Goal: Task Accomplishment & Management: Use online tool/utility

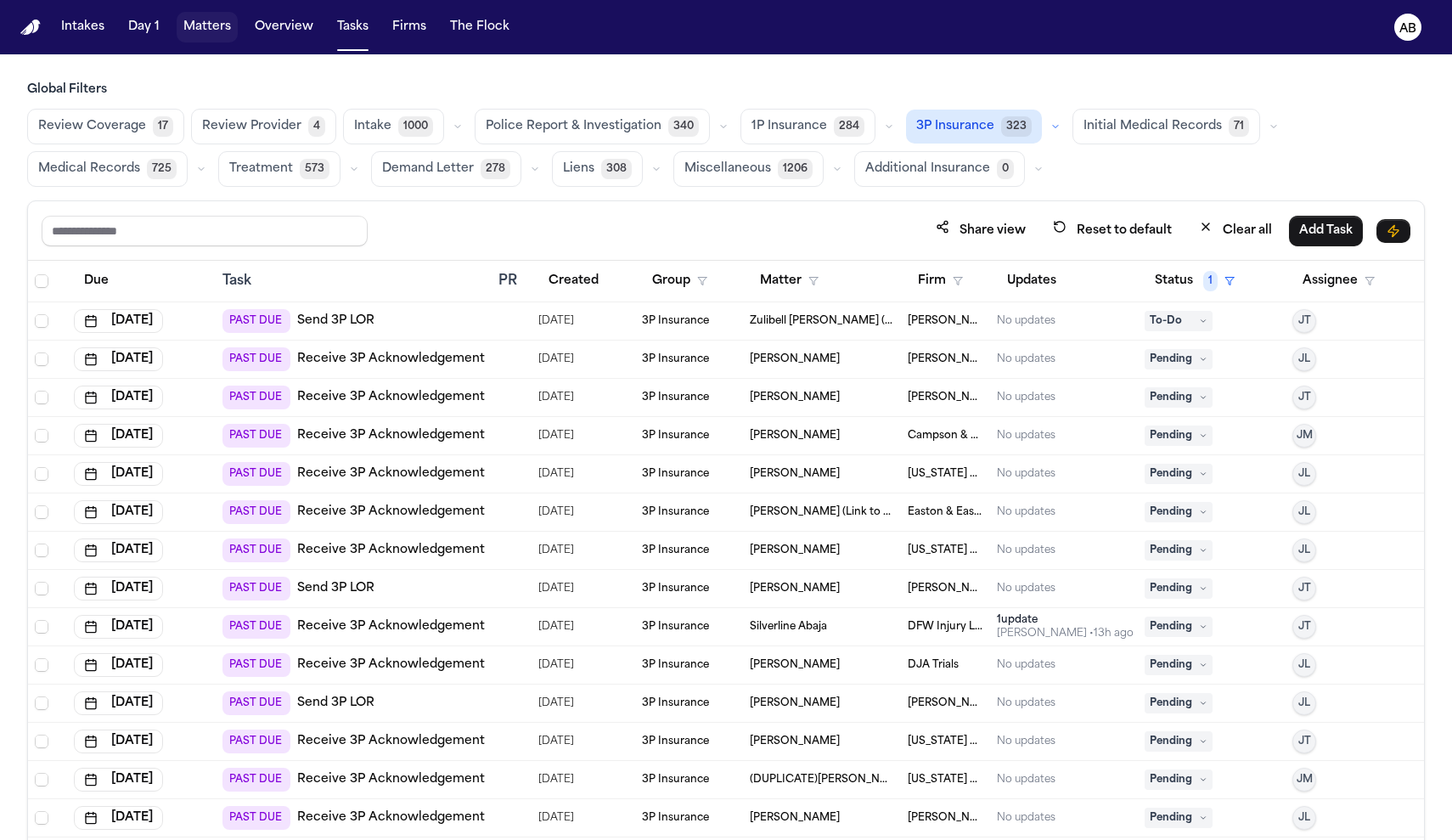
click at [207, 33] on button "Matters" at bounding box center [208, 27] width 62 height 31
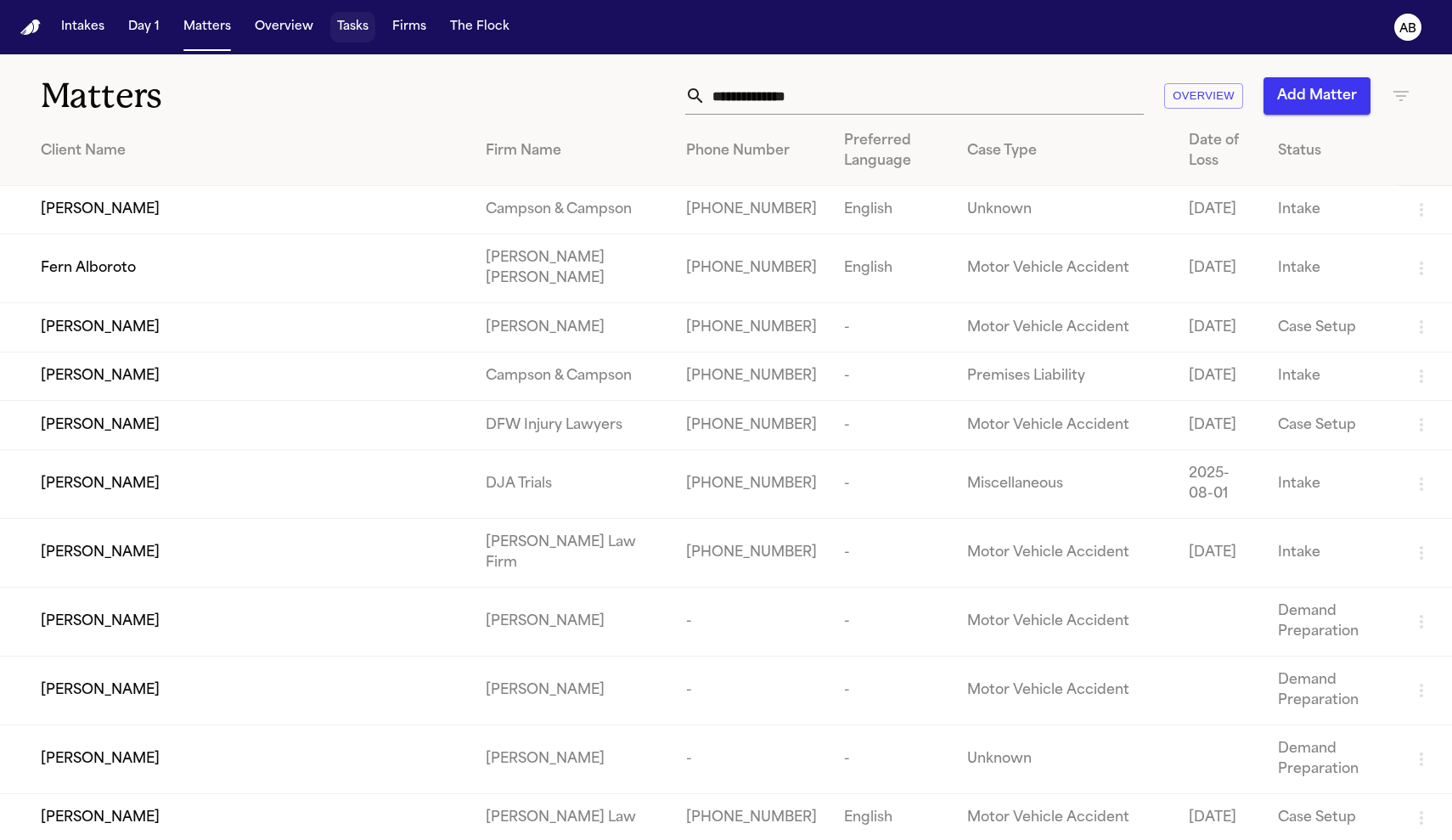
click at [350, 32] on button "Tasks" at bounding box center [352, 27] width 45 height 31
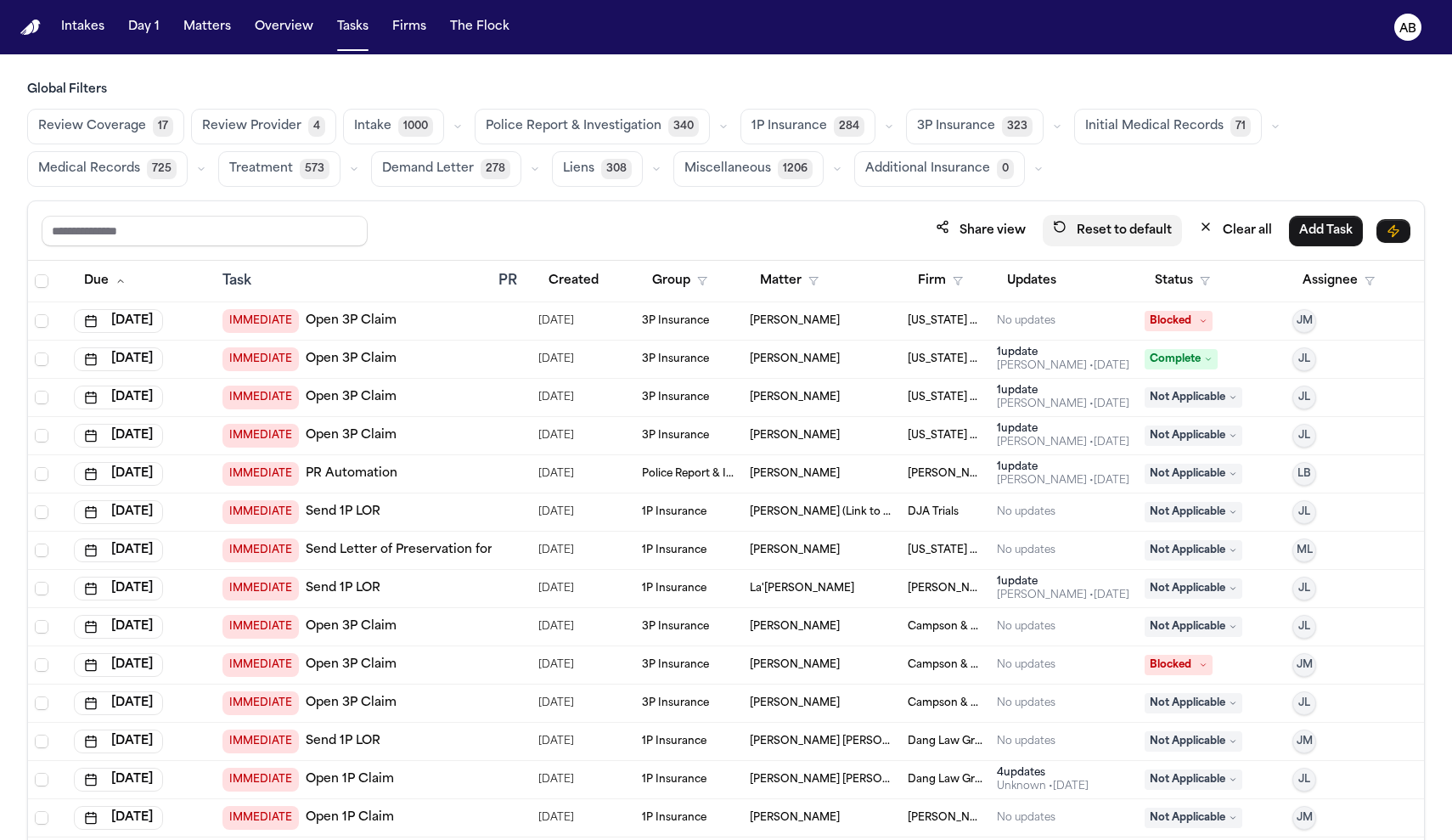
click at [1128, 232] on button "Reset to default" at bounding box center [1112, 230] width 139 height 32
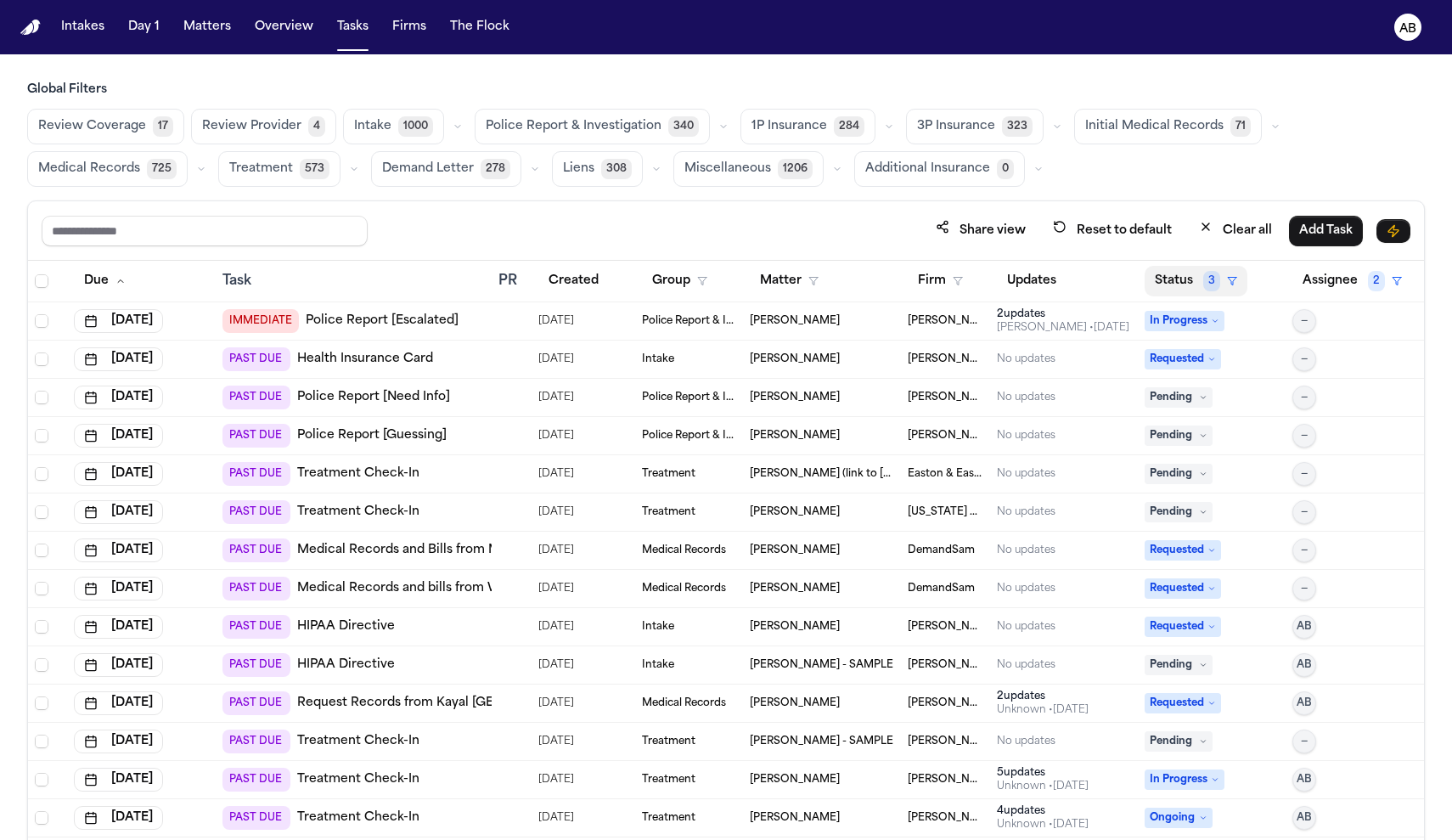
click at [1227, 282] on button "Status 3" at bounding box center [1196, 281] width 103 height 31
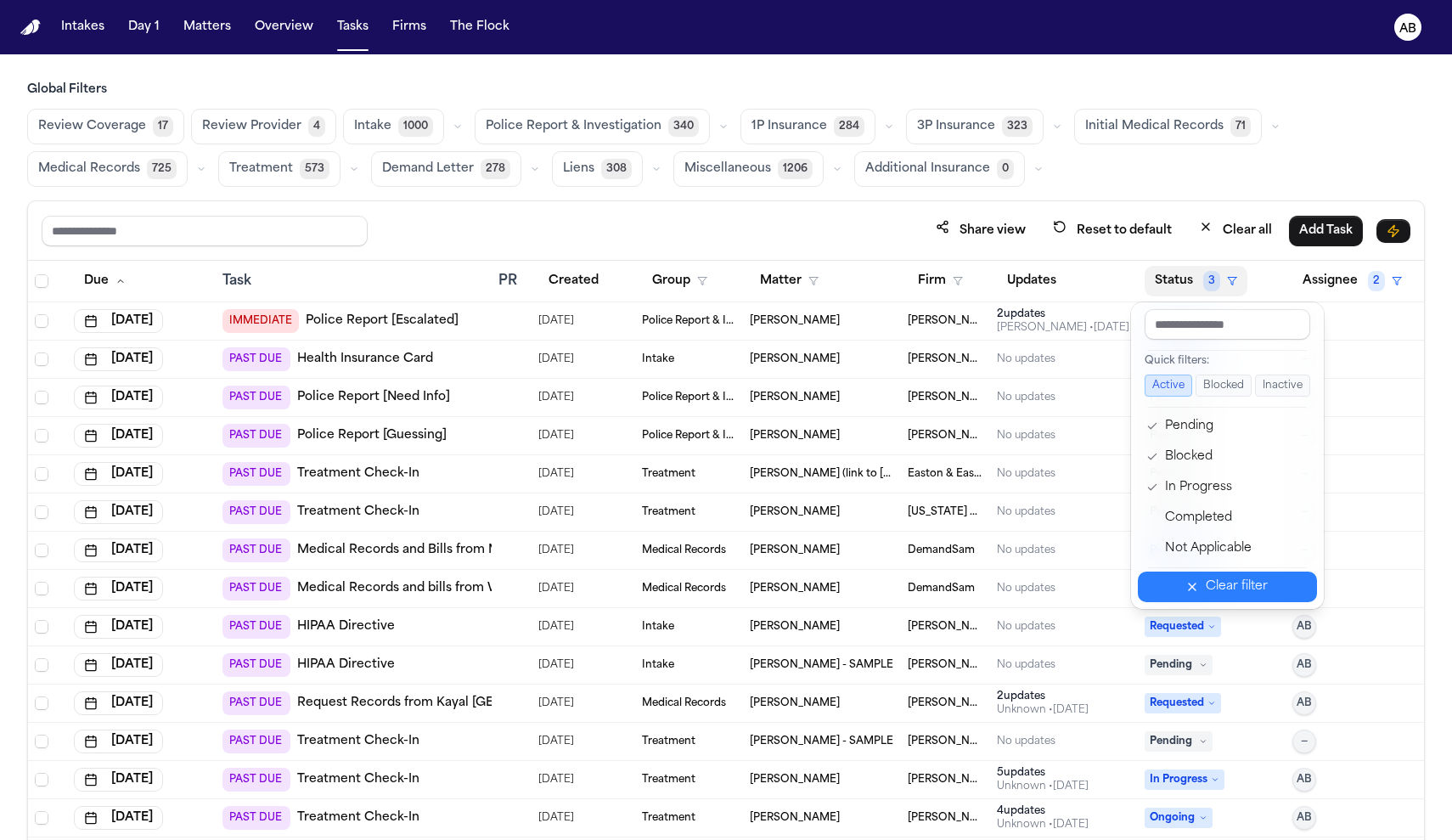
click at [1235, 574] on button "Clear filter" at bounding box center [1227, 587] width 179 height 31
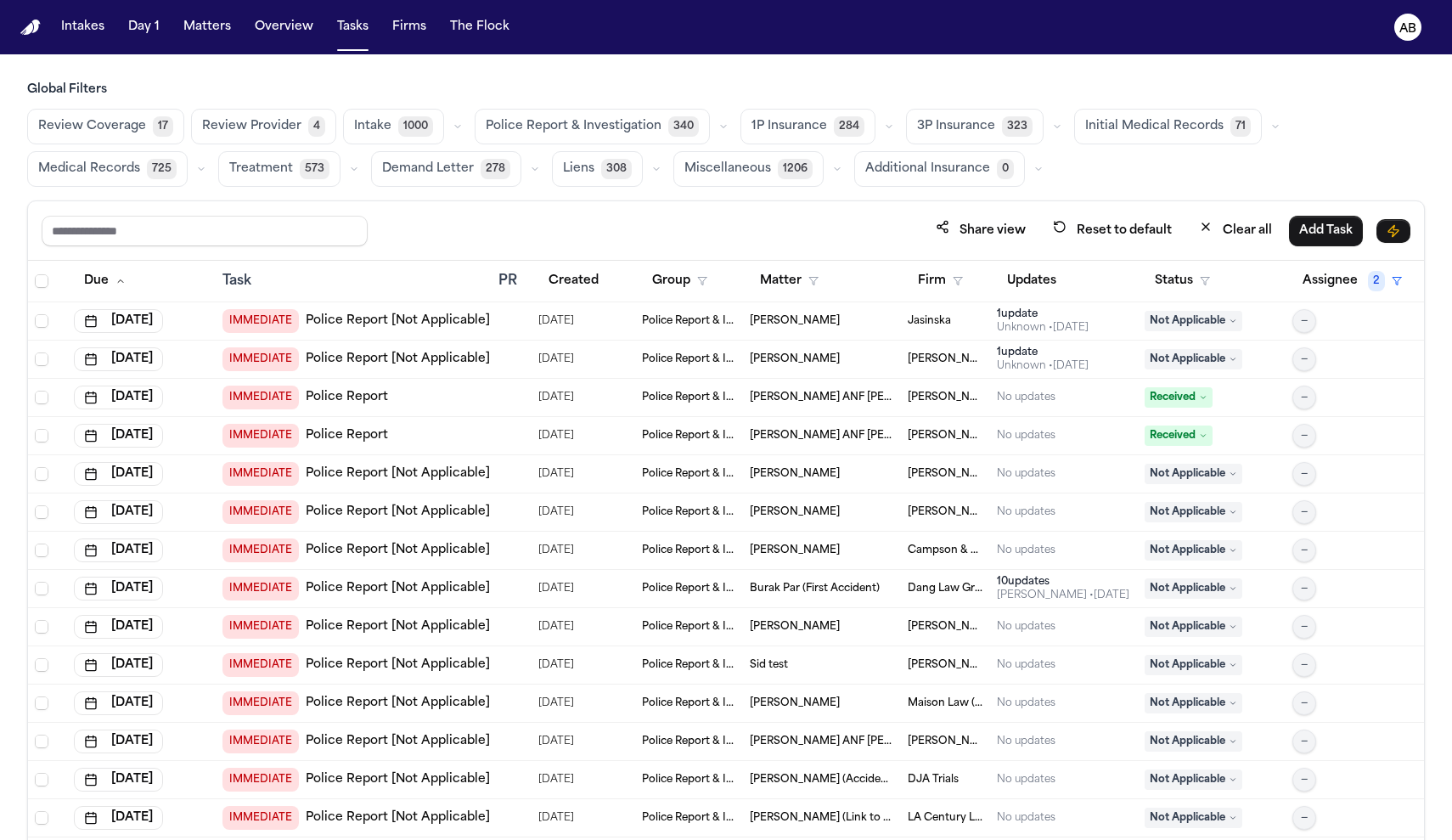
click at [738, 174] on span "Miscellaneous" at bounding box center [727, 169] width 86 height 17
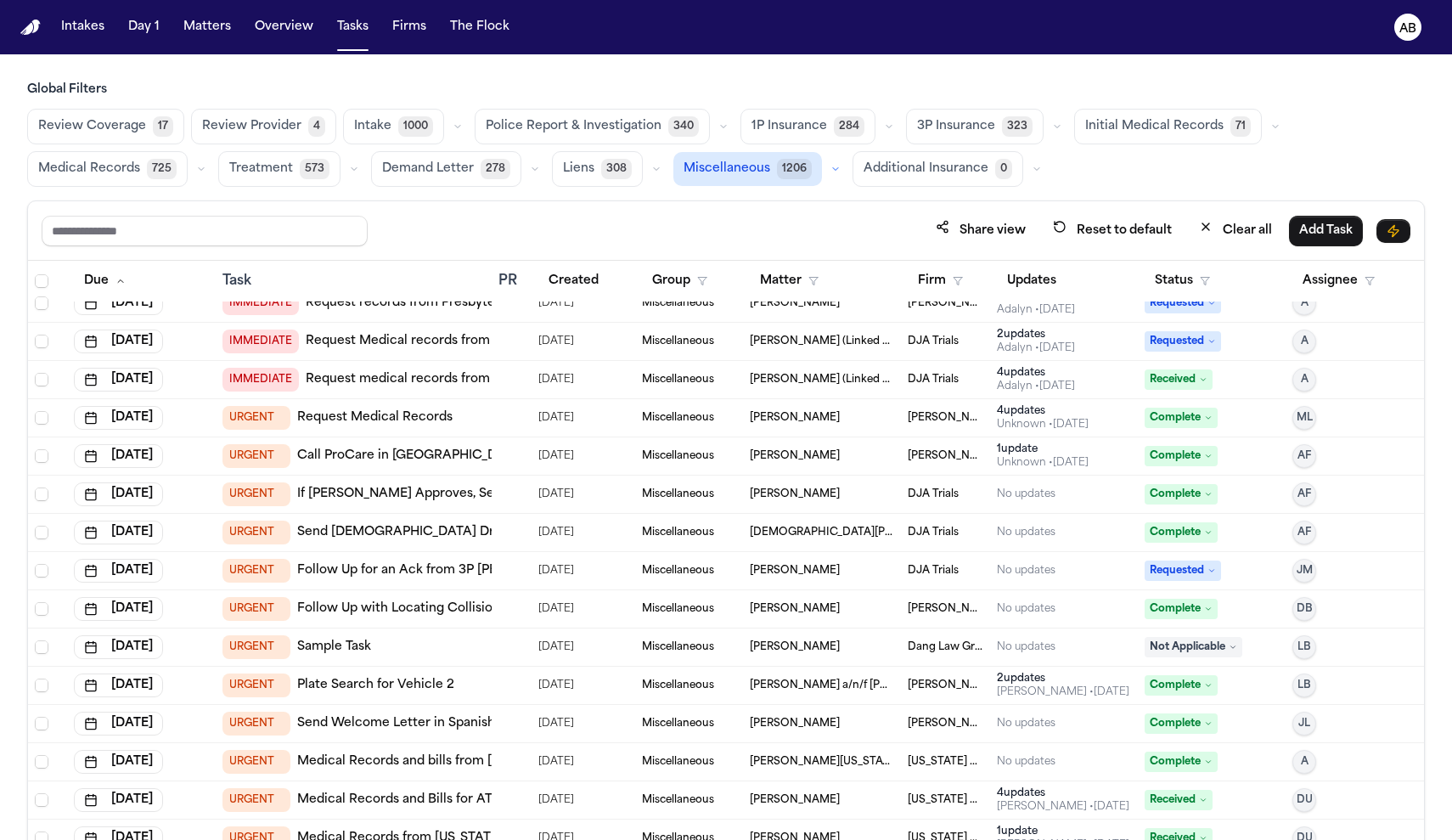
scroll to position [15, 0]
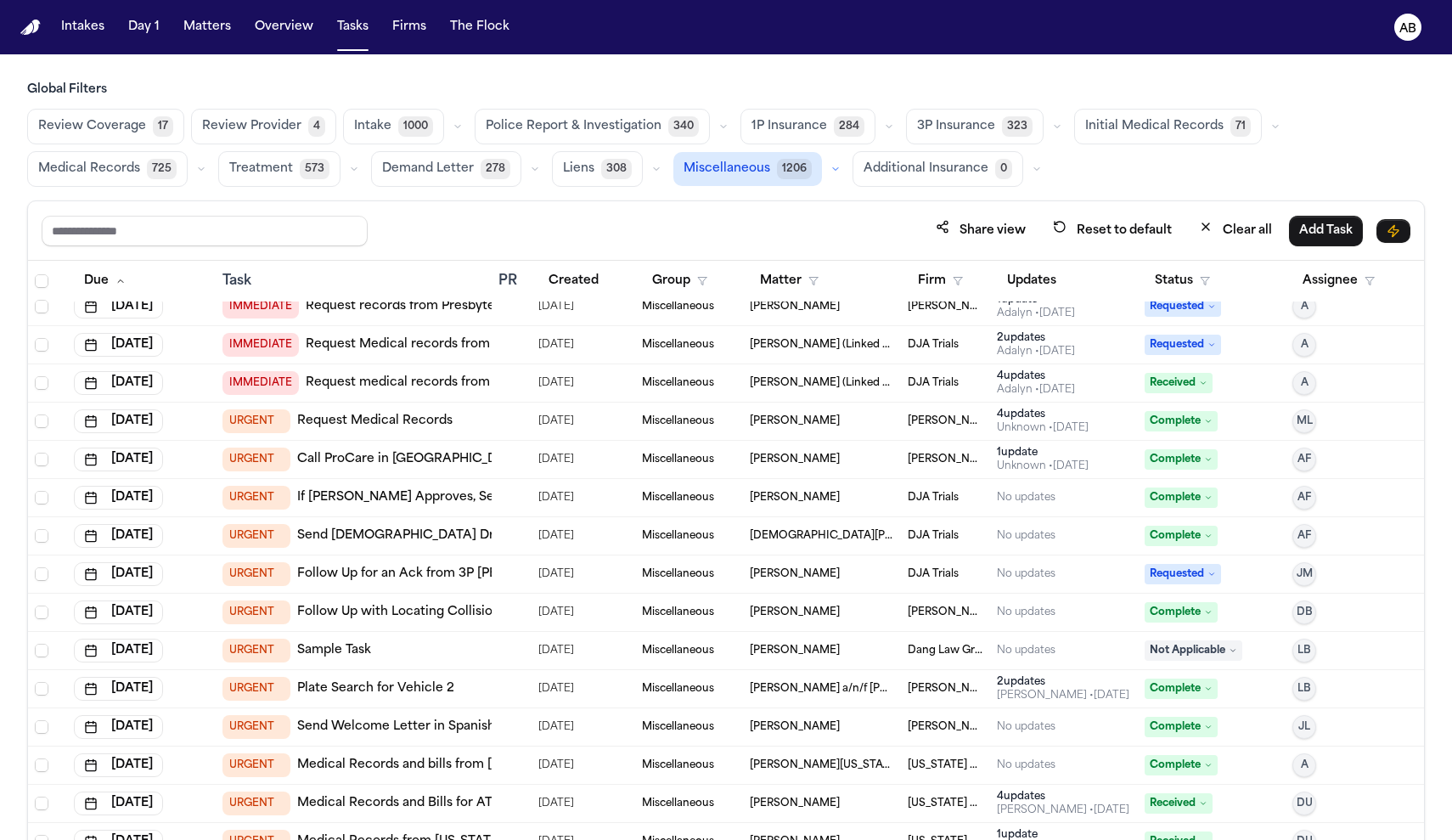
click at [485, 419] on td "URGENT Request Medical Records" at bounding box center [353, 421] width 276 height 38
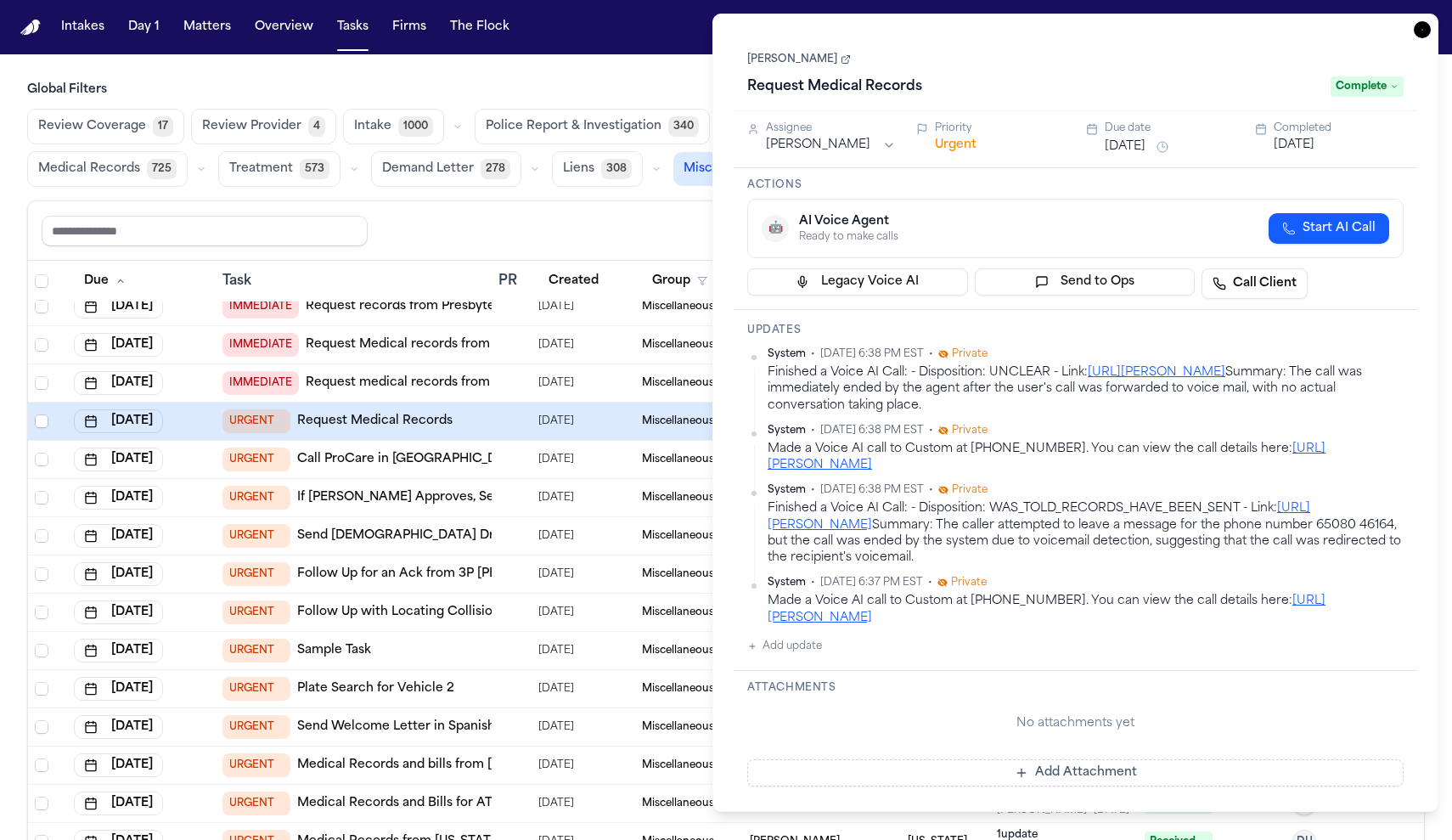
click at [946, 149] on button "Urgent" at bounding box center [955, 145] width 42 height 17
click at [946, 149] on button "Immediate" at bounding box center [967, 145] width 65 height 17
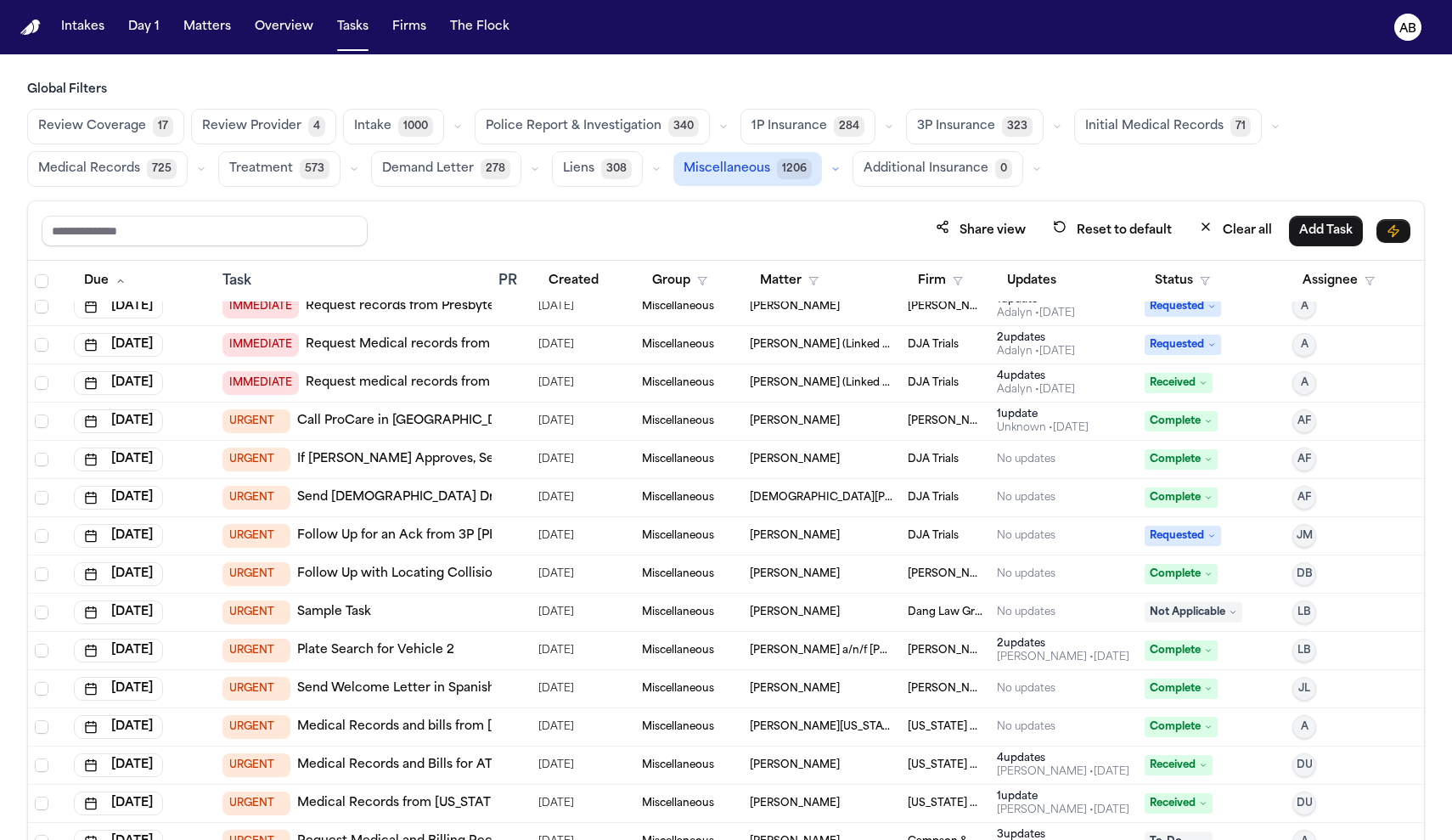
click at [474, 250] on div "Share view Reset to default Clear all Add Task" at bounding box center [726, 231] width 1396 height 60
click at [491, 491] on td at bounding box center [511, 497] width 39 height 38
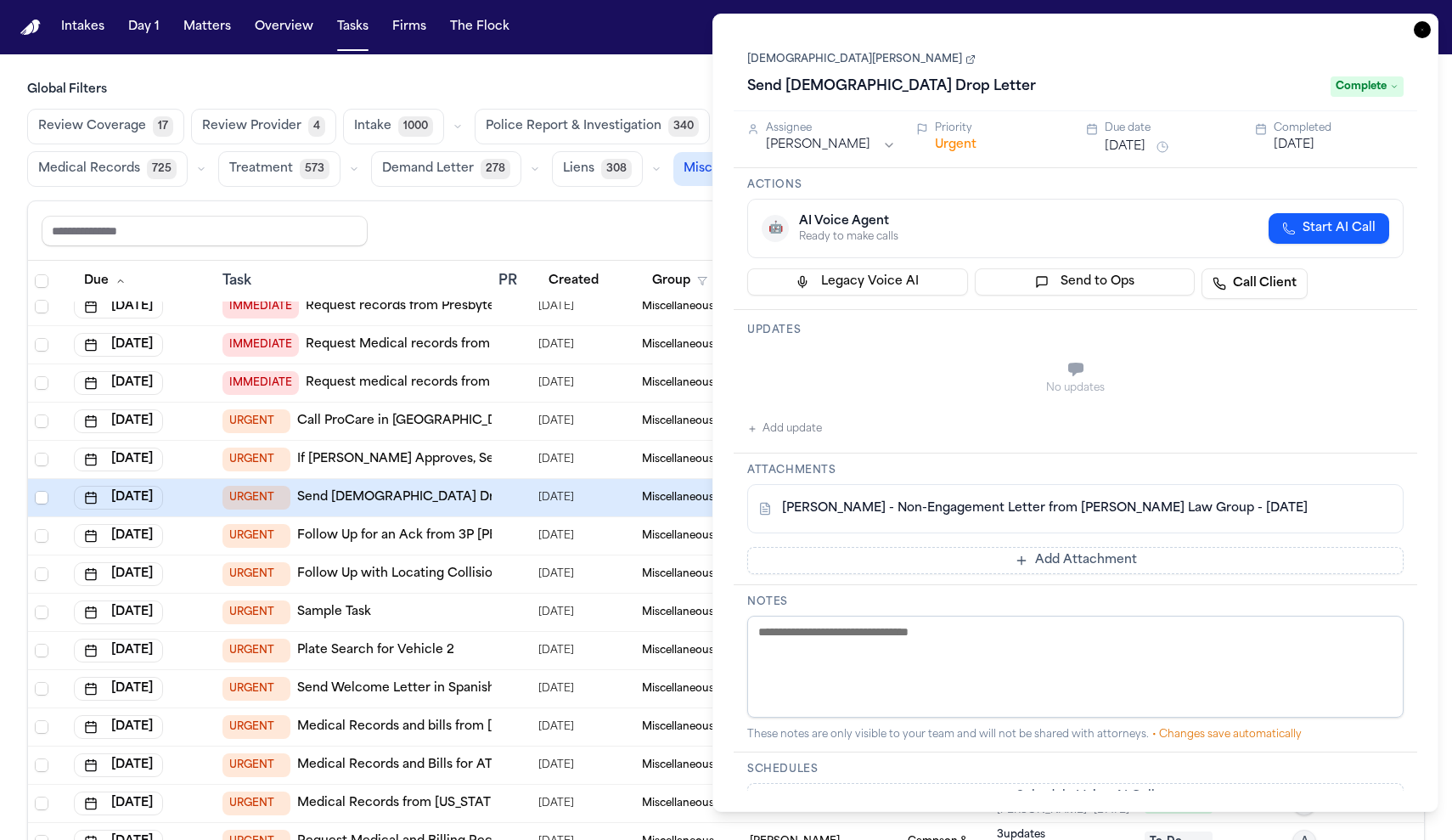
click at [955, 149] on button "Urgent" at bounding box center [955, 145] width 42 height 17
click at [955, 149] on button "Immediate" at bounding box center [967, 145] width 65 height 17
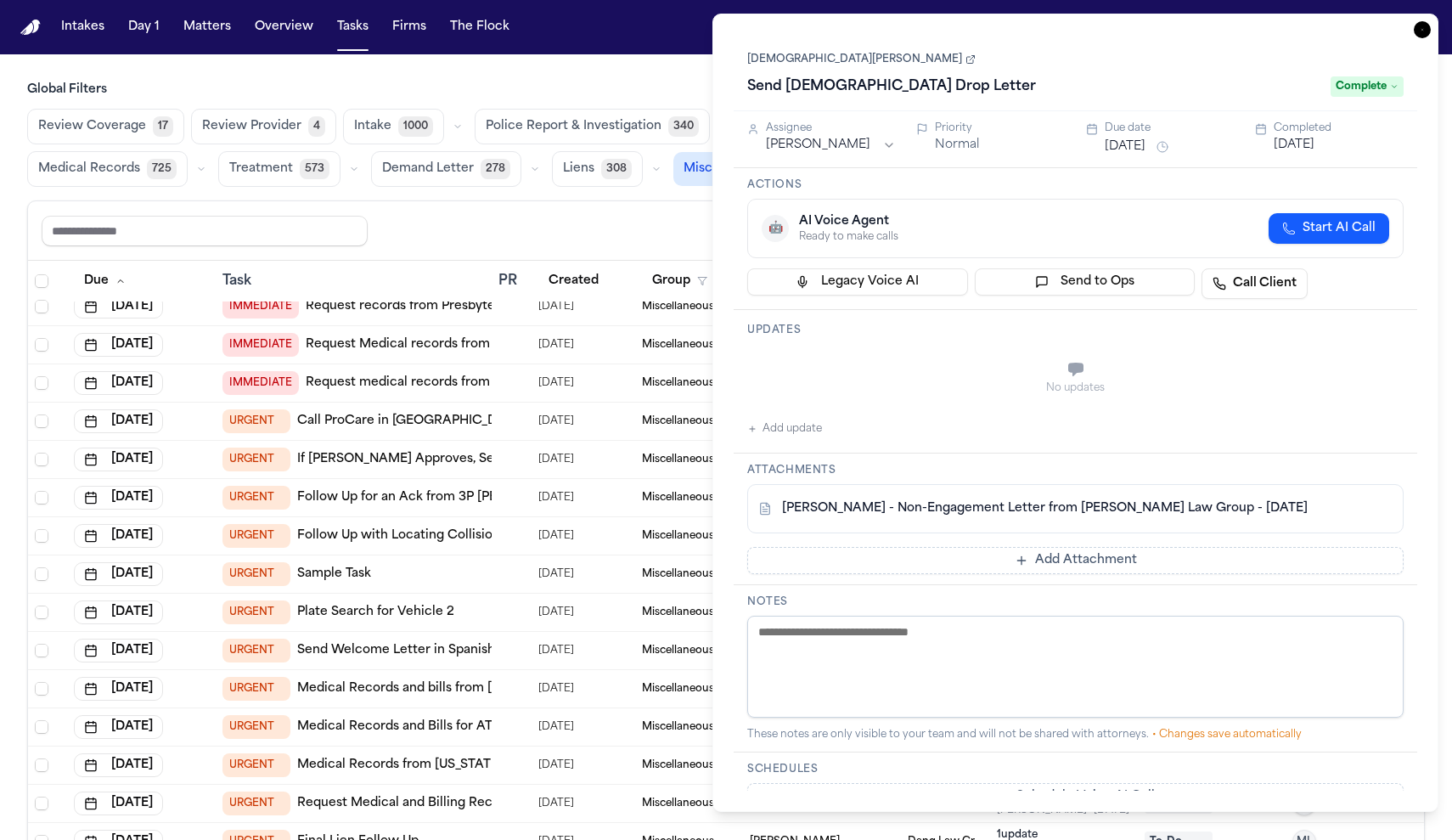
click at [555, 226] on div "Share view Reset to default Clear all Add Task" at bounding box center [726, 230] width 1368 height 32
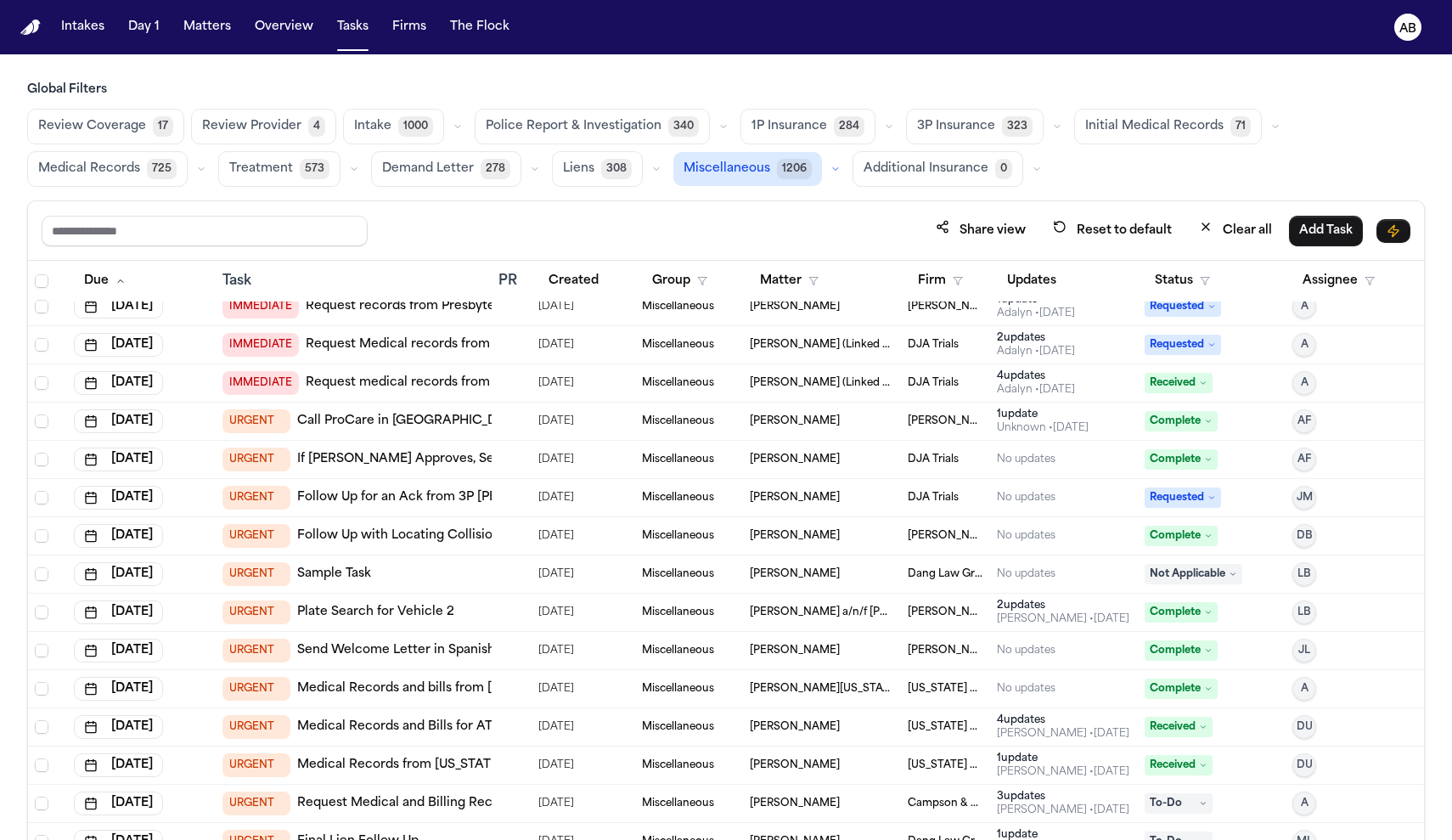
click at [502, 382] on div at bounding box center [505, 383] width 14 height 14
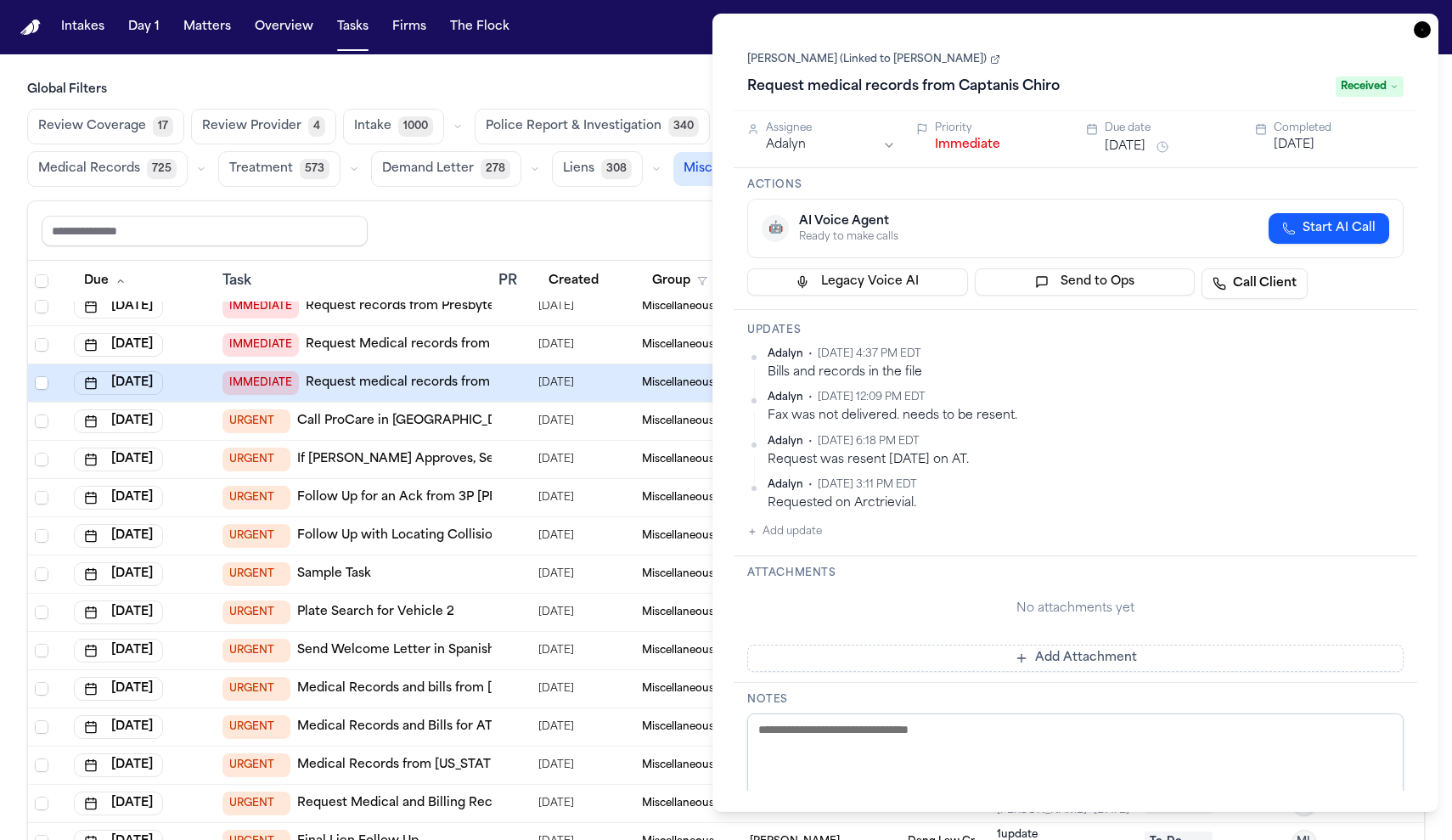
click at [966, 139] on button "Immediate" at bounding box center [967, 145] width 65 height 17
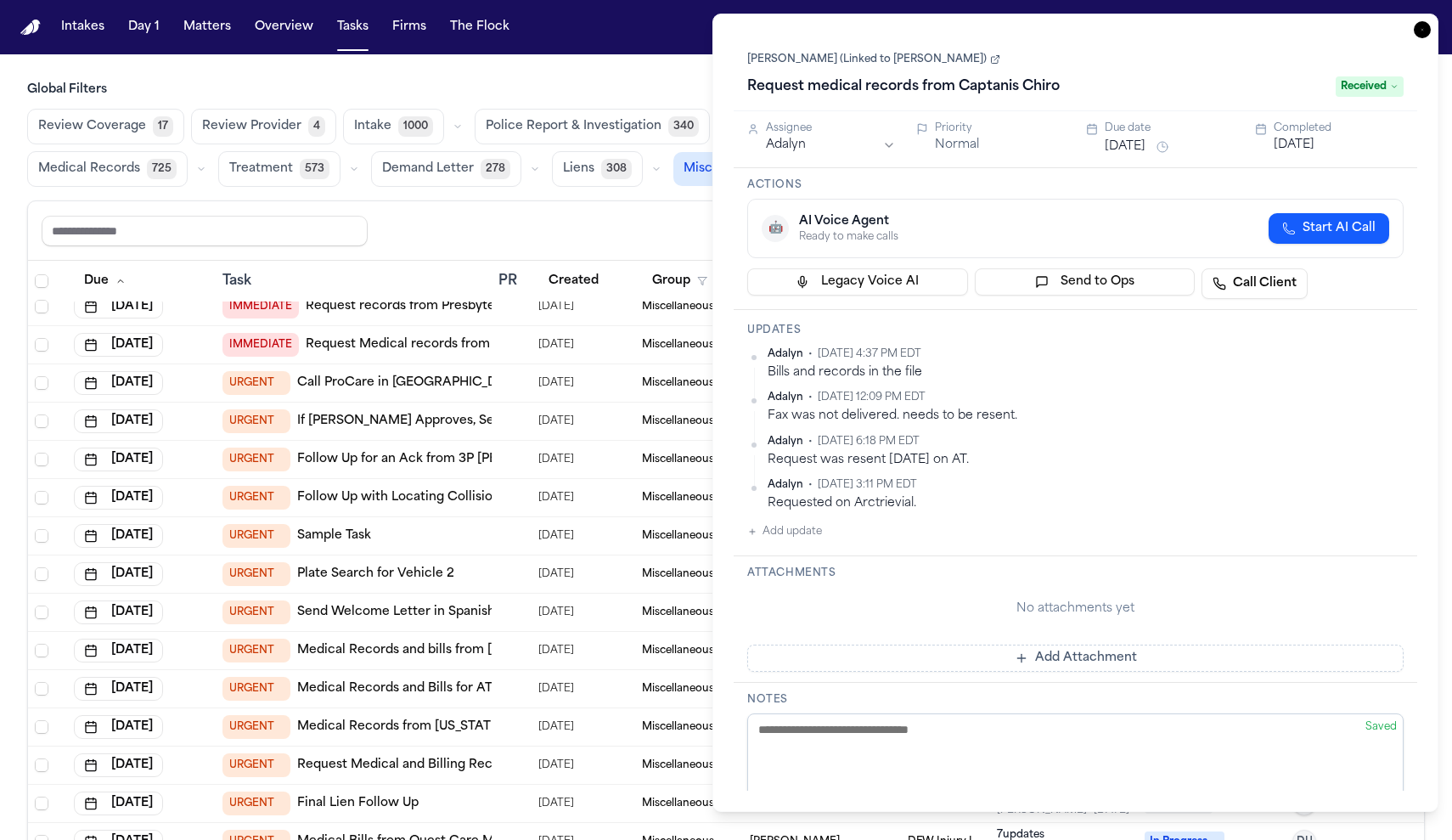
click at [597, 241] on div "Share view Reset to default Clear all Add Task" at bounding box center [726, 230] width 1368 height 32
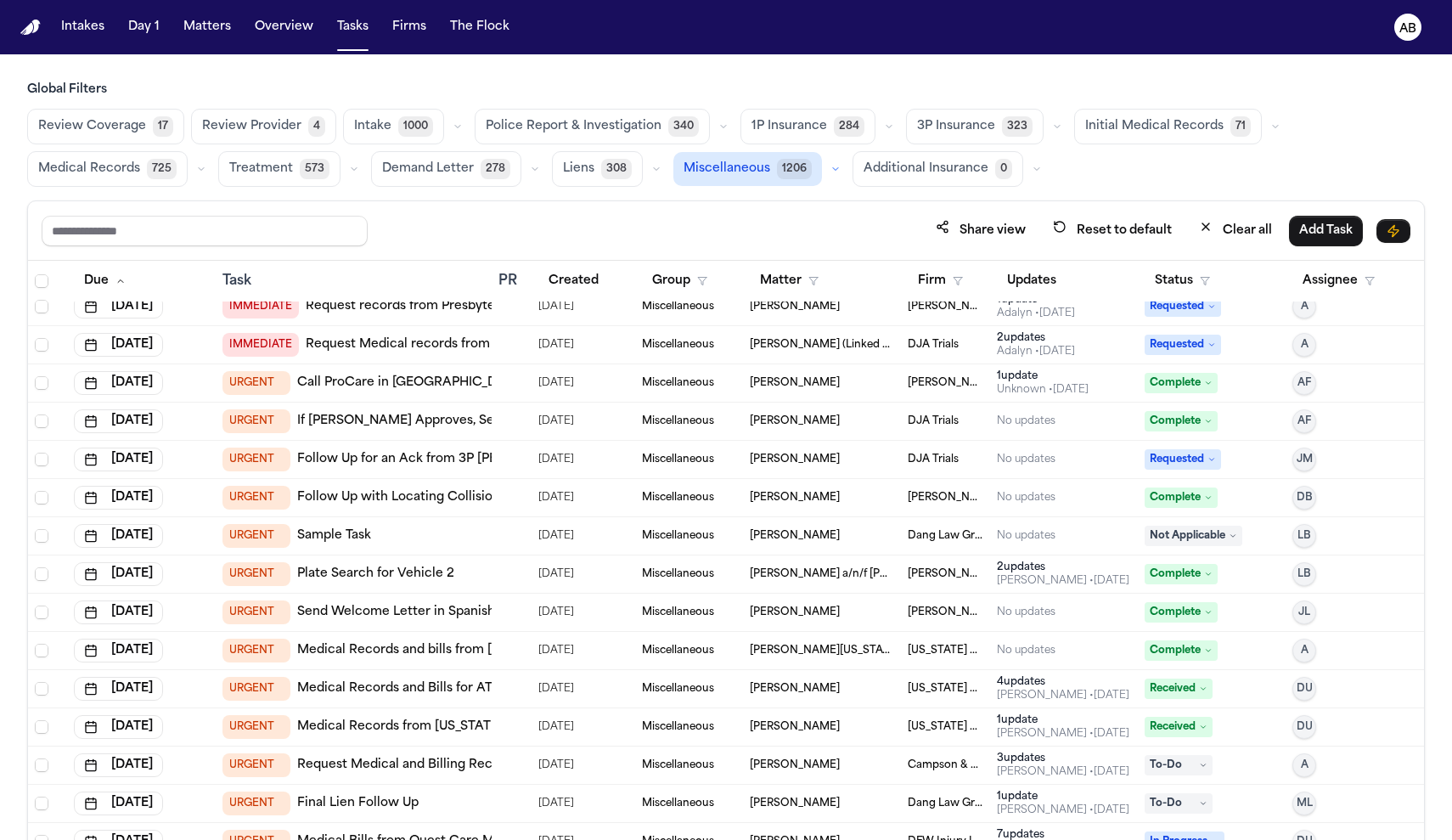
click at [501, 420] on div at bounding box center [505, 421] width 14 height 14
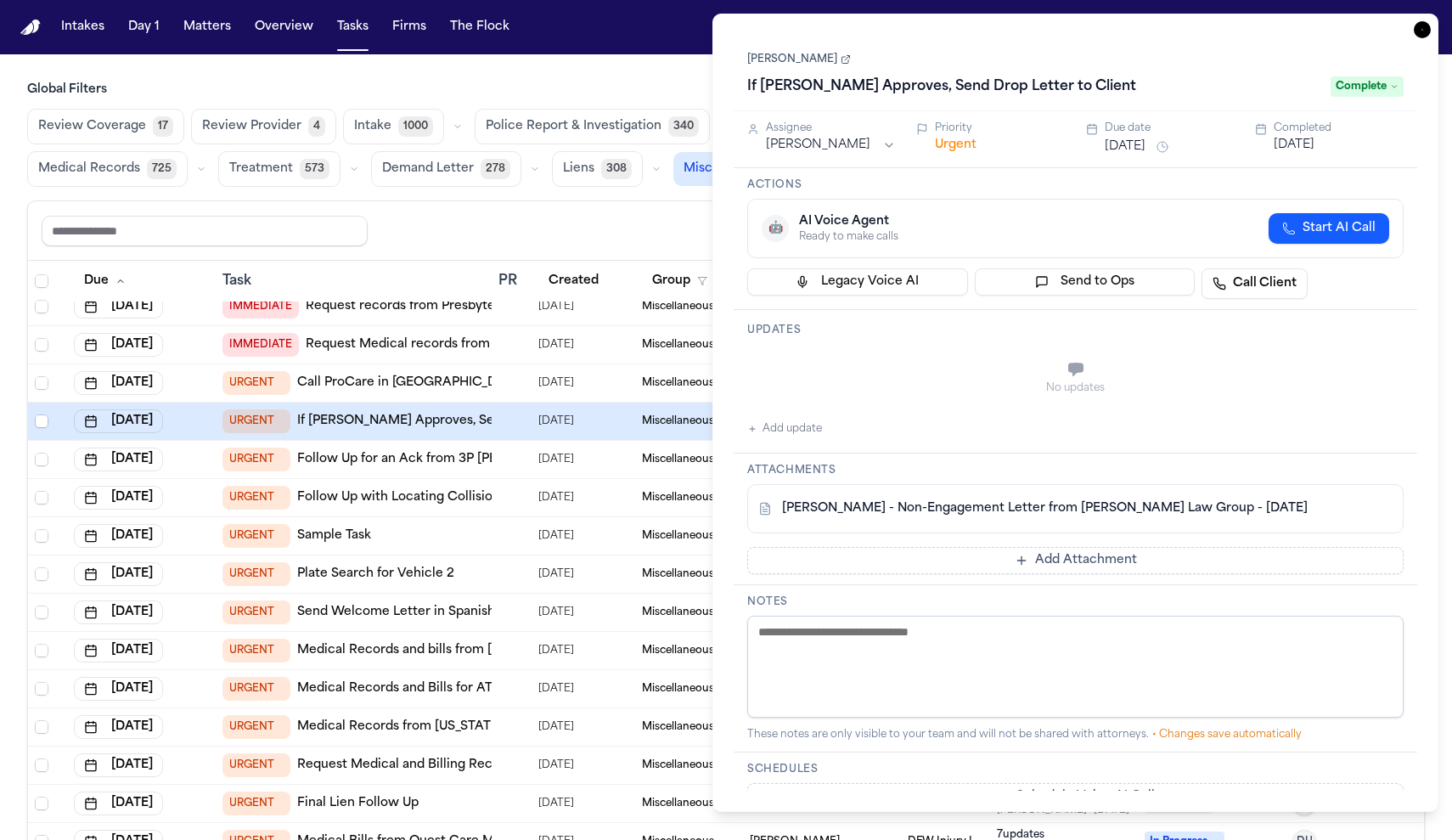
click at [959, 150] on button "Urgent" at bounding box center [955, 145] width 42 height 17
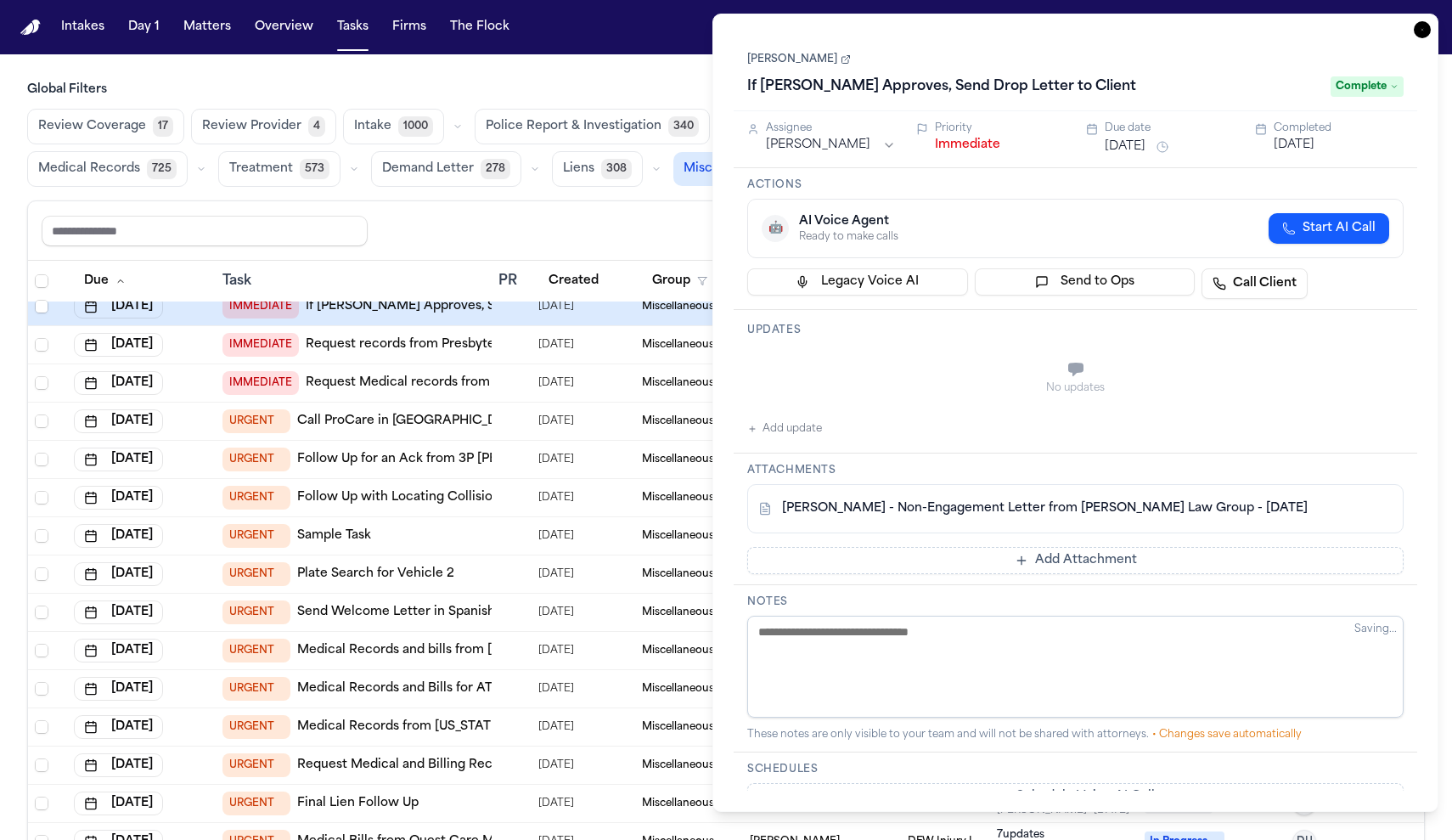
click at [959, 150] on button "Immediate" at bounding box center [967, 145] width 65 height 17
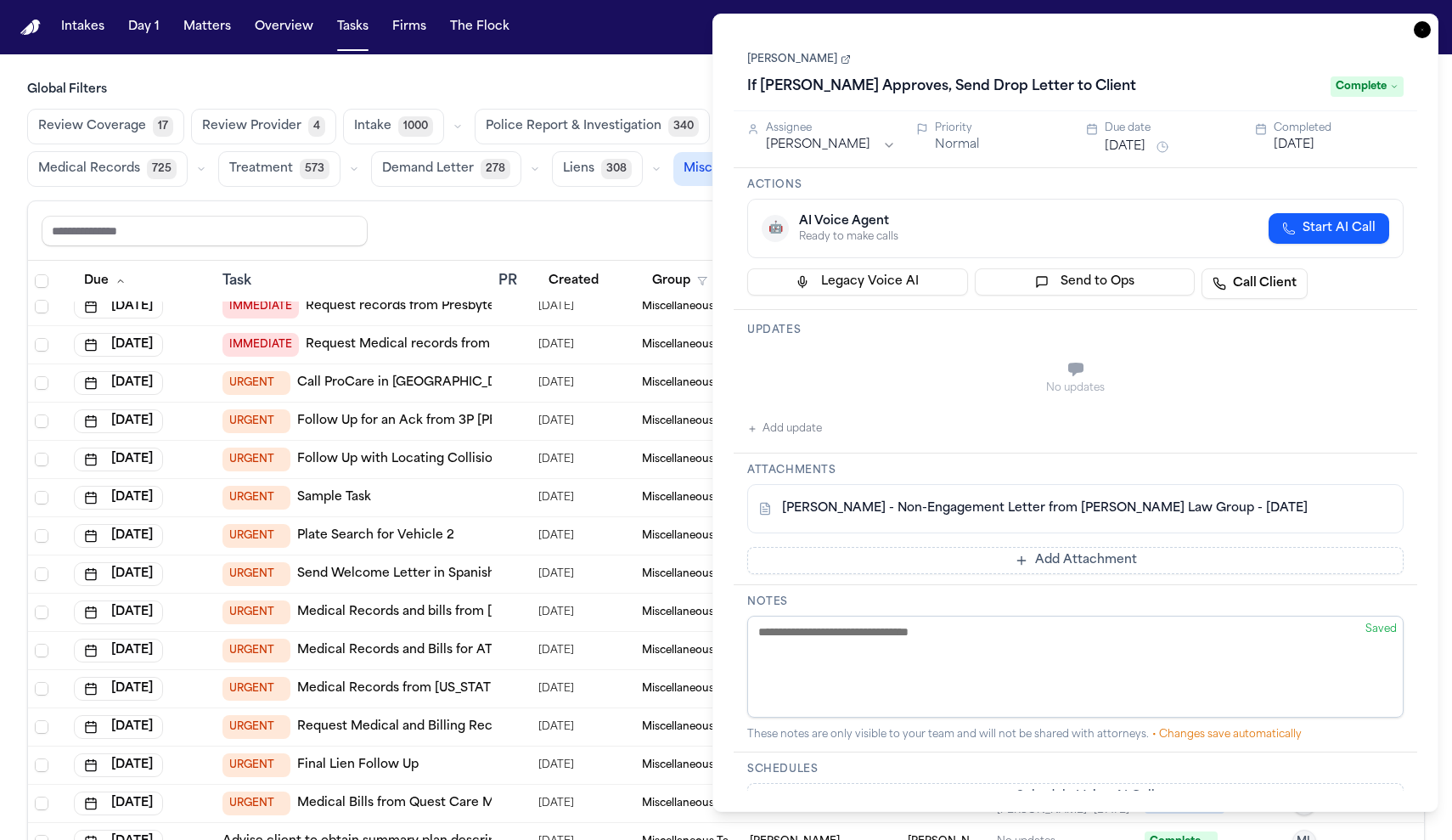
click at [602, 237] on div "Share view Reset to default Clear all Add Task" at bounding box center [726, 230] width 1368 height 32
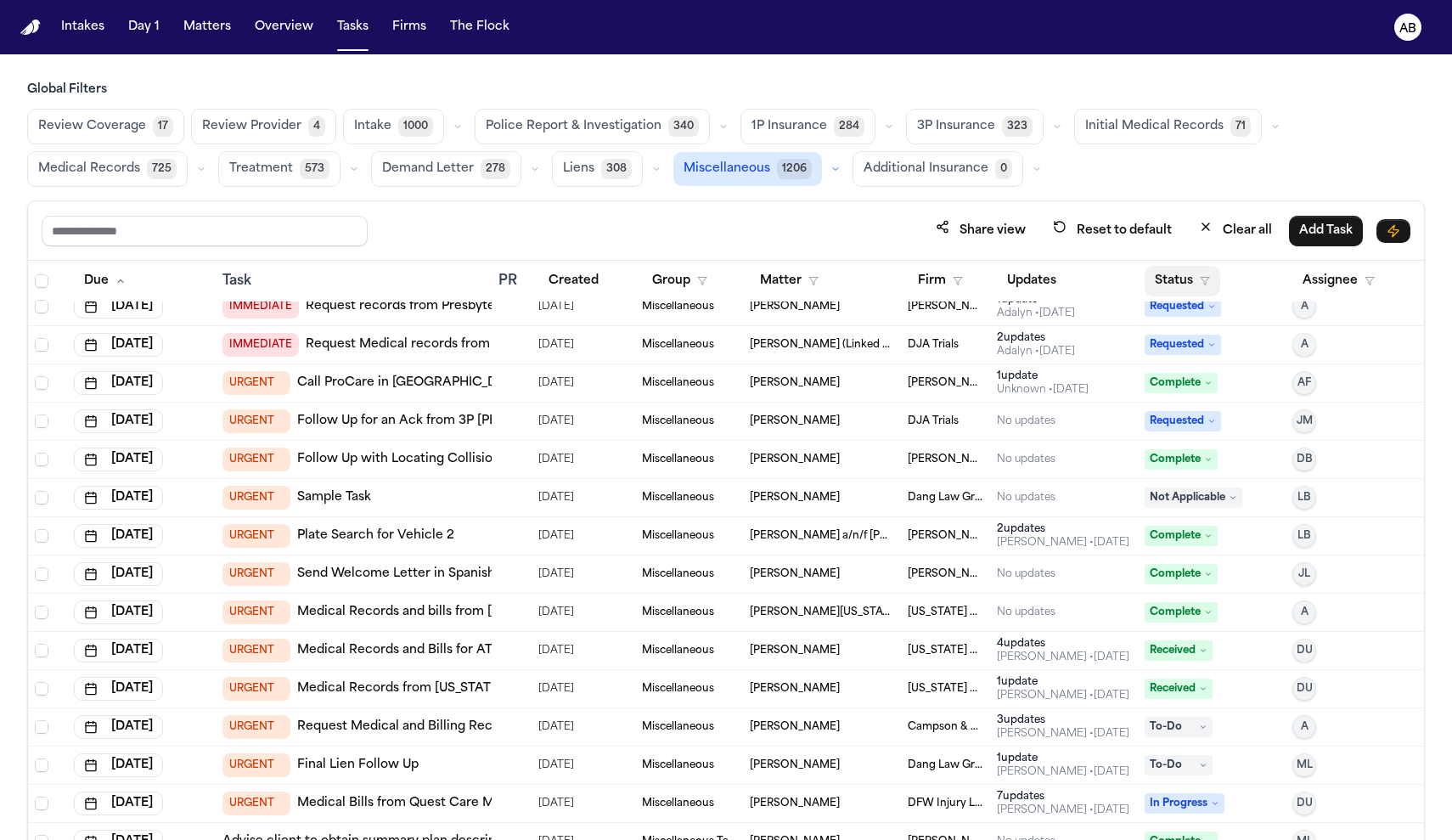
click at [1190, 272] on button "Status" at bounding box center [1182, 281] width 75 height 31
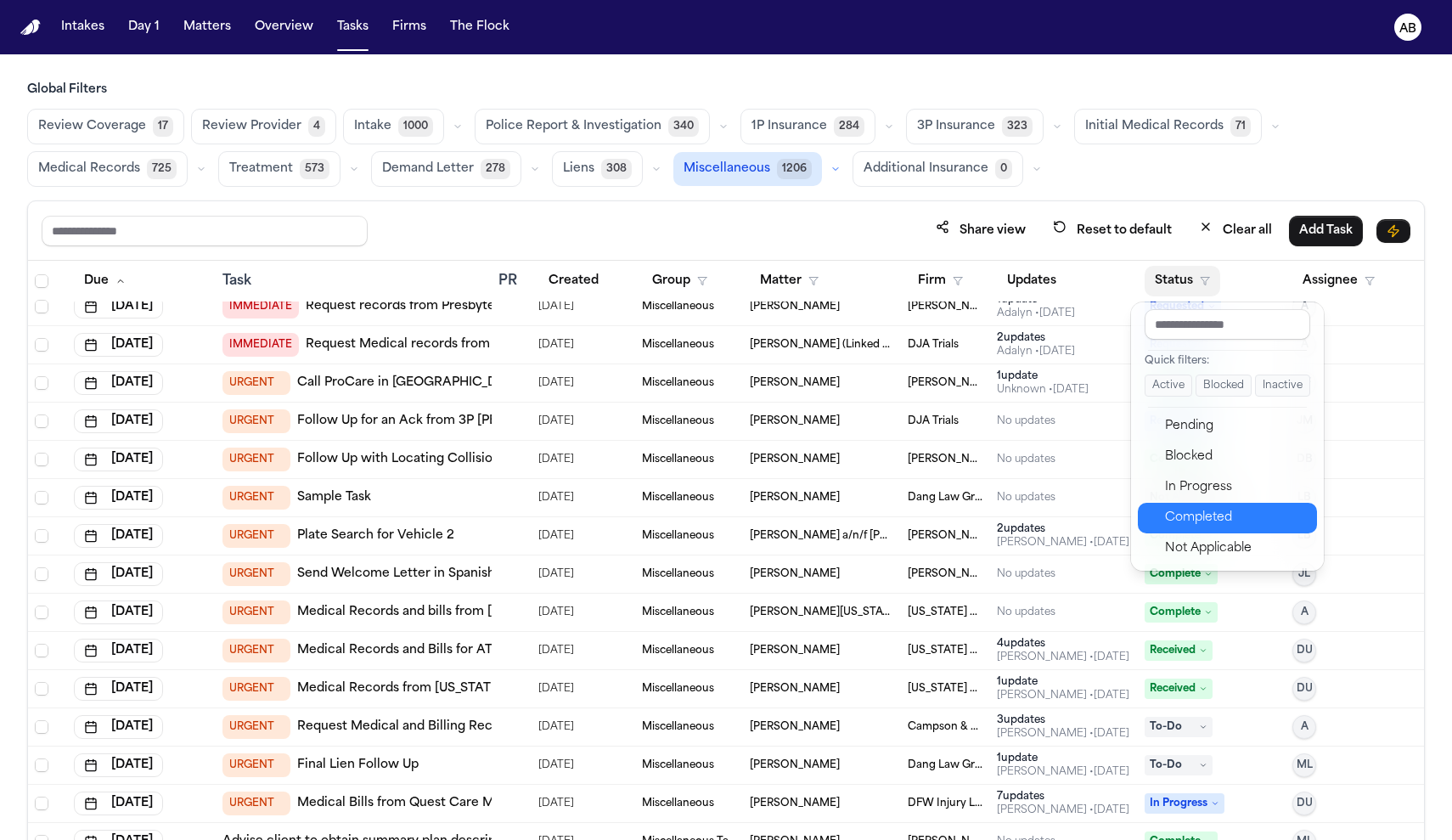
click at [1209, 510] on div "Completed" at bounding box center [1236, 518] width 142 height 21
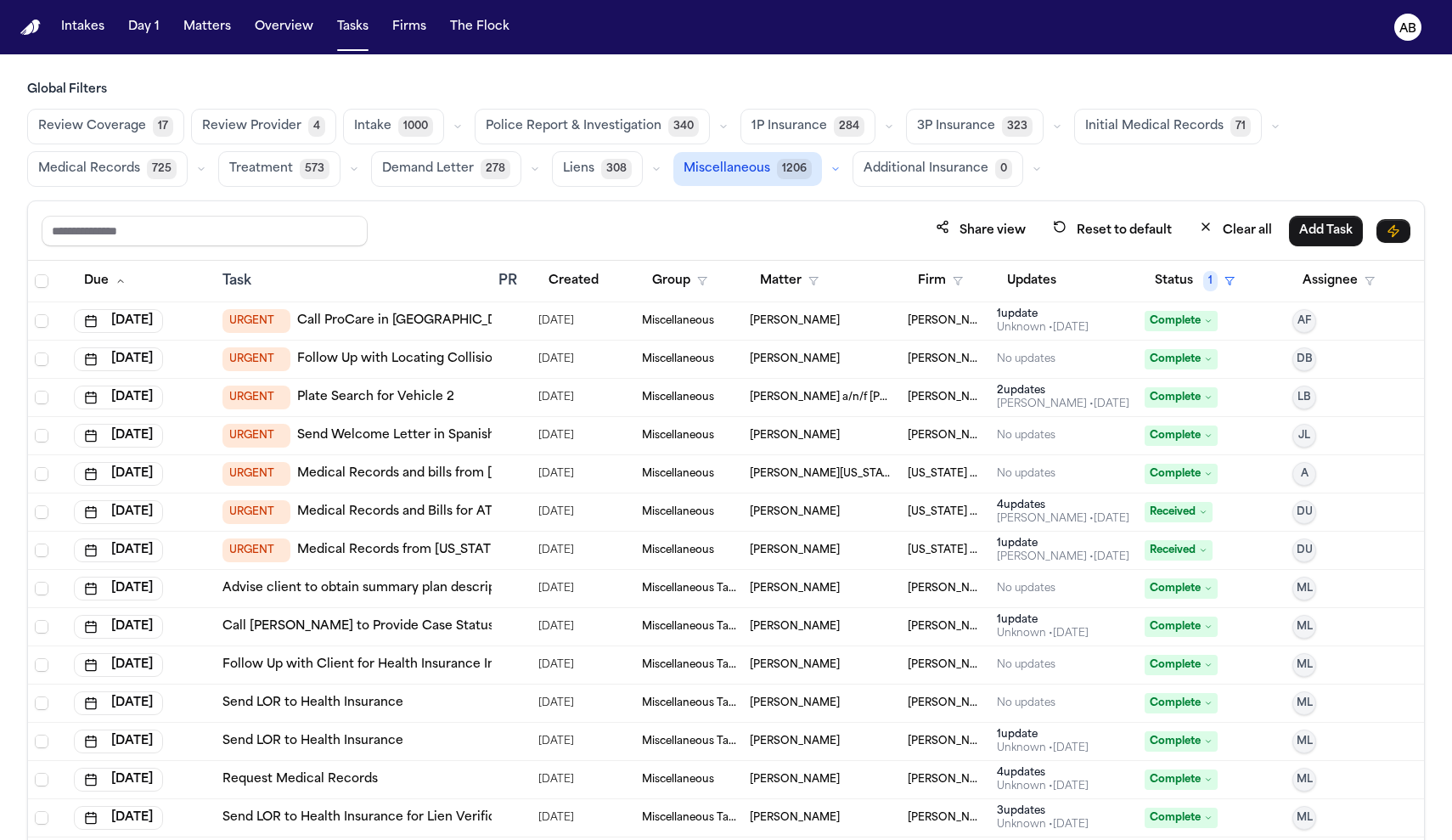
click at [512, 324] on div at bounding box center [511, 321] width 26 height 14
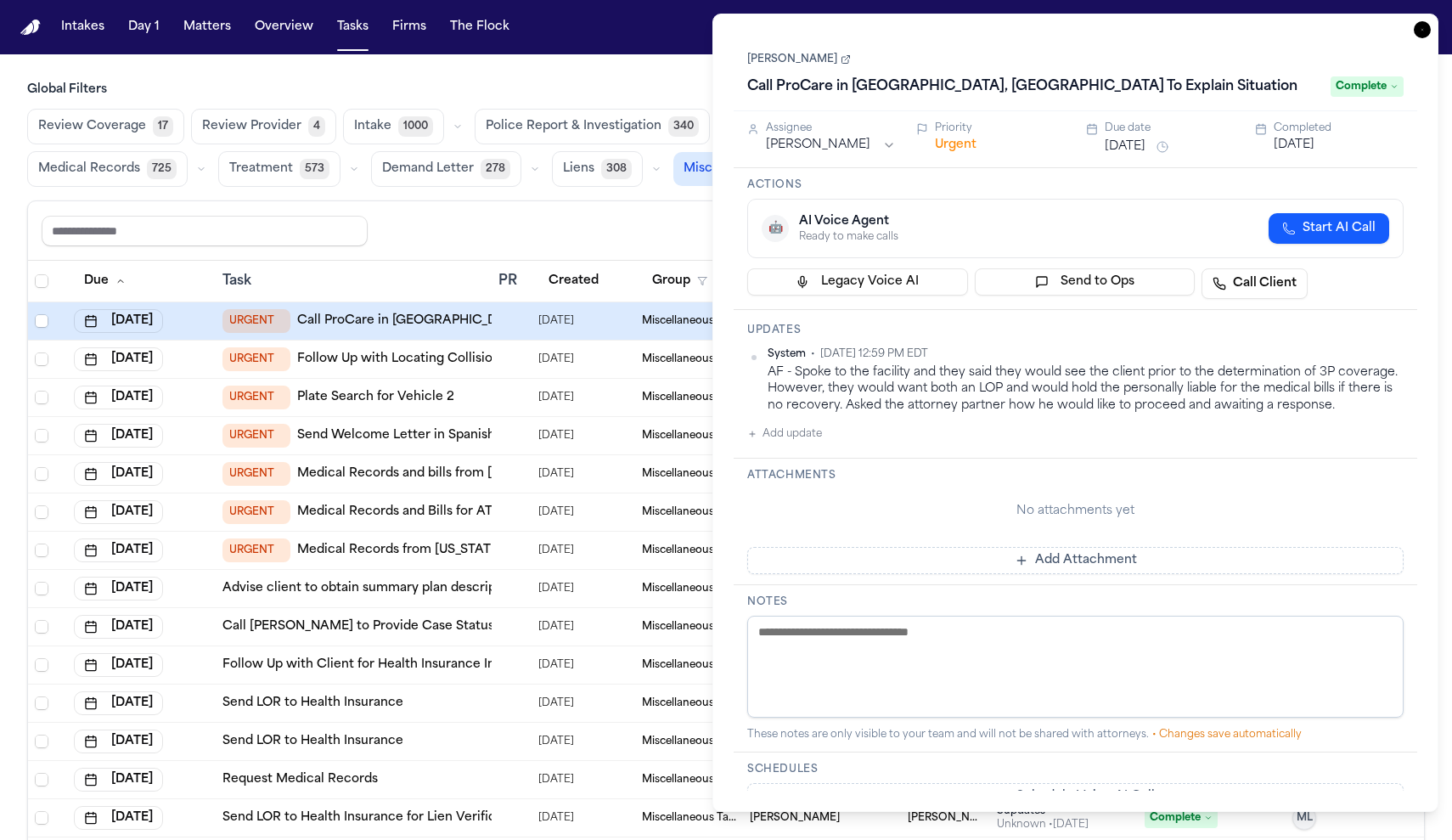
click at [960, 150] on button "Urgent" at bounding box center [955, 145] width 42 height 17
click at [960, 150] on button "Immediate" at bounding box center [967, 145] width 65 height 17
click at [517, 360] on div at bounding box center [511, 359] width 26 height 14
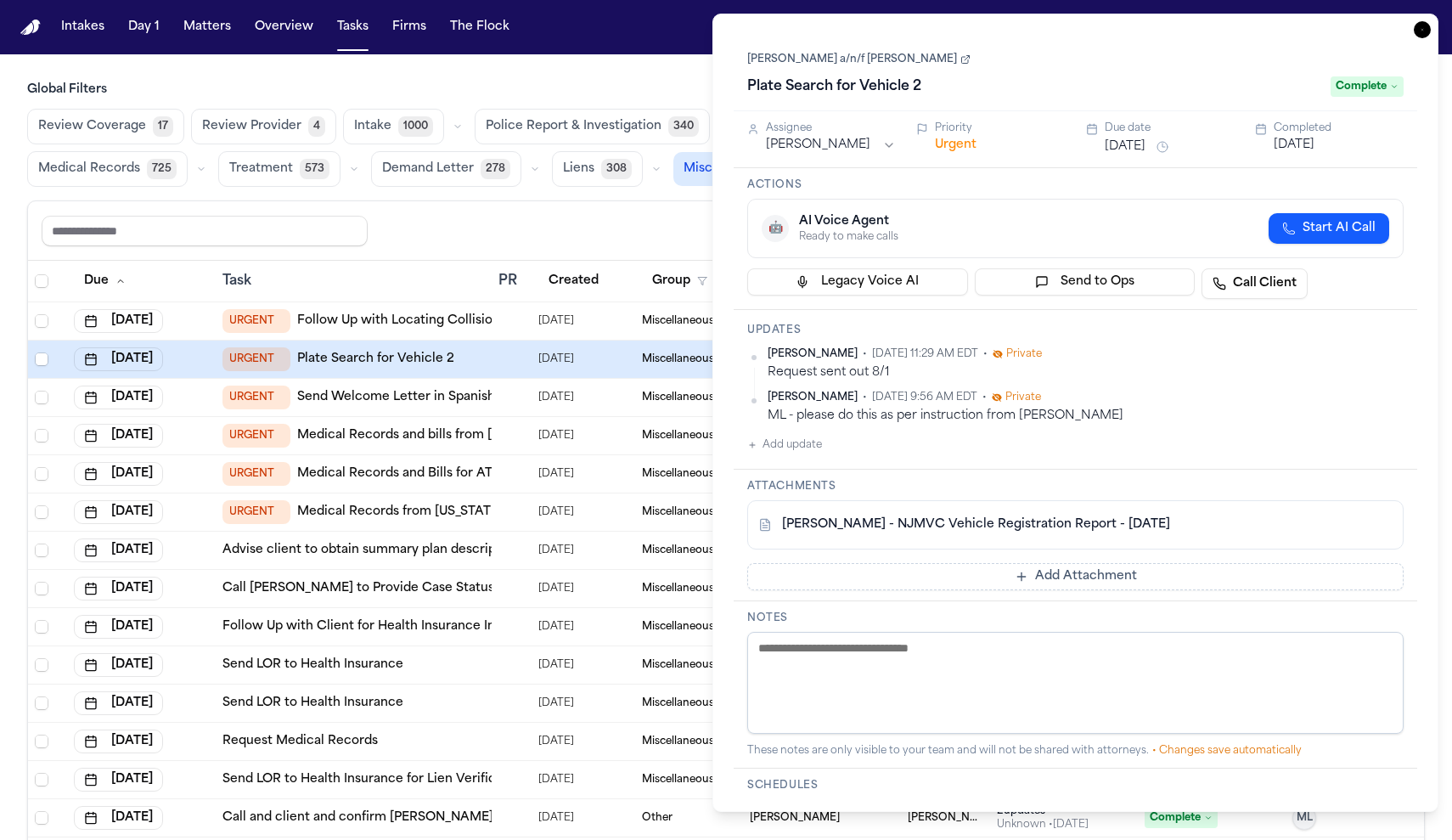
click at [964, 143] on button "Urgent" at bounding box center [955, 145] width 42 height 17
click at [962, 145] on button "Immediate" at bounding box center [967, 145] width 65 height 17
click at [466, 226] on div "Share view Reset to default Clear all Add Task" at bounding box center [726, 230] width 1368 height 32
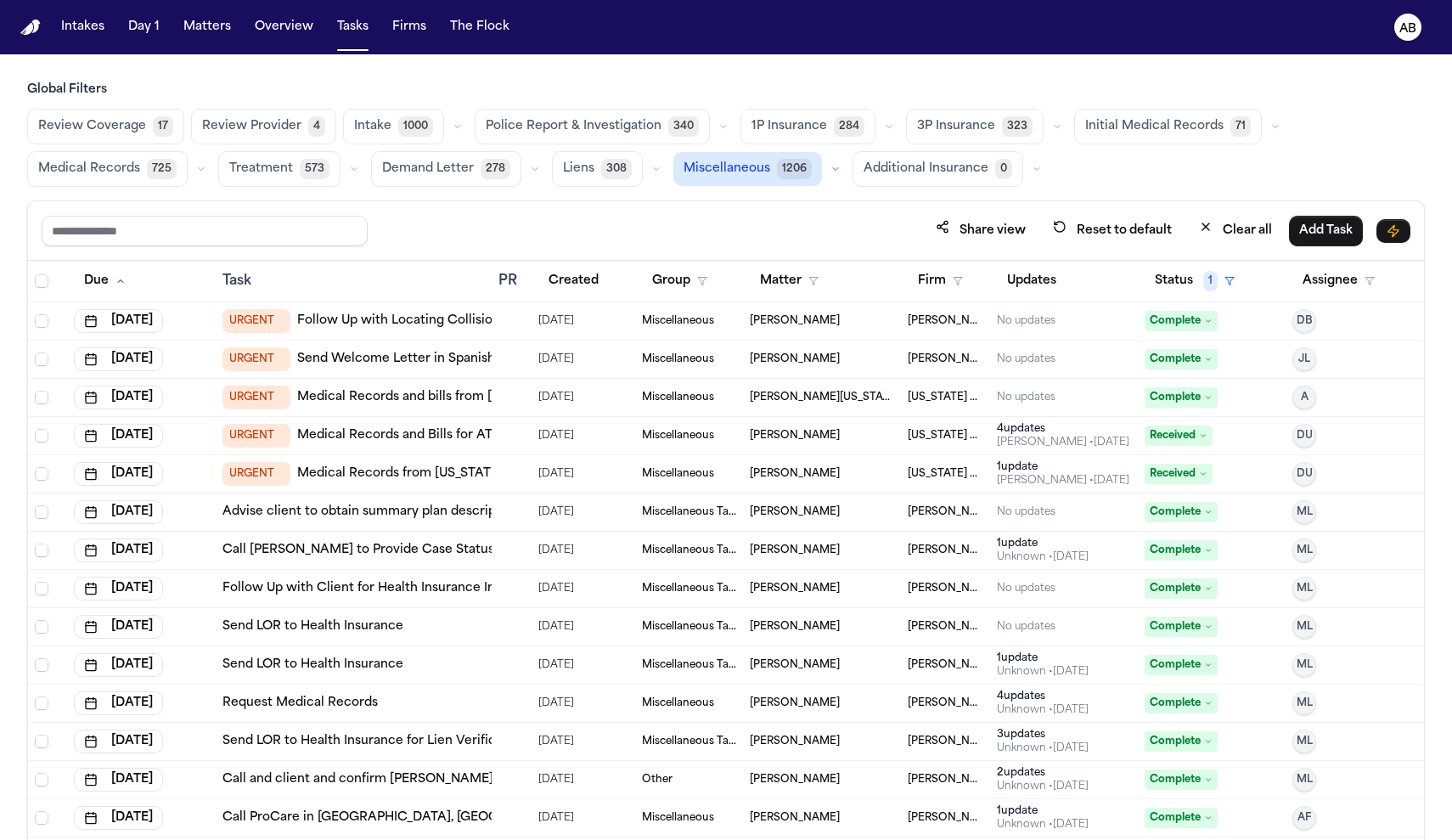
click at [507, 438] on div at bounding box center [505, 436] width 14 height 14
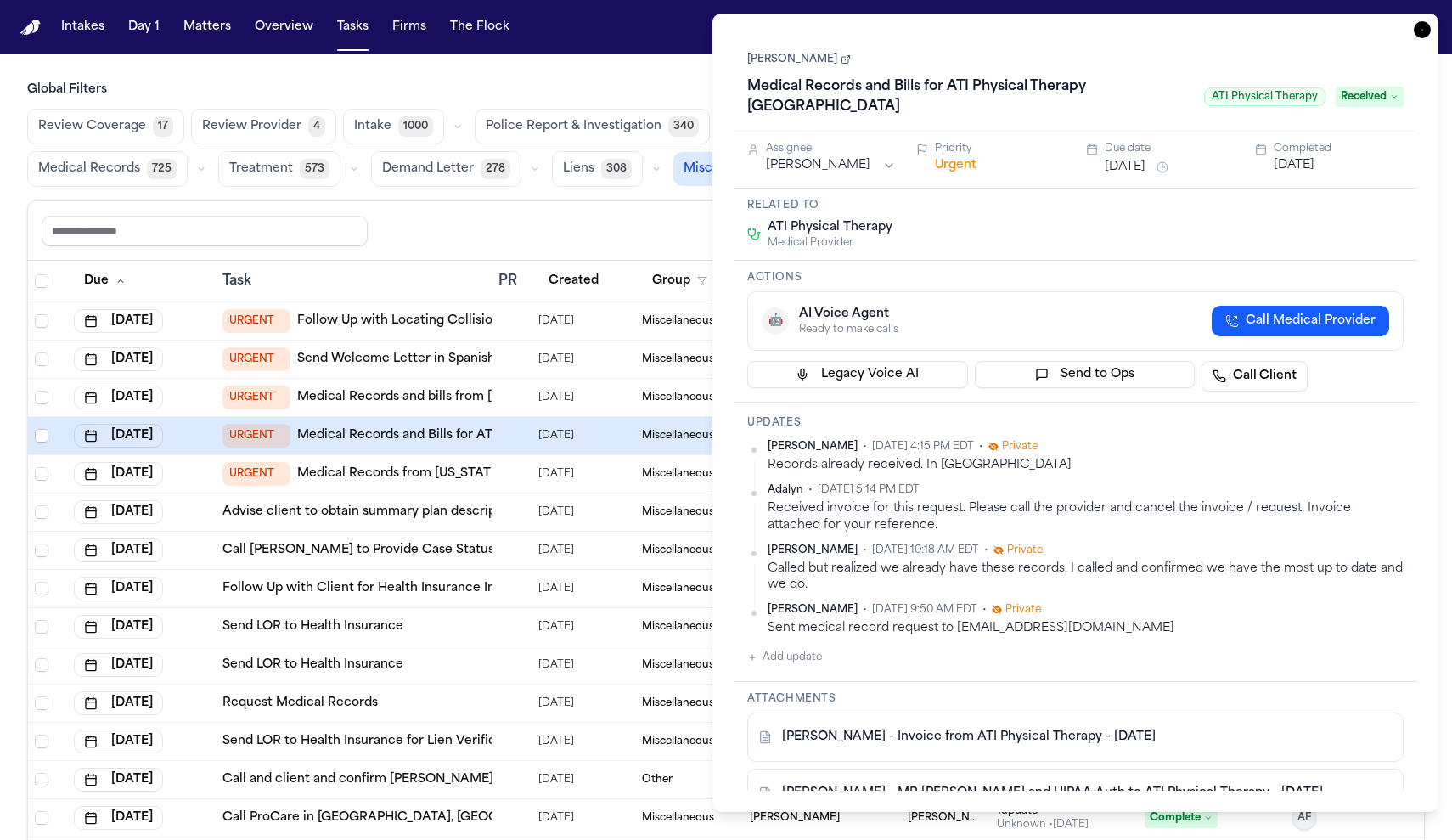
click at [945, 157] on button "Urgent" at bounding box center [955, 166] width 42 height 17
click at [945, 157] on button "Immediate" at bounding box center [967, 166] width 65 height 17
click at [575, 219] on div "Share view Reset to default Clear all Add Task" at bounding box center [726, 230] width 1368 height 32
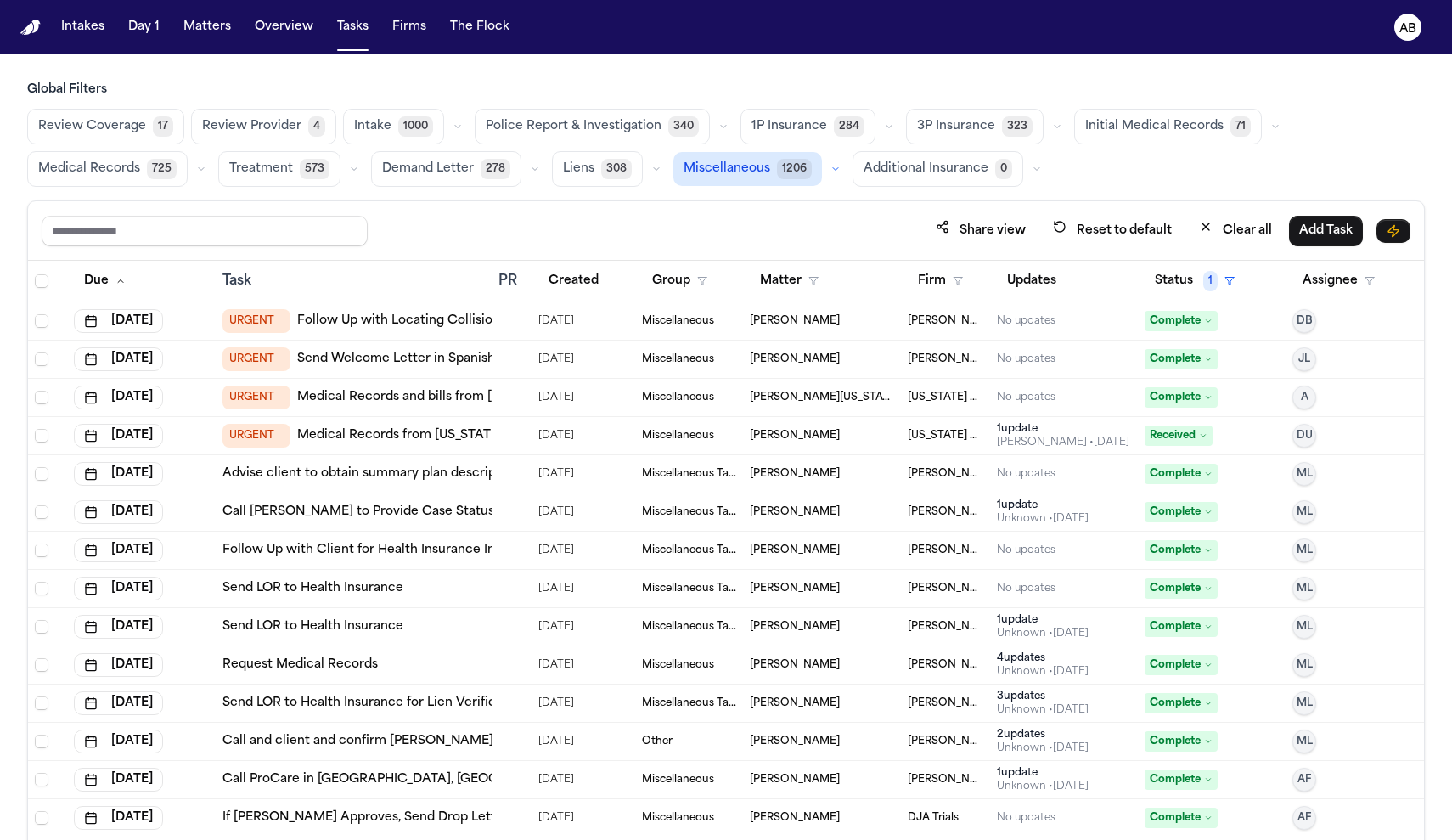
click at [506, 321] on div at bounding box center [505, 321] width 14 height 14
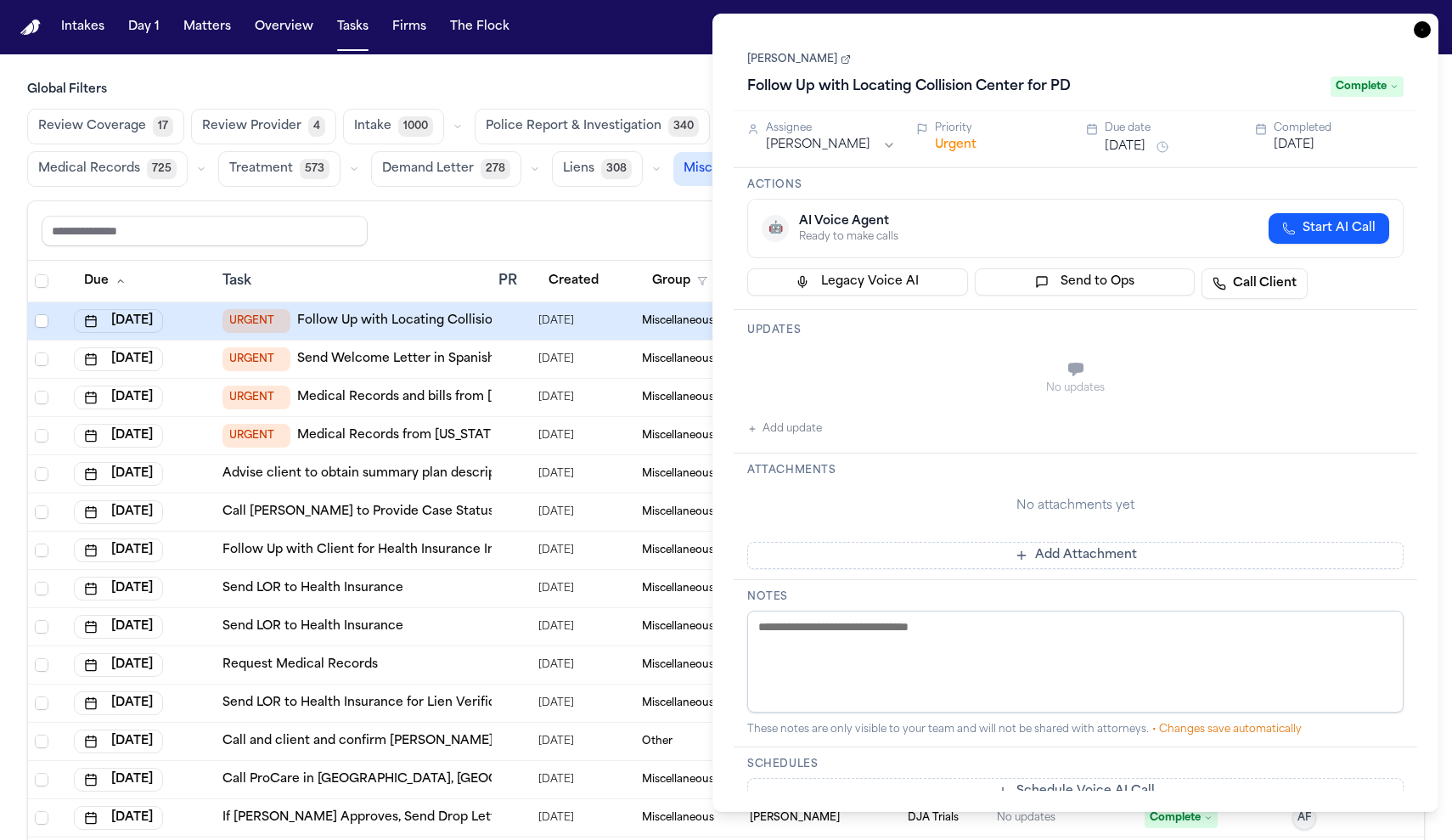
click at [947, 145] on button "Urgent" at bounding box center [955, 145] width 42 height 17
click at [949, 150] on button "Immediate" at bounding box center [967, 145] width 65 height 17
click at [556, 254] on div "Share view Reset to default Clear all Add Task" at bounding box center [726, 231] width 1396 height 60
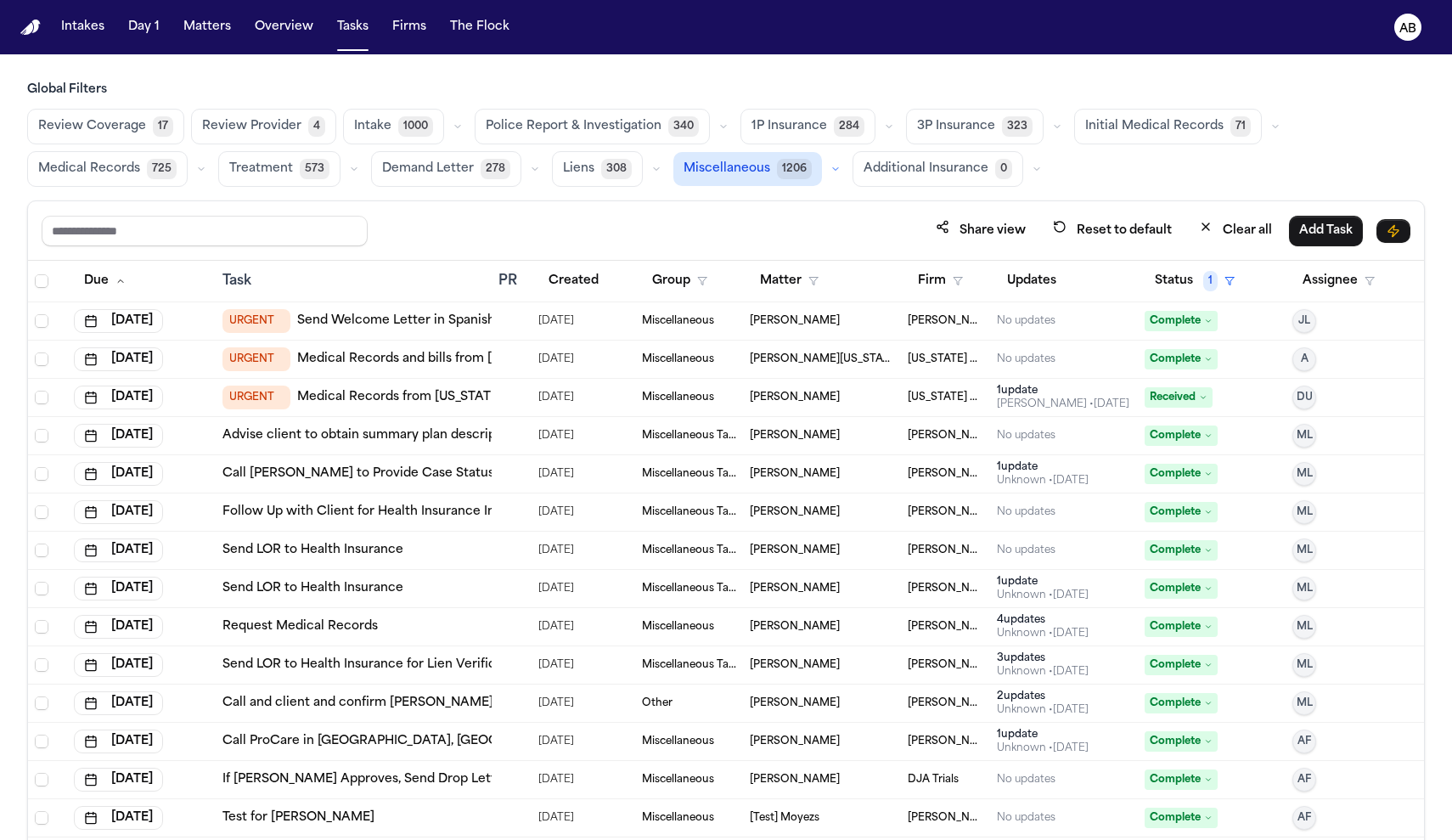
click at [501, 404] on td at bounding box center [511, 397] width 39 height 38
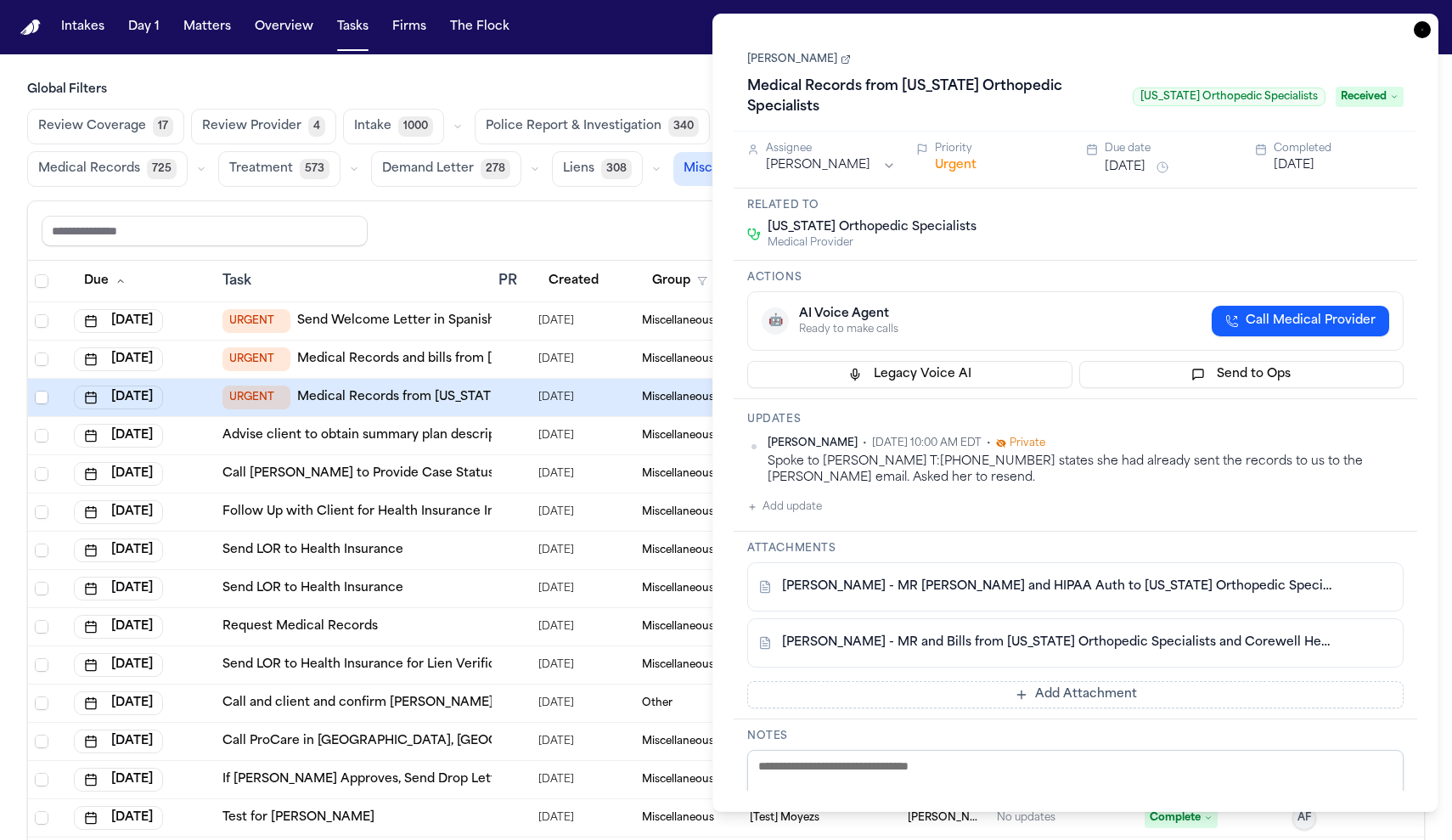
click at [961, 157] on button "Urgent" at bounding box center [955, 166] width 42 height 17
click at [961, 157] on button "Immediate" at bounding box center [967, 166] width 65 height 17
click at [538, 244] on div "Share view Reset to default Clear all Add Task" at bounding box center [726, 230] width 1368 height 32
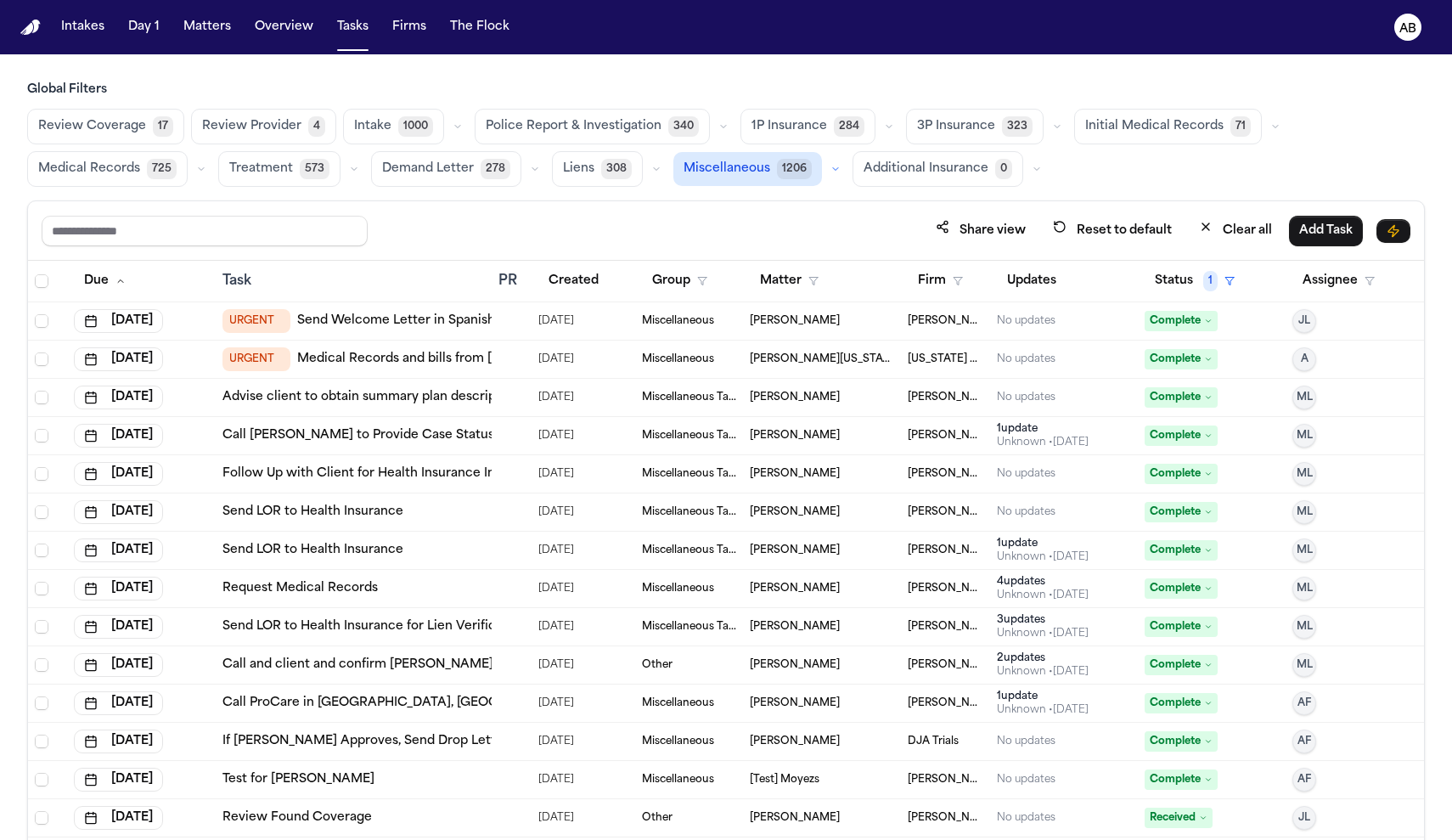
click at [504, 358] on div at bounding box center [505, 359] width 14 height 14
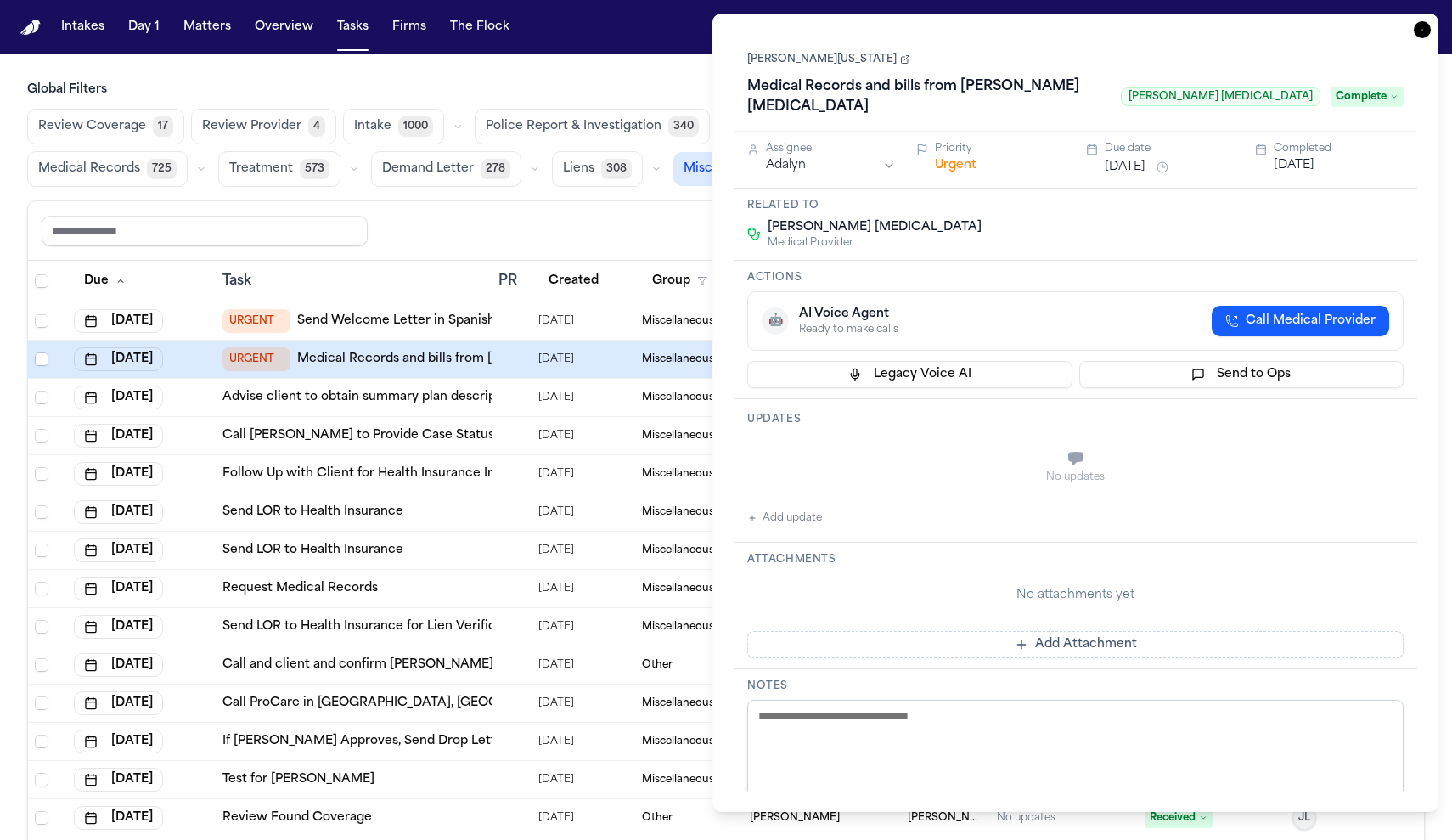
click at [953, 157] on button "Urgent" at bounding box center [955, 166] width 42 height 17
click at [953, 157] on button "Immediate" at bounding box center [967, 166] width 65 height 17
click at [654, 210] on div "Share view Reset to default Clear all Add Task" at bounding box center [726, 231] width 1396 height 60
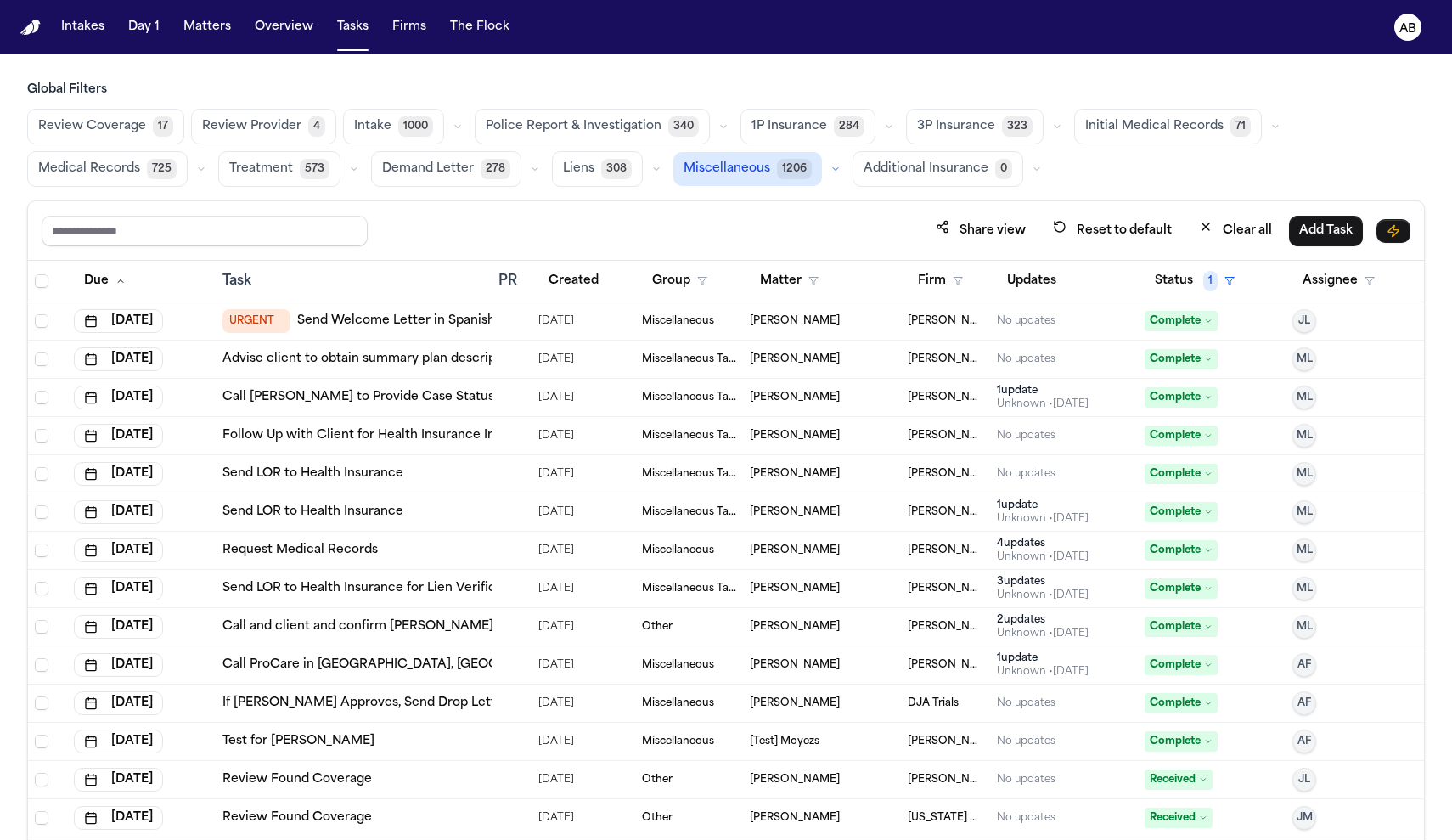
click at [511, 325] on div at bounding box center [511, 321] width 26 height 14
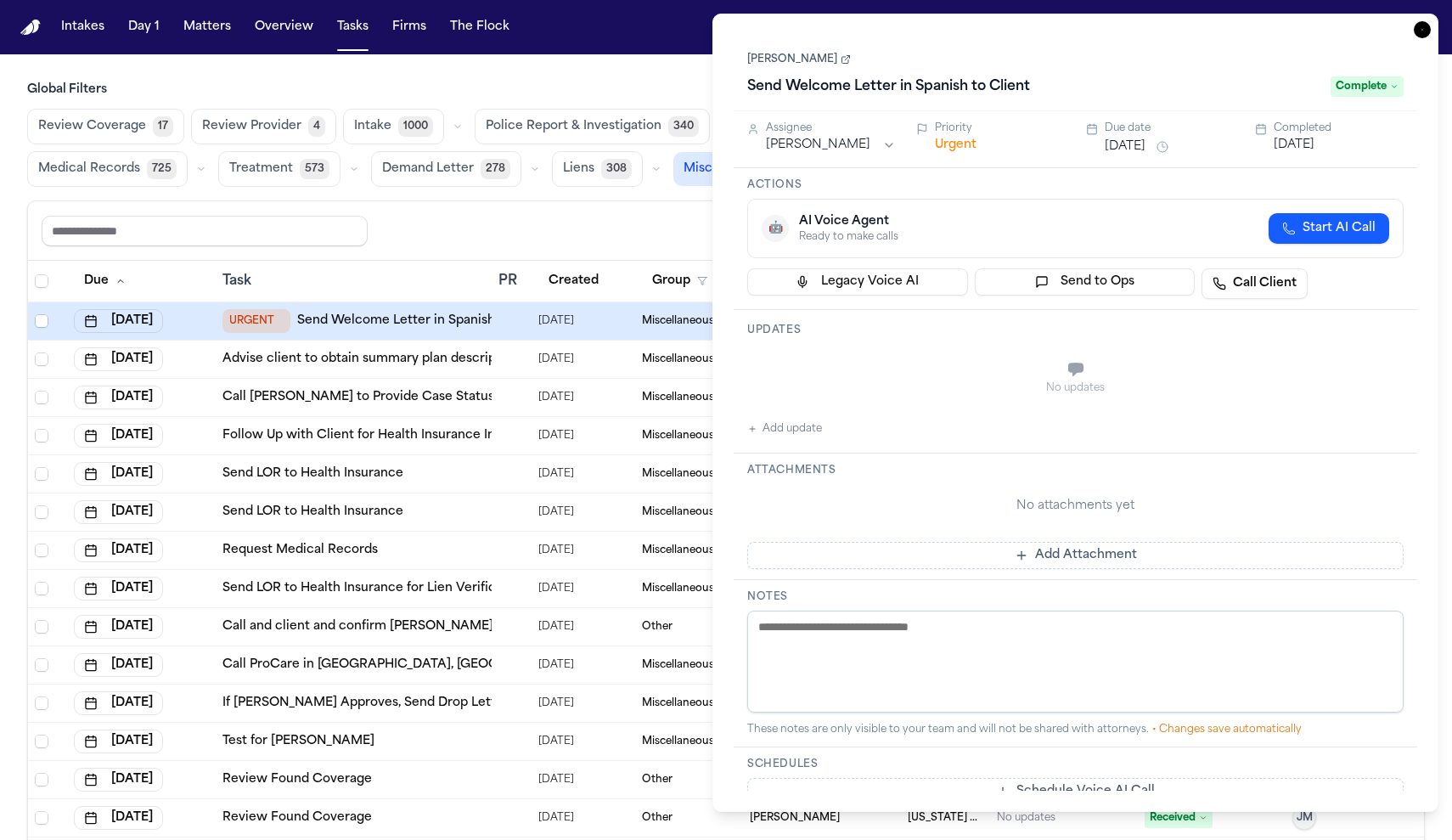
click at [944, 148] on button "Urgent" at bounding box center [955, 145] width 42 height 17
click at [944, 148] on button "Immediate" at bounding box center [967, 145] width 65 height 17
click at [672, 244] on div "Share view Reset to default Clear all Add Task" at bounding box center [726, 230] width 1368 height 32
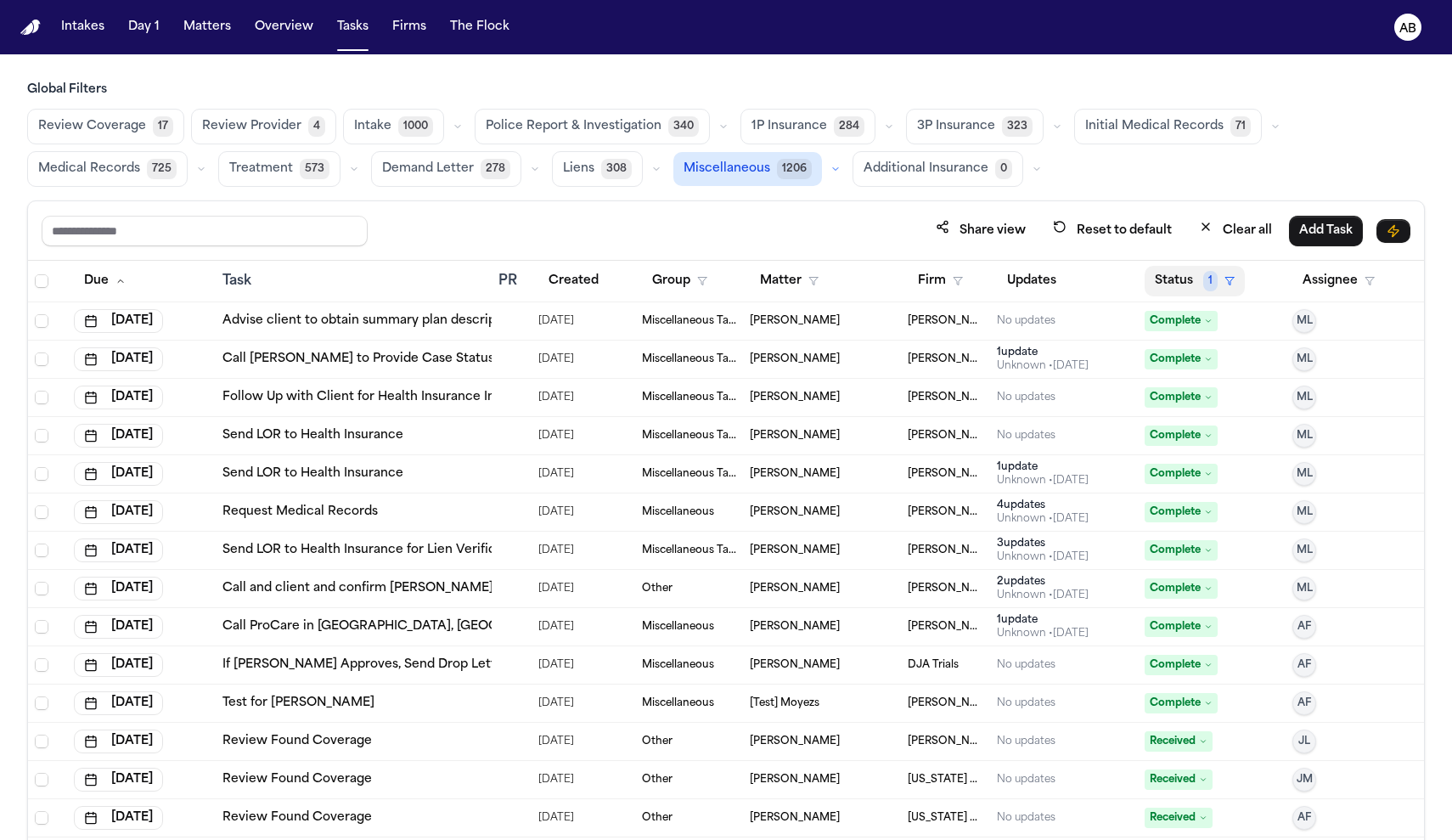
click at [1213, 275] on button "Status 1" at bounding box center [1194, 281] width 100 height 31
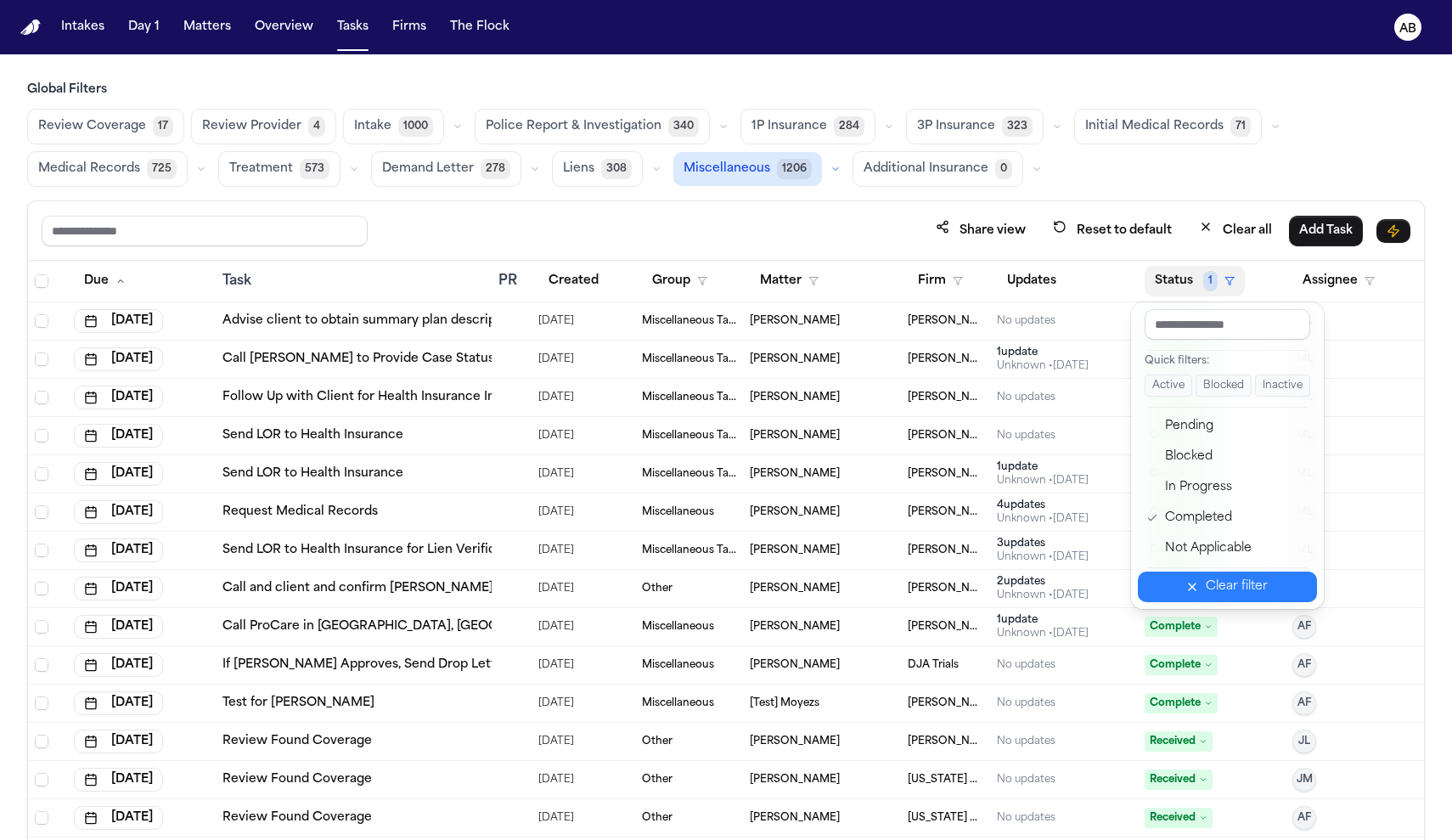
click at [1214, 579] on button "Clear filter" at bounding box center [1227, 587] width 179 height 31
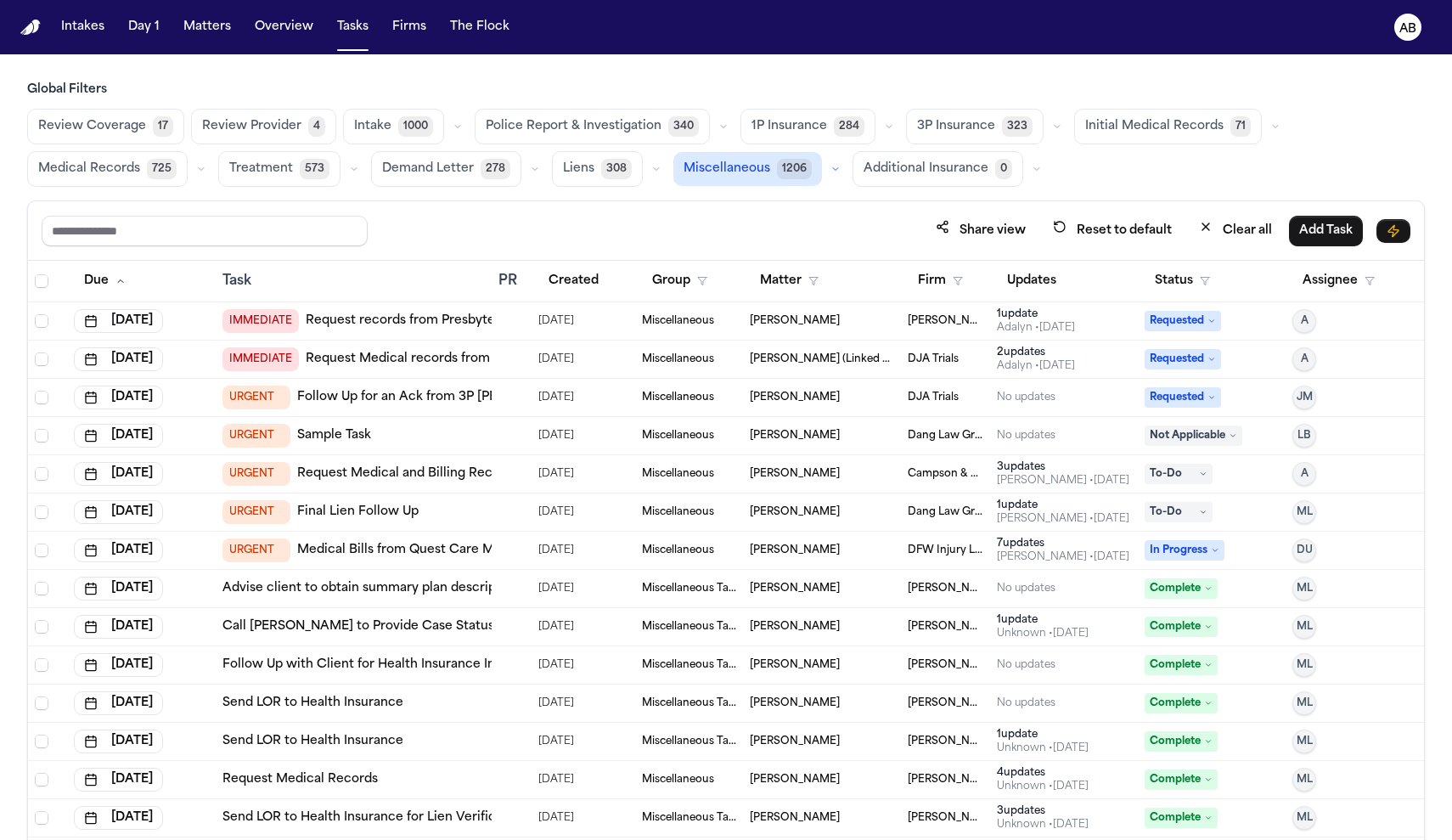
click at [969, 135] on span "3P Insurance" at bounding box center [955, 126] width 78 height 17
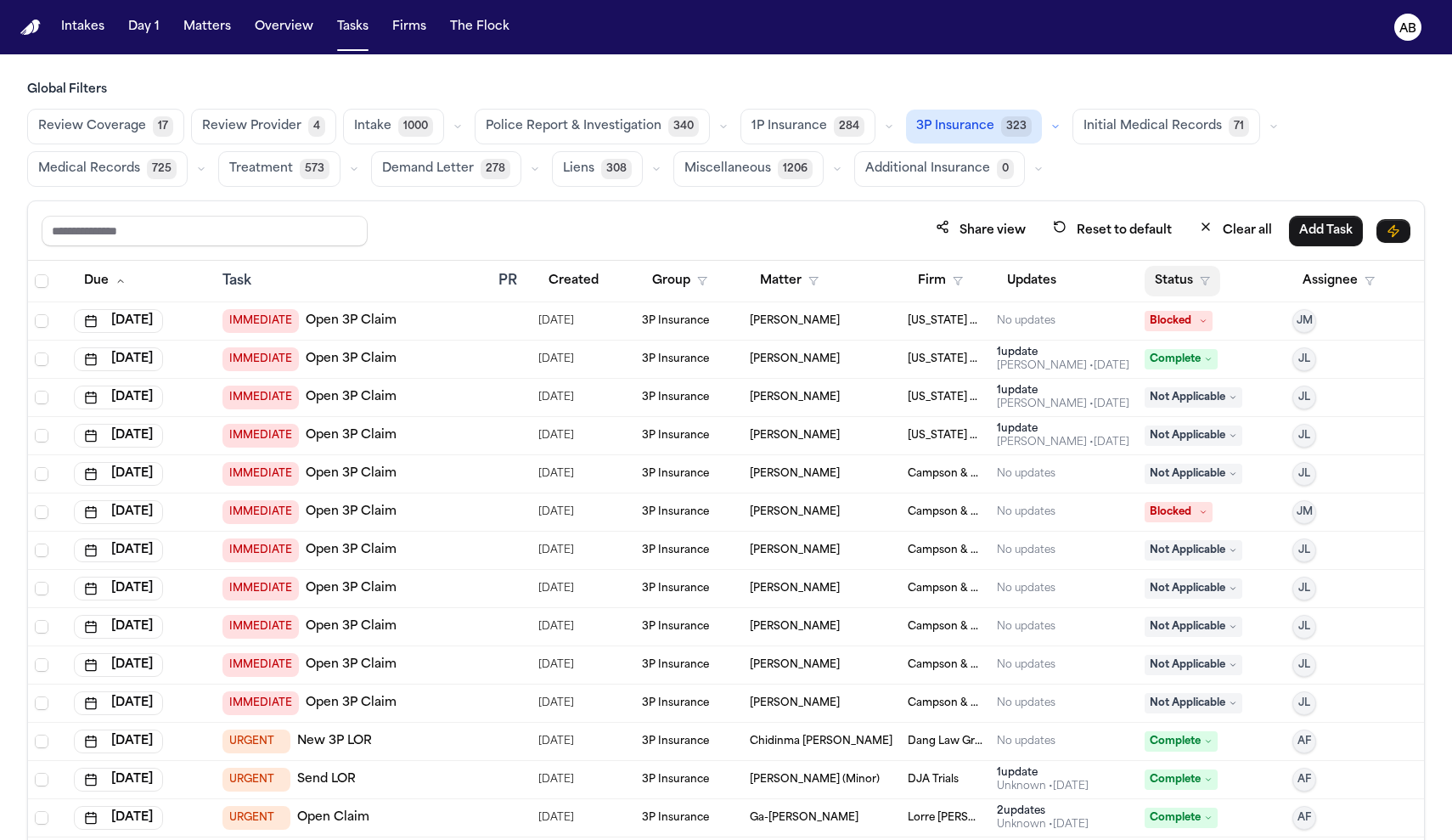
click at [1200, 279] on icon "button" at bounding box center [1205, 281] width 10 height 10
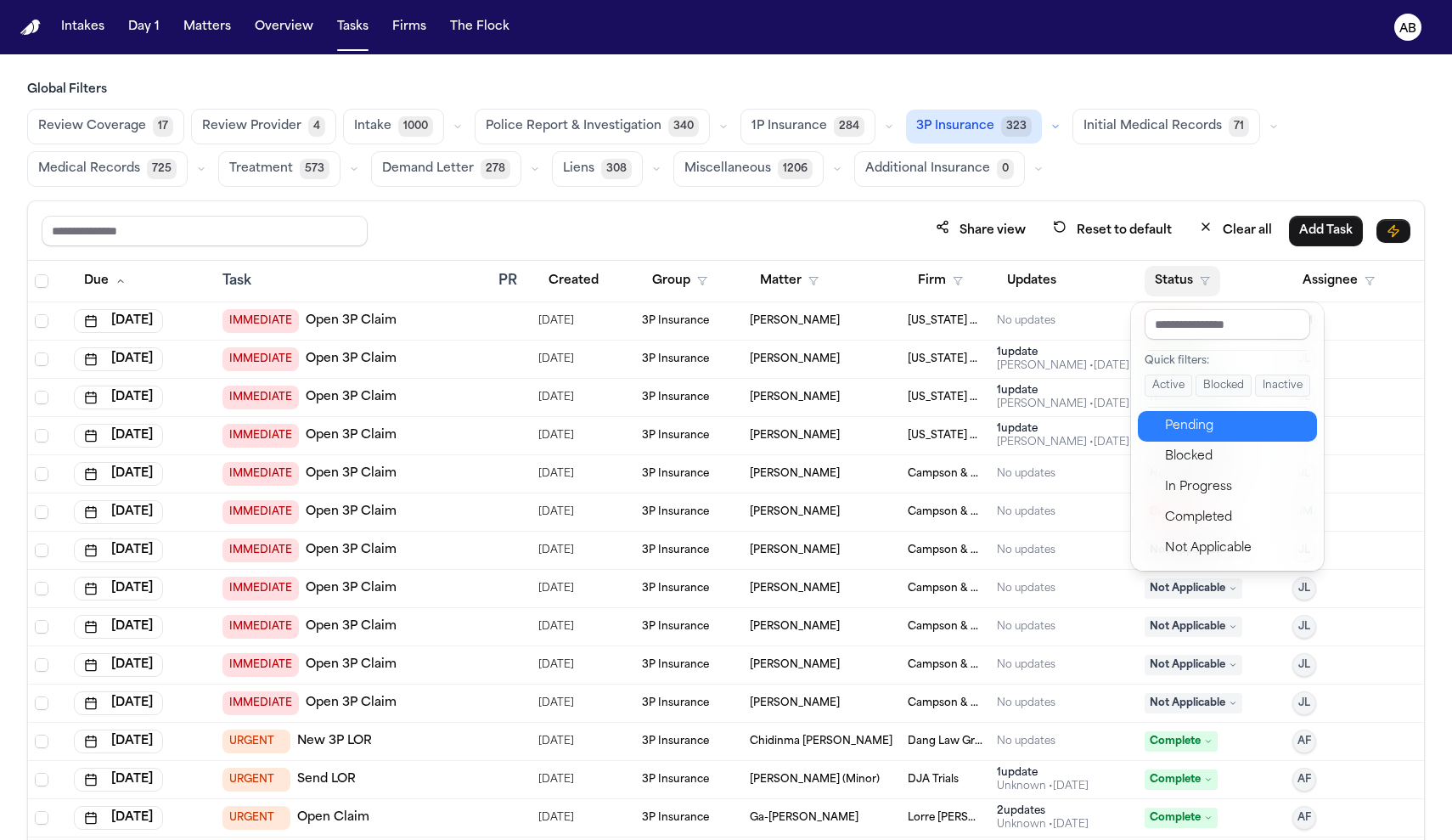
click at [1212, 425] on div "Pending" at bounding box center [1236, 426] width 142 height 21
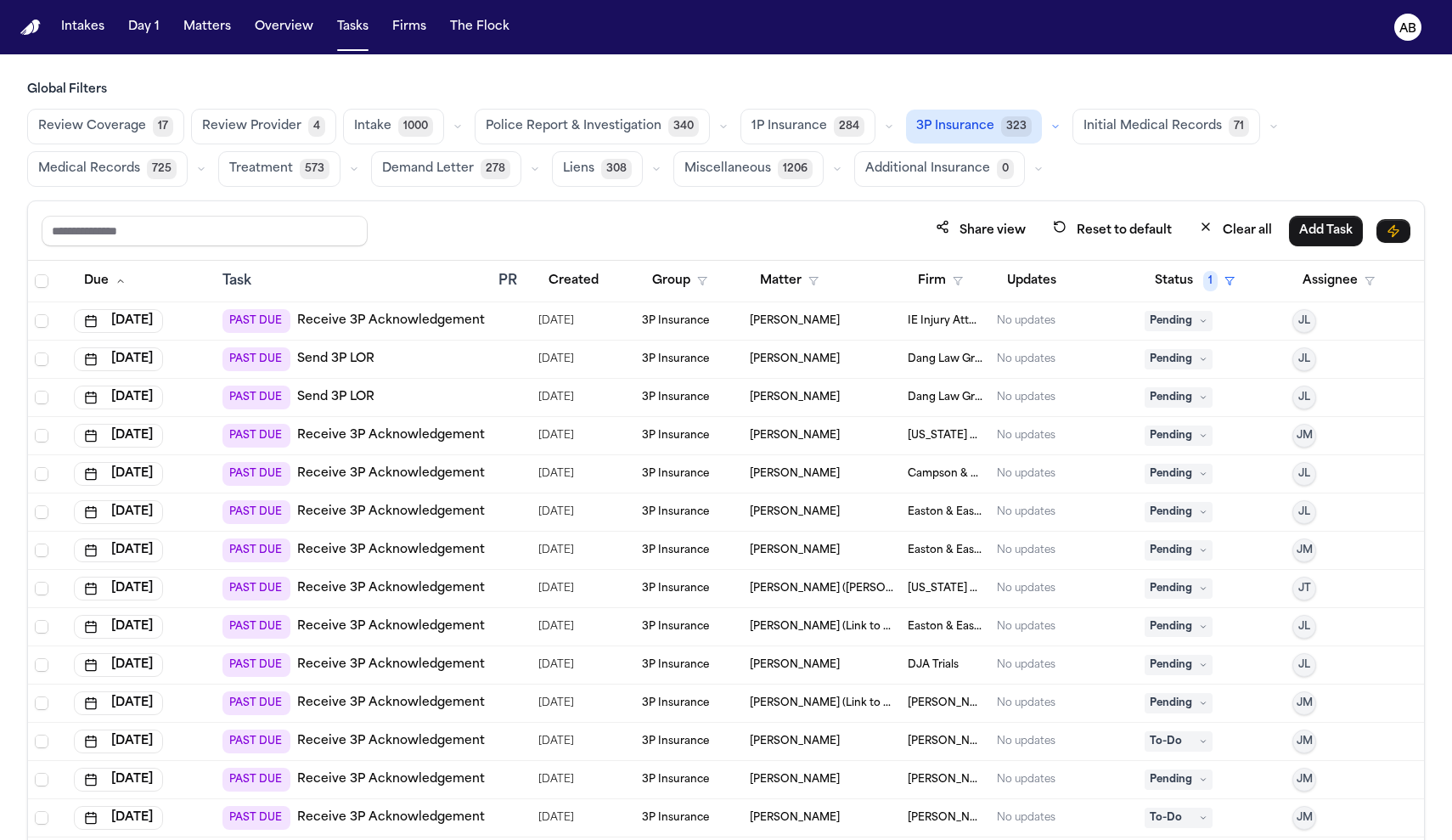
click at [387, 435] on link "Receive 3P Acknowledgement" at bounding box center [391, 436] width 188 height 17
click at [454, 476] on link "Receive 3P Acknowledgement" at bounding box center [391, 473] width 188 height 17
click at [778, 131] on span "1P Insurance" at bounding box center [789, 126] width 75 height 17
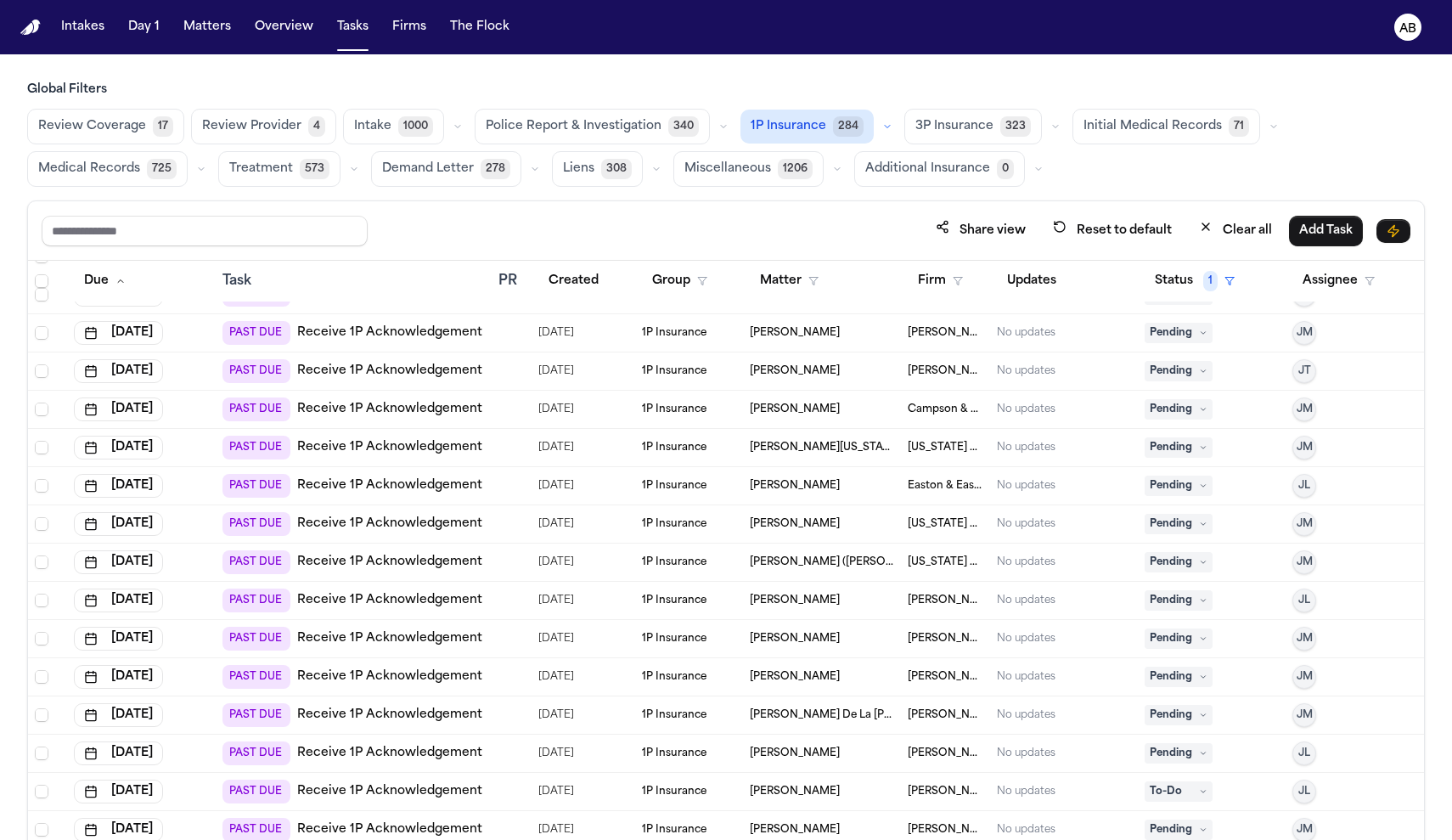
scroll to position [226, 0]
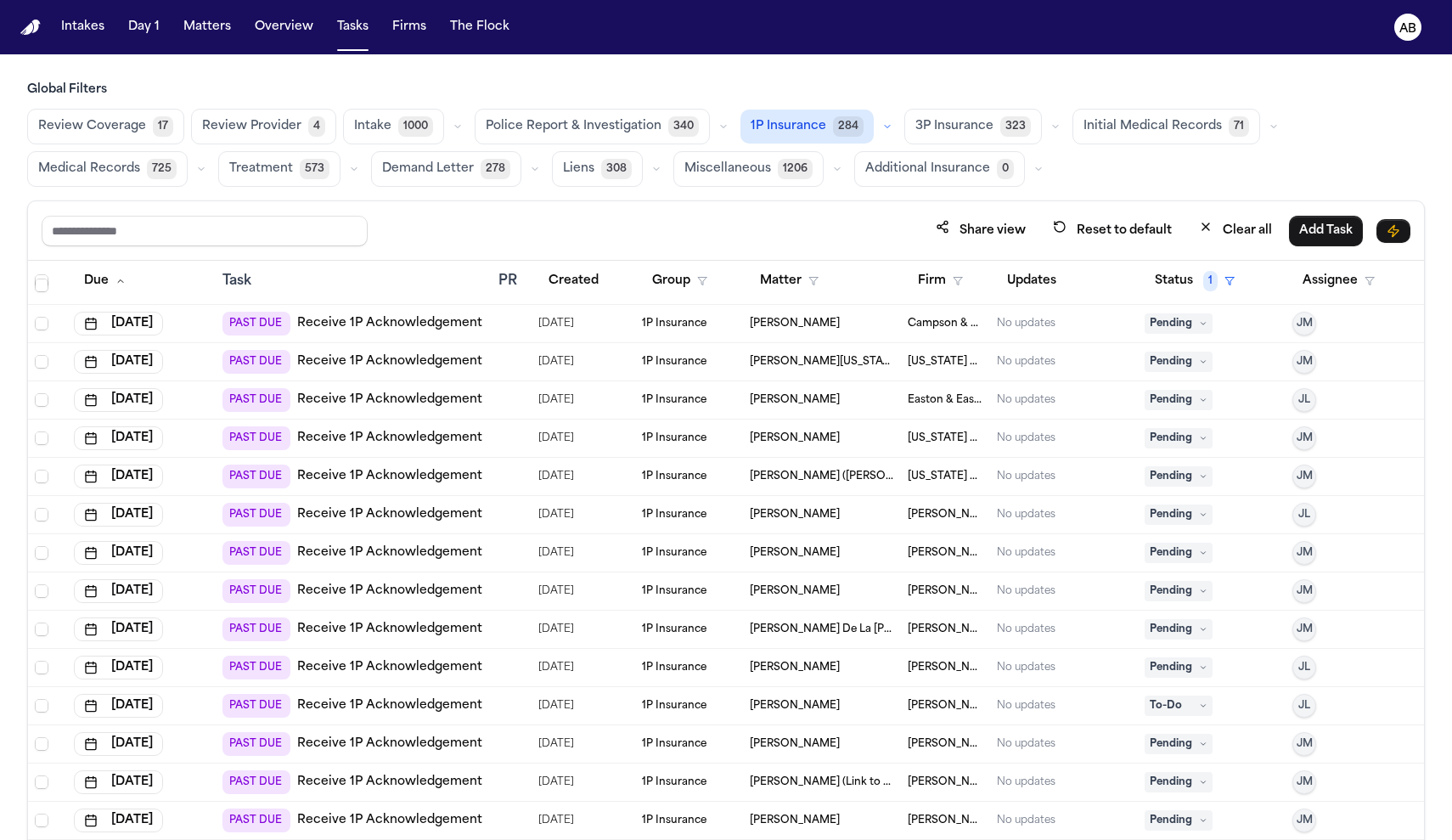
click at [401, 472] on link "Receive 1P Acknowledgement" at bounding box center [390, 476] width 185 height 17
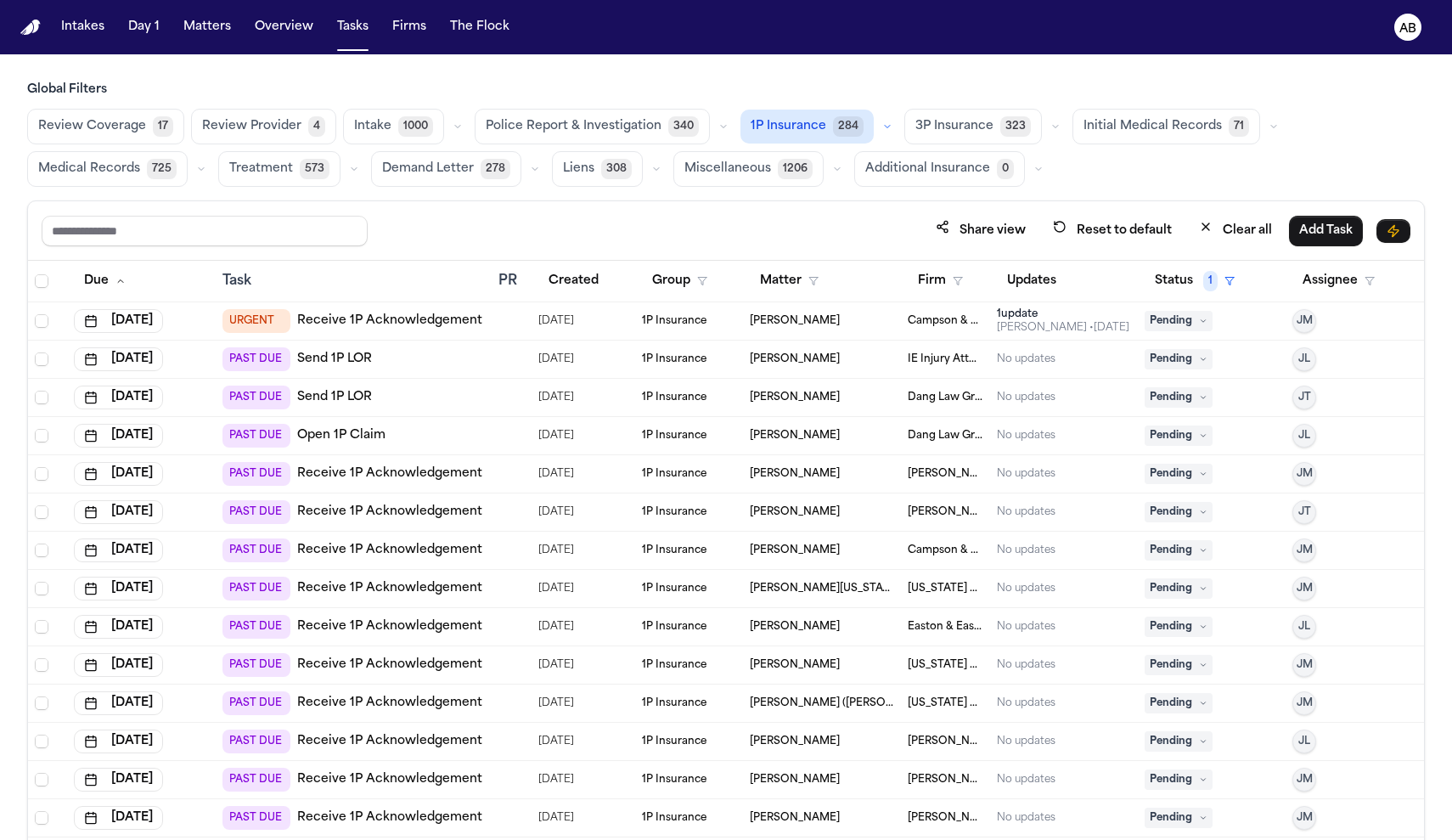
click at [385, 467] on link "Receive 1P Acknowledgement" at bounding box center [390, 473] width 185 height 17
click at [389, 508] on link "Receive 1P Acknowledgement" at bounding box center [390, 512] width 185 height 17
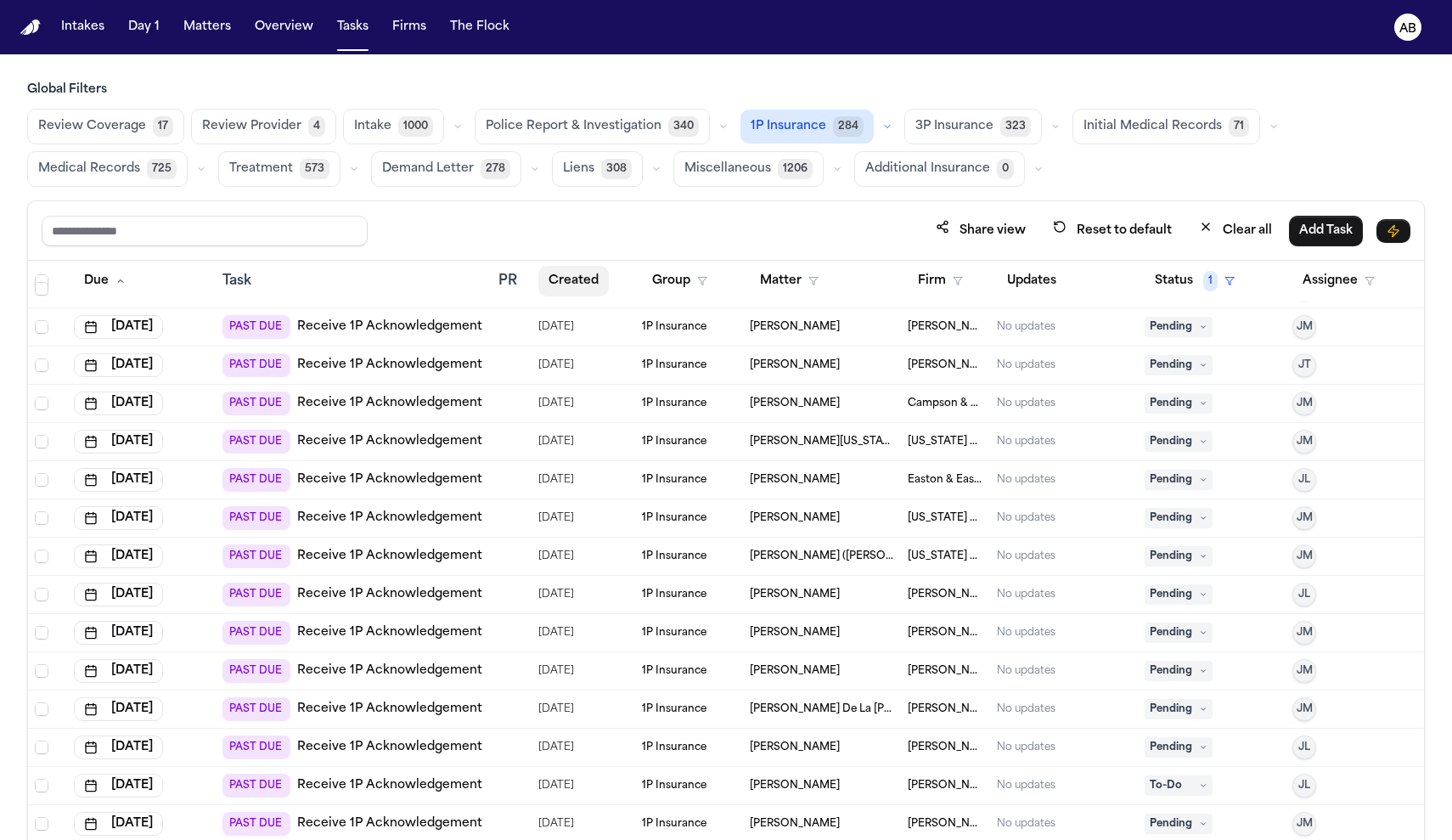
scroll to position [197, 0]
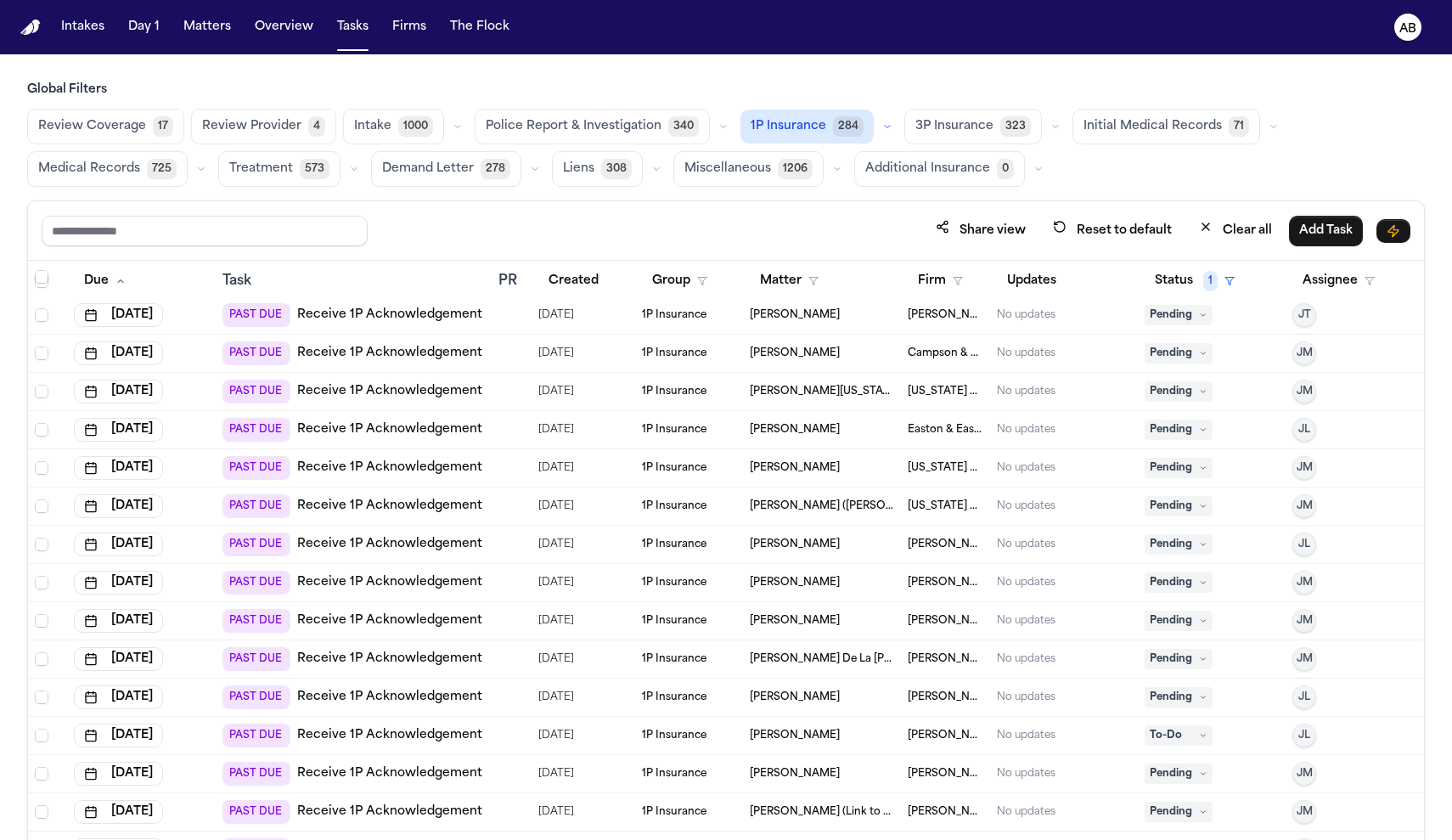
click at [420, 350] on link "Receive 1P Acknowledgement" at bounding box center [390, 353] width 185 height 17
click at [423, 394] on link "Receive 1P Acknowledgement" at bounding box center [390, 391] width 185 height 17
click at [384, 473] on link "Receive 1P Acknowledgement" at bounding box center [390, 467] width 185 height 17
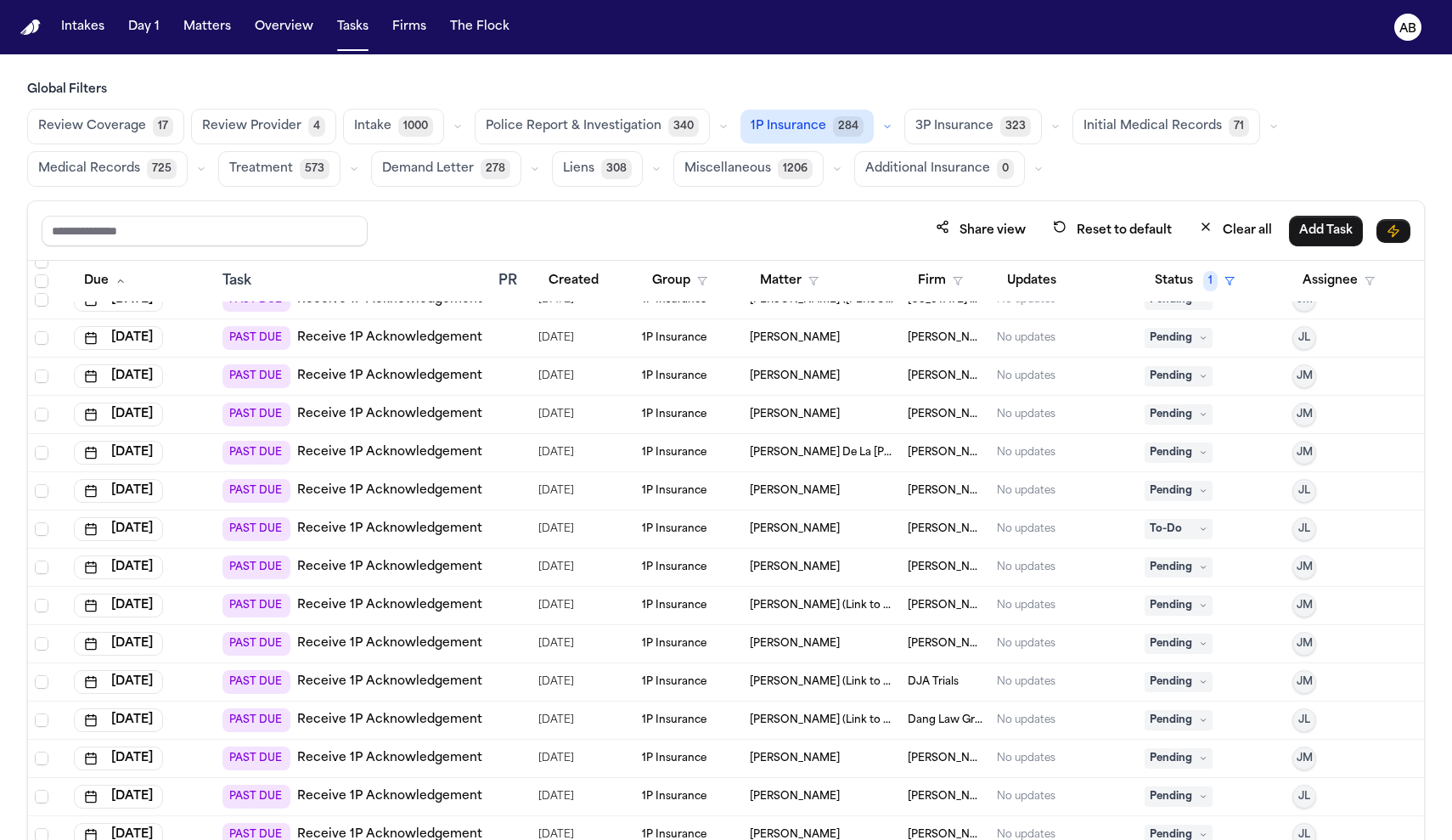
scroll to position [421, 0]
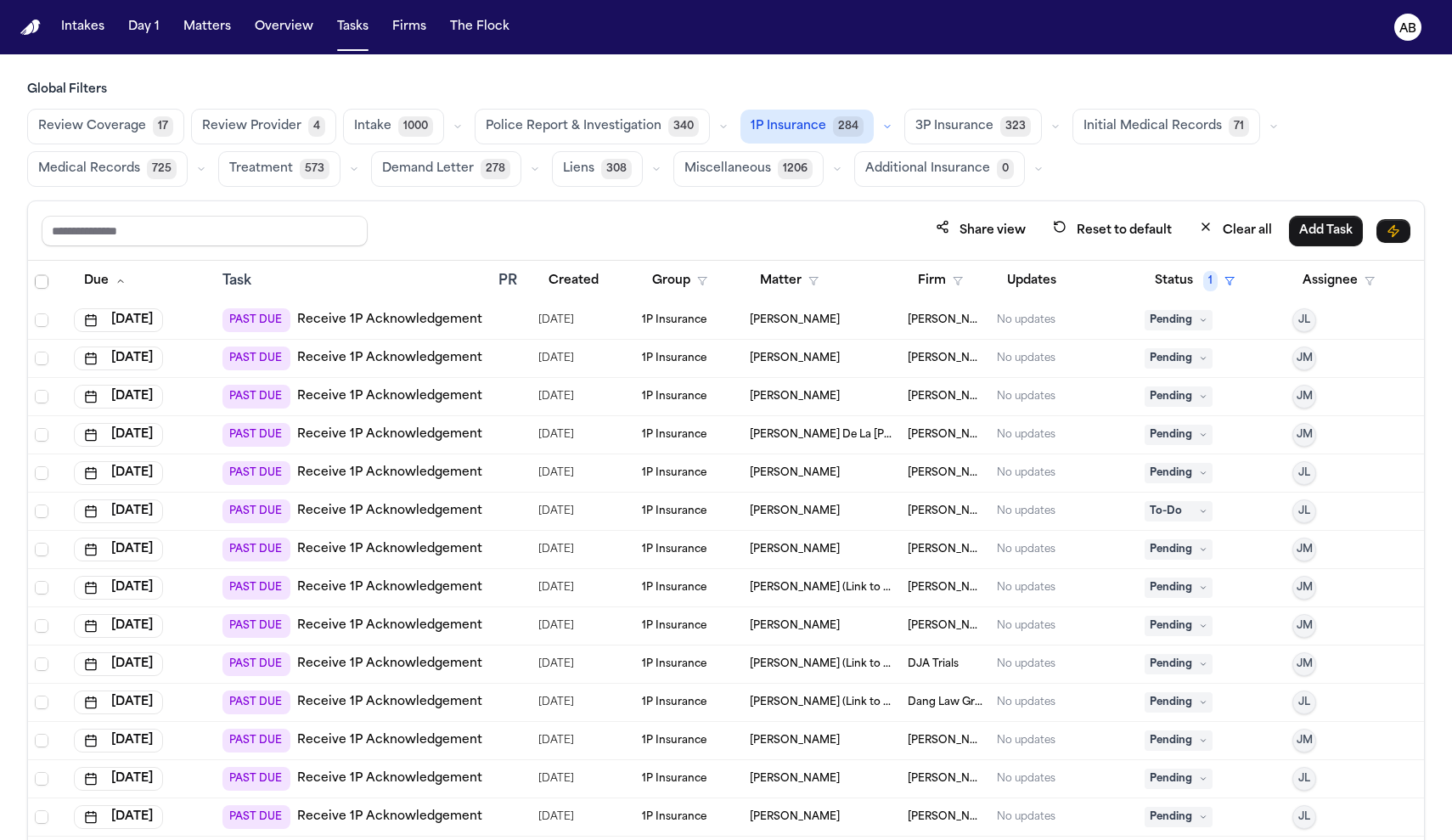
click at [416, 324] on link "Receive 1P Acknowledgement" at bounding box center [390, 320] width 185 height 17
click at [937, 138] on button "3P Insurance 323" at bounding box center [973, 126] width 138 height 36
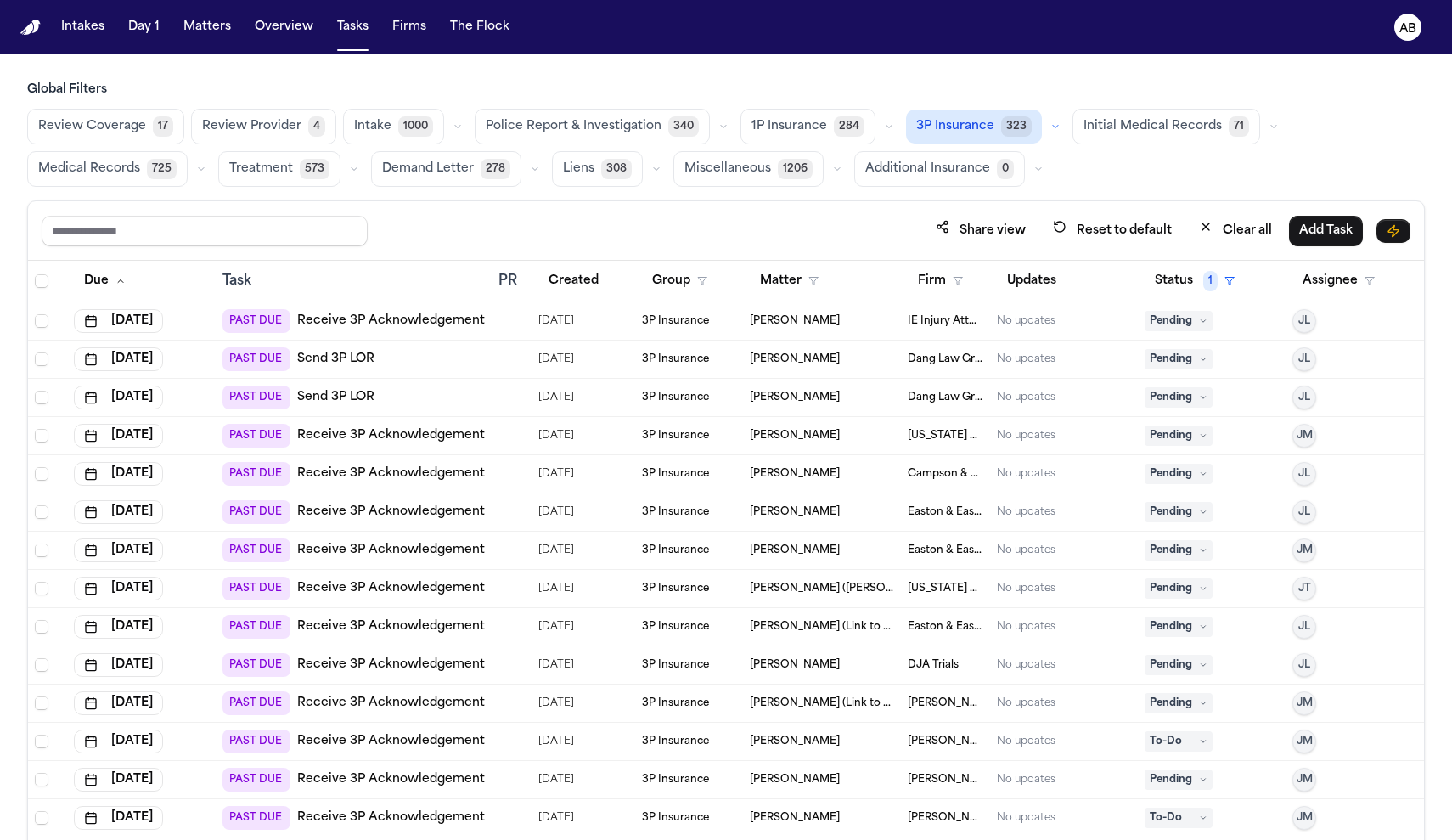
click at [421, 327] on link "Receive 3P Acknowledgement" at bounding box center [391, 321] width 188 height 17
click at [180, 22] on button "Matters" at bounding box center [208, 27] width 62 height 31
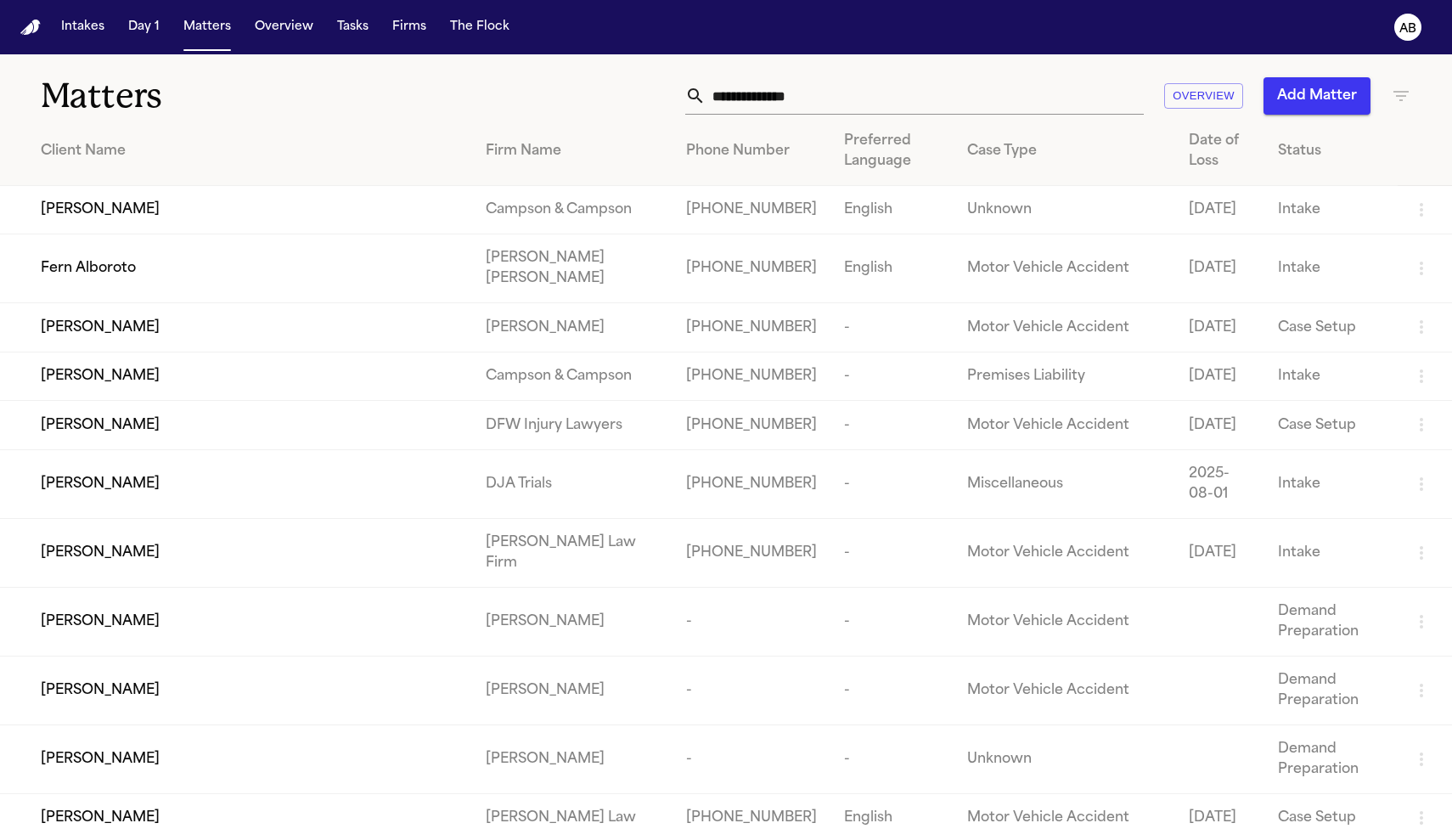
click at [744, 96] on input "text" at bounding box center [925, 96] width 438 height 38
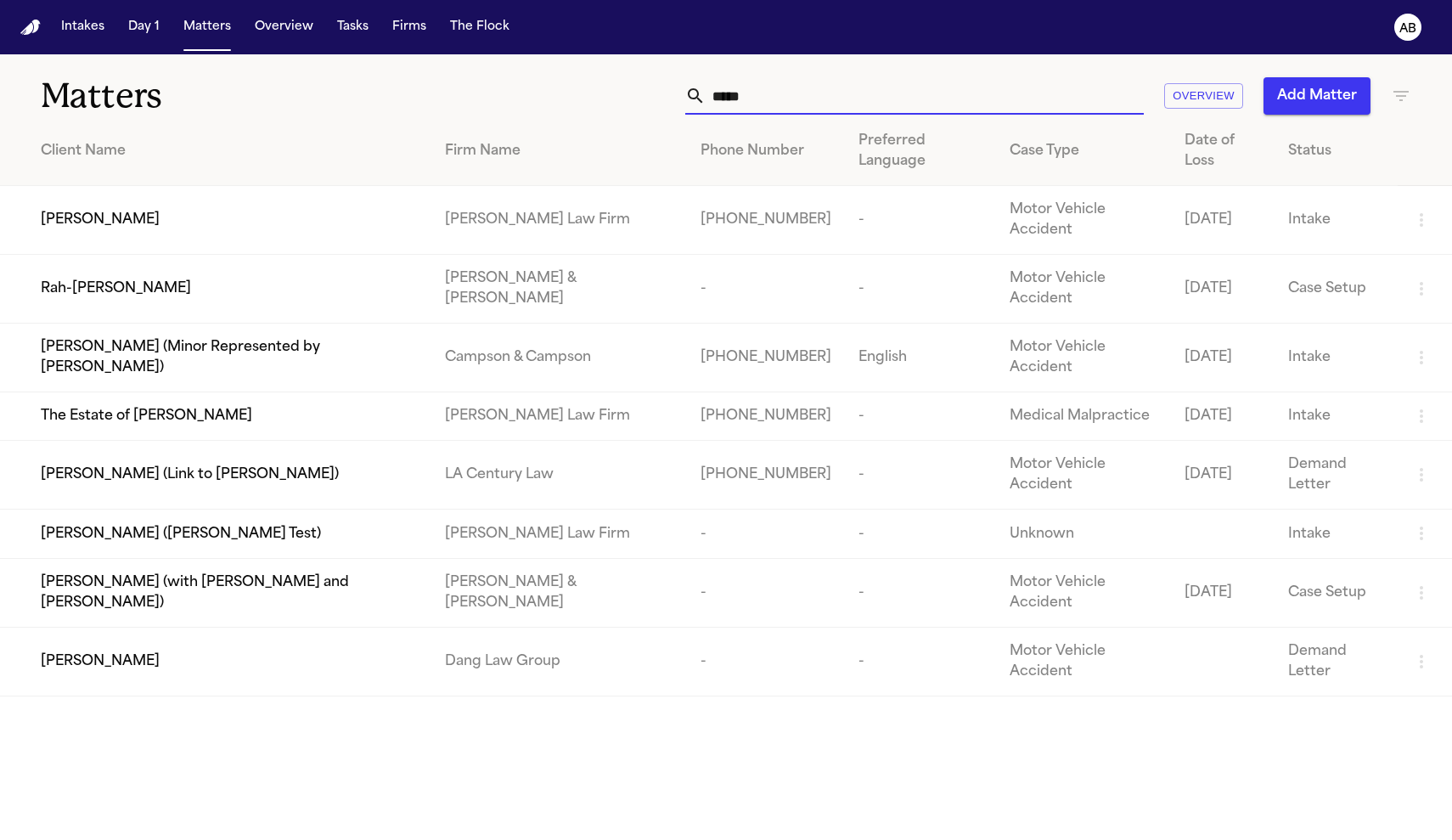
type input "*****"
click at [104, 229] on span "Jaquonna Hardy" at bounding box center [100, 220] width 119 height 21
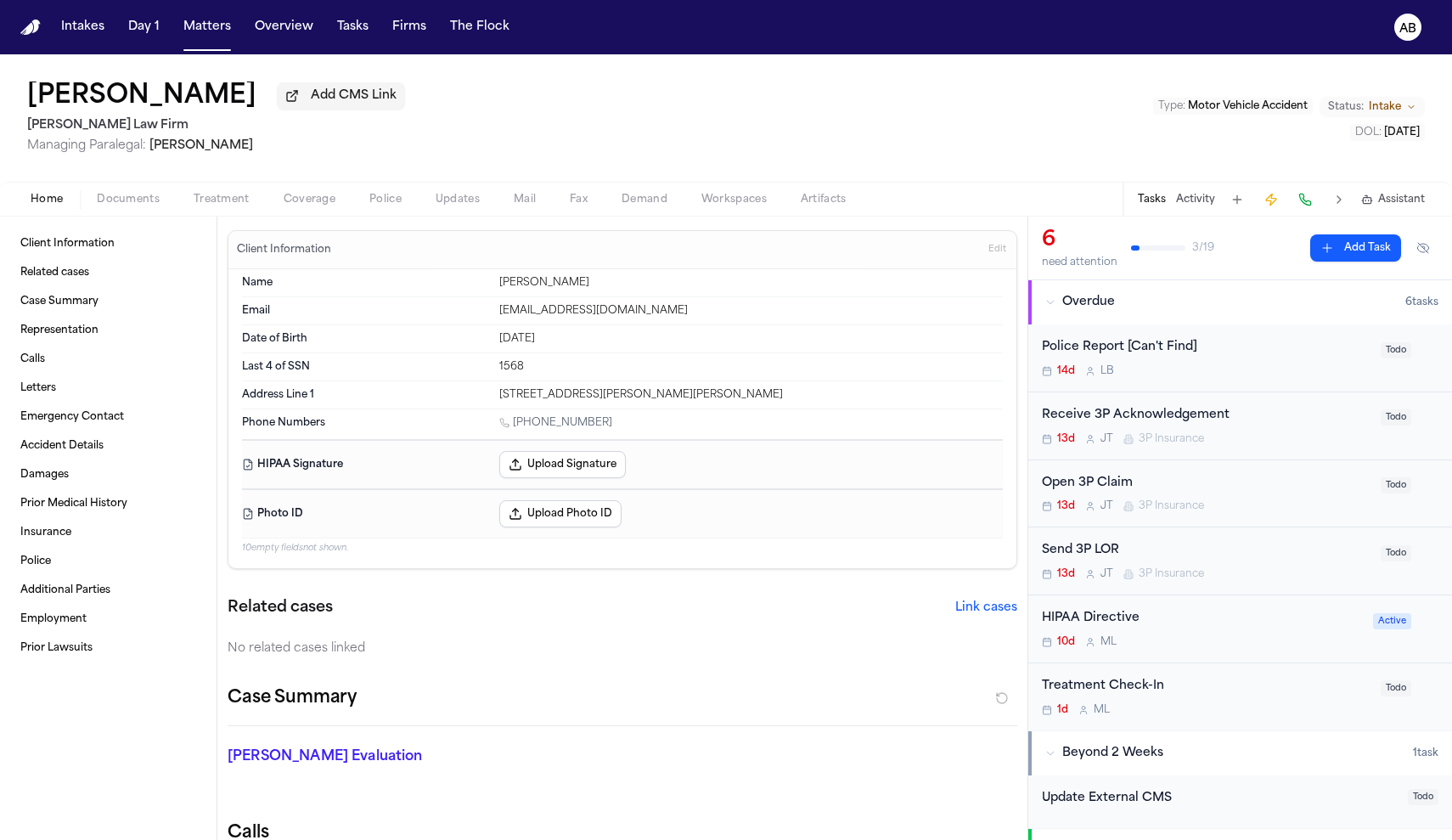
click at [1202, 206] on button "Activity" at bounding box center [1196, 200] width 39 height 14
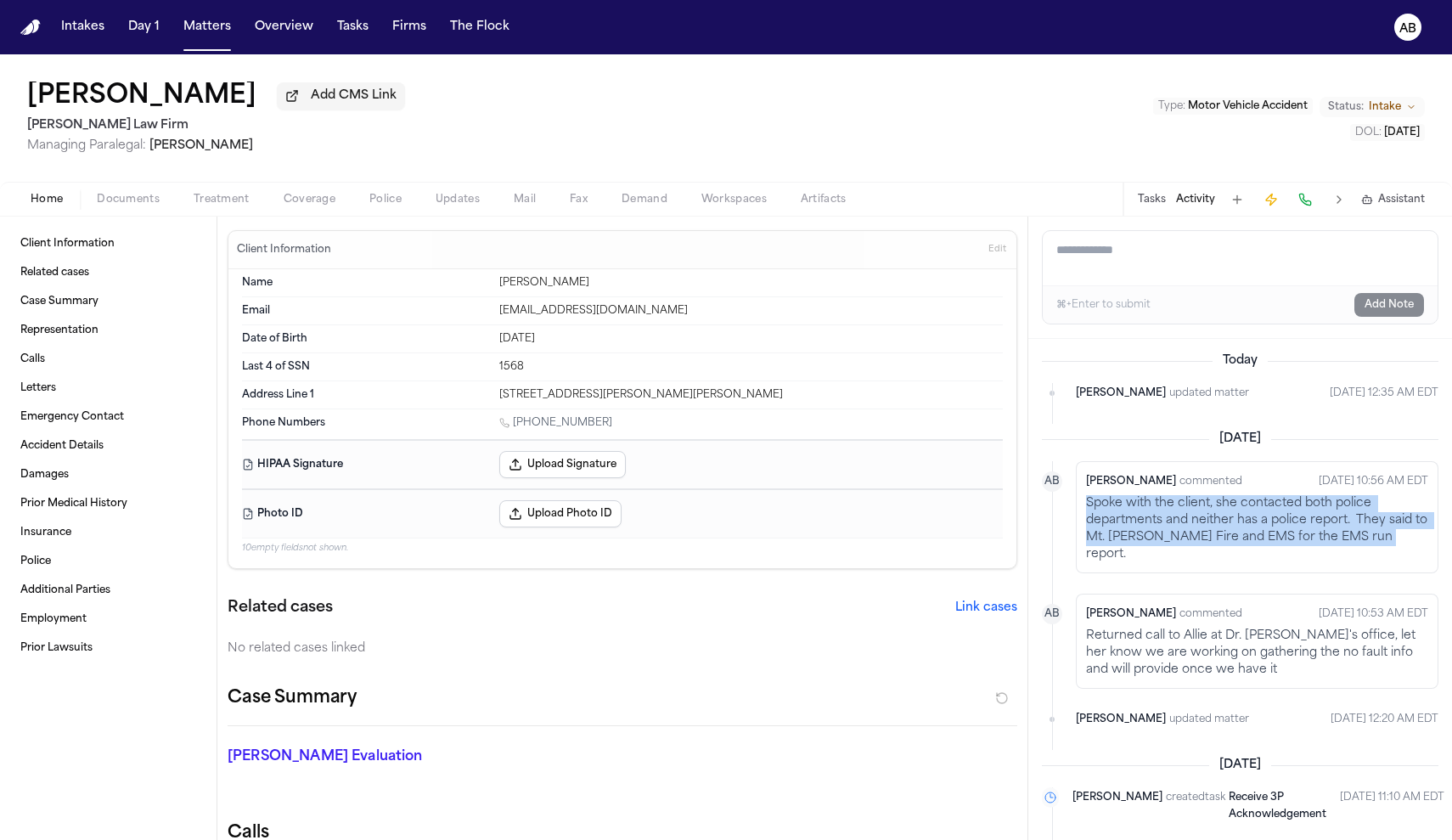
drag, startPoint x: 1388, startPoint y: 543, endPoint x: 1078, endPoint y: 502, distance: 312.7
click at [1078, 502] on div "Alicia Beedle commented Oct 9, 2025 10:56 AM EDT Spoke with the client, she con…" at bounding box center [1257, 516] width 362 height 112
copy div "Spoke with the client, she contacted both police departments and neither has a …"
click at [226, 35] on button "Matters" at bounding box center [208, 27] width 62 height 31
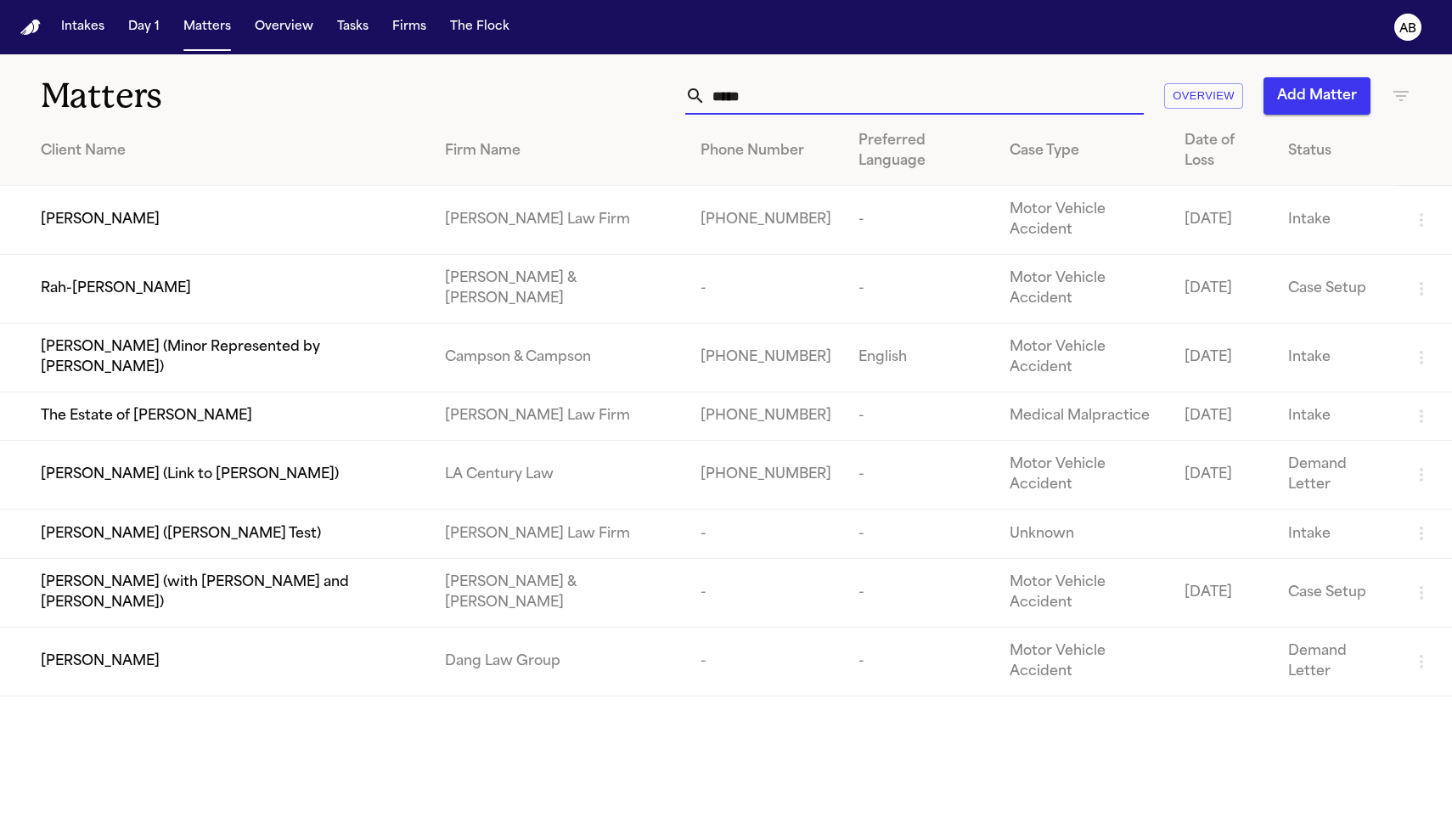
drag, startPoint x: 807, startPoint y: 92, endPoint x: 530, endPoint y: 81, distance: 277.2
click at [530, 81] on div "***** Overview Add Matter" at bounding box center [921, 96] width 979 height 38
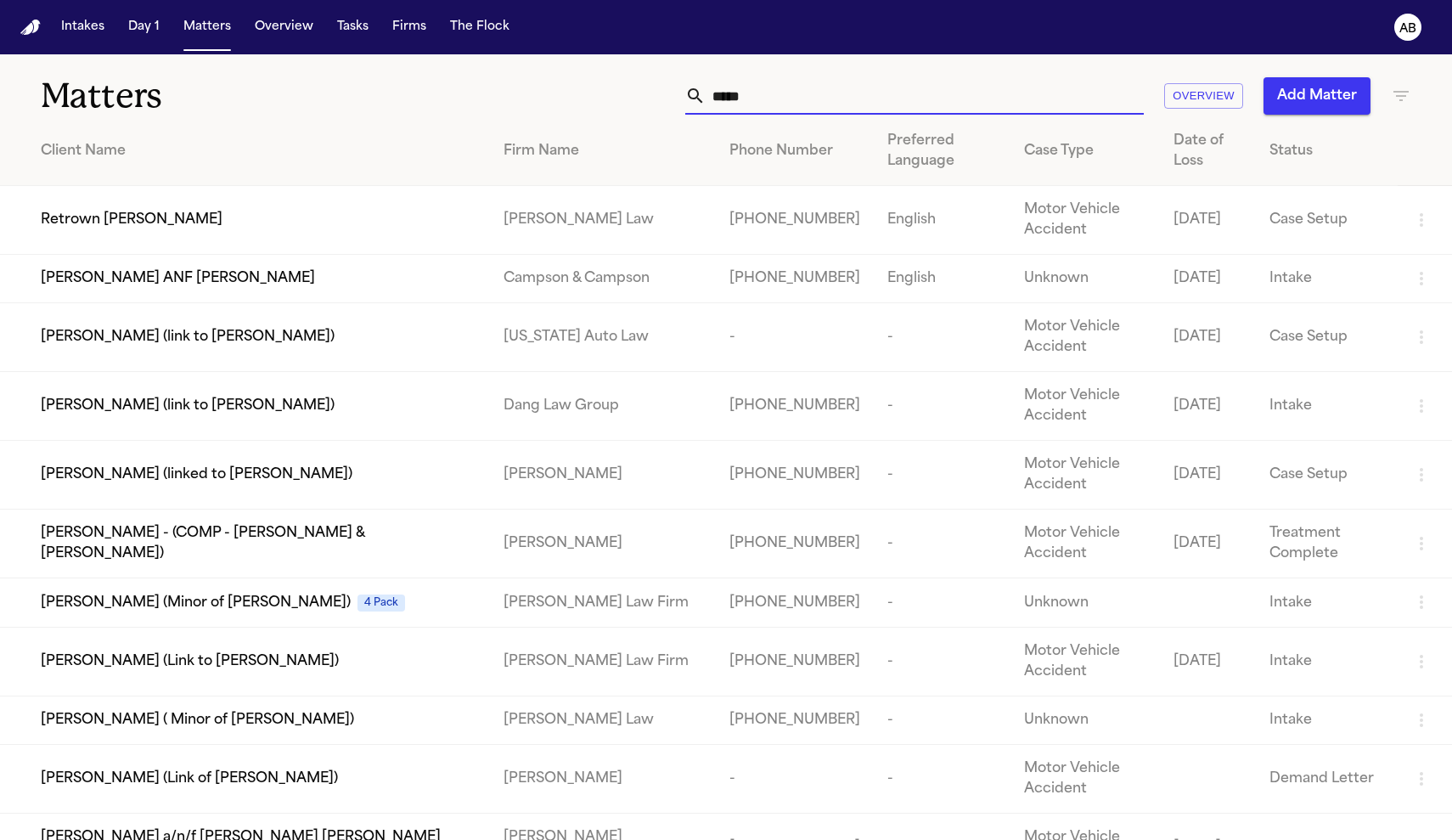
type input "******"
drag, startPoint x: 530, startPoint y: 81, endPoint x: 54, endPoint y: 195, distance: 489.5
click at [54, 195] on td "Retrown Burley" at bounding box center [244, 220] width 490 height 68
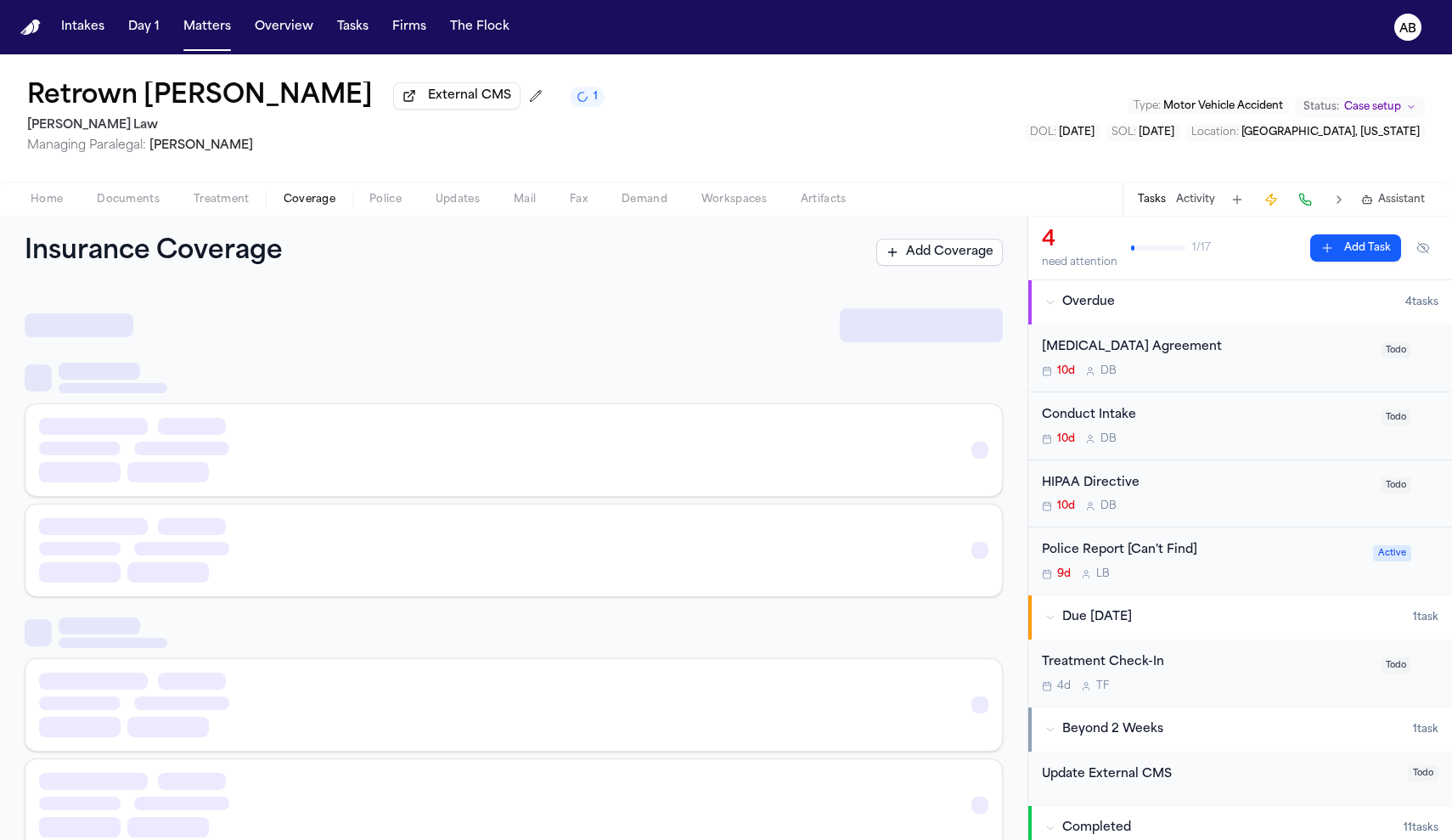
click at [306, 206] on span "Coverage" at bounding box center [309, 200] width 52 height 14
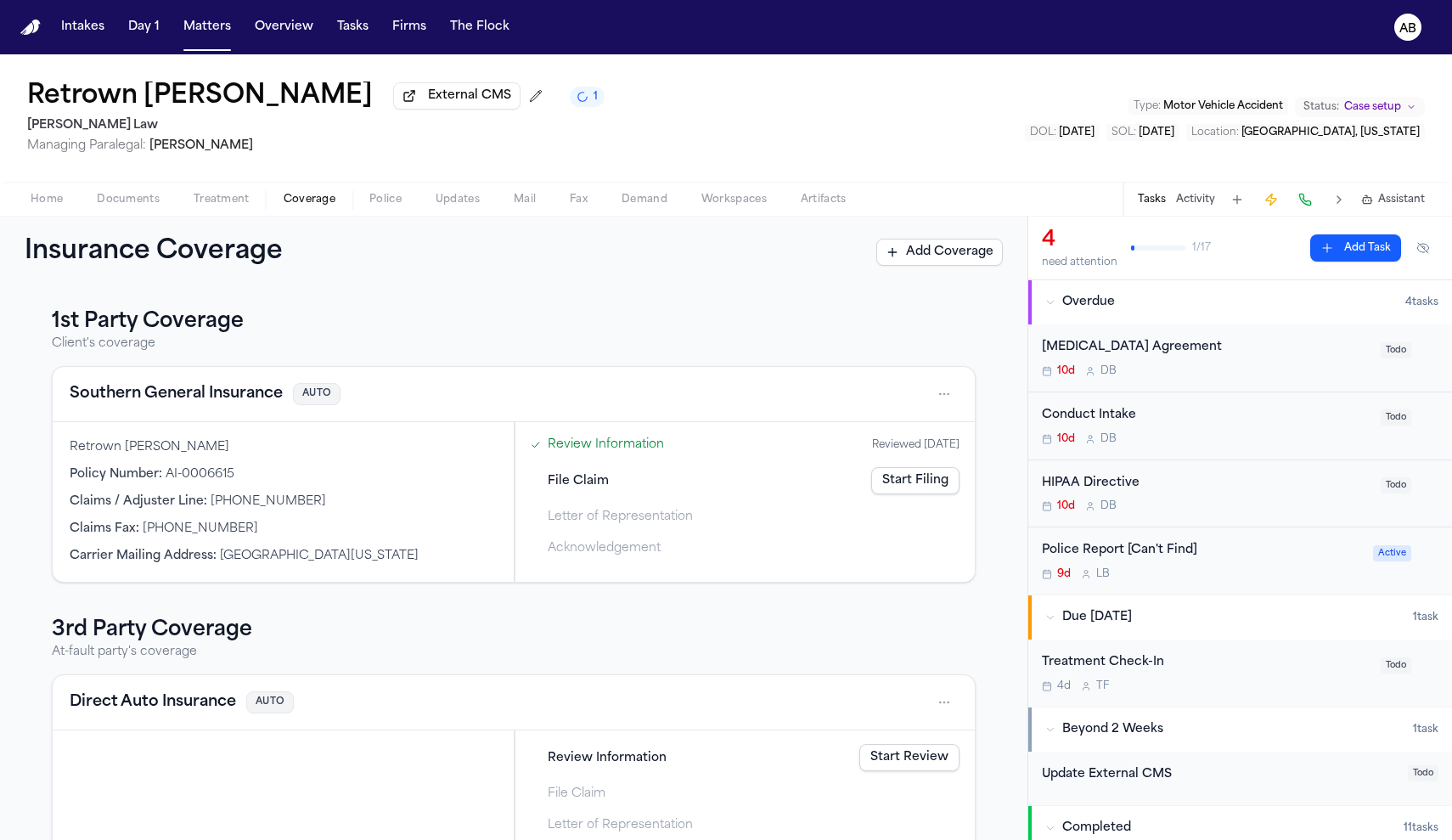
scroll to position [64, 0]
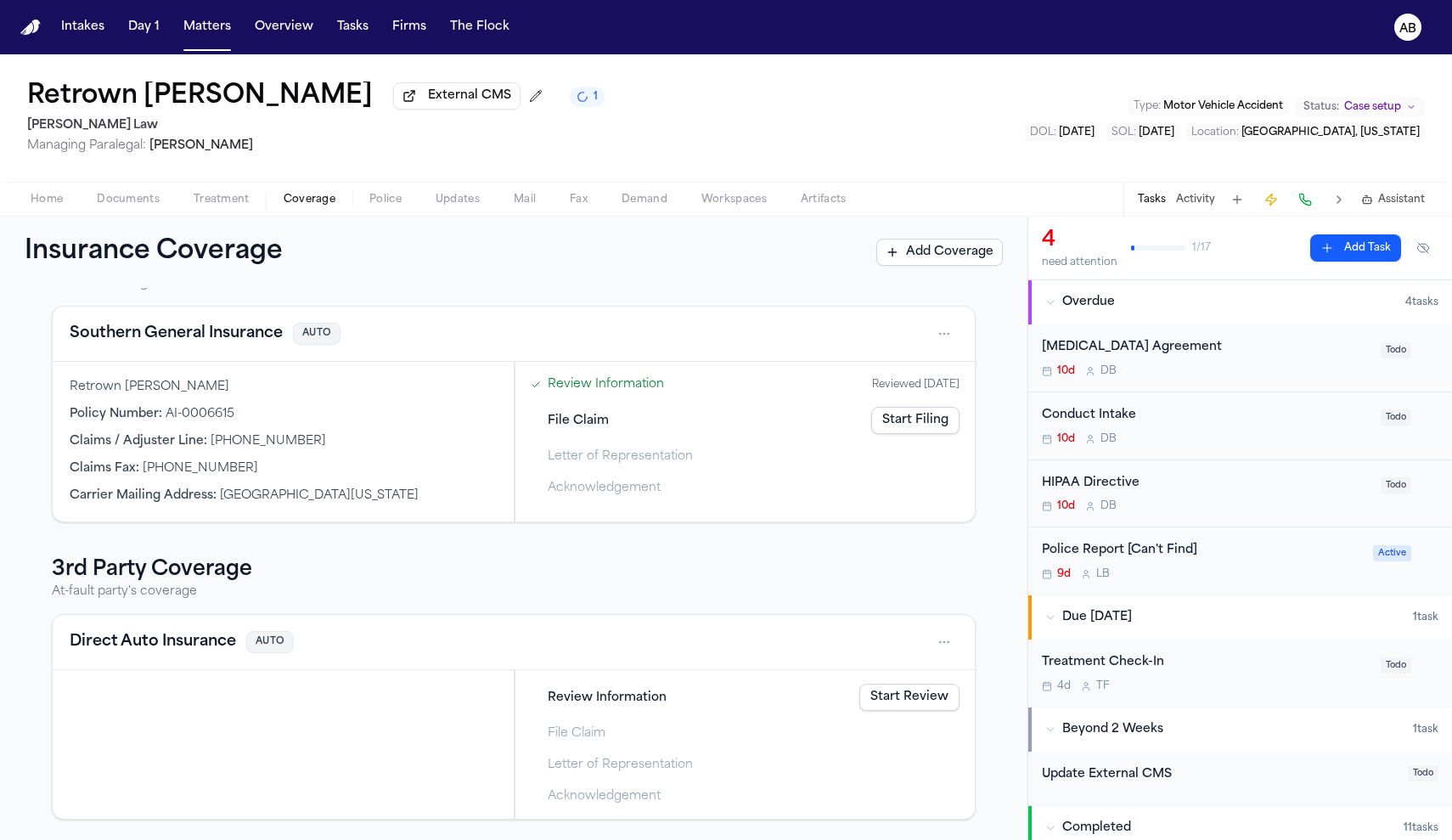
click at [123, 205] on span "Documents" at bounding box center [128, 200] width 63 height 14
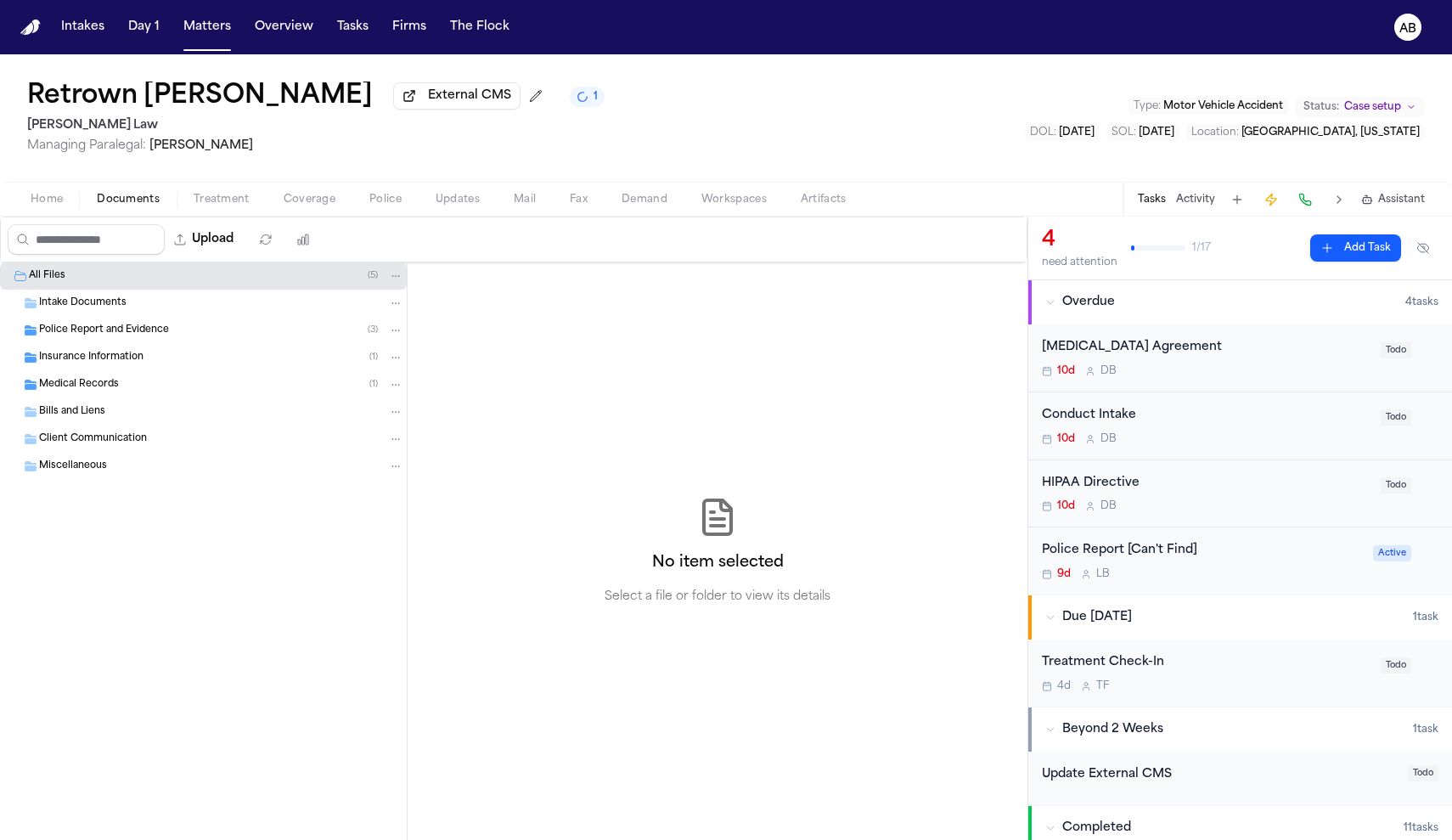
click at [83, 334] on span "Police Report and Evidence" at bounding box center [104, 331] width 130 height 15
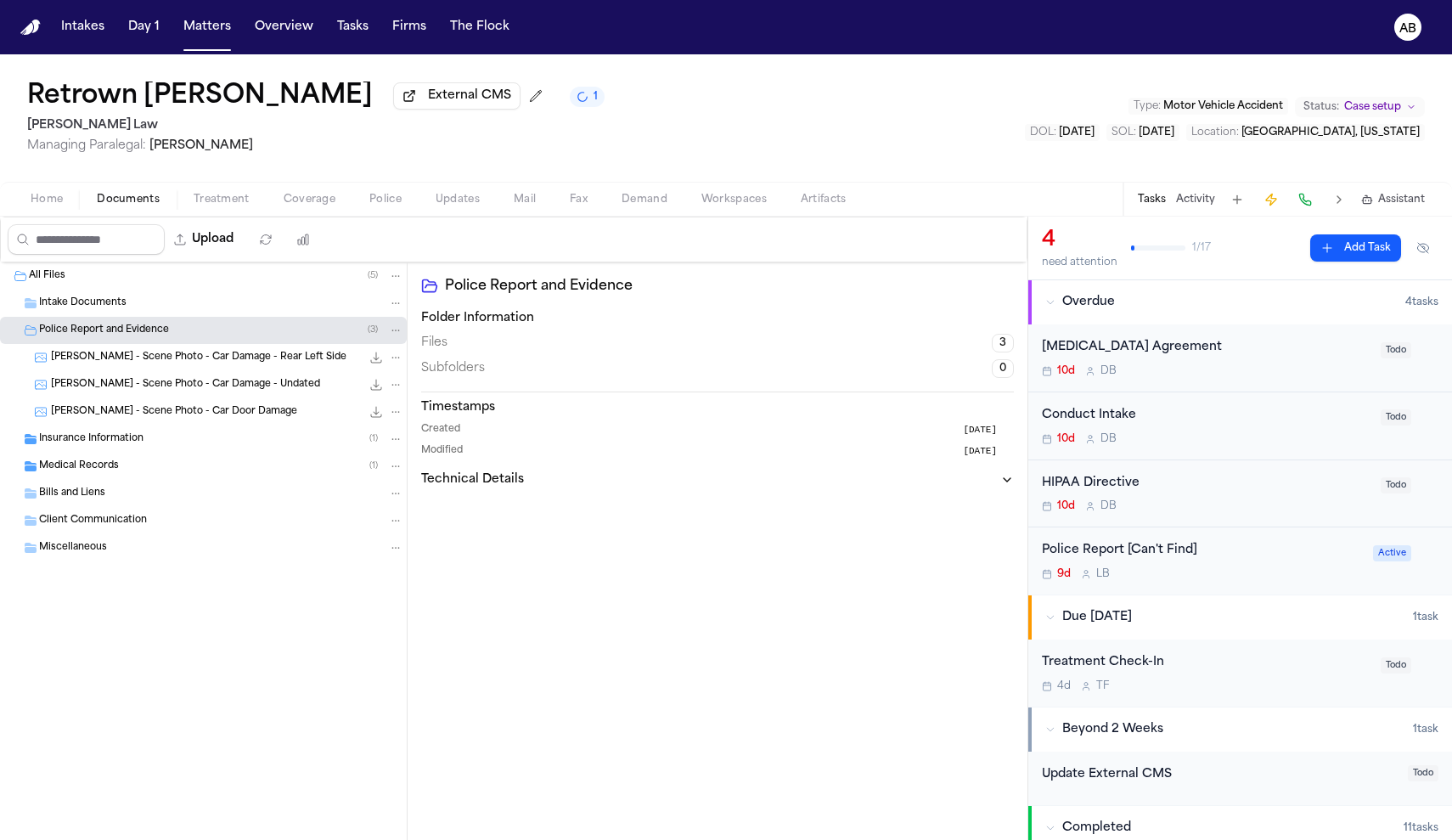
click at [101, 438] on span "Insurance Information" at bounding box center [91, 439] width 104 height 15
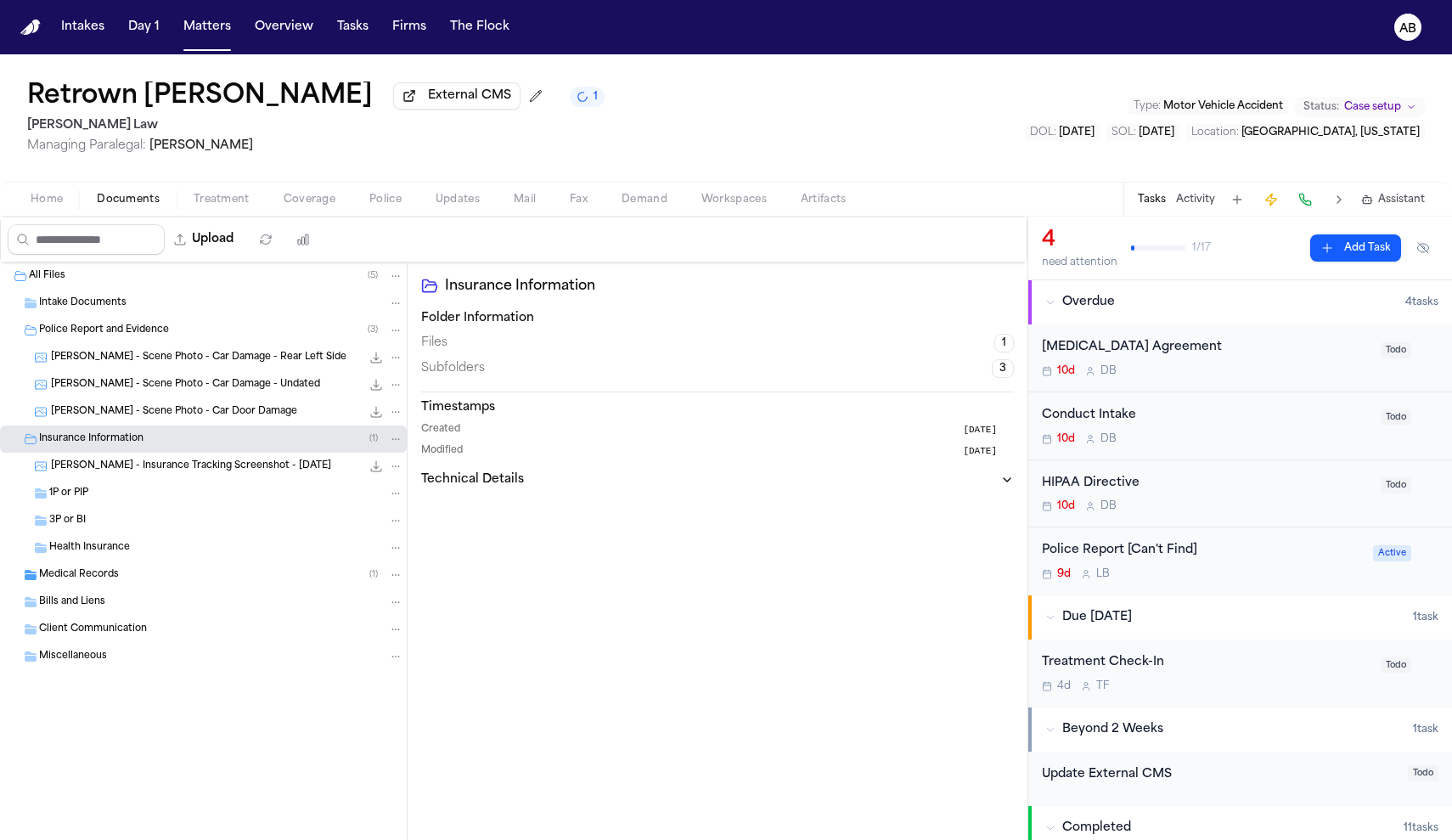
click at [108, 534] on div "3P or BI" at bounding box center [203, 520] width 407 height 27
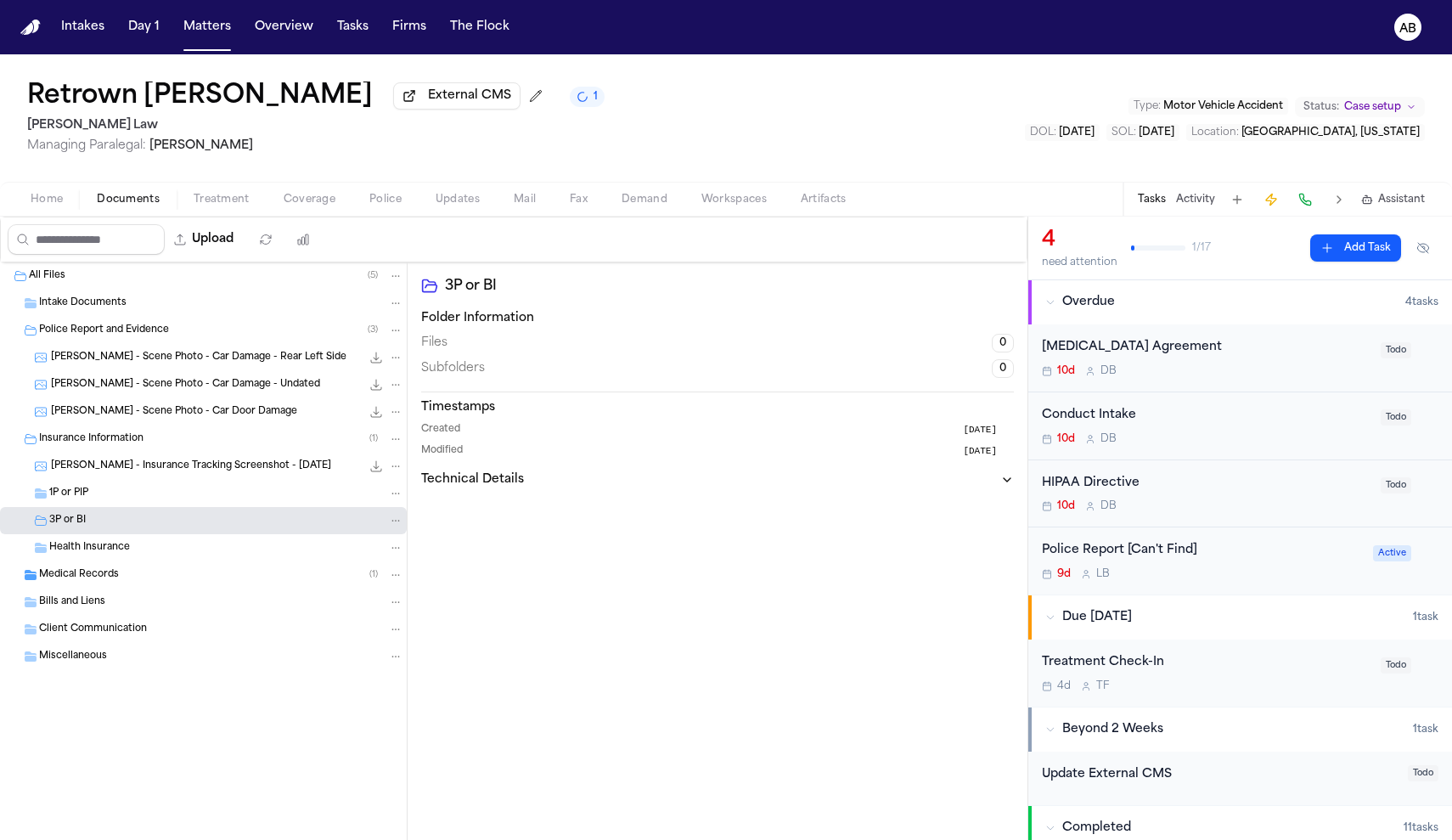
click at [115, 478] on div "R. Burley - Insurance Tracking Screenshot - 9.30.25 114.9 KB • PNG" at bounding box center [203, 467] width 407 height 27
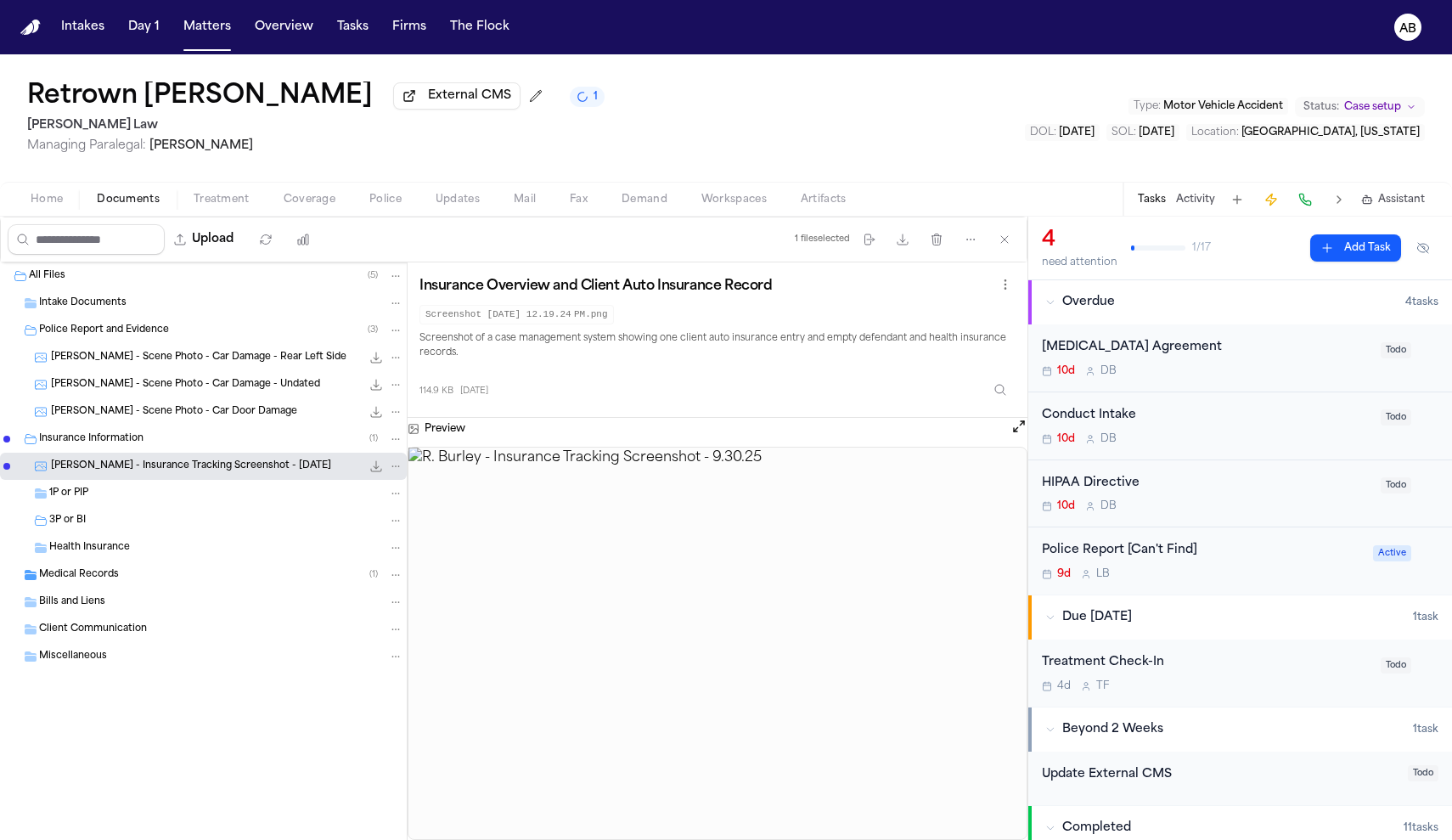
click at [296, 206] on span "Coverage" at bounding box center [309, 200] width 52 height 14
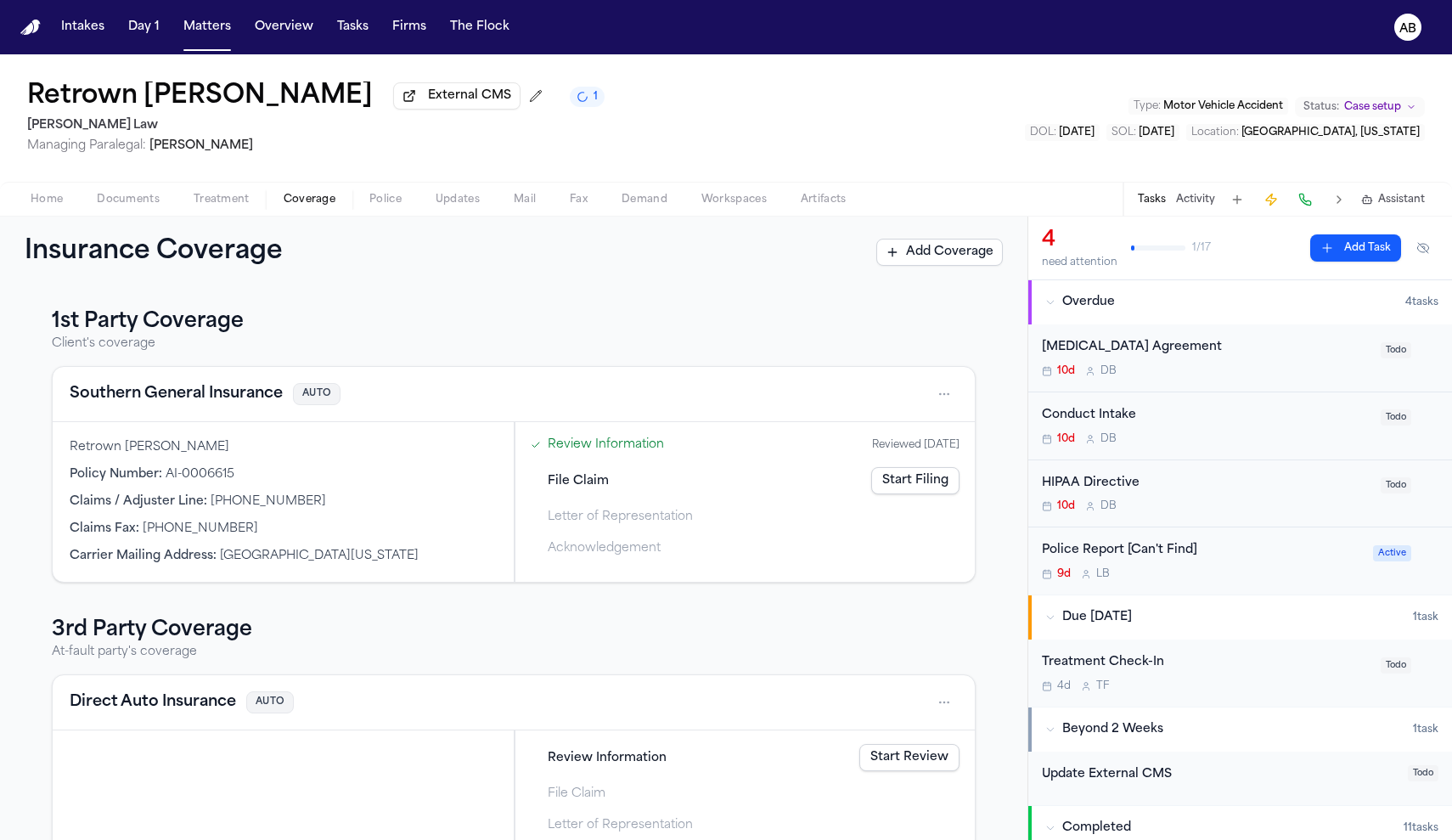
scroll to position [64, 0]
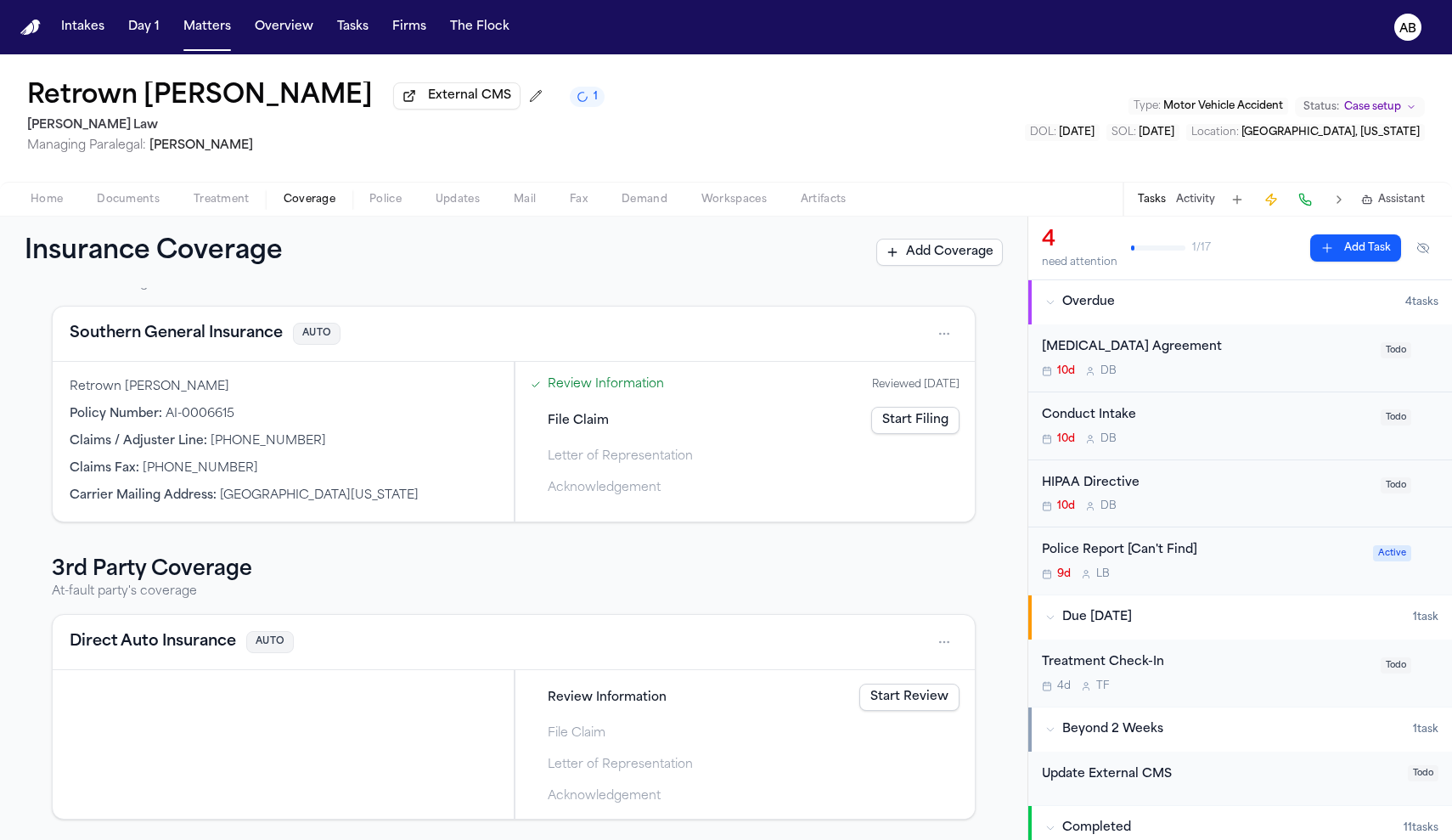
click at [927, 644] on html "Intakes Day 1 Matters Overview Tasks Firms The Flock AB Retrown Burley External…" at bounding box center [726, 420] width 1452 height 840
click at [856, 682] on div "View coverage details" at bounding box center [881, 685] width 127 height 44
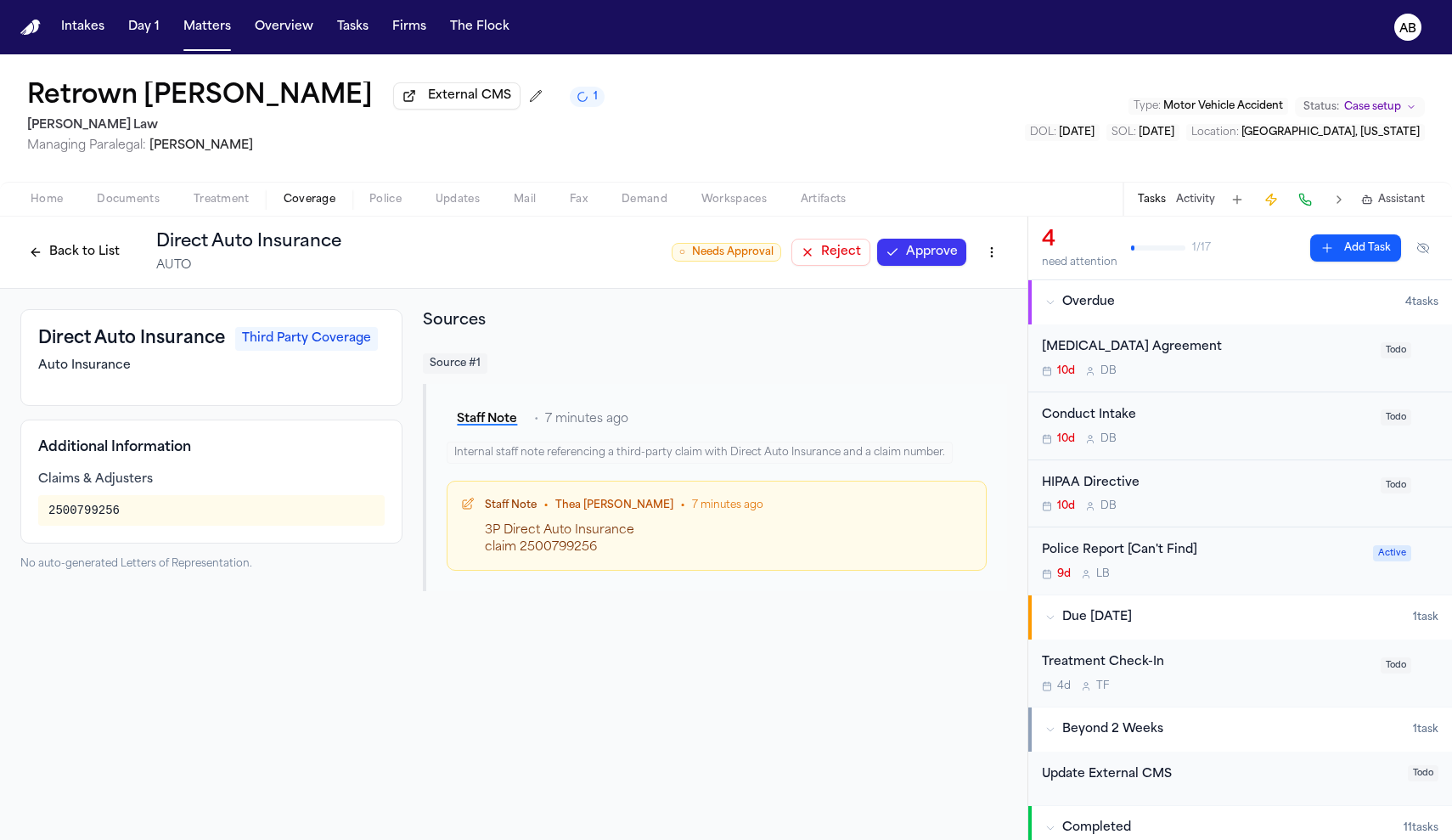
click at [986, 256] on html "Intakes Day 1 Matters Overview Tasks Firms The Flock AB Retrown Burley External…" at bounding box center [726, 420] width 1452 height 840
click at [945, 290] on div "Edit Coverage" at bounding box center [932, 292] width 143 height 27
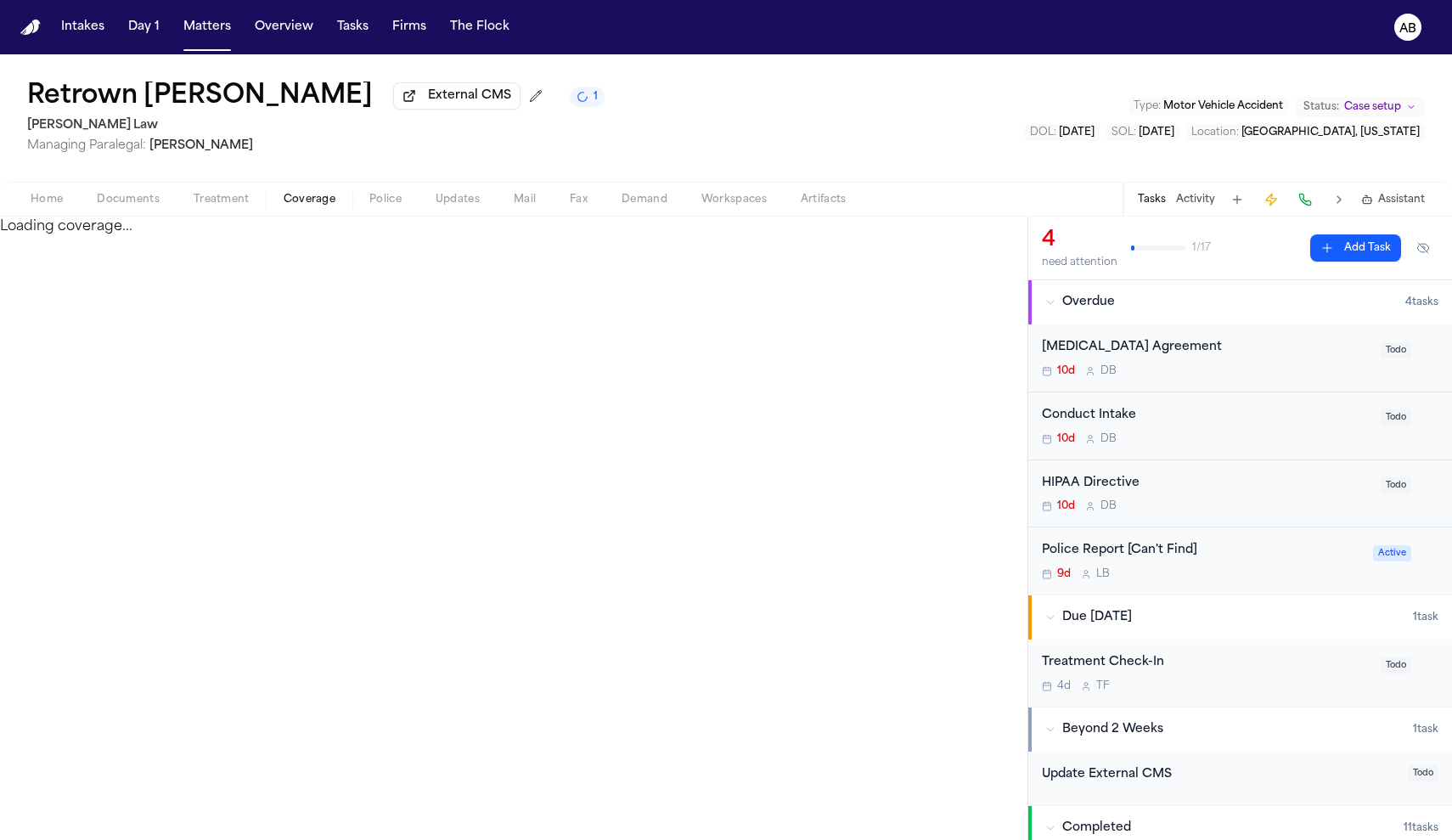
select select "**********"
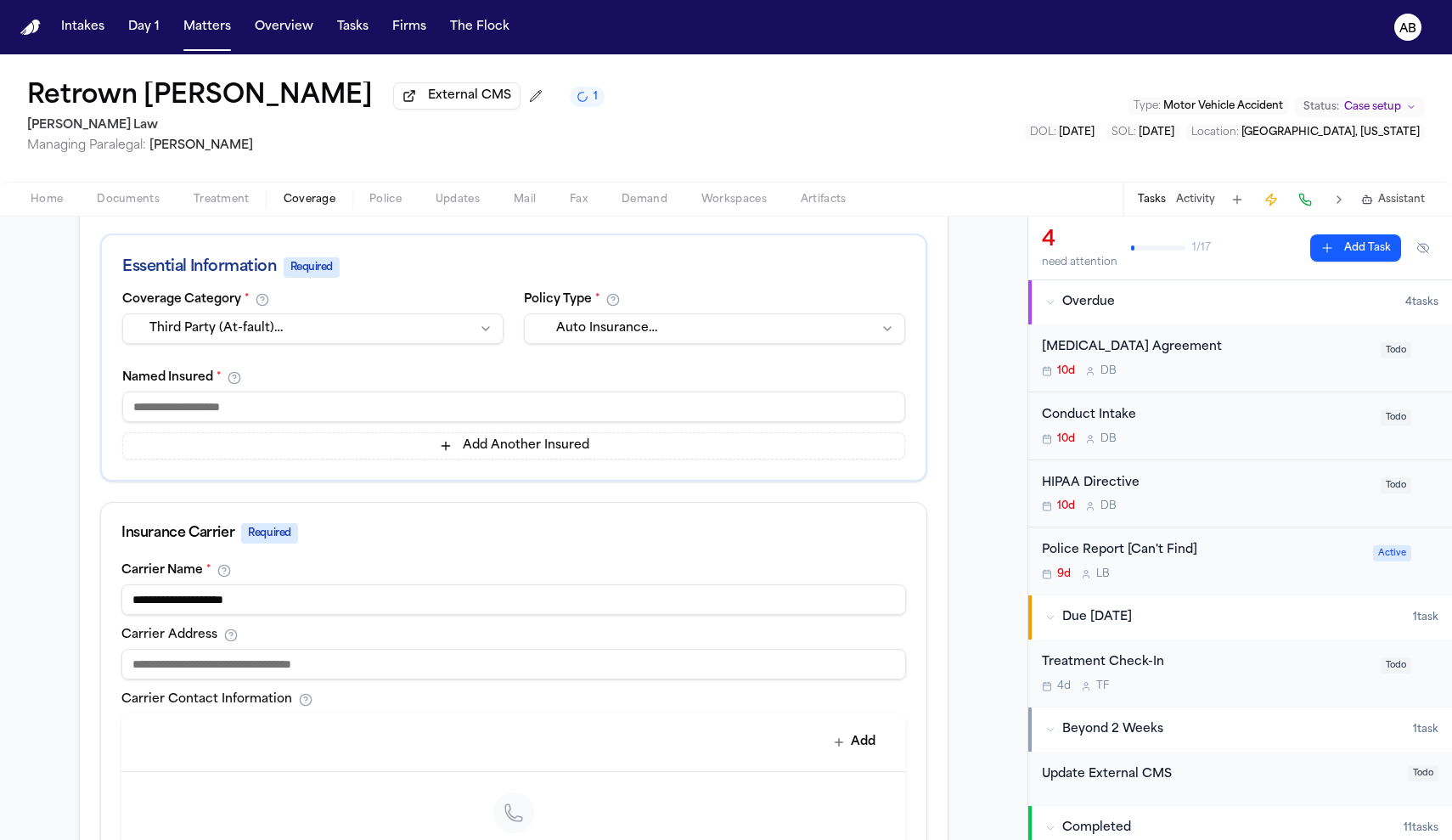
scroll to position [429, 0]
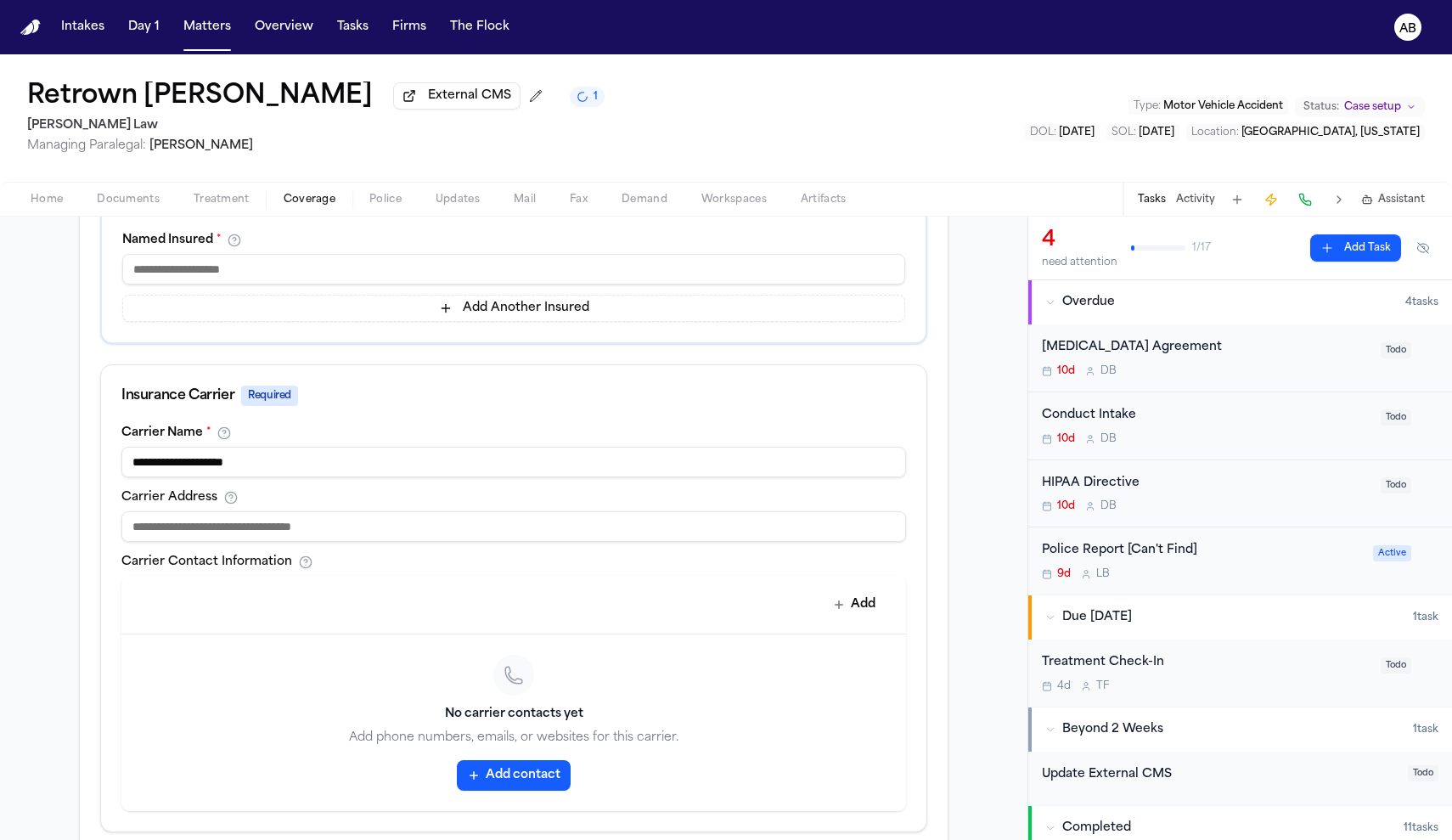
paste input "**********"
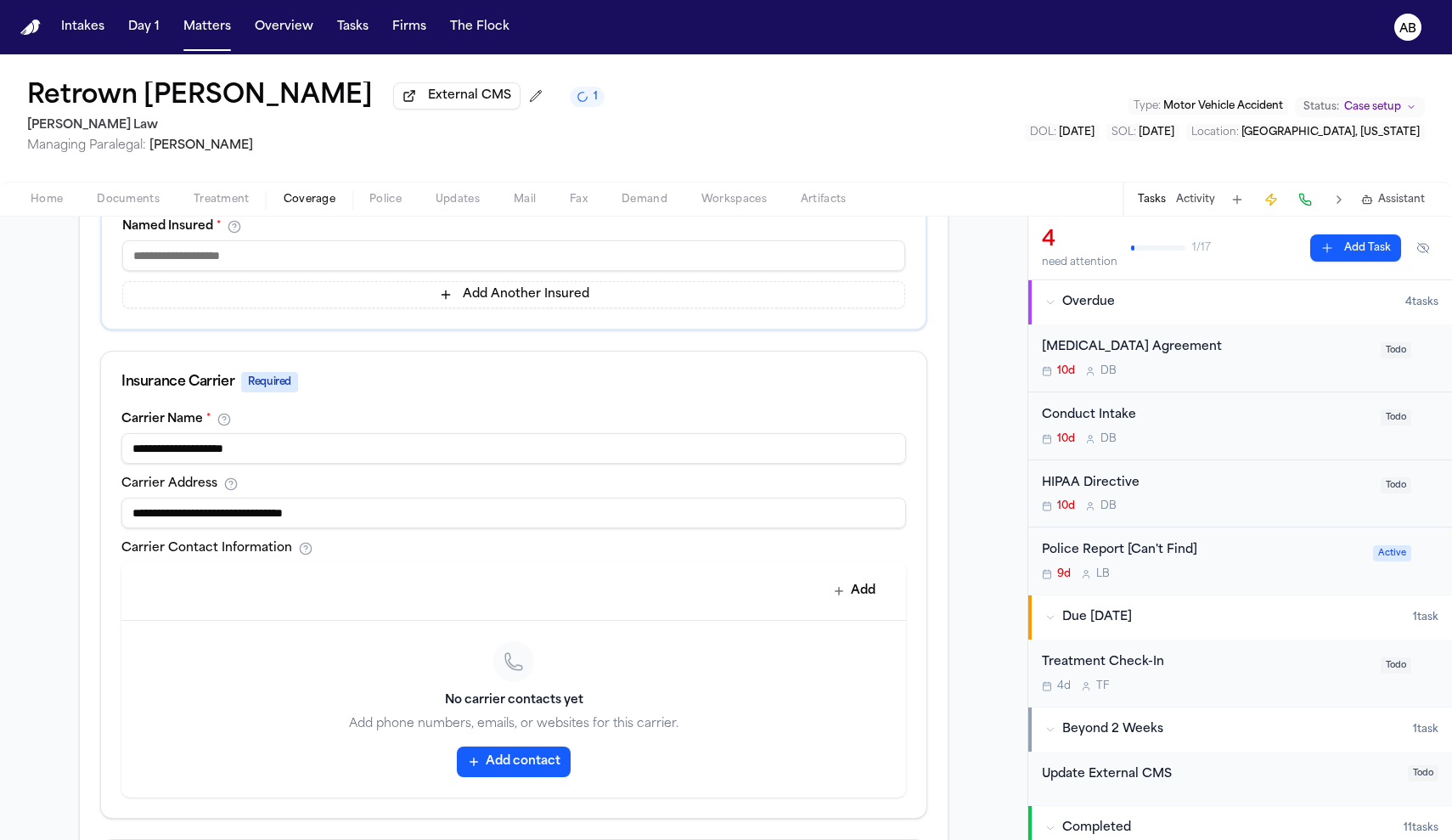
type input "**********"
click at [476, 758] on button "Add contact" at bounding box center [513, 761] width 114 height 31
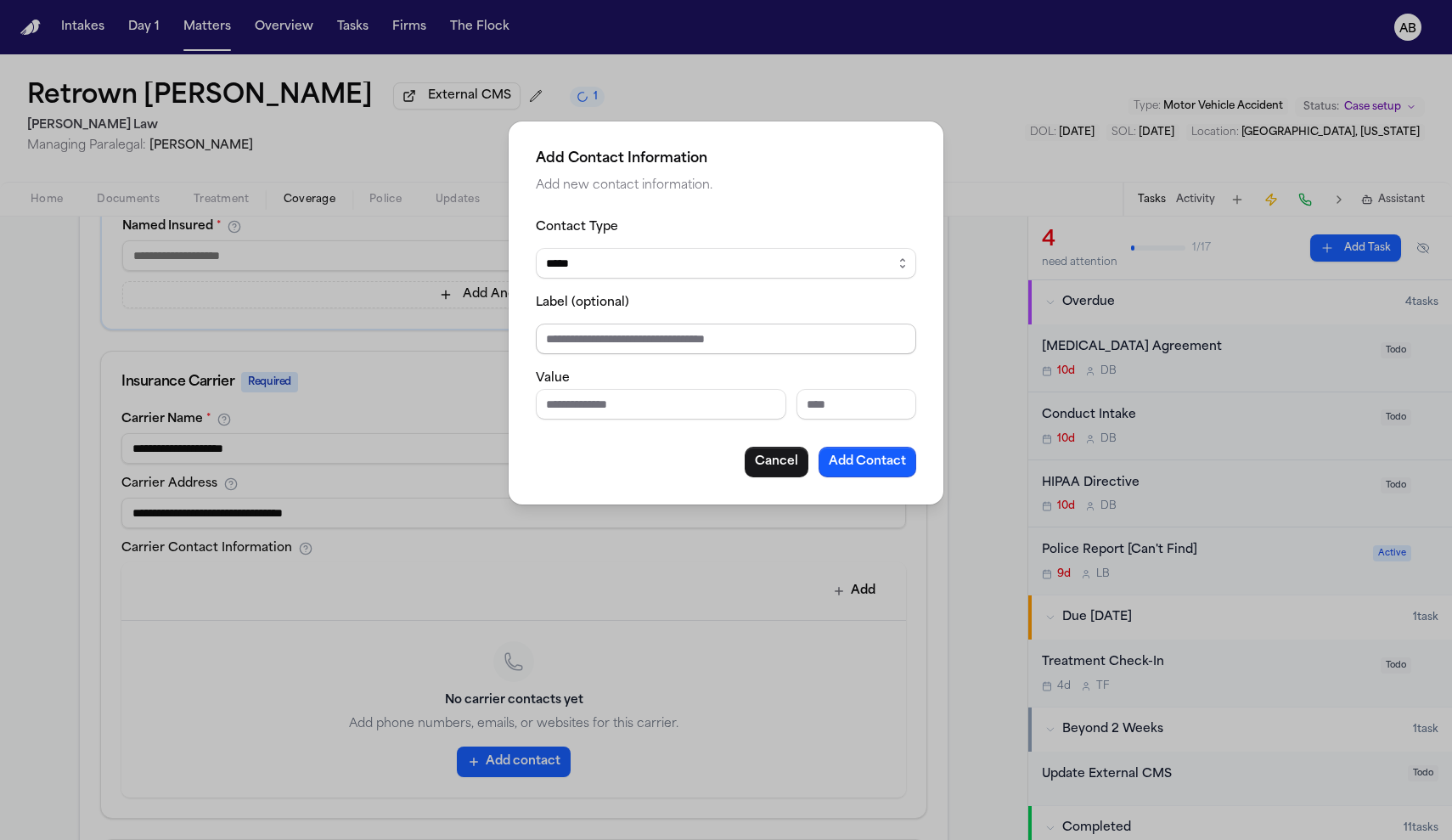
click at [593, 327] on input "Label (optional)" at bounding box center [726, 339] width 380 height 31
paste input "**********"
type input "**********"
drag, startPoint x: 686, startPoint y: 332, endPoint x: 274, endPoint y: 301, distance: 413.2
click at [274, 301] on div "**********" at bounding box center [726, 420] width 1452 height 840
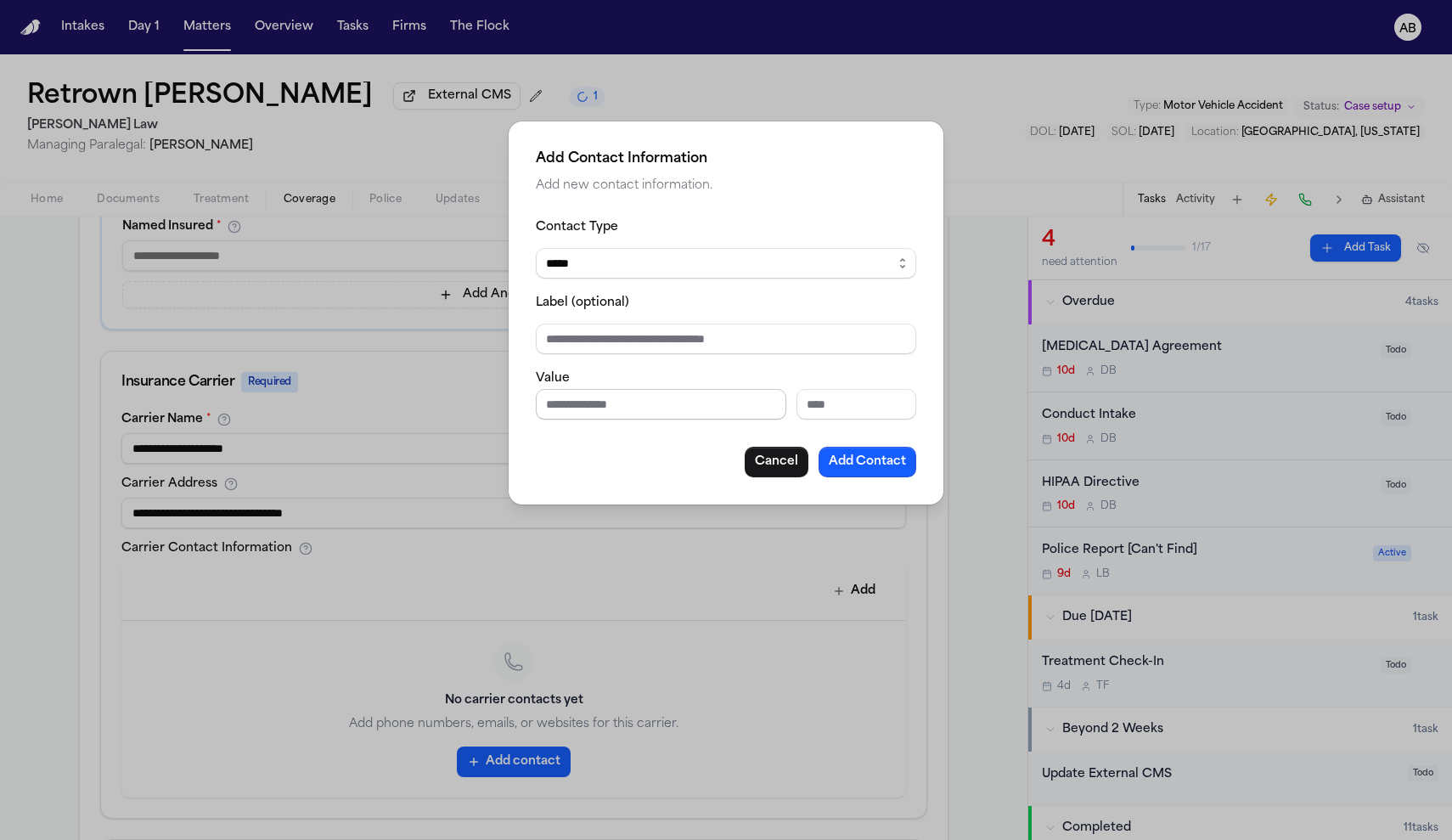
paste input "**********"
drag, startPoint x: 567, startPoint y: 408, endPoint x: 485, endPoint y: 402, distance: 82.2
click at [485, 402] on div "**********" at bounding box center [726, 420] width 1452 height 840
type input "**********"
click at [596, 335] on input "Label (optional)" at bounding box center [726, 339] width 380 height 31
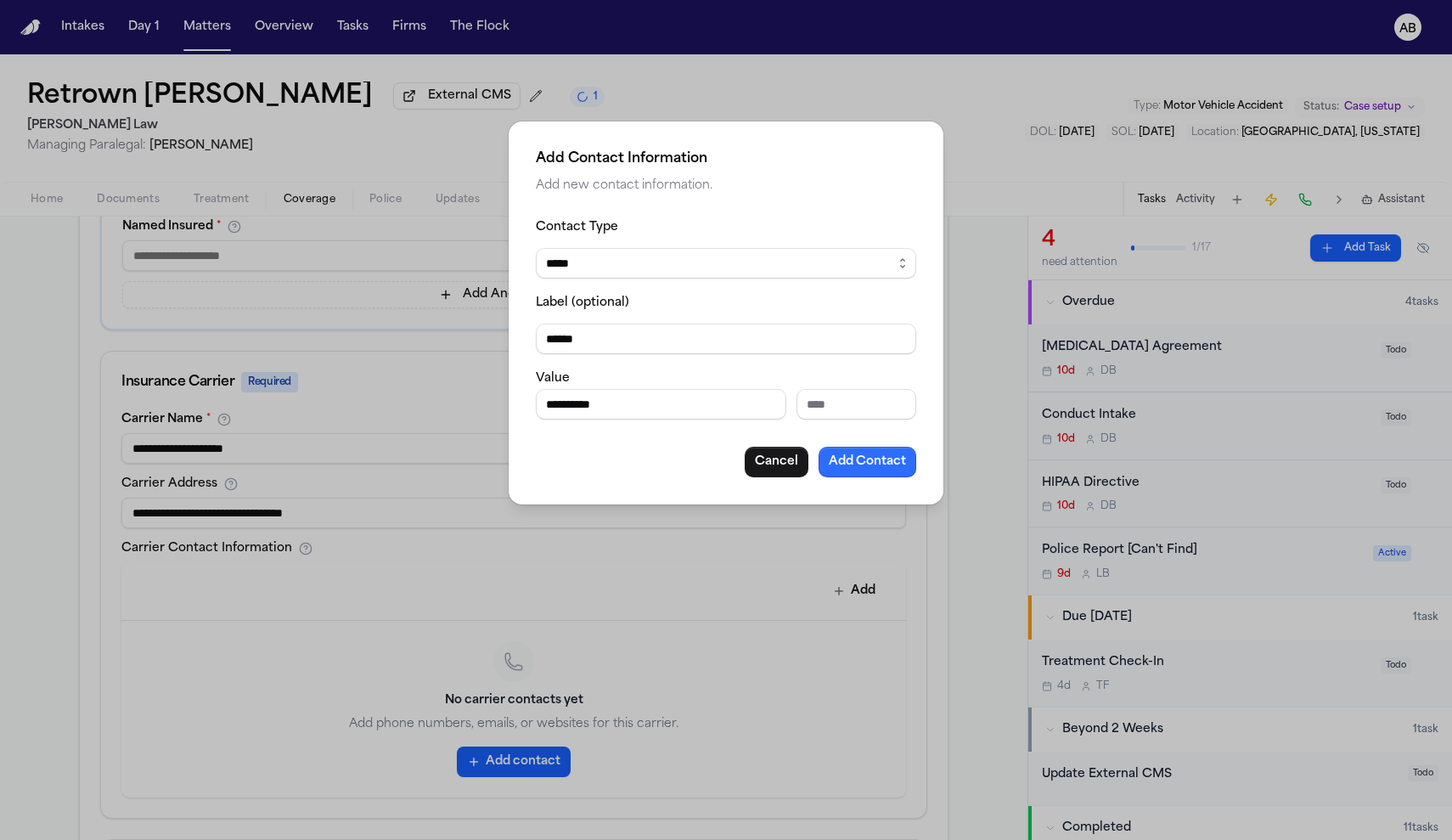
type input "******"
click at [879, 467] on button "Add Contact" at bounding box center [867, 462] width 97 height 31
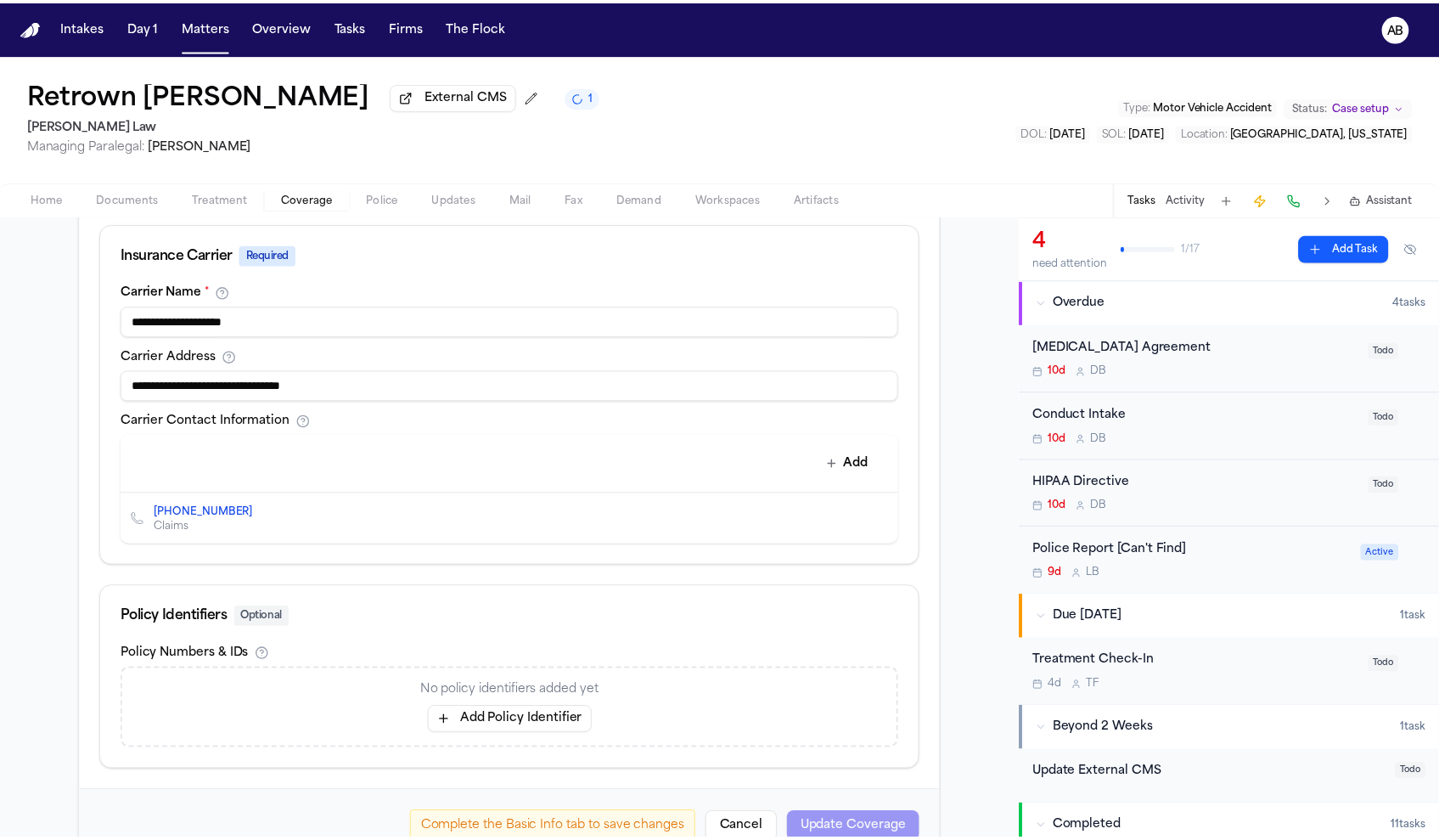
scroll to position [620, 0]
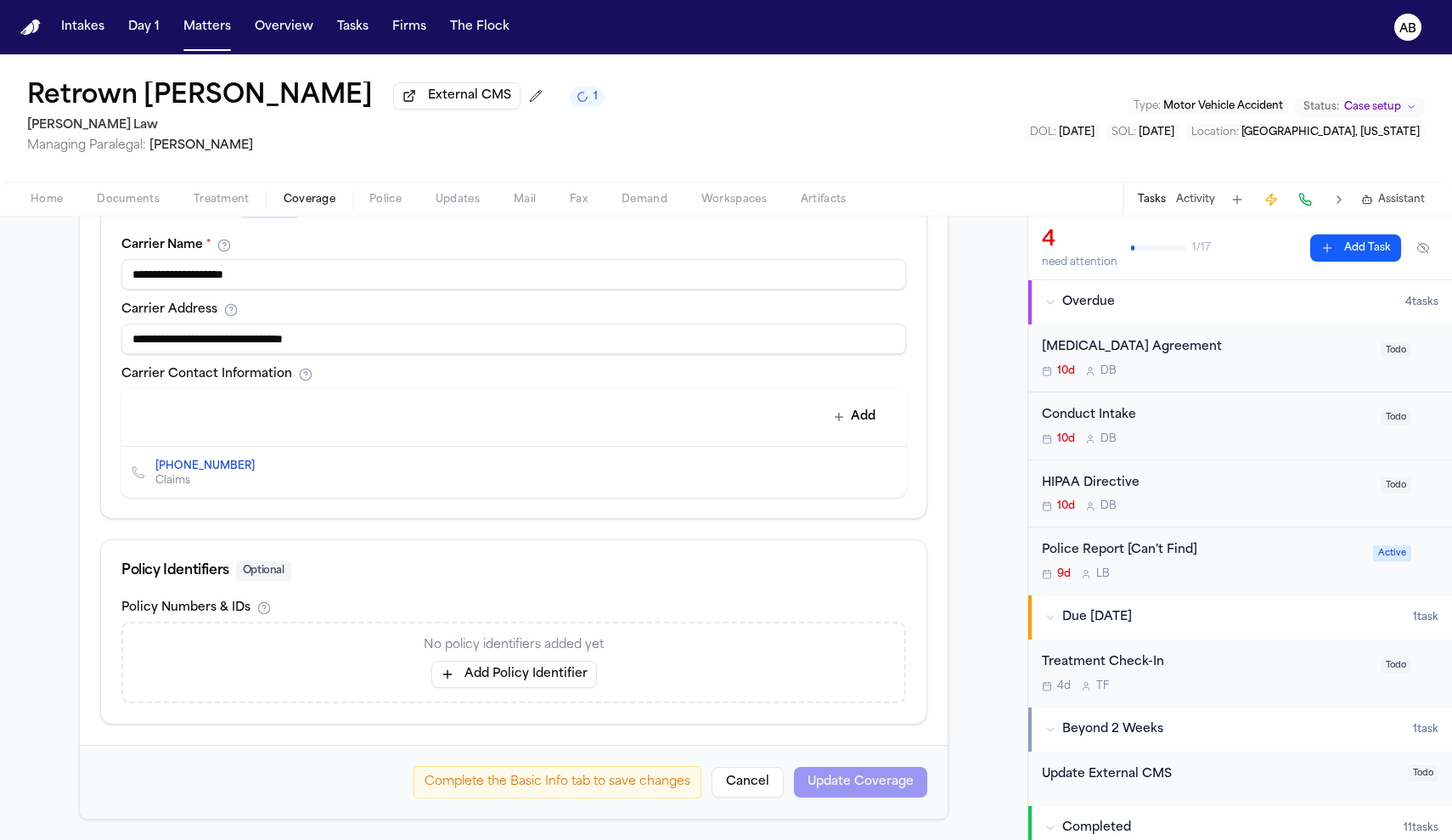
click at [543, 672] on button "Add Policy Identifier" at bounding box center [514, 674] width 166 height 27
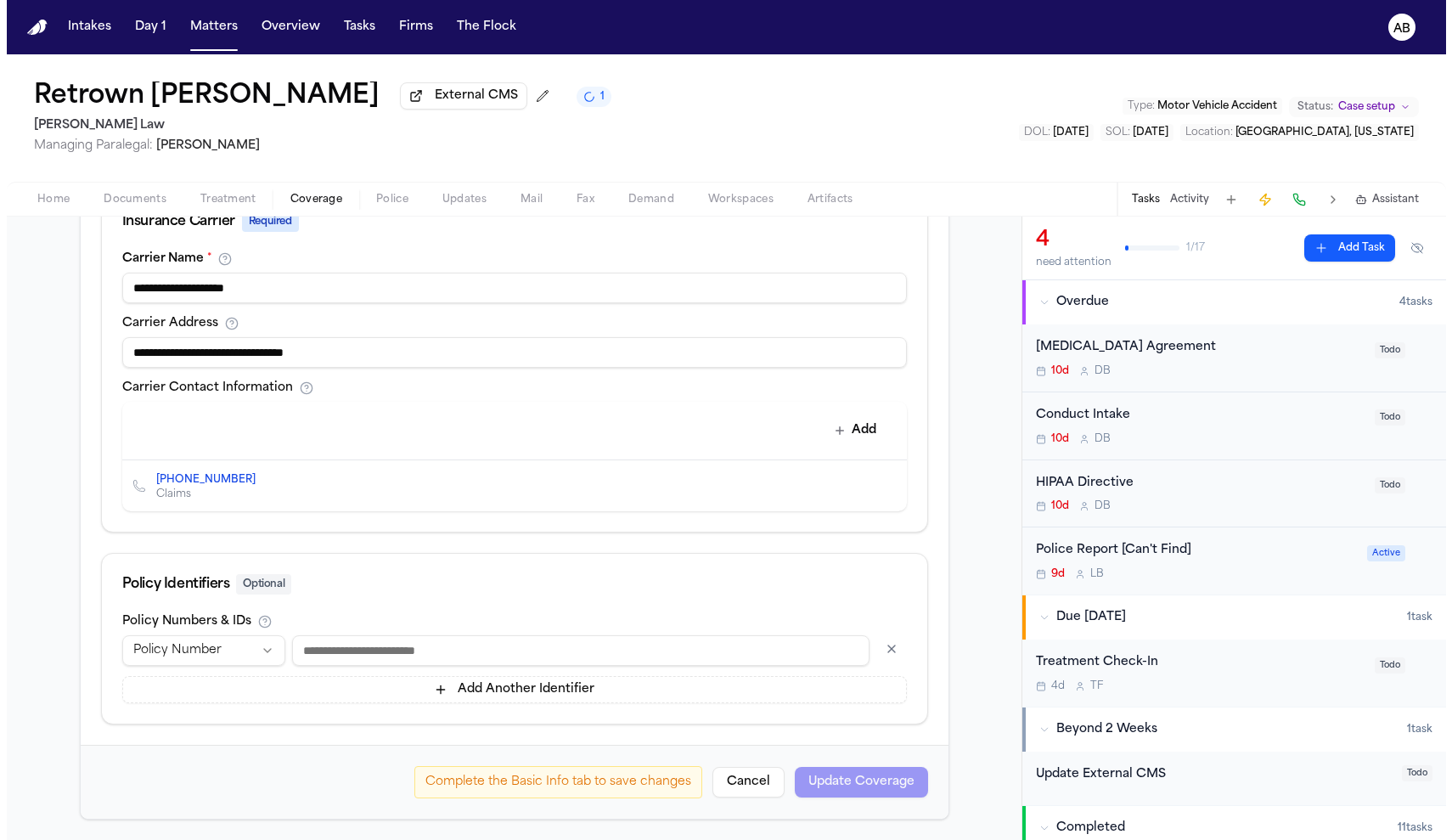
scroll to position [606, 0]
click at [879, 653] on button "button" at bounding box center [885, 649] width 31 height 27
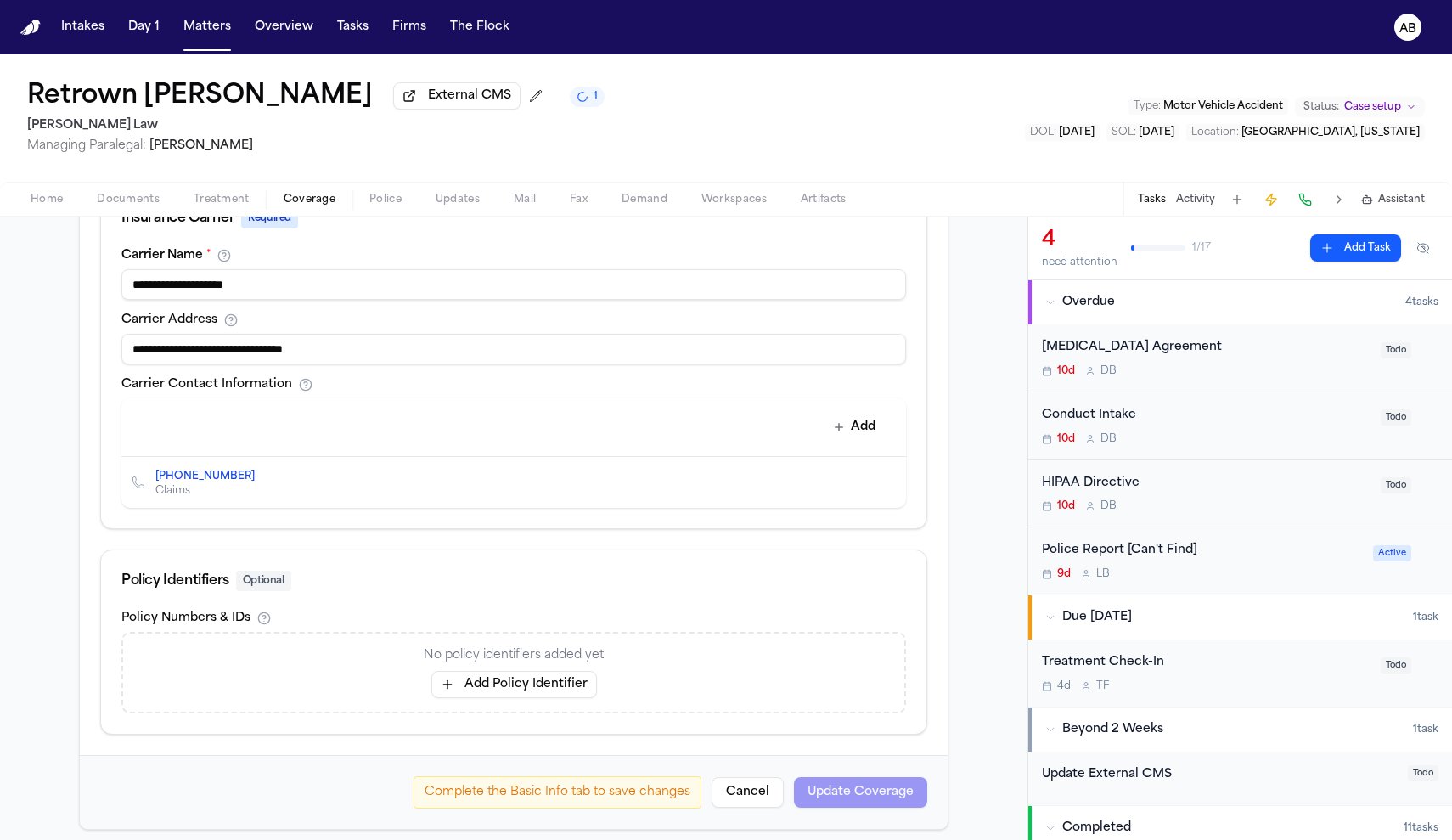
click at [867, 446] on div "Add" at bounding box center [514, 427] width 785 height 59
click at [860, 430] on button "Add" at bounding box center [855, 427] width 62 height 31
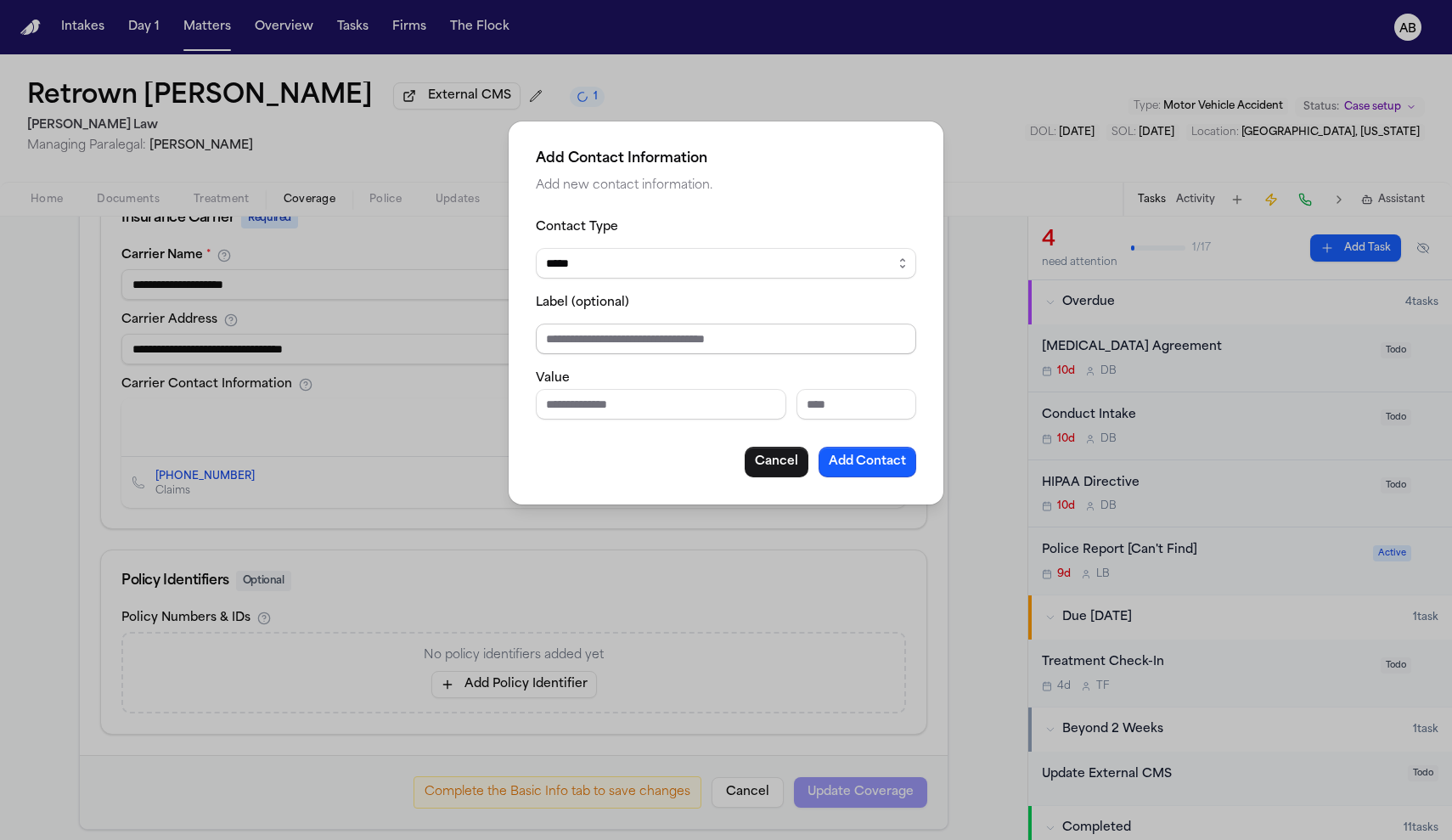
click at [644, 328] on input "Label (optional)" at bounding box center [726, 339] width 380 height 31
type input "**********"
paste input "**********"
drag, startPoint x: 623, startPoint y: 409, endPoint x: 478, endPoint y: 397, distance: 145.5
click at [478, 397] on div "**********" at bounding box center [726, 420] width 1452 height 840
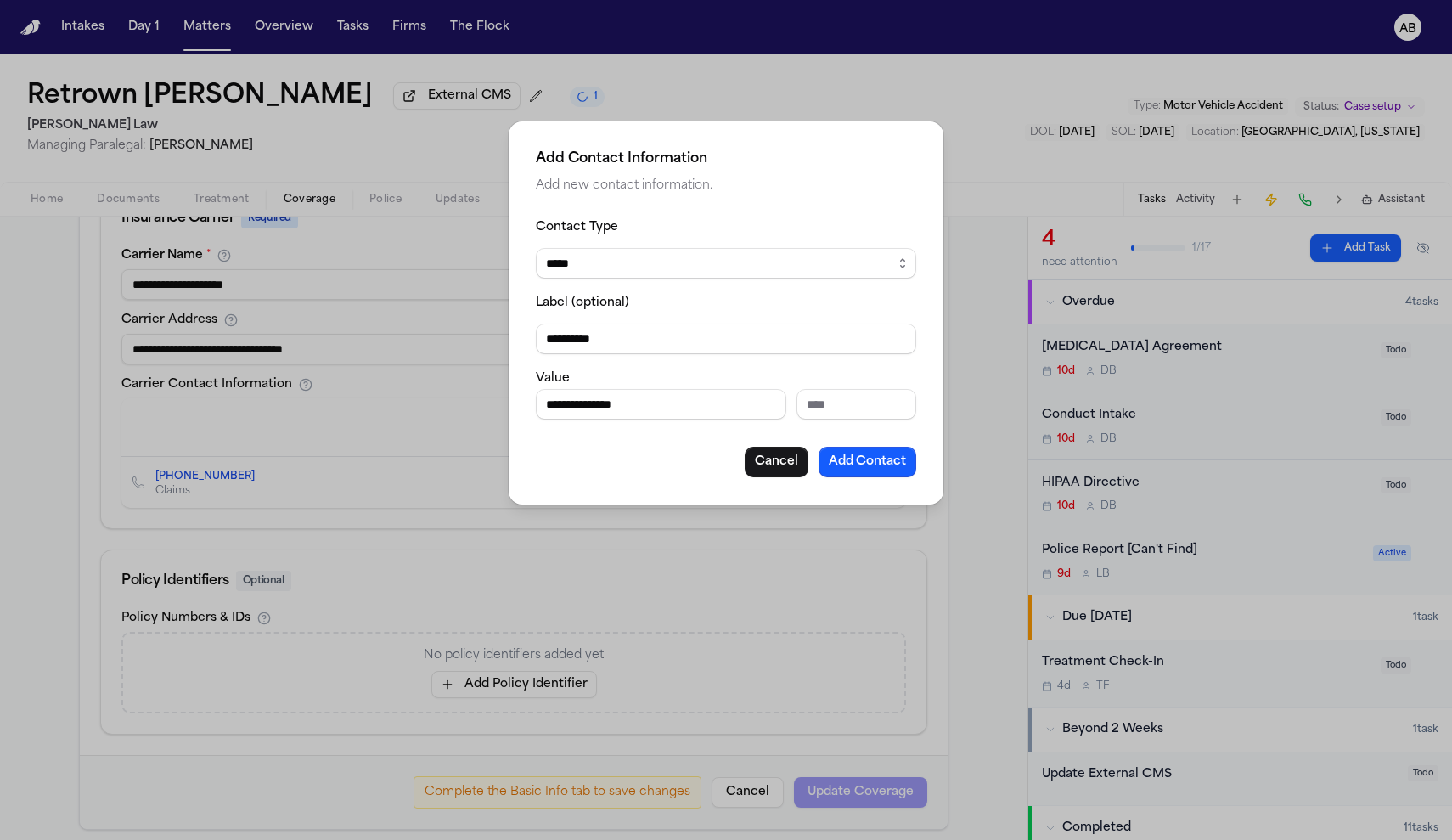
type input "***"
drag, startPoint x: 614, startPoint y: 401, endPoint x: 358, endPoint y: 393, distance: 256.1
click at [358, 393] on div "**********" at bounding box center [726, 420] width 1452 height 840
type input "**********"
click at [855, 461] on button "Add Contact" at bounding box center [867, 462] width 97 height 31
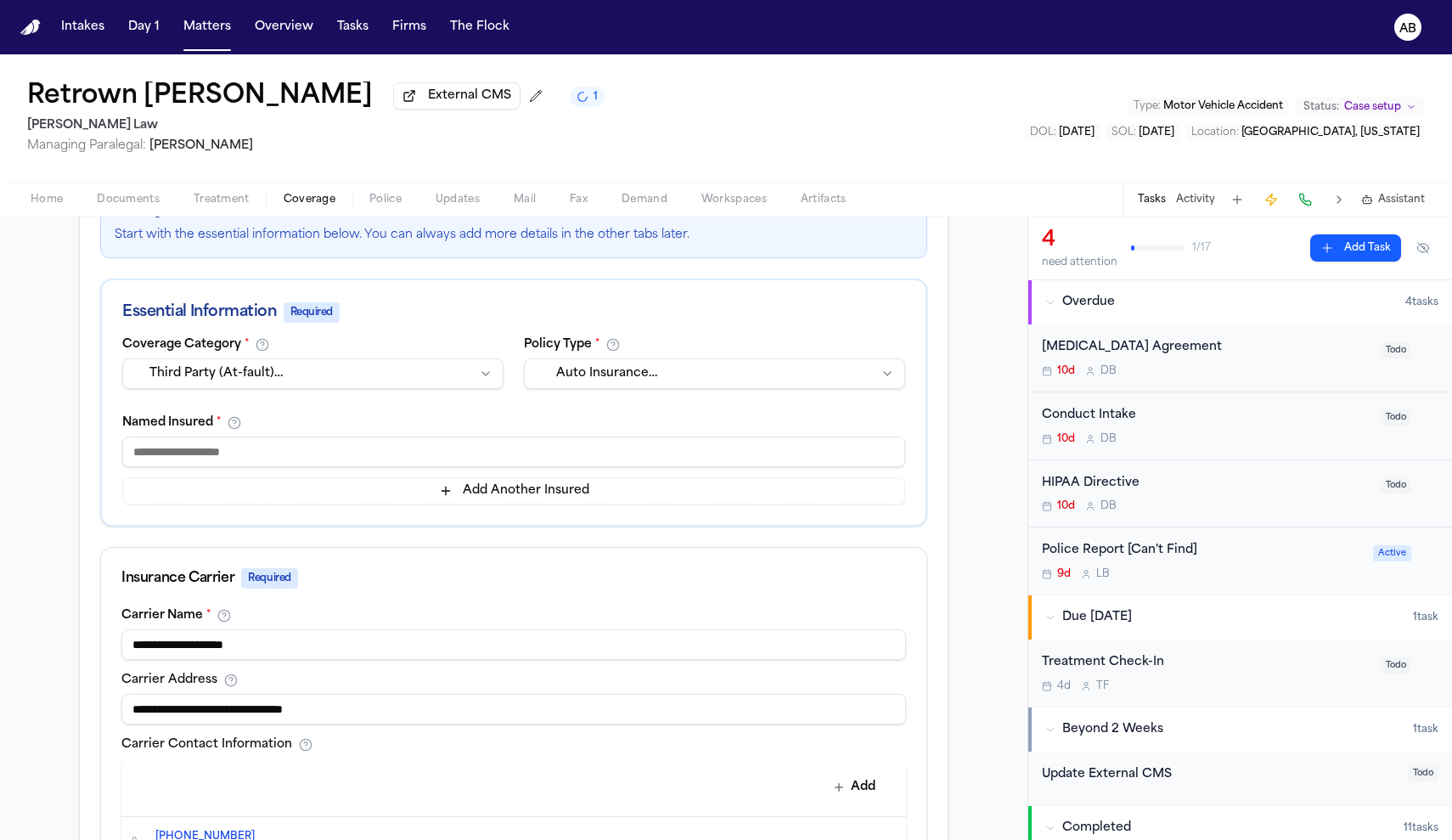
scroll to position [0, 0]
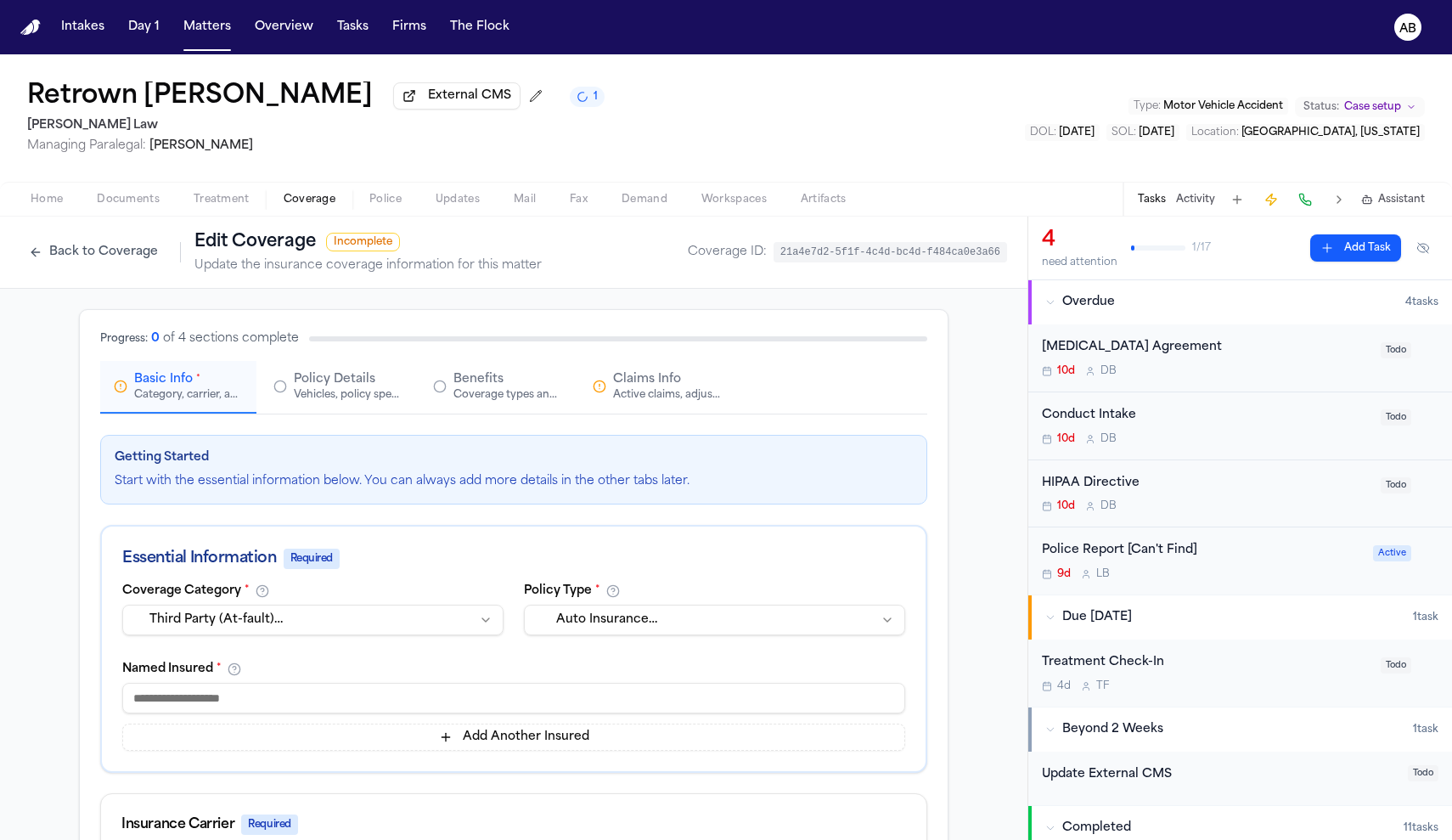
click at [204, 394] on div "Category, carrier, and policy holder information" at bounding box center [188, 395] width 109 height 14
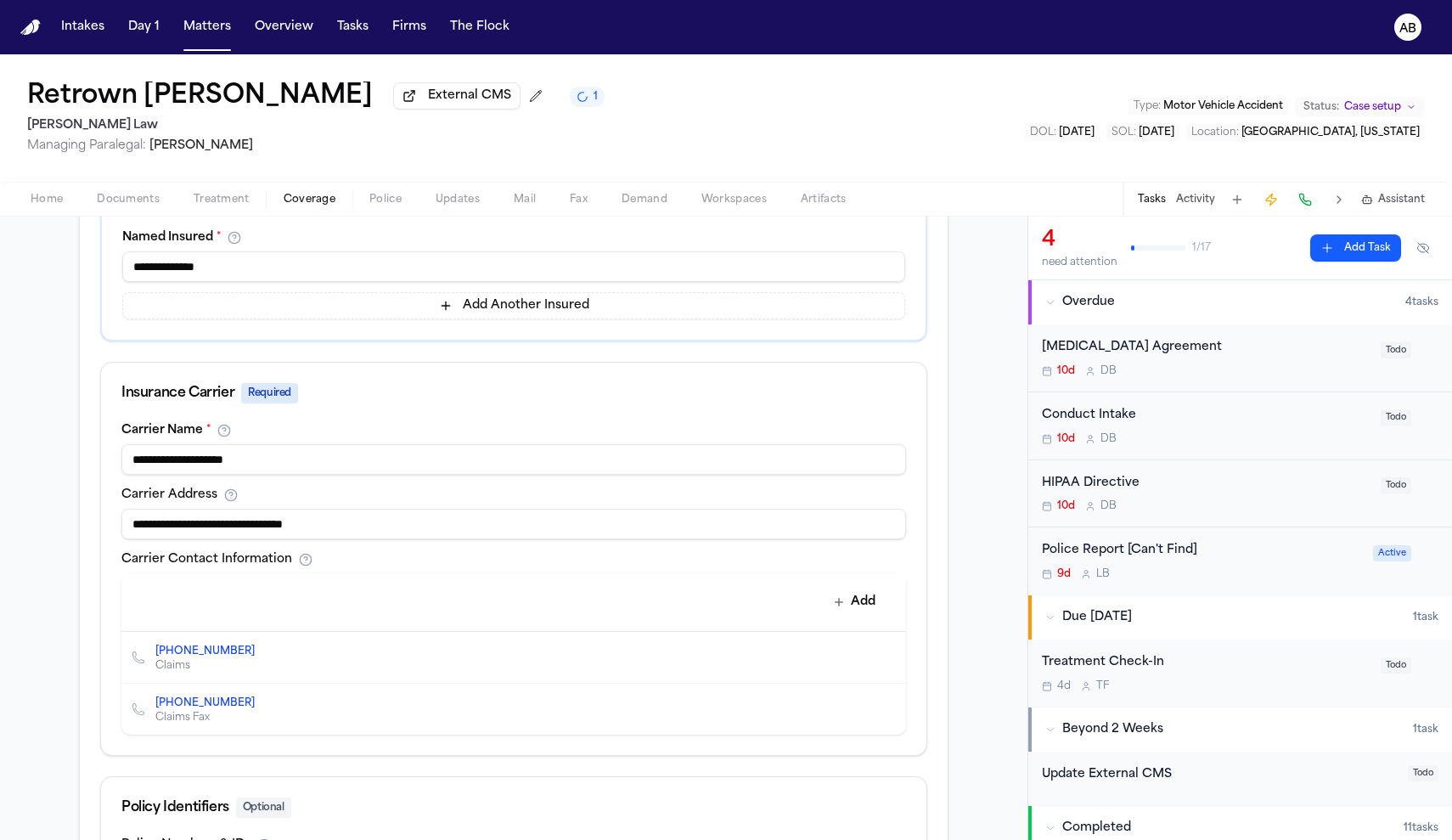
scroll to position [670, 0]
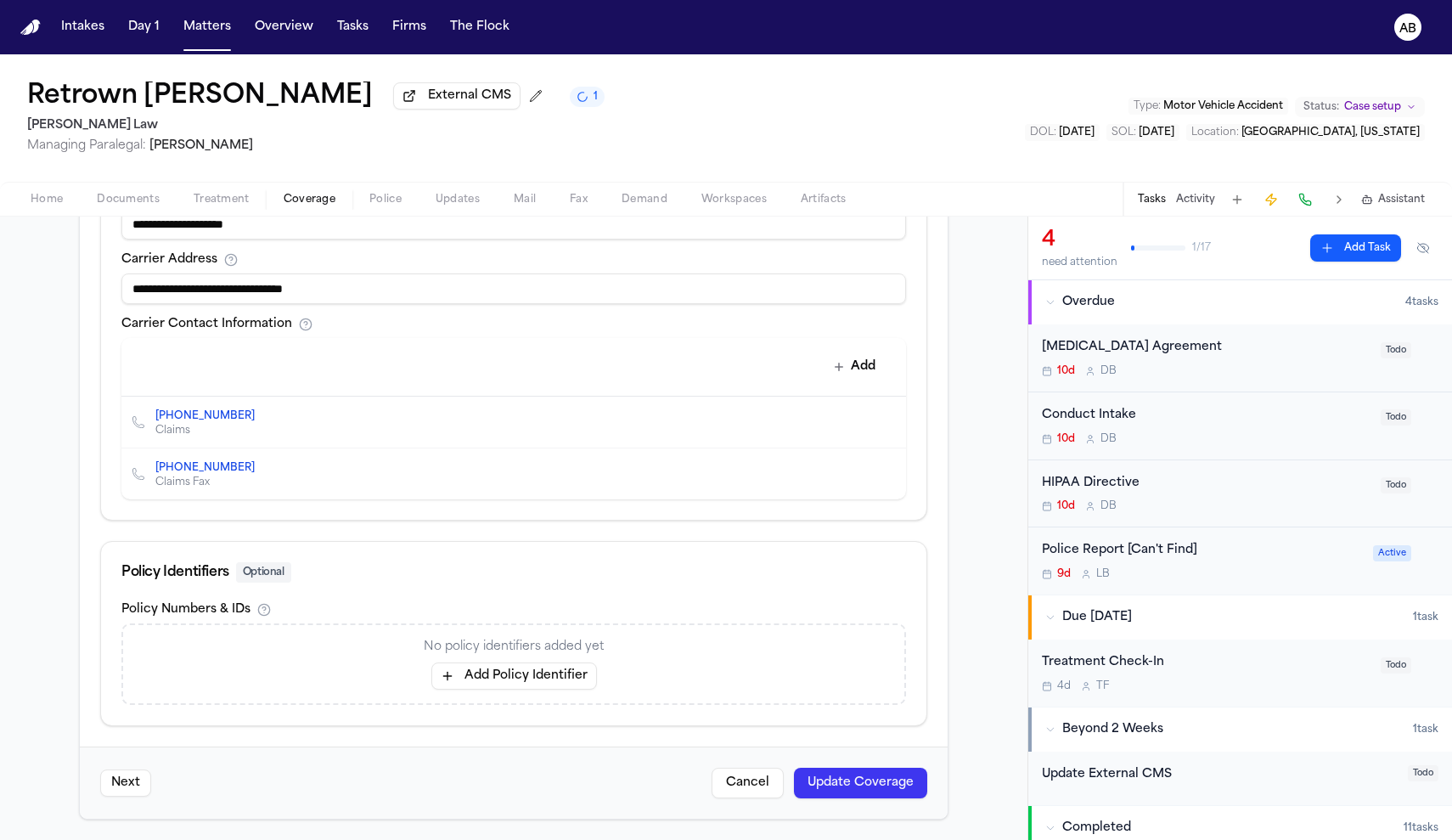
type input "**********"
click at [833, 775] on button "Update Coverage" at bounding box center [861, 783] width 133 height 31
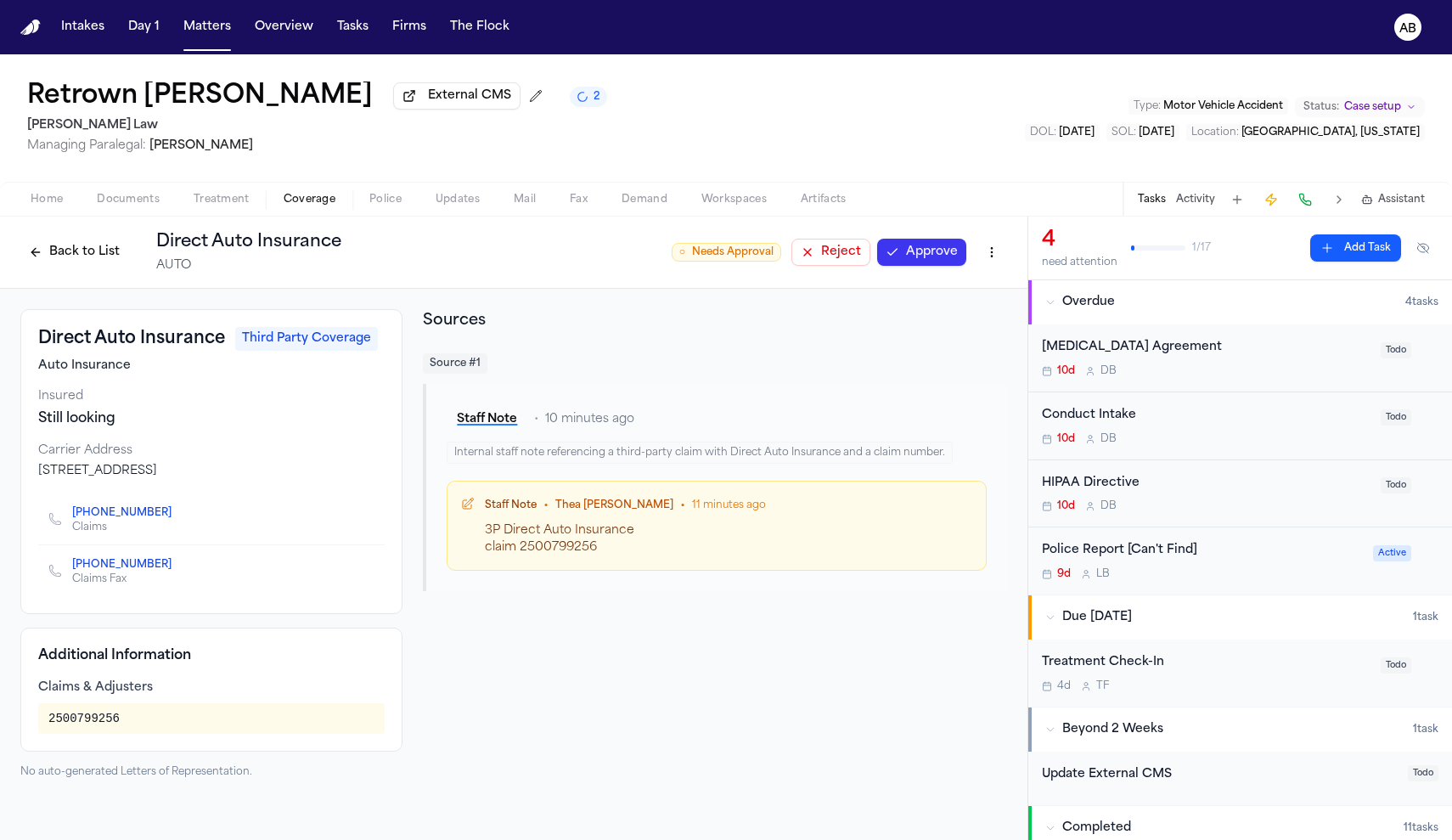
click at [72, 262] on button "Back to List" at bounding box center [74, 252] width 108 height 27
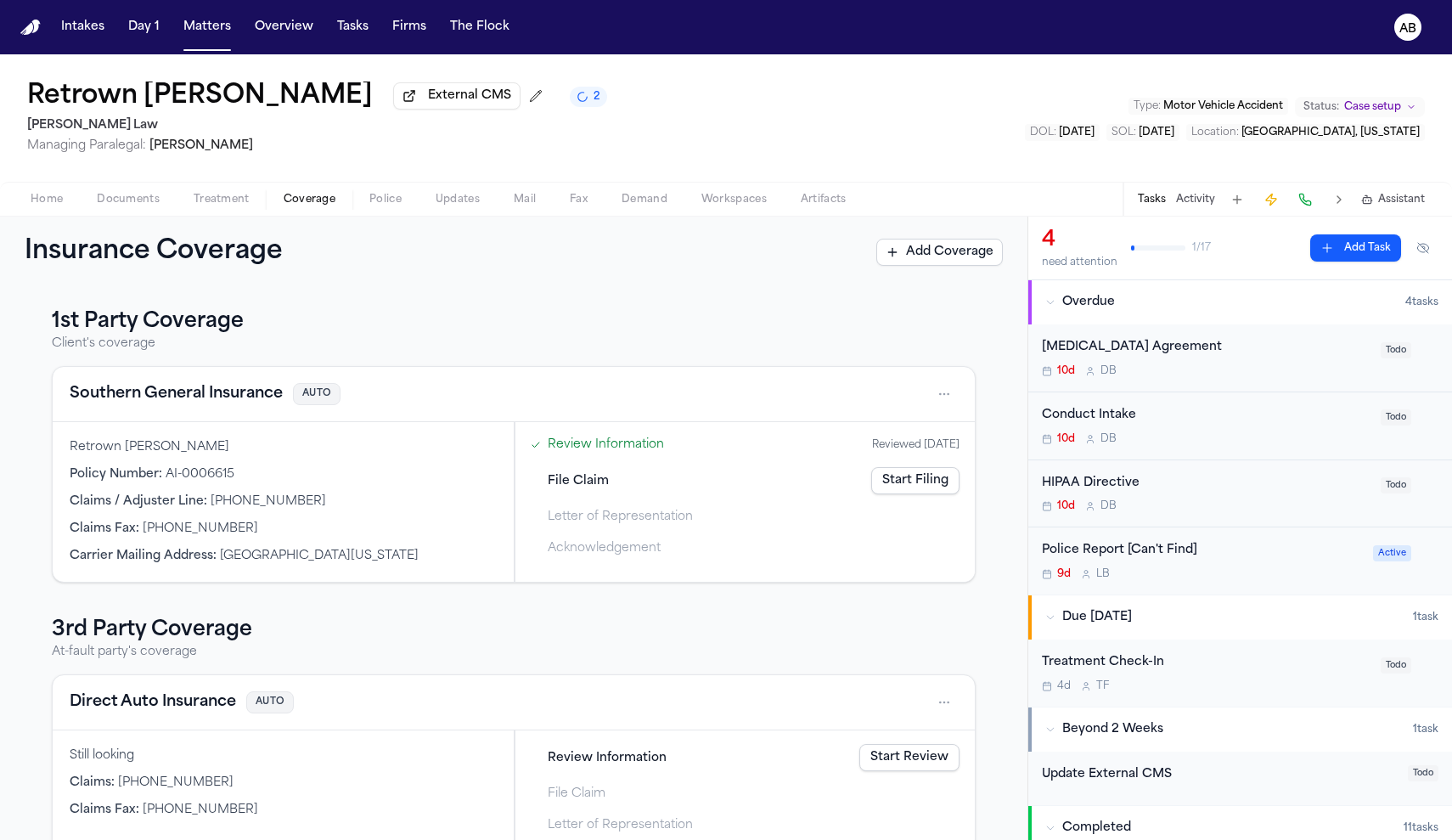
scroll to position [64, 0]
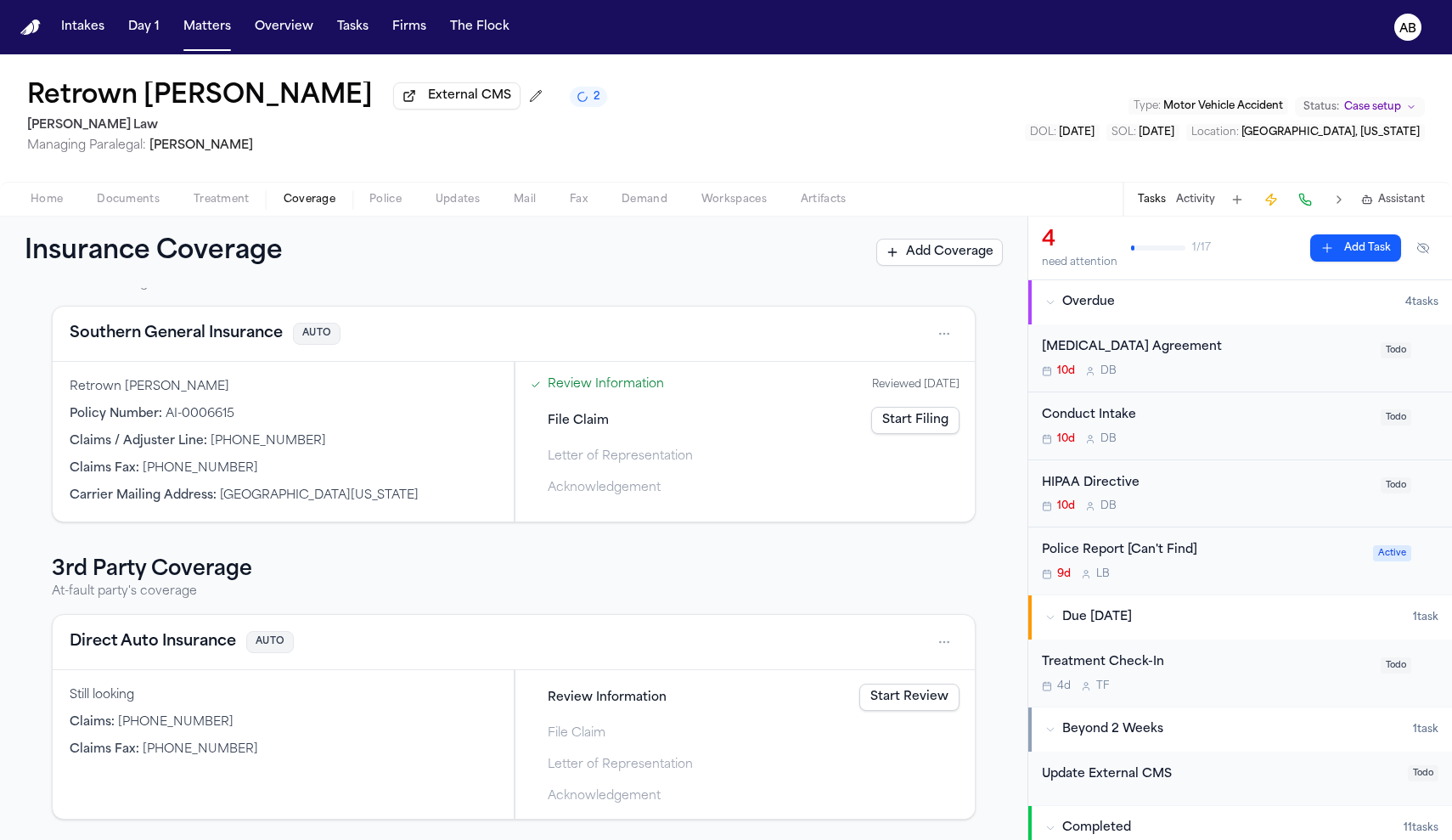
click at [125, 206] on span "Documents" at bounding box center [128, 200] width 63 height 14
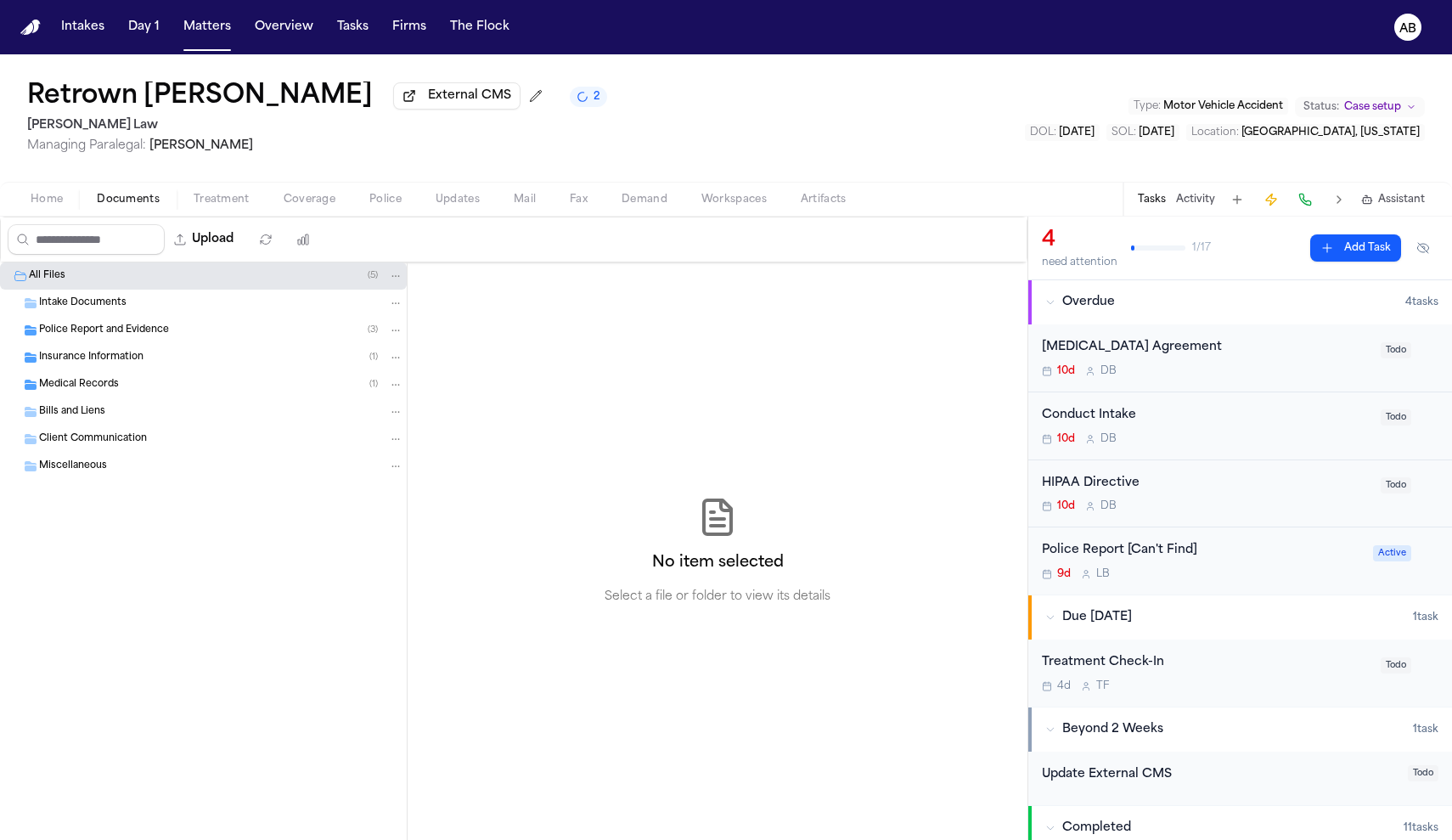
click at [152, 370] on div "Insurance Information ( 1 )" at bounding box center [203, 357] width 407 height 27
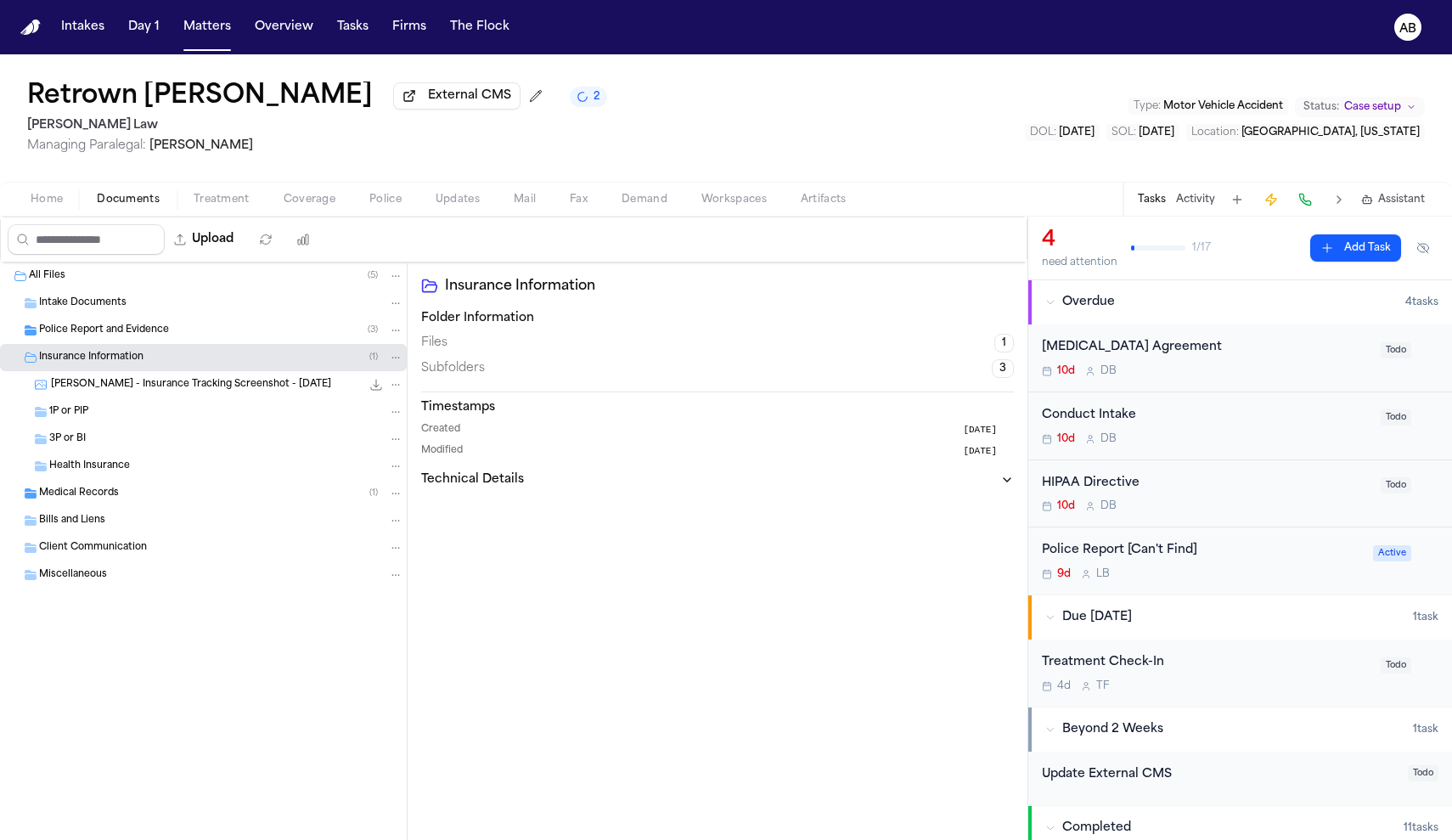
click at [128, 433] on div "3P or BI" at bounding box center [203, 439] width 407 height 27
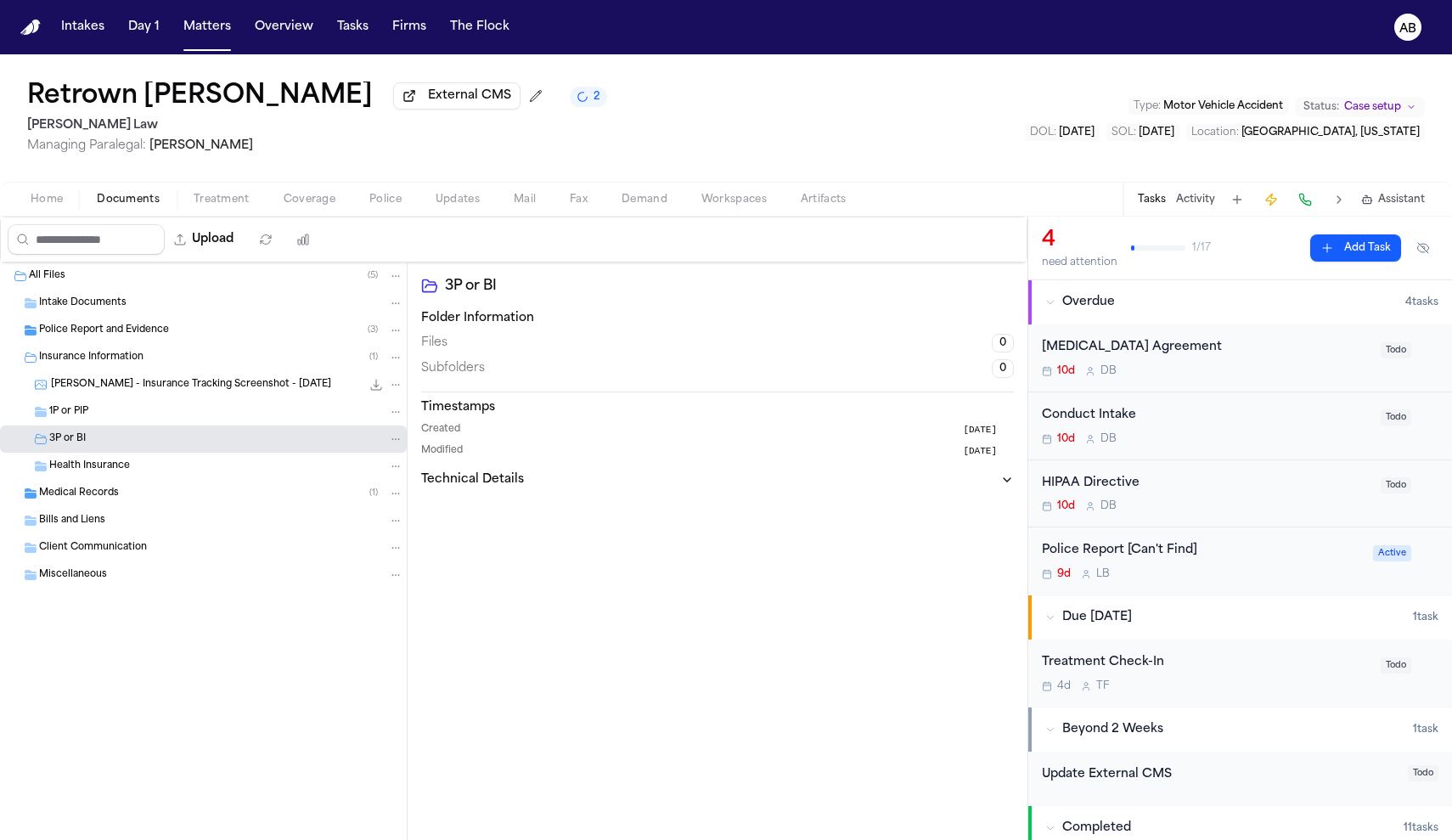
click at [138, 392] on span "R. Burley - Insurance Tracking Screenshot - 9.30.25" at bounding box center [191, 385] width 280 height 15
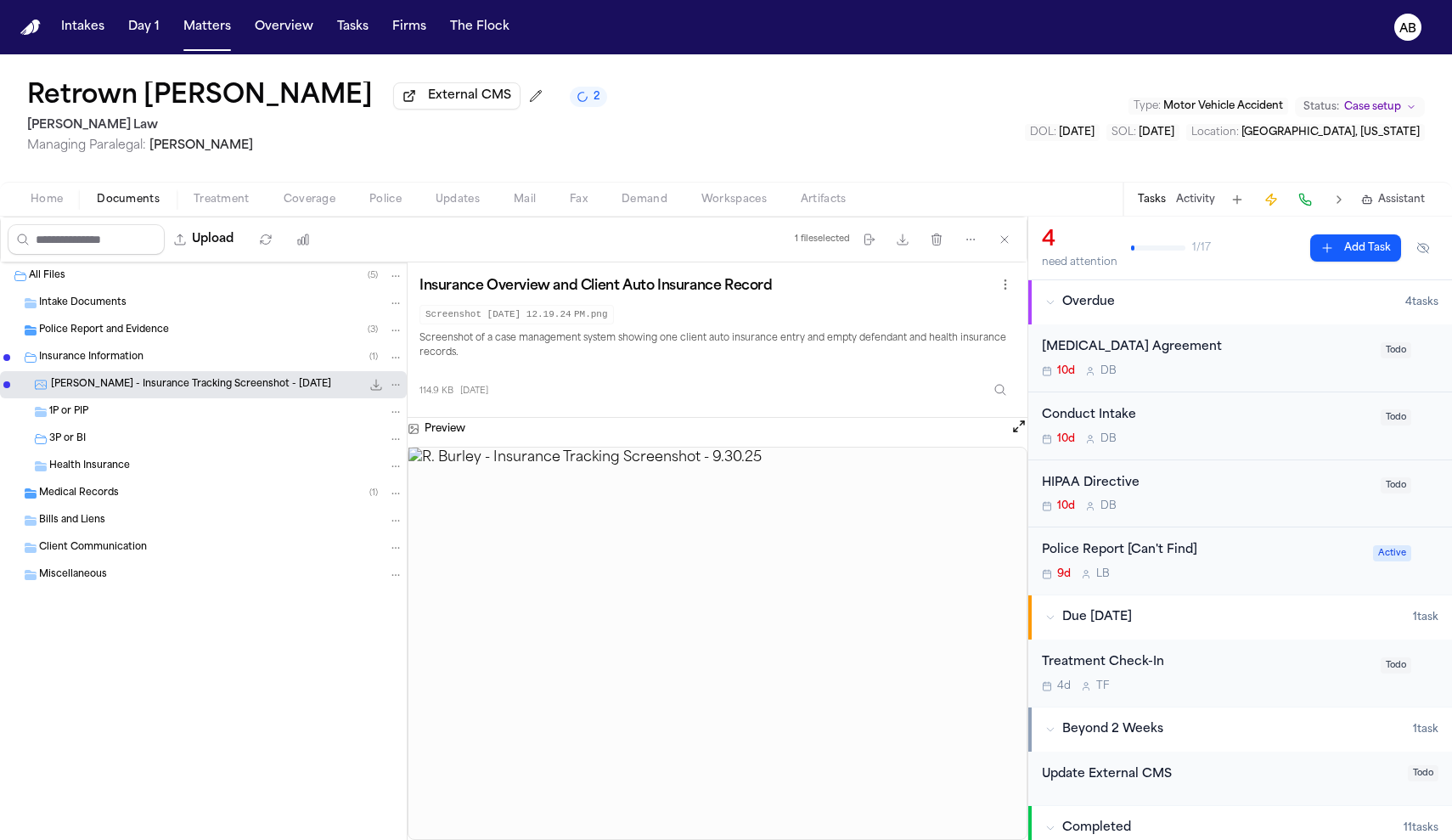
click at [150, 332] on span "Police Report and Evidence" at bounding box center [104, 331] width 130 height 15
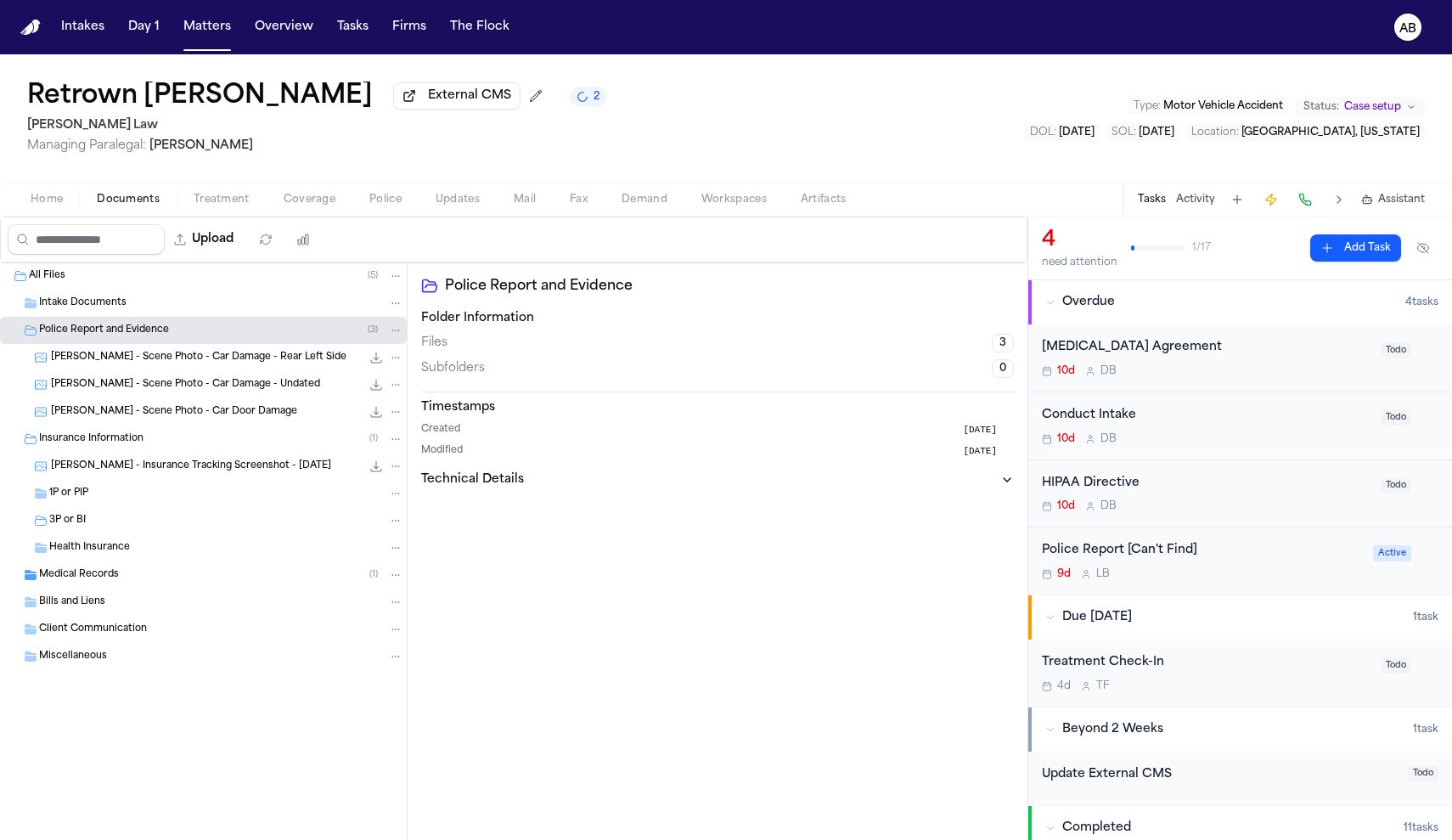
click at [150, 332] on span "Police Report and Evidence" at bounding box center [104, 331] width 130 height 15
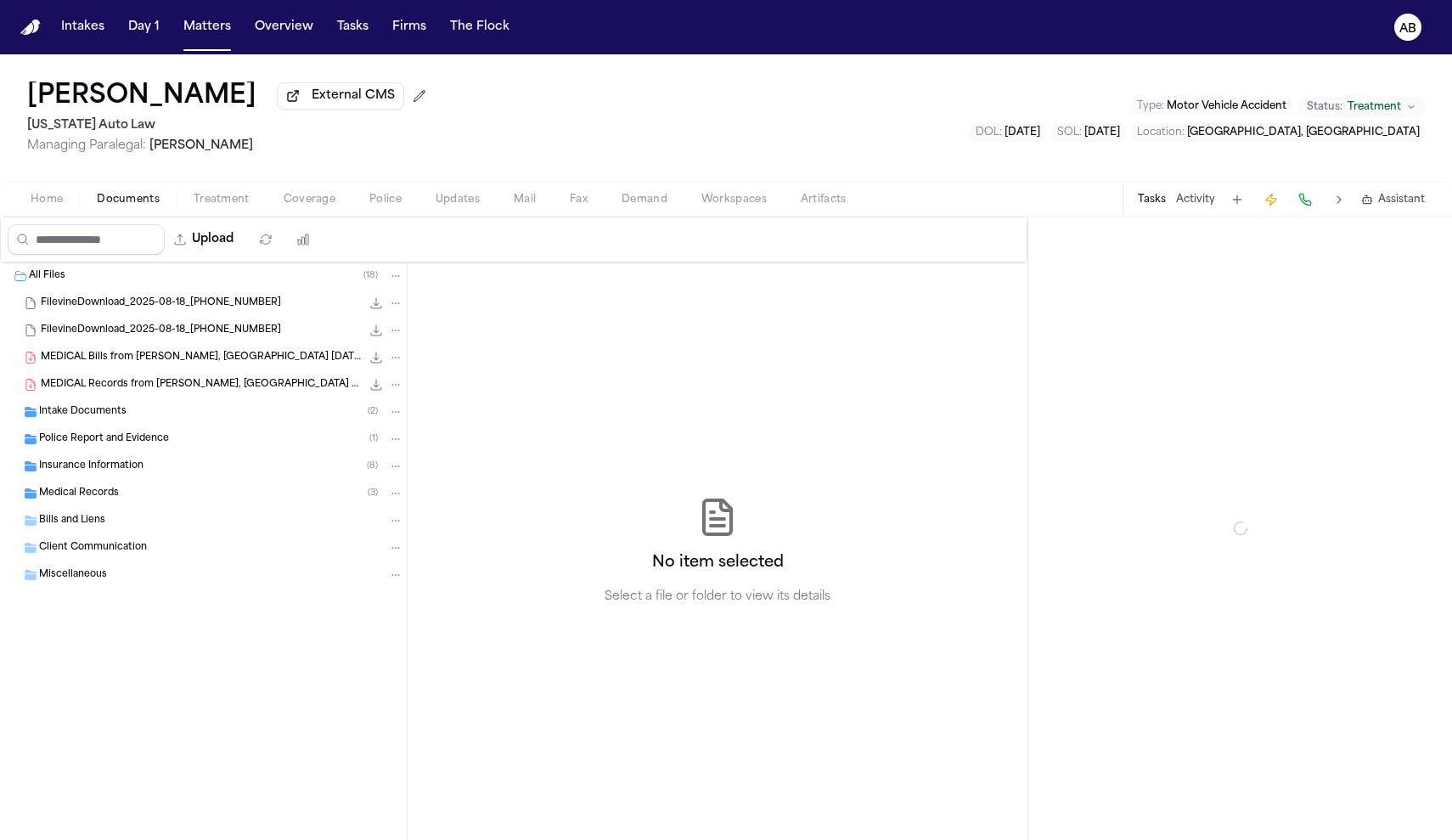
click at [114, 204] on span "Documents" at bounding box center [128, 200] width 63 height 14
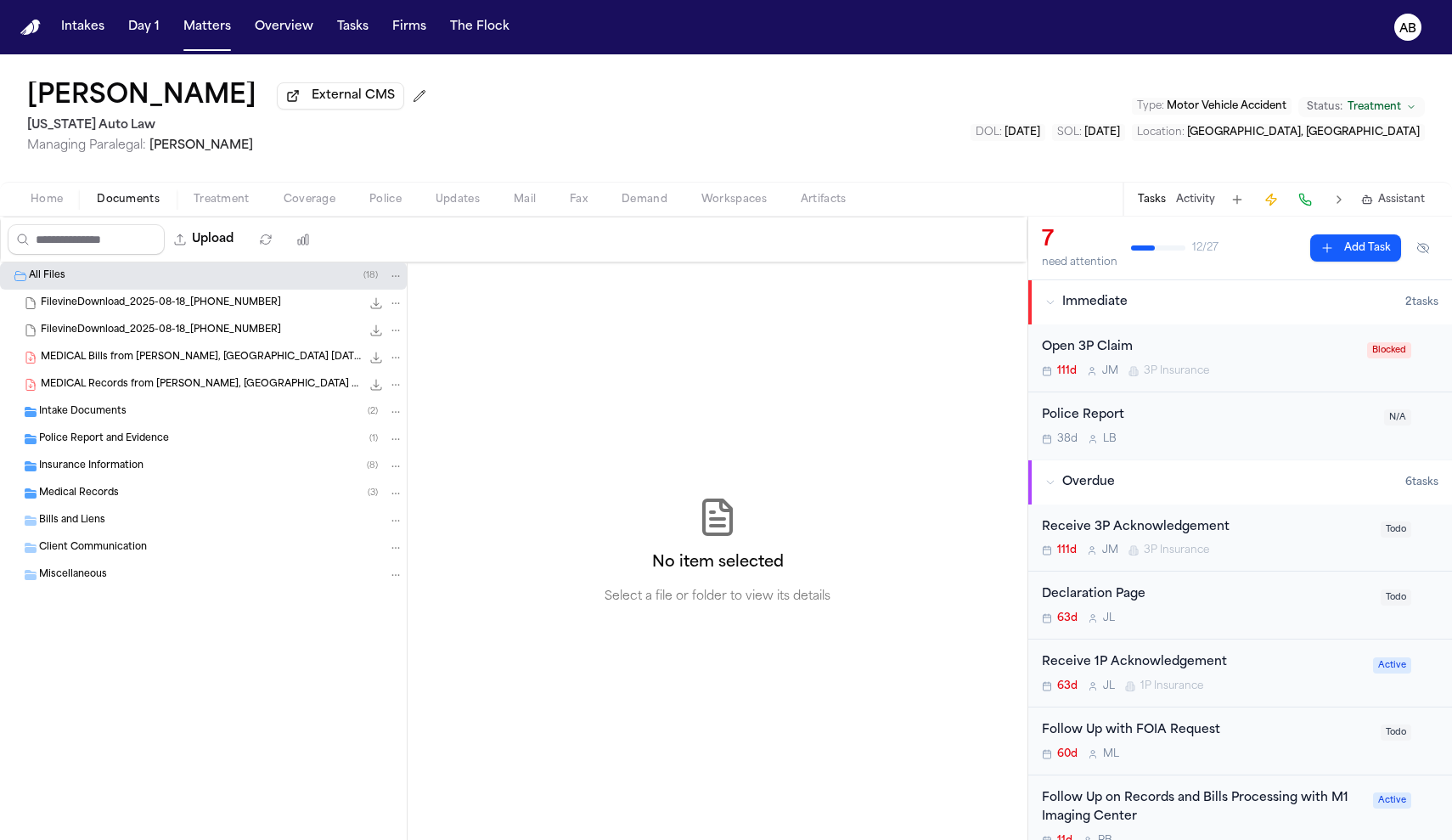
click at [75, 473] on span "Insurance Information" at bounding box center [91, 466] width 104 height 15
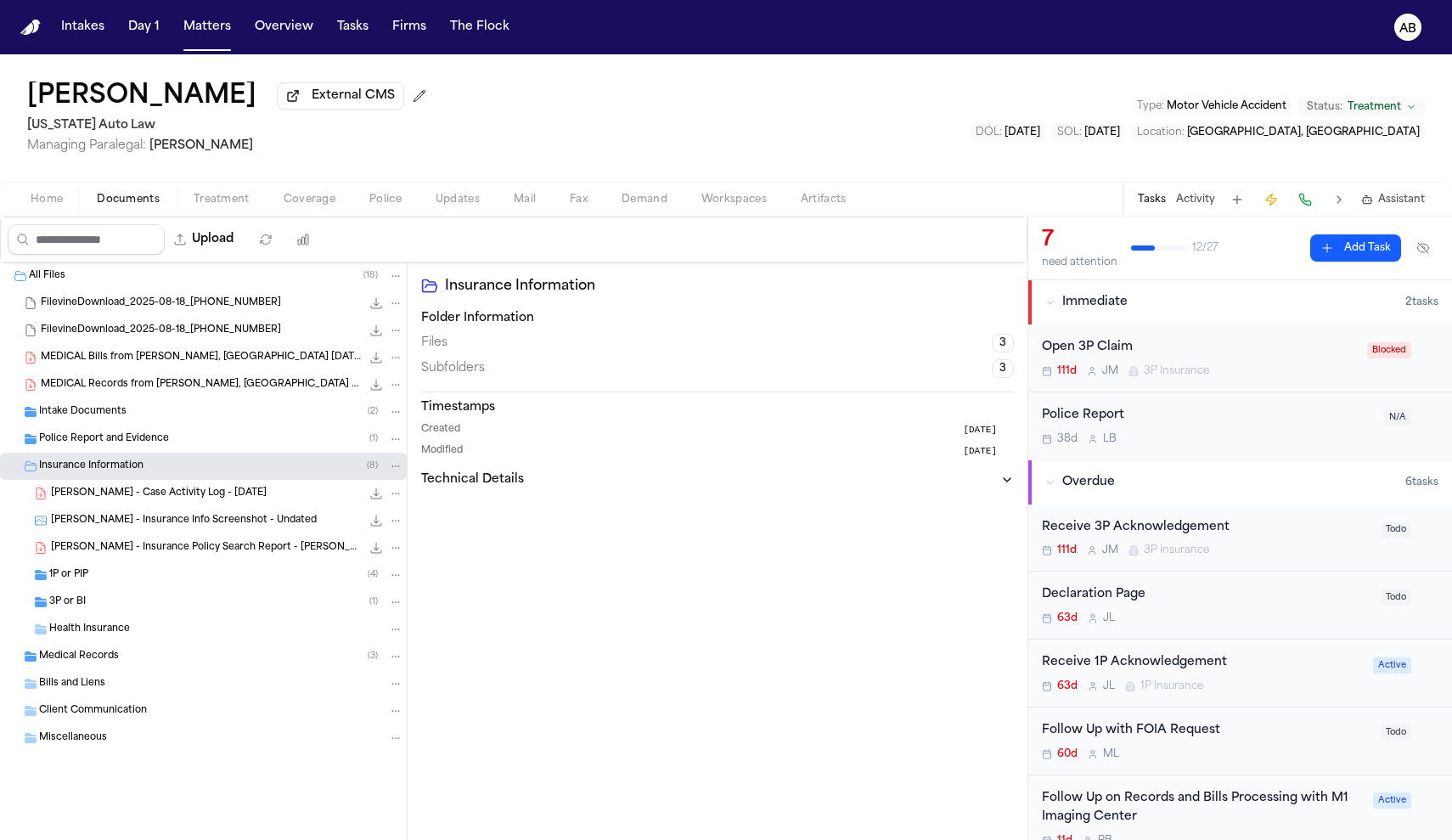
click at [78, 599] on span "3P or BI" at bounding box center [68, 602] width 37 height 15
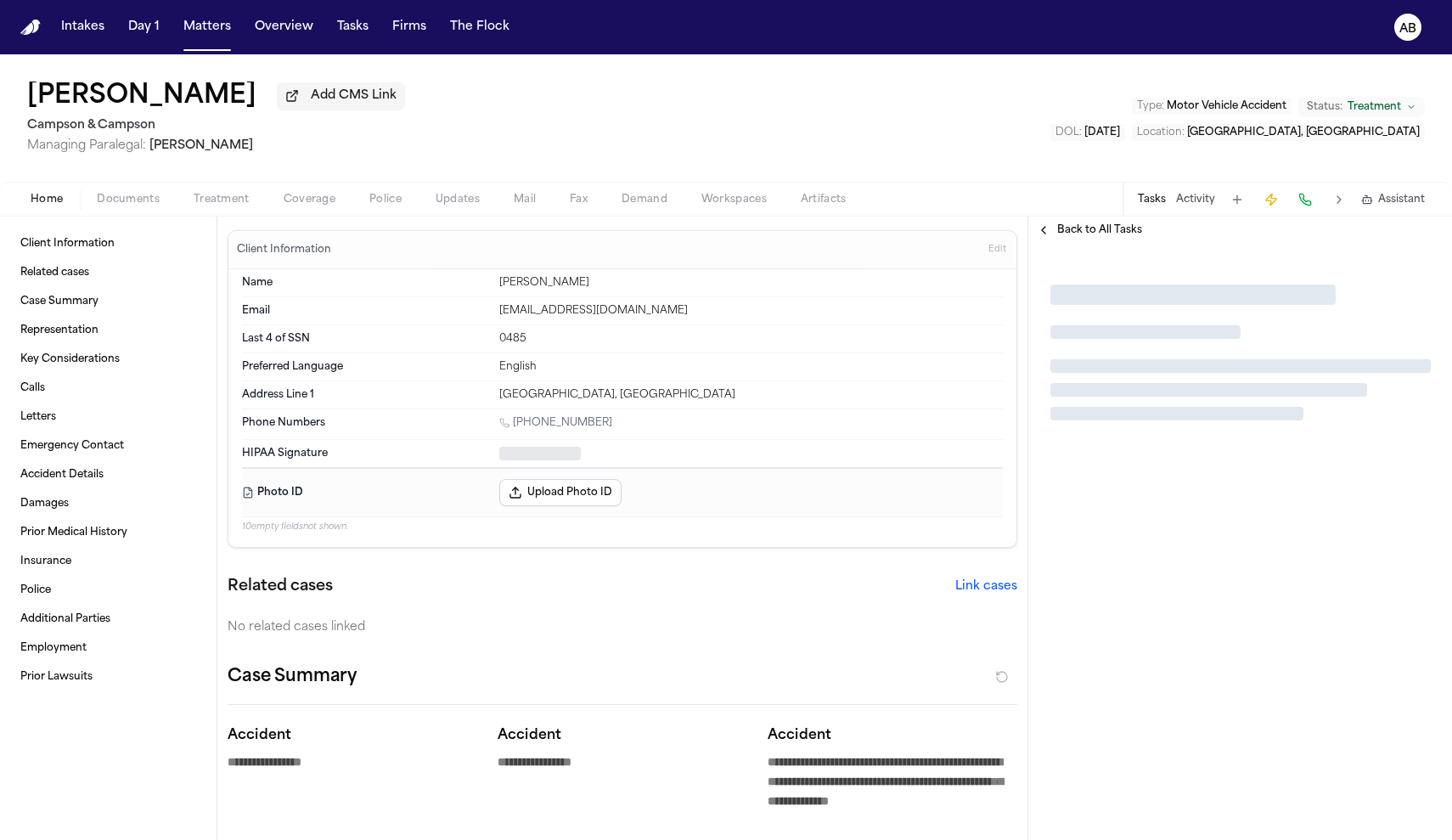
type textarea "*"
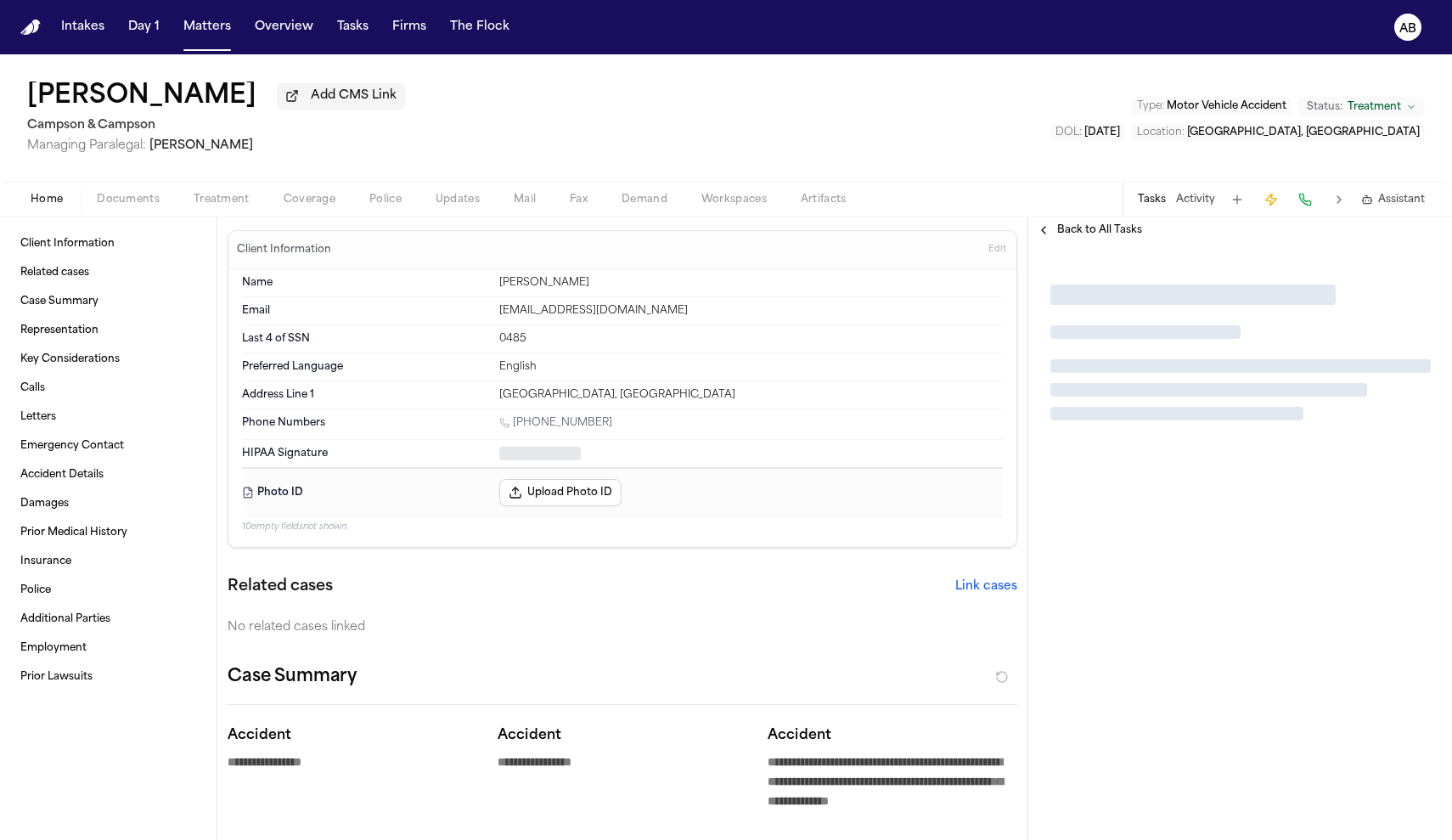
type textarea "*"
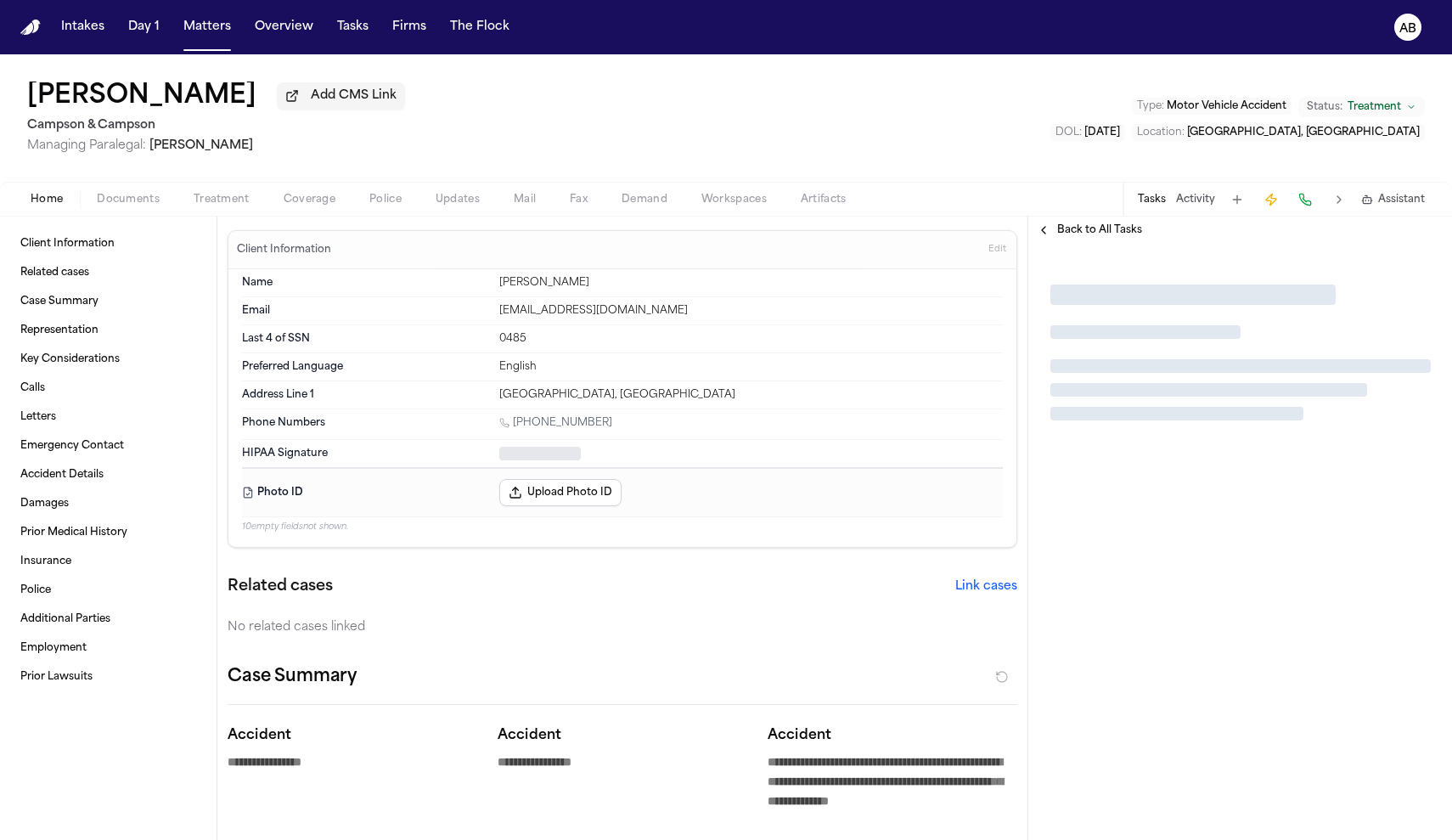
type textarea "*"
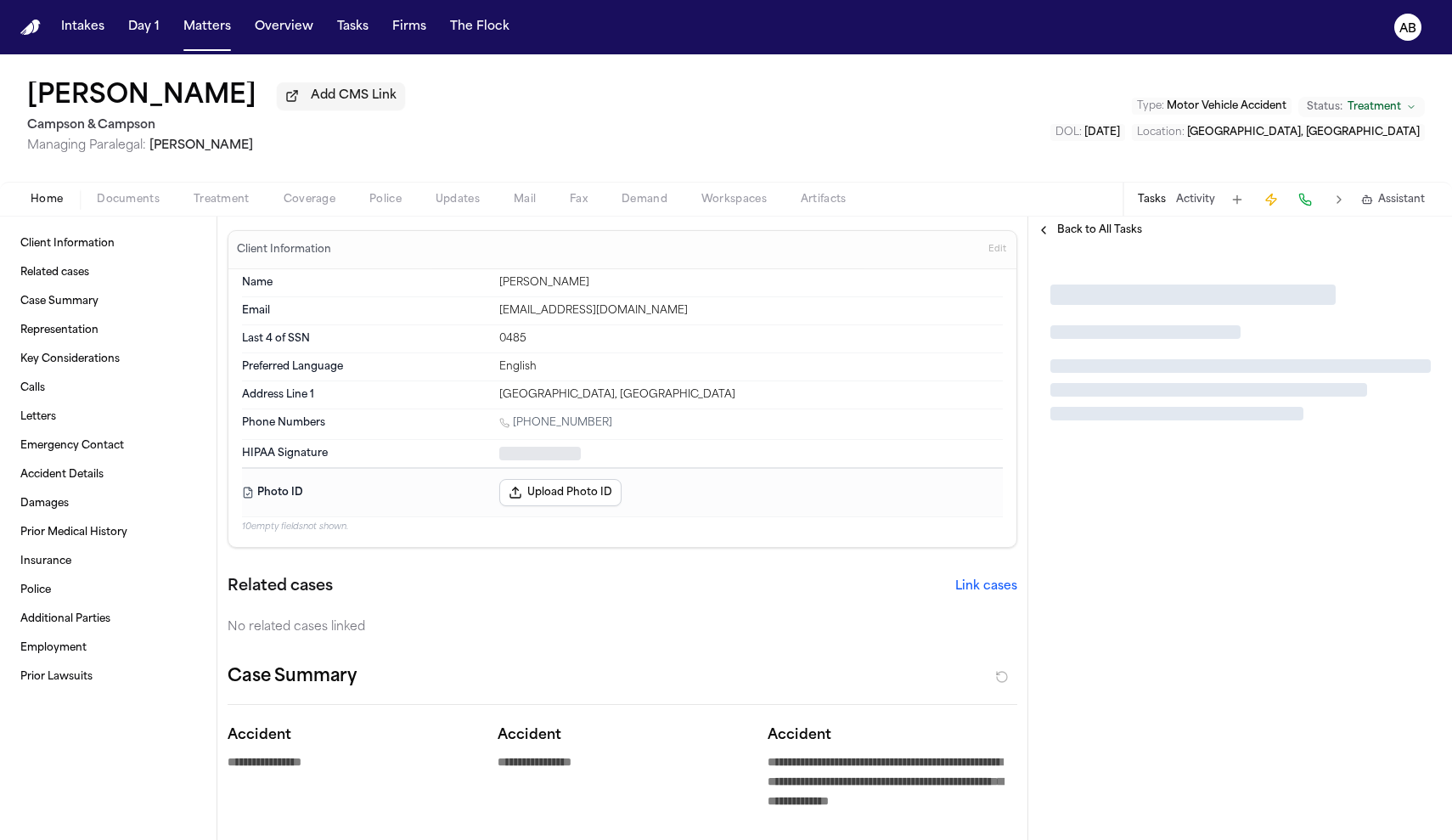
type textarea "*"
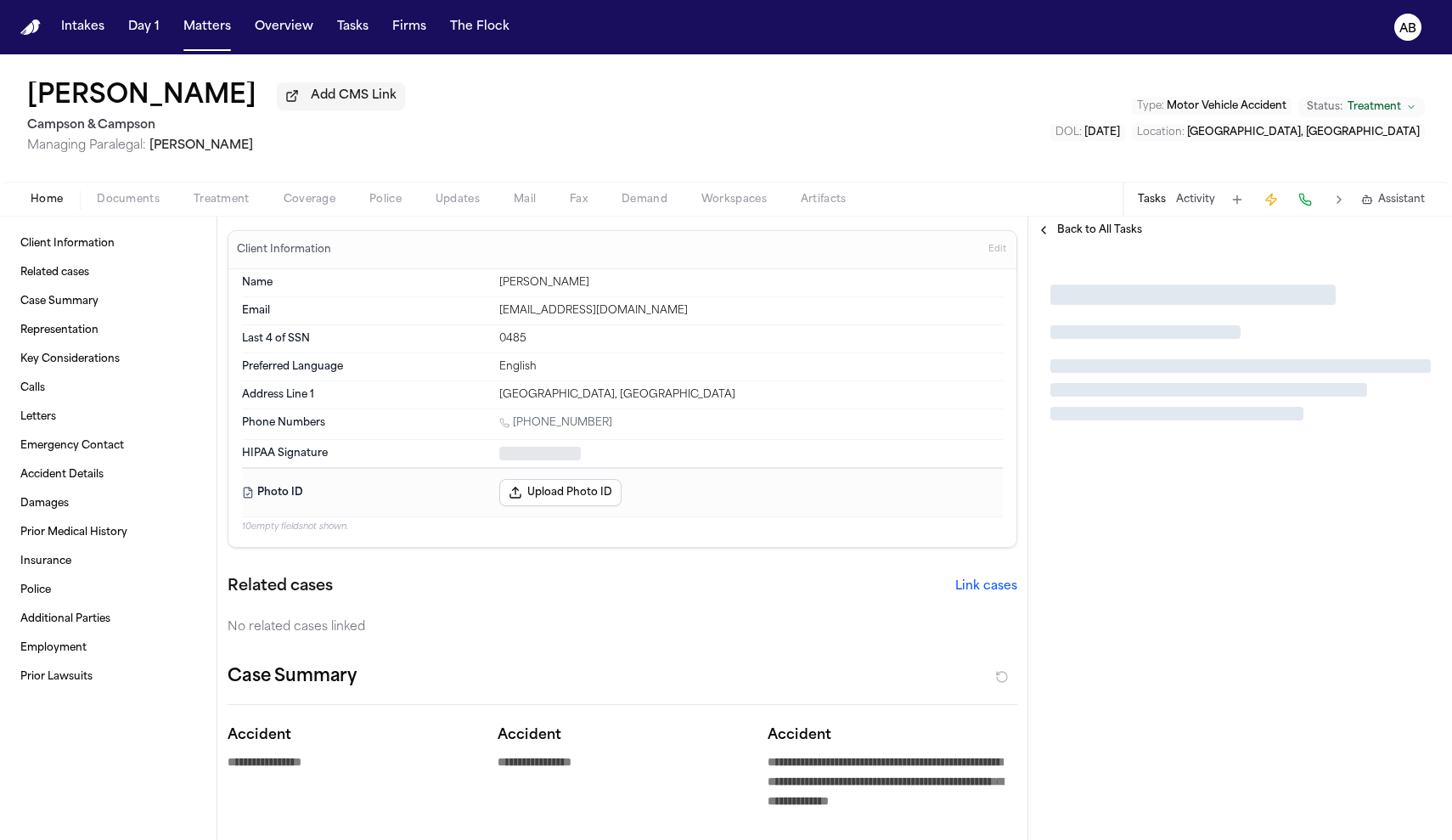
type textarea "*"
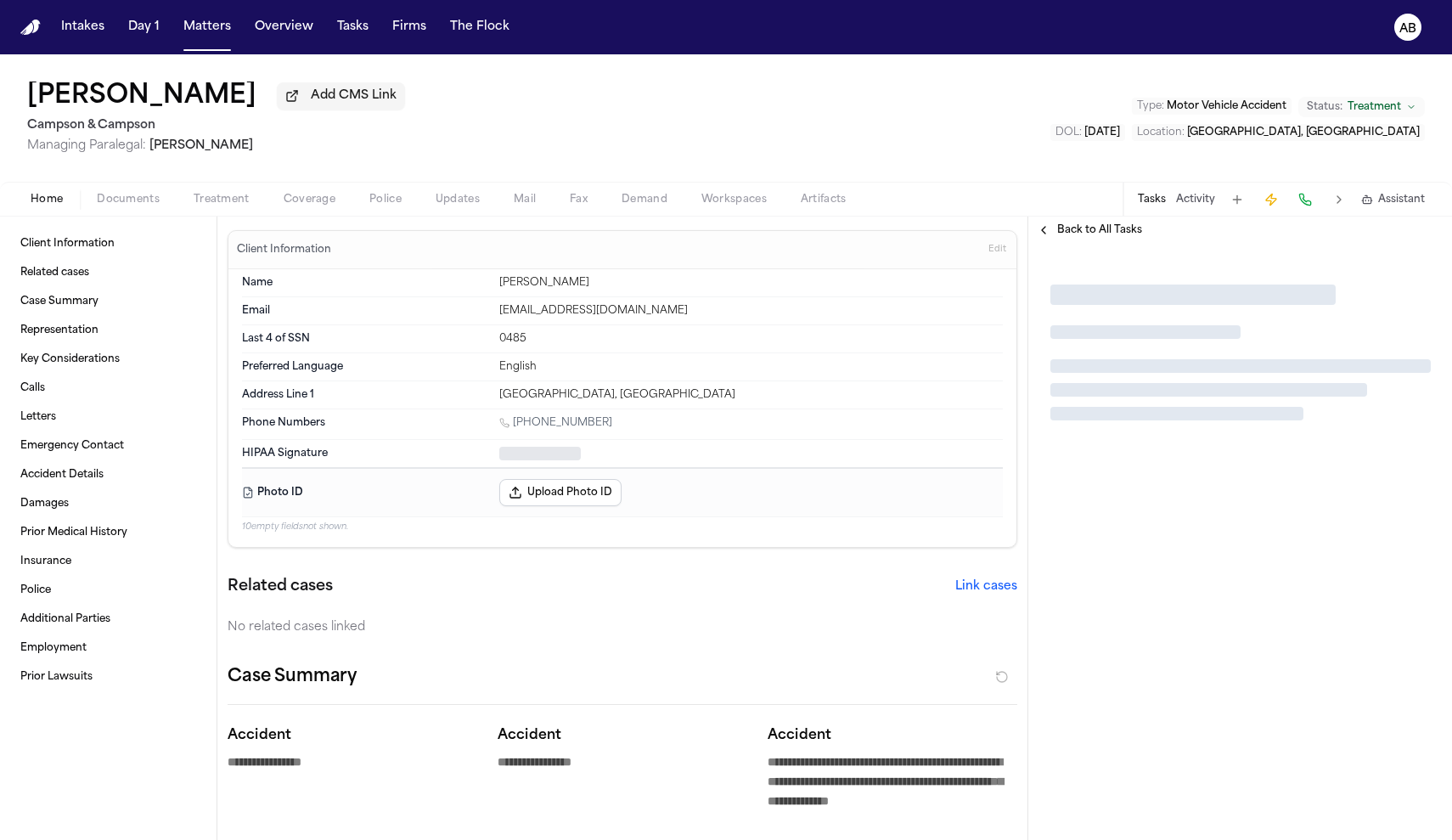
type textarea "*"
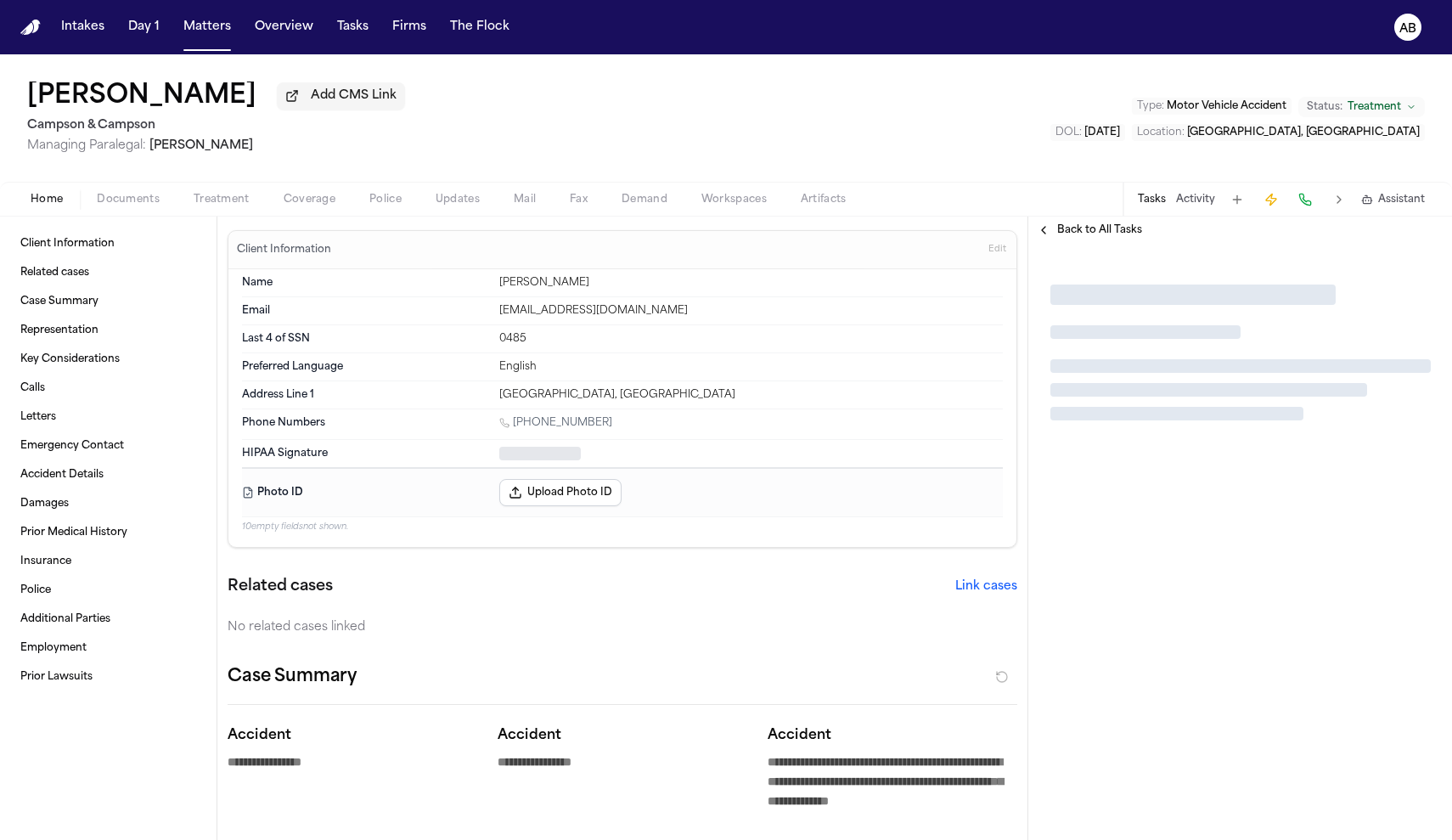
type textarea "*"
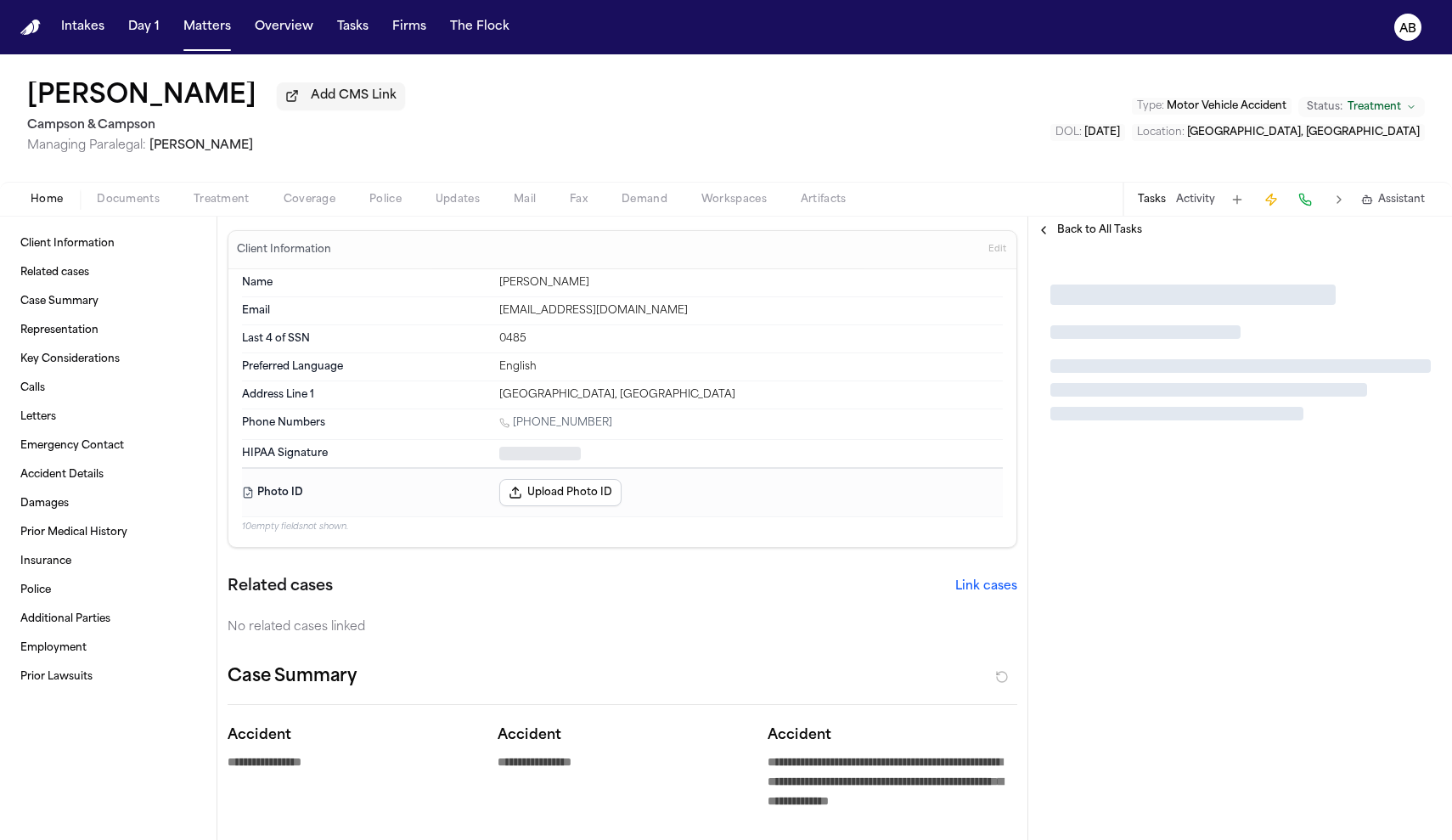
type textarea "*"
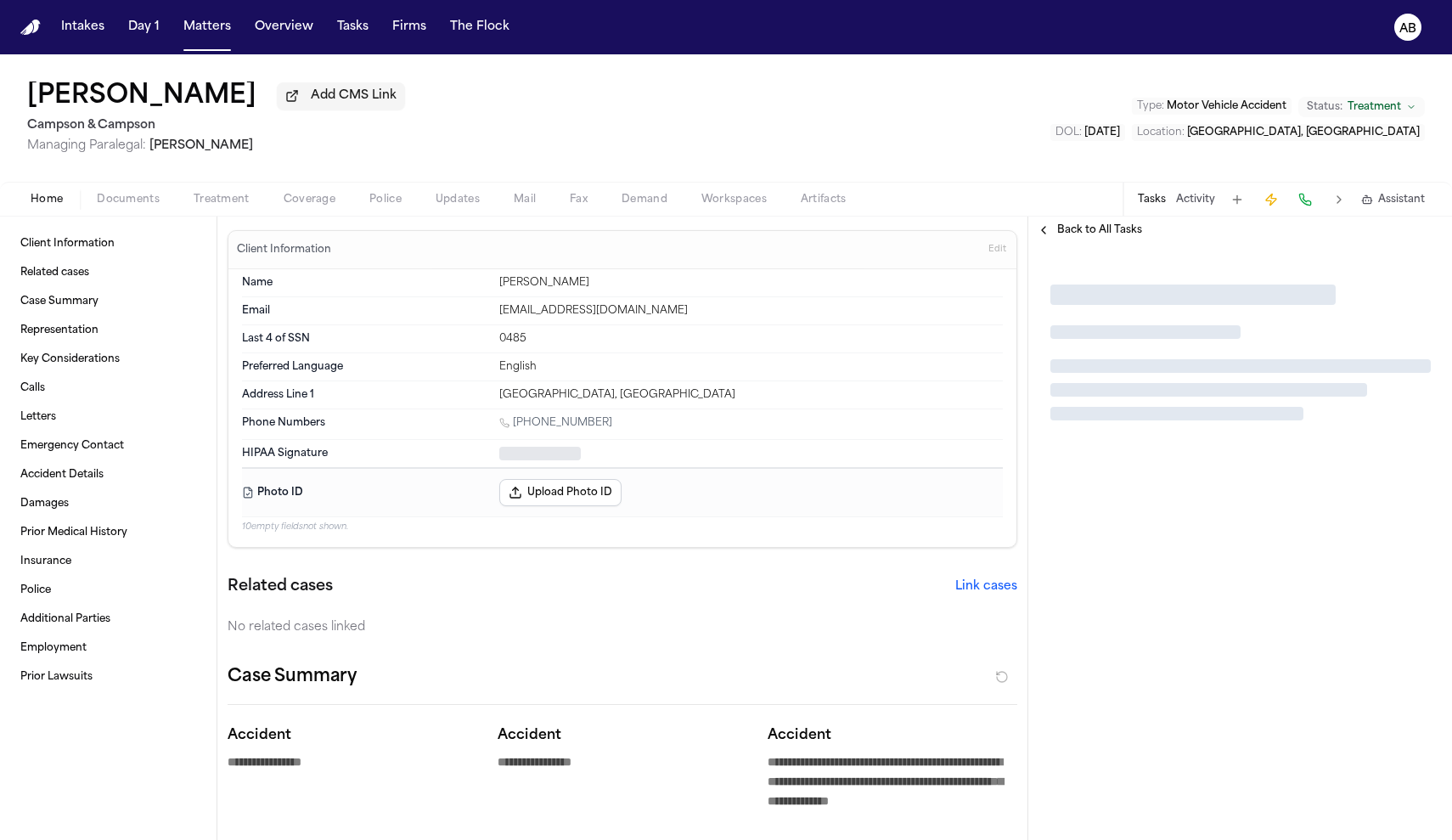
type textarea "*"
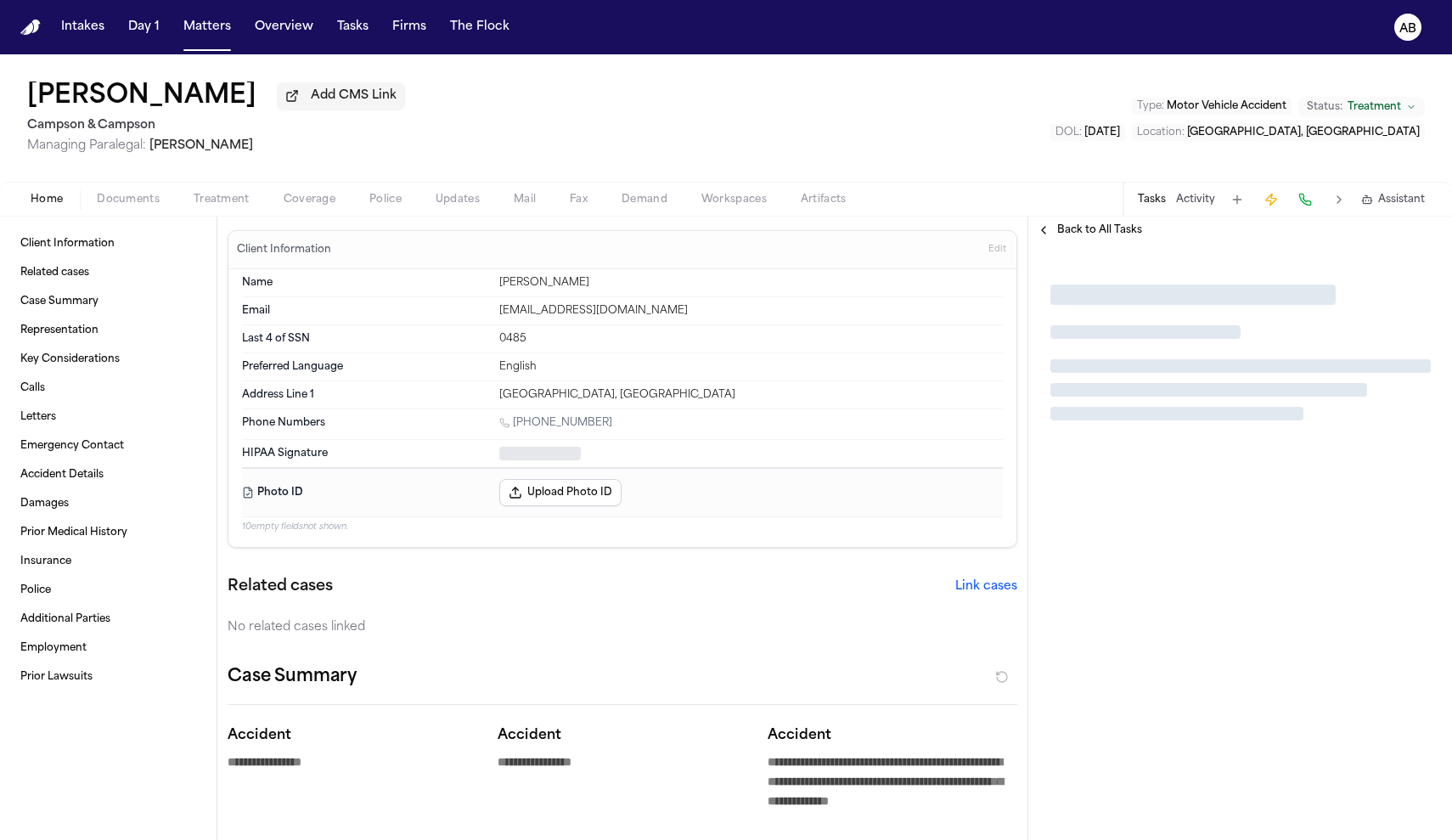
type textarea "*"
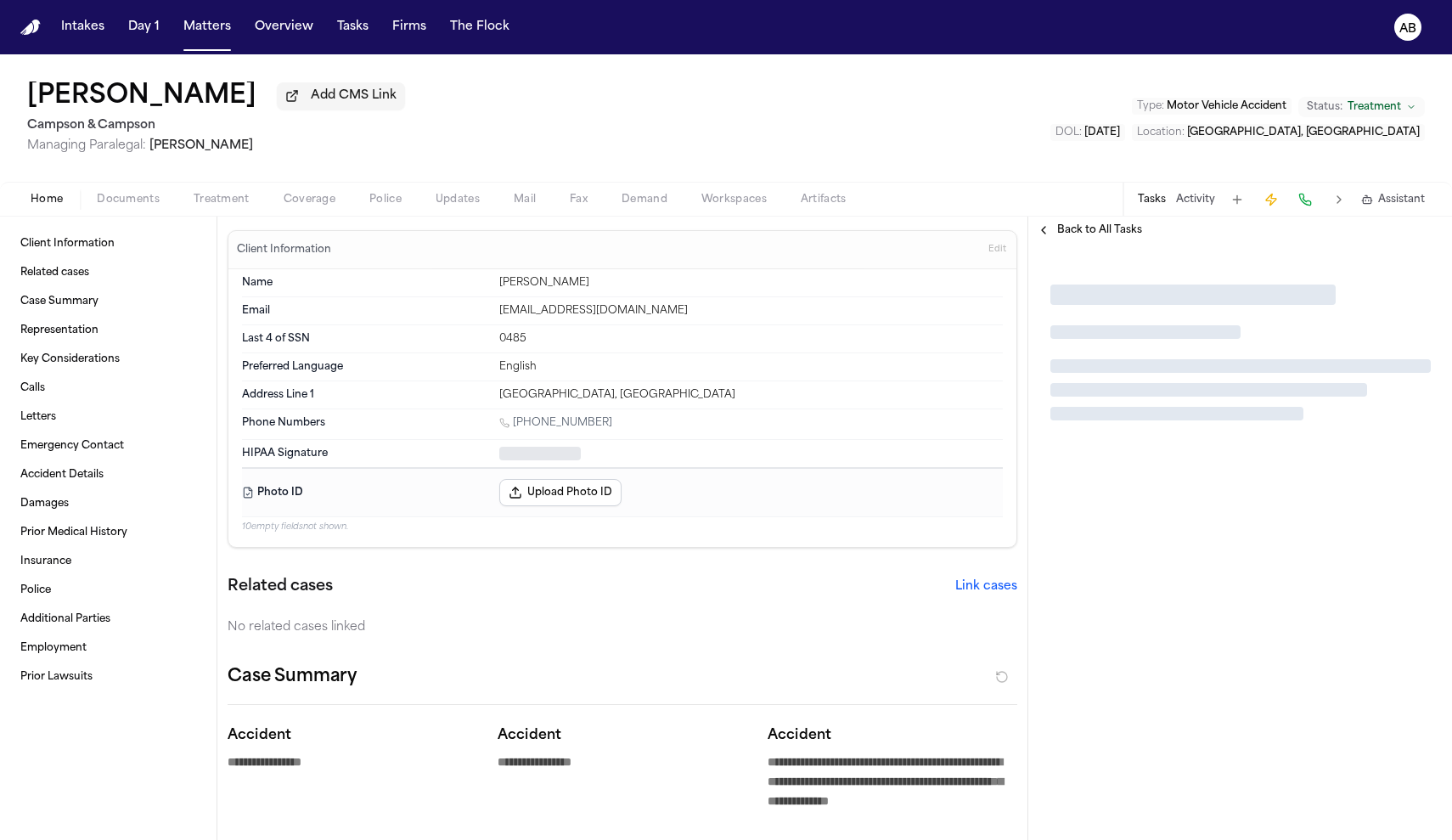
type textarea "*"
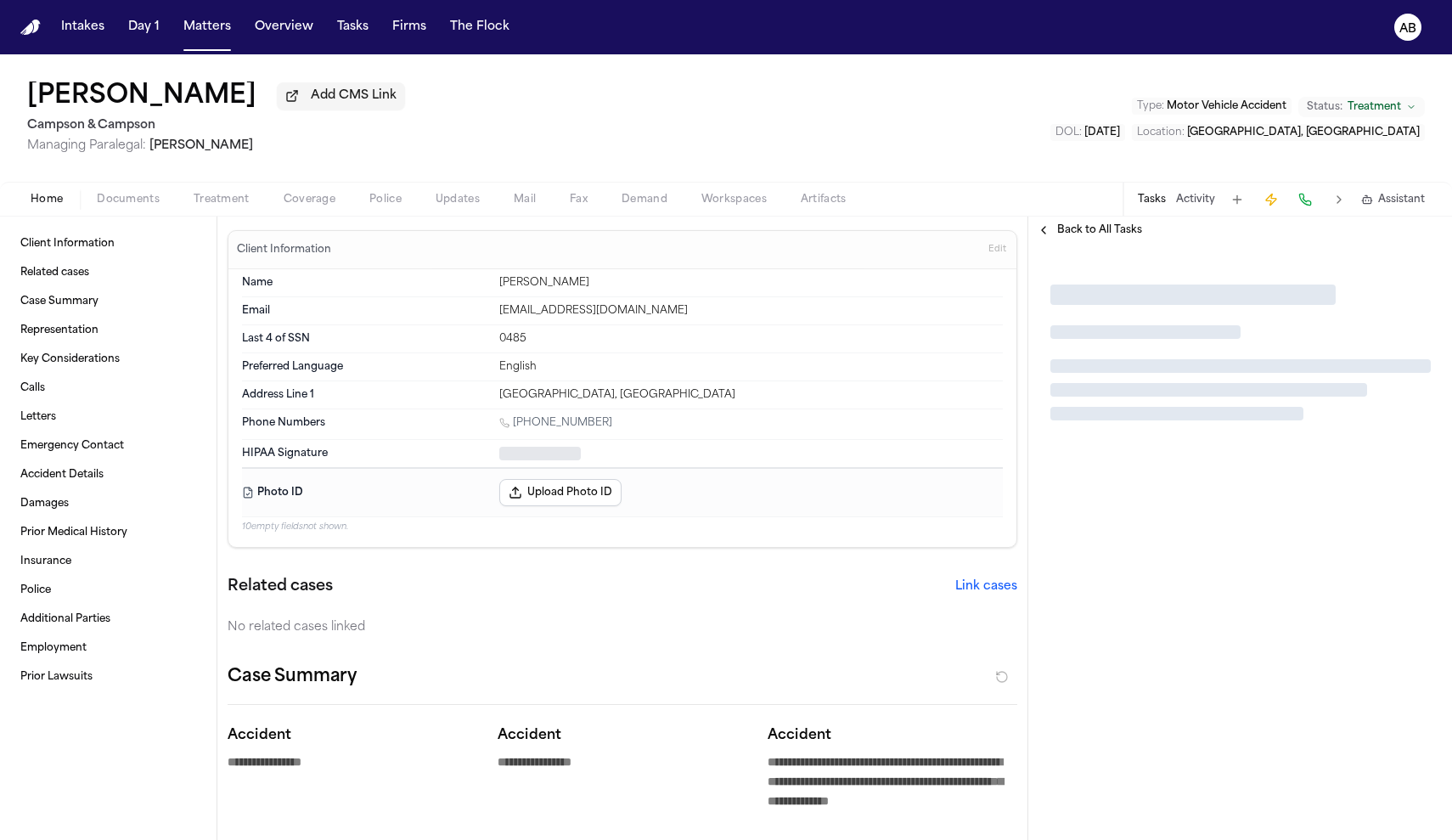
type textarea "*"
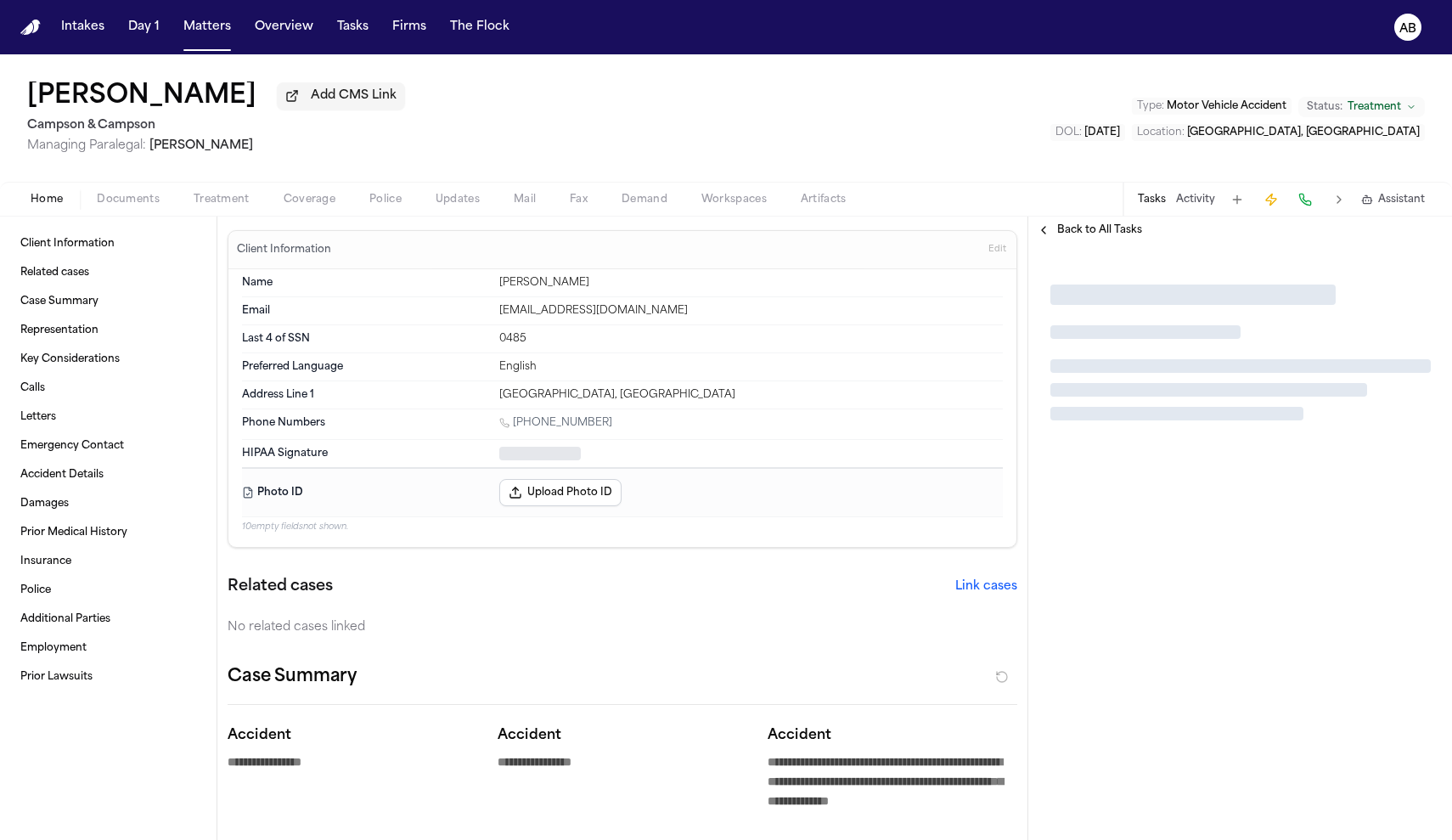
type textarea "*"
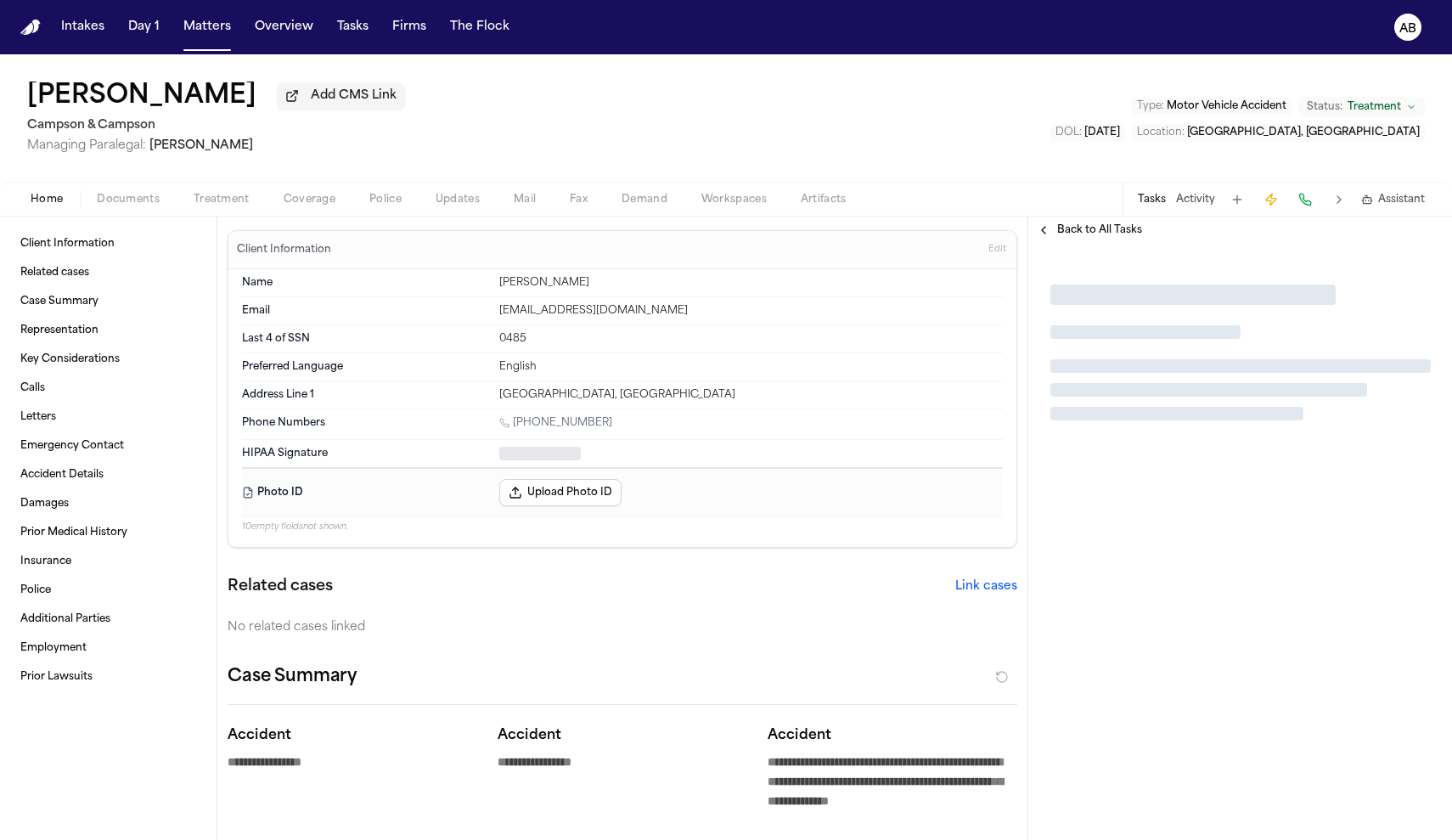
type textarea "*"
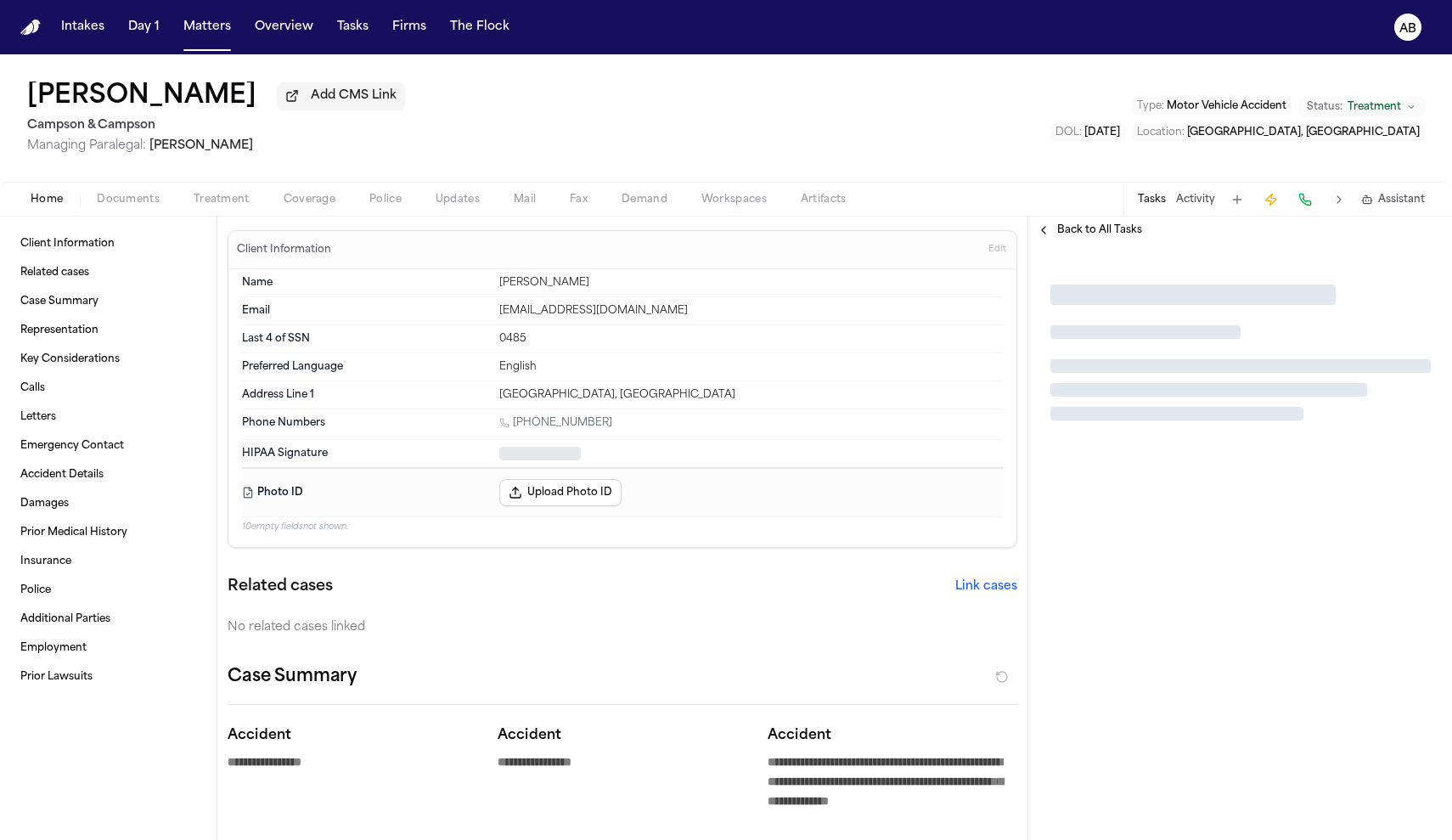
type textarea "*"
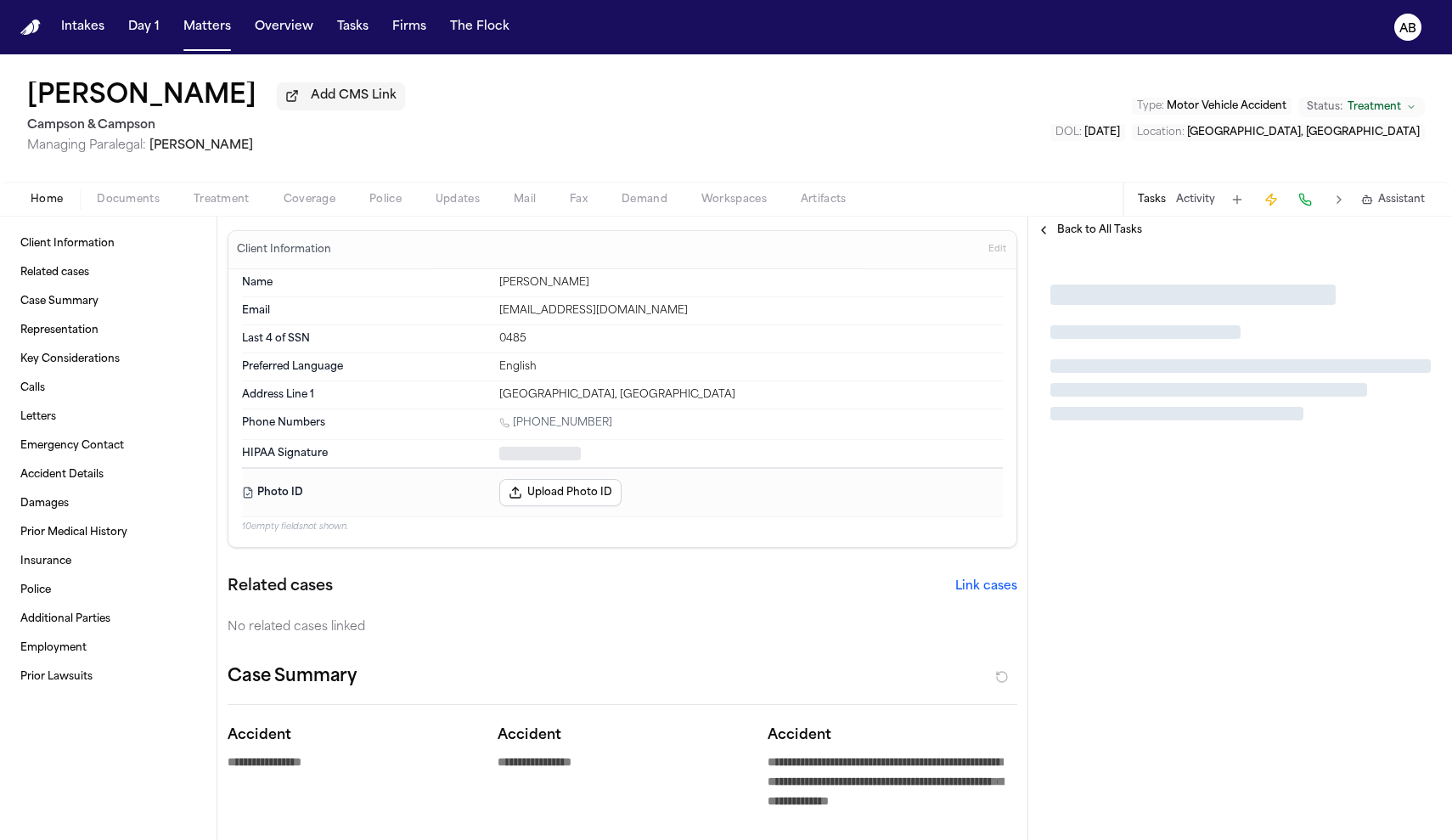
type textarea "*"
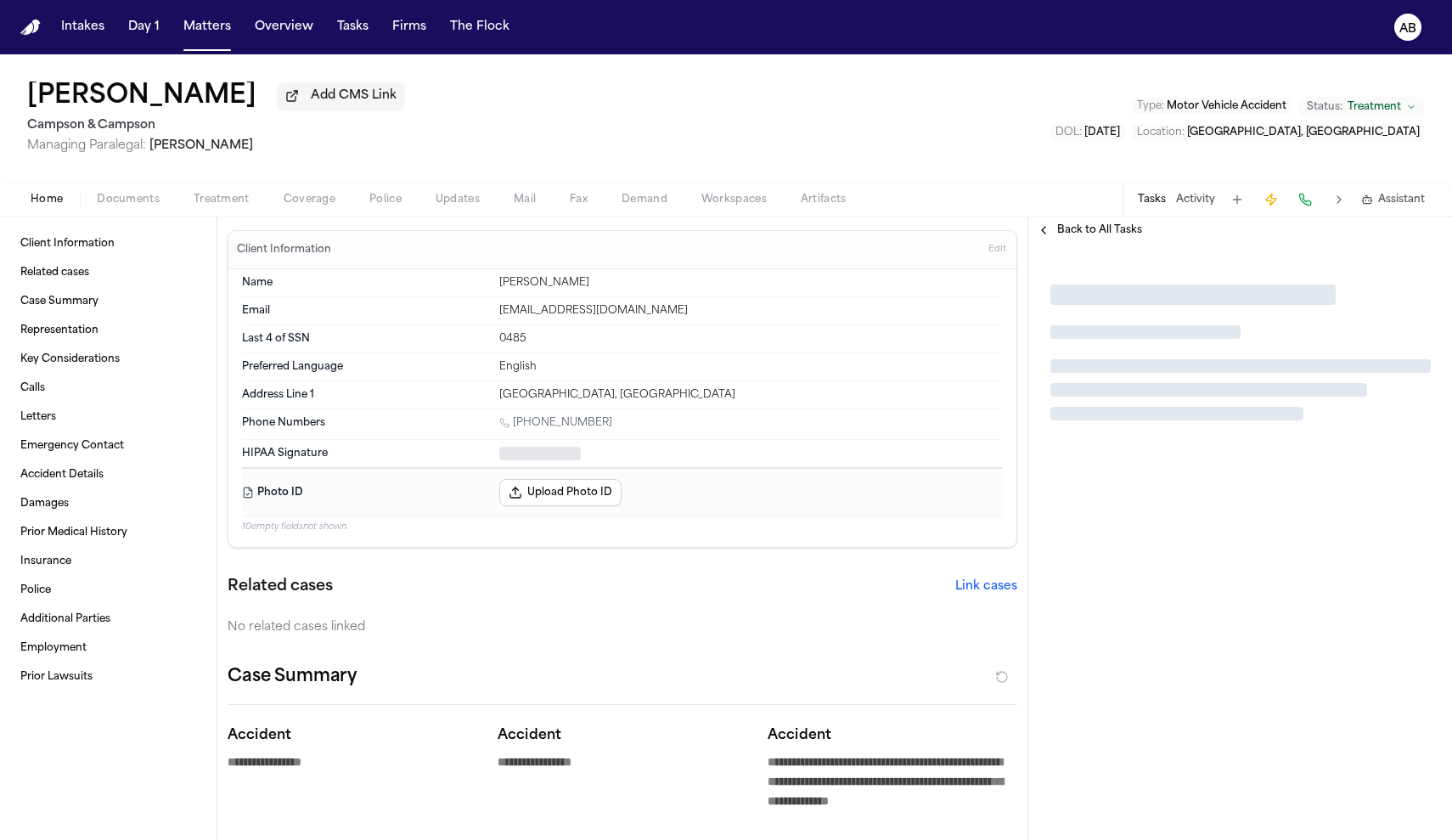
type textarea "*"
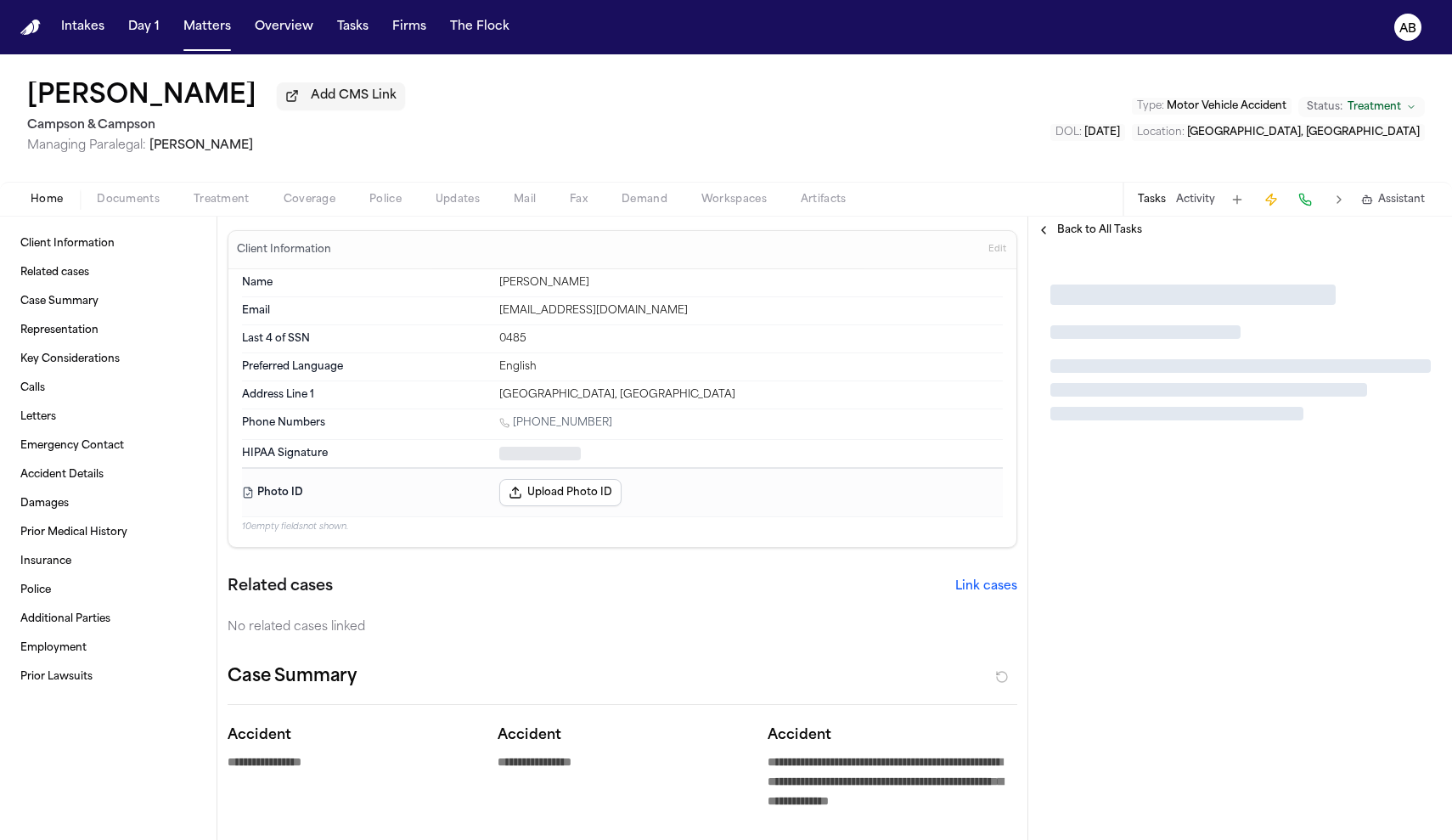
type textarea "*"
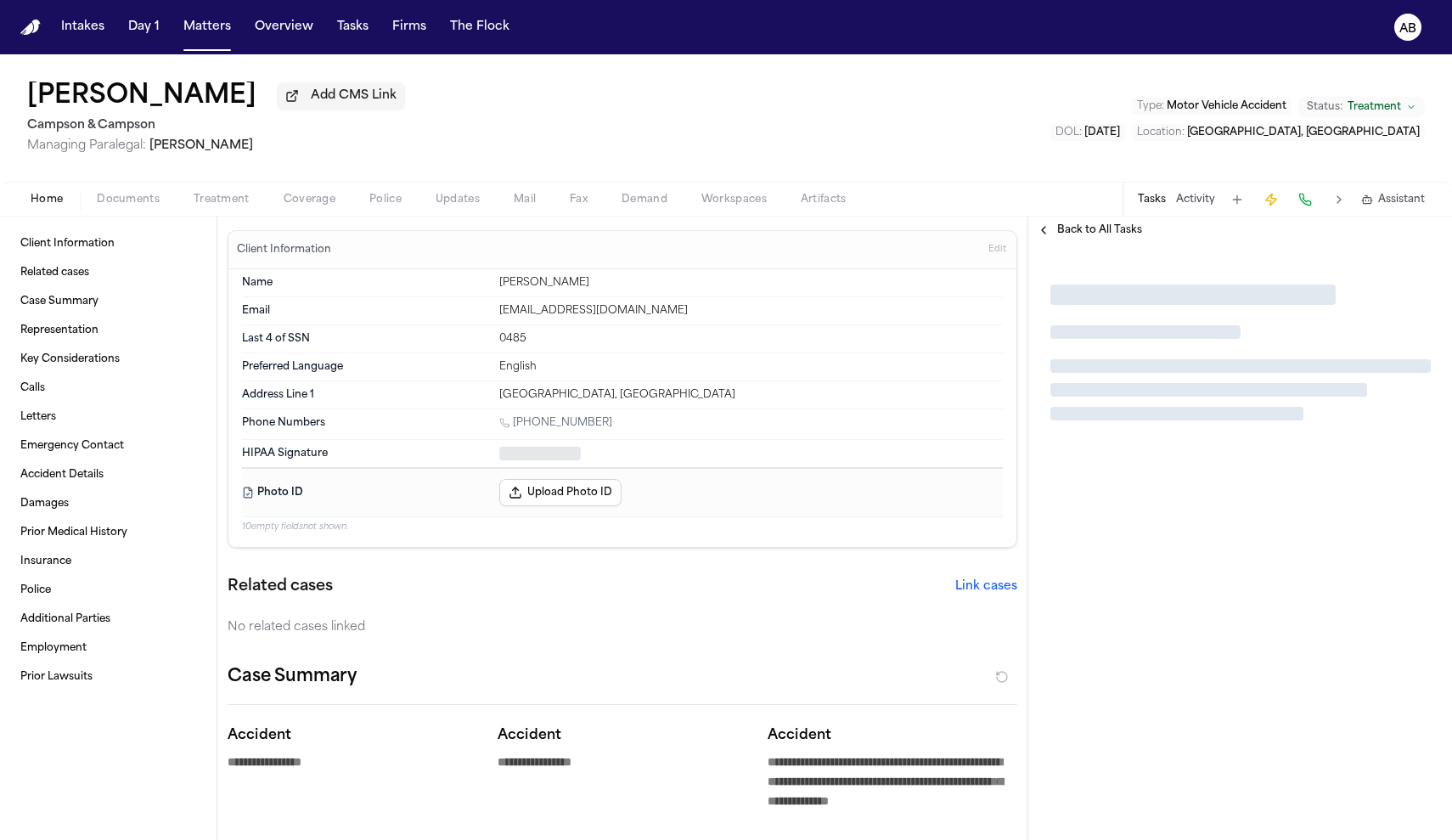
type textarea "*"
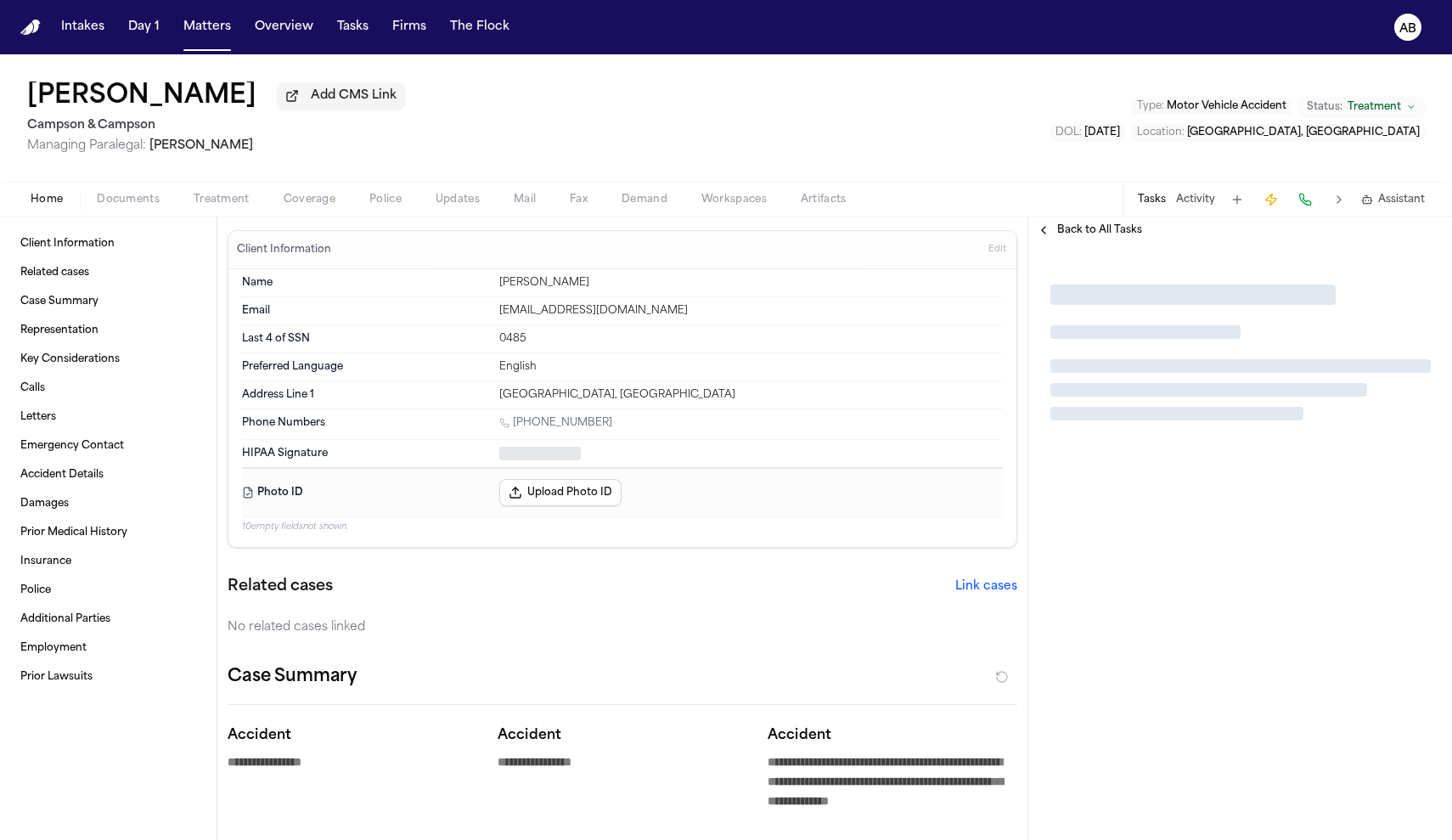
type textarea "*"
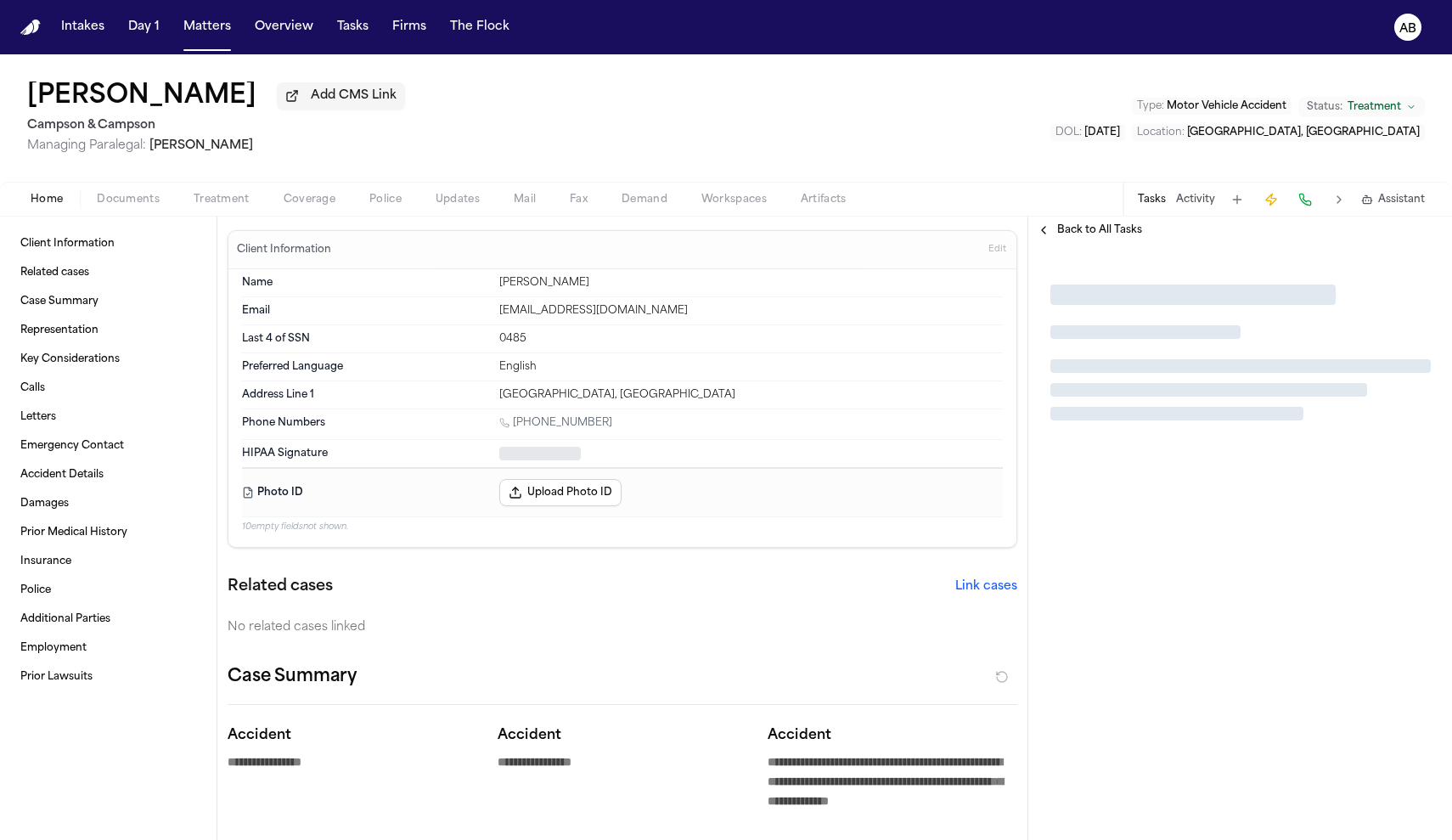
type textarea "*"
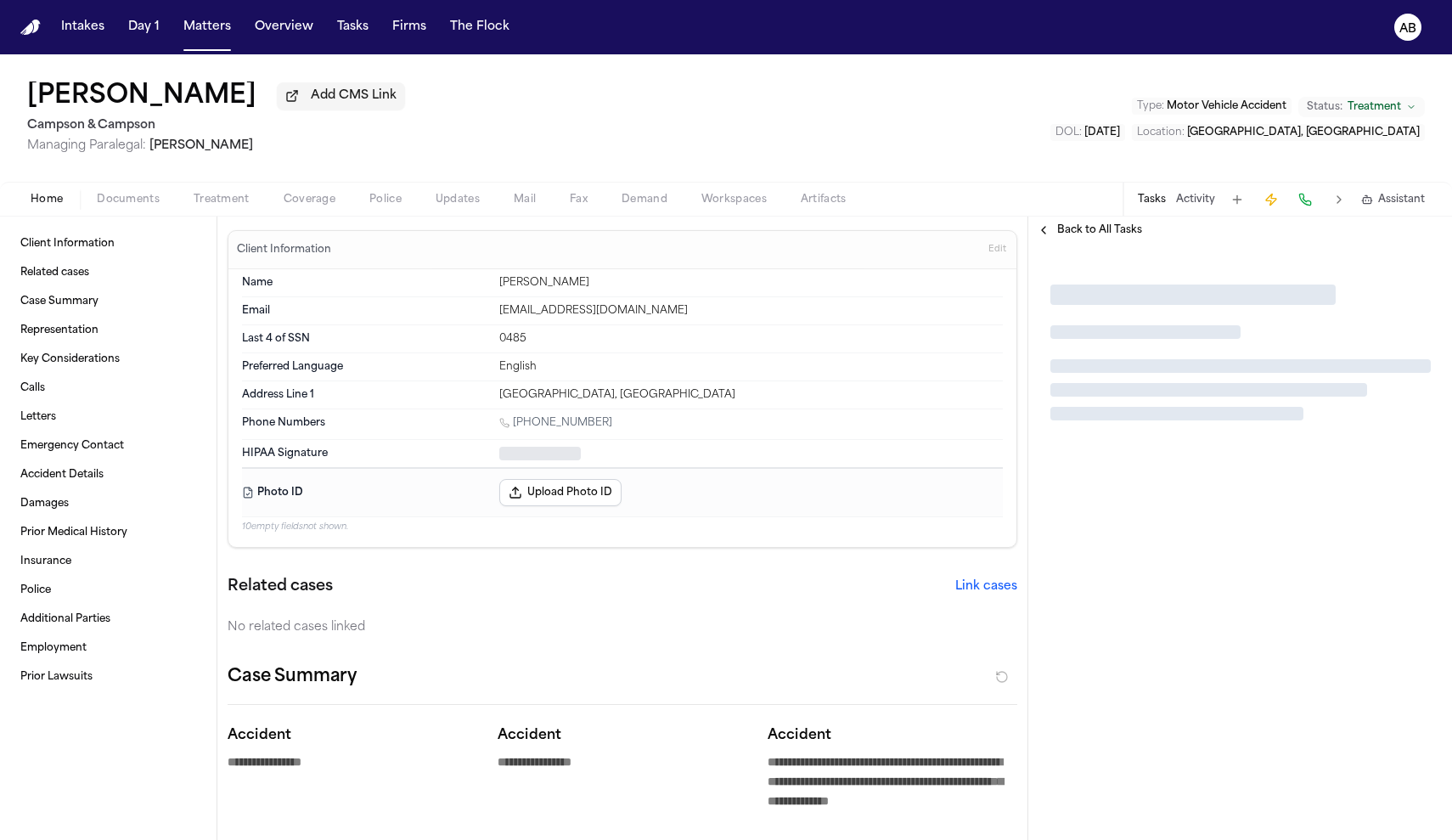
type textarea "*"
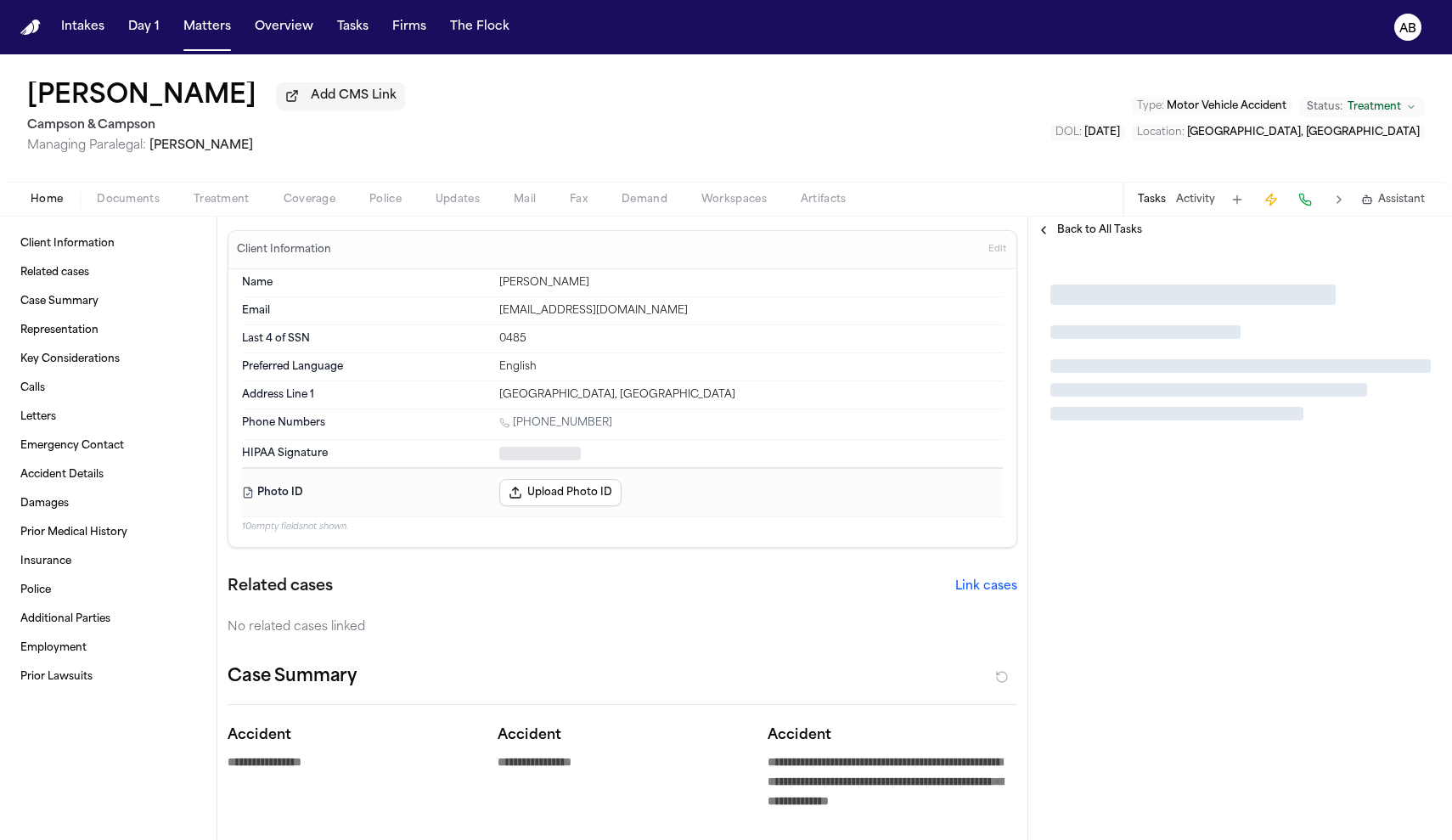
type textarea "*"
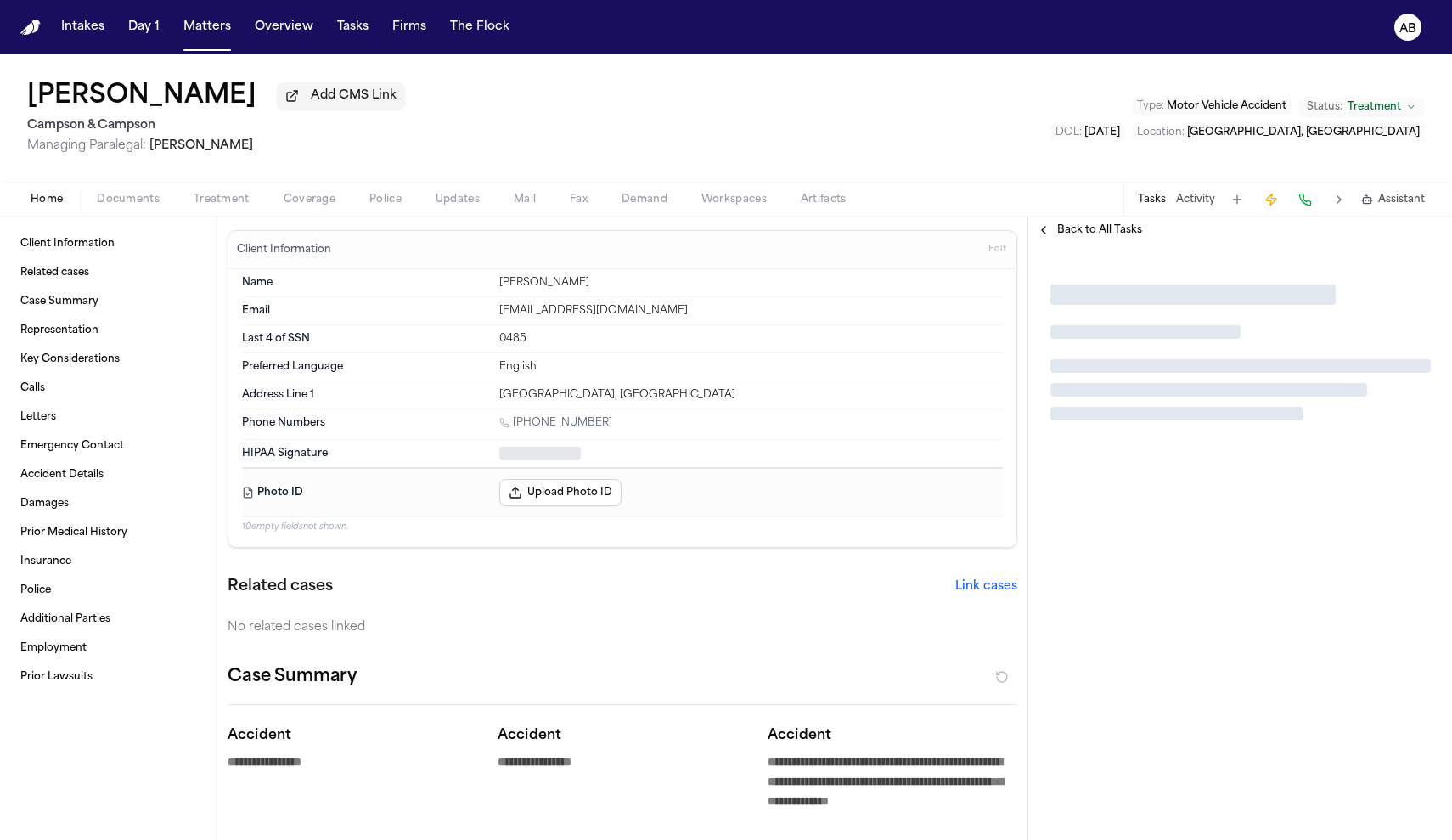
type textarea "*"
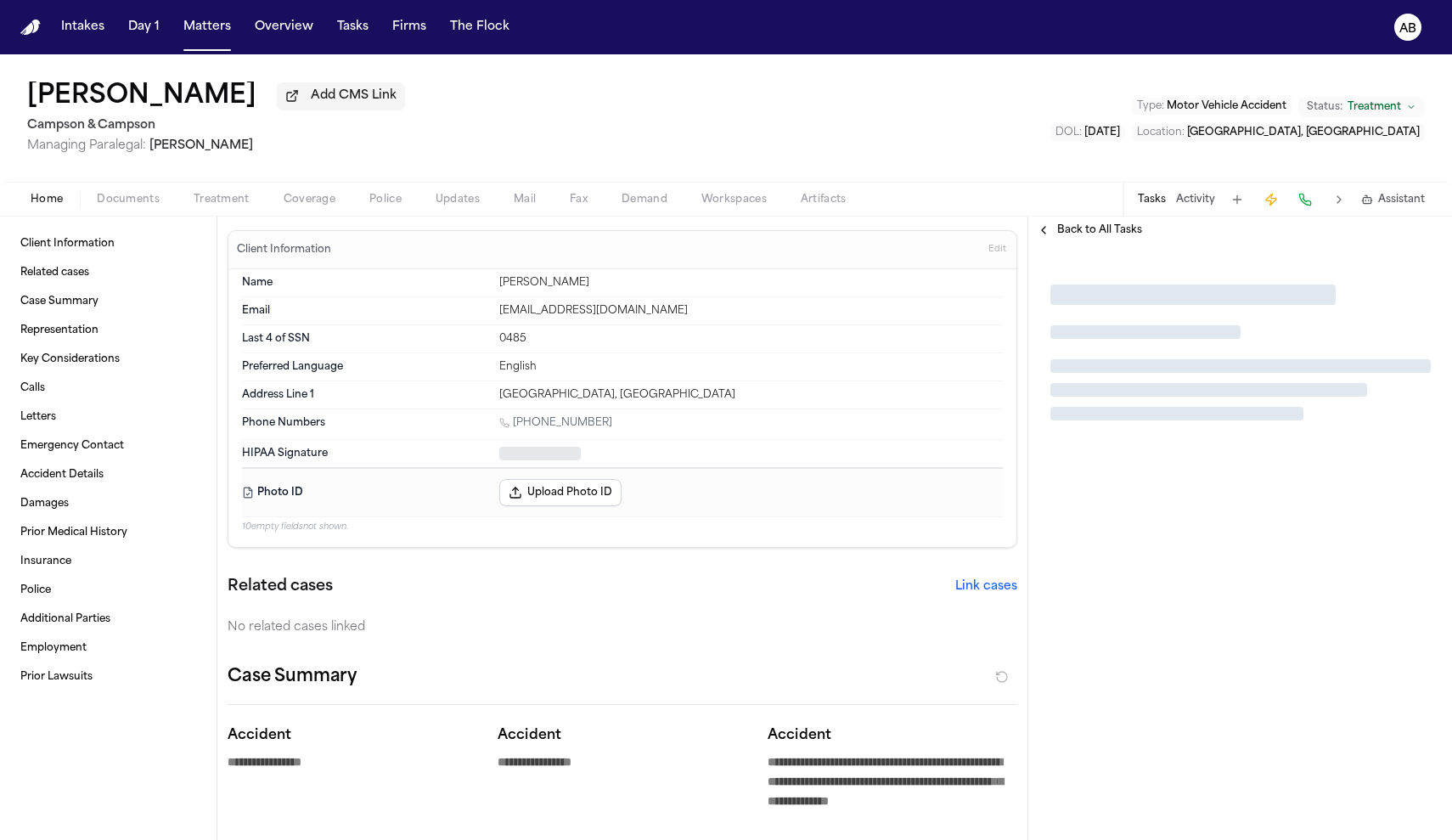
type textarea "*"
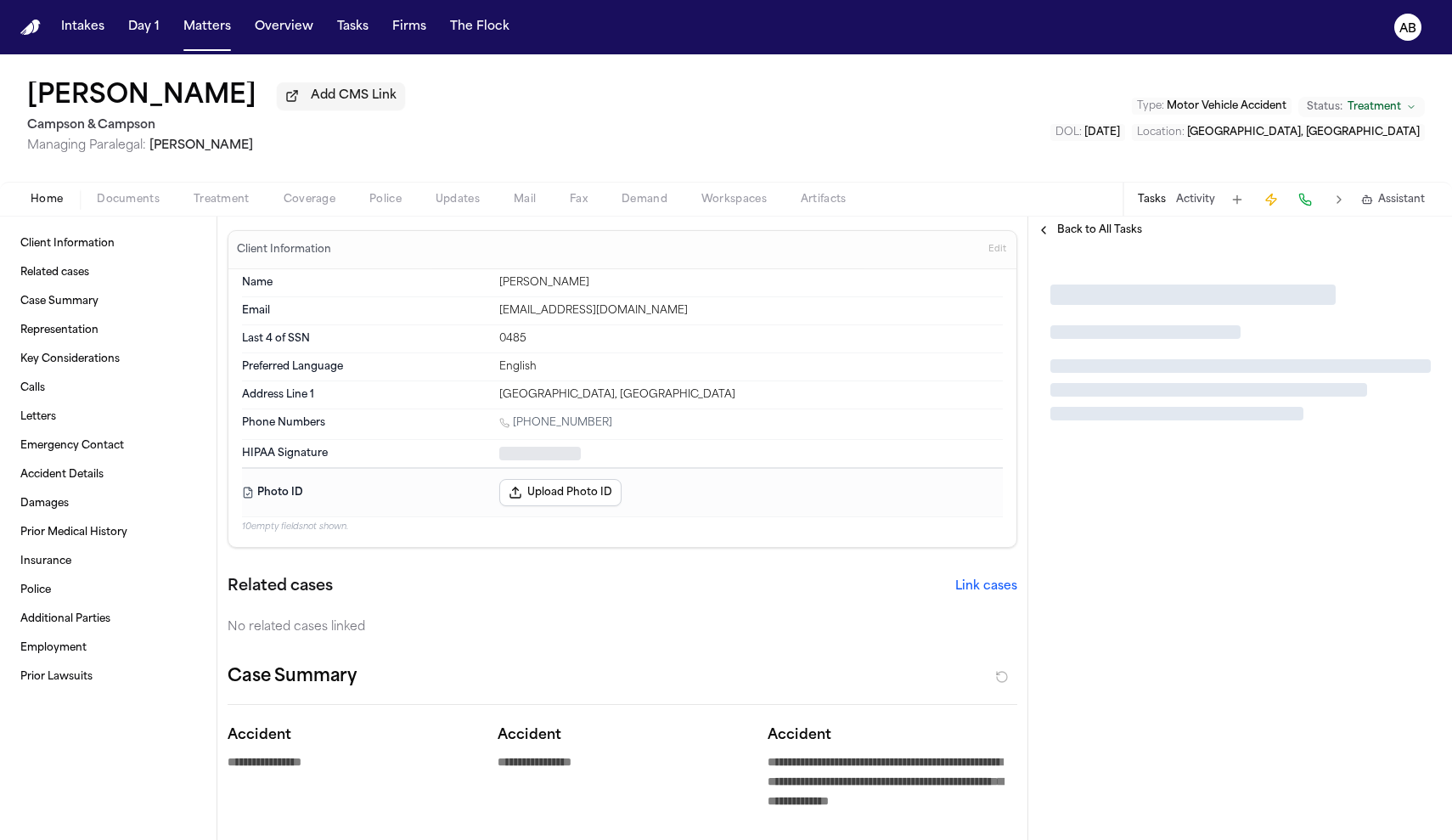
type textarea "*"
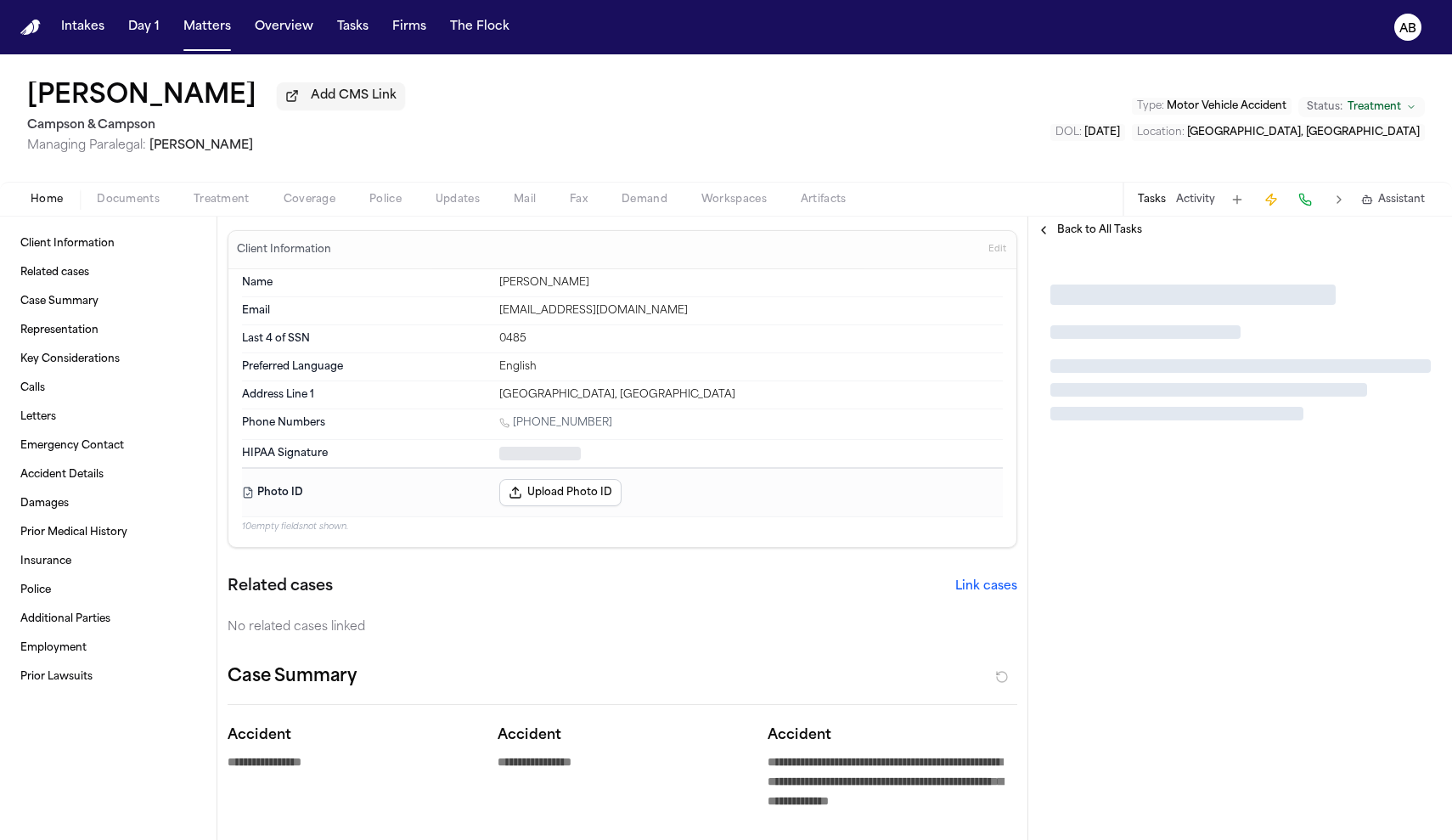
type textarea "*"
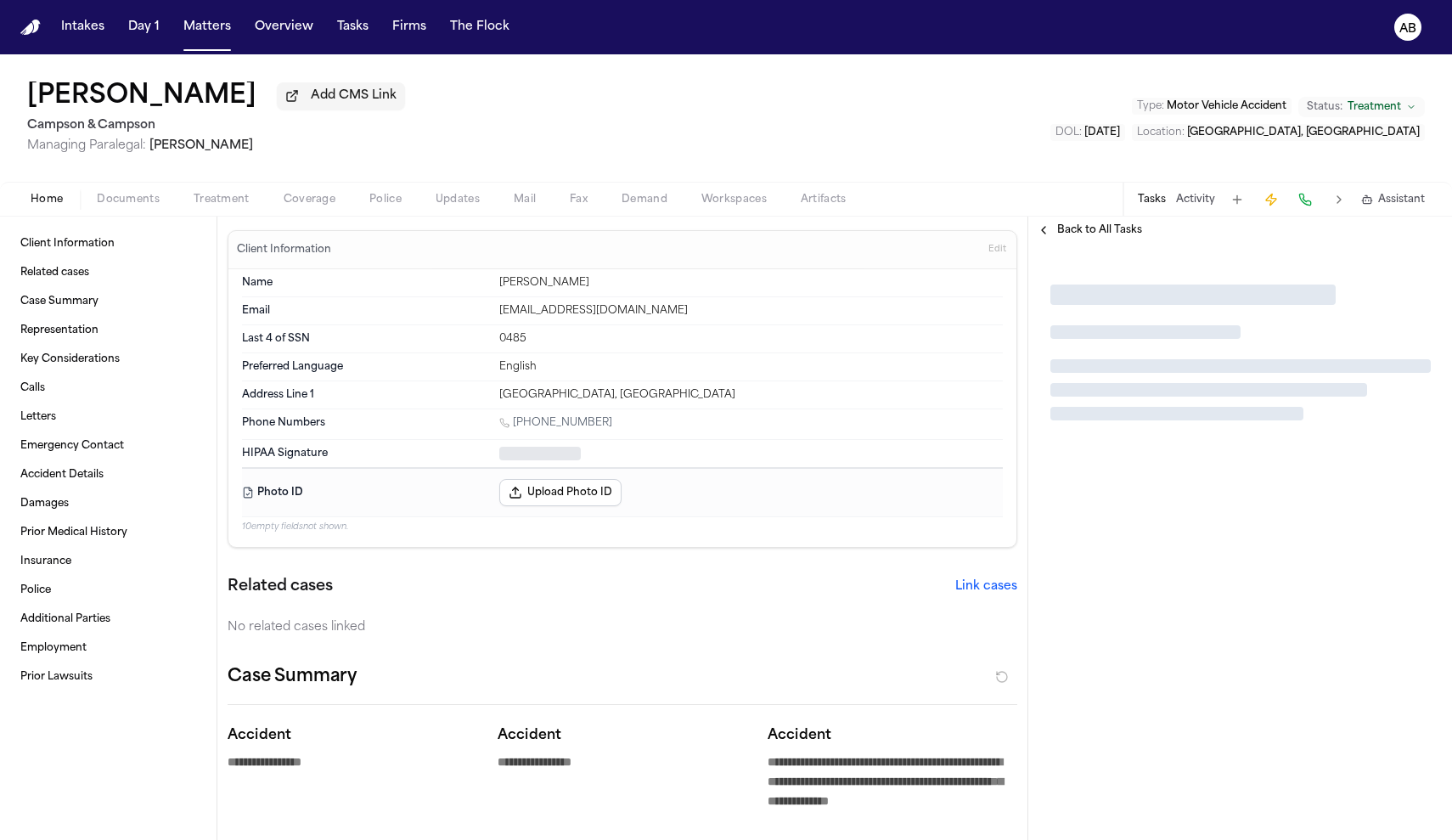
type textarea "*"
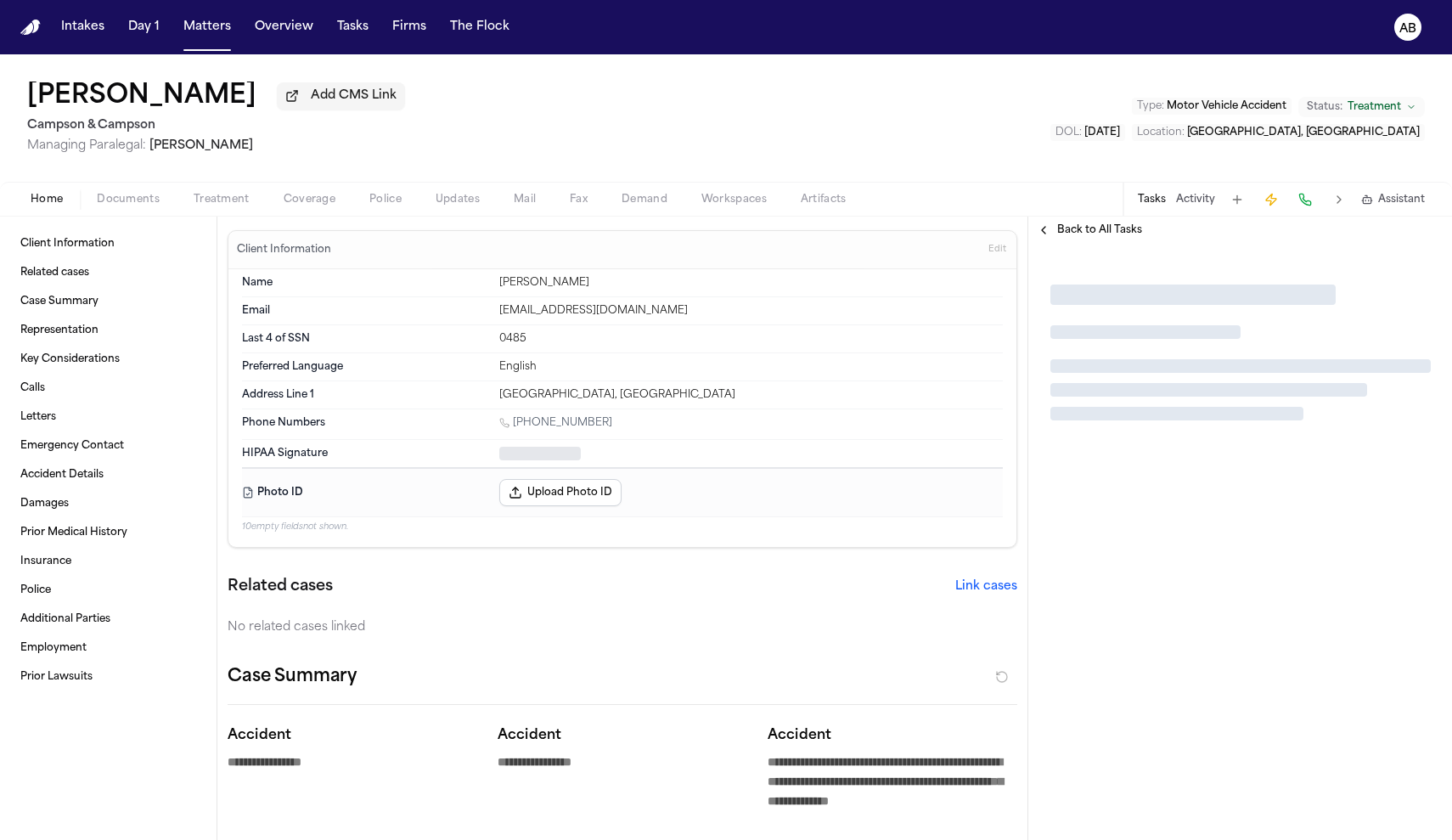
type textarea "*"
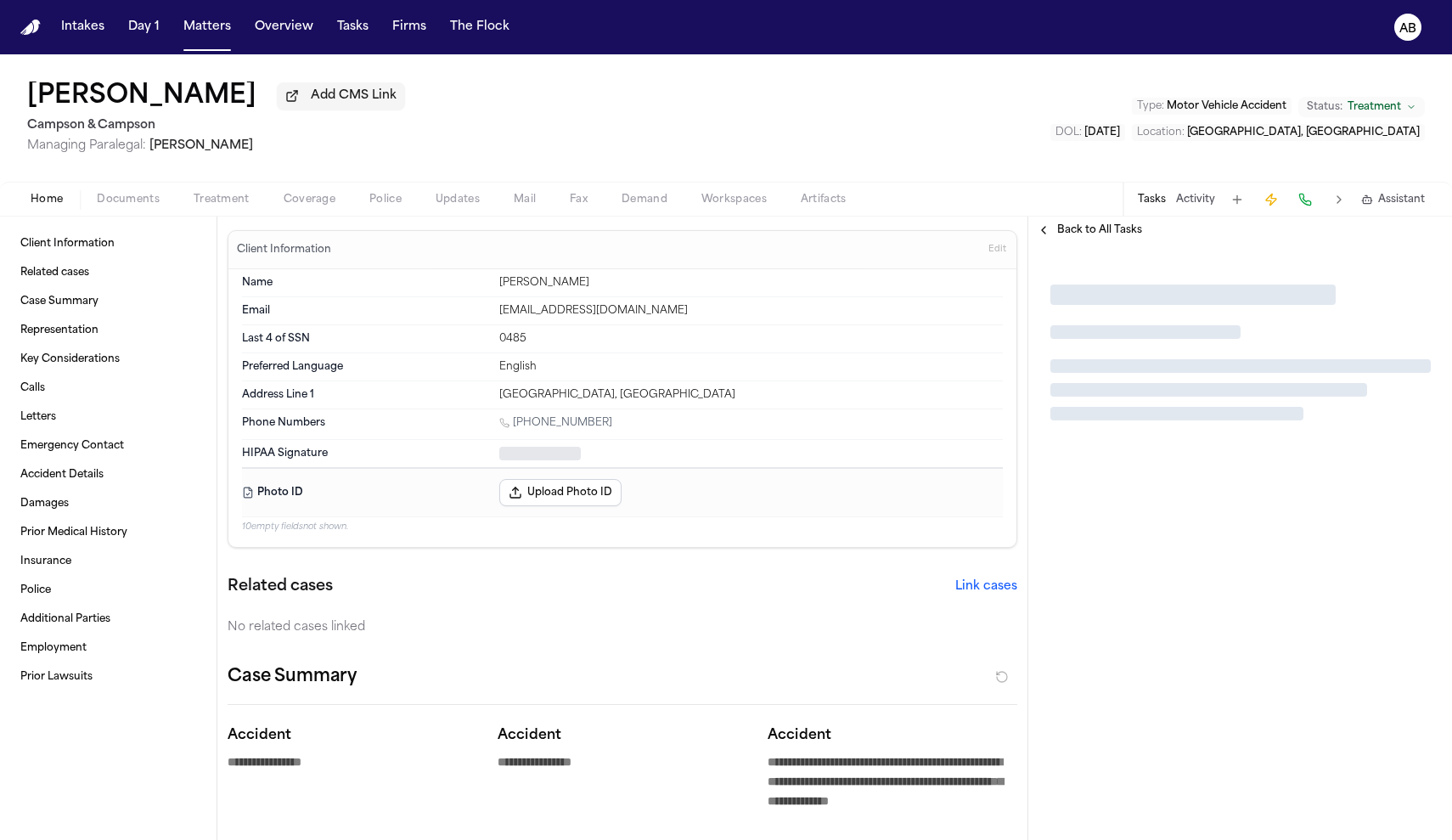
type textarea "*"
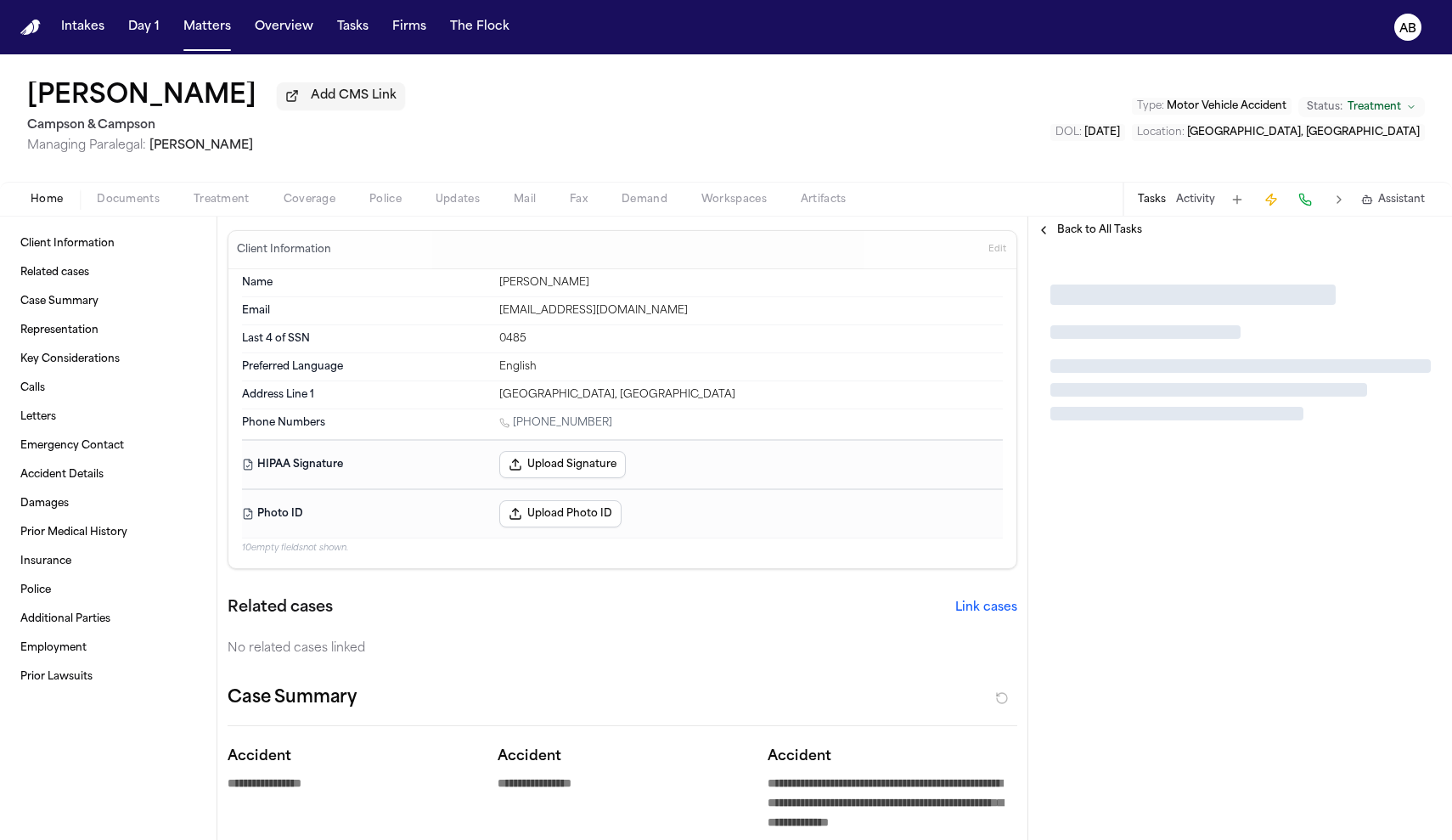
type textarea "*"
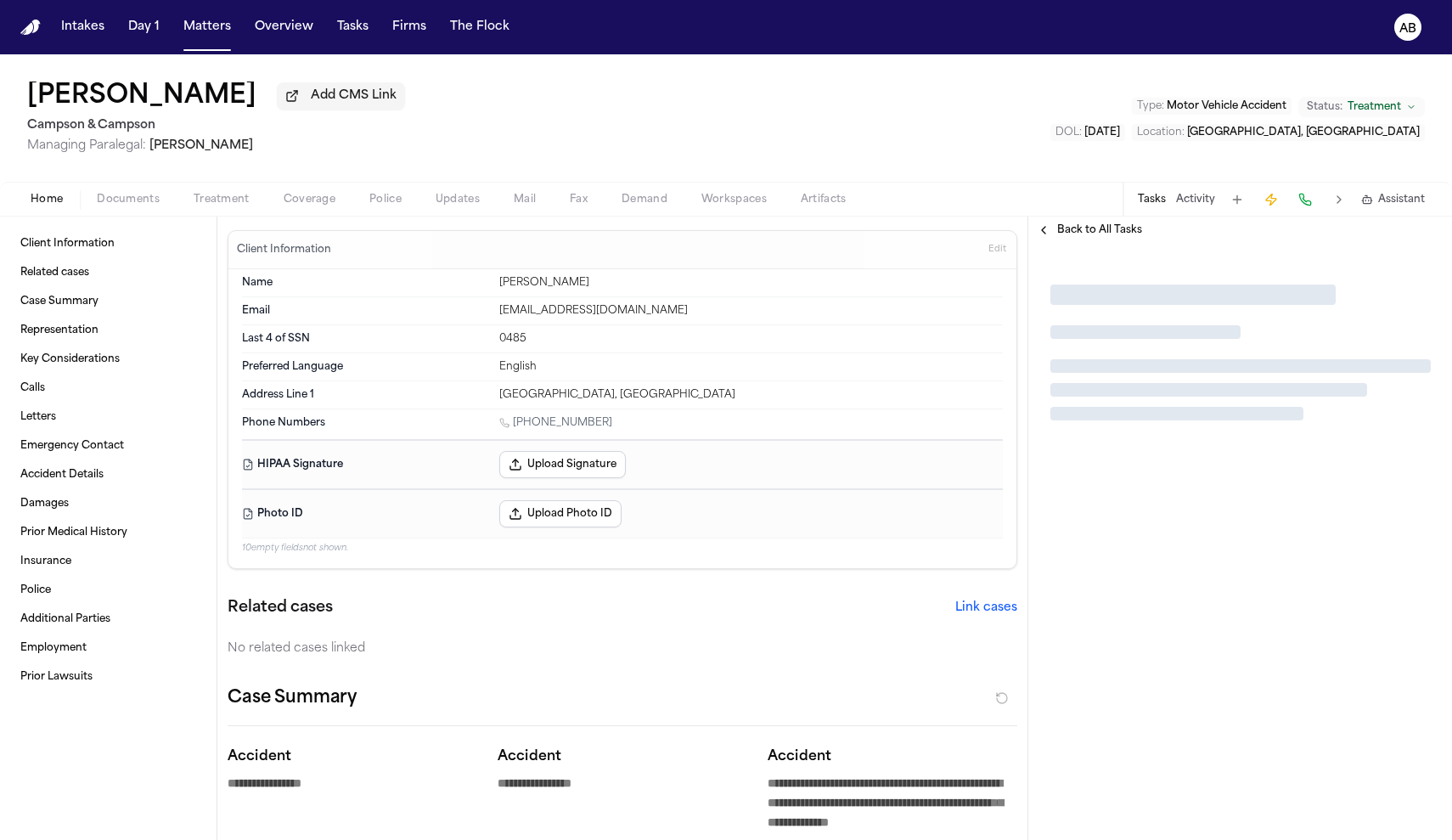
type textarea "*"
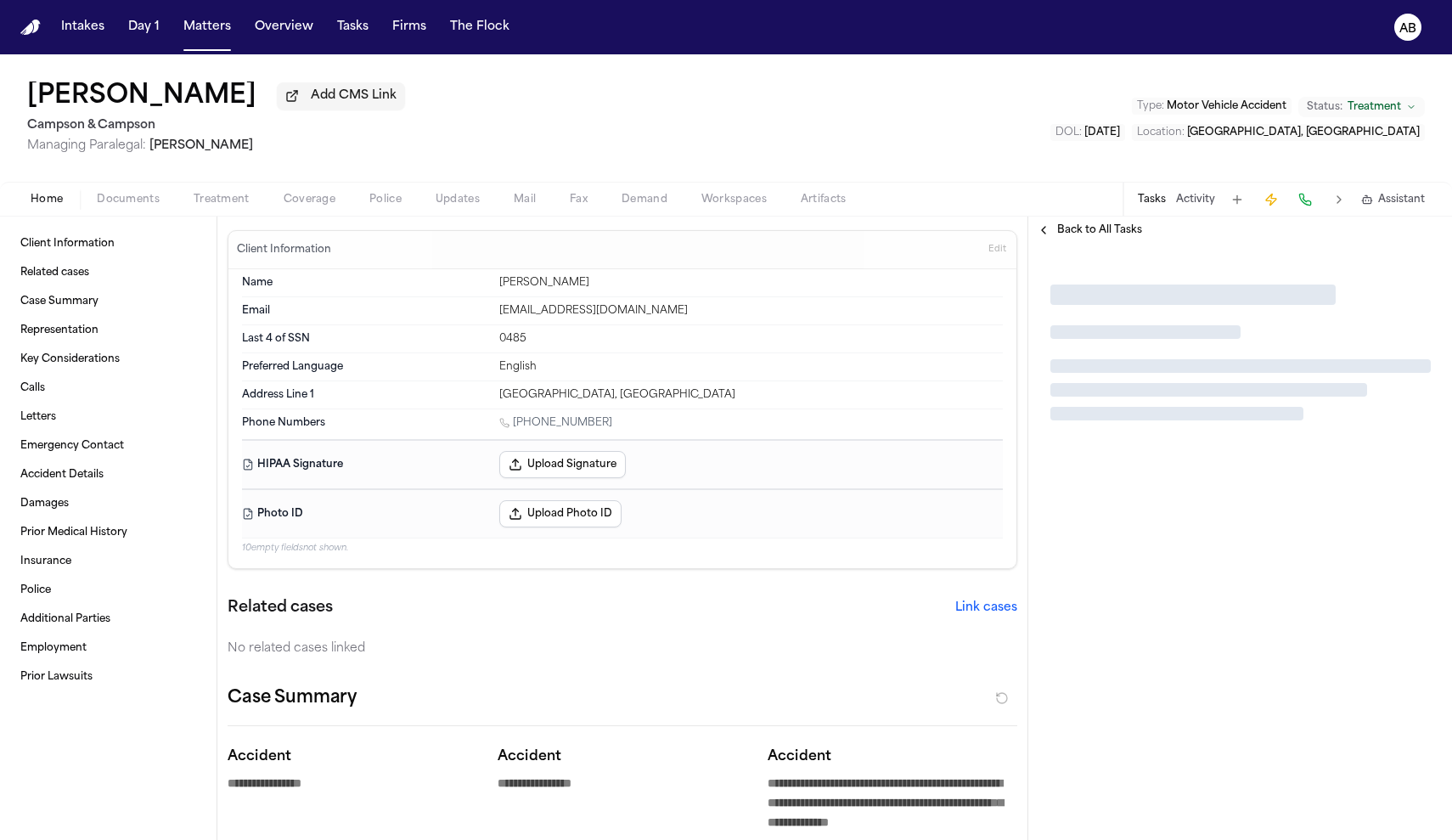
type textarea "*"
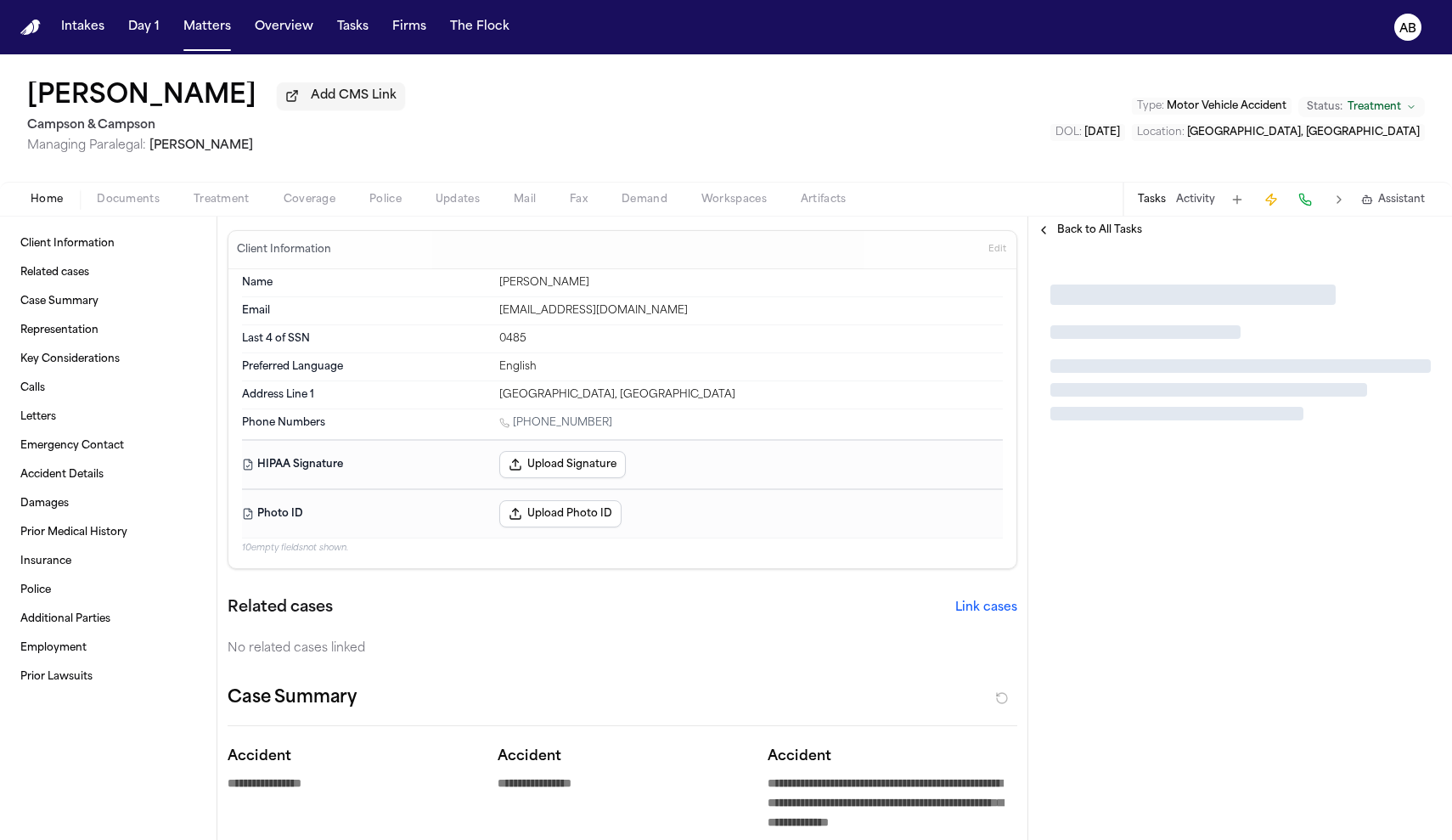
type textarea "*"
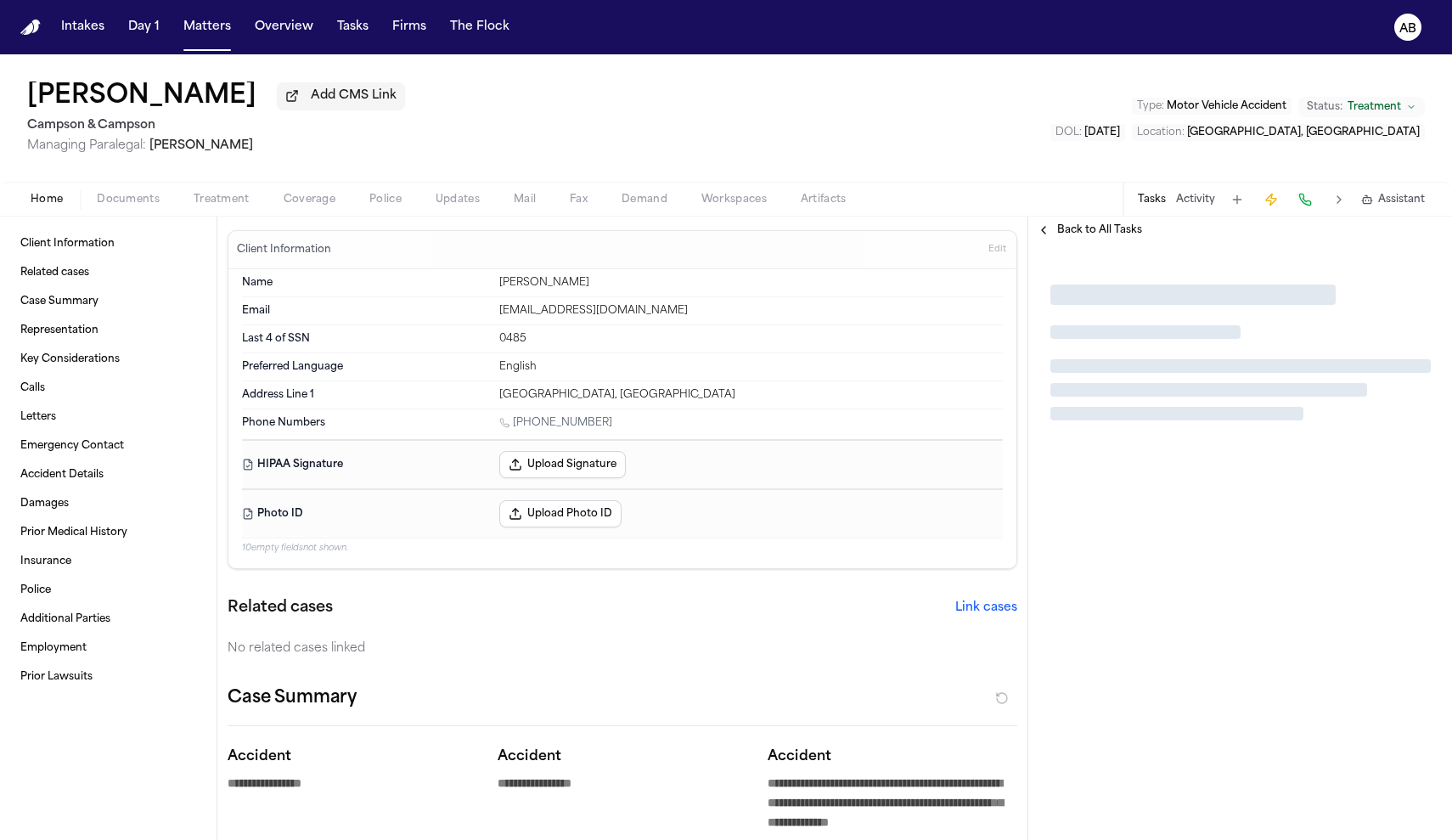
type textarea "*"
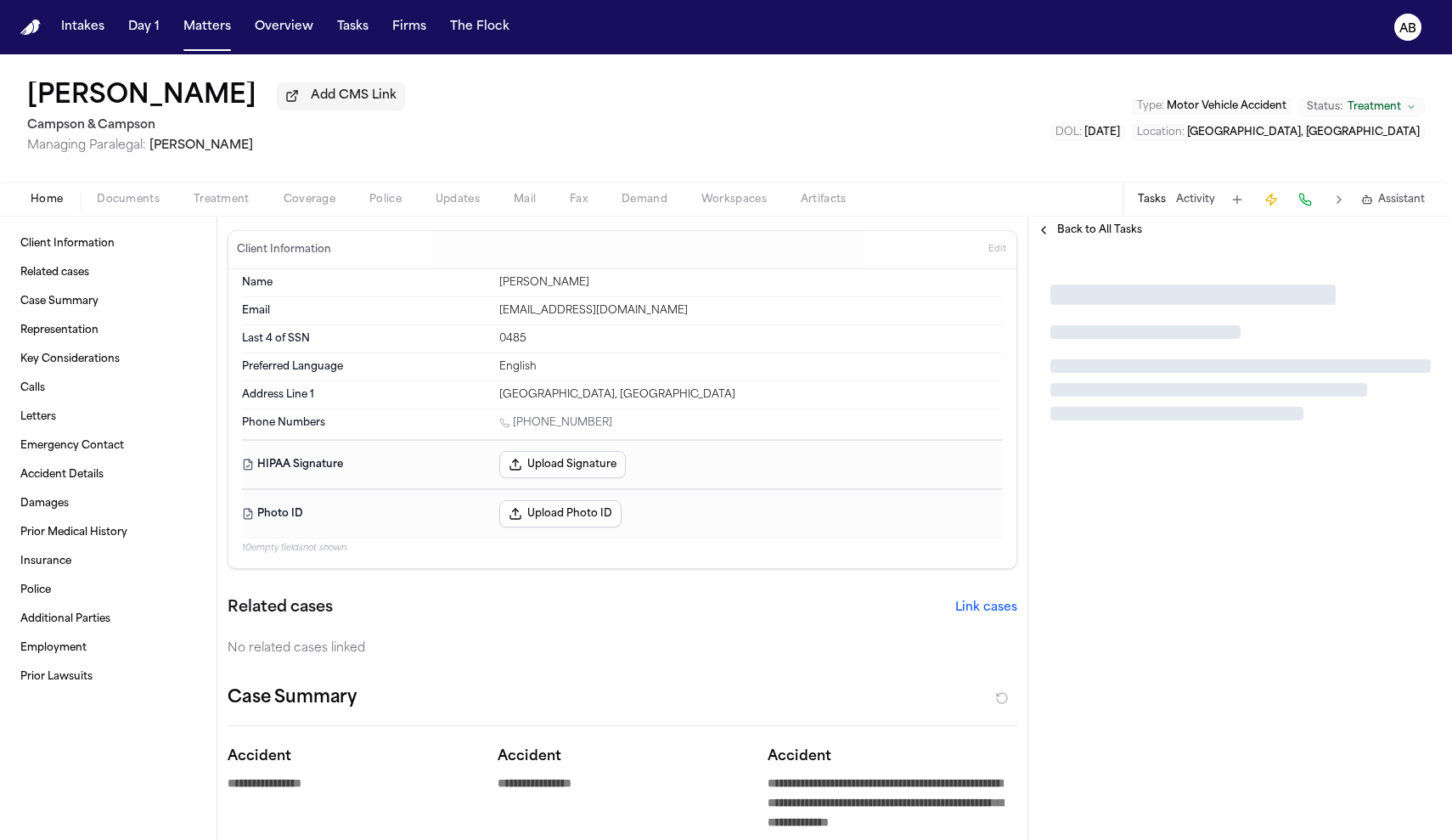
type textarea "*"
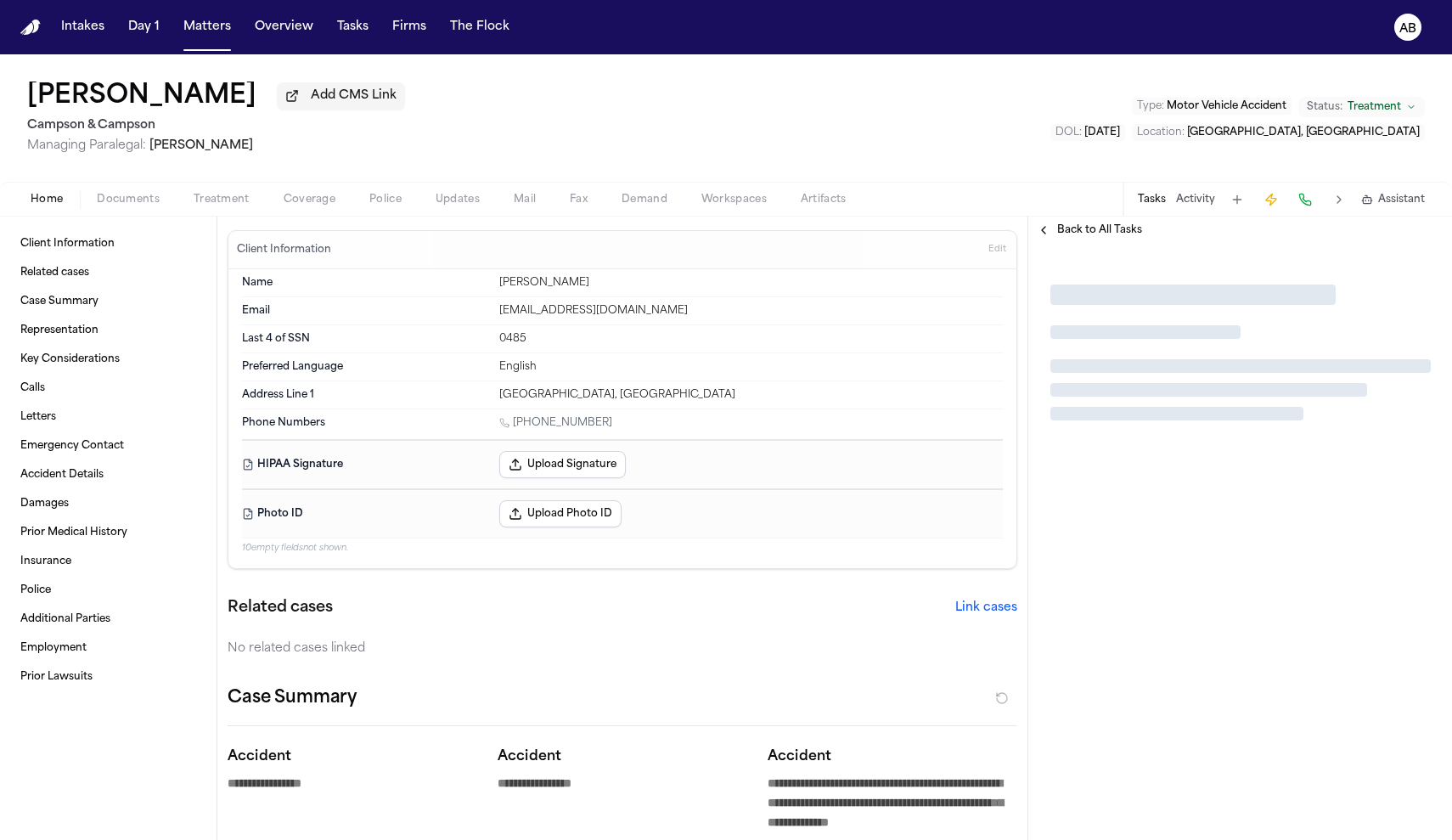
type textarea "*"
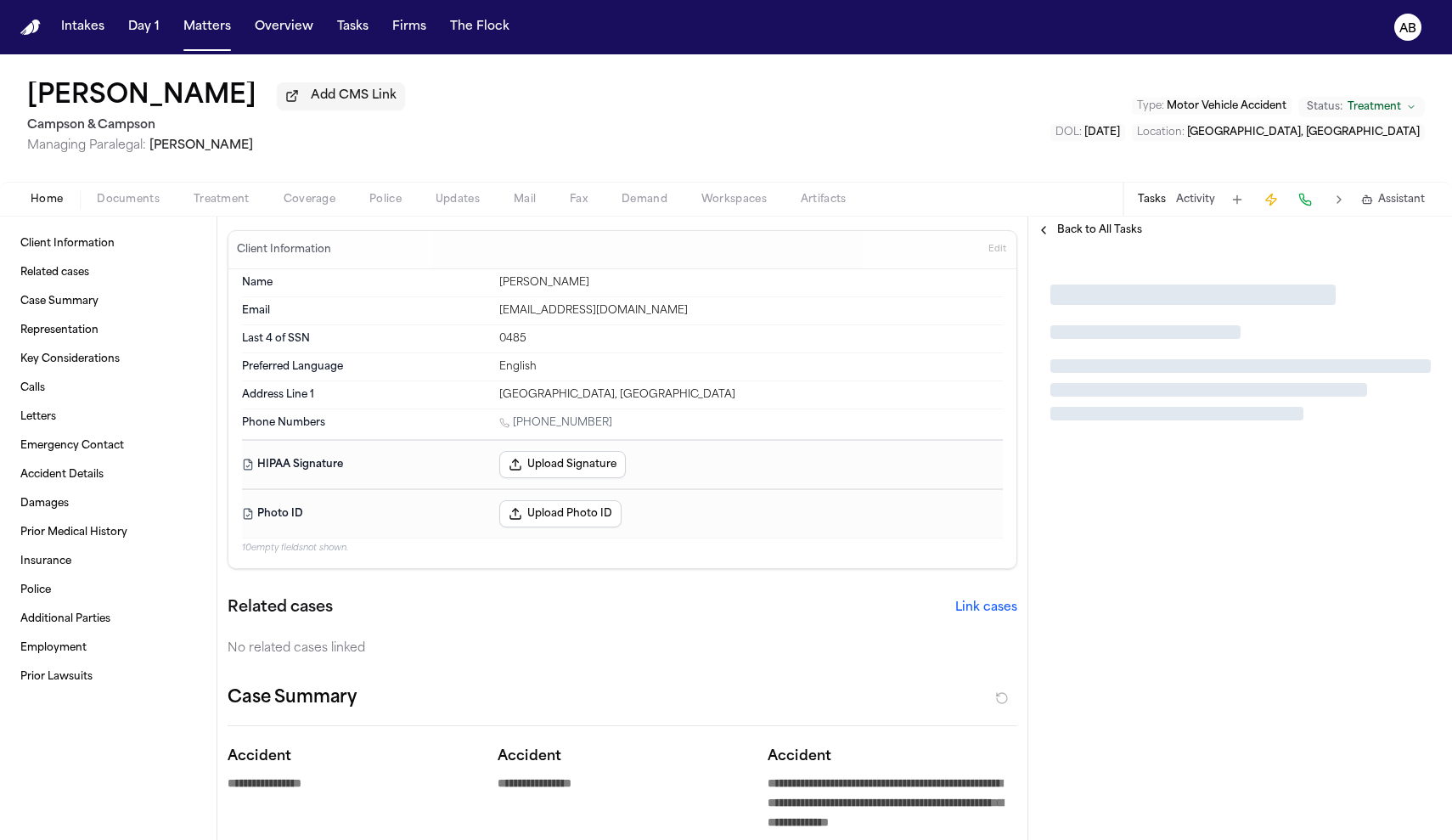
type textarea "*"
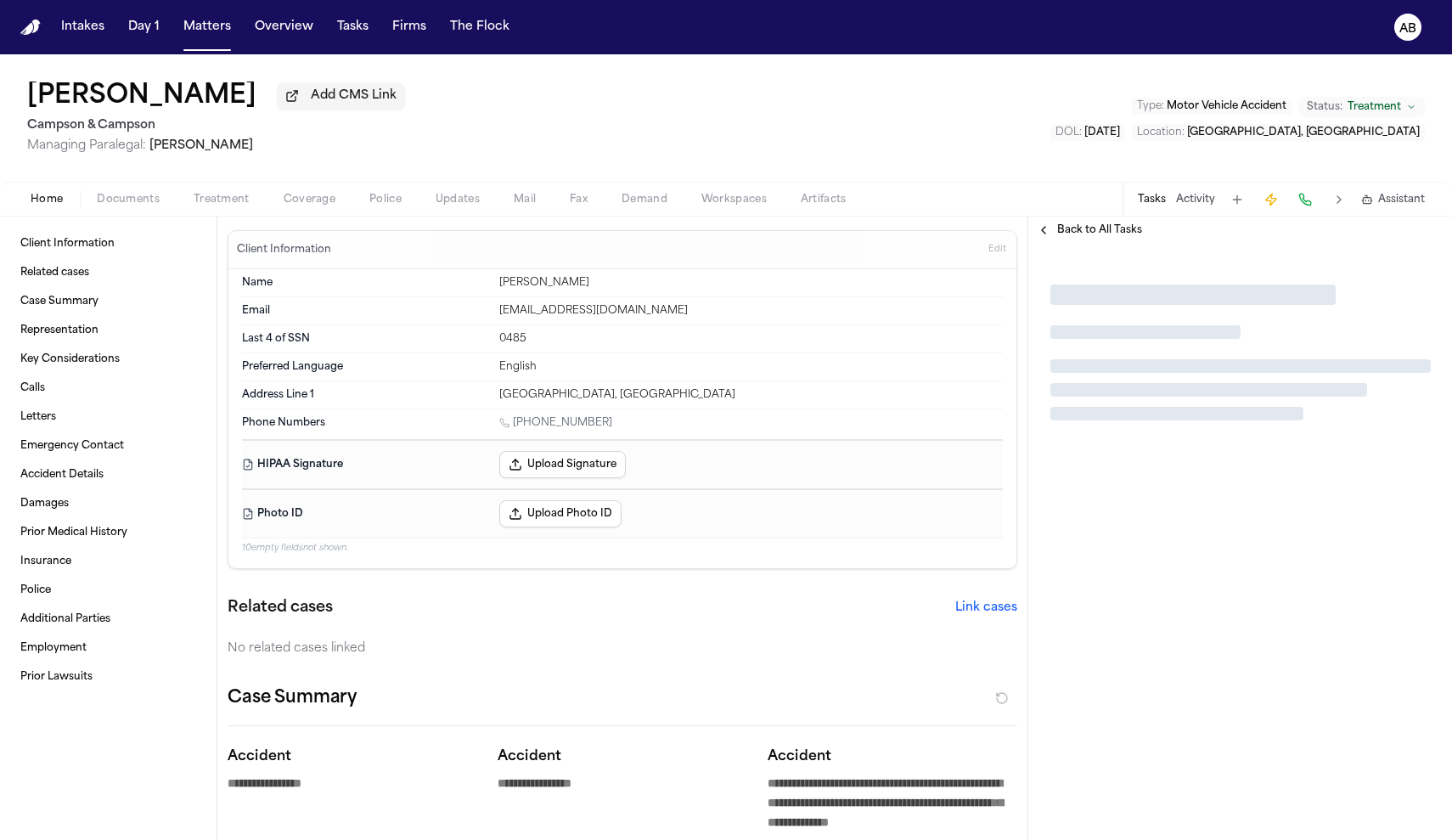
type textarea "*"
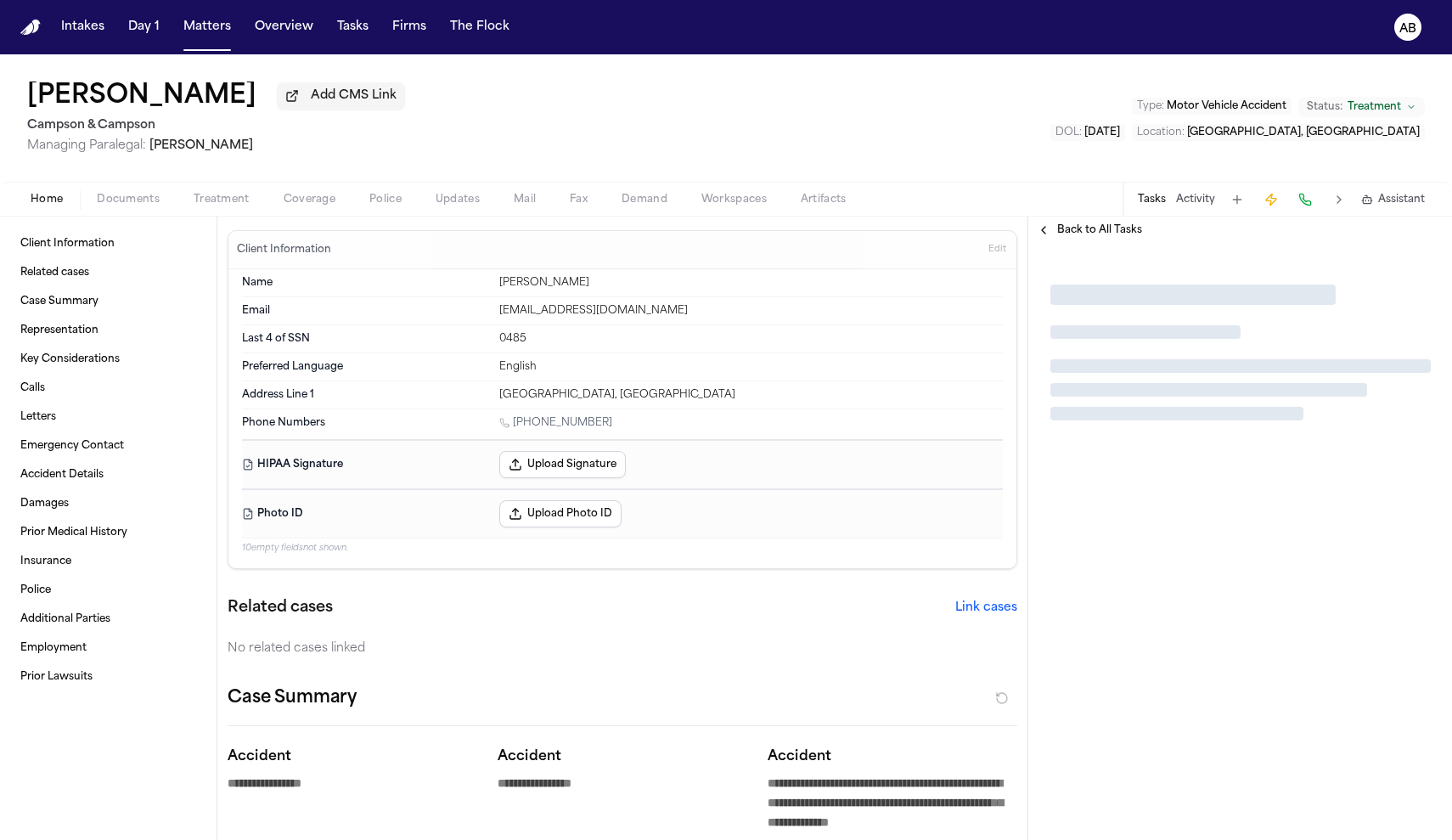
type textarea "*"
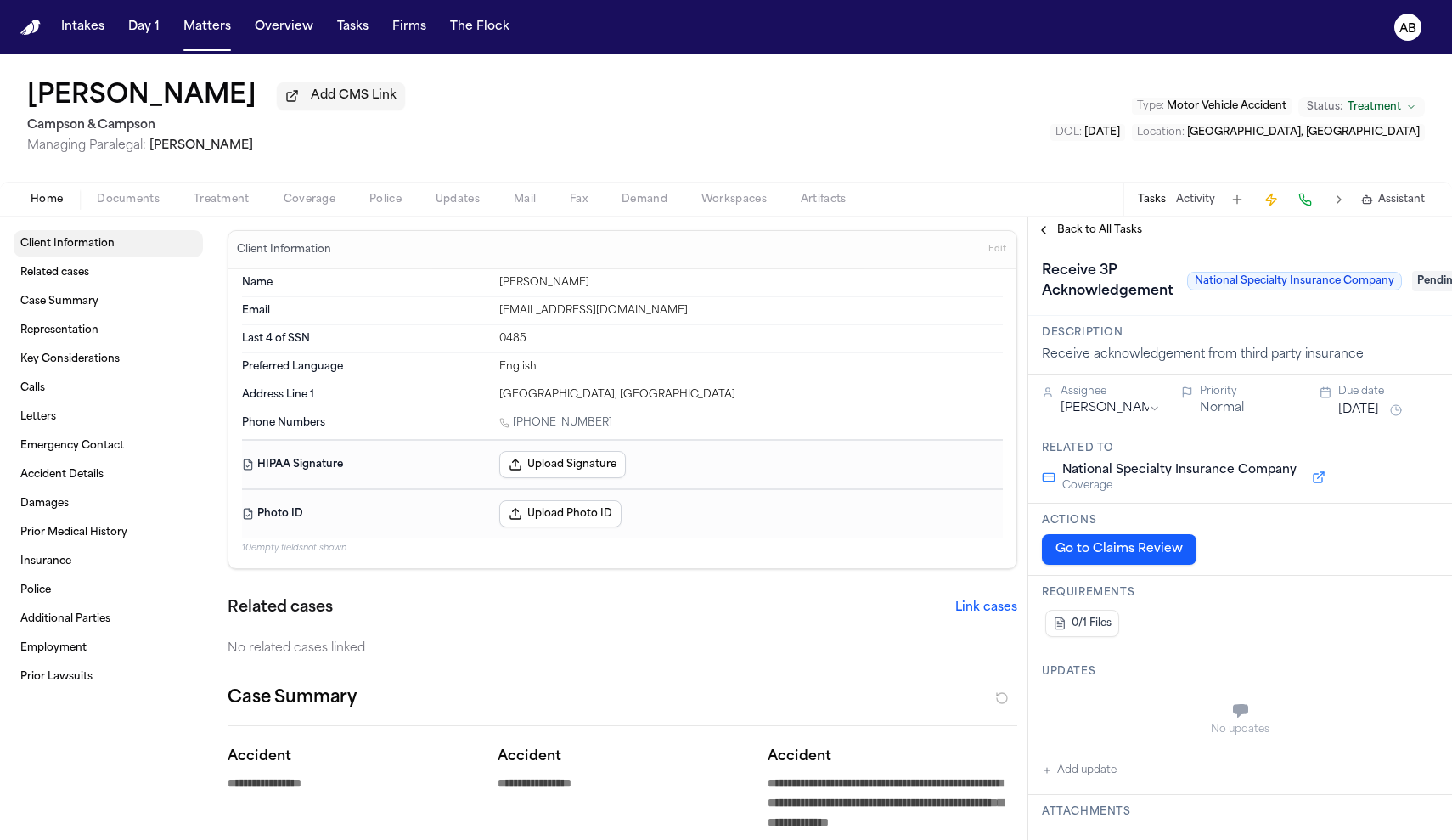
click at [135, 214] on div "Home Documents Treatment Coverage Police Updates Mail Fax Demand Workspaces Art…" at bounding box center [726, 199] width 1452 height 34
click at [137, 206] on span "Documents" at bounding box center [128, 200] width 63 height 14
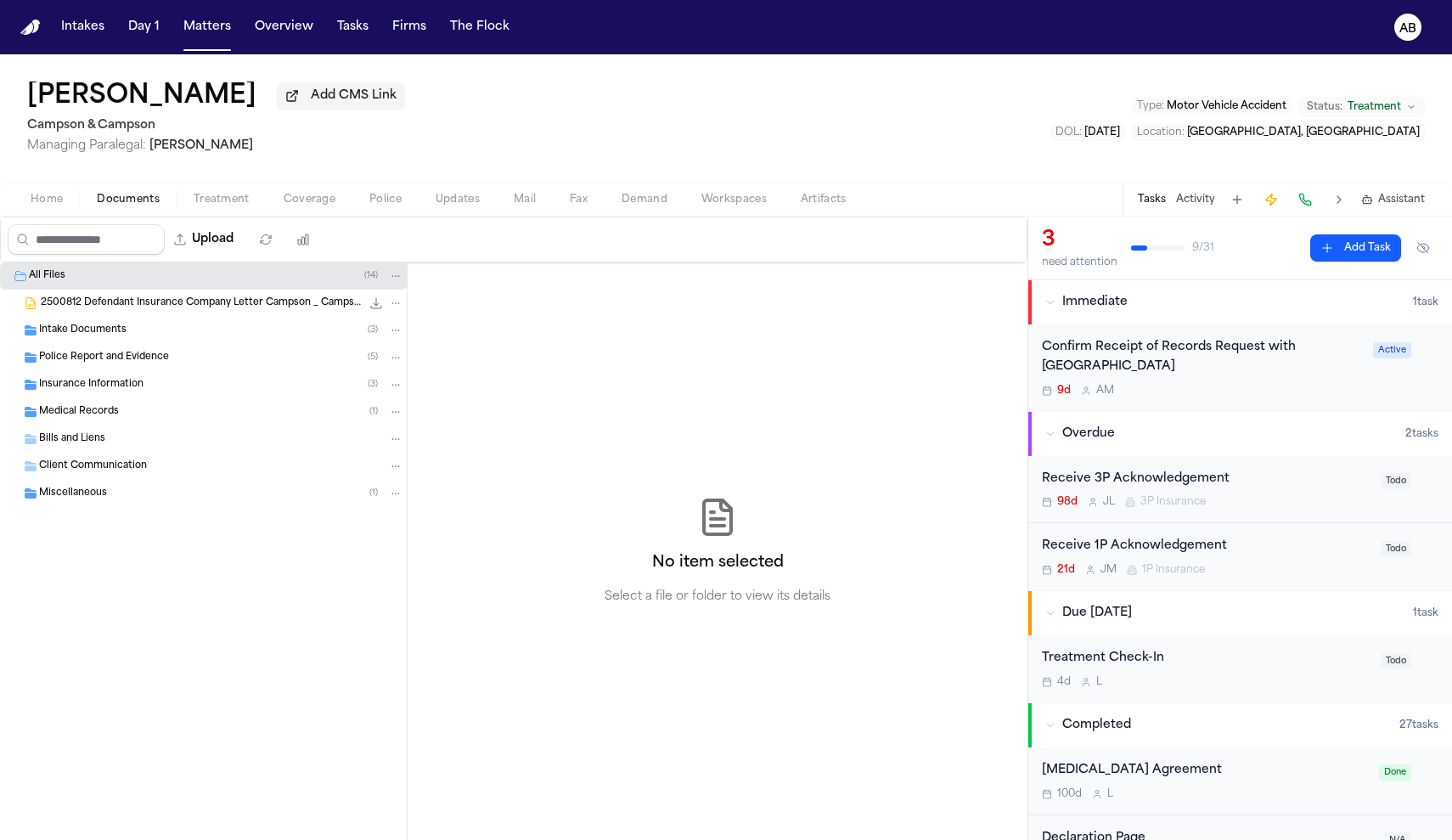
click at [106, 386] on span "Insurance Information" at bounding box center [91, 385] width 104 height 15
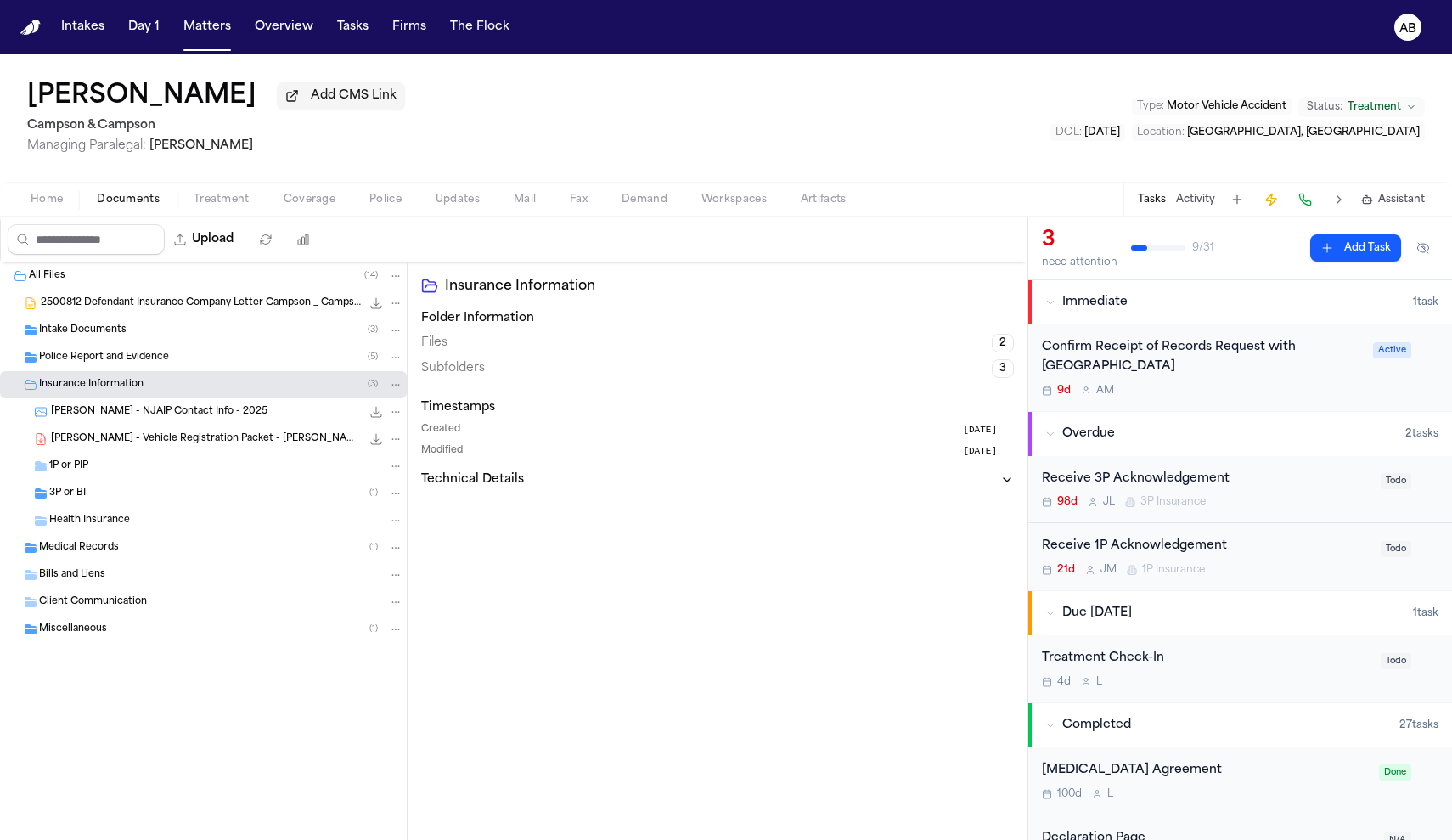
click at [91, 497] on div "3P or BI ( 1 )" at bounding box center [226, 493] width 354 height 15
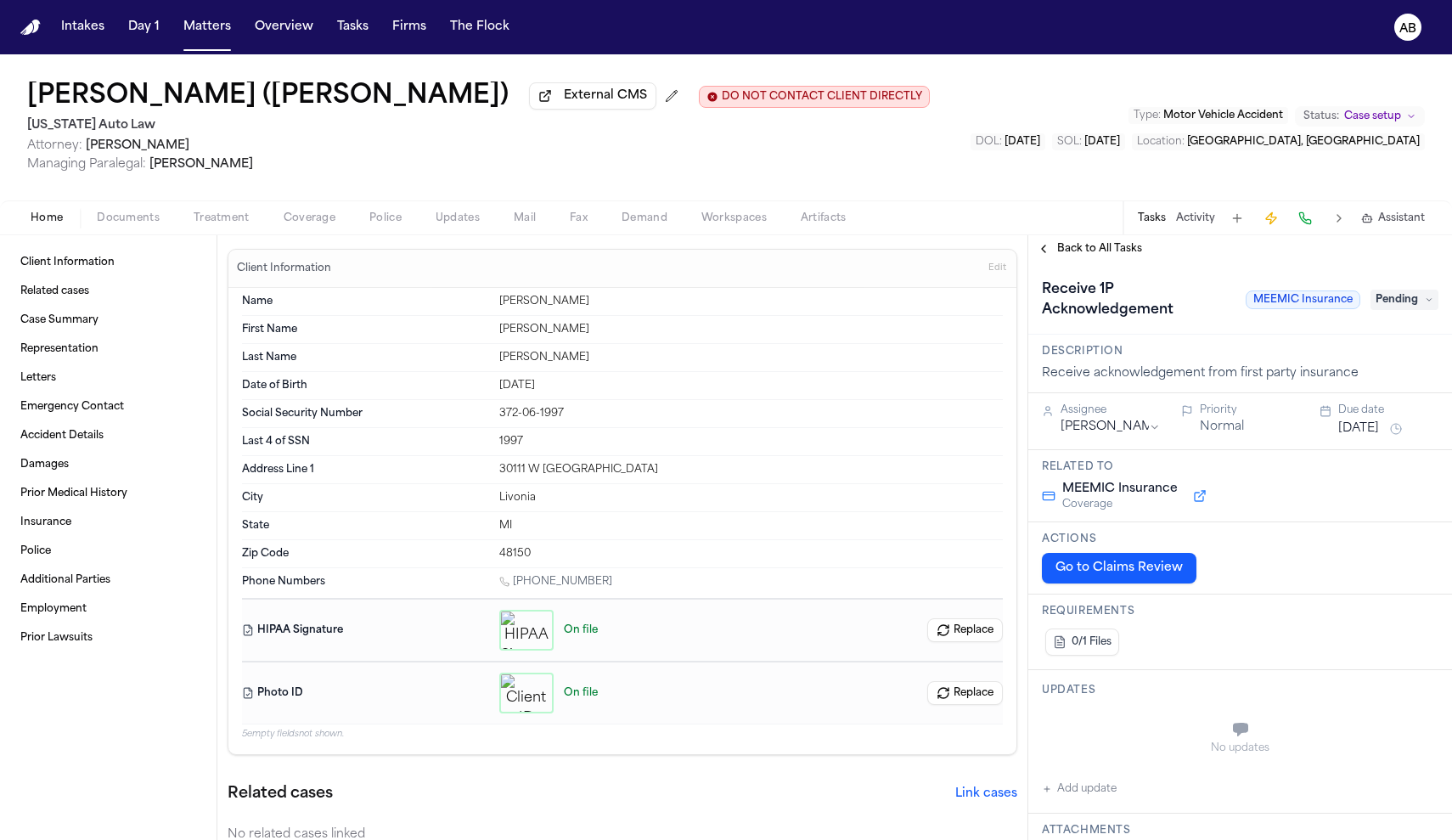
click at [118, 225] on span "Documents" at bounding box center [128, 218] width 63 height 14
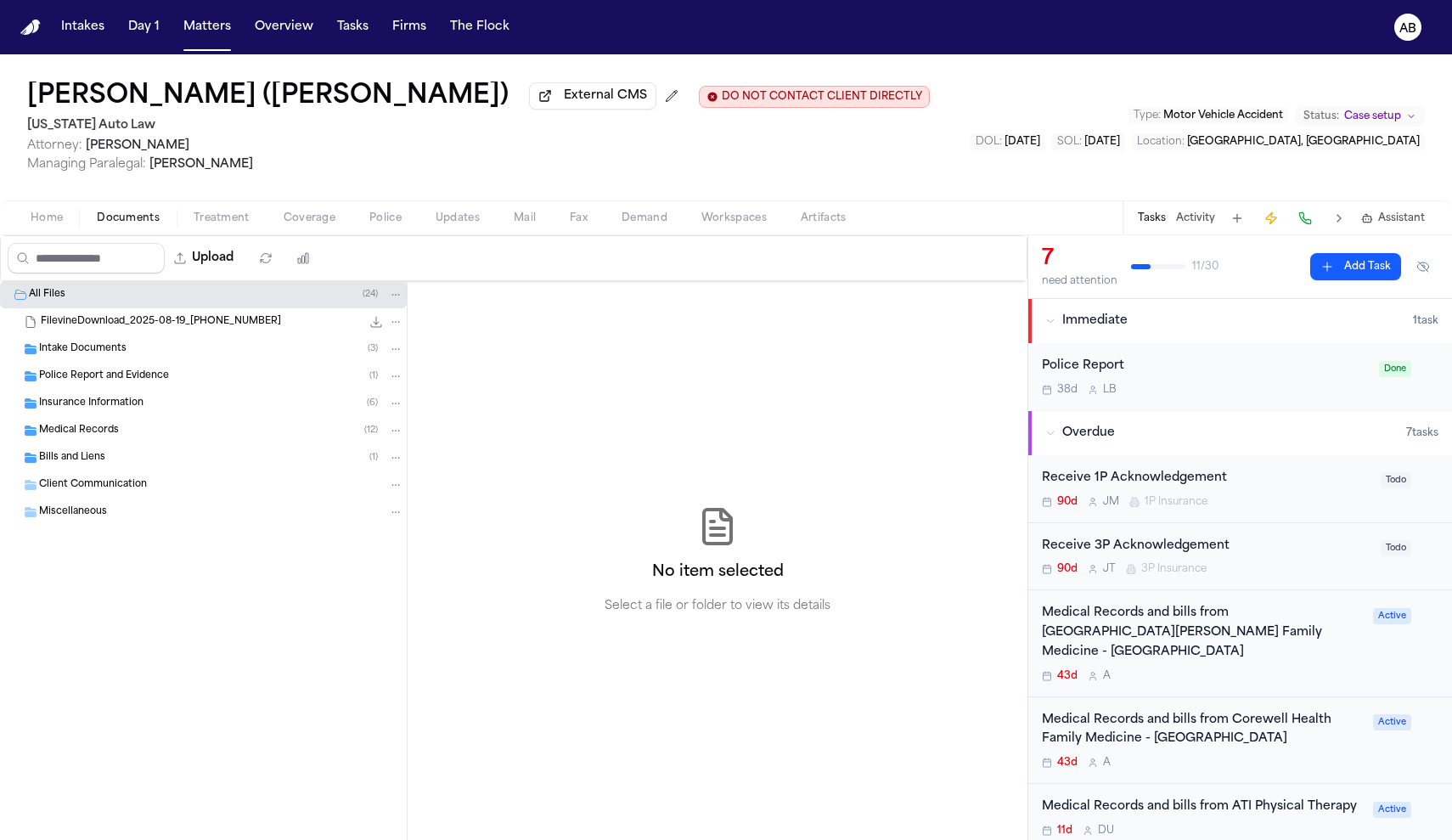
click at [99, 401] on span "Insurance Information" at bounding box center [91, 403] width 104 height 15
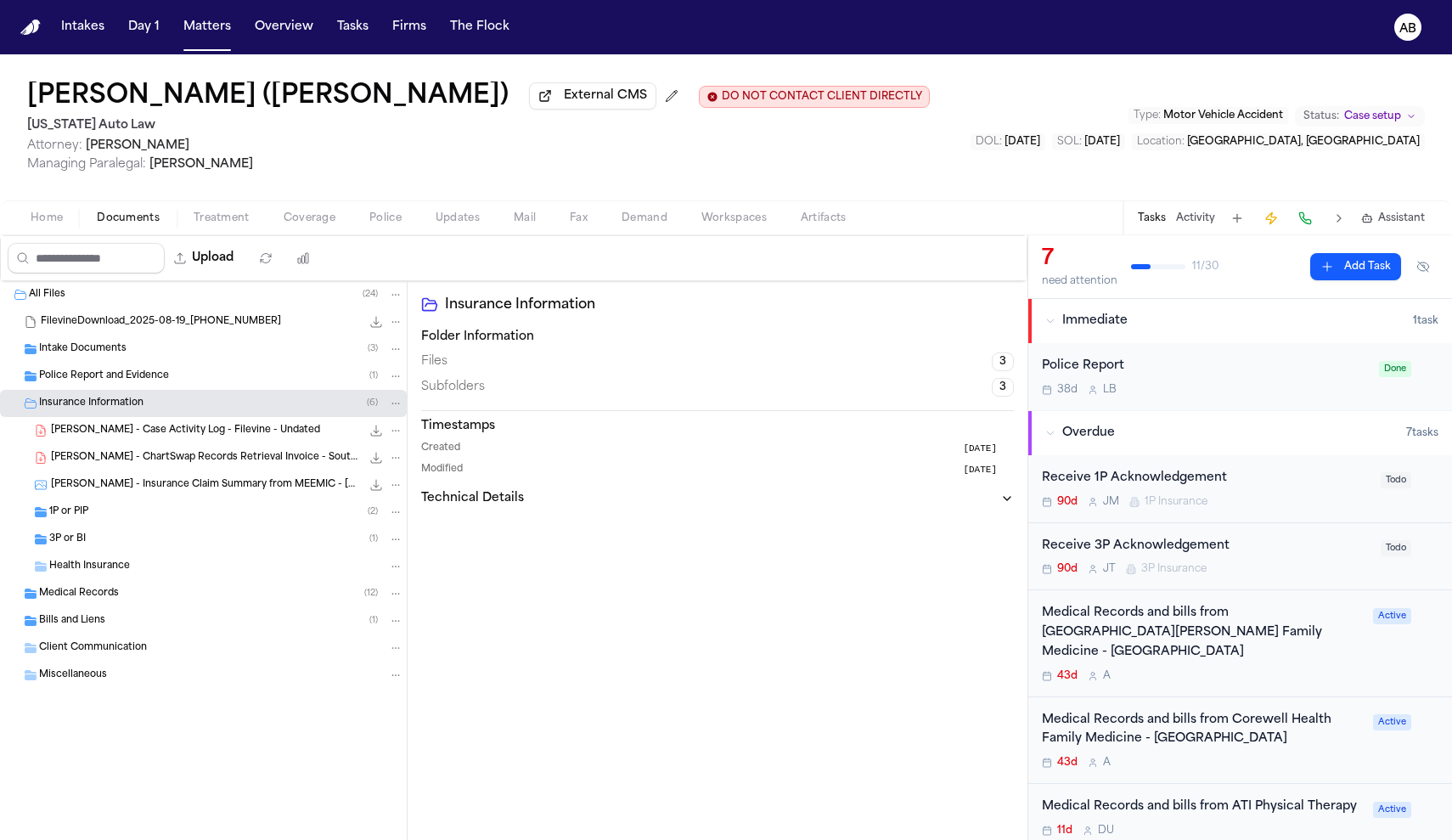
click at [85, 508] on span "1P or PIP" at bounding box center [69, 512] width 39 height 15
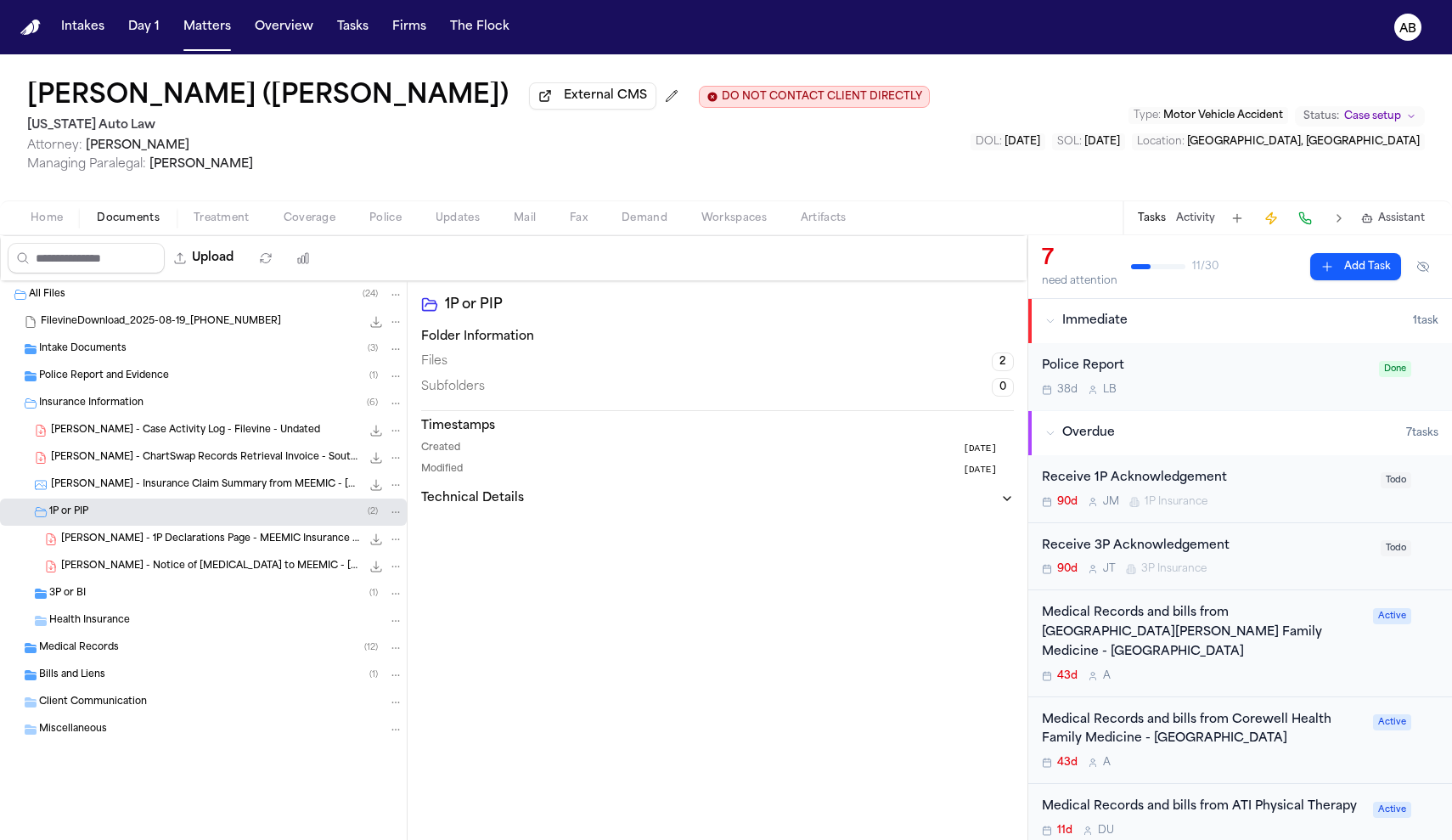
click at [110, 592] on div "3P or BI ( 1 )" at bounding box center [226, 593] width 354 height 15
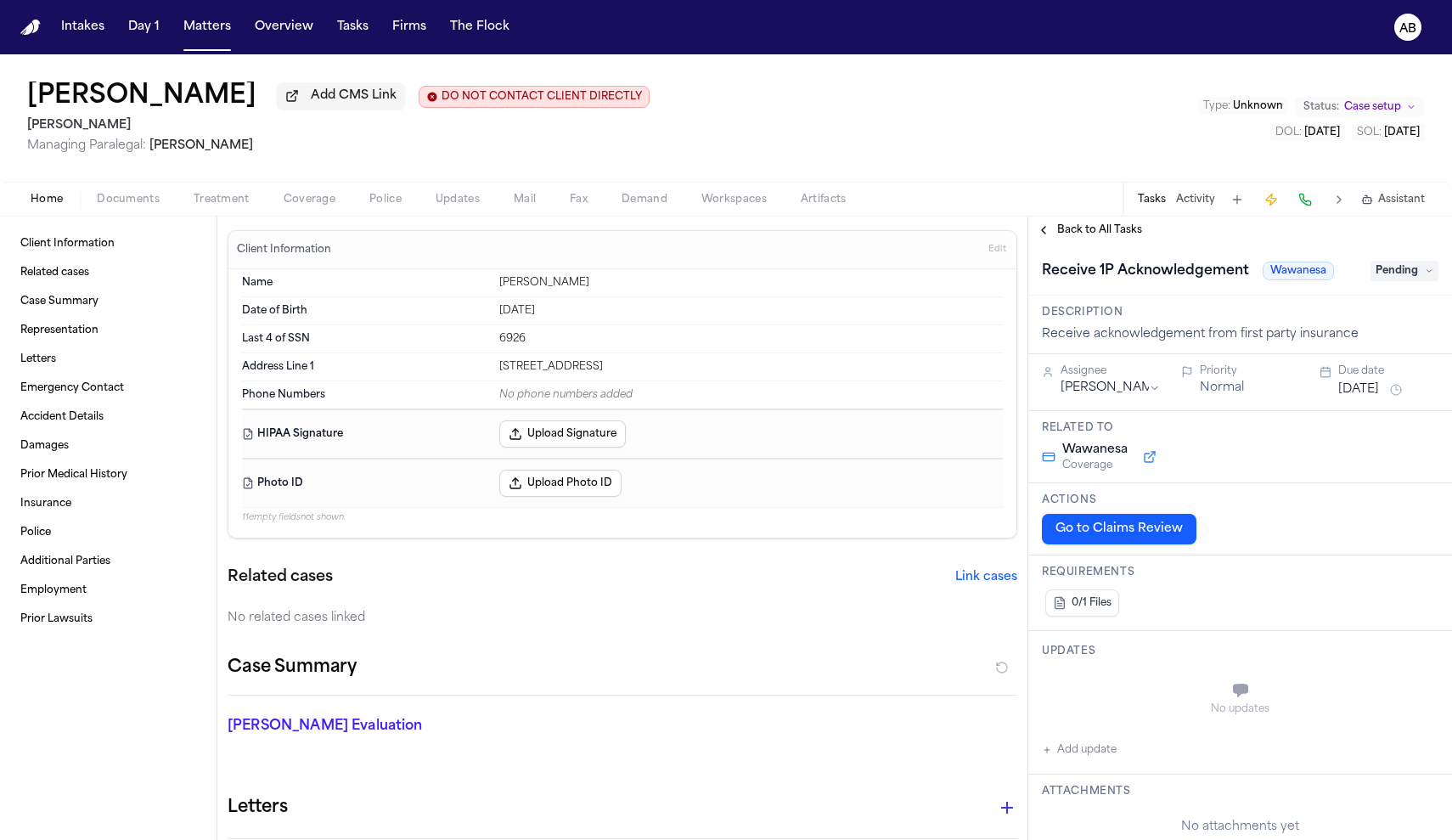
click at [145, 203] on span "Documents" at bounding box center [128, 200] width 63 height 14
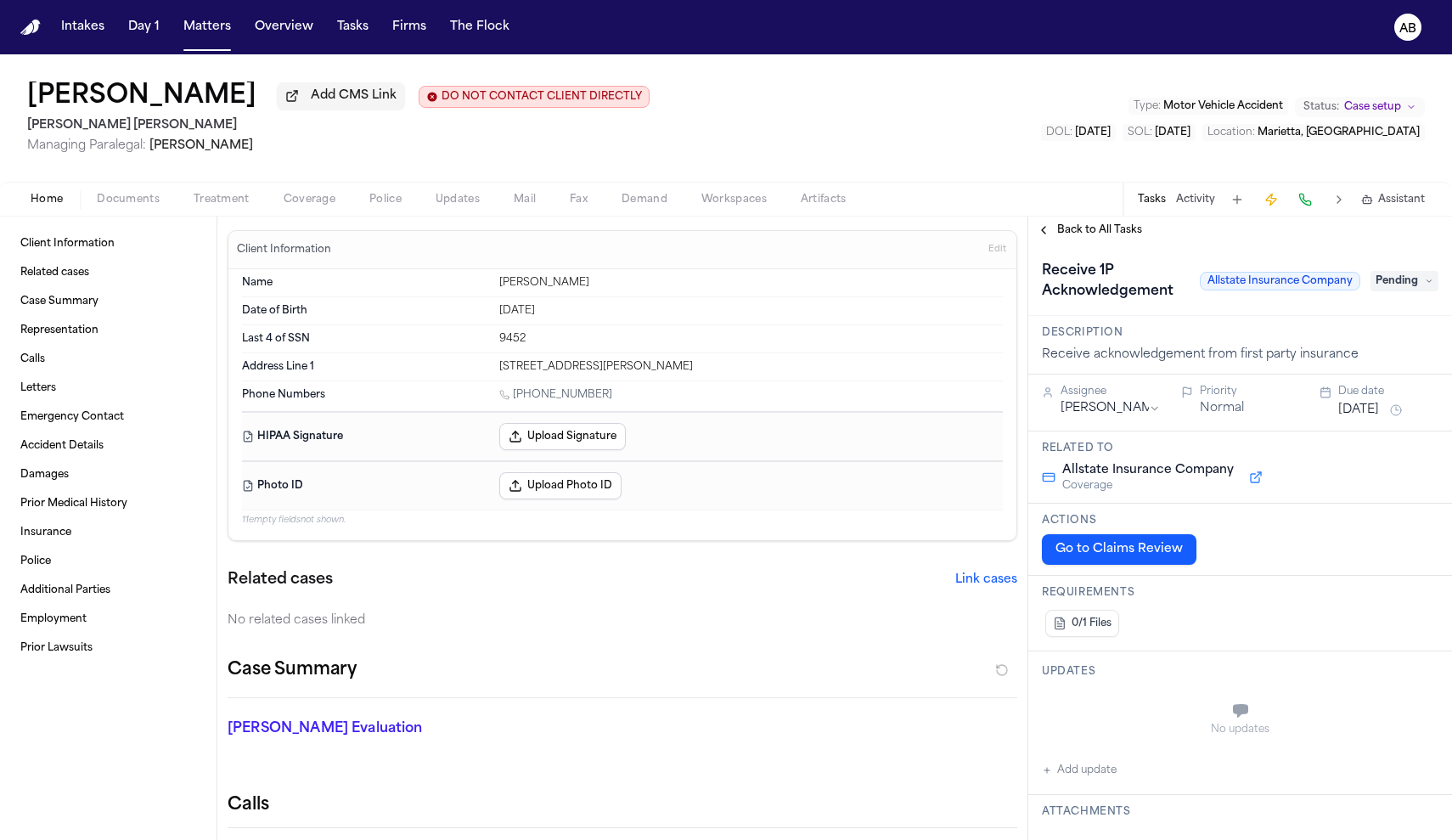
click at [154, 206] on span "Documents" at bounding box center [128, 200] width 63 height 14
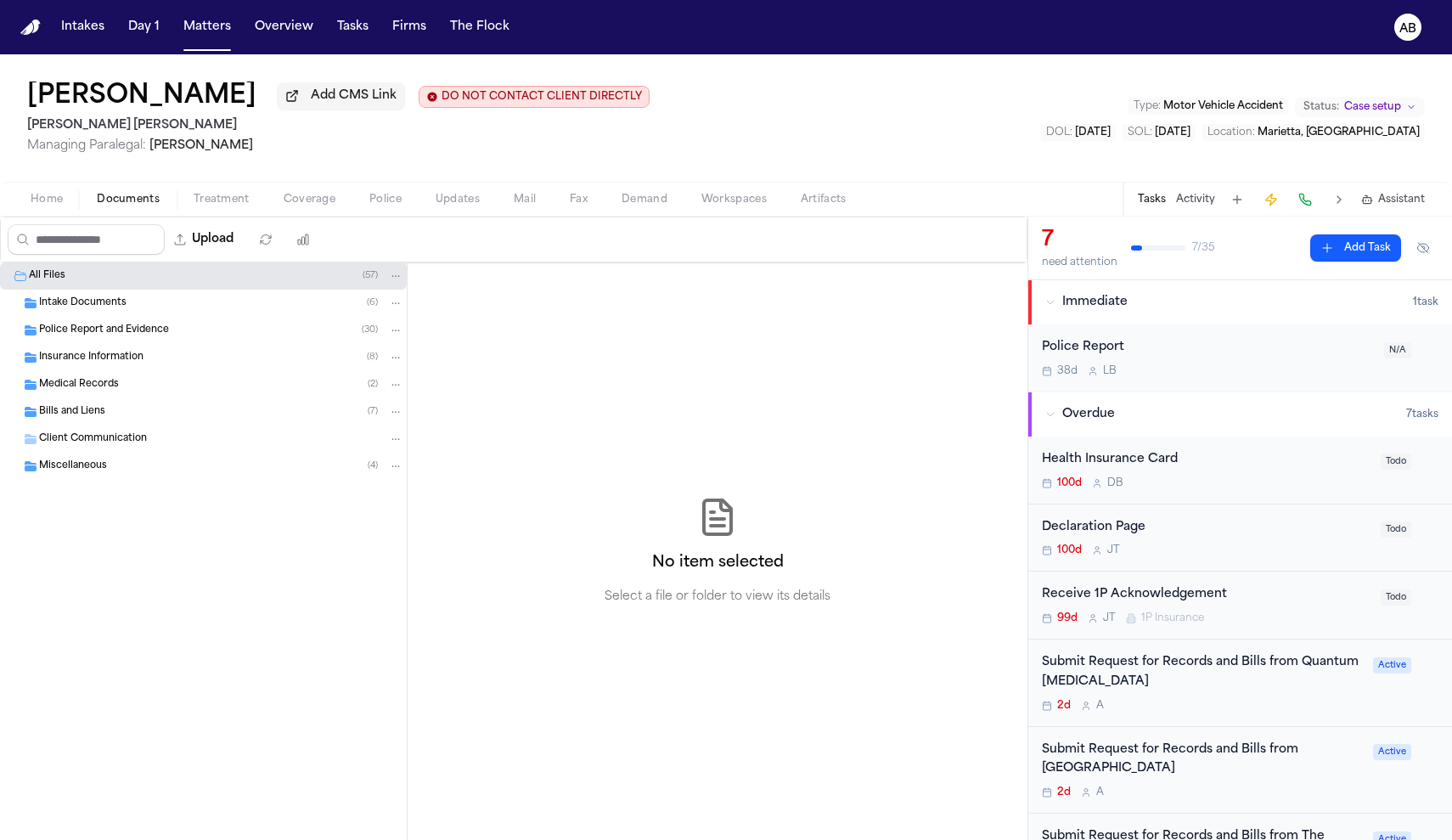
click at [73, 355] on span "Insurance Information" at bounding box center [91, 357] width 104 height 15
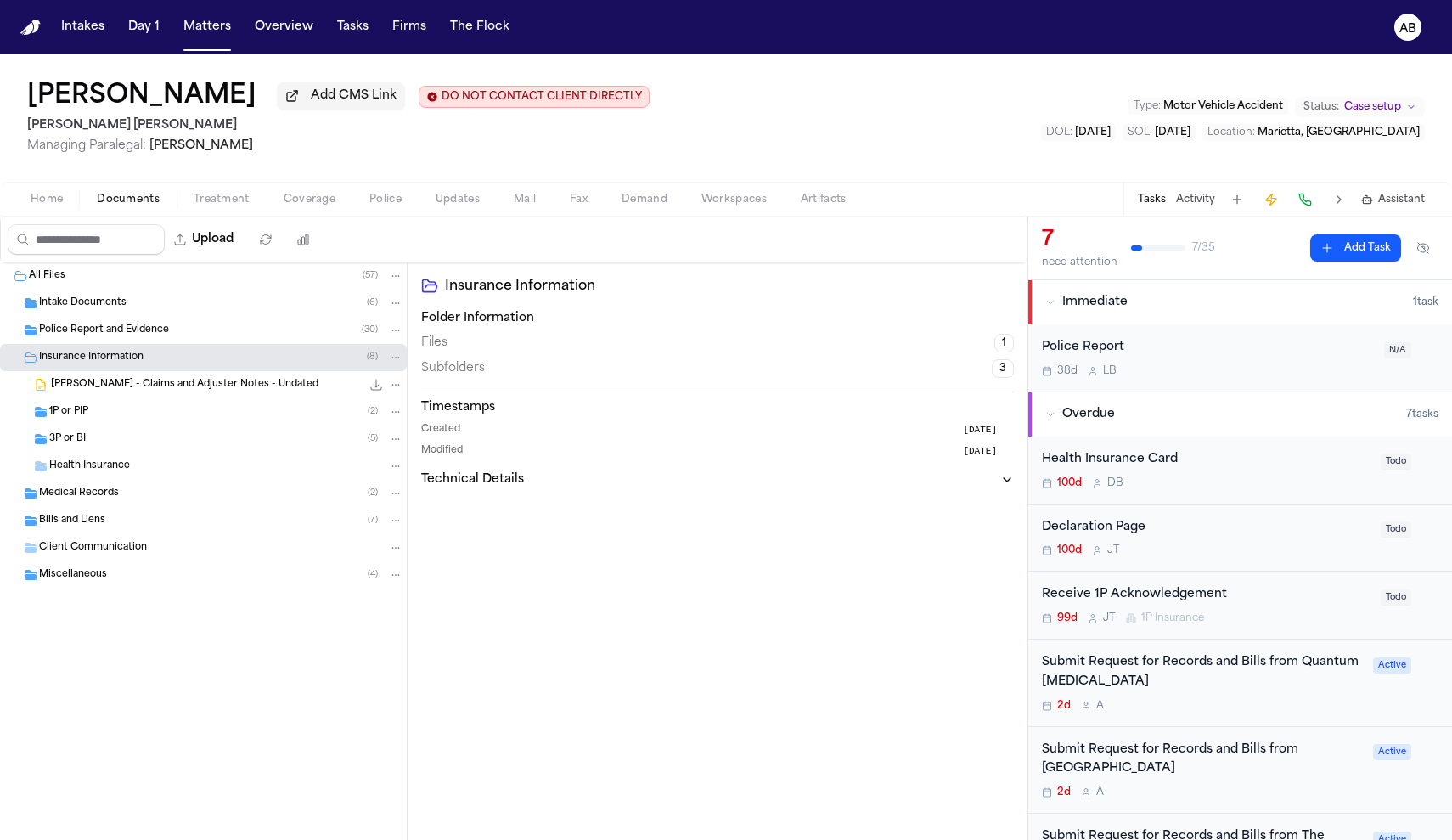
click at [74, 410] on span "1P or PIP" at bounding box center [69, 412] width 39 height 15
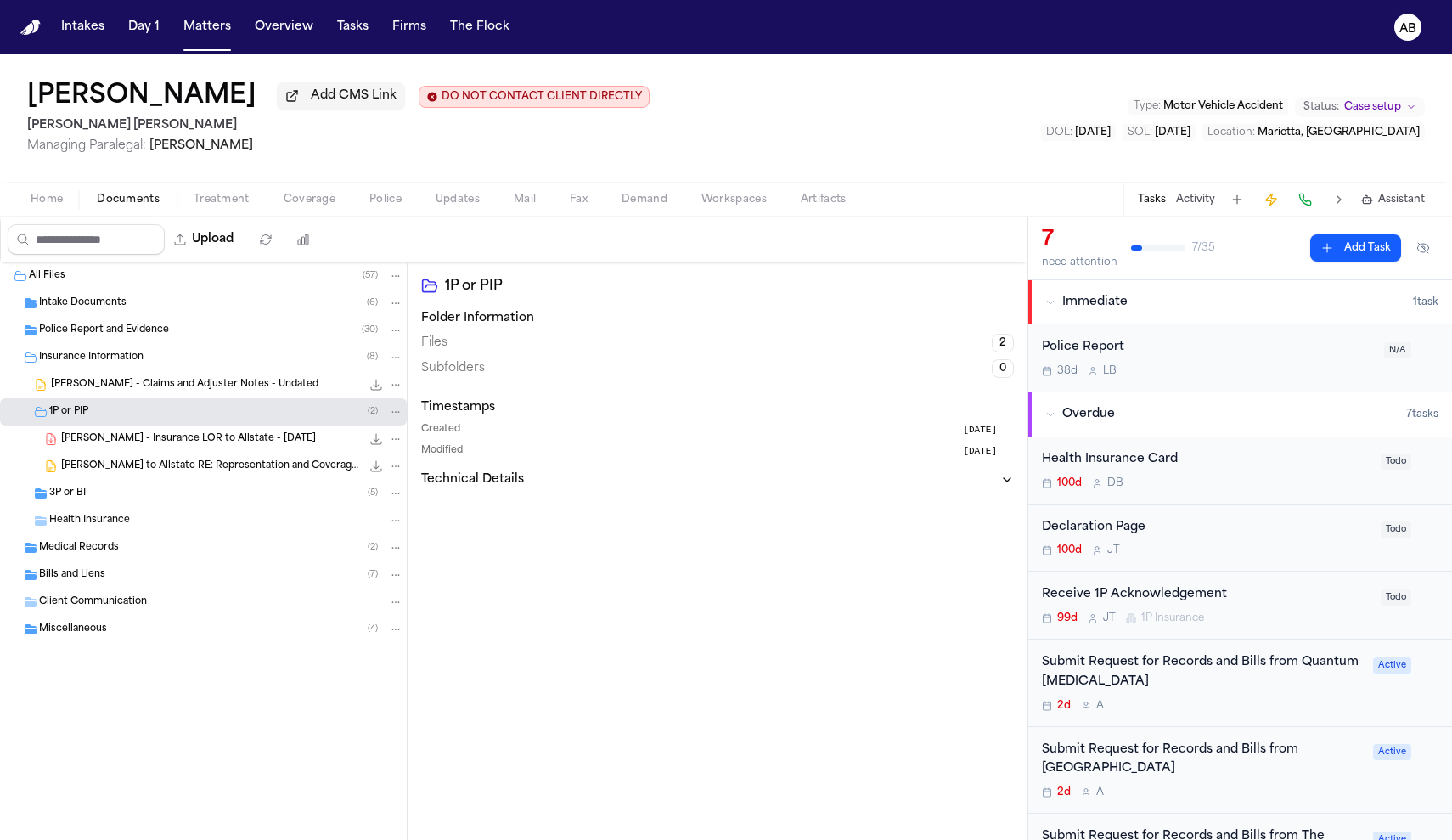
scroll to position [92, 0]
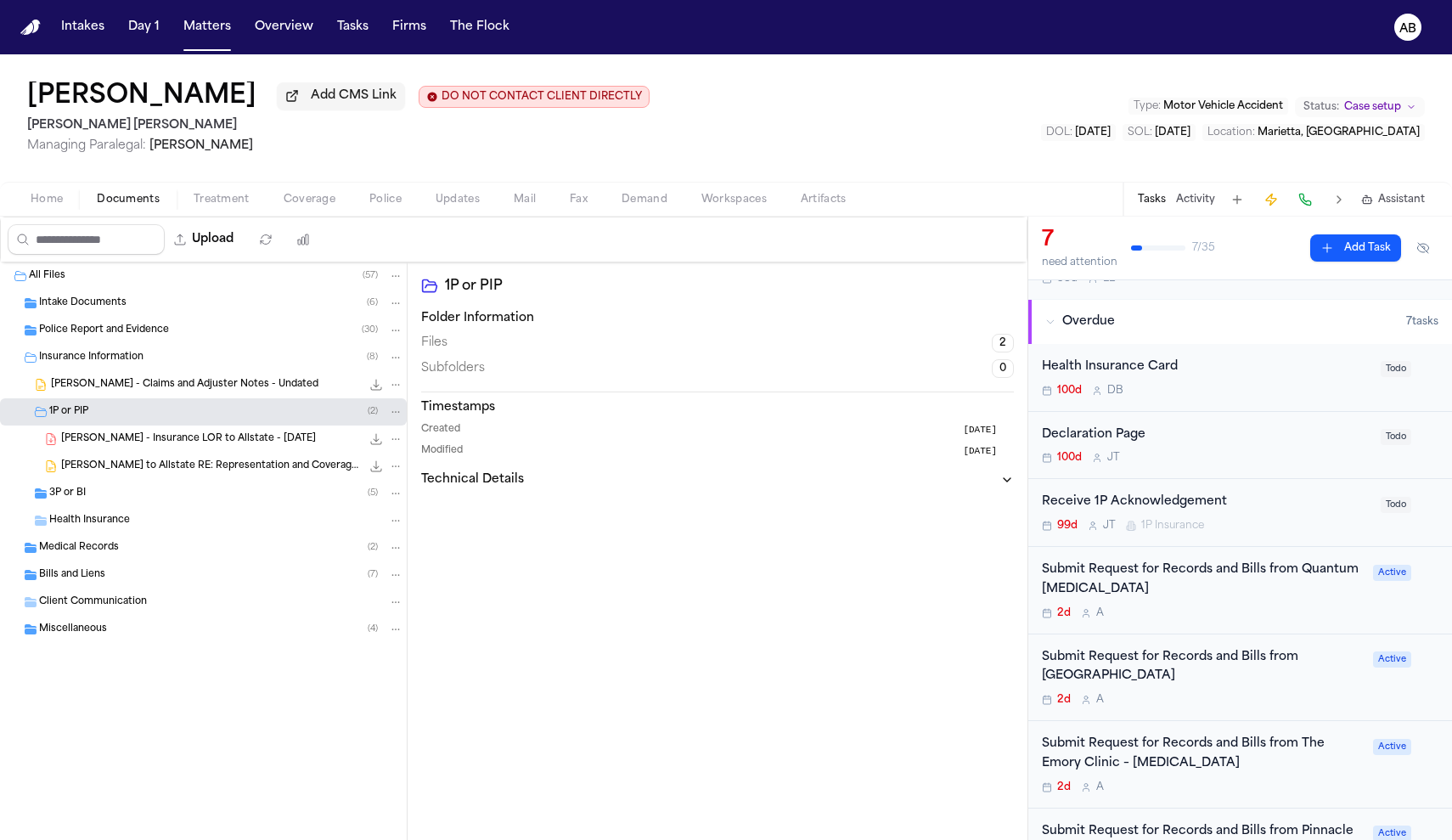
click at [189, 311] on div "Intake Documents ( 6 )" at bounding box center [221, 303] width 364 height 15
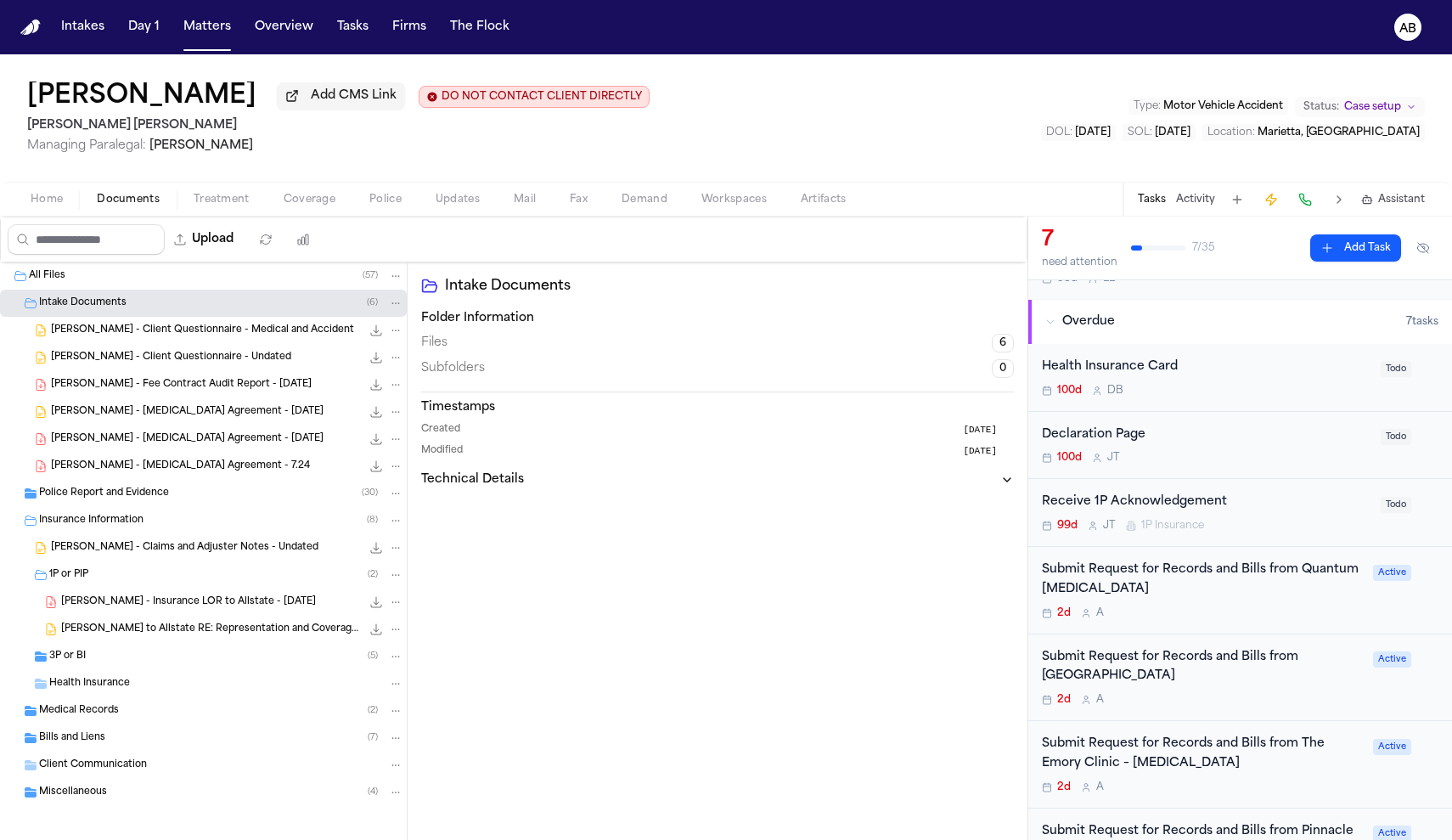
click at [186, 330] on span "[PERSON_NAME] - Client Questionnaire - Medical and Accident" at bounding box center [203, 331] width 303 height 15
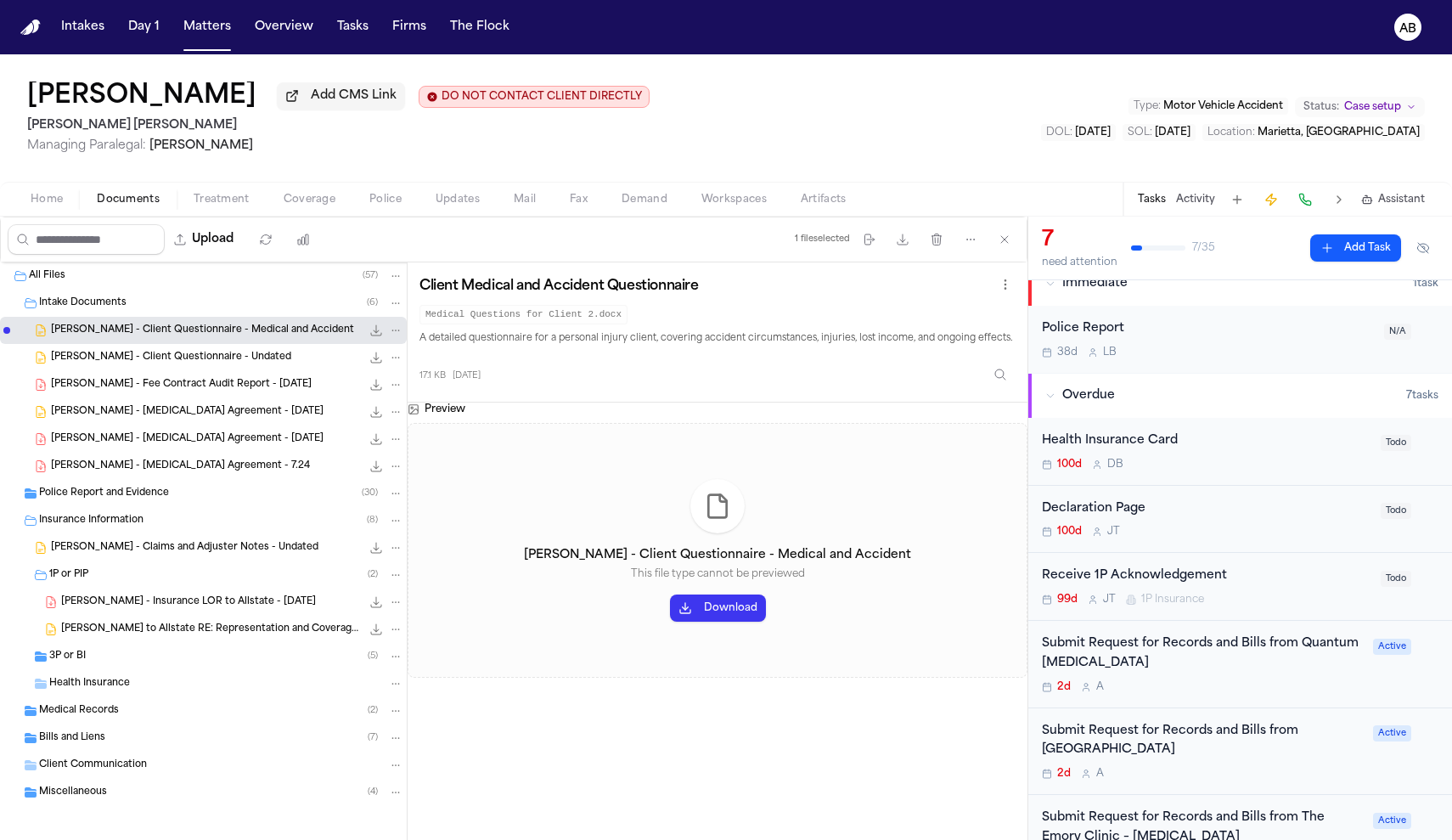
scroll to position [0, 0]
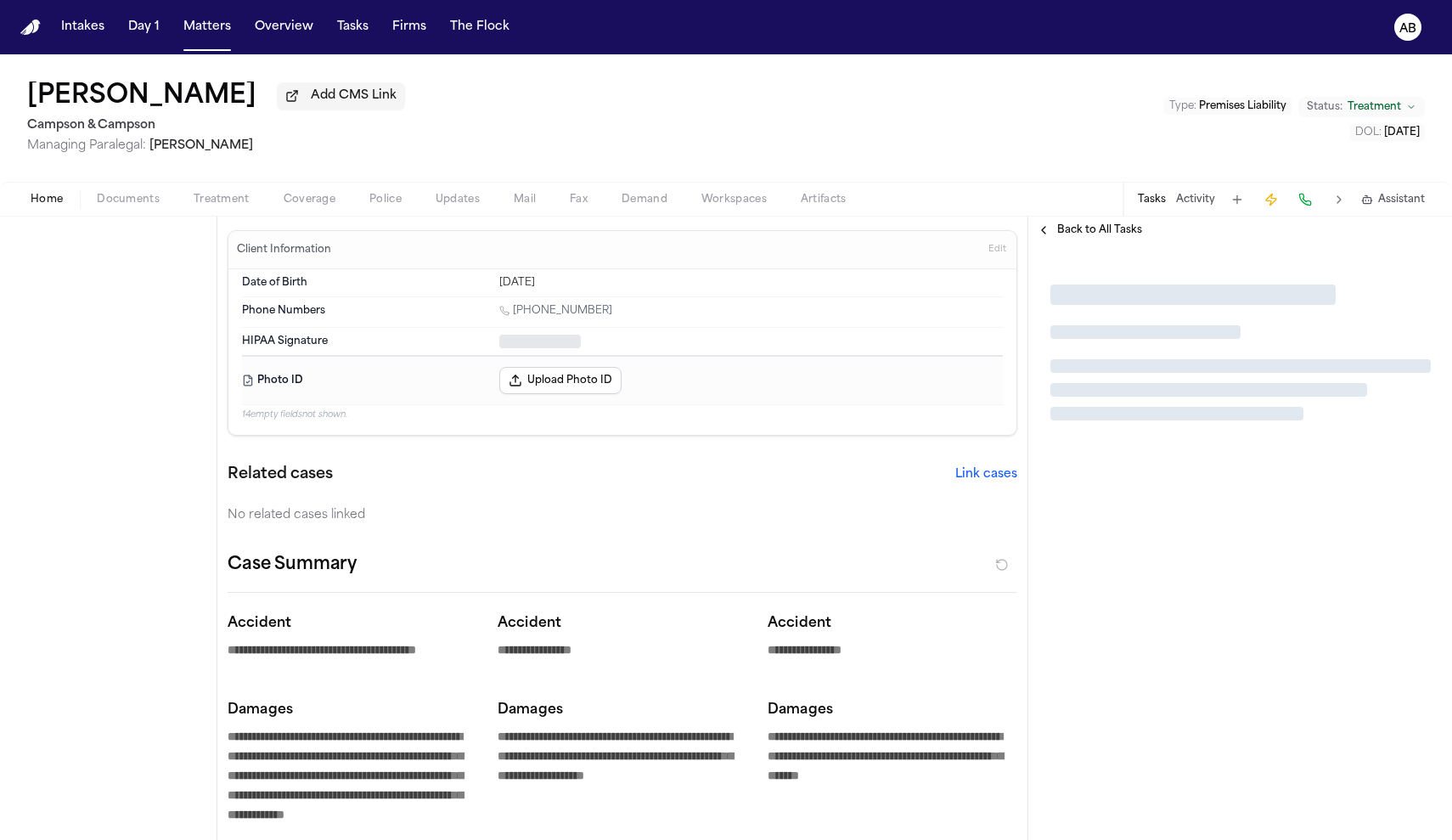
type textarea "*"
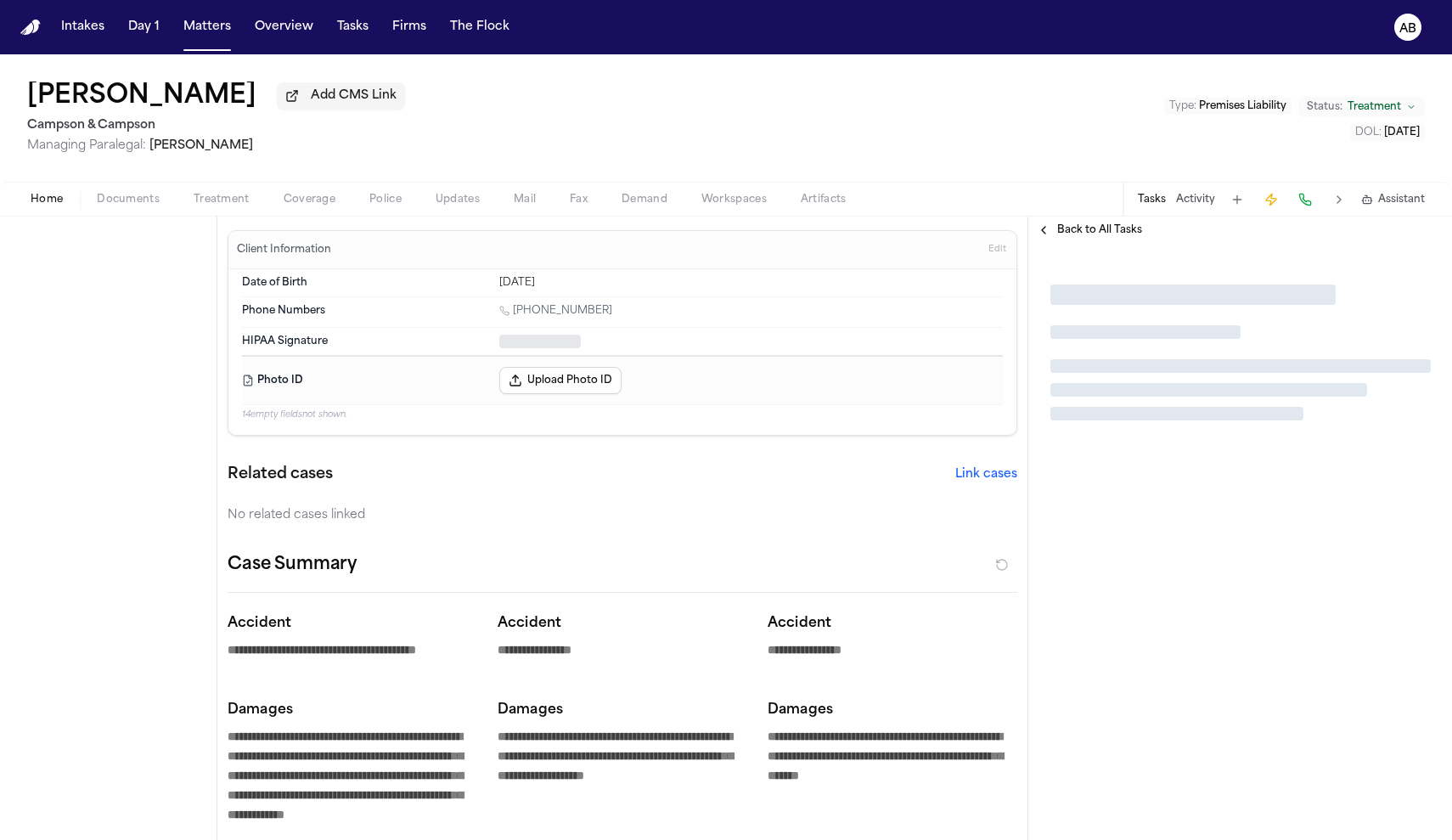
type textarea "*"
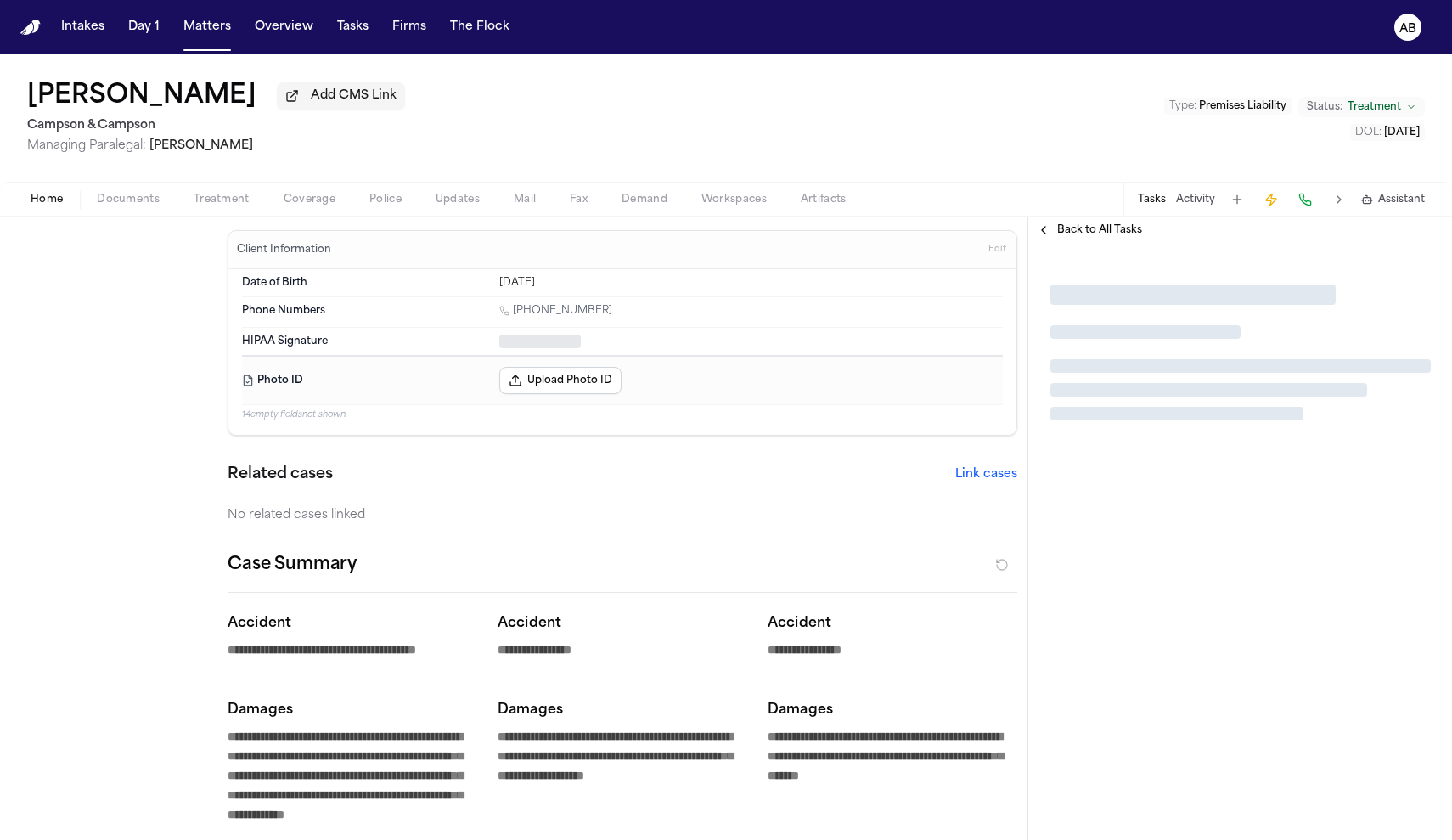
type textarea "*"
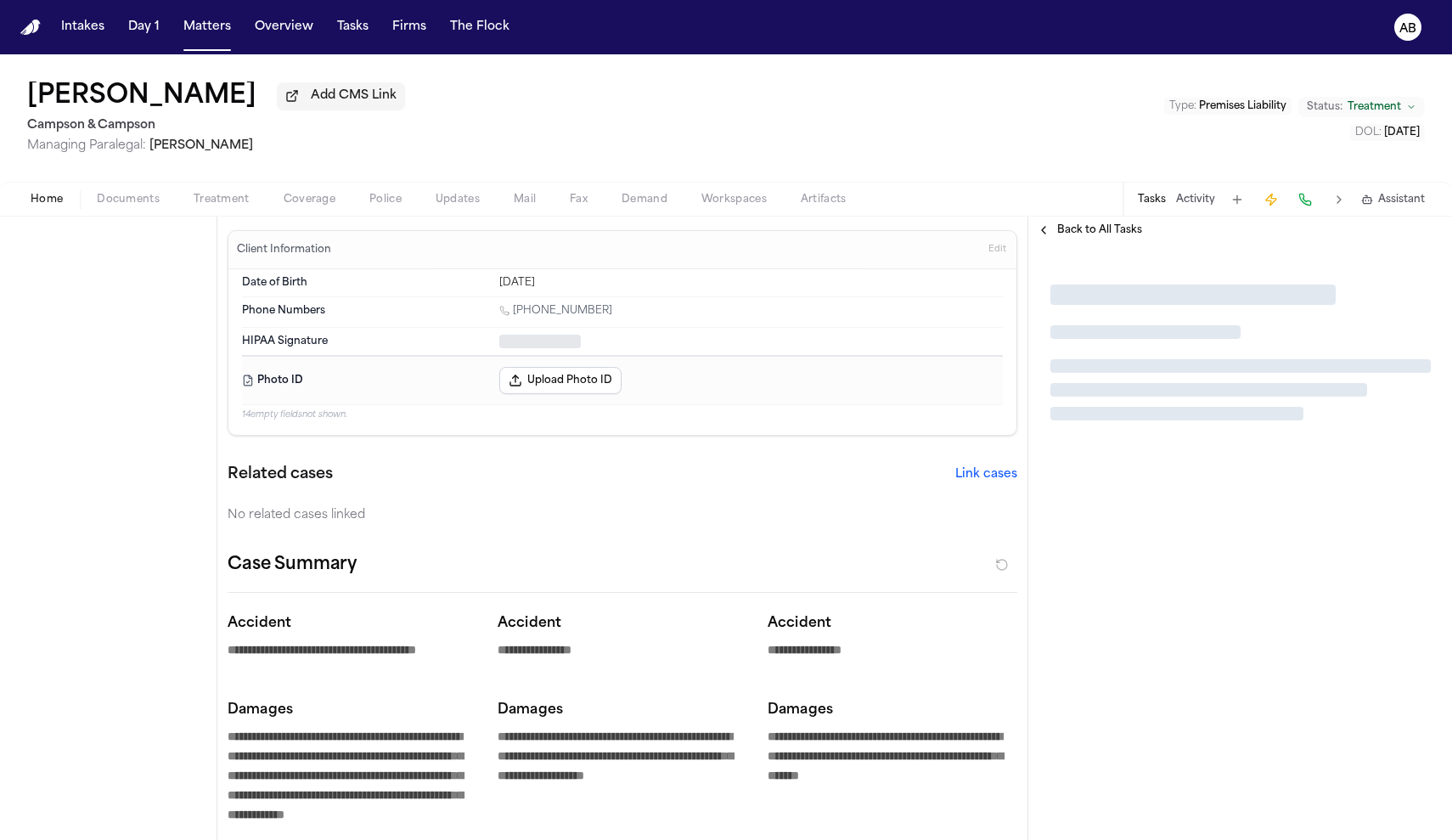
type textarea "*"
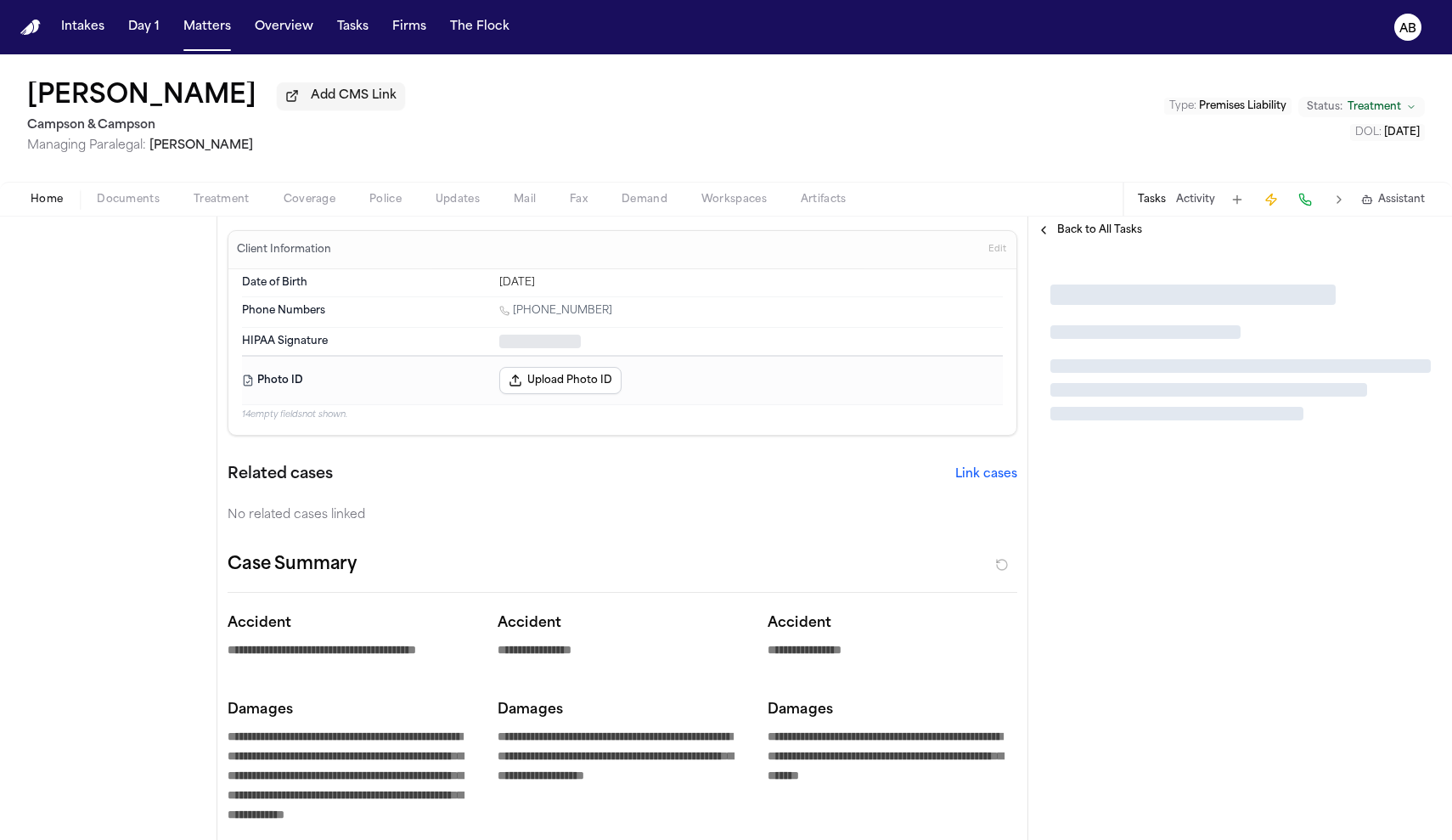
type textarea "*"
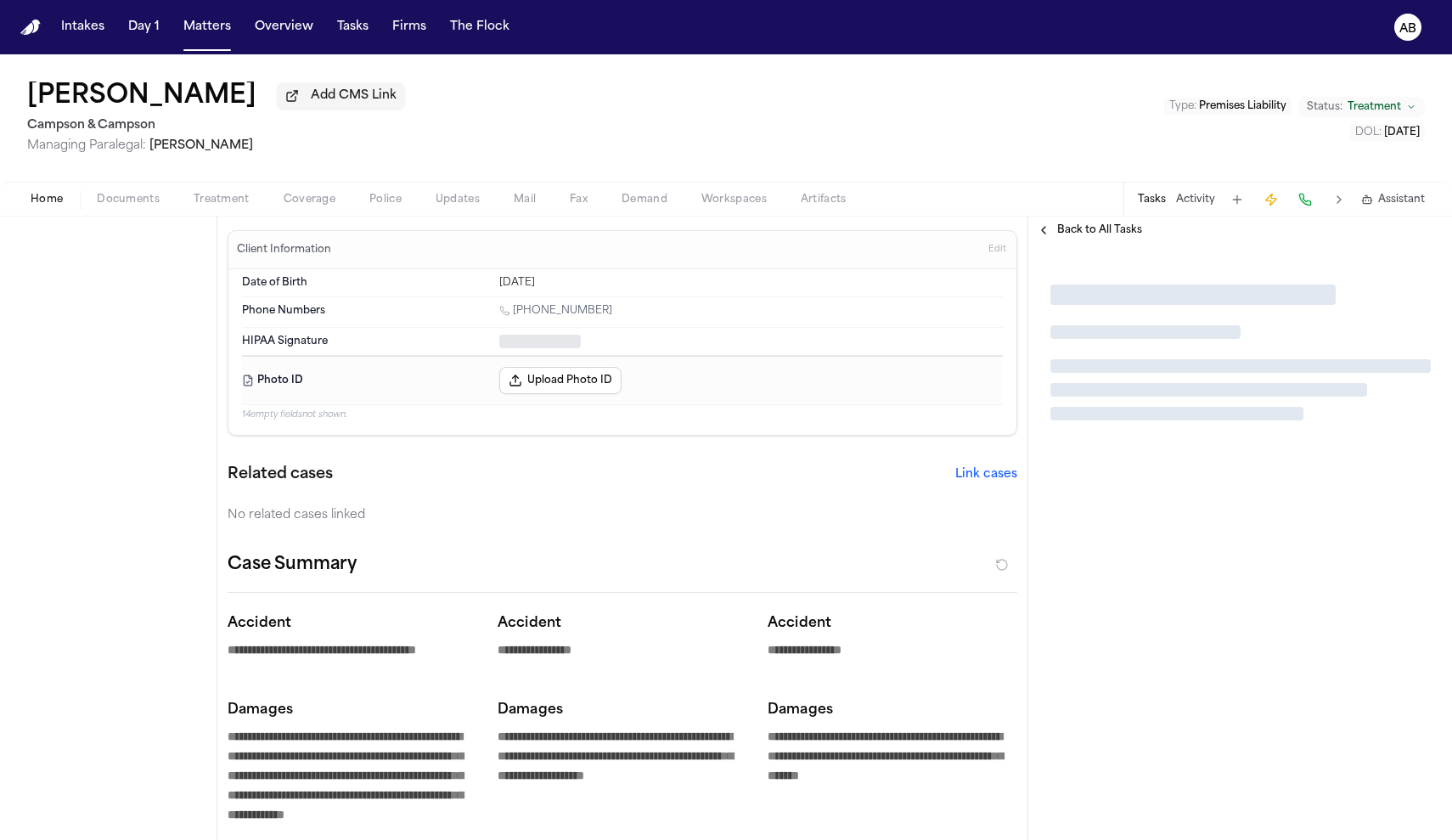
type textarea "*"
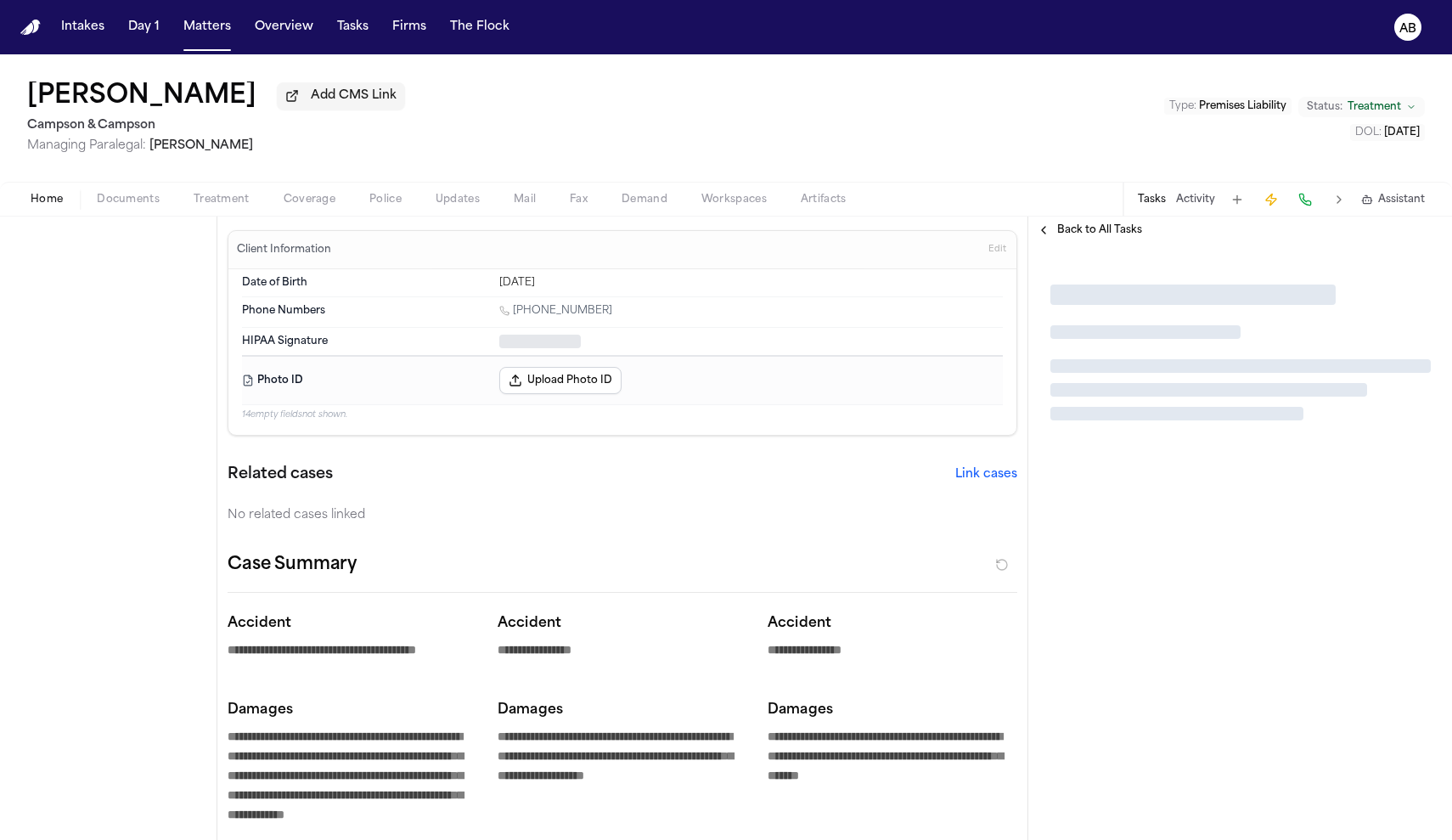
type textarea "*"
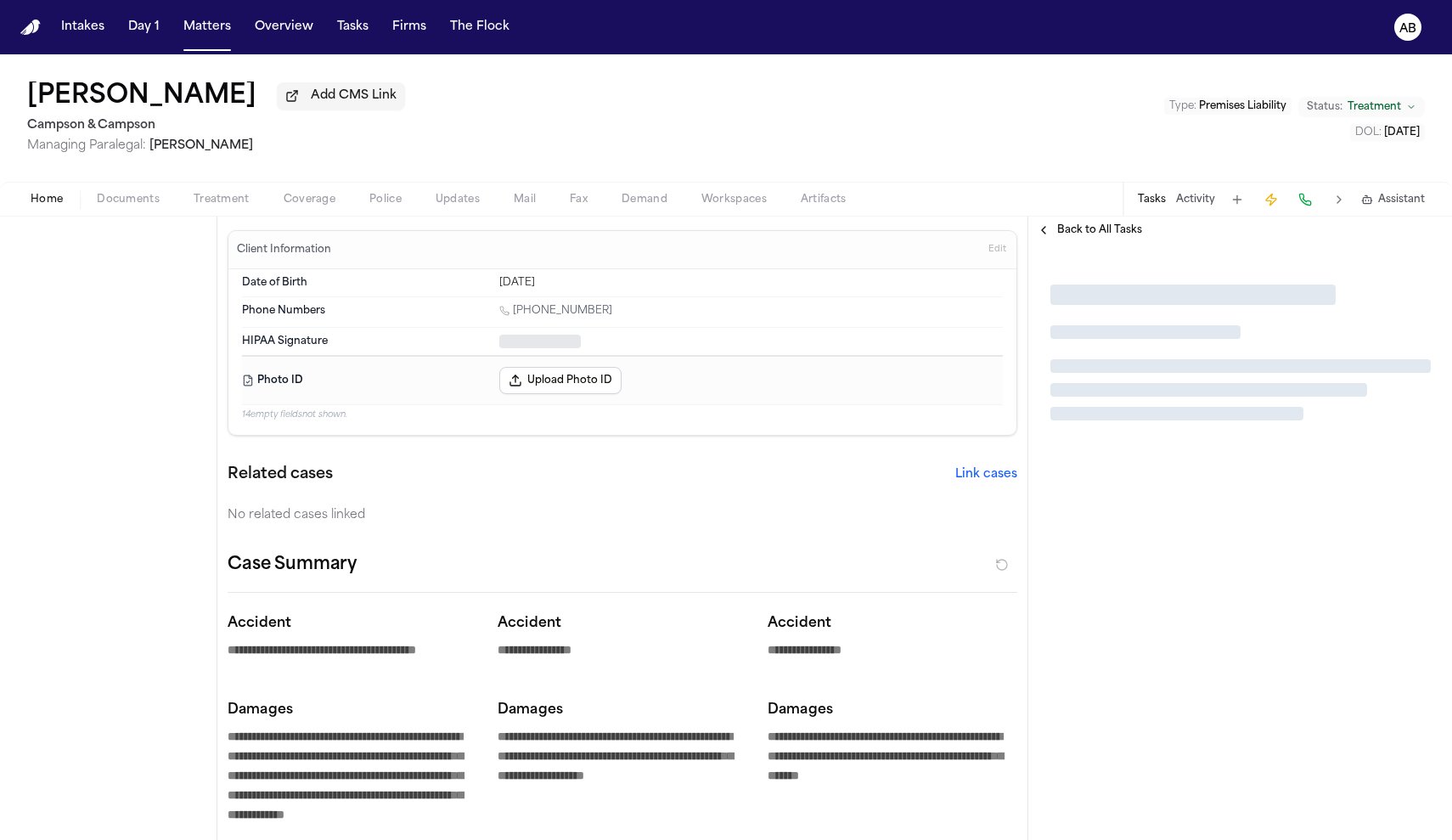
type textarea "*"
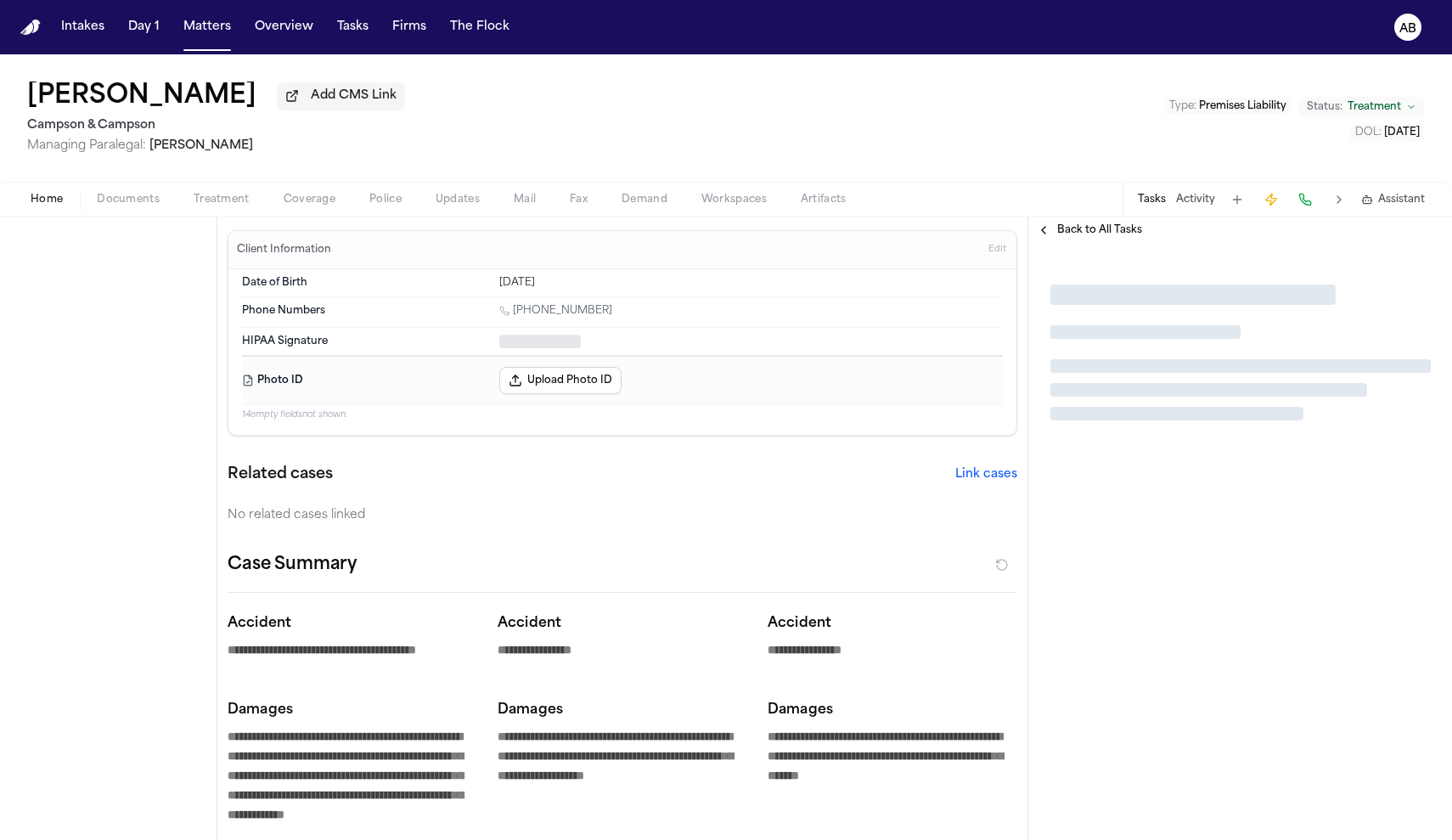
type textarea "*"
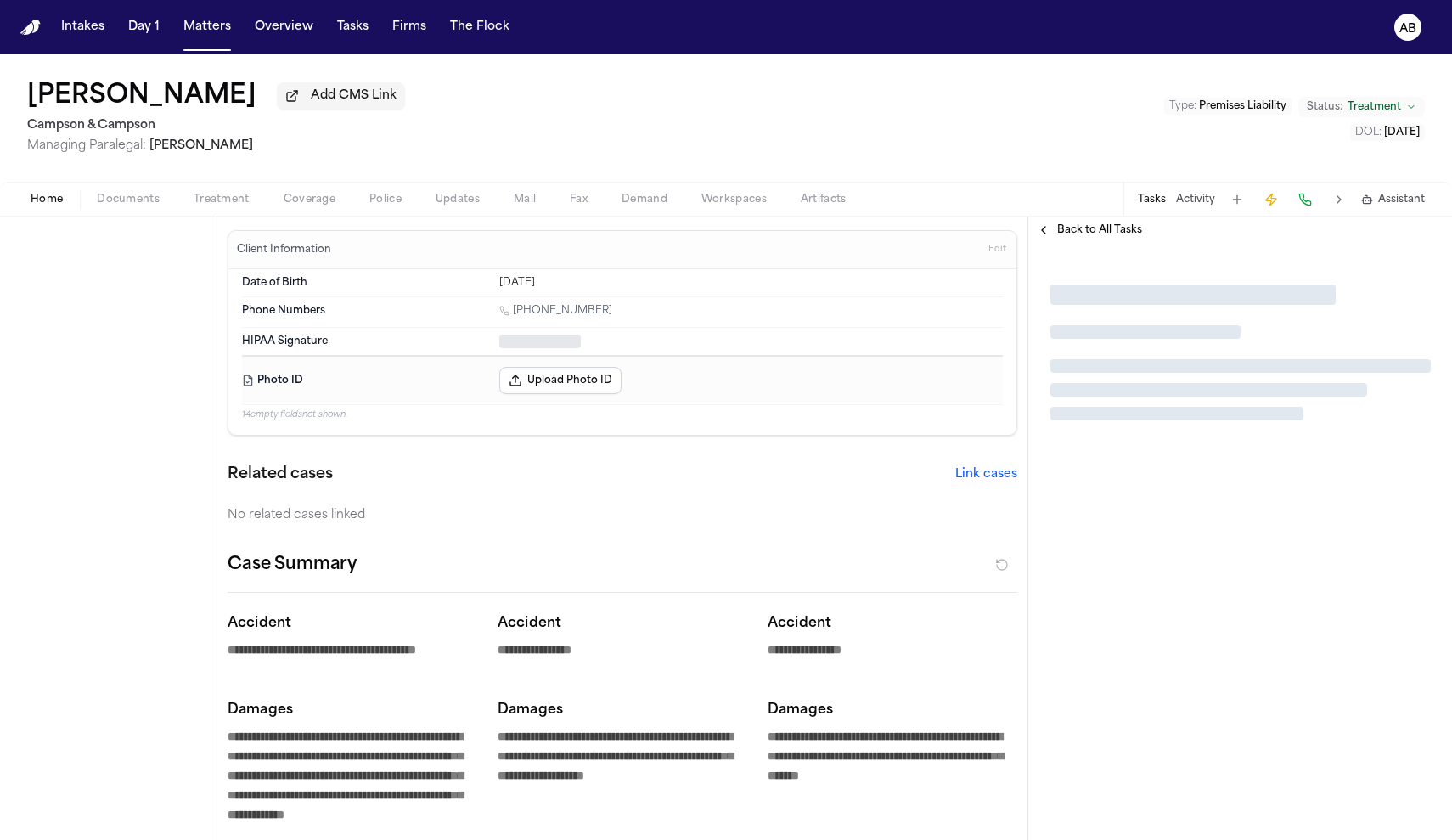
type textarea "*"
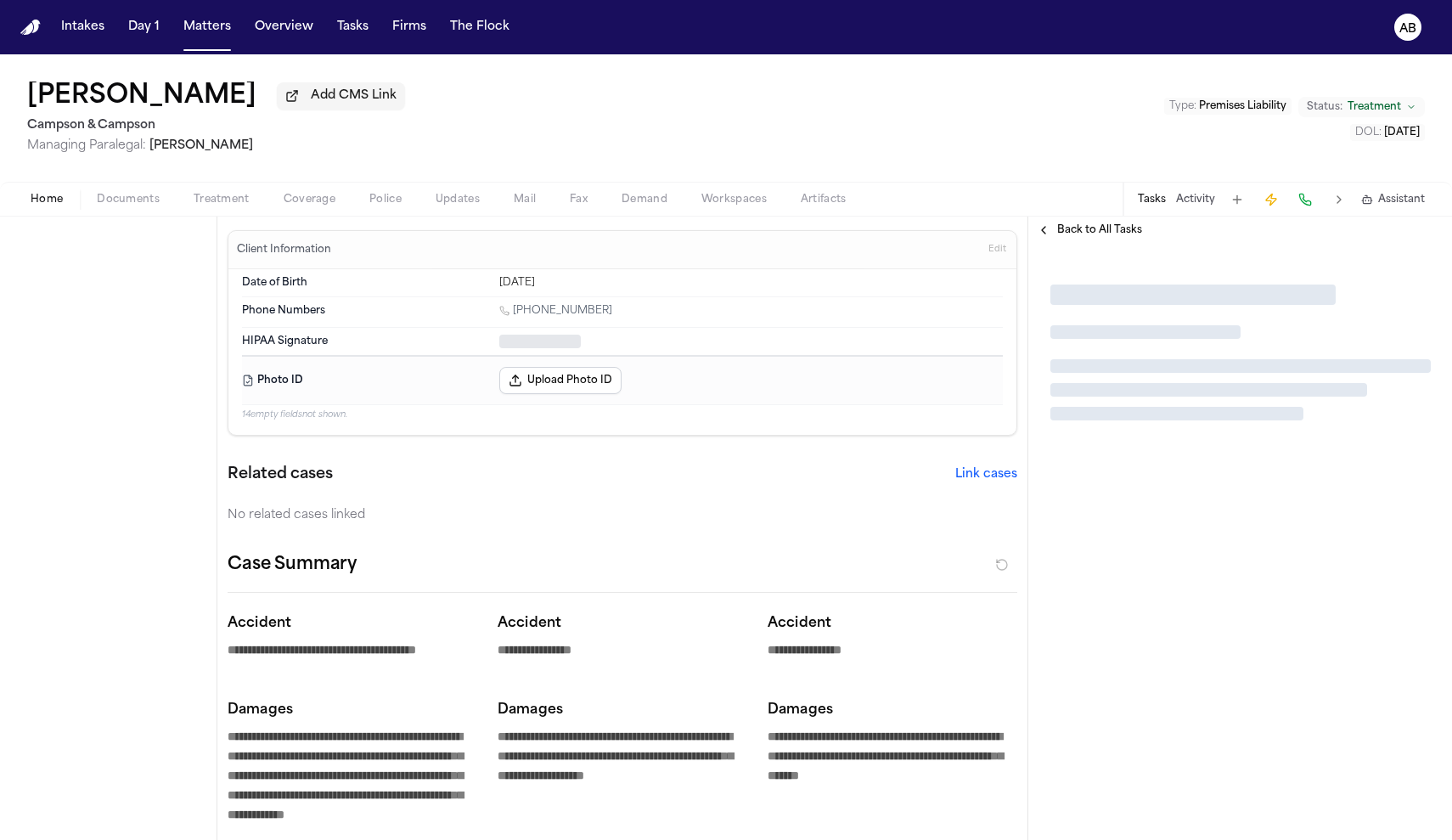
type textarea "*"
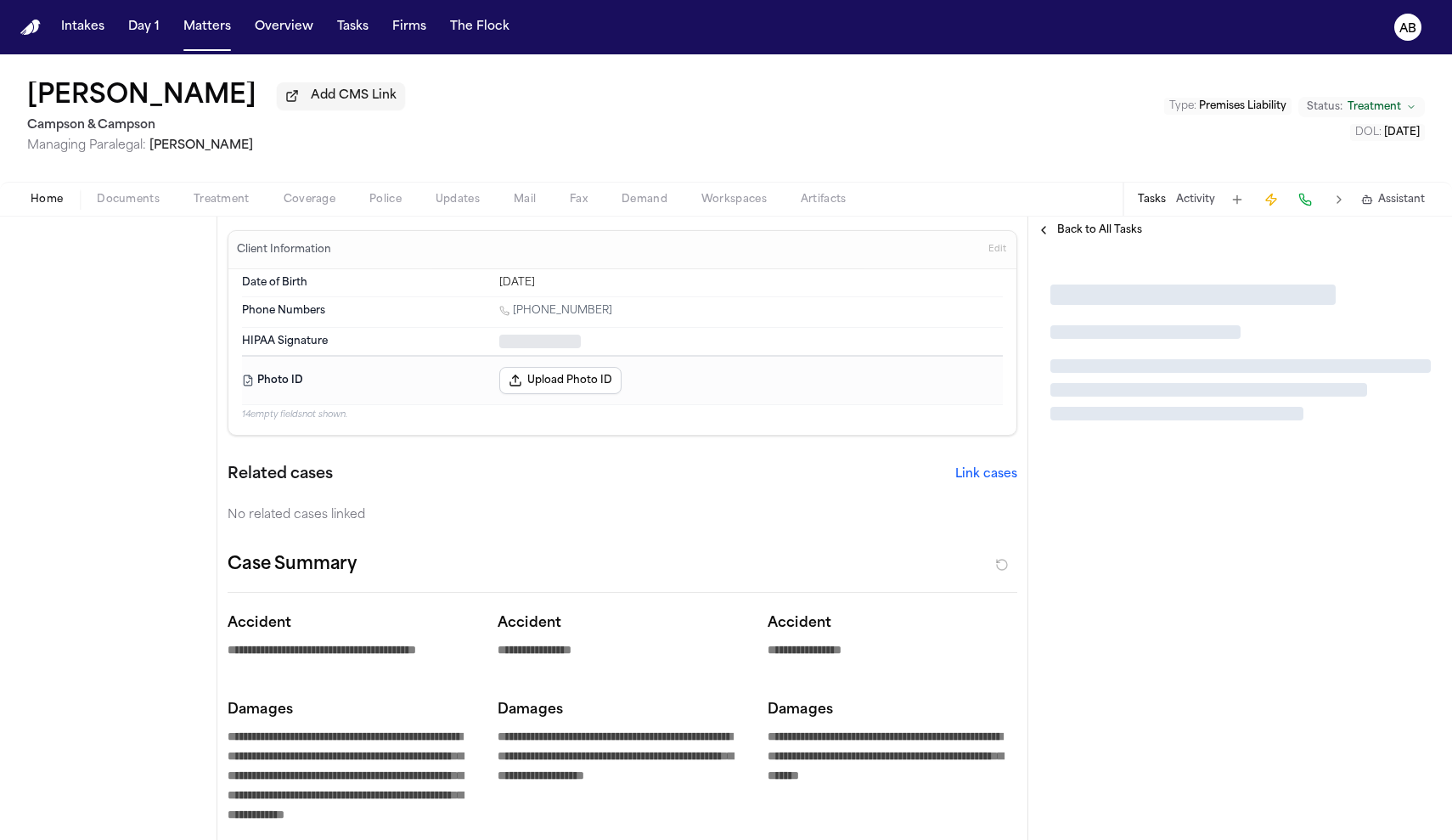
type textarea "*"
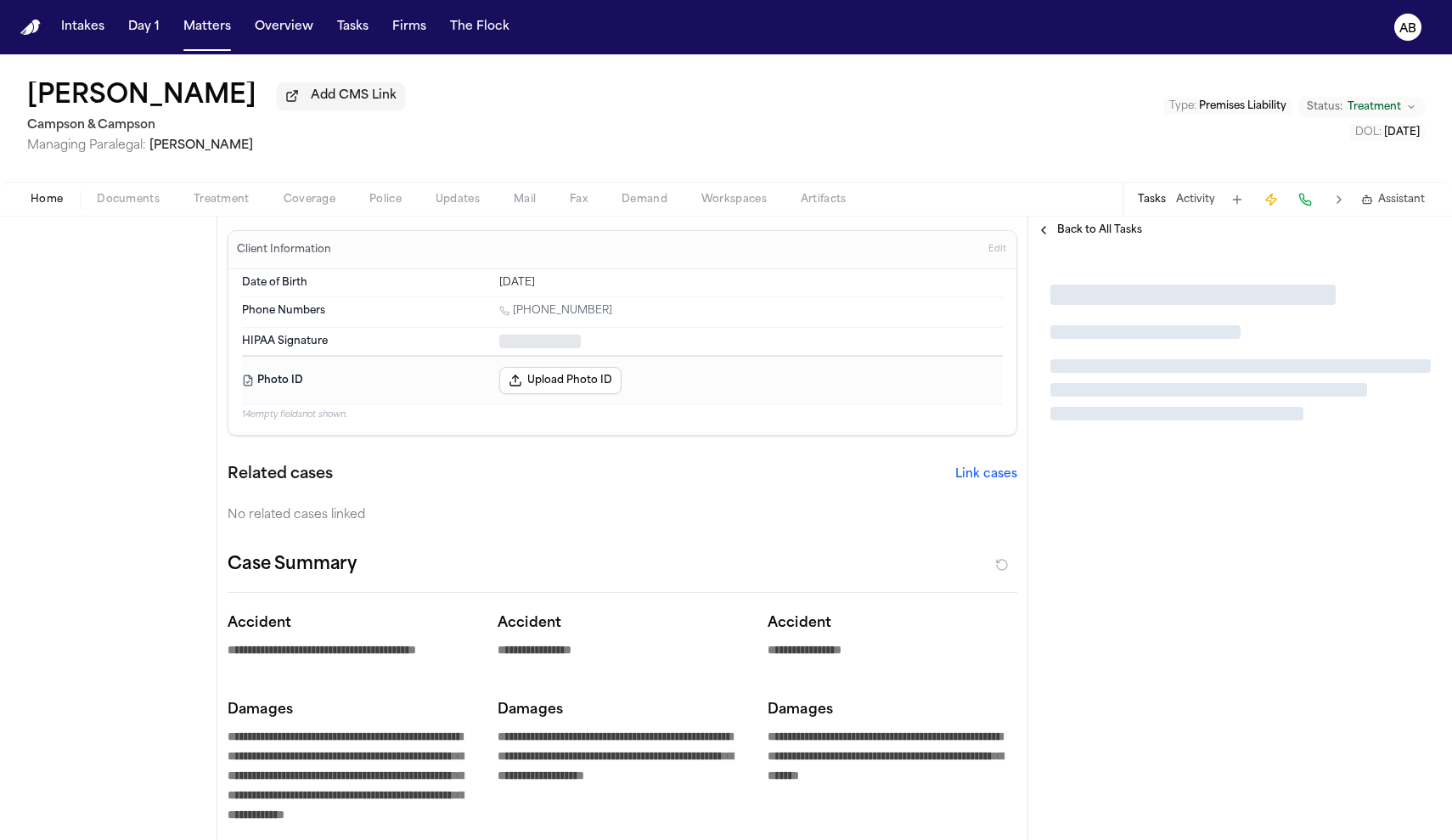
type textarea "*"
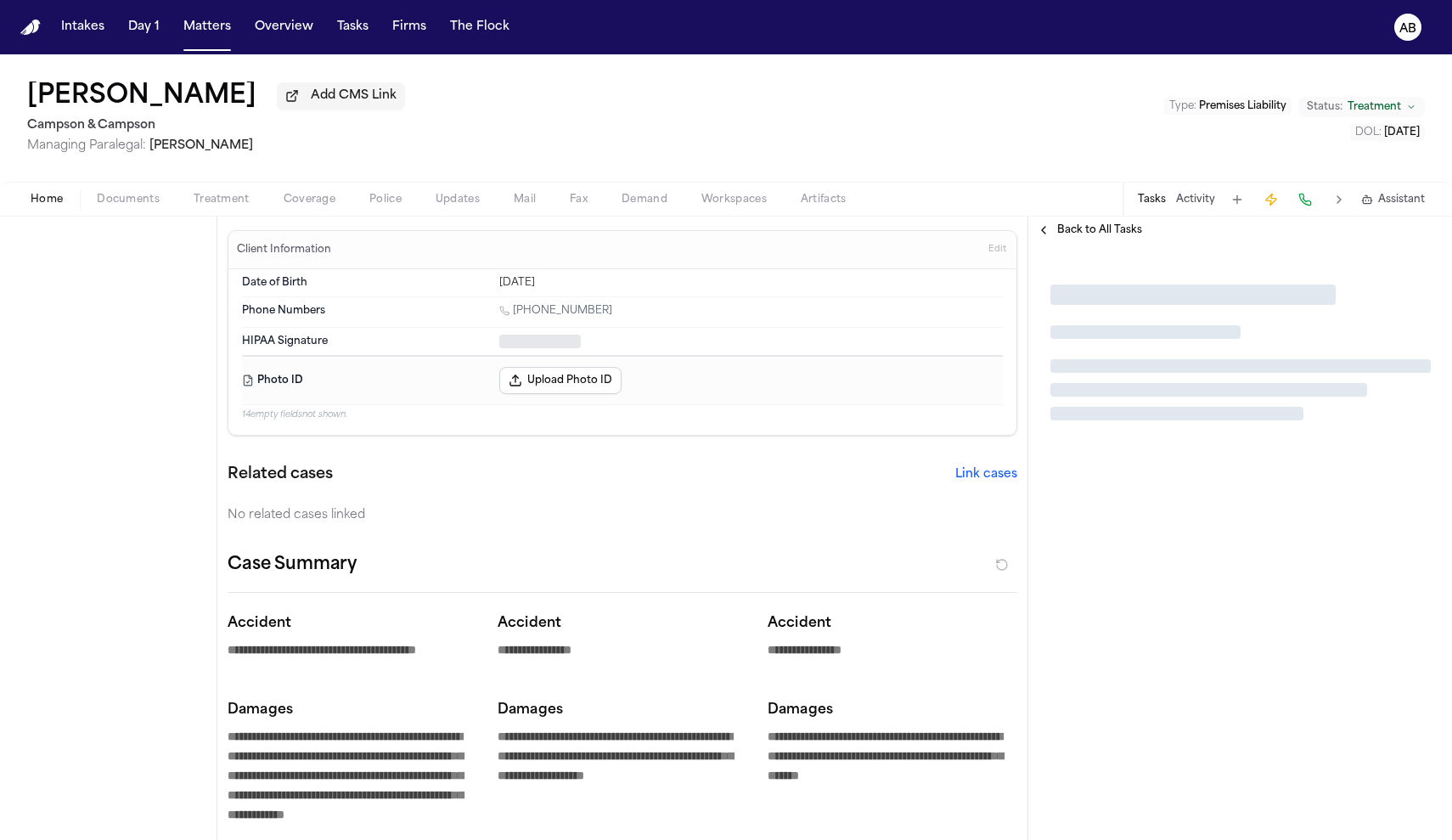
type textarea "*"
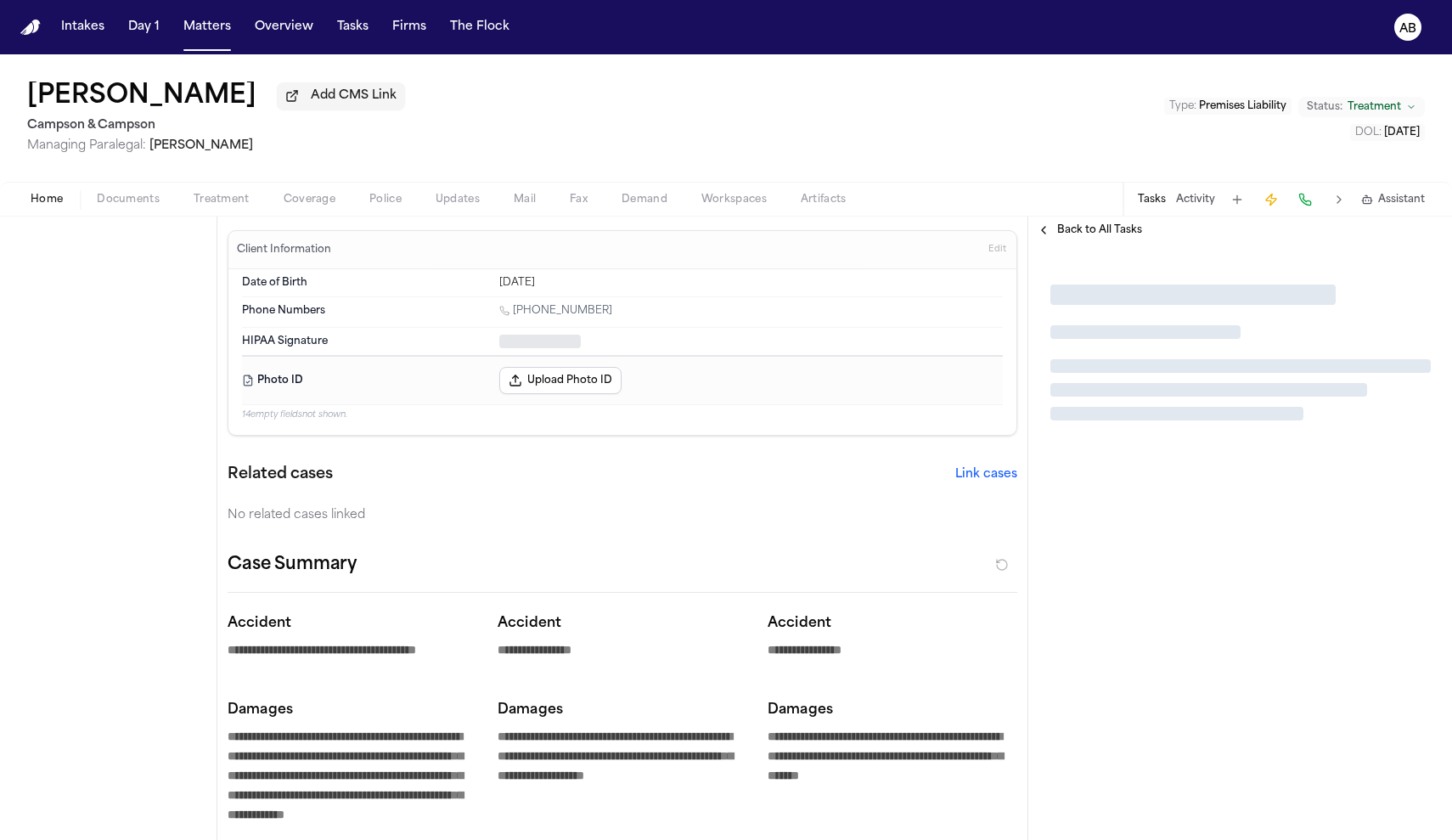
type textarea "*"
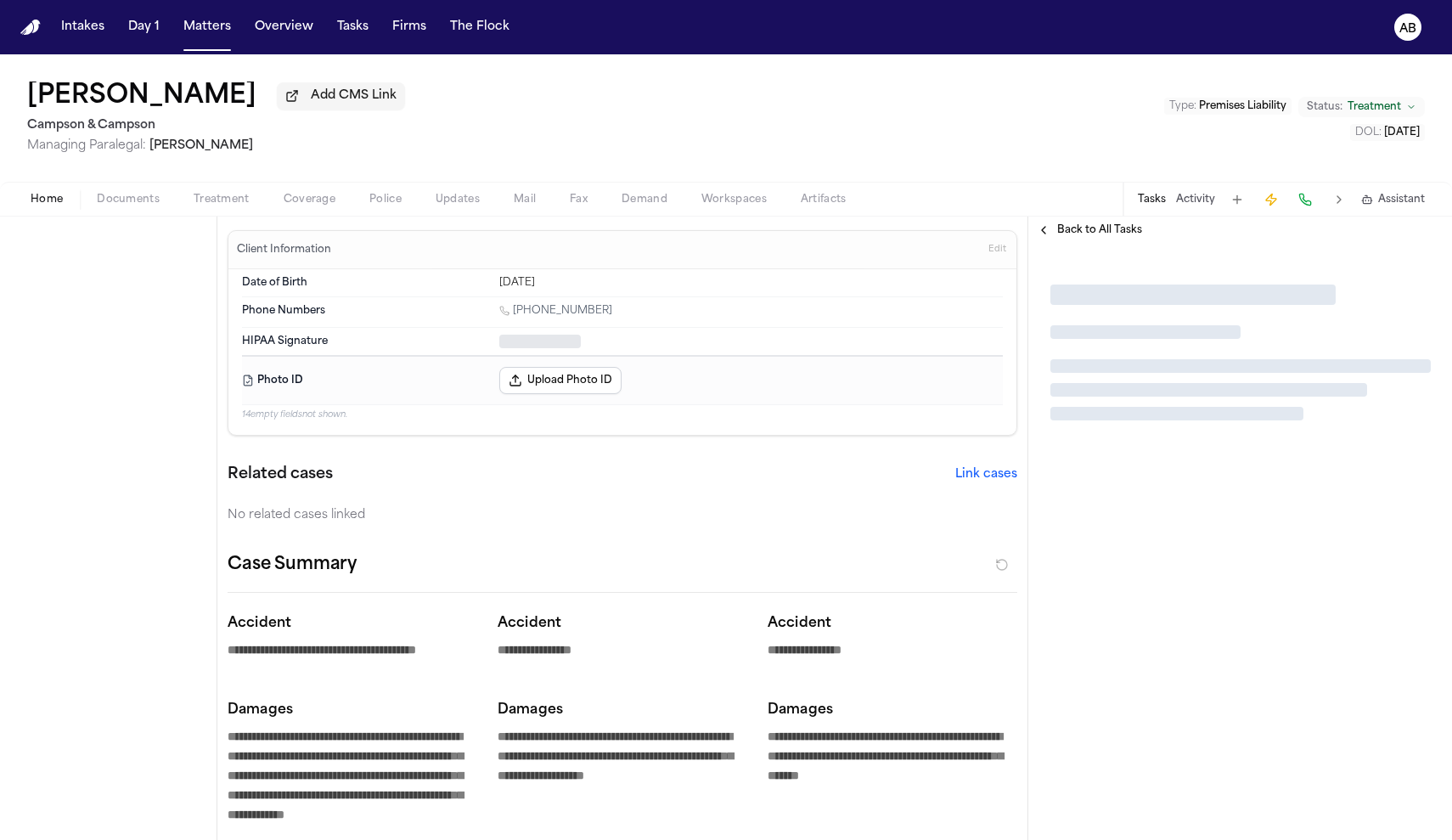
type textarea "*"
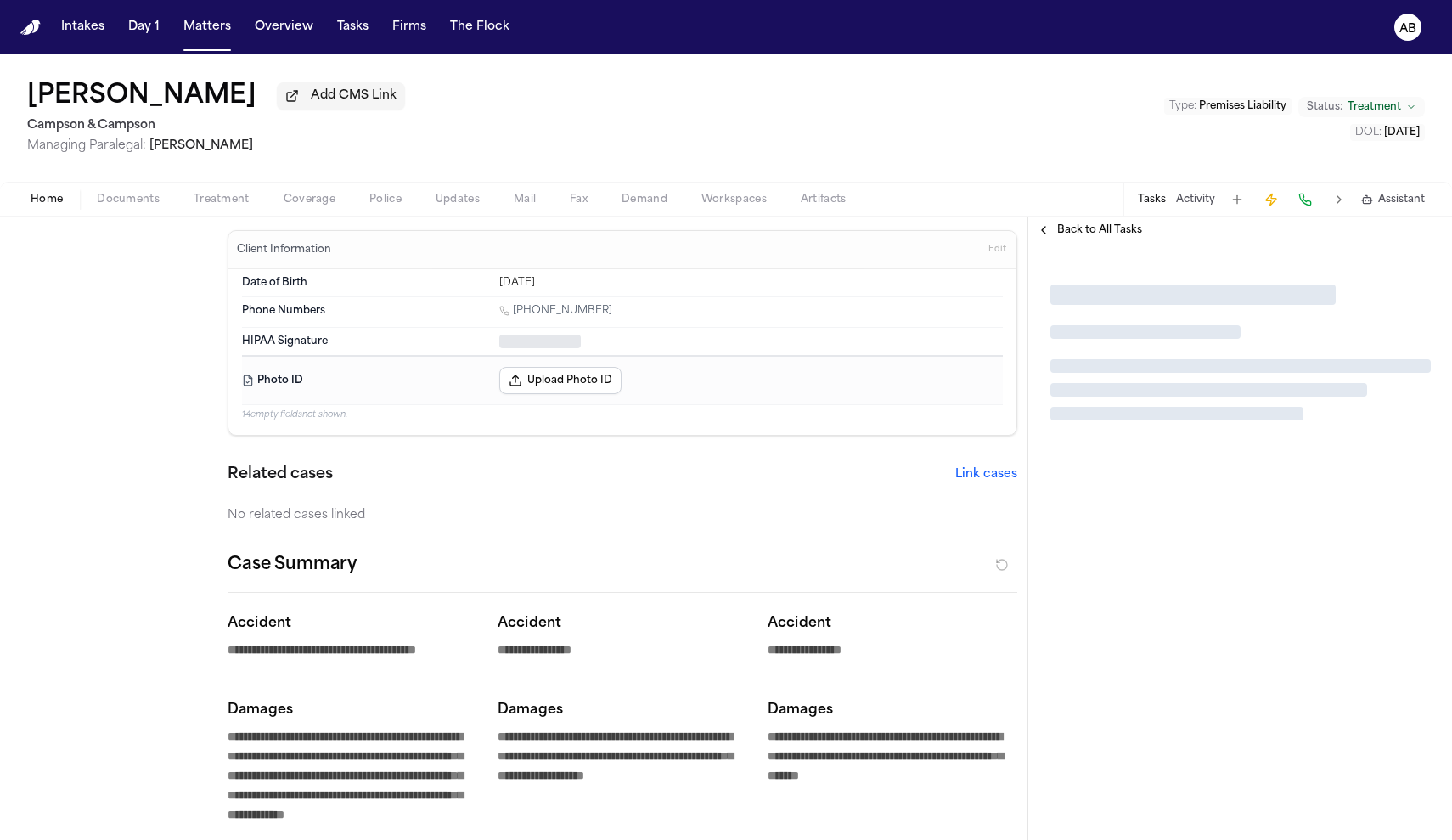
type textarea "*"
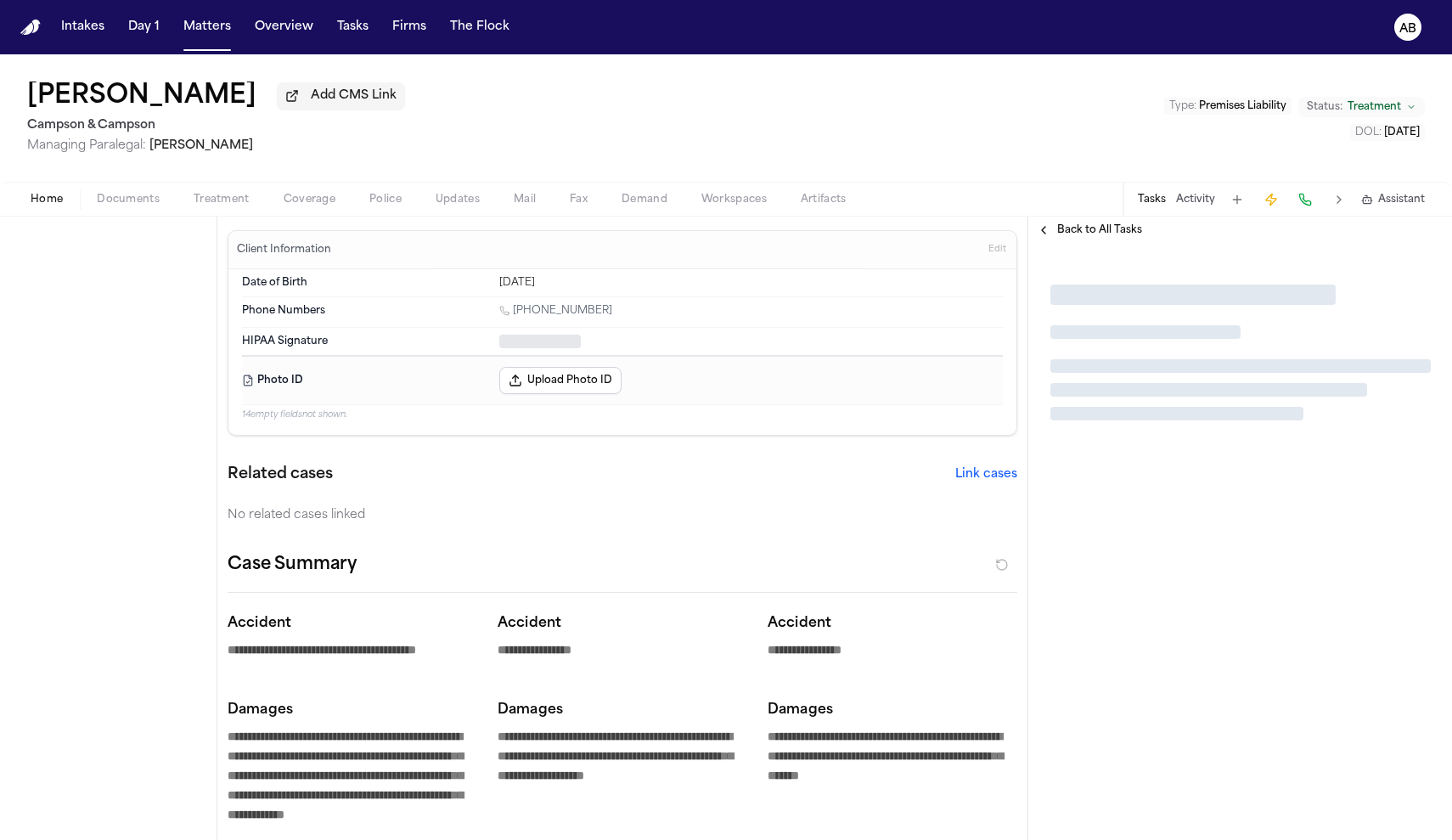
type textarea "*"
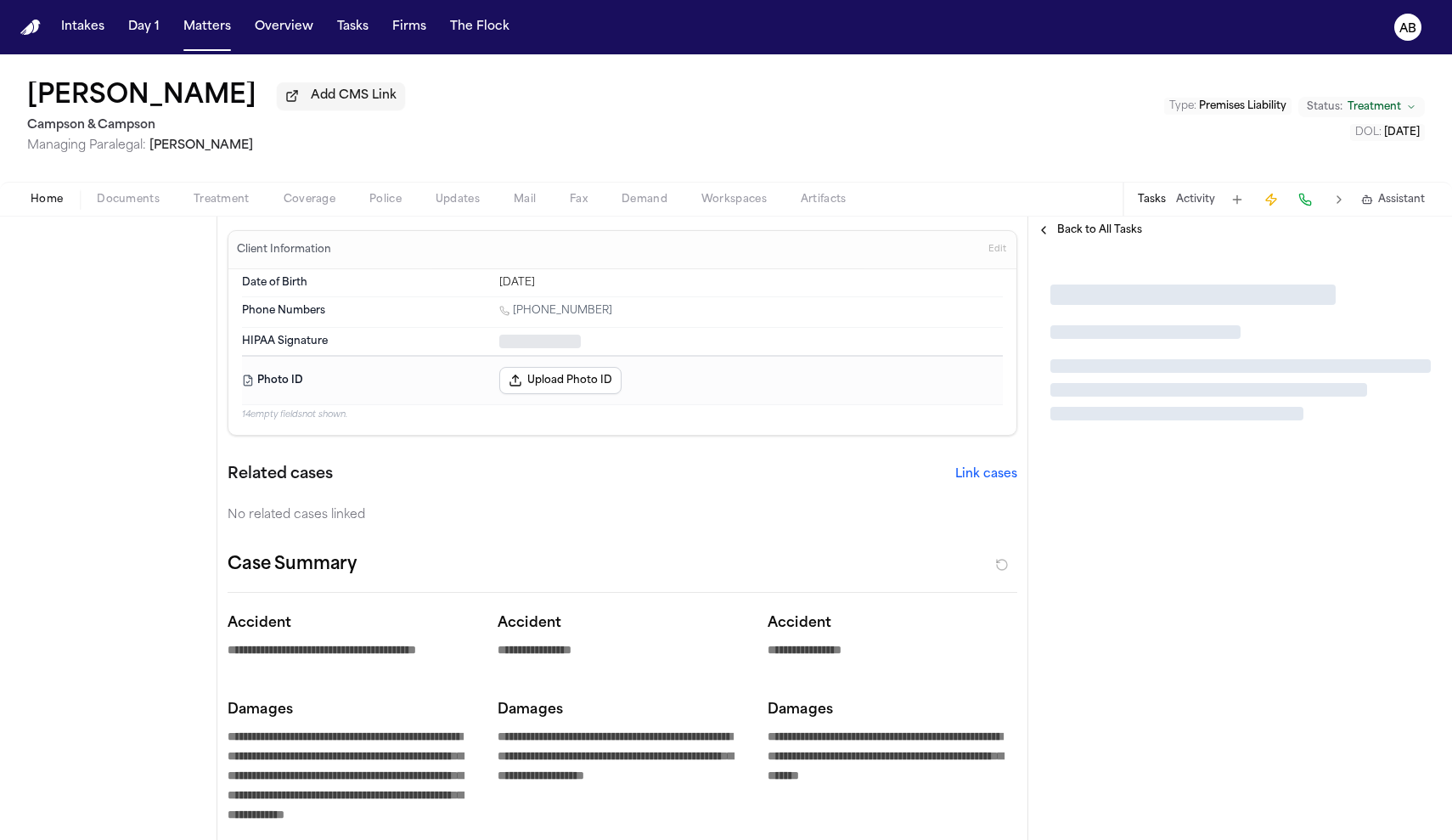
type textarea "*"
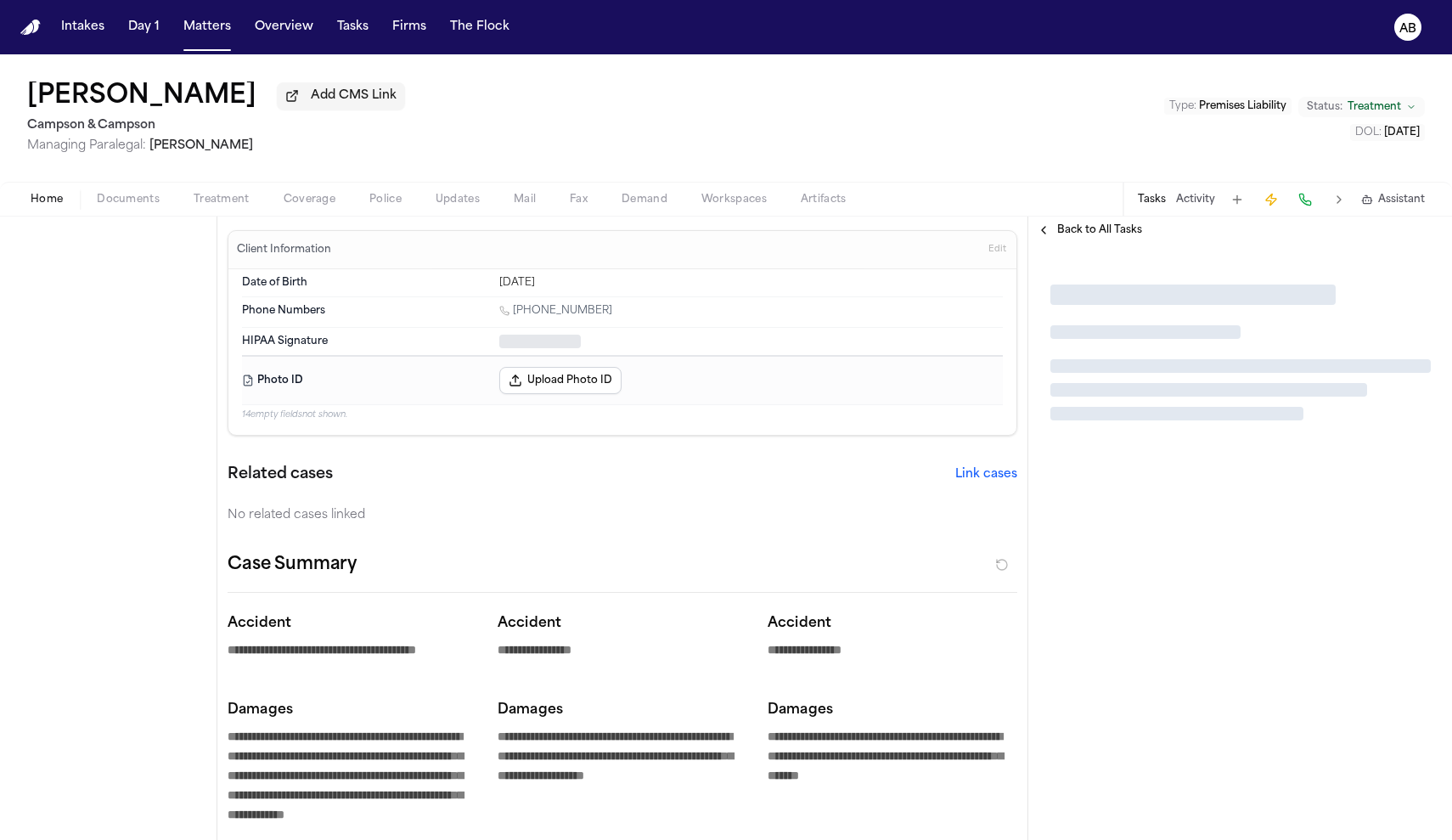
type textarea "*"
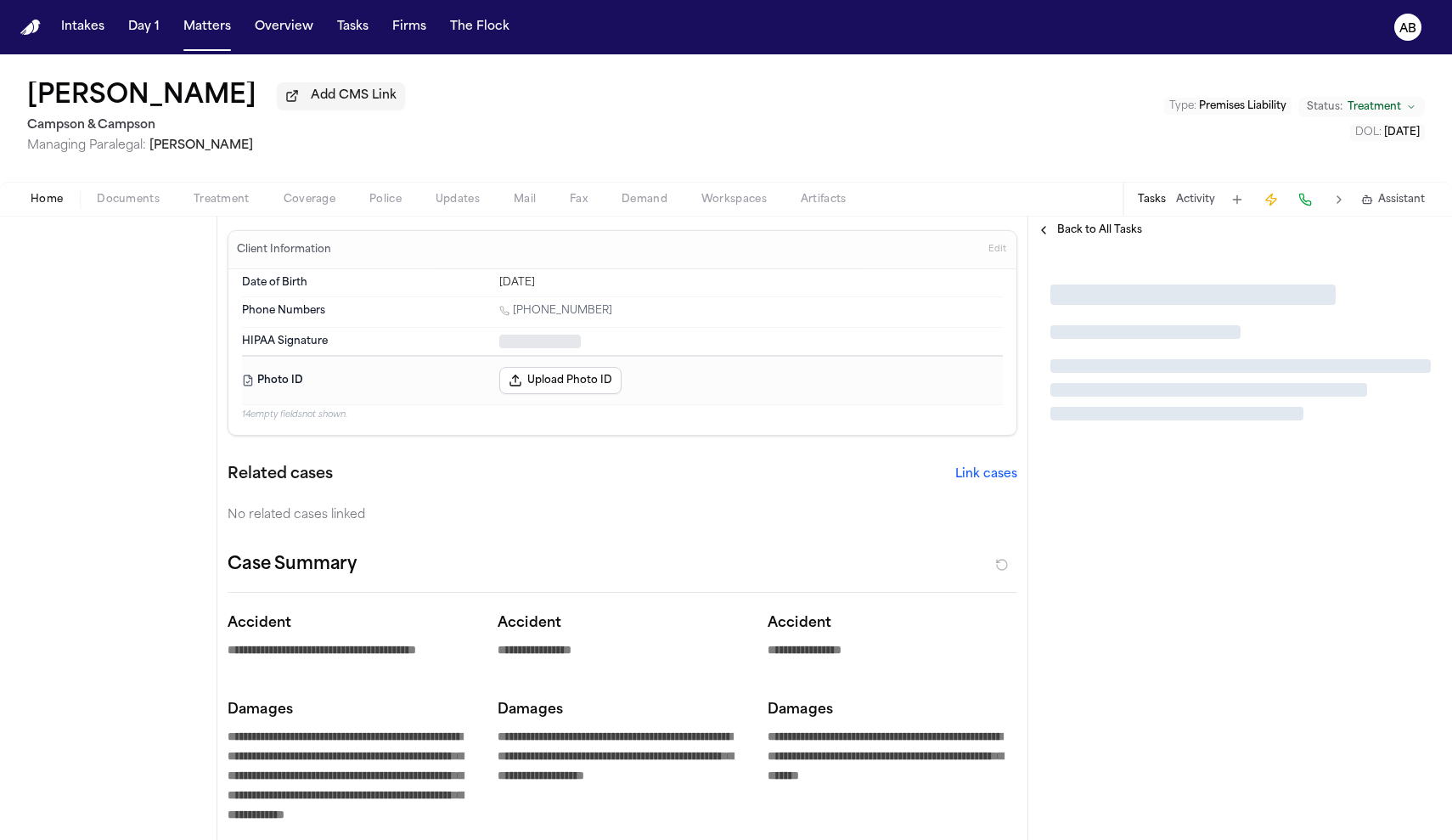
type textarea "*"
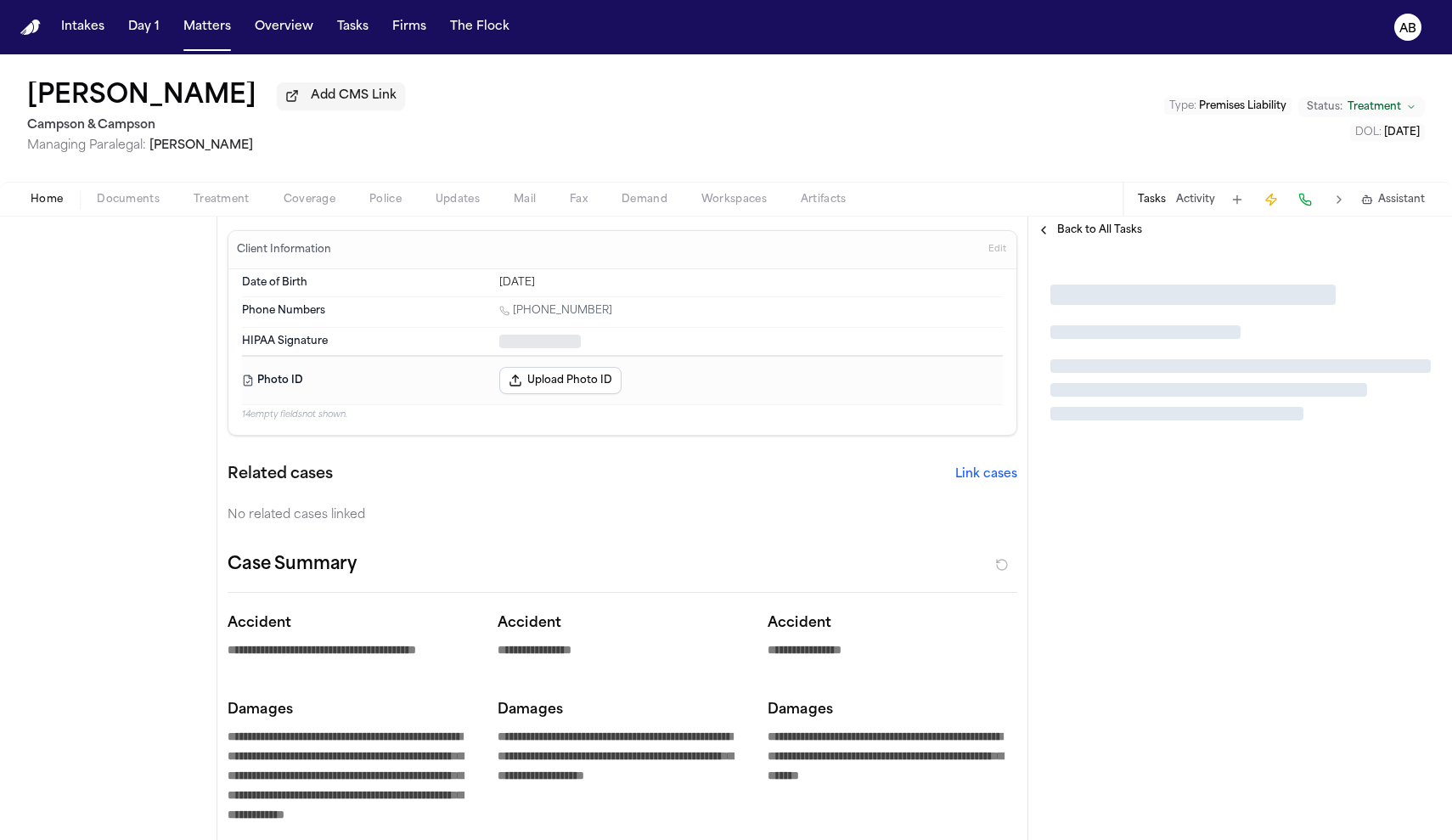
type textarea "*"
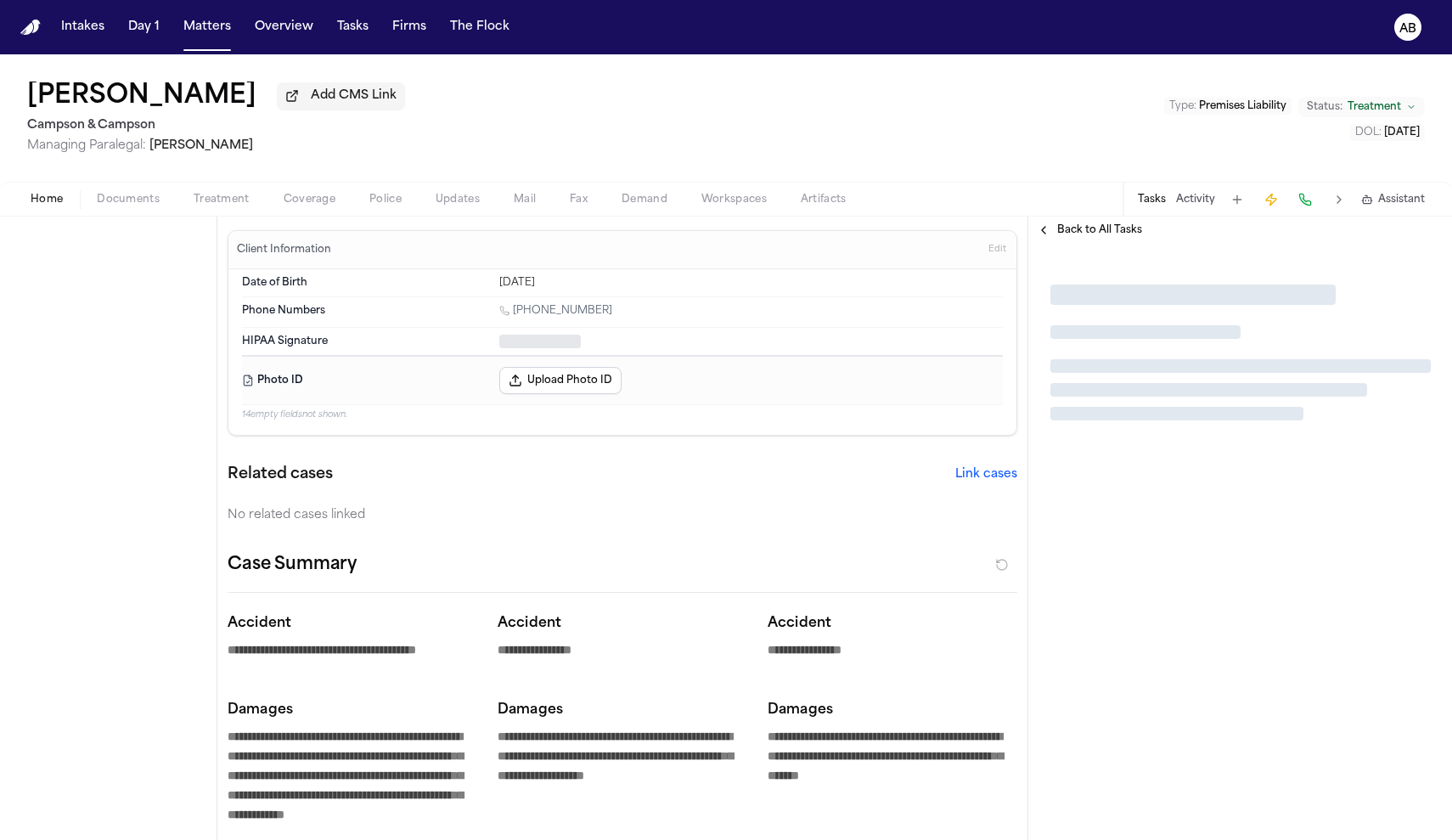
type textarea "*"
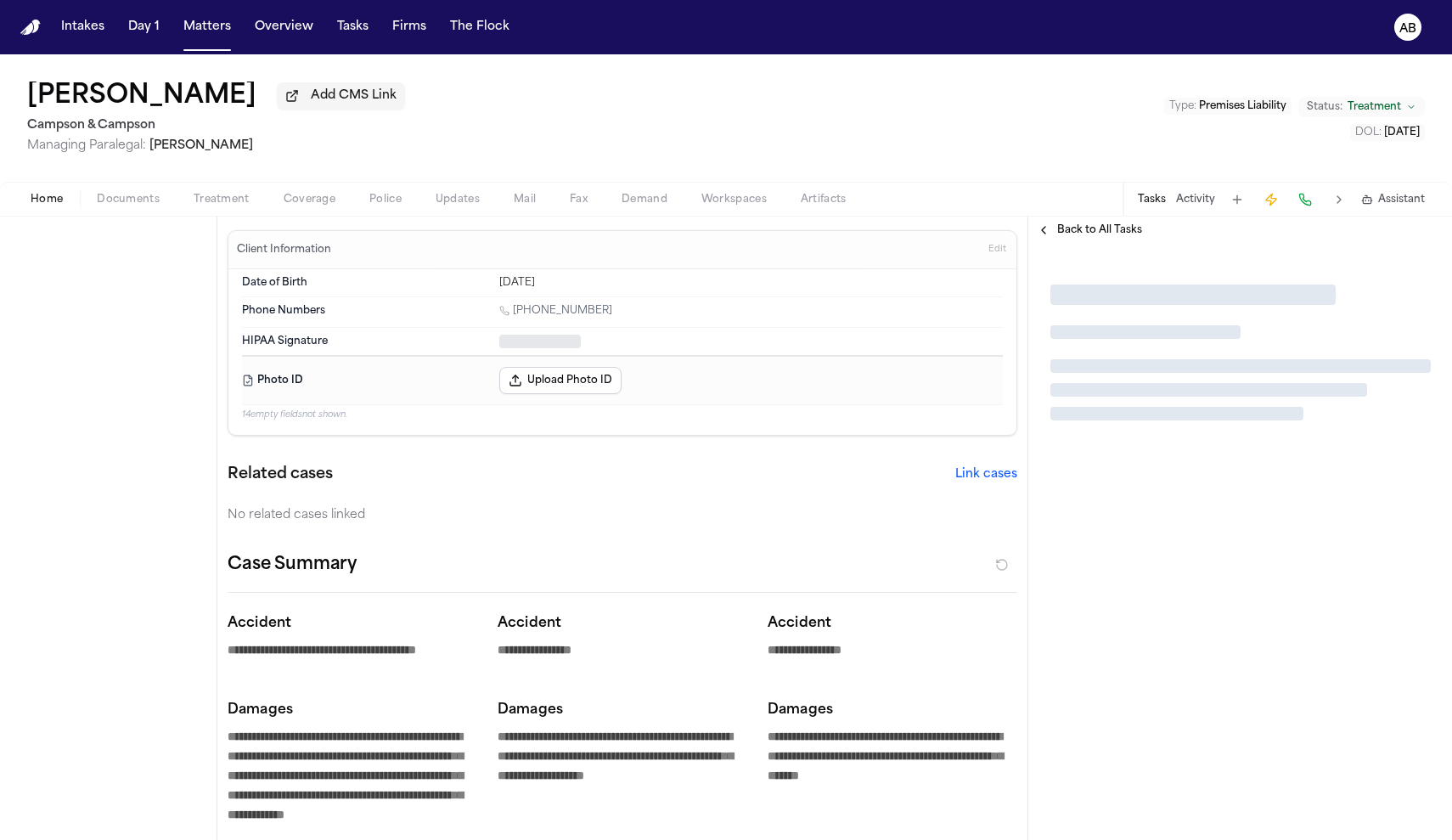
type textarea "*"
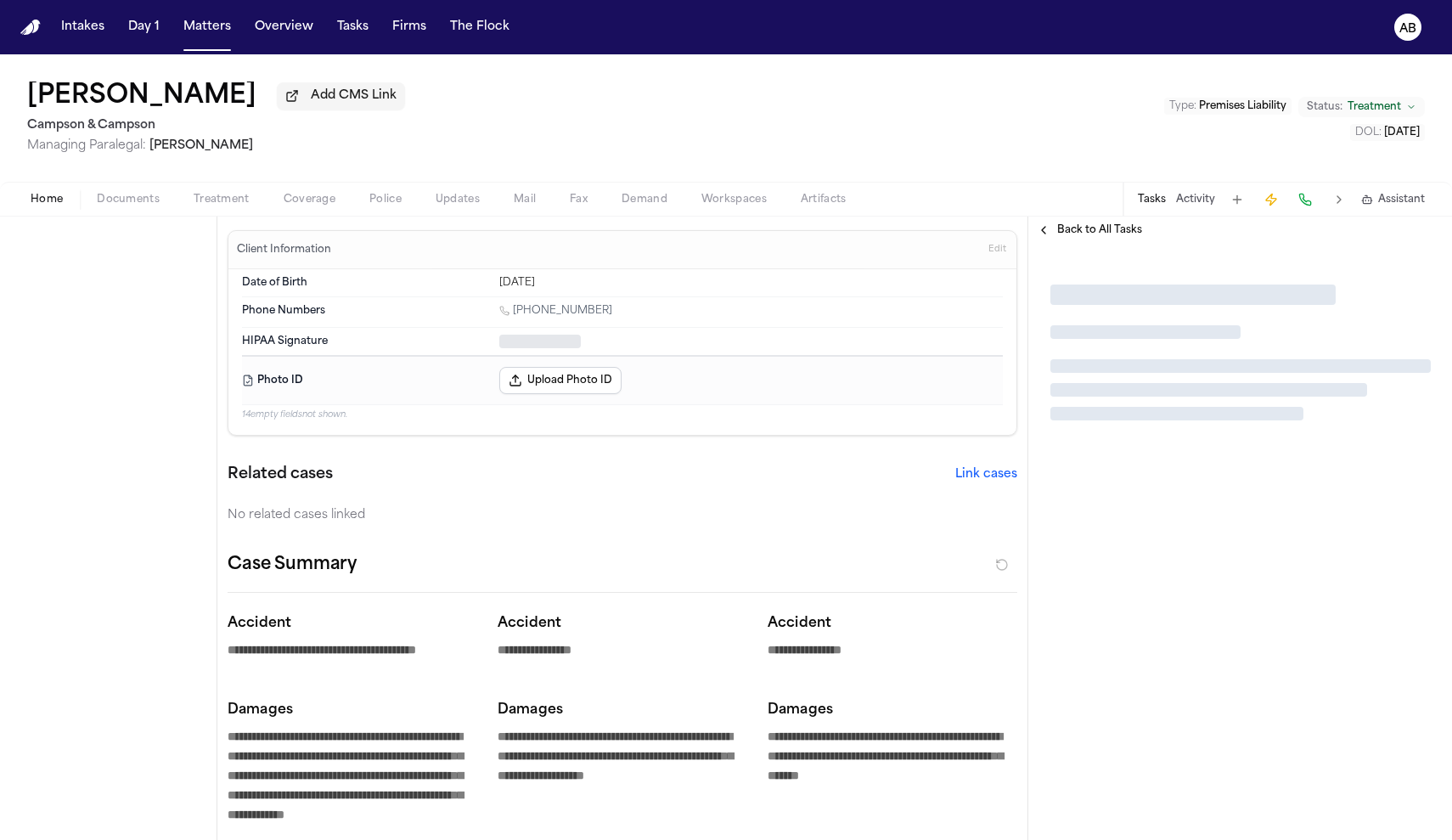
type textarea "*"
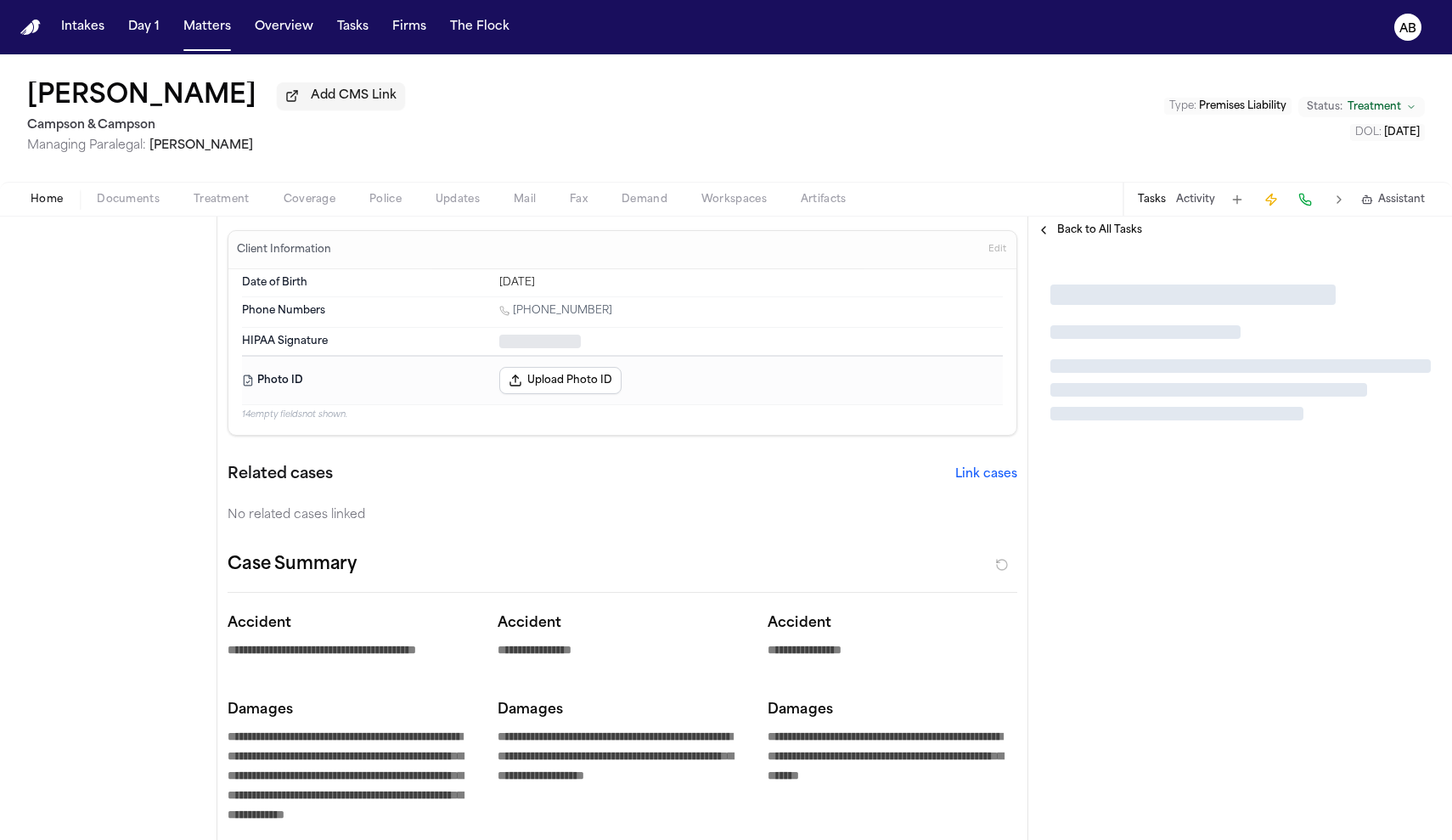
type textarea "*"
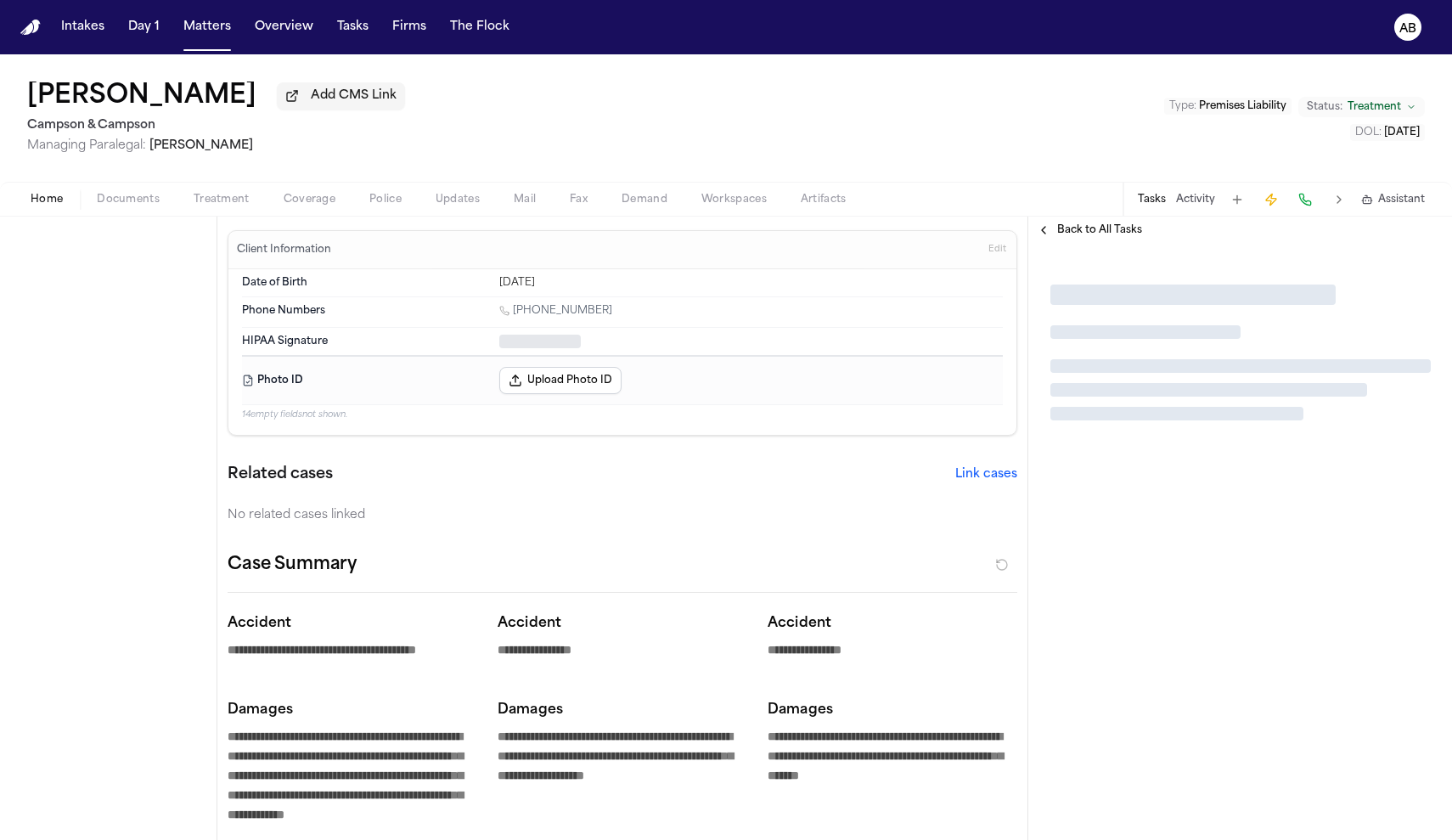
type textarea "*"
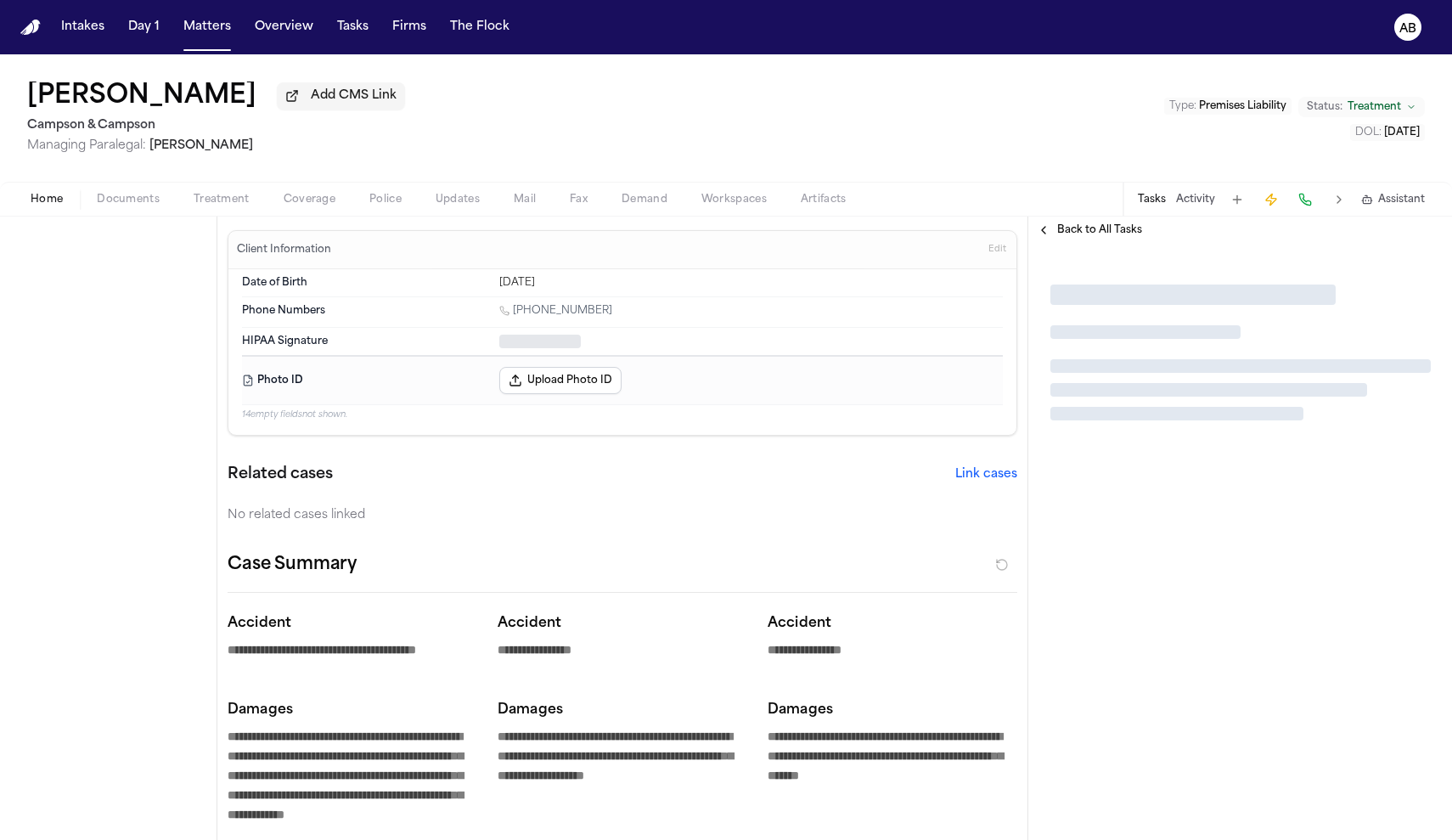
type textarea "*"
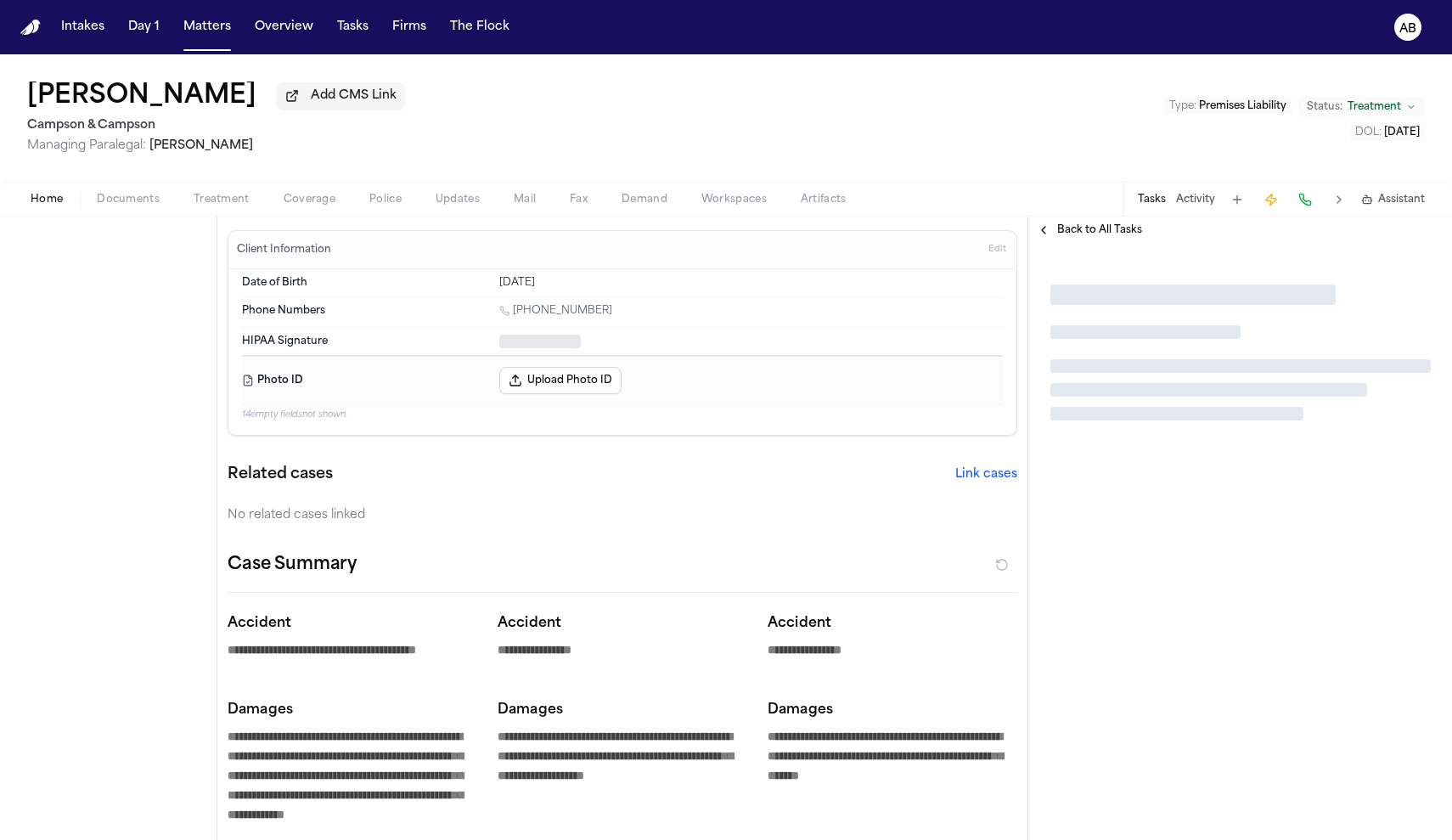
type textarea "*"
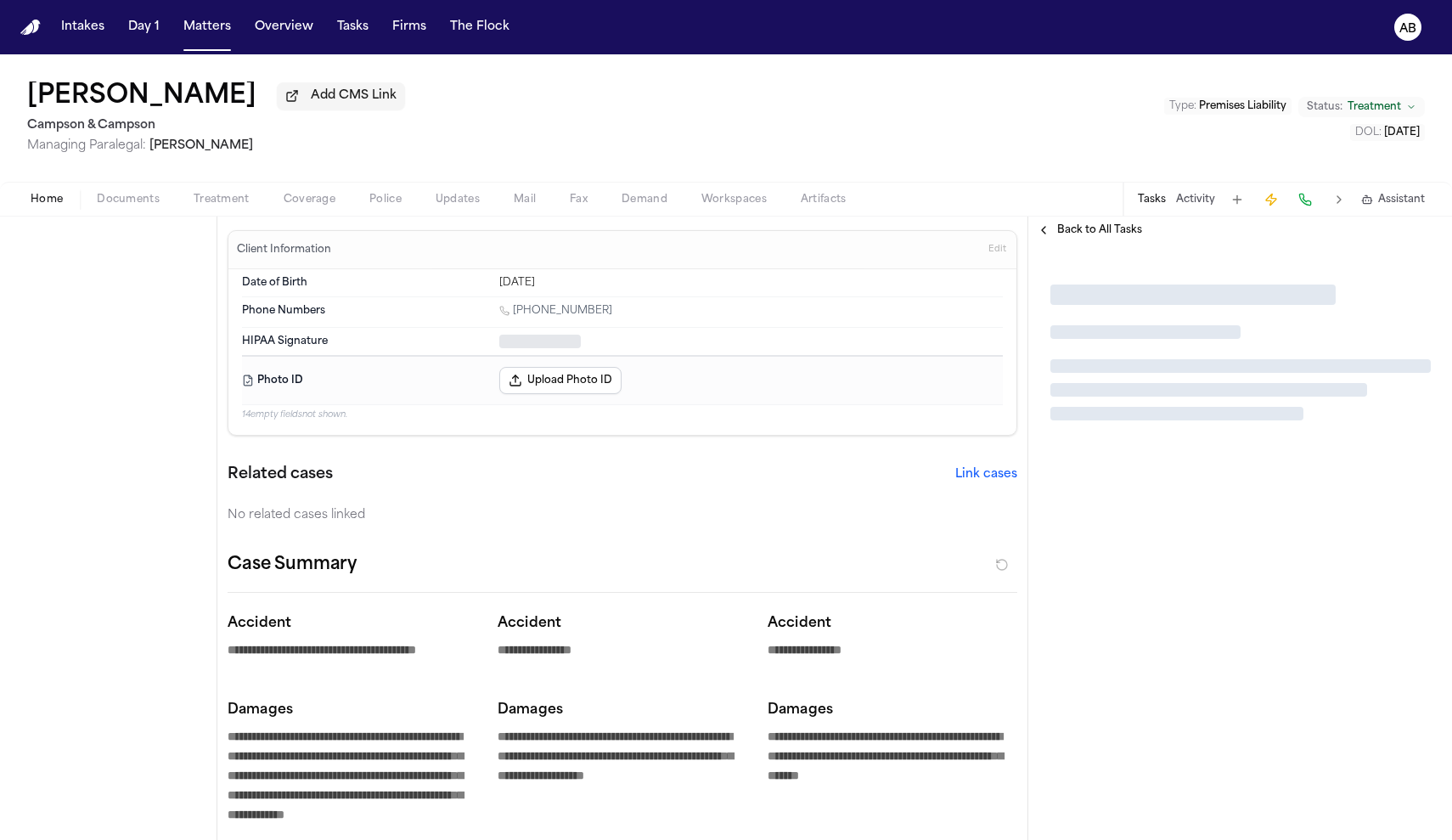
type textarea "*"
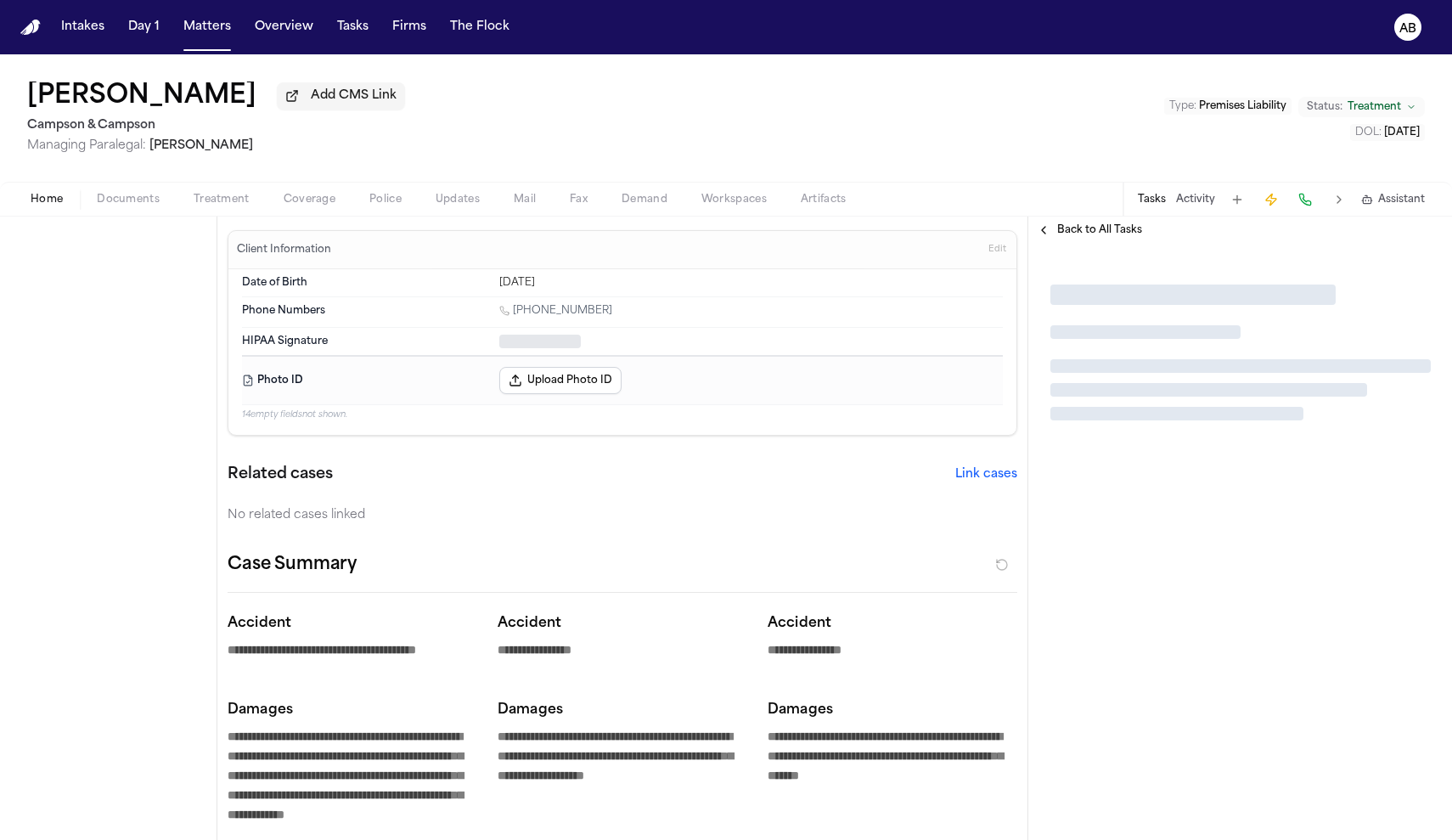
type textarea "*"
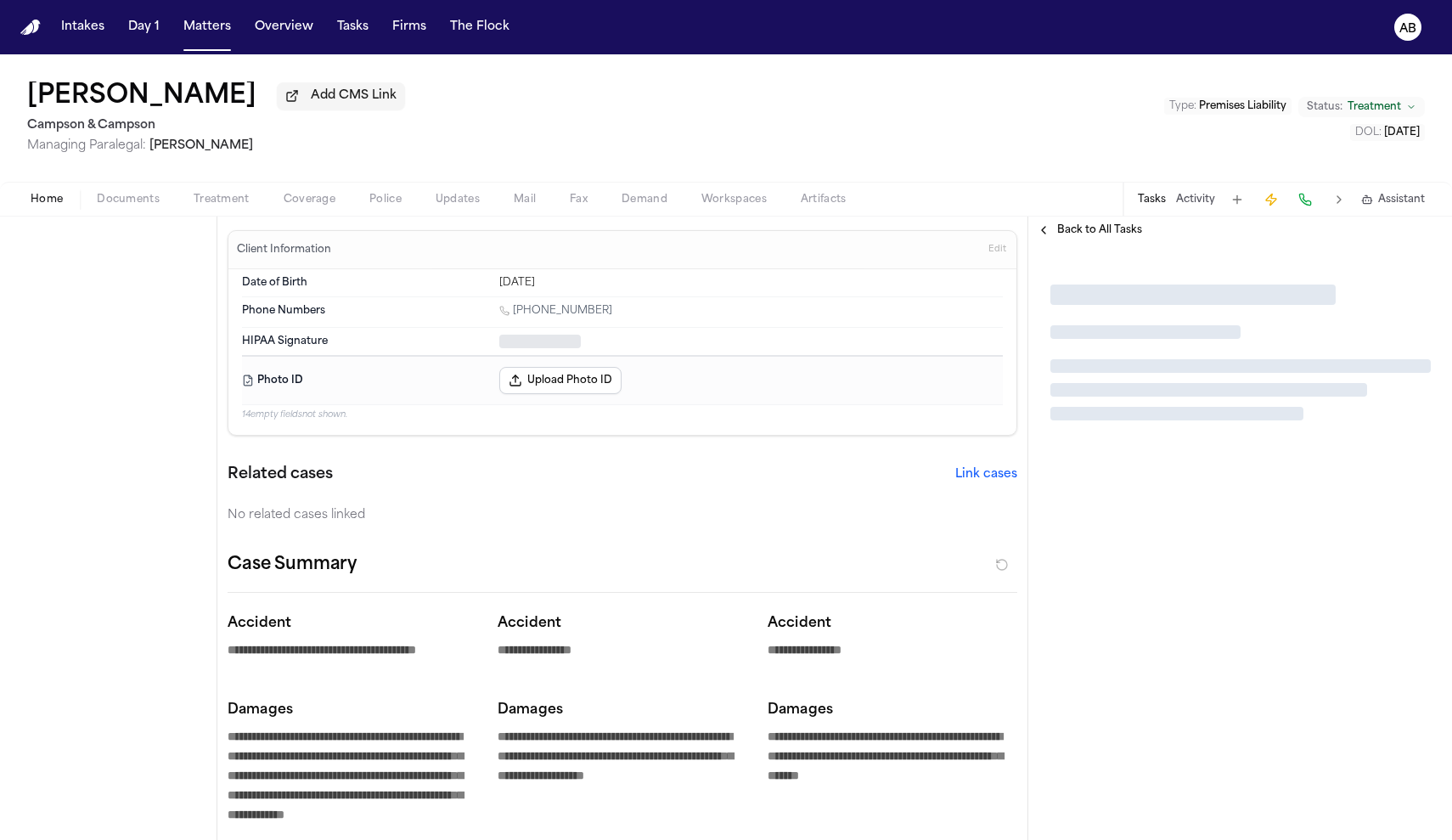
type textarea "*"
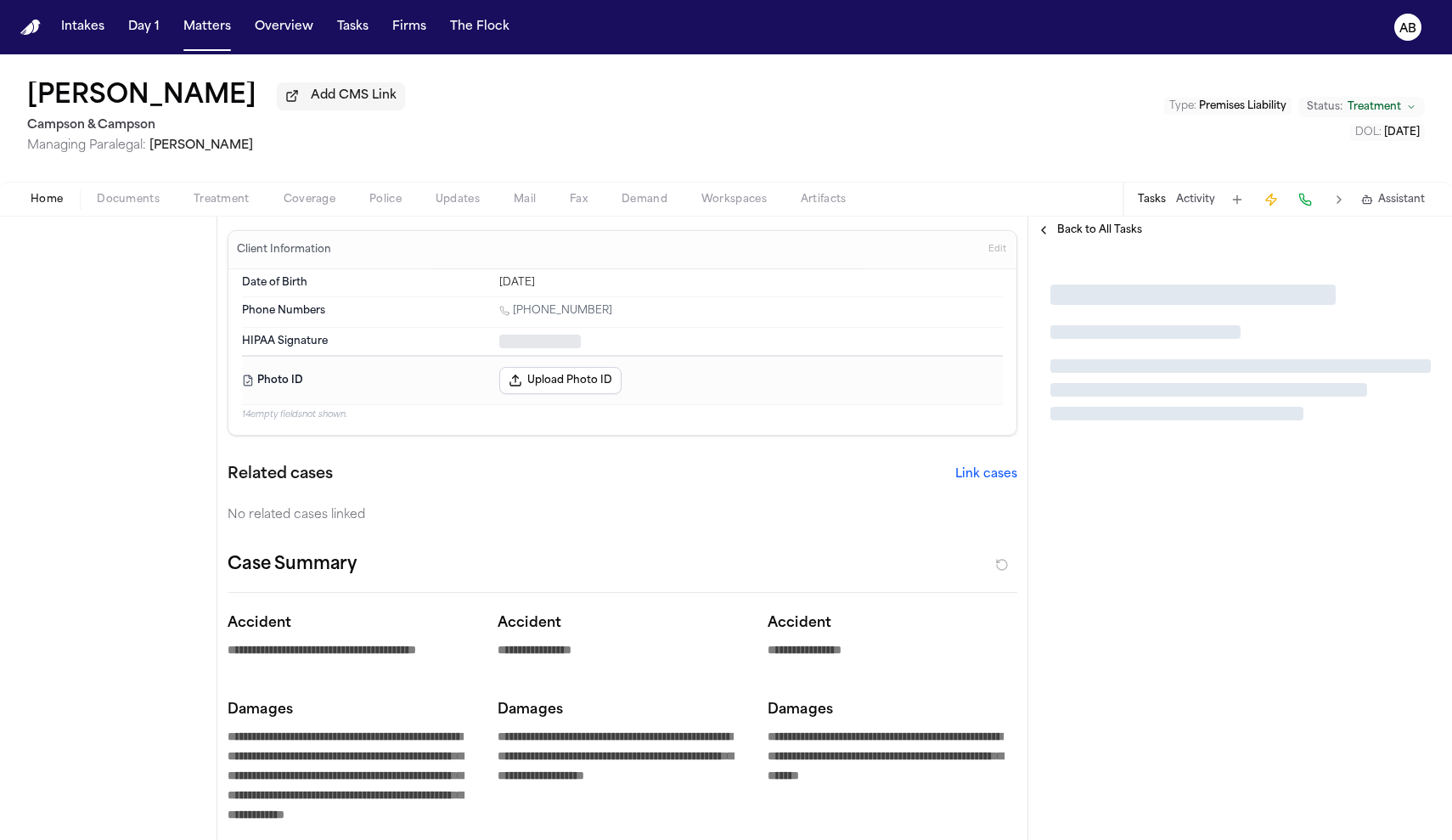
type textarea "*"
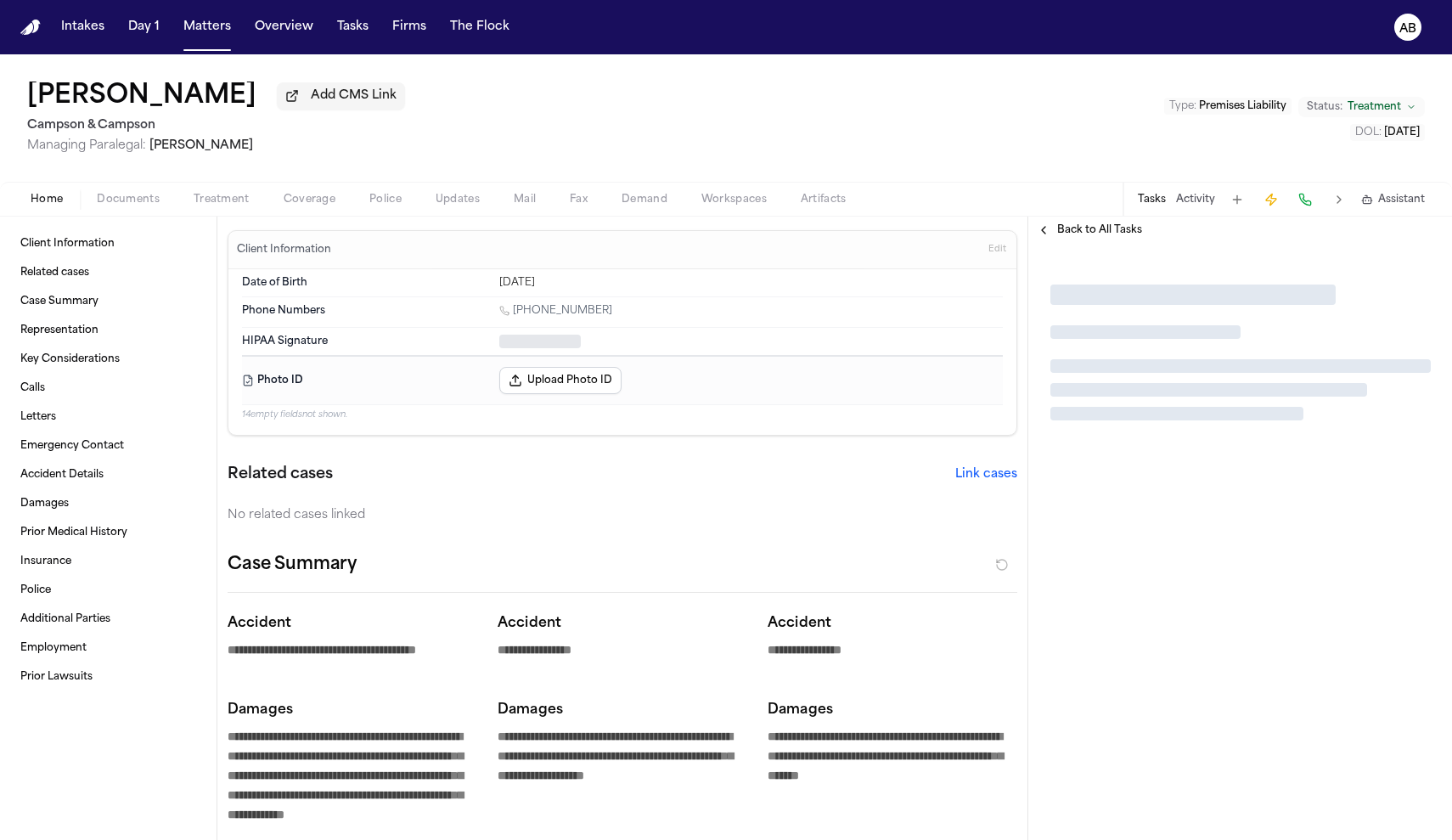
type textarea "*"
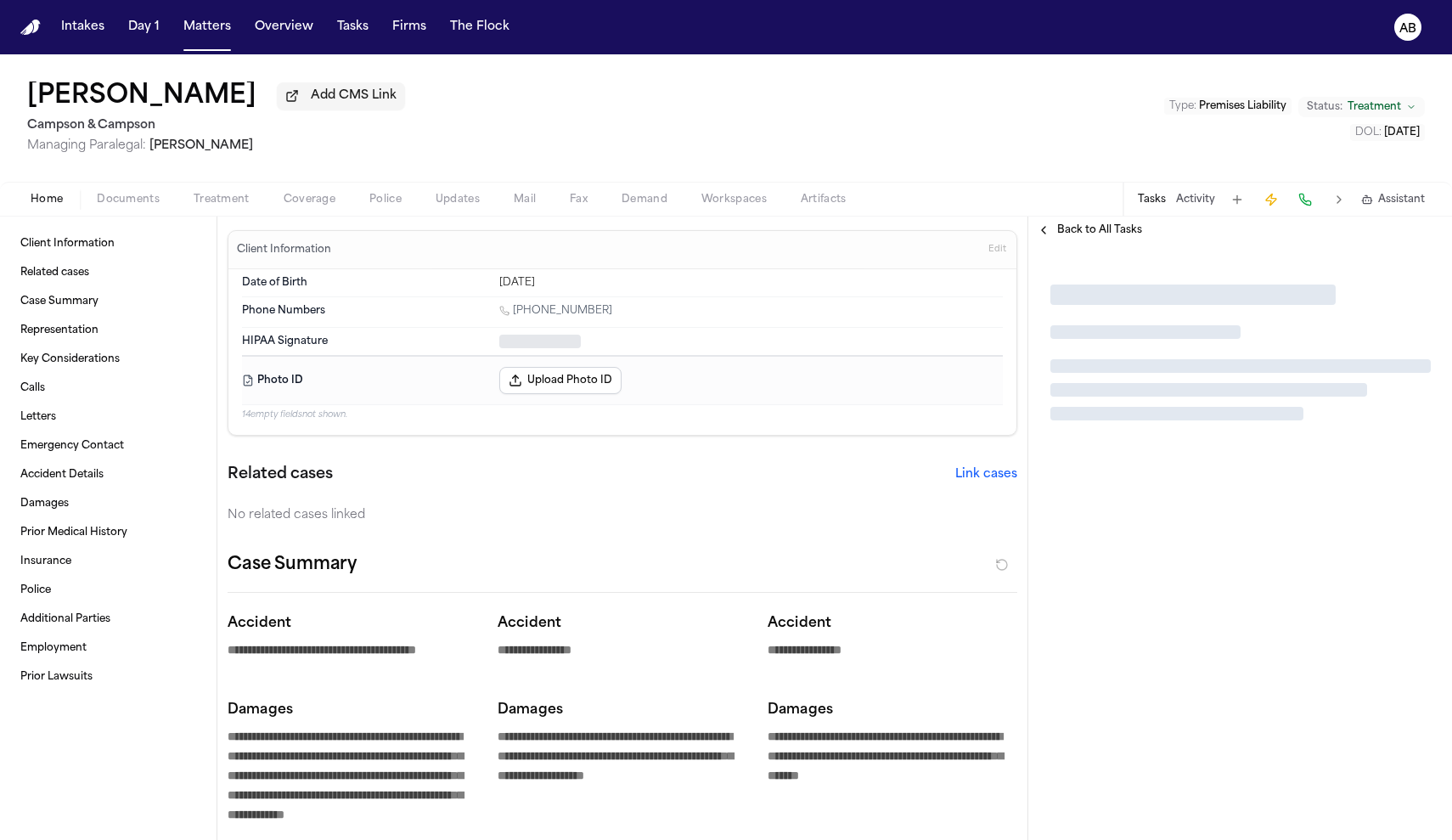
type textarea "*"
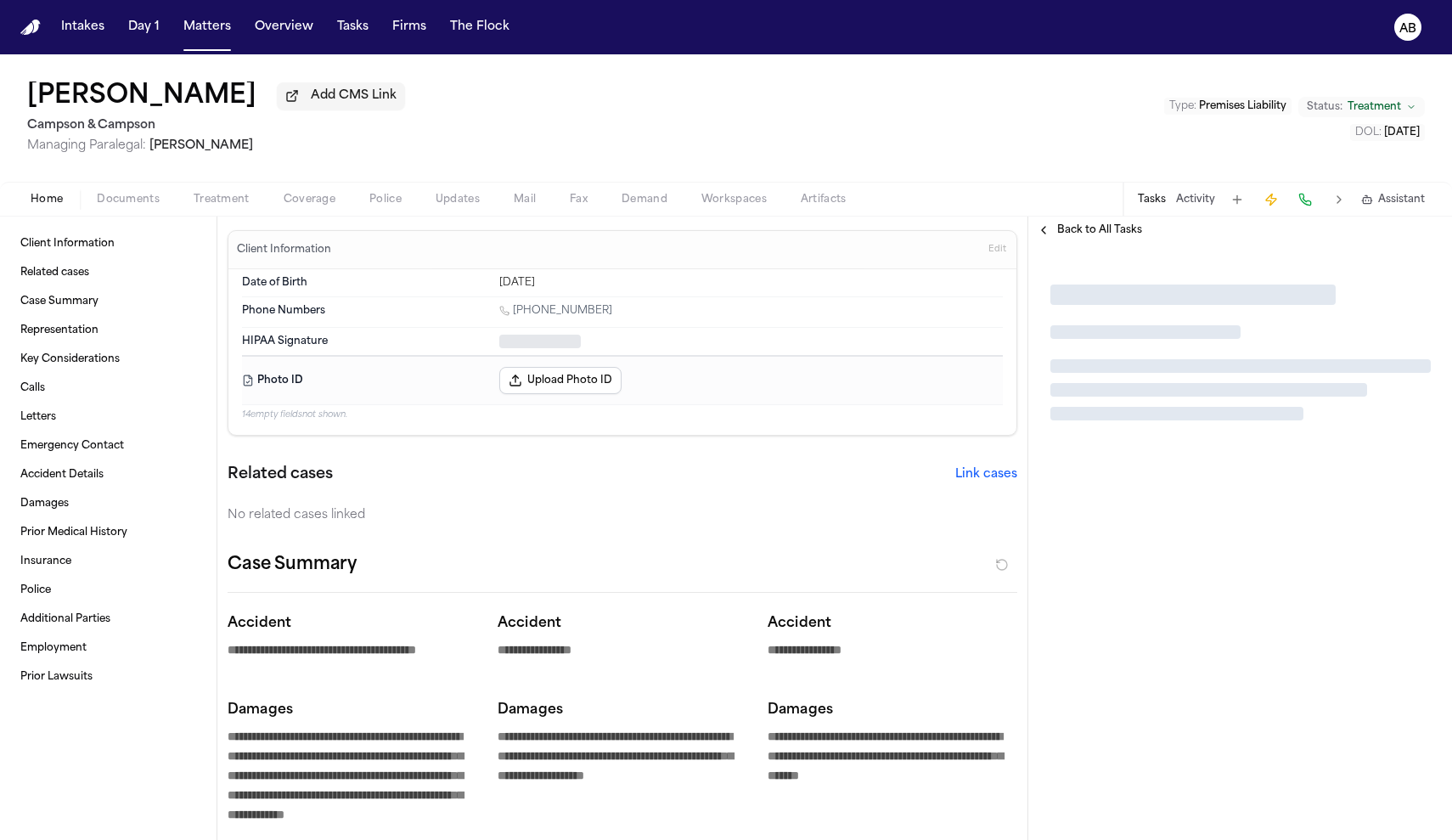
type textarea "*"
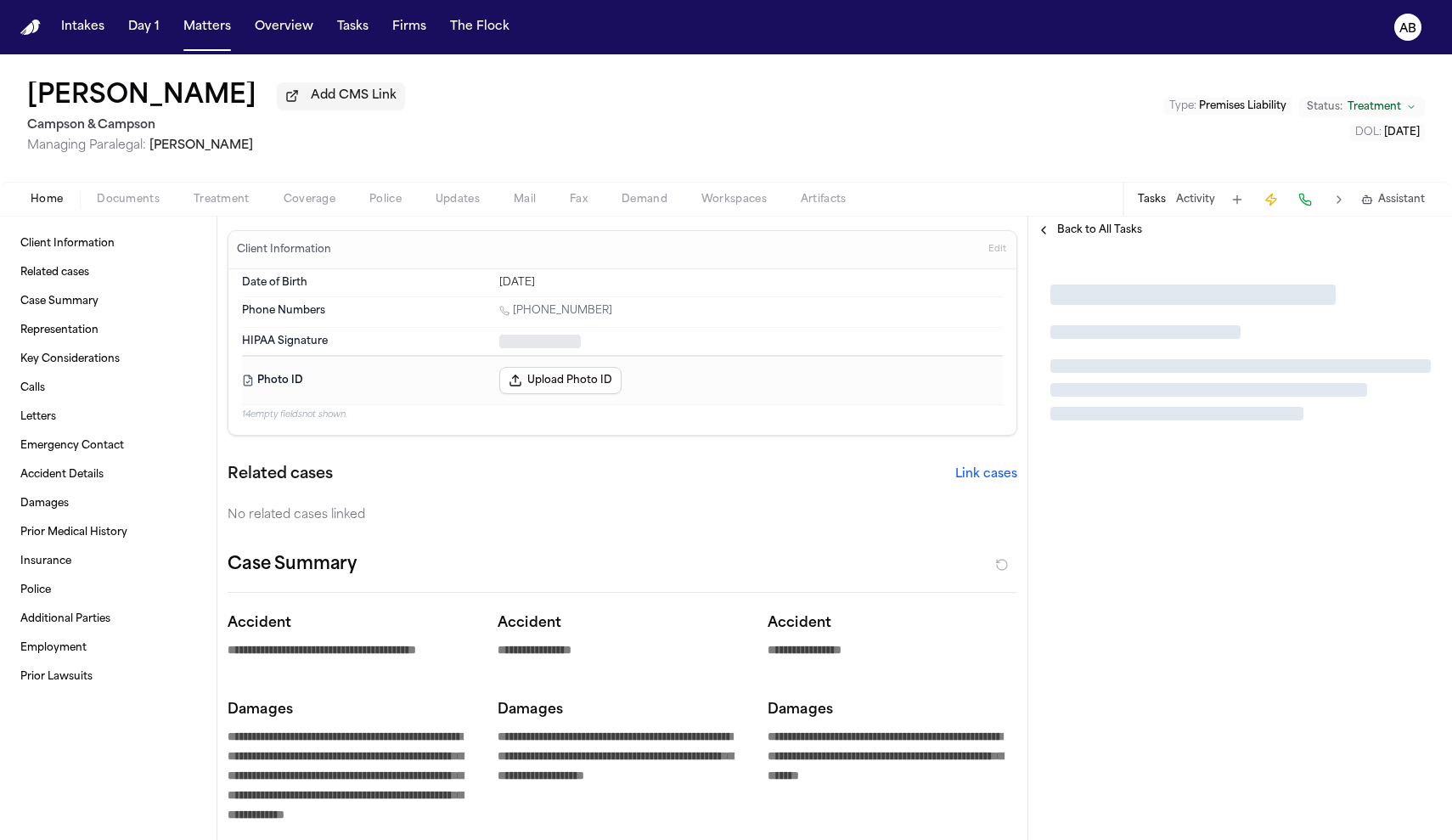
type textarea "*"
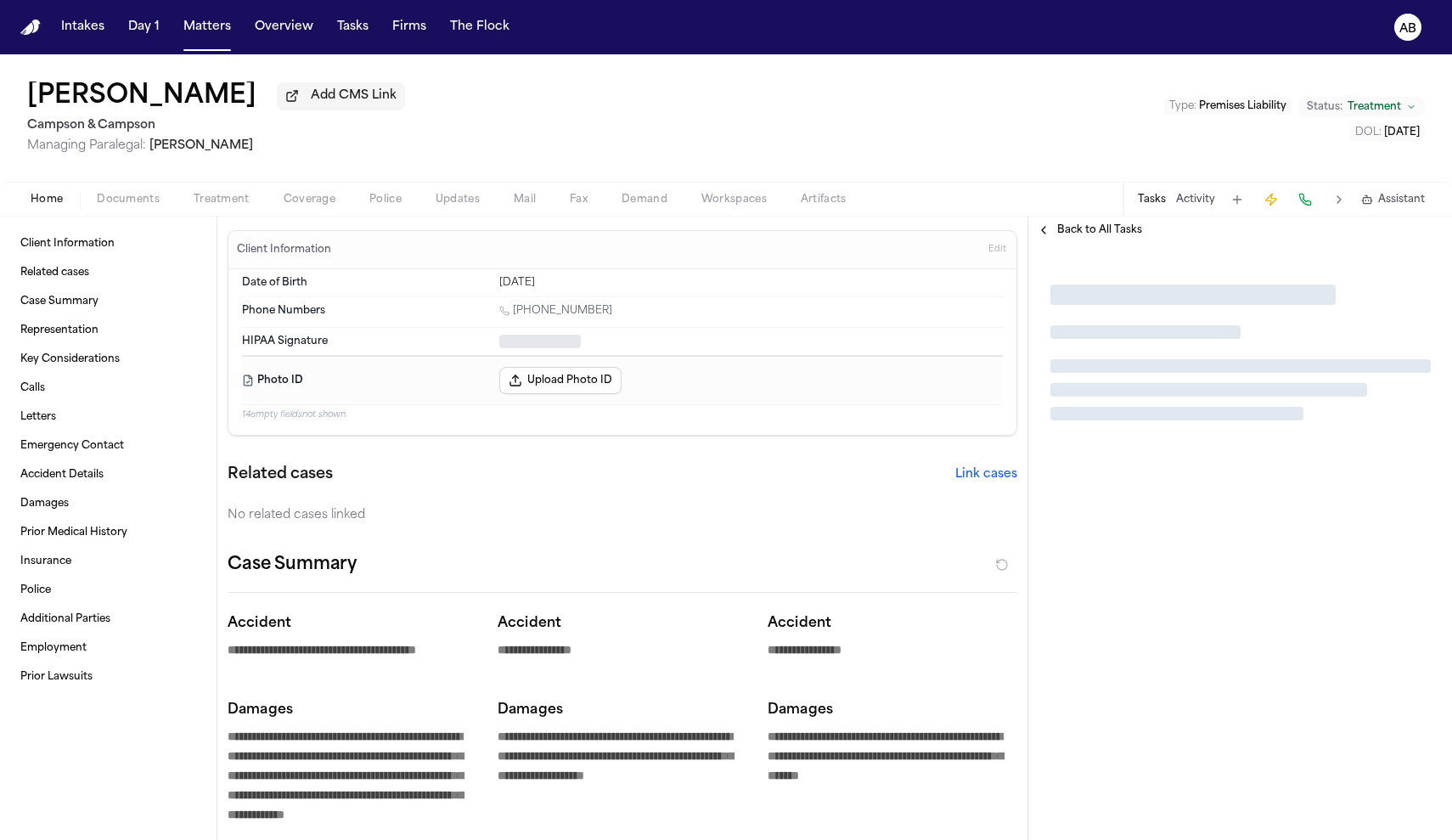
type textarea "*"
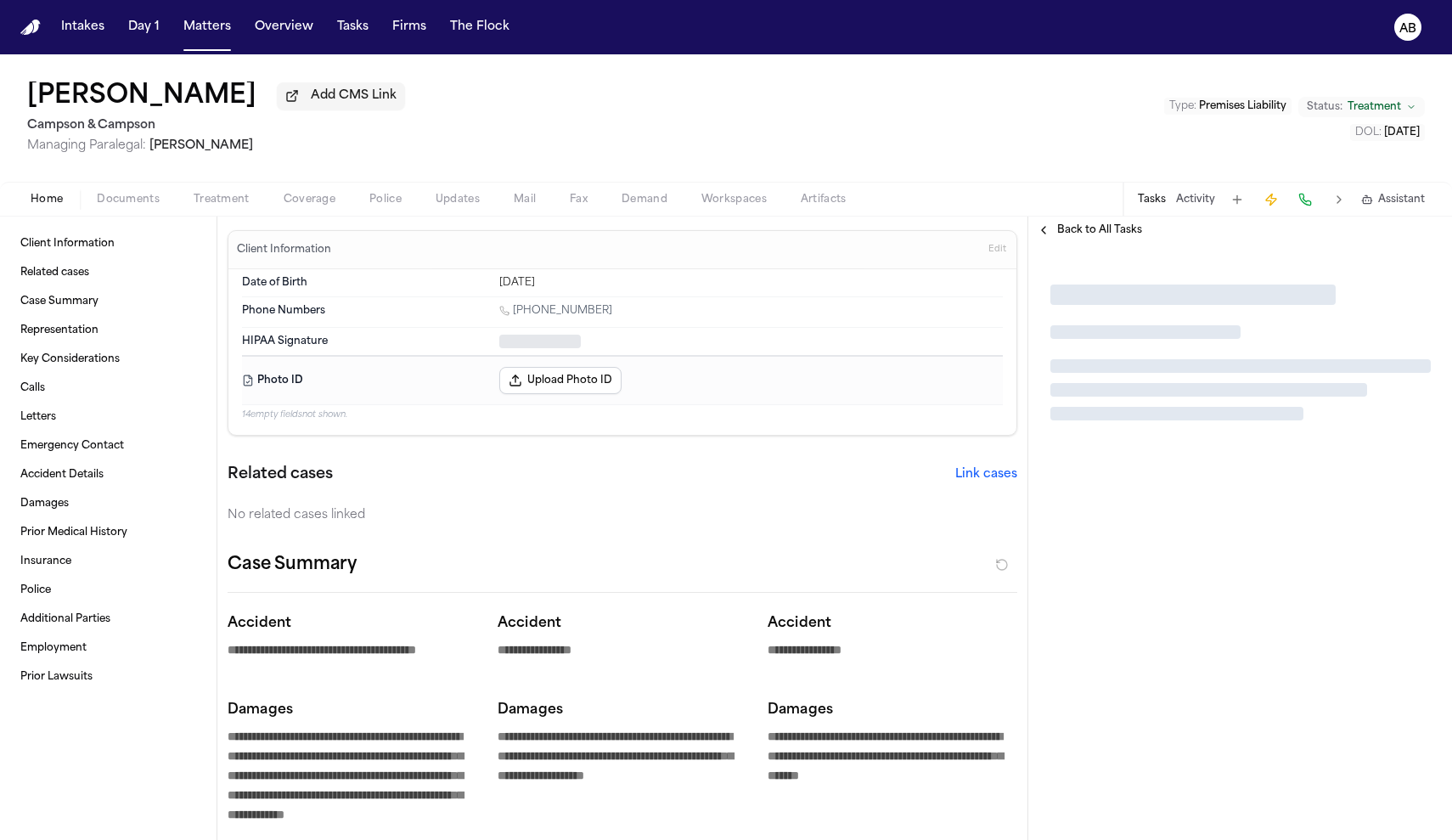
type textarea "*"
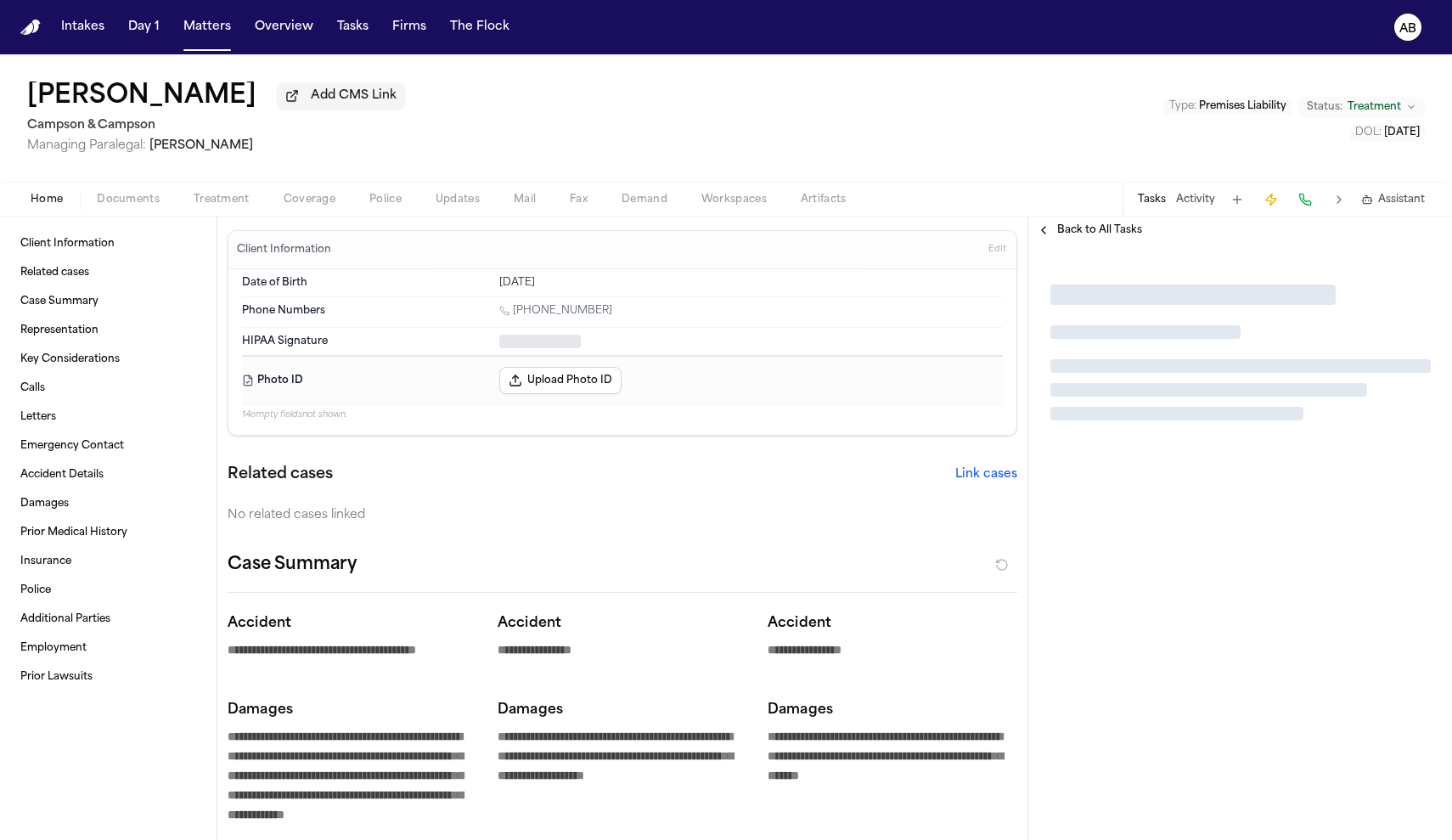
type textarea "*"
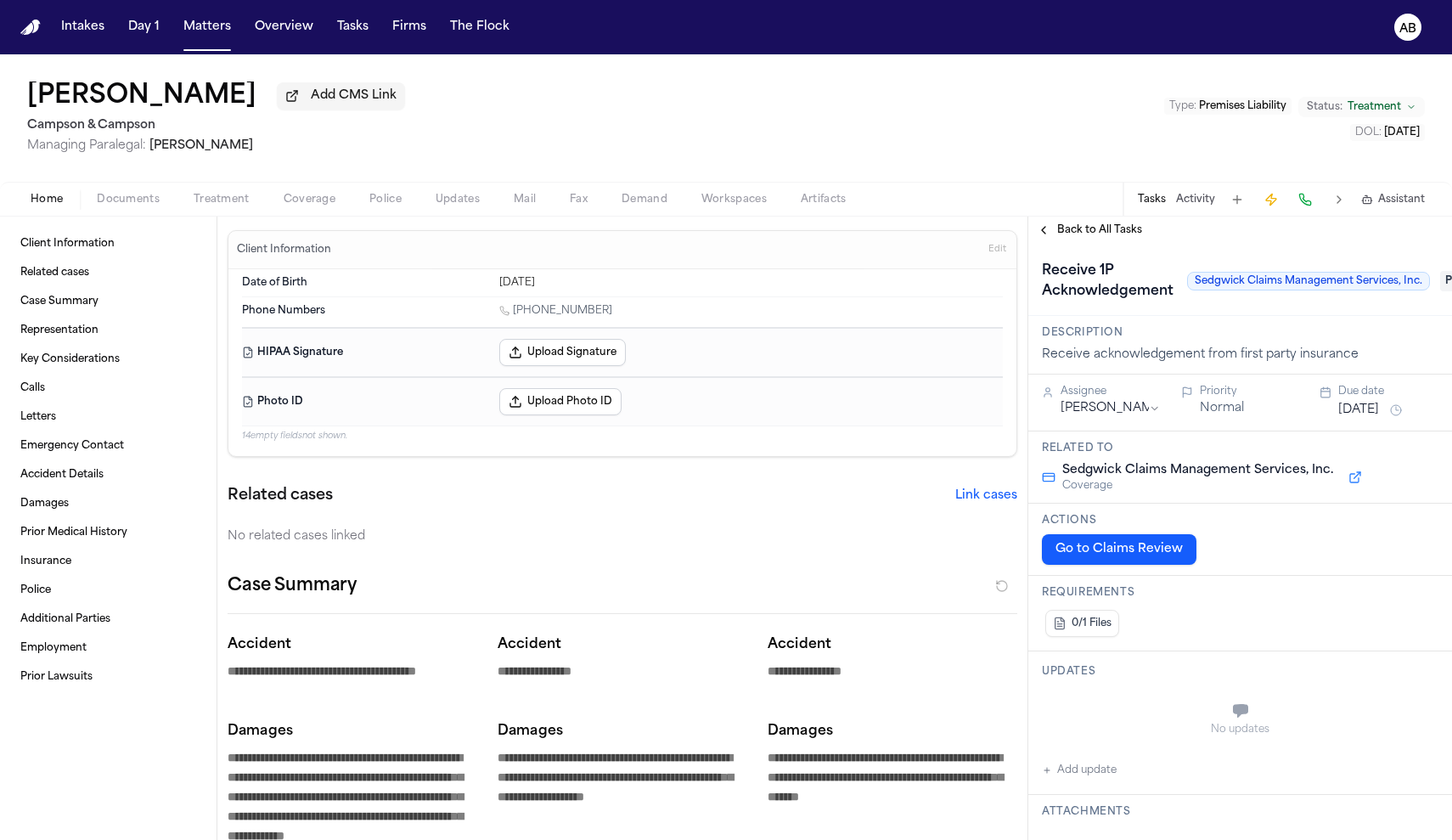
click at [149, 202] on span "Documents" at bounding box center [128, 200] width 63 height 14
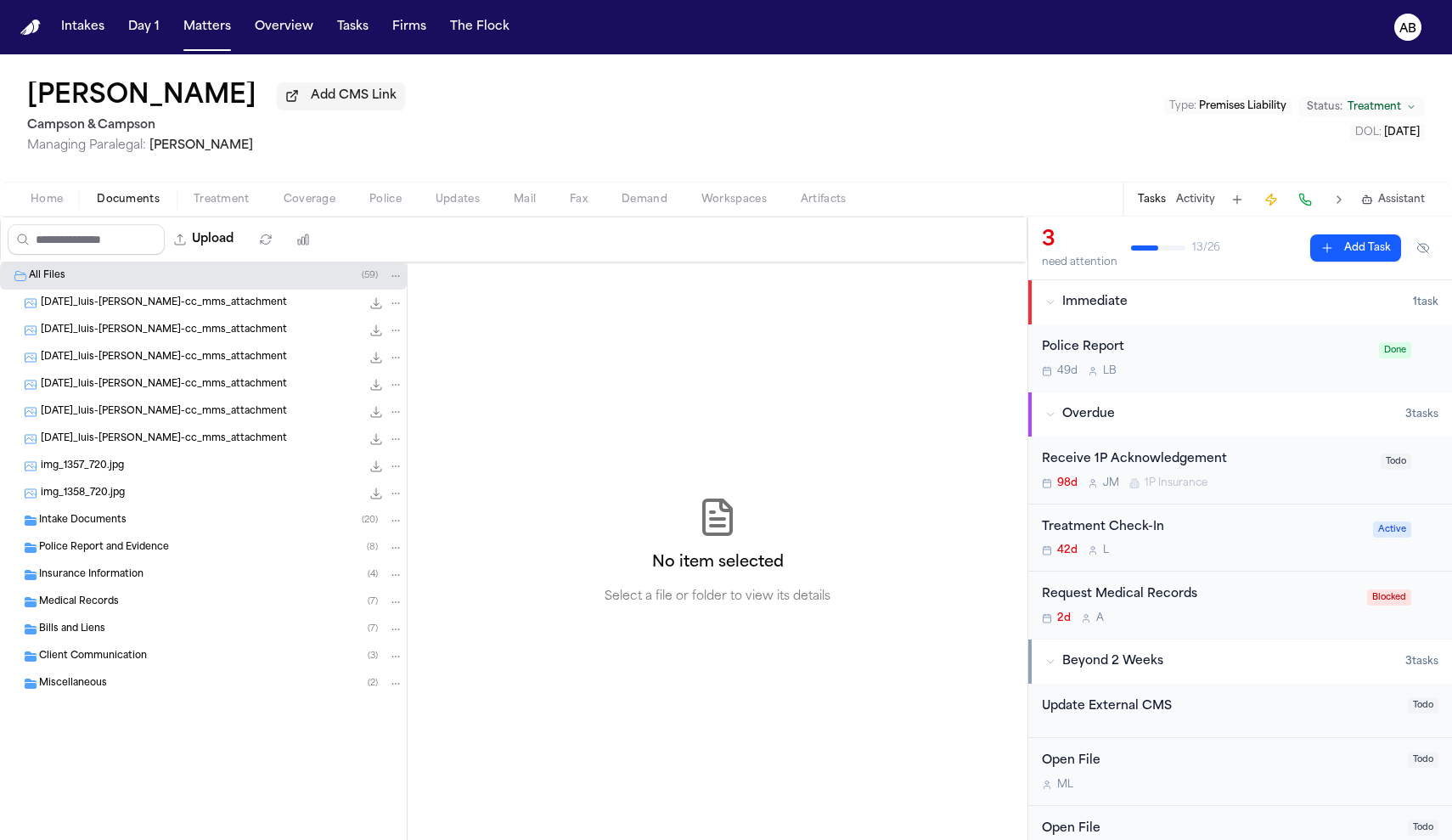
click at [107, 573] on span "Insurance Information" at bounding box center [91, 575] width 104 height 15
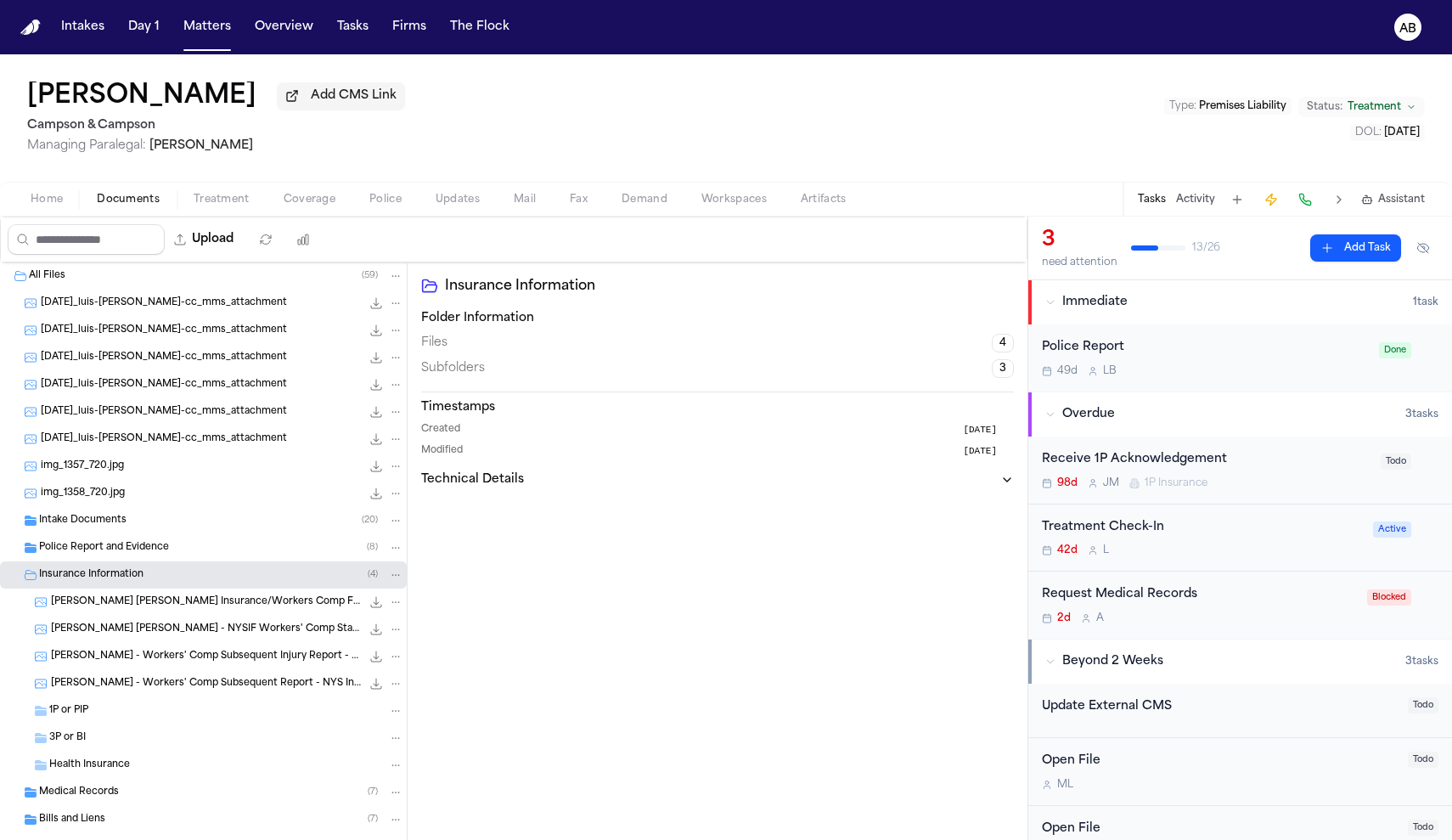
scroll to position [9, 0]
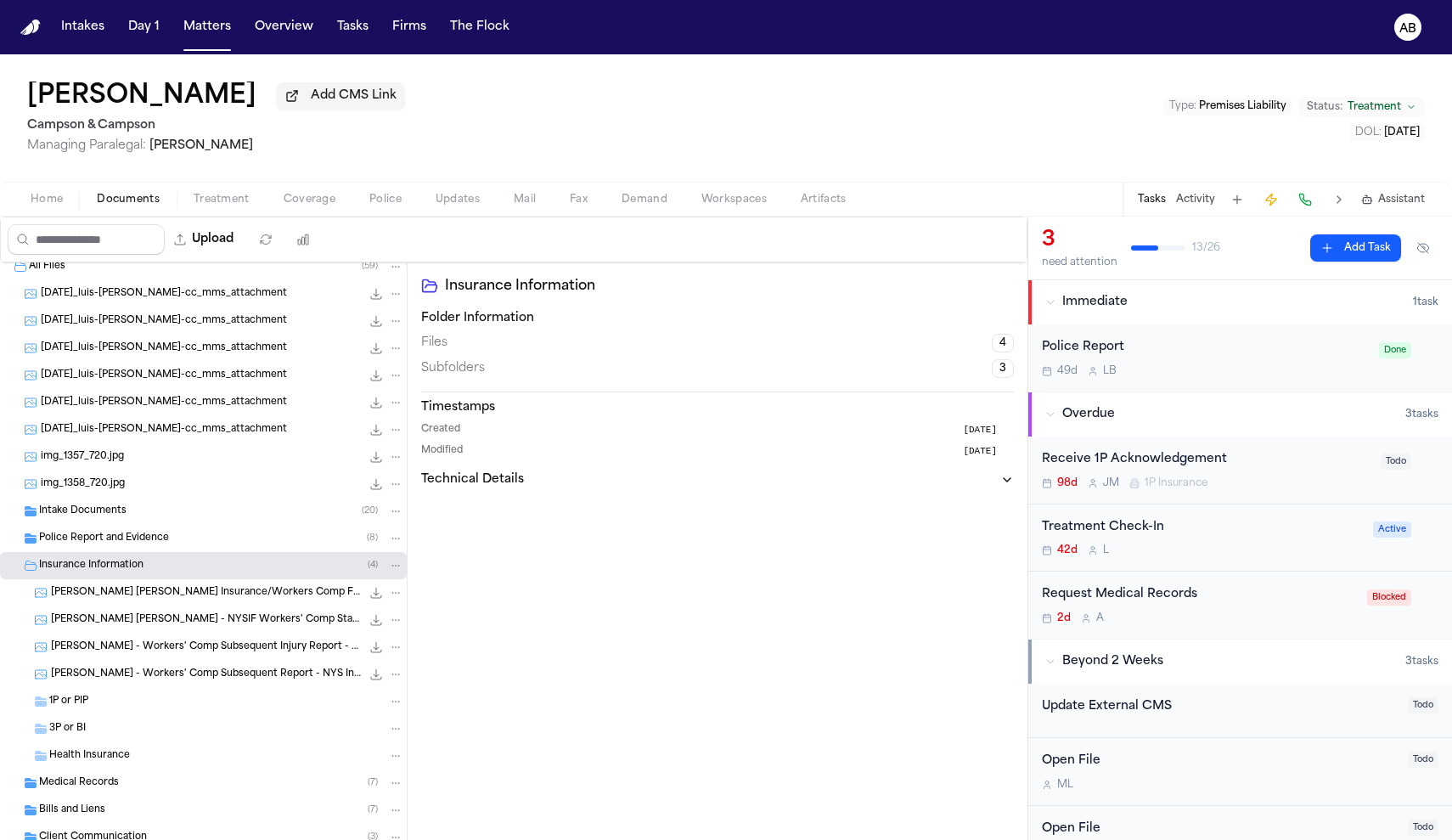
click at [167, 537] on span "Police Report and Evidence" at bounding box center [104, 538] width 130 height 15
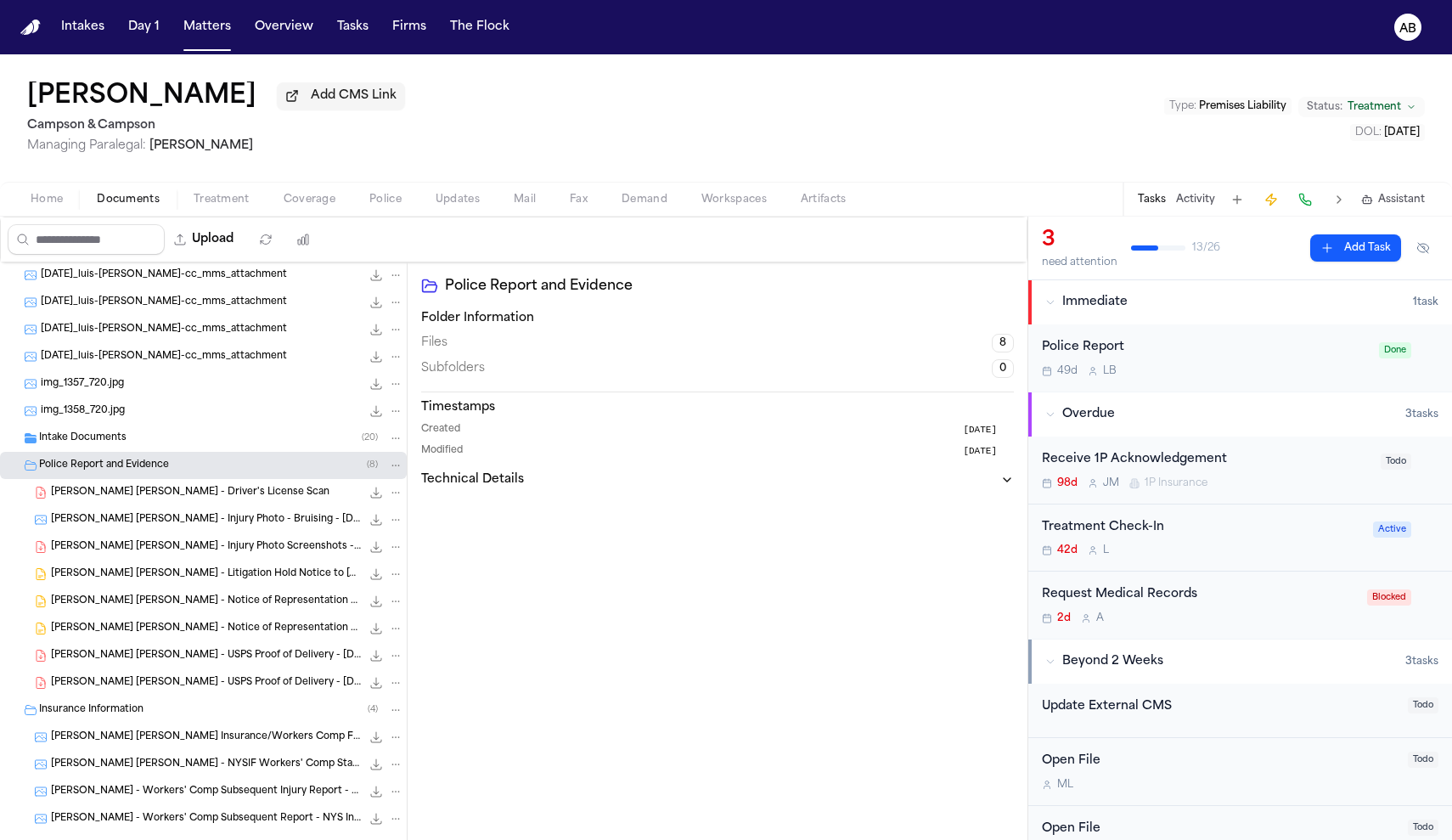
scroll to position [104, 0]
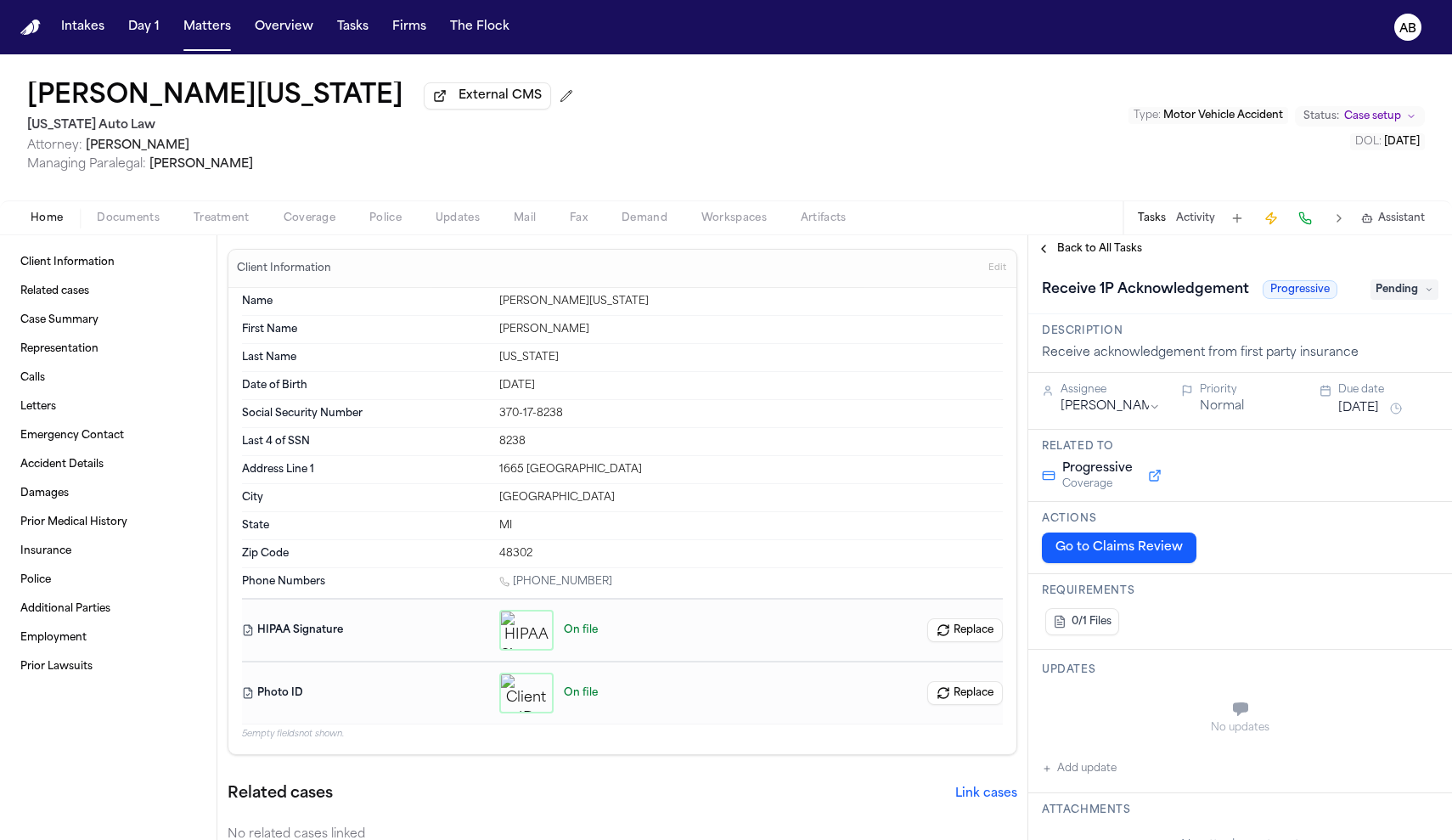
click at [148, 222] on span "Documents" at bounding box center [128, 218] width 63 height 14
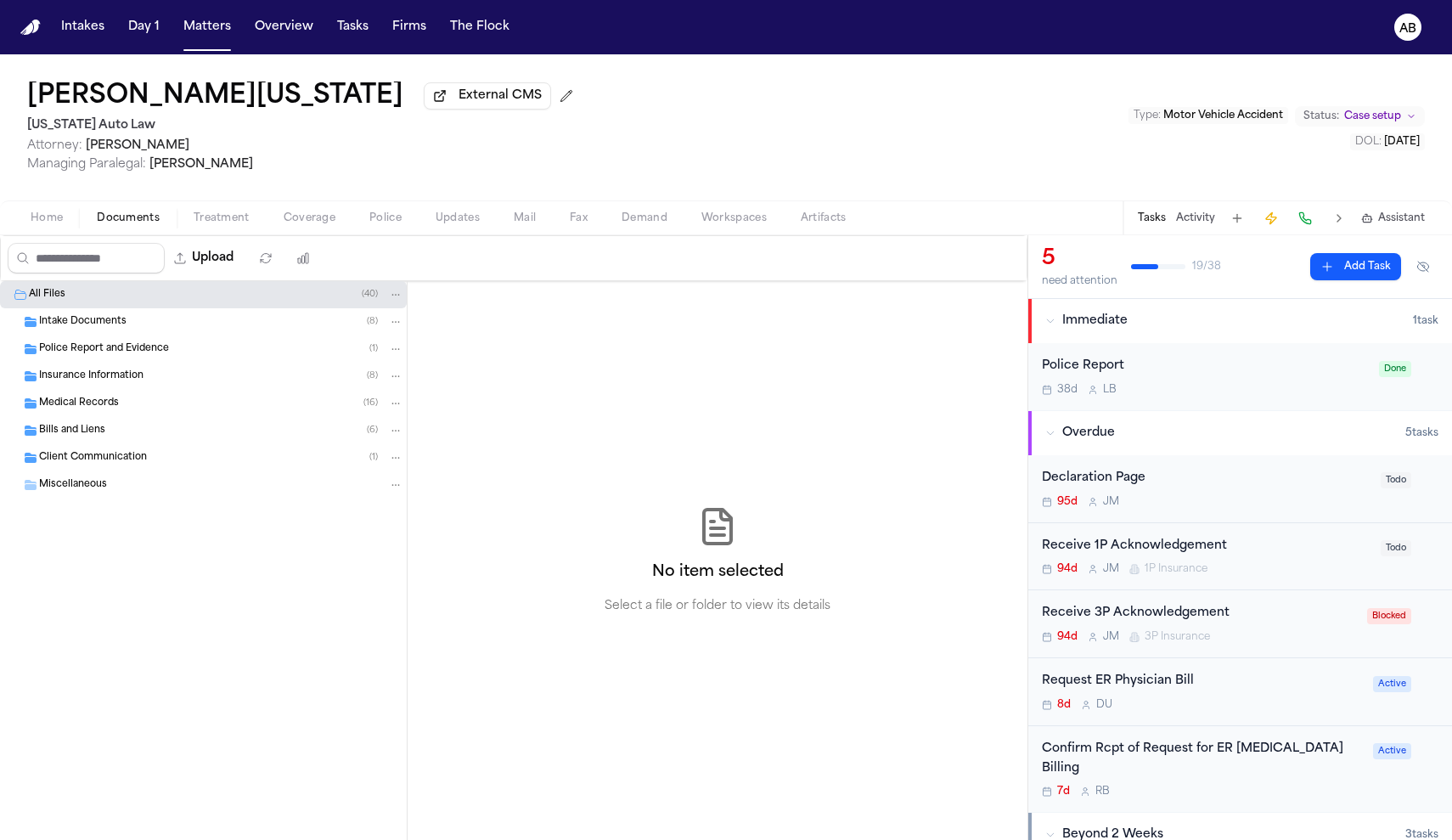
click at [98, 349] on span "Police Report and Evidence" at bounding box center [104, 349] width 130 height 15
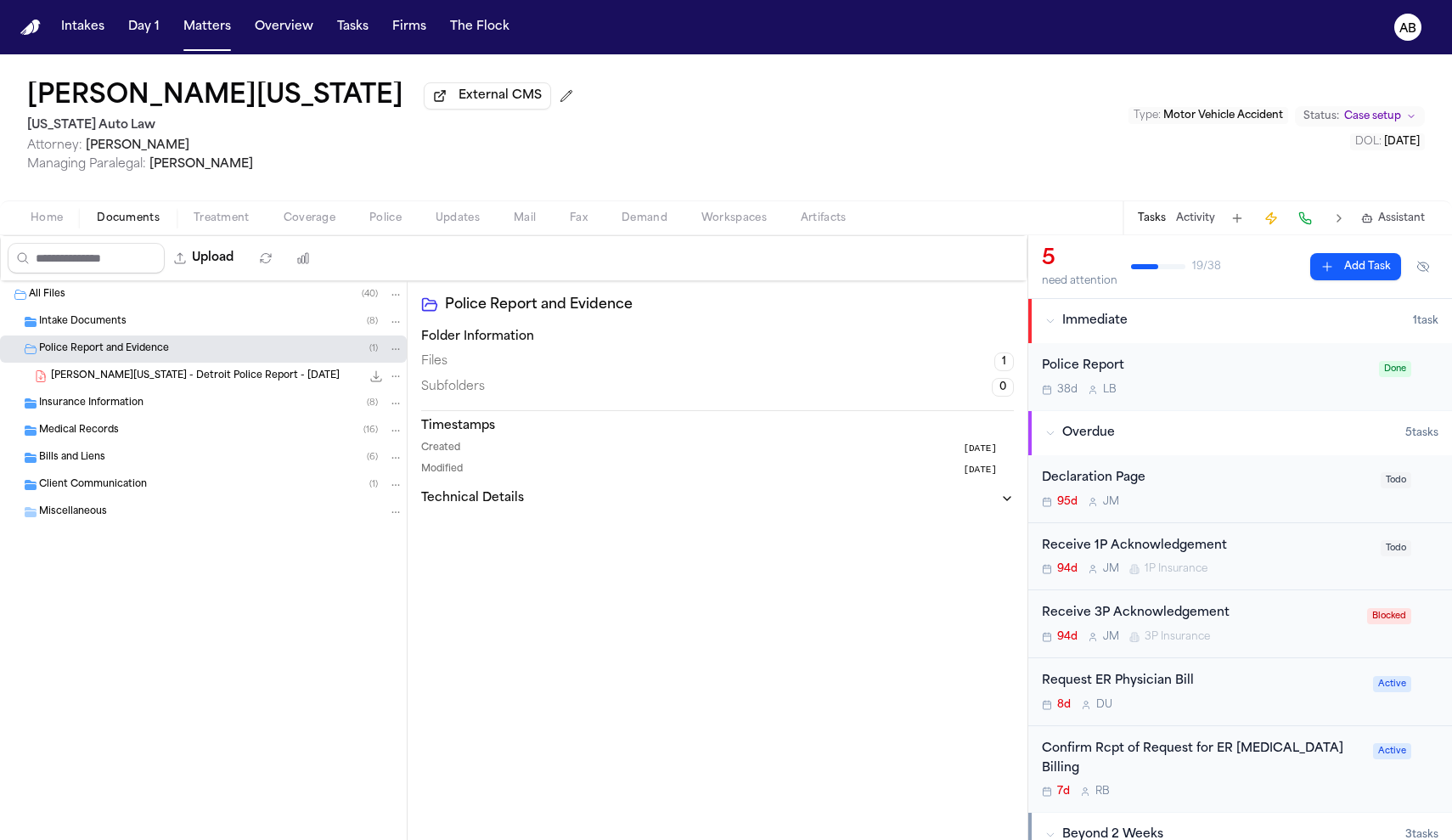
click at [1230, 384] on div "Police Report 38d L B" at bounding box center [1205, 376] width 326 height 40
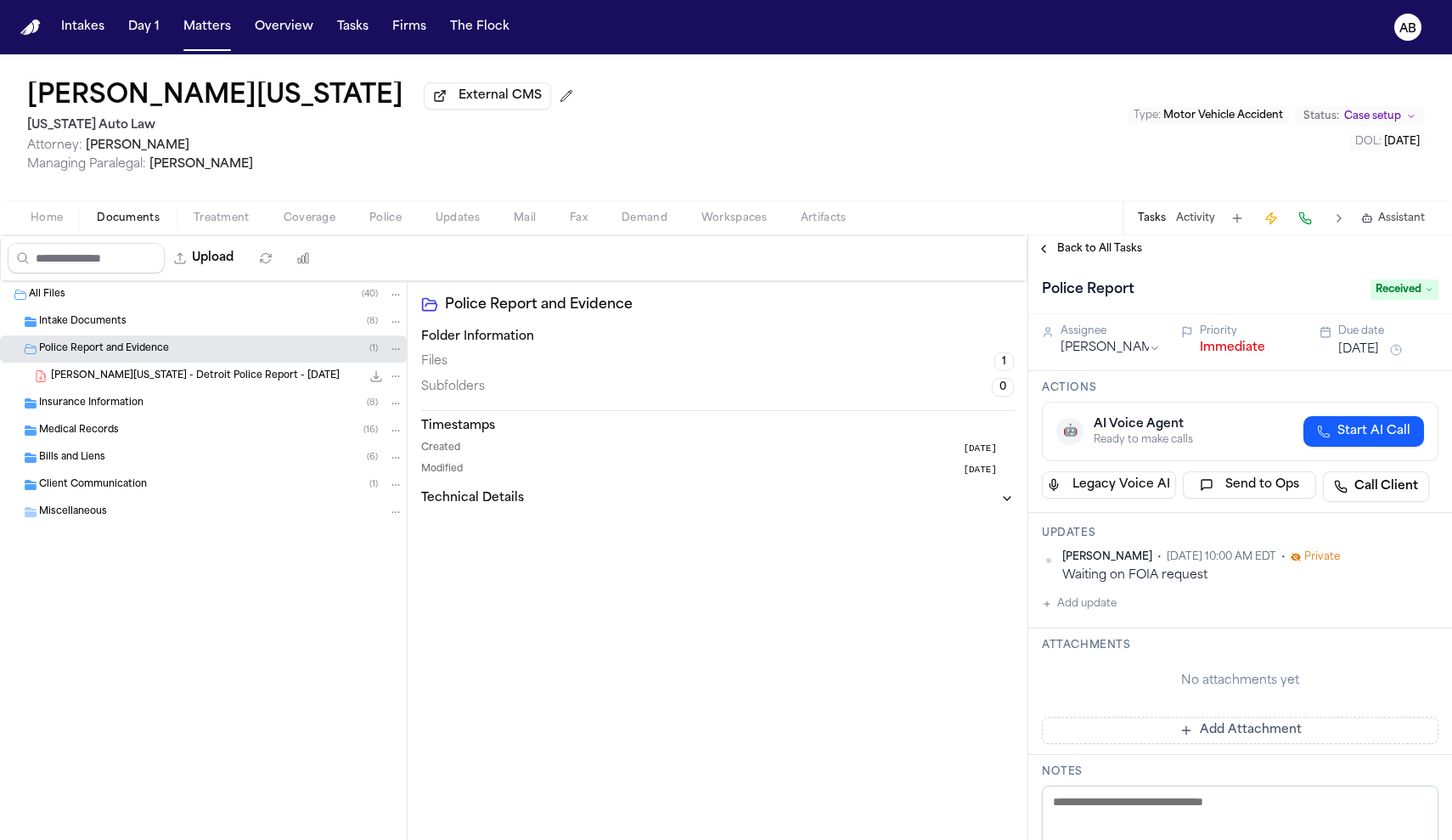
click at [1255, 351] on button "Immediate" at bounding box center [1232, 348] width 65 height 17
click at [1097, 252] on span "Back to All Tasks" at bounding box center [1099, 249] width 85 height 14
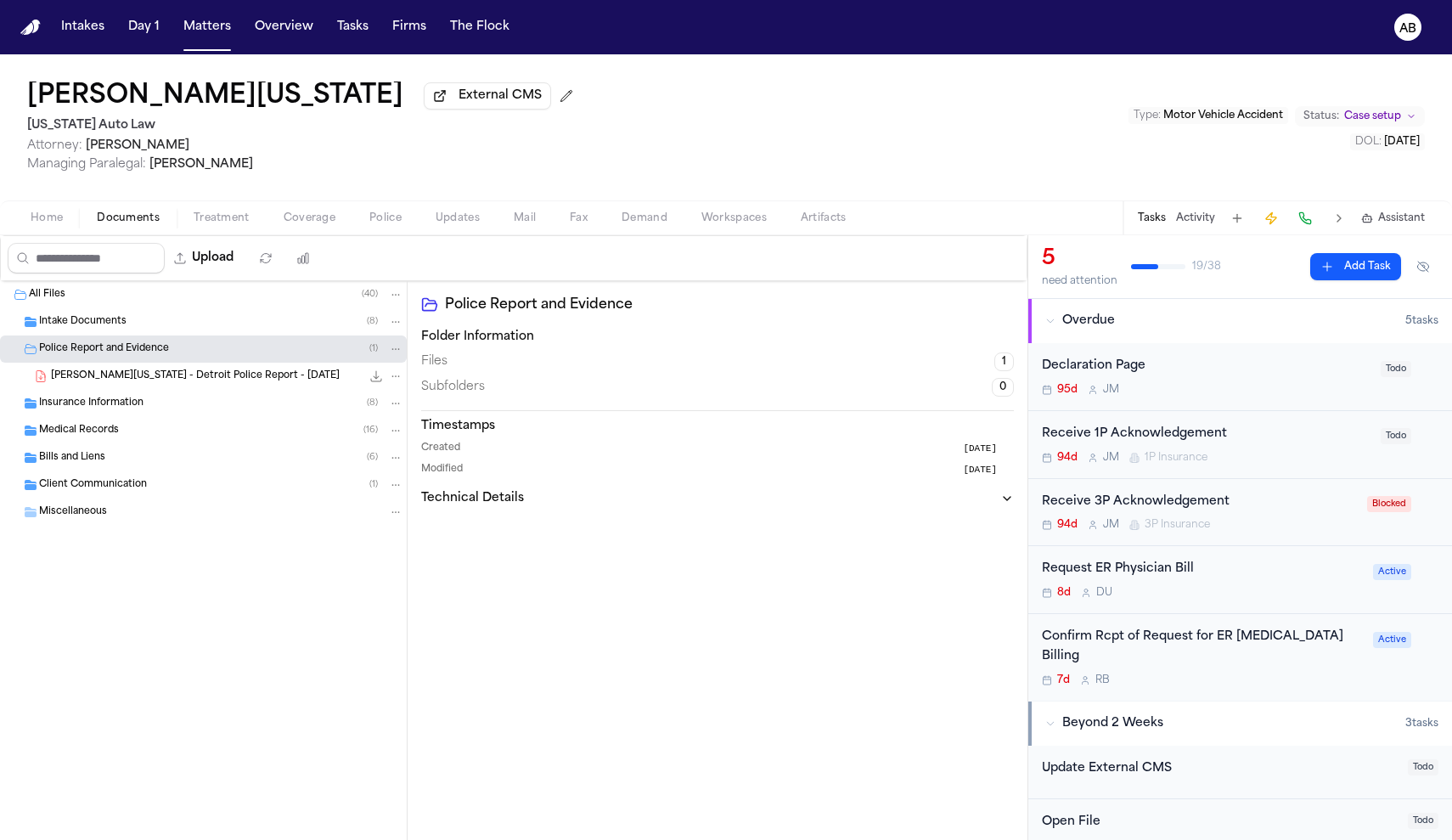
click at [152, 417] on div "Insurance Information ( 8 )" at bounding box center [203, 403] width 407 height 27
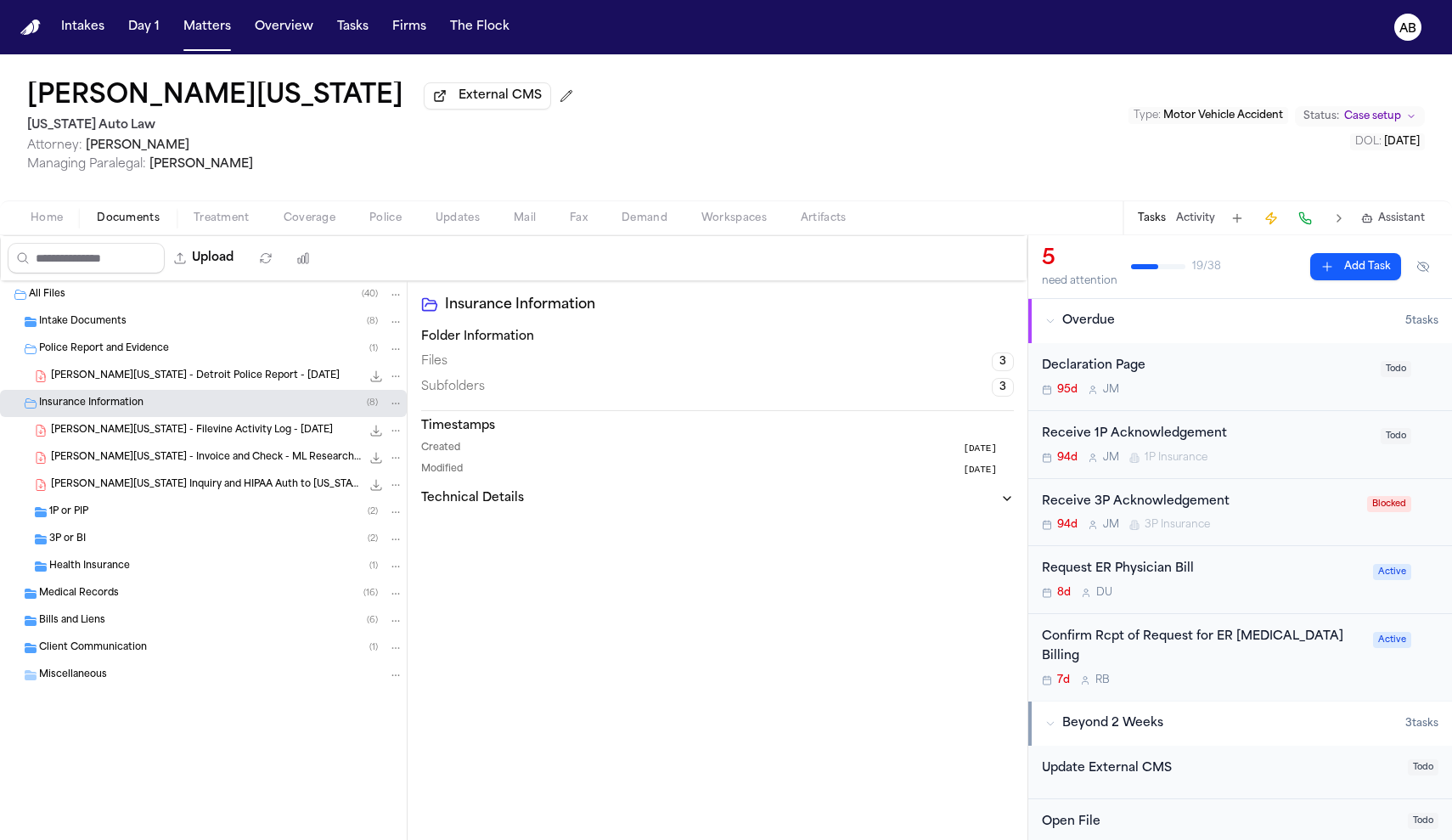
click at [91, 509] on div "1P or PIP ( 2 )" at bounding box center [226, 512] width 354 height 15
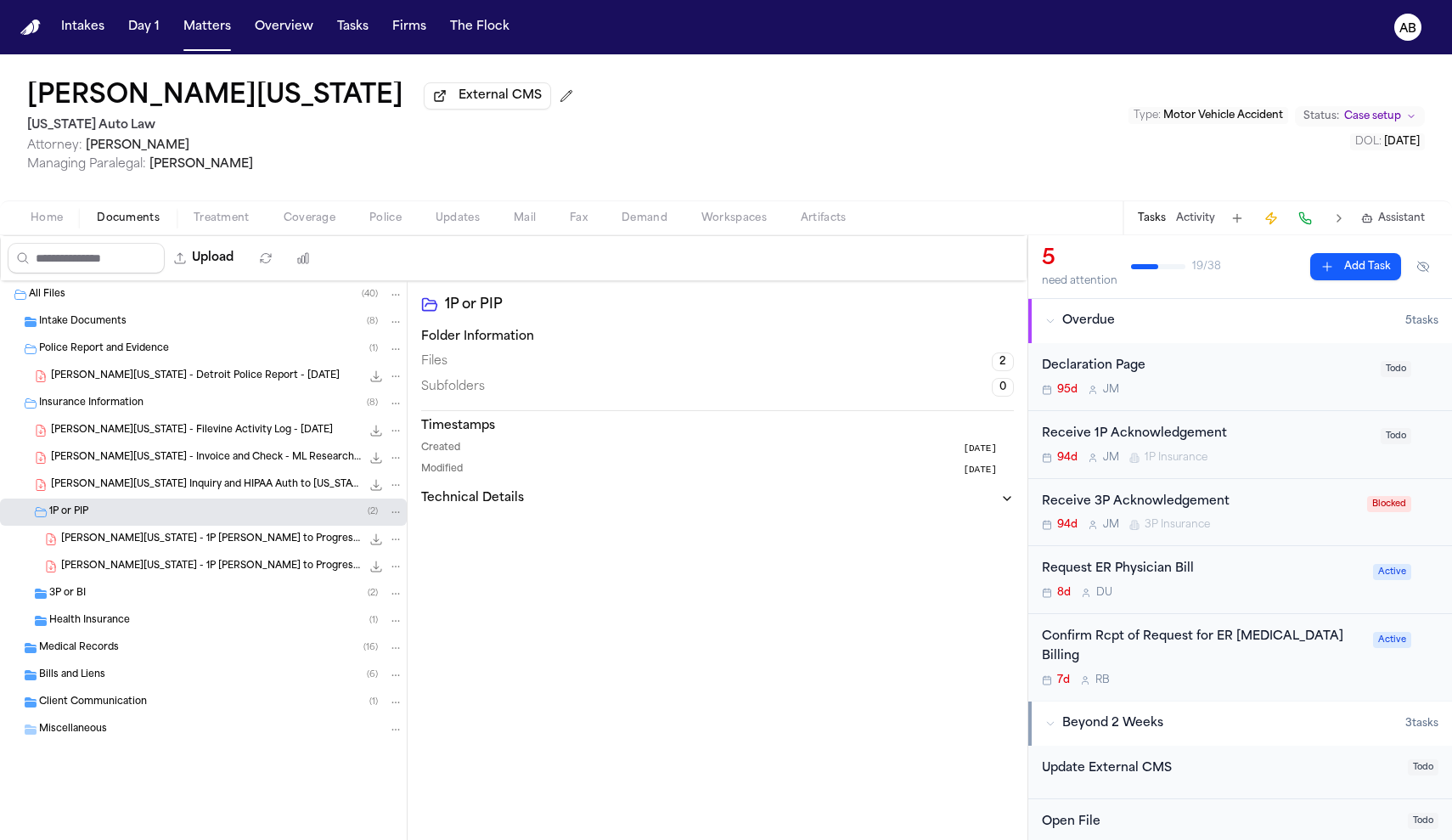
click at [101, 590] on div "3P or BI ( 2 )" at bounding box center [226, 593] width 354 height 15
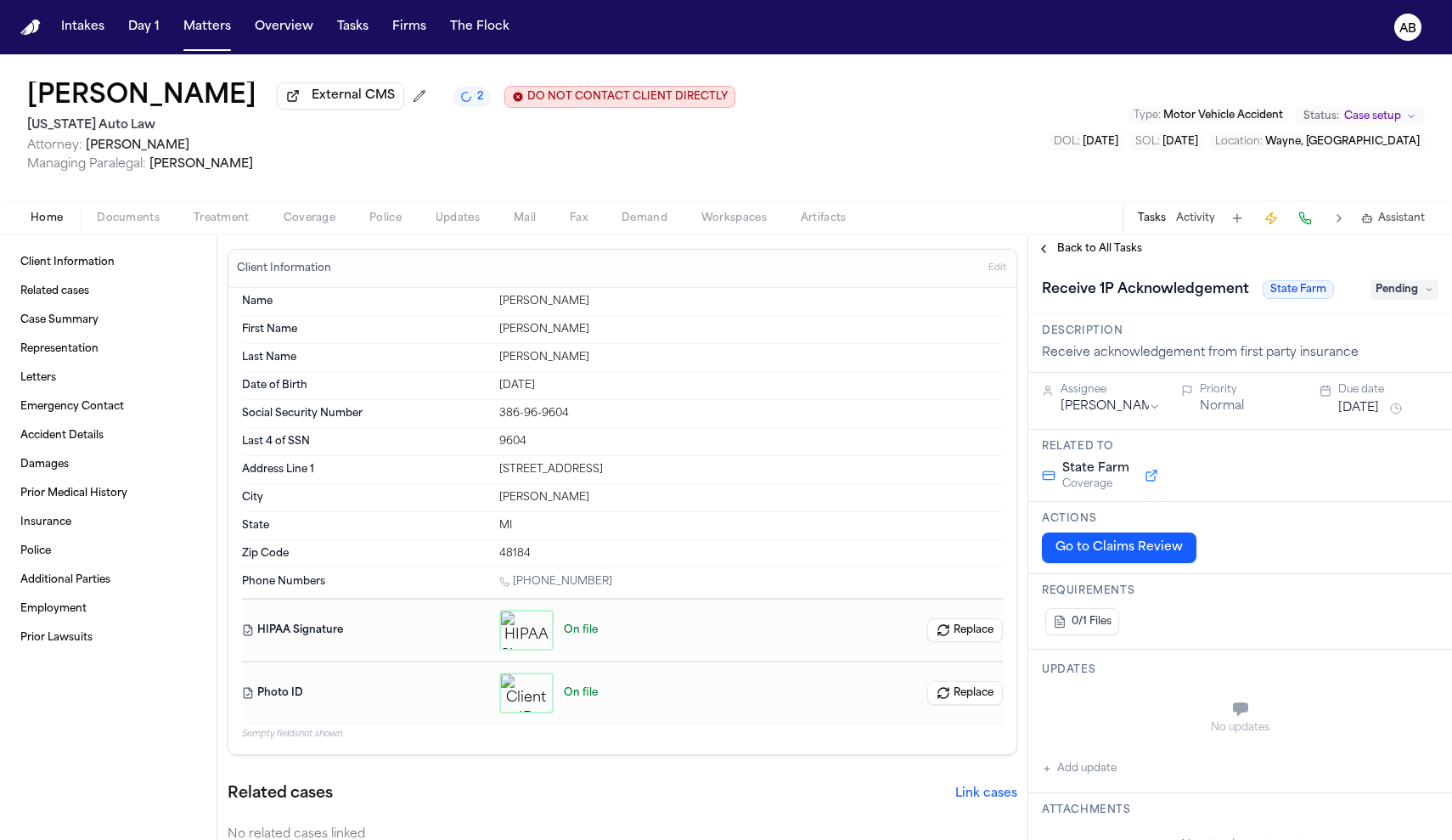
click at [132, 216] on span "Documents" at bounding box center [128, 218] width 63 height 14
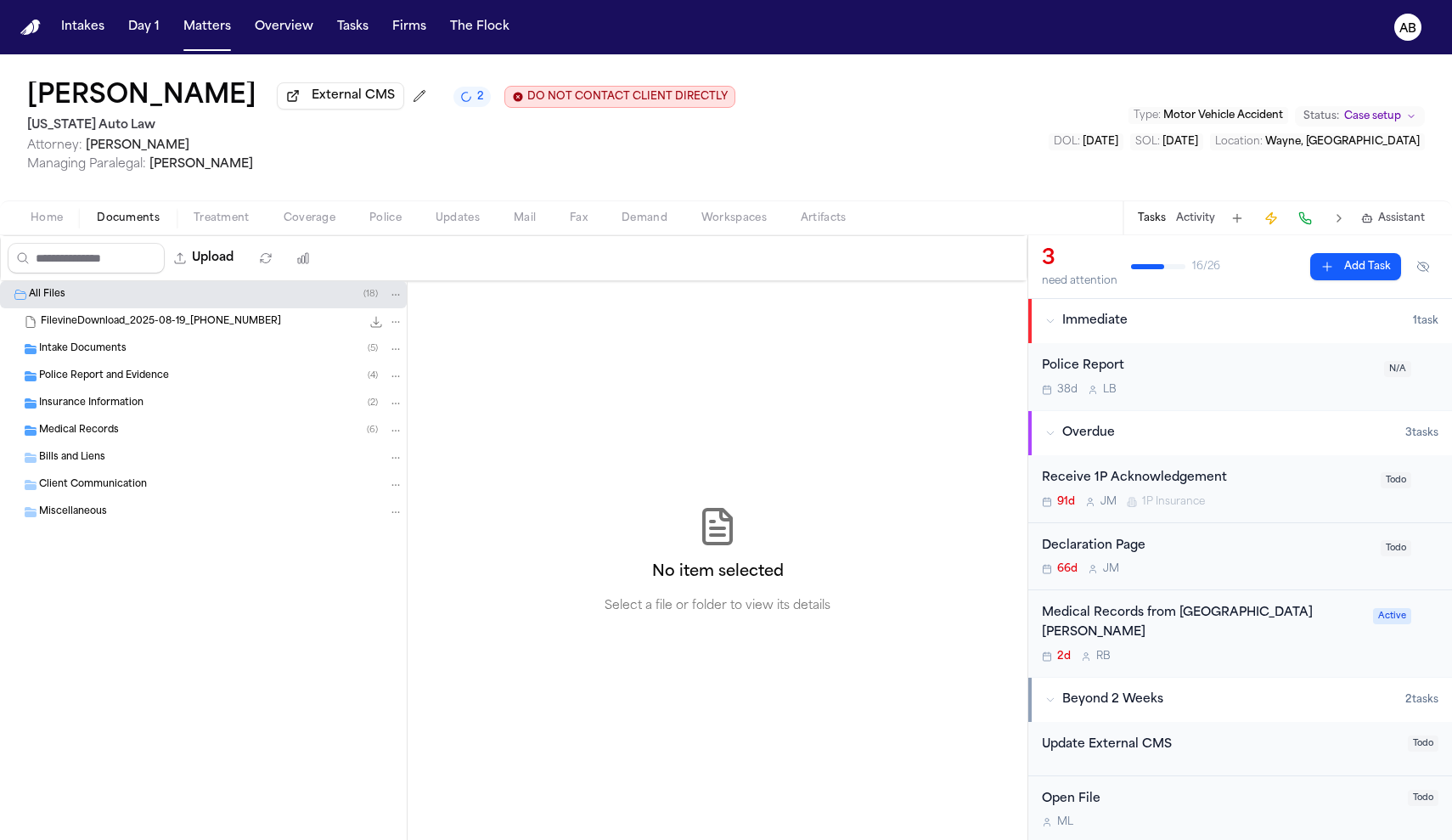
click at [110, 376] on span "Police Report and Evidence" at bounding box center [104, 376] width 130 height 15
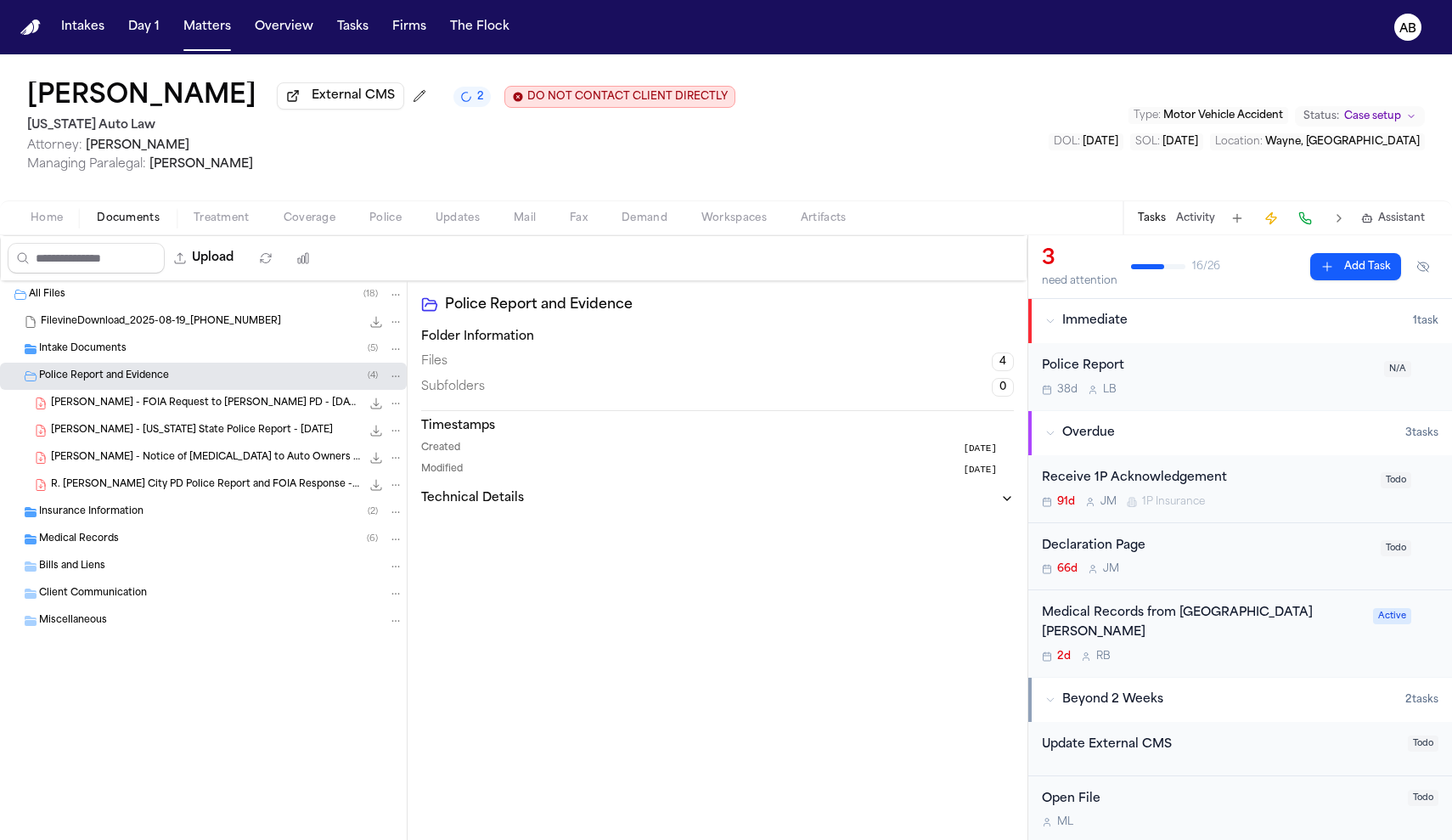
click at [123, 493] on div "R. [PERSON_NAME] City PD Police Report and FOIA Response - [DATE] 690.1 KB • PDF" at bounding box center [227, 485] width 352 height 17
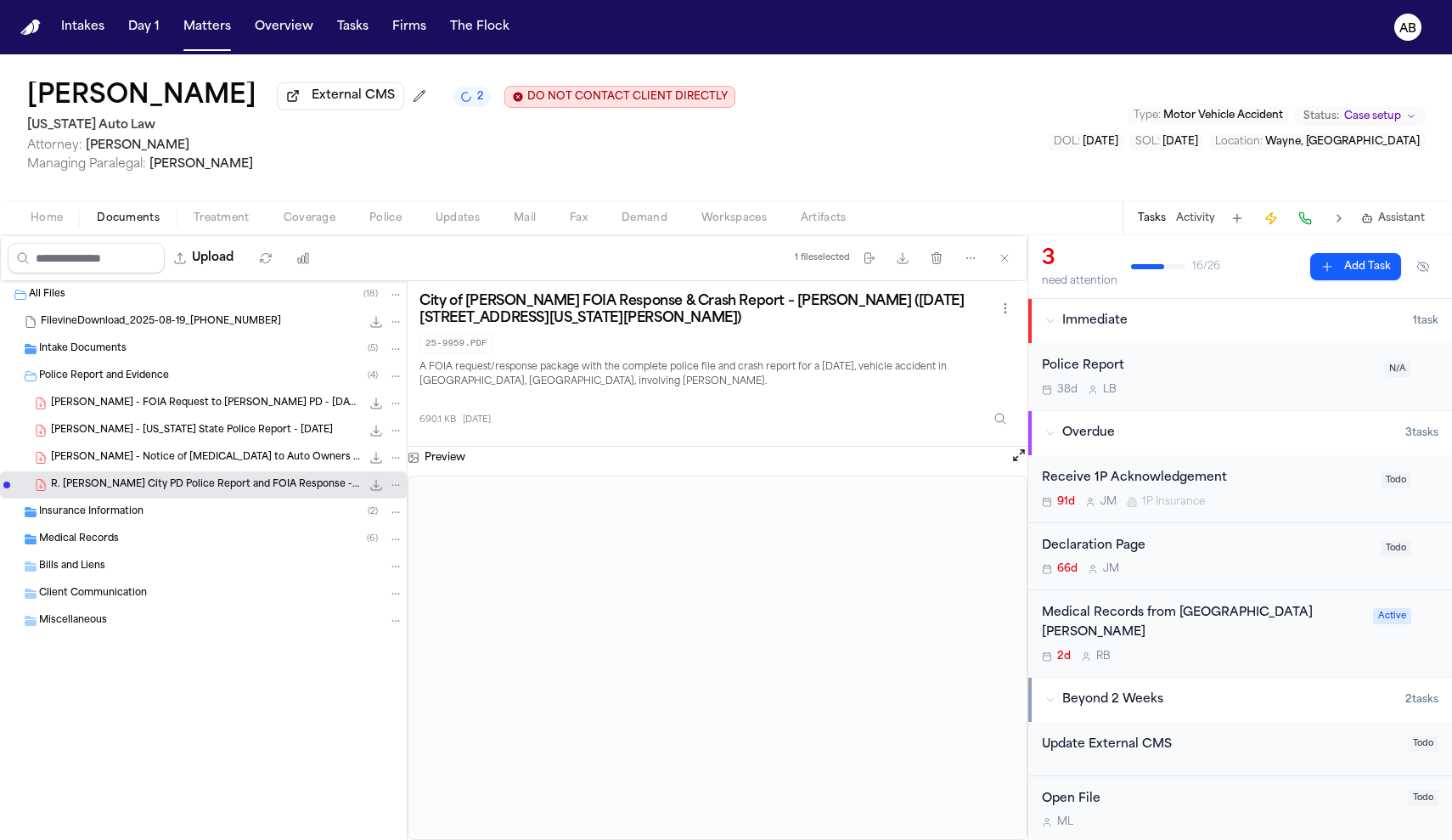
click at [1202, 357] on div "Police Report 38d L B N/A" at bounding box center [1240, 376] width 424 height 67
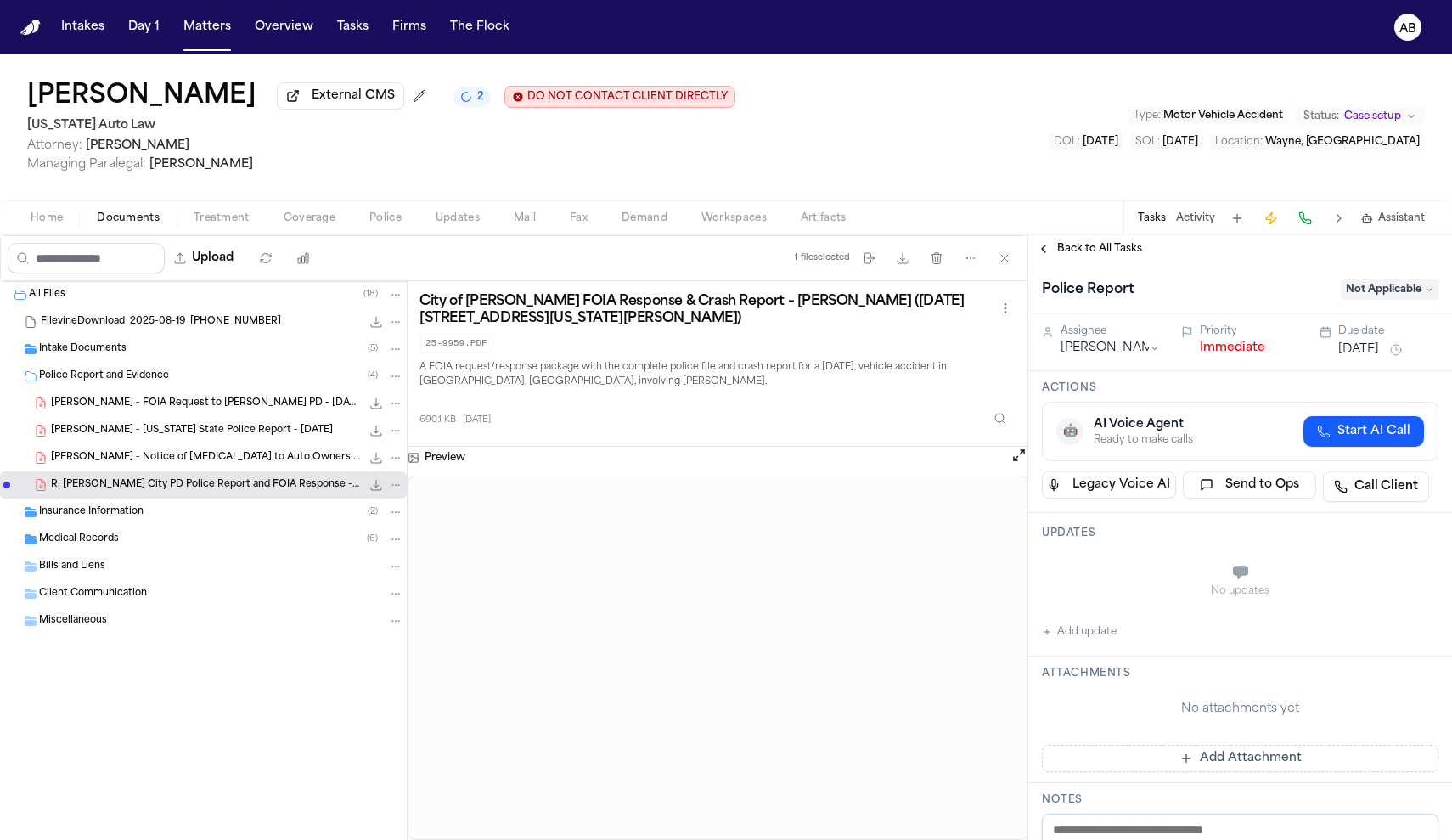
click at [1211, 356] on button "Immediate" at bounding box center [1232, 348] width 65 height 17
click at [1063, 256] on span "Back to All Tasks" at bounding box center [1099, 249] width 85 height 14
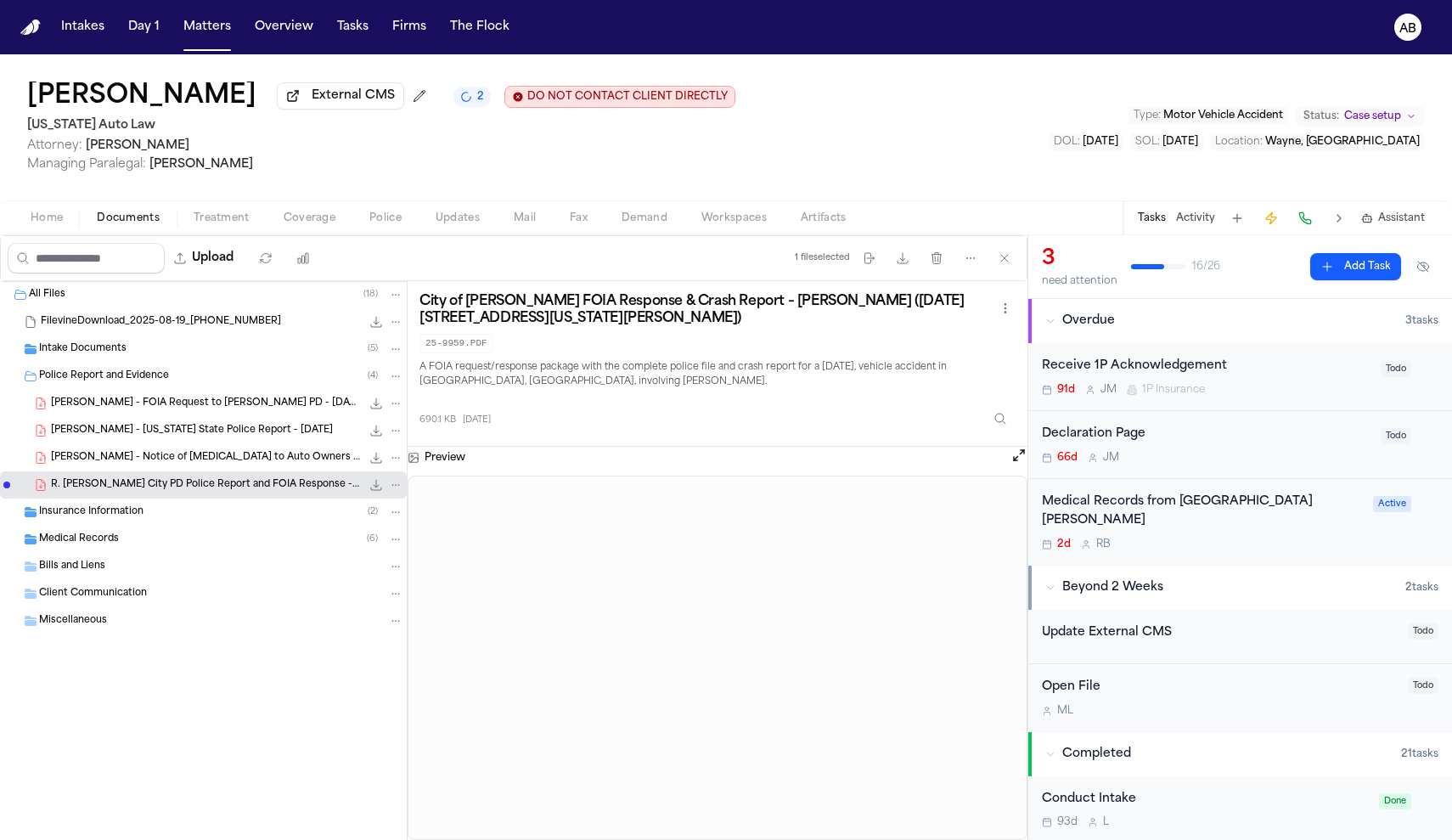
click at [150, 520] on div "Insurance Information ( 2 )" at bounding box center [221, 512] width 364 height 15
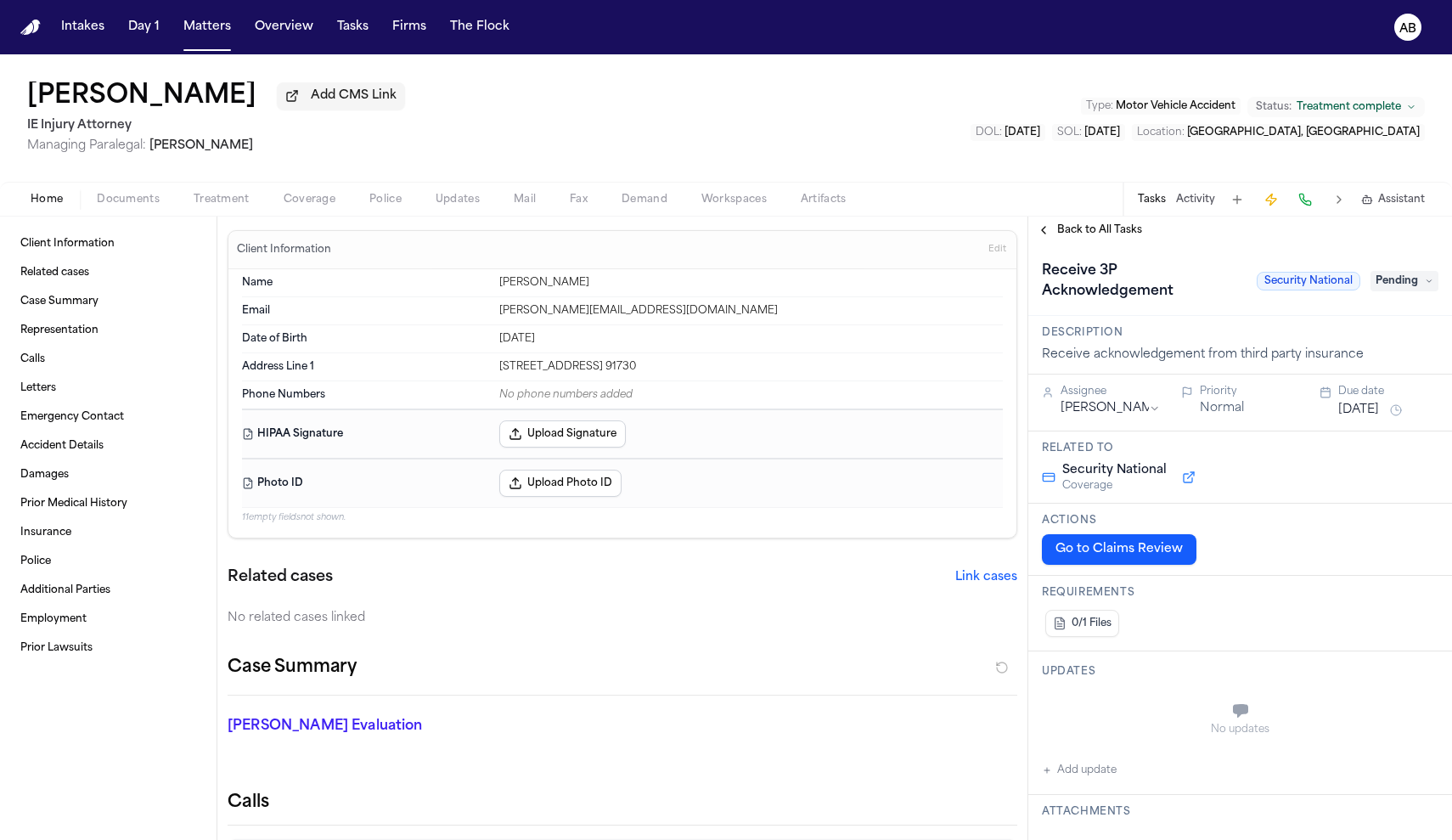
click at [284, 203] on span "Coverage" at bounding box center [309, 200] width 52 height 14
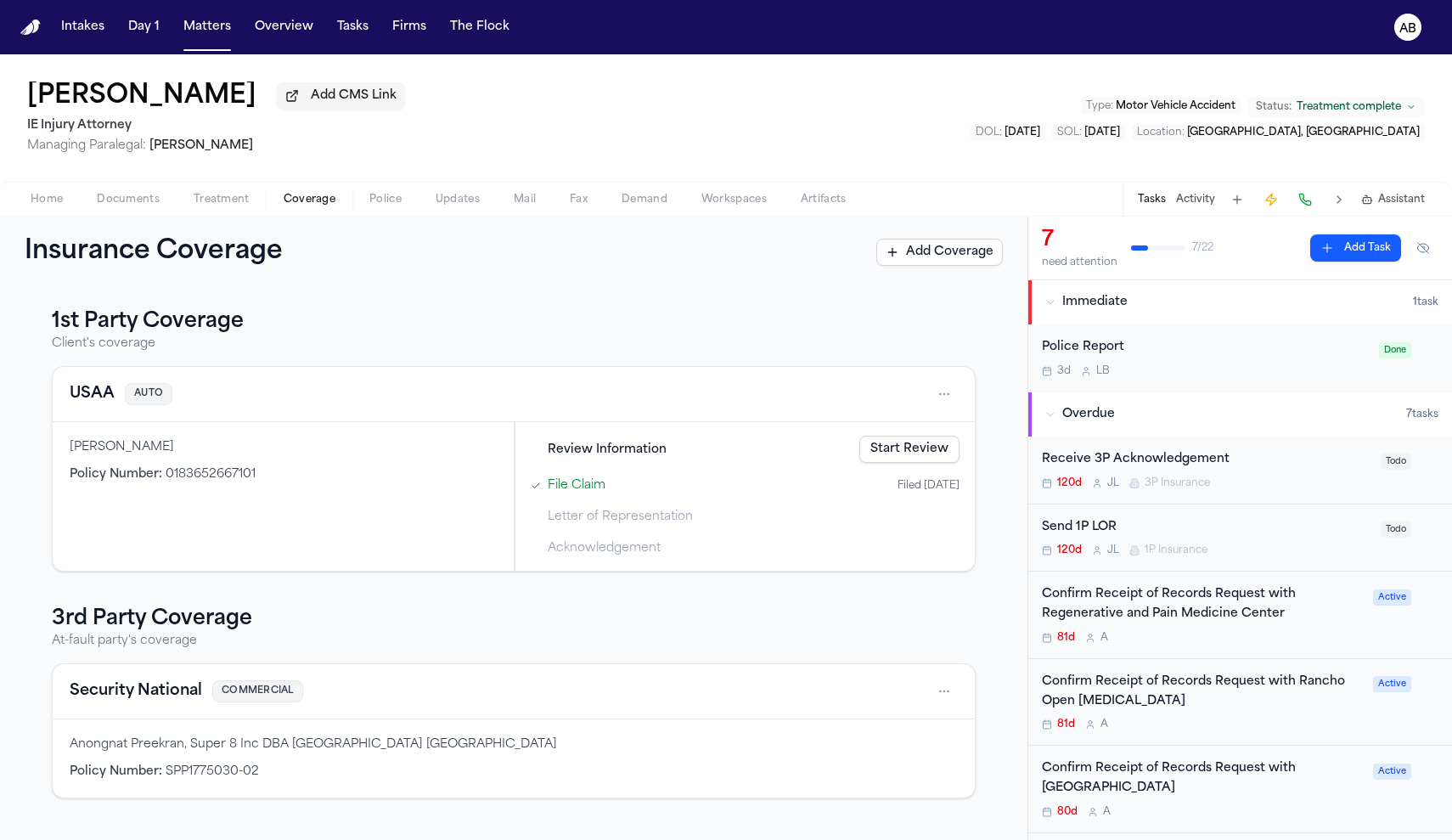
click at [179, 702] on button "Security National" at bounding box center [135, 691] width 132 height 24
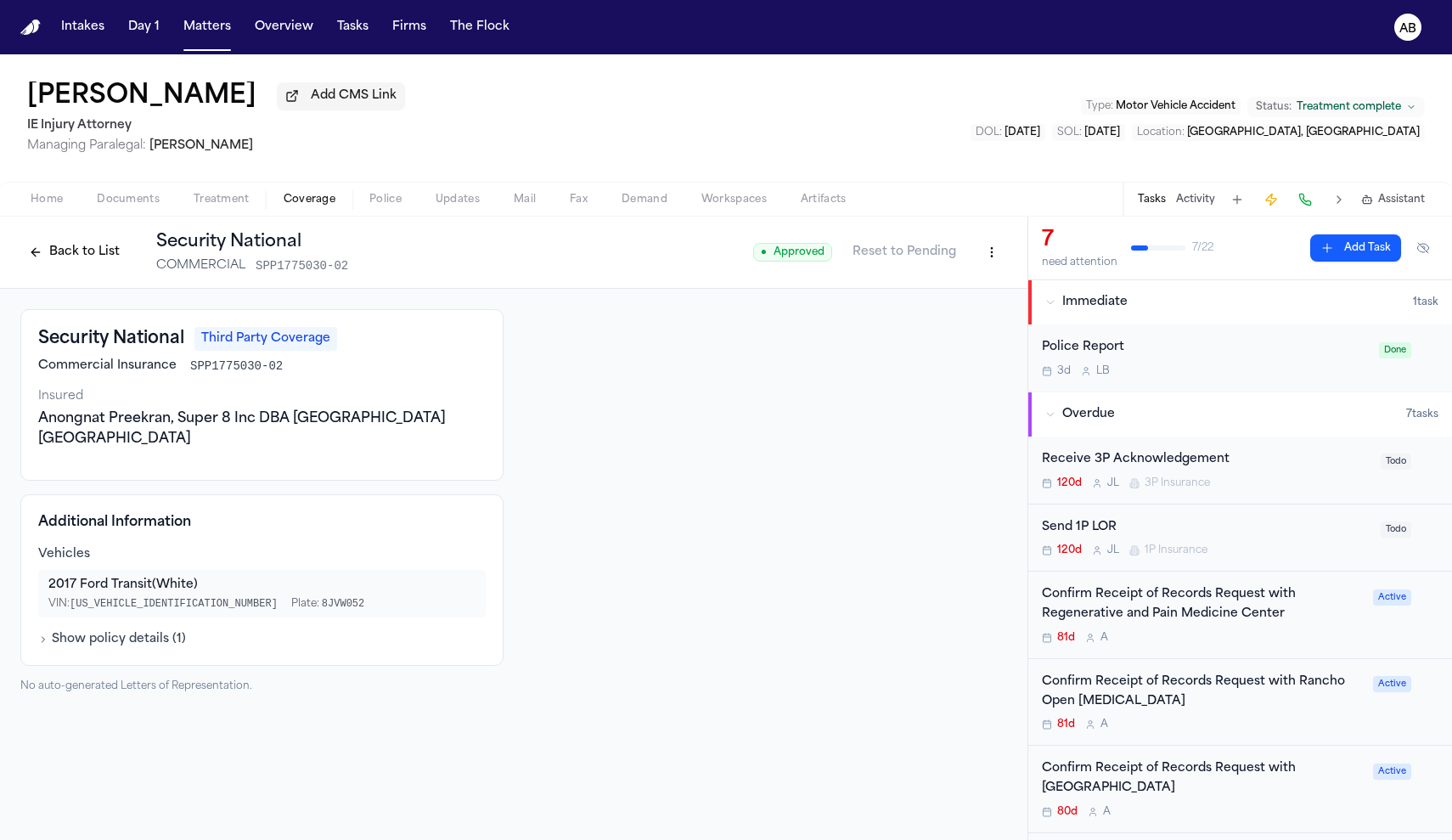
click at [152, 631] on button "Show policy details ( 1 )" at bounding box center [112, 639] width 148 height 17
click at [118, 262] on button "Back to List" at bounding box center [74, 252] width 108 height 27
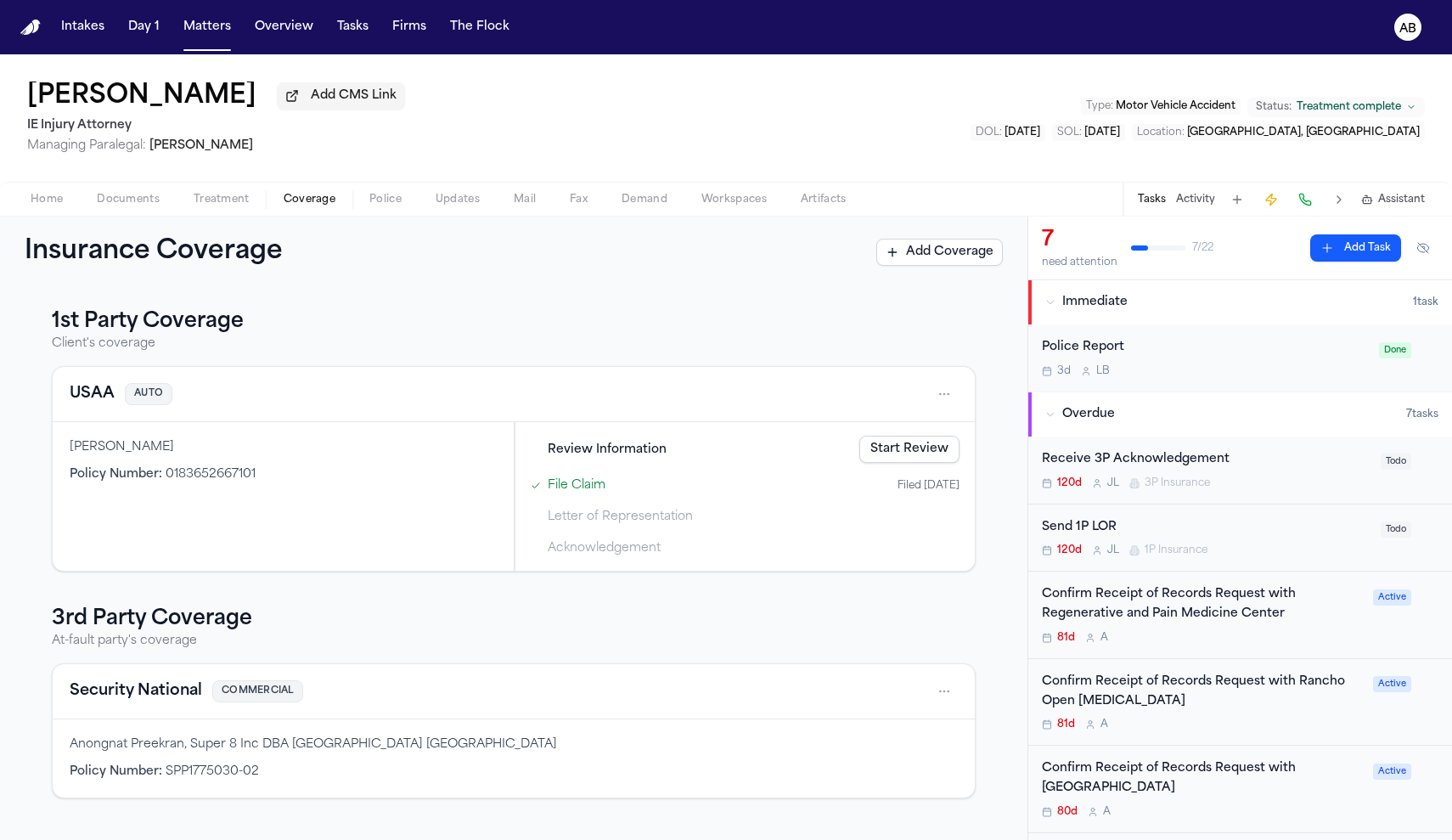
click at [153, 689] on button "Security National" at bounding box center [135, 691] width 132 height 24
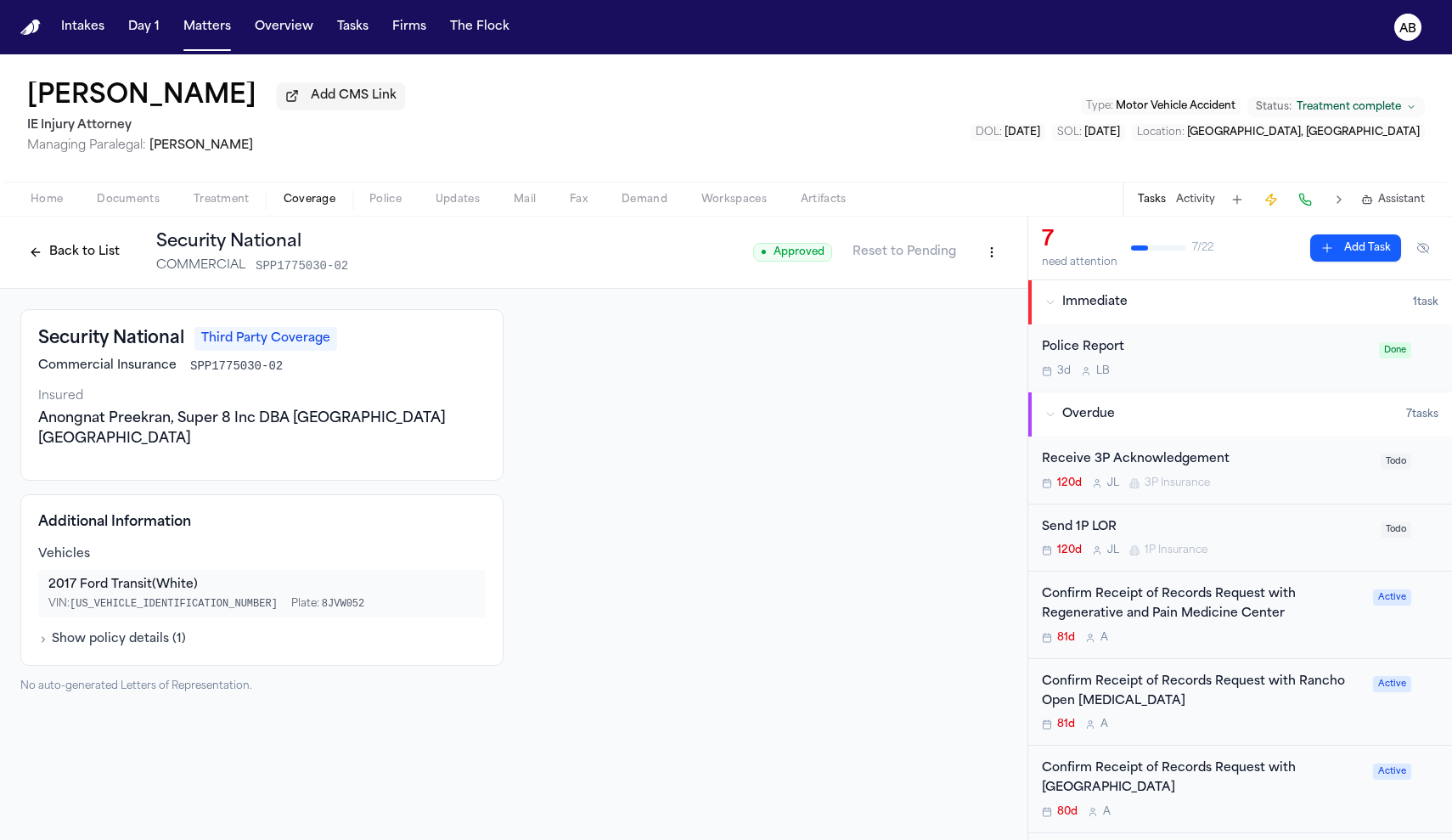
click at [172, 631] on button "Show policy details ( 1 )" at bounding box center [112, 639] width 148 height 17
click at [122, 213] on div "Home Documents Treatment Coverage Police Updates Mail Fax Demand Workspaces Art…" at bounding box center [726, 199] width 1452 height 34
click at [125, 206] on span "Documents" at bounding box center [128, 200] width 63 height 14
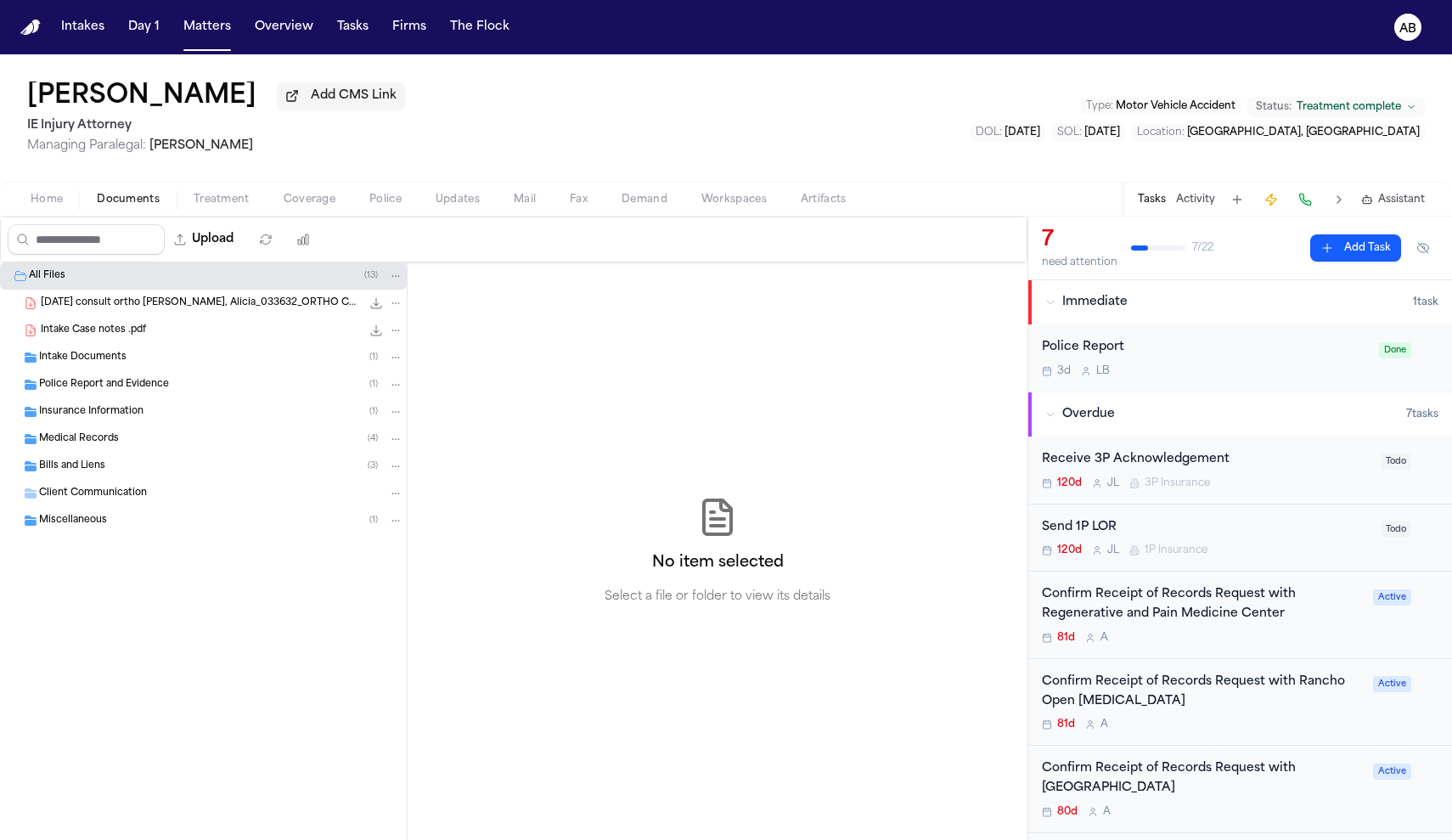
click at [106, 420] on span "Insurance Information" at bounding box center [91, 412] width 104 height 15
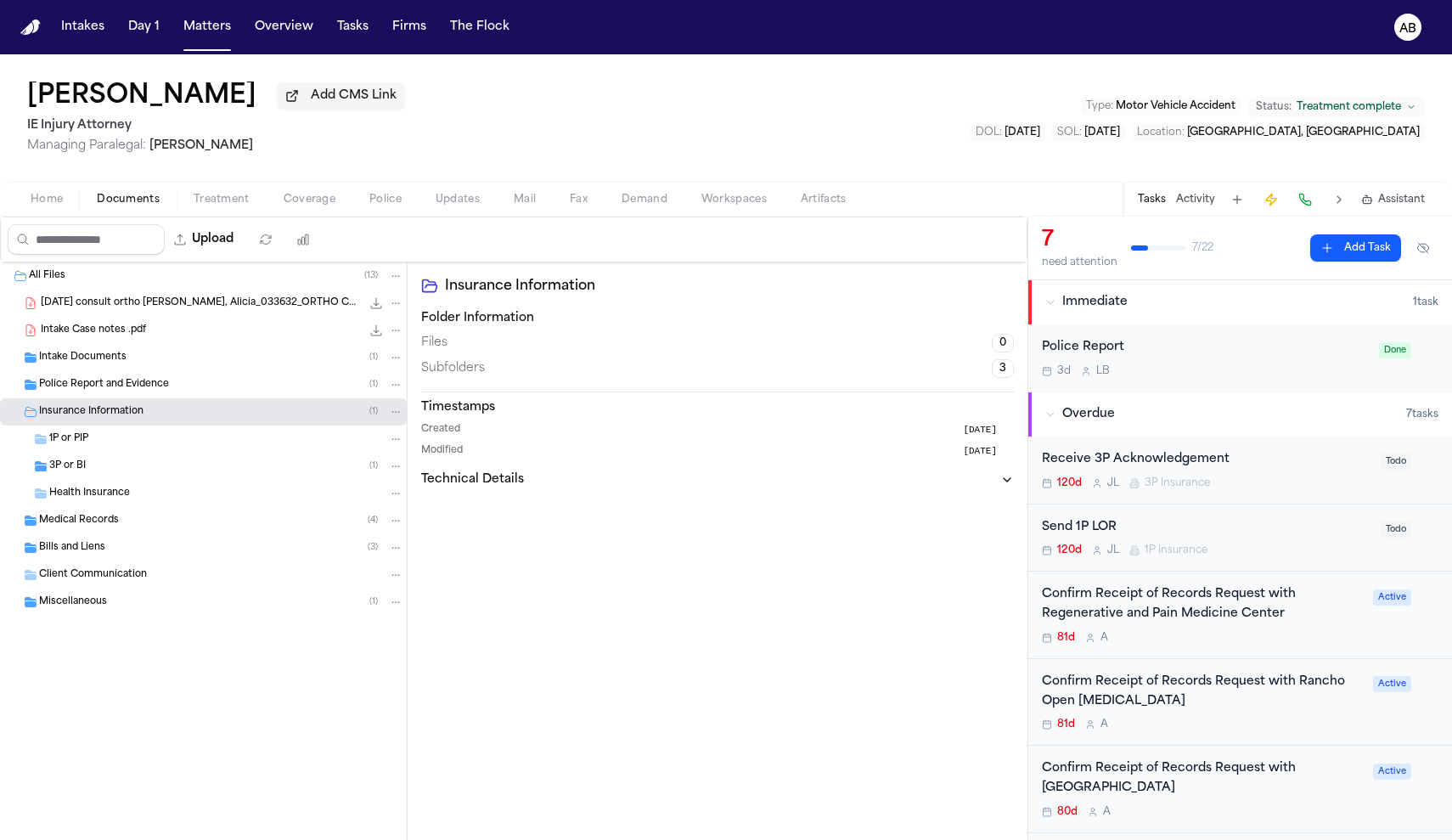
click at [87, 465] on div "3P or BI ( 1 )" at bounding box center [226, 466] width 354 height 15
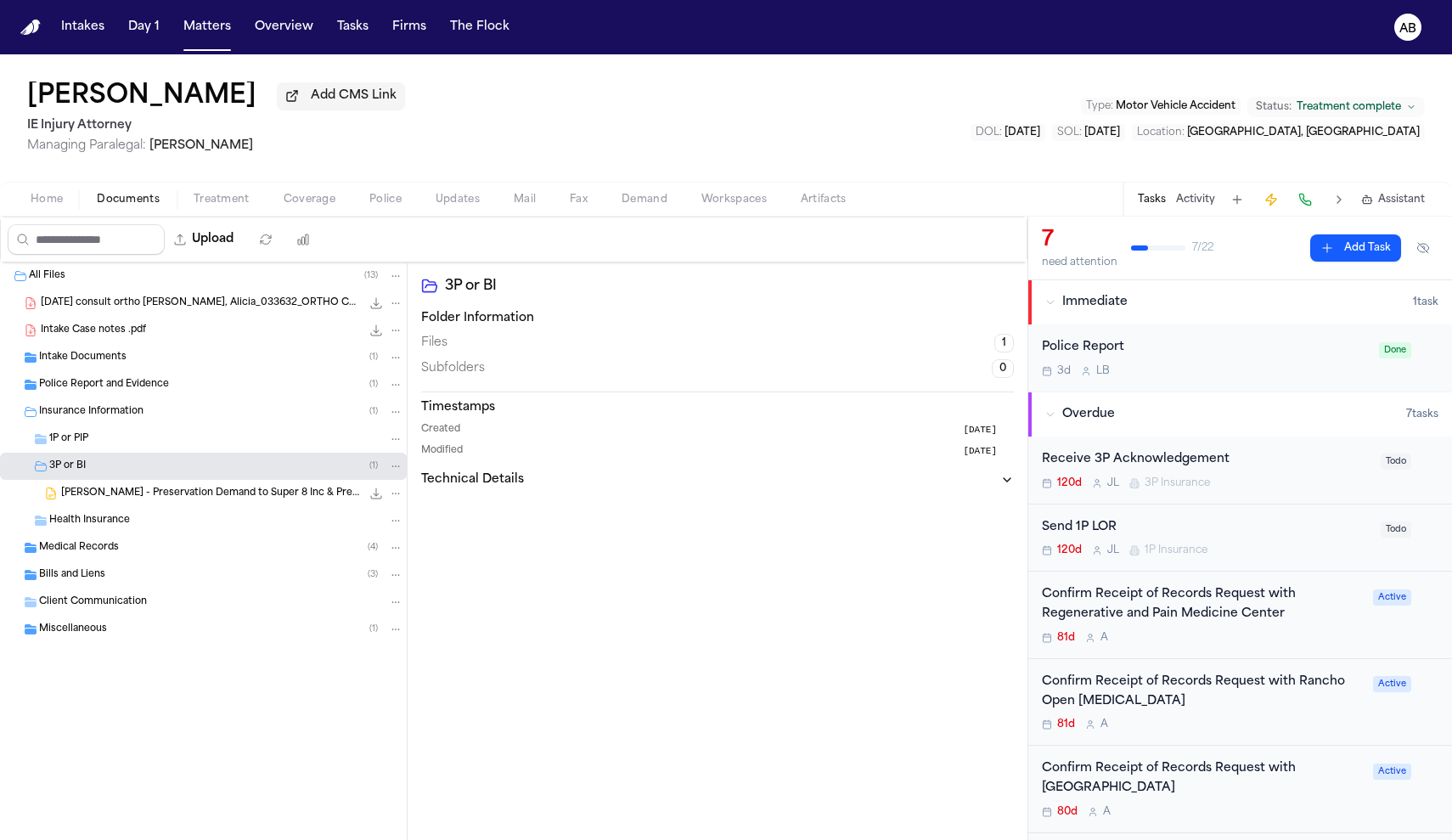
click at [101, 499] on span "A. Acosta - Preservation Demand to Super 8 Inc & Preekran - 4.8.25" at bounding box center [211, 493] width 300 height 15
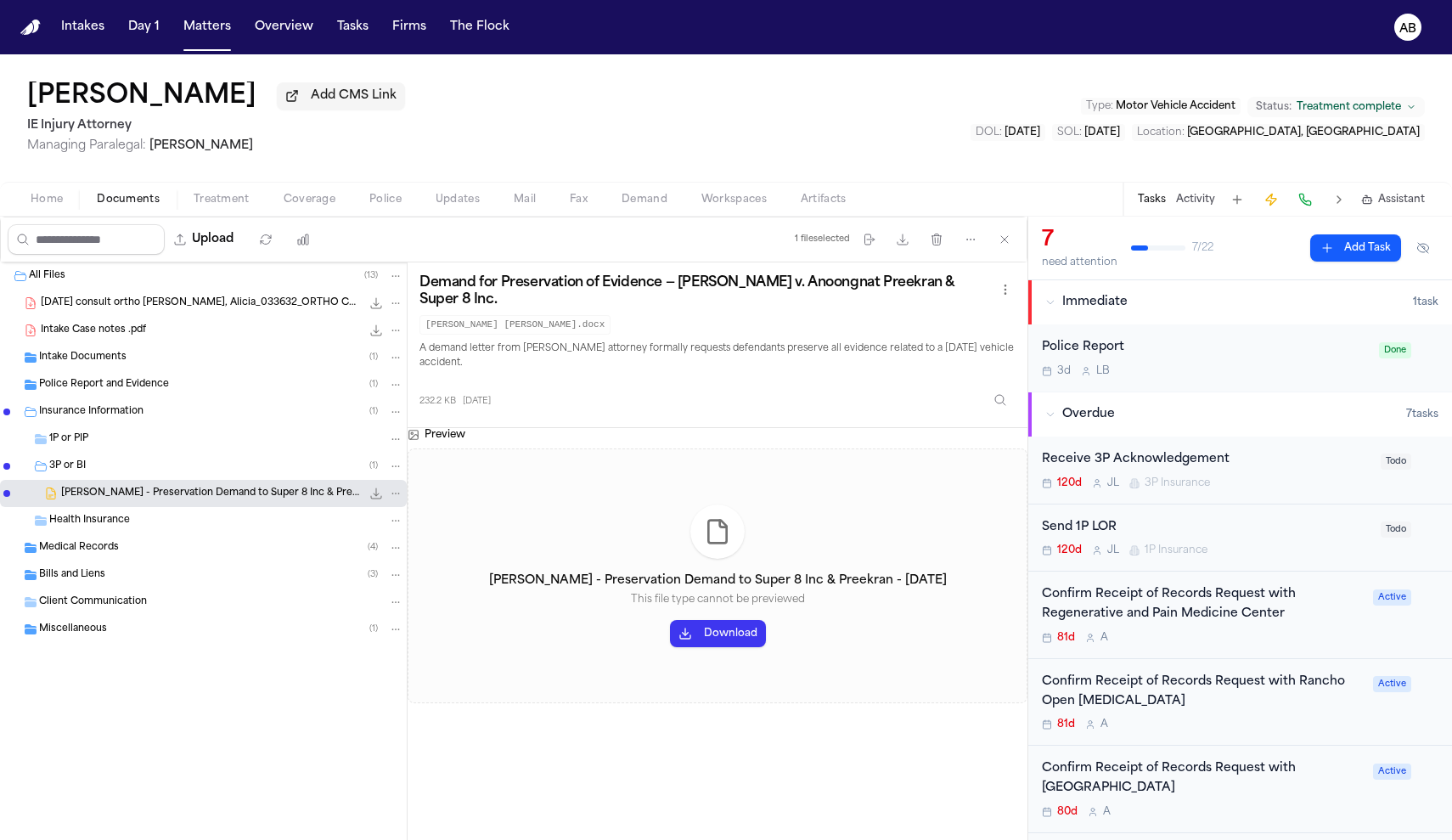
click at [757, 117] on div "Alicia Acosta Add CMS Link IE Injury Attorney Managing Paralegal: Mohamed Abdul…" at bounding box center [726, 118] width 1452 height 127
click at [326, 201] on span "Coverage" at bounding box center [309, 200] width 52 height 14
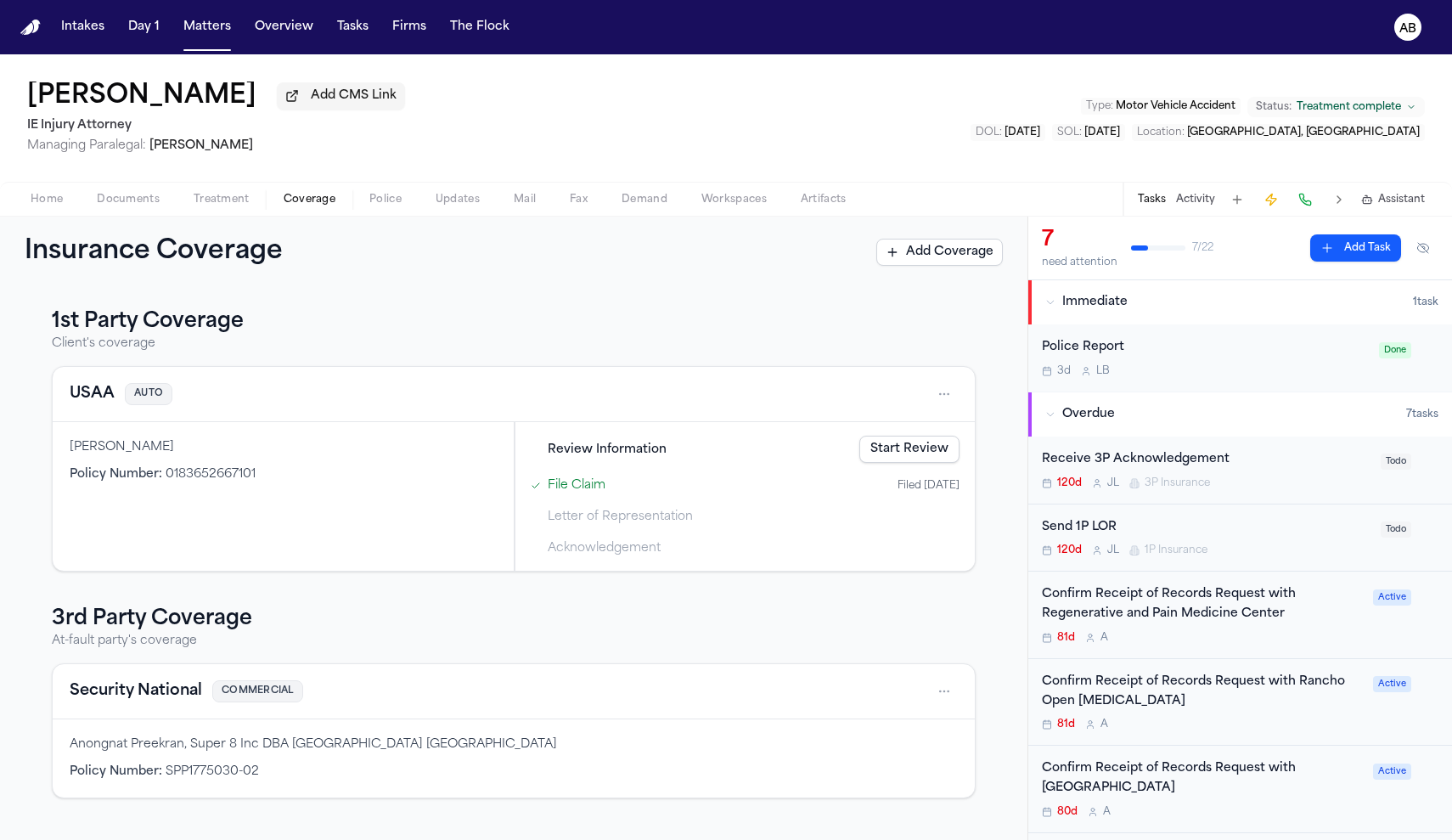
click at [120, 685] on button "Security National" at bounding box center [135, 691] width 132 height 24
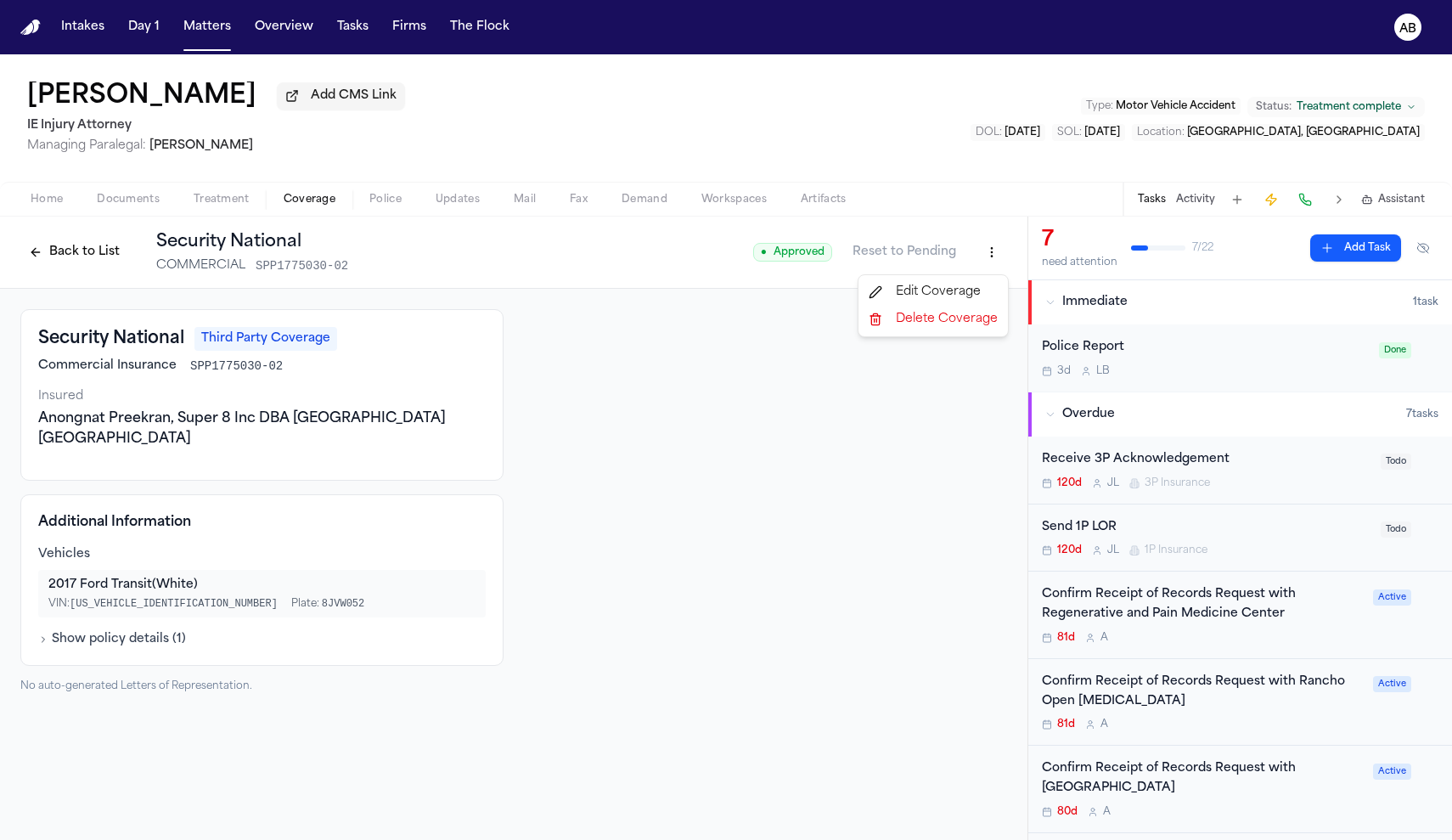
click at [1006, 252] on html "Intakes Day 1 Matters Overview Tasks Firms The Flock AB Alicia Acosta Add CMS L…" at bounding box center [726, 420] width 1452 height 840
click at [969, 285] on div "Edit Coverage" at bounding box center [932, 292] width 143 height 27
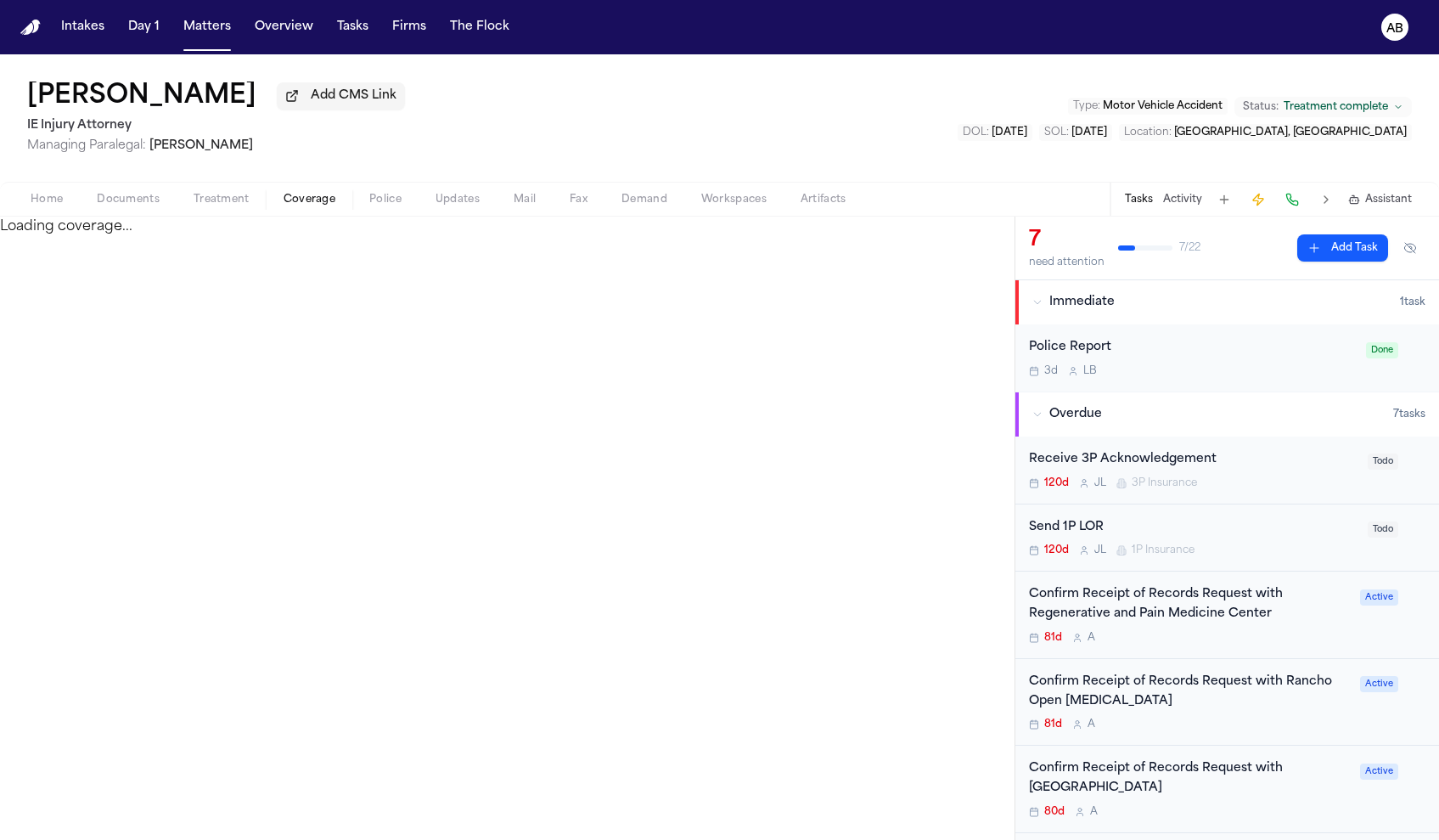
select select "**********"
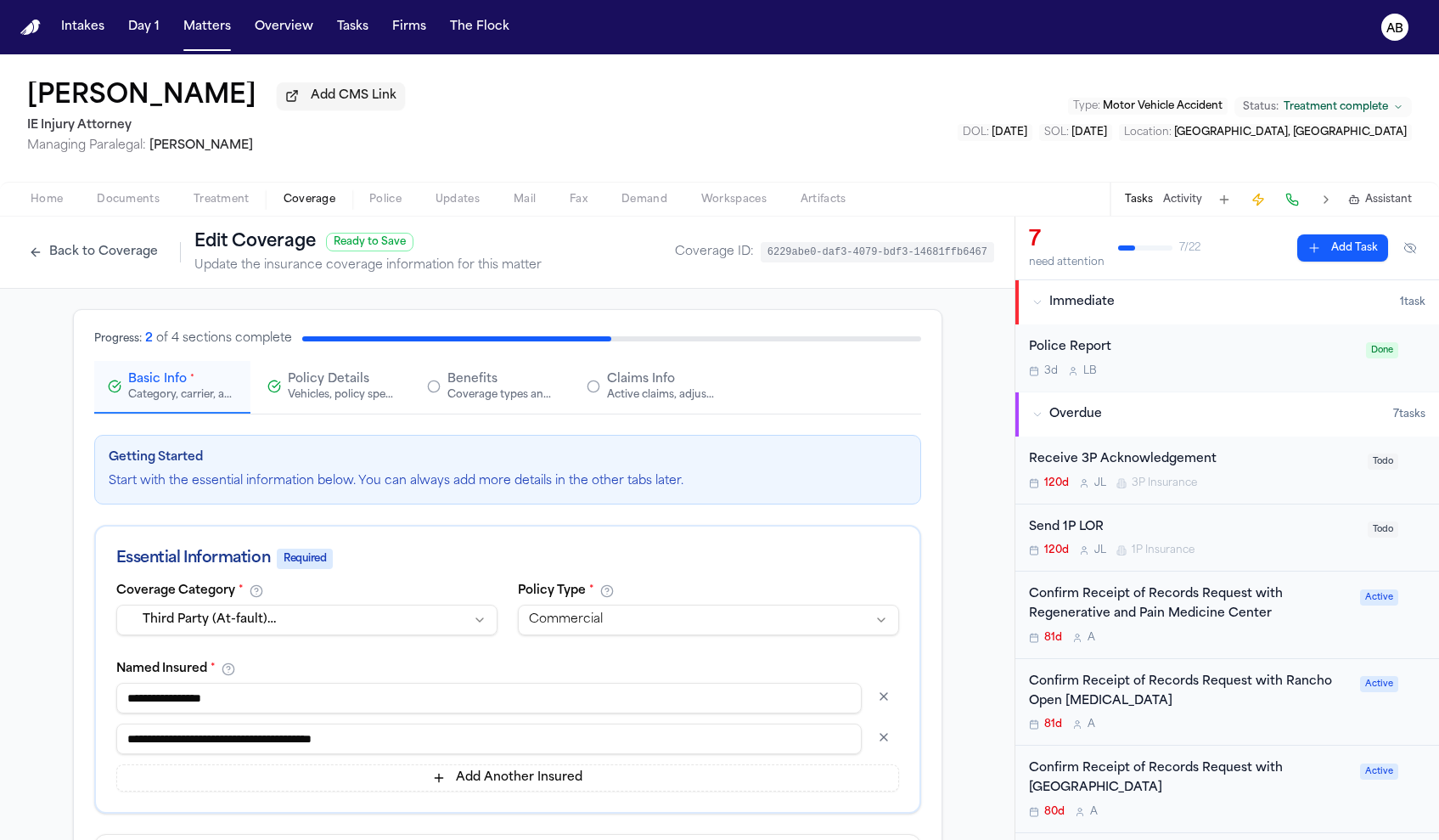
click at [135, 206] on span "Documents" at bounding box center [128, 200] width 63 height 14
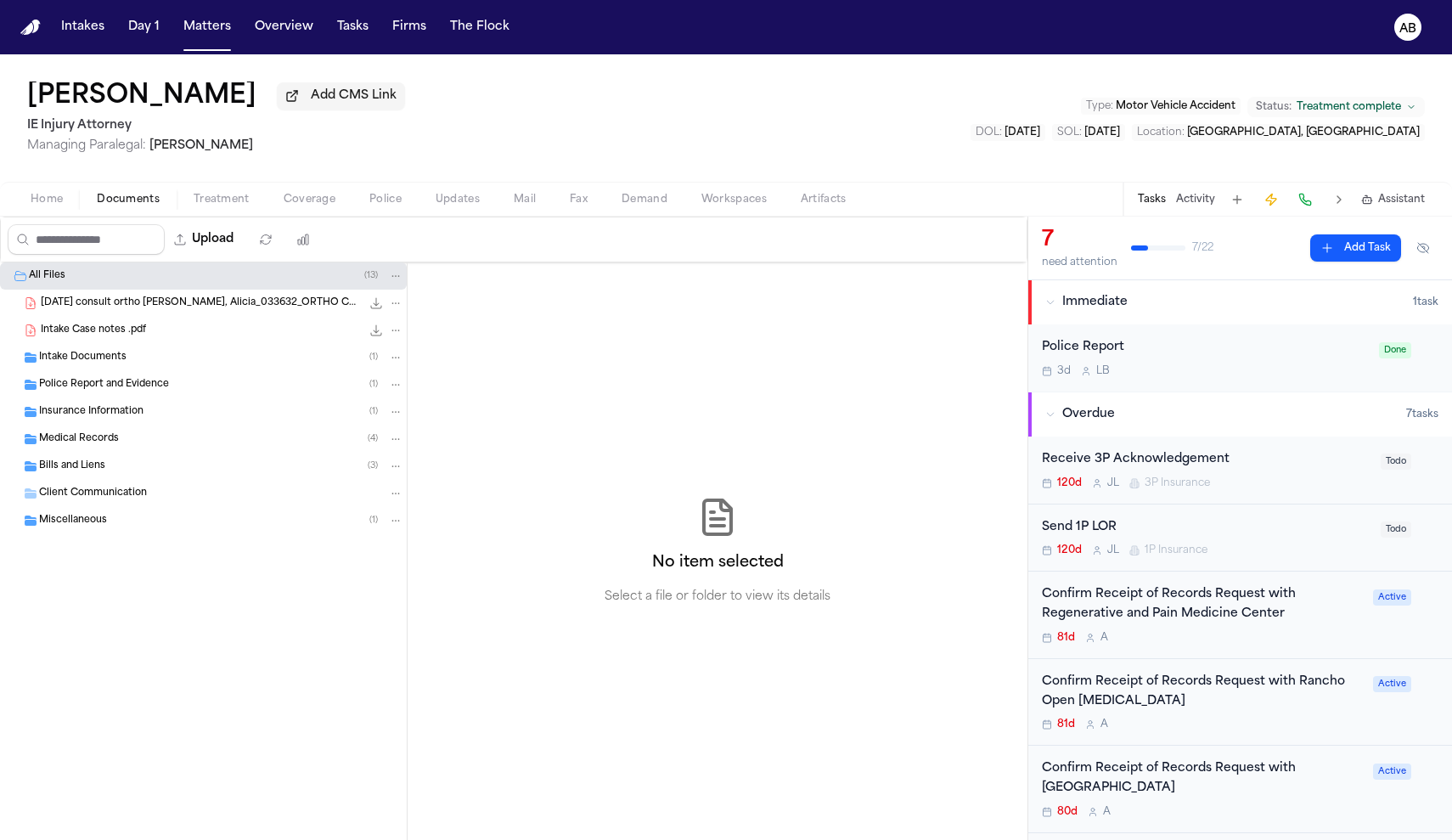
click at [120, 361] on span "Intake Documents" at bounding box center [83, 357] width 87 height 15
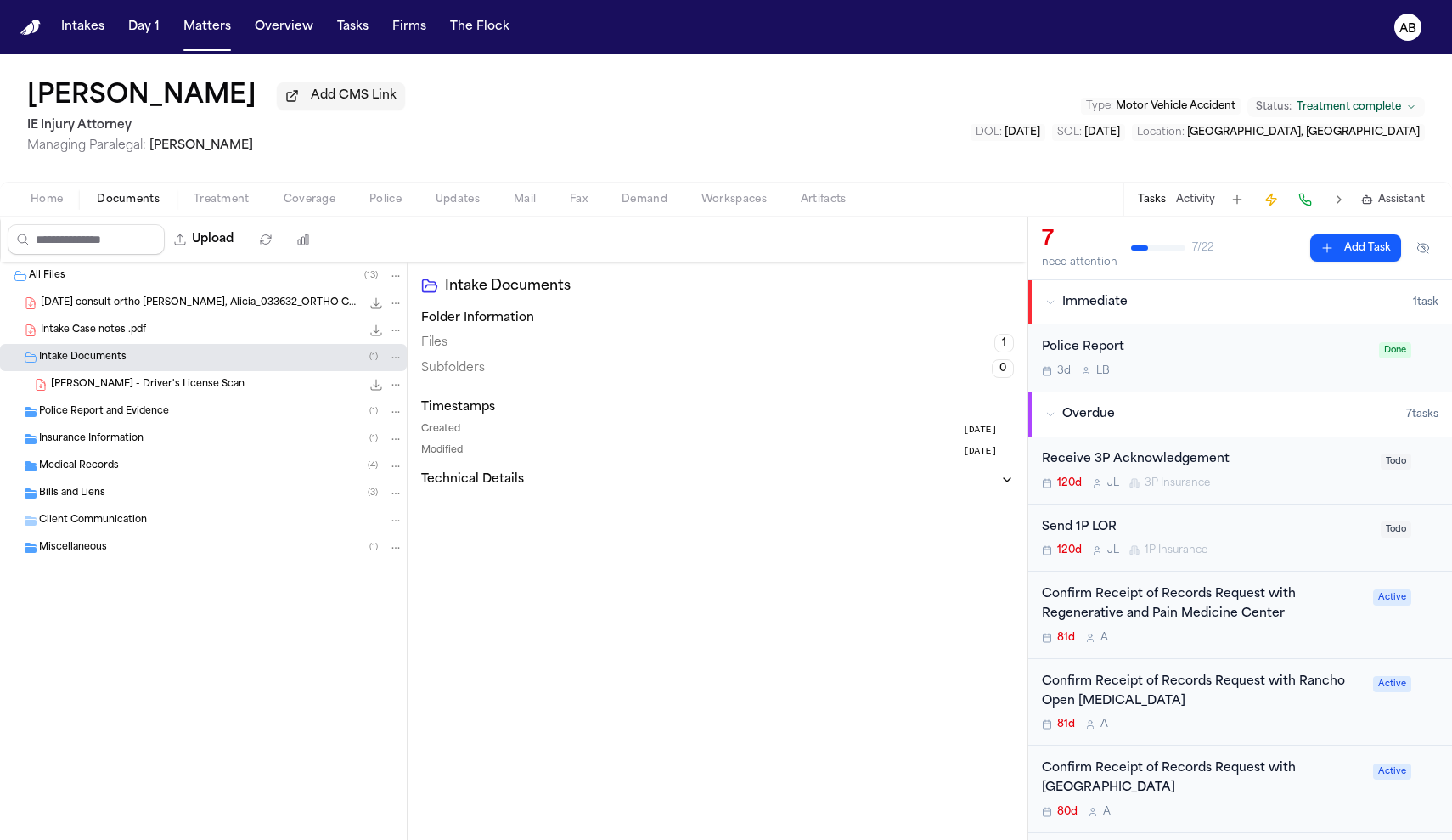
click at [128, 355] on div "Intake Documents ( 1 )" at bounding box center [221, 357] width 364 height 15
click at [118, 388] on span "Police Report and Evidence" at bounding box center [104, 385] width 130 height 15
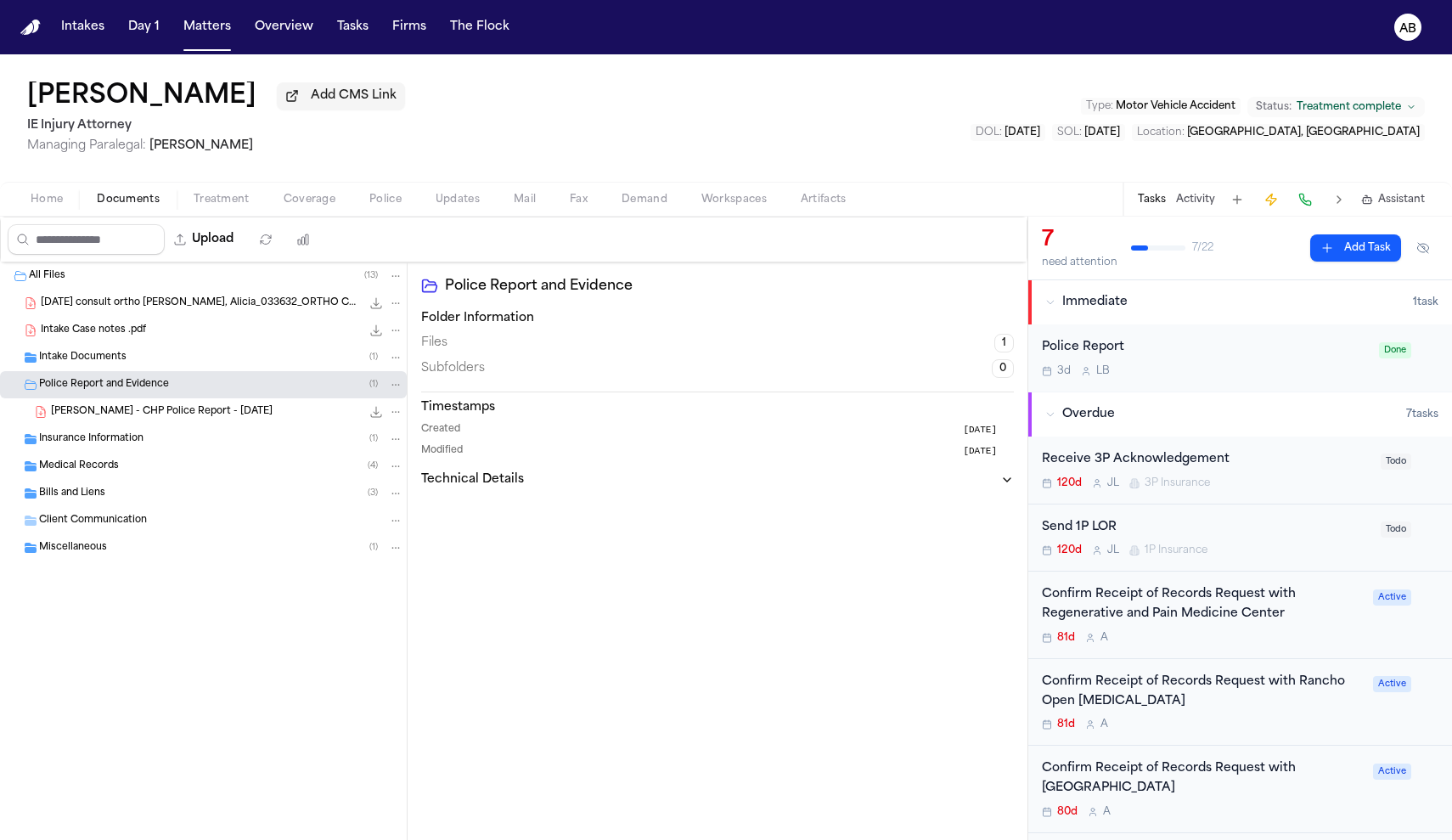
click at [116, 412] on span "A. Acosta - CHP Police Report - 3.25.25" at bounding box center [162, 412] width 221 height 15
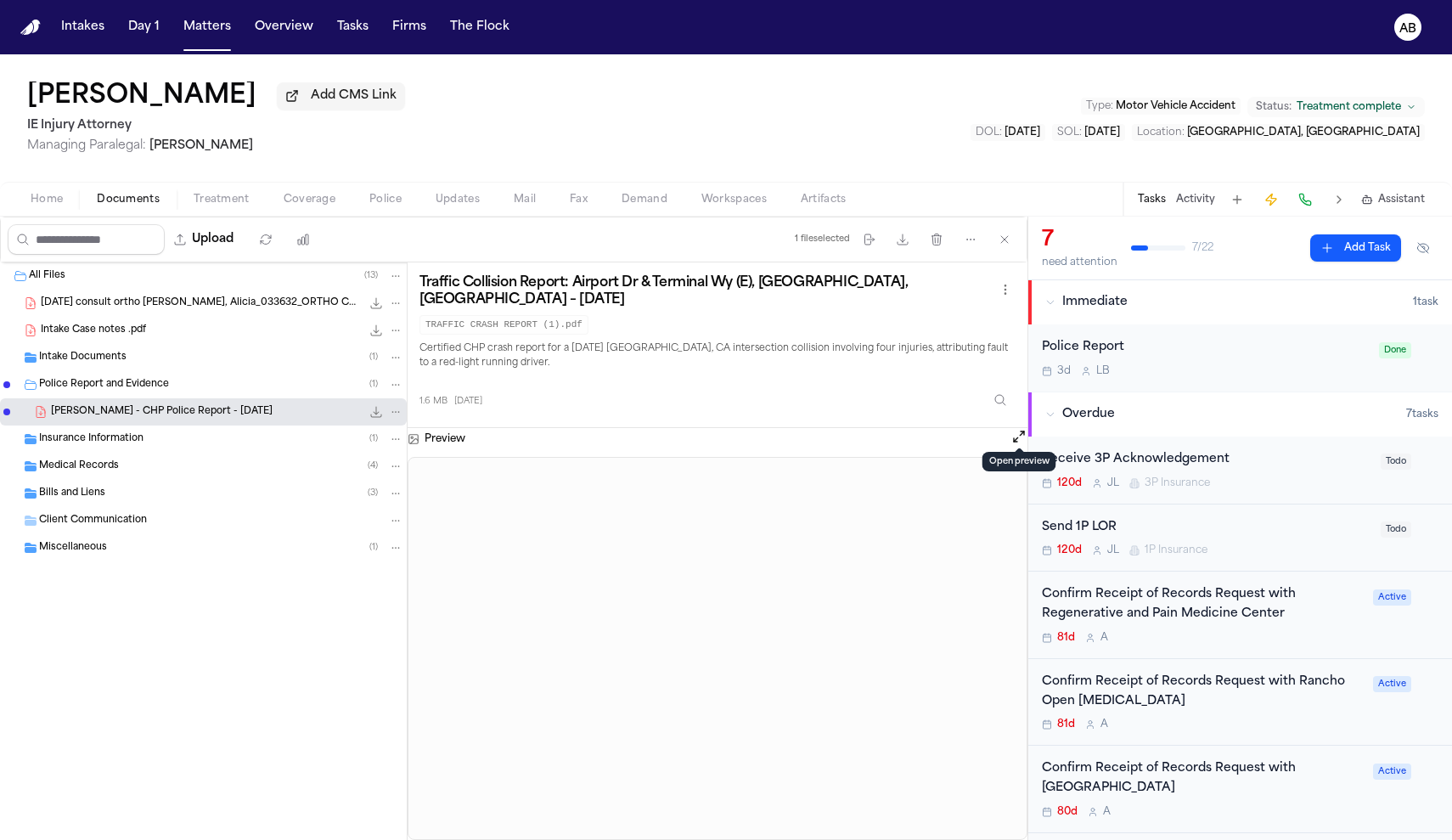
click at [1013, 429] on button "Open preview" at bounding box center [1019, 437] width 17 height 17
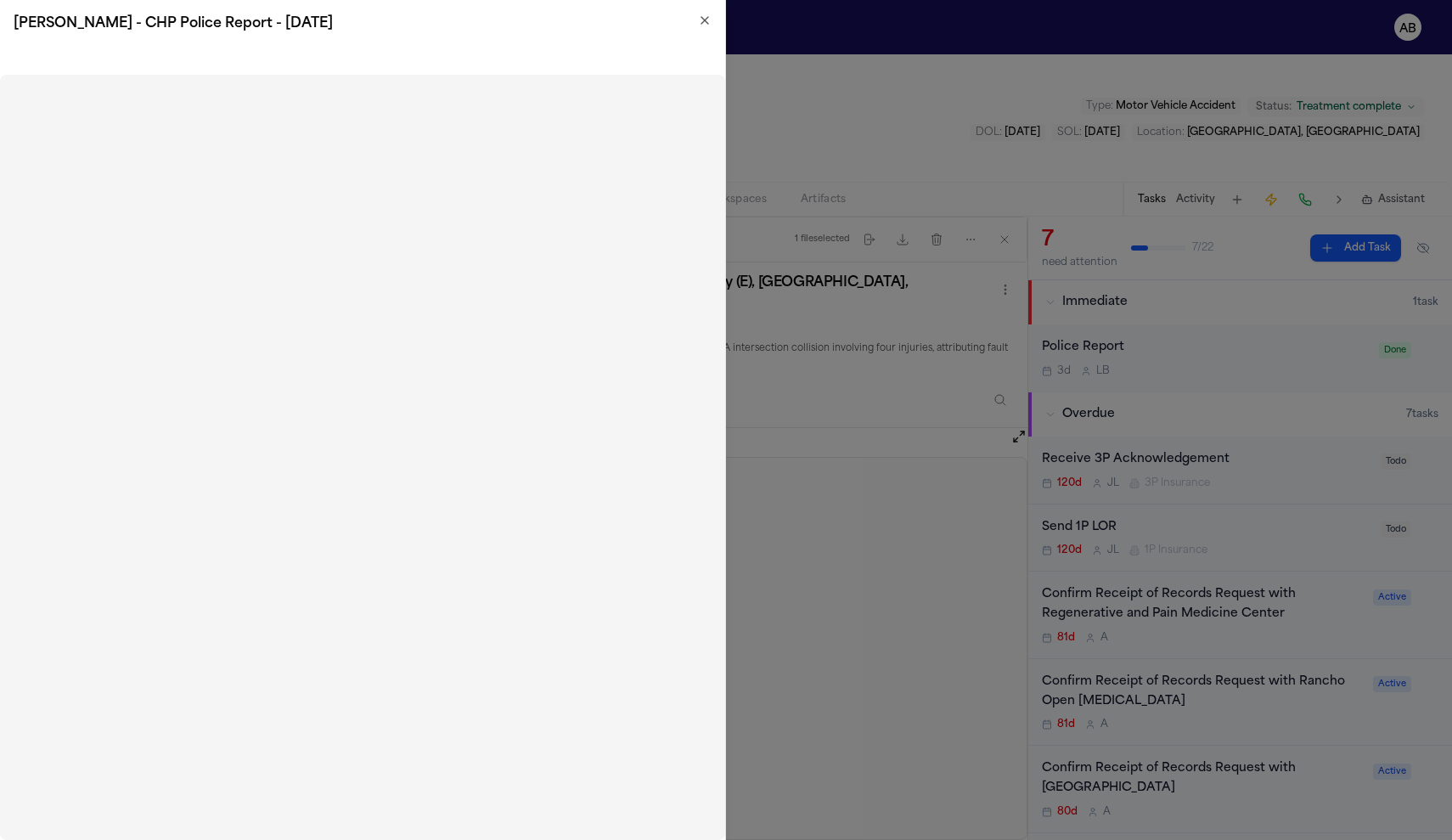
click at [697, 21] on h2 "A. Acosta - CHP Police Report - 3.25.25" at bounding box center [362, 24] width 698 height 21
click at [702, 21] on icon "button" at bounding box center [705, 21] width 14 height 14
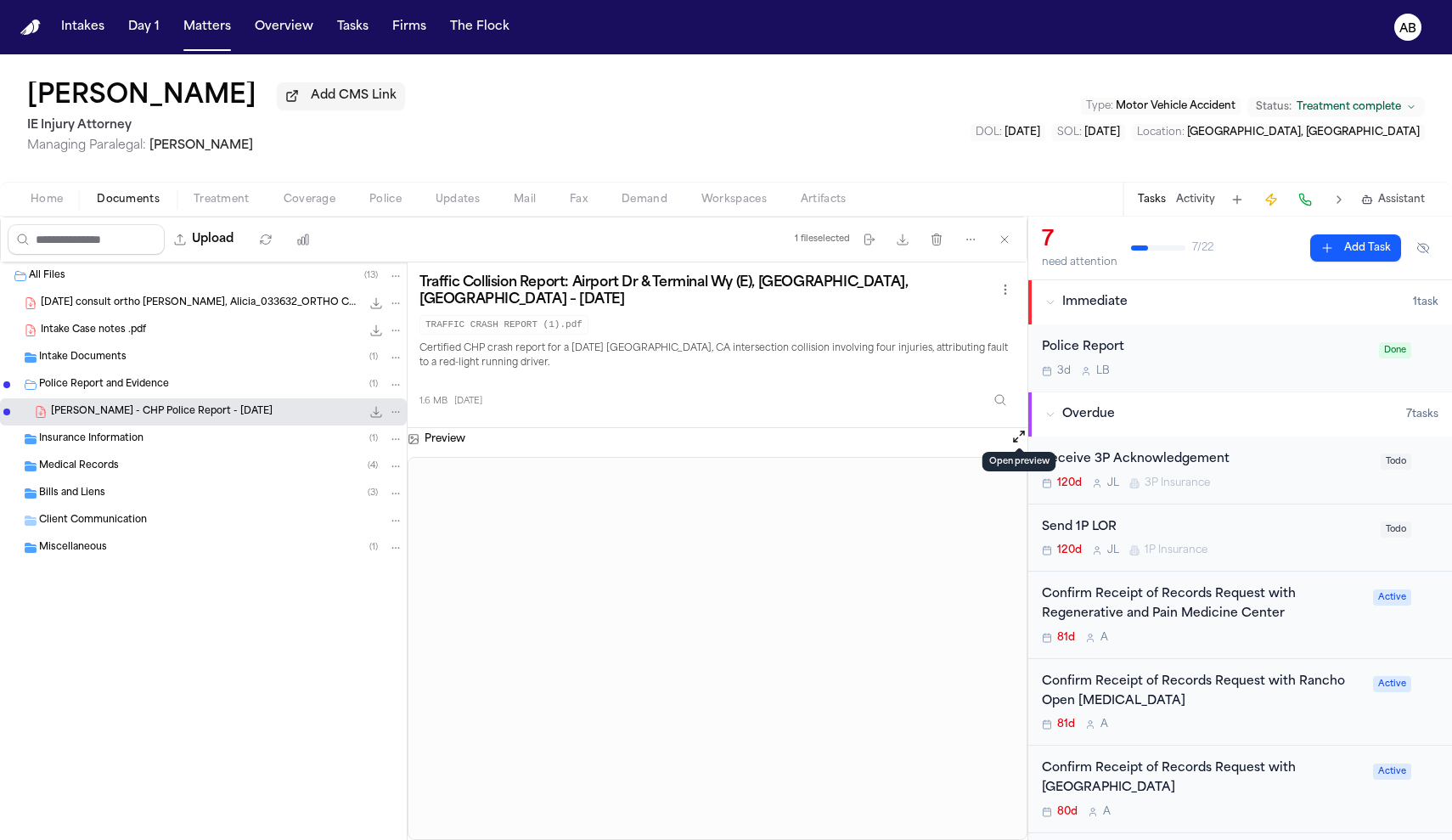
click at [277, 191] on div "Home Documents Treatment Coverage Police Updates Mail Fax Demand Workspaces Art…" at bounding box center [726, 199] width 1452 height 34
click at [284, 195] on span "Coverage" at bounding box center [309, 200] width 52 height 14
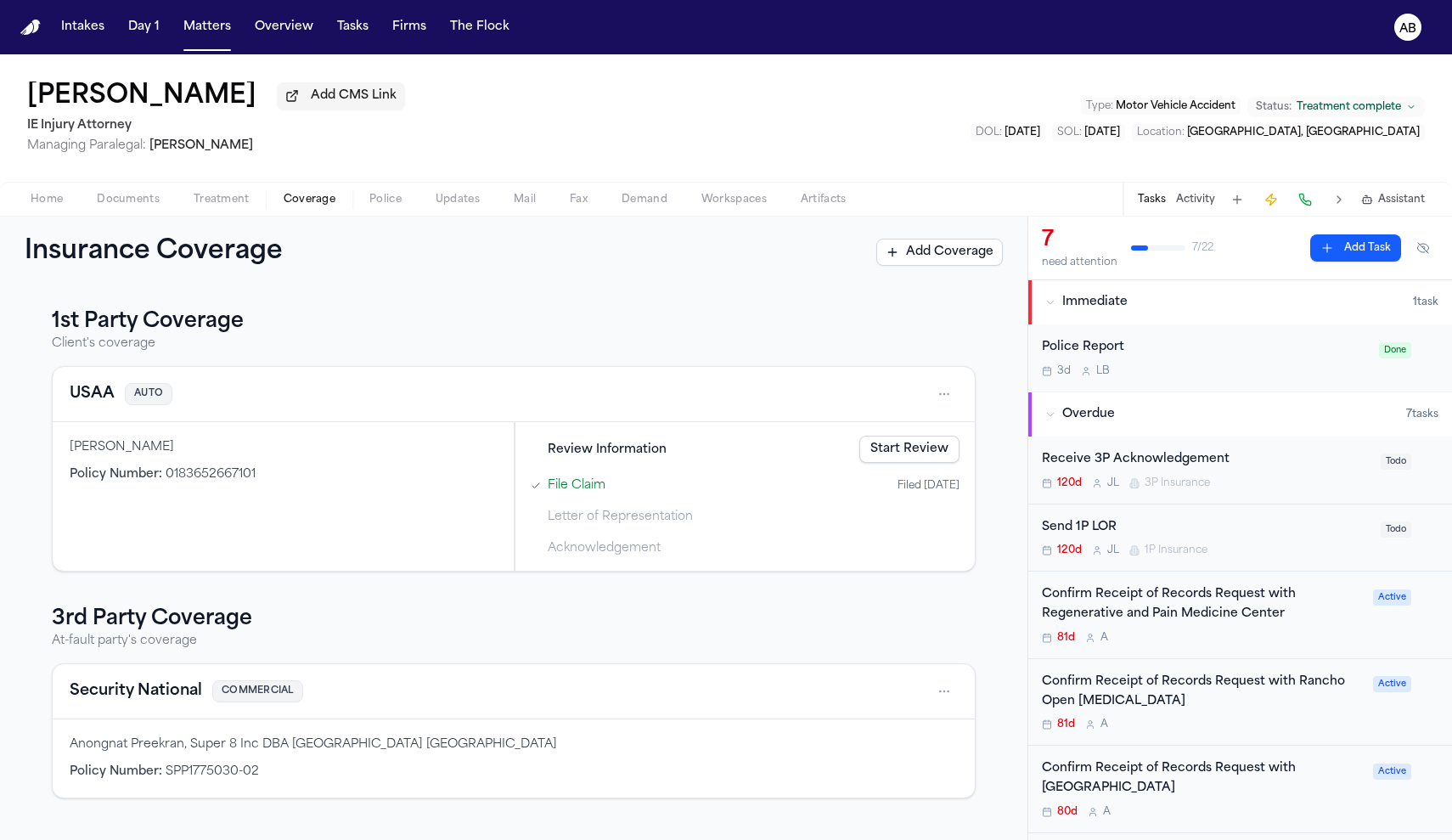
click at [956, 693] on html "Intakes Day 1 Matters Overview Tasks Firms The Flock AB Alicia Acosta Add CMS L…" at bounding box center [726, 420] width 1452 height 840
click at [884, 723] on div "View coverage details" at bounding box center [890, 737] width 127 height 44
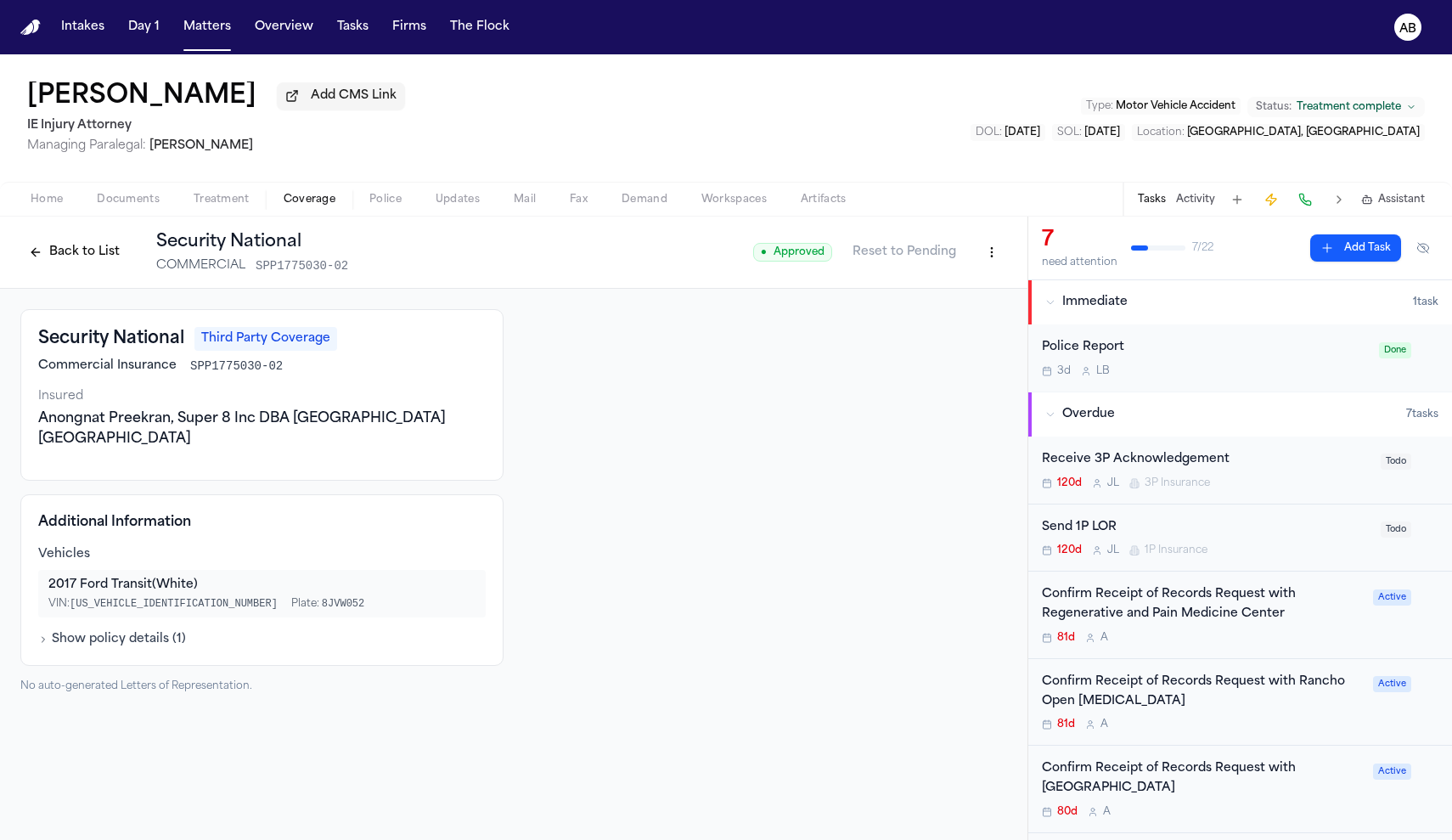
click at [1007, 256] on div "Back to List Security National COMMERCIAL SPP1775030-02 ● Approved Reset to Pen…" at bounding box center [514, 252] width 1027 height 72
click at [997, 256] on html "Intakes Day 1 Matters Overview Tasks Firms The Flock AB Alicia Acosta Add CMS L…" at bounding box center [726, 420] width 1452 height 840
click at [938, 297] on div "Edit Coverage" at bounding box center [932, 292] width 143 height 27
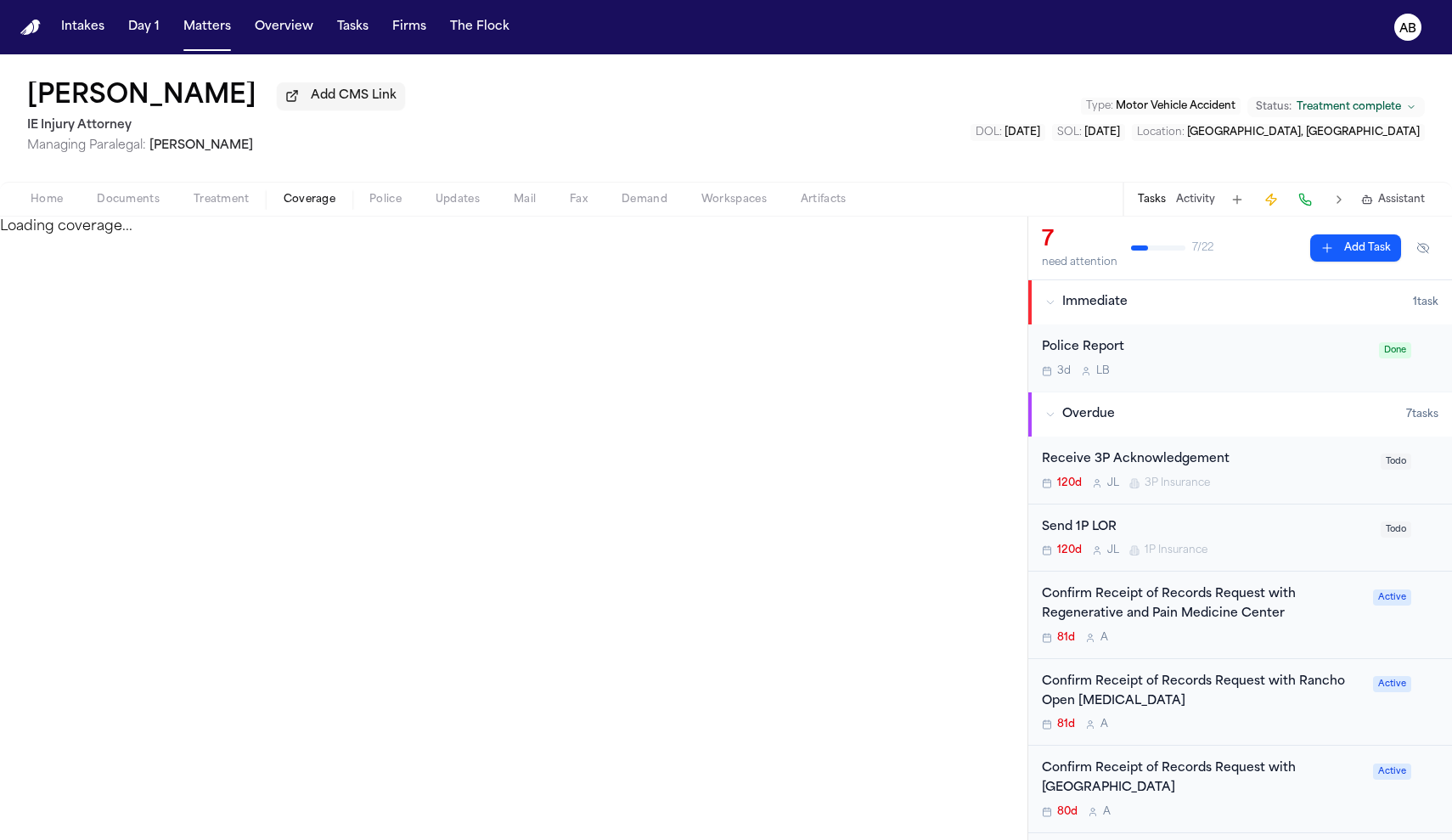
select select "**********"
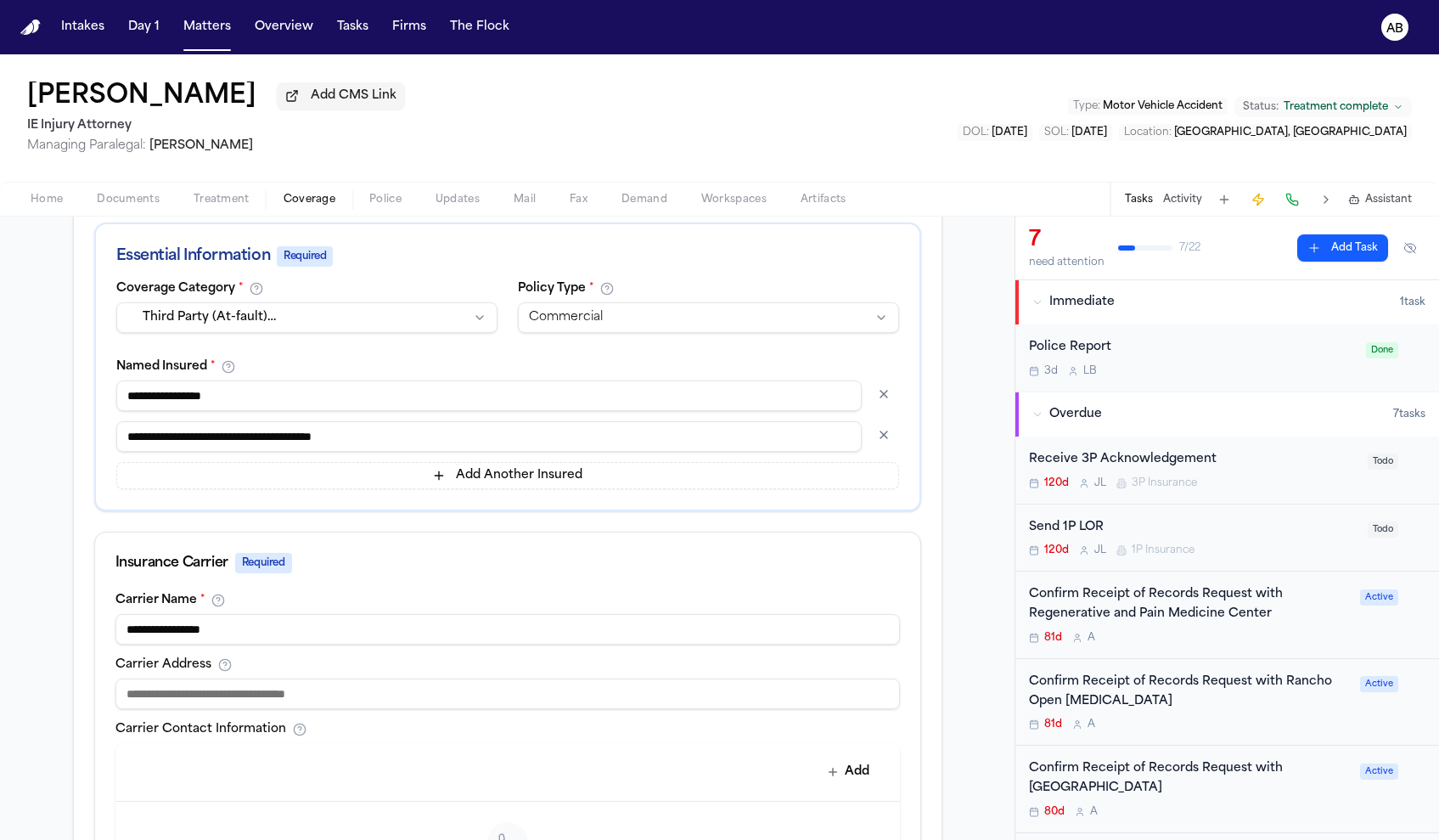
scroll to position [443, 0]
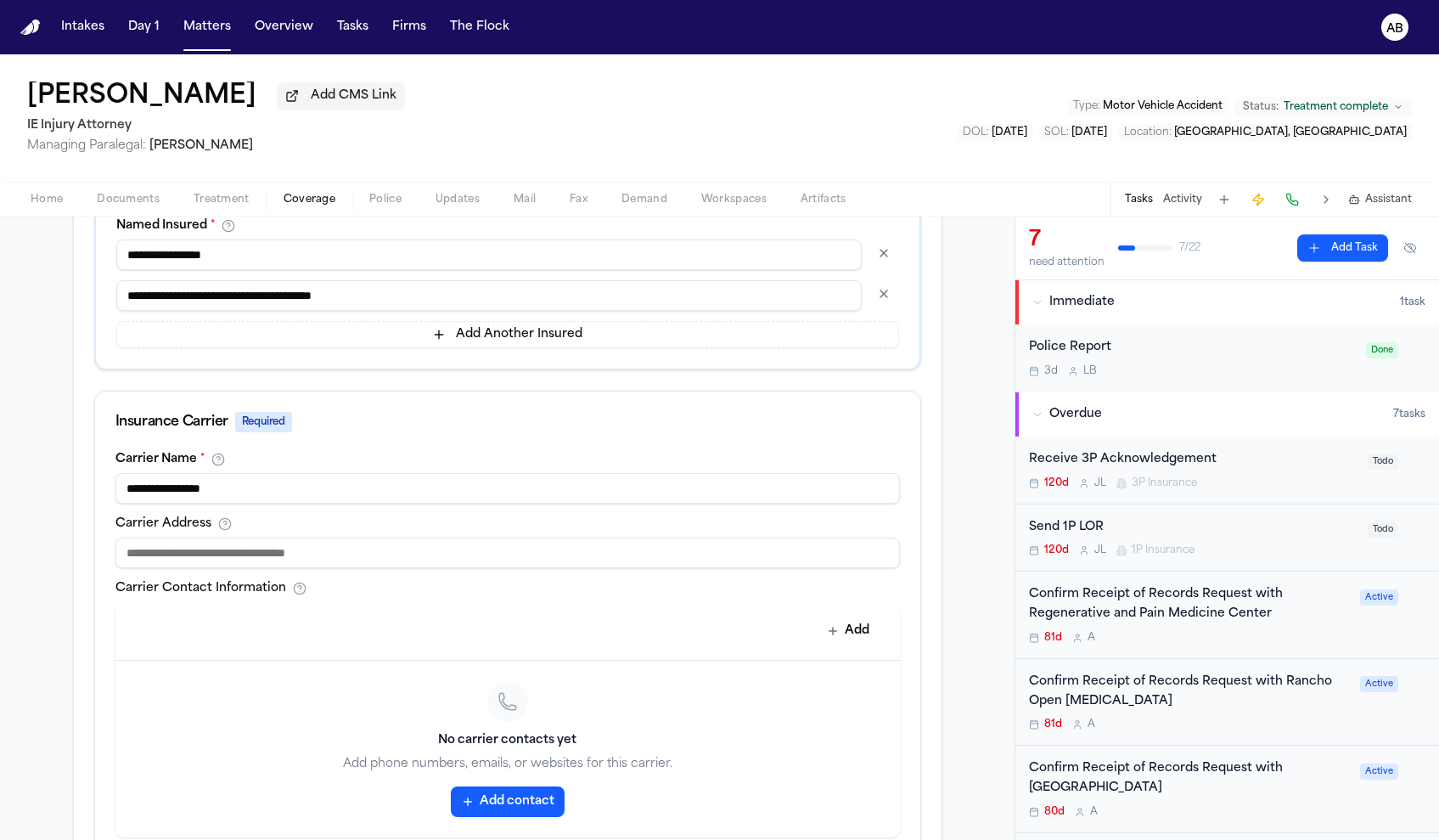
paste input "**********"
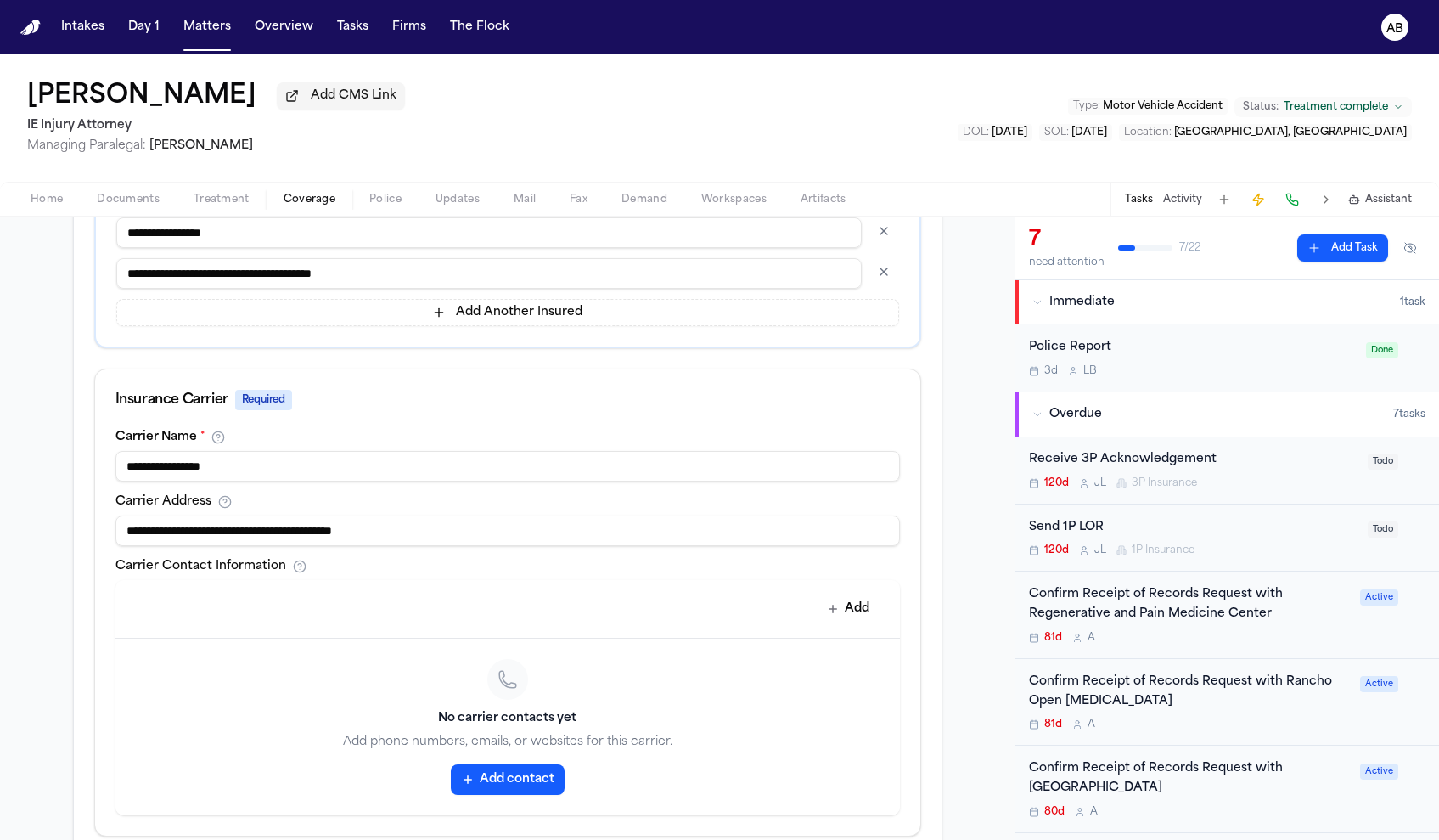
scroll to position [513, 0]
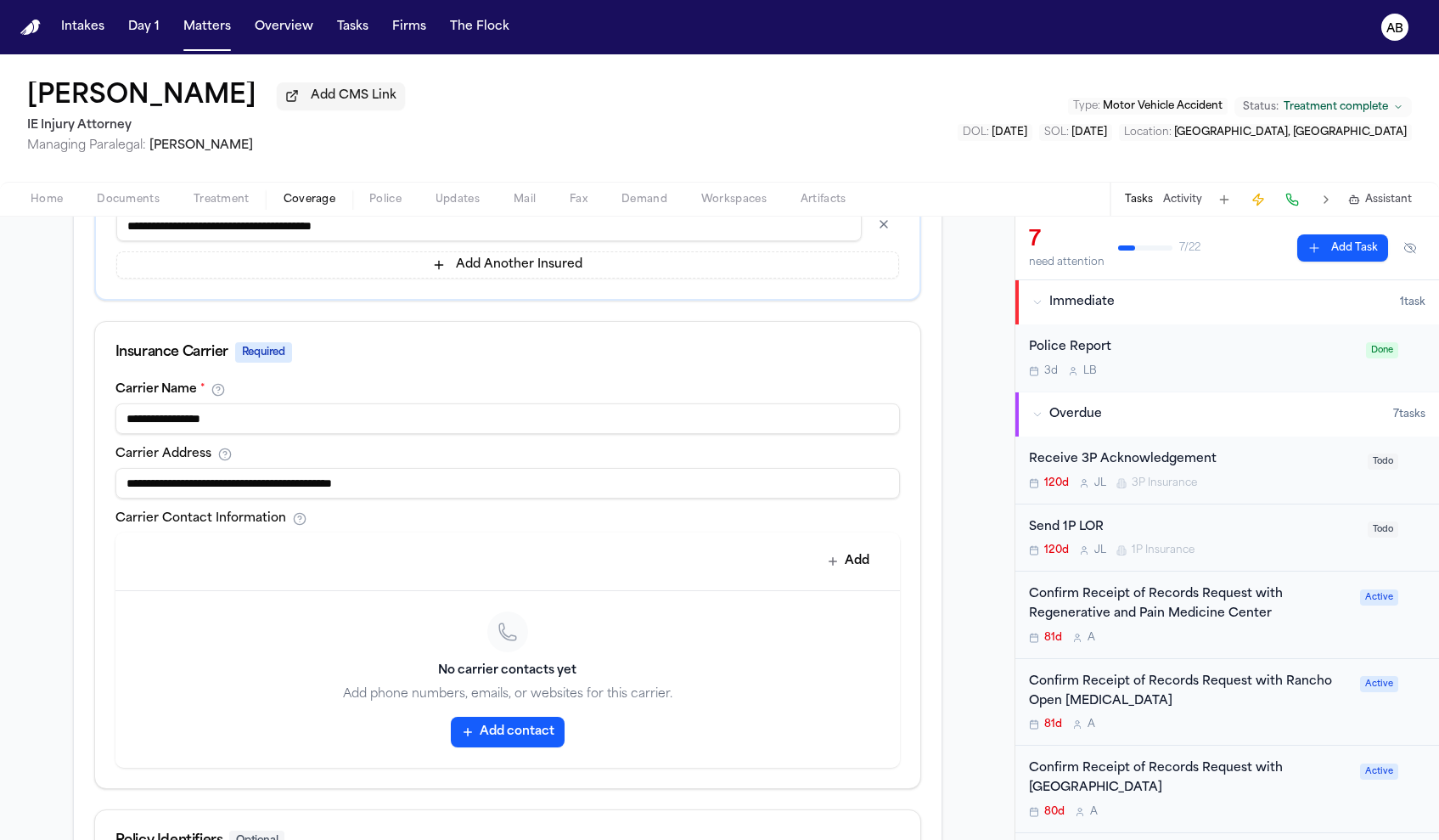
type input "**********"
click at [490, 760] on div "No carrier contacts yet Add phone numbers, emails, or websites for this carrier…" at bounding box center [508, 678] width 784 height 177
click at [502, 740] on button "Add contact" at bounding box center [508, 731] width 114 height 31
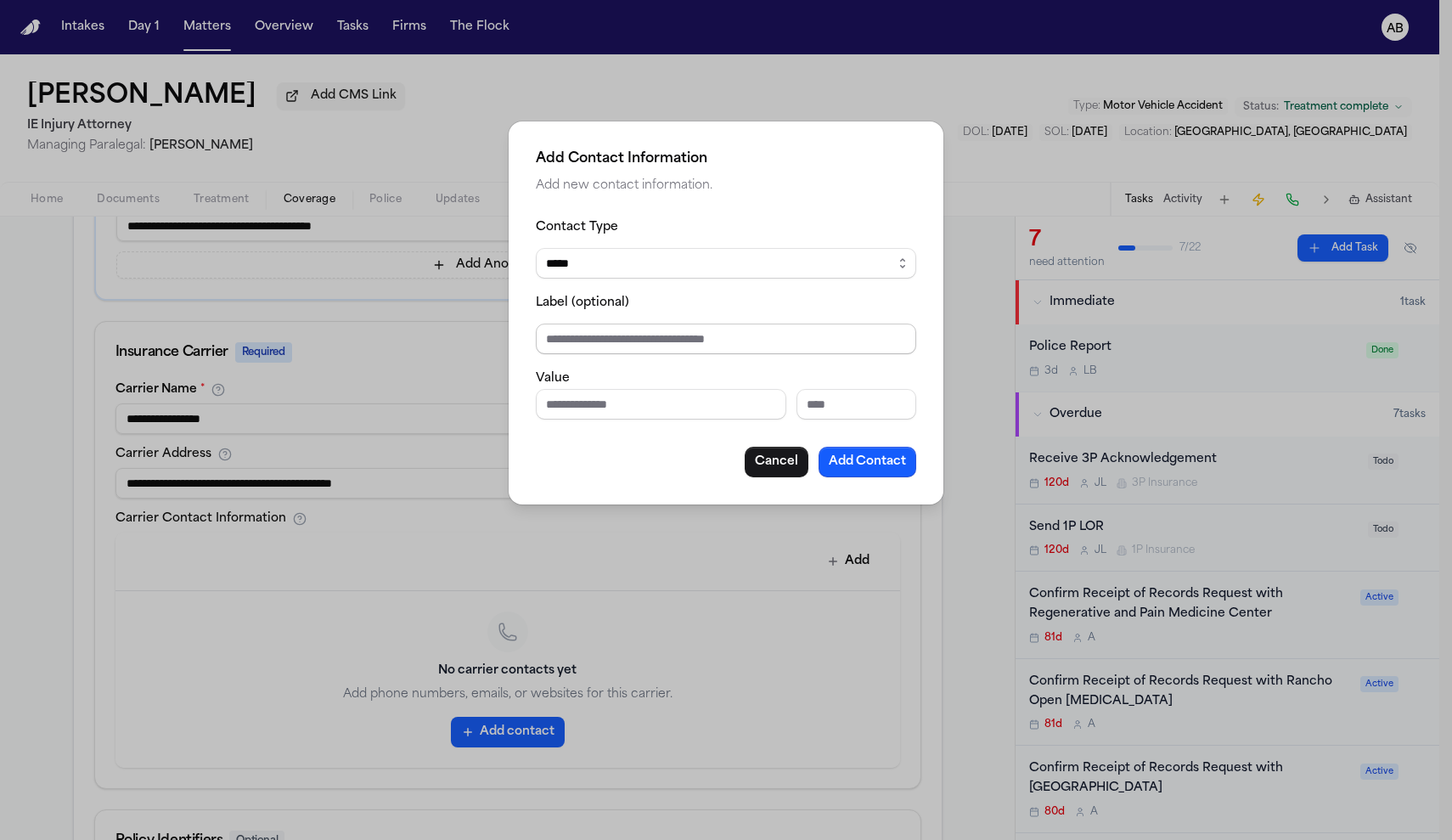
click at [603, 341] on input "Label (optional)" at bounding box center [726, 339] width 380 height 31
paste input "**********"
type input "**********"
drag, startPoint x: 718, startPoint y: 337, endPoint x: 400, endPoint y: 315, distance: 318.8
click at [400, 315] on div "**********" at bounding box center [726, 420] width 1452 height 840
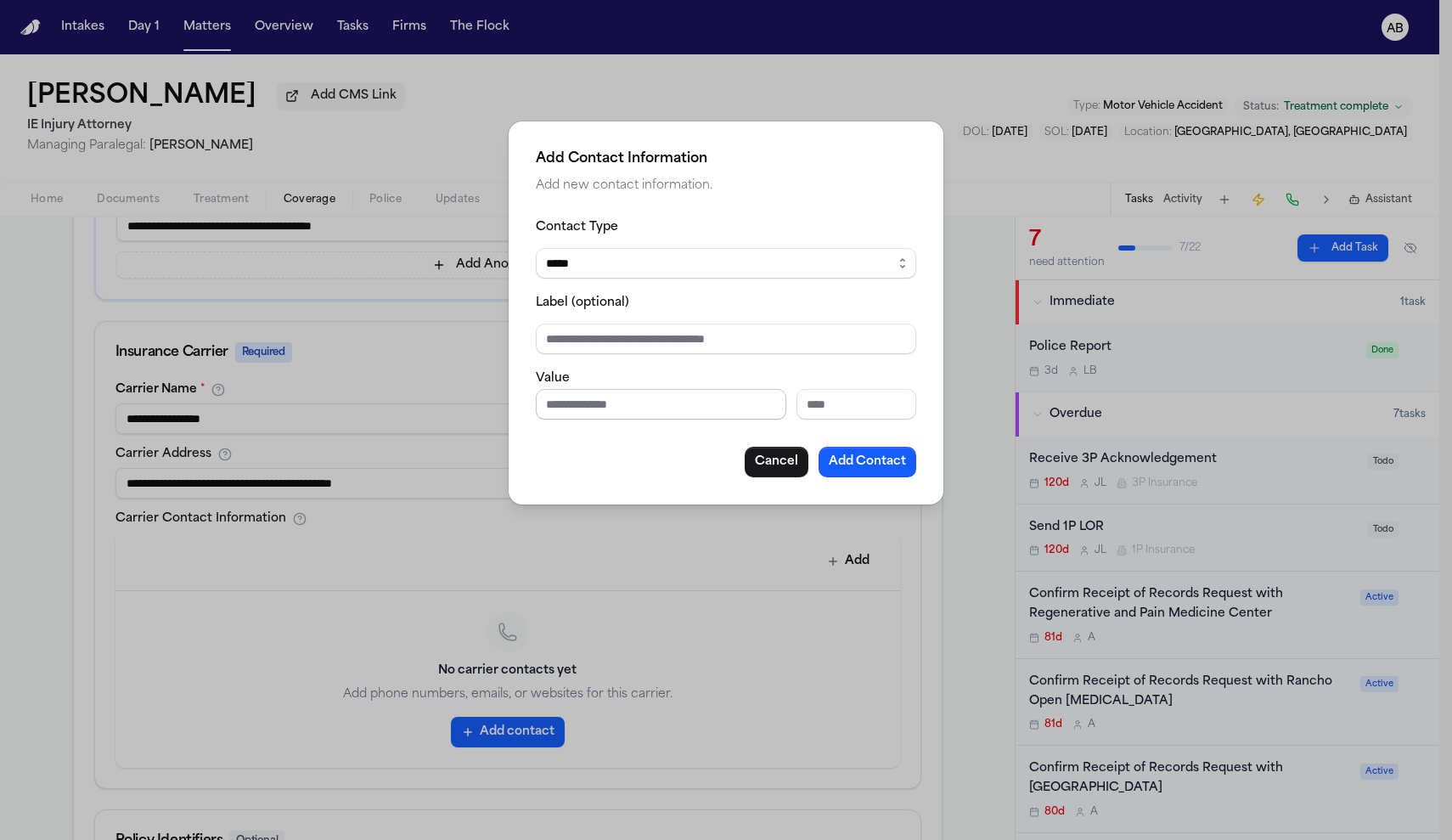
click at [632, 405] on input "Phone number" at bounding box center [661, 404] width 250 height 31
paste input "**********"
type input "**********"
click at [877, 467] on button "Add Contact" at bounding box center [867, 462] width 97 height 31
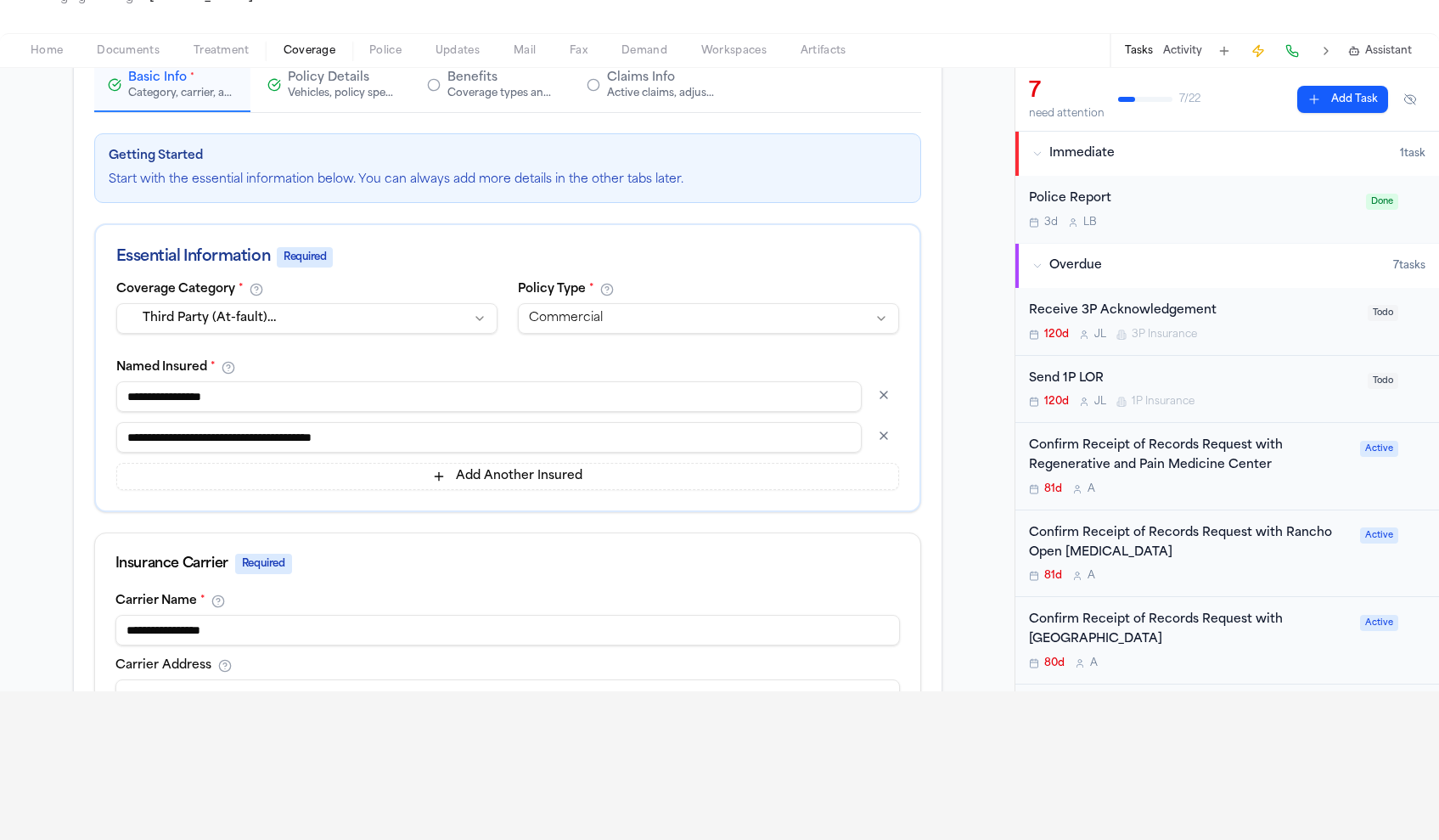
scroll to position [638, 0]
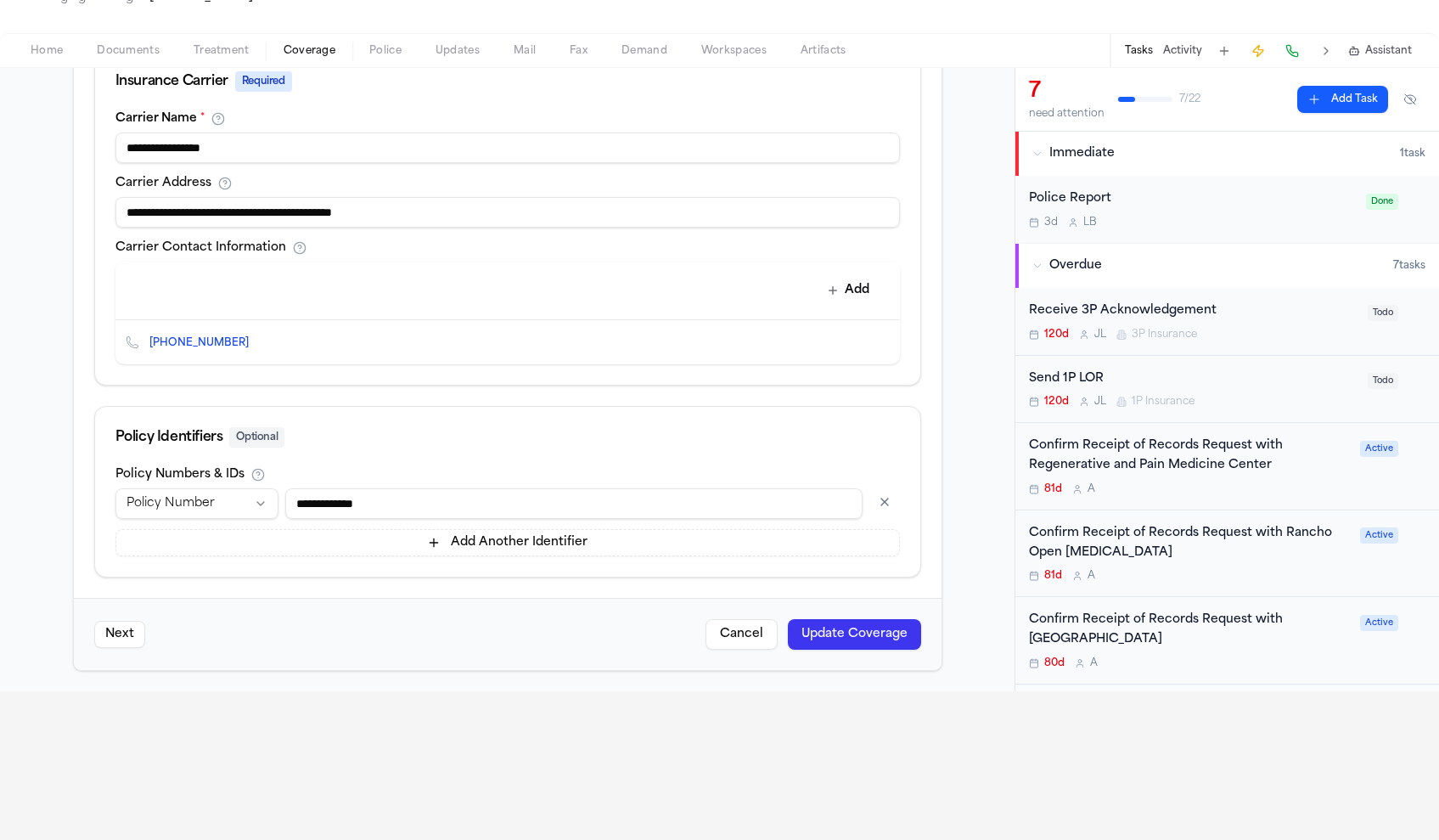
click at [819, 643] on button "Update Coverage" at bounding box center [855, 634] width 133 height 31
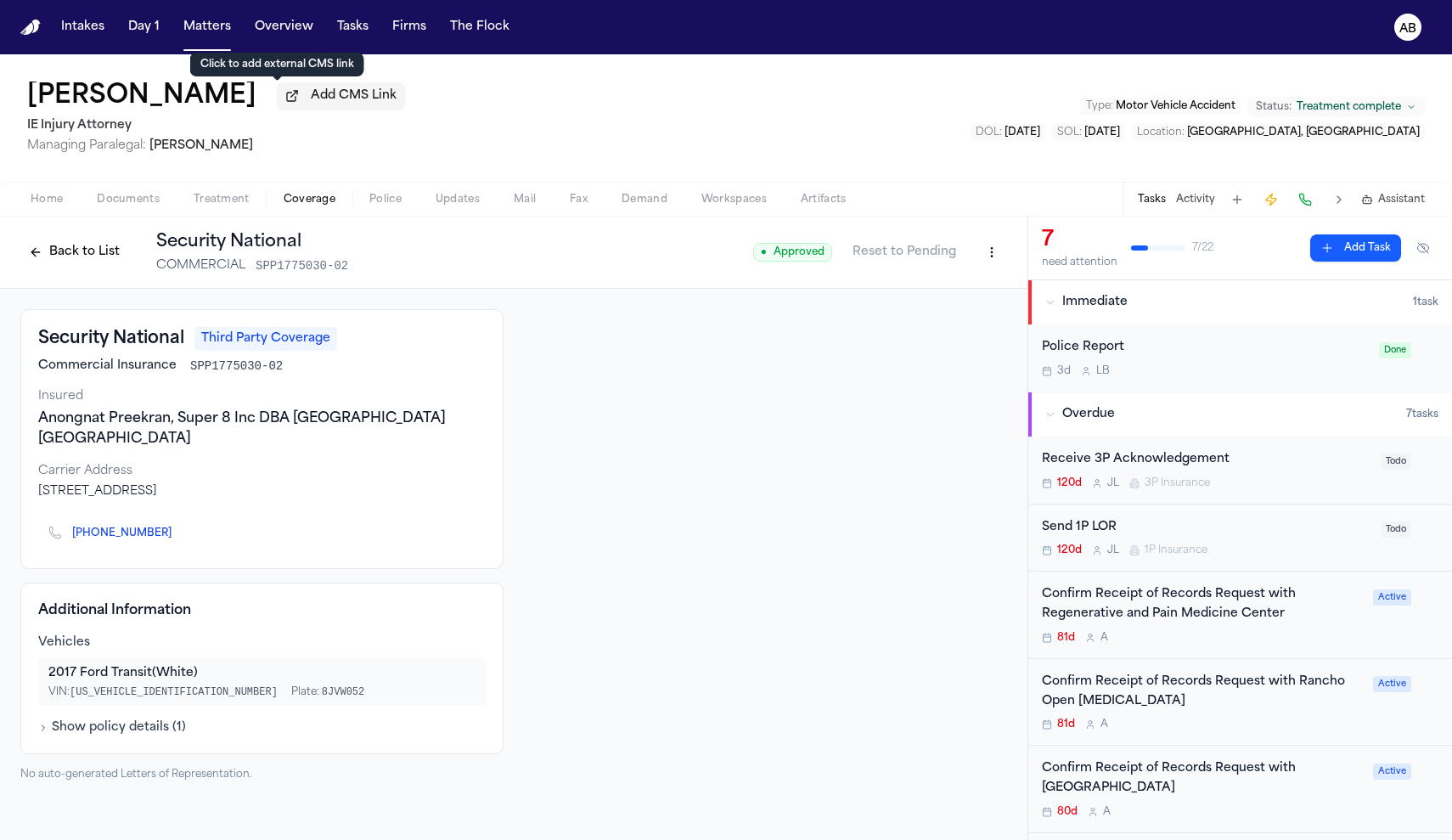
click at [1209, 202] on button "Activity" at bounding box center [1196, 200] width 39 height 14
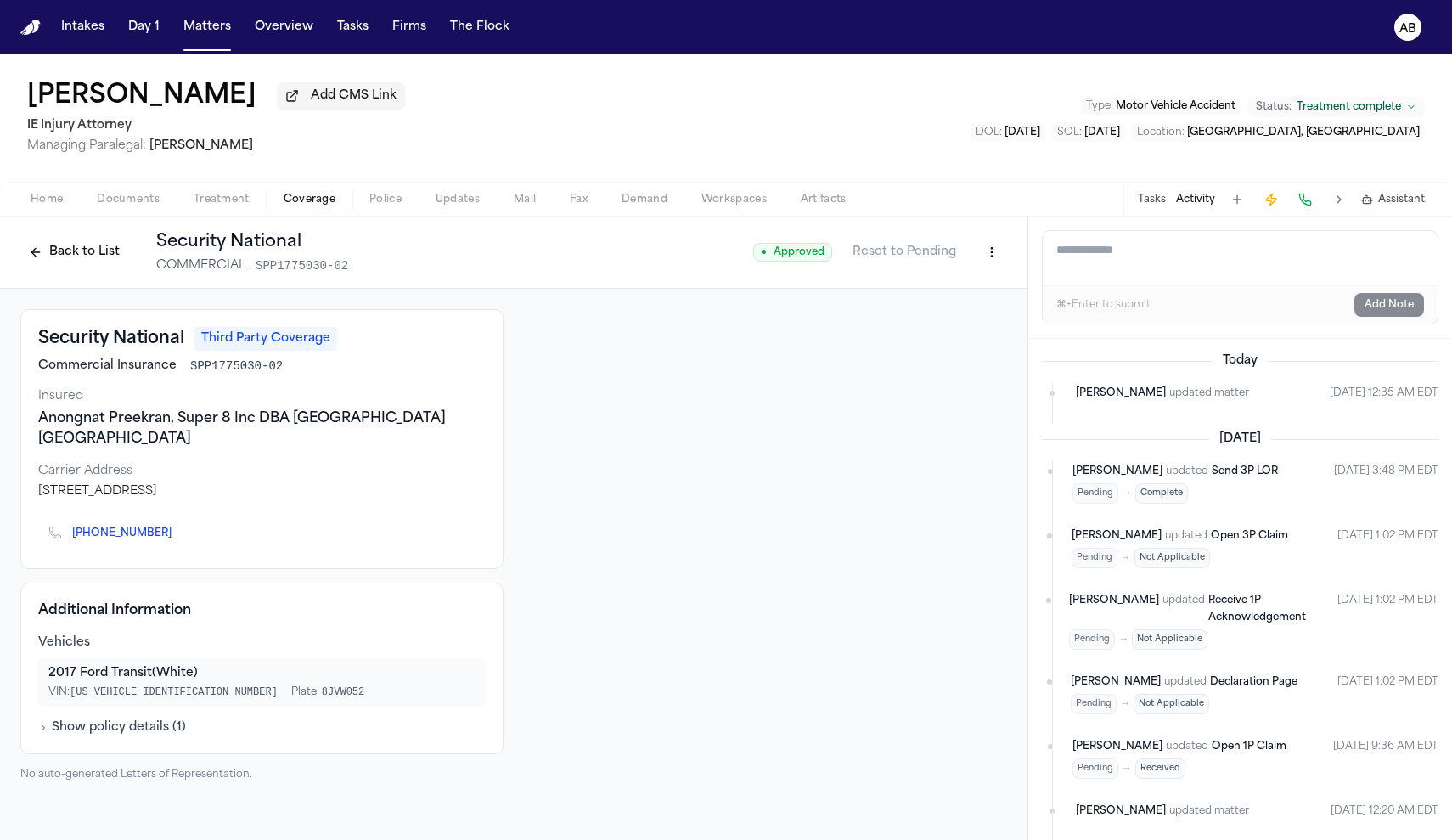
click at [1150, 261] on textarea "Add a note to this matter" at bounding box center [1240, 258] width 395 height 55
type textarea "**********"
click at [1407, 305] on button "Add Note" at bounding box center [1389, 305] width 69 height 24
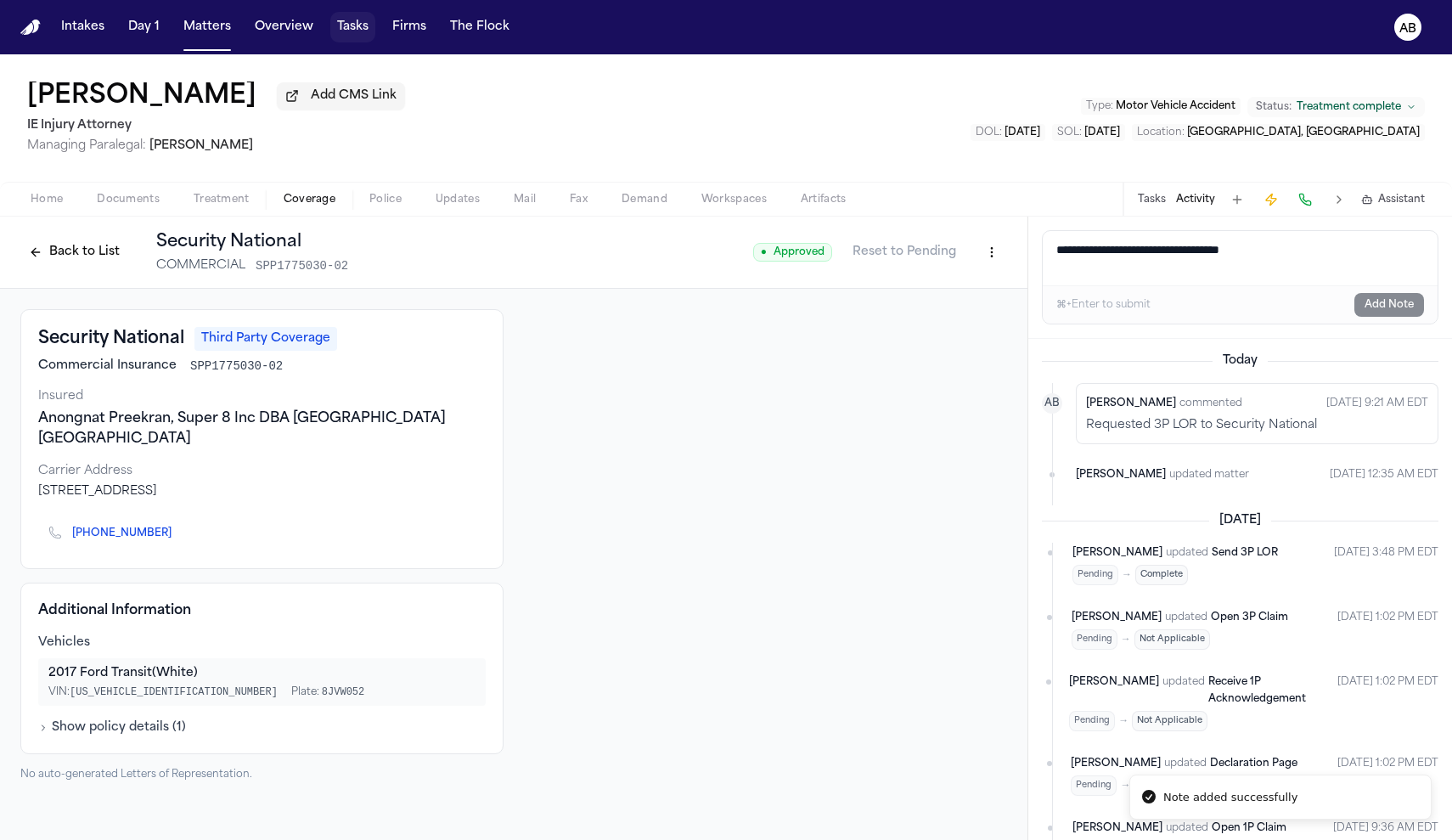
click at [356, 32] on button "Tasks" at bounding box center [352, 27] width 45 height 31
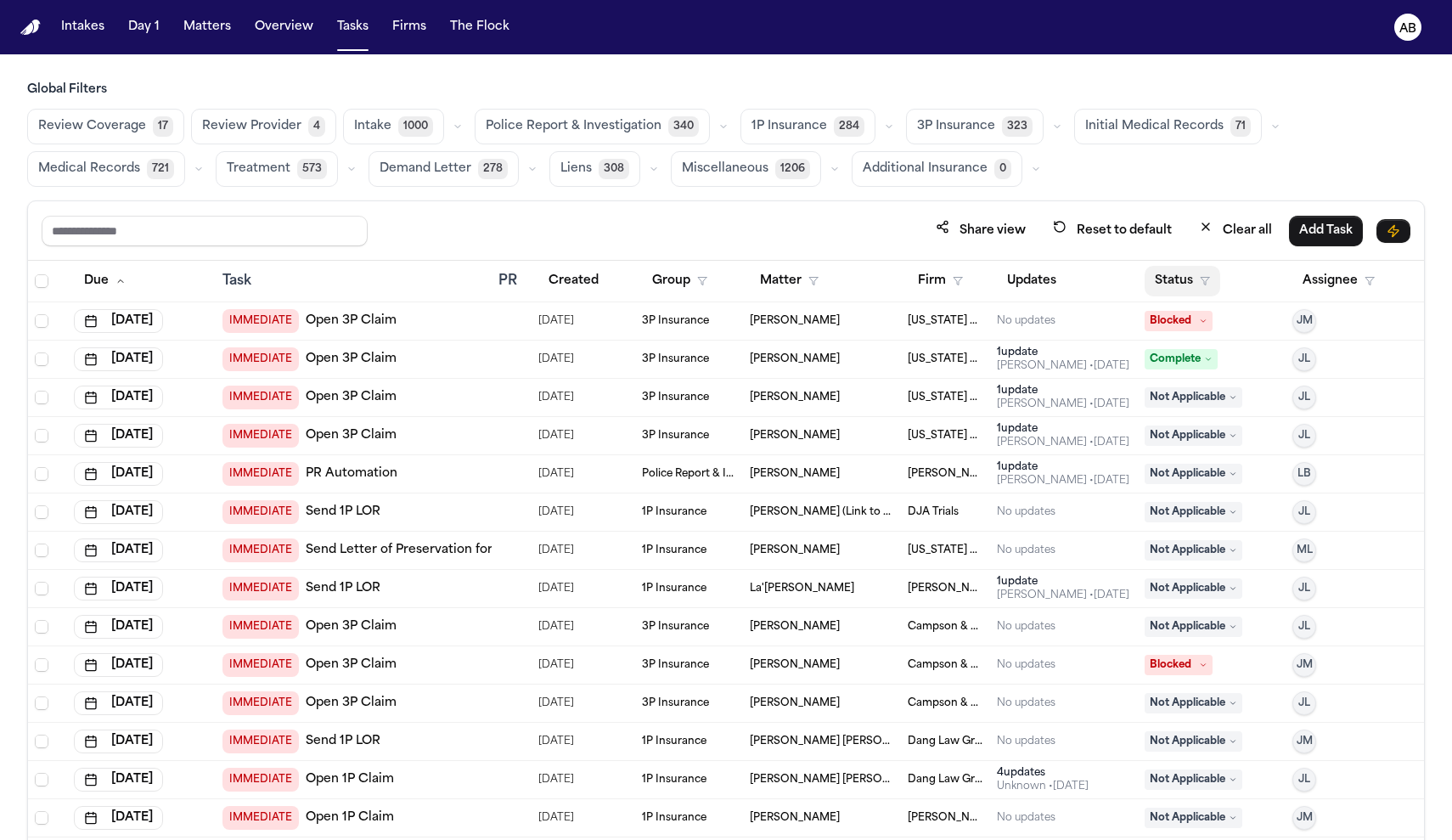
click at [1177, 290] on button "Status" at bounding box center [1182, 281] width 75 height 31
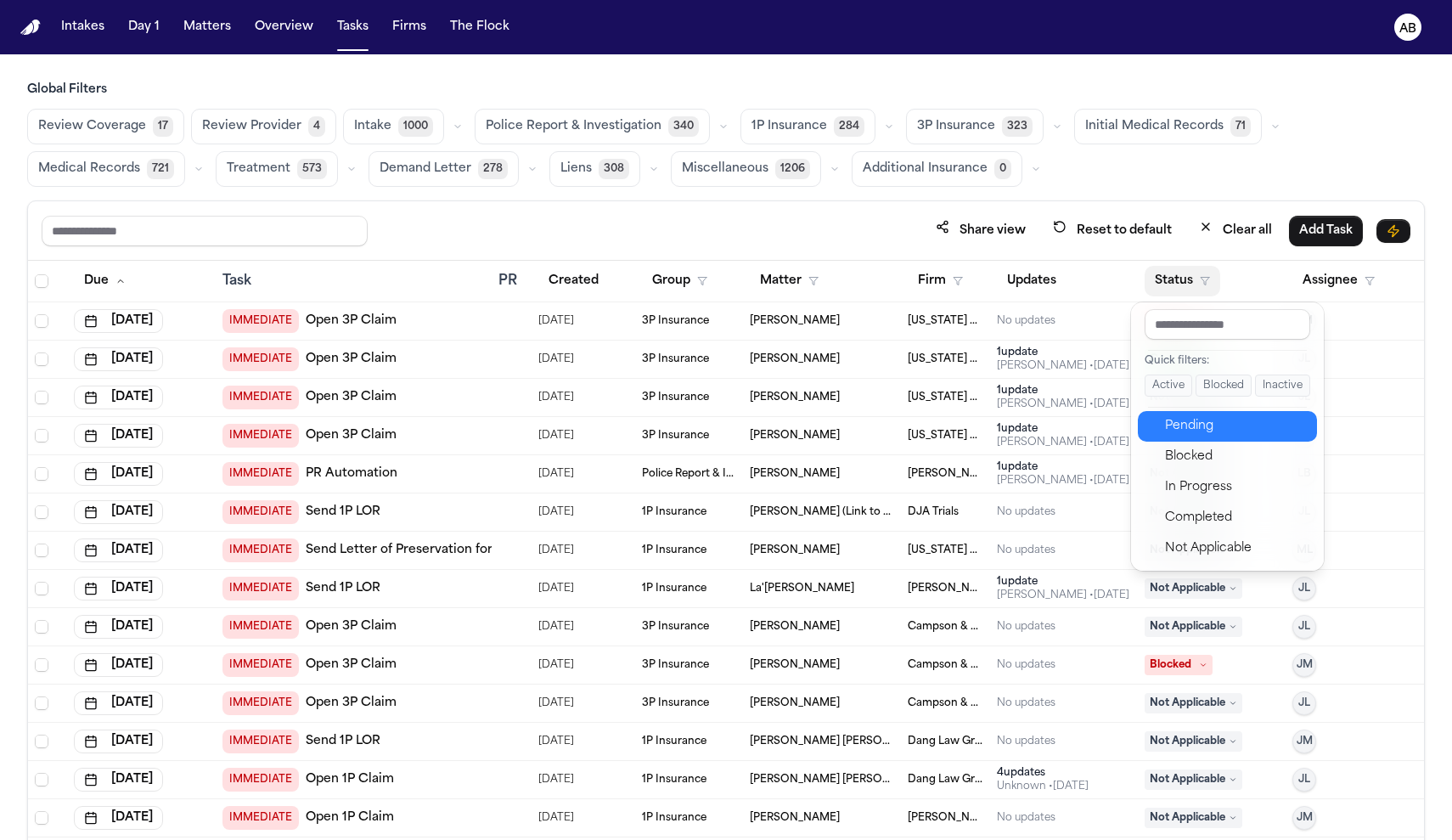
click at [1215, 437] on button "Pending" at bounding box center [1227, 426] width 179 height 31
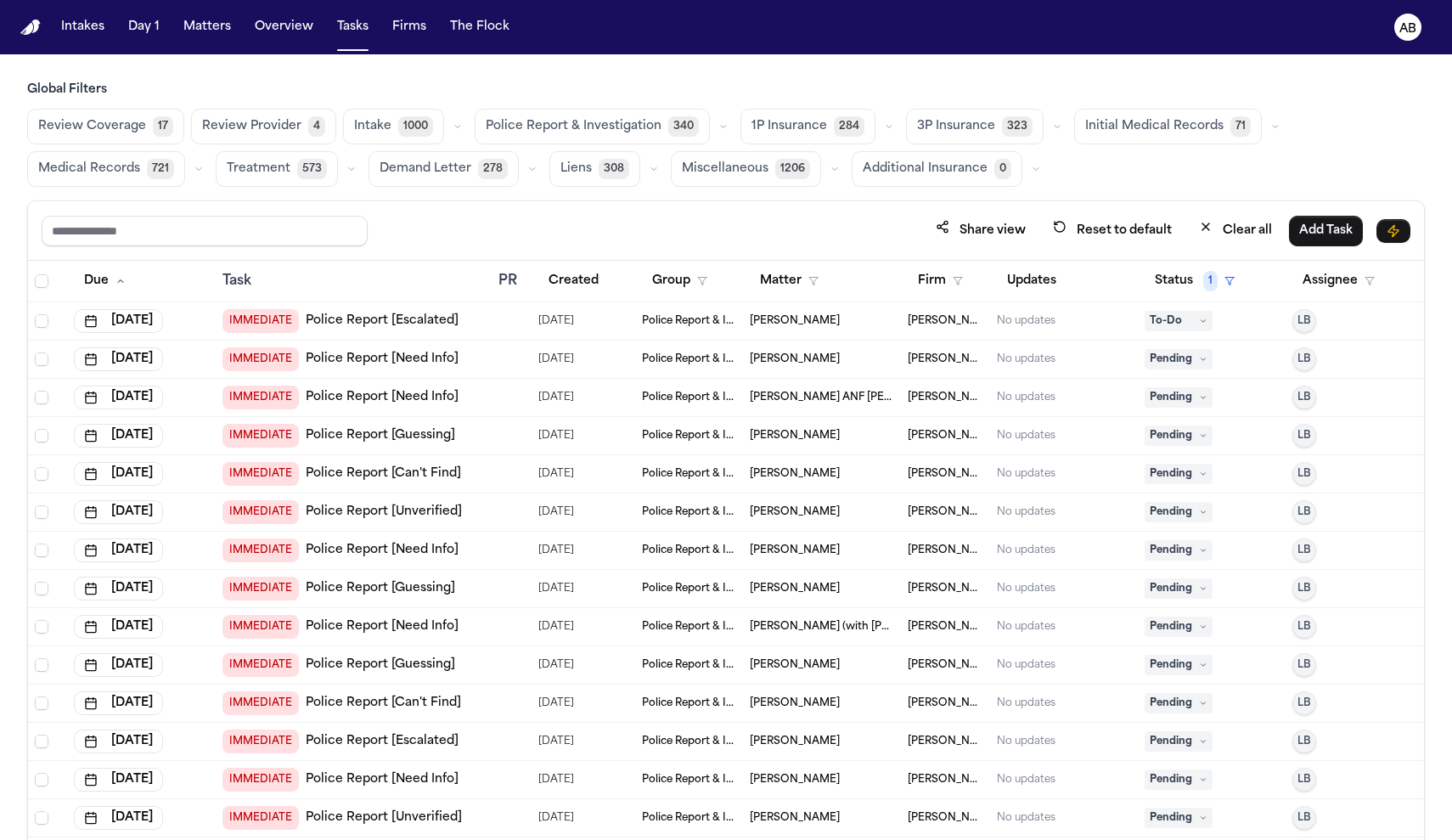
click at [948, 136] on button "3P Insurance 323" at bounding box center [974, 126] width 138 height 36
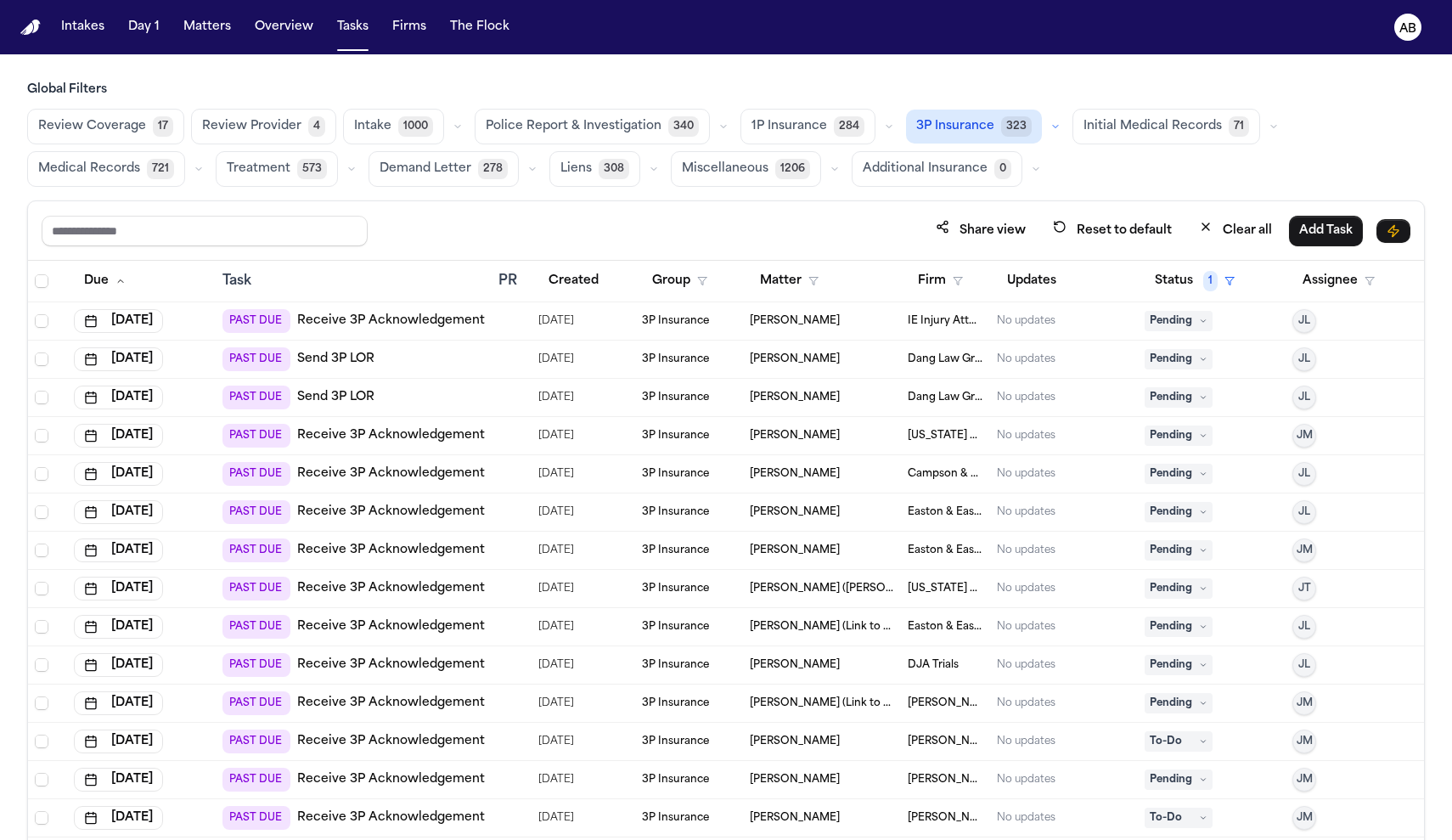
click at [509, 321] on div at bounding box center [511, 321] width 26 height 14
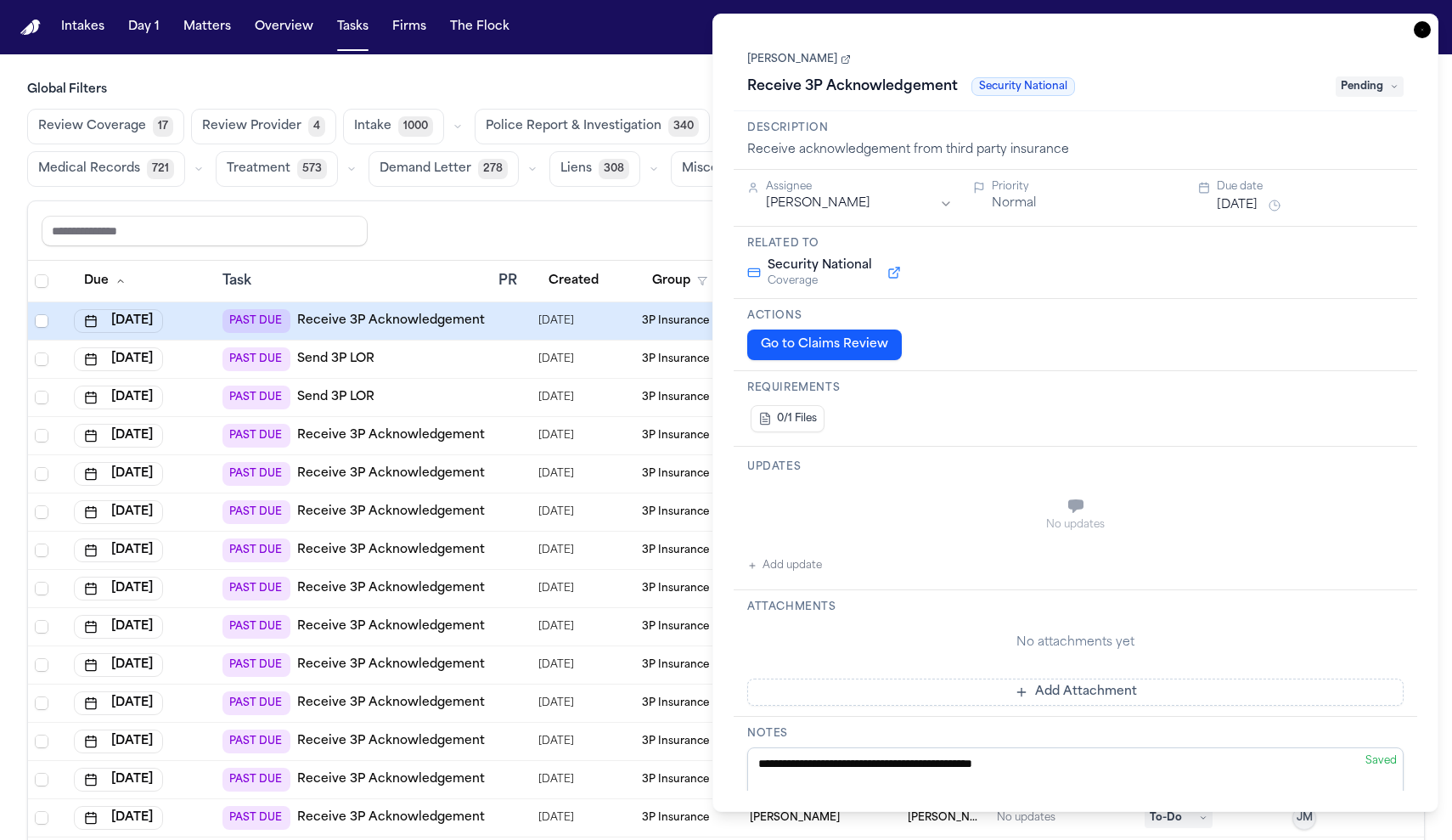
click at [1249, 208] on button "Jun 12, 2025" at bounding box center [1237, 205] width 41 height 17
click at [1280, 369] on button "13" at bounding box center [1269, 374] width 27 height 27
click at [1123, 140] on div "Description Receive acknowledgement from third party insurance" at bounding box center [1075, 140] width 684 height 59
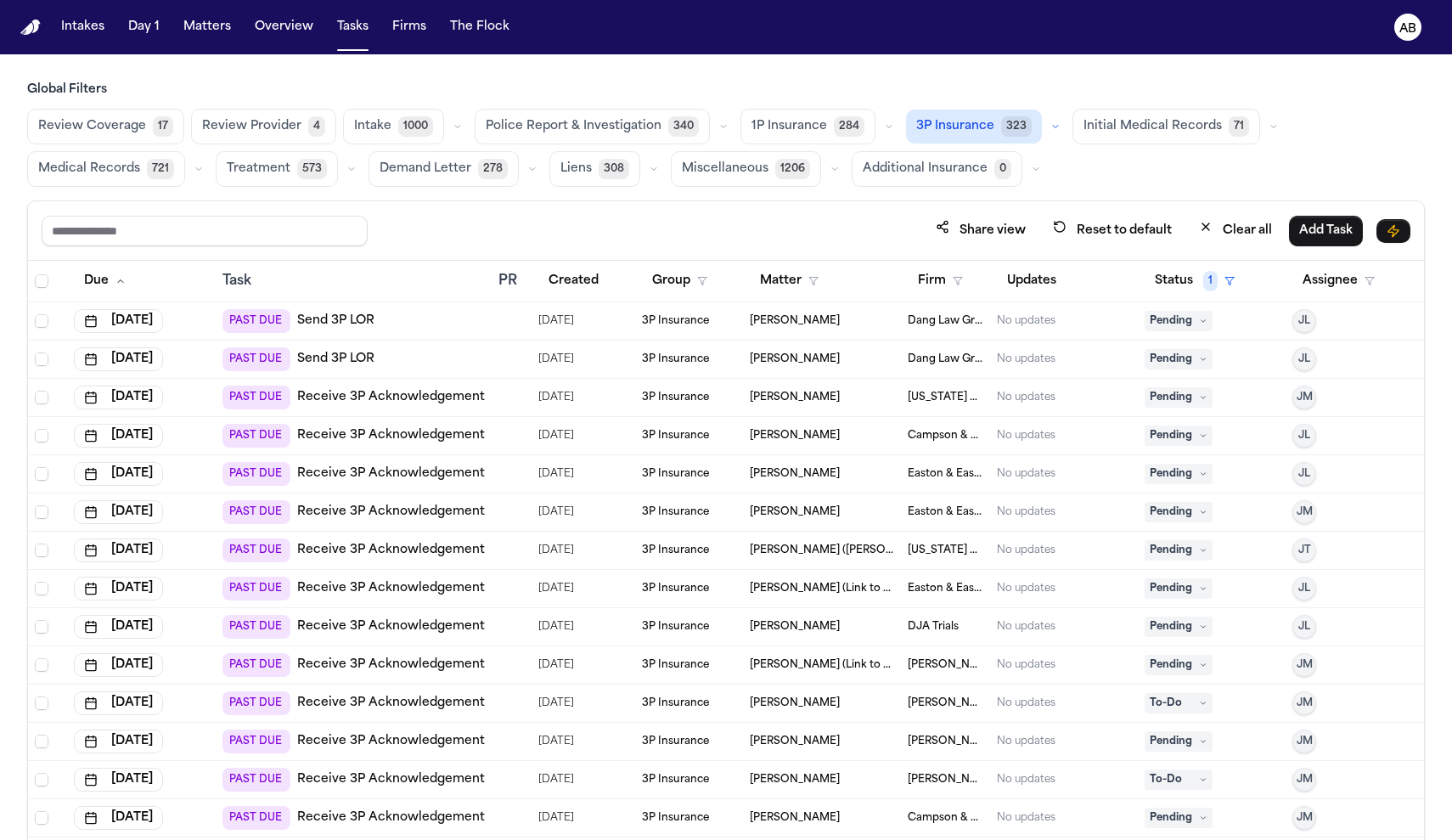
click at [484, 226] on div "Share view Reset to default Clear all Add Task" at bounding box center [726, 230] width 1368 height 32
click at [341, 327] on link "Send 3P LOR" at bounding box center [336, 321] width 77 height 17
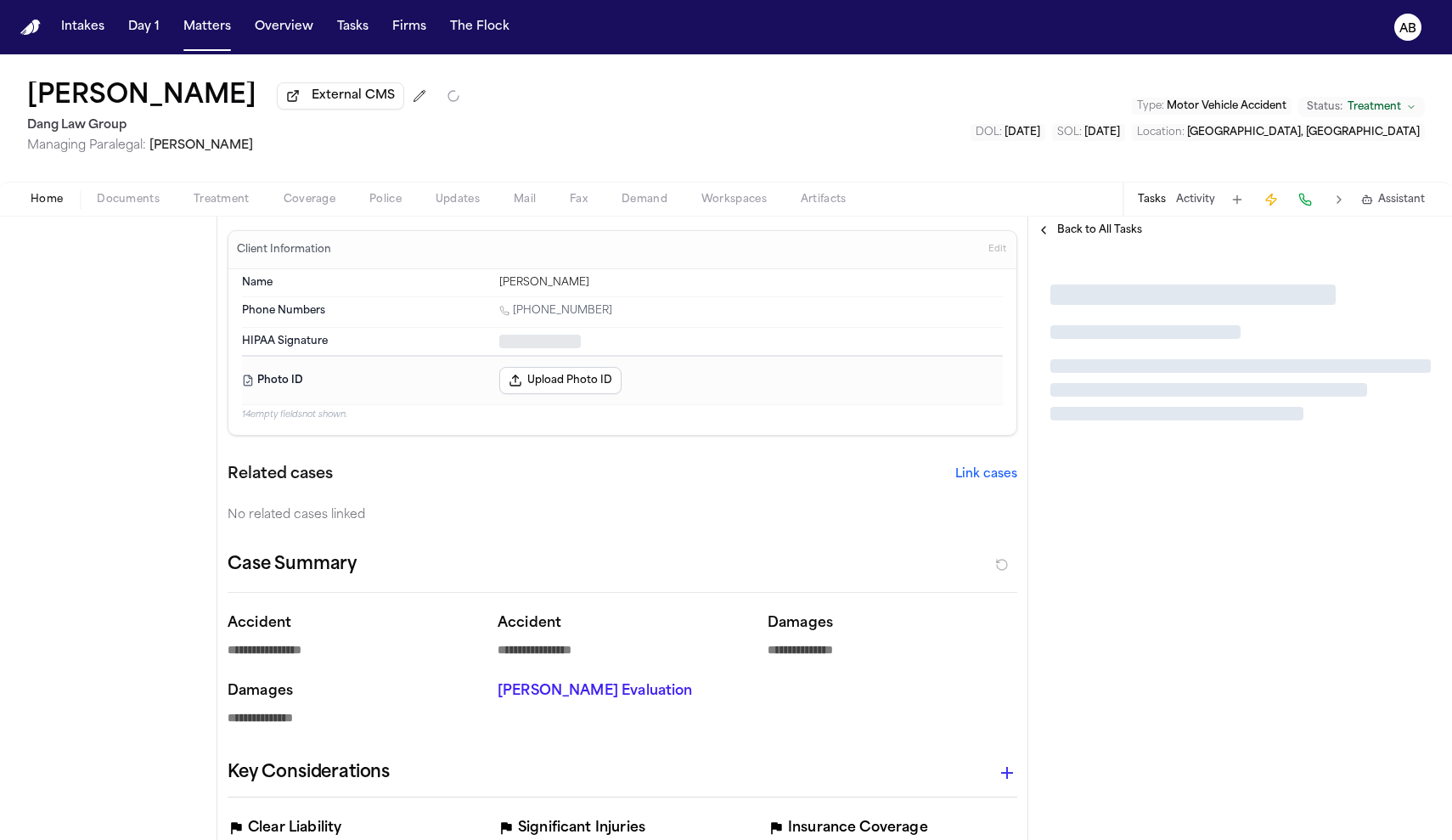
type textarea "*"
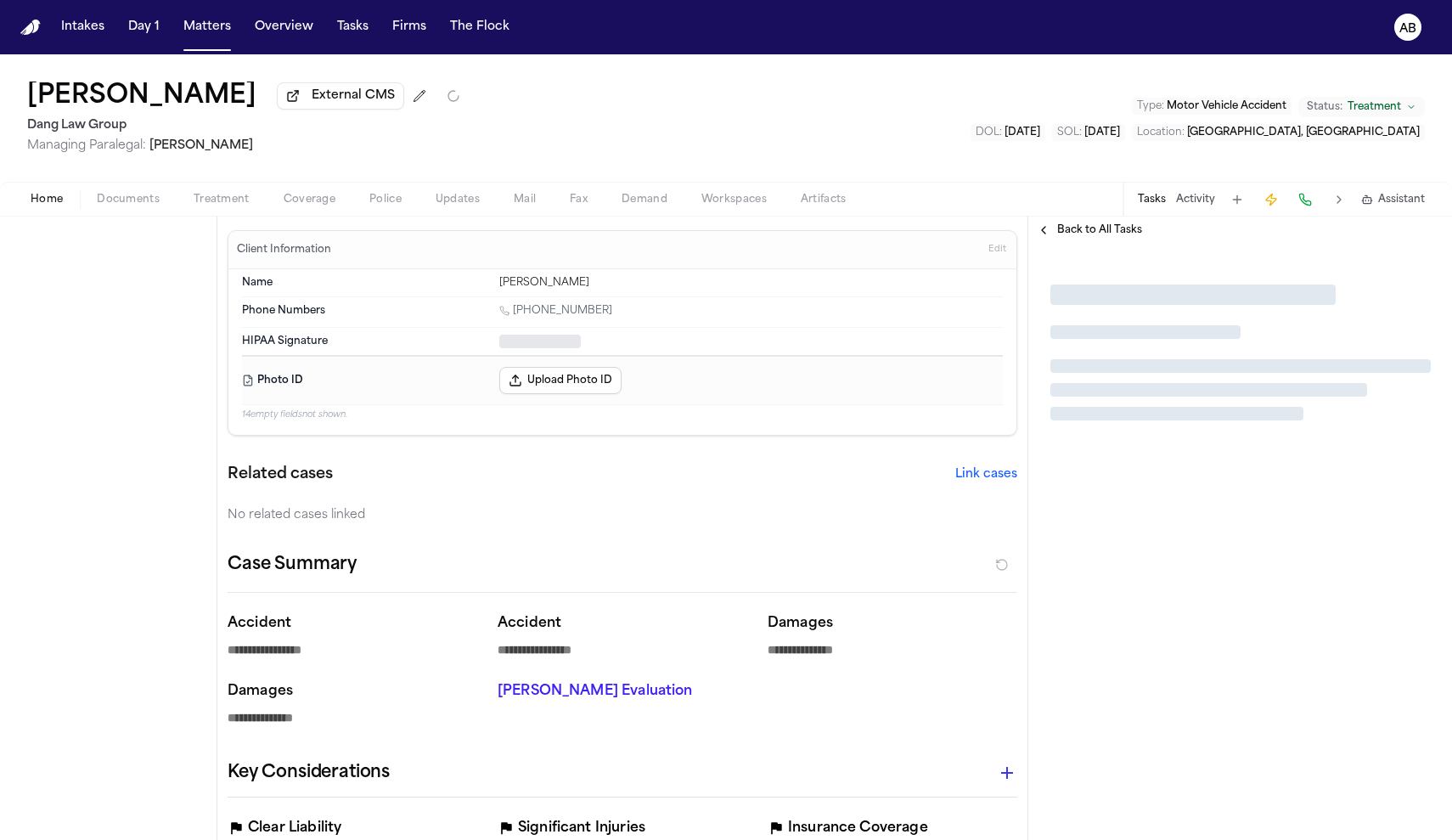
type textarea "*"
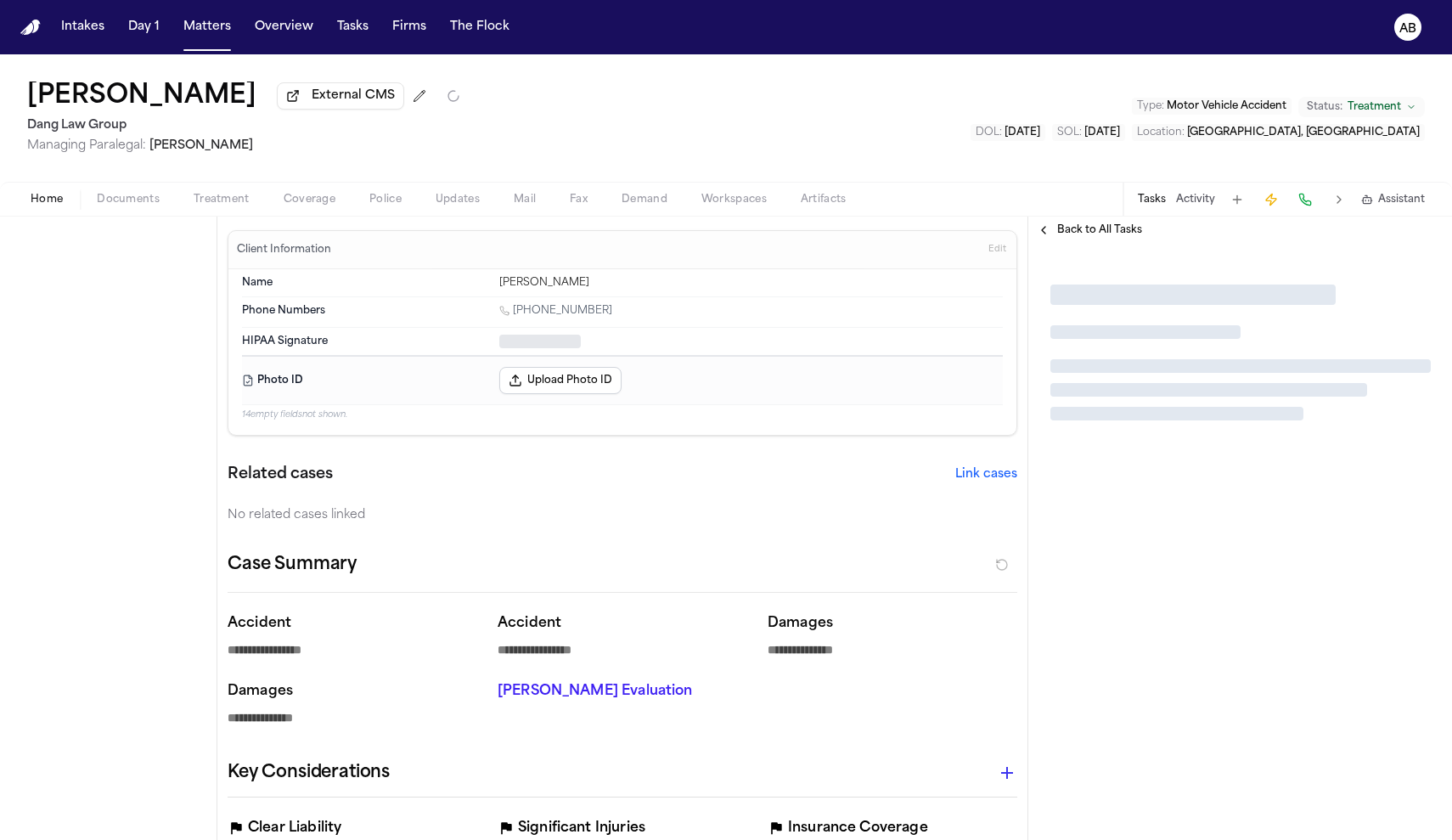
type textarea "*"
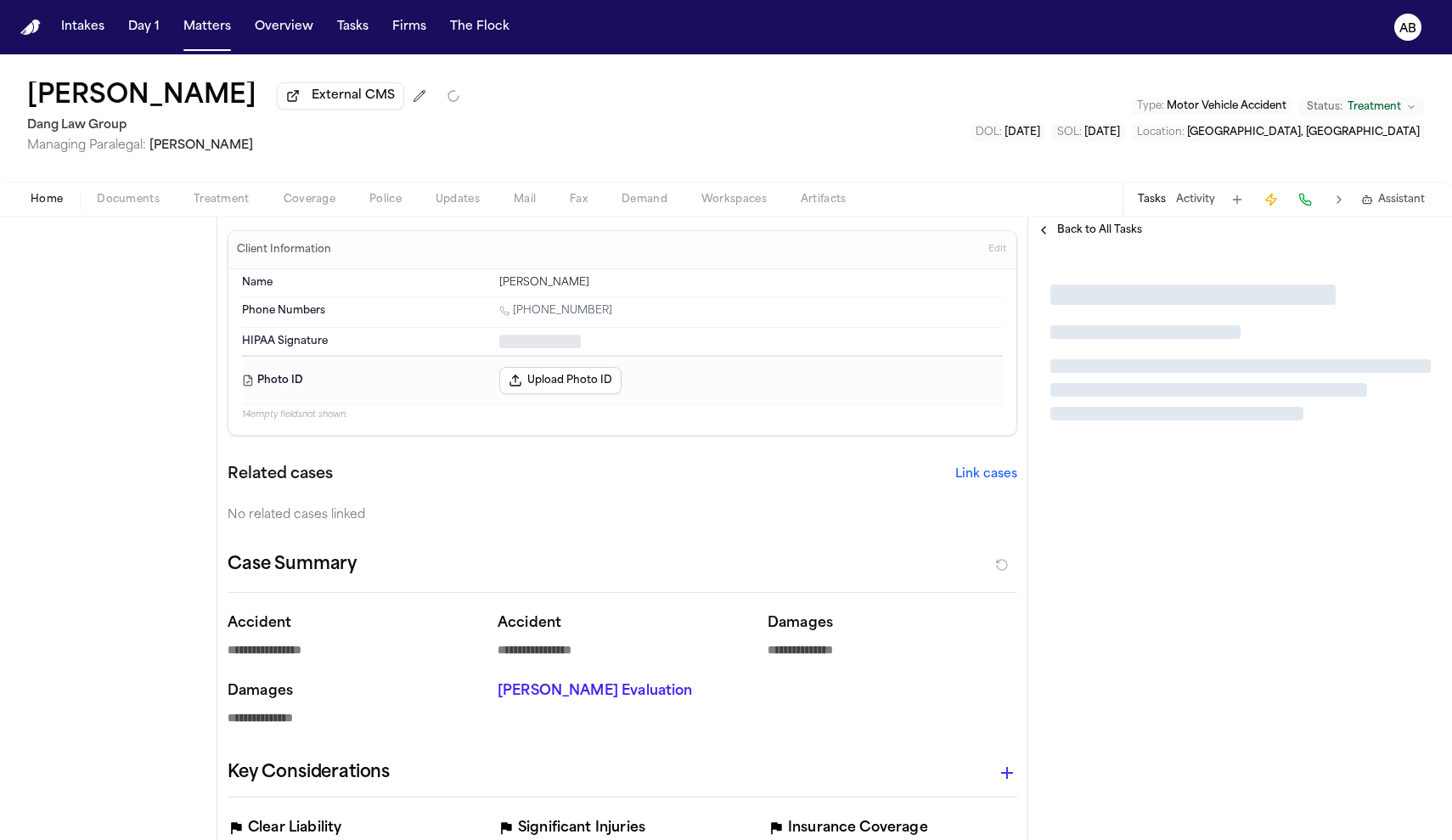
type textarea "*"
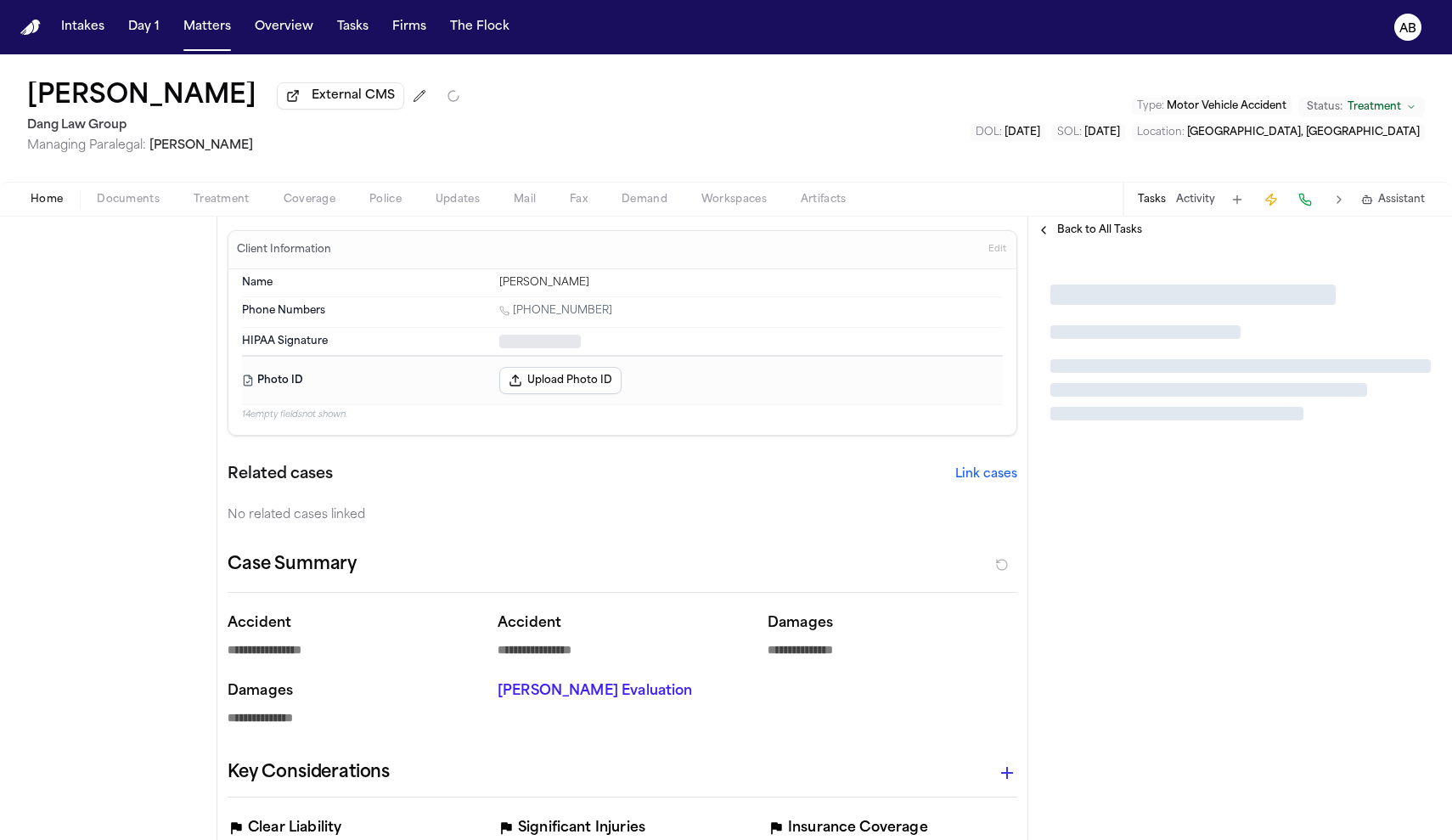
type textarea "*"
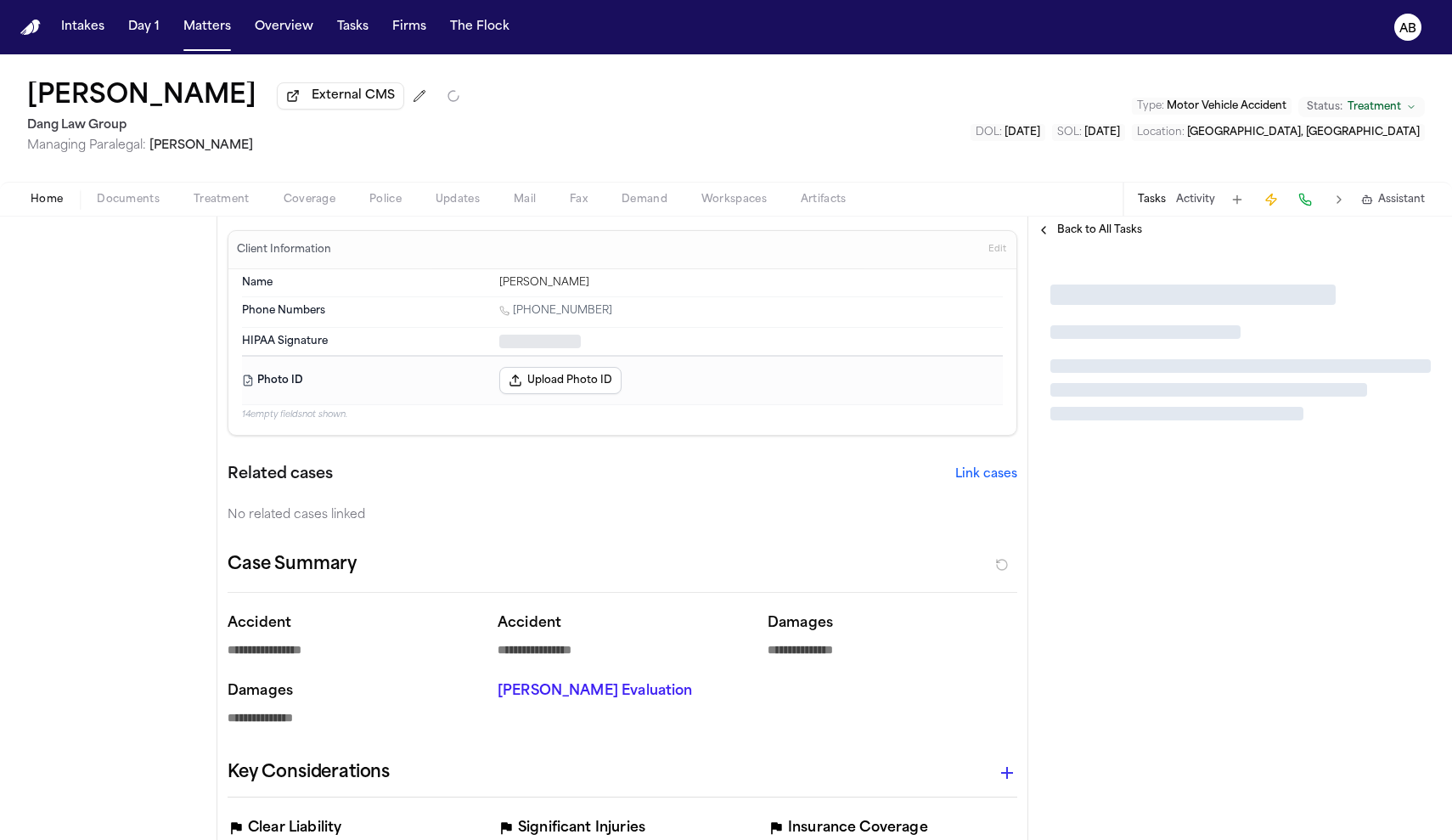
type textarea "*"
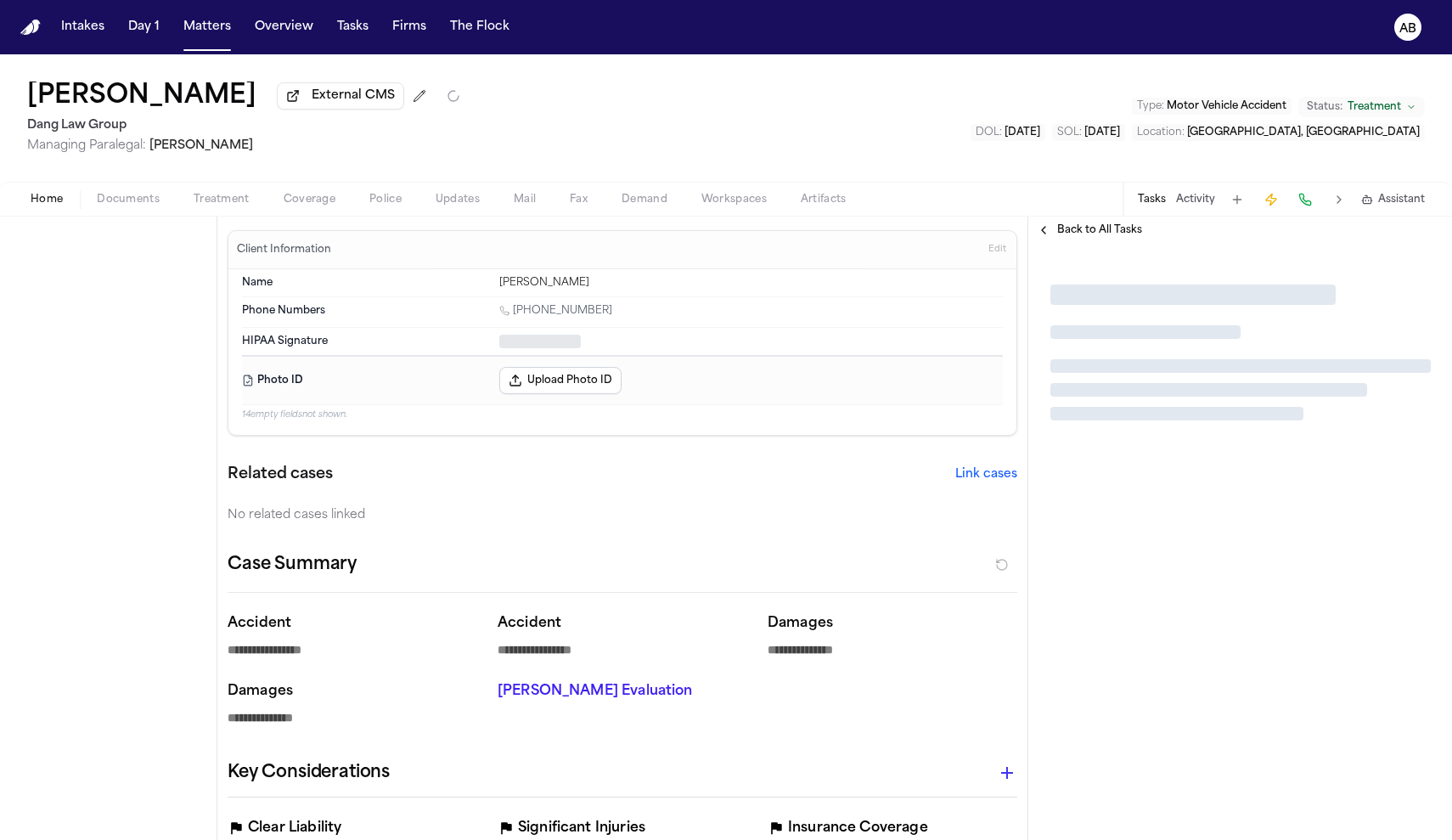
type textarea "*"
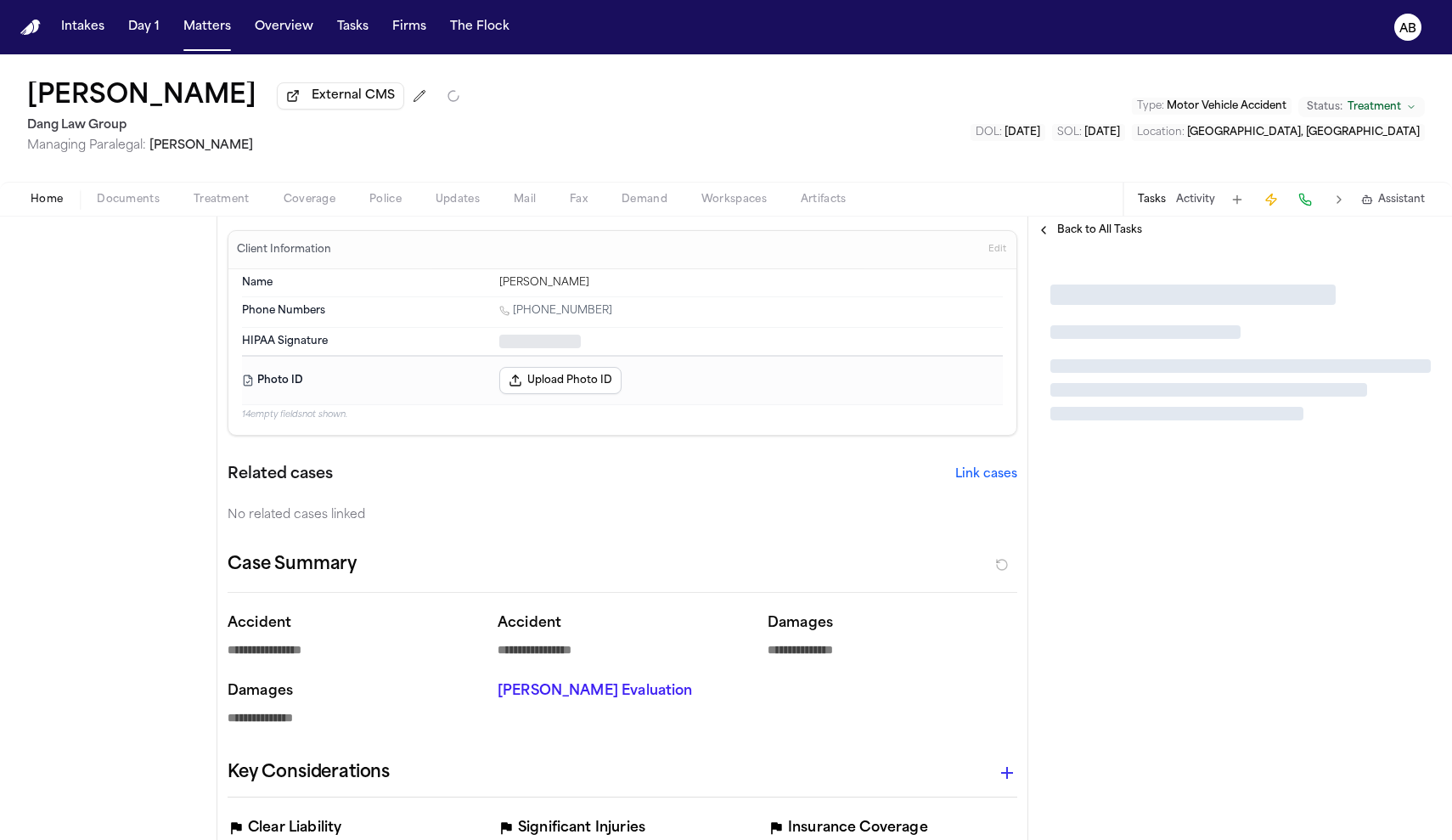
type textarea "*"
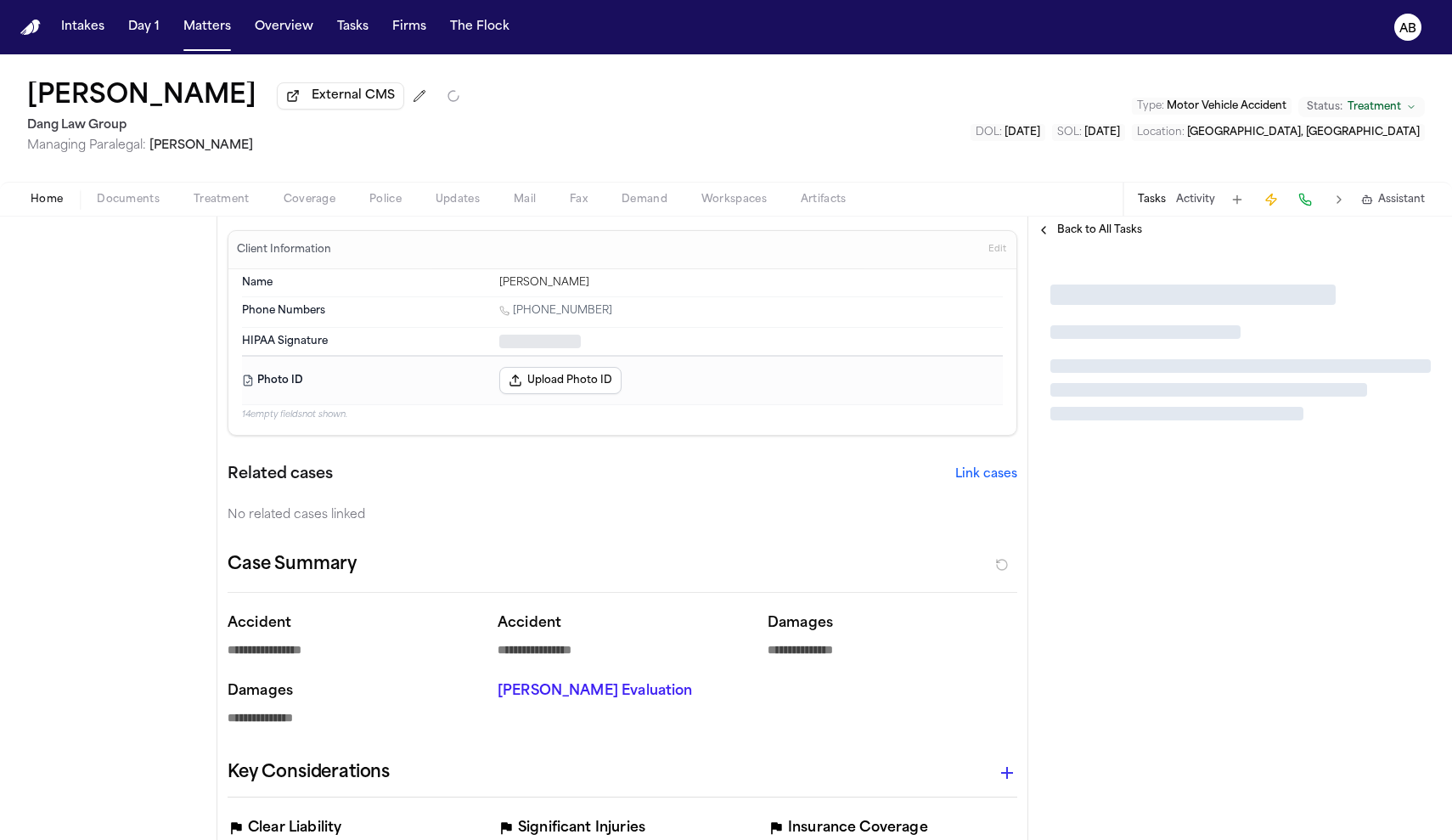
type textarea "*"
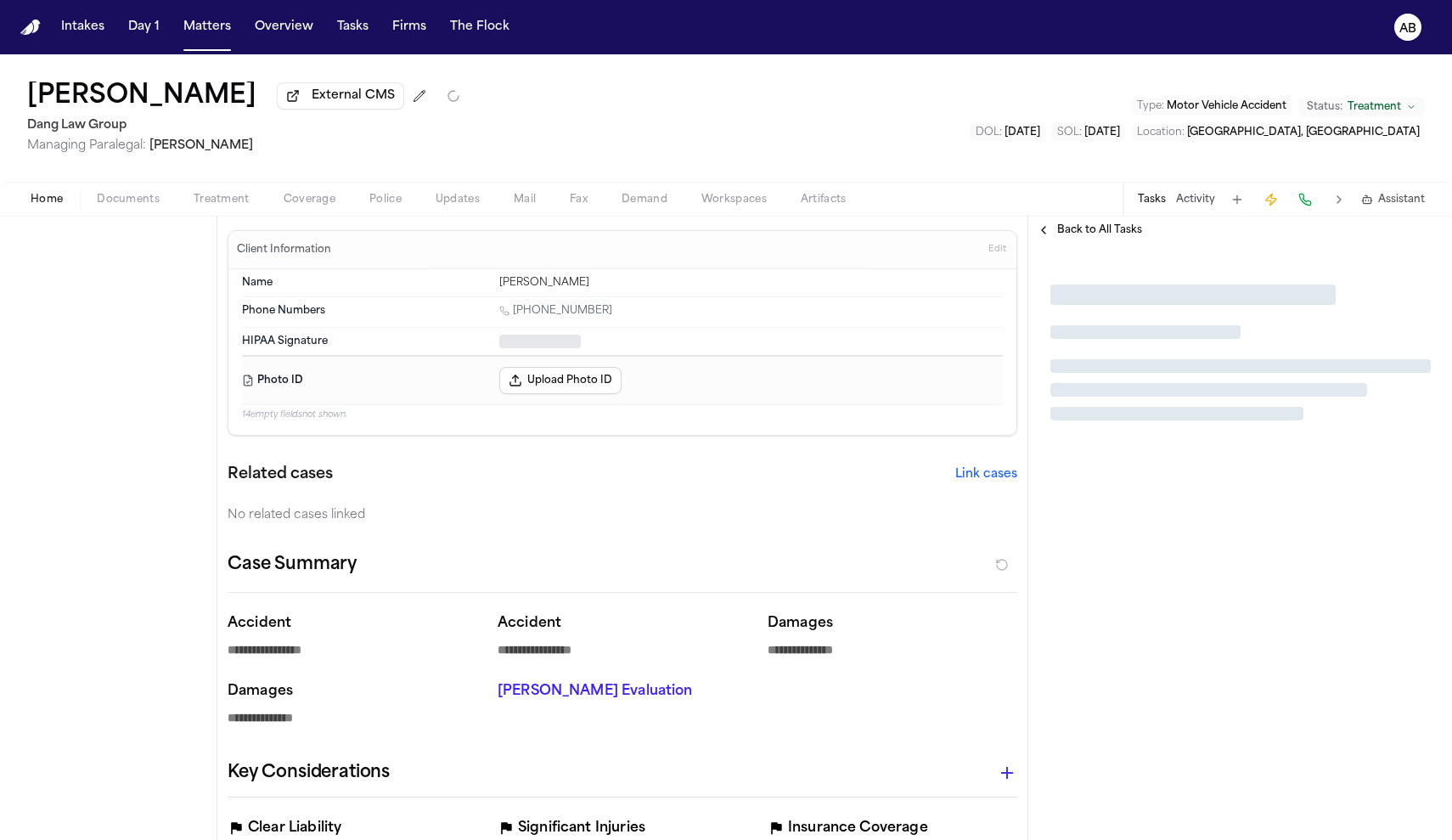
type textarea "*"
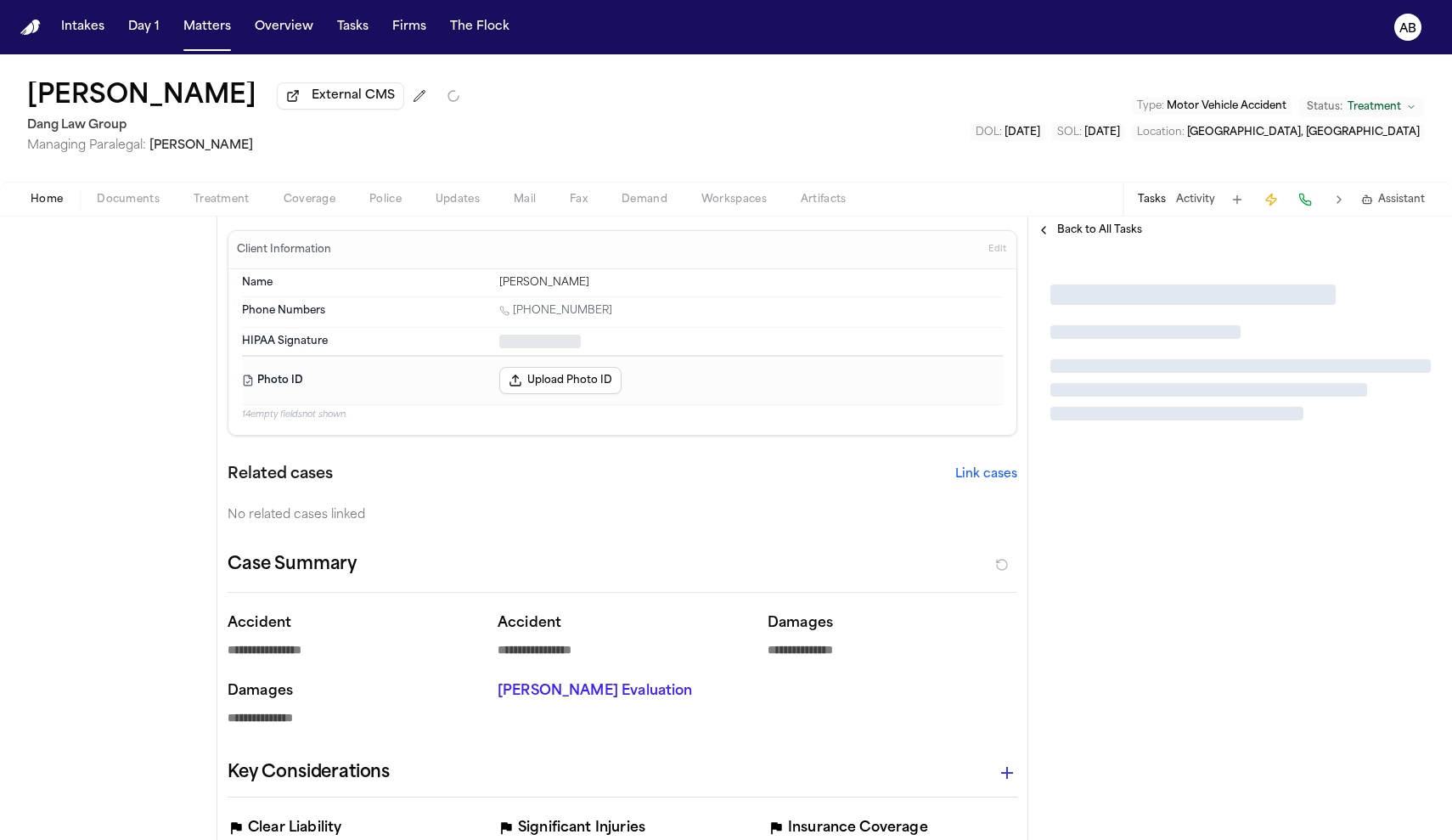
type textarea "*"
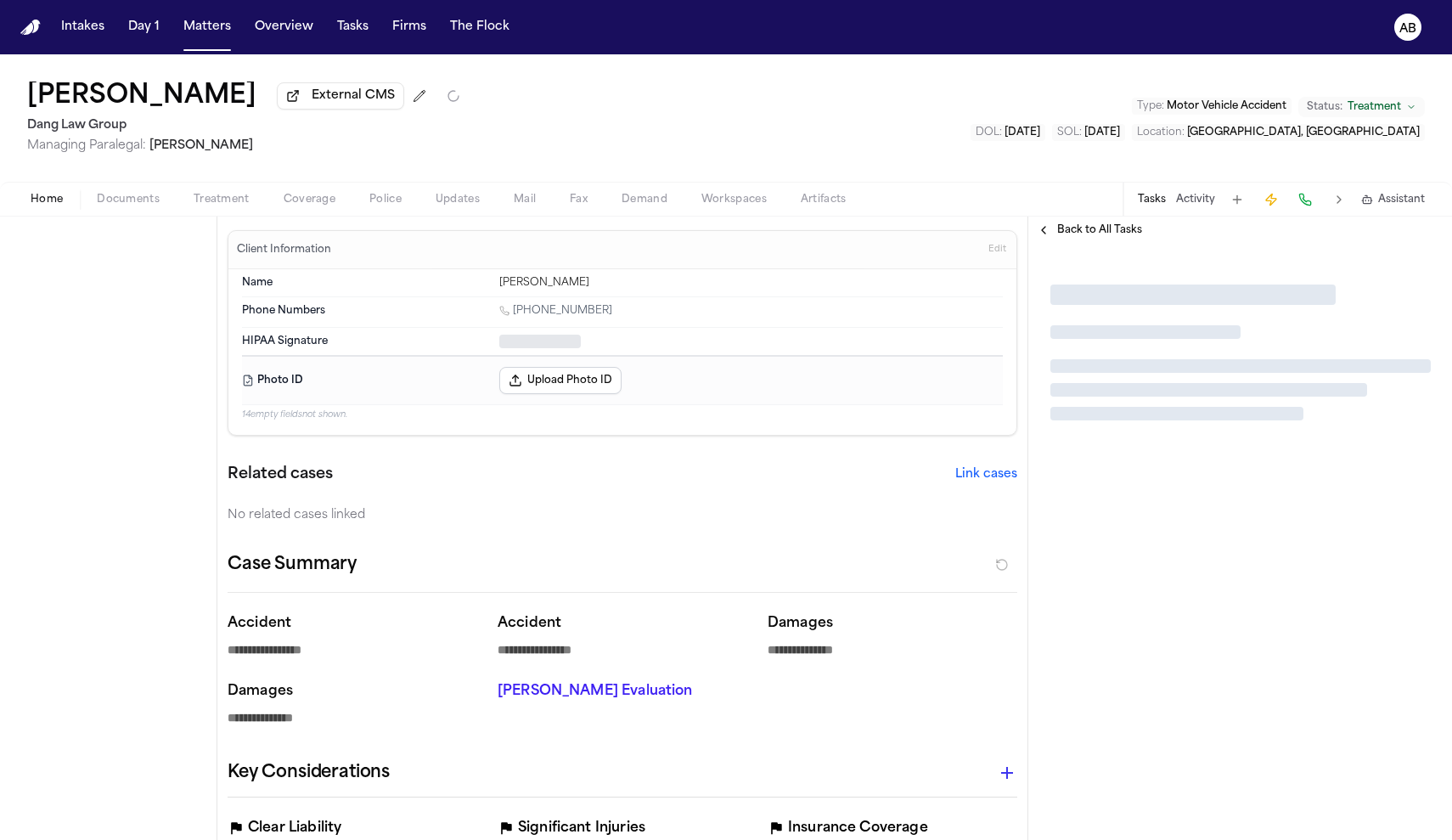
type textarea "*"
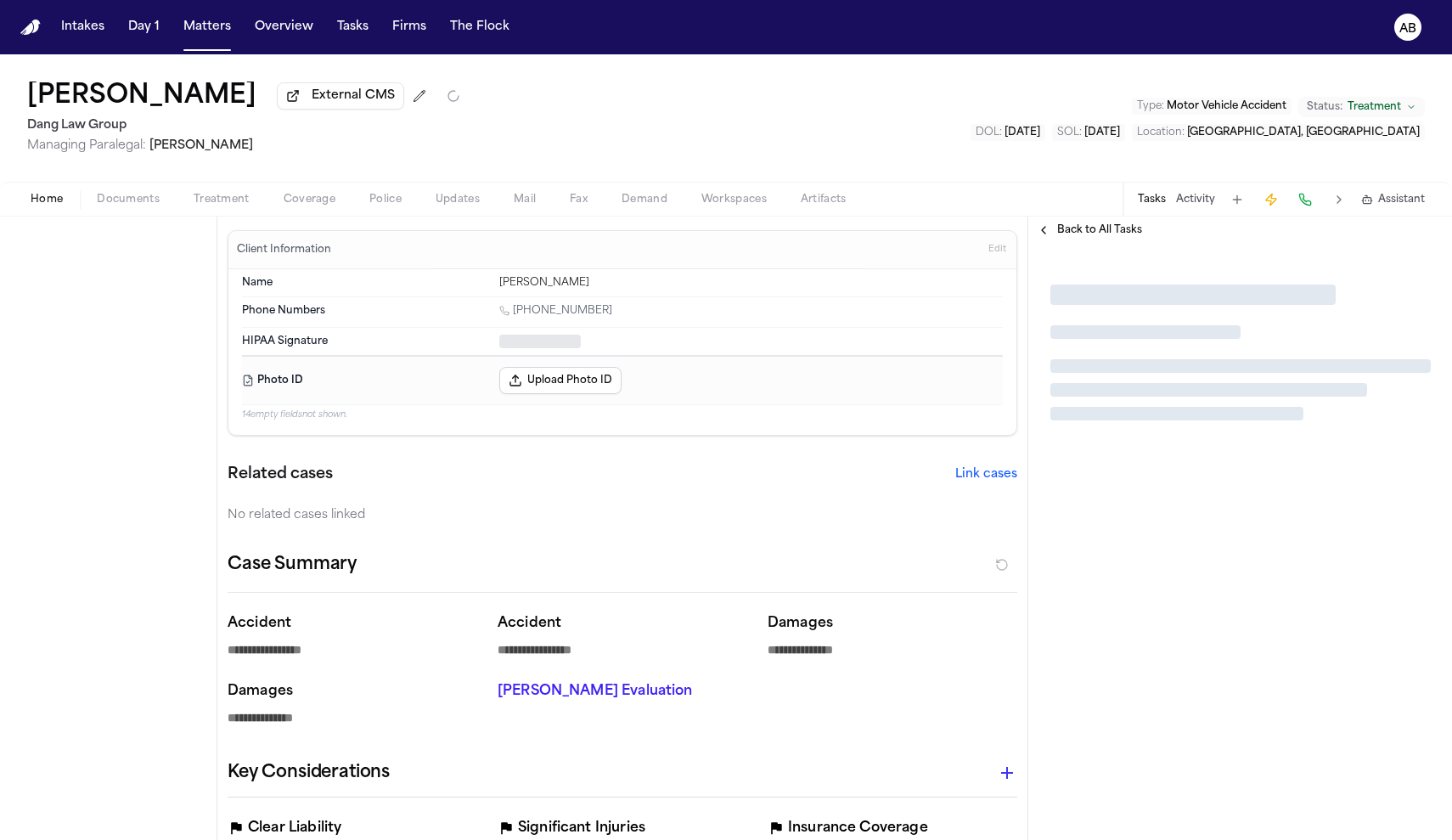
type textarea "*"
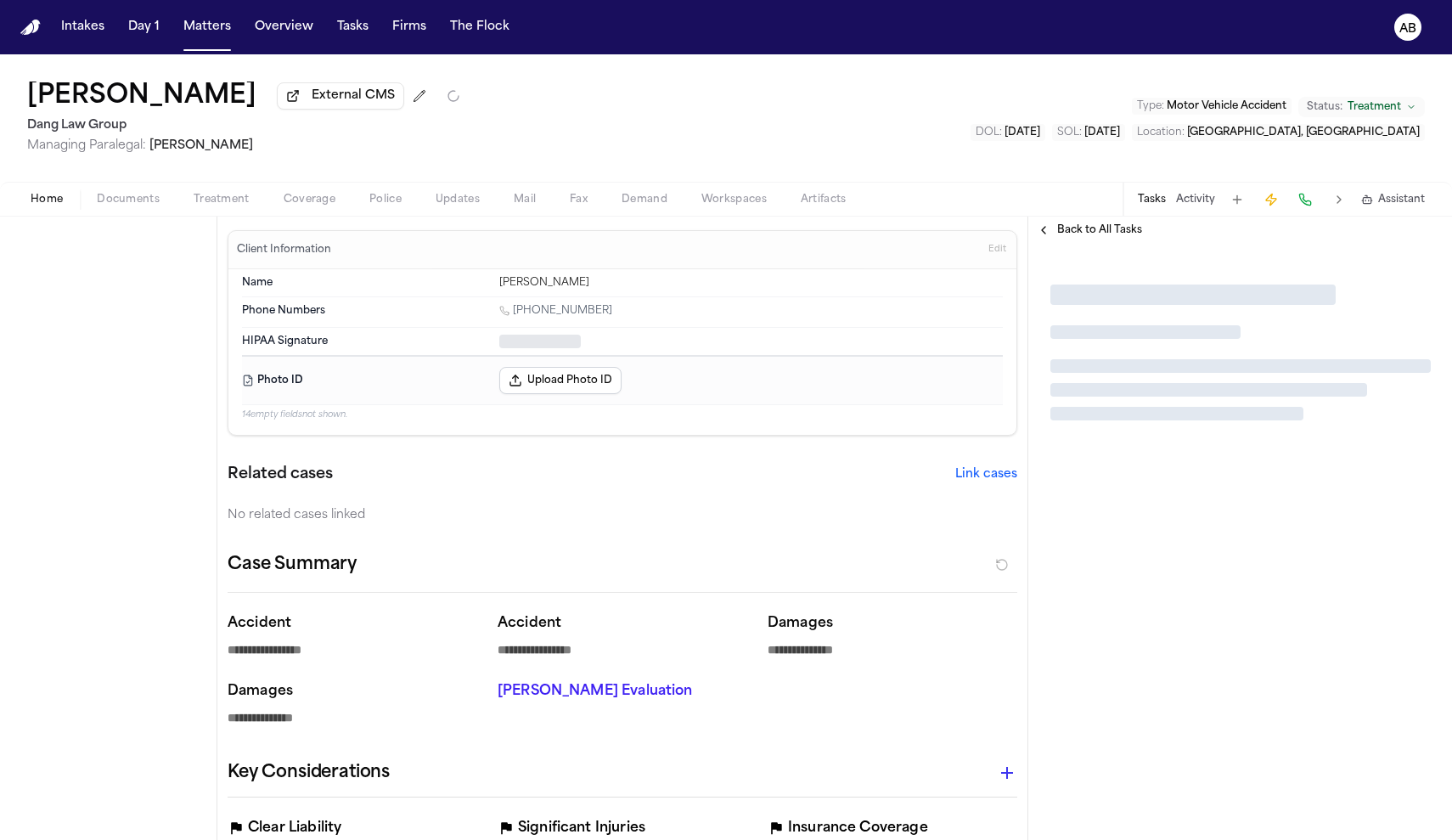
type textarea "*"
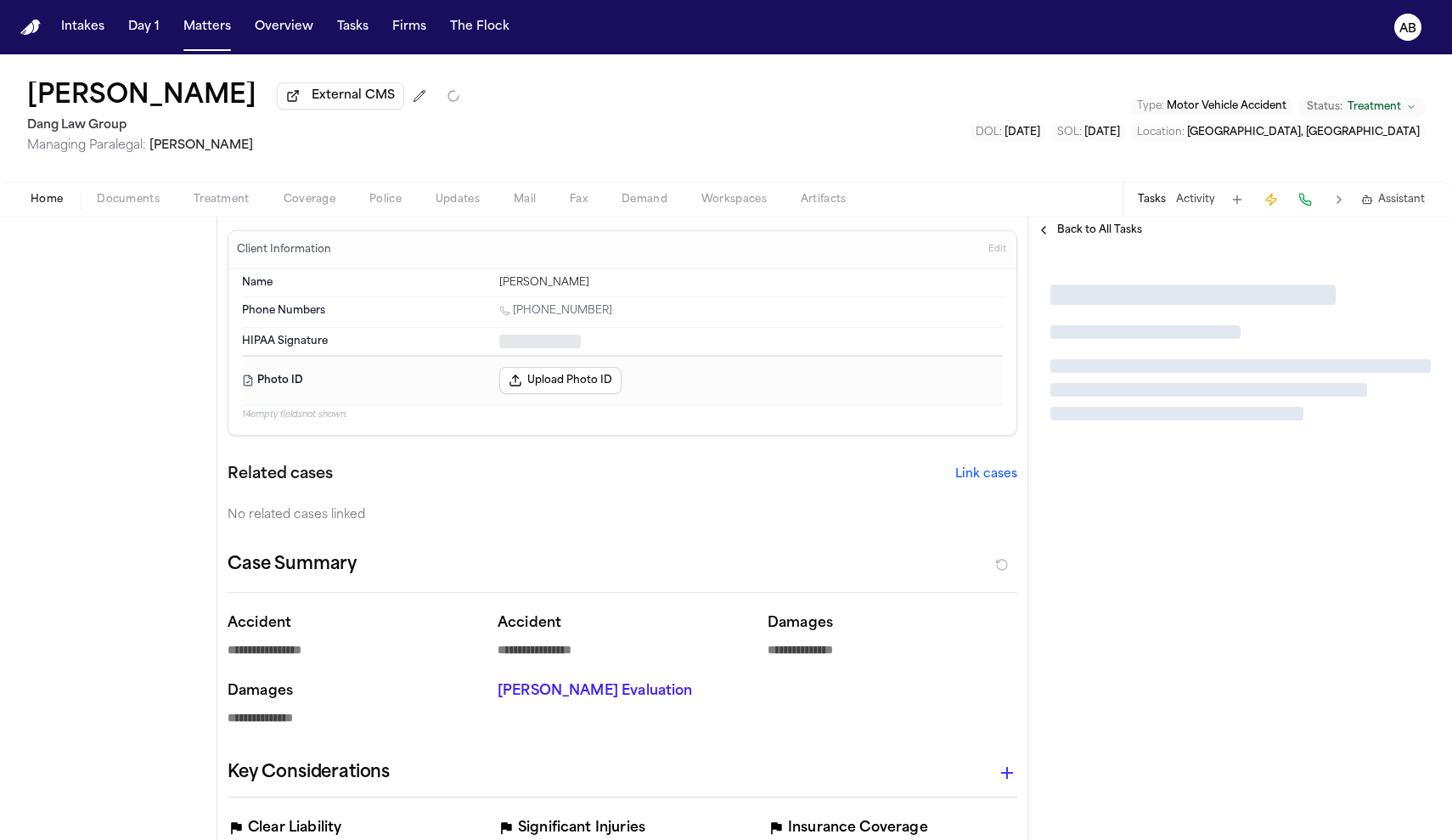
type textarea "*"
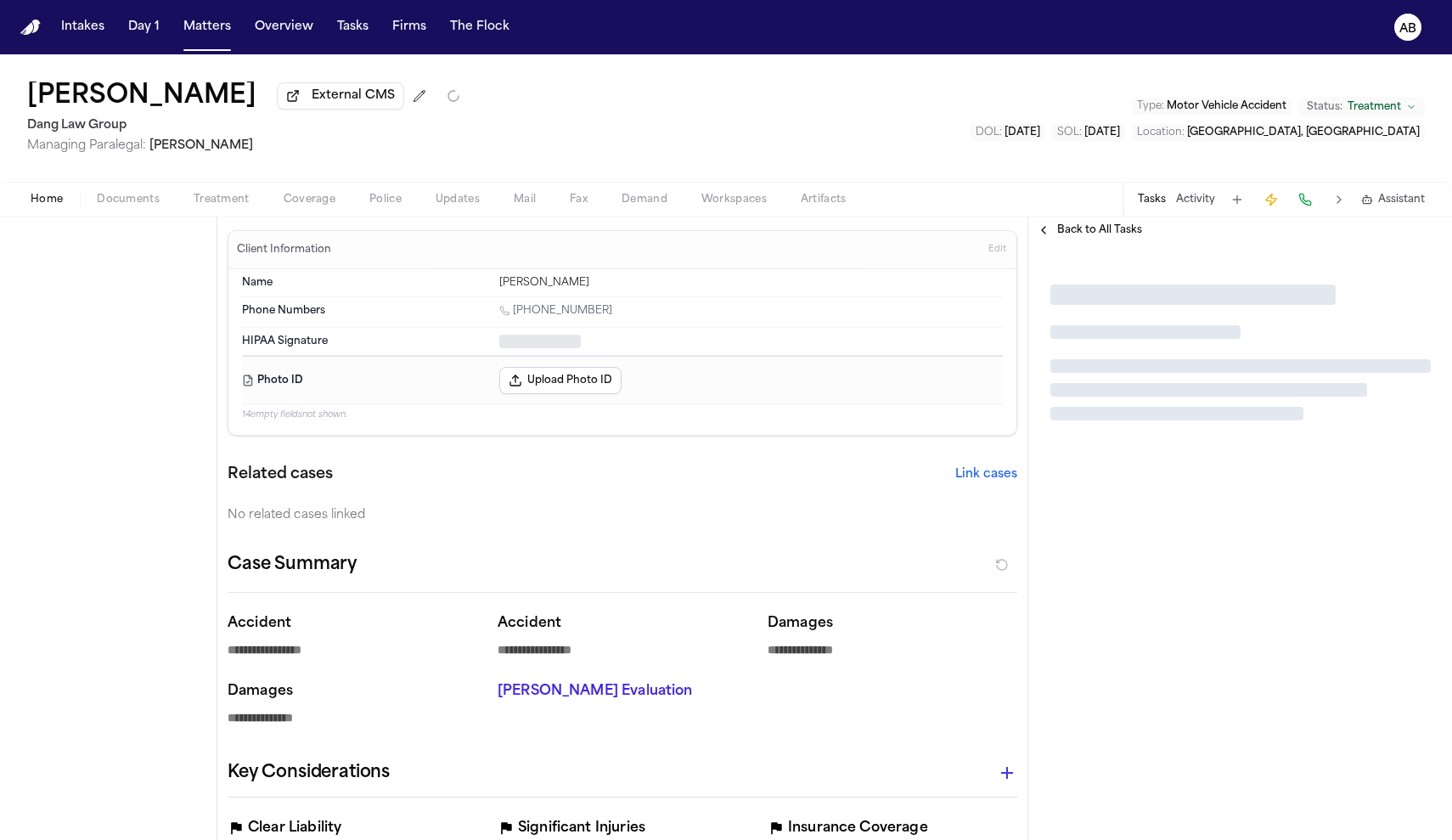
type textarea "*"
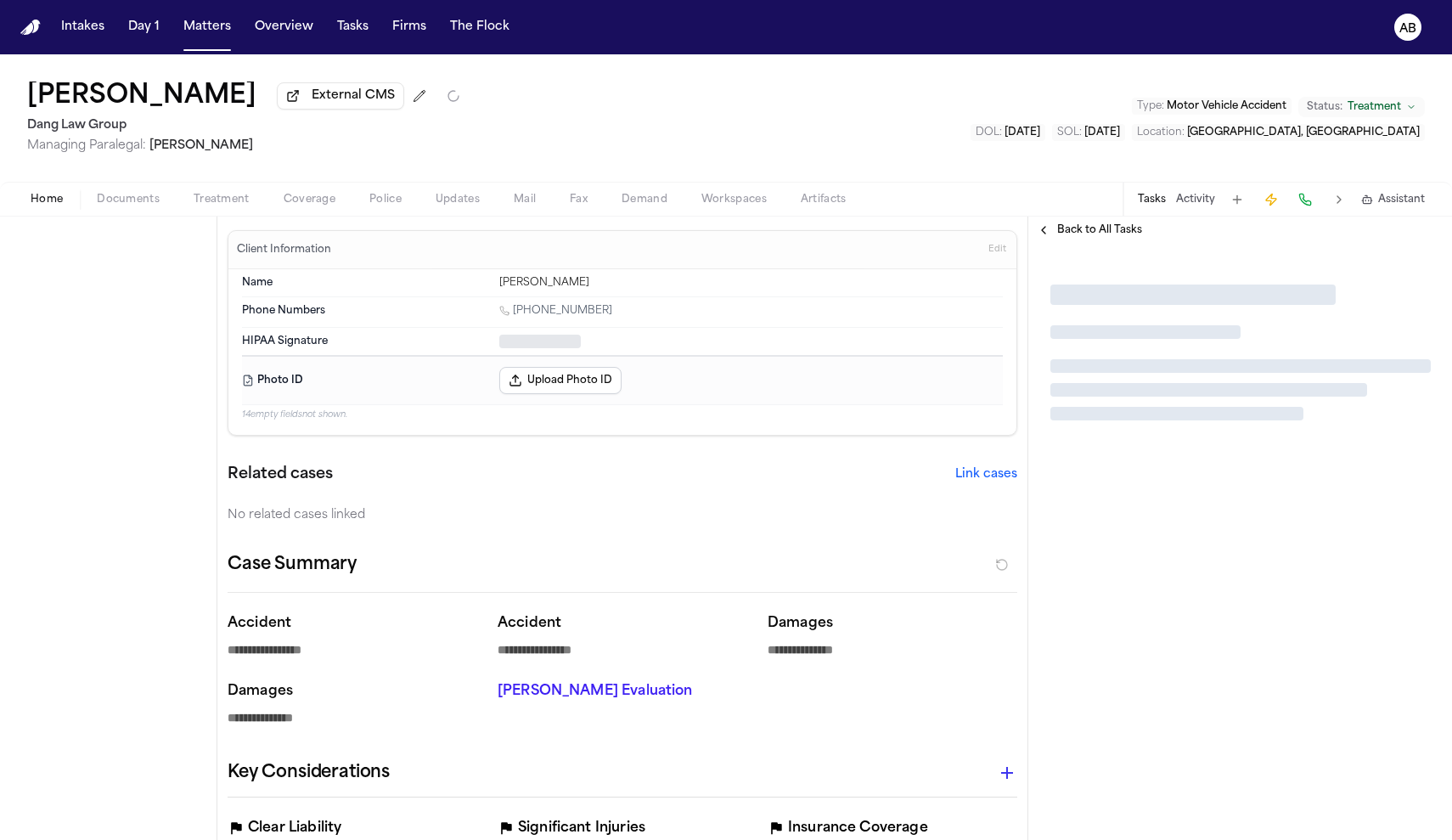
type textarea "*"
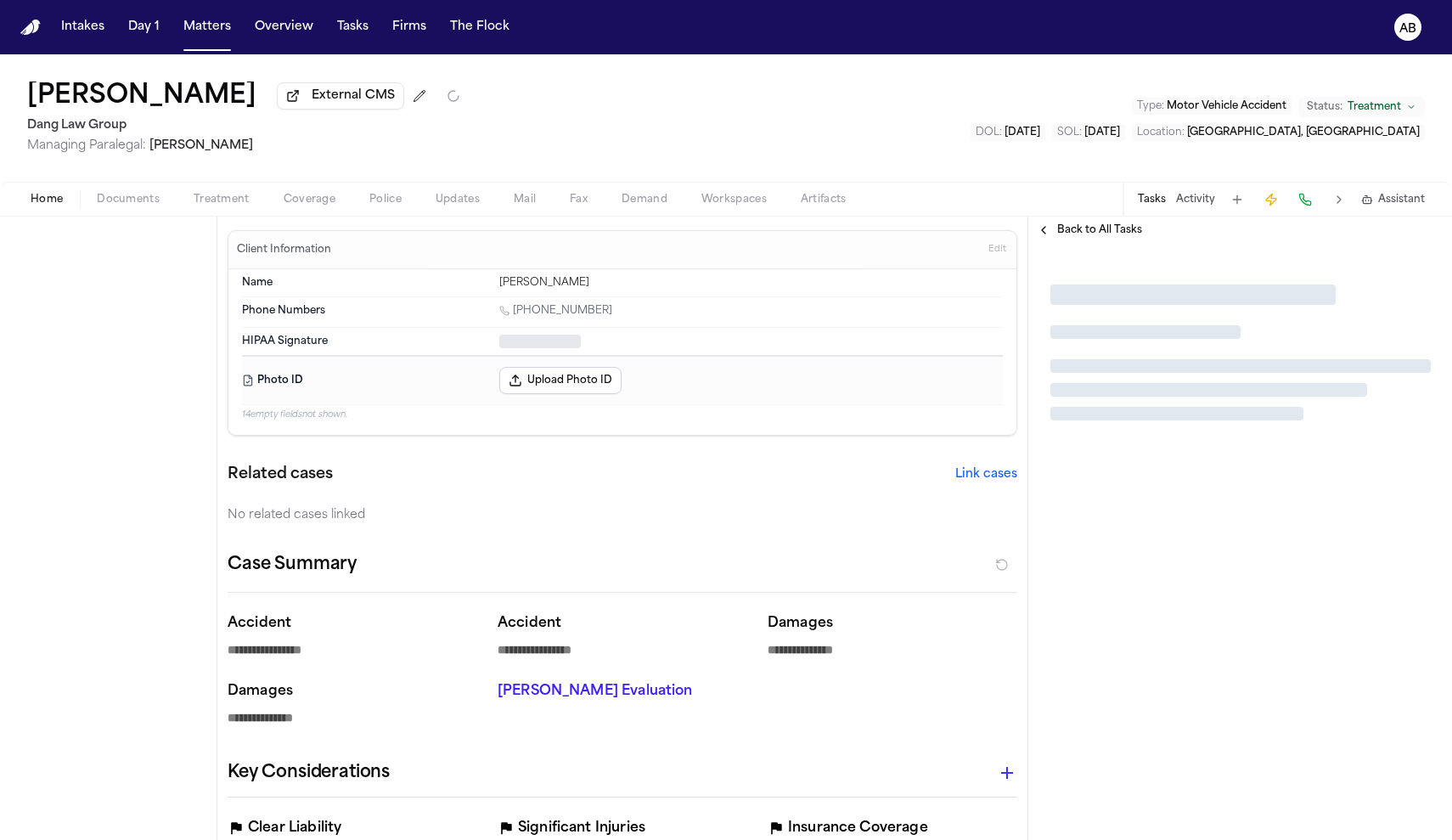
type textarea "*"
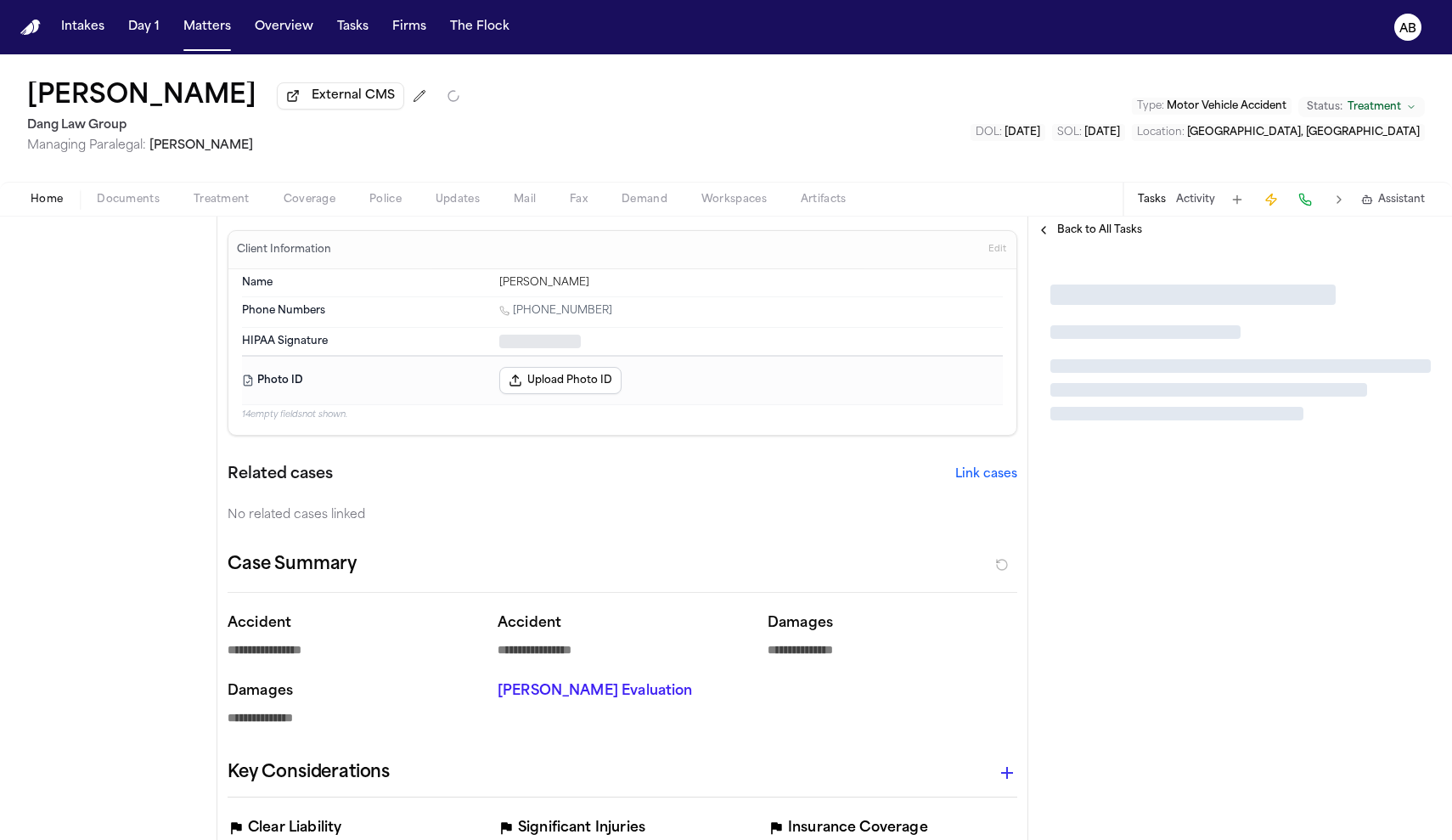
type textarea "*"
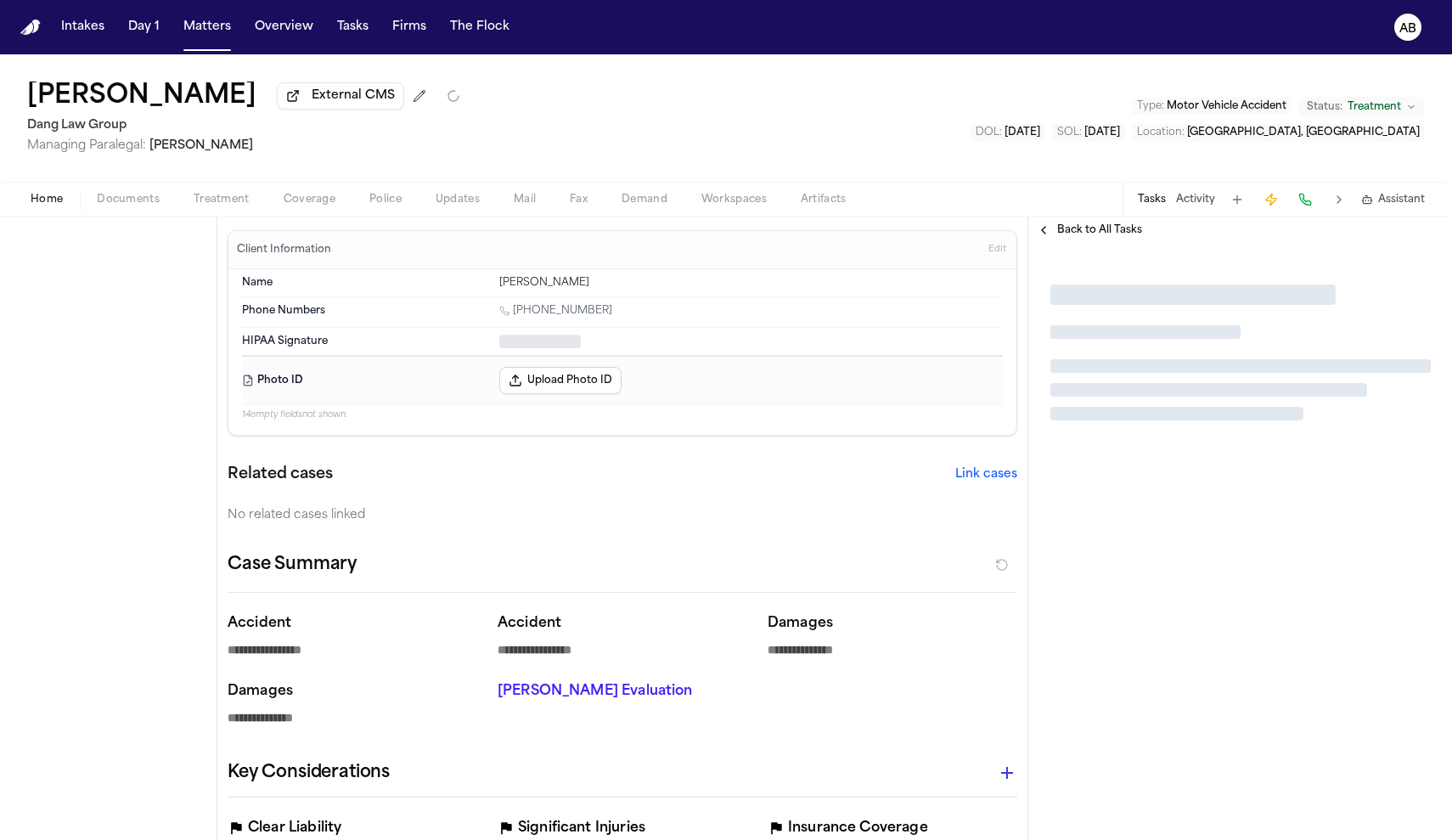
type textarea "*"
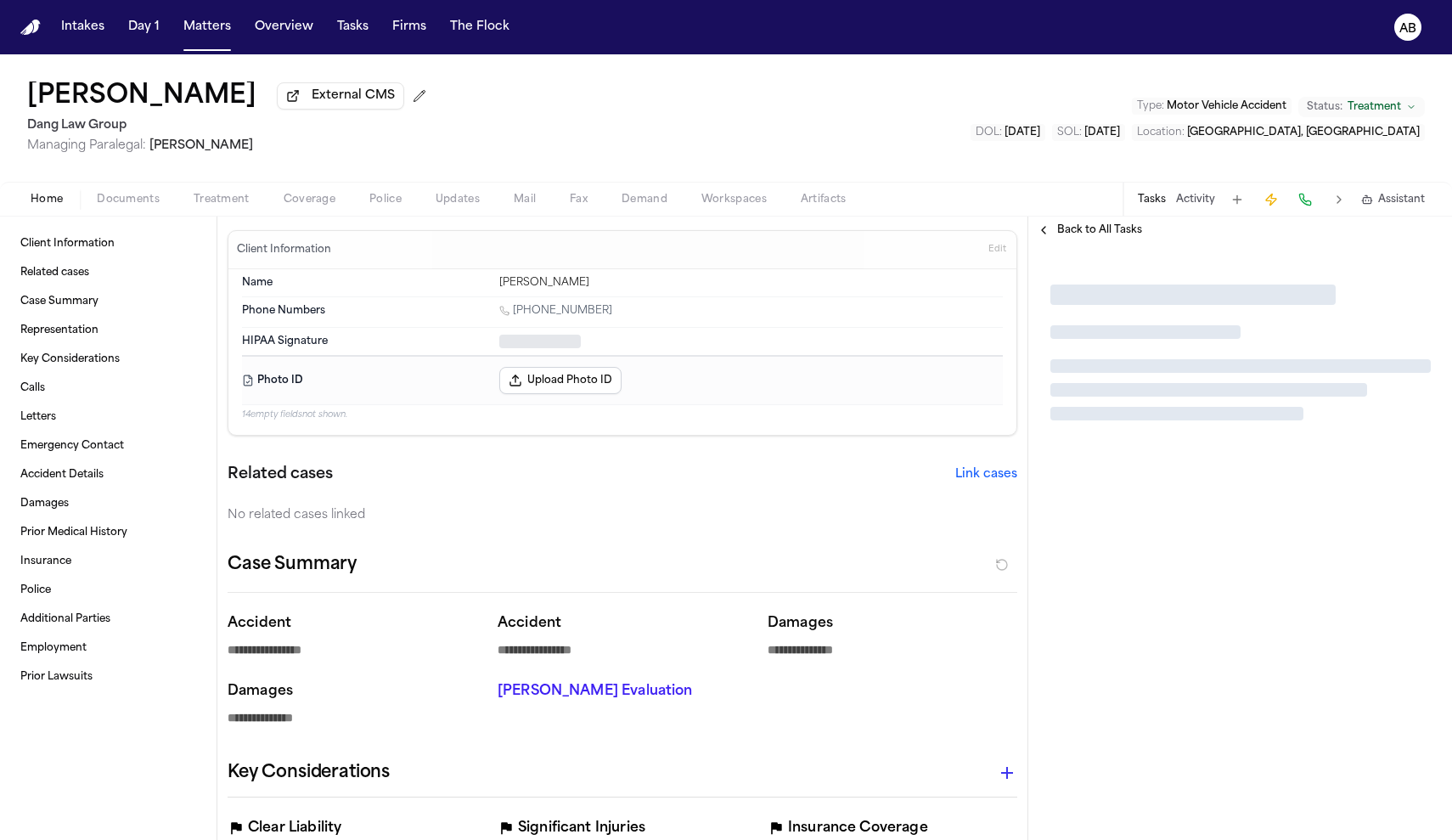
type textarea "*"
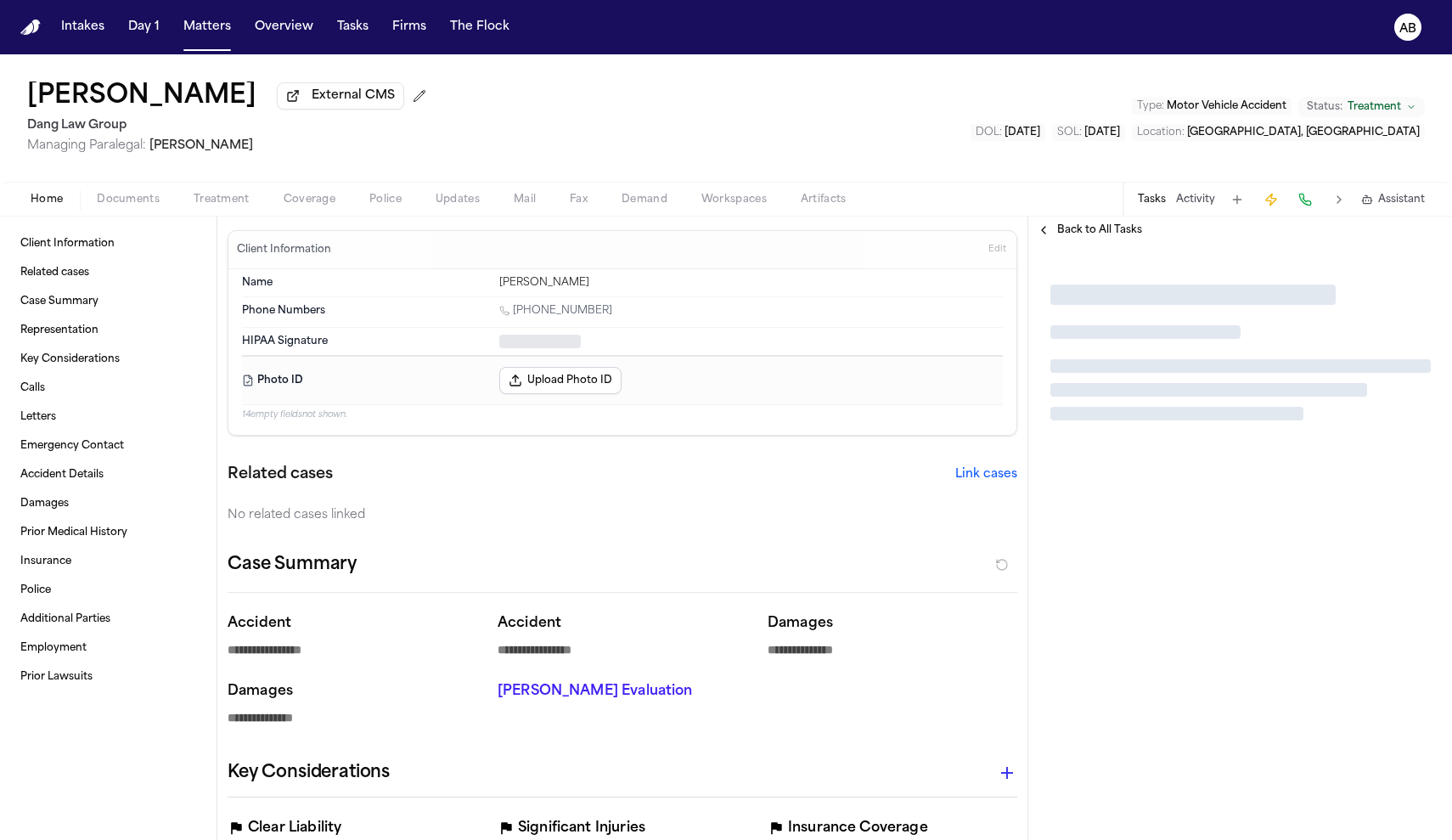
type textarea "*"
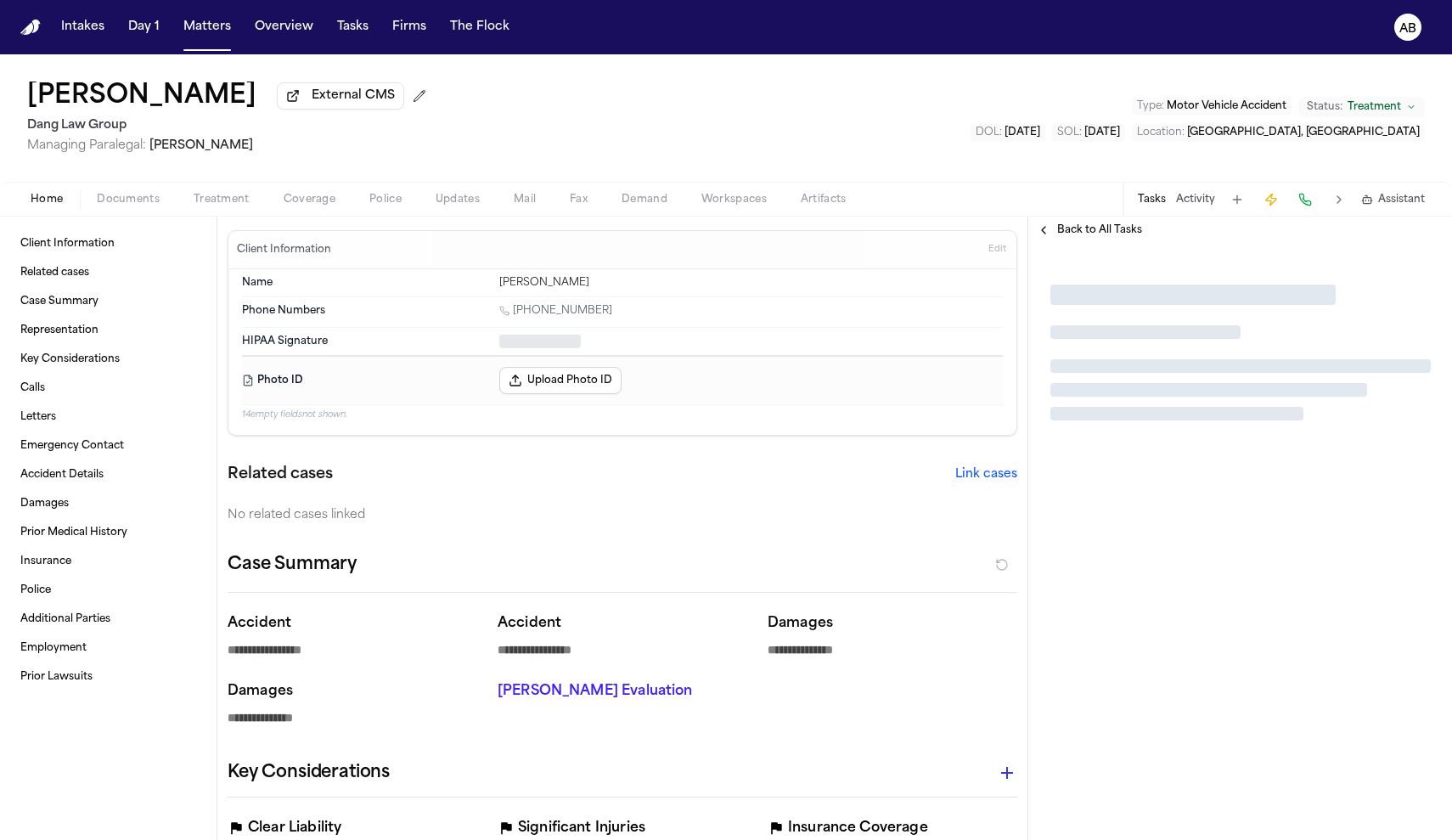
type textarea "*"
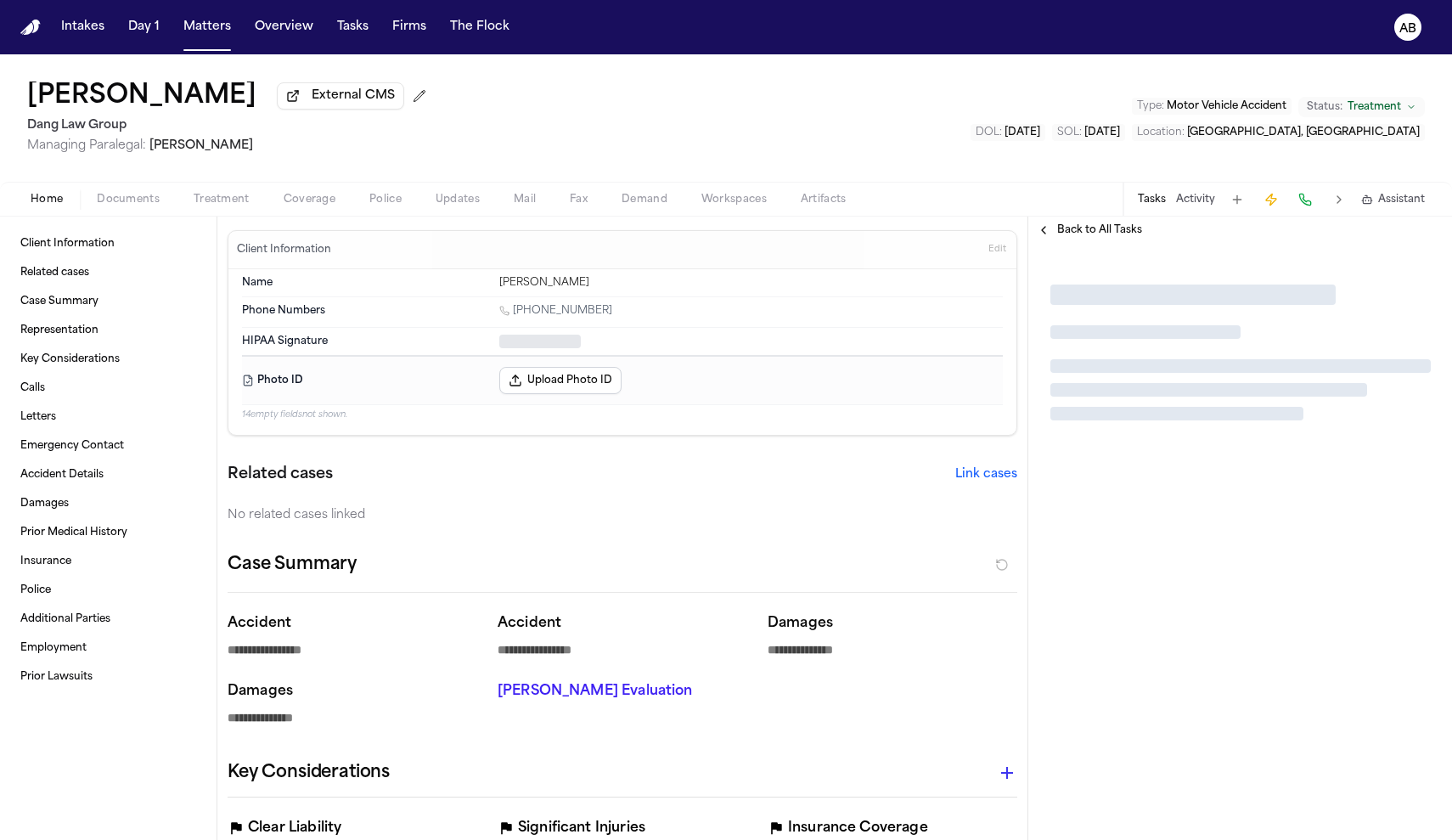
type textarea "*"
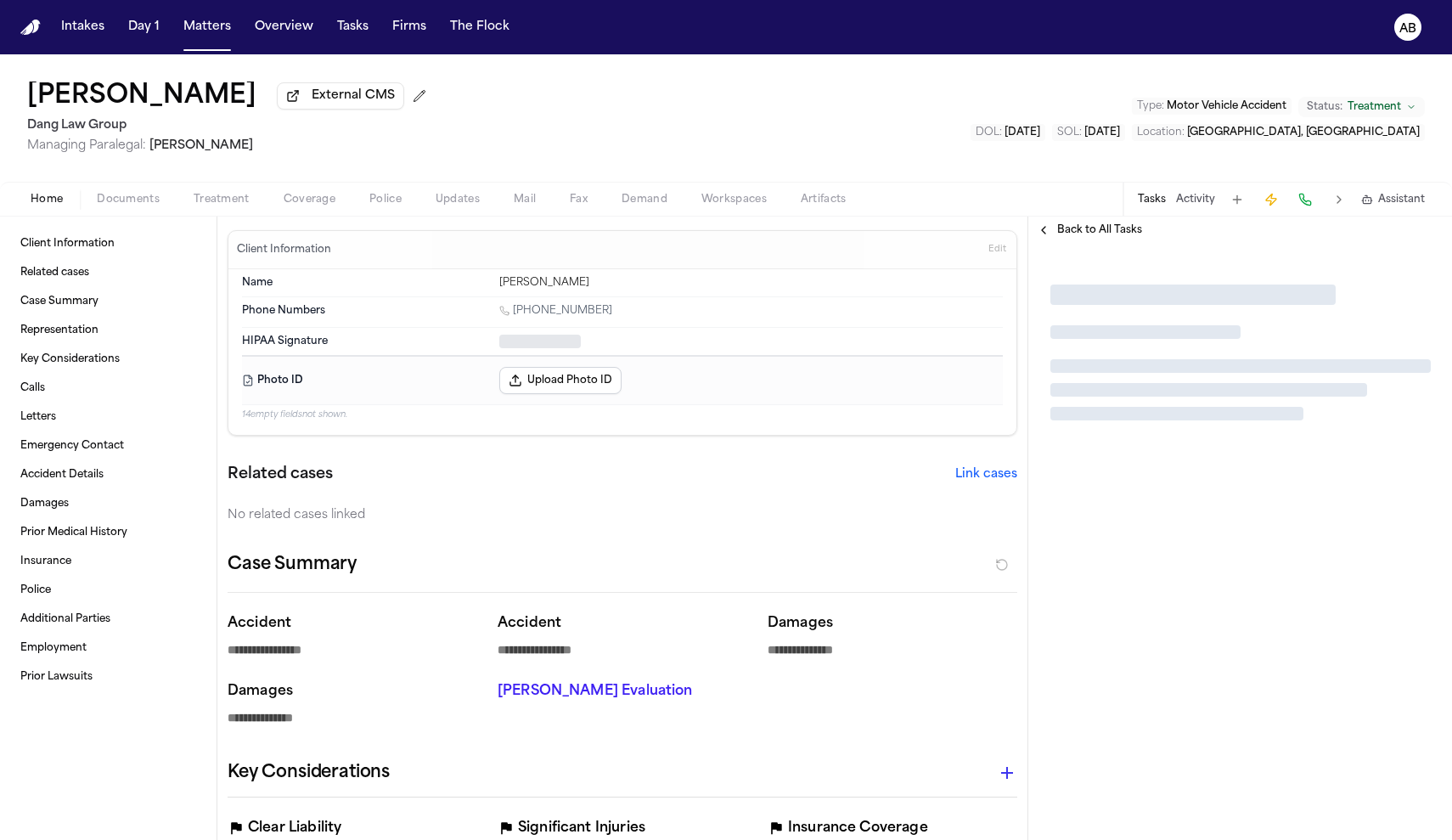
type textarea "*"
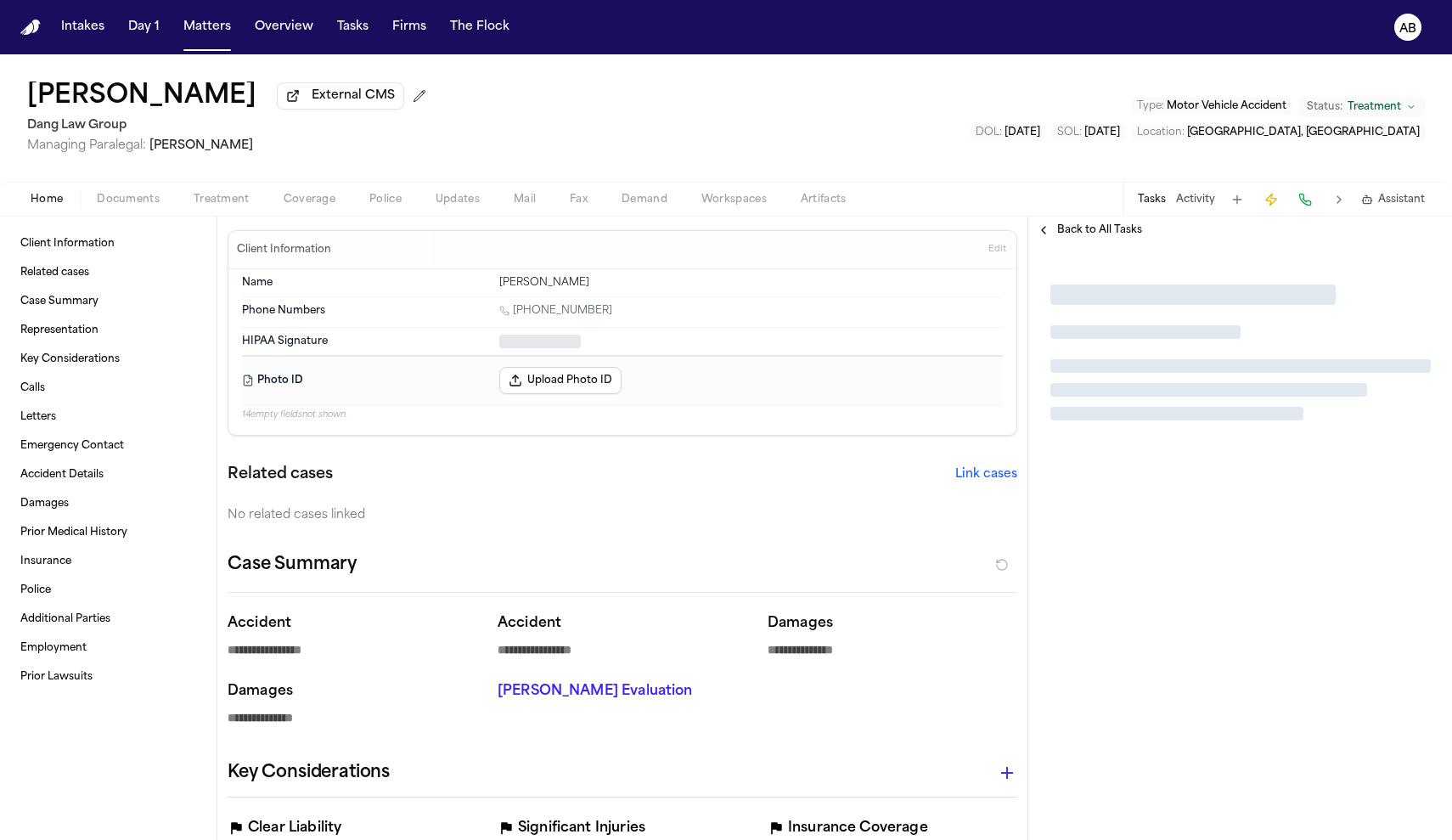
type textarea "*"
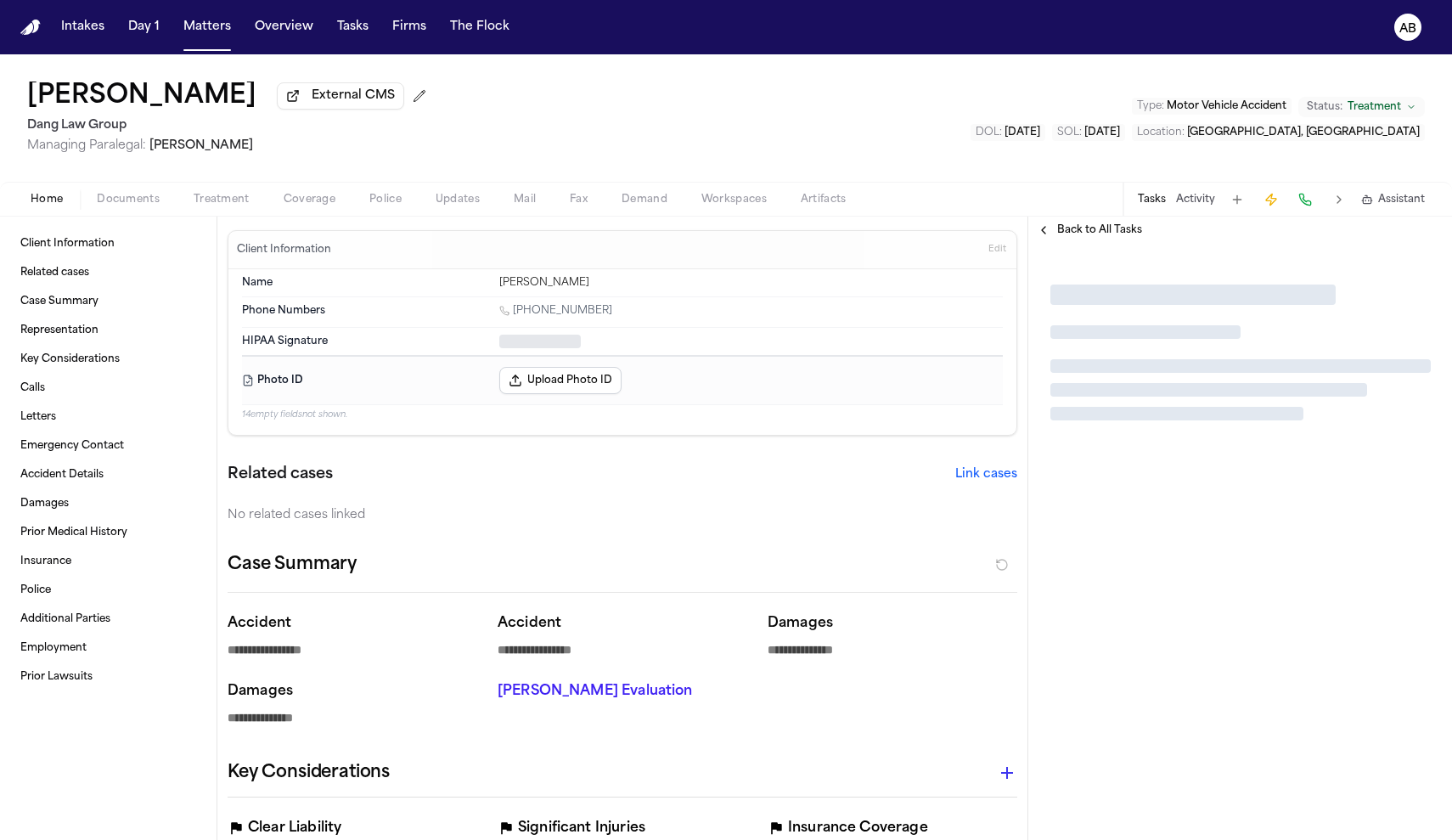
type textarea "*"
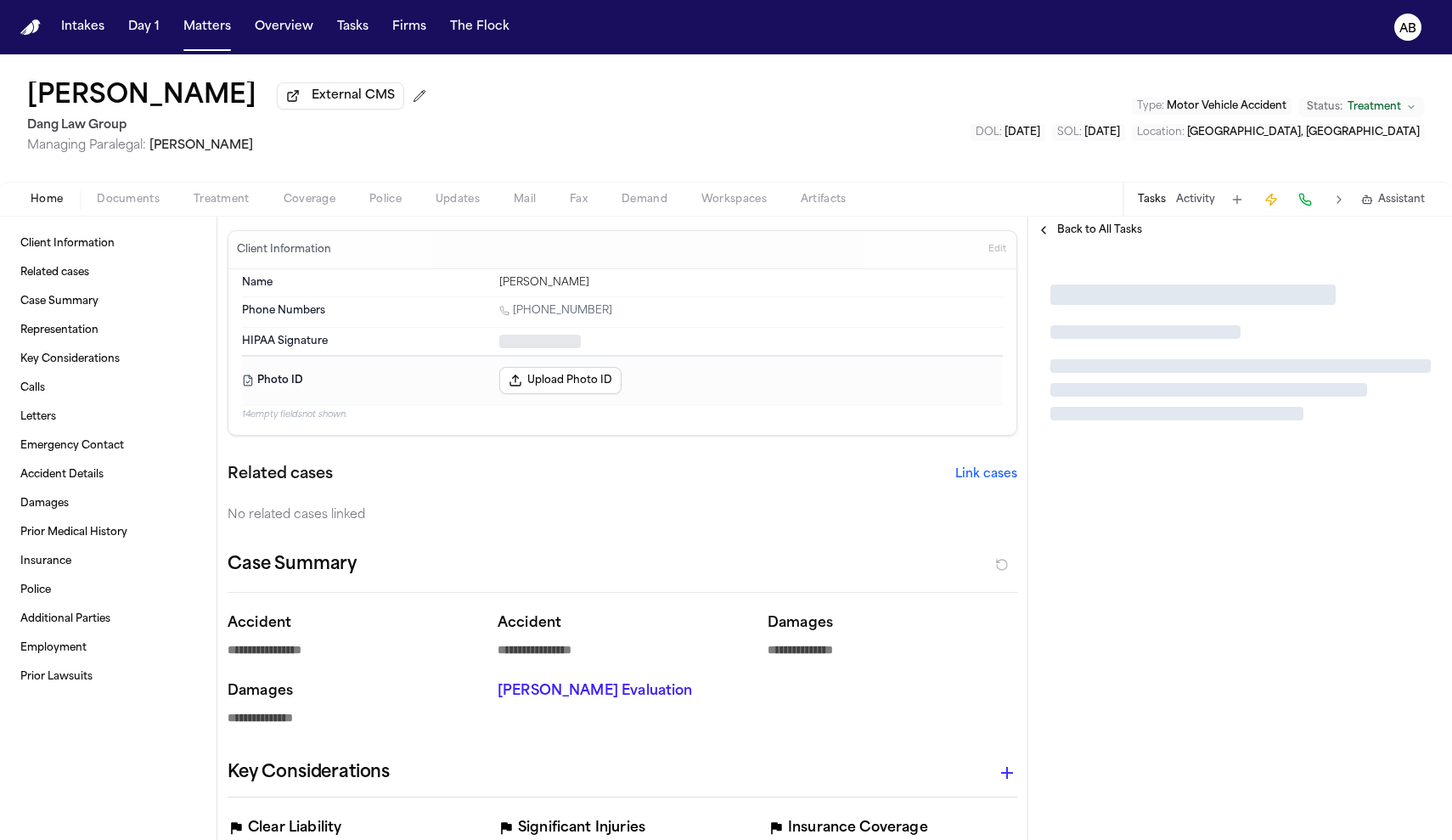
type textarea "*"
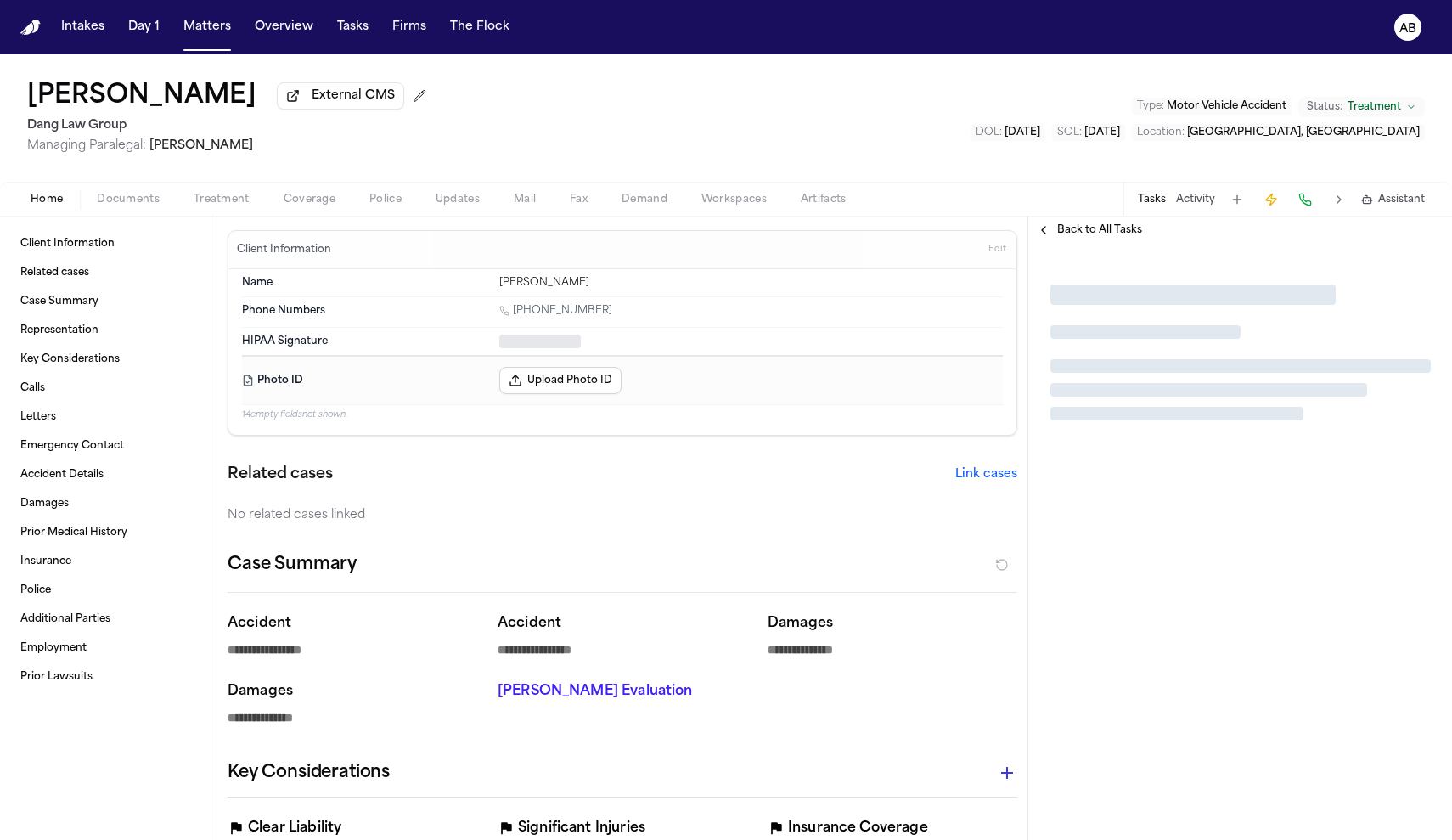
type textarea "*"
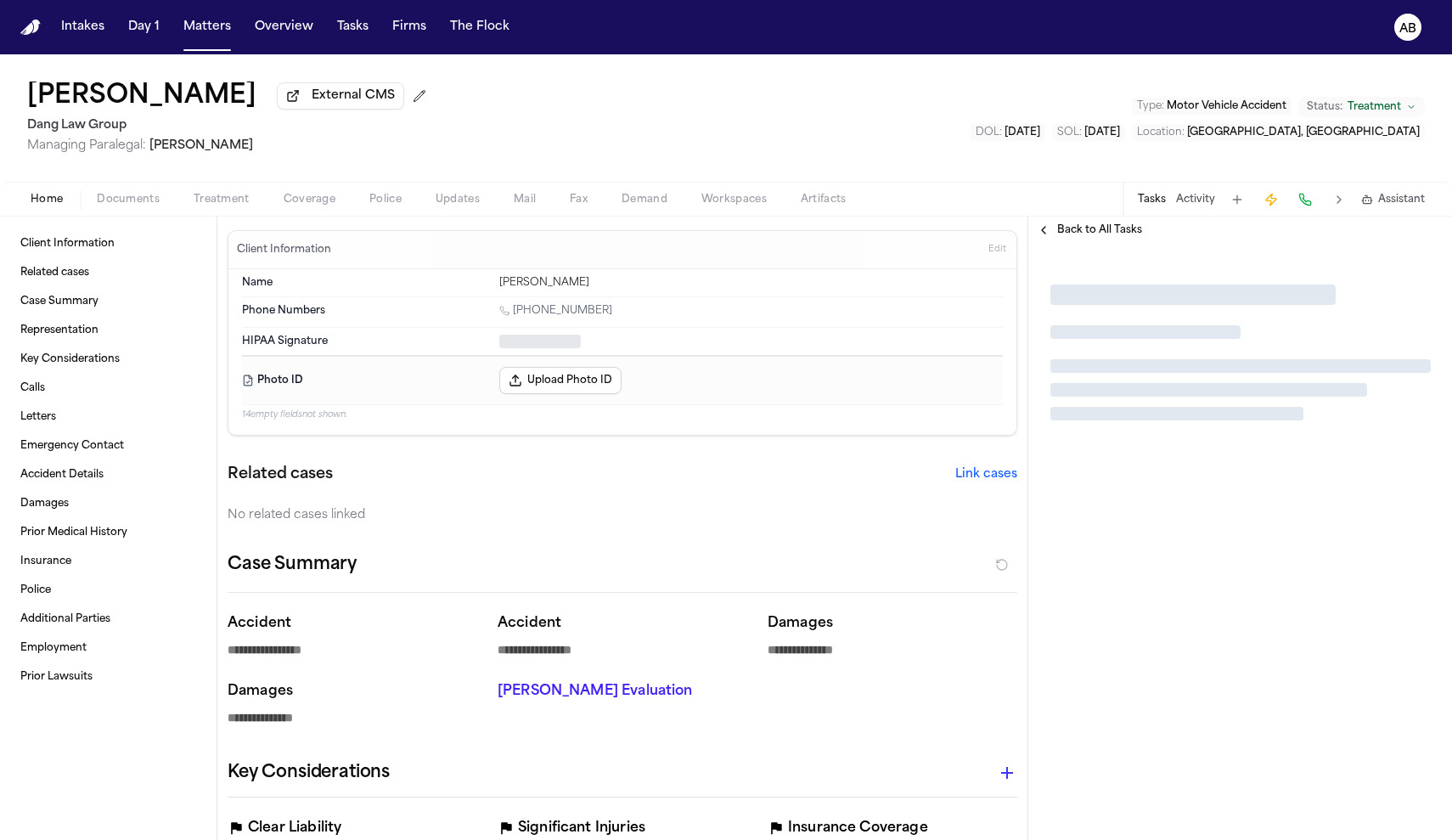
type textarea "*"
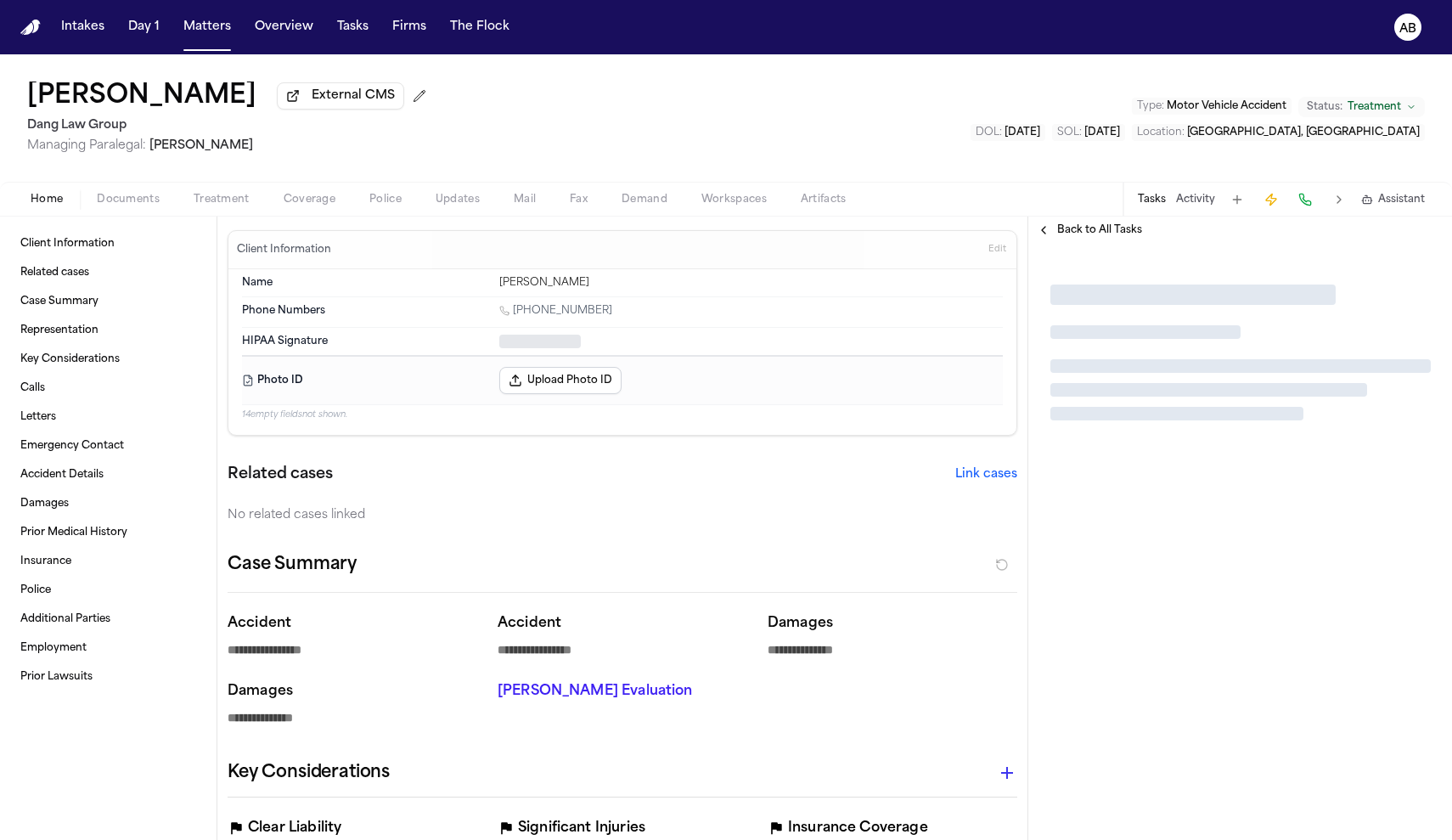
type textarea "*"
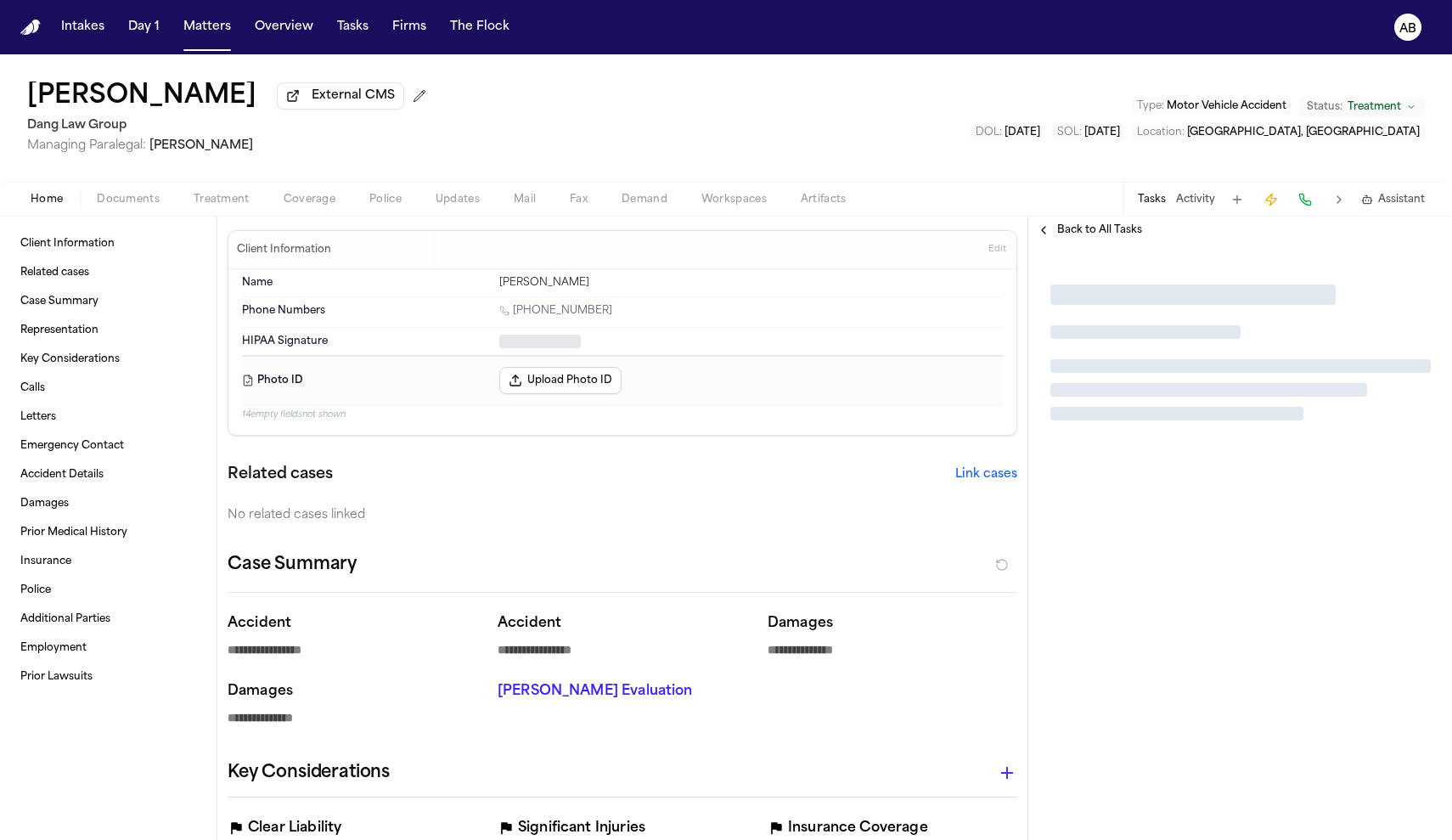
type textarea "*"
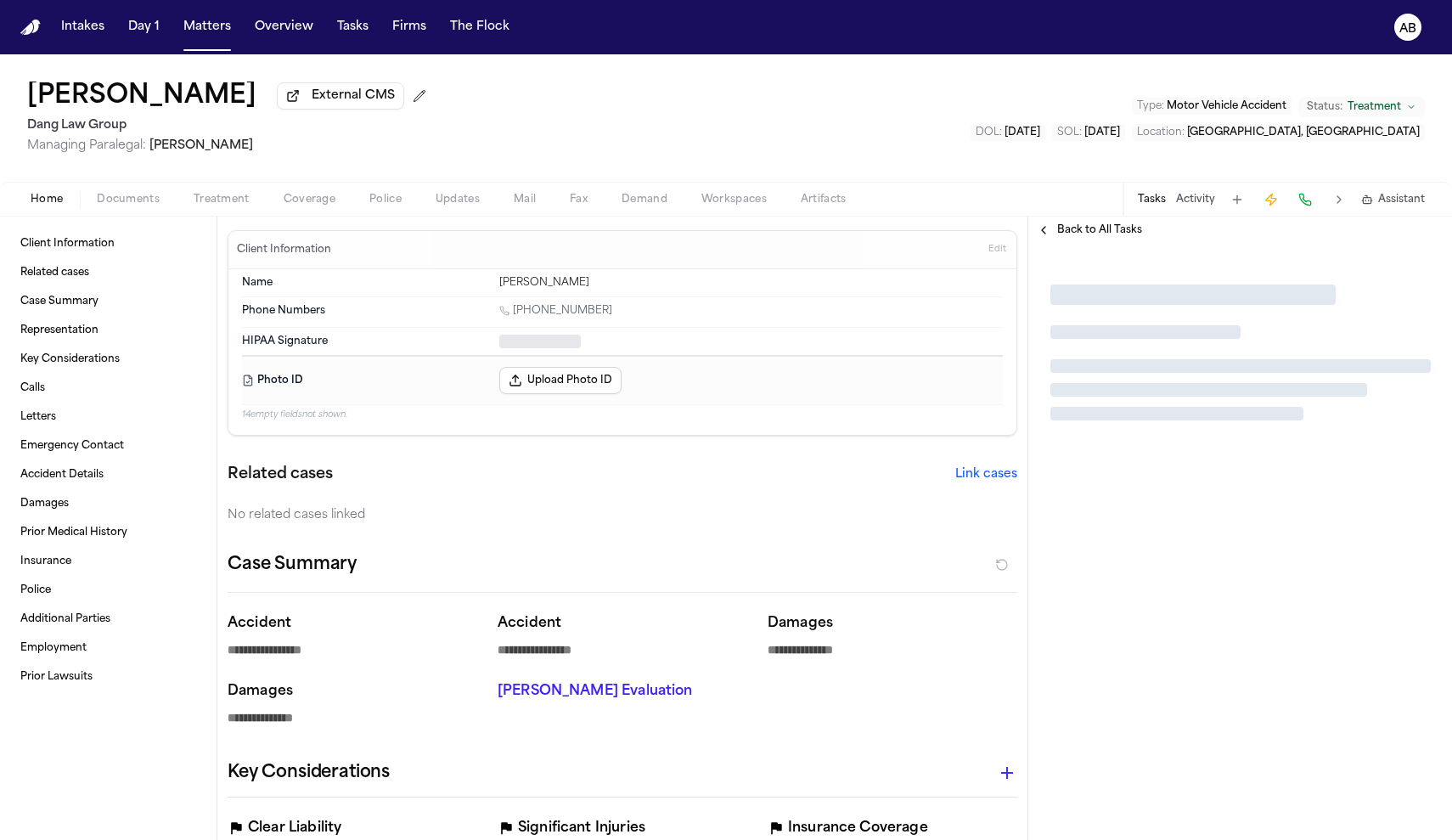
type textarea "*"
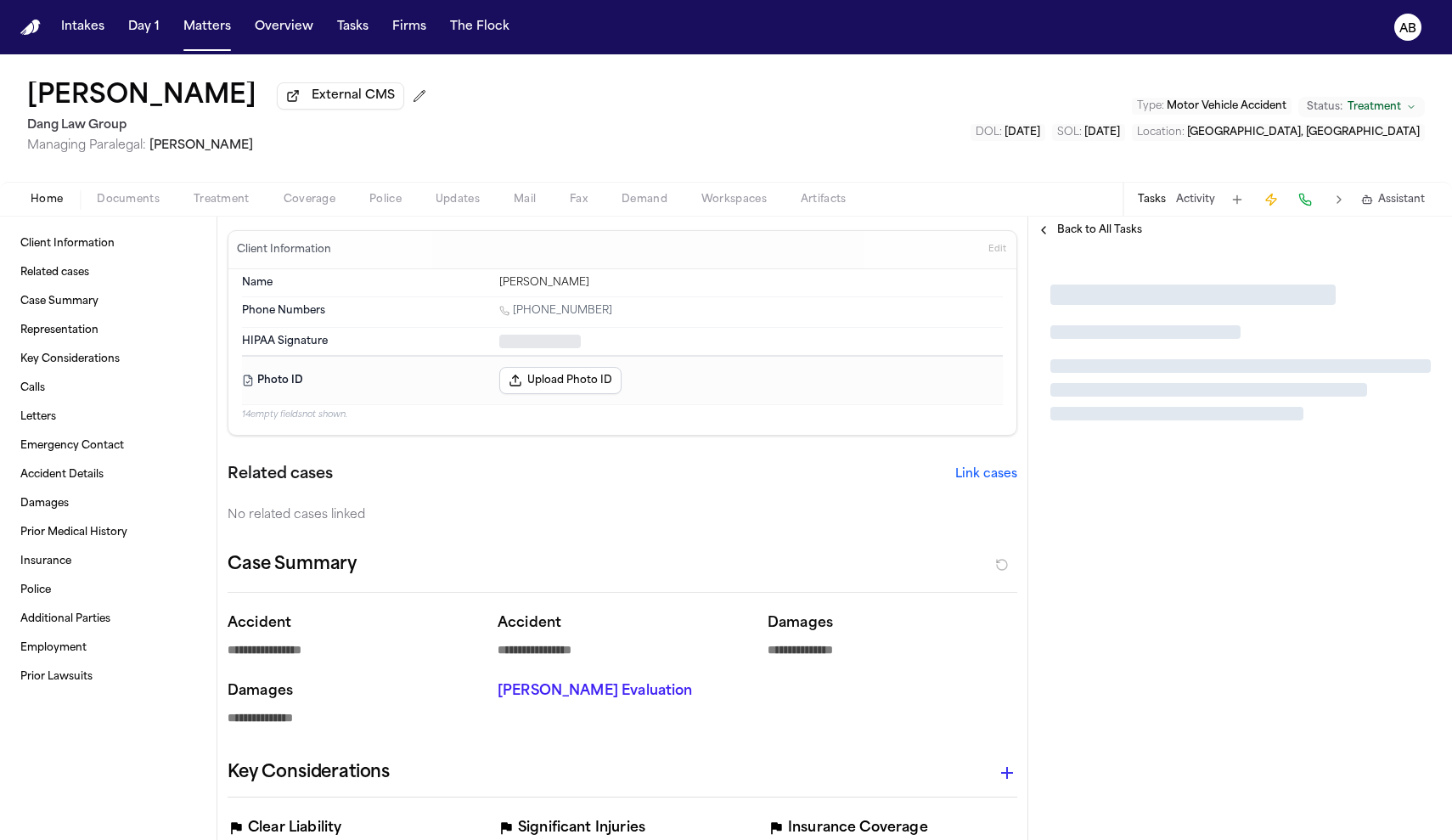
type textarea "*"
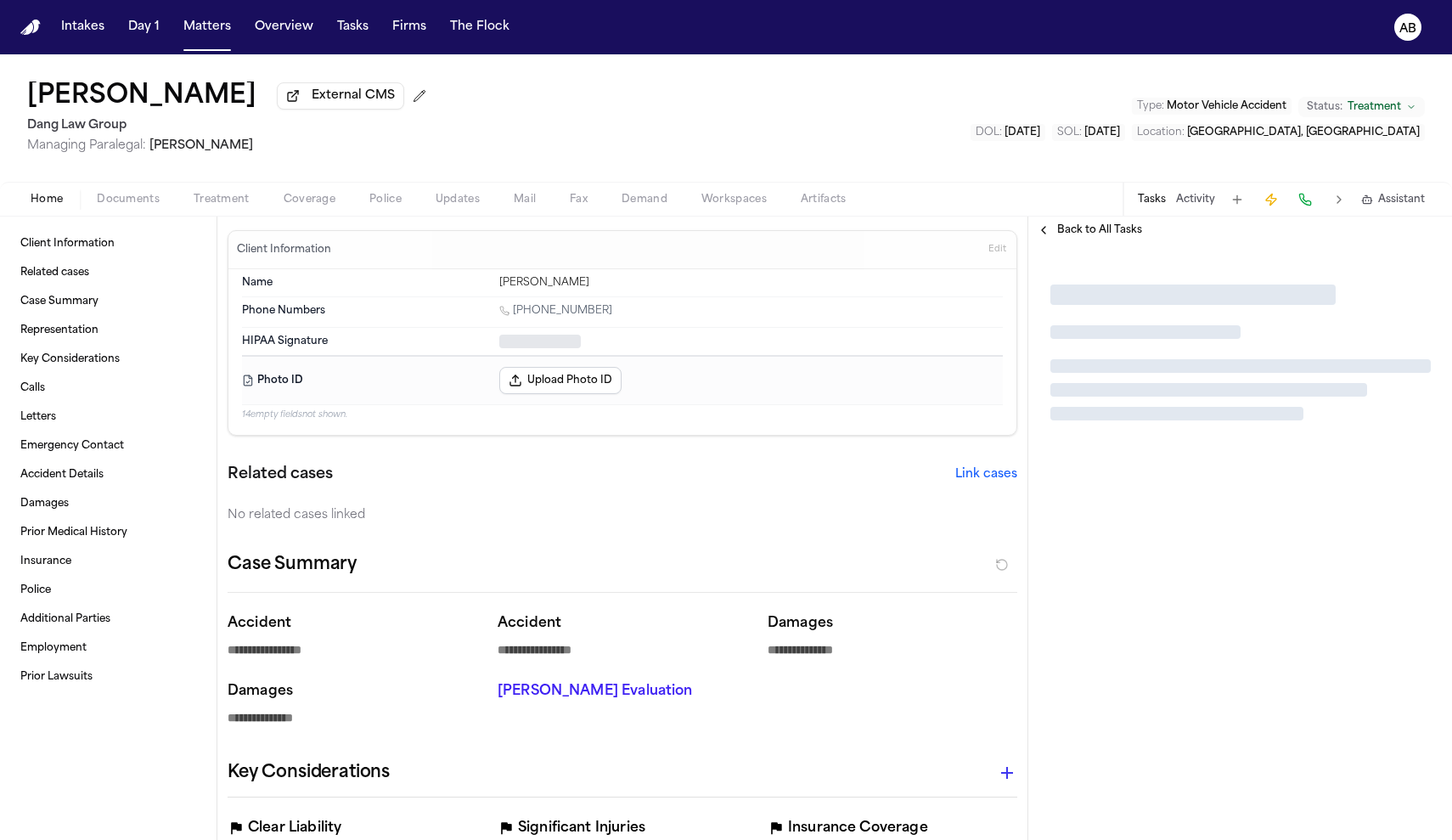
type textarea "*"
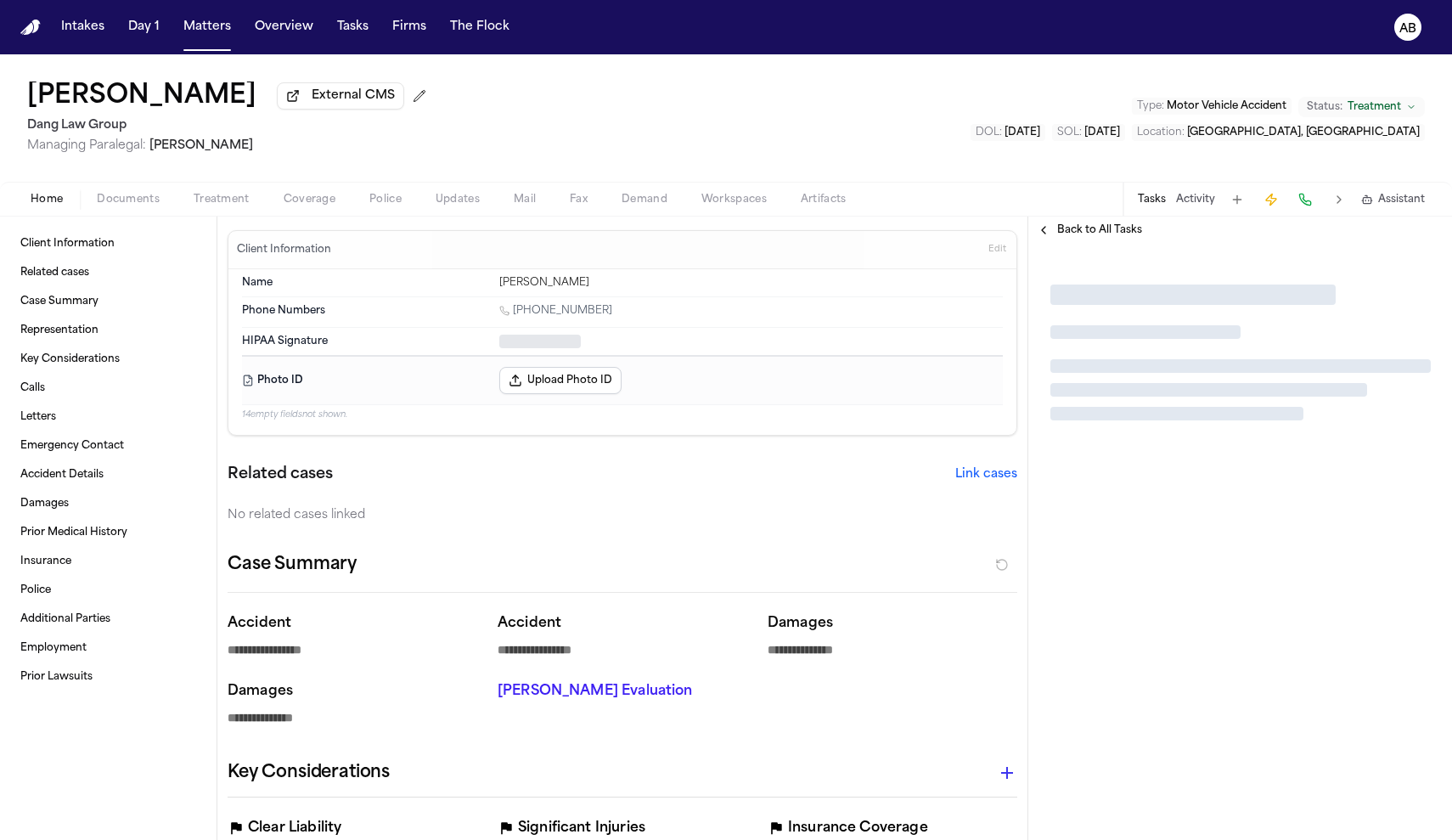
type textarea "*"
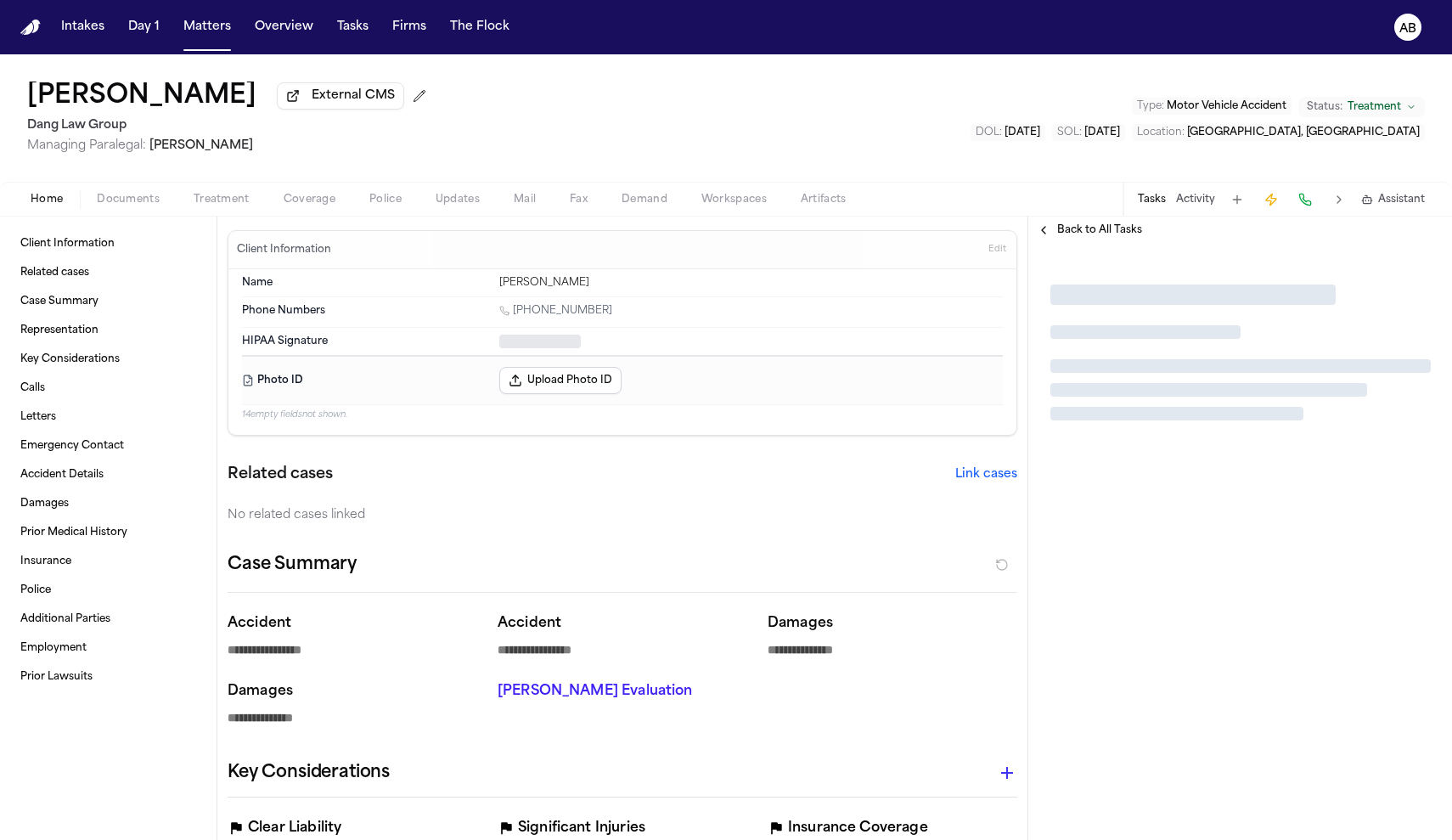
type textarea "*"
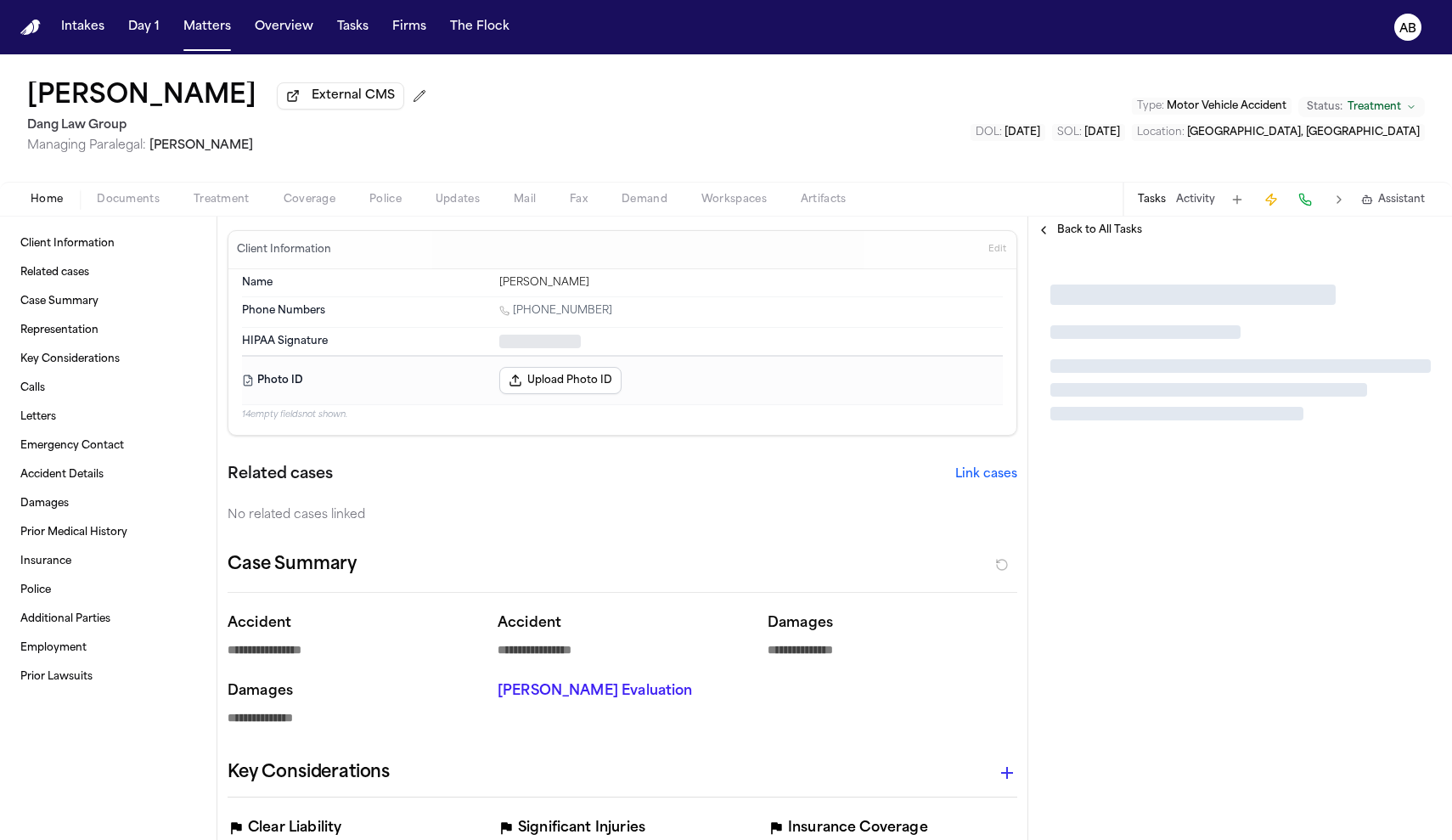
type textarea "*"
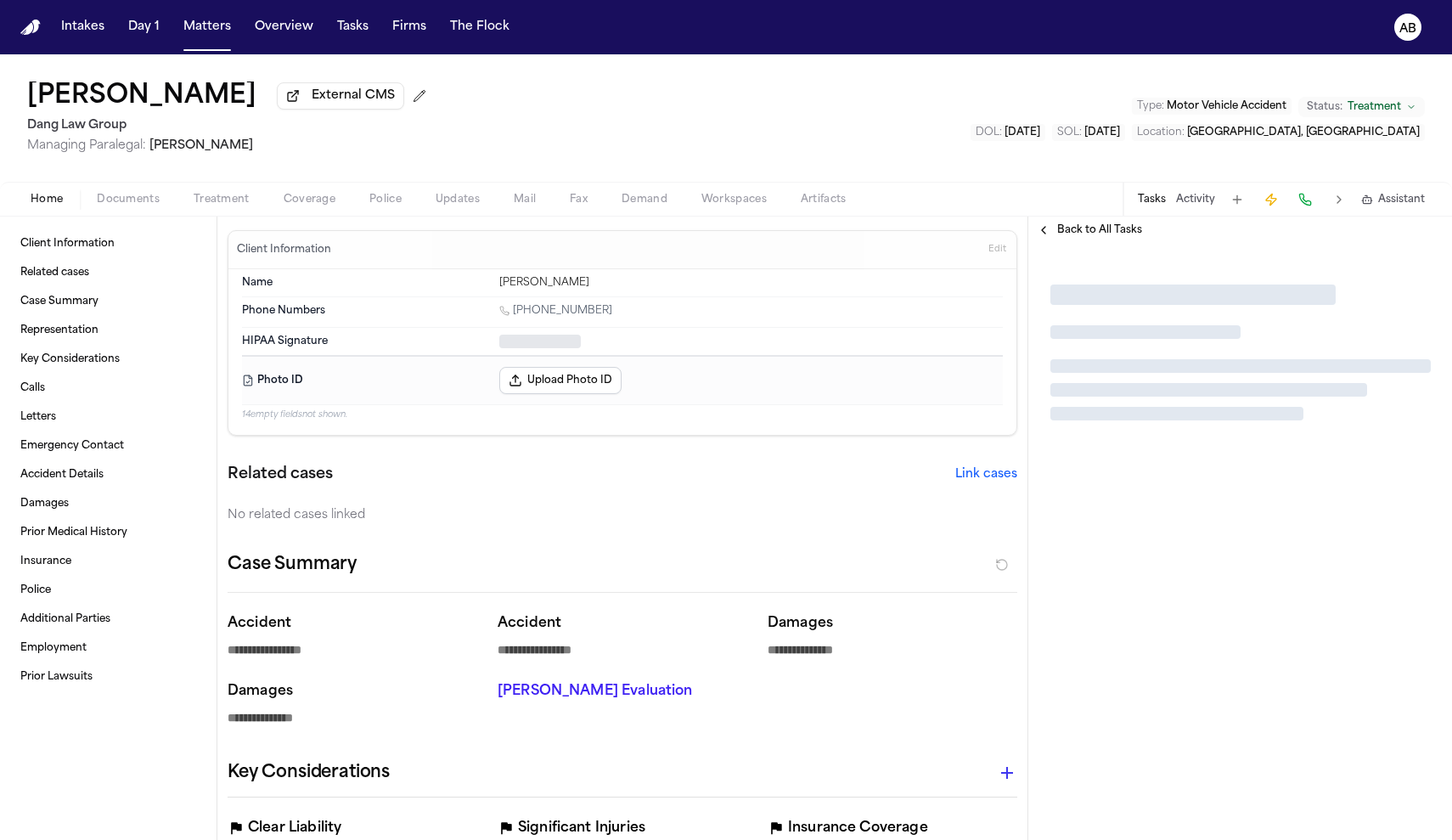
type textarea "*"
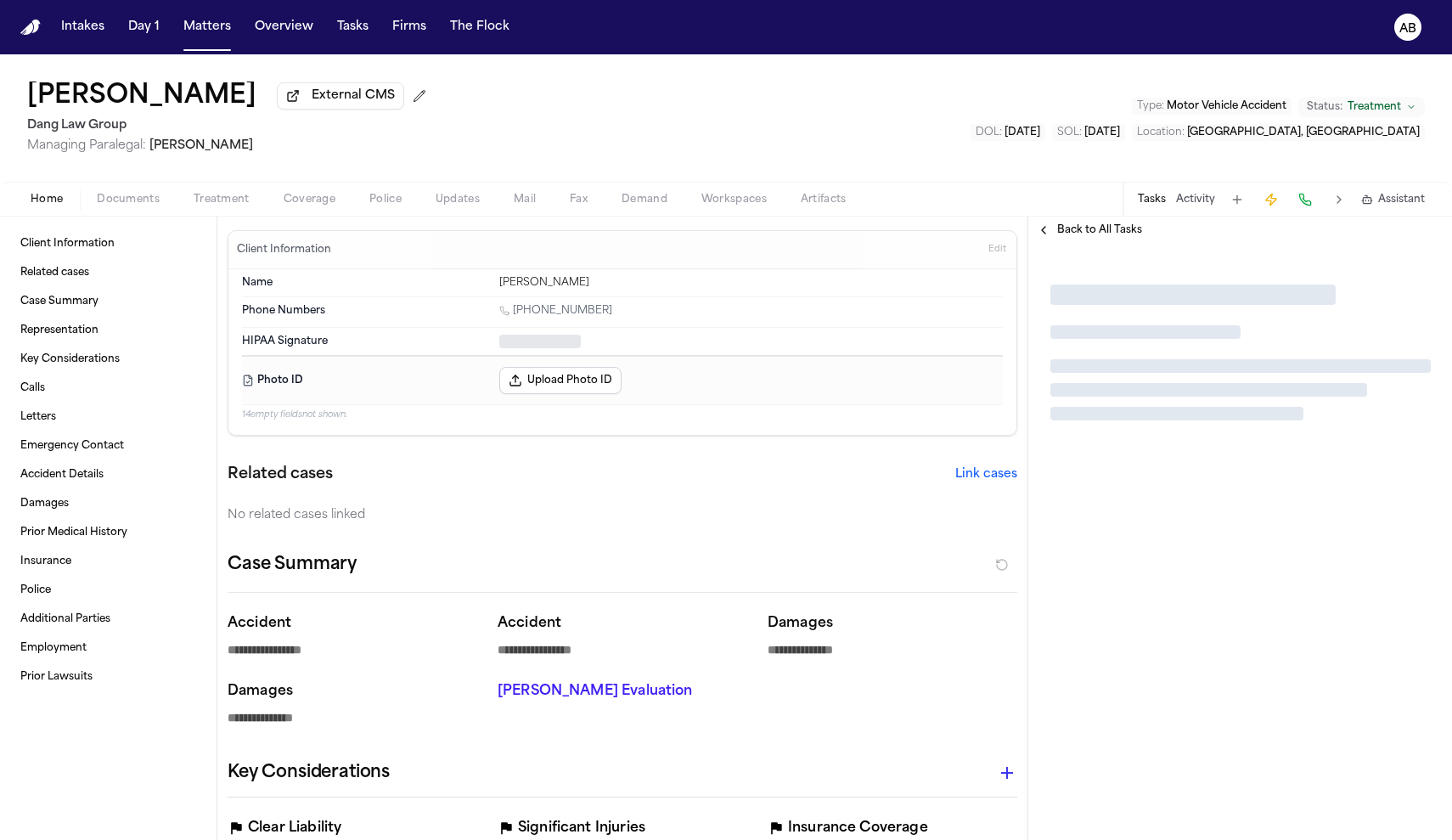
type textarea "*"
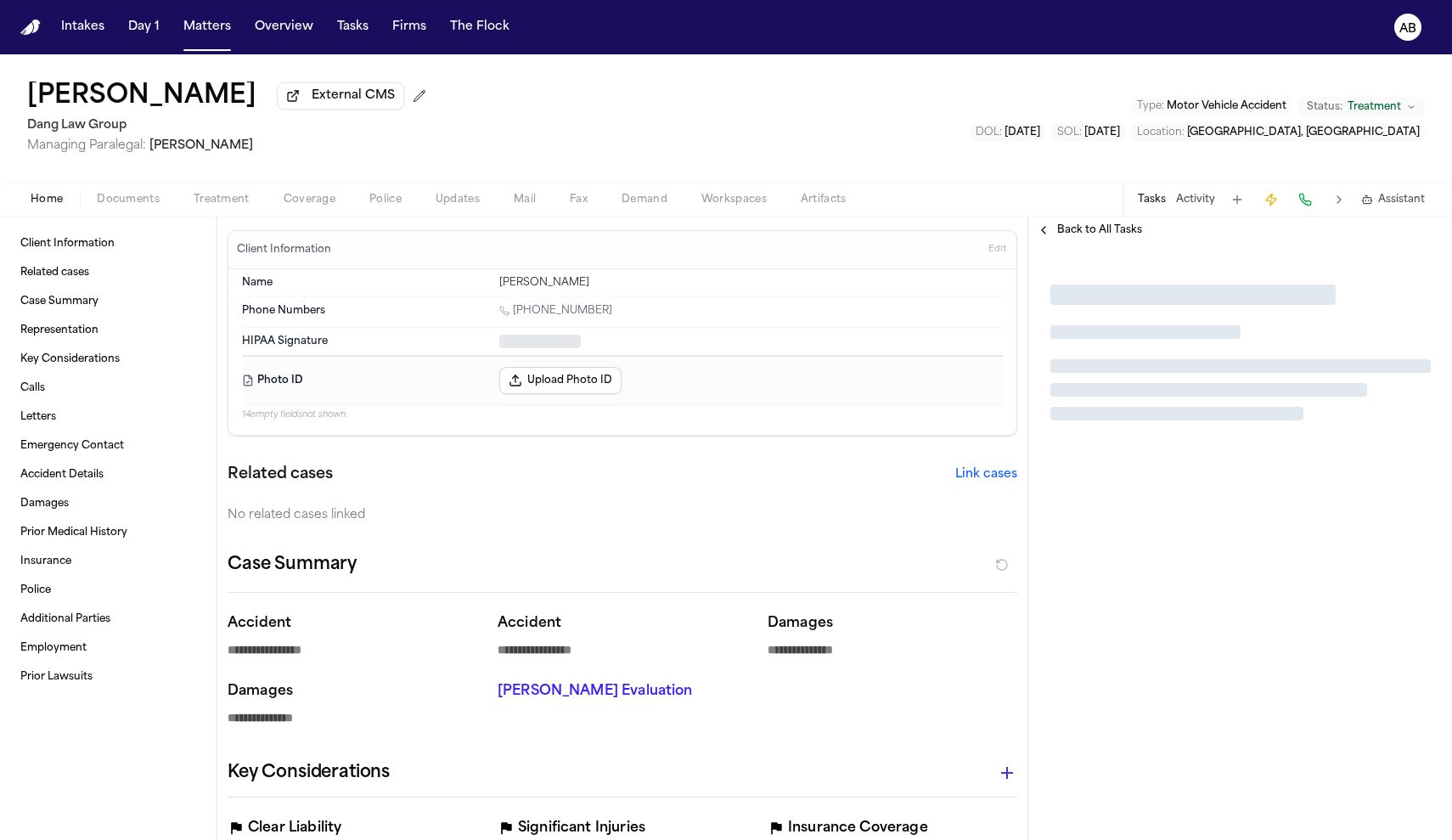
type textarea "*"
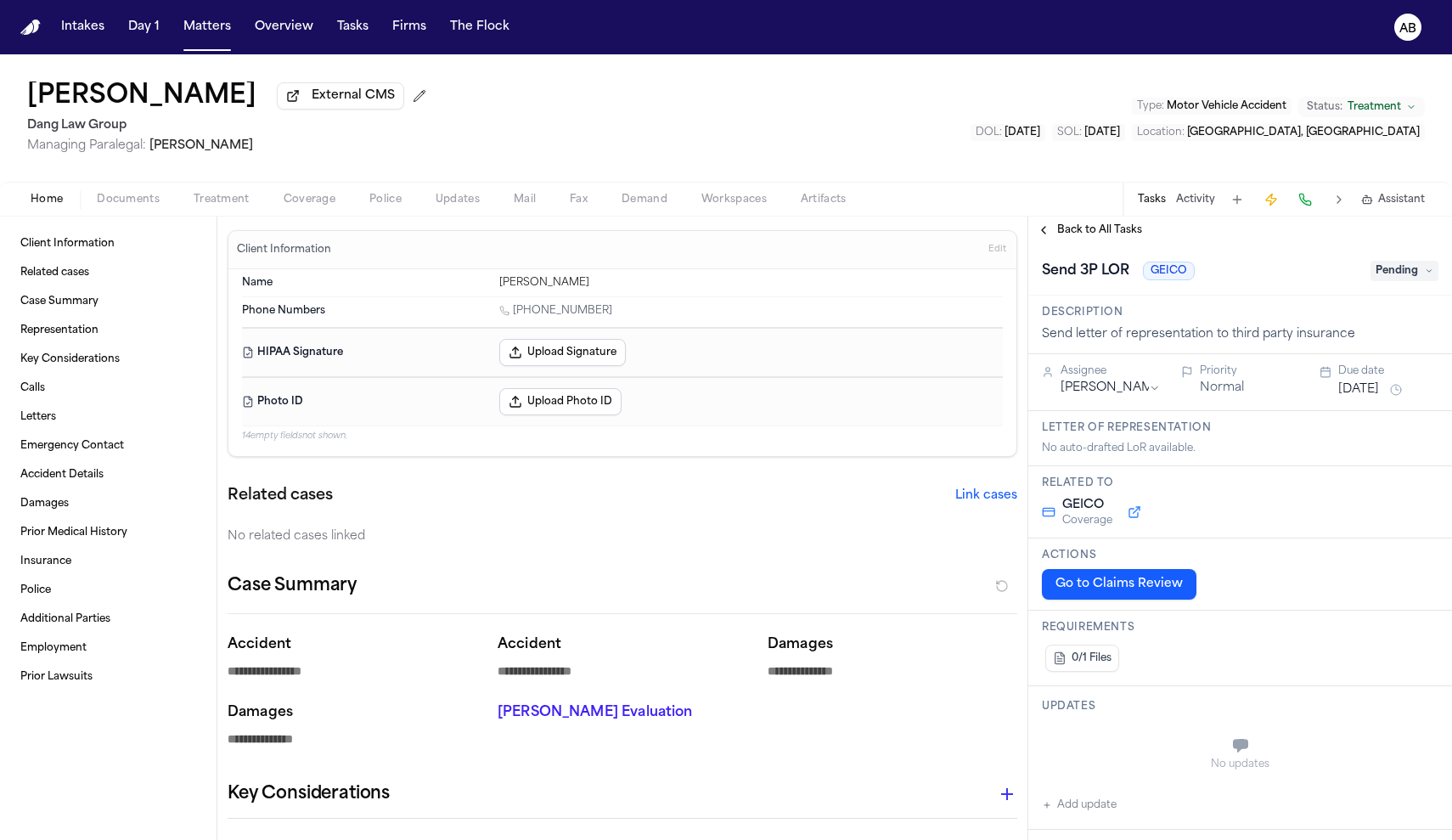
click at [314, 215] on div "Home Documents Treatment Coverage Police Updates Mail Fax Demand Workspaces Art…" at bounding box center [726, 199] width 1452 height 34
click at [313, 213] on div "Home Documents Treatment Coverage Police Updates Mail Fax Demand Workspaces Art…" at bounding box center [726, 199] width 1452 height 34
click at [315, 206] on span "Coverage" at bounding box center [309, 200] width 52 height 14
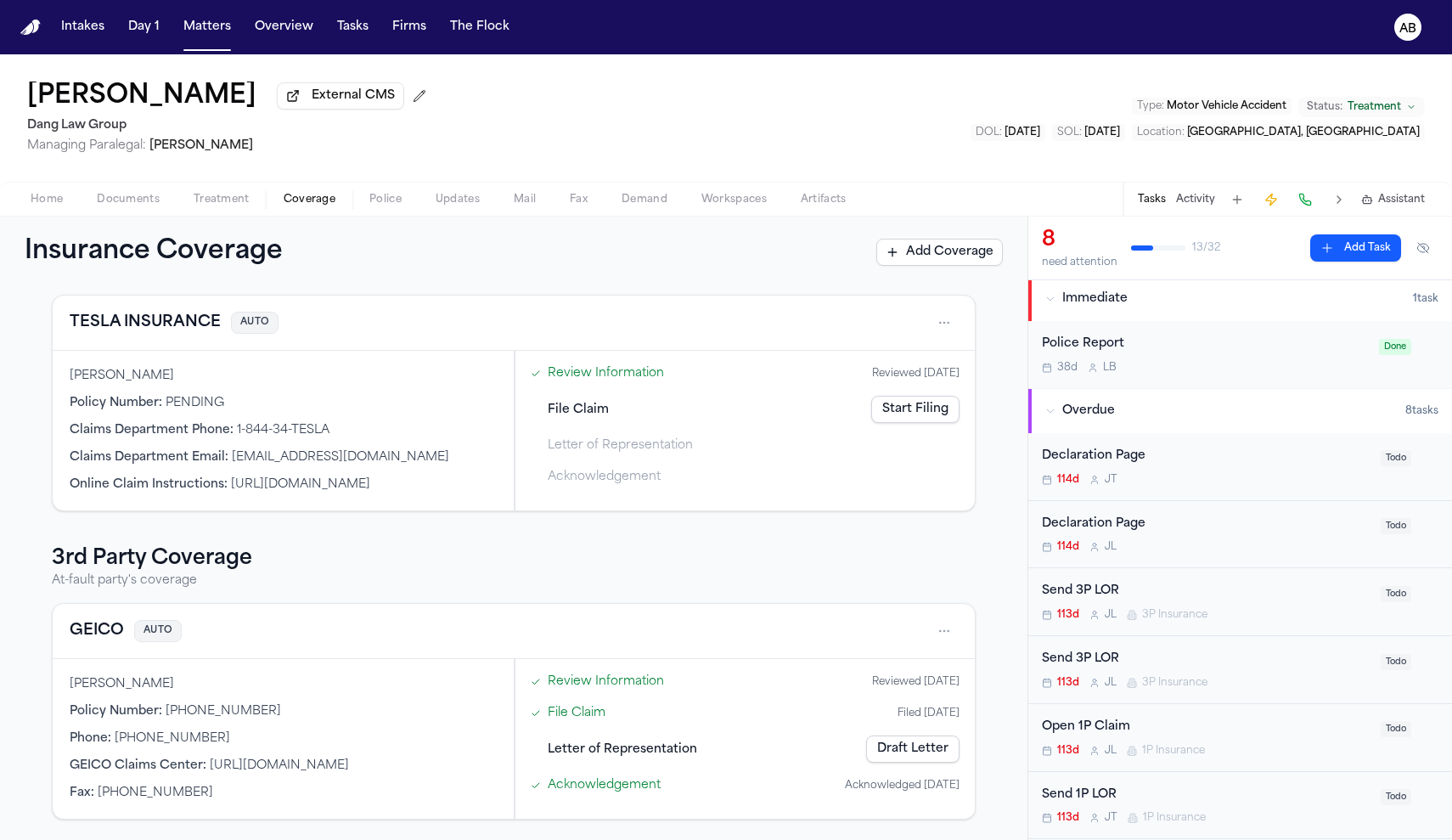
scroll to position [91, 0]
click at [134, 192] on button "Documents" at bounding box center [127, 200] width 97 height 21
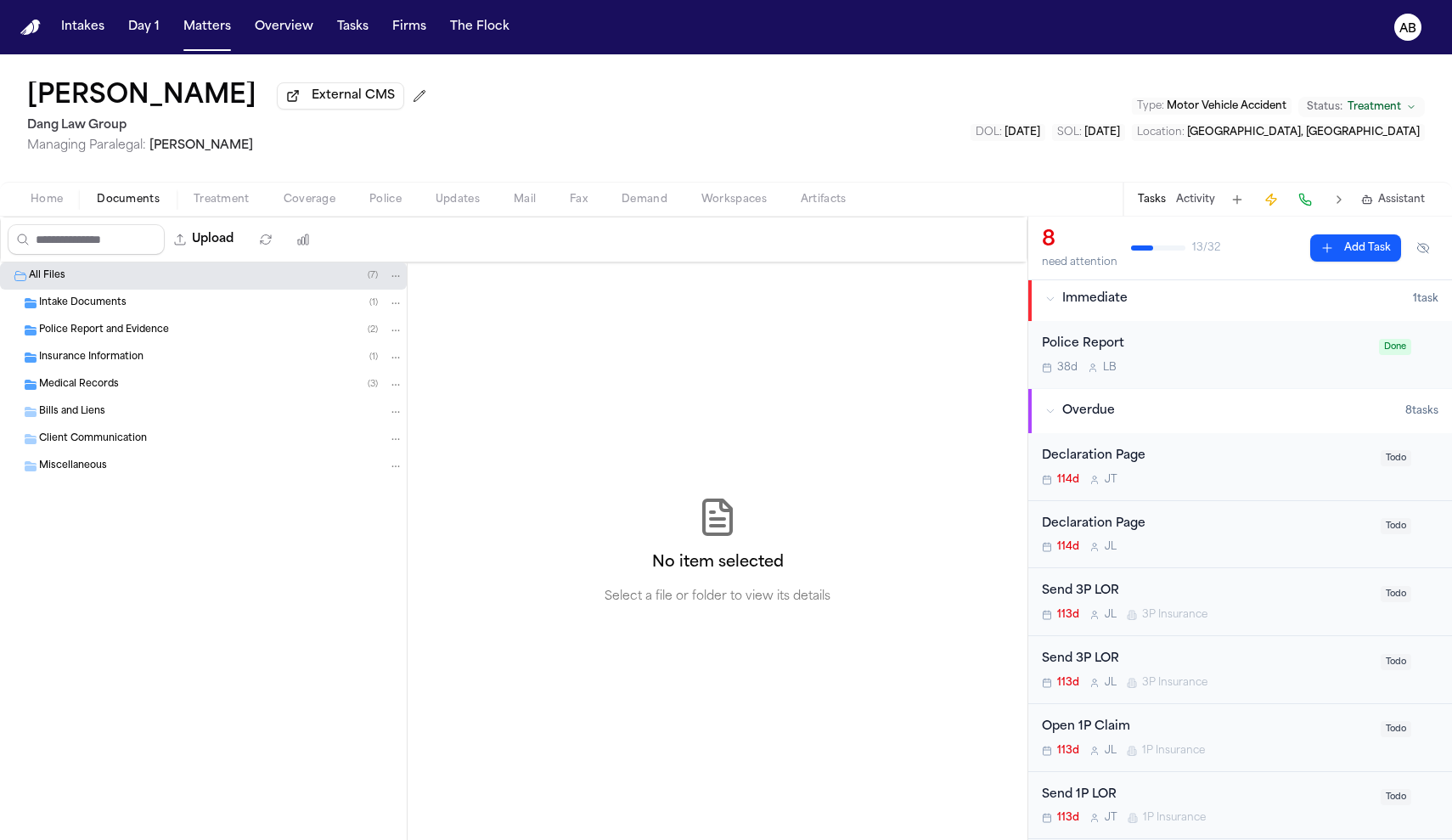
click at [79, 365] on span "Insurance Information" at bounding box center [91, 357] width 104 height 15
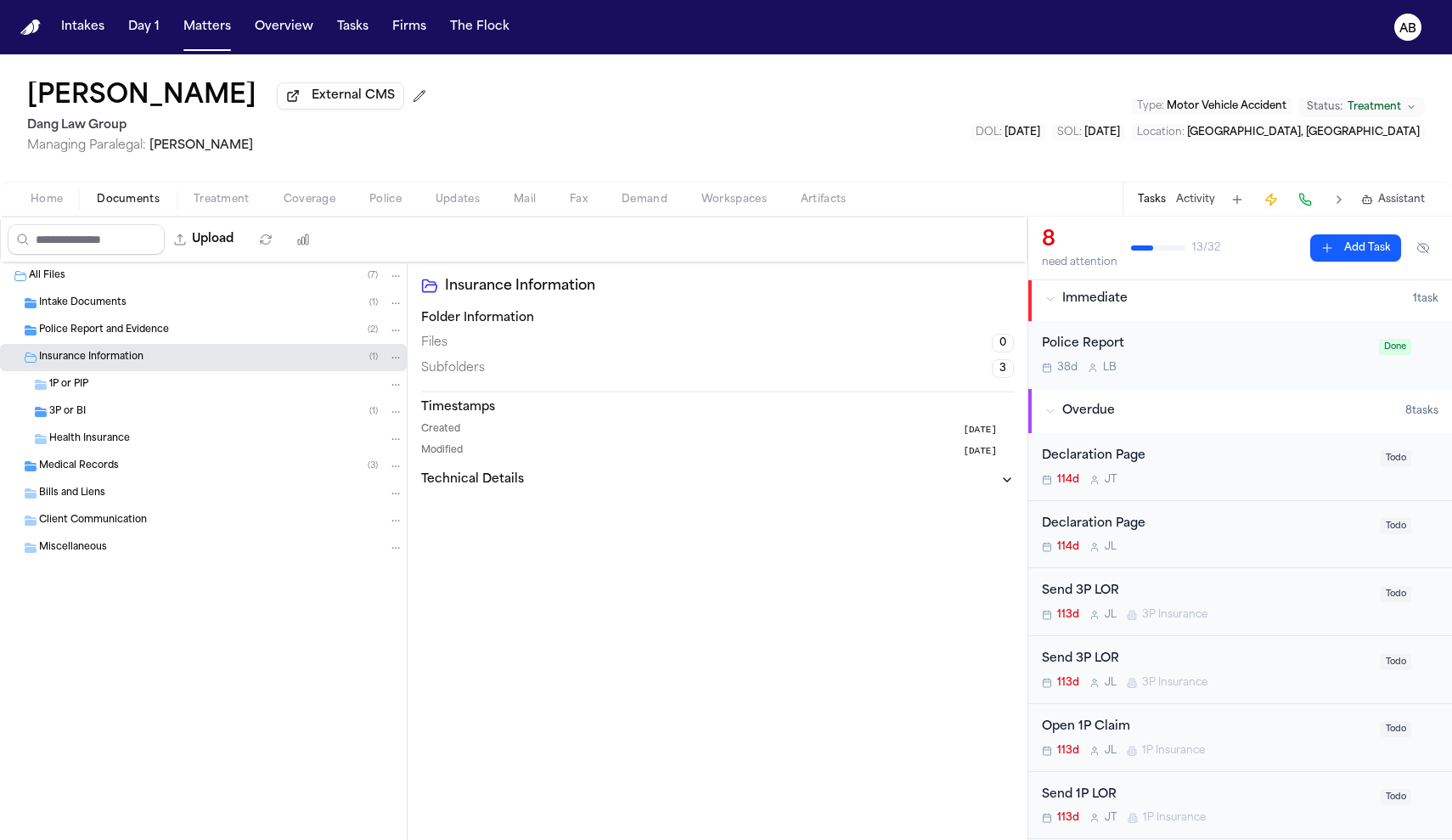
click at [71, 419] on span "3P or BI" at bounding box center [68, 412] width 37 height 15
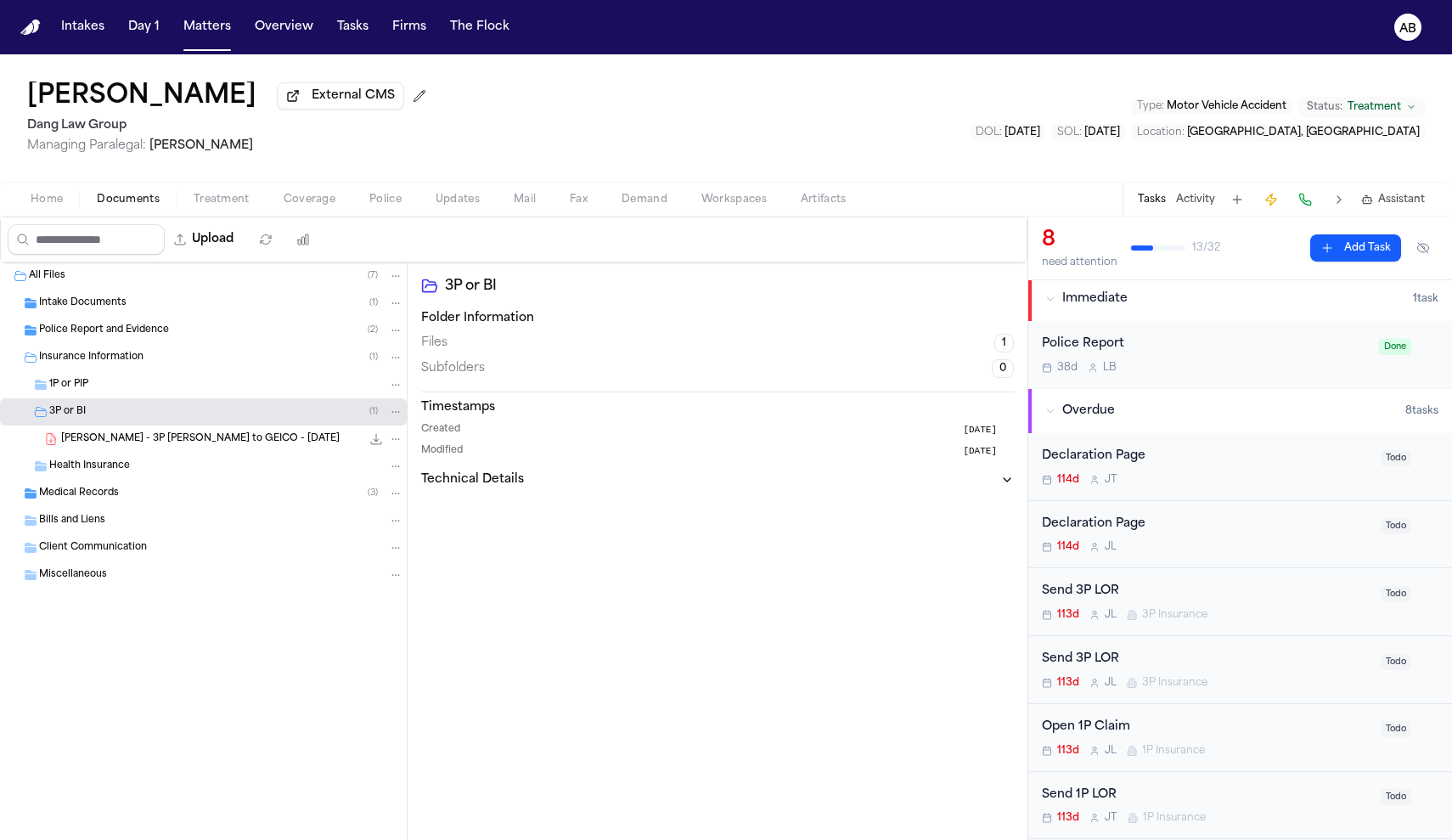
click at [113, 448] on div "[PERSON_NAME] - 3P [PERSON_NAME] to GEICO - [DATE] 257.8 KB • PDF" at bounding box center [232, 439] width 342 height 17
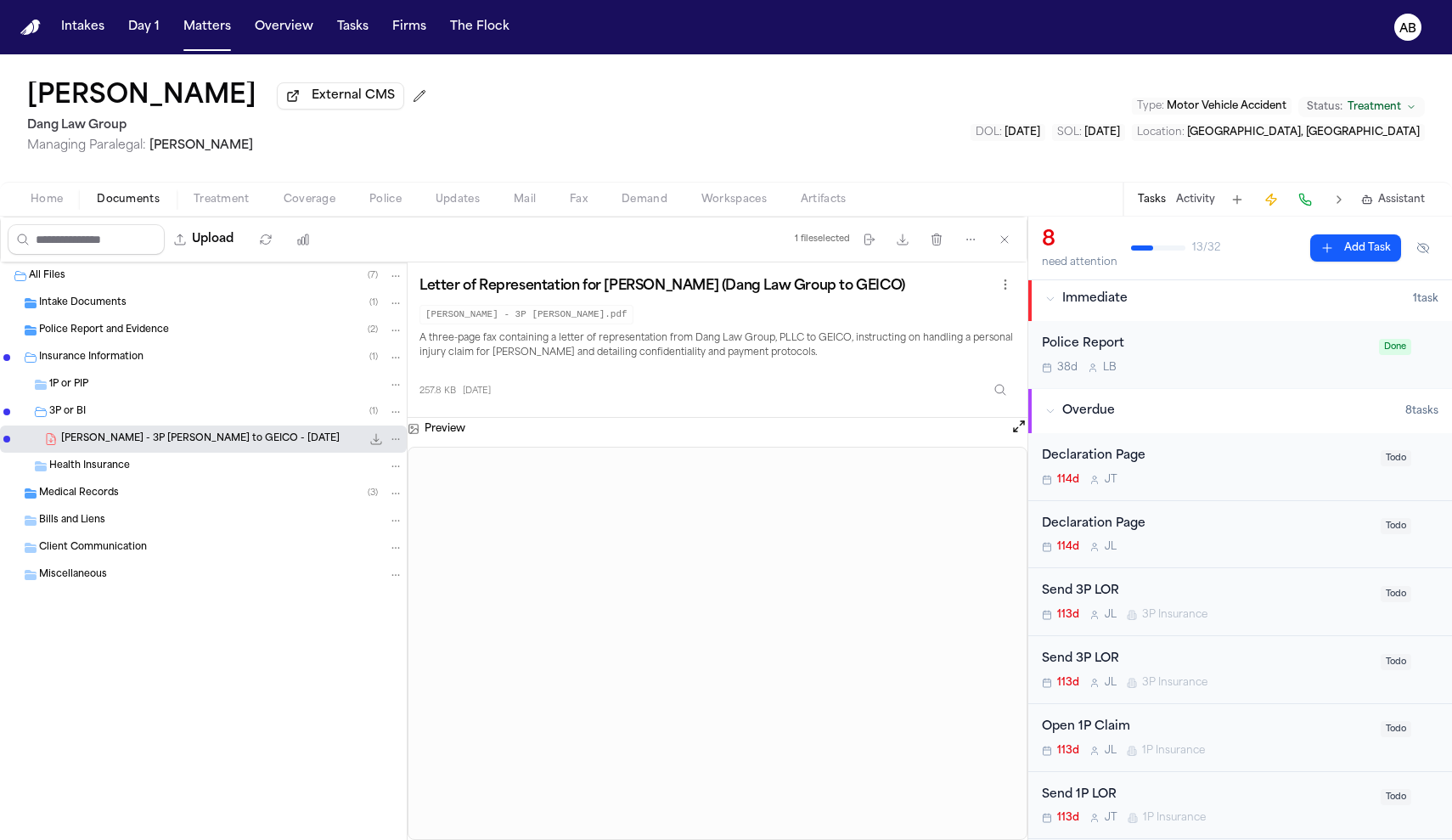
click at [1237, 592] on div "Send 3P LOR" at bounding box center [1206, 591] width 328 height 20
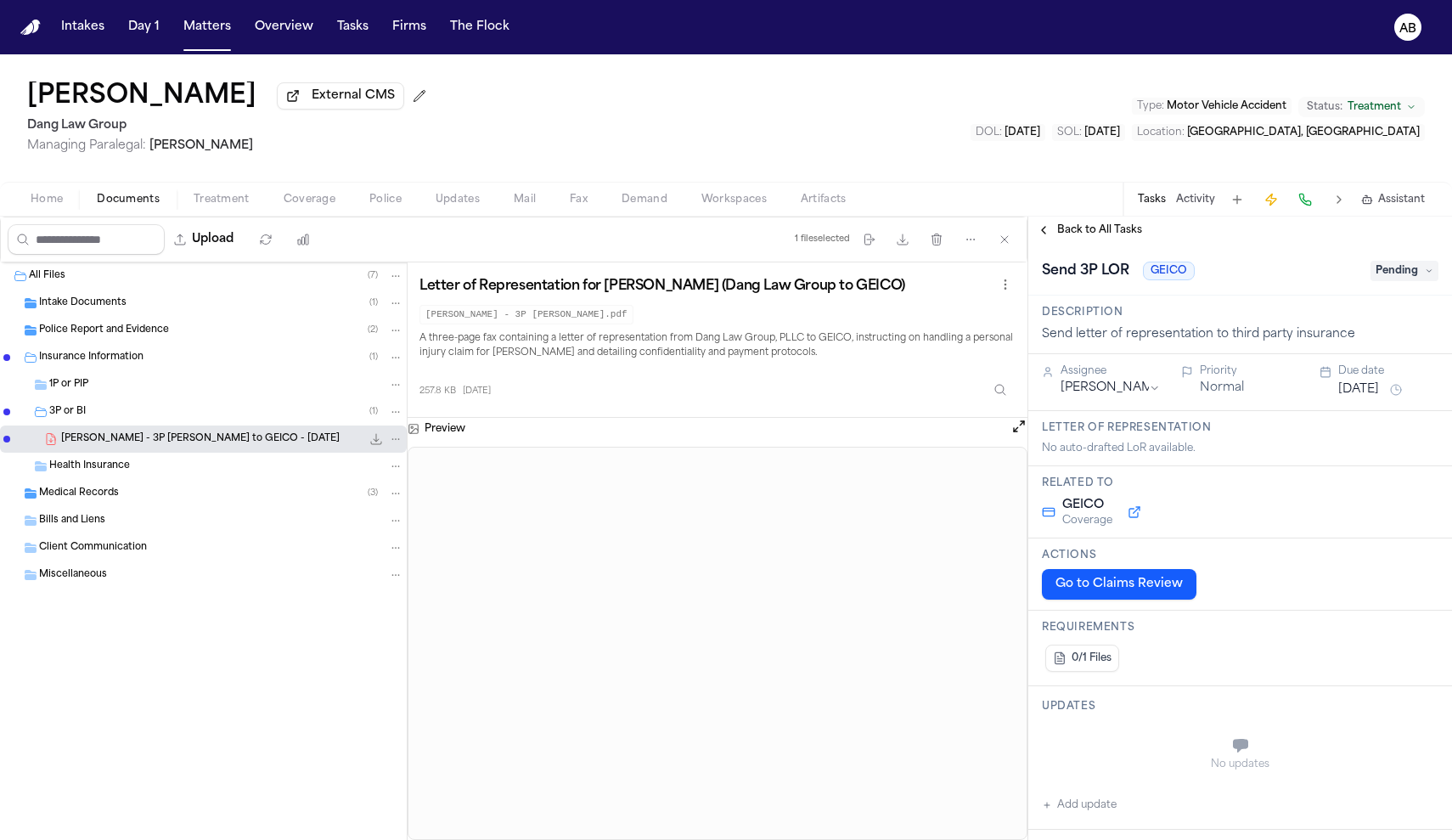
click at [1387, 284] on div "Send 3P LOR GEICO Pending" at bounding box center [1240, 271] width 397 height 27
click at [1396, 275] on span "Pending" at bounding box center [1403, 271] width 68 height 21
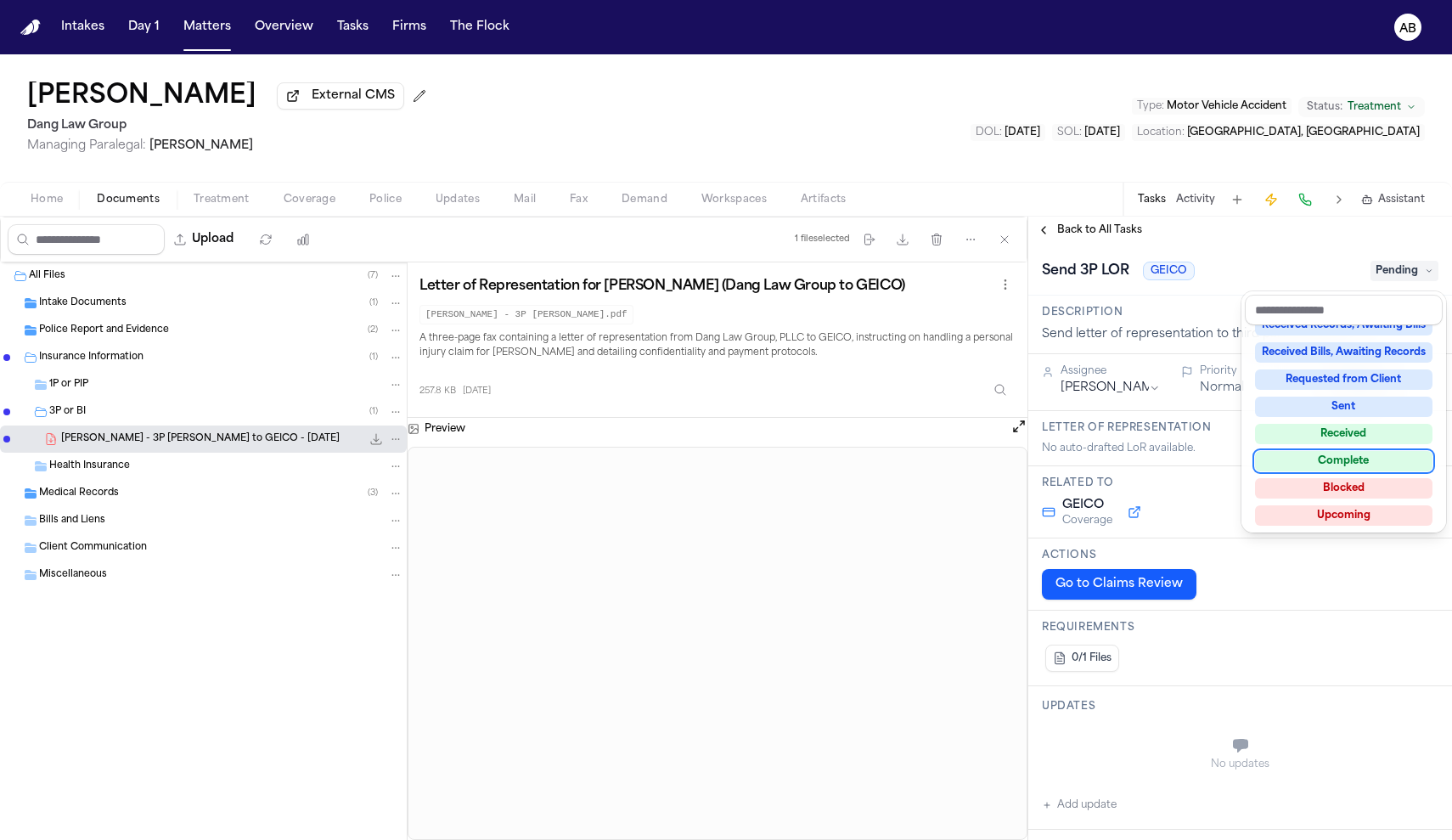
click at [1375, 459] on div "Complete" at bounding box center [1343, 461] width 178 height 21
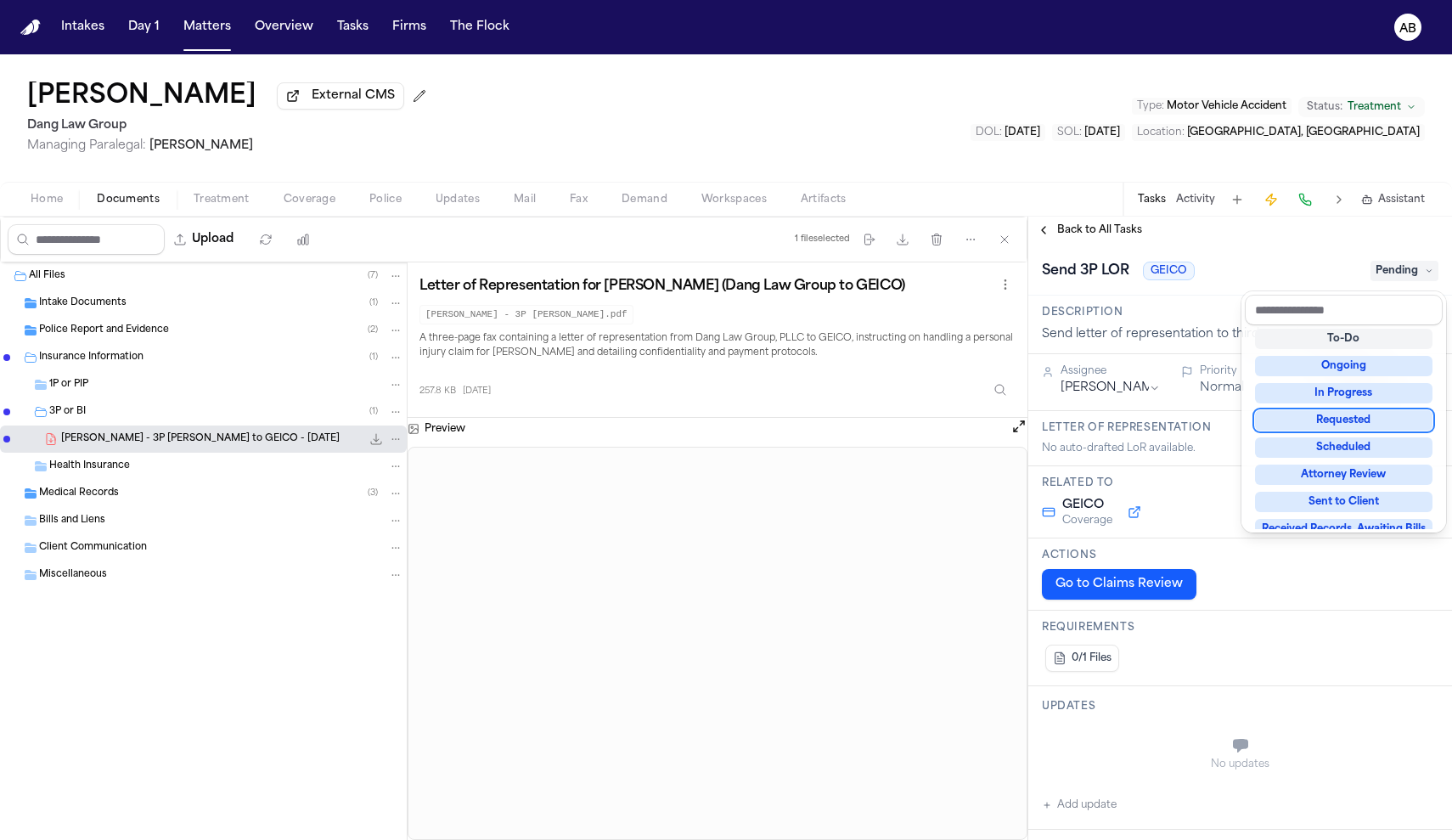
scroll to position [26, 0]
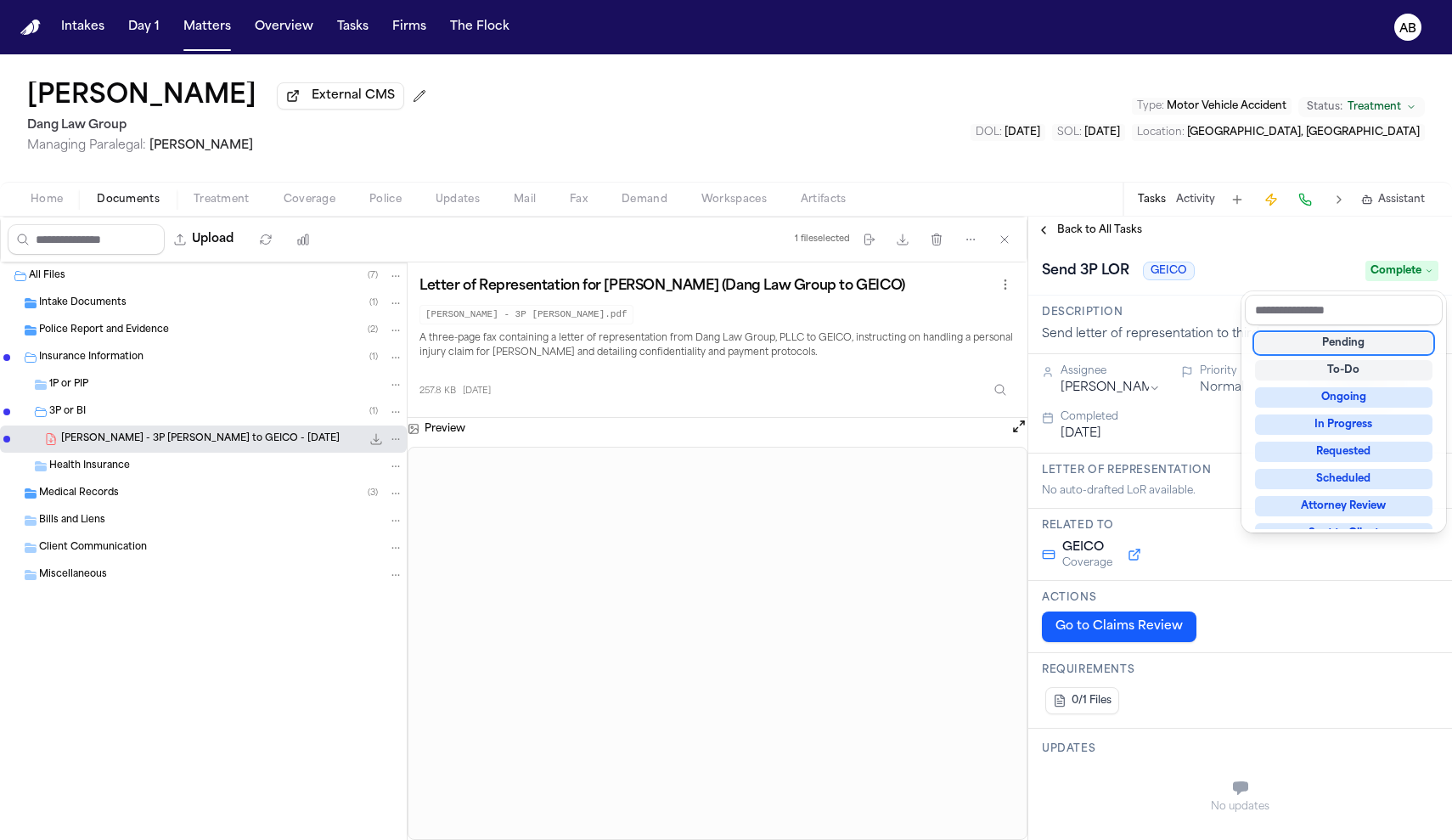
click at [1275, 254] on div "Send 3P LOR GEICO Complete" at bounding box center [1240, 269] width 424 height 52
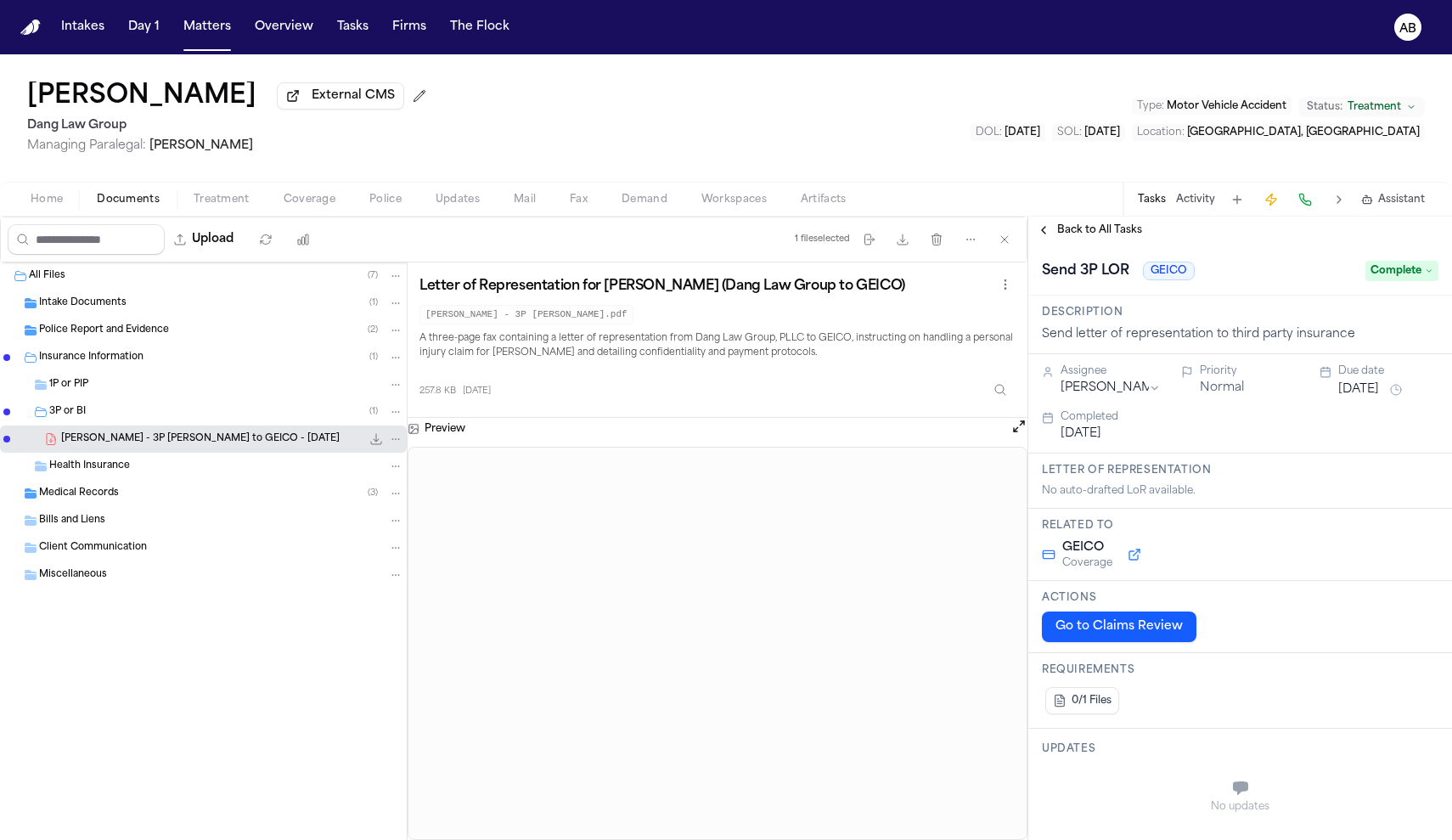
click at [1115, 233] on span "Back to All Tasks" at bounding box center [1099, 230] width 85 height 14
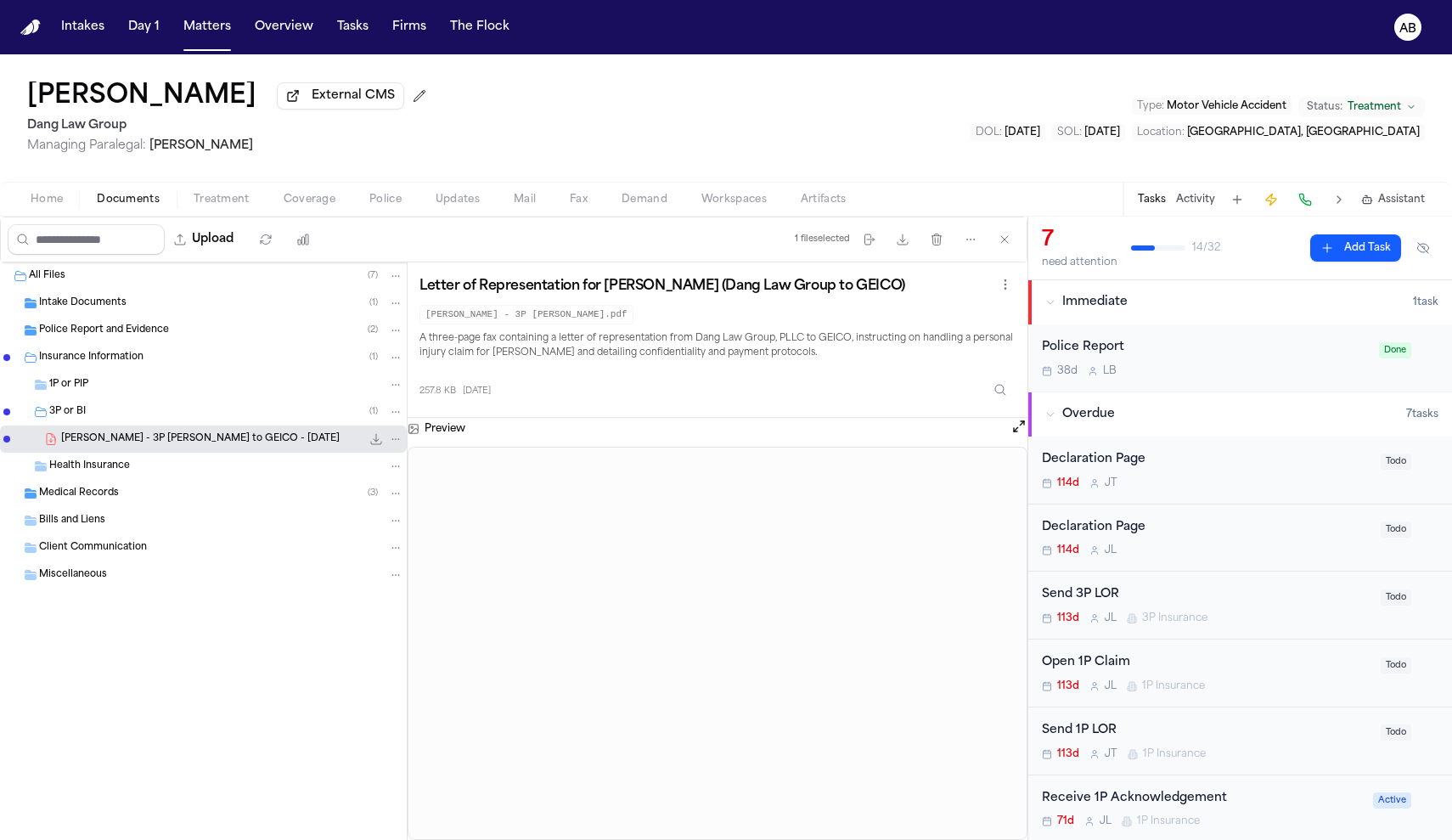
click at [290, 204] on span "Coverage" at bounding box center [309, 200] width 52 height 14
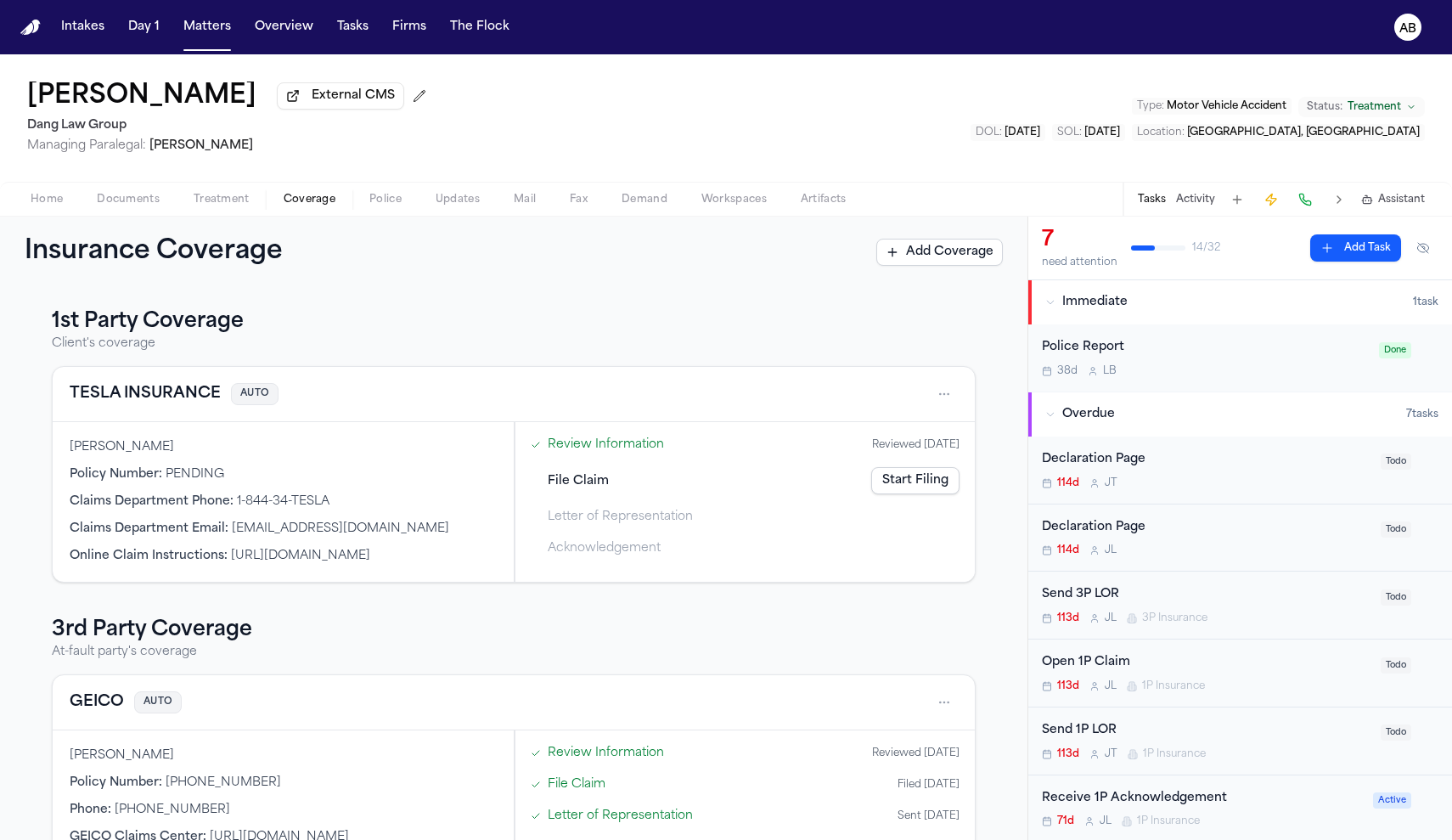
scroll to position [91, 0]
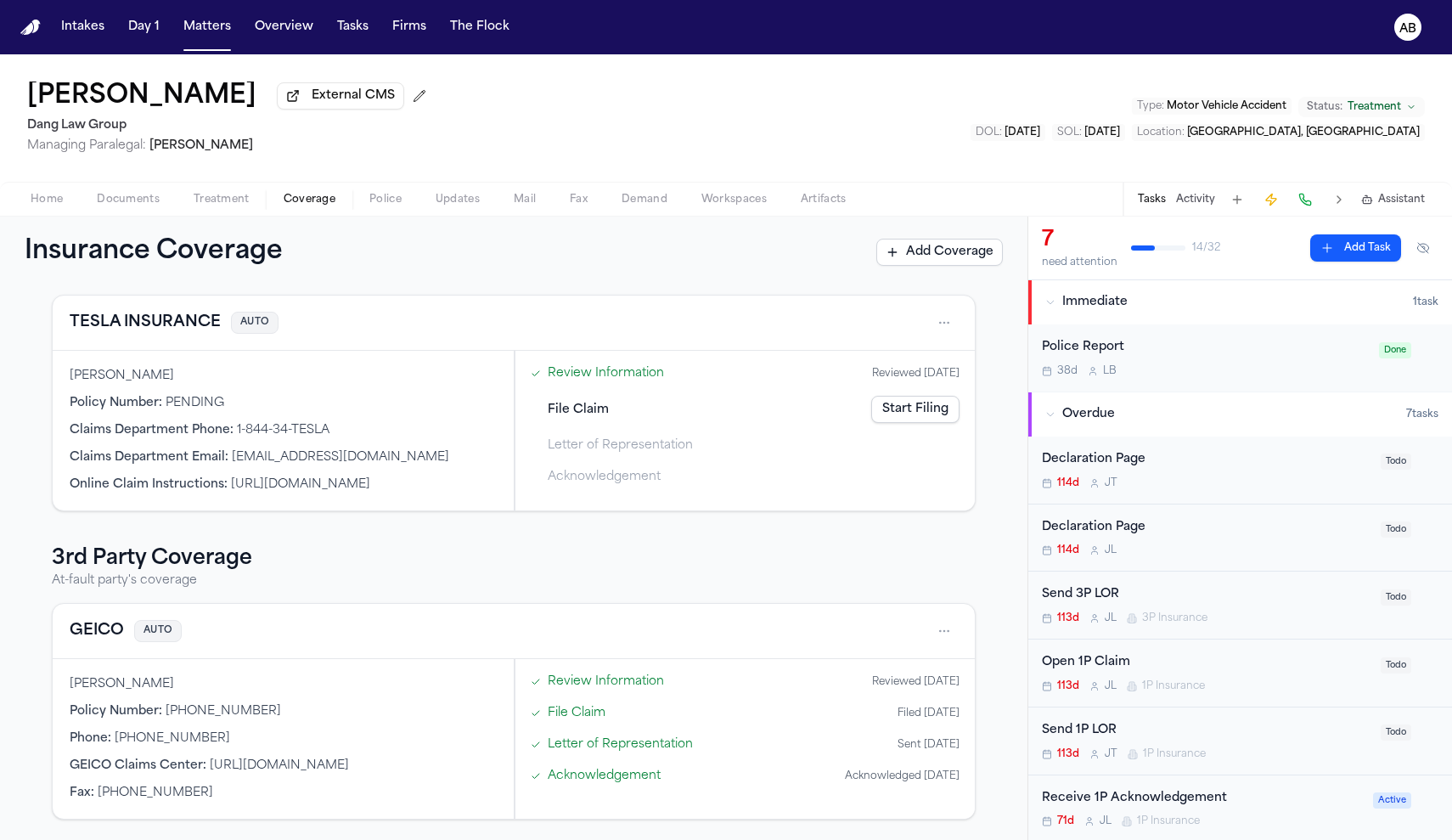
click at [139, 206] on span "Documents" at bounding box center [128, 200] width 63 height 14
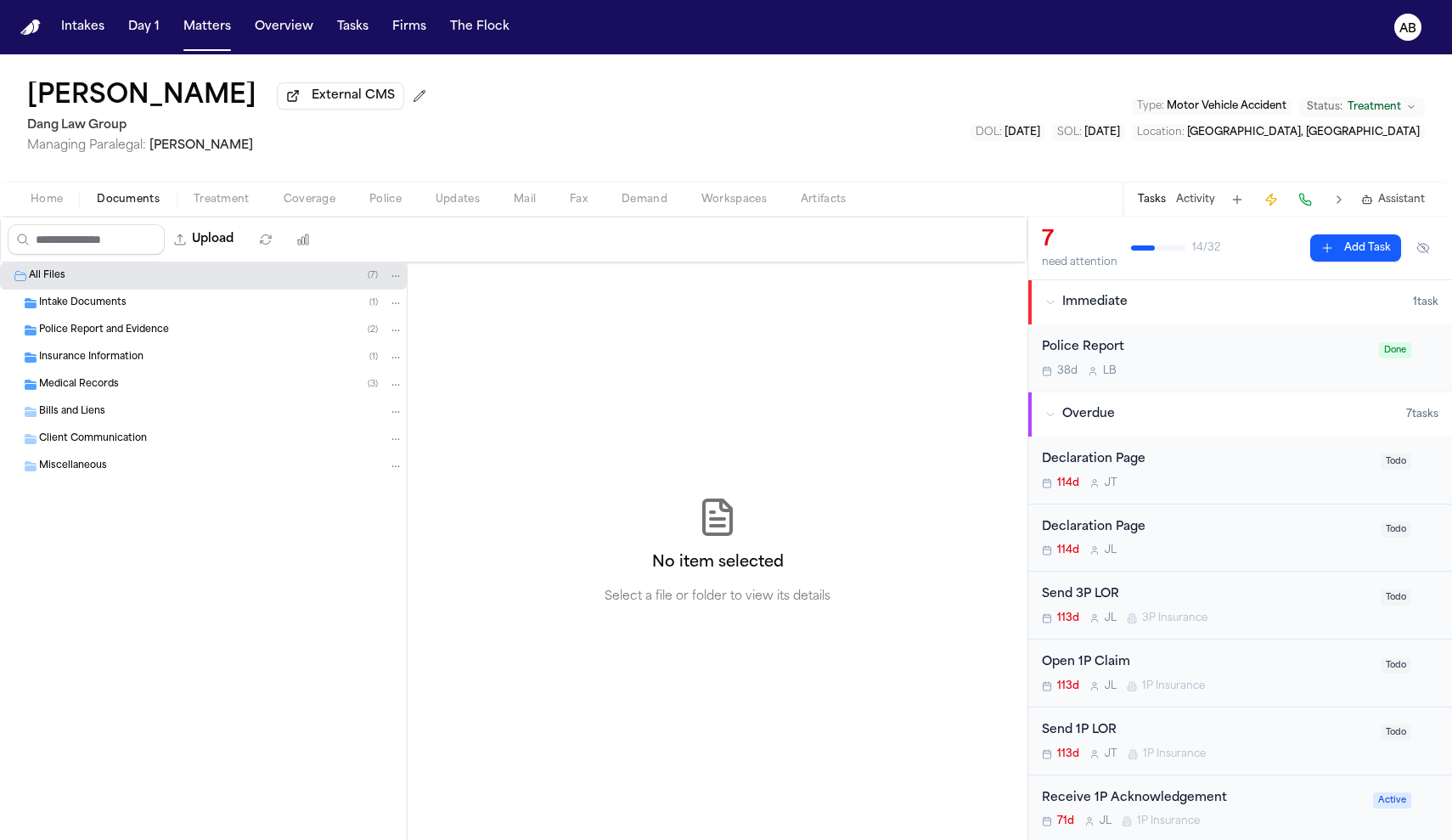
click at [74, 391] on span "Medical Records" at bounding box center [79, 385] width 79 height 15
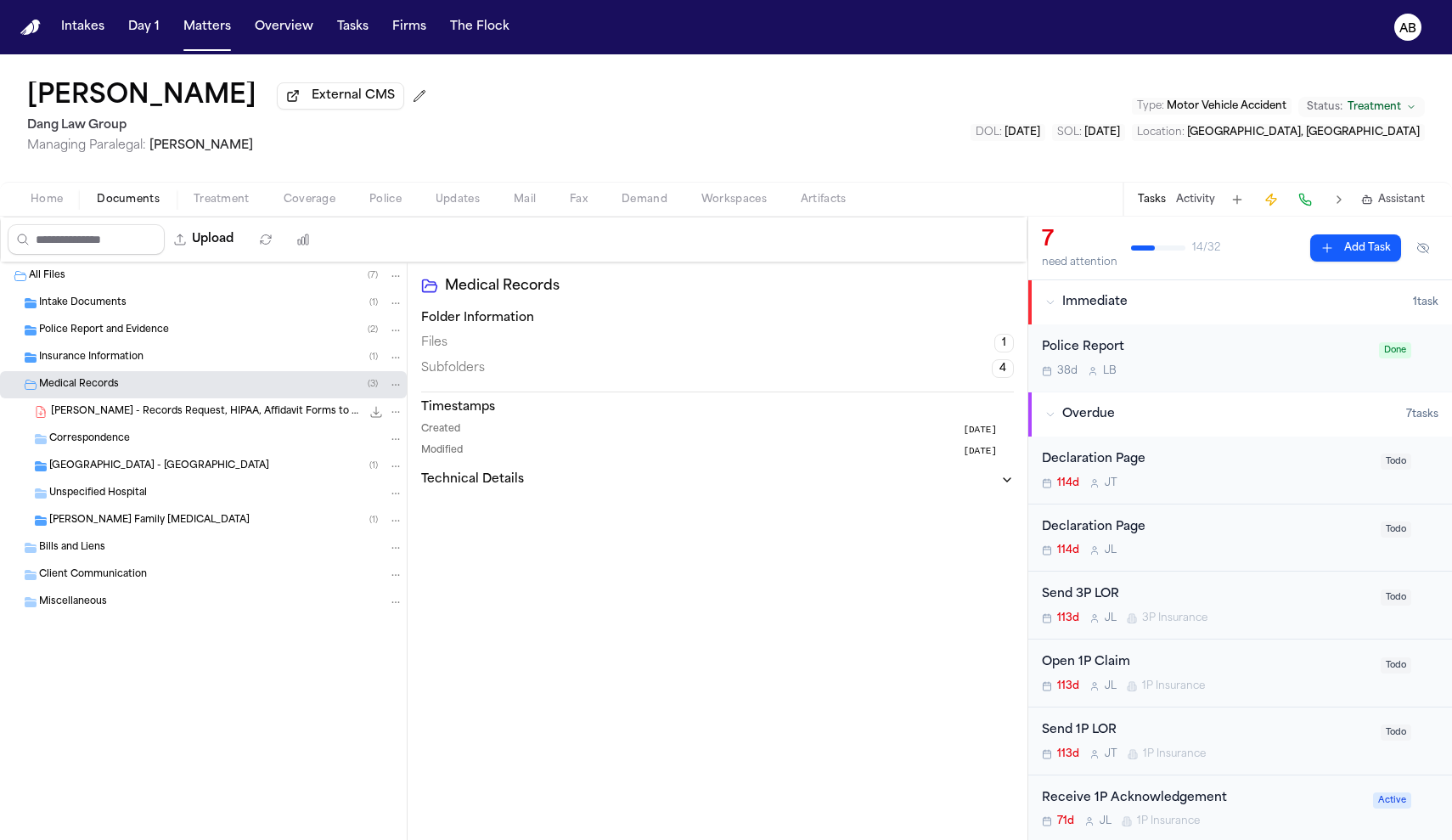
click at [83, 358] on span "Insurance Information" at bounding box center [91, 357] width 104 height 15
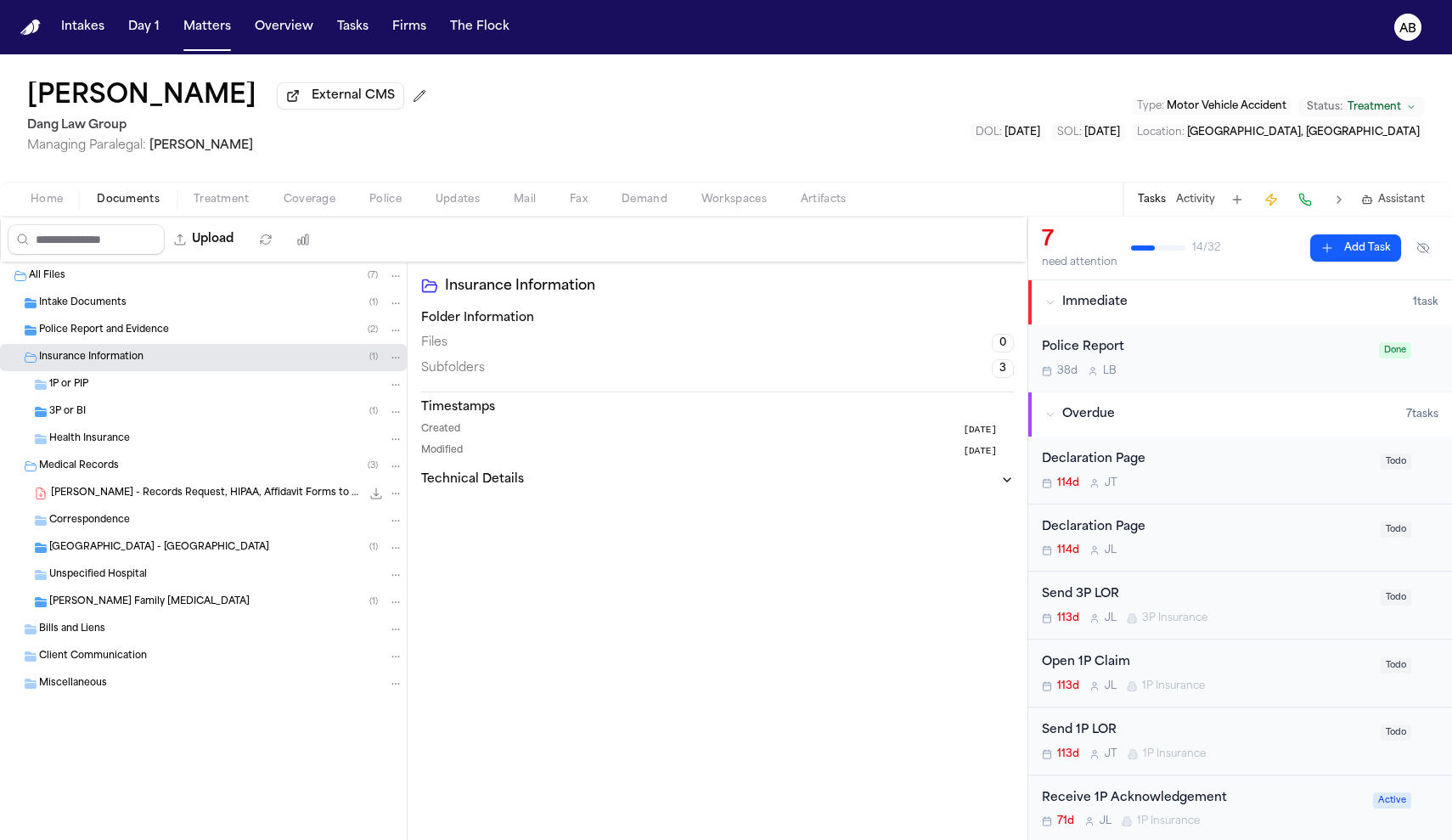
click at [80, 425] on div "3P or BI ( 1 )" at bounding box center [203, 412] width 407 height 27
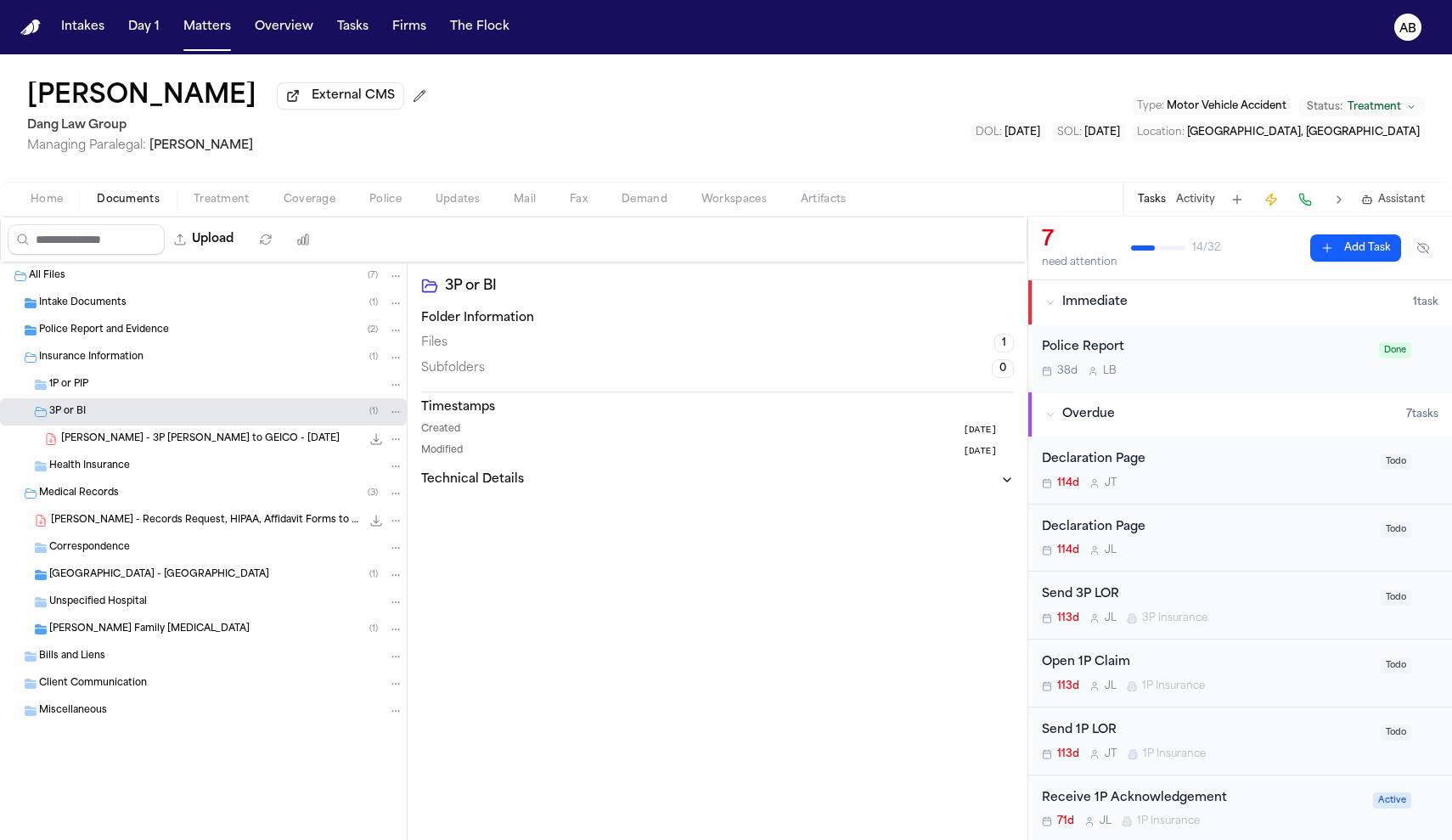
click at [1234, 376] on div "38d L B" at bounding box center [1205, 371] width 326 height 14
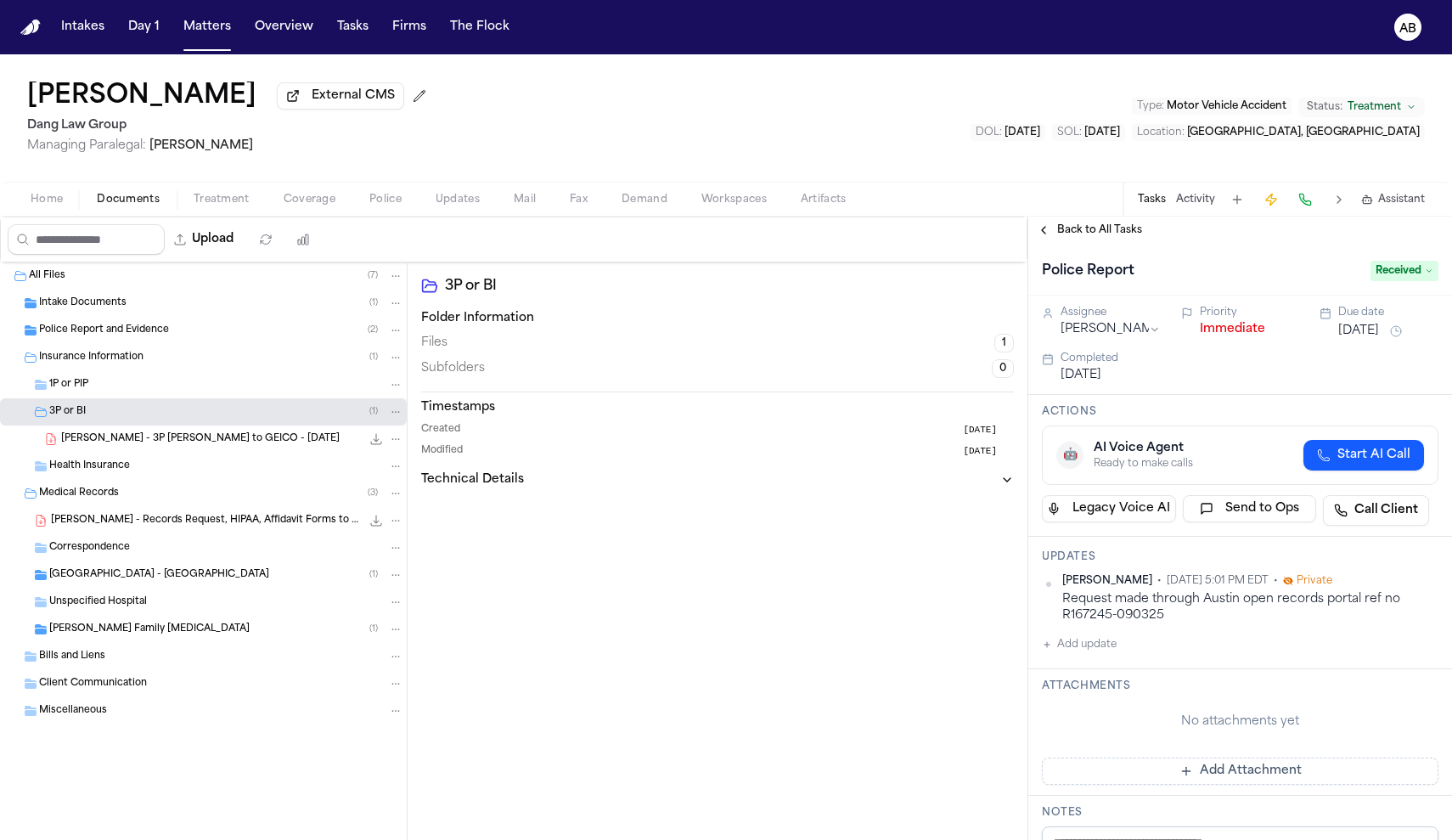
click at [1231, 326] on button "Immediate" at bounding box center [1232, 330] width 65 height 17
click at [1087, 237] on span "Back to All Tasks" at bounding box center [1099, 230] width 85 height 14
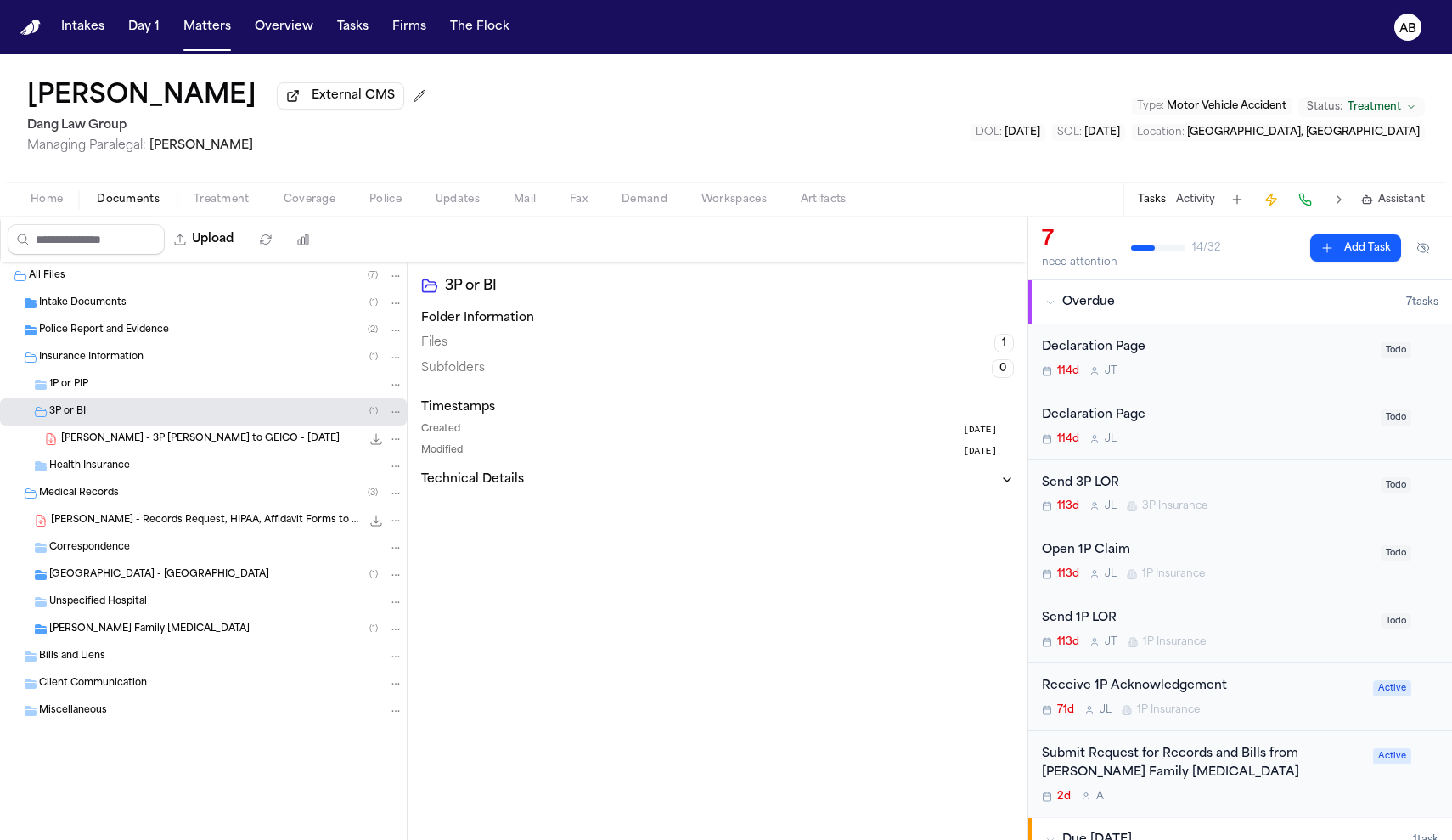
click at [1205, 476] on div "Send 3P LOR" at bounding box center [1206, 483] width 328 height 20
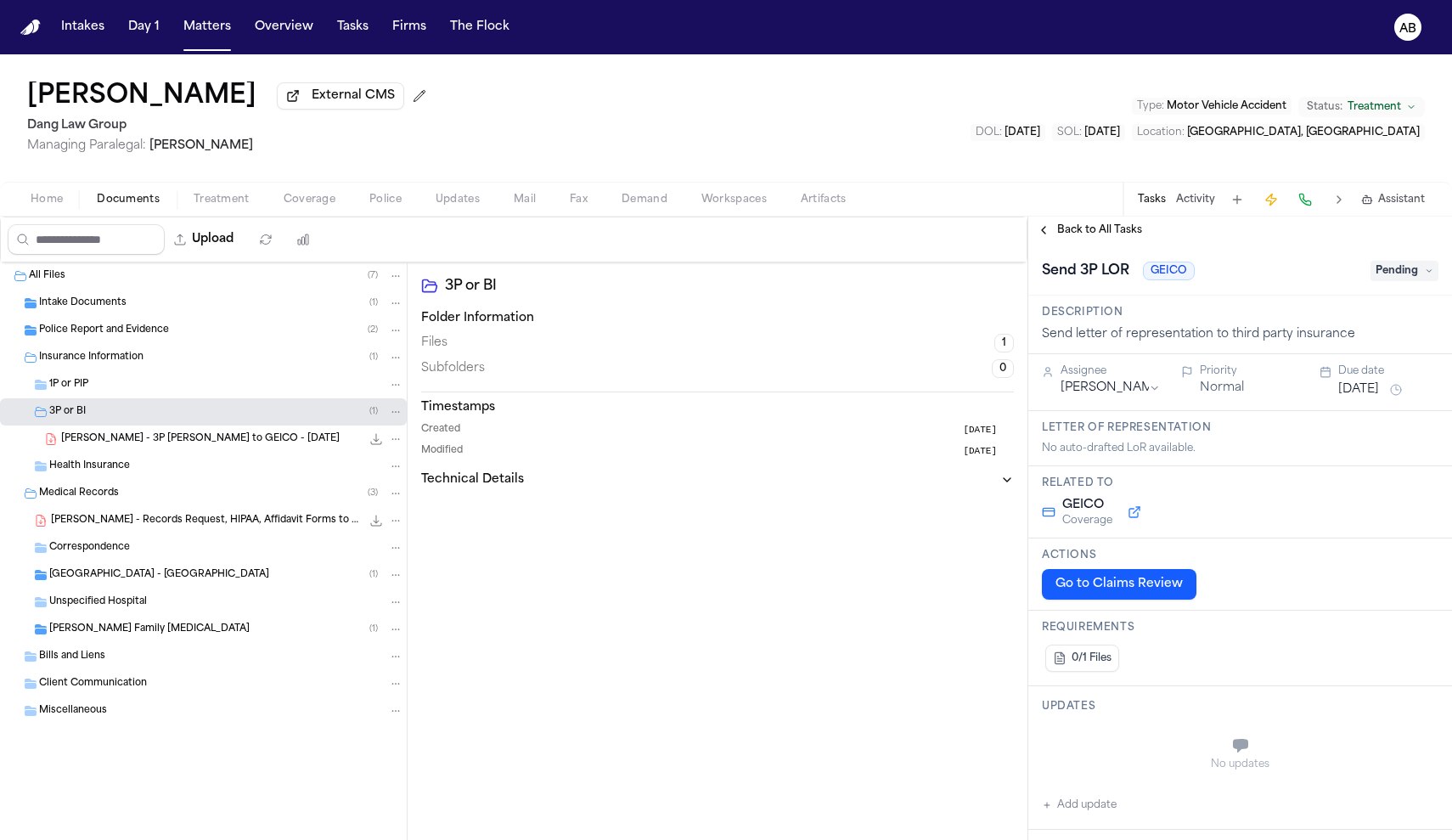
click at [1370, 281] on span "Pending" at bounding box center [1403, 271] width 68 height 21
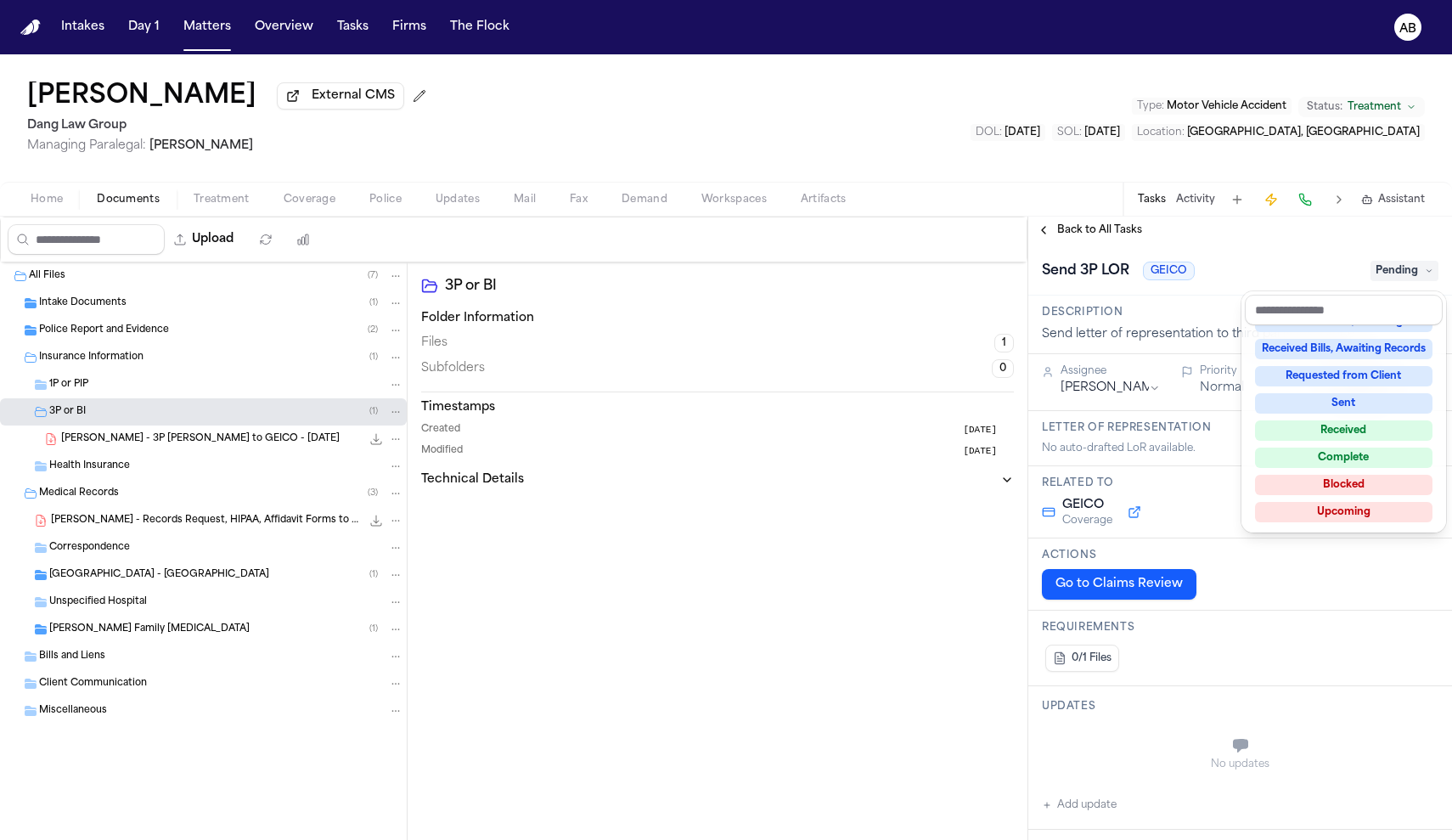
scroll to position [261, 0]
click at [1335, 469] on div "Not Applicable Pending To-Do Ongoing In Progress Requested Scheduled Attorney R…" at bounding box center [1343, 426] width 197 height 203
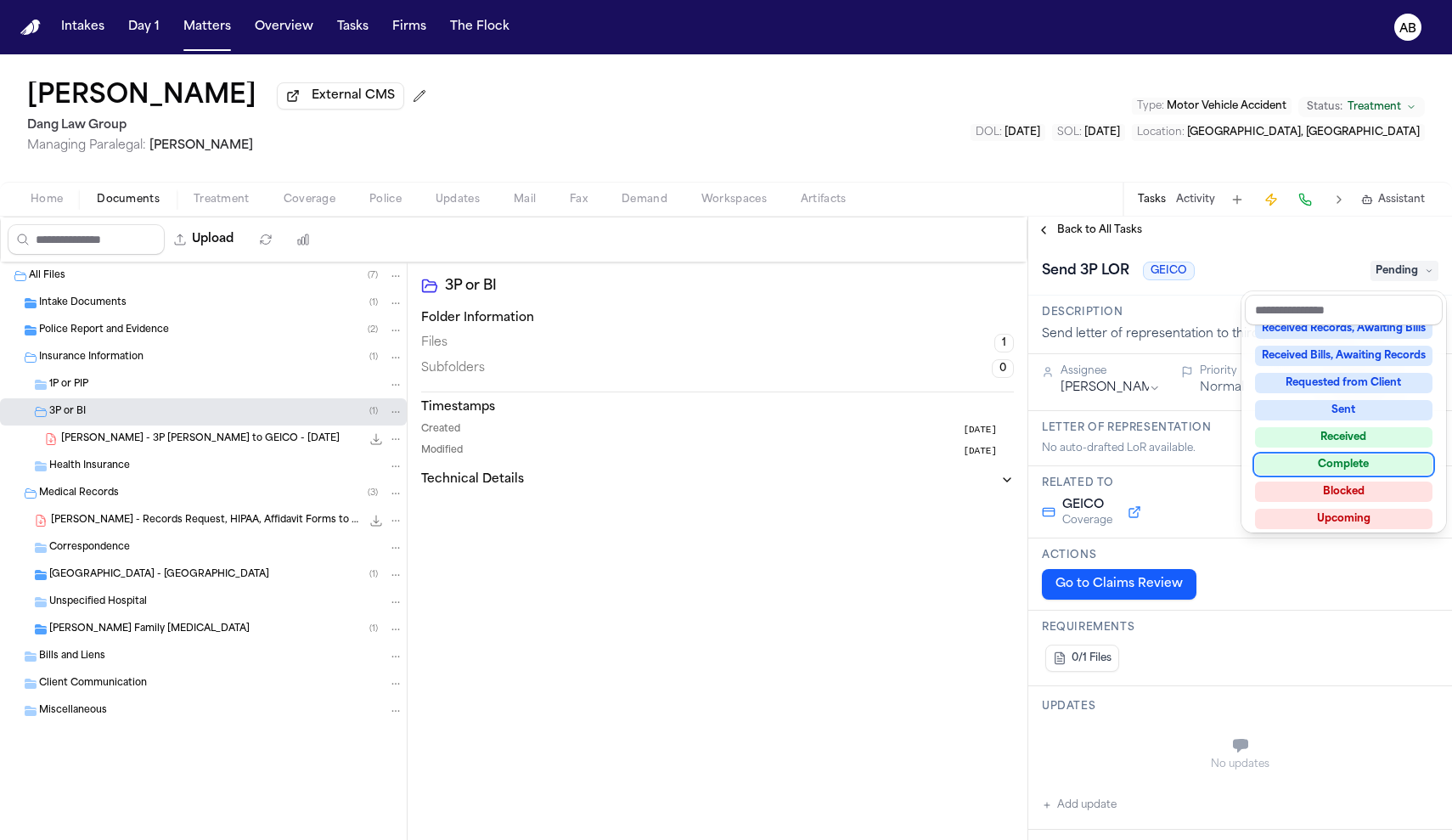
click at [1335, 473] on div "Not Applicable Pending To-Do Ongoing In Progress Requested Scheduled Attorney R…" at bounding box center [1343, 426] width 197 height 203
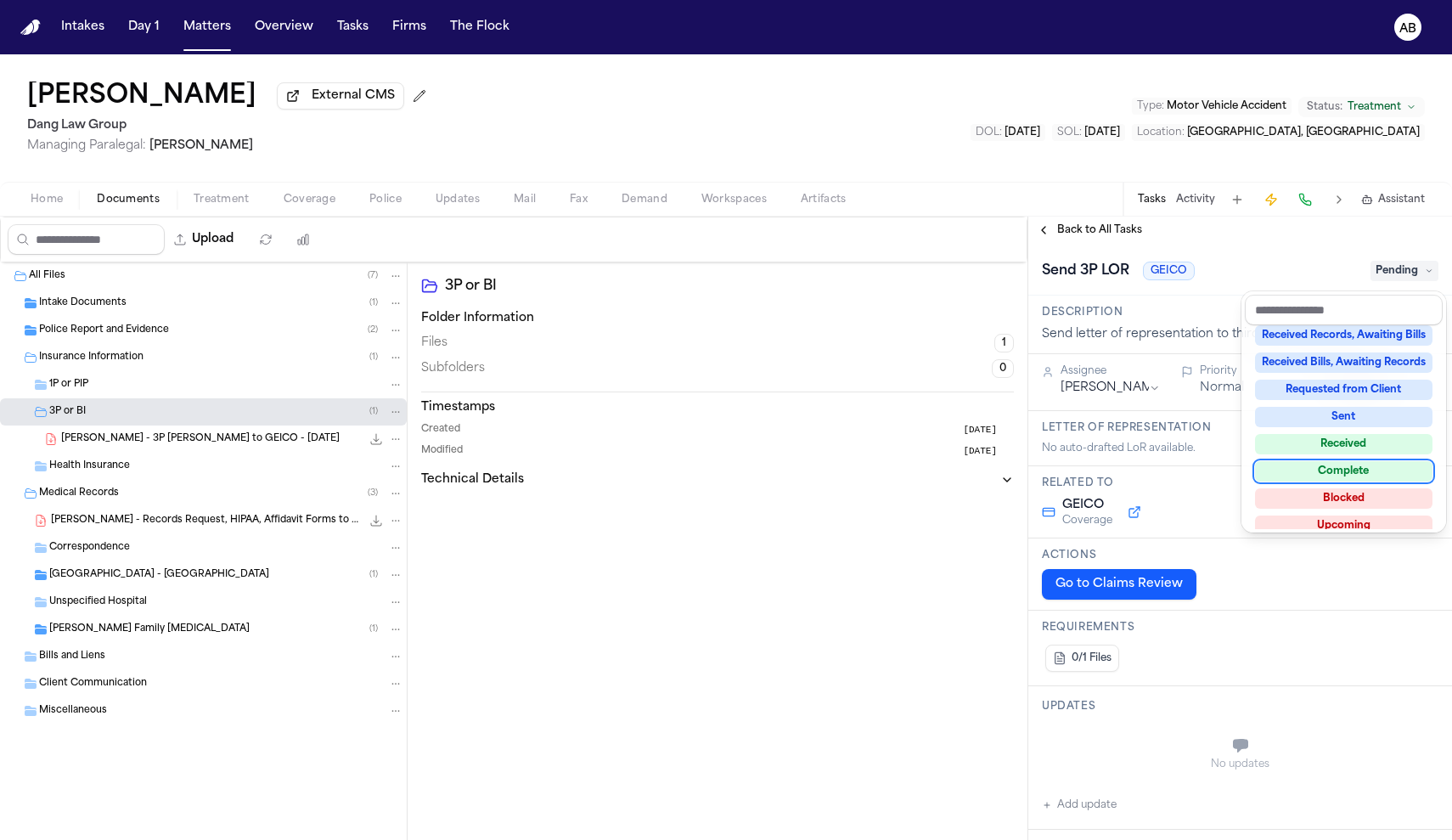
click at [1318, 475] on div "Complete" at bounding box center [1343, 471] width 178 height 21
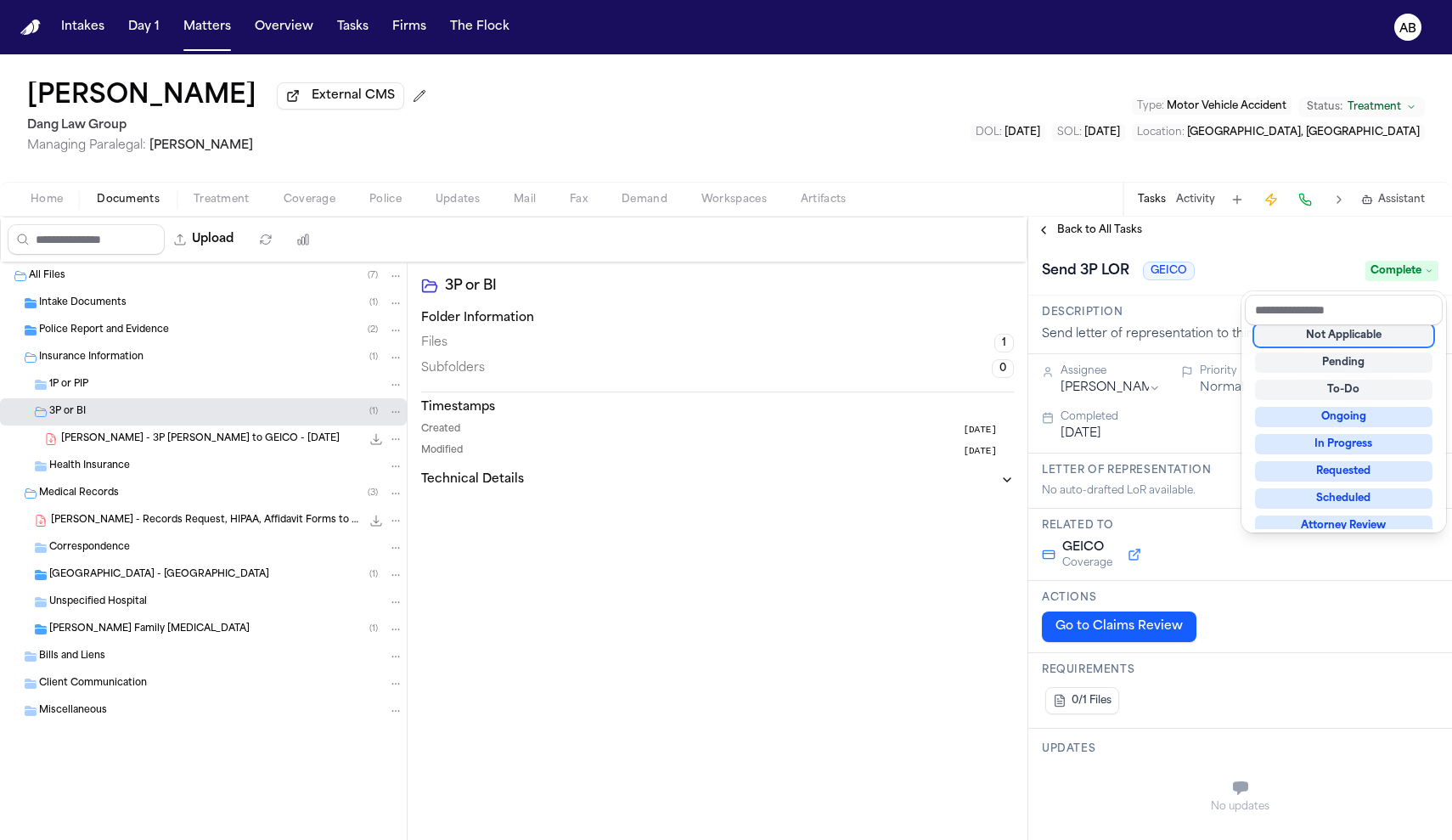
click at [1271, 275] on div "Send 3P LOR GEICO Complete" at bounding box center [1240, 271] width 397 height 27
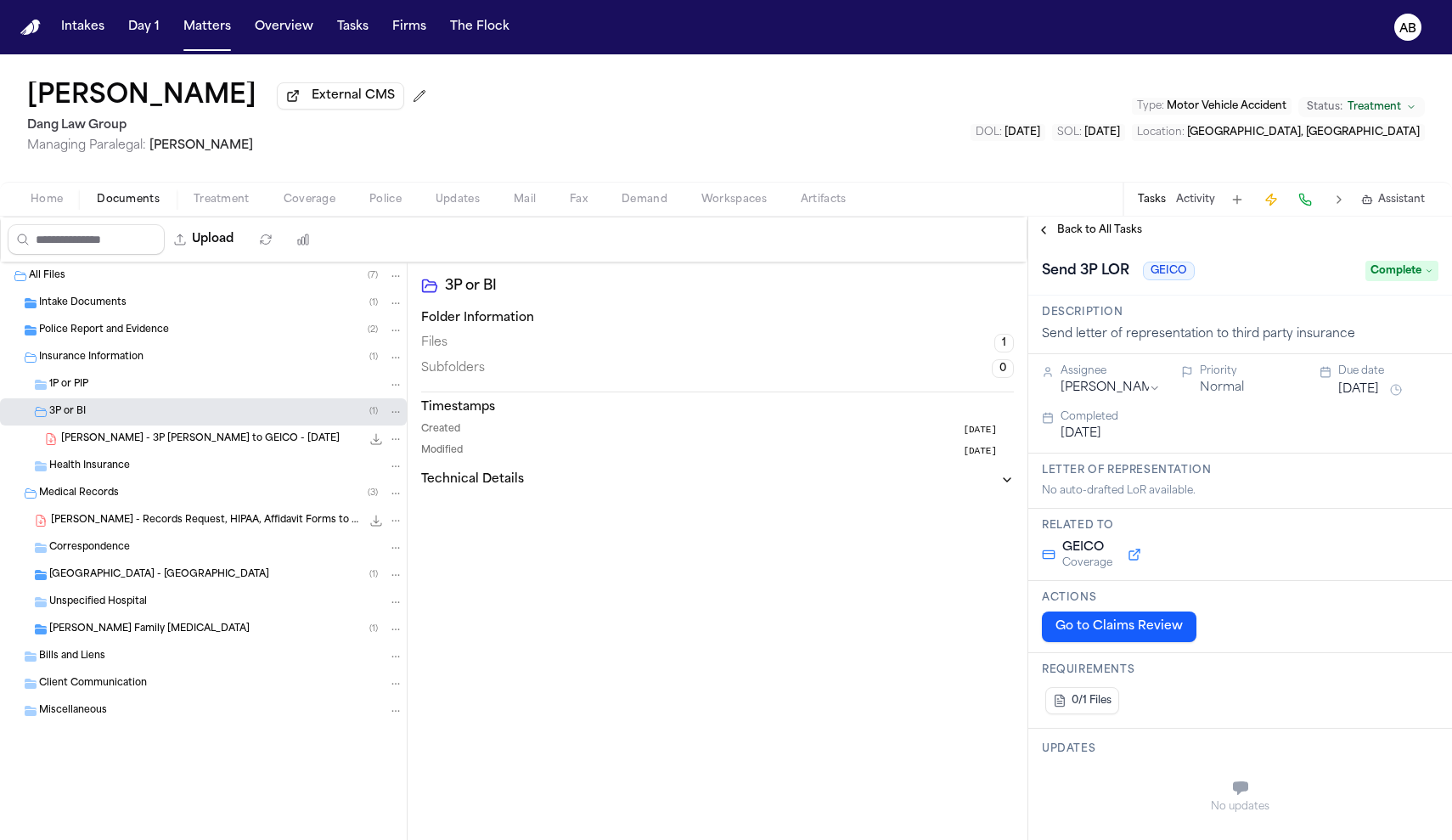
click at [1081, 227] on span "Back to All Tasks" at bounding box center [1099, 230] width 85 height 14
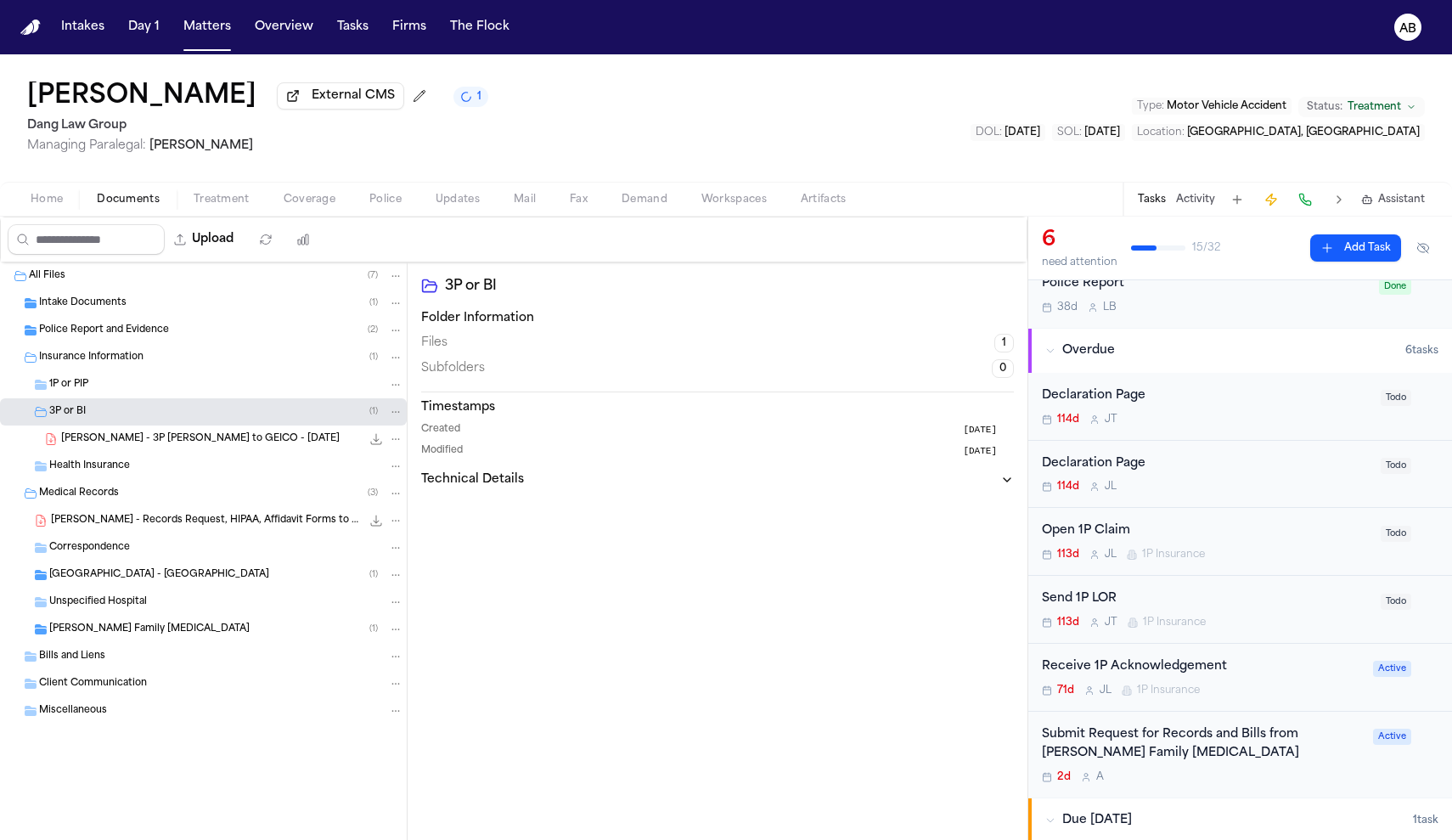
scroll to position [37, 0]
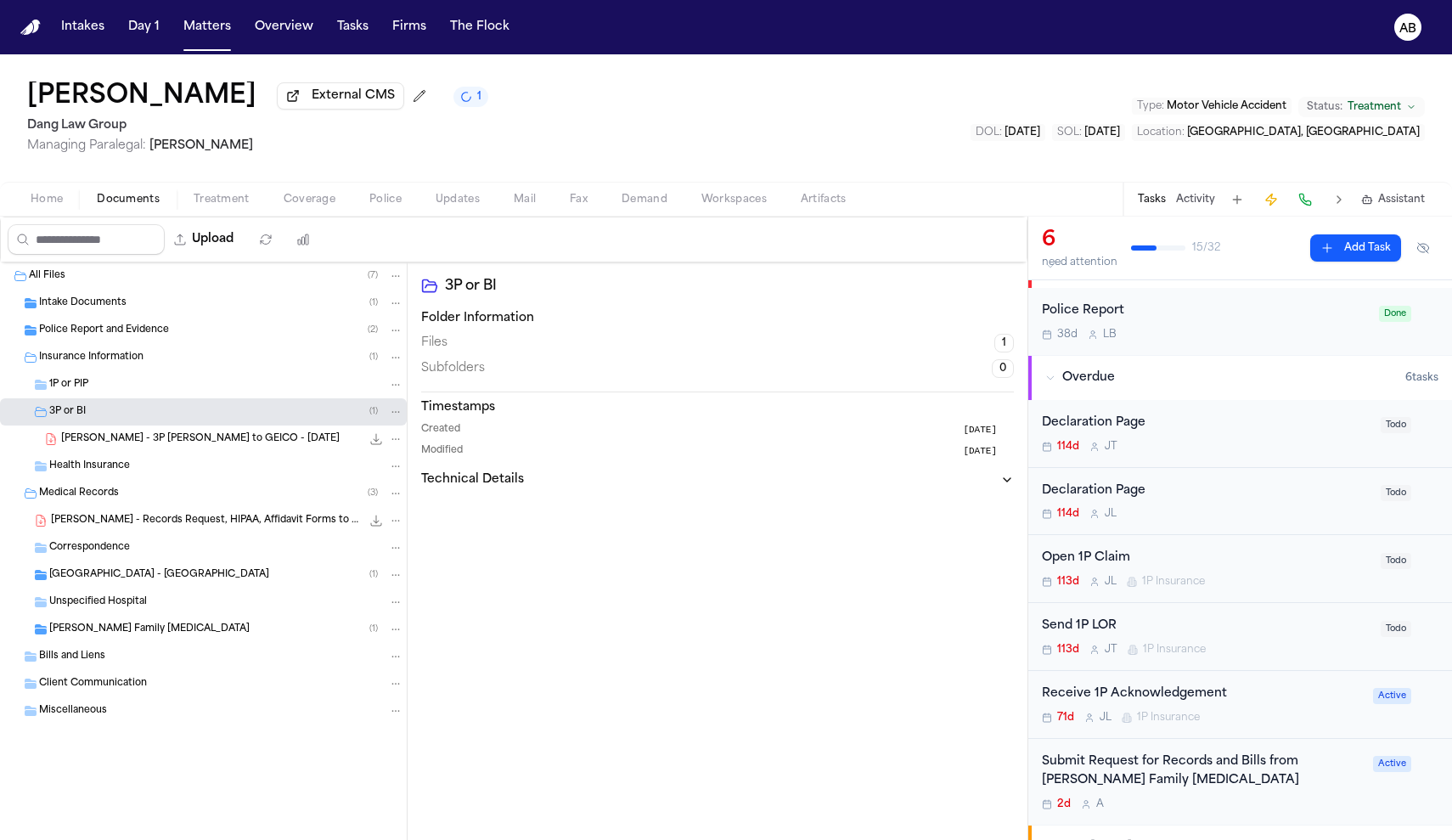
click at [104, 335] on span "Police Report and Evidence" at bounding box center [104, 331] width 130 height 15
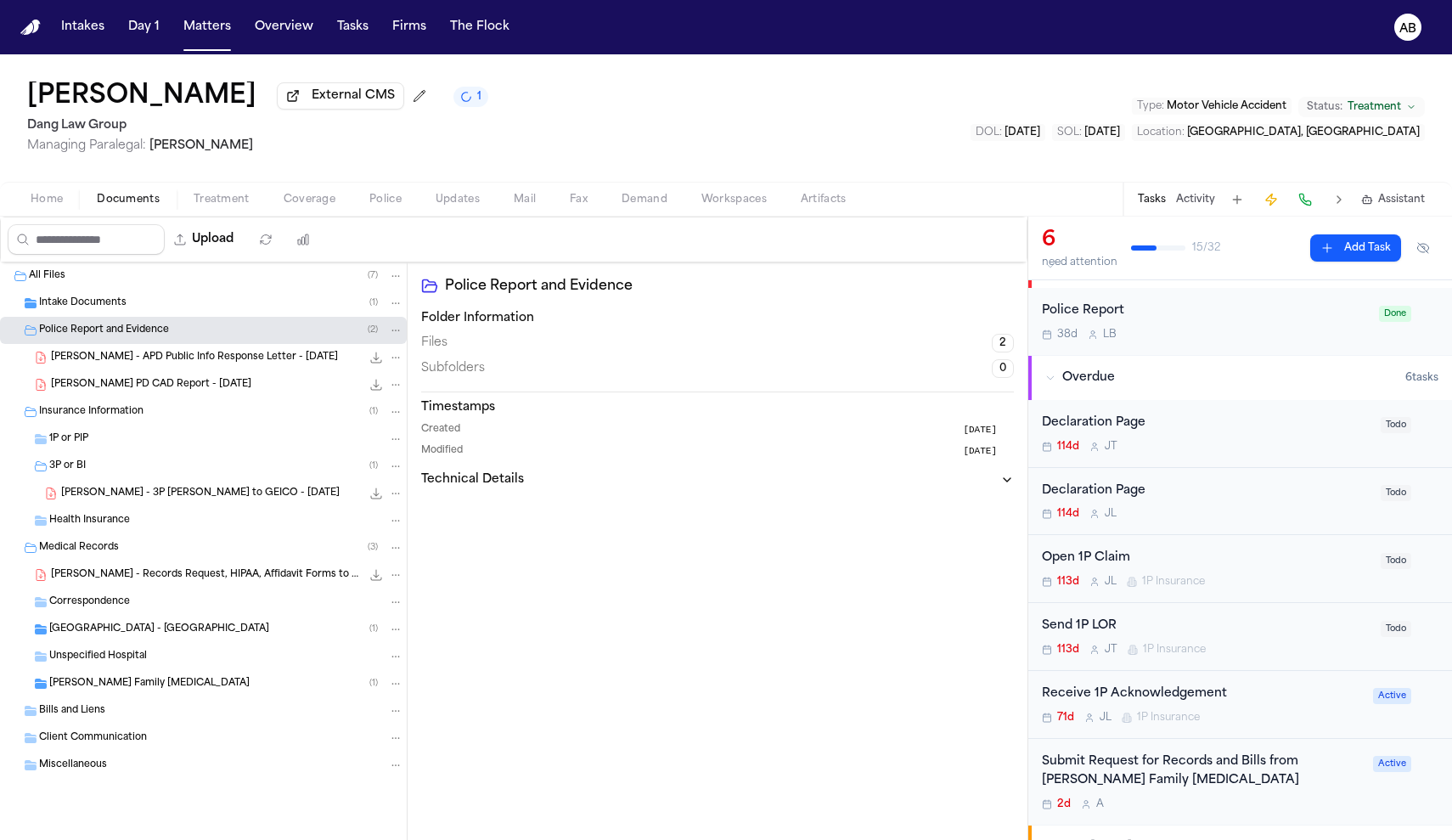
click at [117, 364] on span "[PERSON_NAME] - APD Public Info Response Letter - [DATE]" at bounding box center [195, 357] width 287 height 15
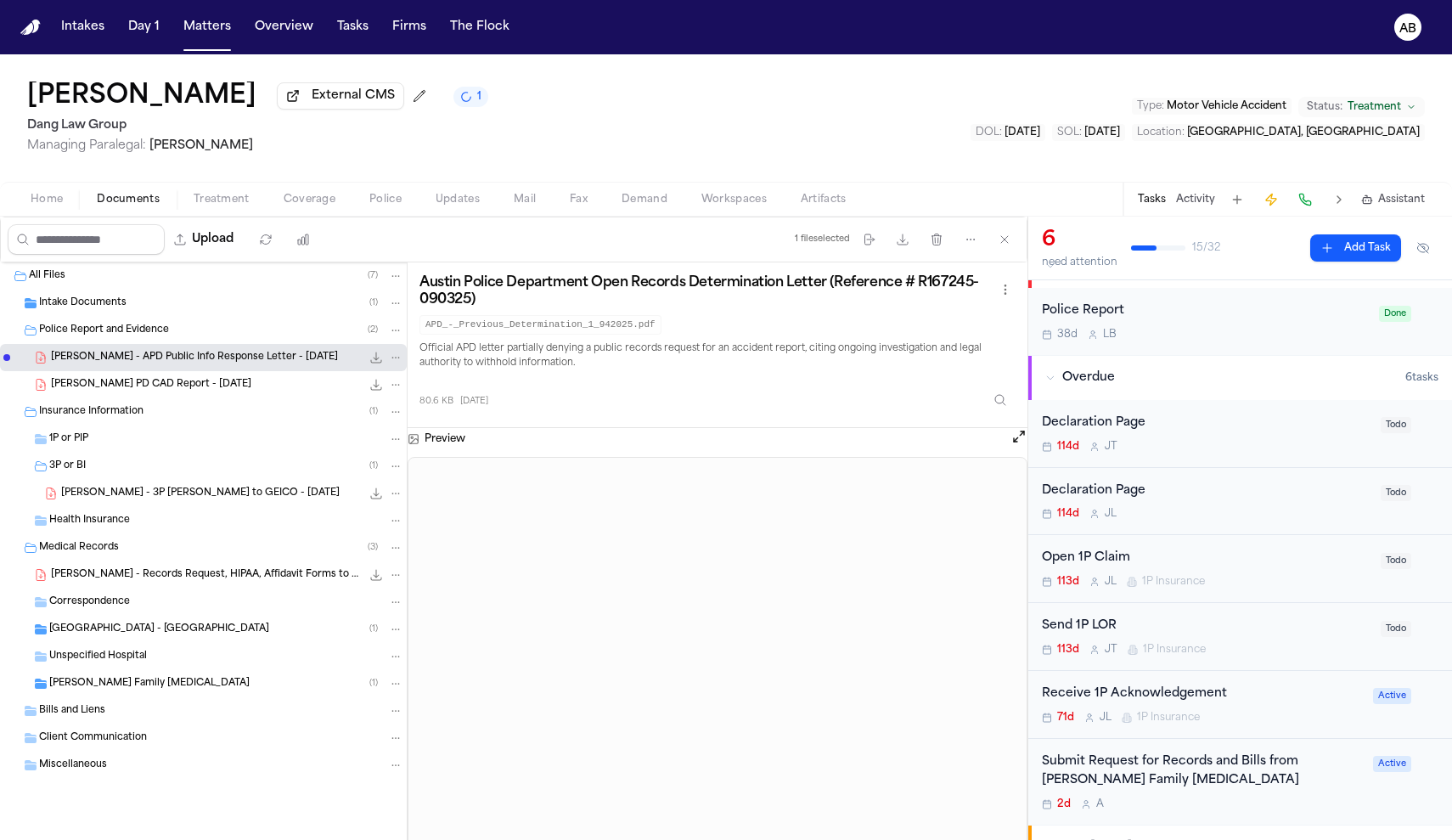
scroll to position [146, 0]
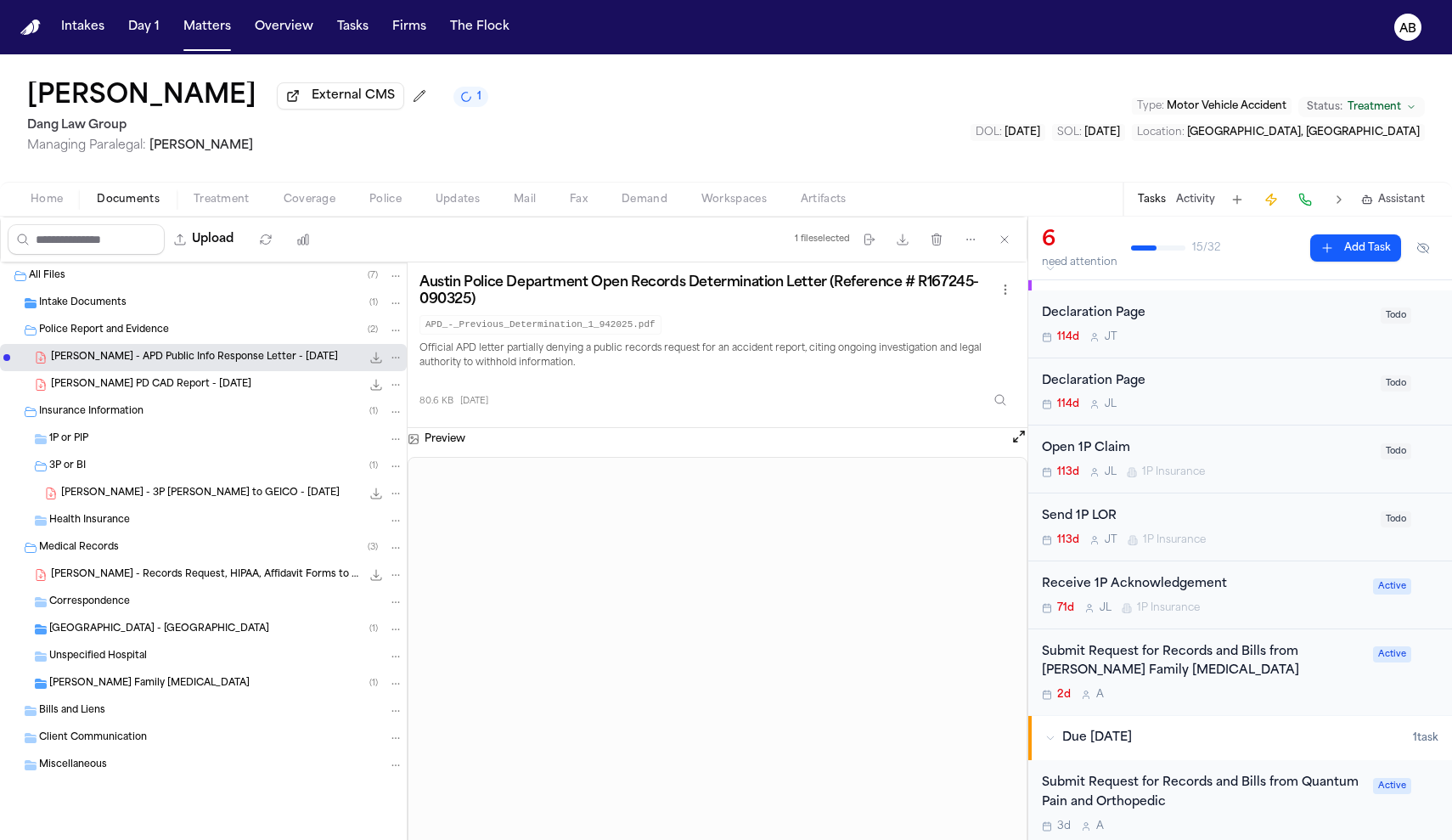
click at [120, 308] on span "Intake Documents" at bounding box center [83, 303] width 87 height 15
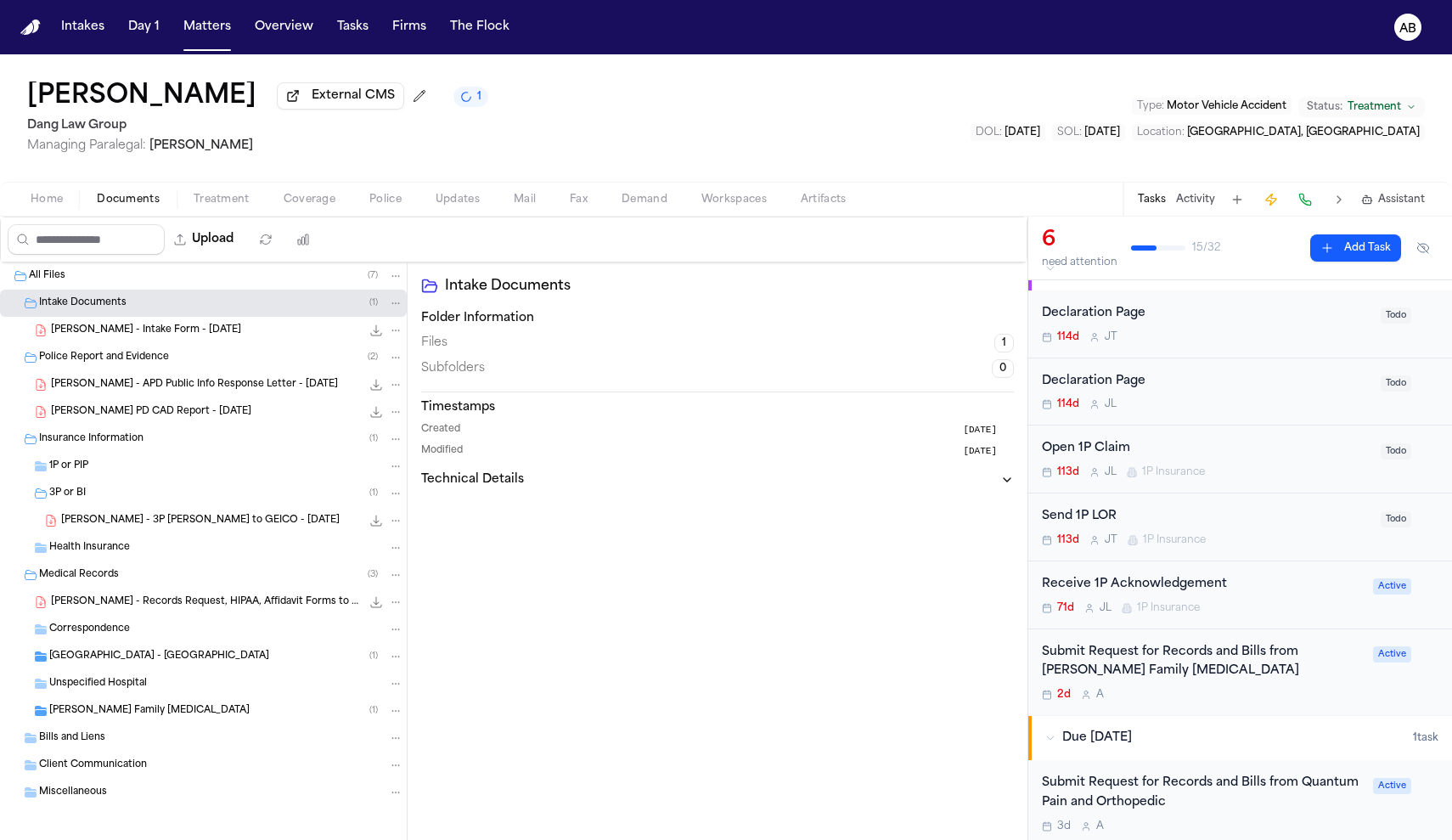
click at [115, 326] on div "[PERSON_NAME] - Intake Form - [DATE] 1.5 MB • PDF" at bounding box center [227, 331] width 352 height 17
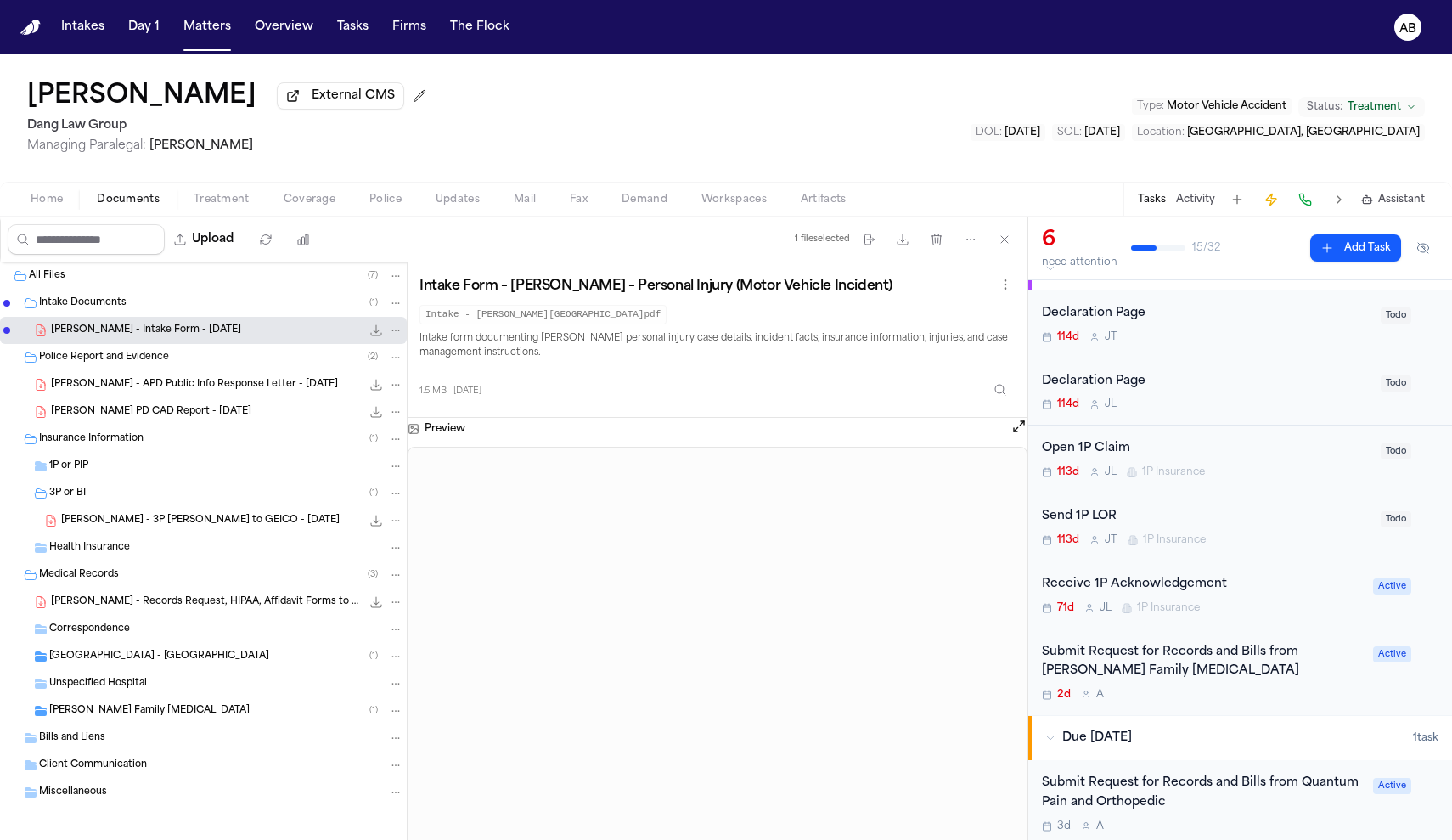
click at [307, 201] on span "Coverage" at bounding box center [309, 200] width 52 height 14
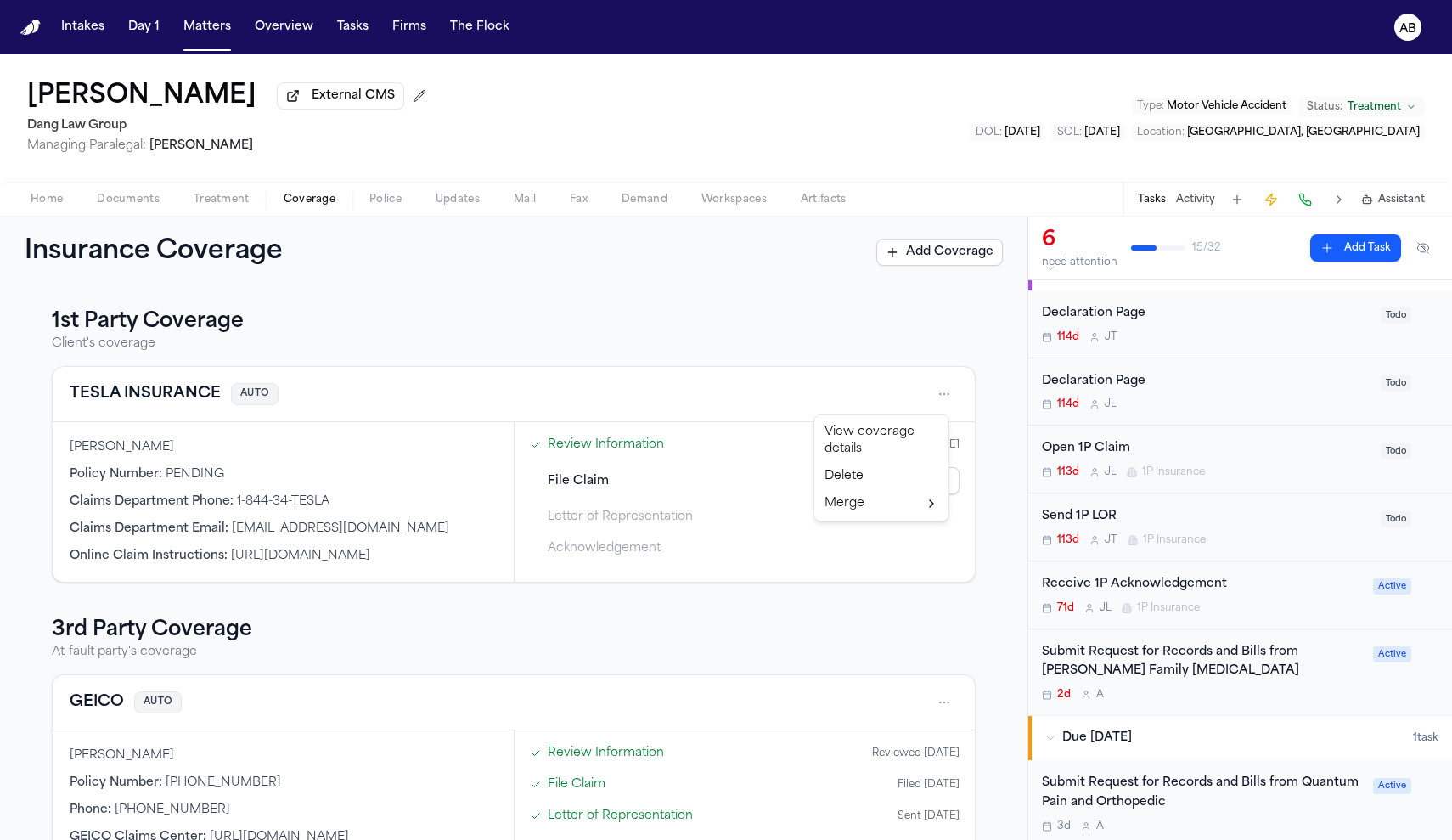
click at [948, 399] on html "Intakes Day 1 Matters Overview Tasks Firms The Flock AB [PERSON_NAME] External …" at bounding box center [726, 420] width 1452 height 840
click at [905, 428] on div "View coverage details" at bounding box center [881, 441] width 127 height 44
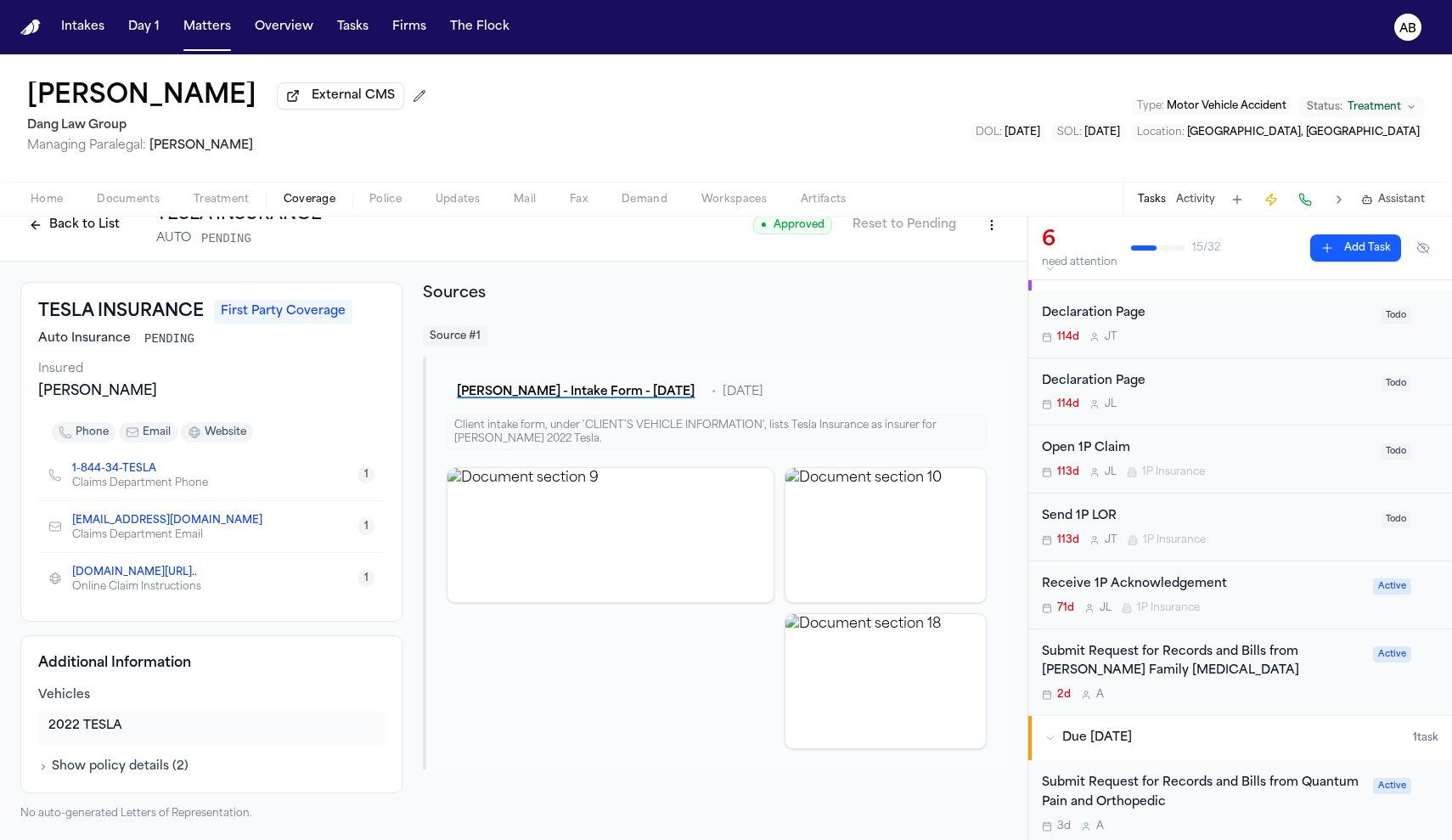
scroll to position [32, 0]
click at [111, 761] on button "Show policy details ( 2 )" at bounding box center [114, 766] width 150 height 17
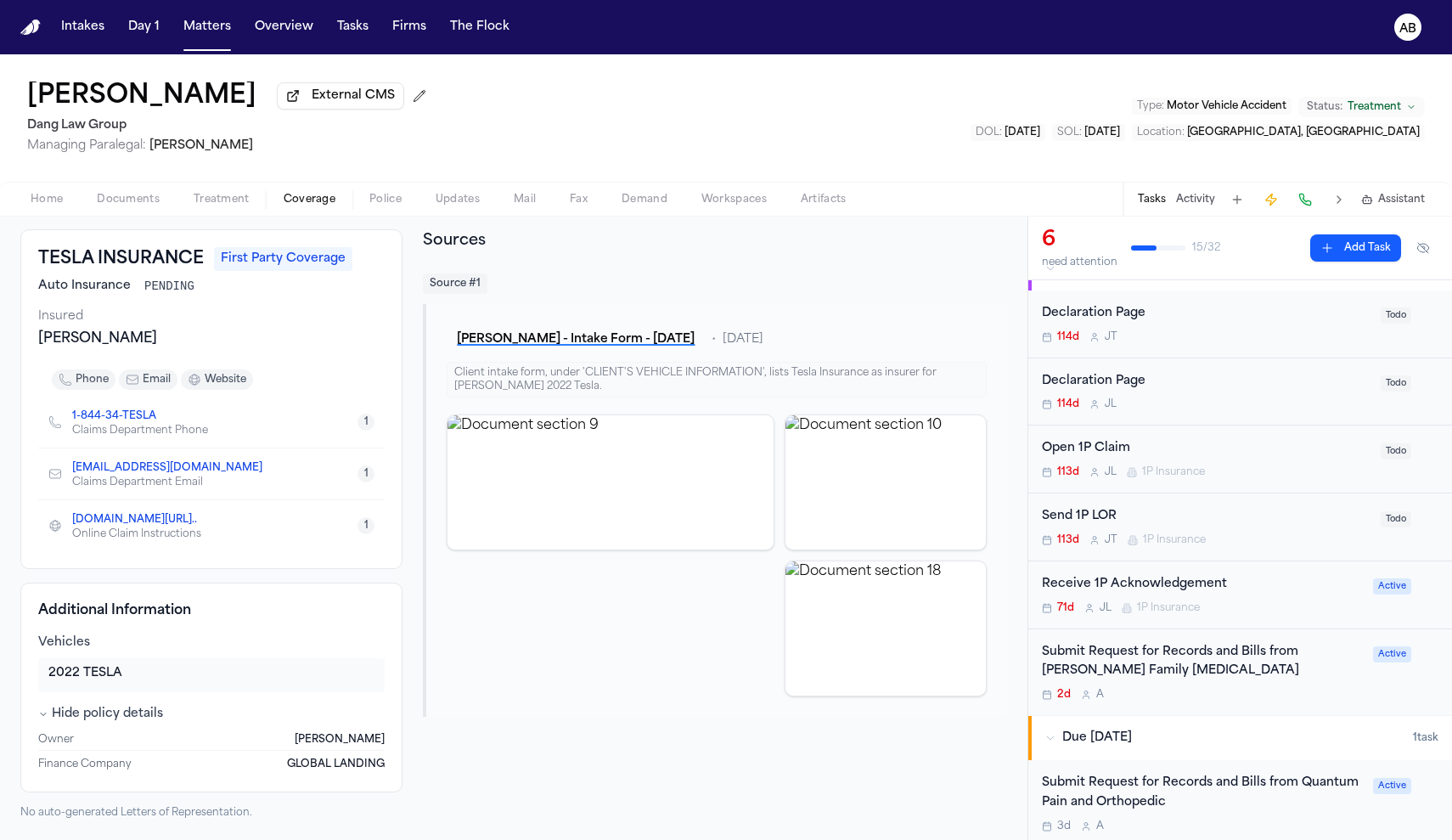
scroll to position [0, 0]
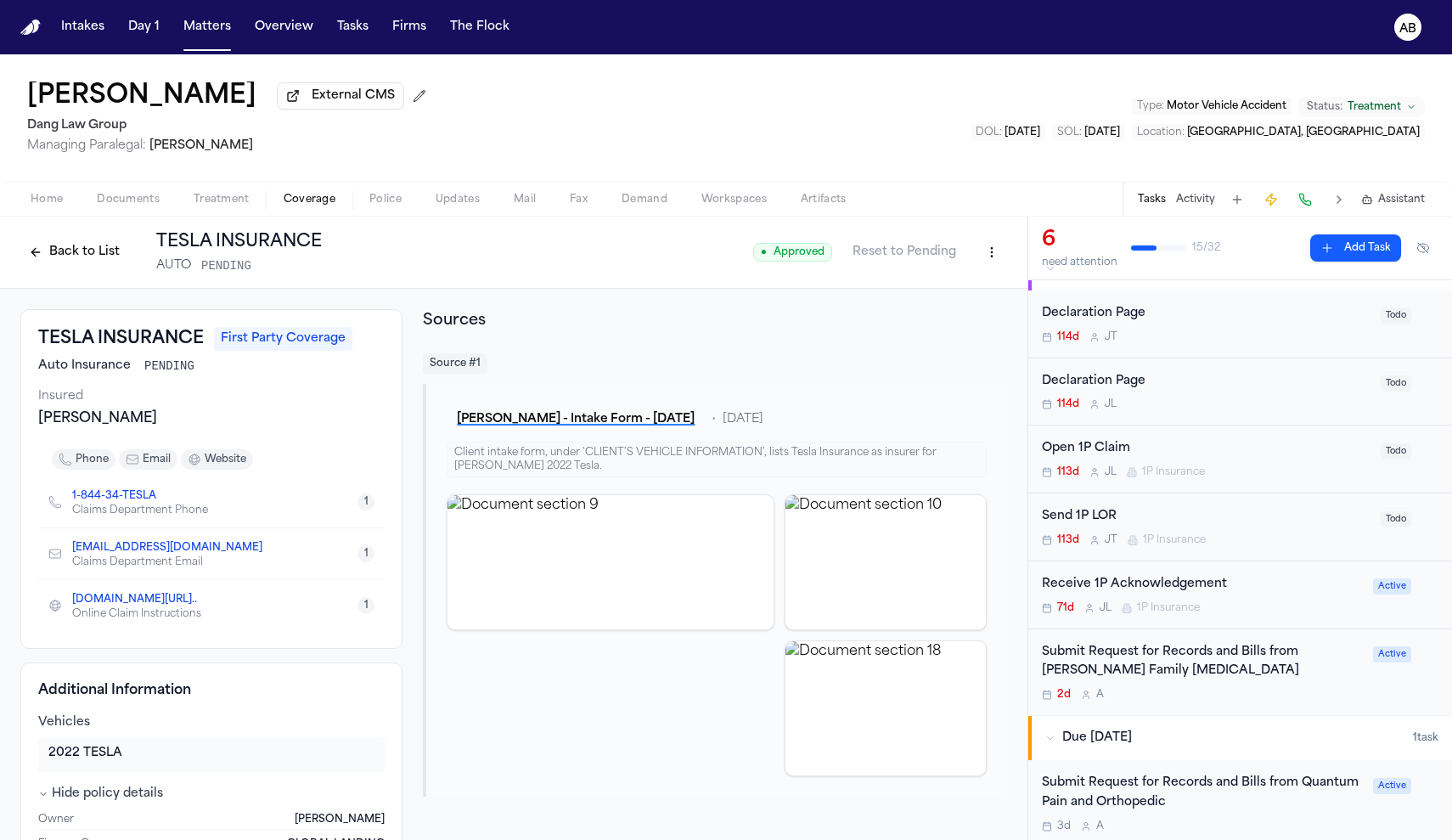
click at [56, 249] on button "Back to List" at bounding box center [74, 252] width 108 height 27
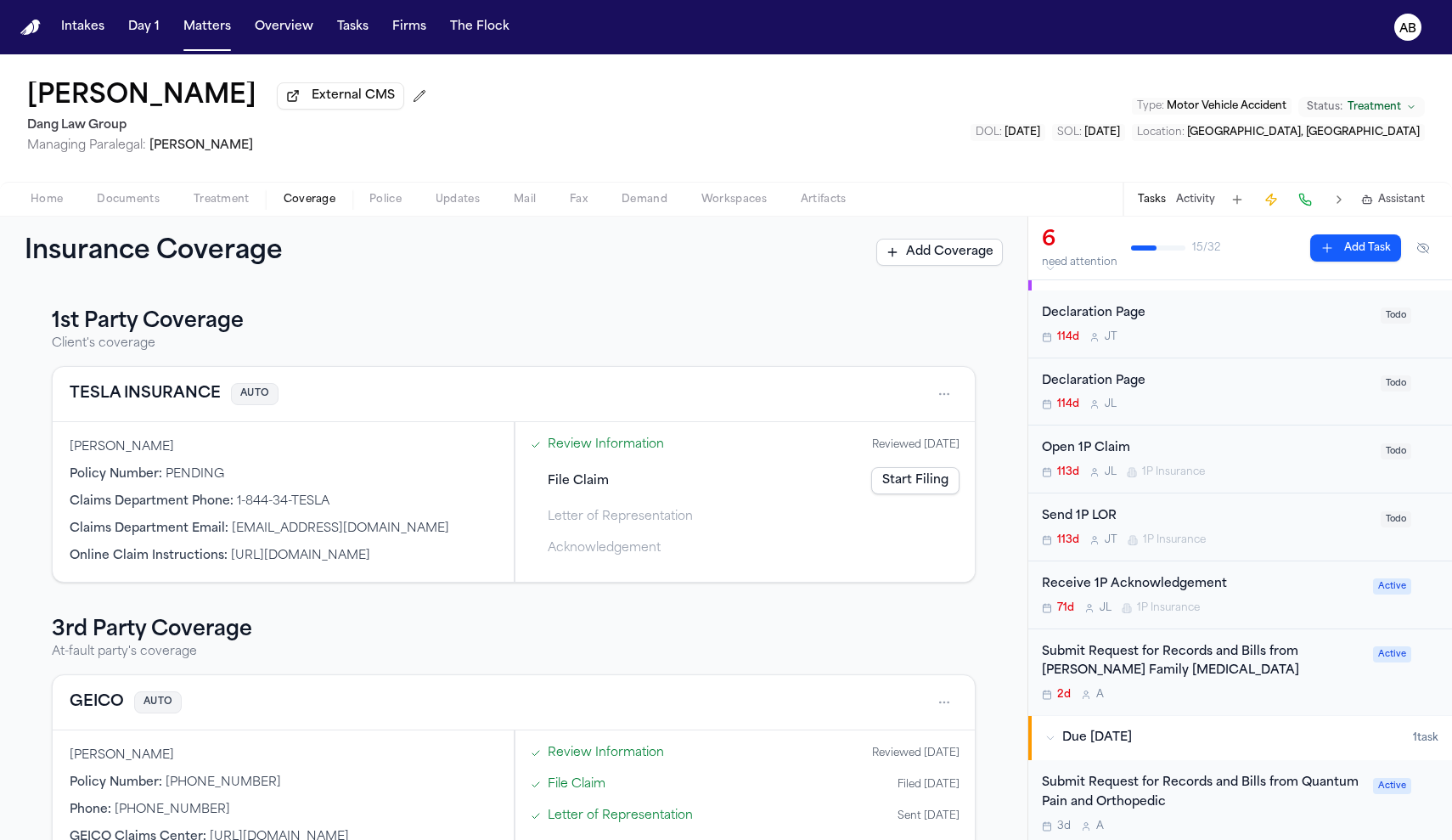
click at [938, 397] on html "Intakes Day 1 Matters Overview Tasks Firms The Flock AB [PERSON_NAME] External …" at bounding box center [726, 420] width 1452 height 840
click at [909, 427] on div "View coverage details" at bounding box center [881, 441] width 127 height 44
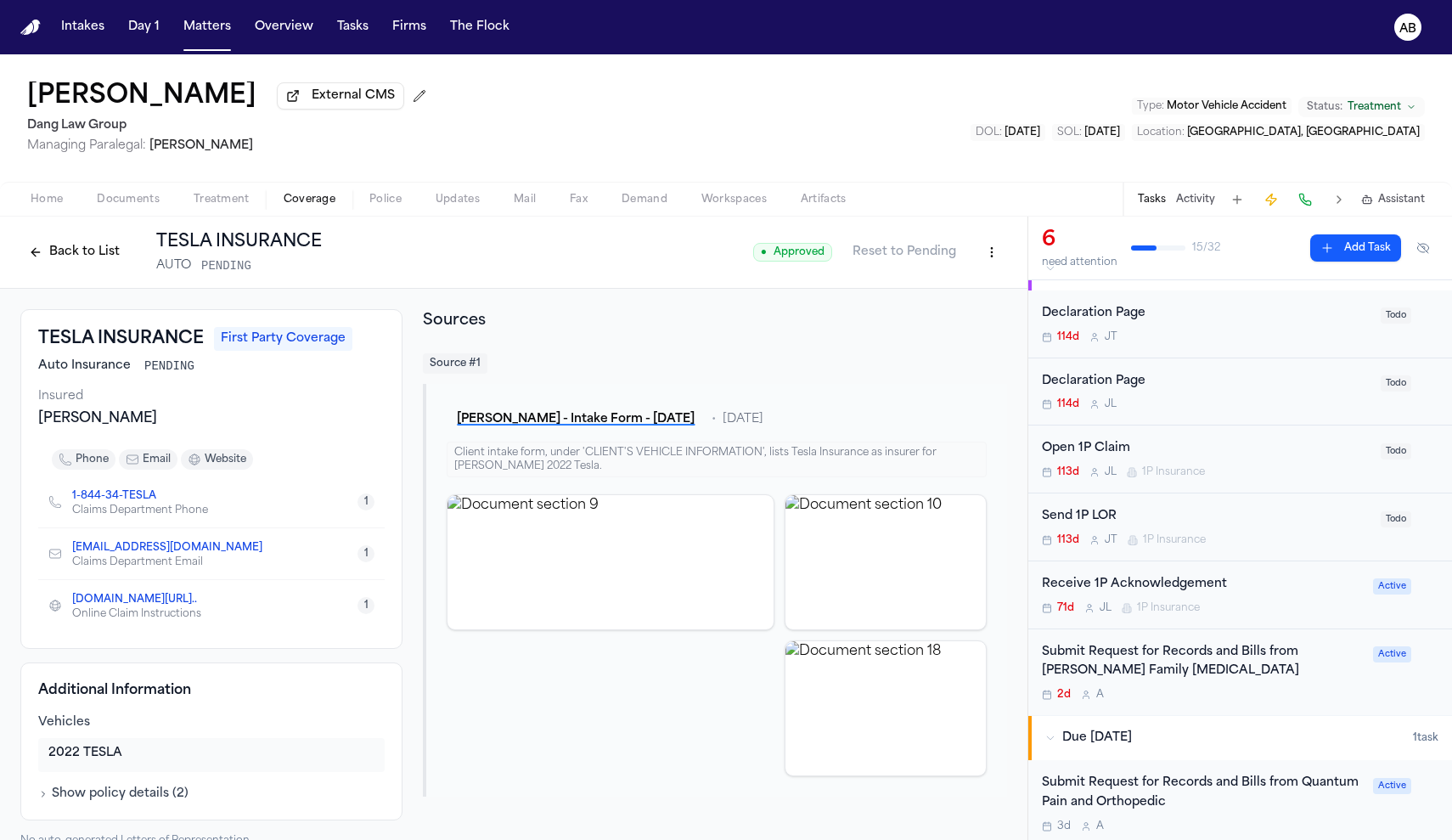
scroll to position [32, 0]
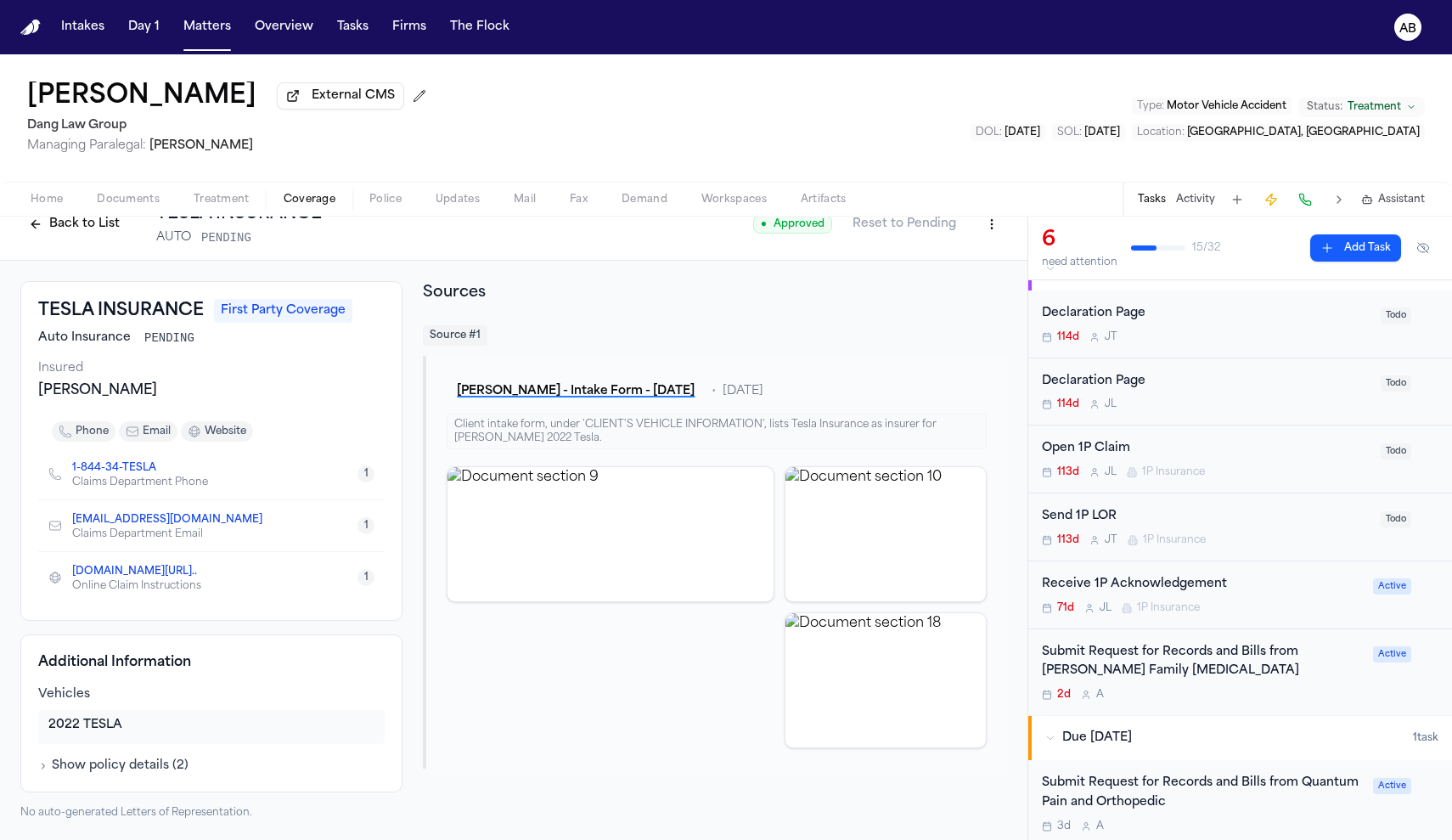
click at [138, 206] on span "Documents" at bounding box center [128, 200] width 63 height 14
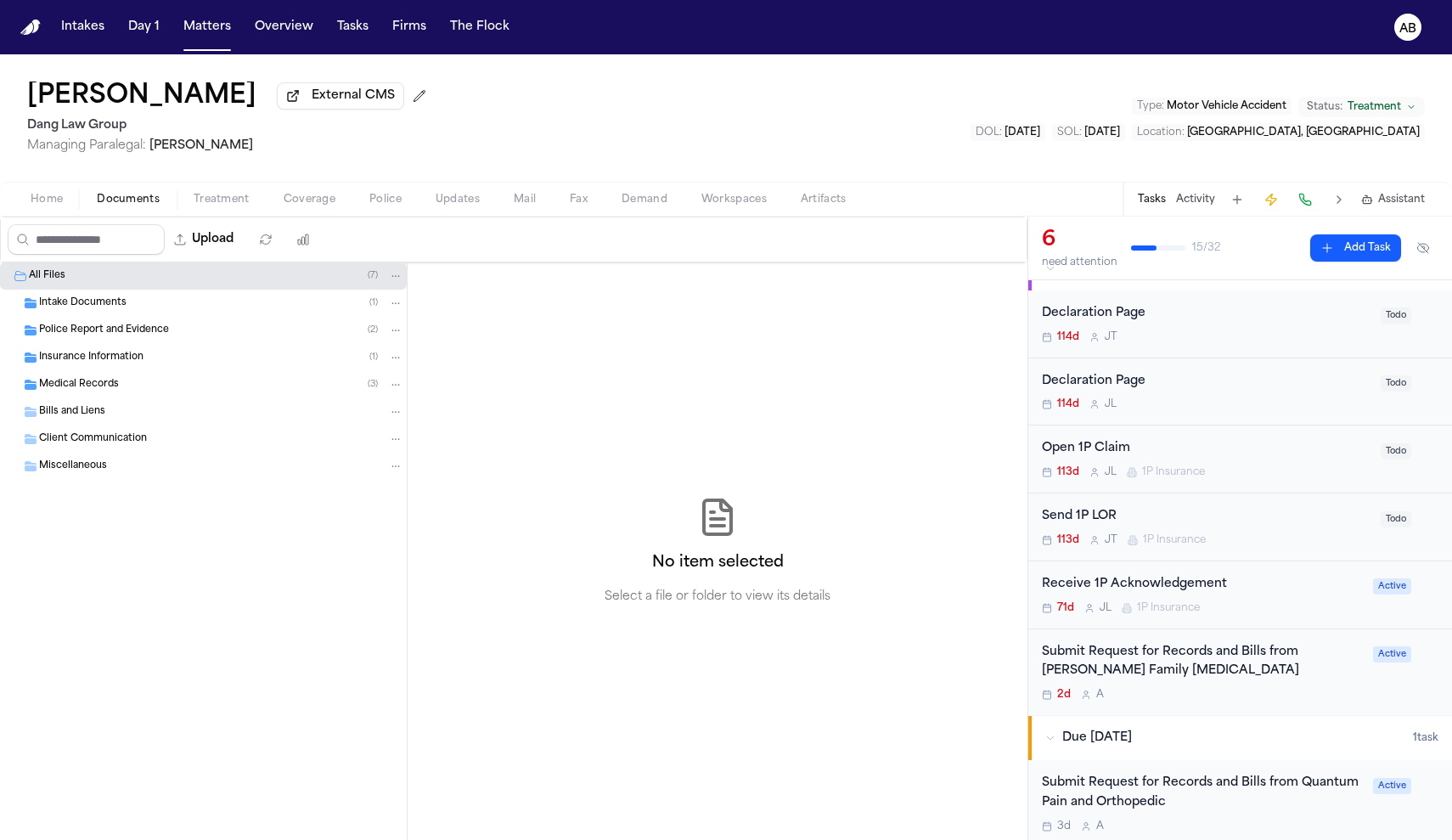
click at [109, 325] on div "Police Report and Evidence ( 2 )" at bounding box center [203, 331] width 407 height 27
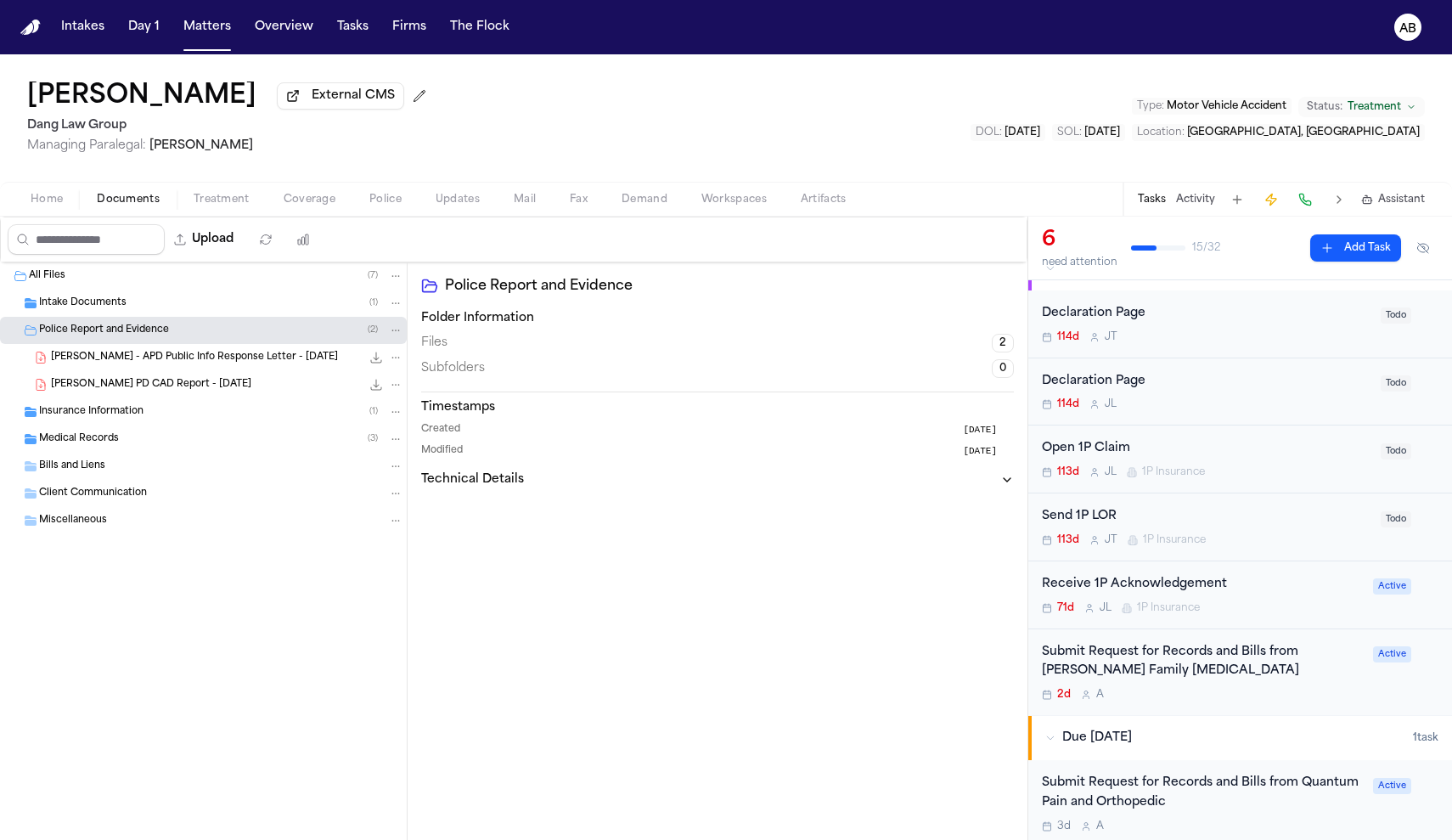
click at [136, 369] on div "T. Landweer - APD Public Info Response Letter - 9.4.25 80.6 KB • PDF" at bounding box center [203, 357] width 407 height 27
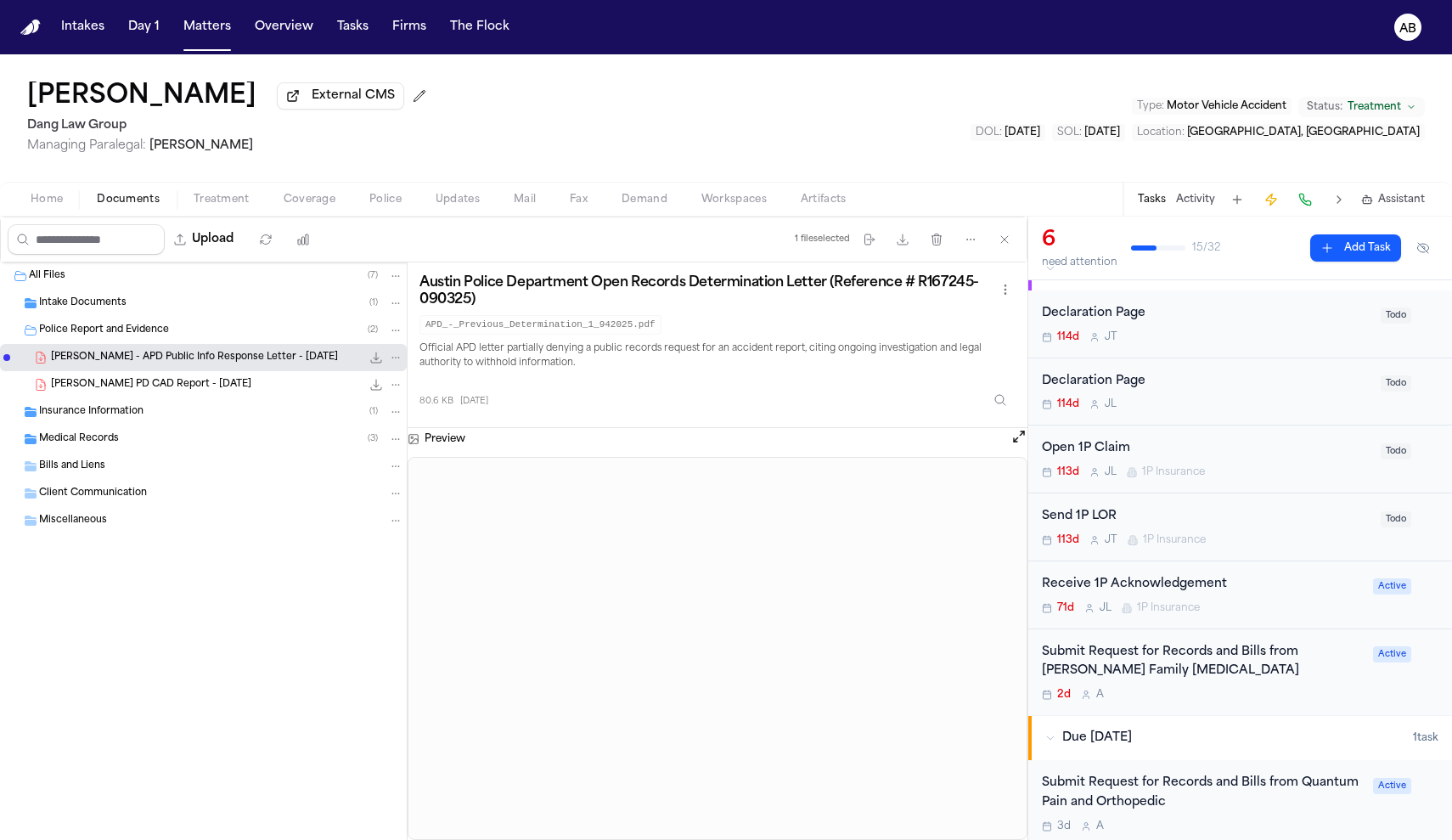
click at [78, 309] on span "Intake Documents" at bounding box center [83, 303] width 87 height 15
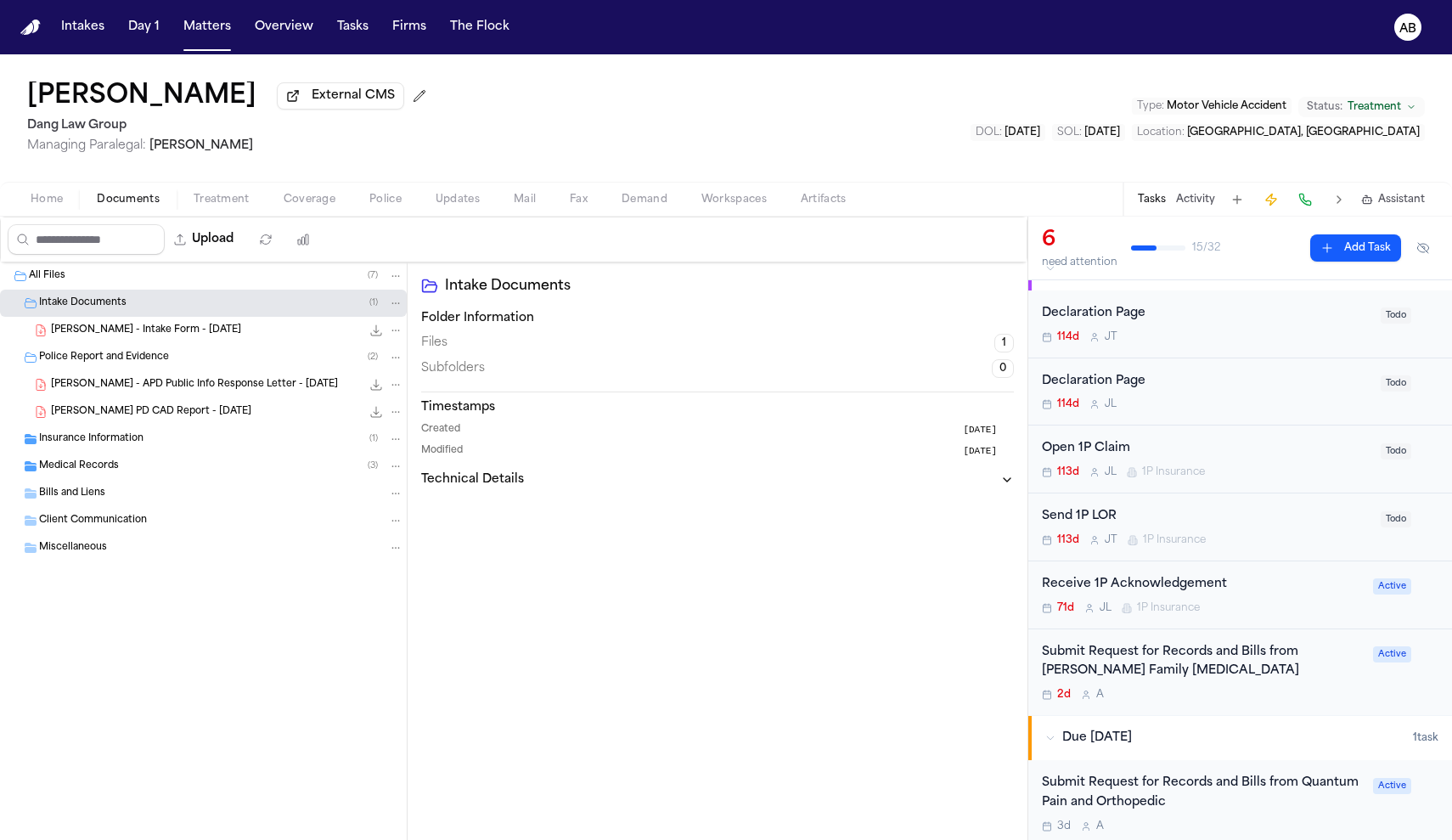
click at [124, 338] on span "T. Landweer - Intake Form - 6.6.25" at bounding box center [146, 331] width 191 height 15
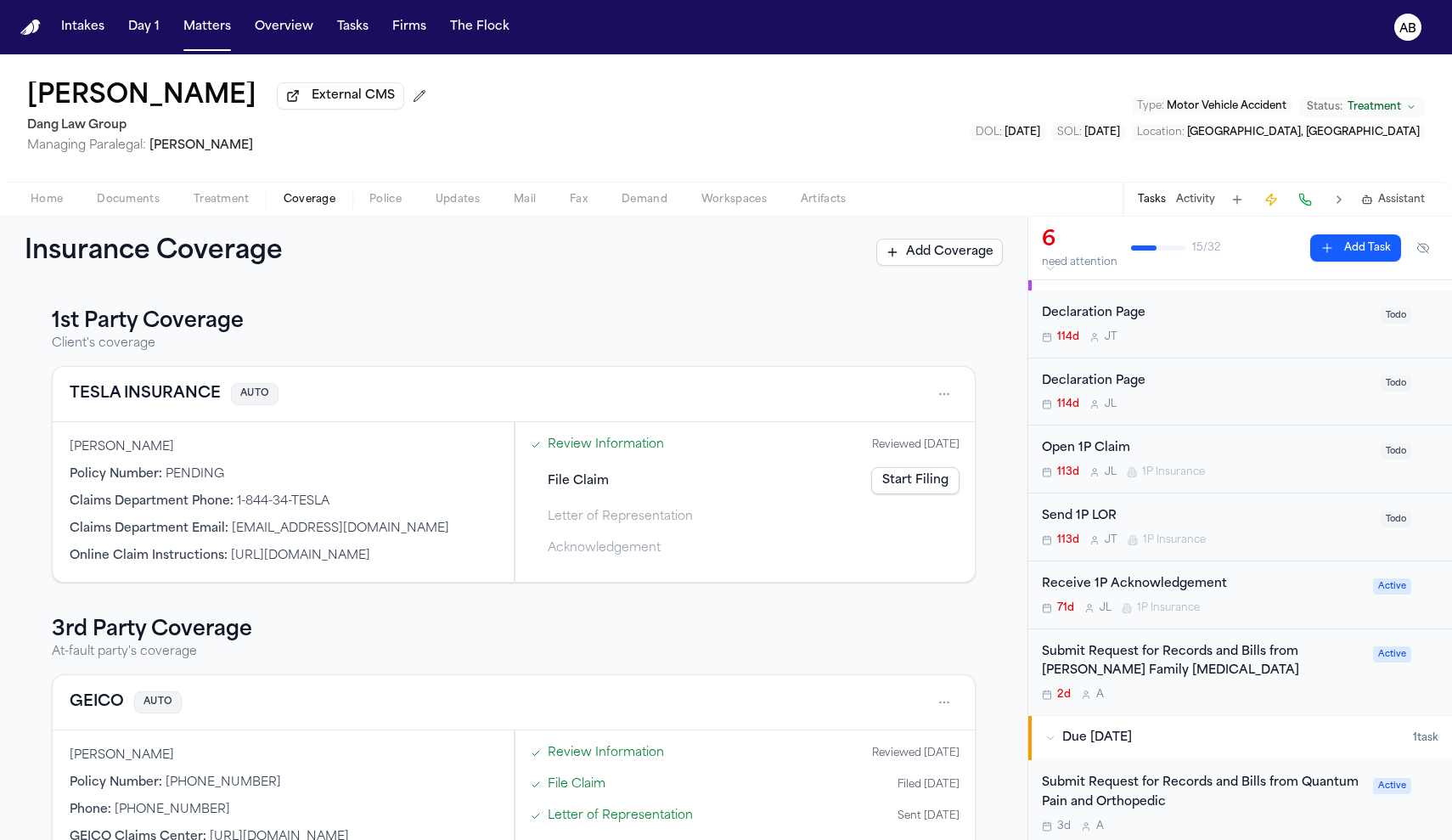
click at [322, 206] on span "Coverage" at bounding box center [309, 200] width 52 height 14
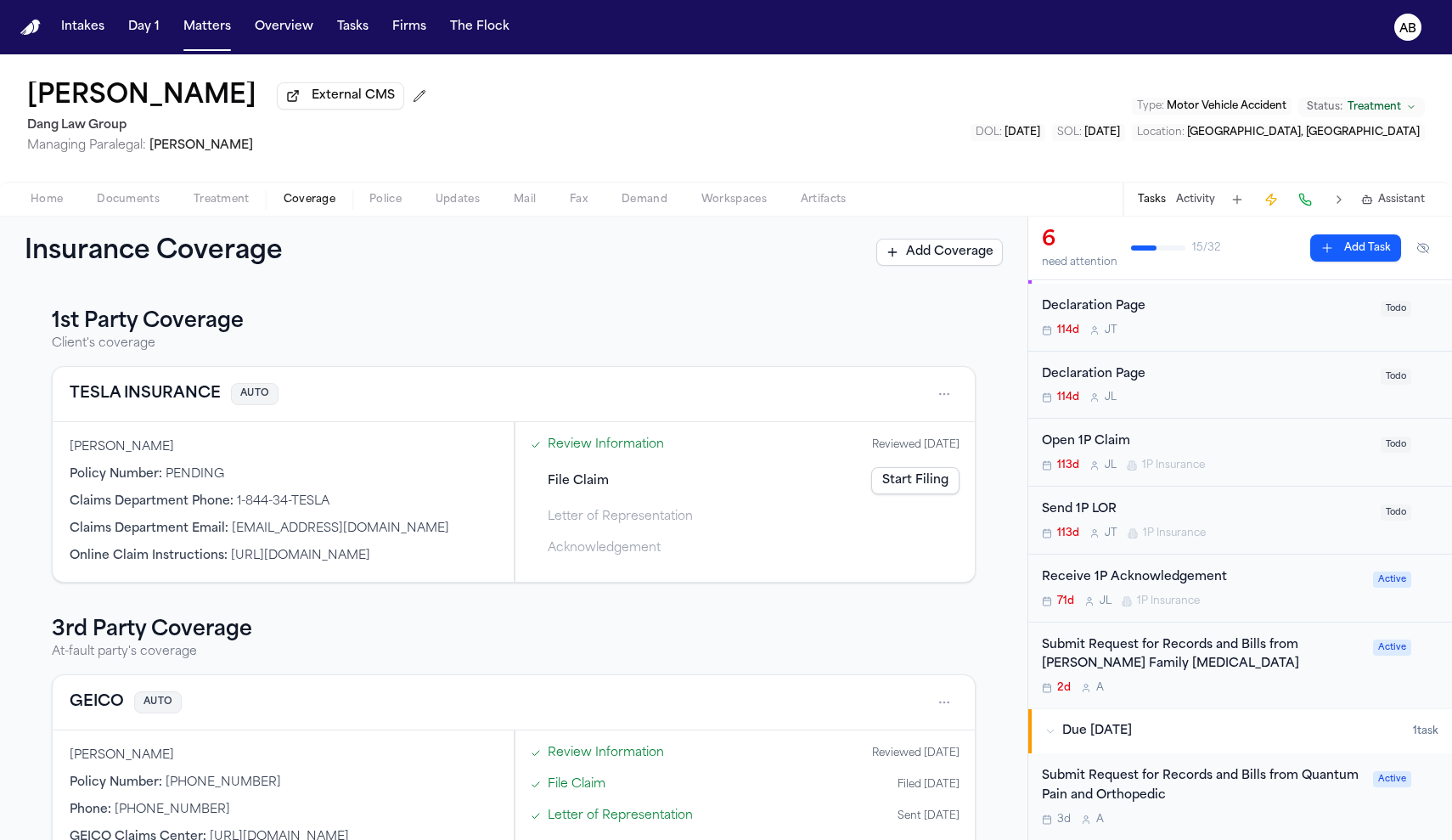
click at [936, 479] on link "Start Filing" at bounding box center [914, 480] width 88 height 27
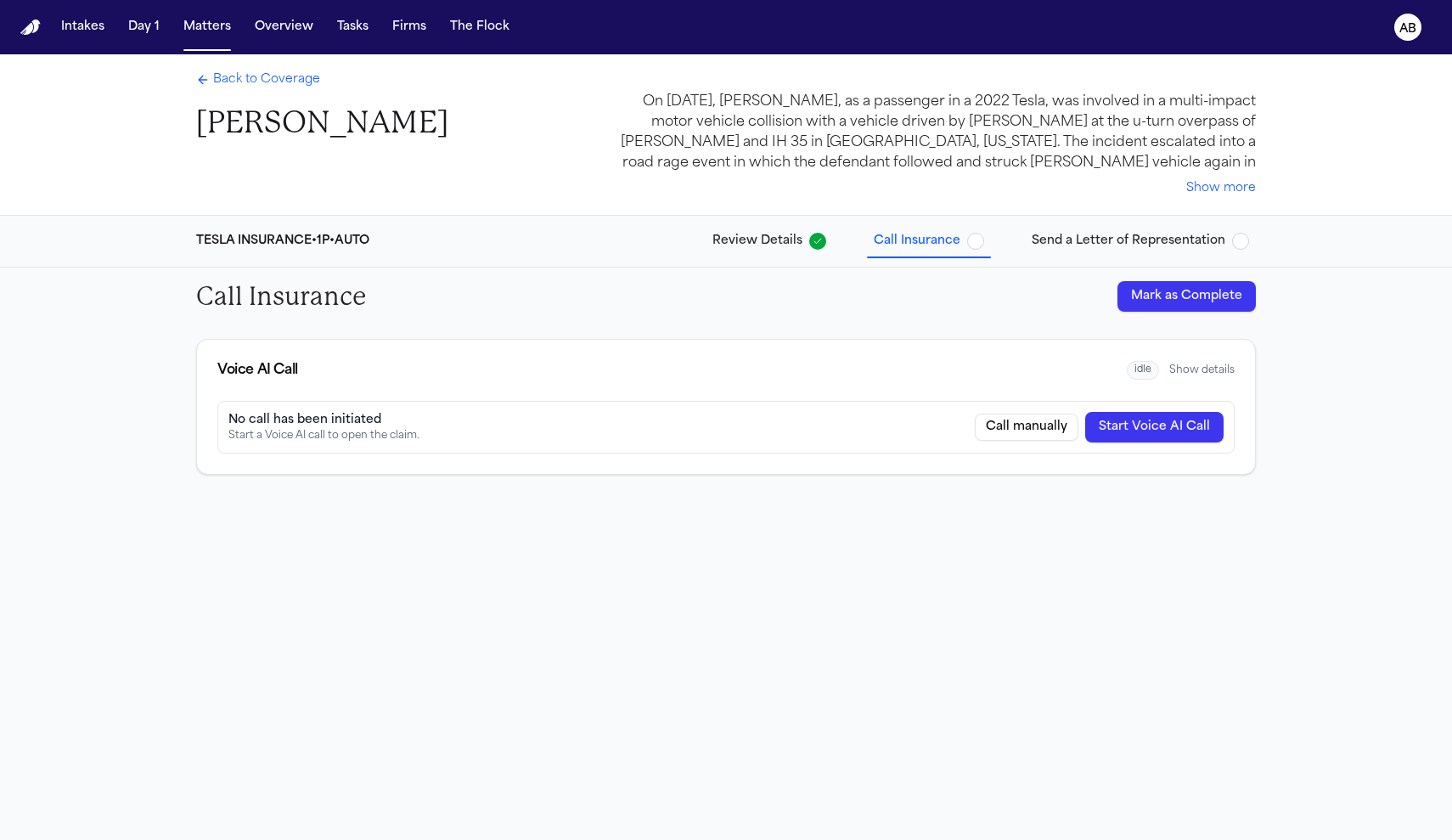
click at [272, 79] on span "Back to Coverage" at bounding box center [266, 79] width 107 height 17
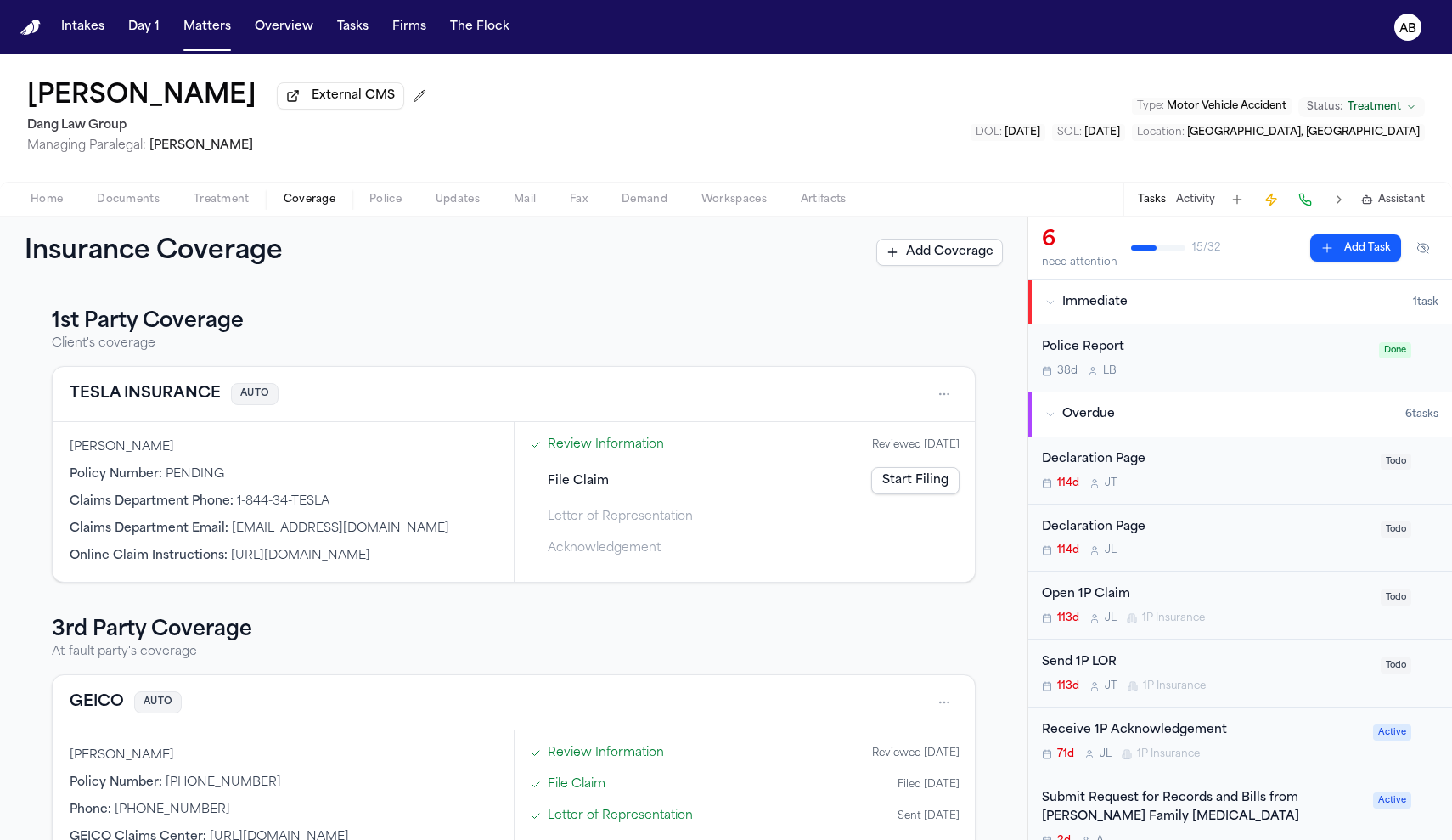
click at [231, 206] on span "Treatment" at bounding box center [222, 200] width 56 height 14
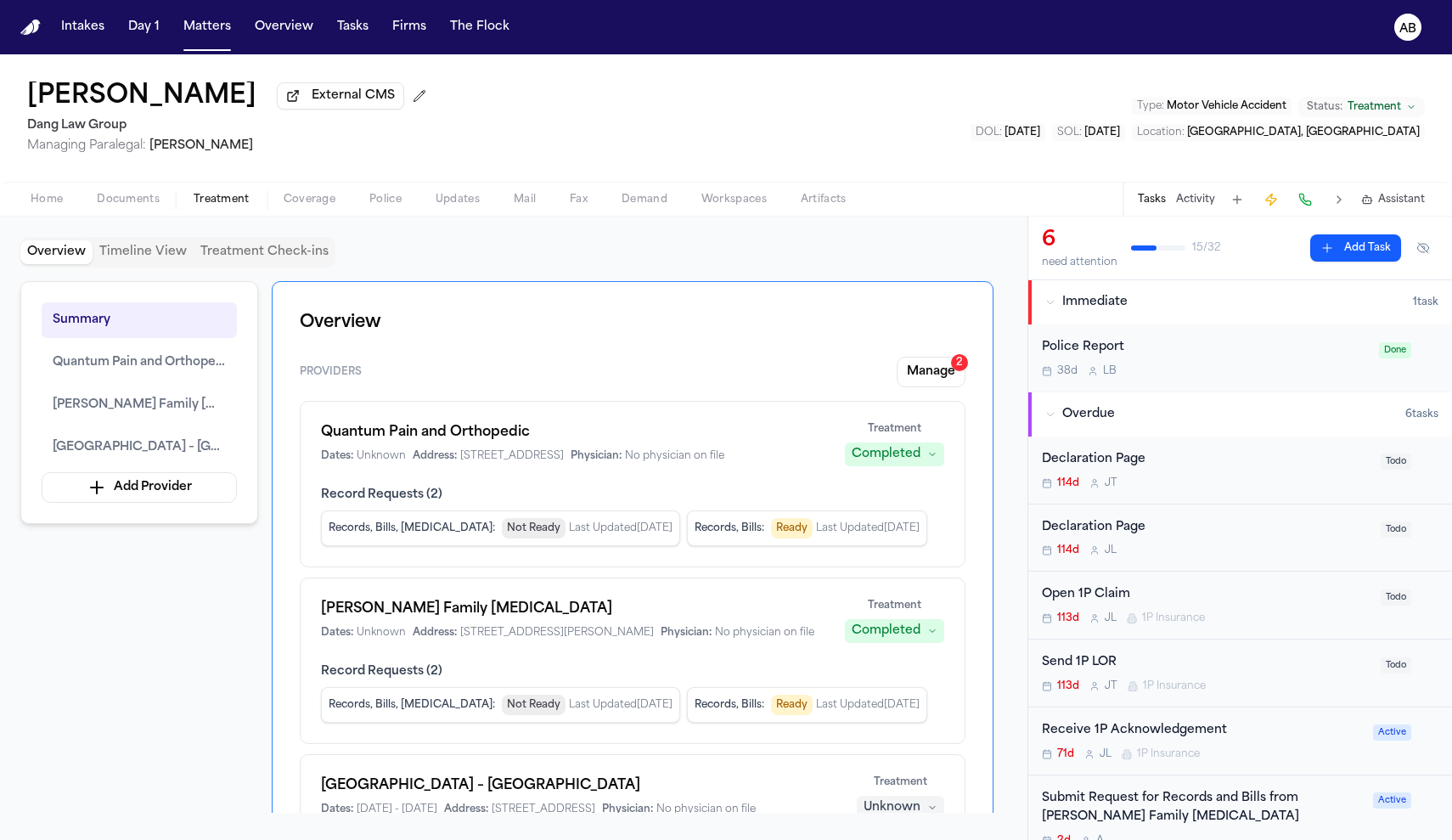
click at [139, 196] on span "Documents" at bounding box center [128, 200] width 63 height 14
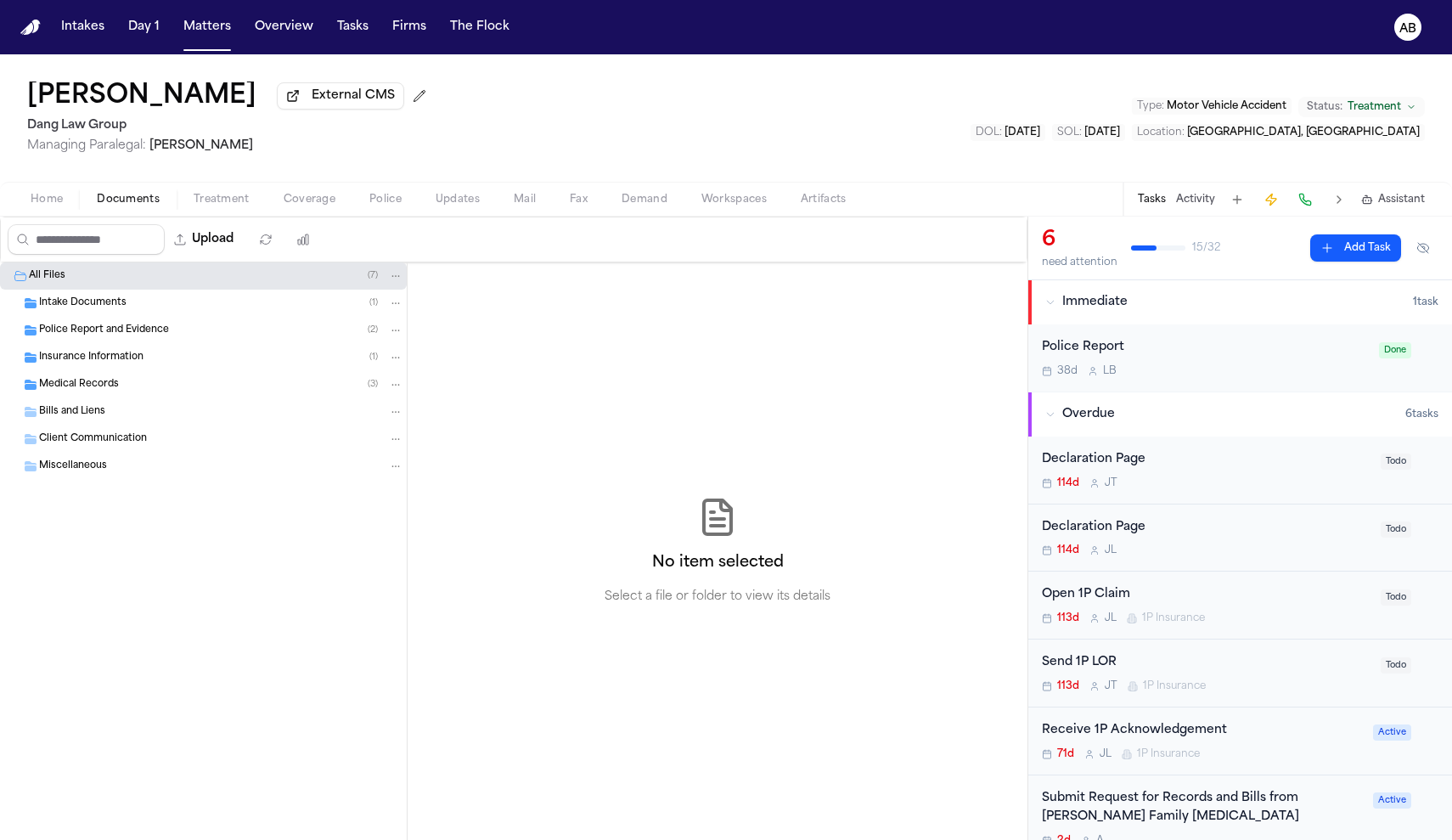
click at [167, 364] on div "Insurance Information ( 1 )" at bounding box center [221, 357] width 364 height 15
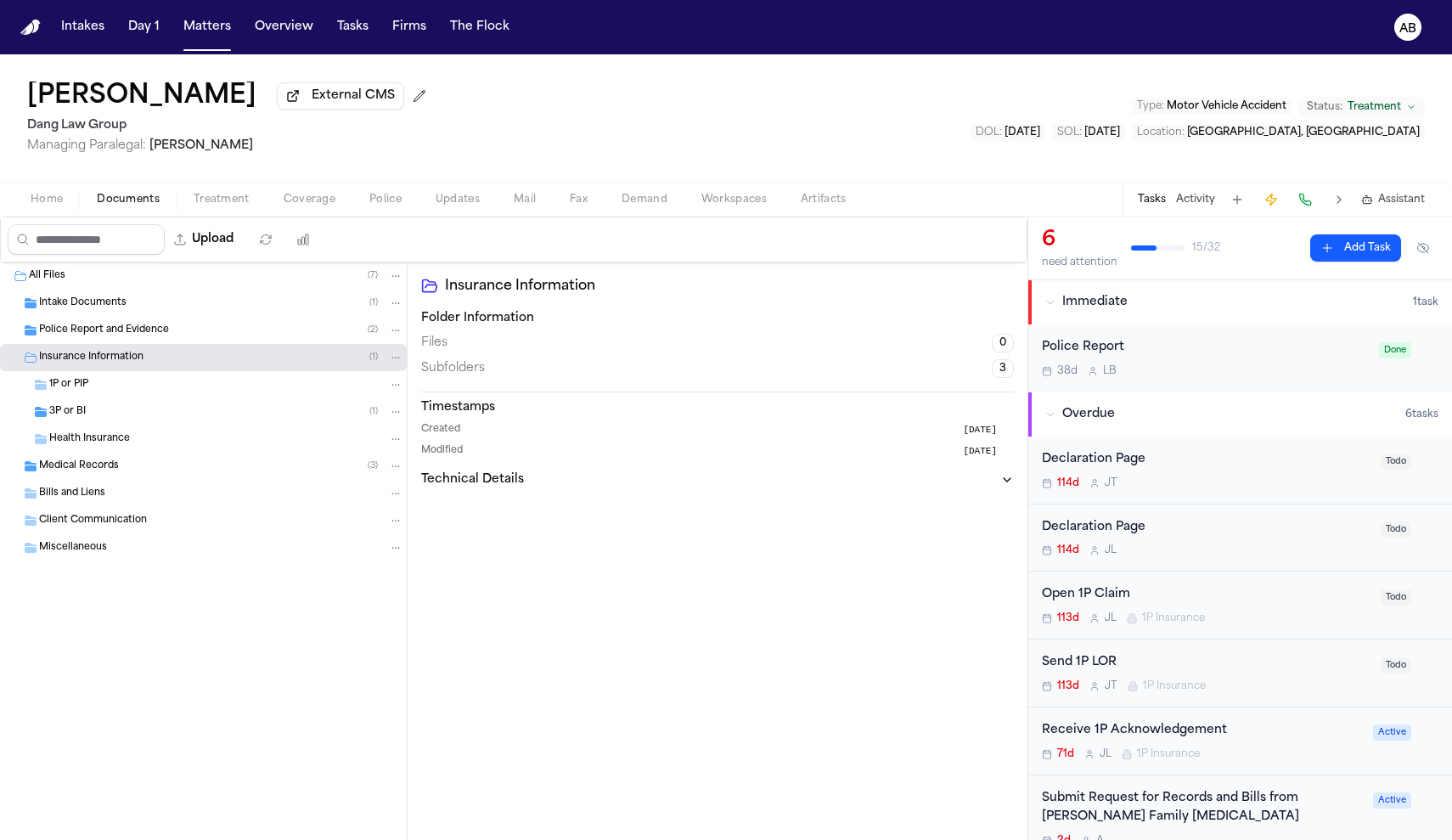
click at [171, 338] on div "Police Report and Evidence ( 2 )" at bounding box center [221, 331] width 364 height 15
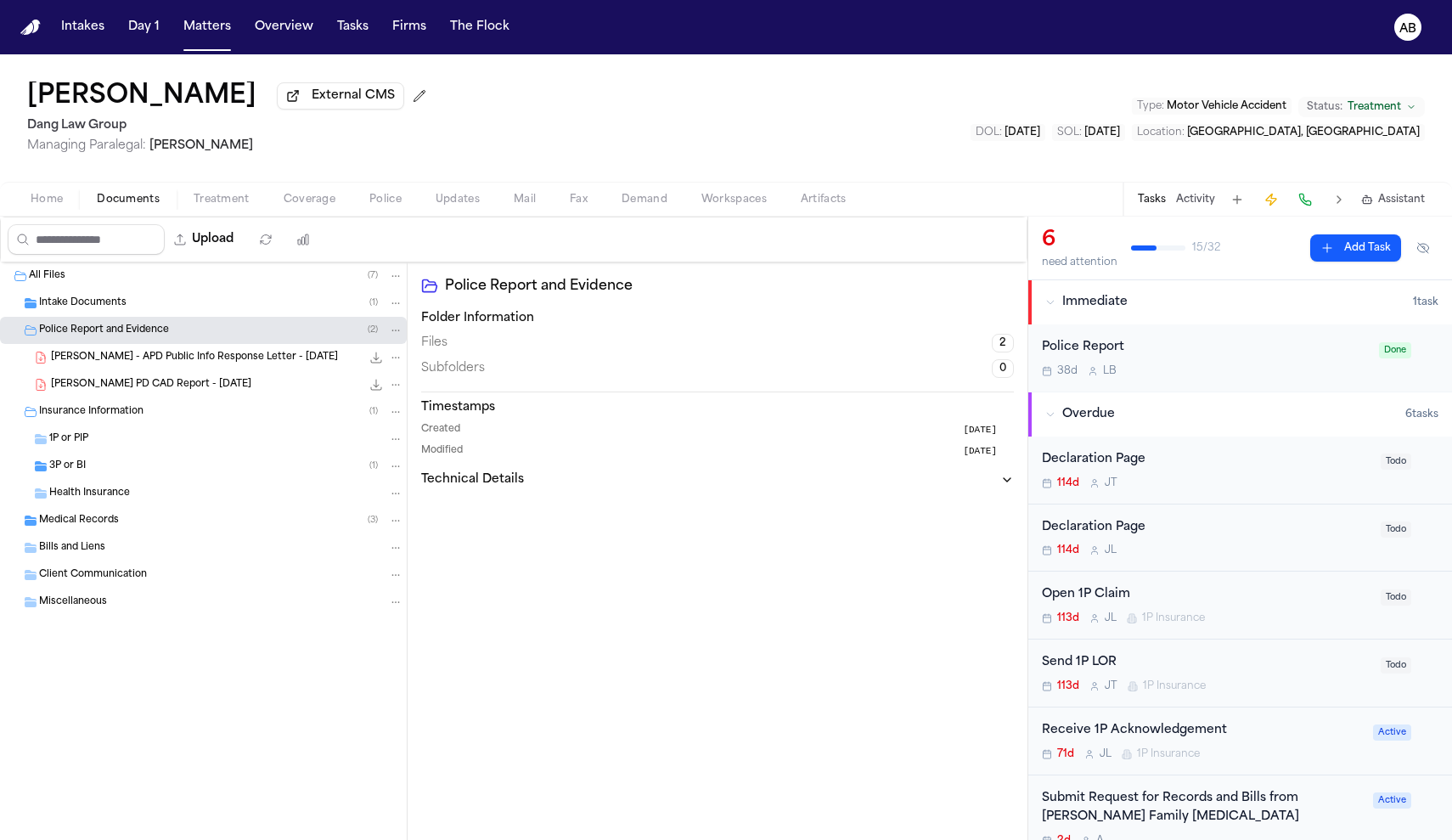
click at [173, 358] on span "T. Landweer - APD Public Info Response Letter - 9.4.25" at bounding box center [195, 357] width 287 height 15
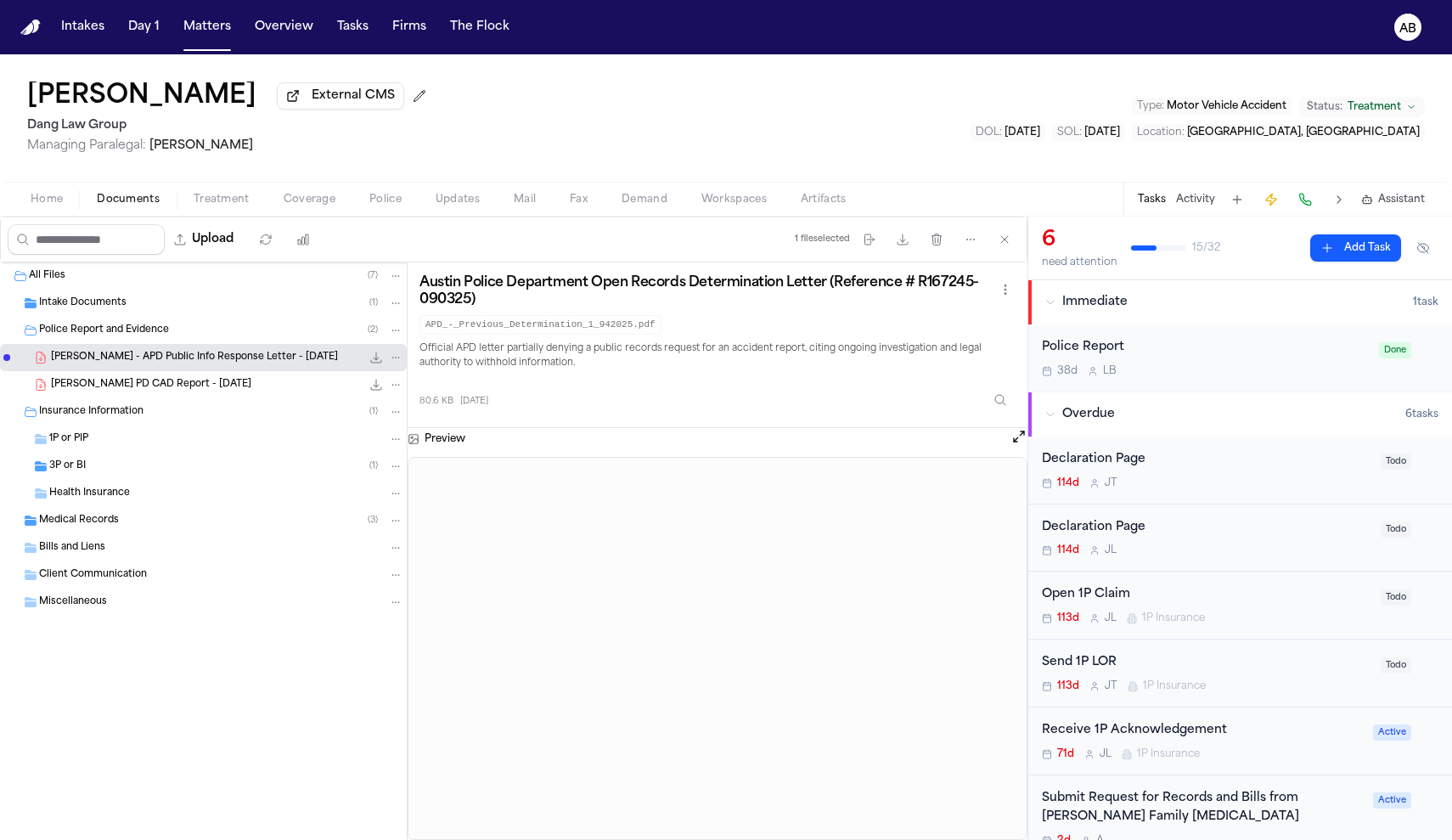
click at [1199, 203] on button "Activity" at bounding box center [1196, 200] width 39 height 14
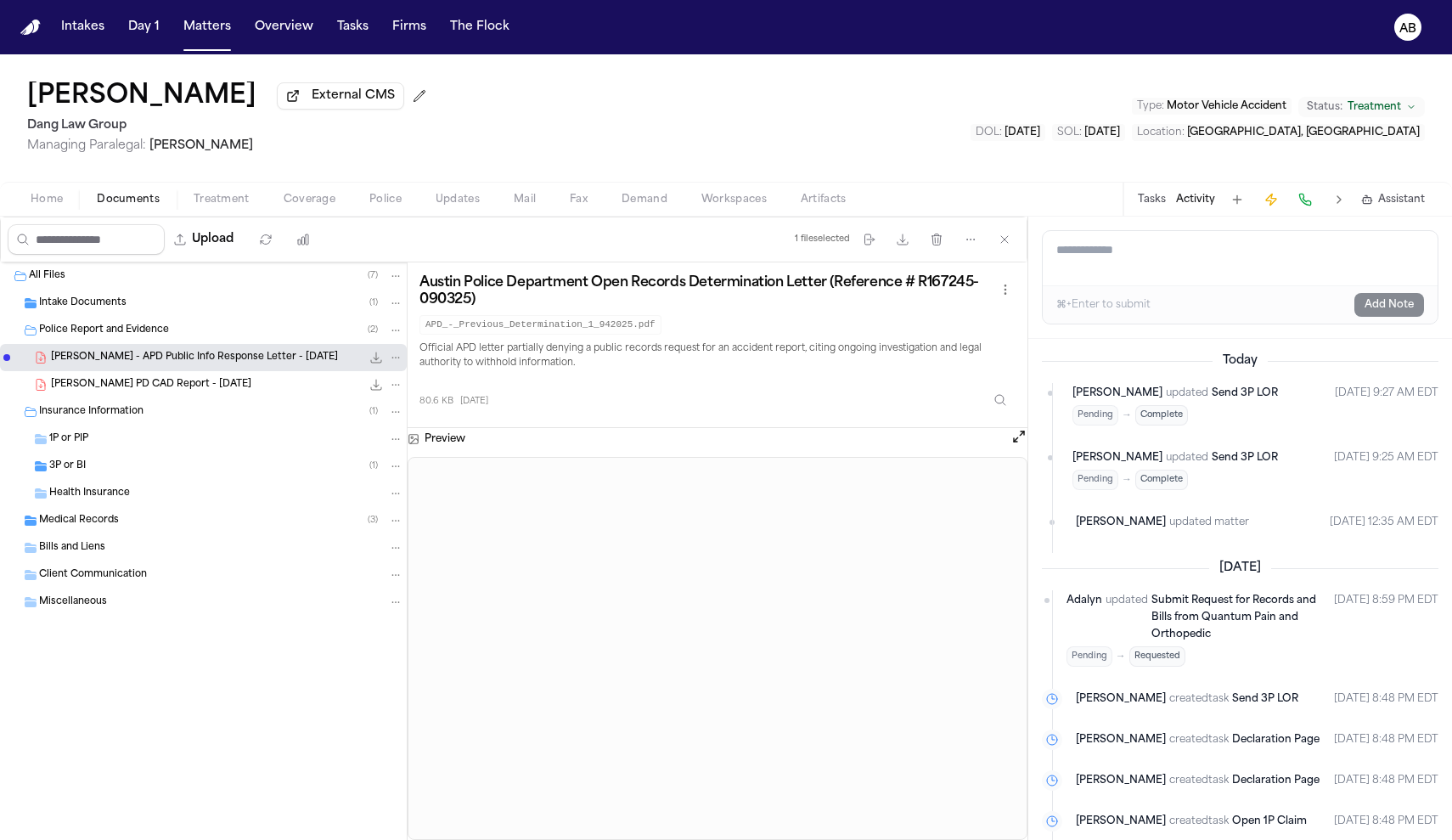
click at [1178, 275] on textarea "Add a note to this matter" at bounding box center [1240, 258] width 395 height 55
click at [1361, 308] on button "Add Note" at bounding box center [1389, 305] width 69 height 24
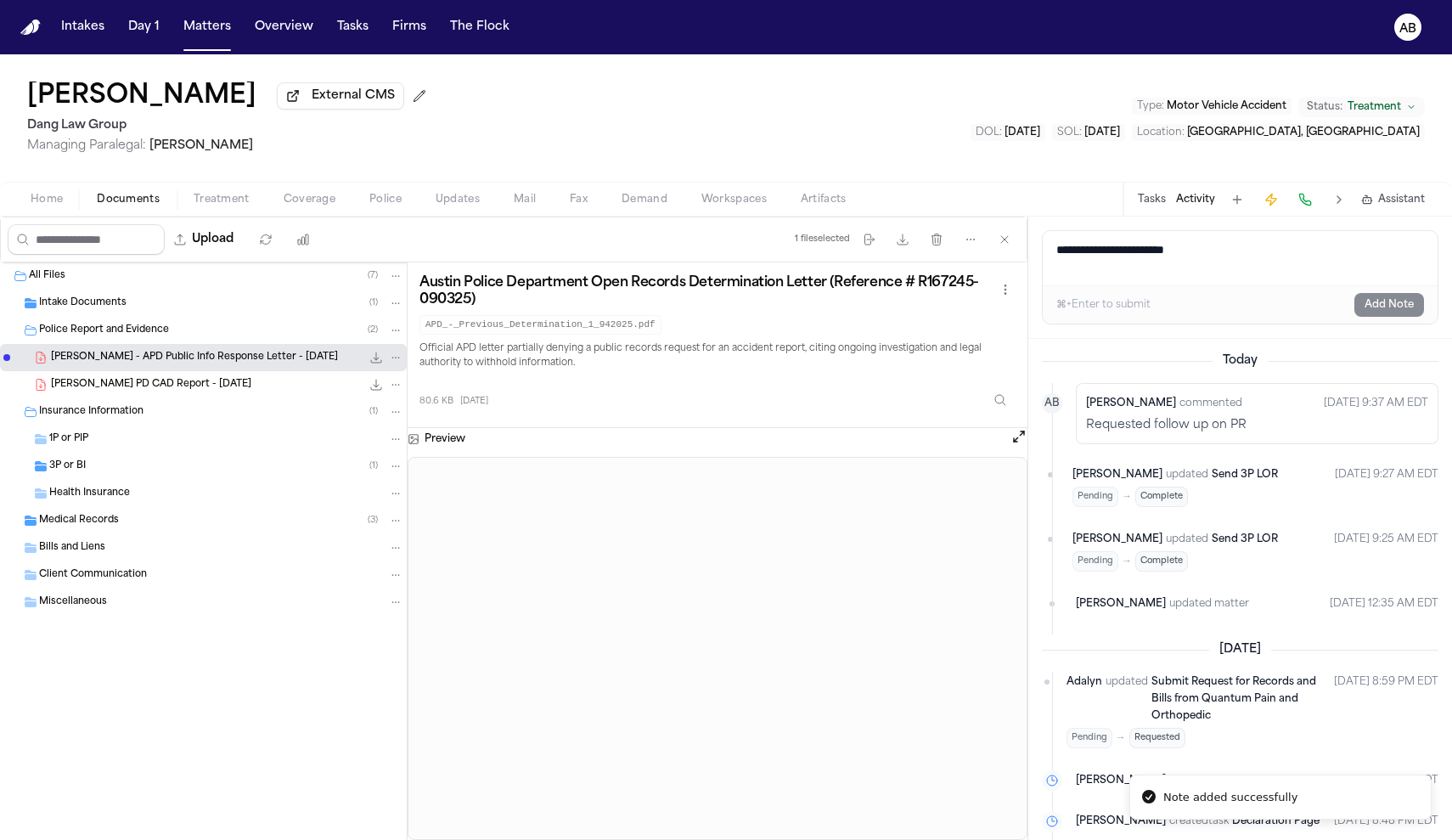
click at [1155, 206] on button "Tasks" at bounding box center [1151, 200] width 28 height 14
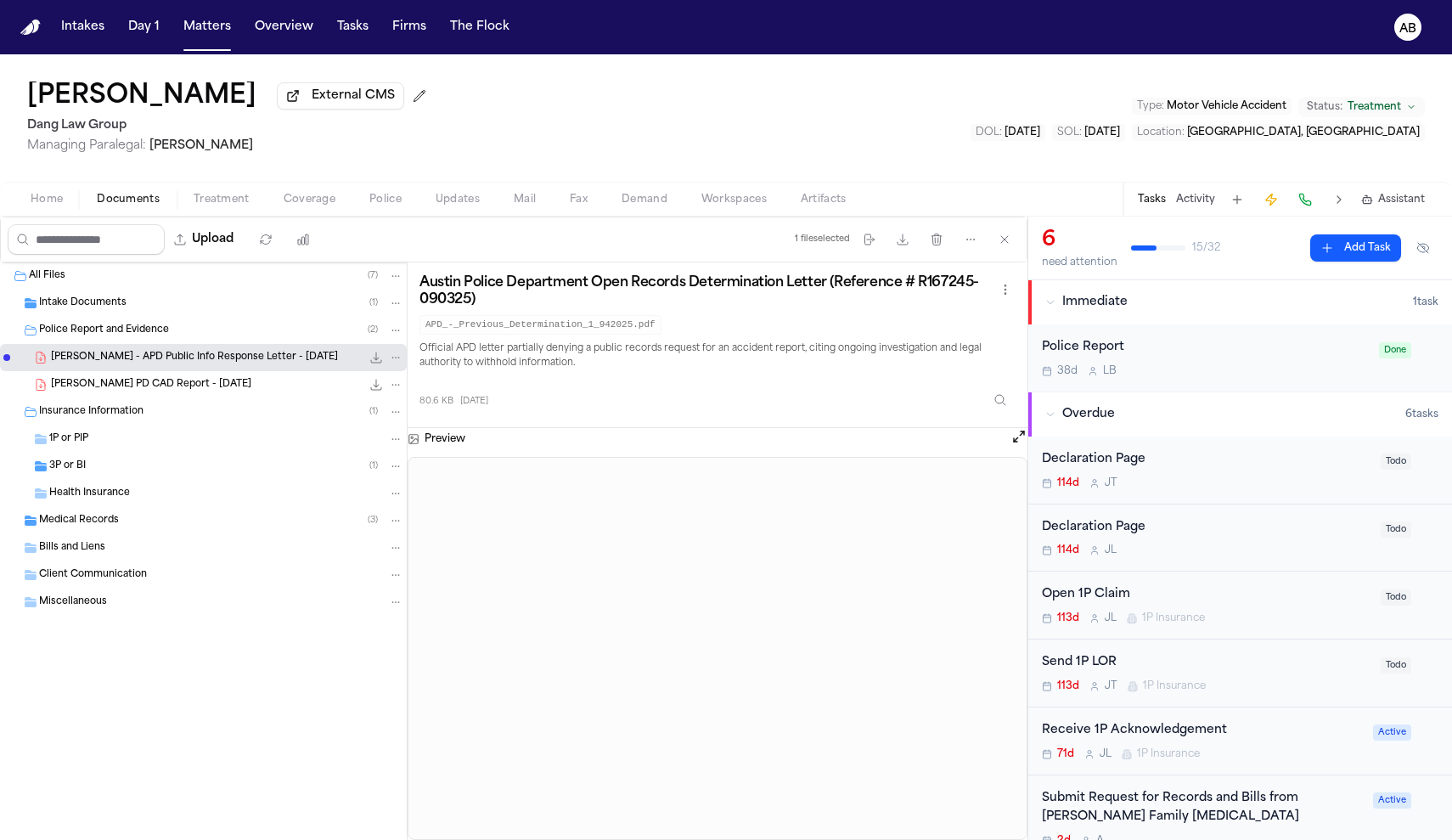
click at [1264, 590] on div "Open 1P Claim" at bounding box center [1206, 595] width 328 height 20
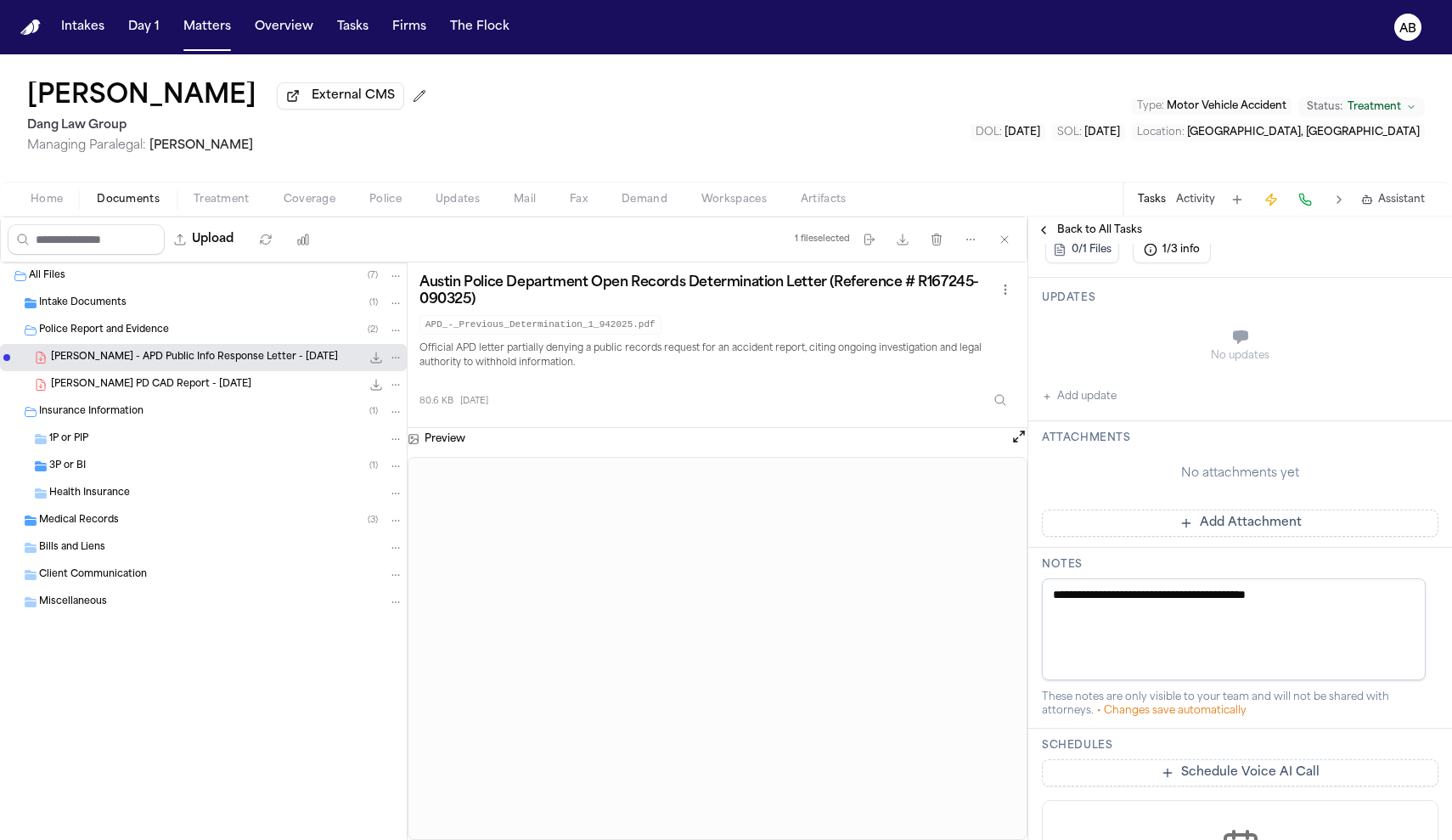
scroll to position [424, 0]
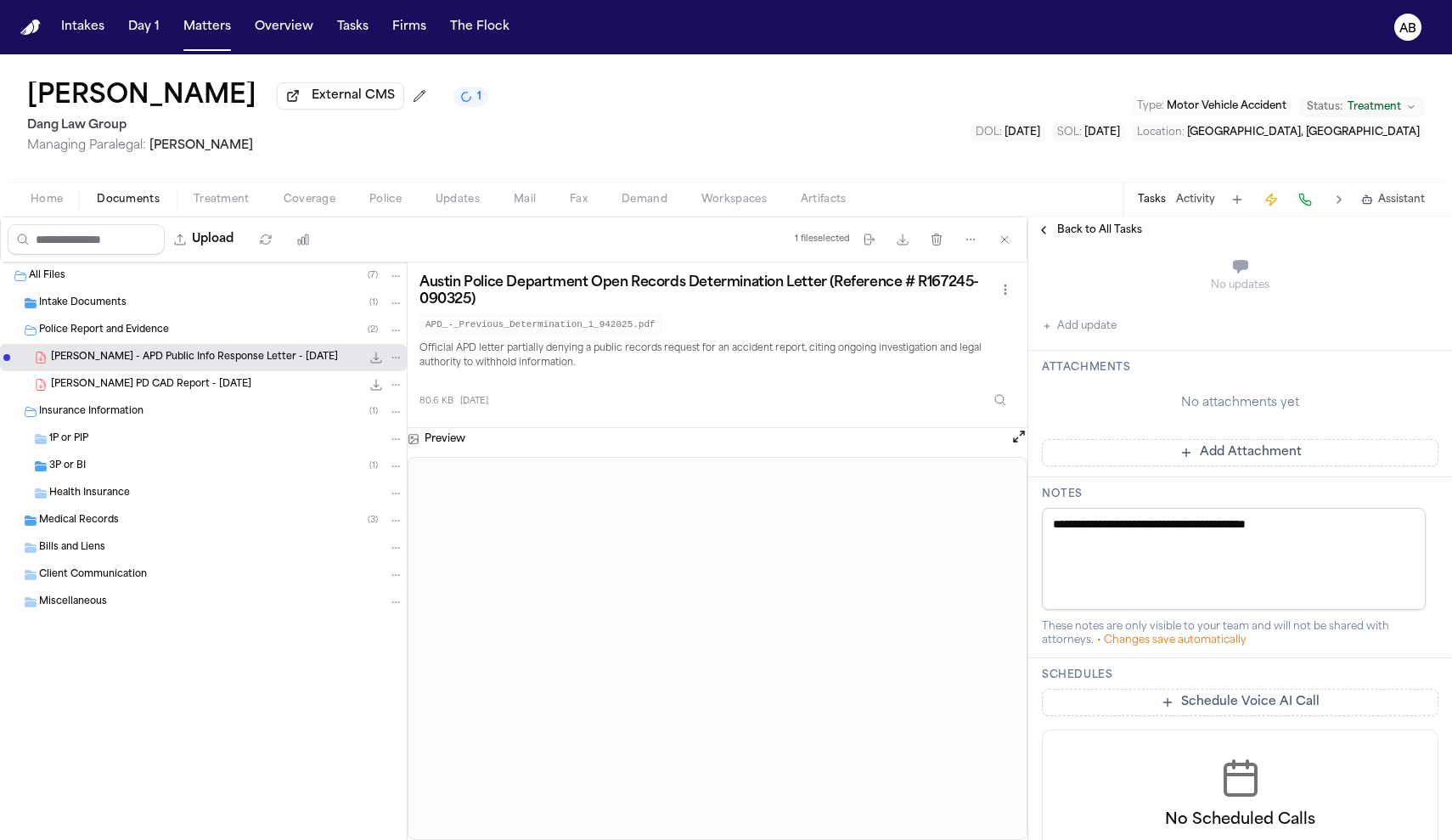
click at [1338, 529] on textarea "**********" at bounding box center [1233, 558] width 384 height 102
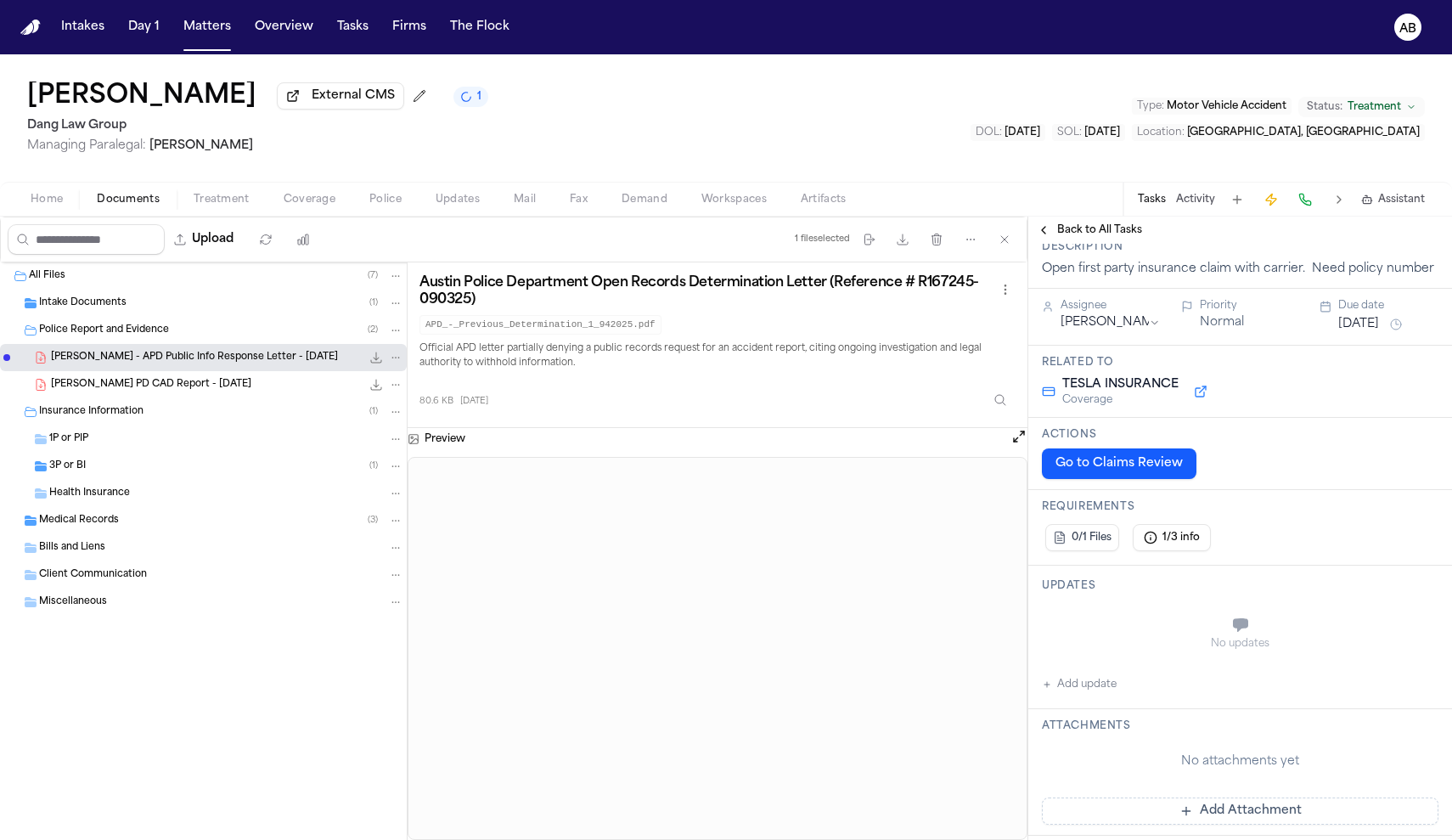
click at [1370, 332] on button "Jun 19, 2025" at bounding box center [1359, 325] width 41 height 17
click at [1323, 512] on button "14" at bounding box center [1319, 513] width 27 height 27
click at [1069, 232] on span "Back to All Tasks" at bounding box center [1099, 230] width 85 height 14
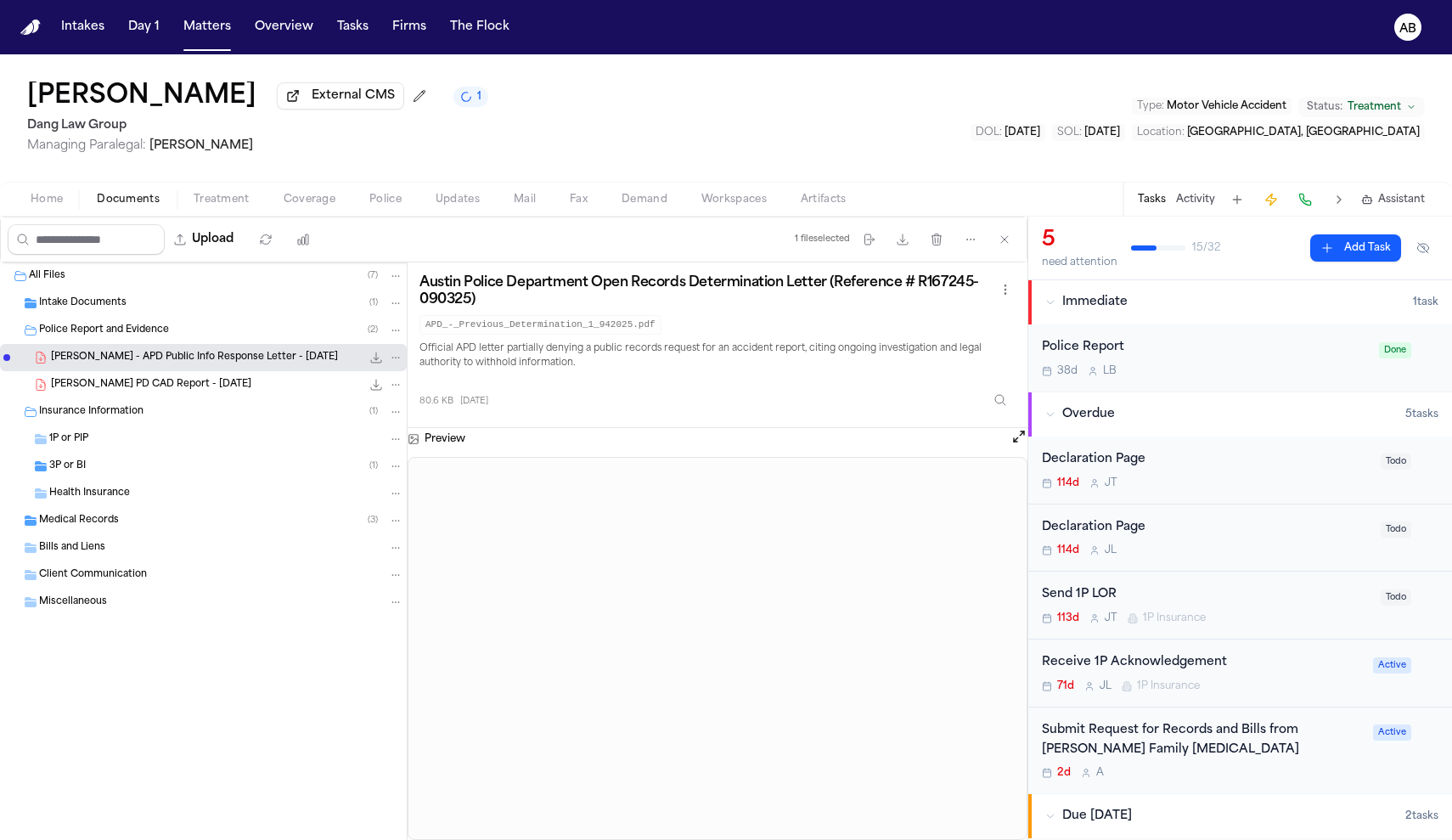
click at [1255, 596] on div "Send 1P LOR" at bounding box center [1206, 595] width 328 height 20
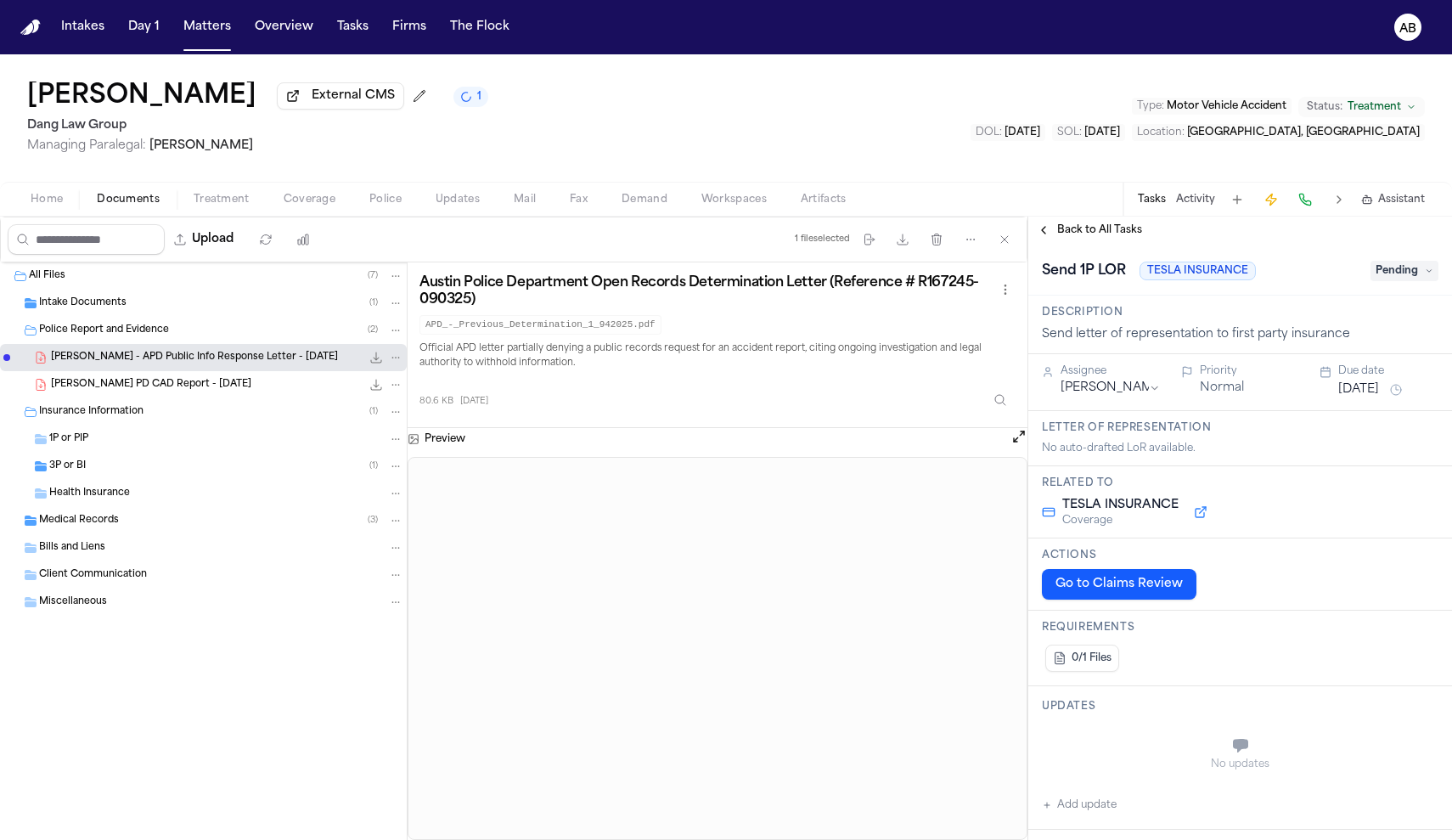
click at [1358, 391] on button "Jun 19, 2025" at bounding box center [1359, 390] width 41 height 17
click at [1327, 555] on button "14" at bounding box center [1319, 561] width 27 height 27
click at [1095, 237] on span "Back to All Tasks" at bounding box center [1099, 230] width 85 height 14
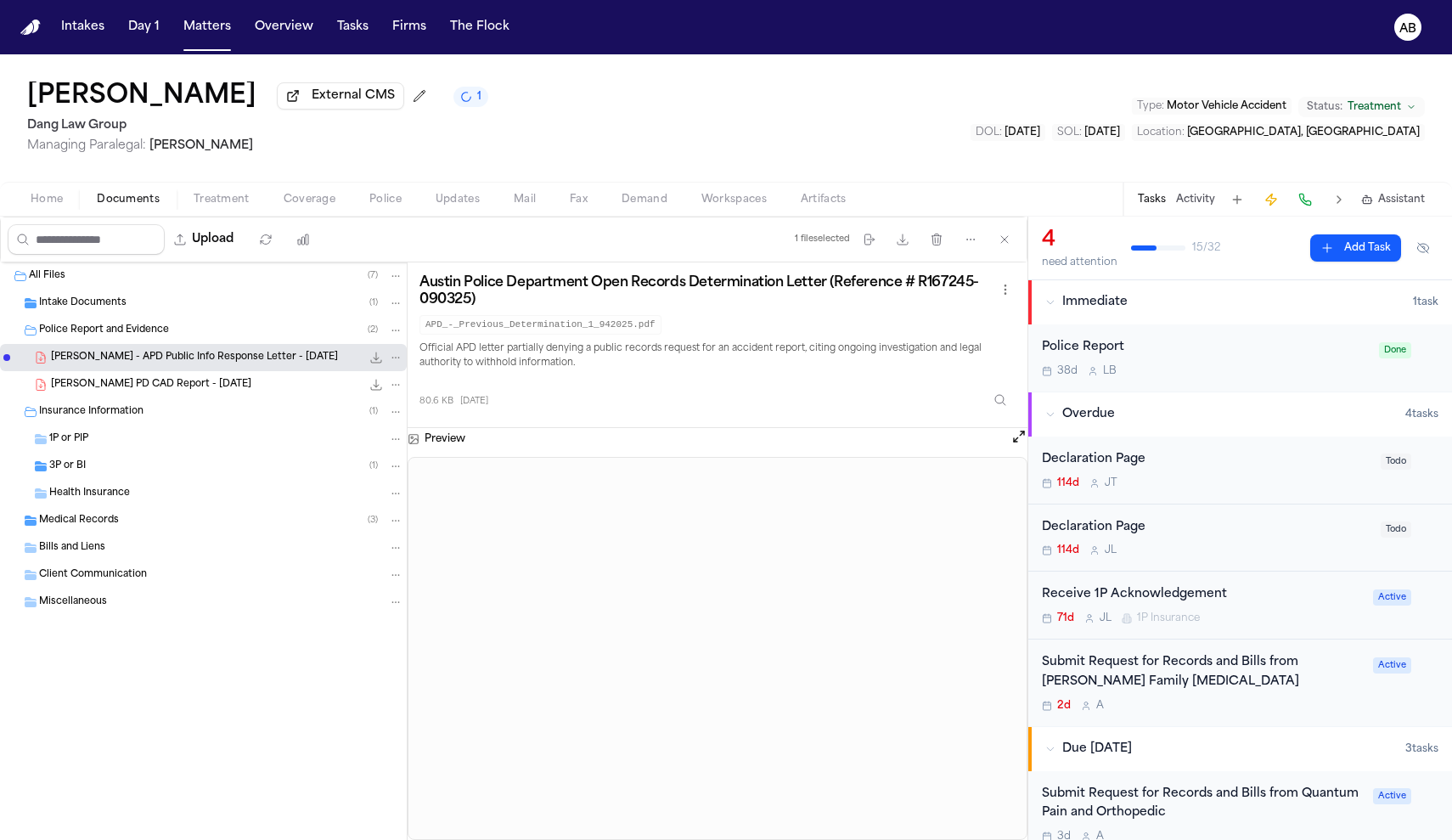
click at [1208, 529] on div "Declaration Page" at bounding box center [1206, 527] width 328 height 20
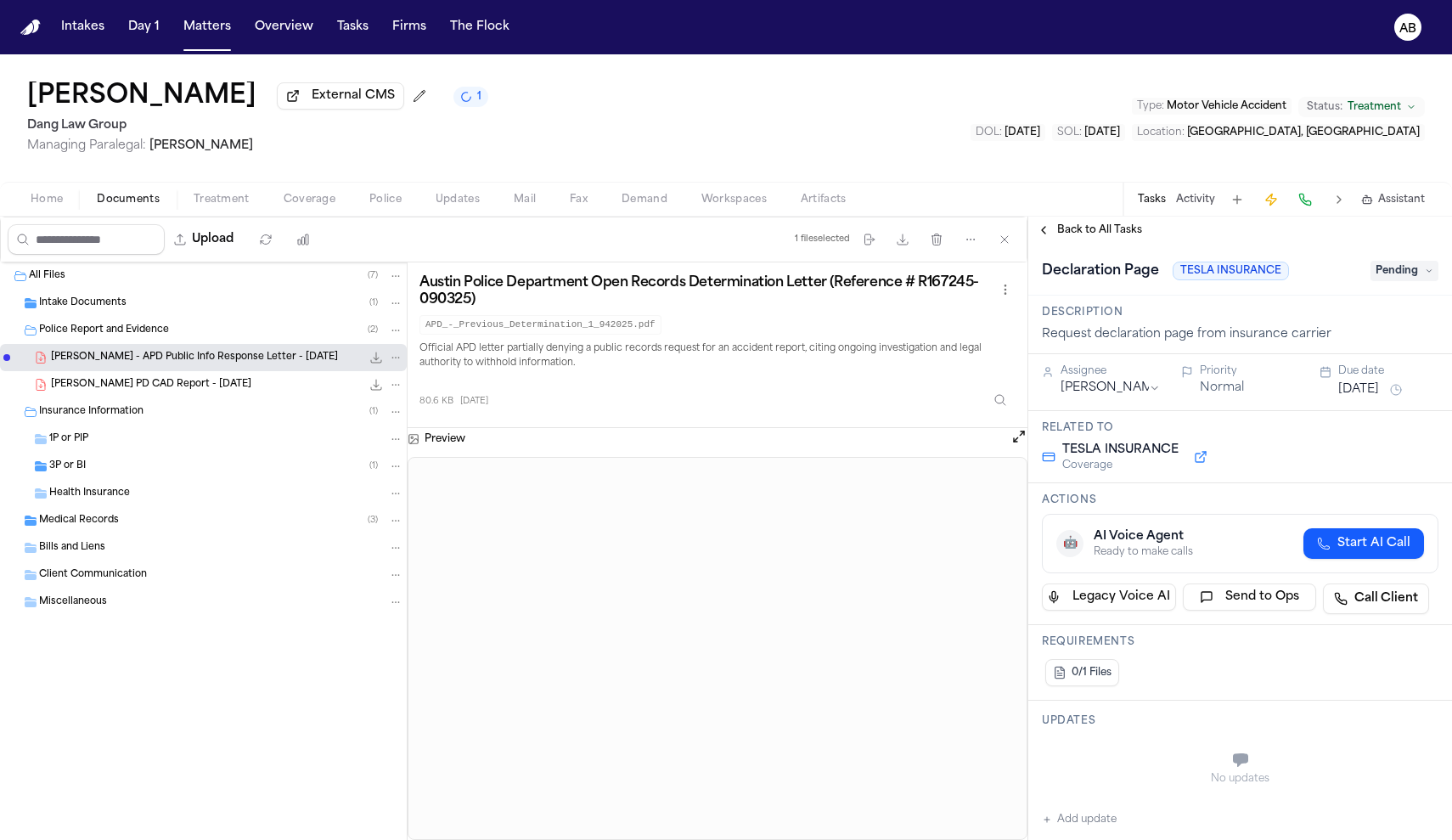
click at [1366, 395] on button "Jun 18, 2025" at bounding box center [1359, 390] width 41 height 17
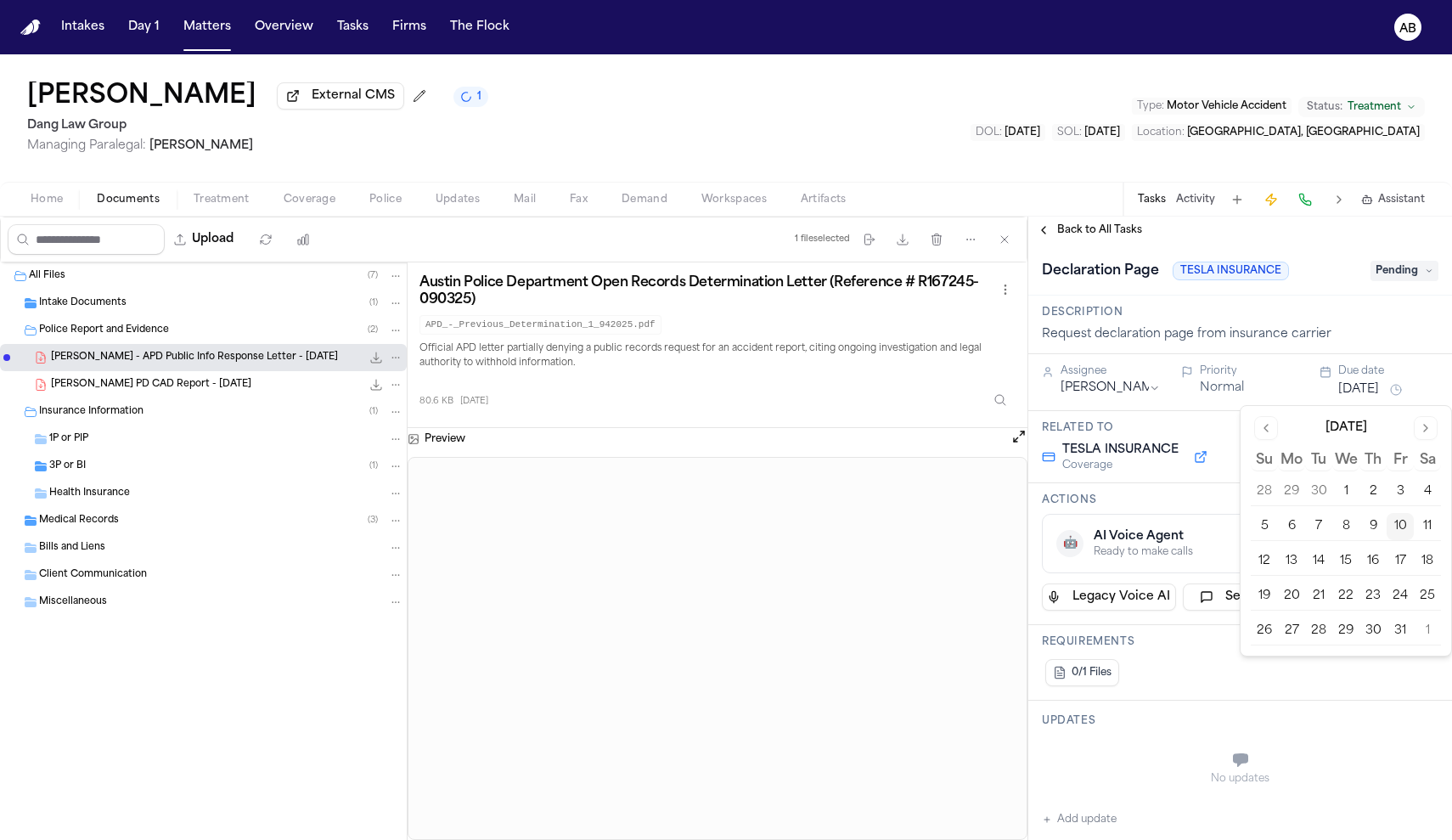
click at [1339, 588] on button "22" at bounding box center [1346, 596] width 27 height 27
click at [1117, 242] on div "Back to All Tasks" at bounding box center [1240, 230] width 424 height 27
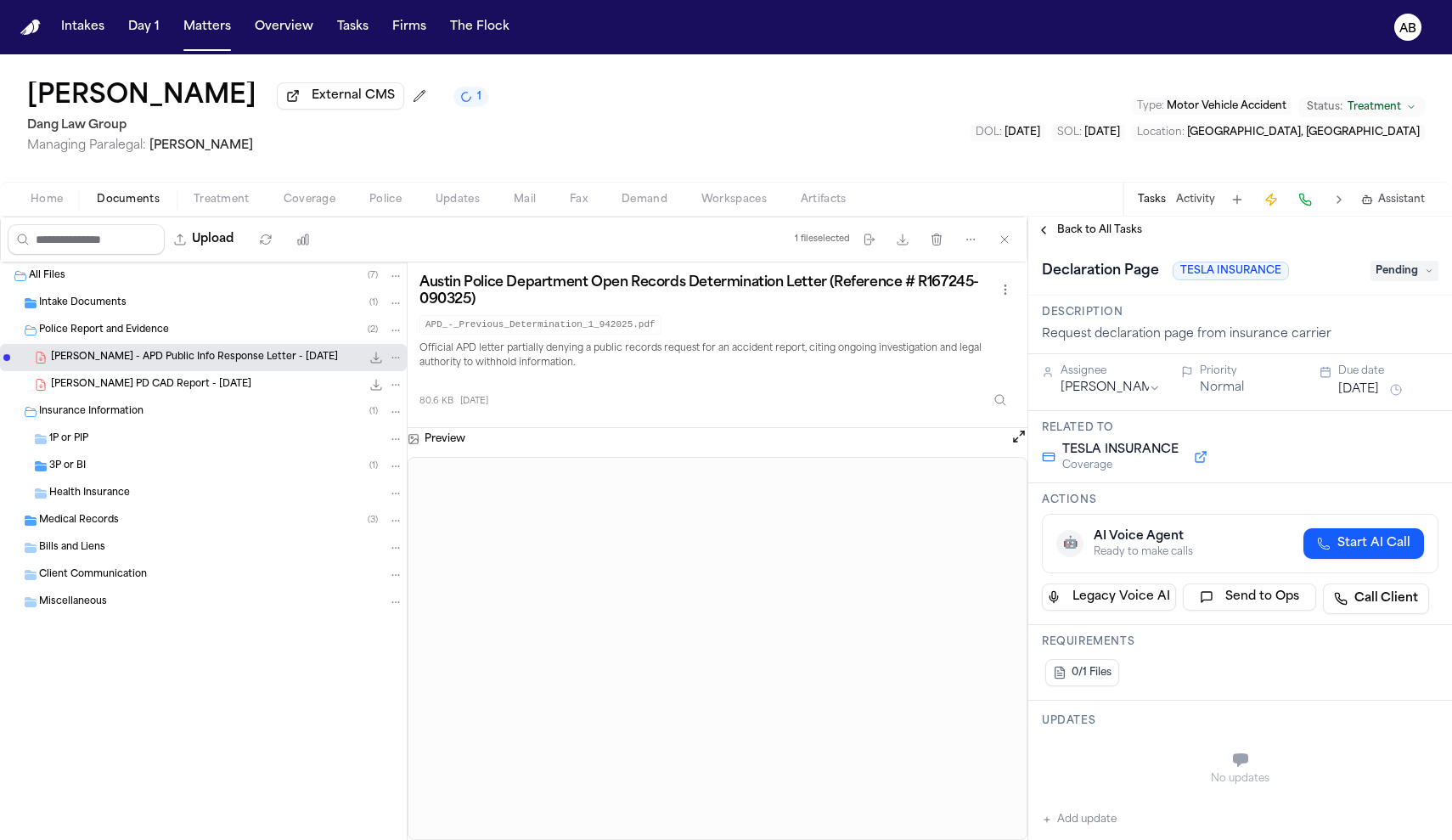
click at [1117, 237] on span "Back to All Tasks" at bounding box center [1099, 230] width 85 height 14
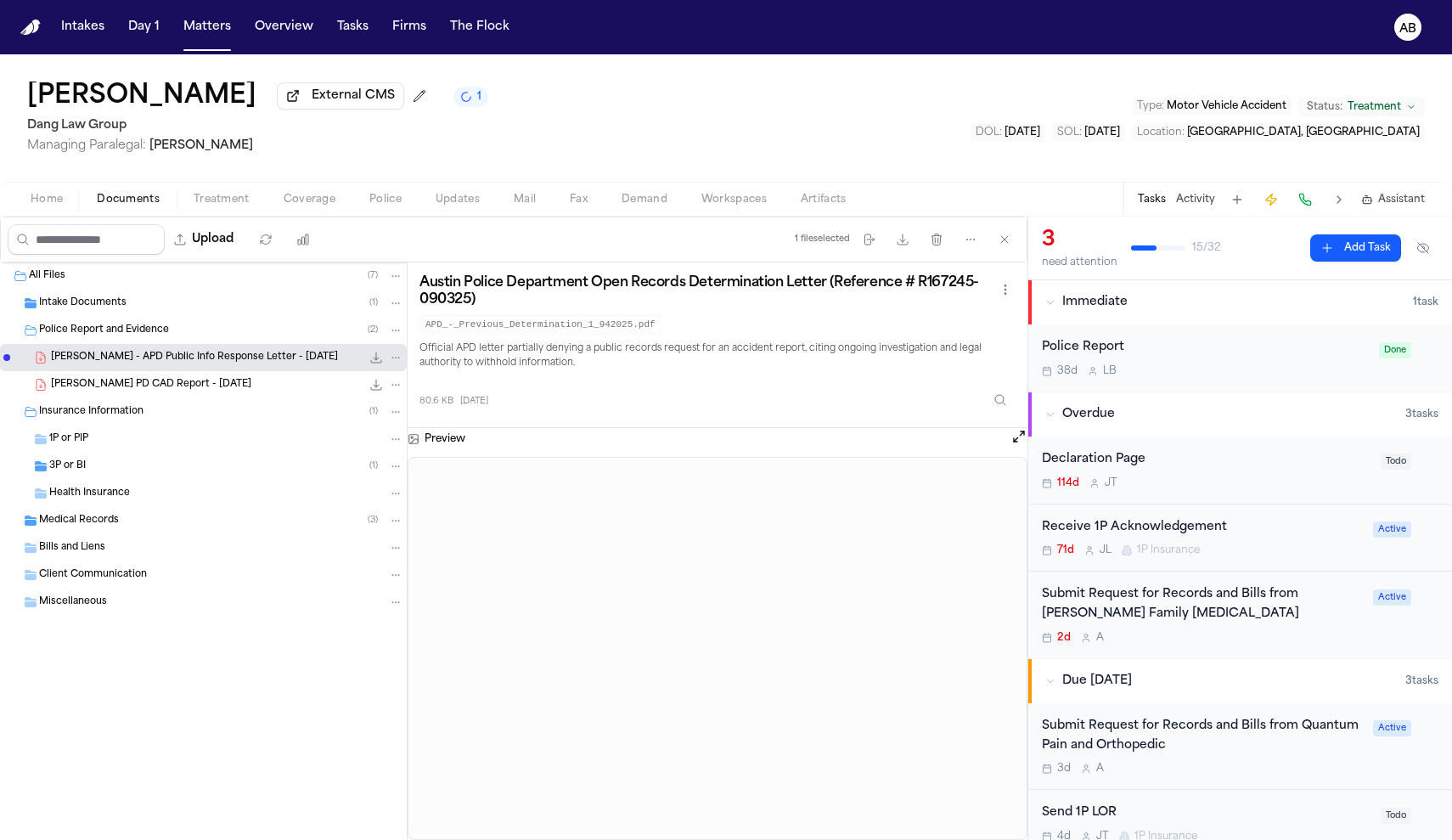
click at [1258, 467] on div "Declaration Page" at bounding box center [1206, 460] width 328 height 20
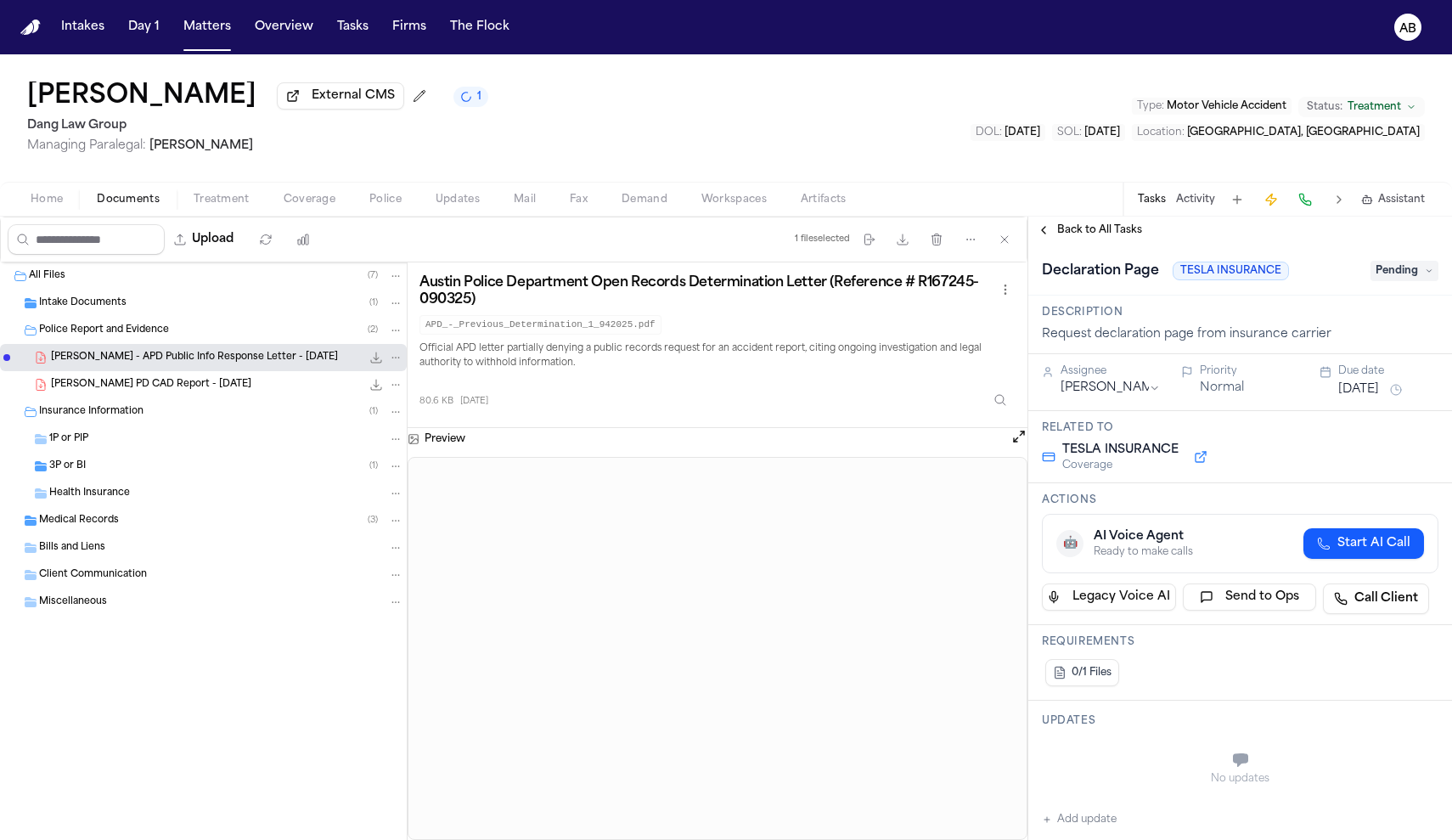
click at [1374, 378] on div "Due date" at bounding box center [1388, 371] width 100 height 14
click at [1373, 391] on button "Jun 18, 2025" at bounding box center [1359, 390] width 41 height 17
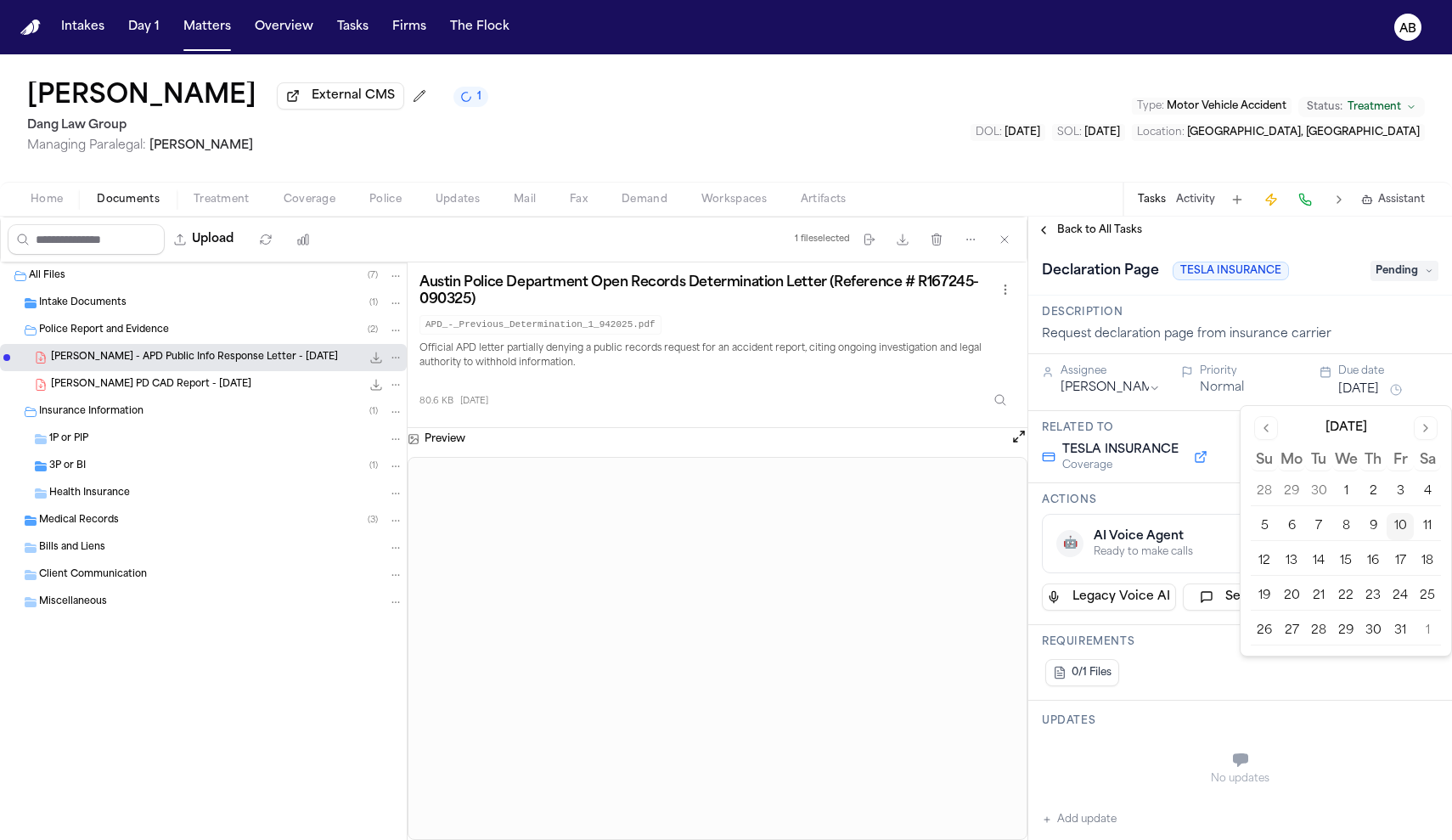
click at [1329, 590] on button "21" at bounding box center [1319, 596] width 27 height 27
click at [1118, 234] on span "Back to All Tasks" at bounding box center [1099, 230] width 85 height 14
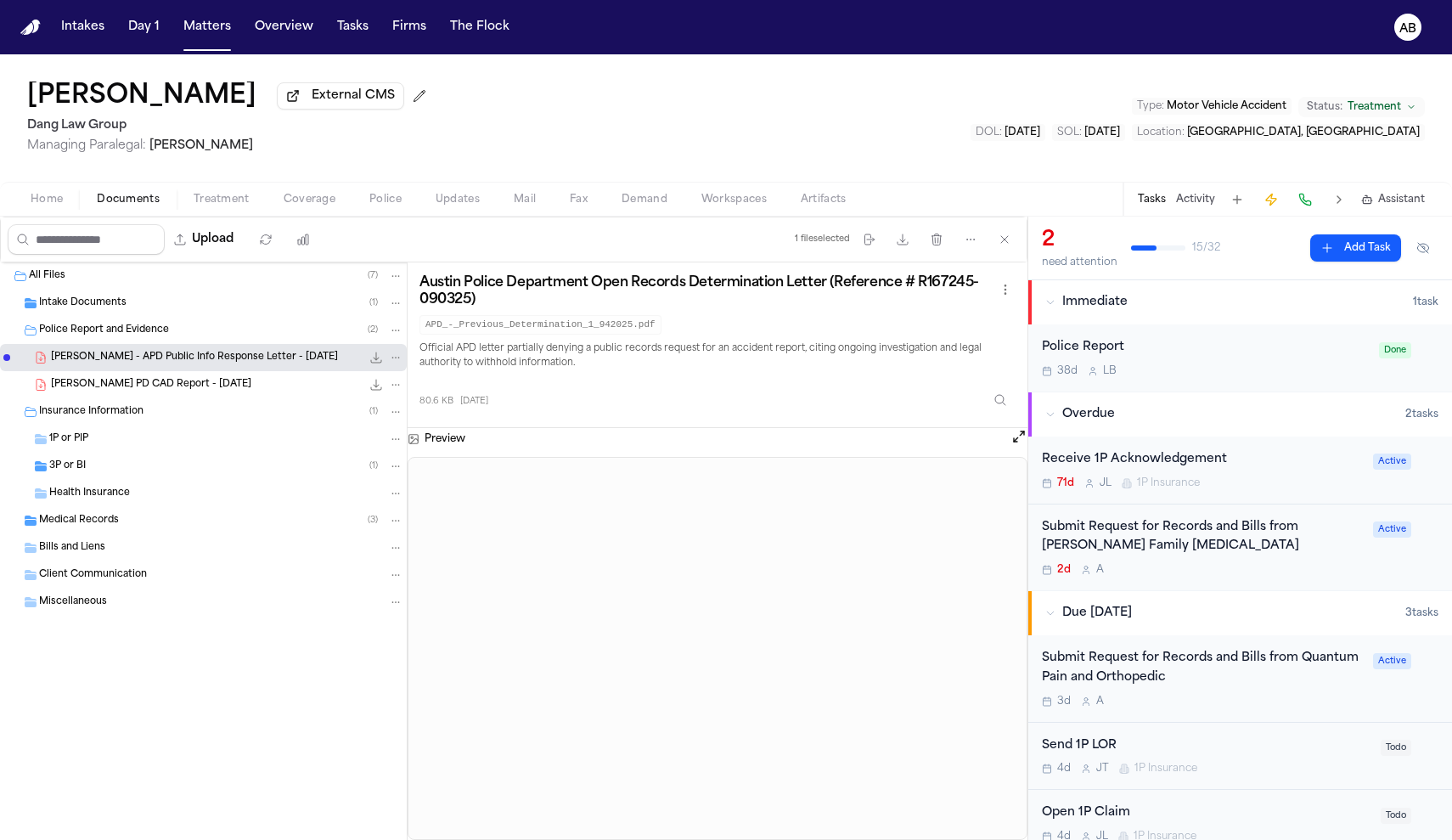
click at [1282, 463] on div "Receive 1P Acknowledgement" at bounding box center [1202, 460] width 321 height 20
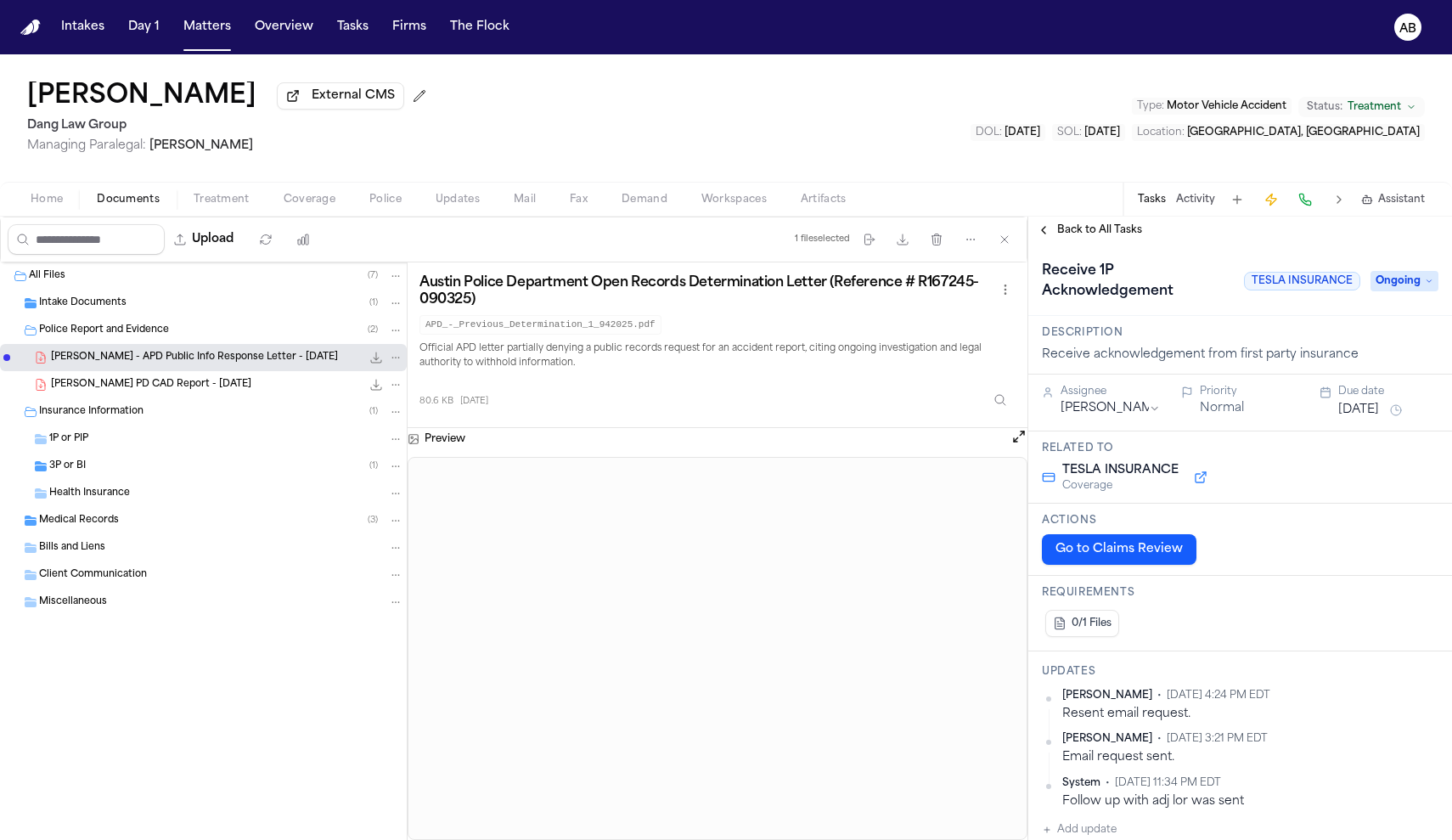
click at [1349, 416] on button "Jul 31, 2025" at bounding box center [1359, 410] width 41 height 17
click at [1323, 614] on button "21" at bounding box center [1319, 616] width 27 height 27
click at [1095, 237] on span "Back to All Tasks" at bounding box center [1099, 230] width 85 height 14
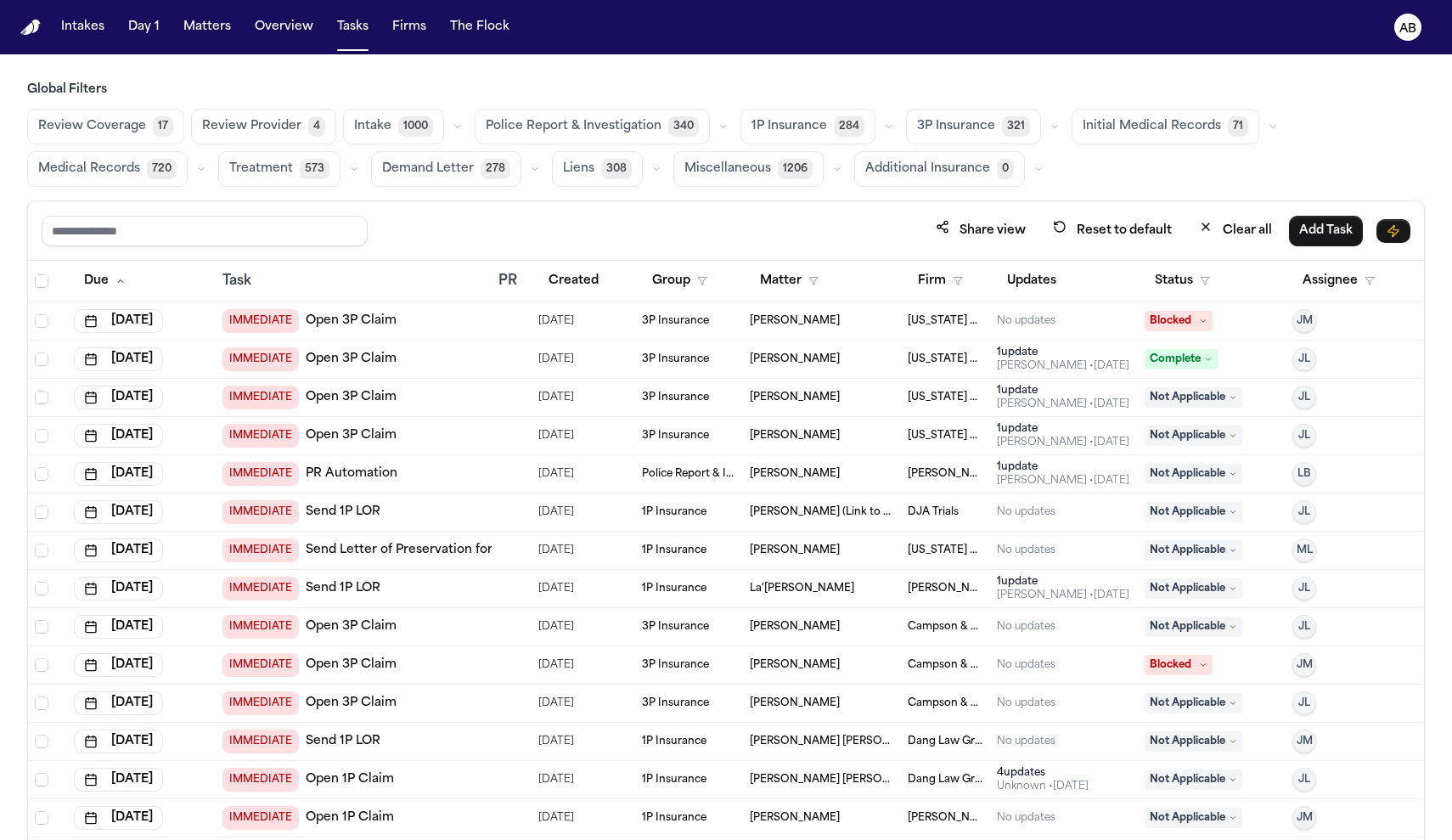
click at [933, 125] on span "3P Insurance" at bounding box center [955, 126] width 78 height 17
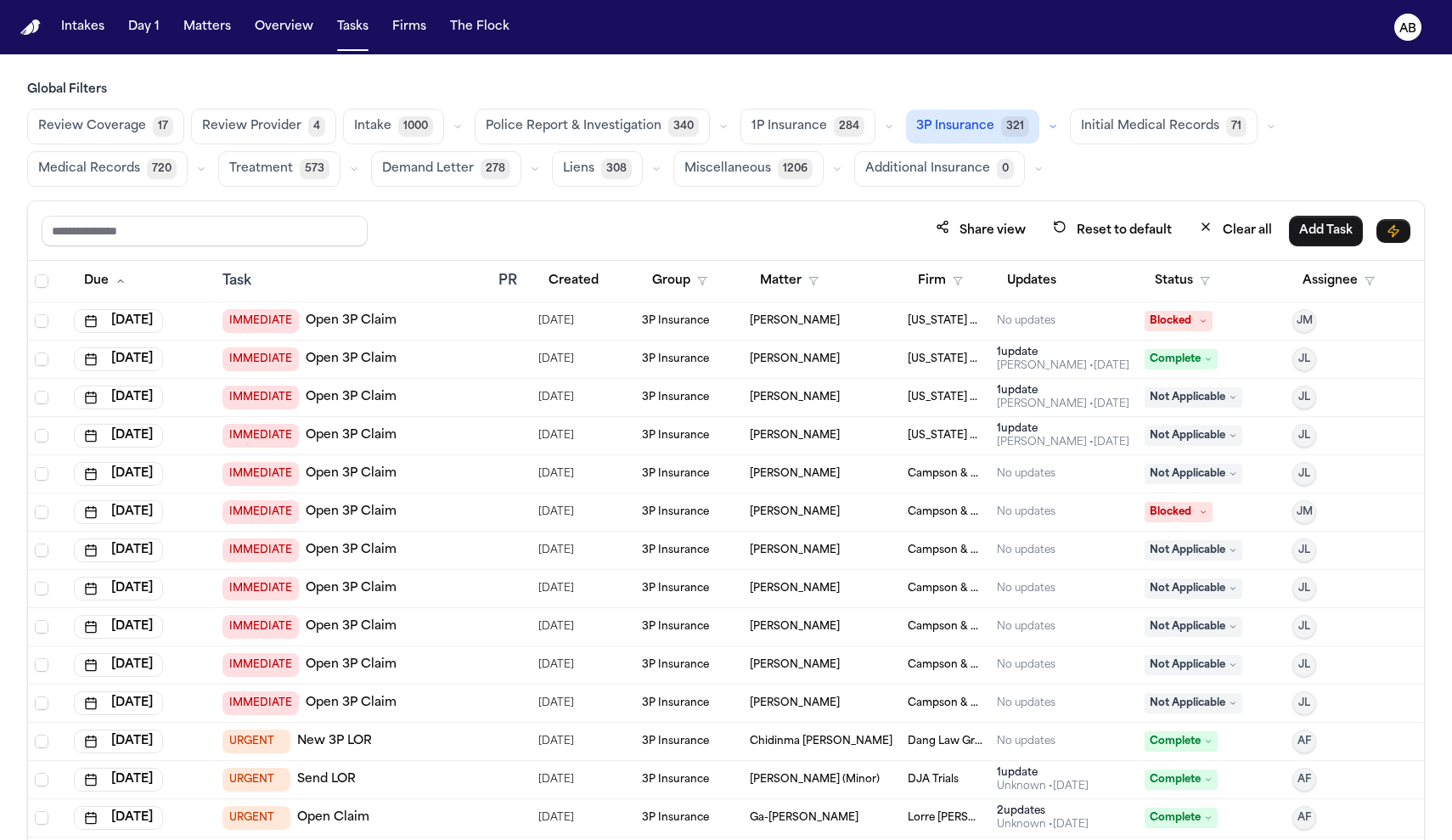
click at [1212, 279] on div "Status" at bounding box center [1211, 281] width 134 height 31
click at [1179, 282] on button "Status" at bounding box center [1182, 281] width 75 height 31
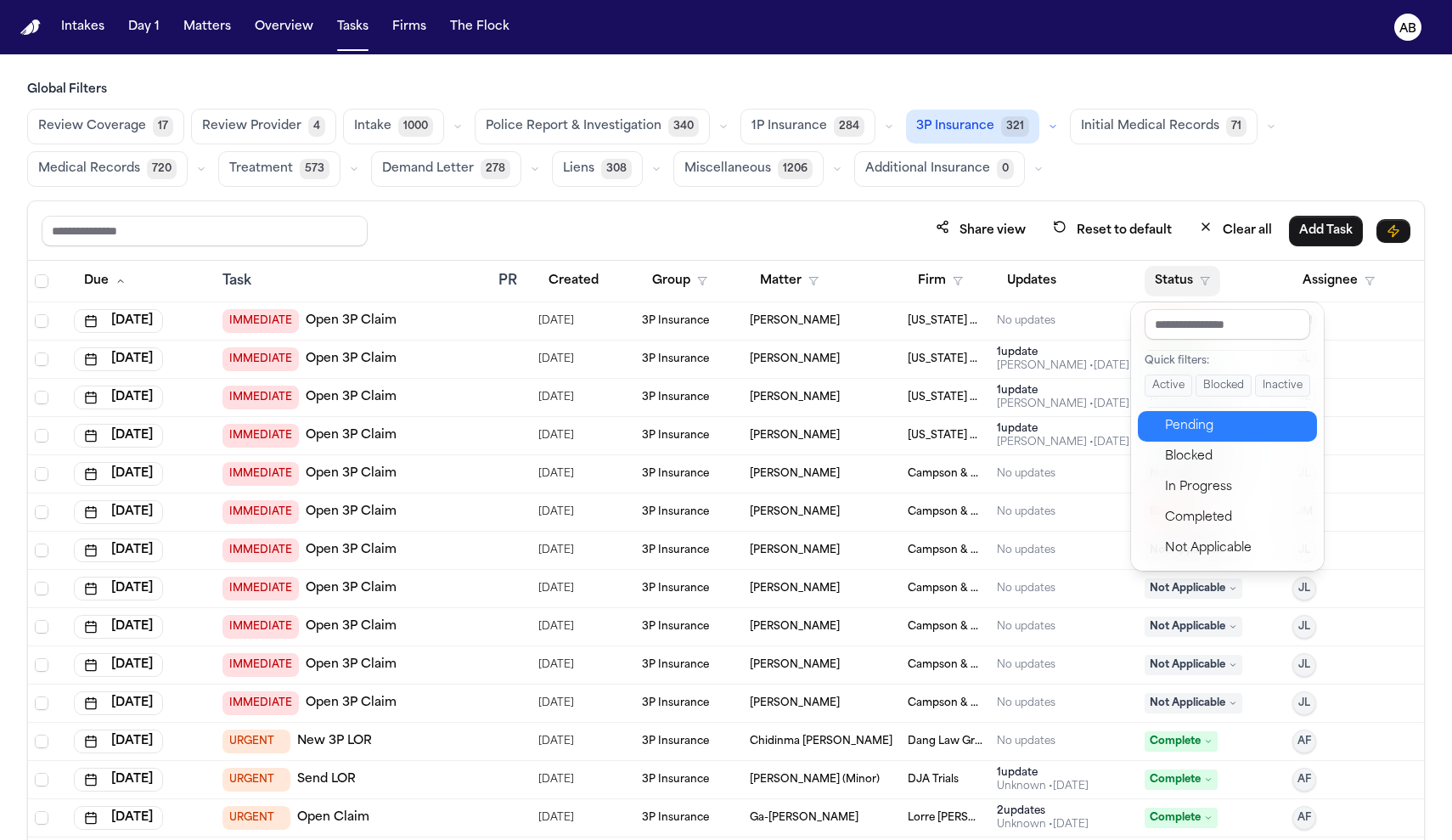
click at [1220, 429] on div "Pending" at bounding box center [1236, 426] width 142 height 21
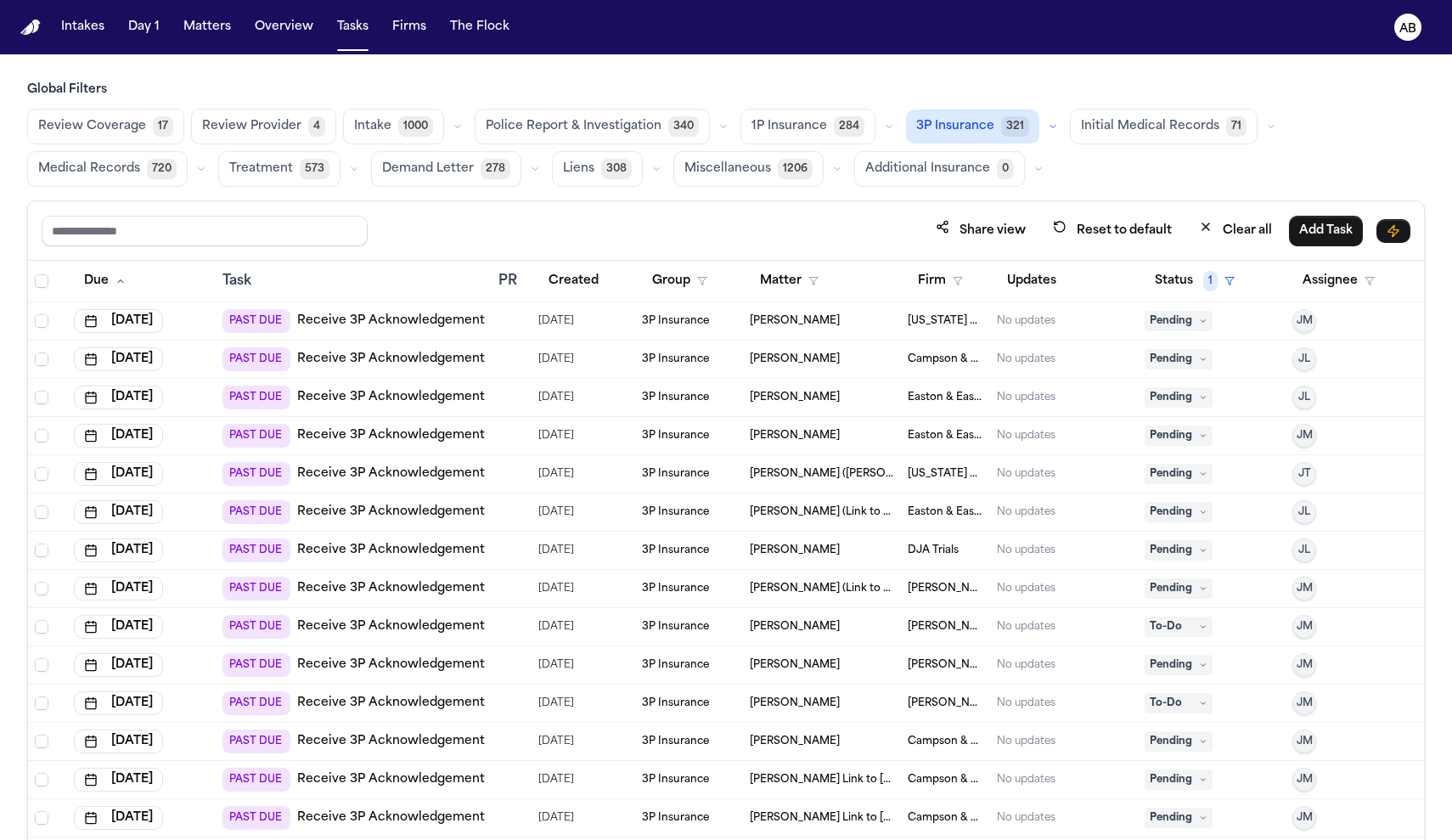
click at [413, 552] on link "Receive 3P Acknowledgement" at bounding box center [391, 550] width 188 height 17
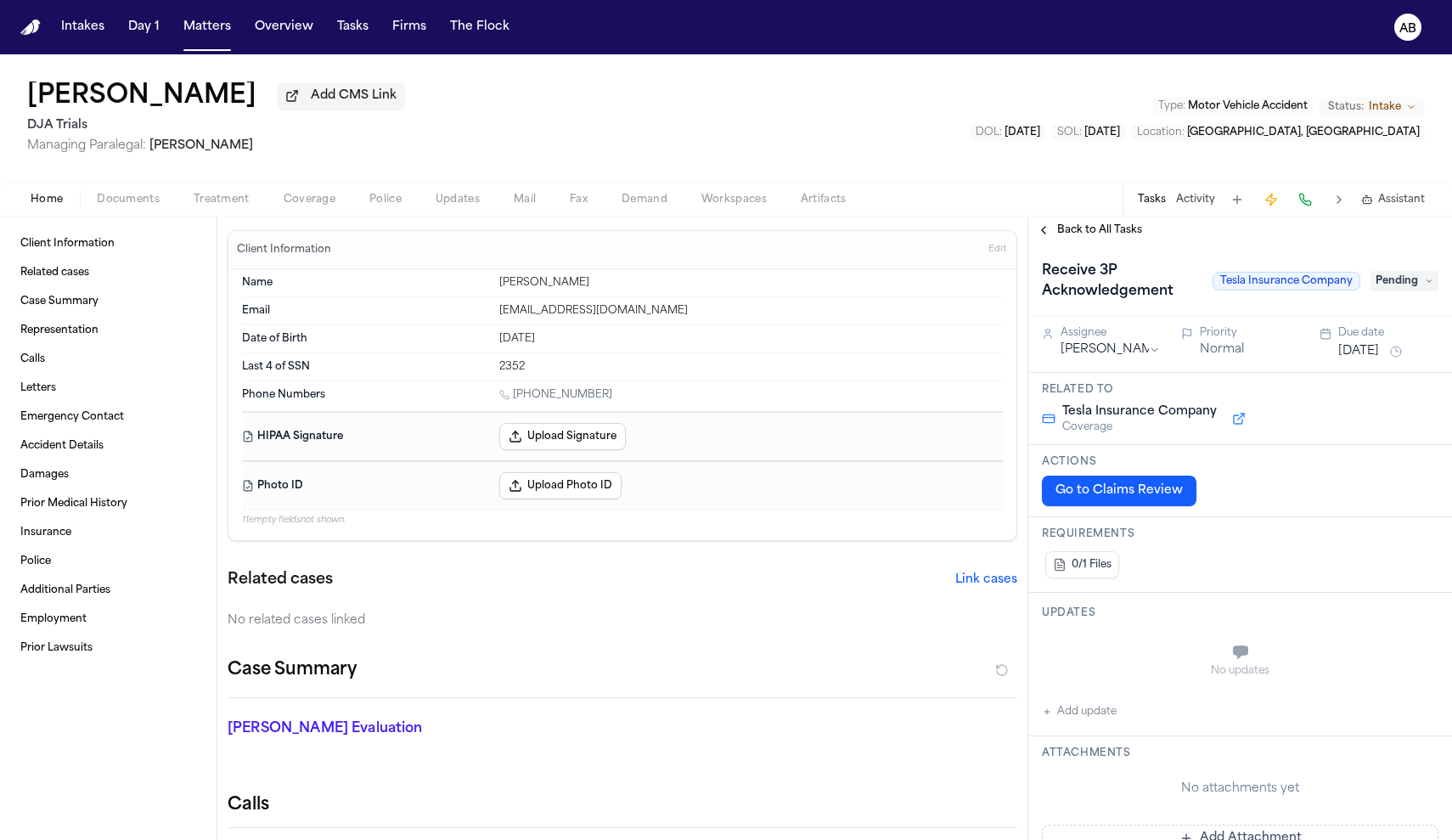
click at [119, 200] on span "Documents" at bounding box center [128, 200] width 63 height 14
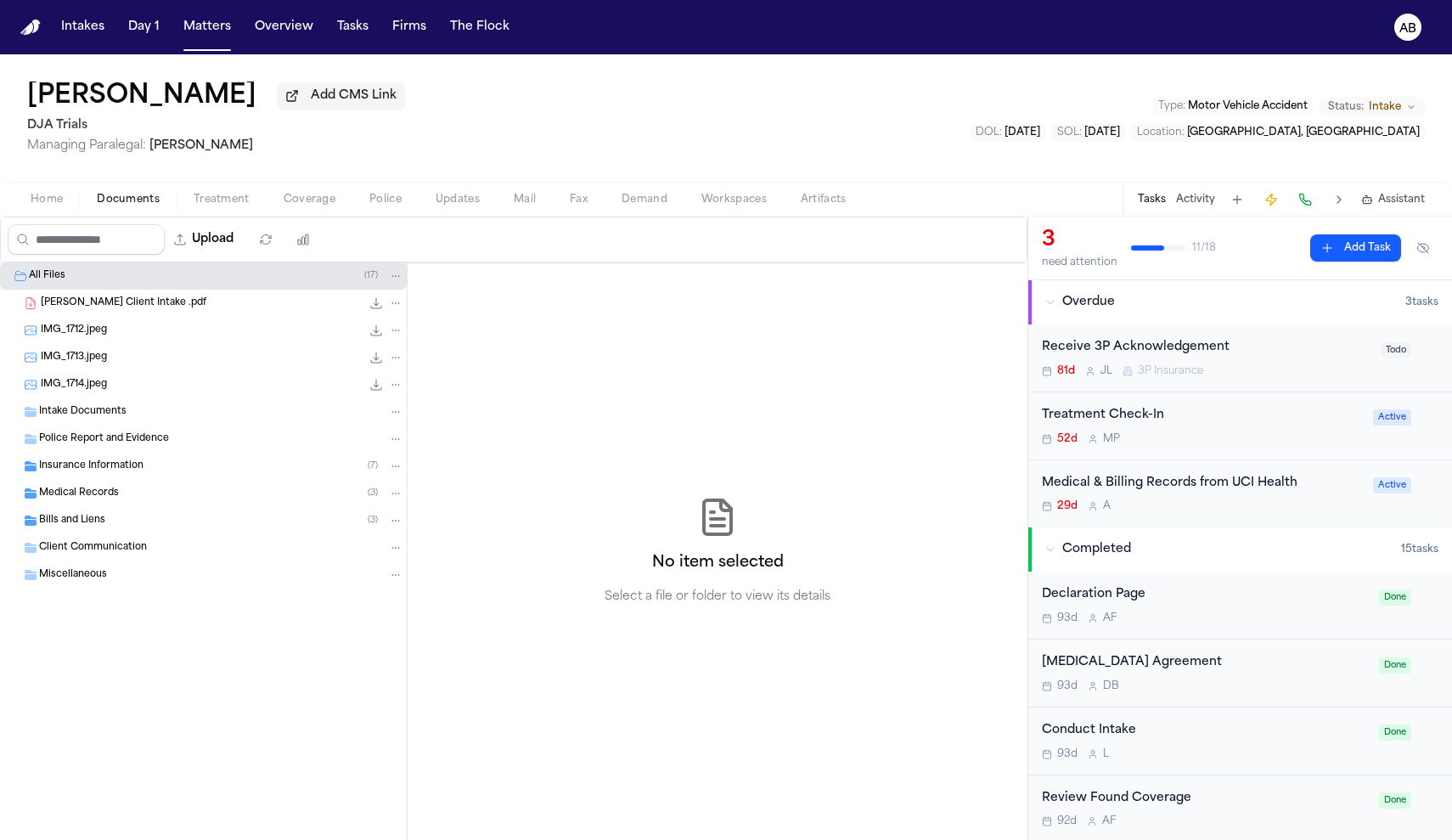
click at [74, 473] on div "Insurance Information ( 7 )" at bounding box center [221, 466] width 364 height 15
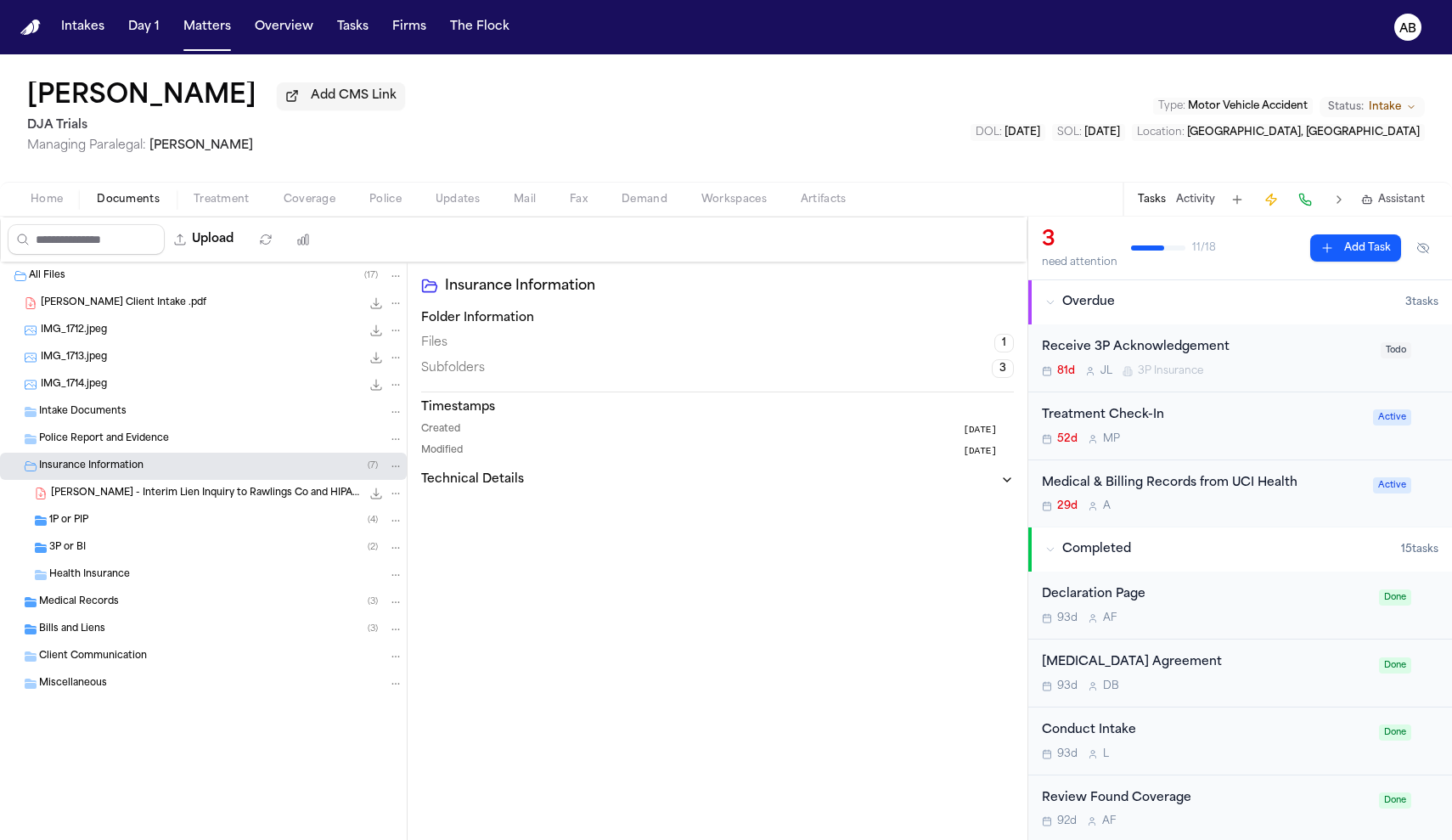
click at [52, 561] on div "3P or BI ( 2 )" at bounding box center [203, 548] width 407 height 27
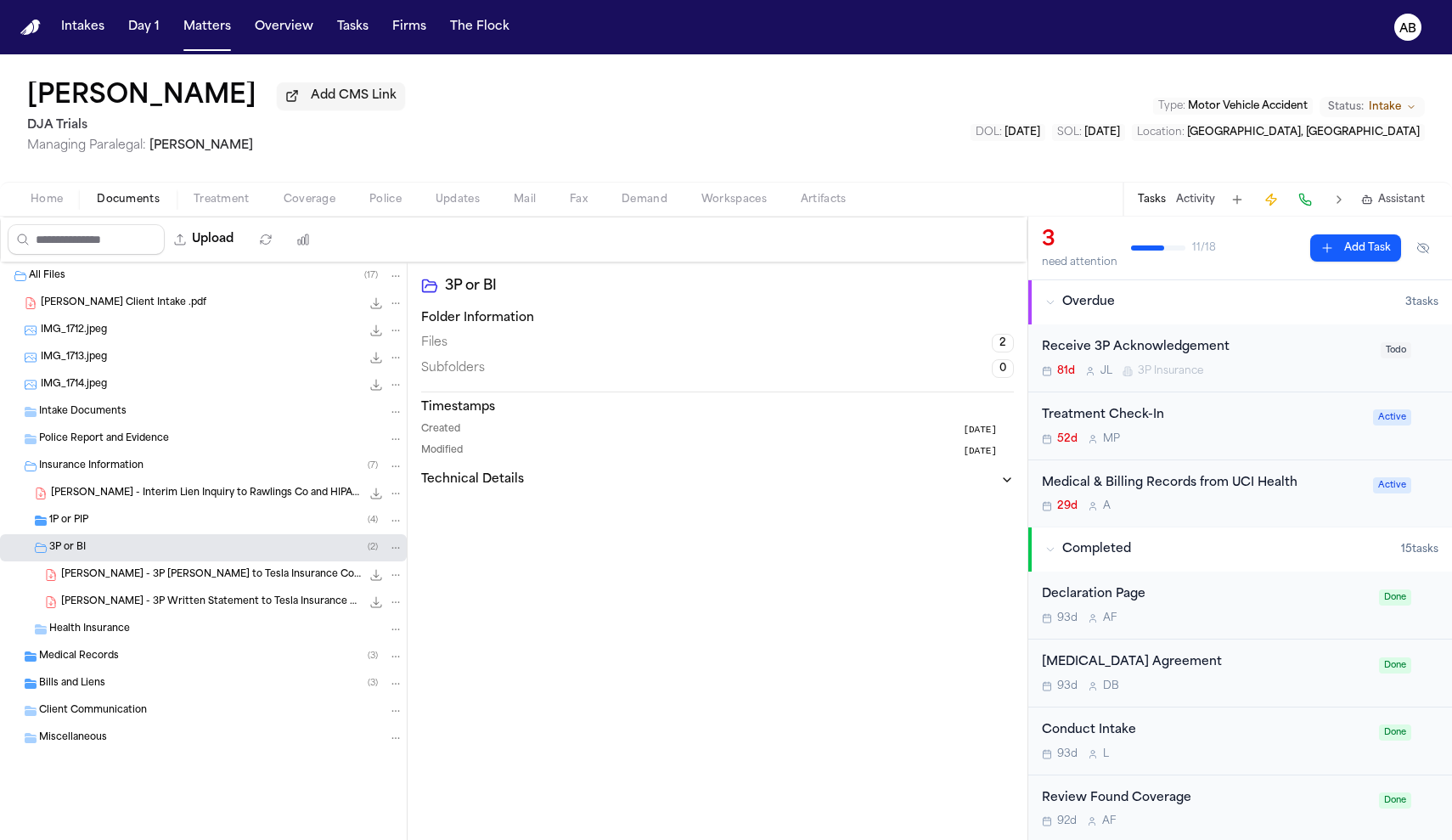
click at [65, 652] on div "Medical Records ( 3 )" at bounding box center [221, 656] width 364 height 15
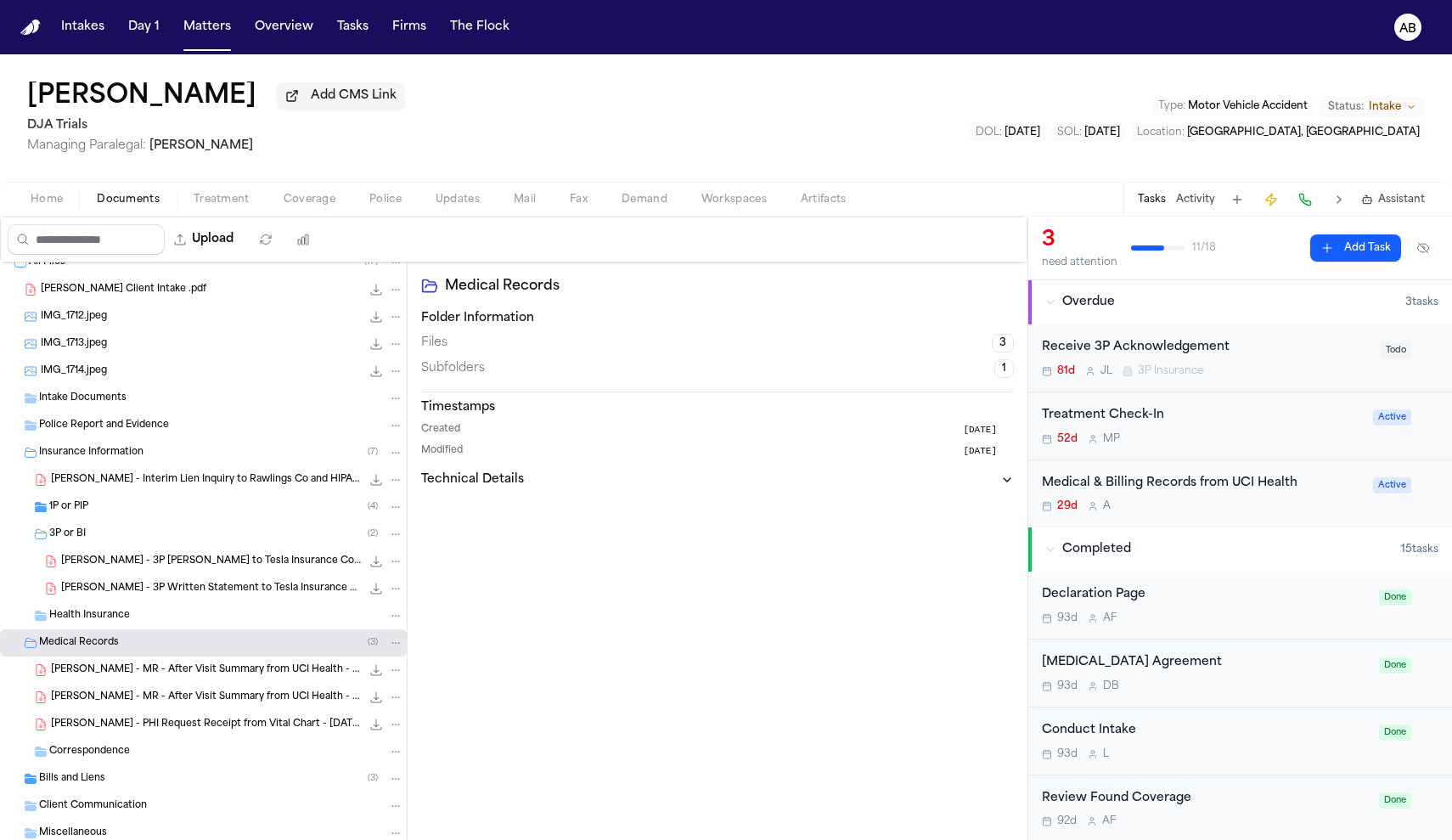
scroll to position [36, 0]
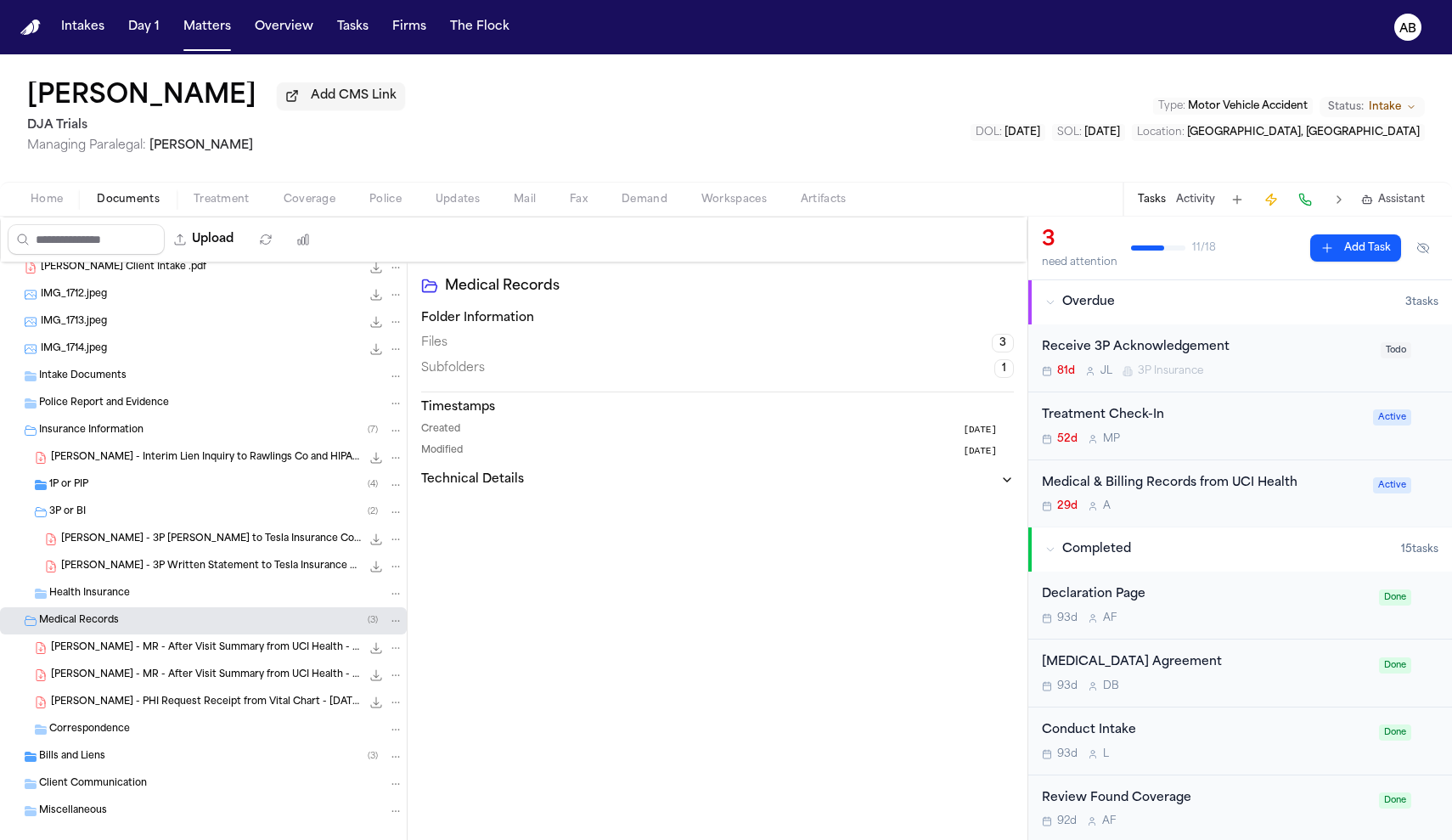
click at [73, 758] on span "Bills and Liens" at bounding box center [72, 756] width 66 height 15
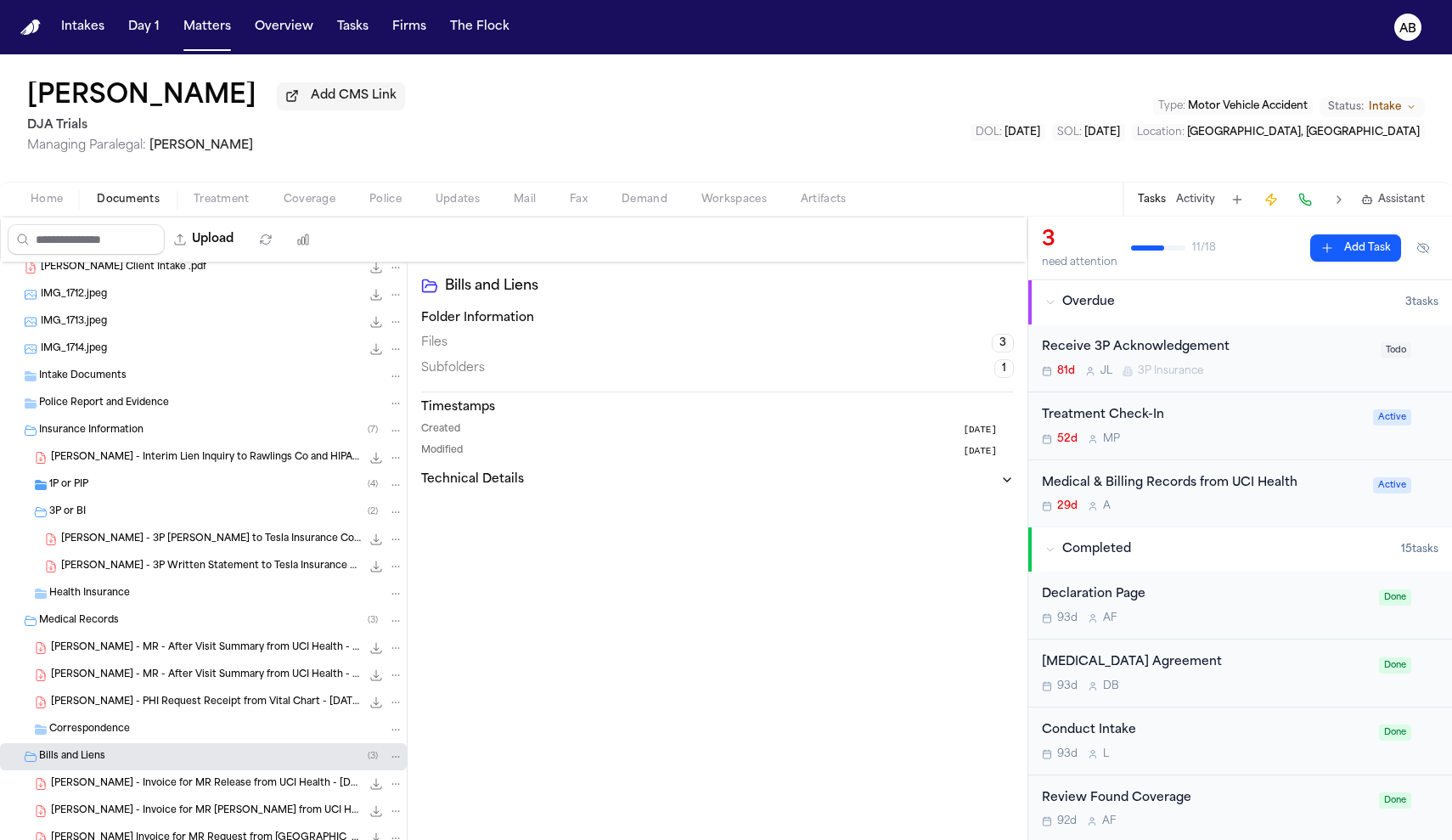
scroll to position [121, 0]
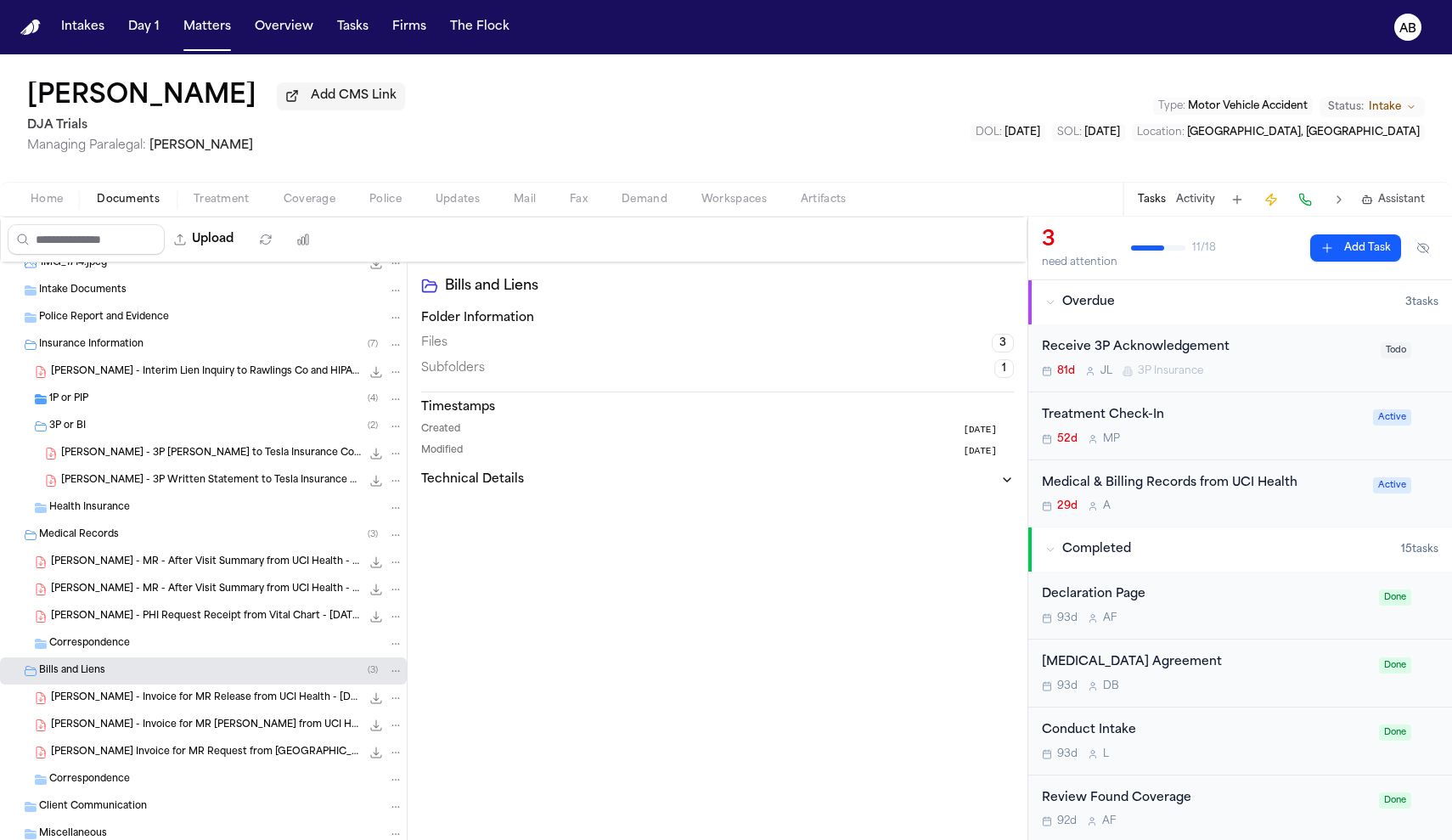
click at [160, 758] on span "[PERSON_NAME] Invoice for MR Request from [GEOGRAPHIC_DATA] via VitalChart - [D…" at bounding box center [206, 752] width 310 height 15
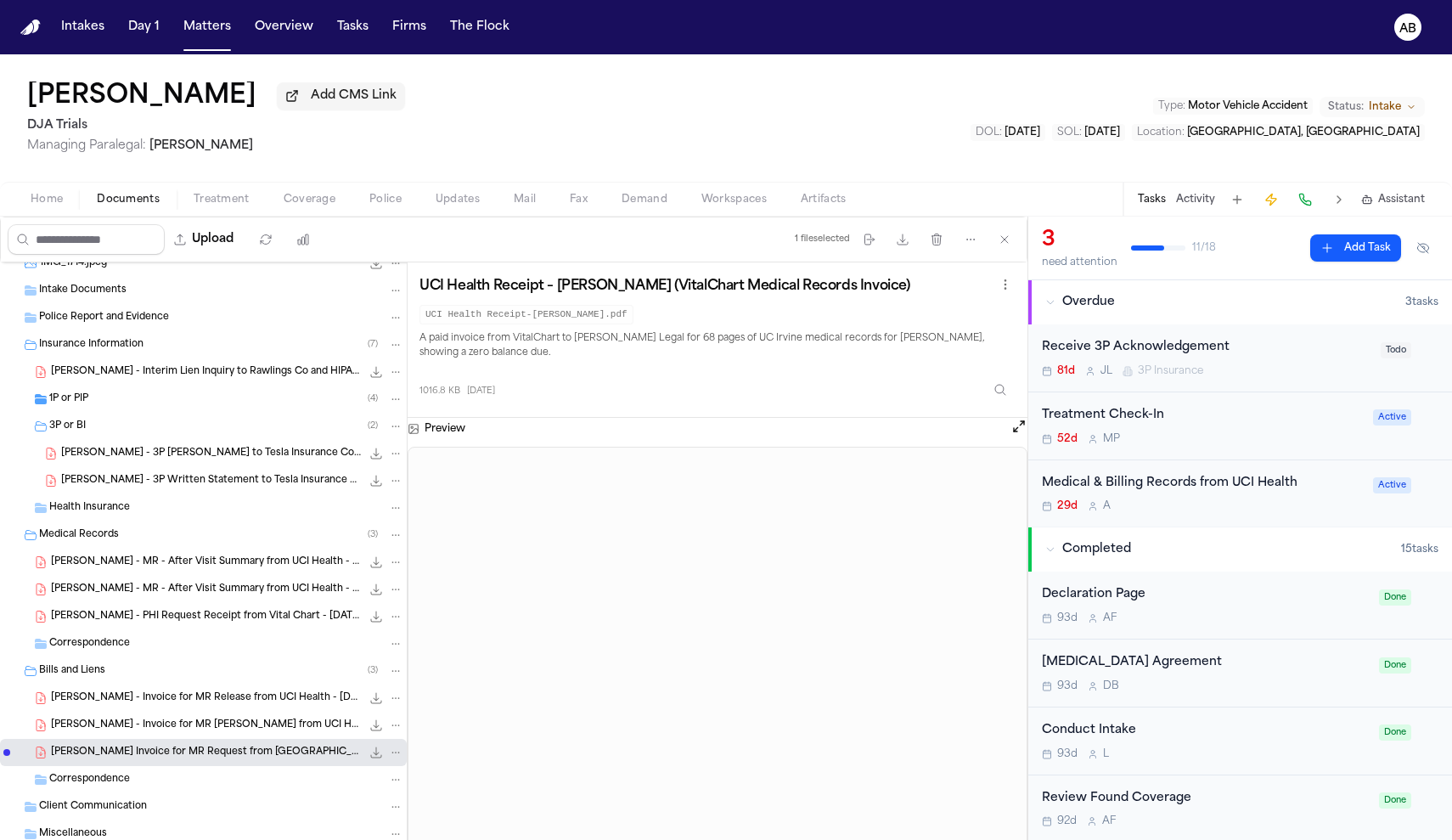
click at [323, 203] on span "Coverage" at bounding box center [309, 200] width 52 height 14
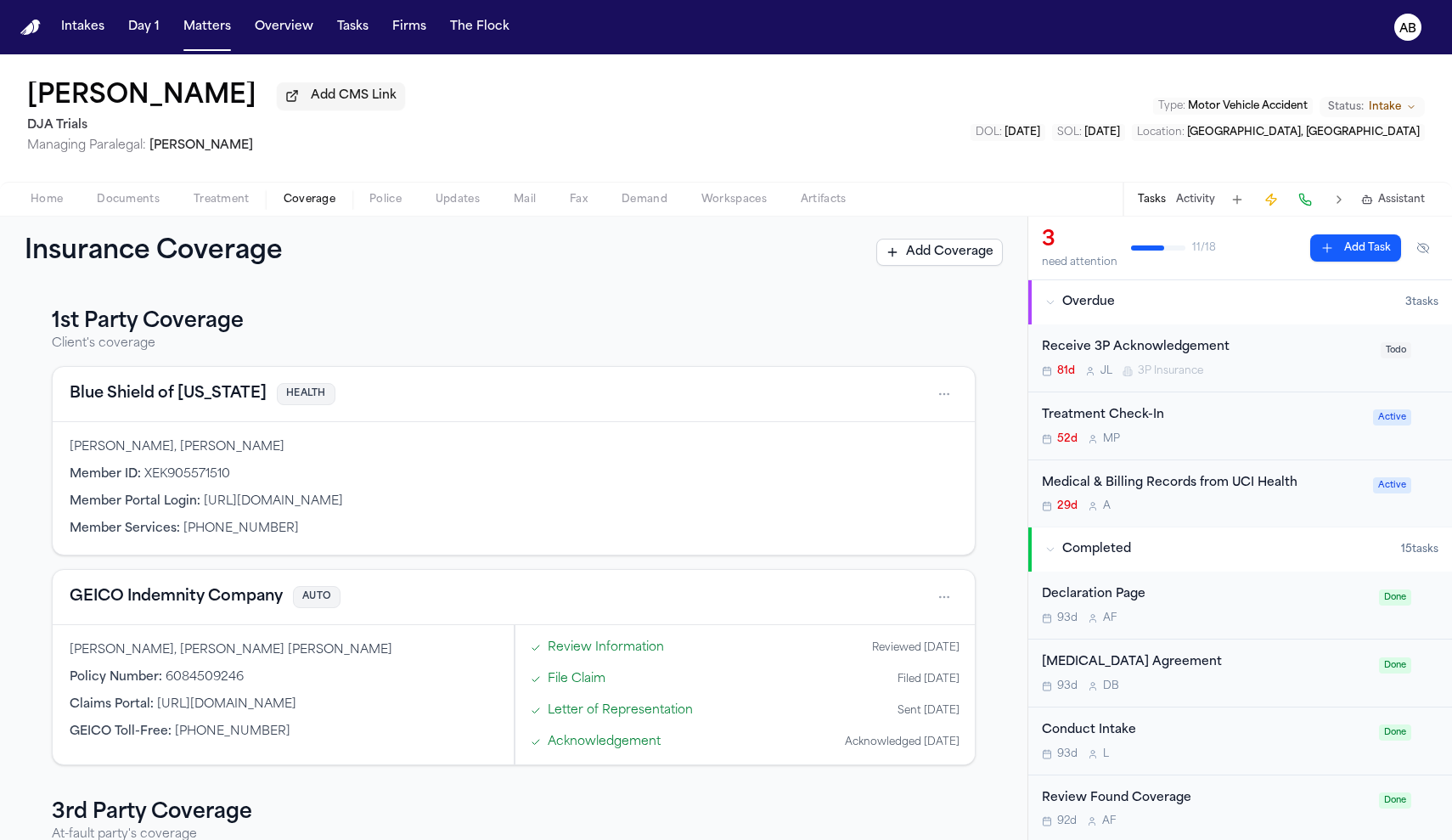
scroll to position [246, 0]
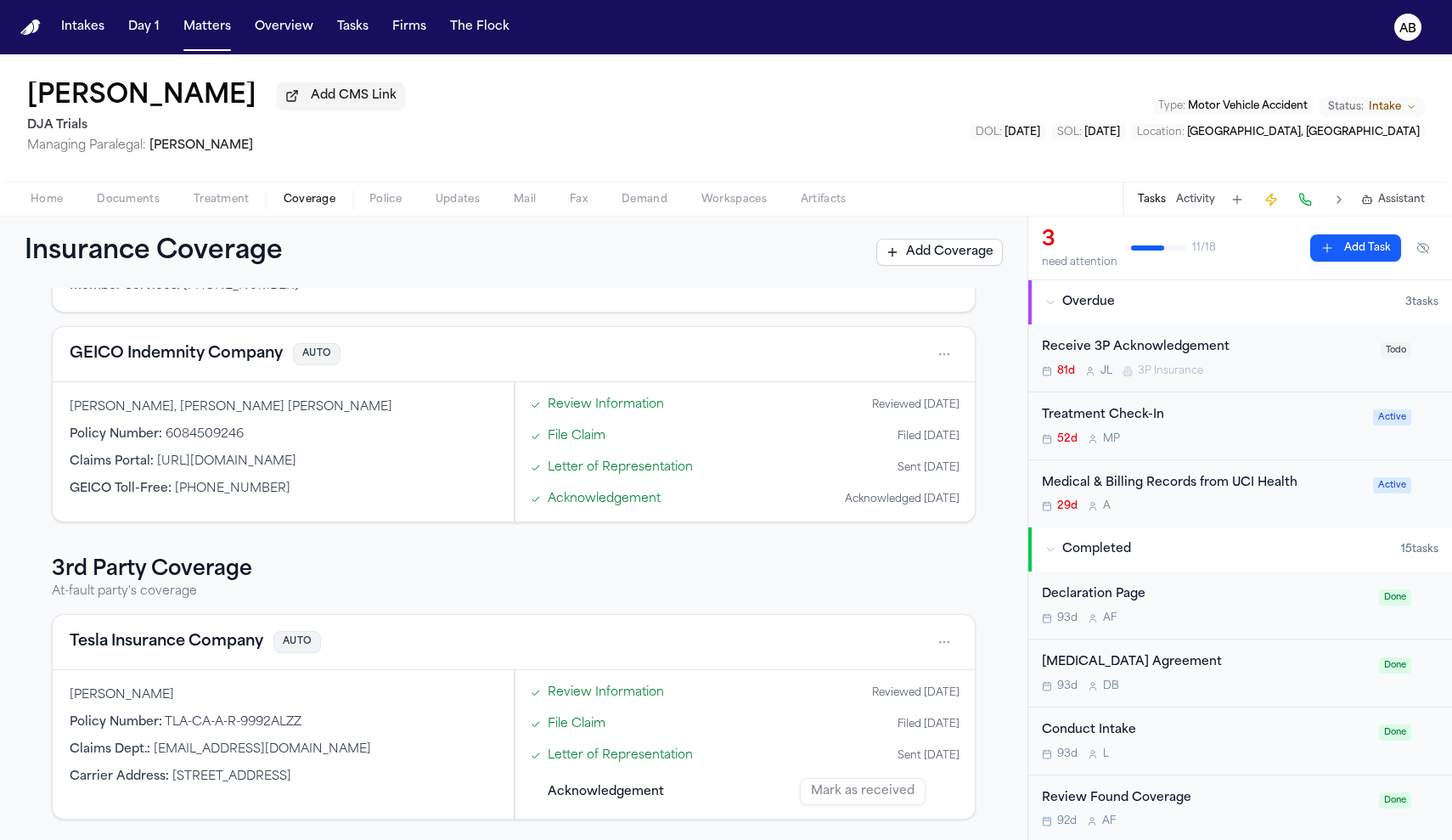
drag, startPoint x: 392, startPoint y: 750, endPoint x: 151, endPoint y: 754, distance: 241.0
click at [151, 754] on div "Claims Dept. : [EMAIL_ADDRESS][DOMAIN_NAME]" at bounding box center [283, 749] width 427 height 17
copy div "[EMAIL_ADDRESS][DOMAIN_NAME]"
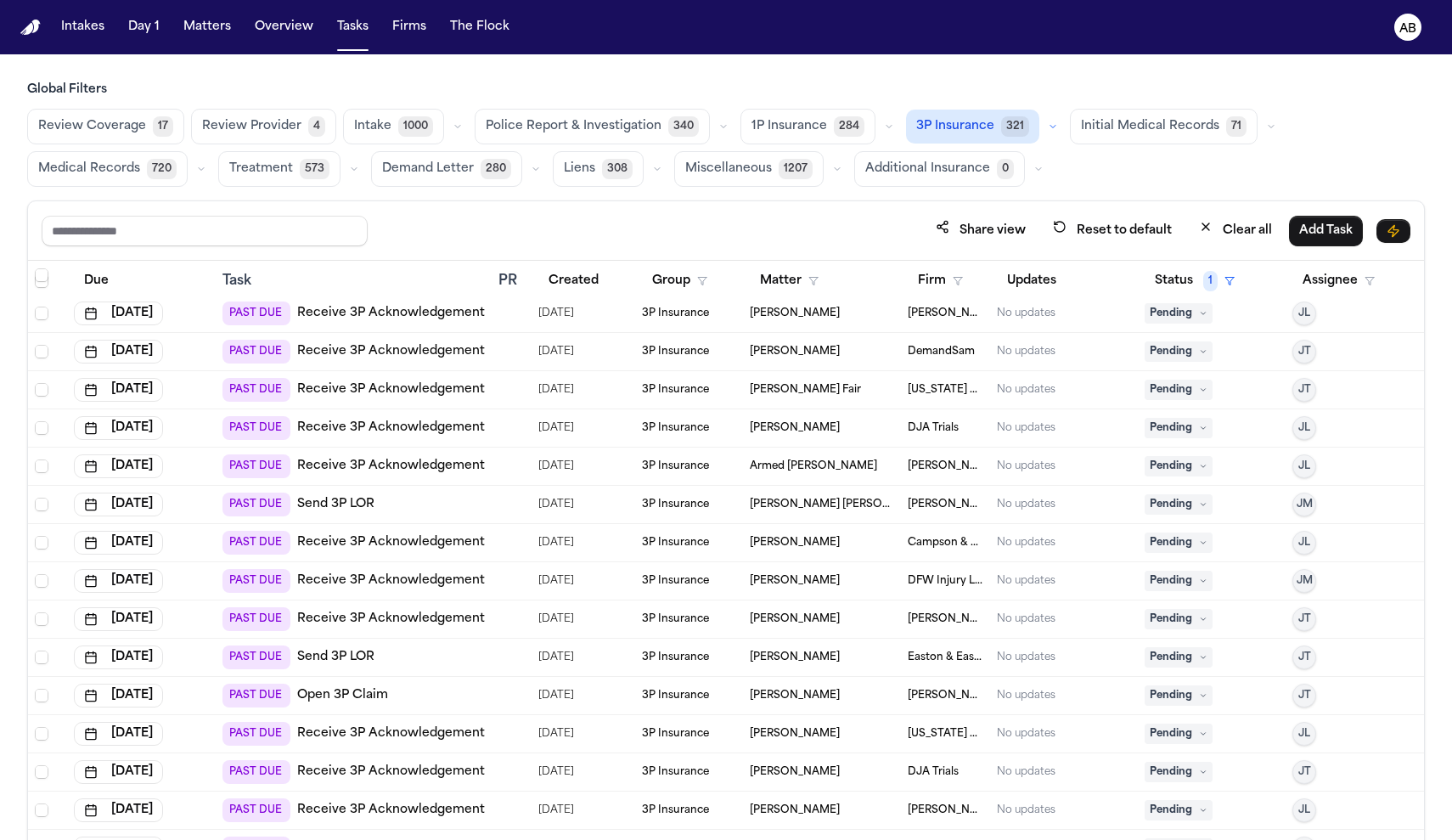
scroll to position [504, 0]
click at [388, 465] on link "Receive 3P Acknowledgement" at bounding box center [391, 466] width 188 height 17
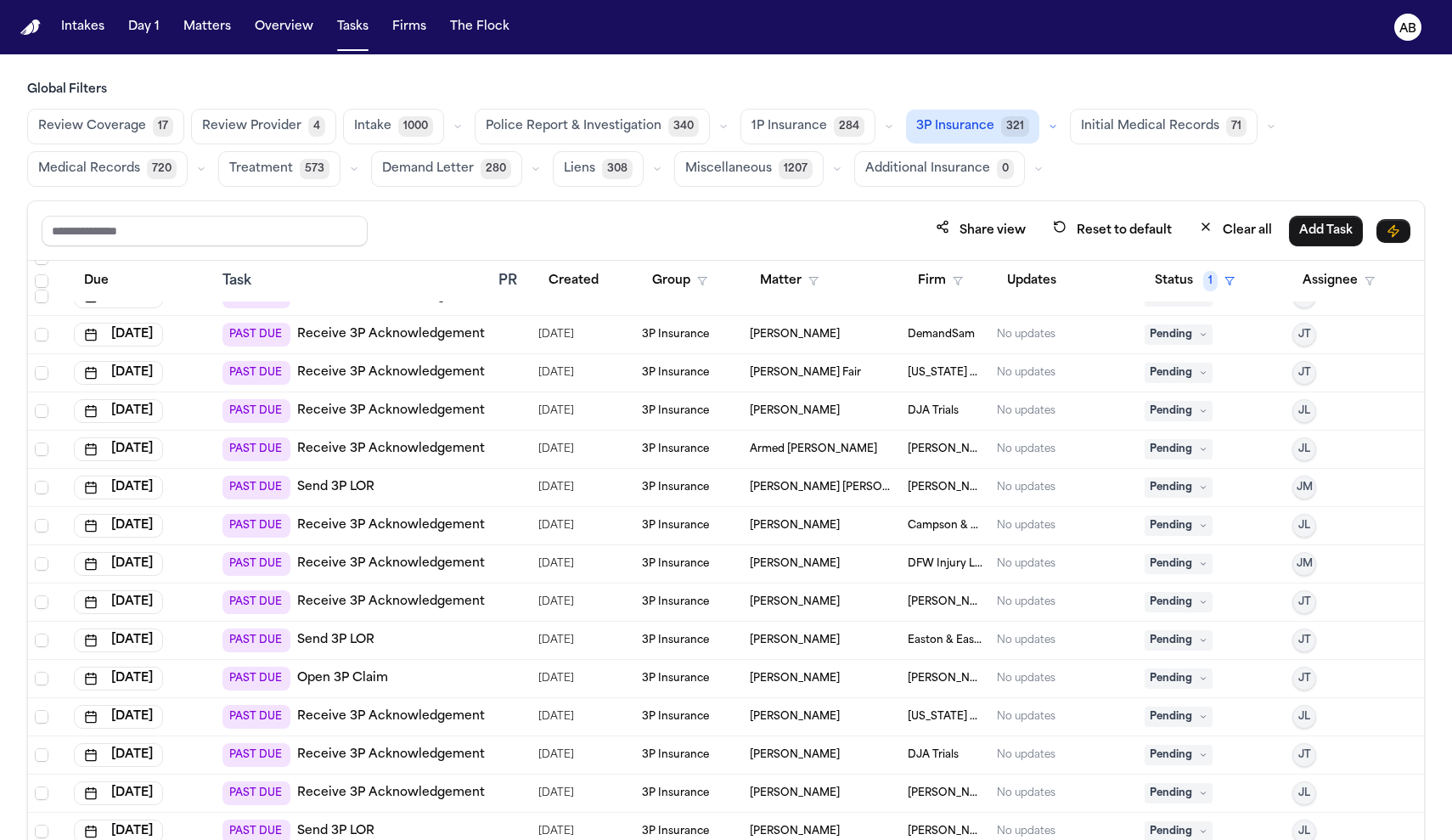
scroll to position [543, 0]
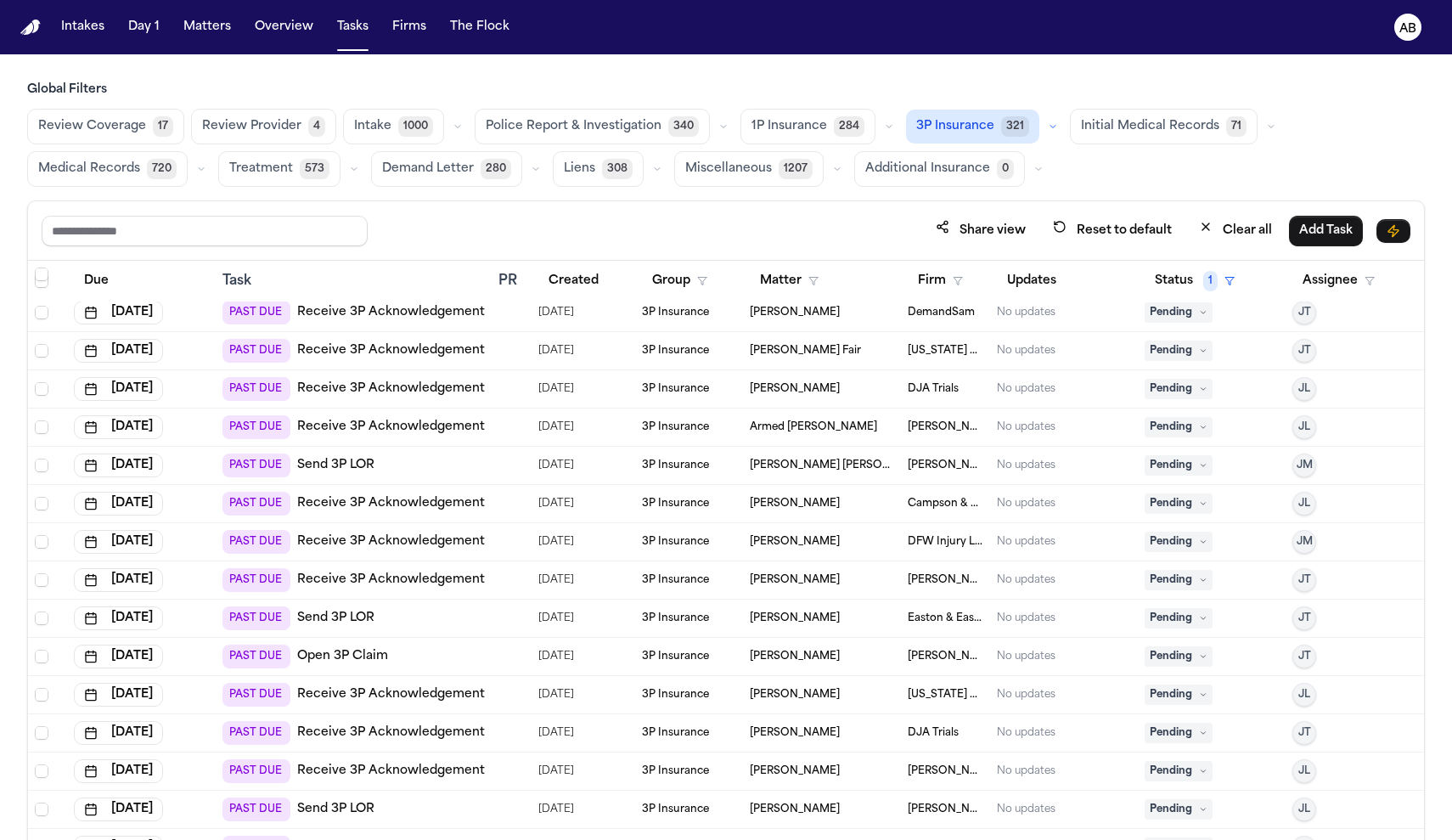
click at [357, 614] on link "Send 3P LOR" at bounding box center [336, 618] width 77 height 17
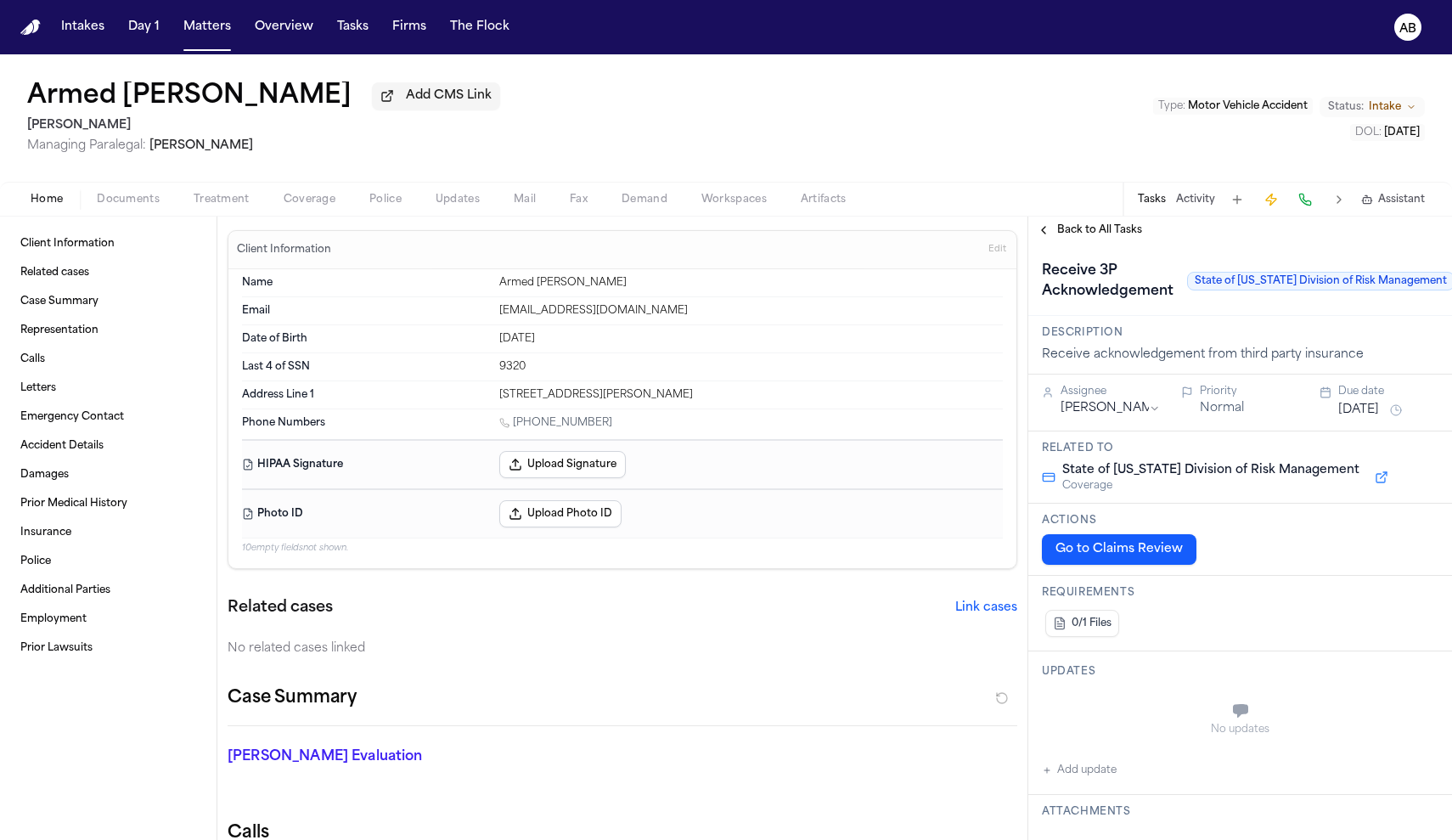
click at [223, 206] on span "Treatment" at bounding box center [222, 200] width 56 height 14
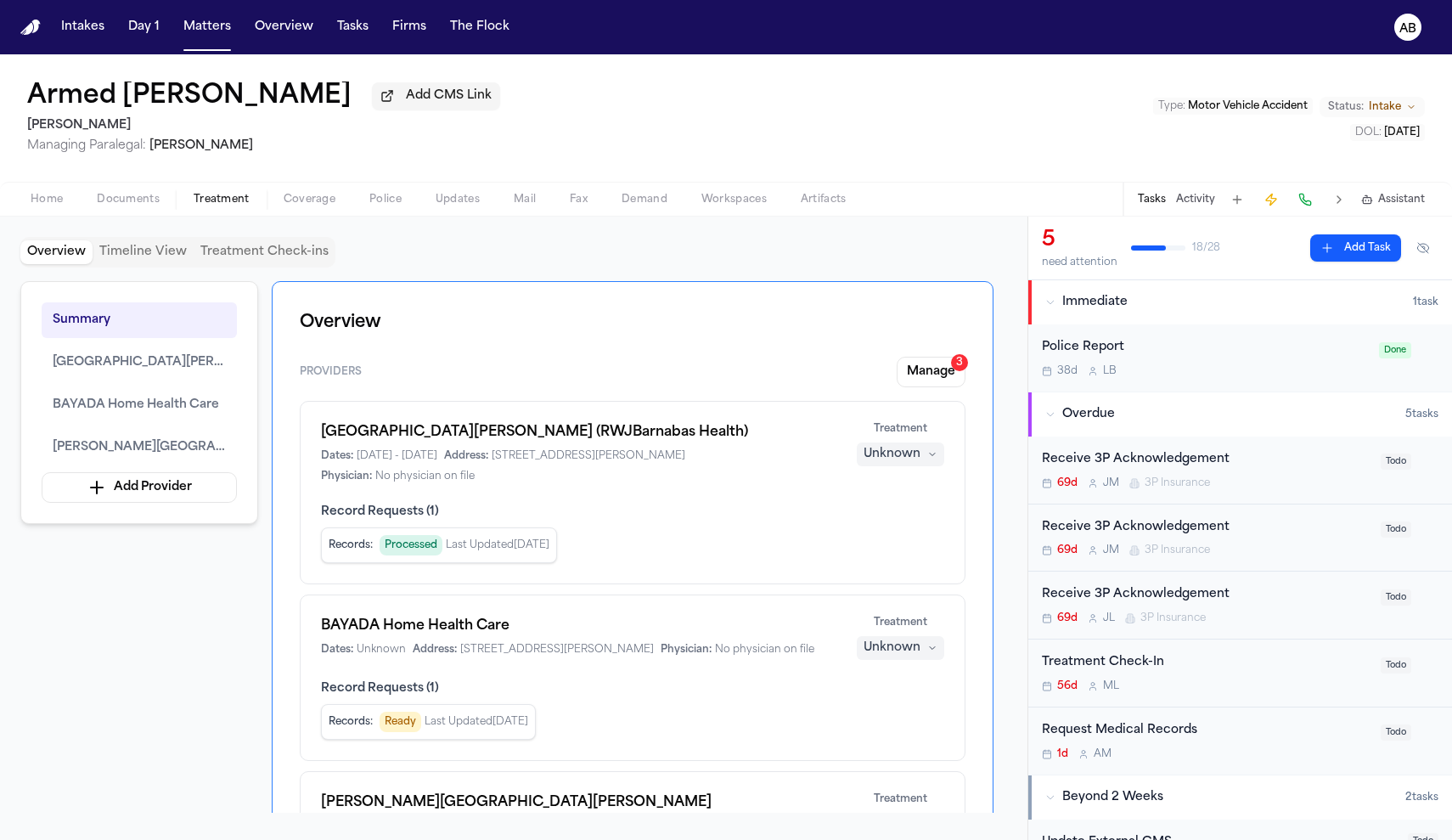
click at [914, 391] on div "Providers Manage 3 Newark Beth Israel Medical Center (RWJBarnabas Health) Dates…" at bounding box center [632, 655] width 666 height 597
click at [923, 373] on button "Manage 3" at bounding box center [931, 372] width 68 height 31
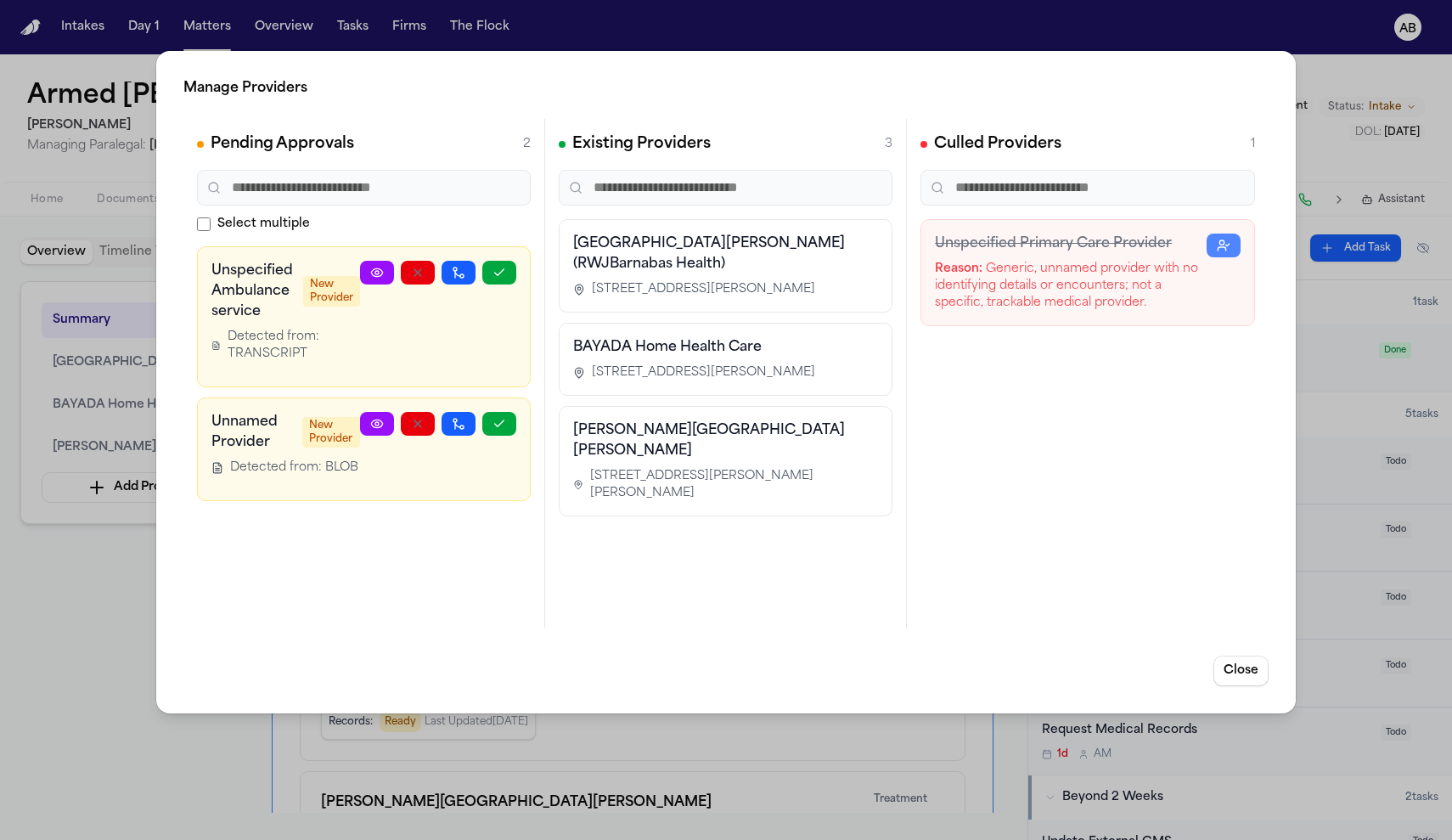
click at [743, 709] on div "Manage Providers Pending Approvals 2 Select multiple Unspecified Ambulance serv…" at bounding box center [726, 382] width 1139 height 662
click at [737, 738] on div "Manage Providers Pending Approvals 2 Select multiple Unspecified Ambulance serv…" at bounding box center [726, 420] width 1452 height 840
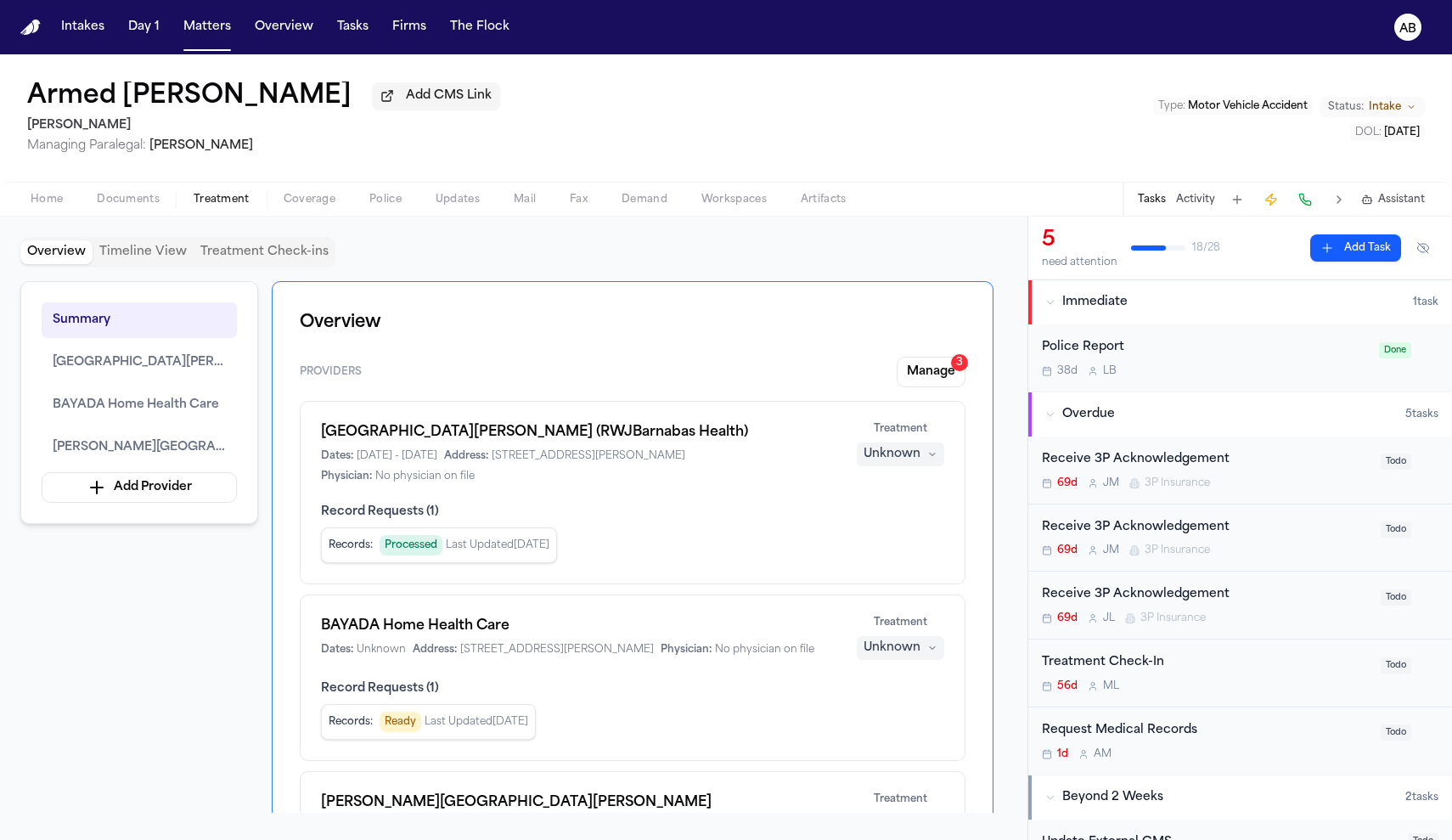
click at [304, 206] on span "Coverage" at bounding box center [309, 200] width 52 height 14
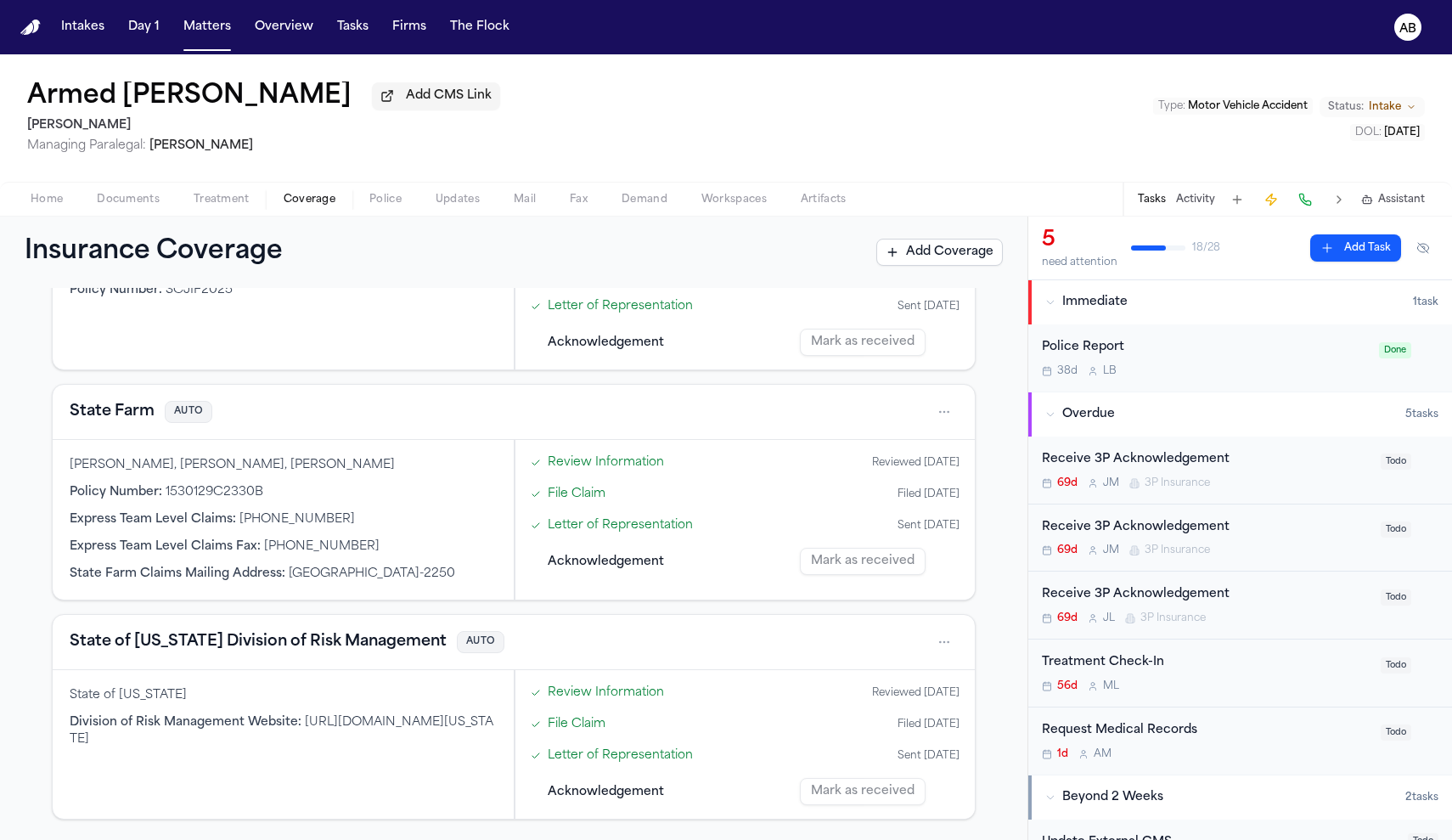
scroll to position [147, 0]
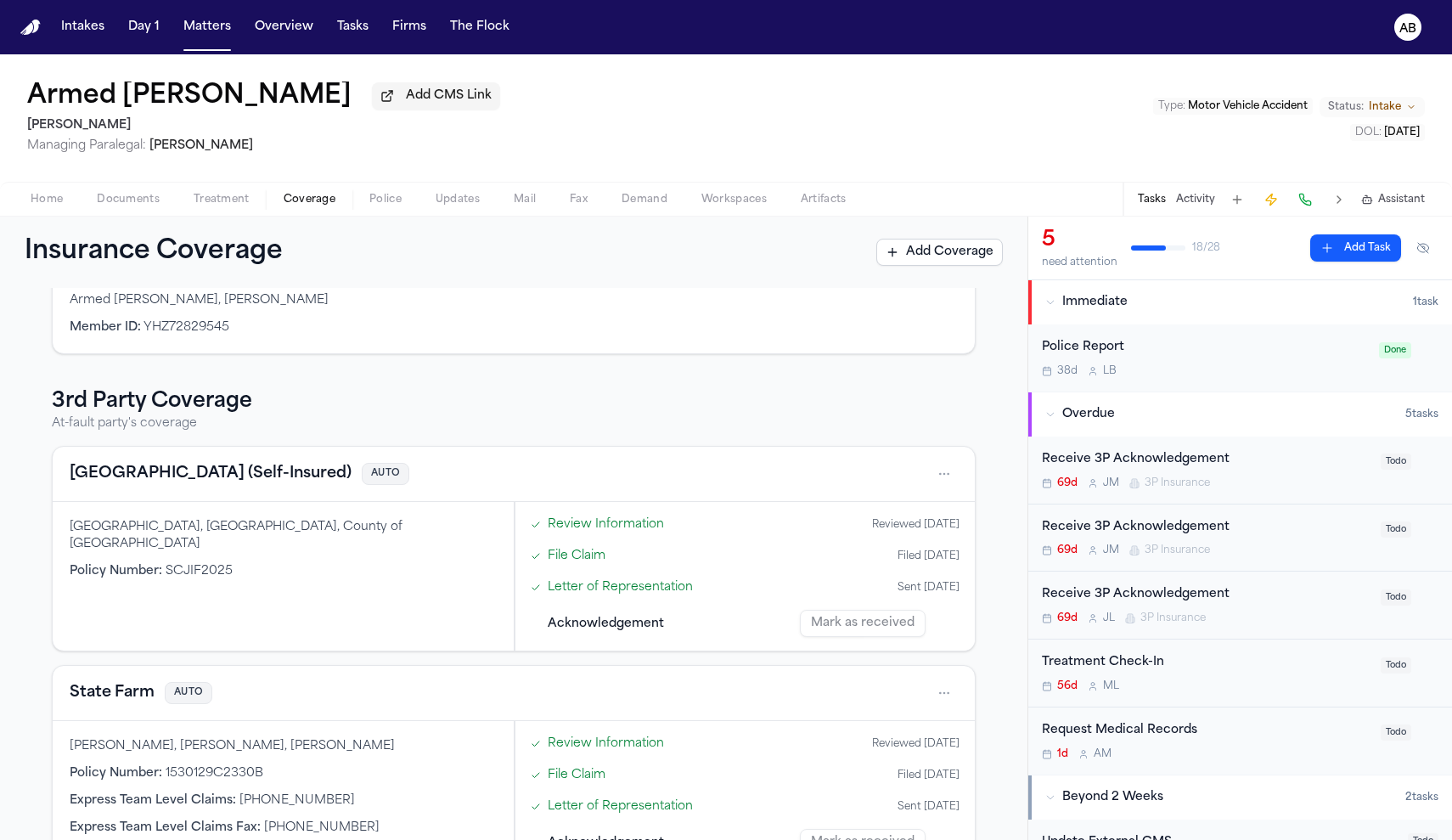
click at [111, 200] on span "Documents" at bounding box center [128, 200] width 63 height 14
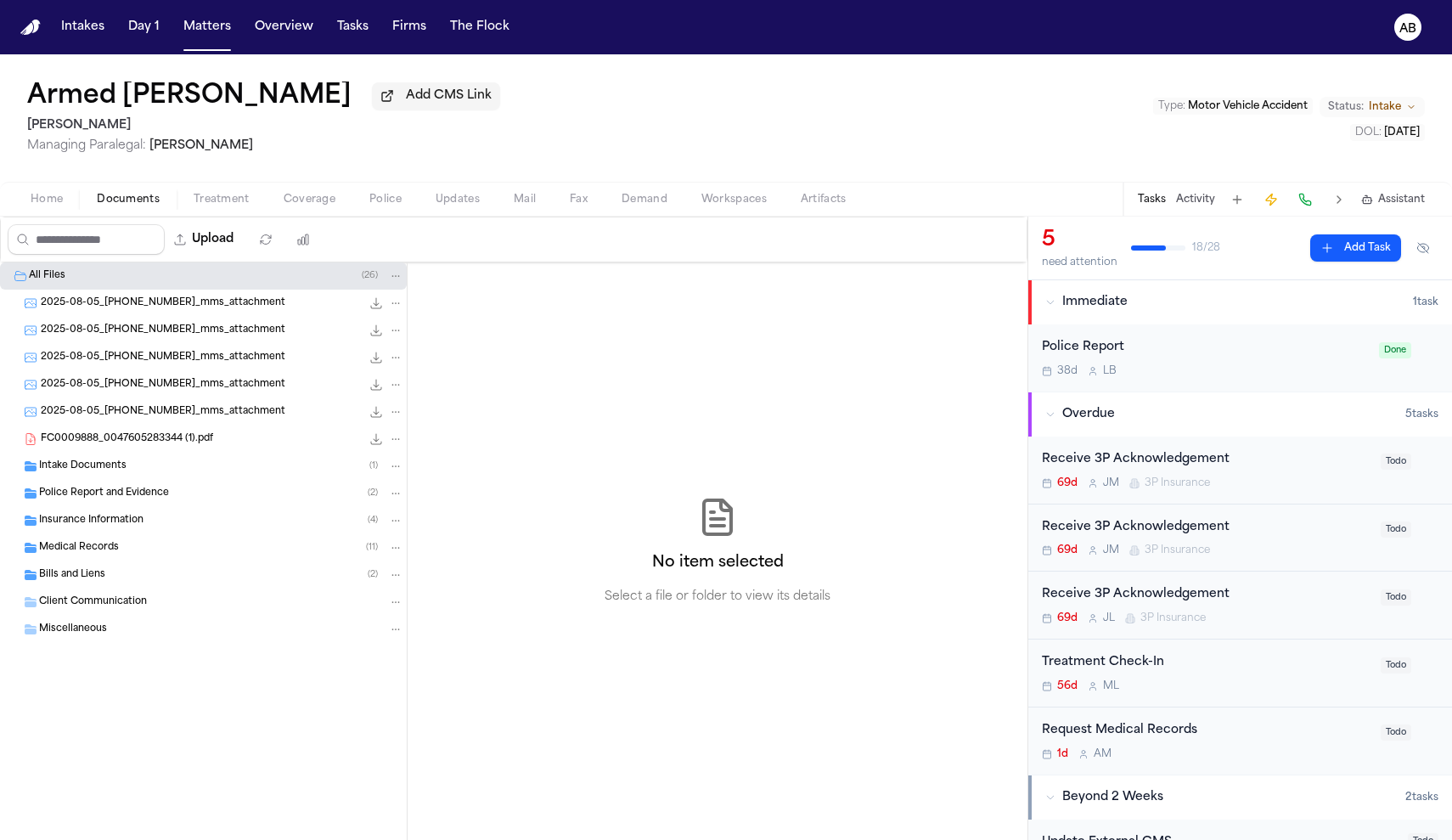
click at [73, 471] on span "Intake Documents" at bounding box center [83, 466] width 87 height 15
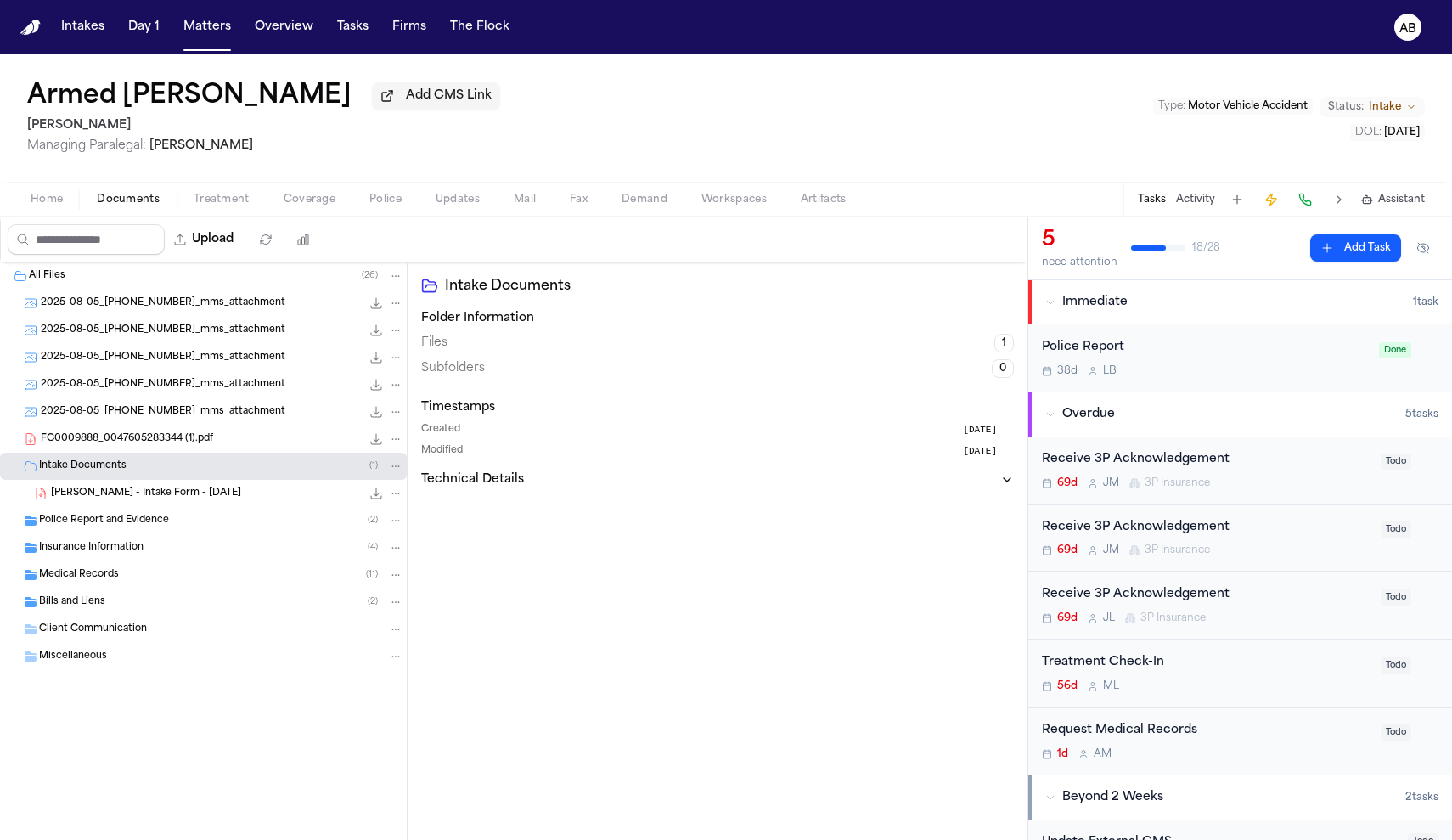
click at [106, 478] on div "Intake Documents ( 1 )" at bounding box center [203, 467] width 407 height 27
click at [93, 515] on div "Insurance Information ( 4 )" at bounding box center [203, 520] width 407 height 27
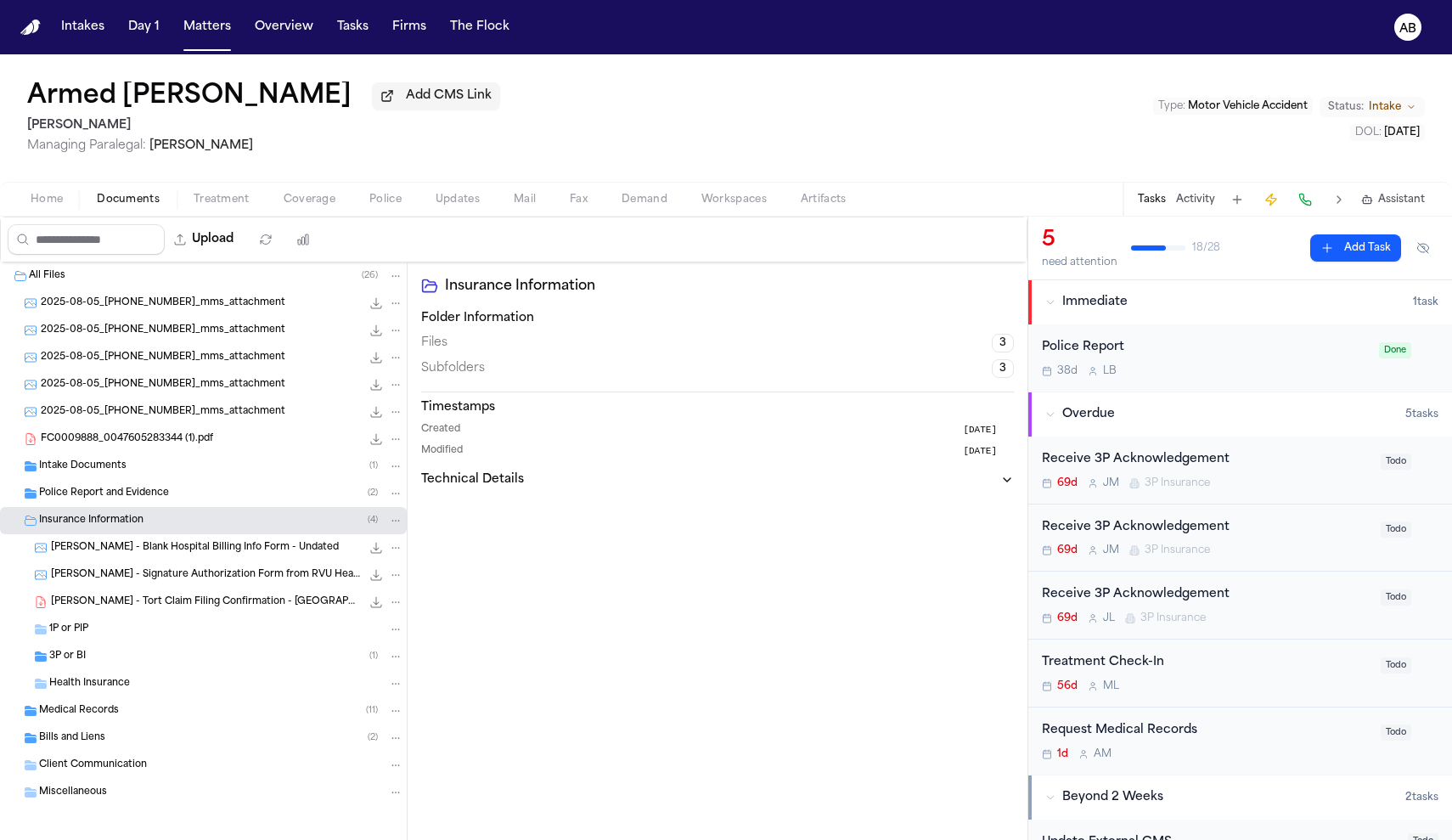
click at [78, 659] on span "3P or BI" at bounding box center [68, 656] width 37 height 15
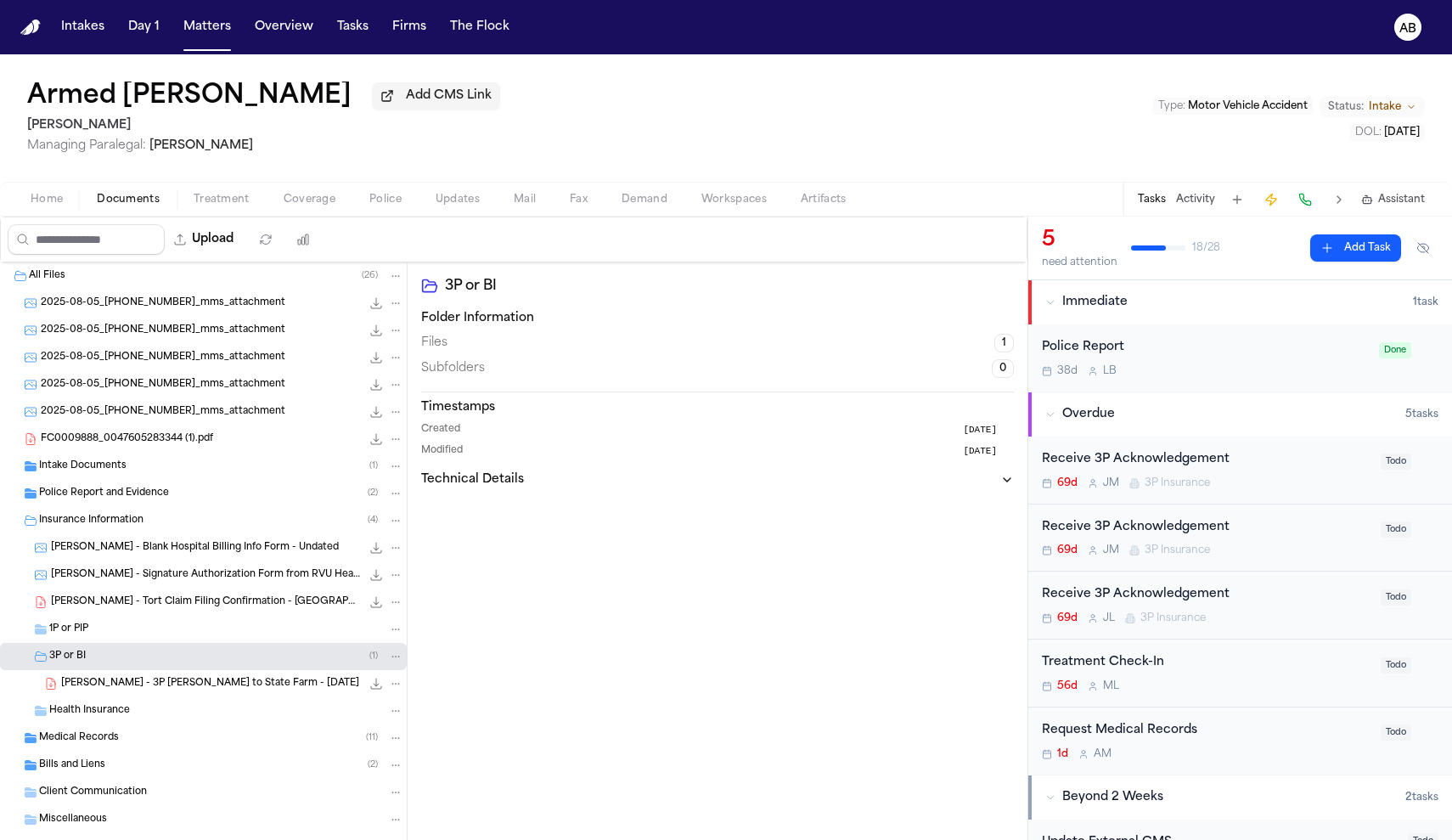
scroll to position [36, 0]
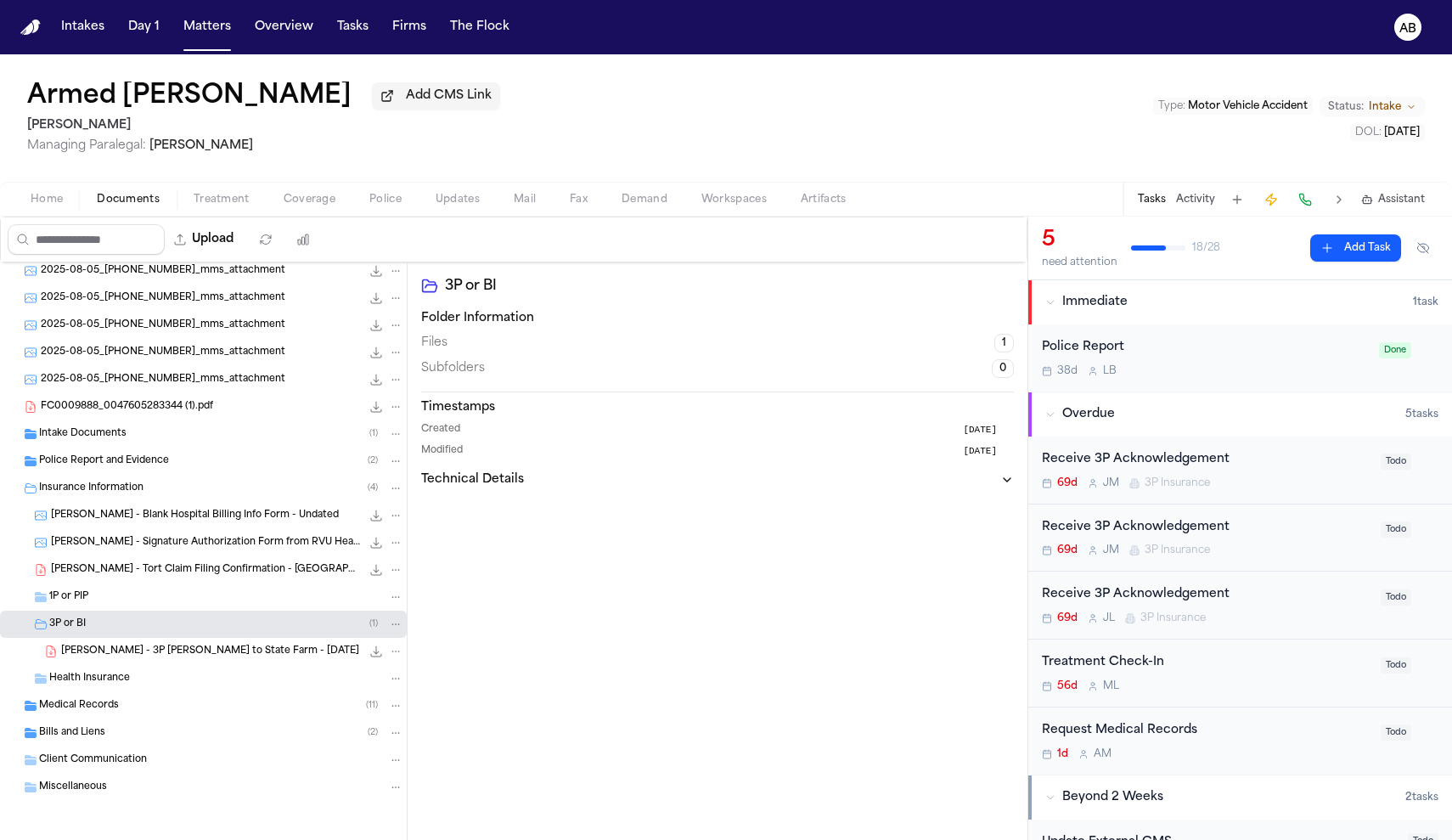
click at [1290, 485] on div "69d J M 3P Insurance" at bounding box center [1206, 483] width 328 height 14
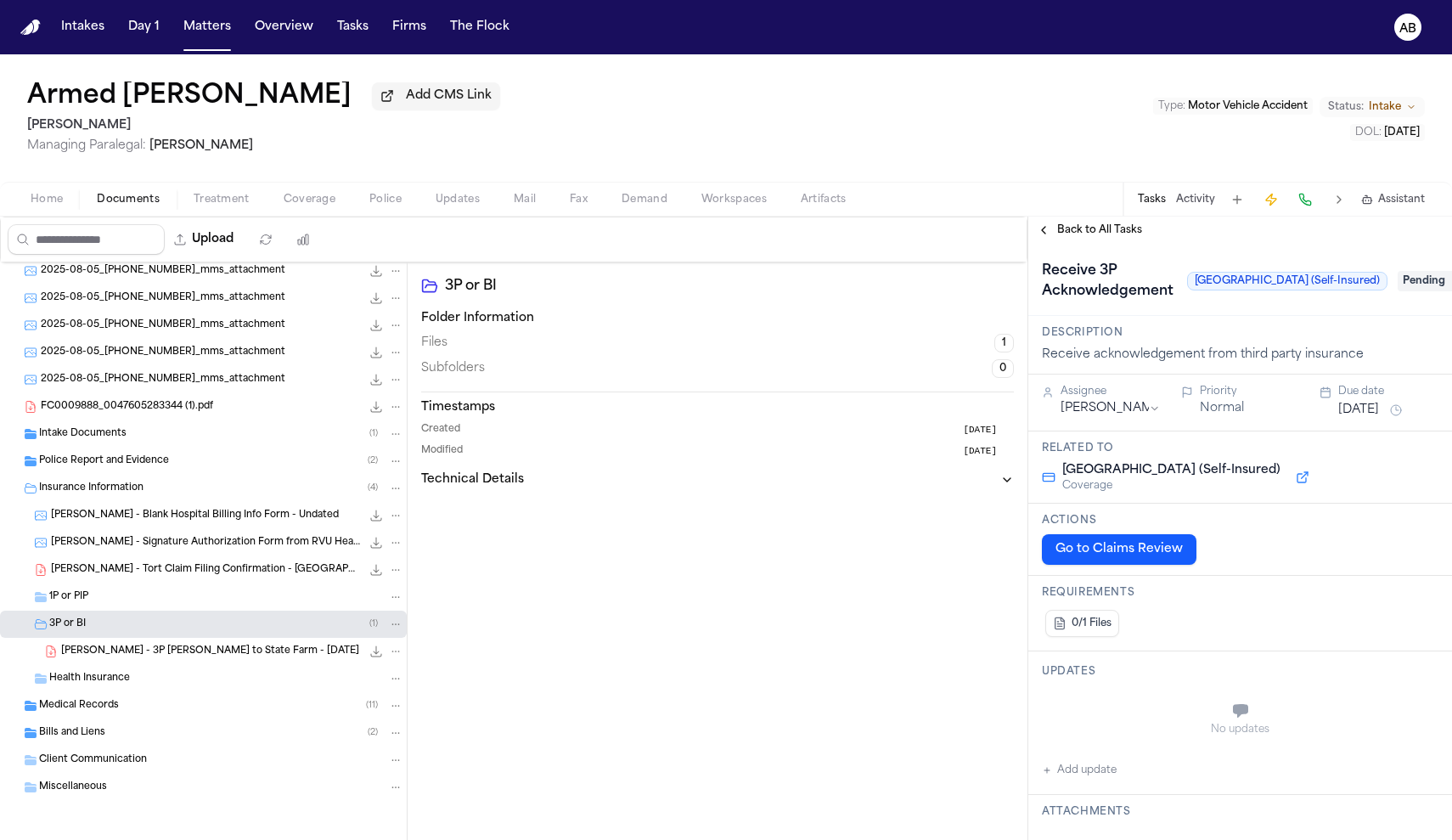
click at [1116, 243] on div "Back to All Tasks" at bounding box center [1240, 230] width 424 height 27
click at [1117, 237] on span "Back to All Tasks" at bounding box center [1099, 230] width 85 height 14
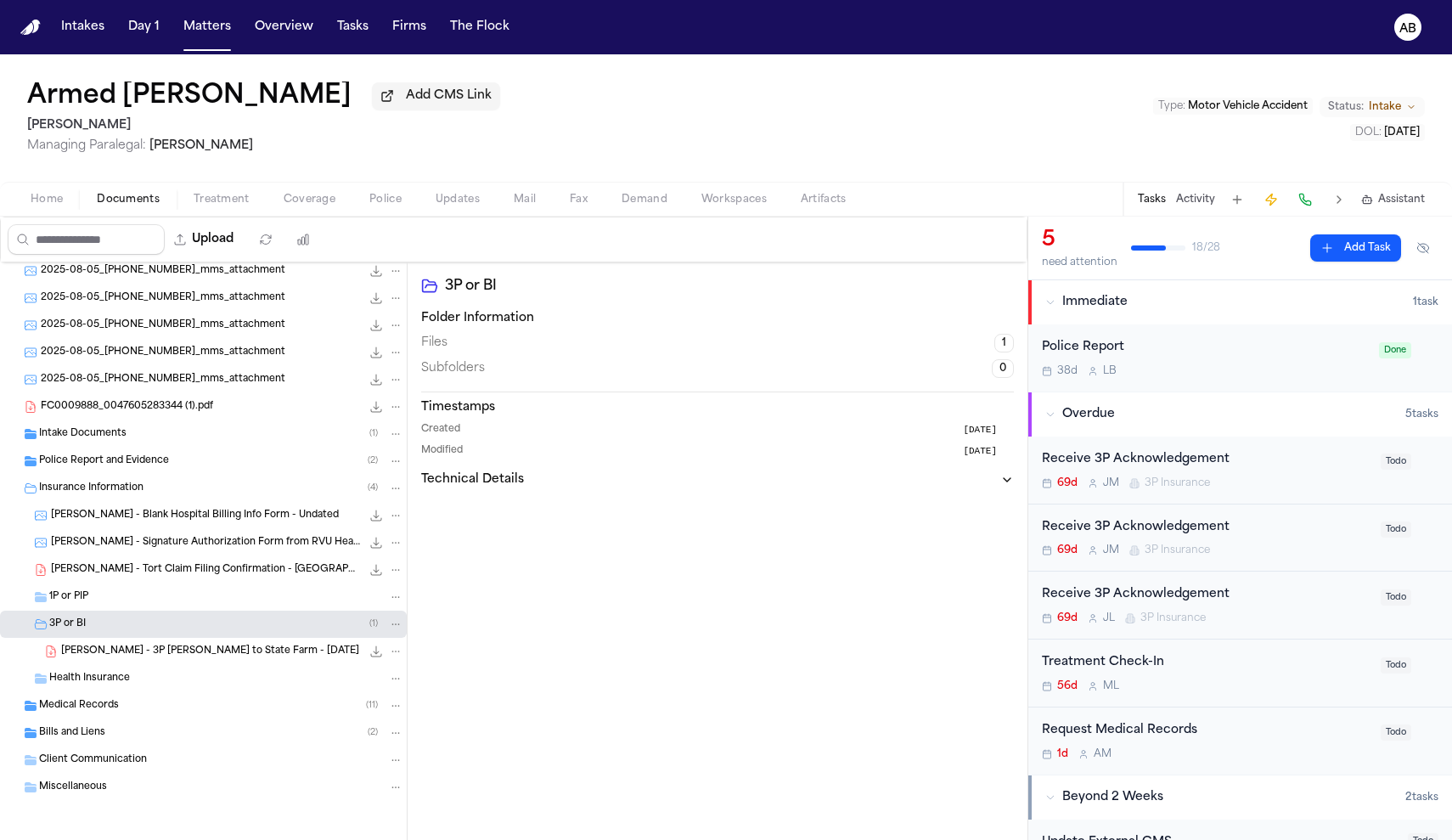
click at [1266, 537] on div "Receive 3P Acknowledgement" at bounding box center [1206, 527] width 328 height 20
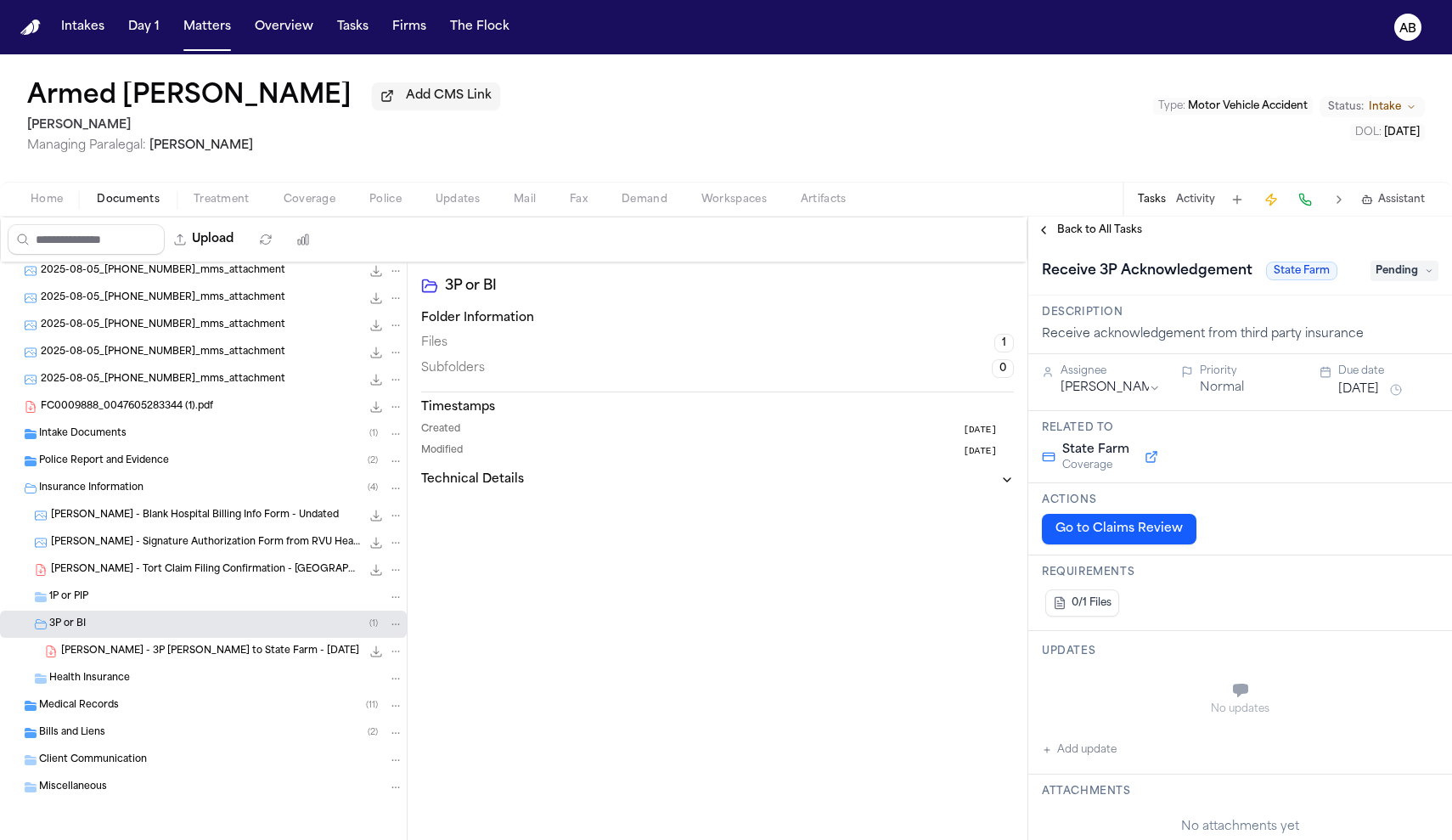
click at [1372, 390] on button "Aug 2, 2025" at bounding box center [1359, 390] width 41 height 17
click at [1332, 555] on button "15" at bounding box center [1346, 561] width 27 height 27
click at [1166, 237] on div "Back to All Tasks" at bounding box center [1240, 230] width 424 height 14
click at [1107, 244] on div "Back to All Tasks" at bounding box center [1240, 230] width 424 height 27
click at [1107, 237] on span "Back to All Tasks" at bounding box center [1099, 230] width 85 height 14
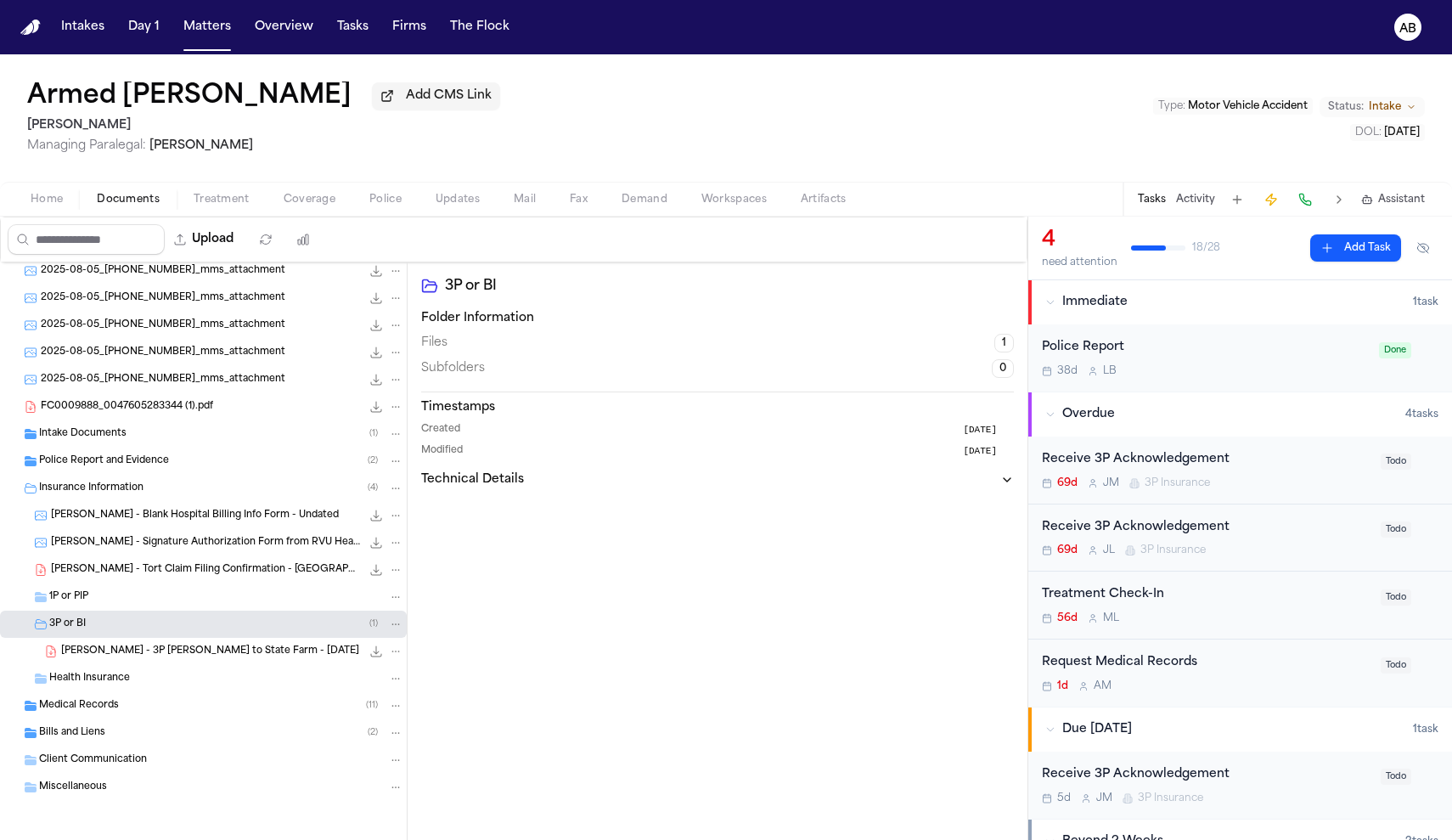
click at [1261, 535] on div "Receive 3P Acknowledgement" at bounding box center [1206, 527] width 328 height 20
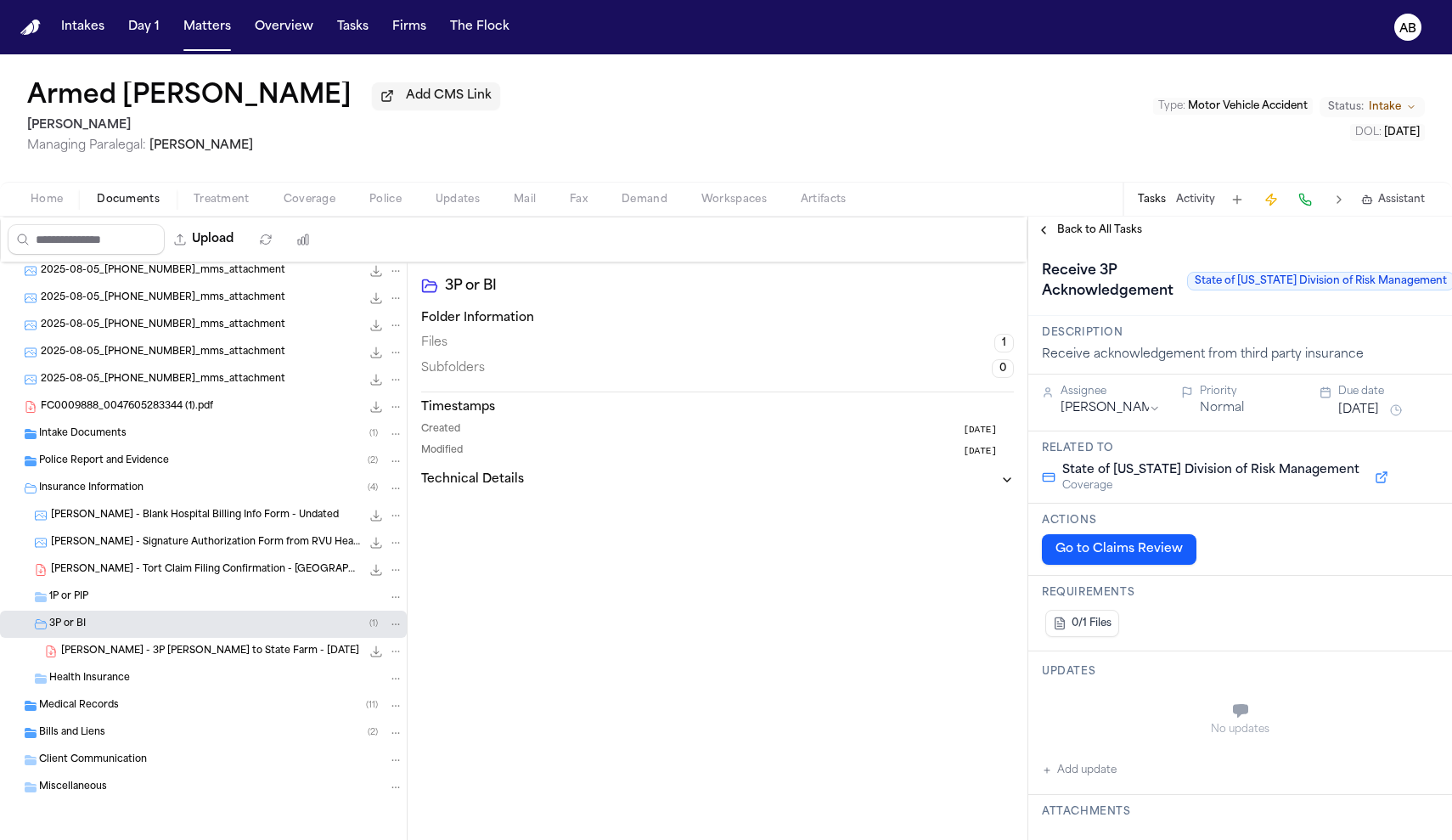
click at [1086, 235] on span "Back to All Tasks" at bounding box center [1099, 230] width 85 height 14
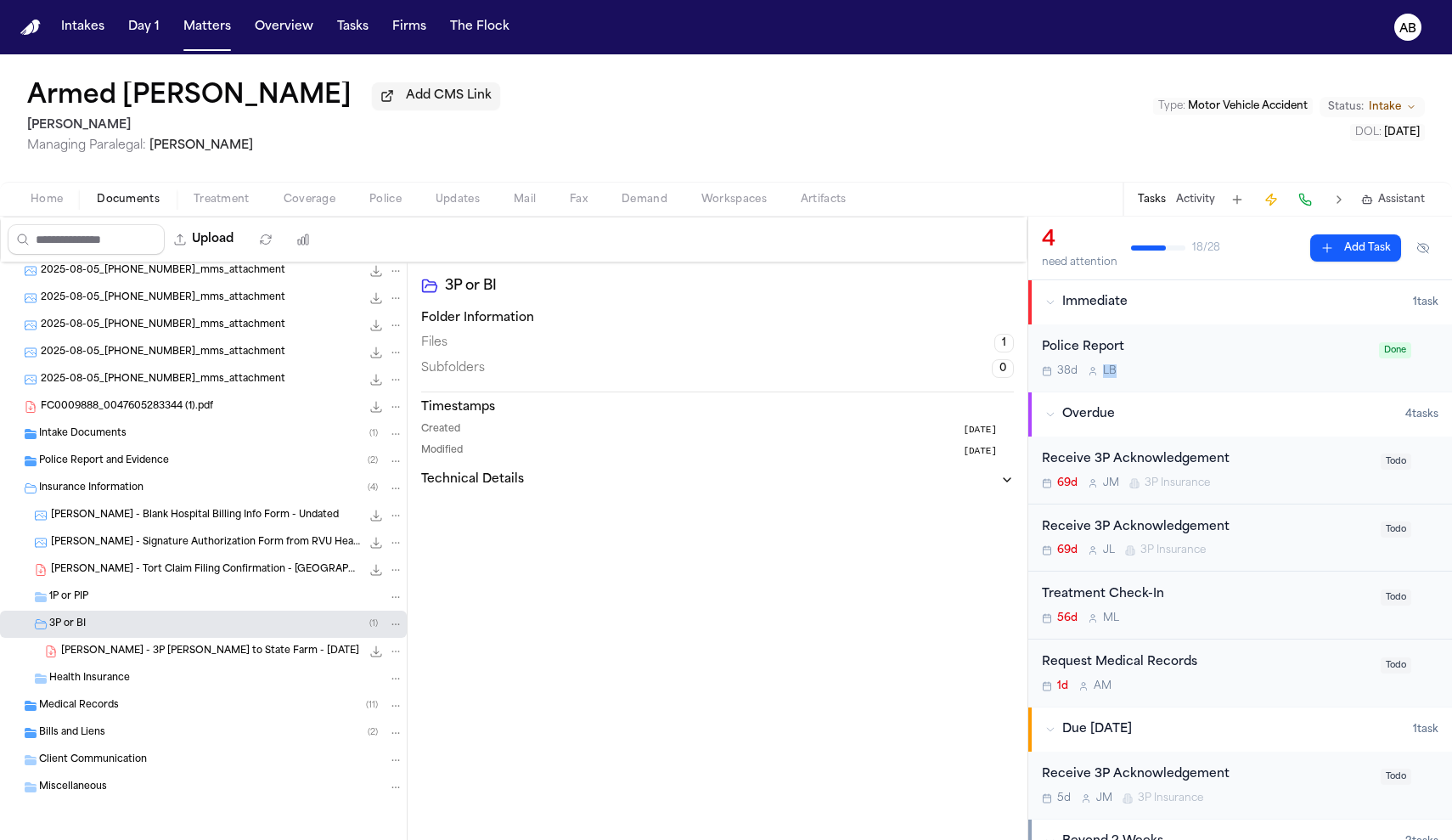
click at [1190, 364] on div "Police Report 38d L B" at bounding box center [1205, 357] width 326 height 40
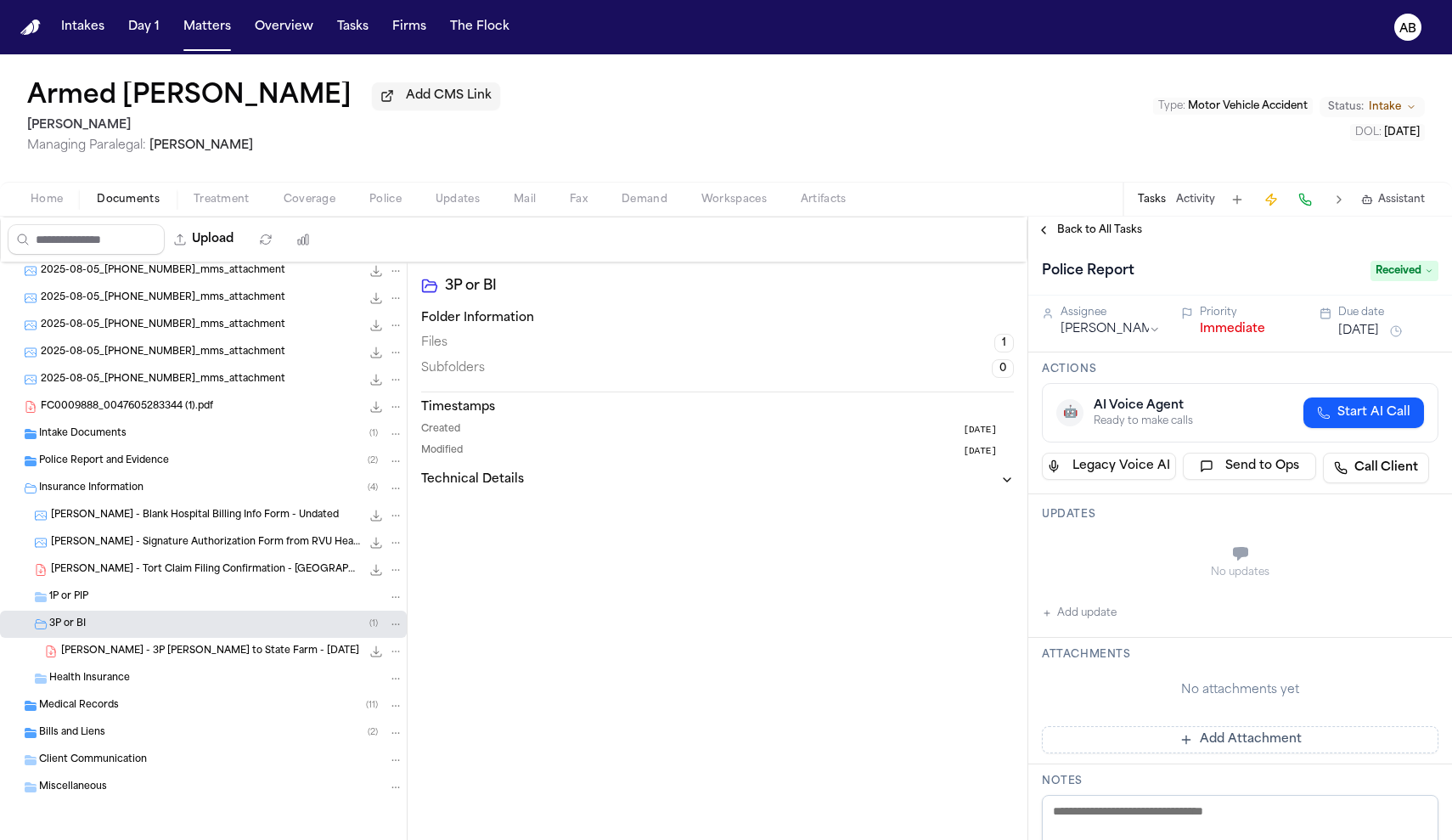
click at [1242, 338] on button "Immediate" at bounding box center [1232, 330] width 65 height 17
click at [1088, 237] on span "Back to All Tasks" at bounding box center [1099, 230] width 85 height 14
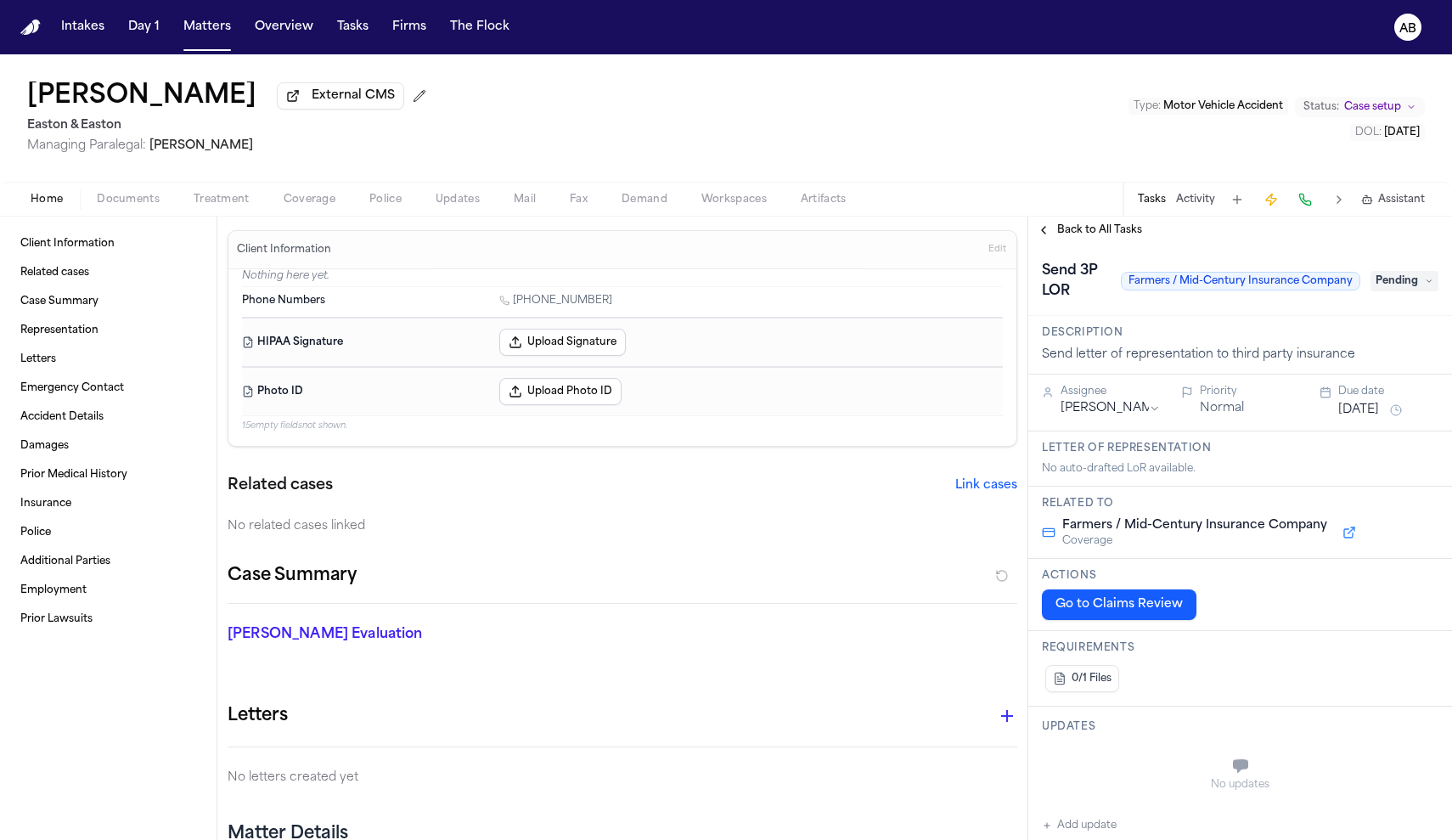
click at [148, 206] on span "Documents" at bounding box center [128, 200] width 63 height 14
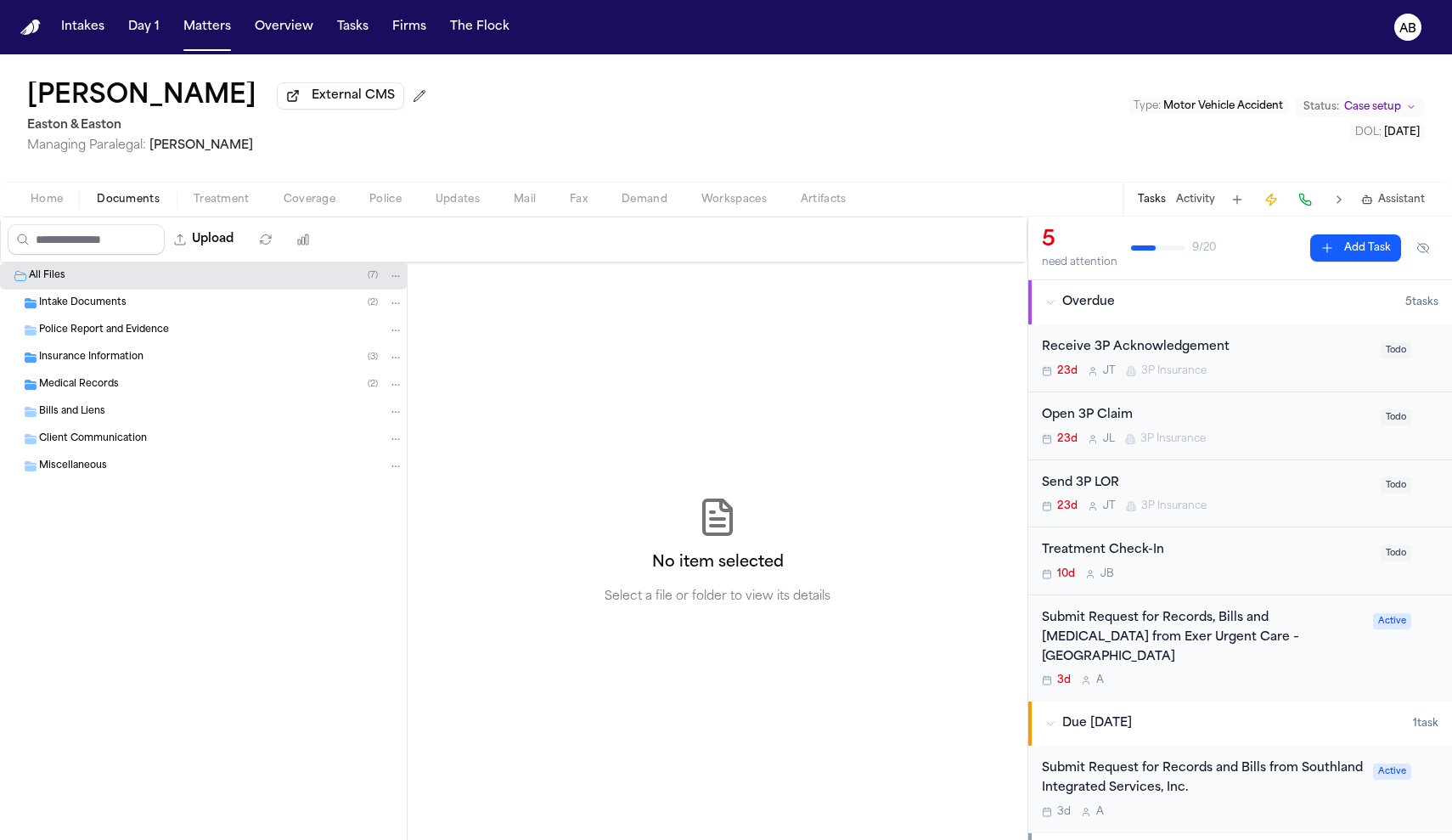
click at [107, 360] on span "Insurance Information" at bounding box center [91, 357] width 104 height 15
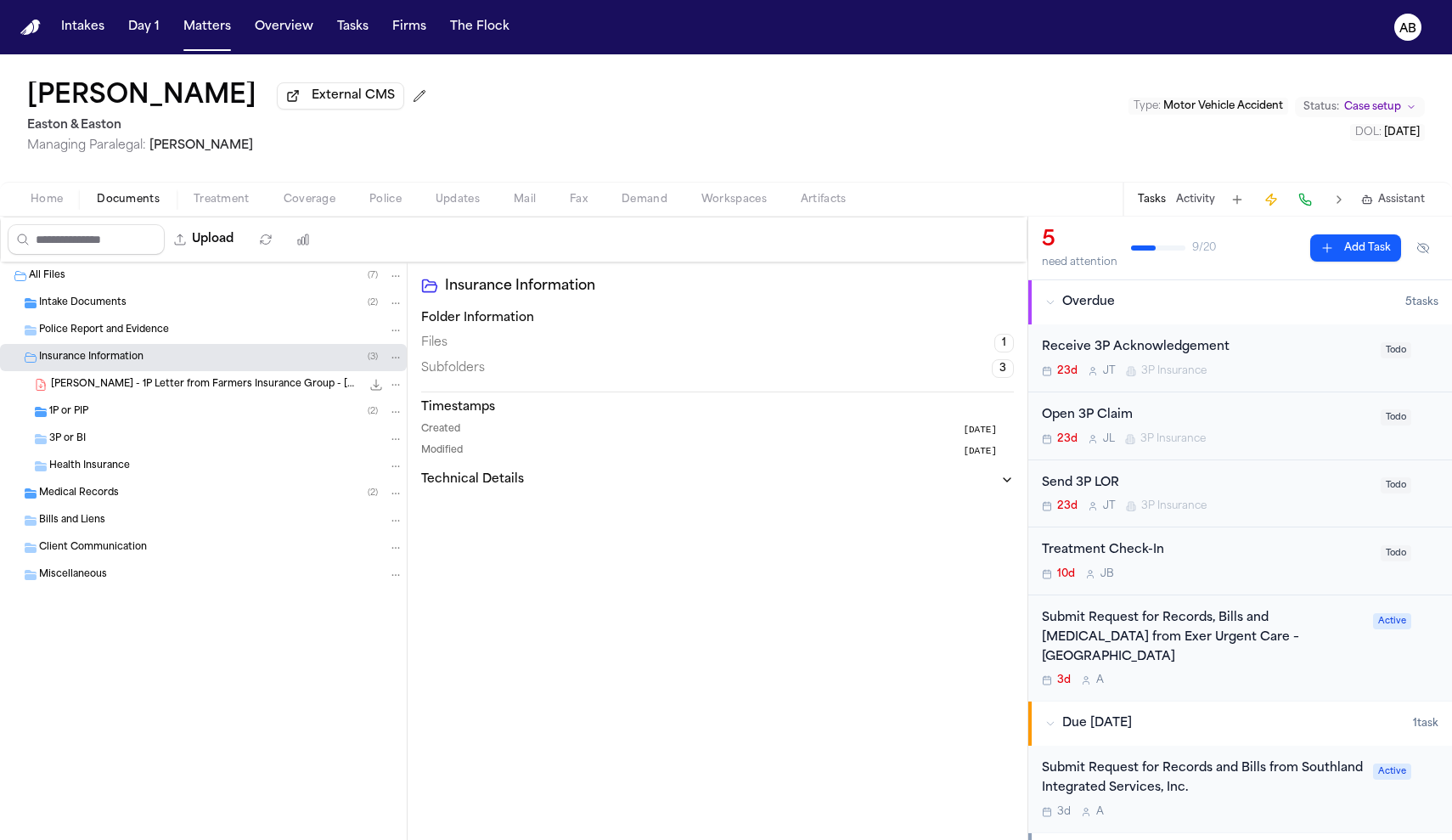
click at [98, 408] on div "1P or PIP ( 2 )" at bounding box center [226, 412] width 354 height 15
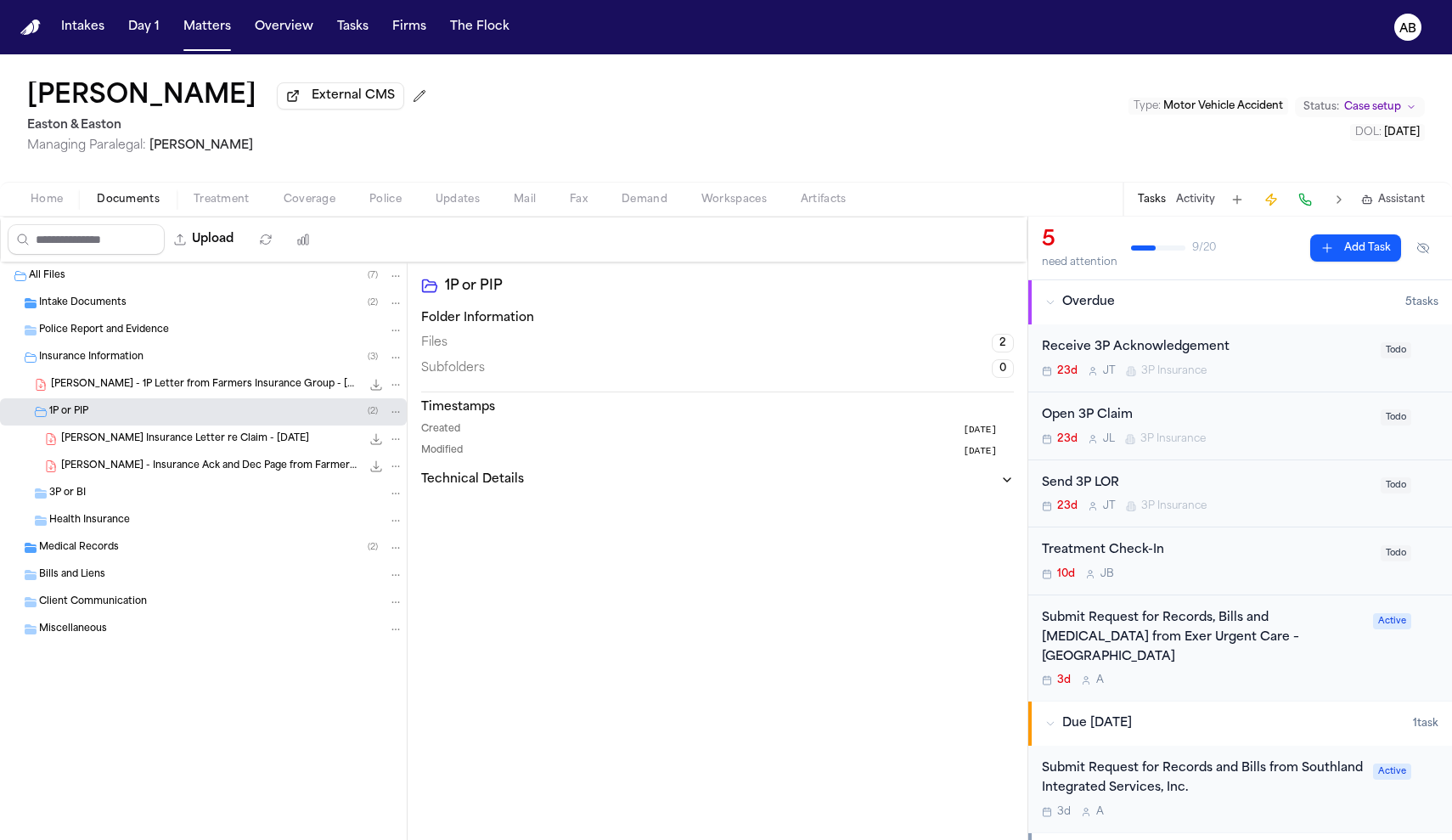
click at [87, 490] on div "3P or BI" at bounding box center [226, 493] width 354 height 15
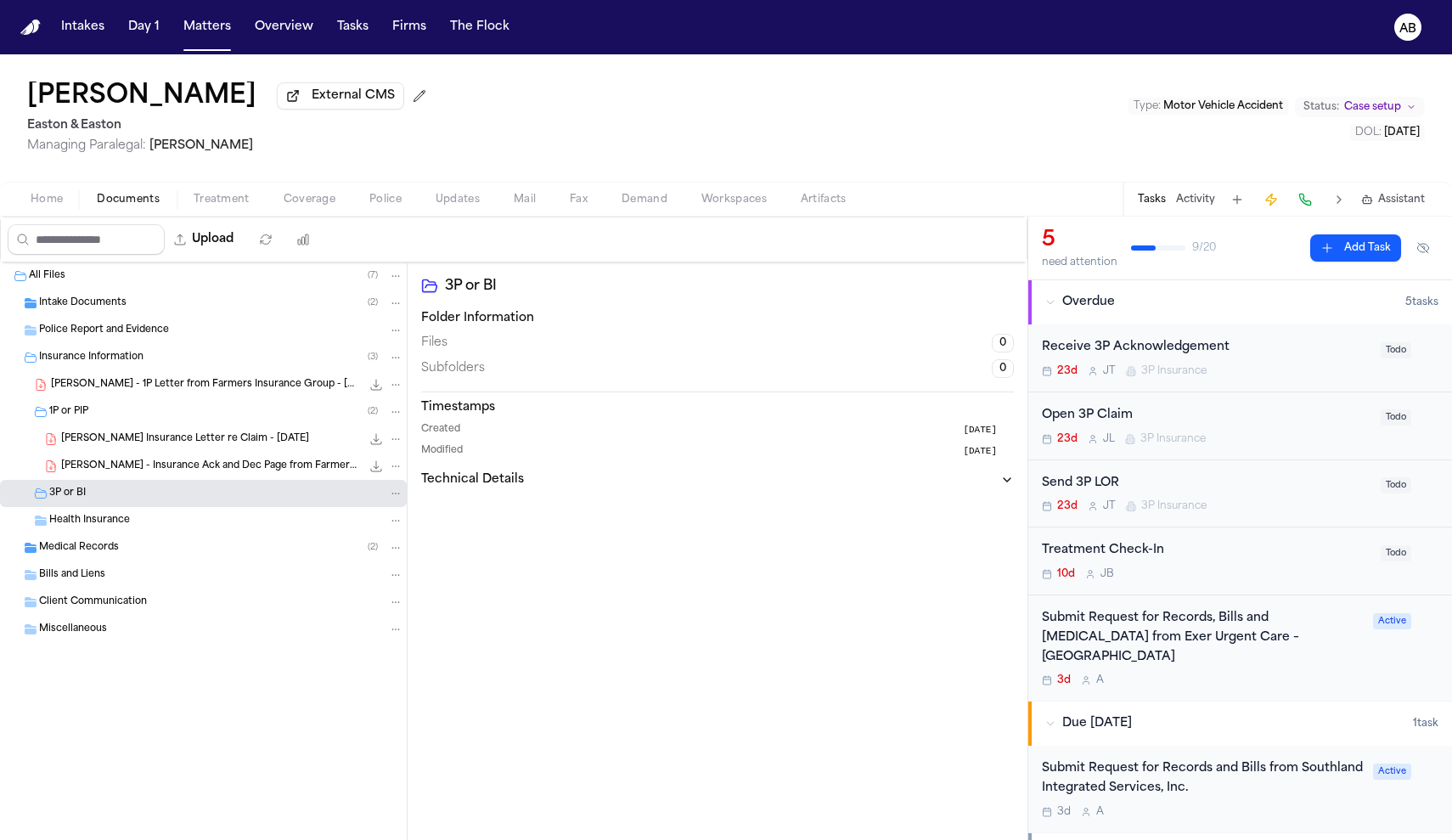
click at [297, 205] on span "Coverage" at bounding box center [309, 200] width 52 height 14
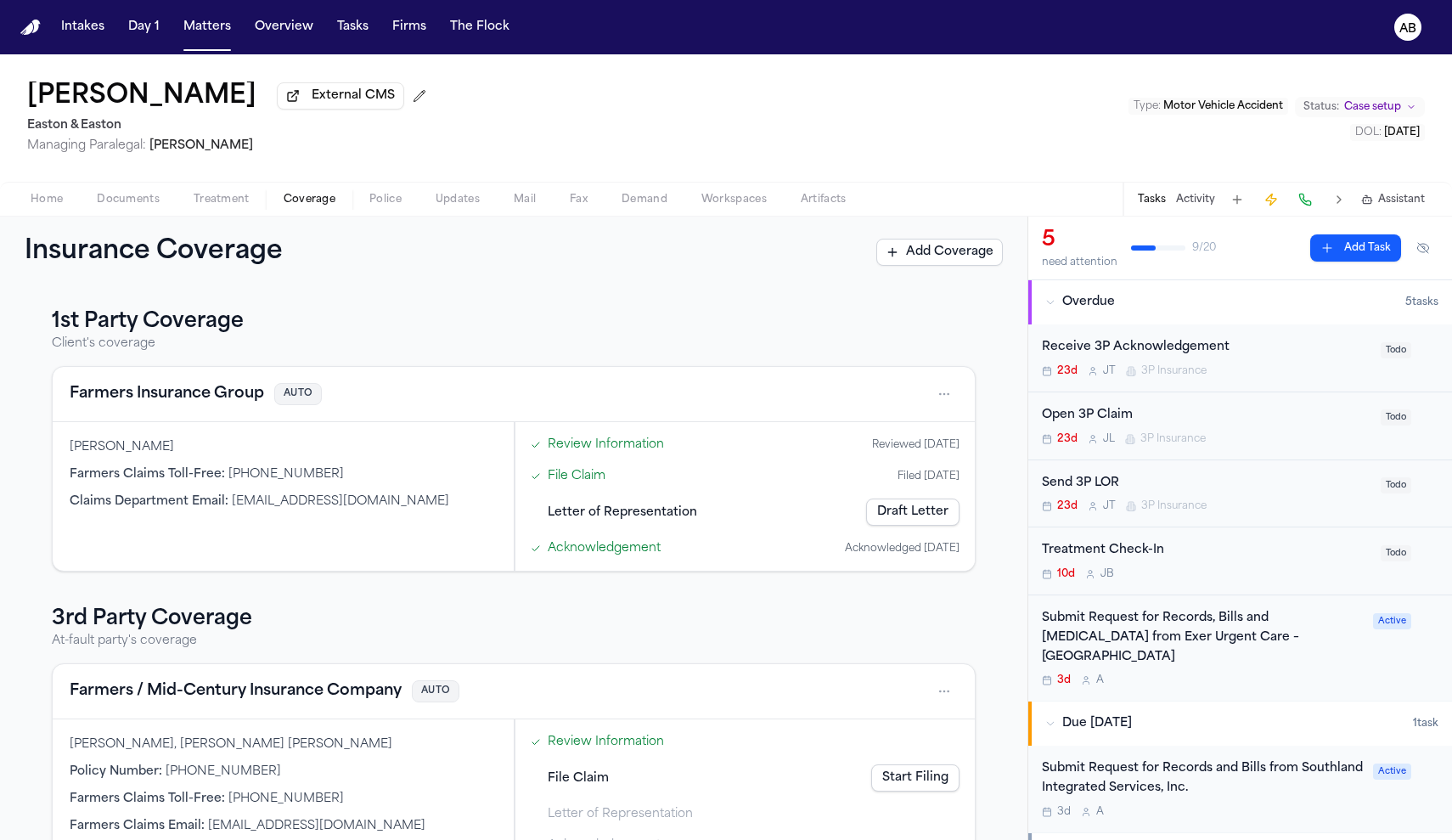
scroll to position [53, 0]
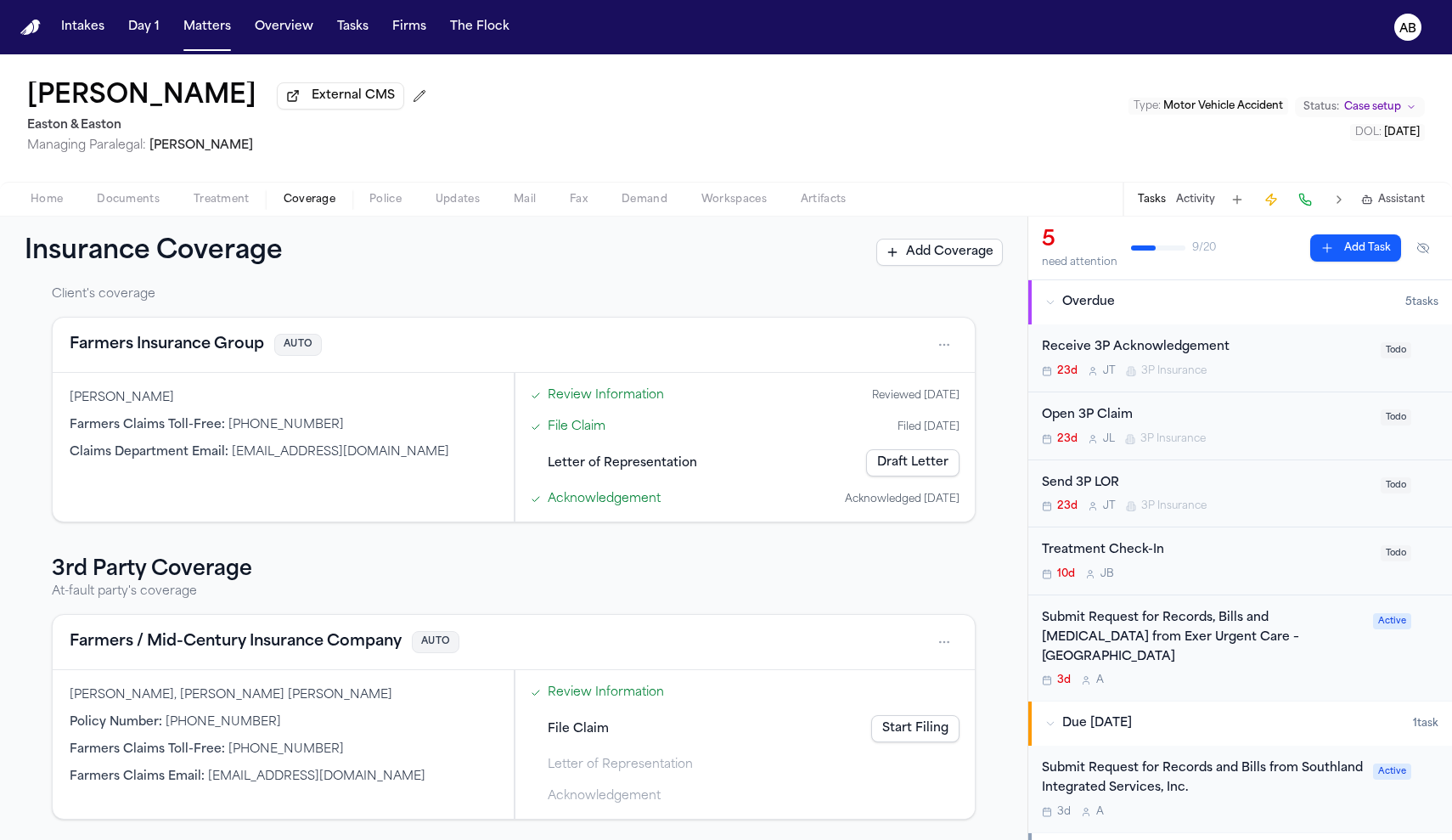
click at [1267, 491] on div "Send 3P LOR" at bounding box center [1206, 483] width 328 height 20
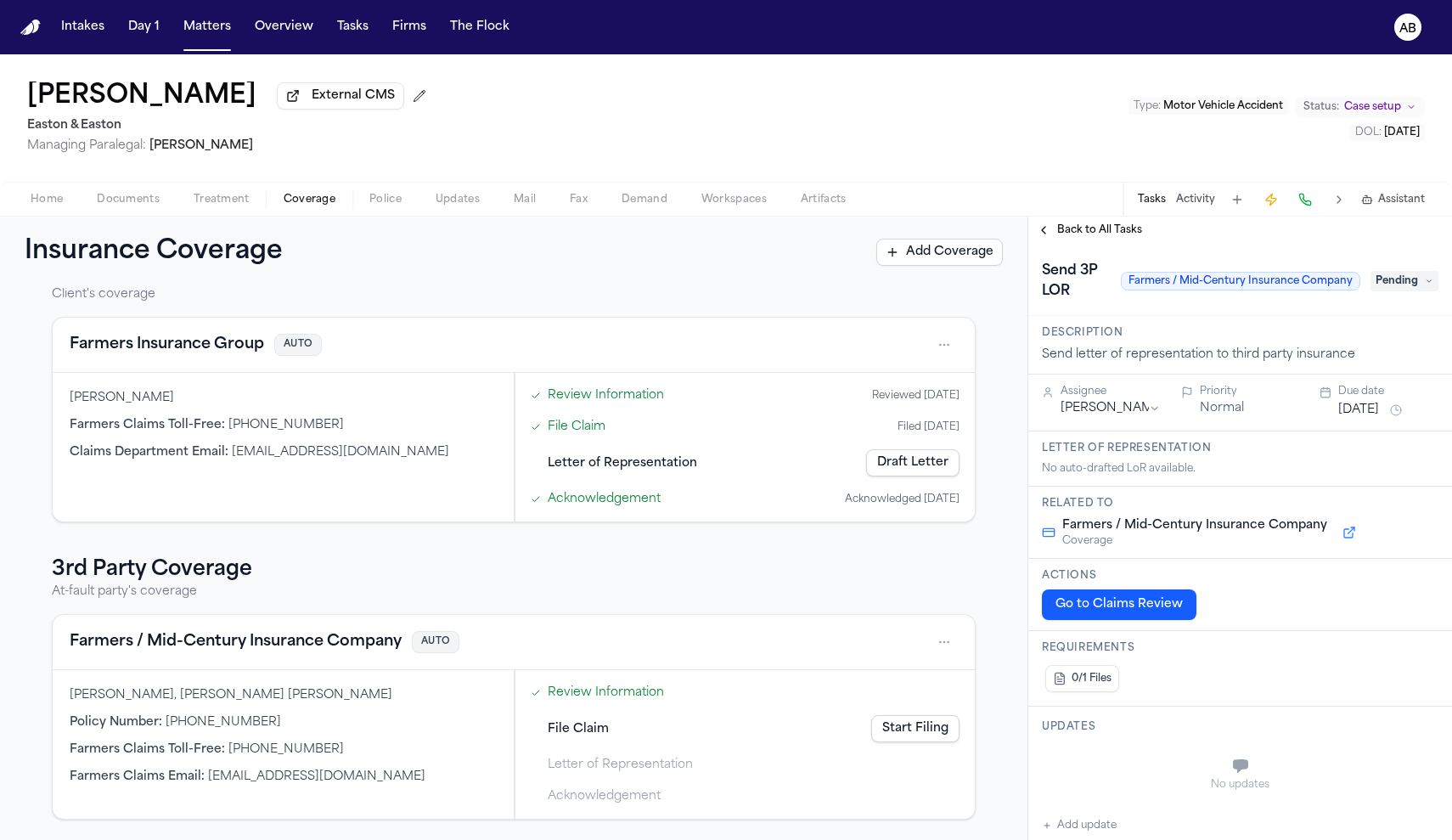
click at [1098, 237] on span "Back to All Tasks" at bounding box center [1099, 230] width 85 height 14
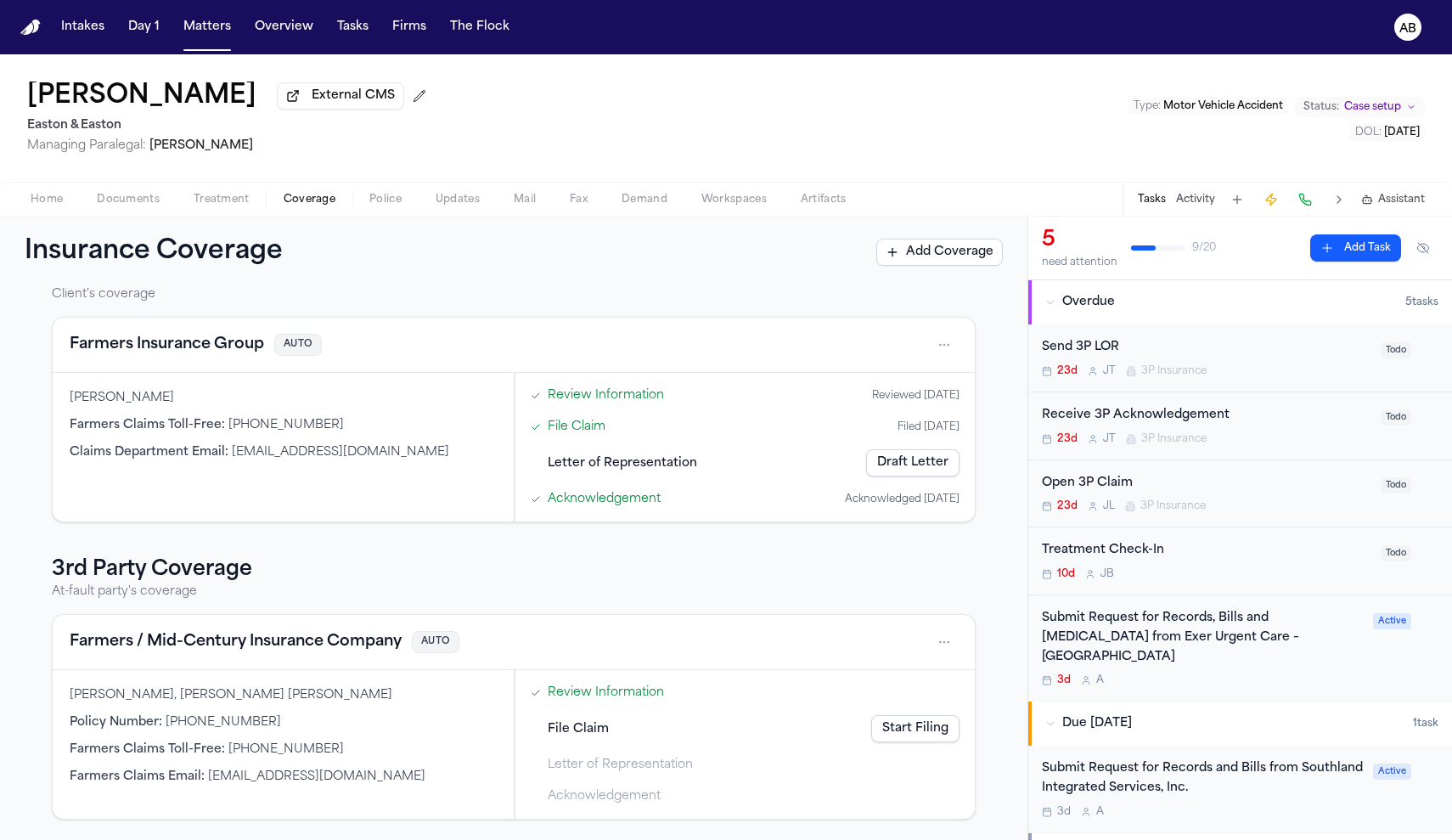
click at [872, 729] on link "Start Filing" at bounding box center [914, 729] width 88 height 27
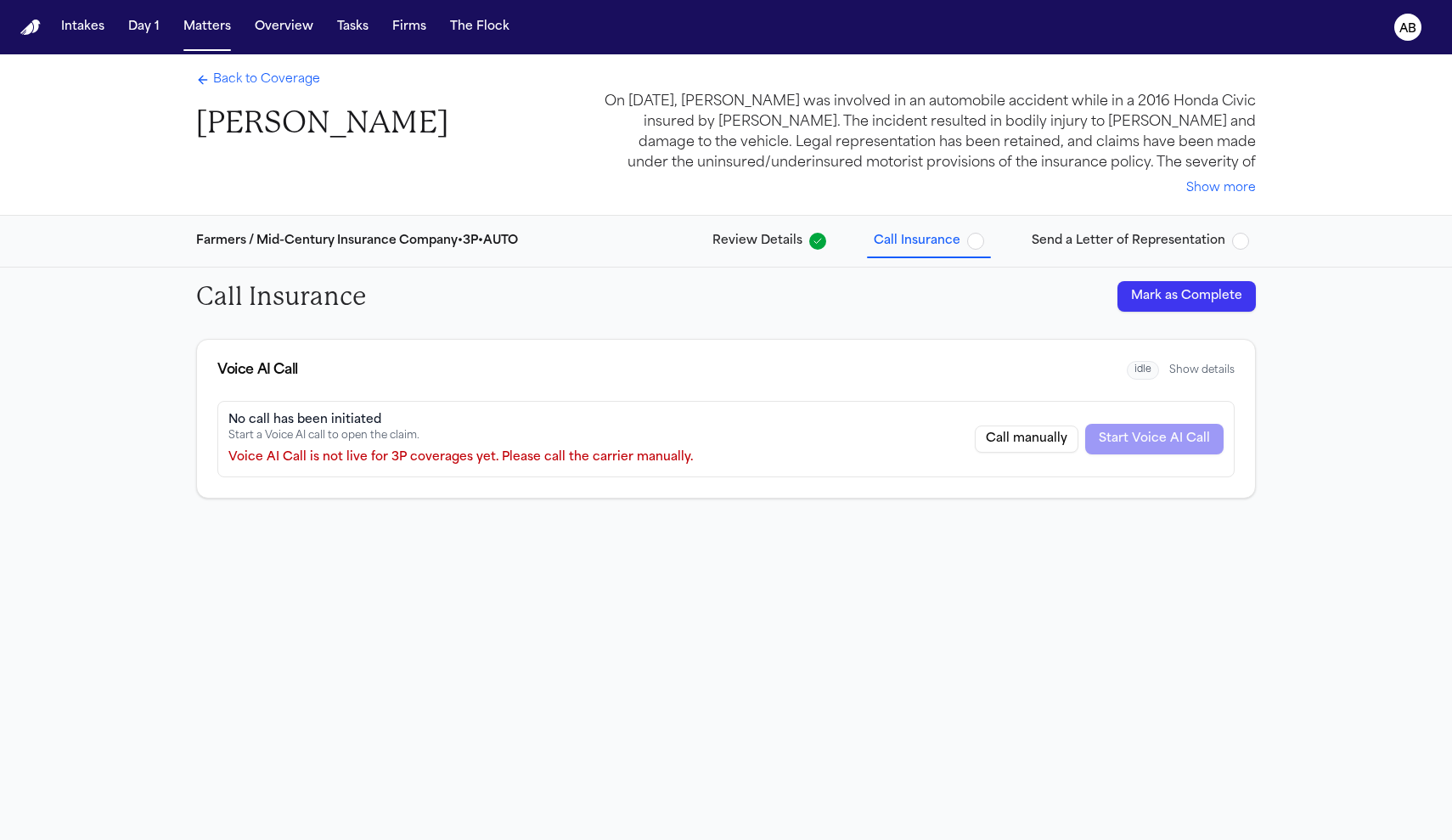
click at [253, 91] on div "Back to Coverage [PERSON_NAME]" at bounding box center [321, 106] width 252 height 70
click at [254, 87] on span "Back to Coverage" at bounding box center [266, 79] width 107 height 17
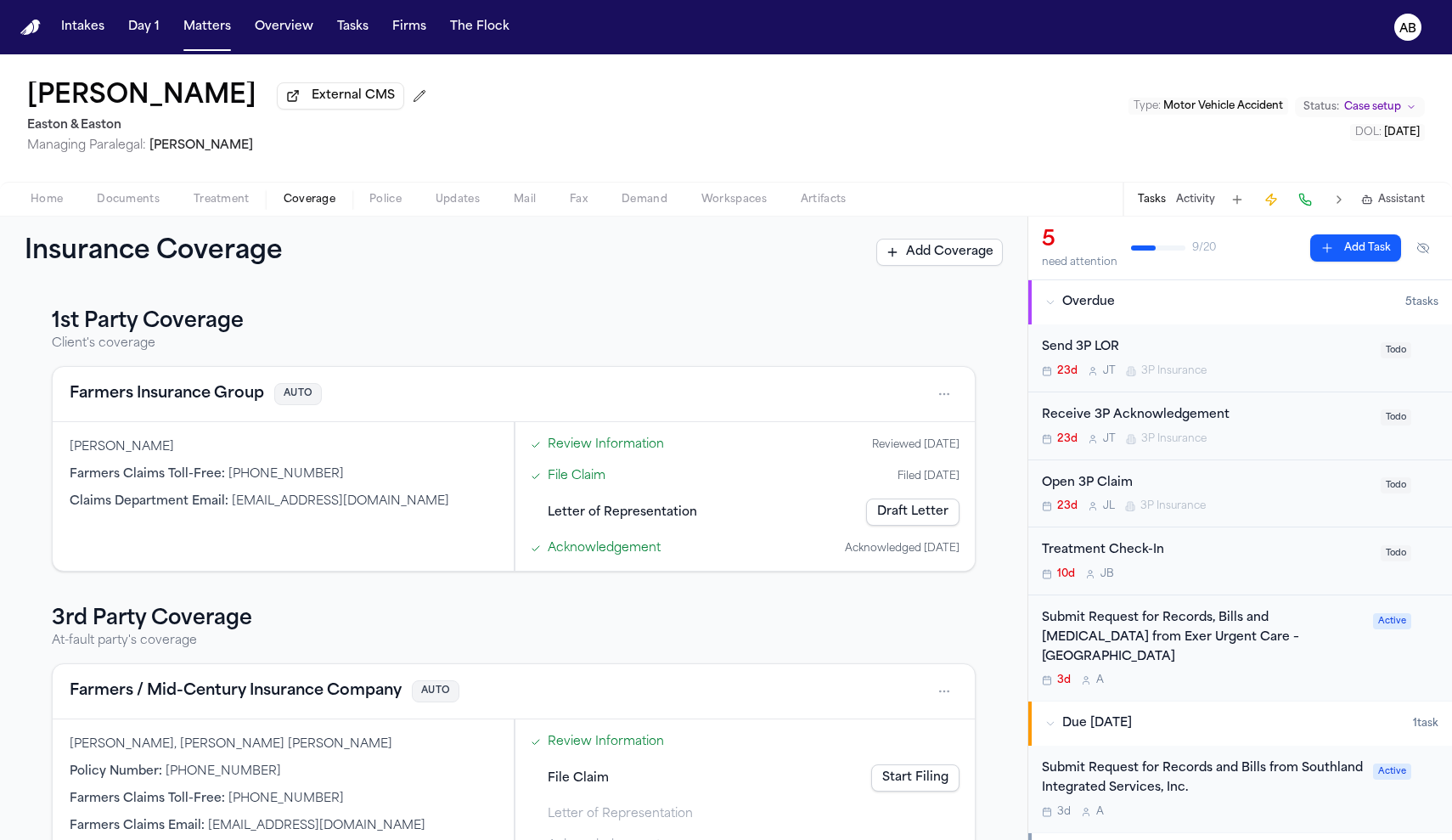
scroll to position [53, 0]
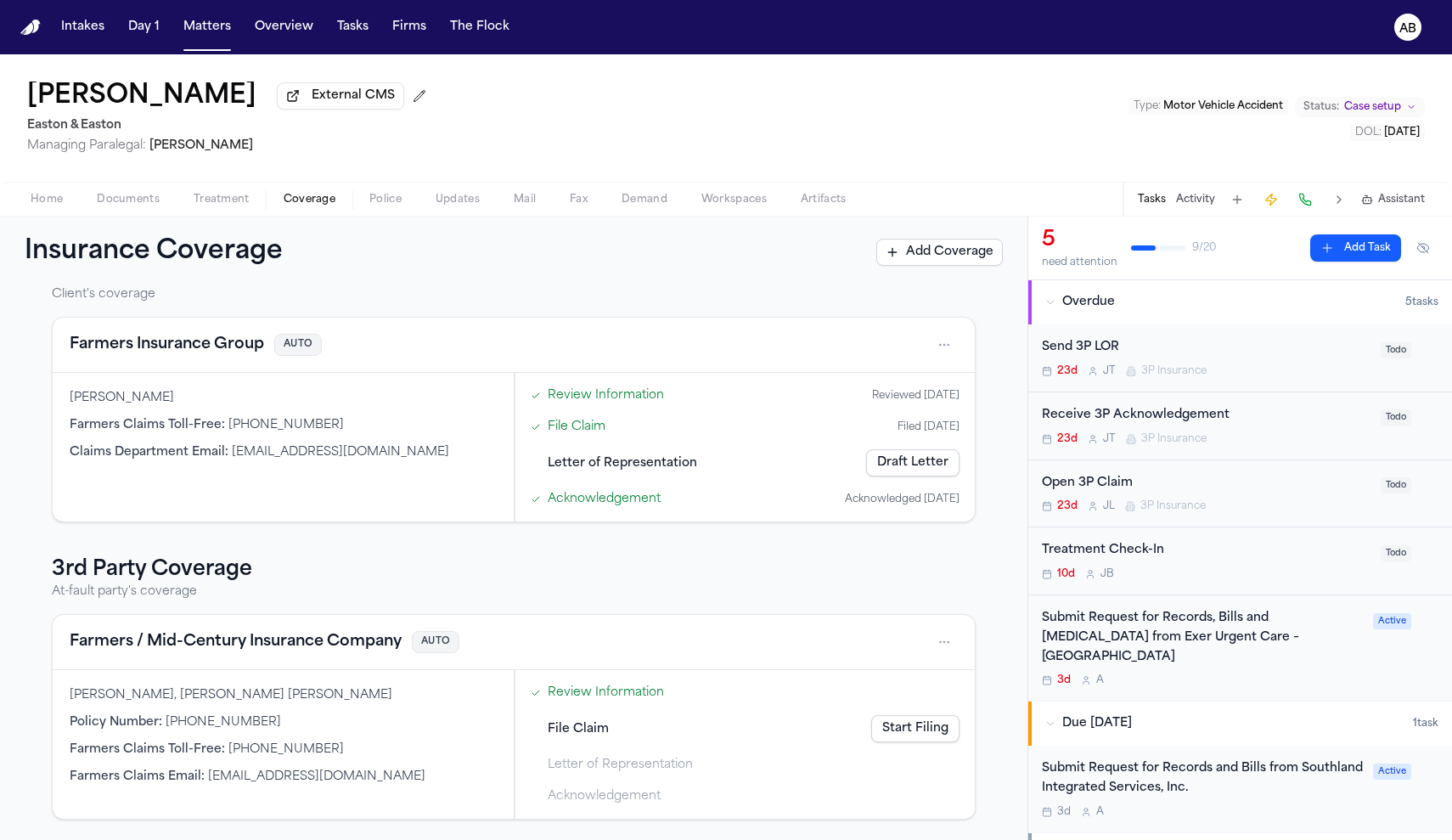
click at [118, 199] on span "Documents" at bounding box center [128, 200] width 63 height 14
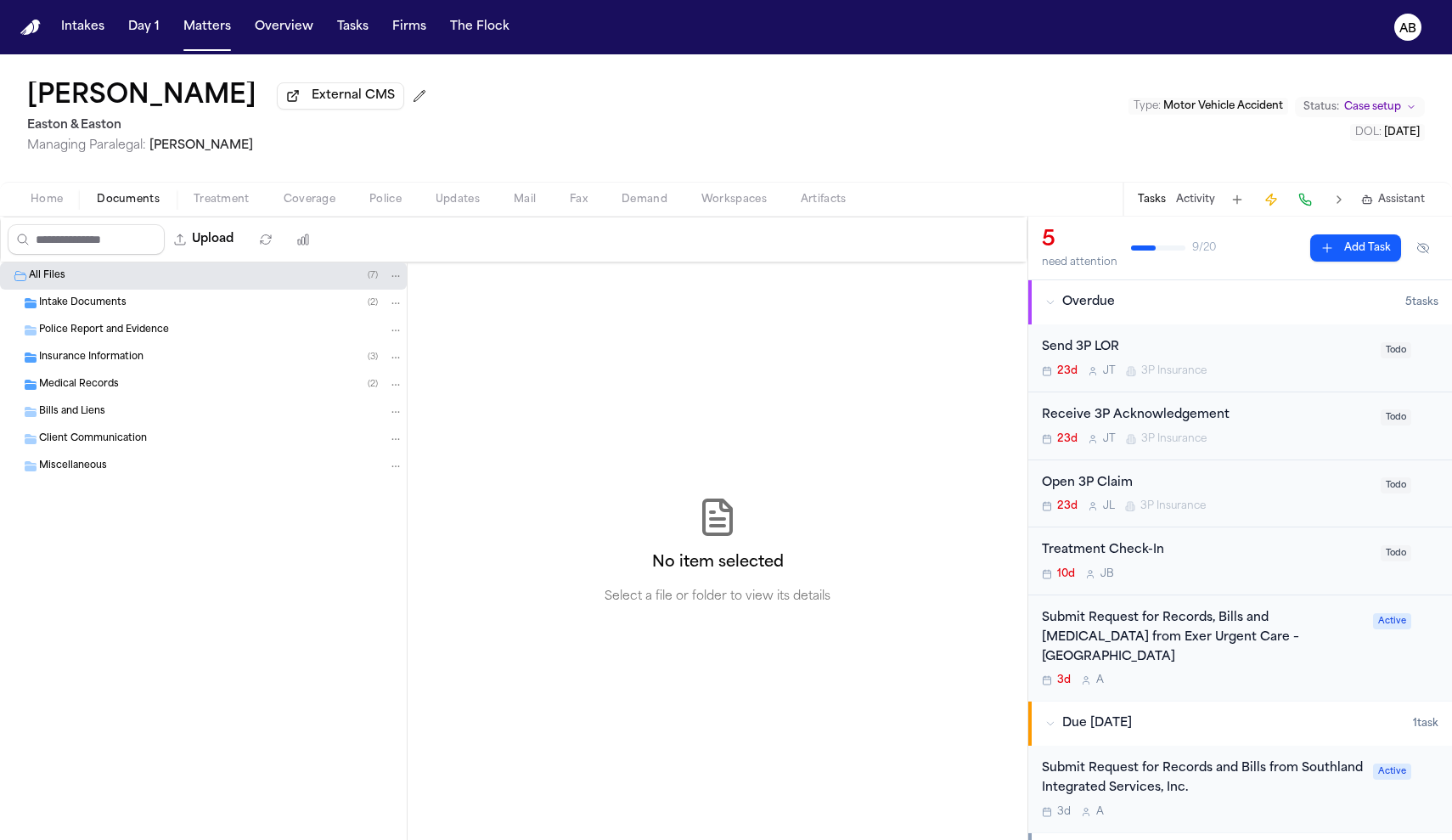
click at [224, 214] on div "Home Documents Treatment Coverage Police Updates Mail Fax Demand Workspaces Art…" at bounding box center [726, 199] width 1452 height 34
click at [110, 304] on span "Intake Documents" at bounding box center [83, 303] width 87 height 15
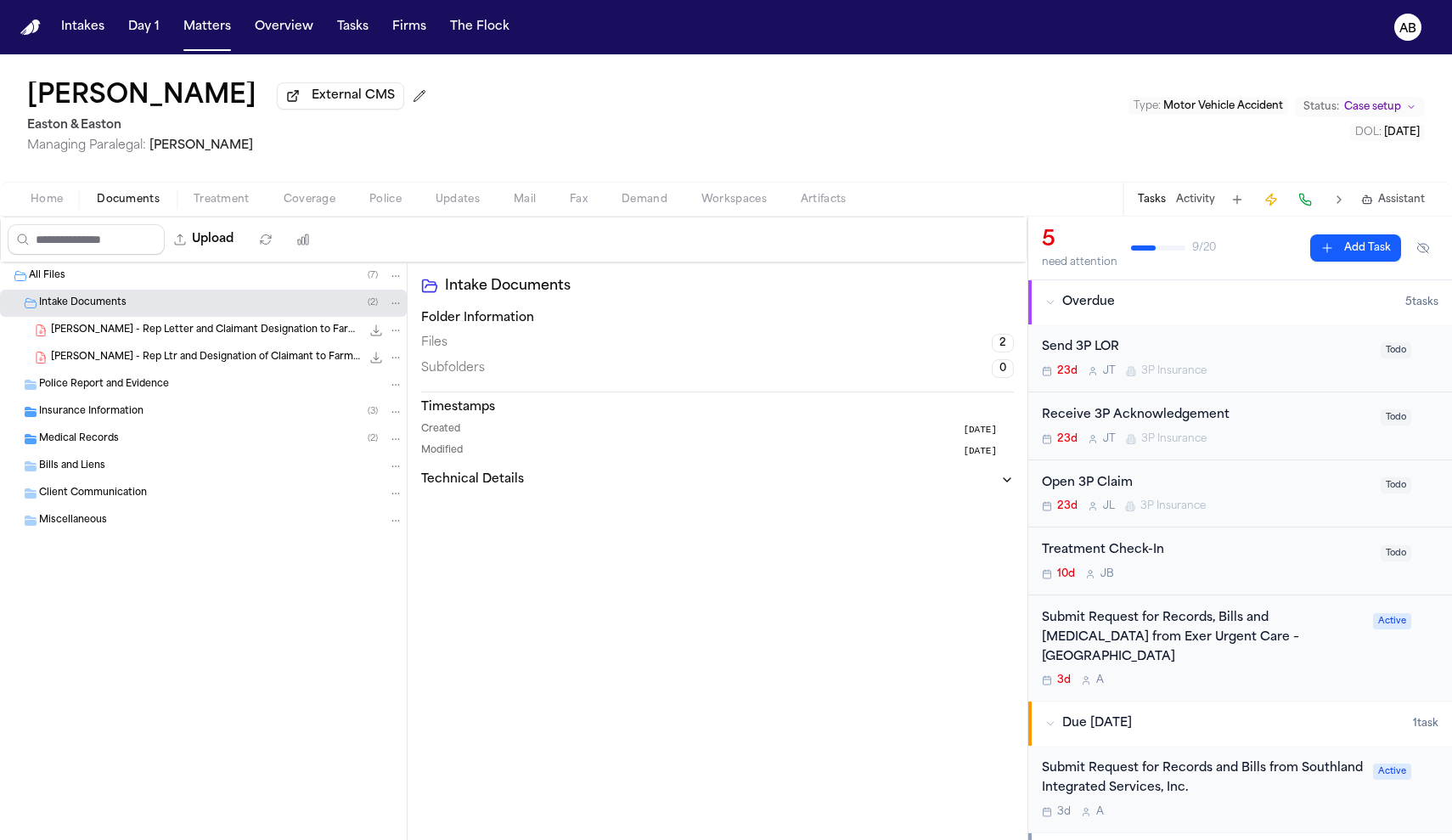
click at [138, 365] on span "[PERSON_NAME] - Rep Ltr and Designation of Claimant to Farmers Insurance - [DAT…" at bounding box center [206, 357] width 310 height 15
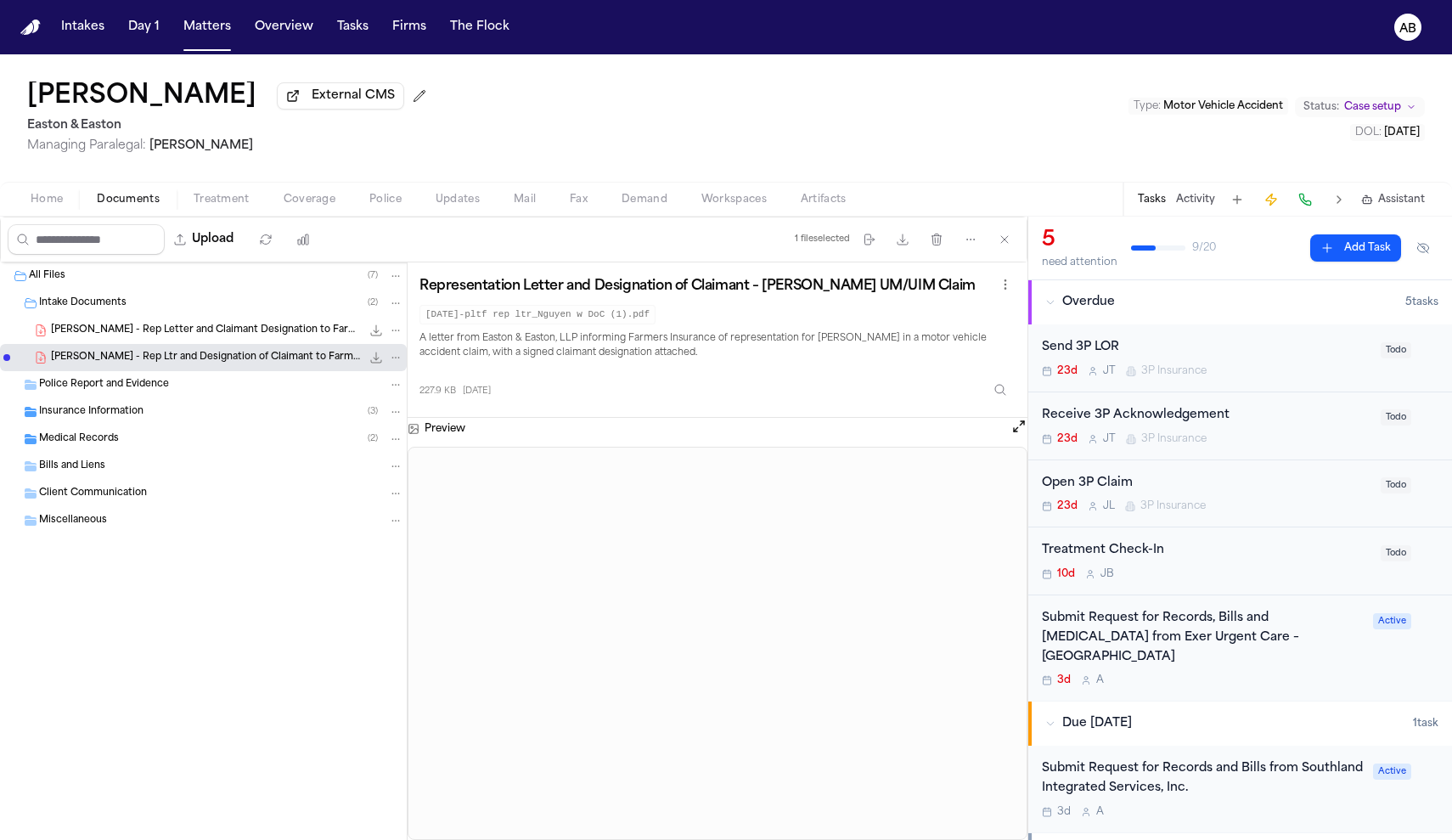
click at [163, 338] on span "P. Nguyen - Rep Letter and Claimant Designation to Farmers Insurance - 9.12.25" at bounding box center [206, 331] width 310 height 15
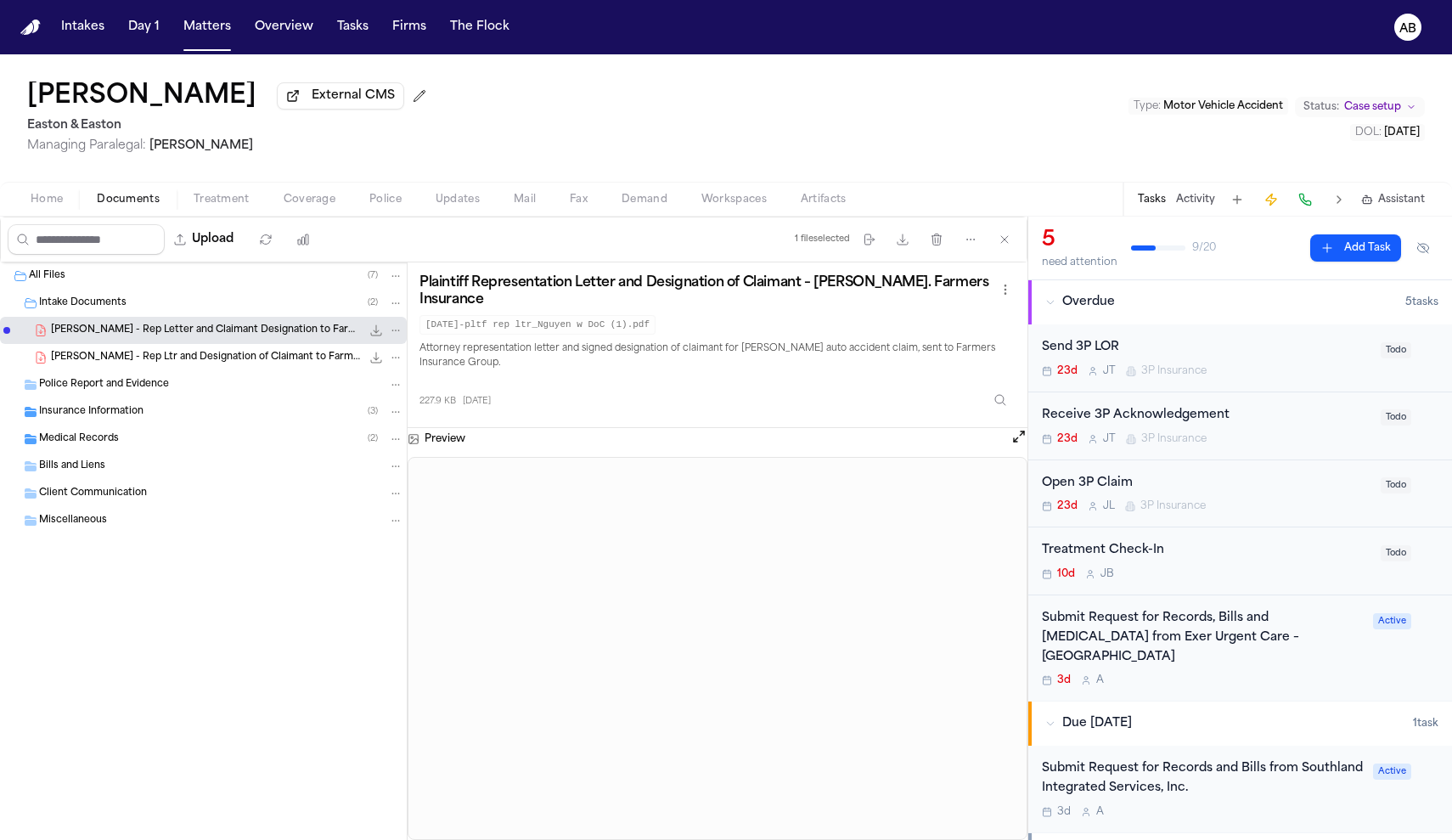
click at [320, 199] on span "Coverage" at bounding box center [309, 200] width 52 height 14
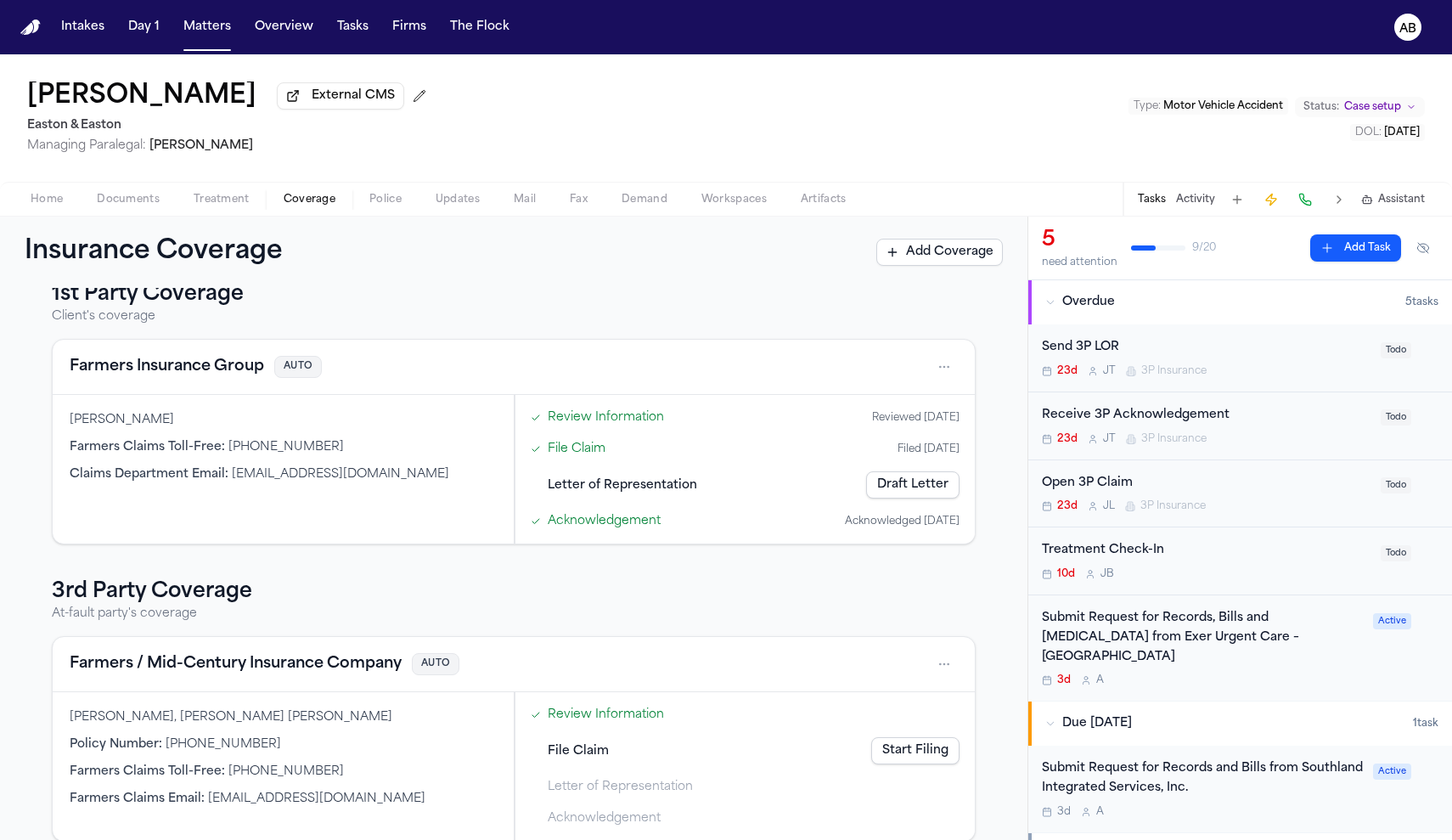
scroll to position [53, 0]
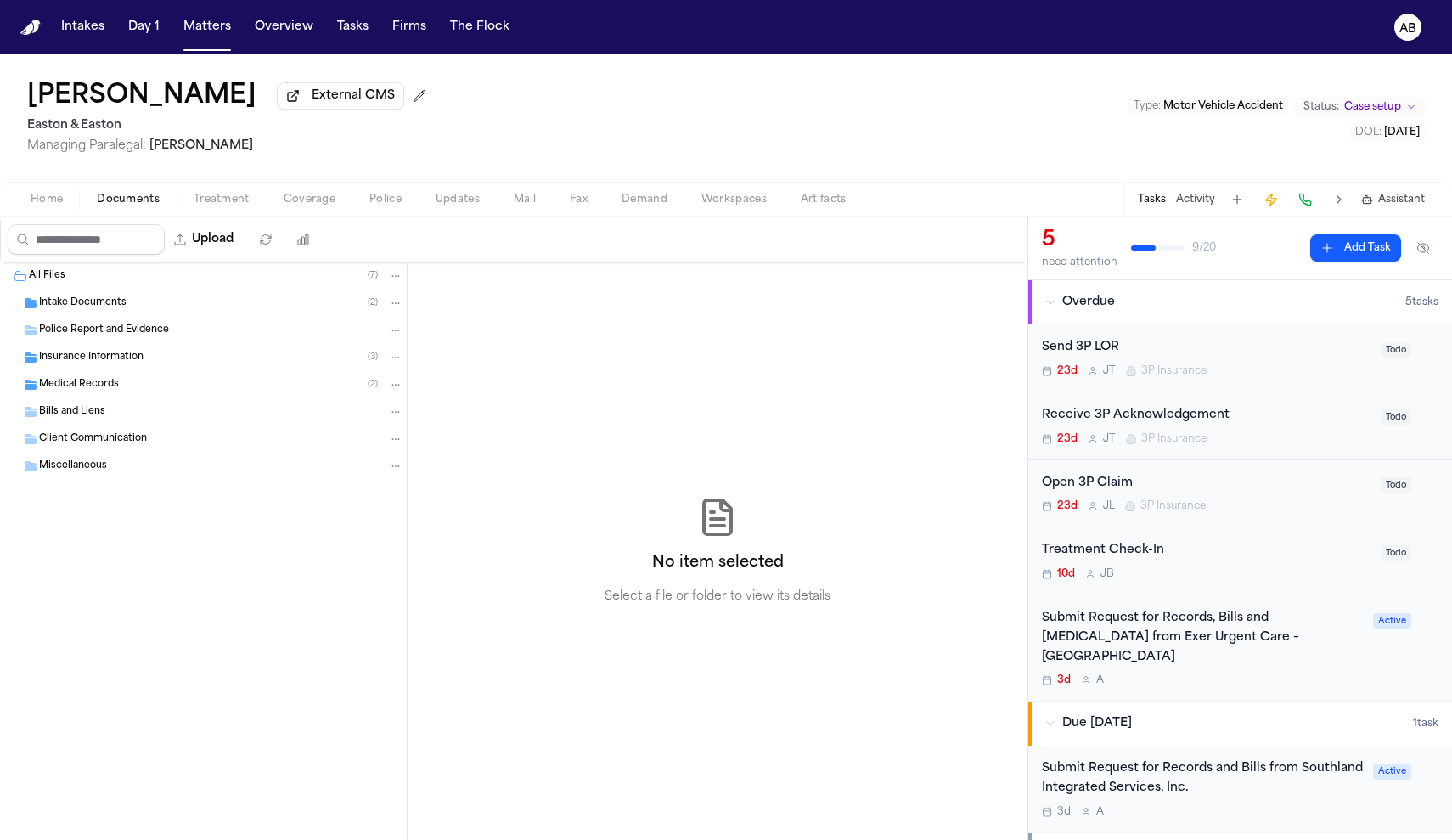
click at [141, 196] on span "Documents" at bounding box center [128, 200] width 63 height 14
click at [103, 315] on div "Intake Documents ( 2 )" at bounding box center [203, 303] width 407 height 27
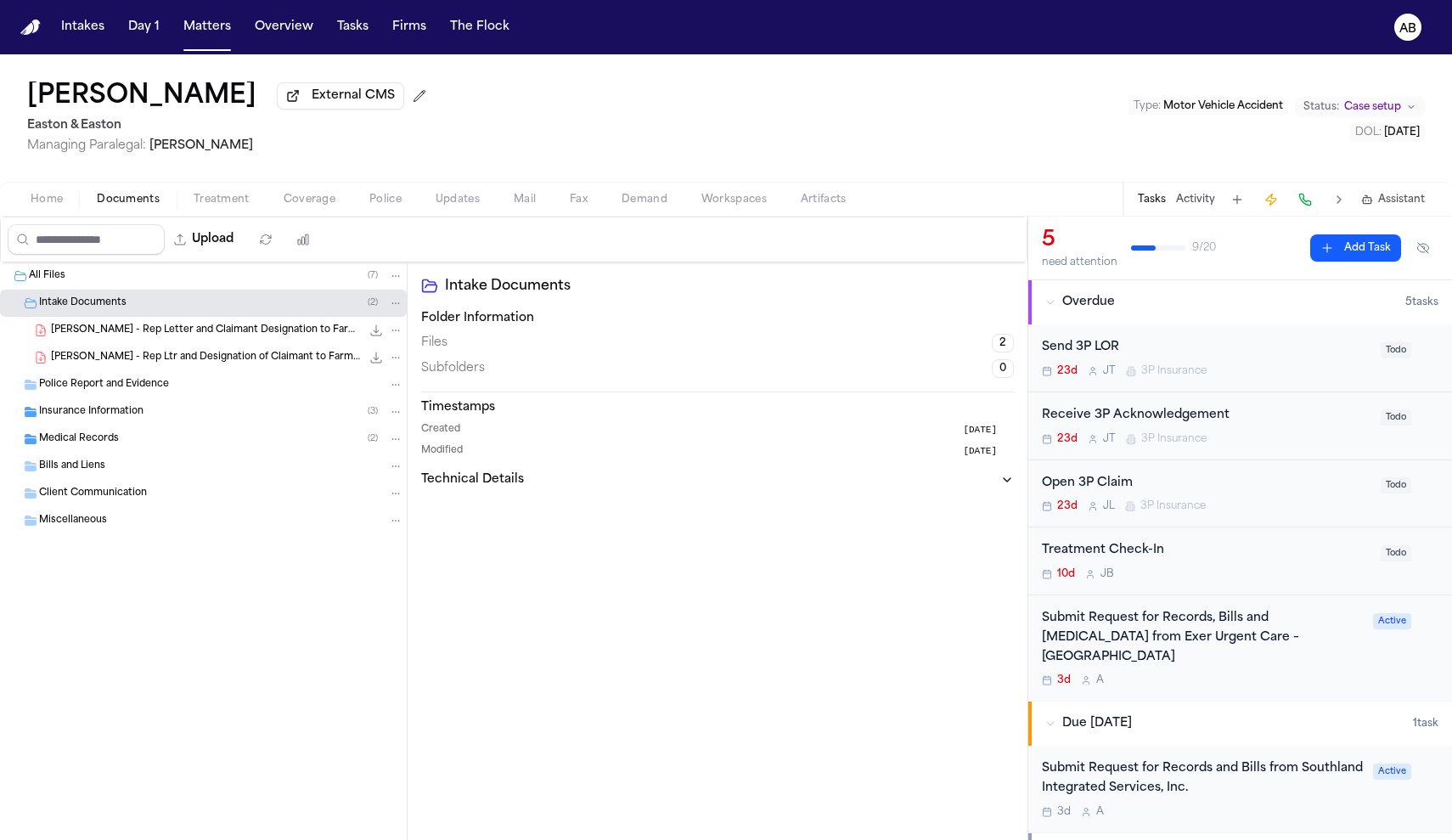
click at [134, 337] on span "P. Nguyen - Rep Letter and Claimant Designation to Farmers Insurance - 9.12.25" at bounding box center [206, 331] width 310 height 15
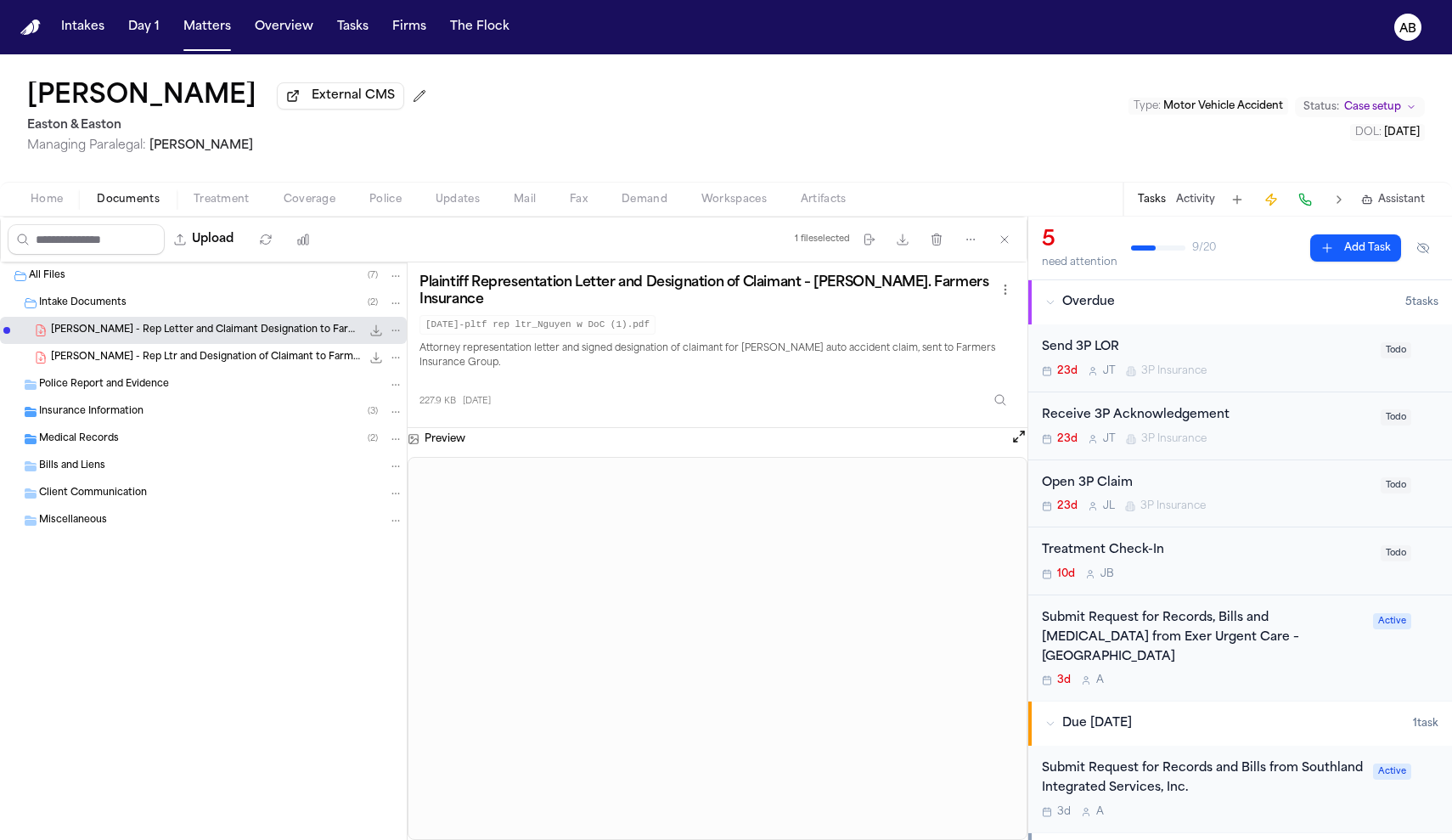
click at [211, 366] on div "P. Nguyen - Rep Ltr and Designation of Claimant to Farmers Insurance - 9.15.25 …" at bounding box center [227, 357] width 352 height 17
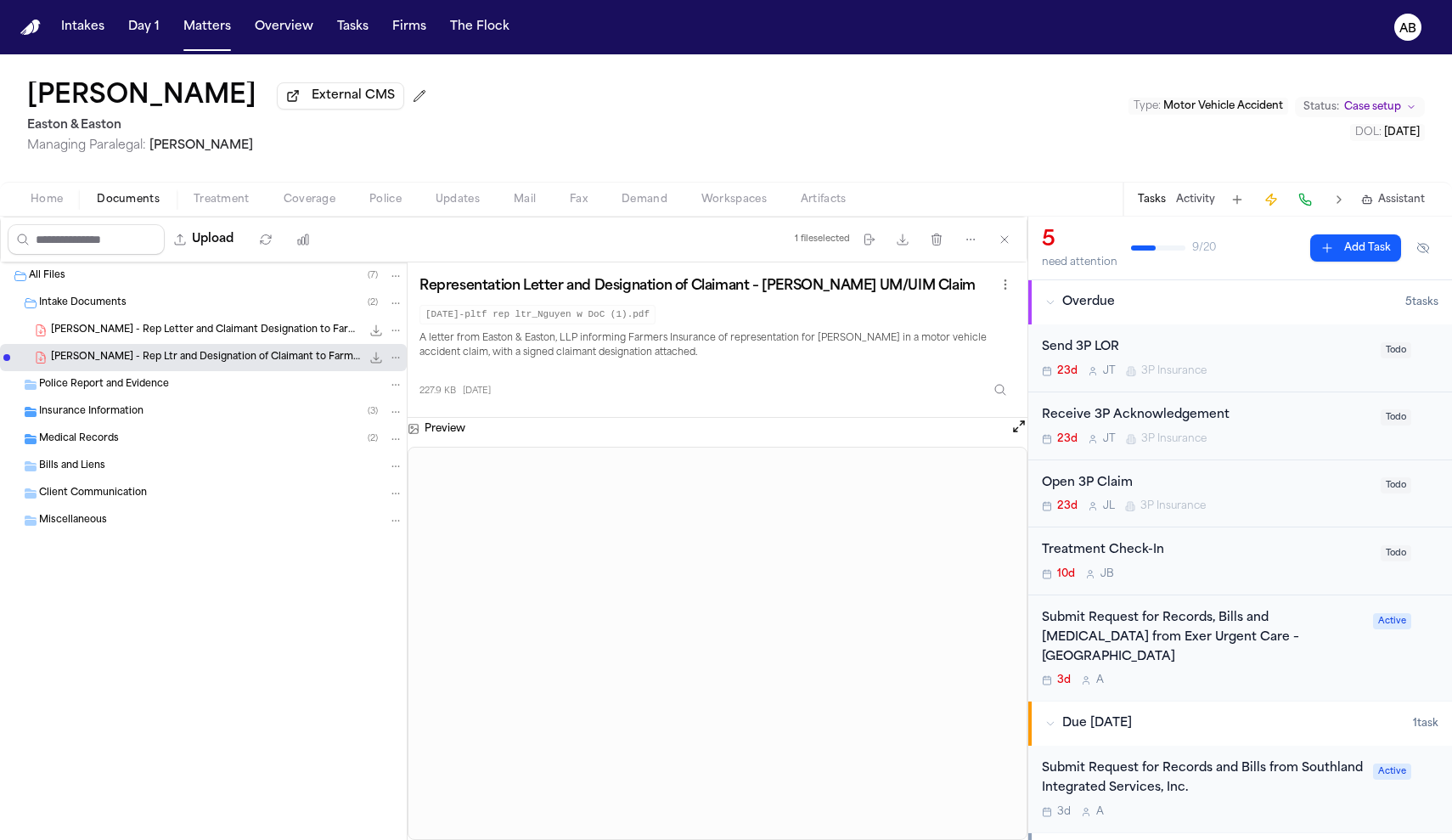
click at [123, 424] on div "Insurance Information ( 3 )" at bounding box center [203, 412] width 407 height 27
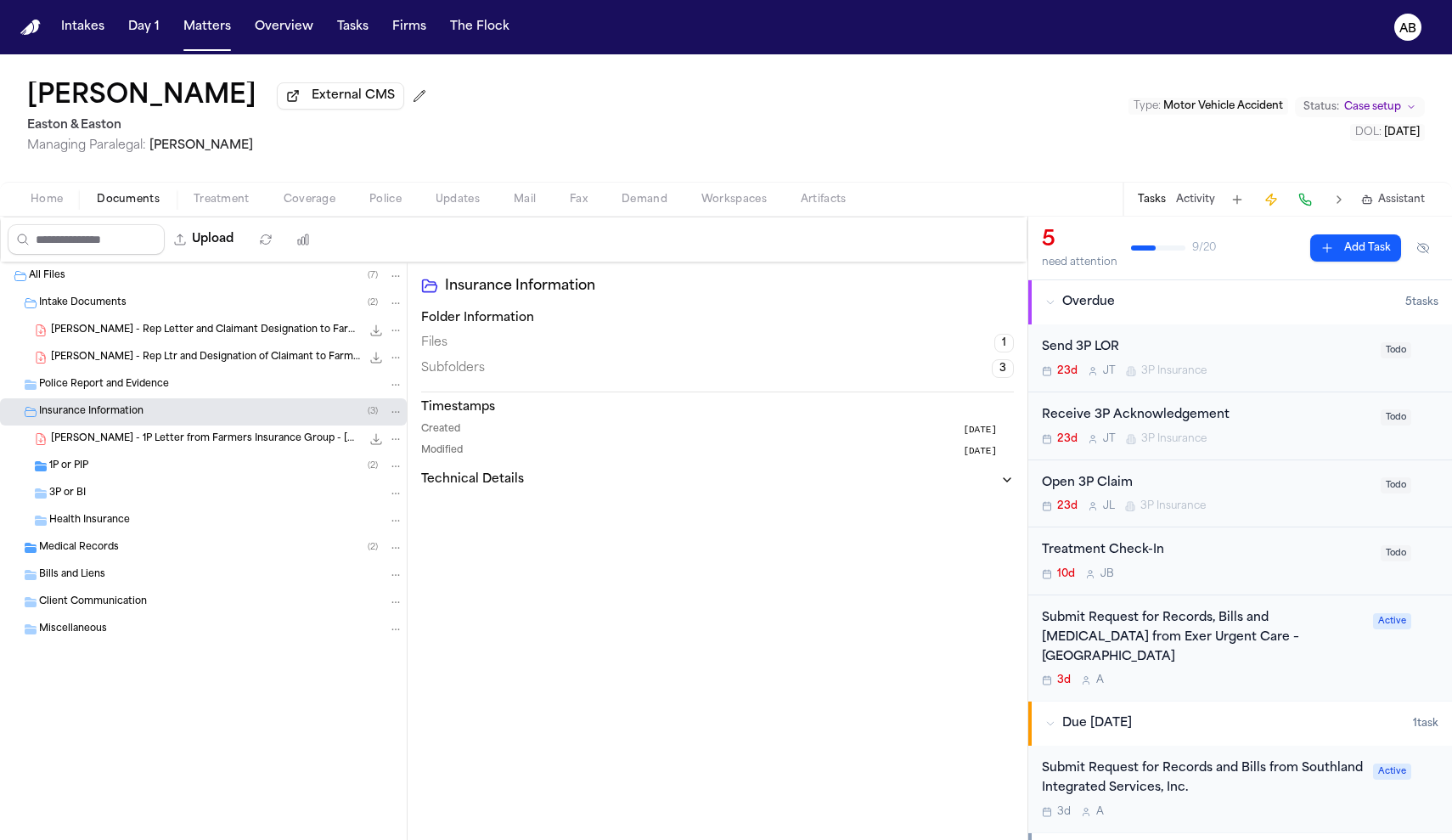
click at [241, 448] on div "P. Nguyen - 1P Letter from Farmers Insurance Group - 9.19.25 40.6 KB • PDF" at bounding box center [227, 439] width 352 height 17
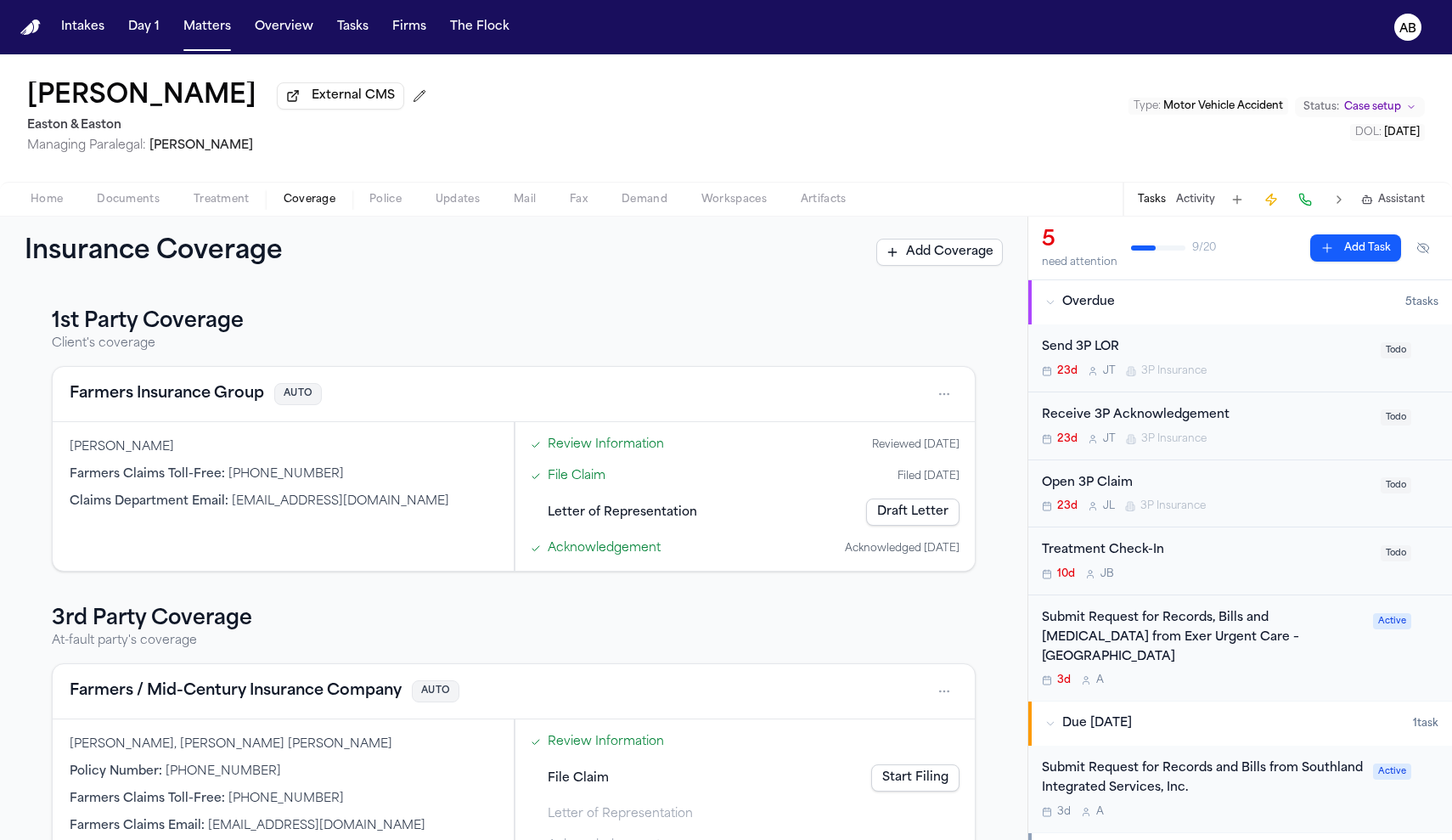
click at [320, 209] on span "button" at bounding box center [309, 209] width 72 height 2
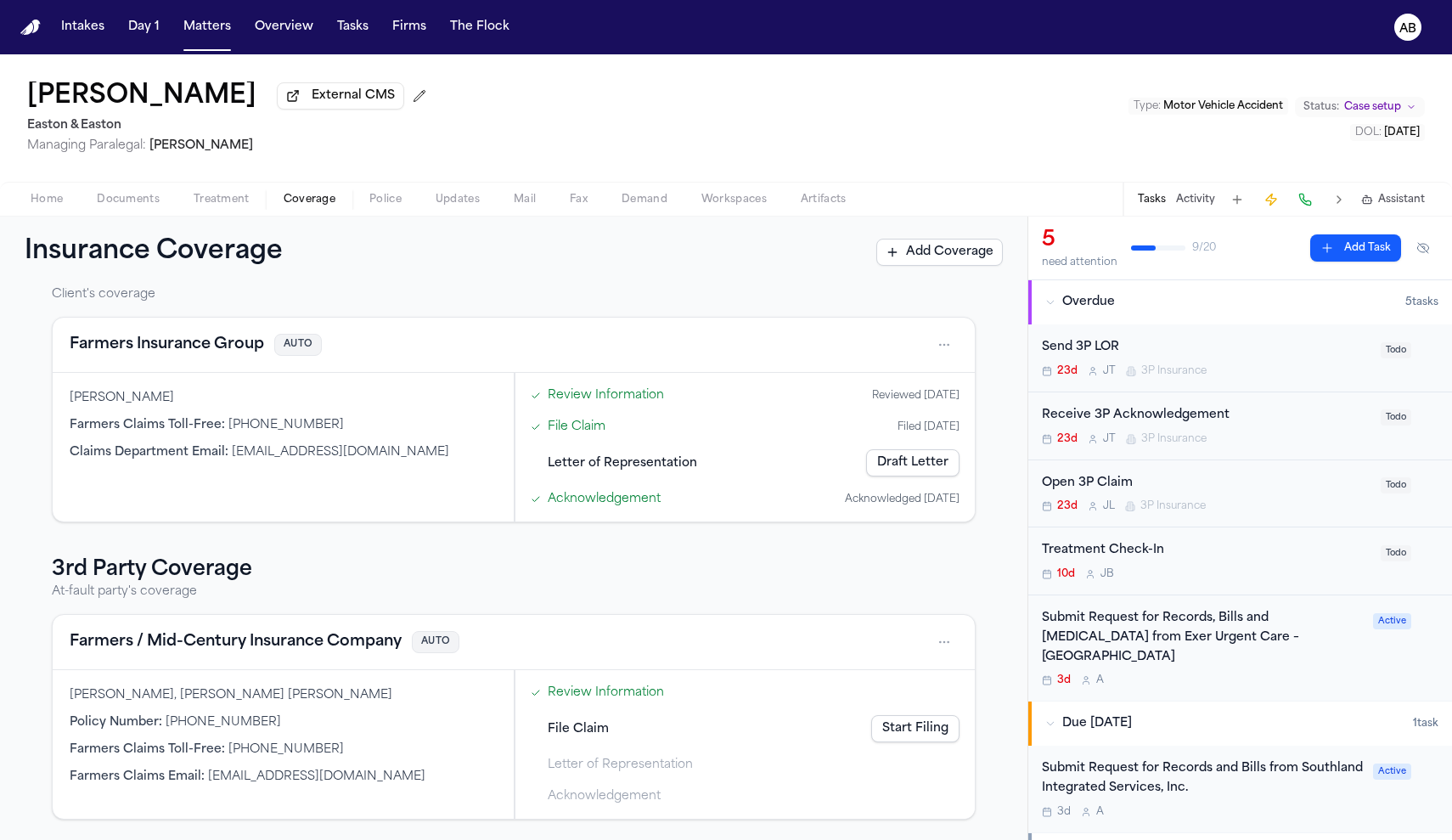
click at [159, 207] on button "Documents" at bounding box center [127, 200] width 97 height 21
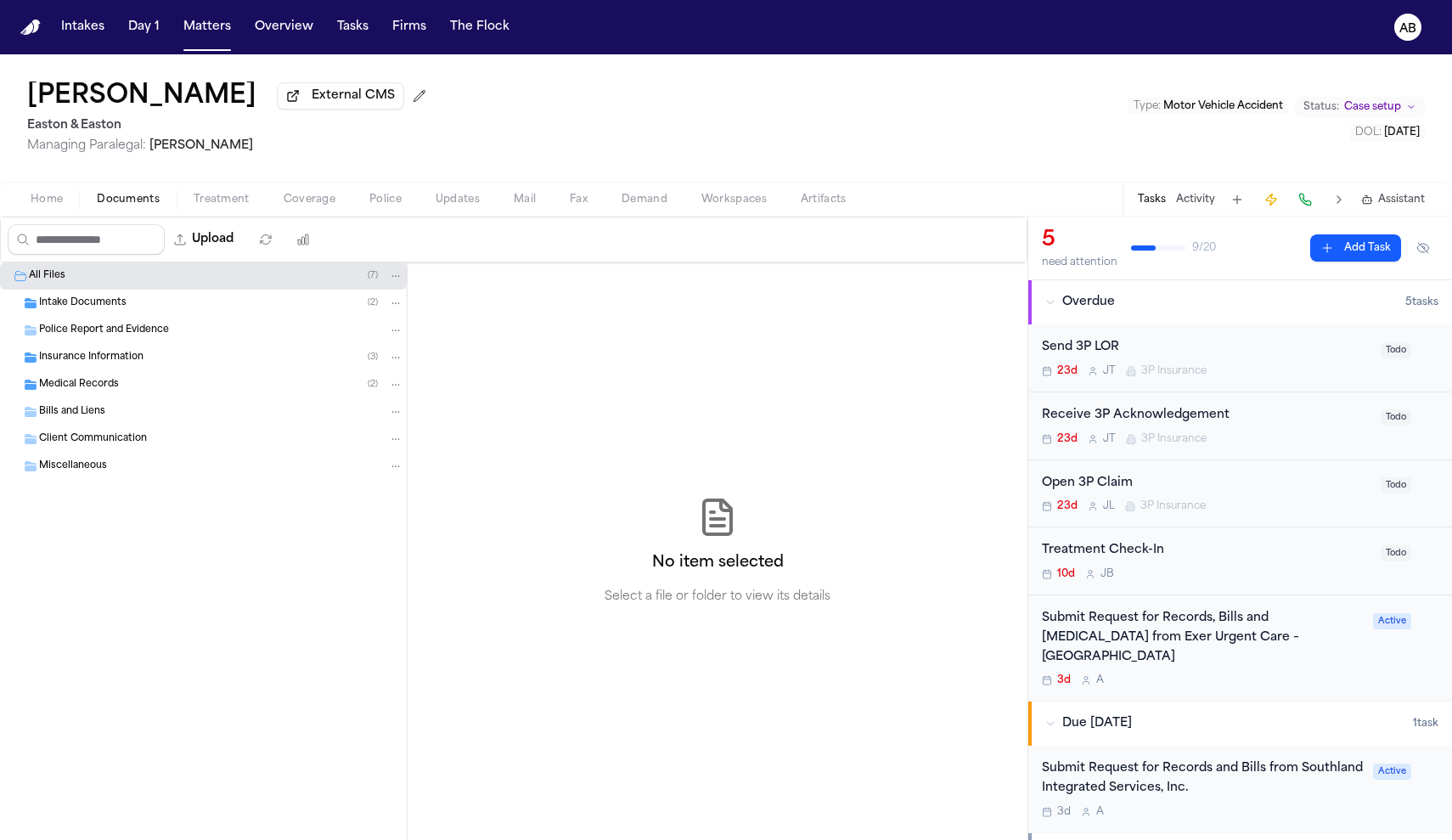
click at [132, 314] on div "Intake Documents ( 2 )" at bounding box center [203, 303] width 407 height 27
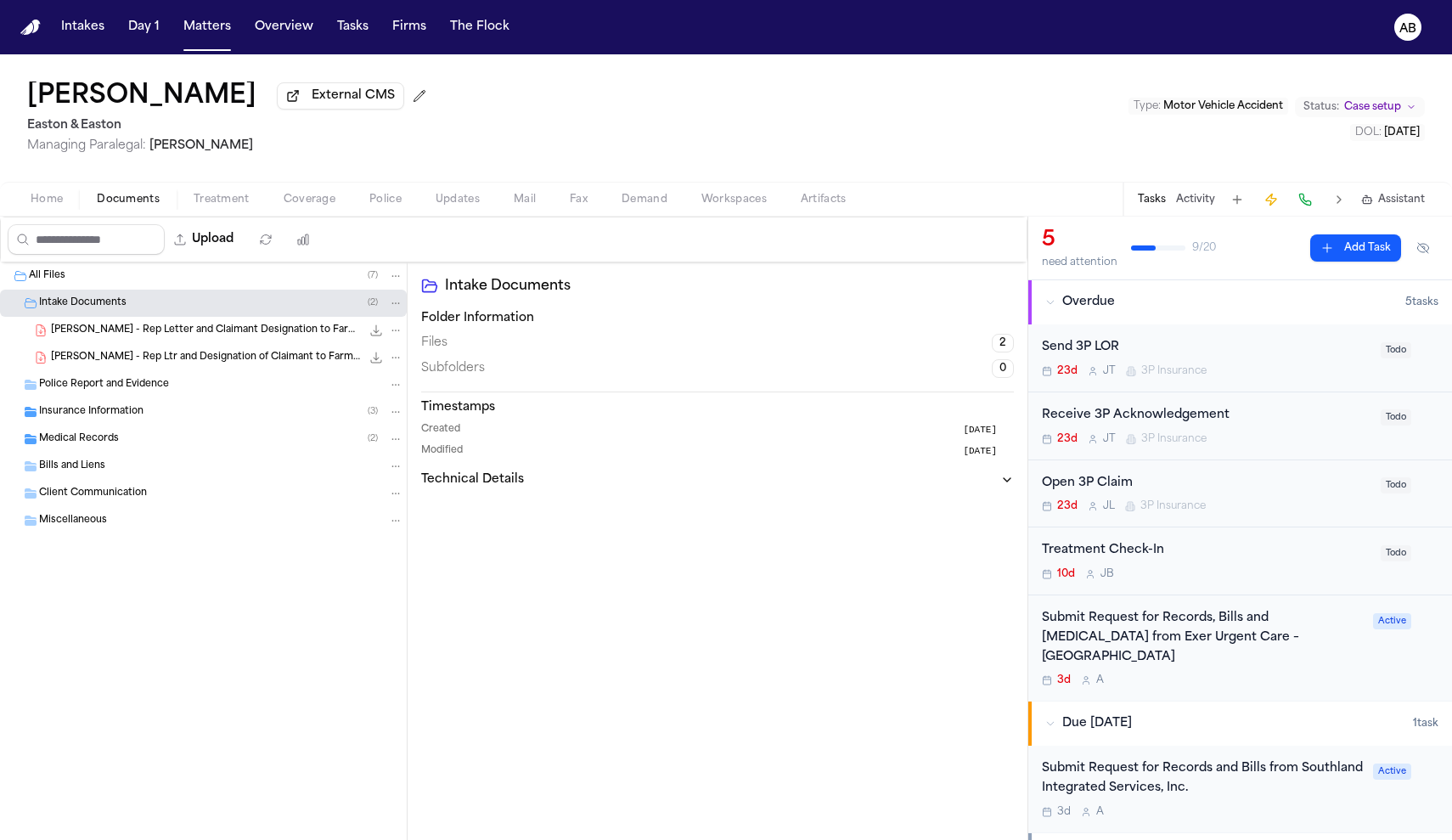
click at [136, 413] on span "Insurance Information" at bounding box center [91, 412] width 104 height 15
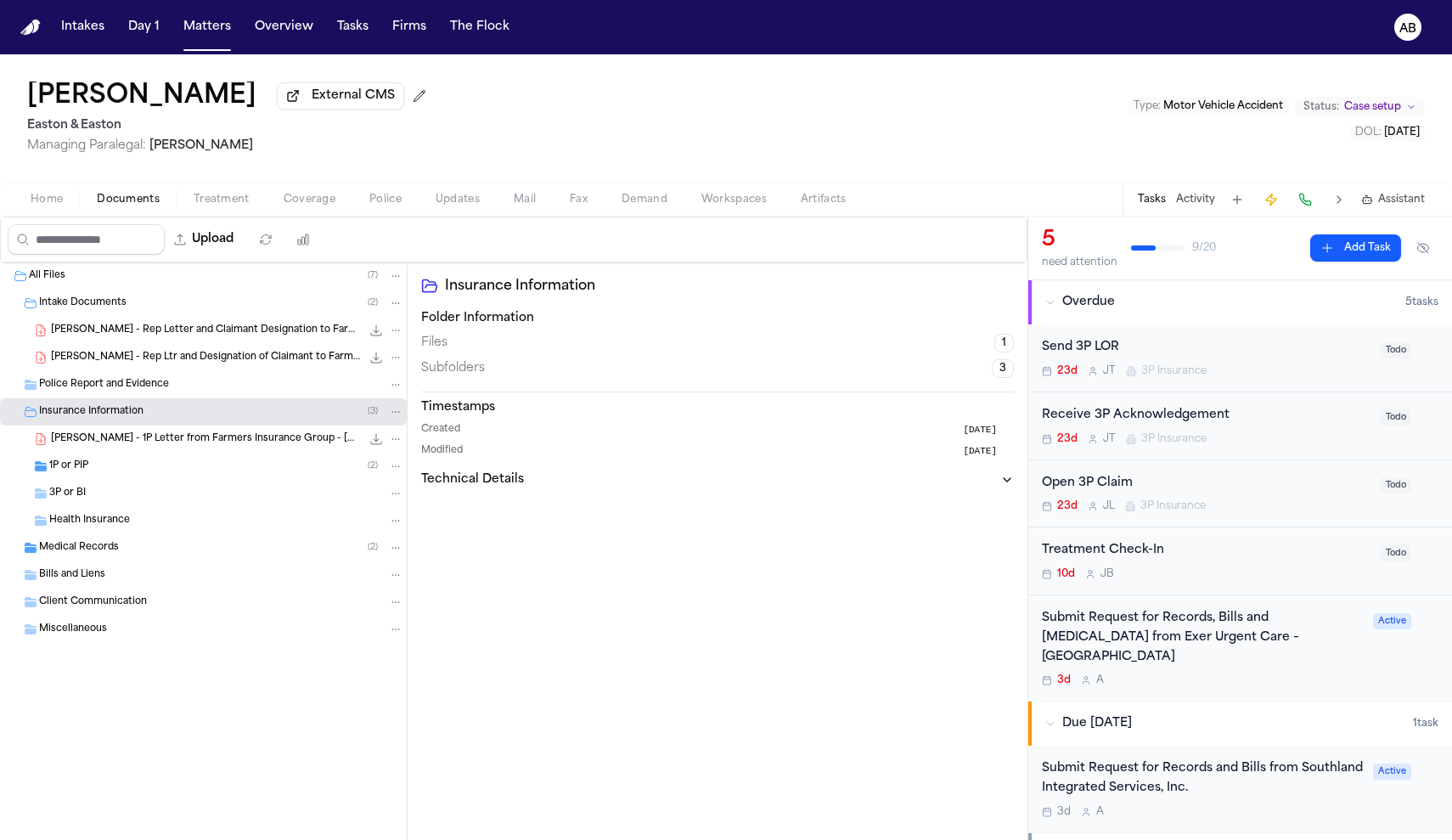
click at [139, 446] on span "P. Nguyen - 1P Letter from Farmers Insurance Group - 9.19.25" at bounding box center [206, 439] width 310 height 15
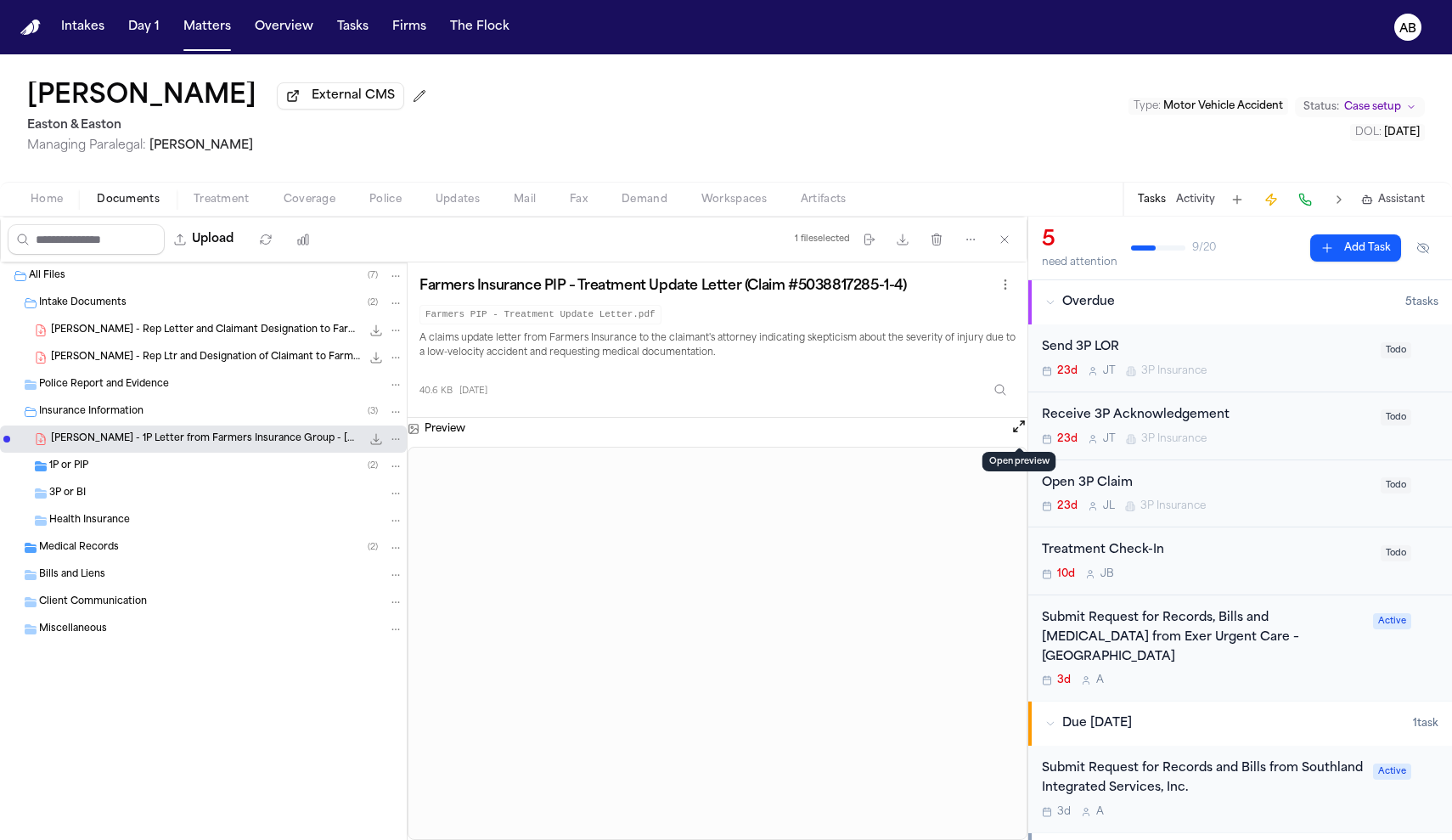
click at [1018, 428] on button "Open preview" at bounding box center [1019, 426] width 17 height 17
click at [309, 197] on span "Coverage" at bounding box center [309, 200] width 52 height 14
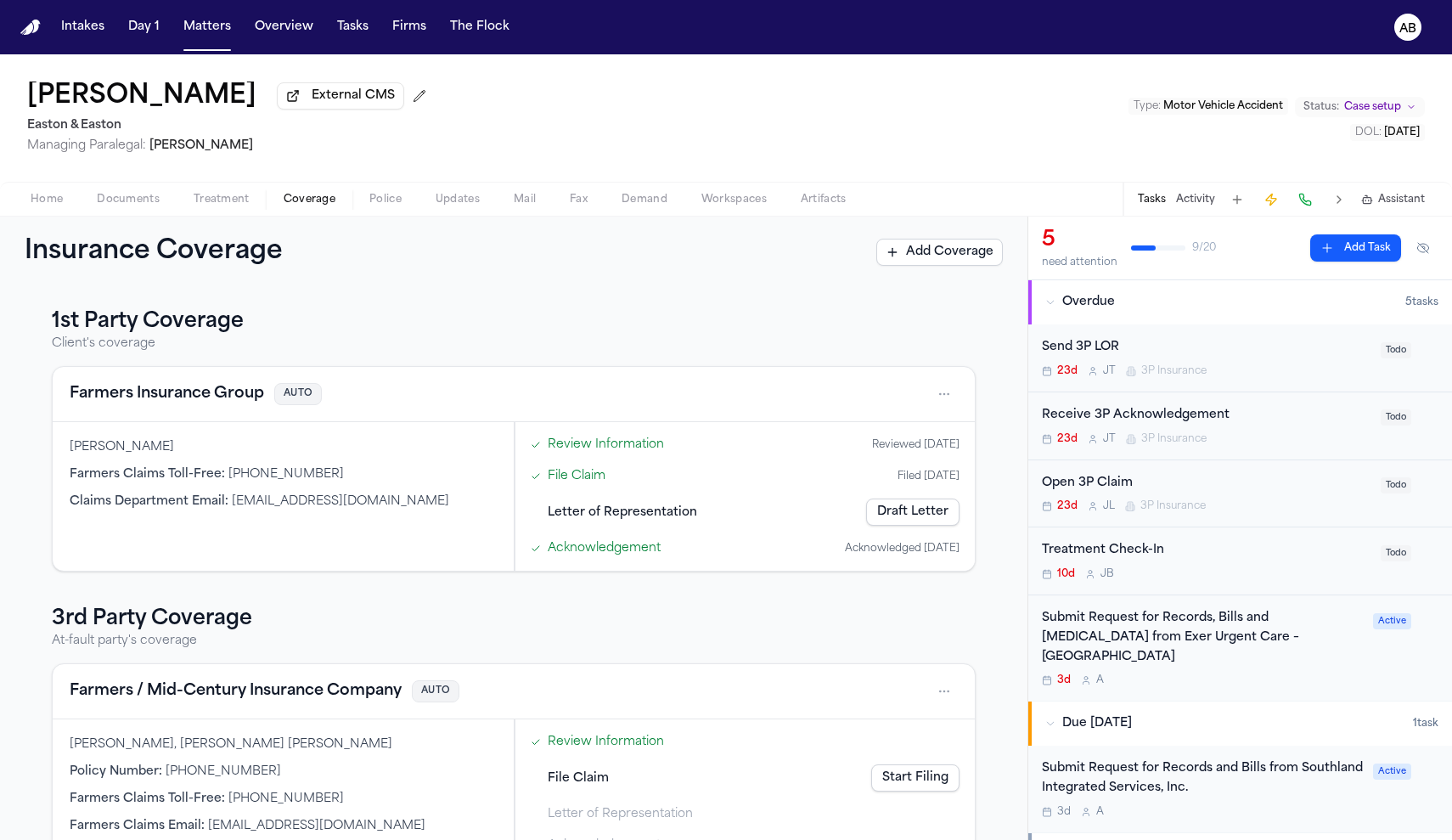
scroll to position [53, 0]
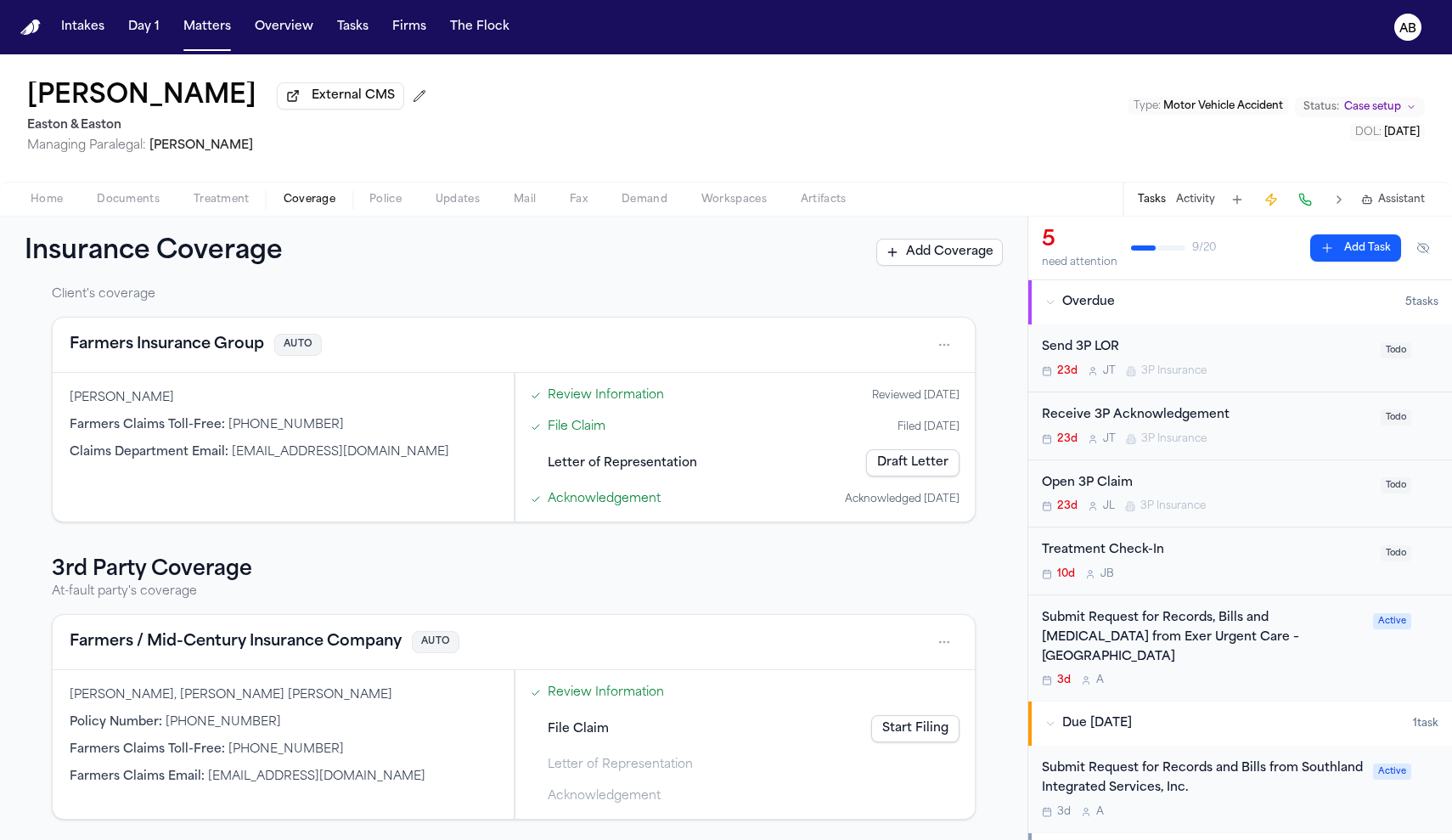
click at [921, 645] on div "Farmers / Mid-Century Insurance Company AUTO" at bounding box center [513, 642] width 888 height 27
click at [935, 640] on html "Intakes Day 1 Matters Overview Tasks Firms The Flock AB Phuong Nguyen External …" at bounding box center [726, 420] width 1452 height 840
click at [892, 671] on div "View coverage details" at bounding box center [881, 685] width 127 height 44
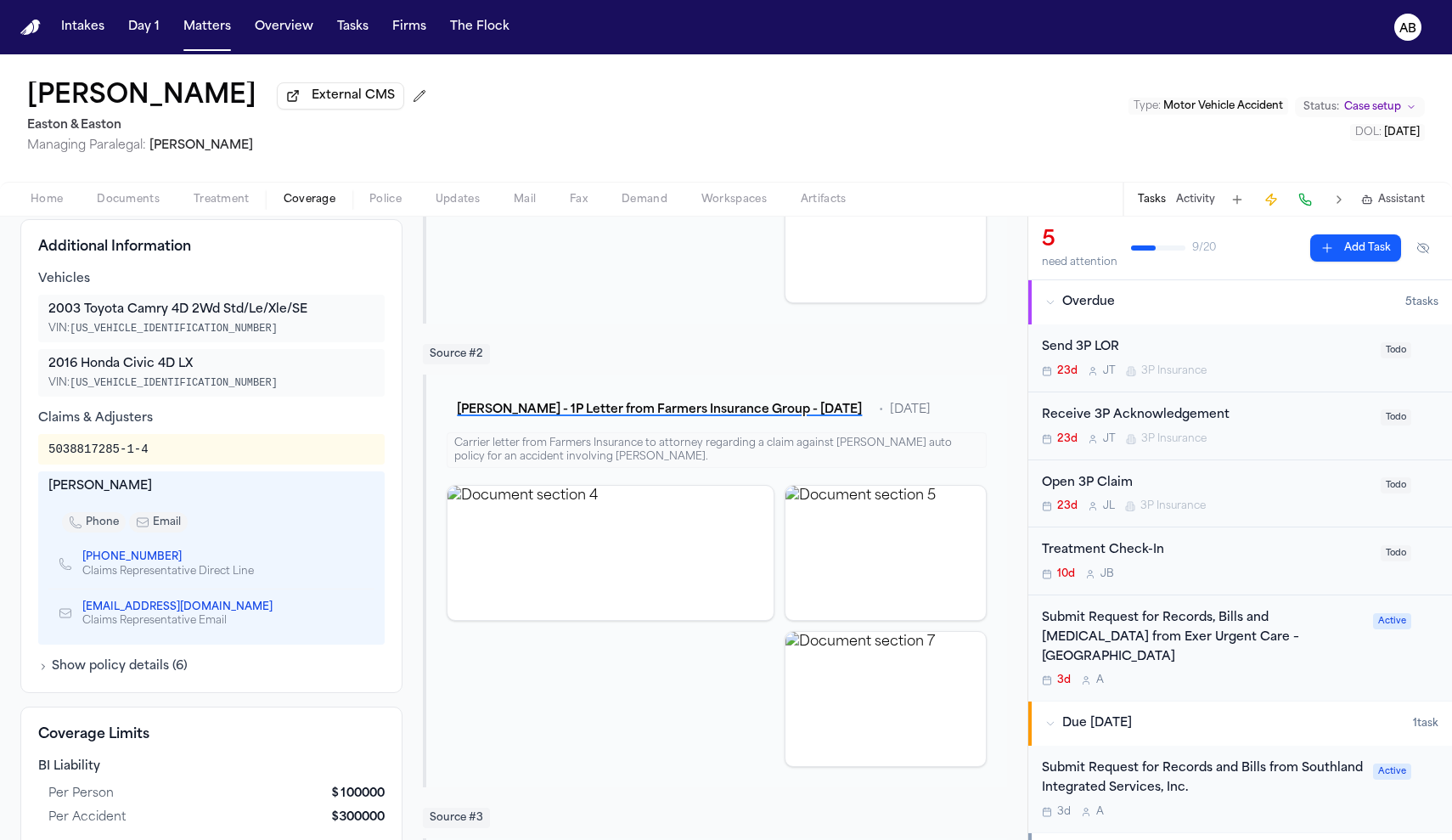
scroll to position [569, 0]
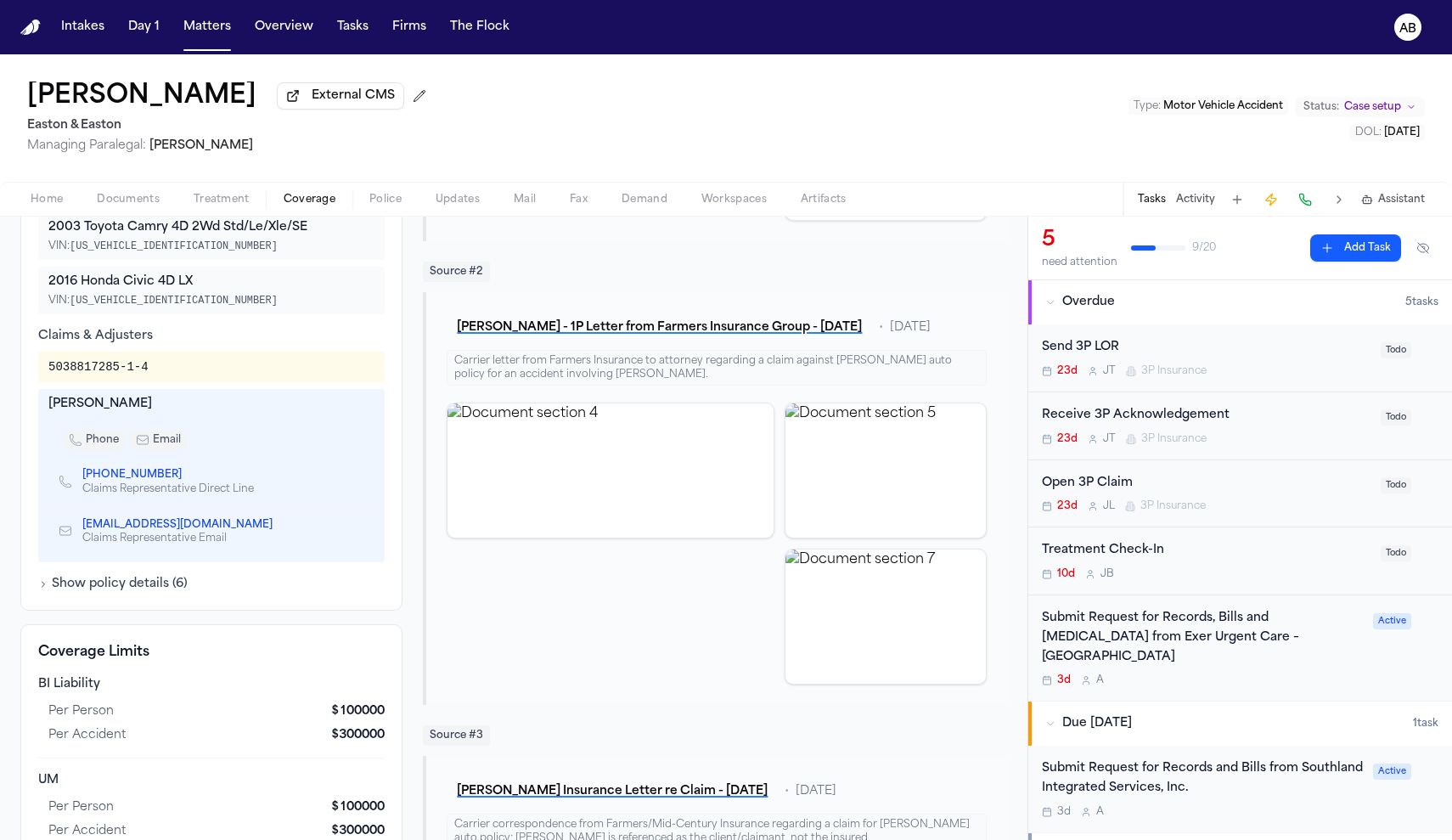
click at [133, 576] on button "Show policy details ( 6 )" at bounding box center [113, 584] width 150 height 17
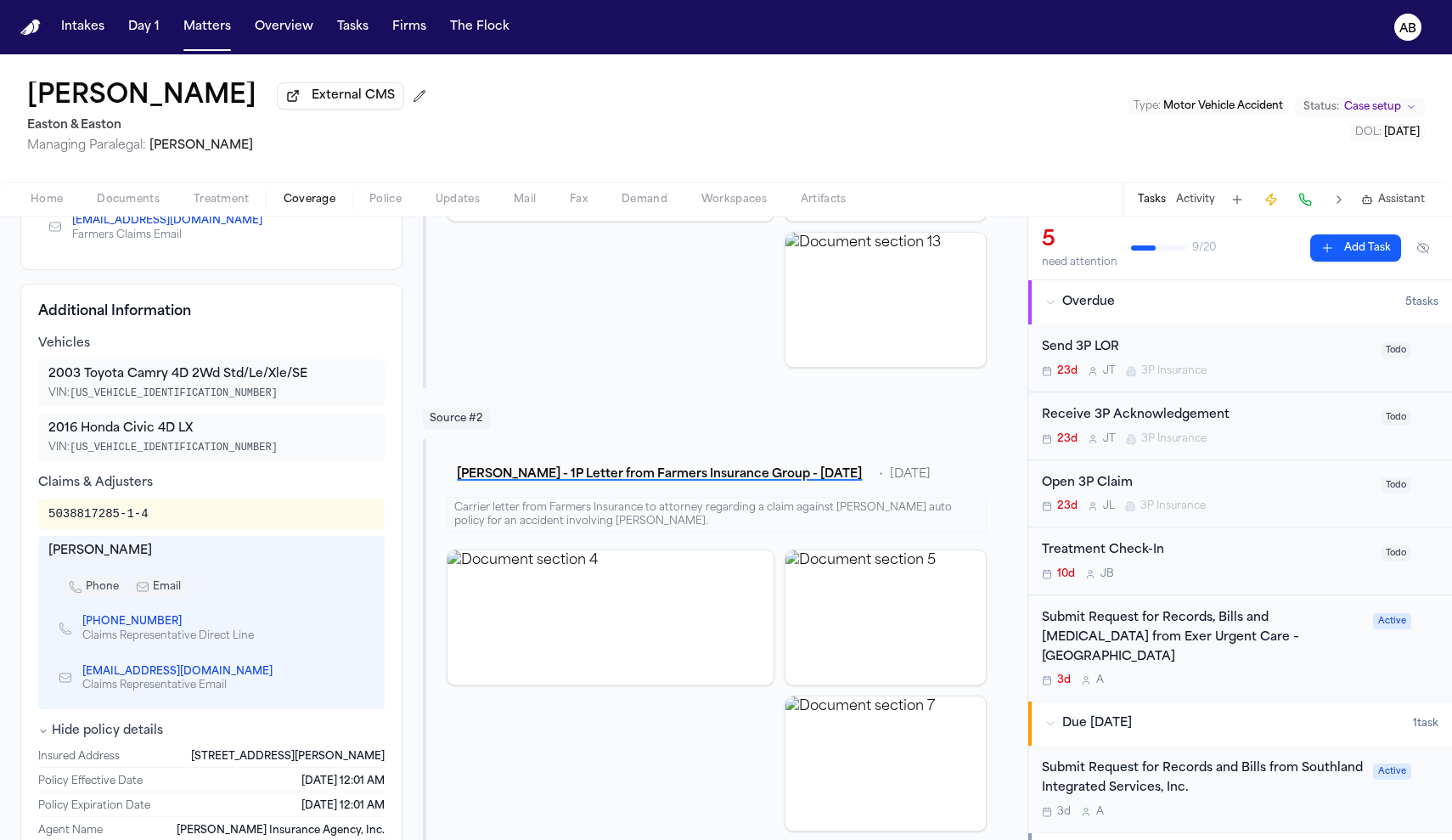
scroll to position [0, 0]
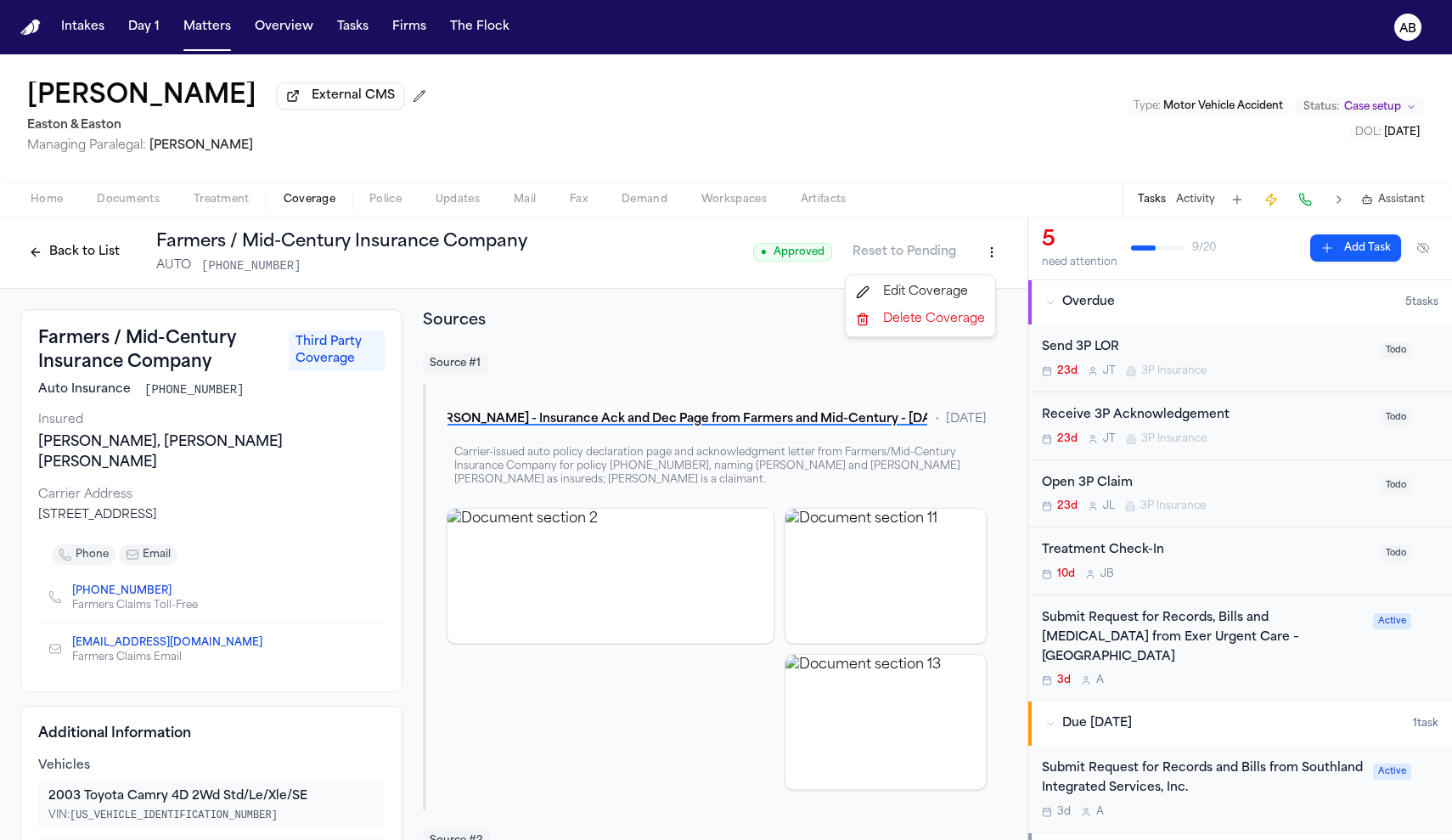
click at [977, 255] on html "Intakes Day 1 Matters Overview Tasks Firms The Flock AB Phuong Nguyen External …" at bounding box center [726, 420] width 1452 height 840
click at [79, 245] on html "Intakes Day 1 Matters Overview Tasks Firms The Flock AB Phuong Nguyen External …" at bounding box center [726, 420] width 1452 height 840
click at [79, 251] on button "Back to List" at bounding box center [74, 252] width 108 height 27
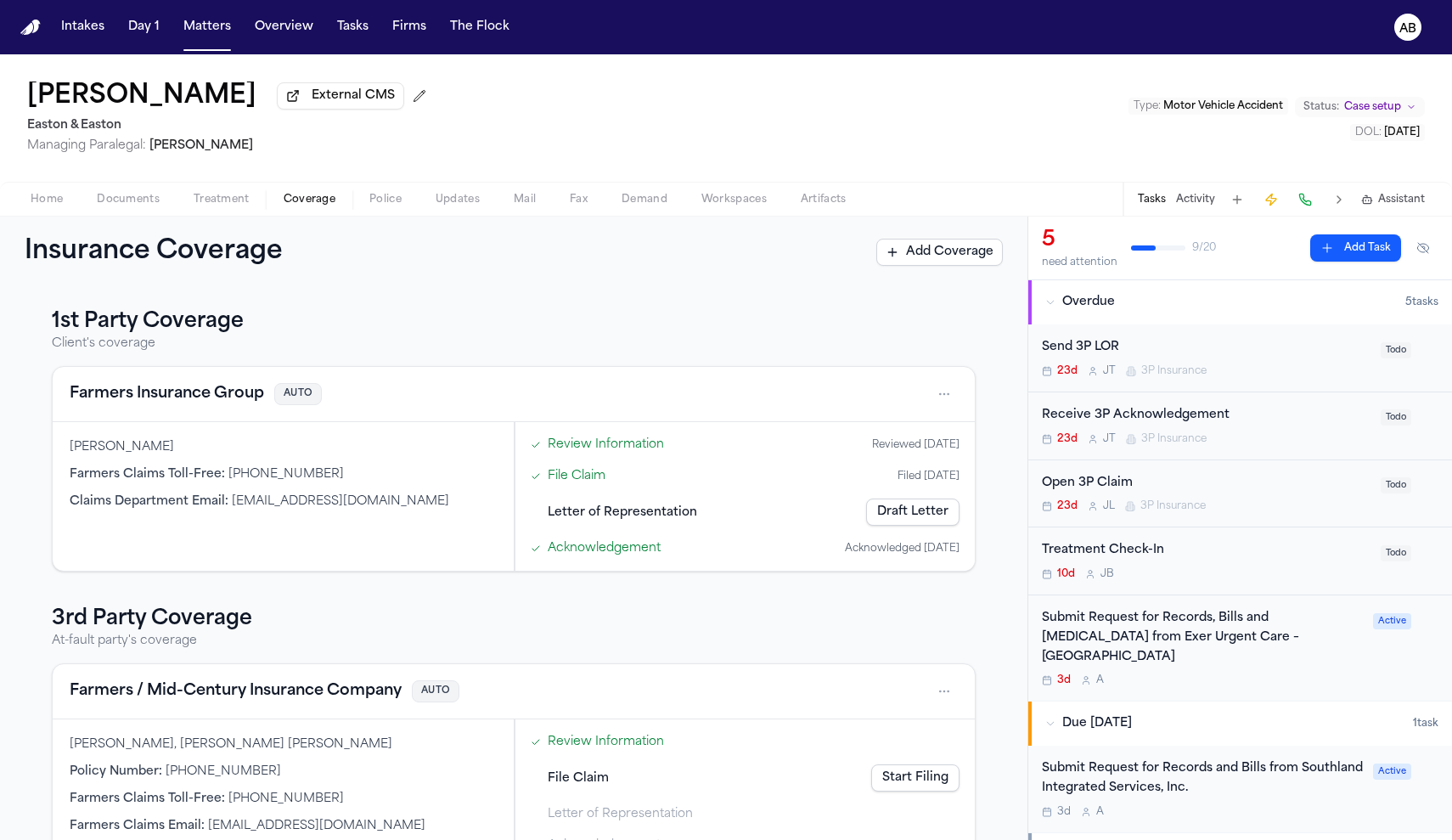
scroll to position [53, 0]
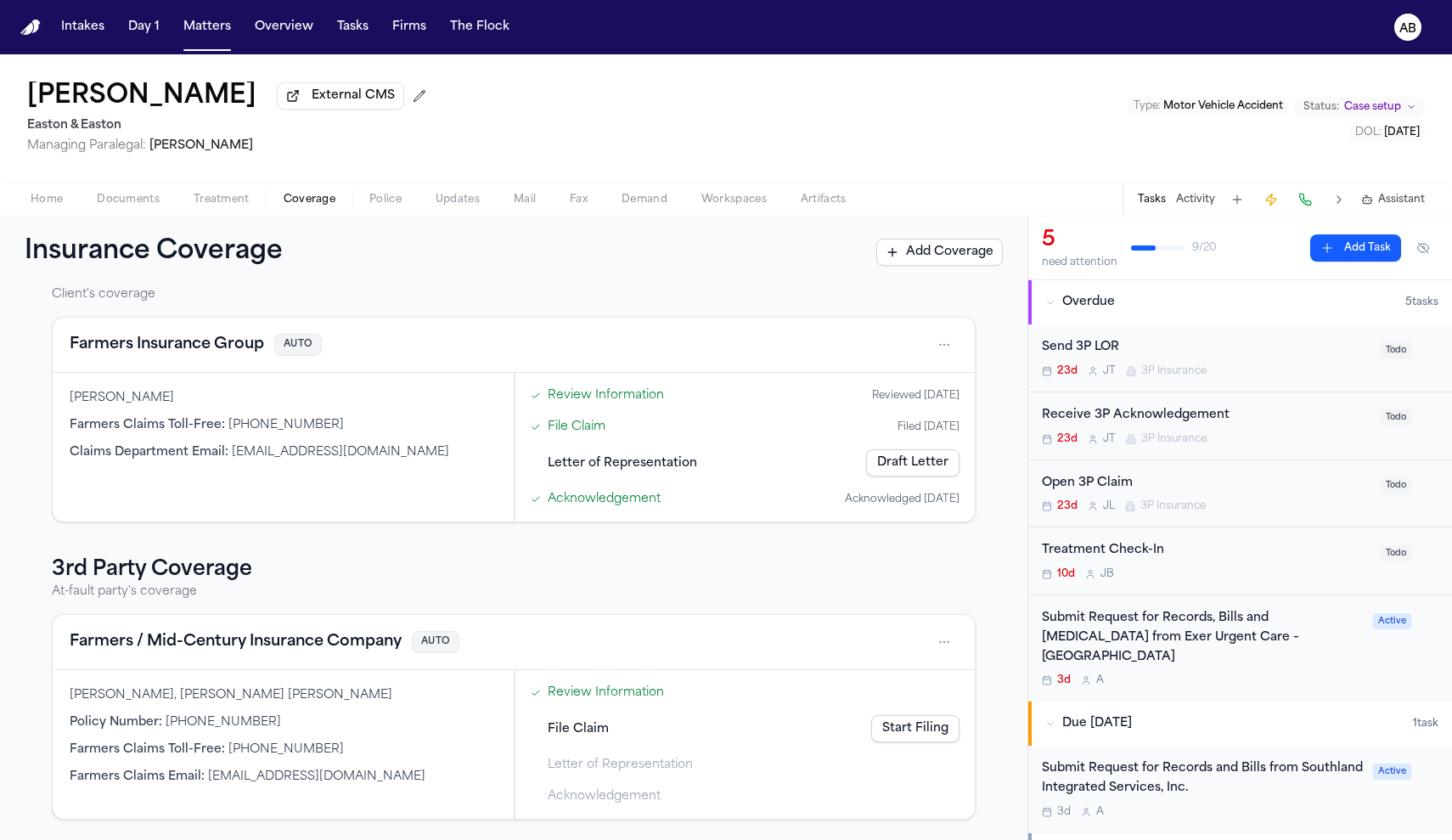
click at [892, 727] on link "Start Filing" at bounding box center [914, 729] width 88 height 27
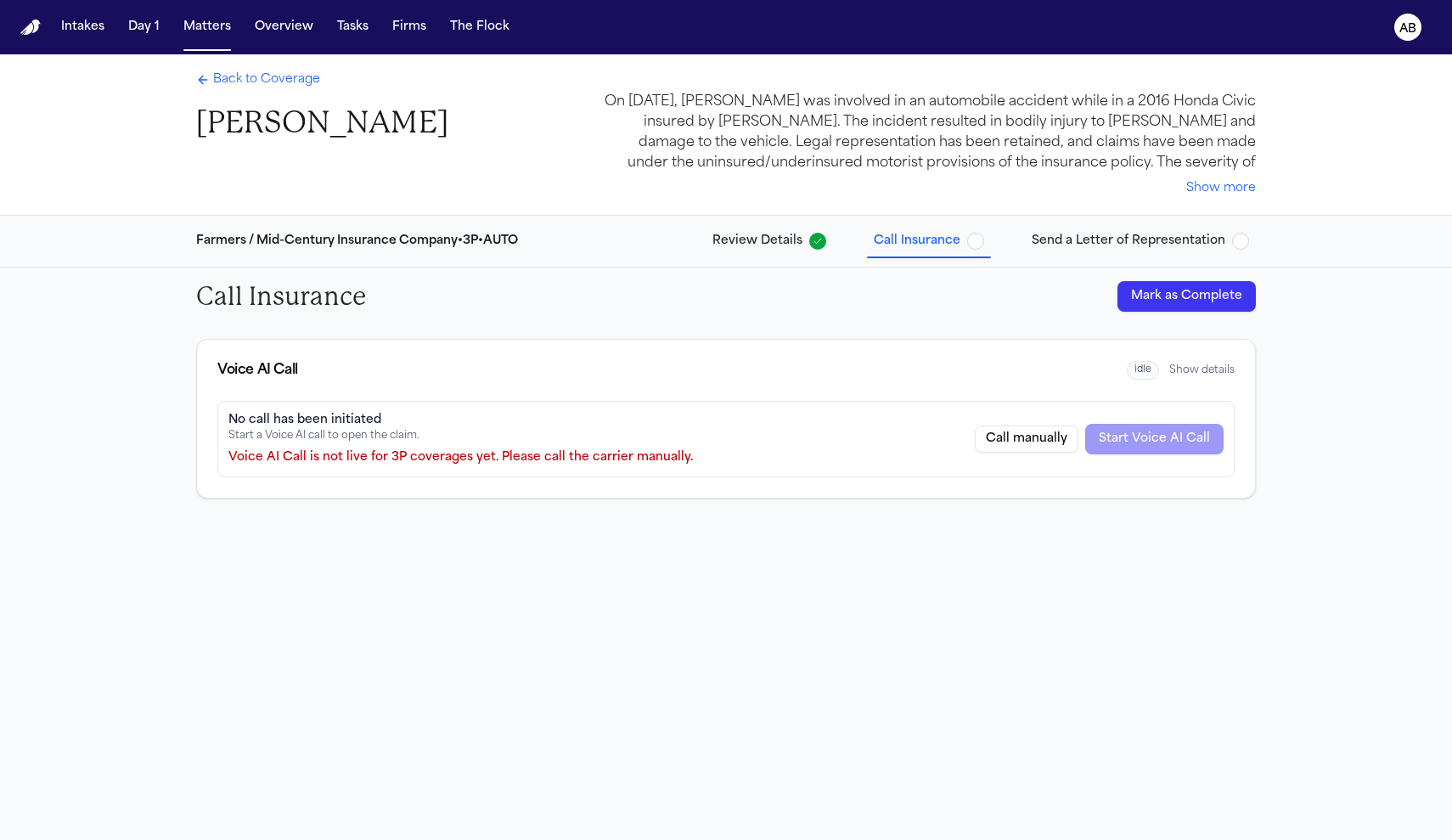
click at [984, 241] on span "button" at bounding box center [976, 241] width 17 height 17
click at [1189, 301] on button "Mark as Complete" at bounding box center [1186, 297] width 138 height 31
click at [1224, 237] on span "Send a Letter of Representation" at bounding box center [1128, 241] width 194 height 17
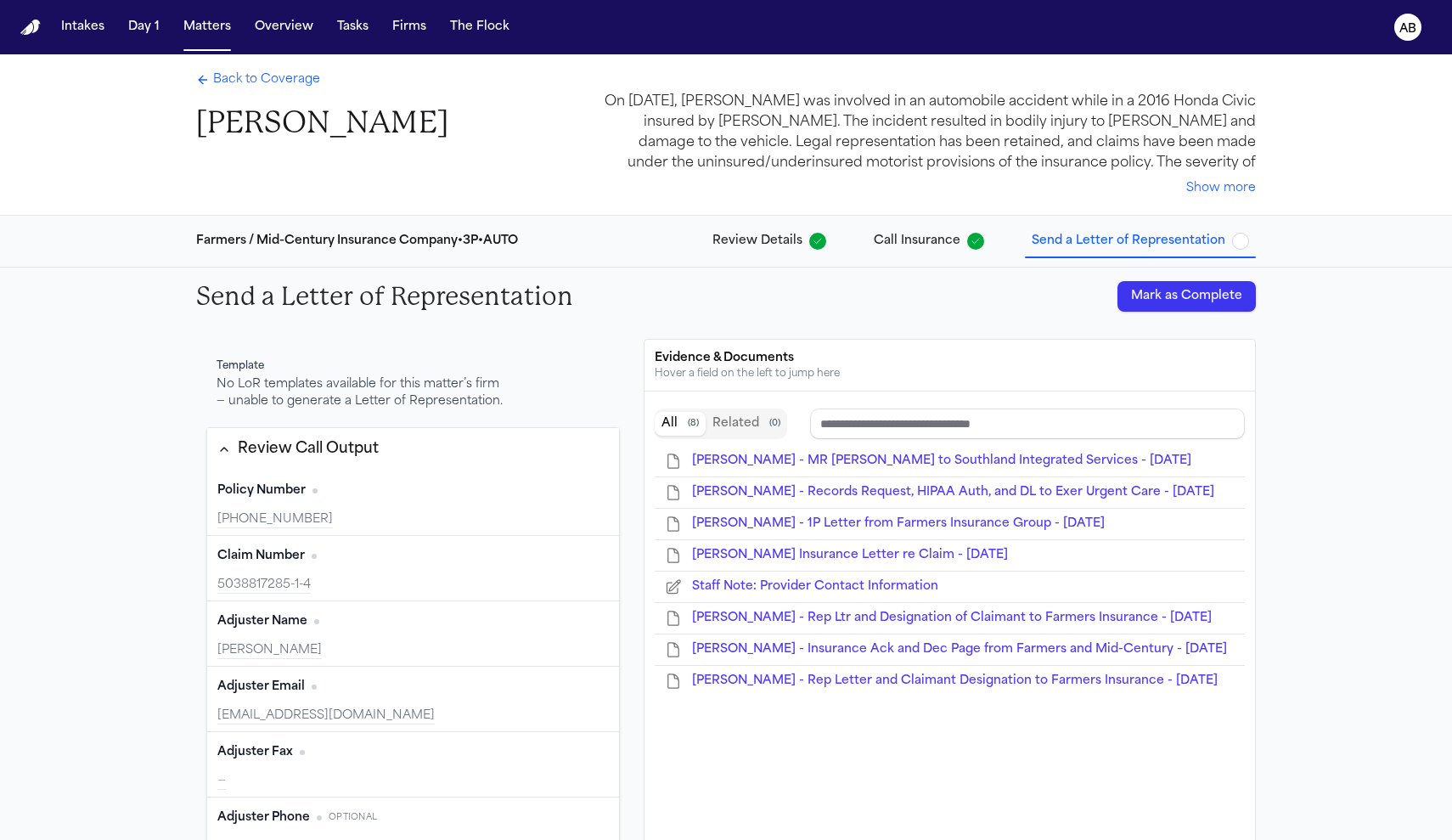
type input "**********"
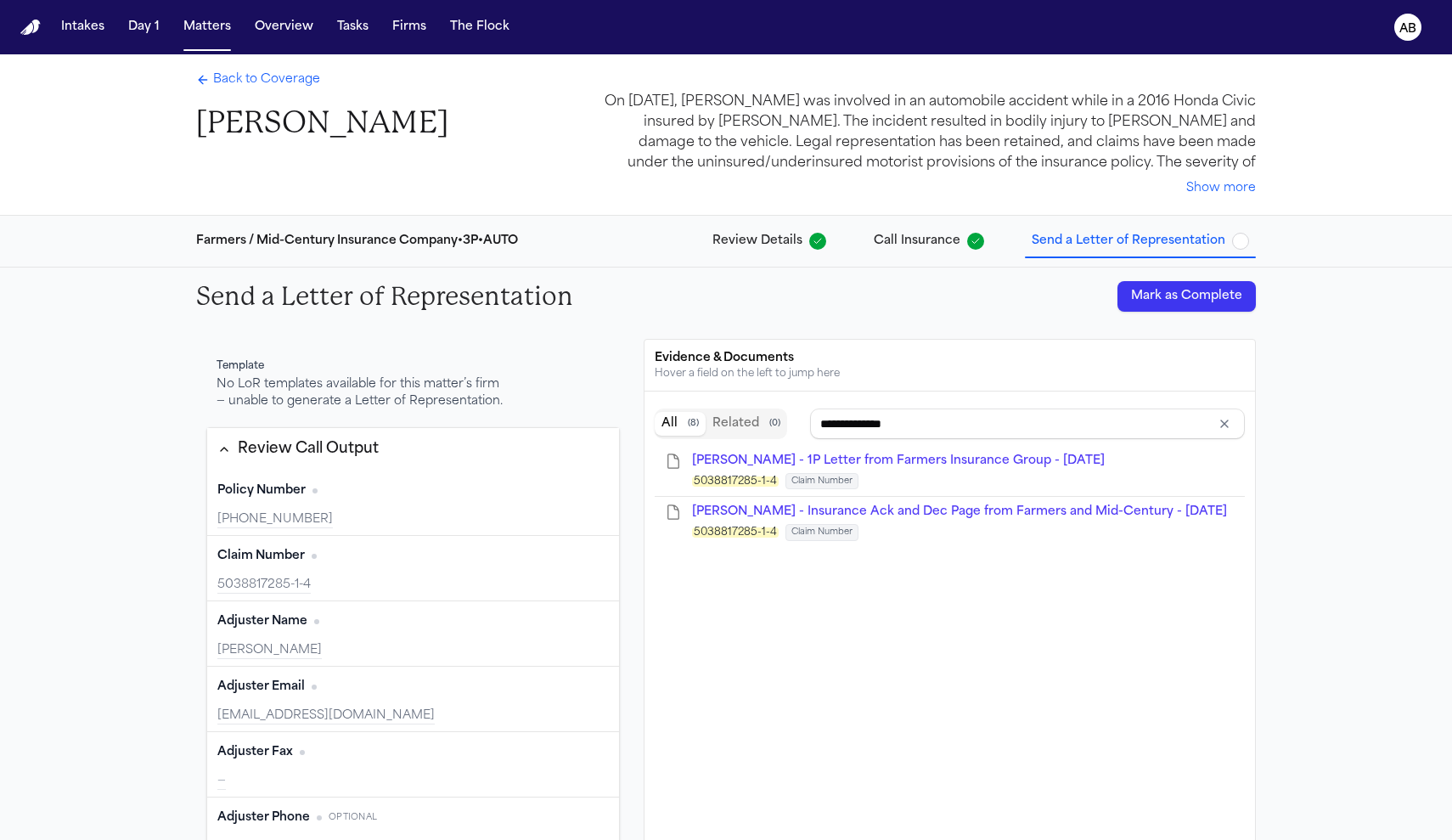
click at [298, 76] on span "Back to Coverage" at bounding box center [266, 79] width 107 height 17
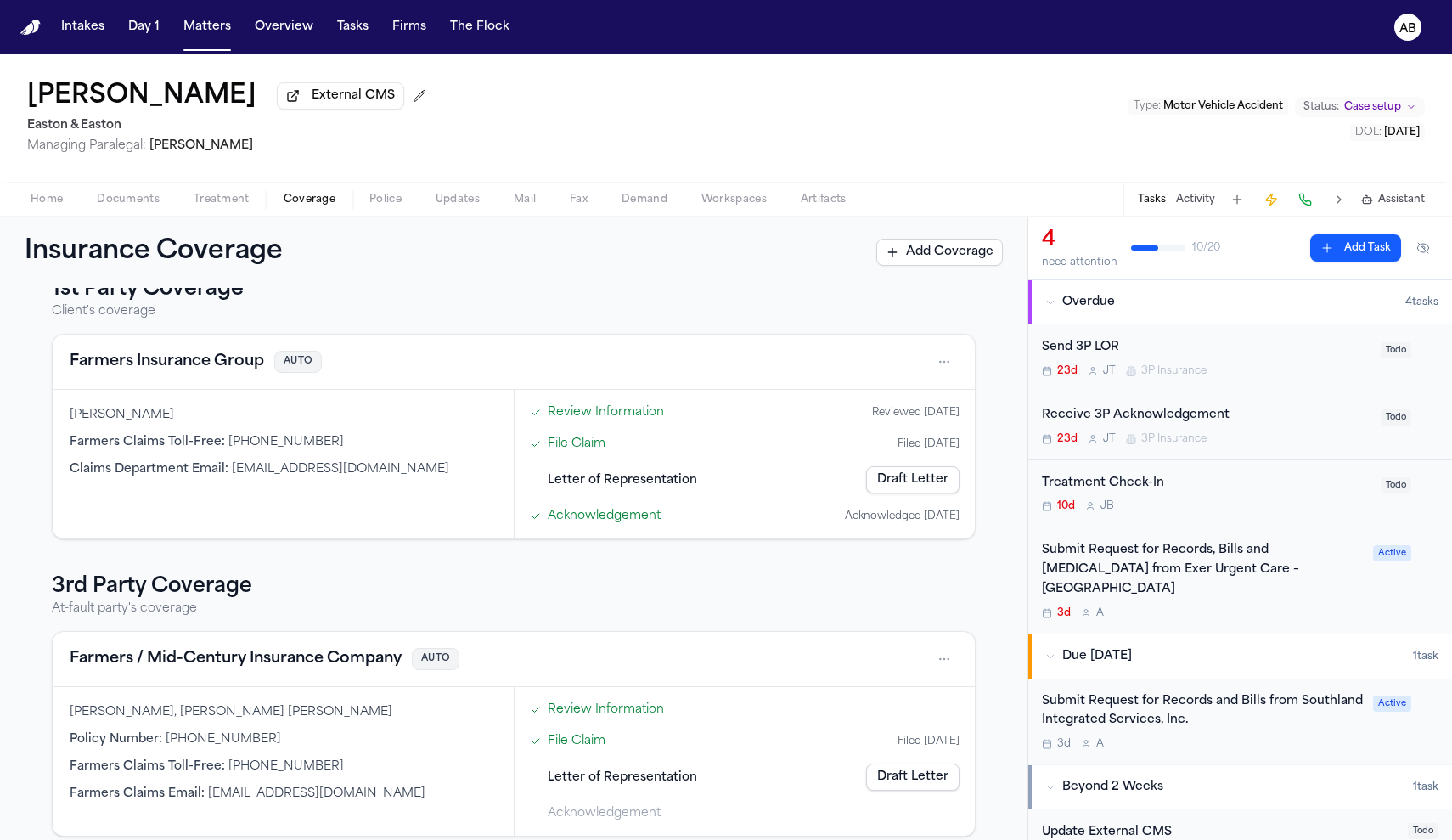
scroll to position [53, 0]
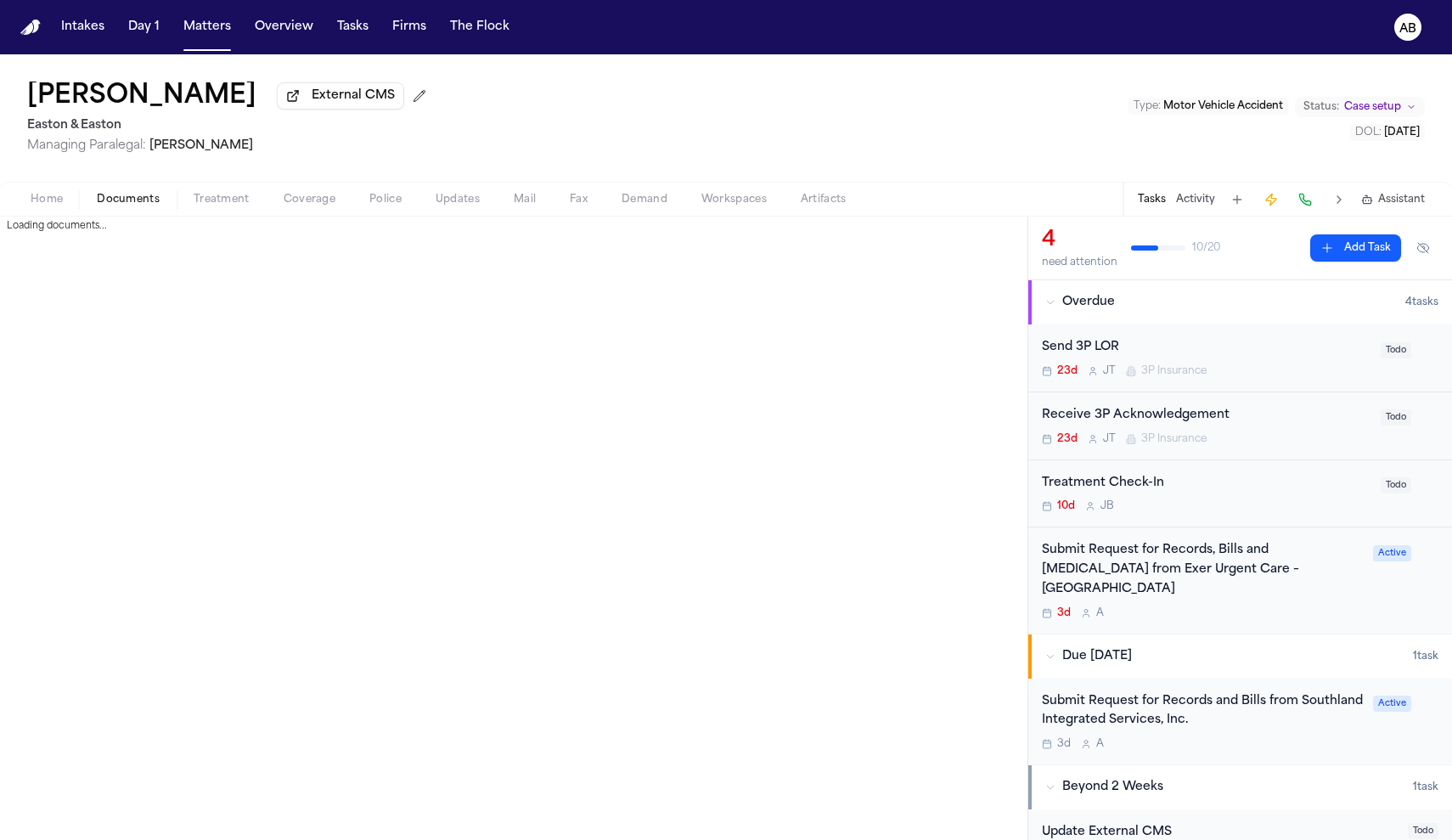
click at [121, 206] on span "Documents" at bounding box center [128, 200] width 63 height 14
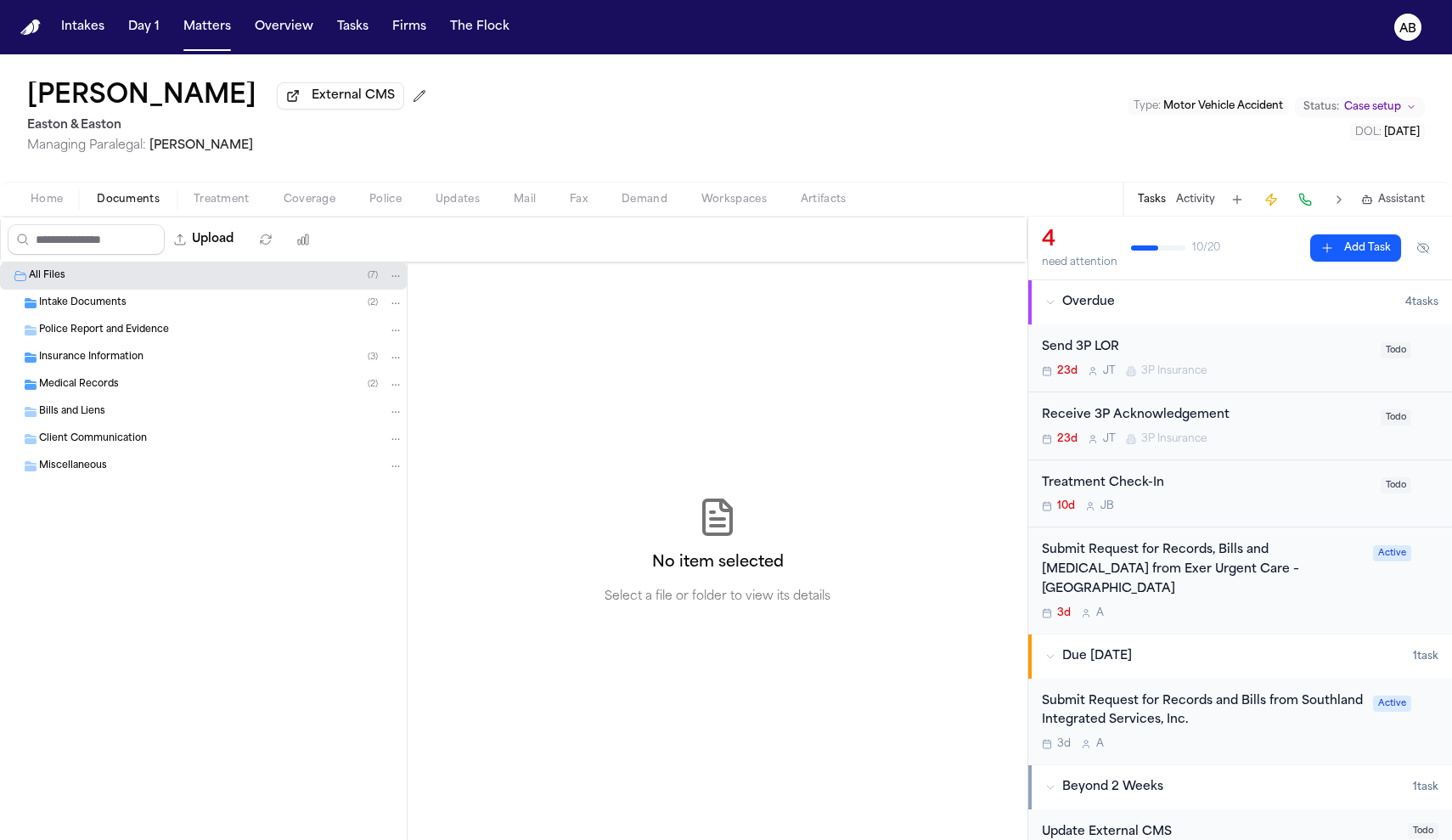
click at [136, 311] on div "Intake Documents ( 2 )" at bounding box center [221, 303] width 364 height 15
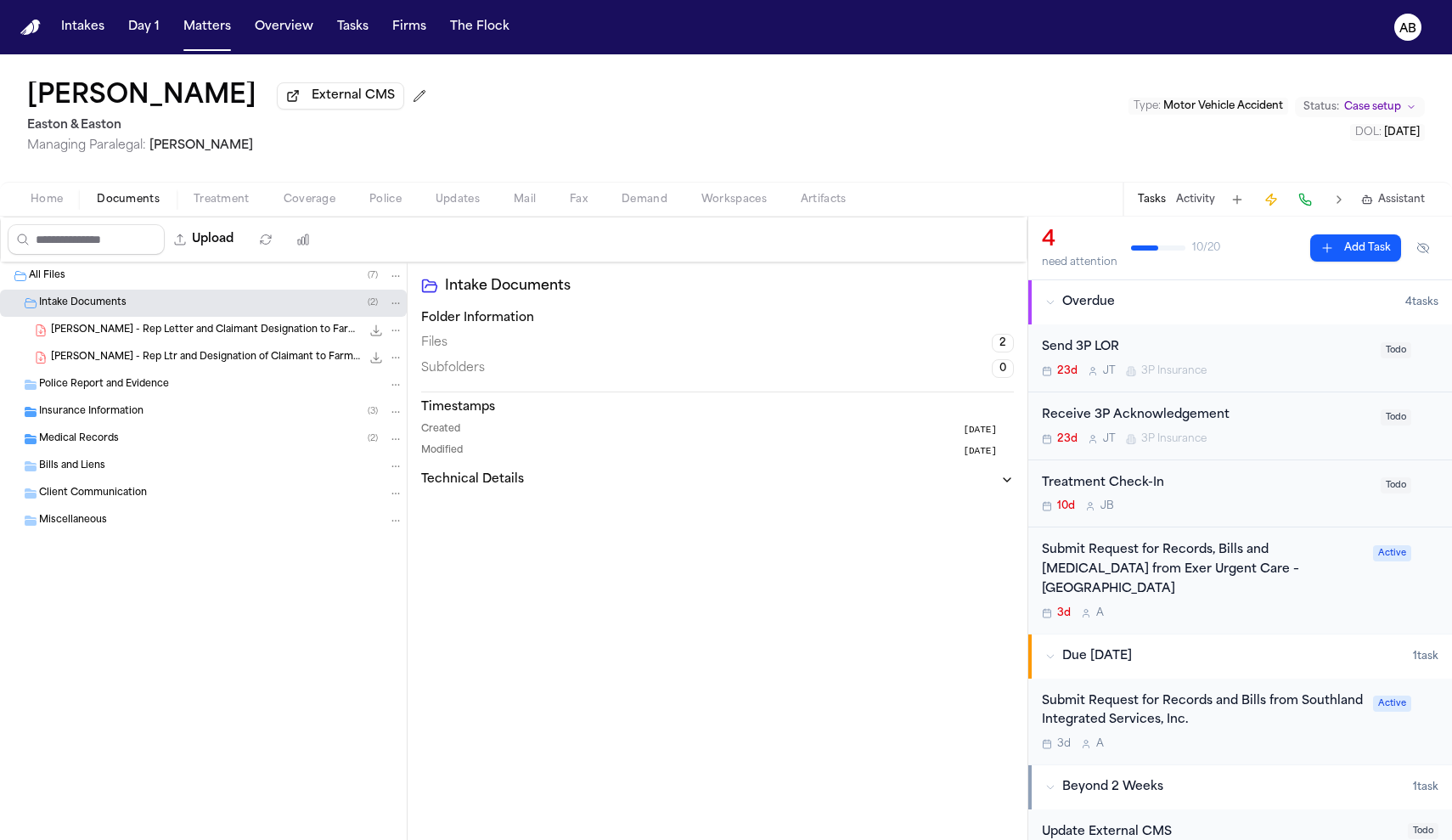
click at [117, 407] on div "Insurance Information ( 3 )" at bounding box center [203, 412] width 407 height 27
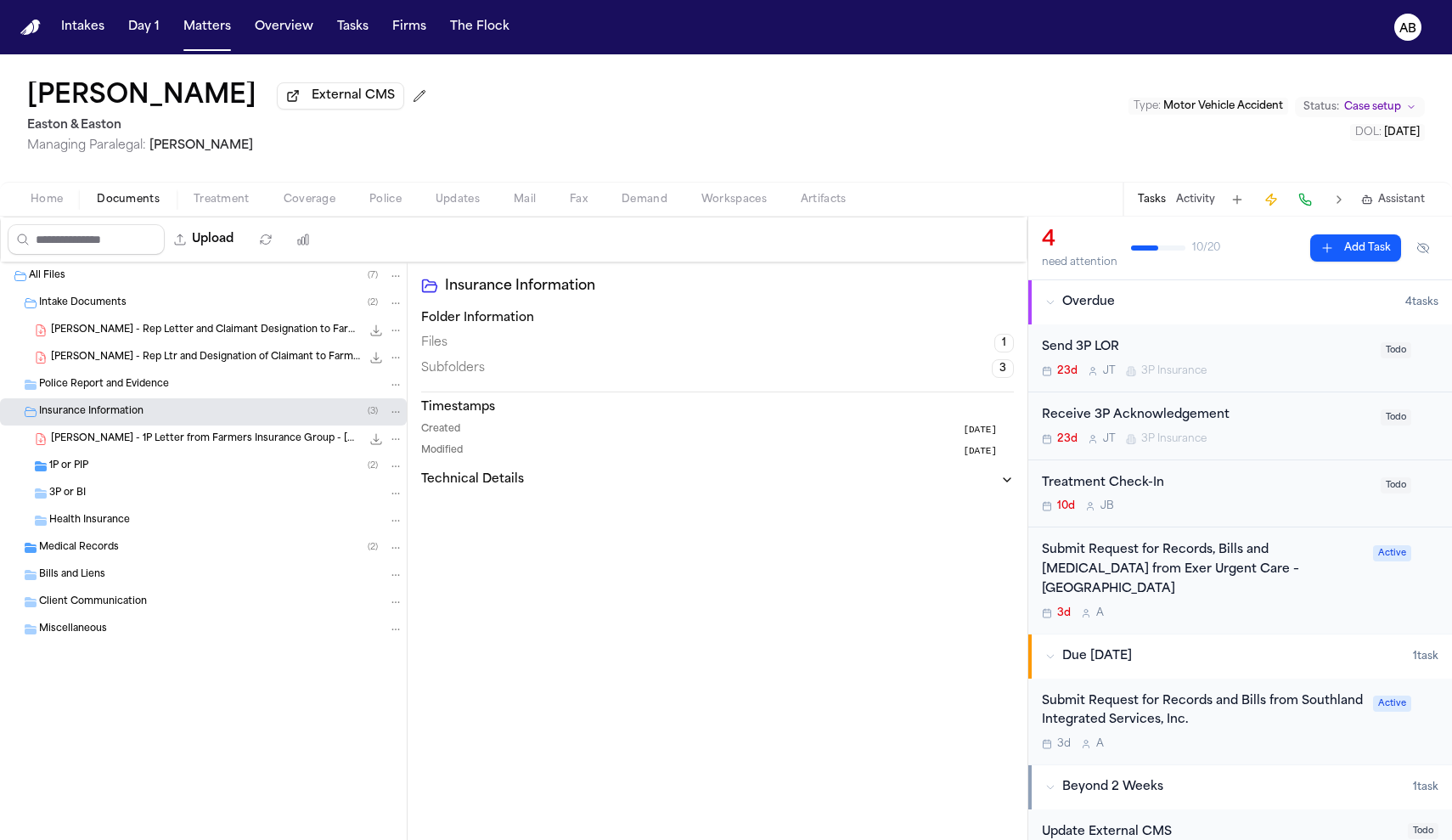
click at [141, 446] on span "P. Nguyen - 1P Letter from Farmers Insurance Group - 9.19.25" at bounding box center [206, 439] width 310 height 15
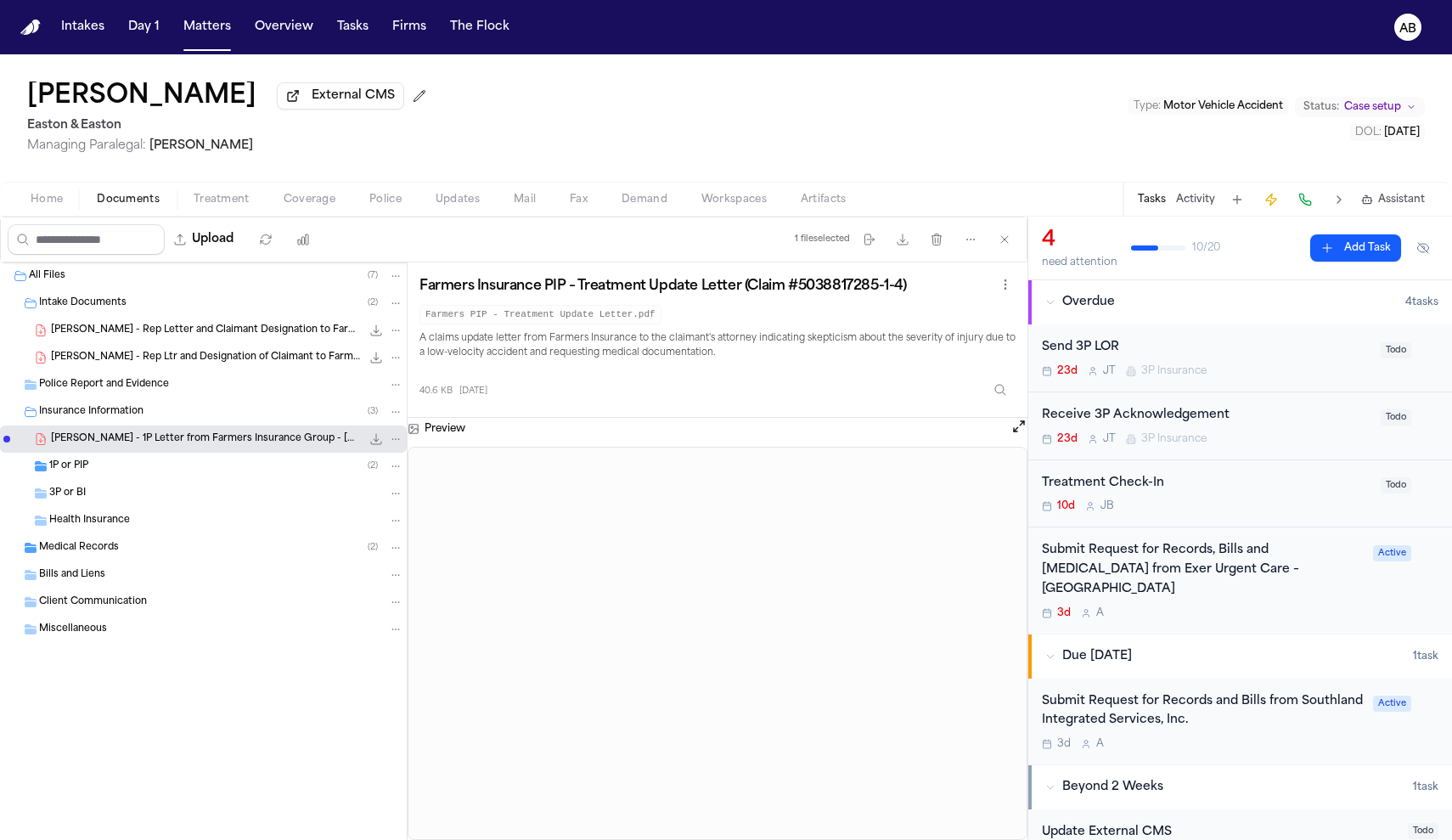
click at [178, 371] on div "P. Nguyen - Rep Ltr and Designation of Claimant to Farmers Insurance - 9.15.25 …" at bounding box center [203, 357] width 407 height 27
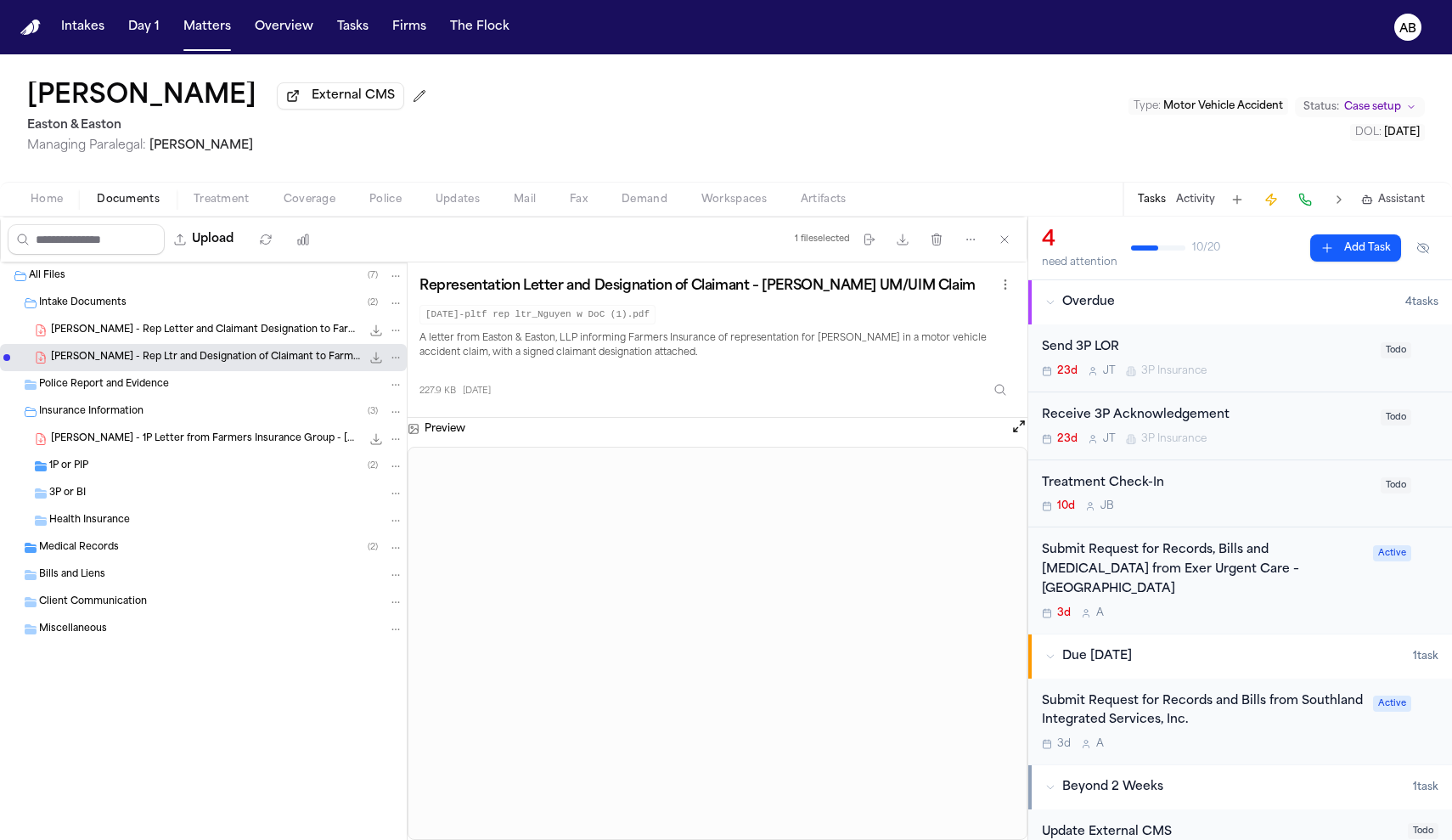
click at [199, 338] on span "P. Nguyen - Rep Letter and Claimant Designation to Farmers Insurance - 9.12.25" at bounding box center [206, 331] width 310 height 15
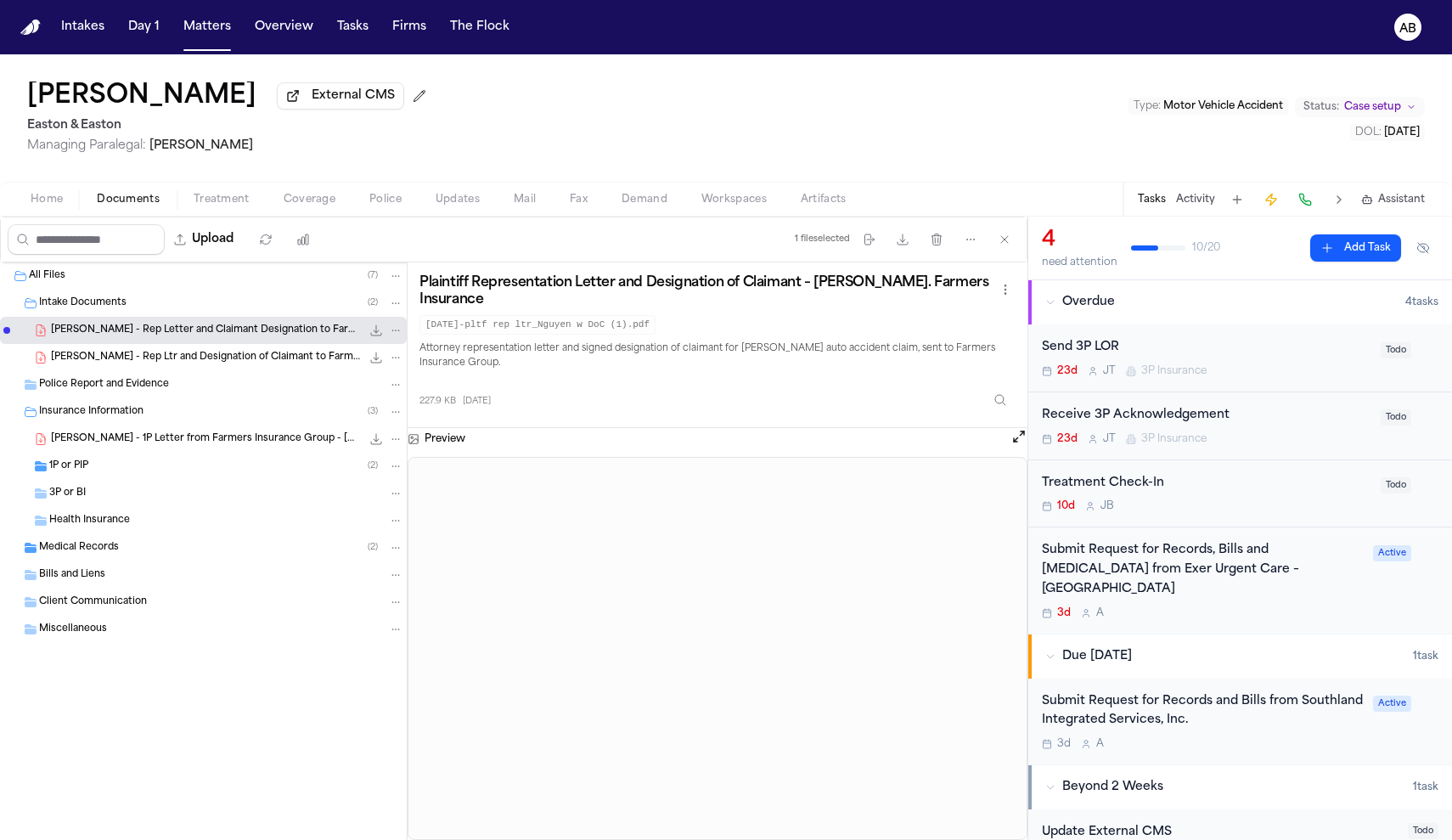
click at [295, 197] on span "Coverage" at bounding box center [309, 200] width 52 height 14
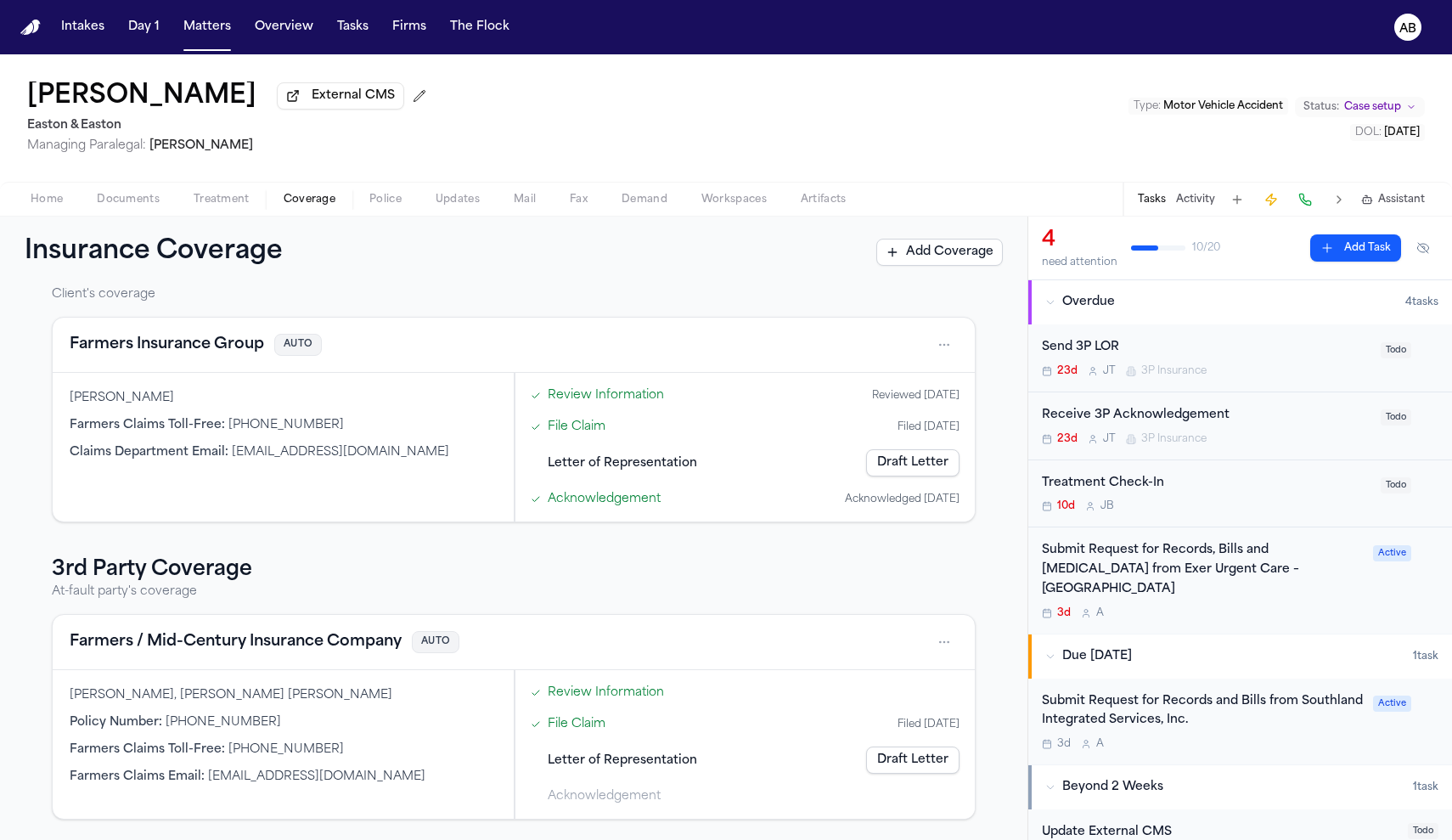
scroll to position [53, 0]
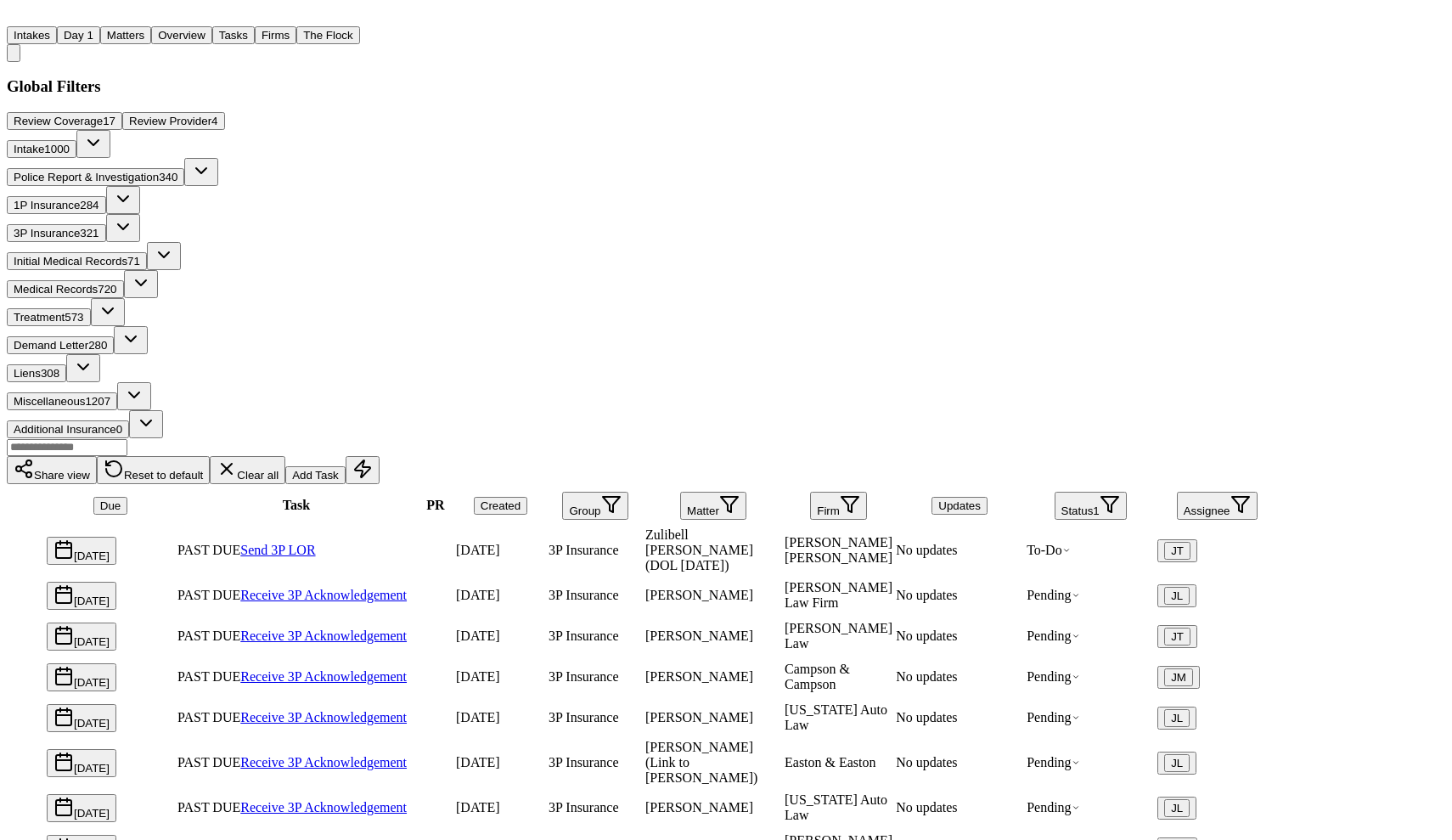
scroll to position [543, 0]
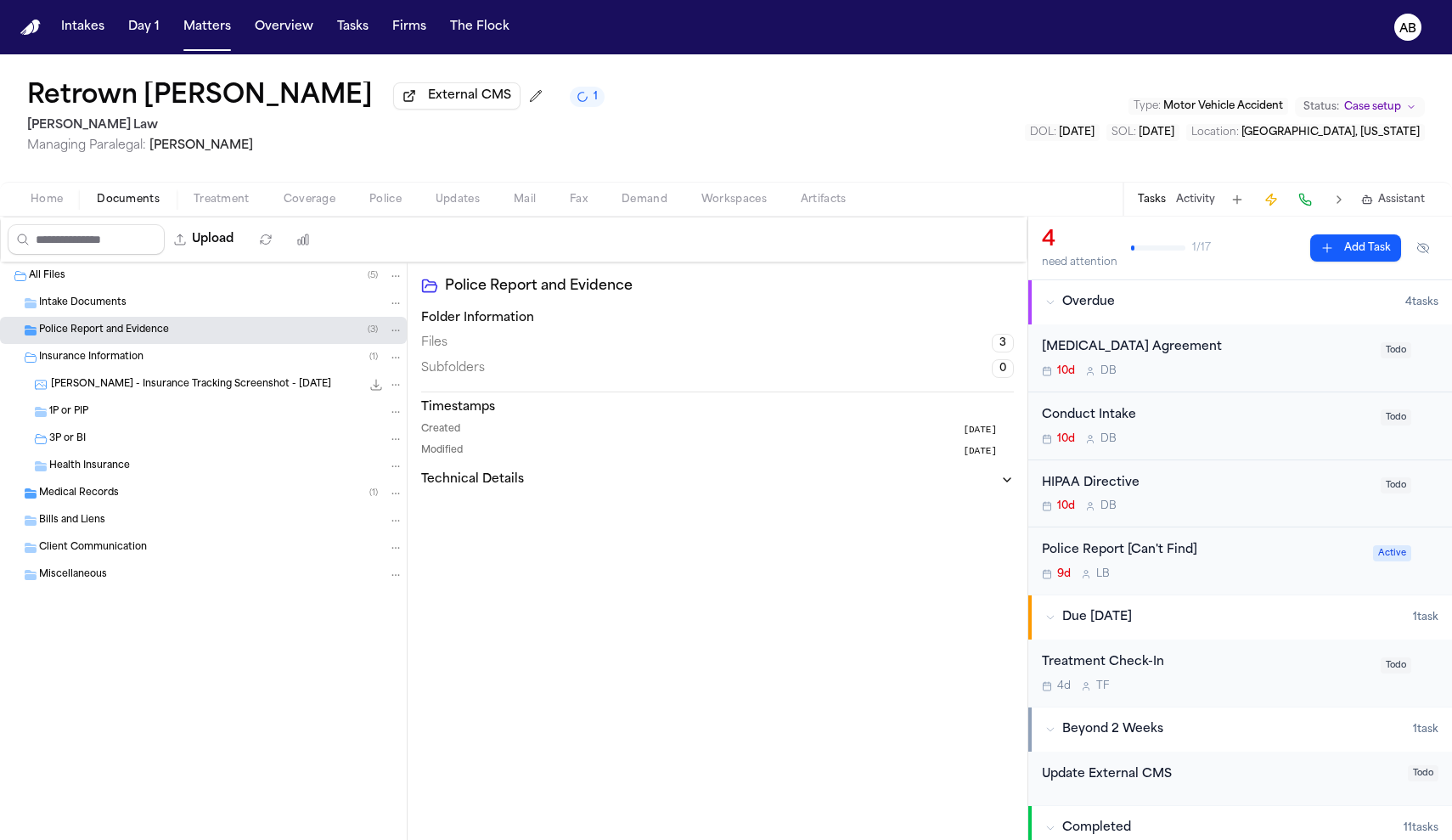
click at [317, 206] on span "Coverage" at bounding box center [309, 200] width 52 height 14
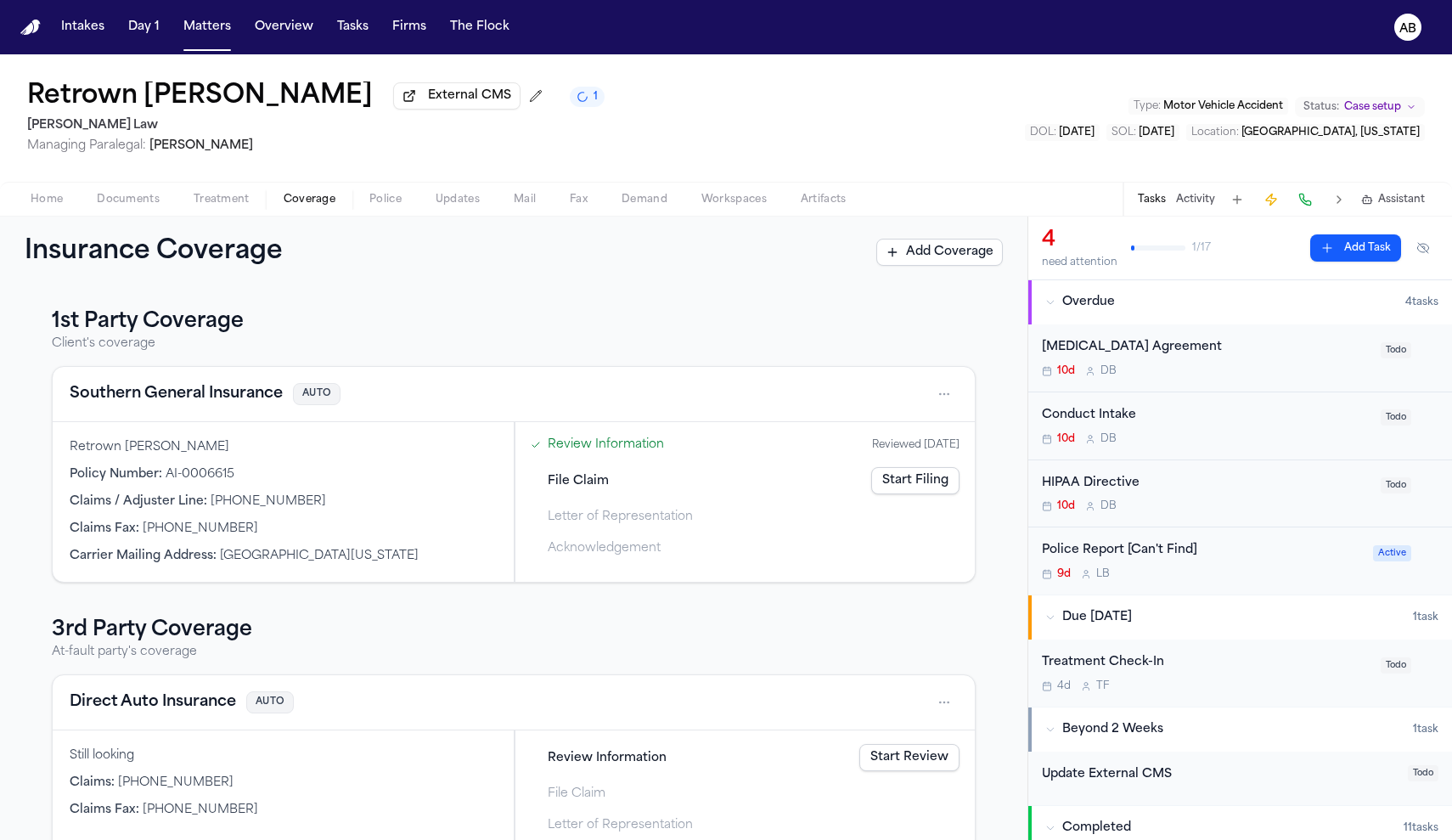
scroll to position [64, 0]
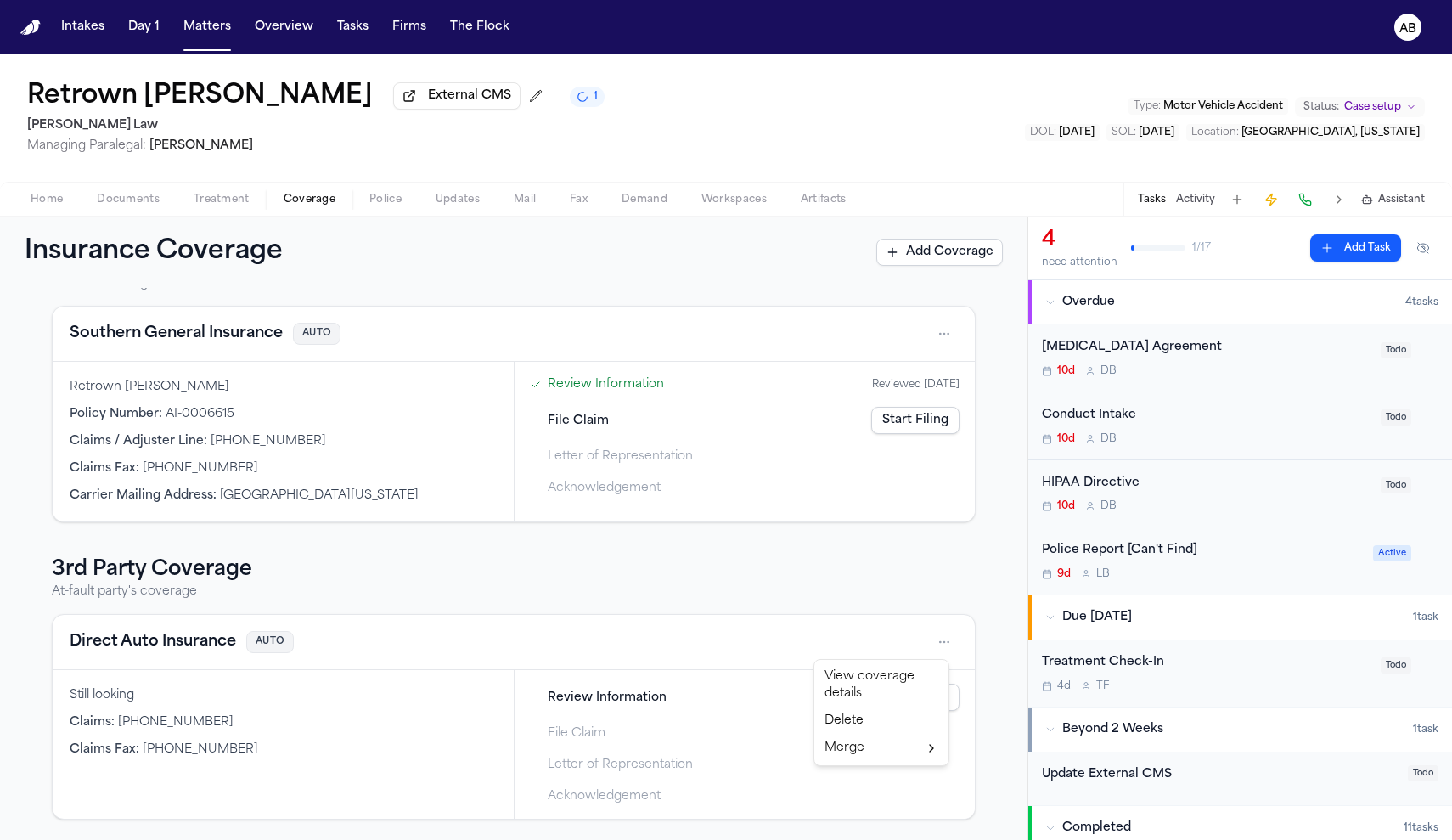
click at [934, 643] on html "Intakes Day 1 Matters Overview Tasks Firms The Flock AB Retrown [PERSON_NAME] E…" at bounding box center [726, 420] width 1452 height 840
click at [861, 688] on div "View coverage details" at bounding box center [881, 685] width 127 height 44
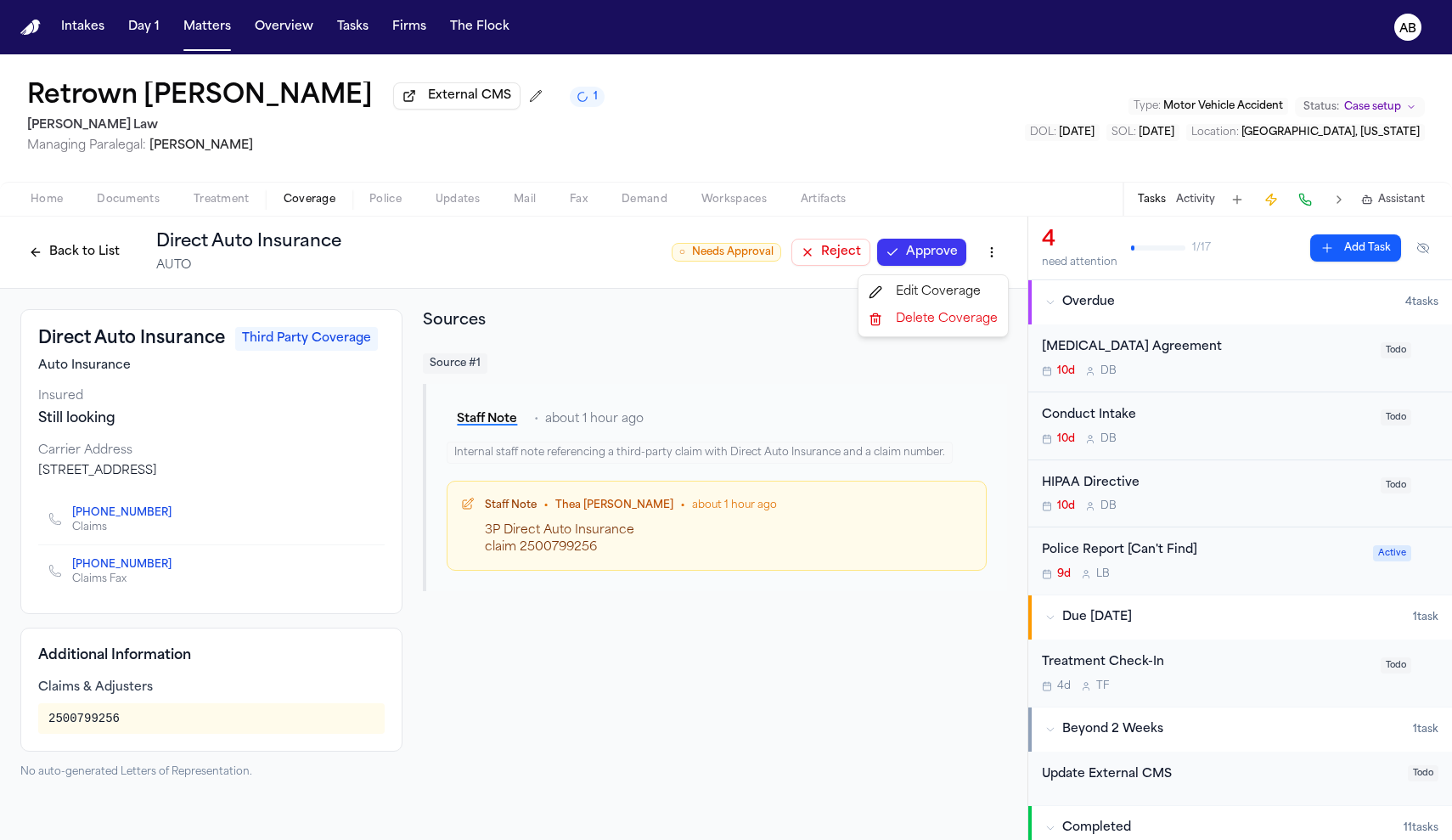
click at [993, 261] on html "Intakes Day 1 Matters Overview Tasks Firms The Flock AB Retrown [PERSON_NAME] E…" at bounding box center [726, 420] width 1452 height 840
click at [921, 298] on div "Edit Coverage" at bounding box center [932, 292] width 143 height 27
select select "**********"
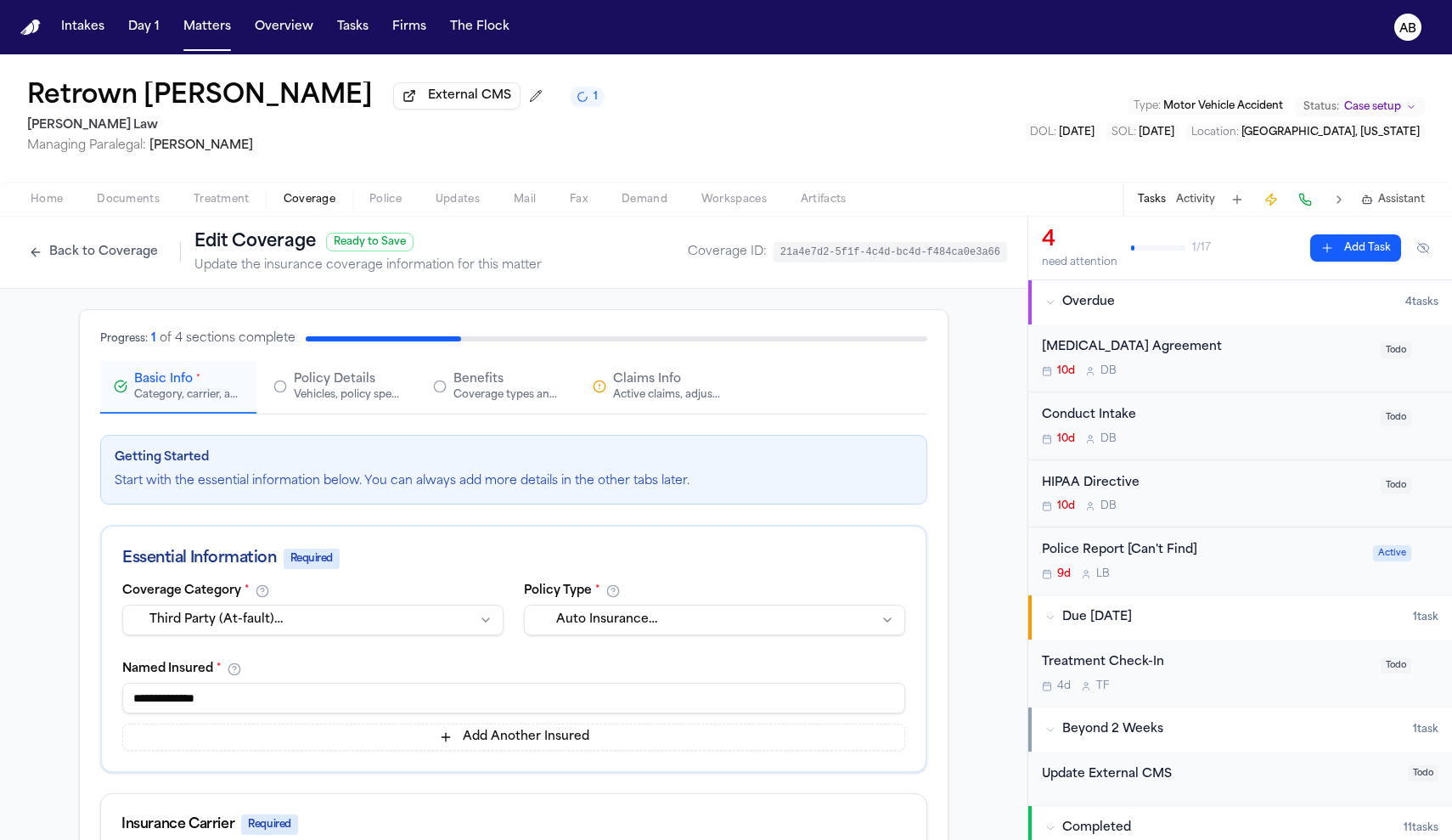
drag, startPoint x: 273, startPoint y: 708, endPoint x: 0, endPoint y: 687, distance: 273.8
paste input "**********"
drag, startPoint x: 138, startPoint y: 705, endPoint x: 165, endPoint y: 709, distance: 27.3
click at [165, 709] on input "**********" at bounding box center [514, 698] width 783 height 31
drag, startPoint x: 245, startPoint y: 706, endPoint x: 173, endPoint y: 702, distance: 72.1
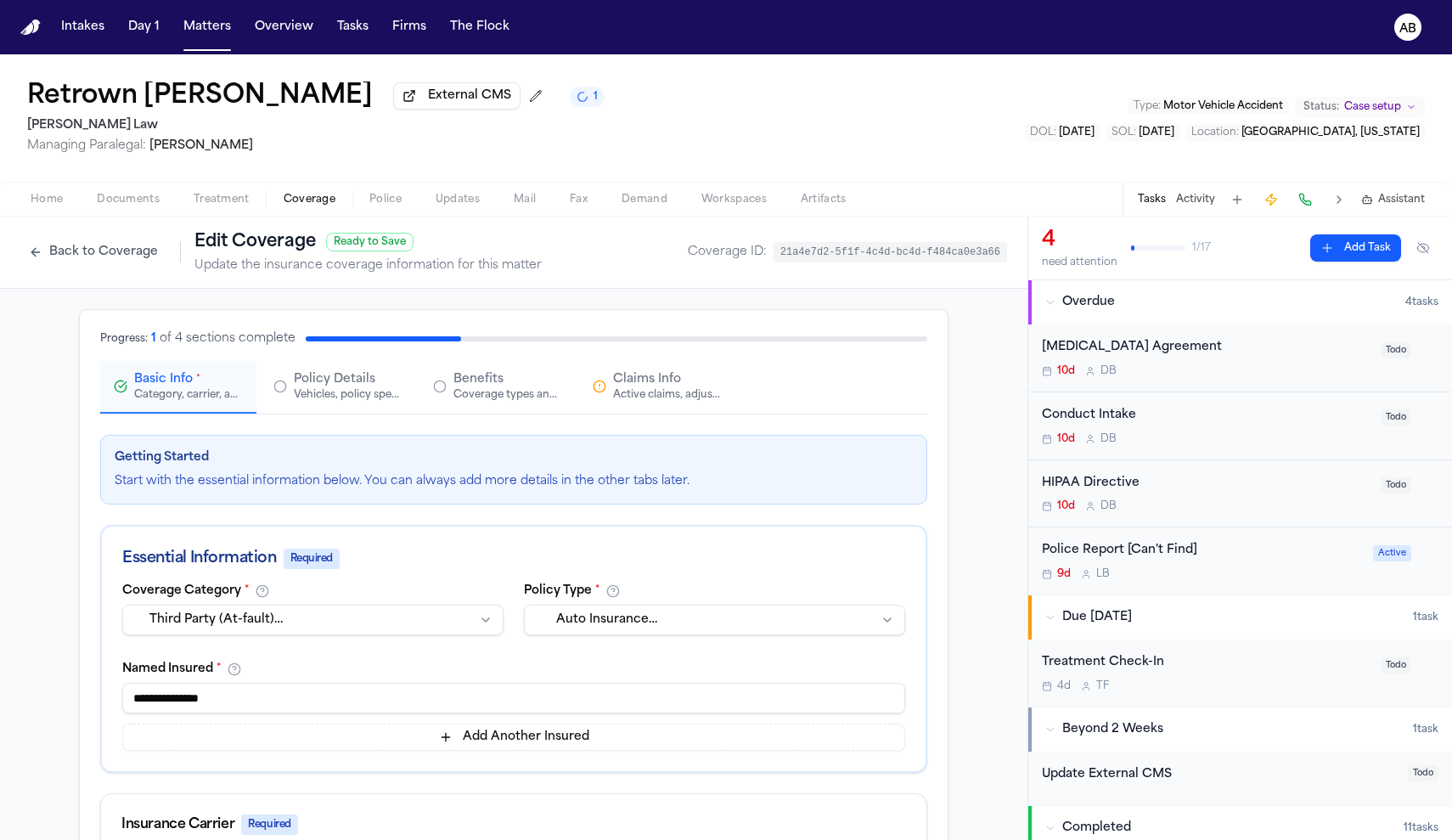
click at [173, 702] on input "**********" at bounding box center [514, 698] width 783 height 31
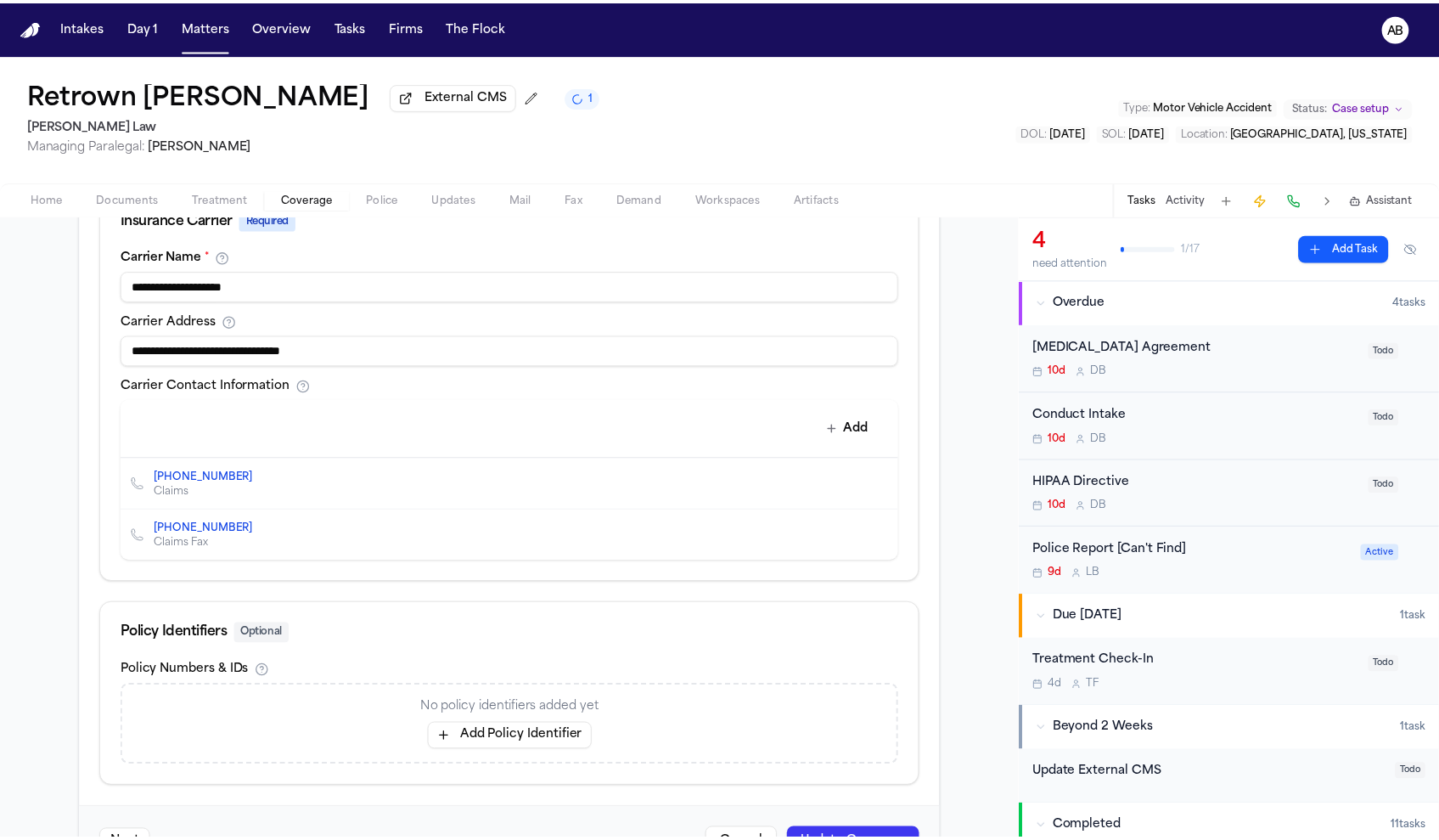
scroll to position [637, 0]
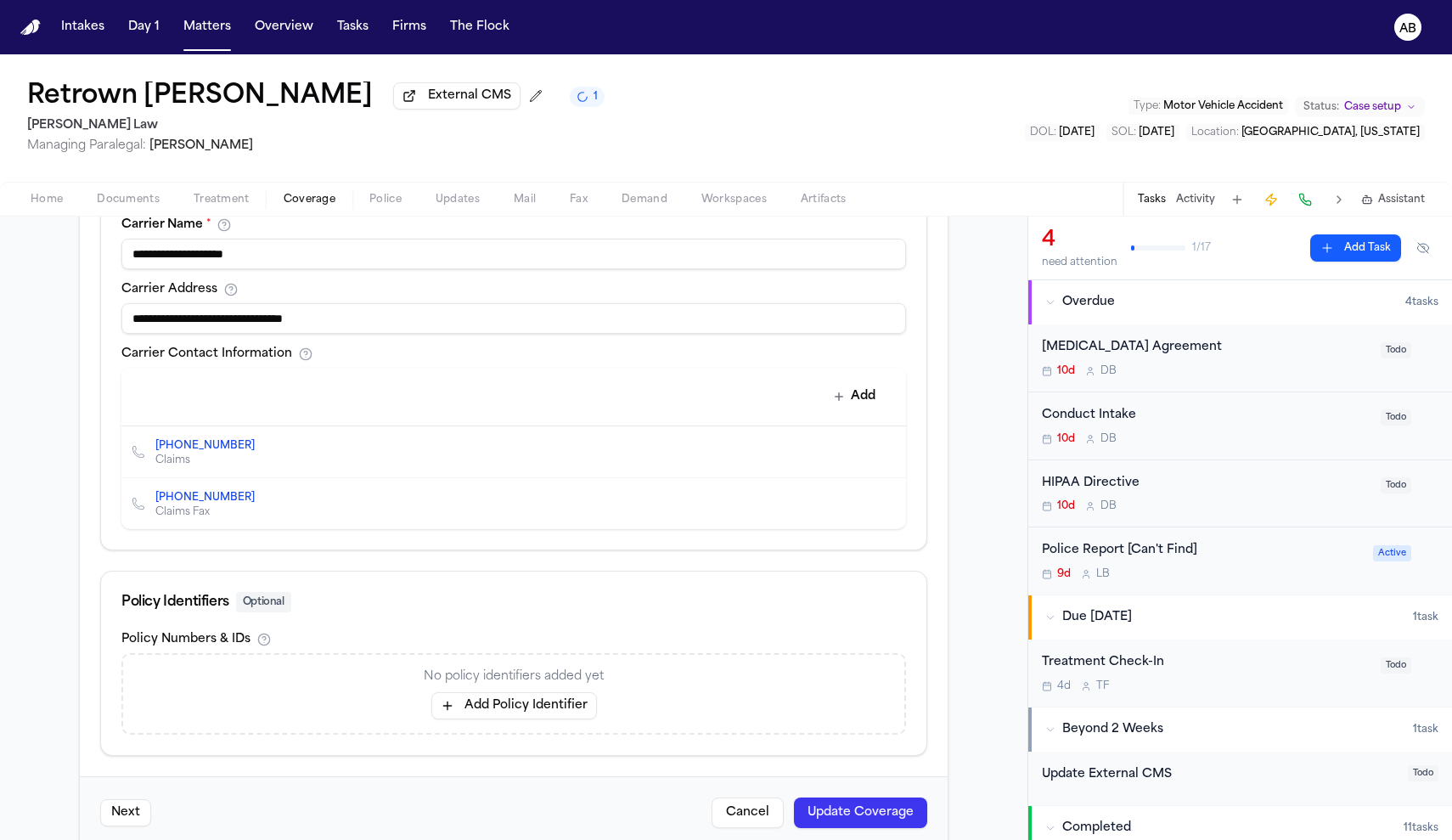
type input "**********"
click at [470, 712] on button "Add Policy Identifier" at bounding box center [514, 706] width 166 height 27
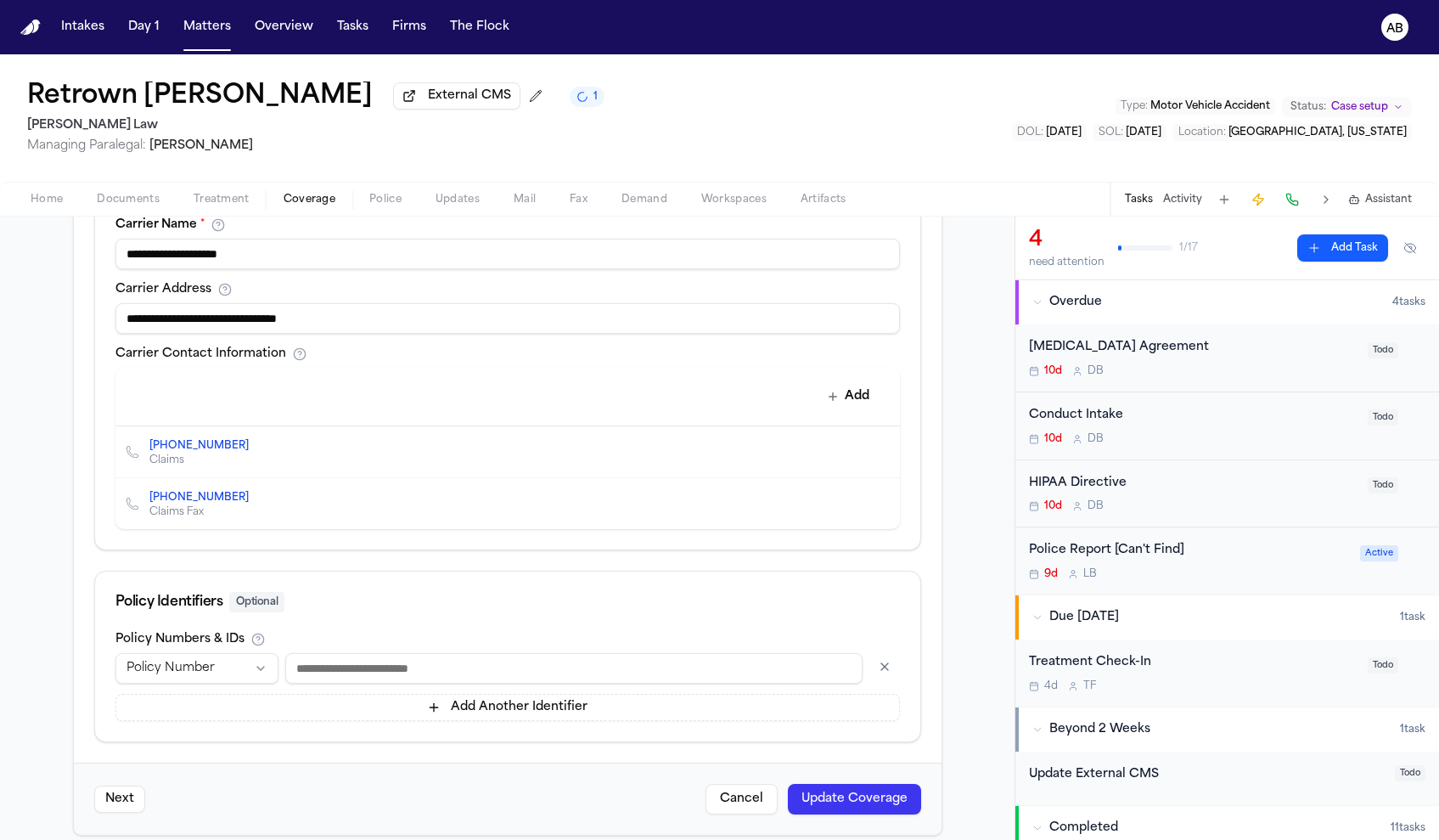
paste input "**********"
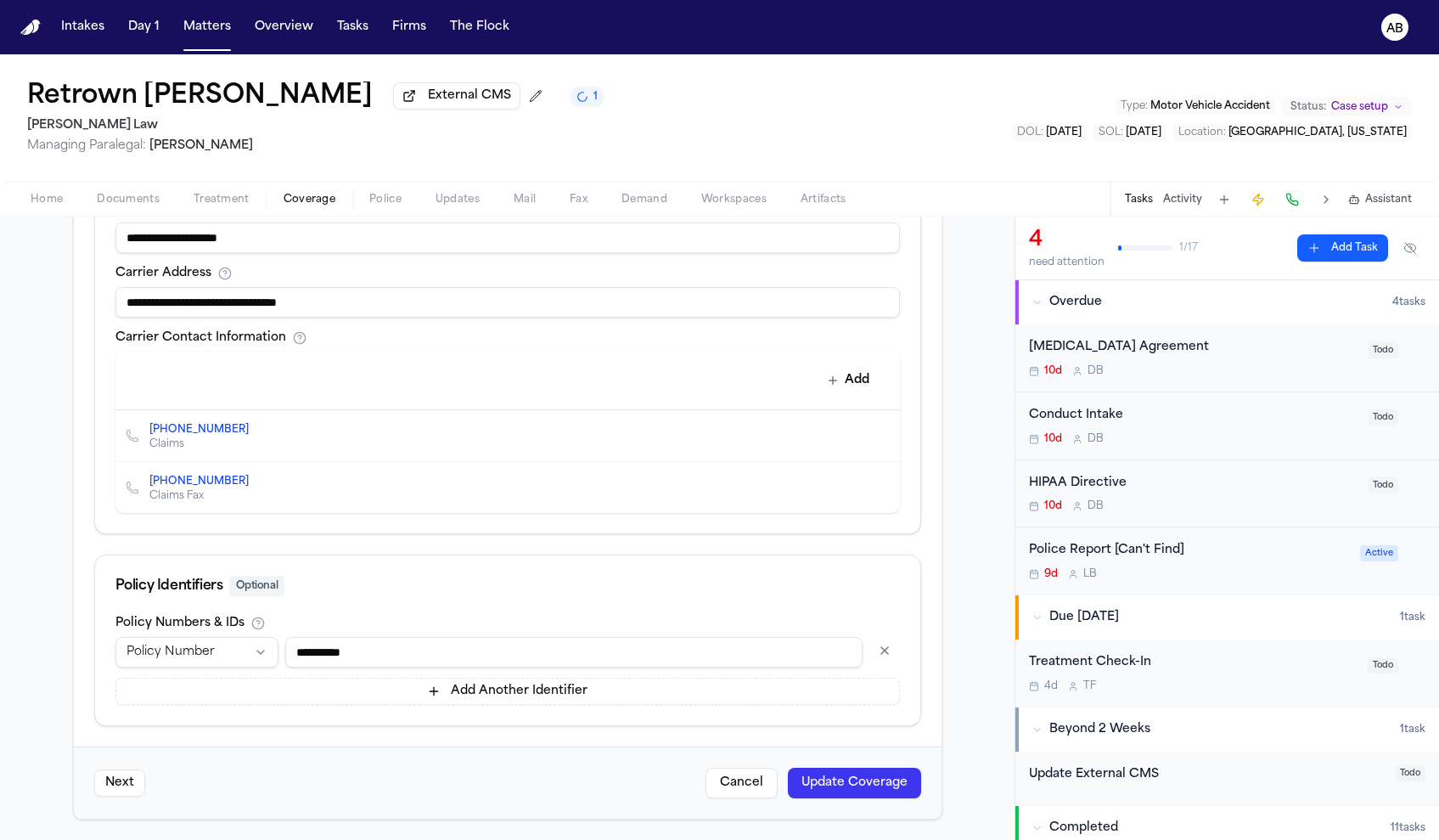
type input "**********"
click at [814, 773] on button "Update Coverage" at bounding box center [855, 783] width 133 height 31
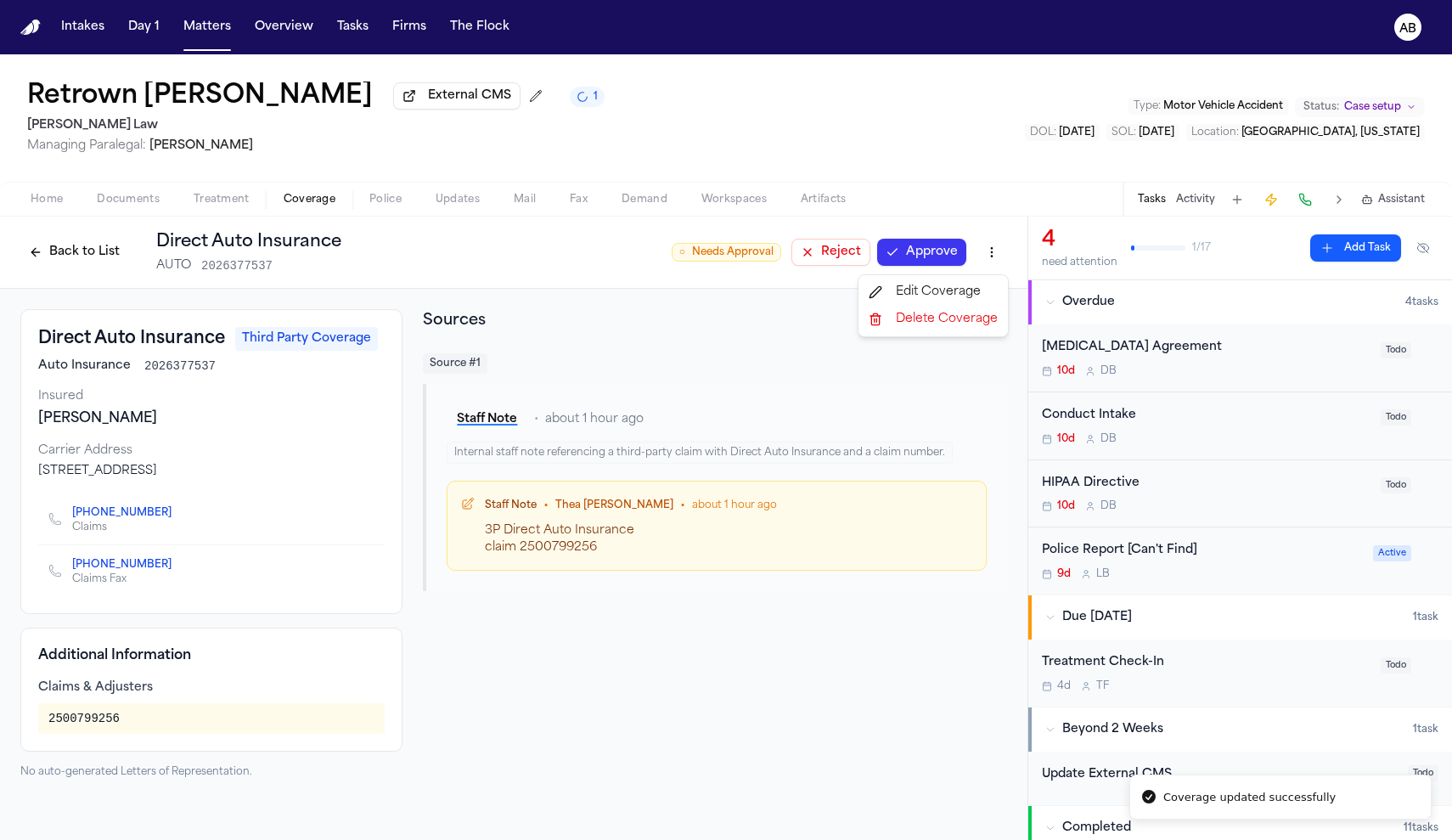
click at [1002, 256] on html "Coverage updated successfully Intakes Day 1 Matters Overview Tasks Firms The Fl…" at bounding box center [726, 420] width 1452 height 840
click at [961, 296] on div "Edit Coverage" at bounding box center [932, 292] width 143 height 27
select select "**********"
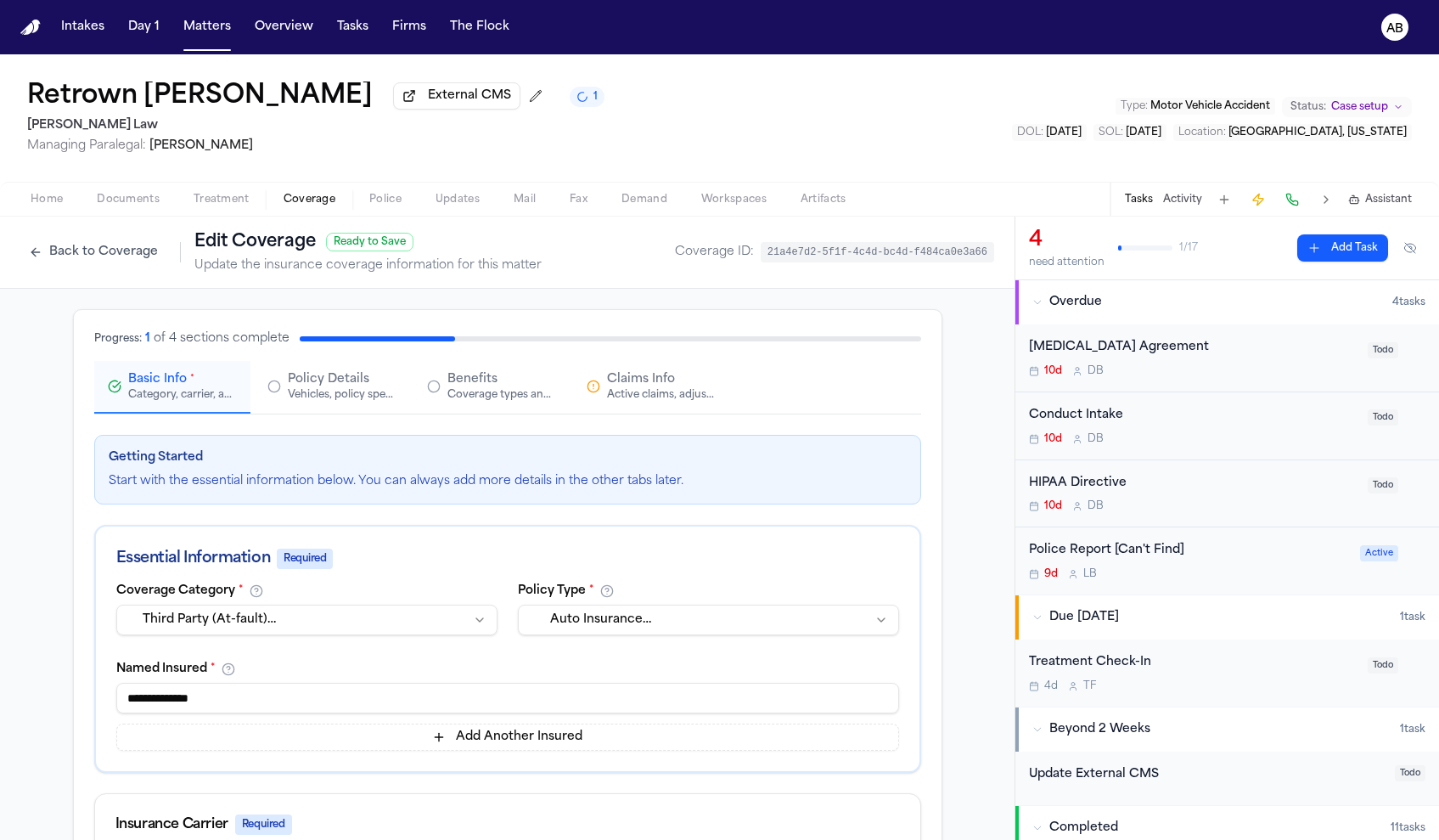
click at [647, 388] on span "Claims Info" at bounding box center [640, 379] width 68 height 17
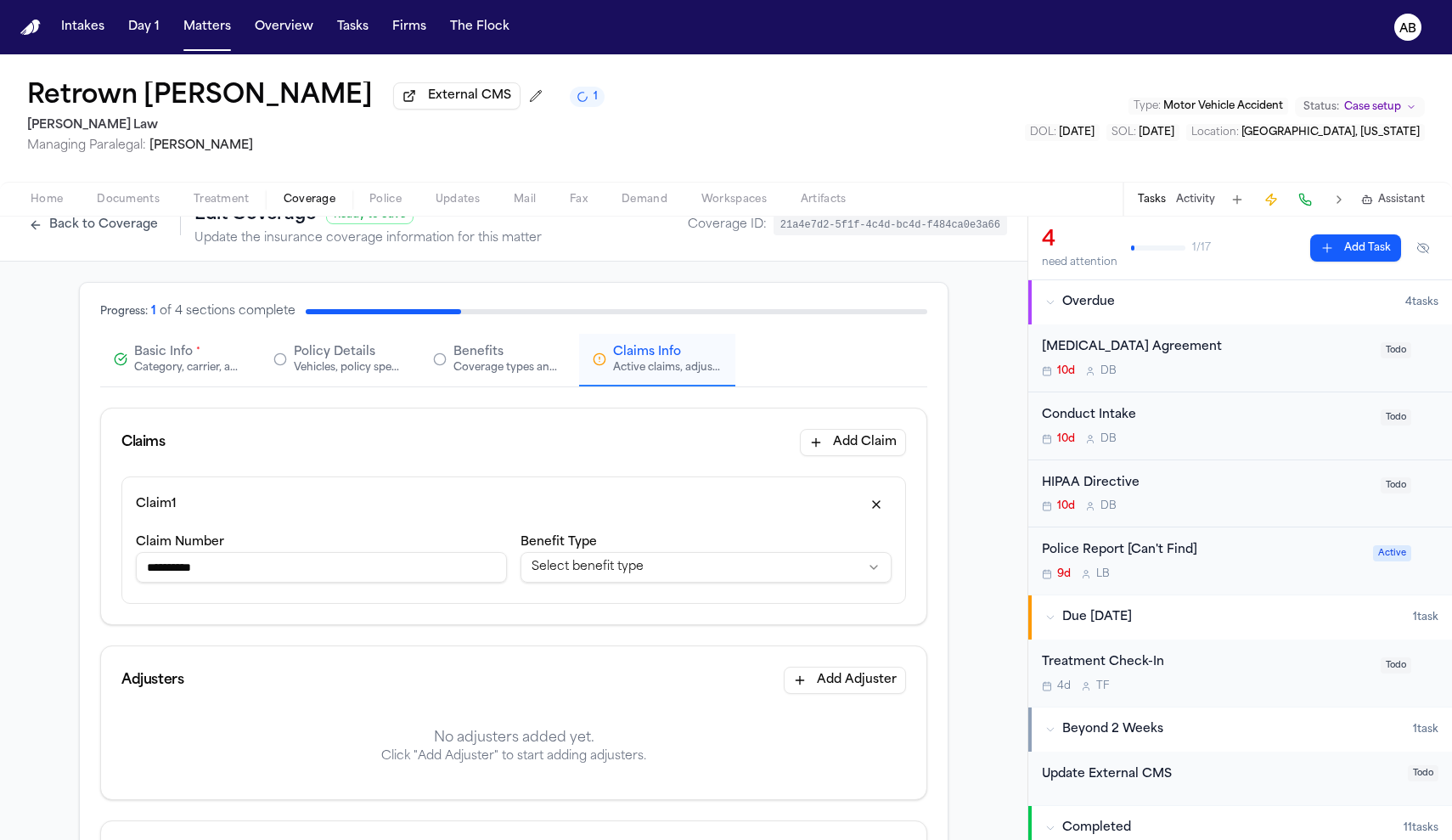
scroll to position [74, 0]
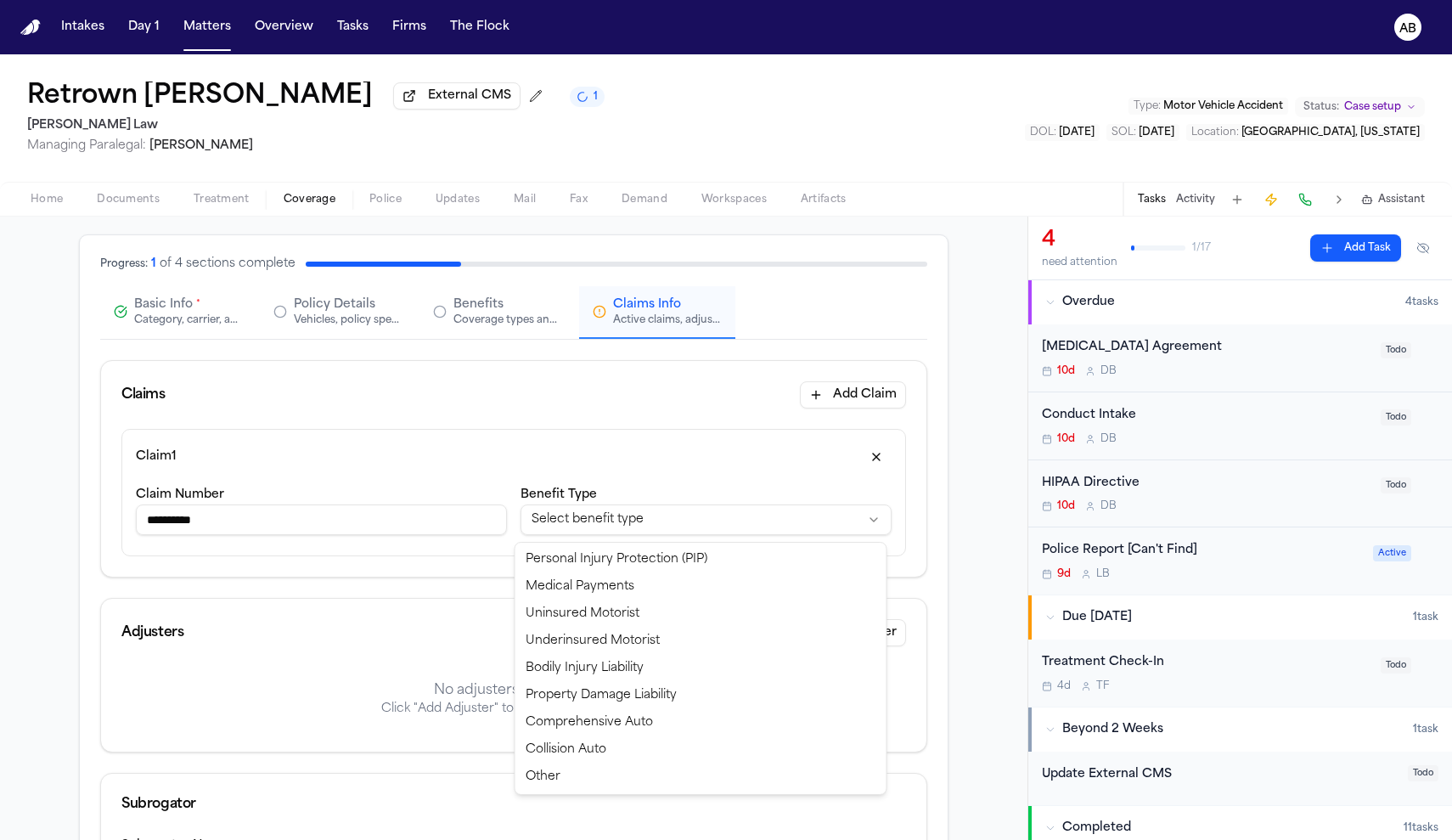
click at [635, 525] on html "**********" at bounding box center [726, 420] width 1452 height 840
select select "**********"
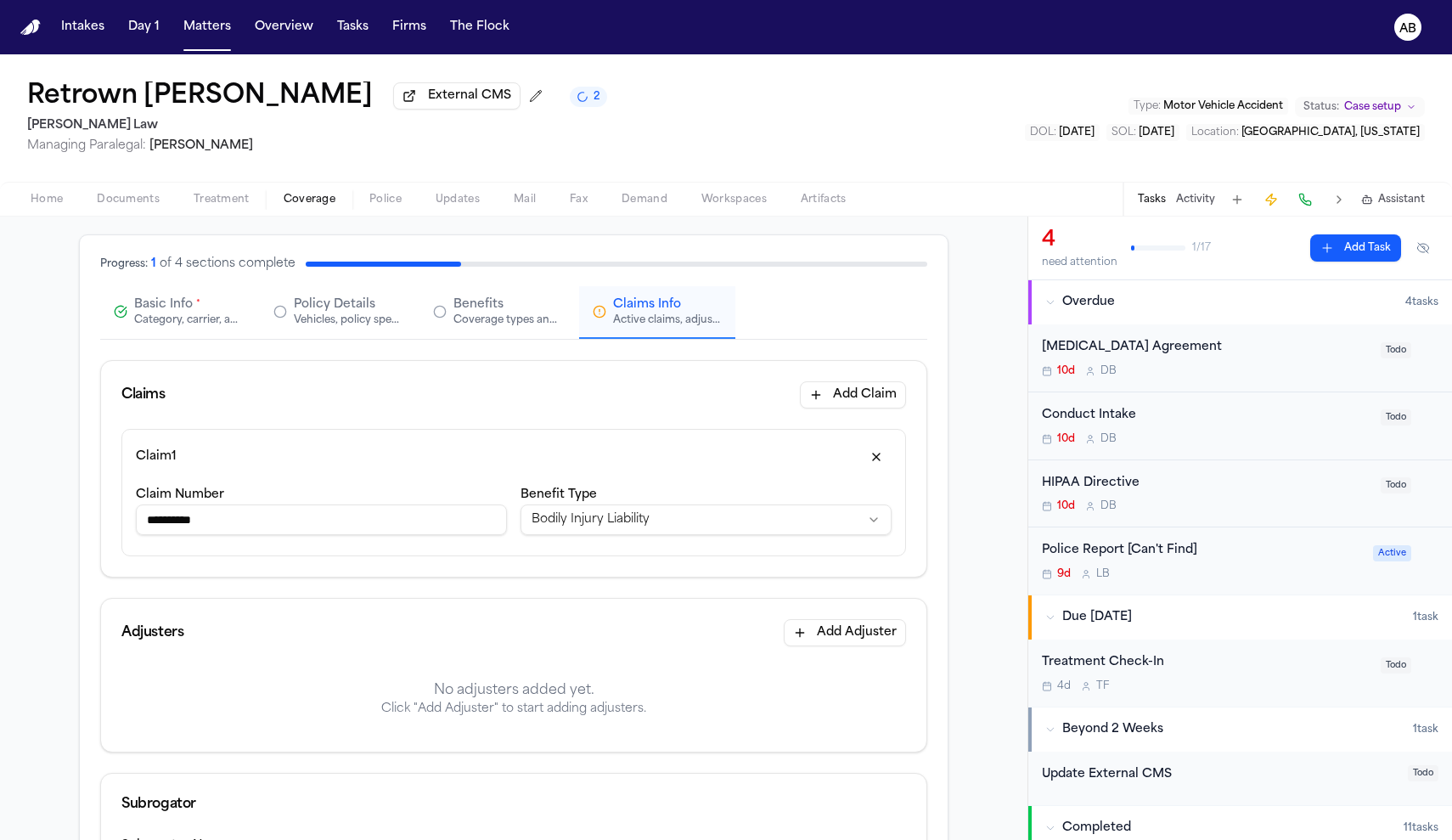
click at [614, 478] on div "**********" at bounding box center [514, 492] width 785 height 127
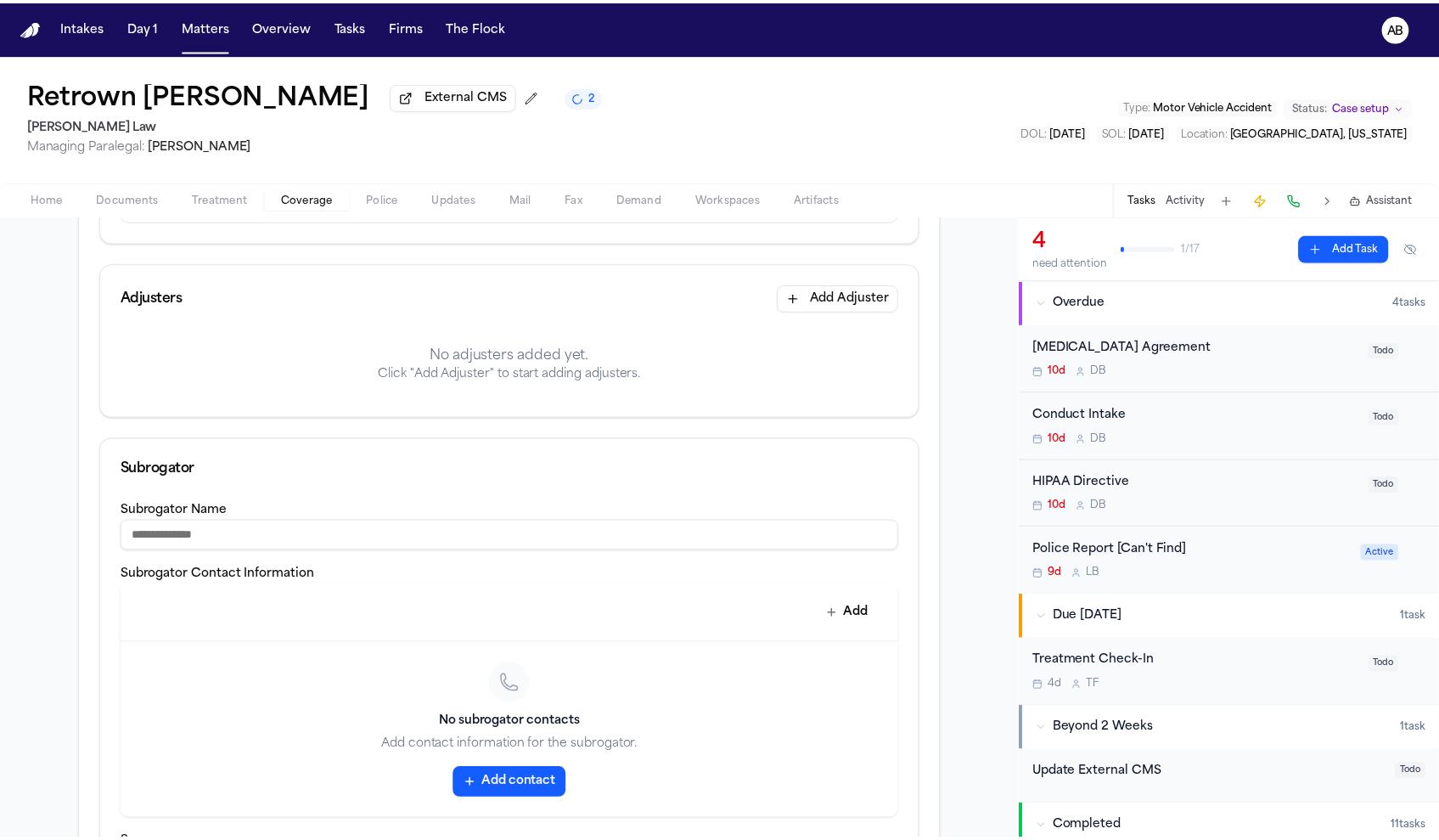
scroll to position [579, 0]
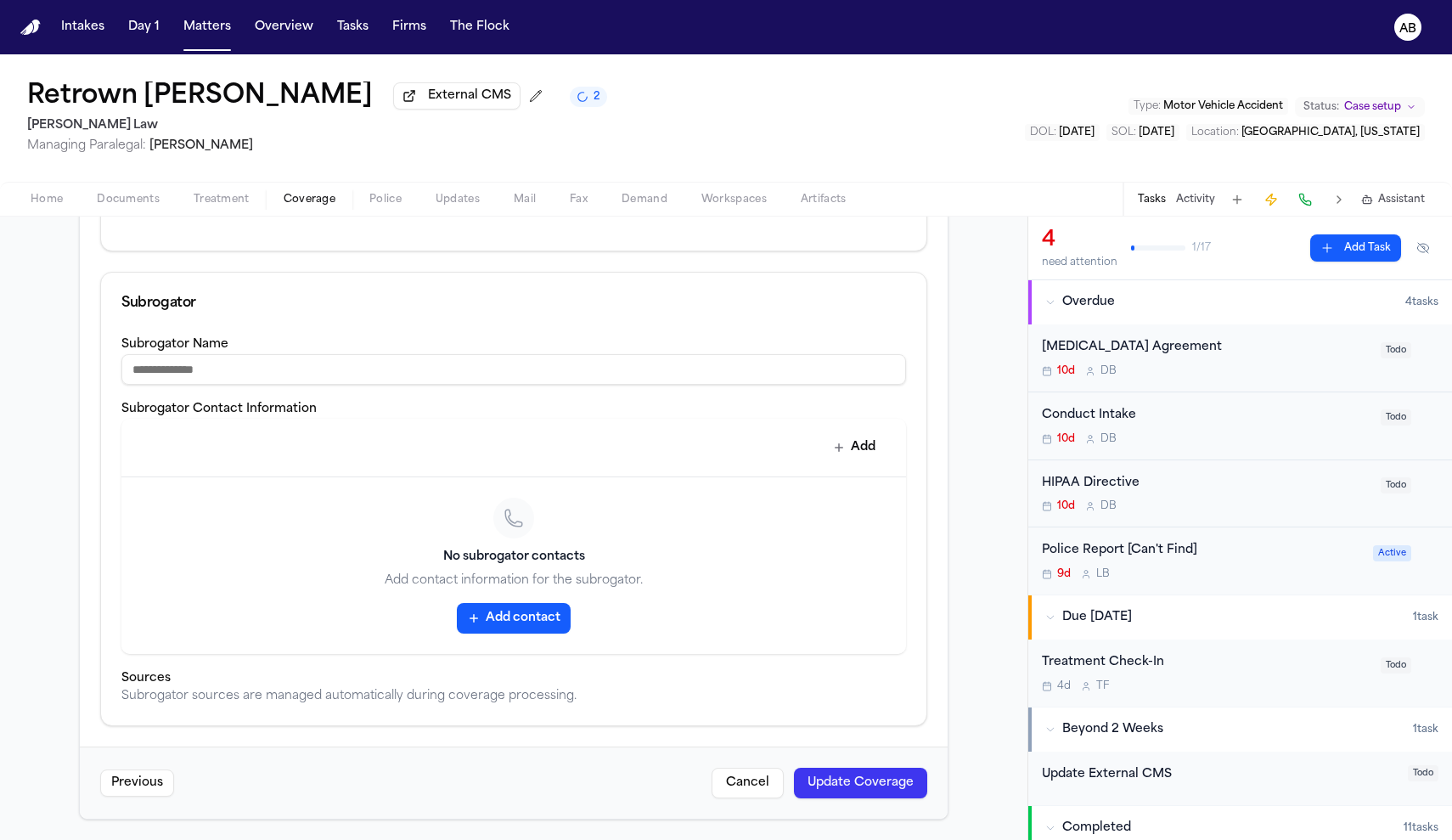
click at [809, 779] on button "Update Coverage" at bounding box center [861, 783] width 133 height 31
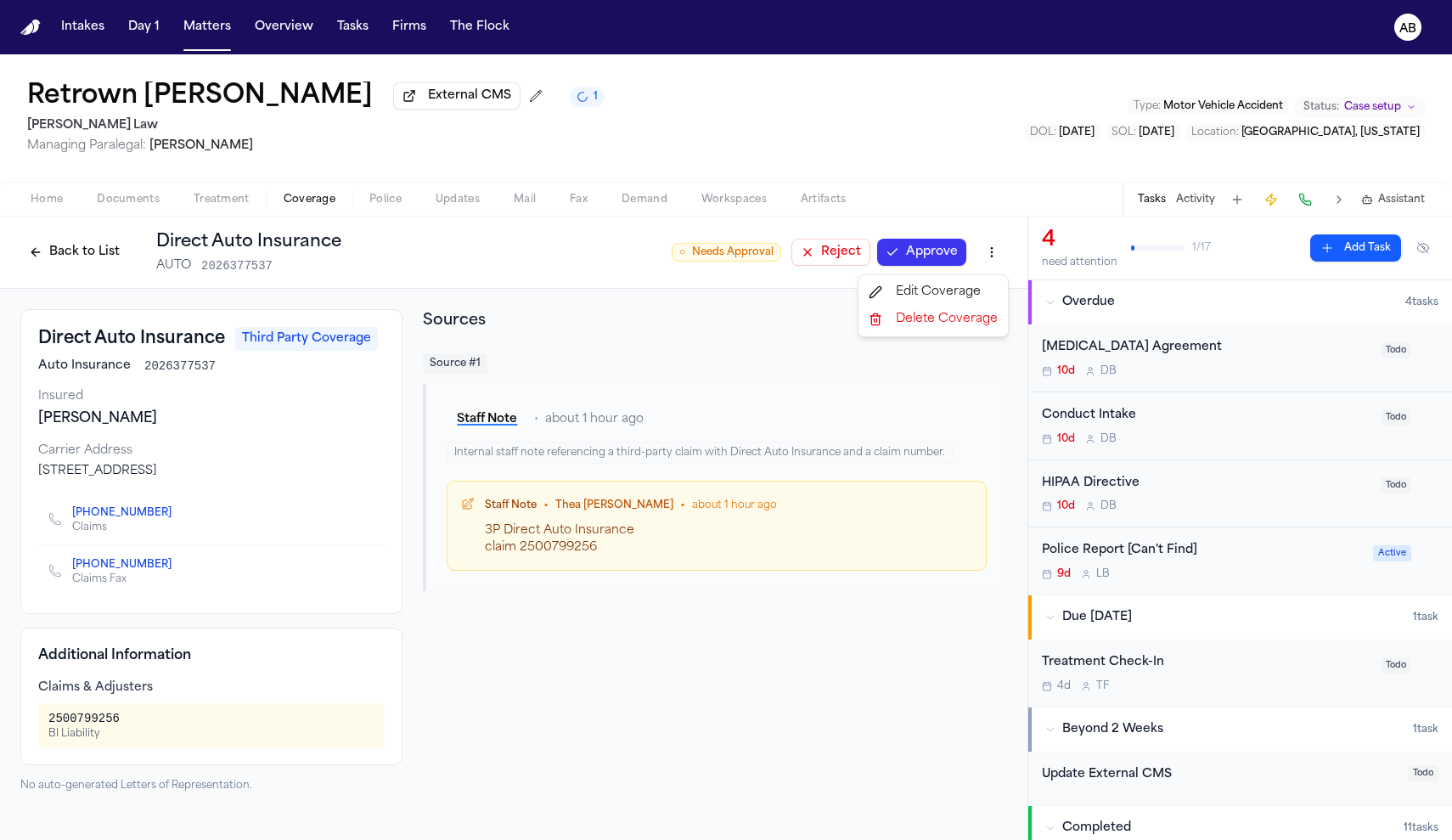
click at [983, 257] on html "Intakes Day 1 Matters Overview Tasks Firms The Flock AB Retrown Burley External…" at bounding box center [726, 420] width 1452 height 840
click at [955, 288] on div "Edit Coverage" at bounding box center [932, 292] width 143 height 27
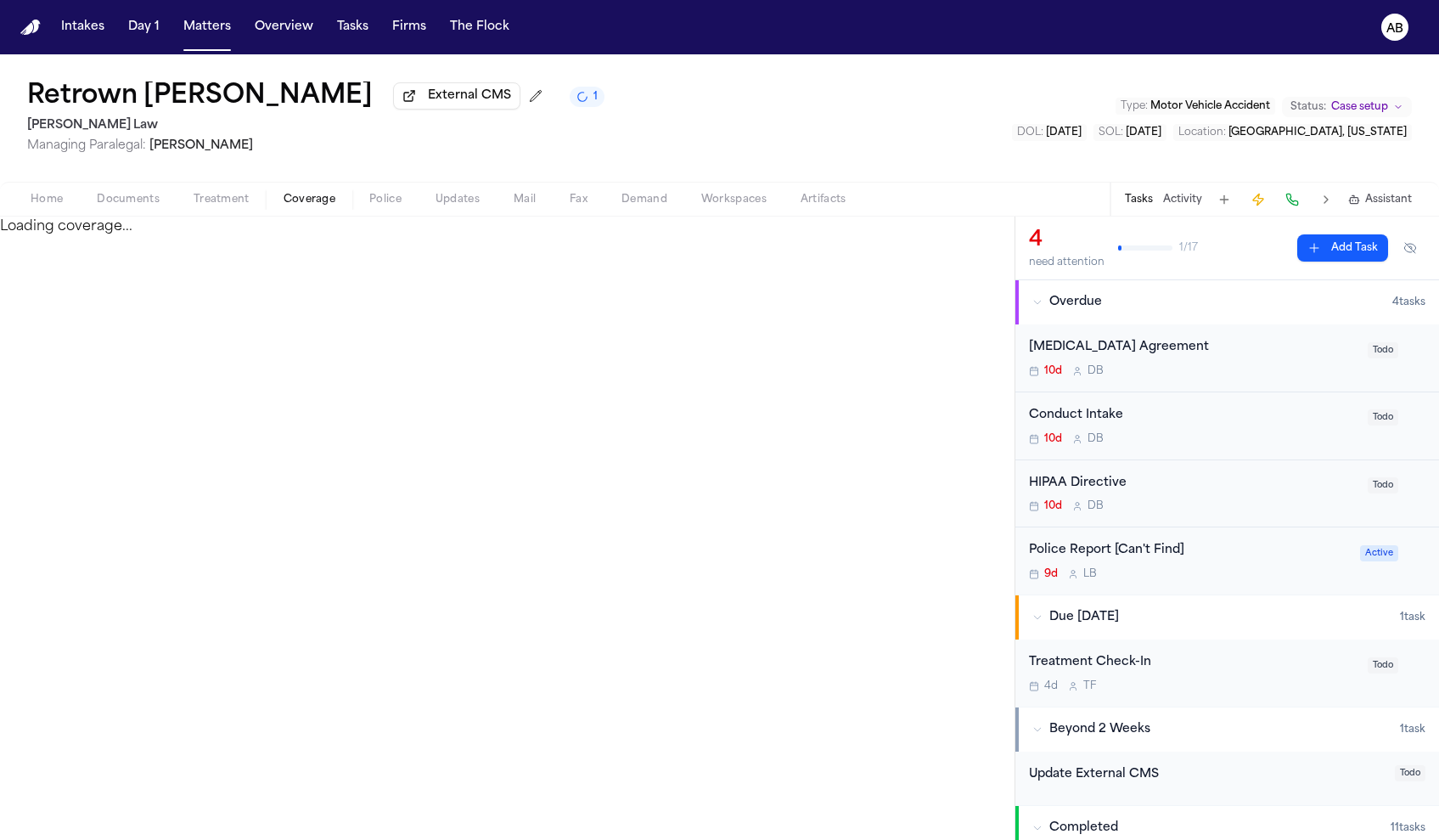
select select "**********"
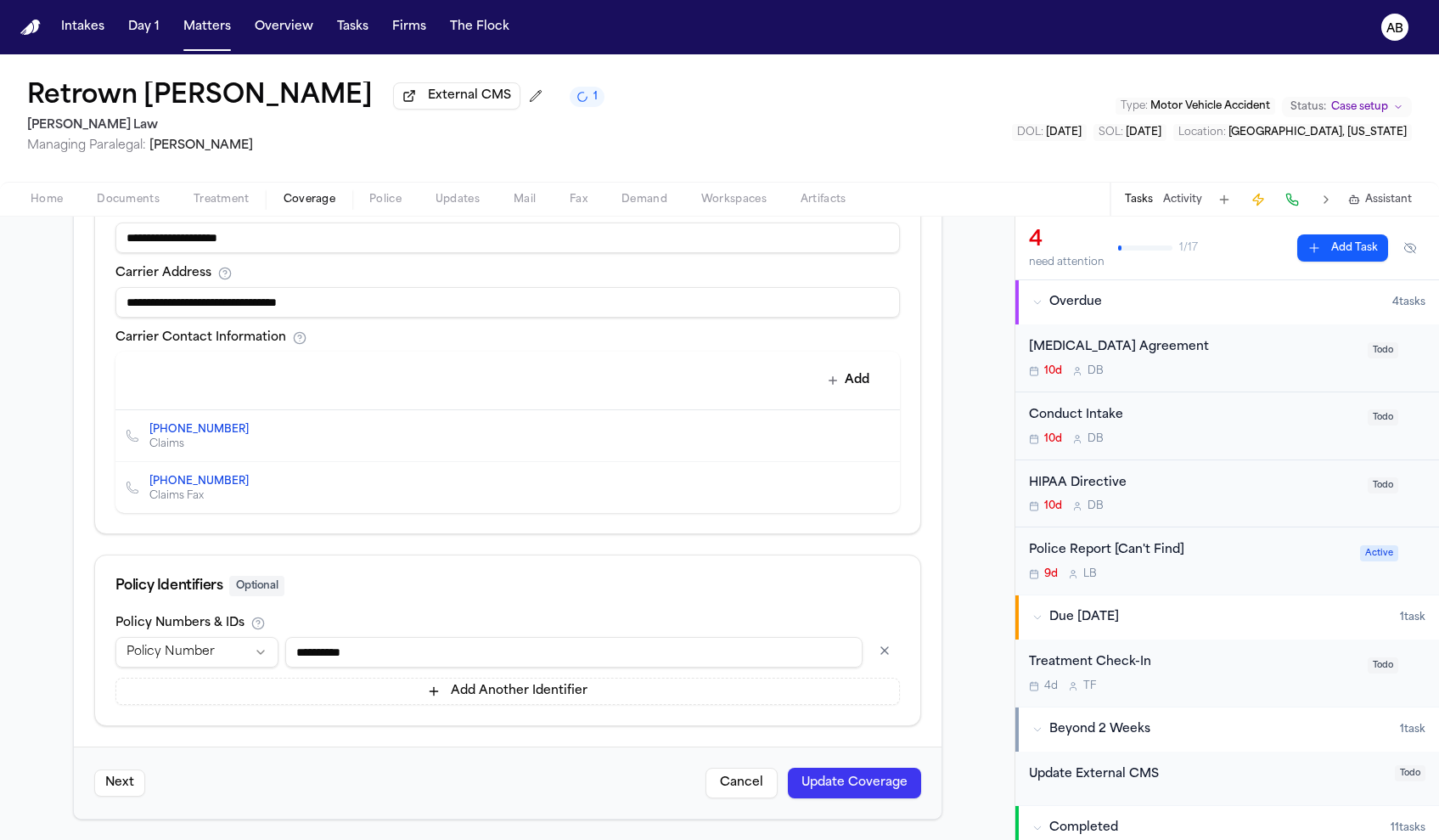
scroll to position [82, 0]
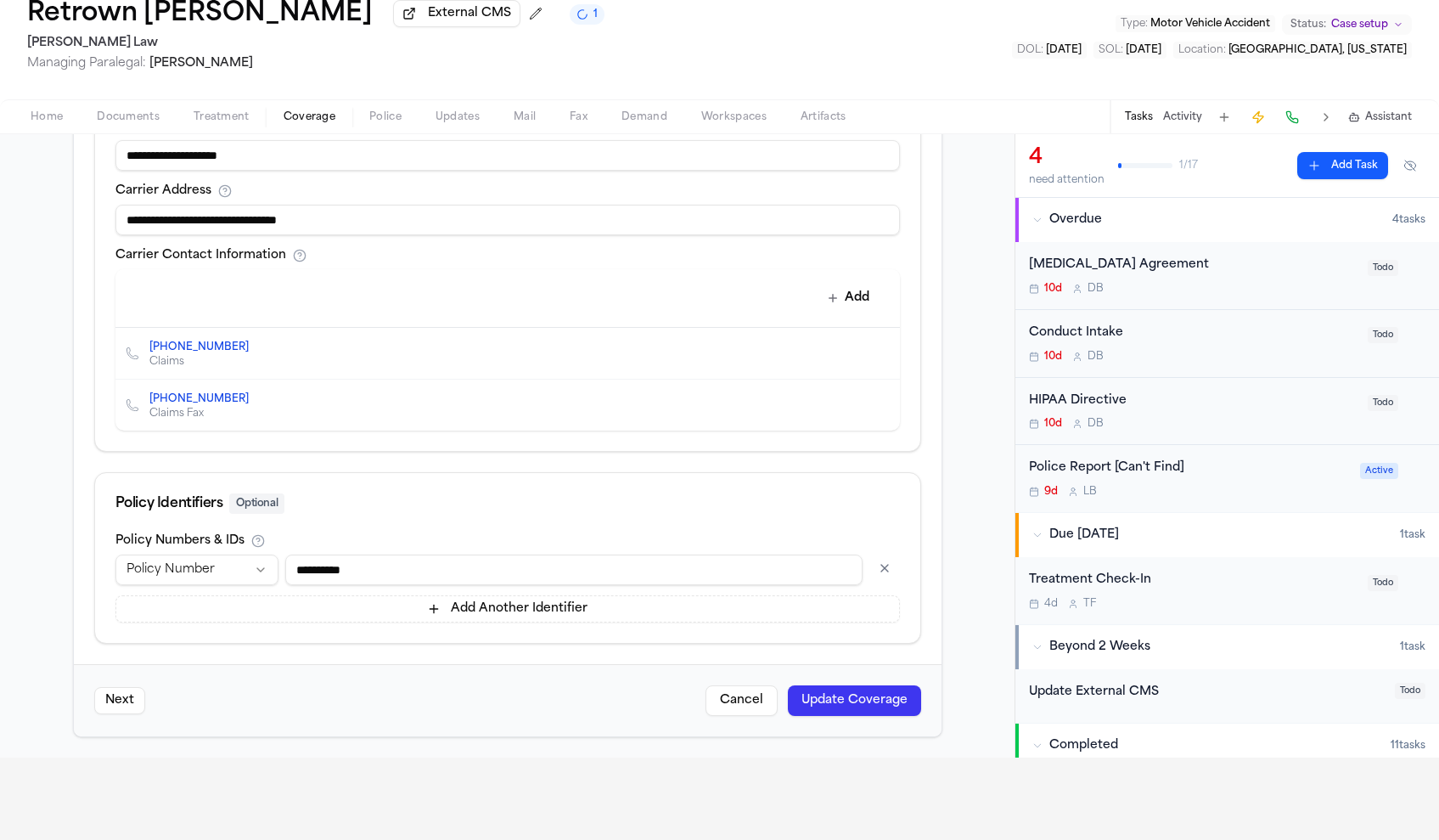
click at [558, 602] on button "Add Another Identifier" at bounding box center [508, 608] width 784 height 27
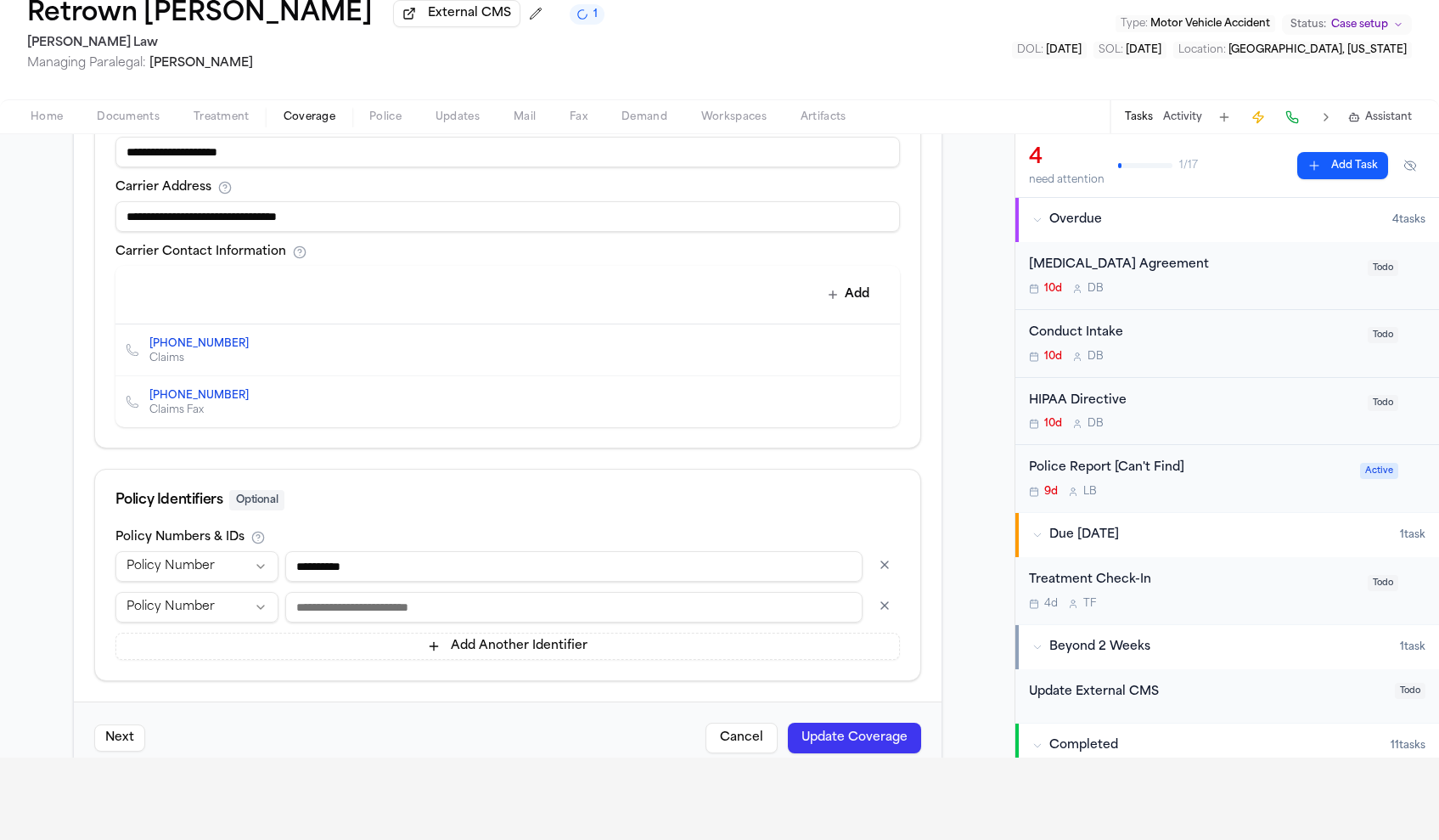
click at [257, 613] on html "Intakes Day 1 Matters Overview Tasks Firms The Flock AB Retrown Burley External…" at bounding box center [720, 338] width 1439 height 840
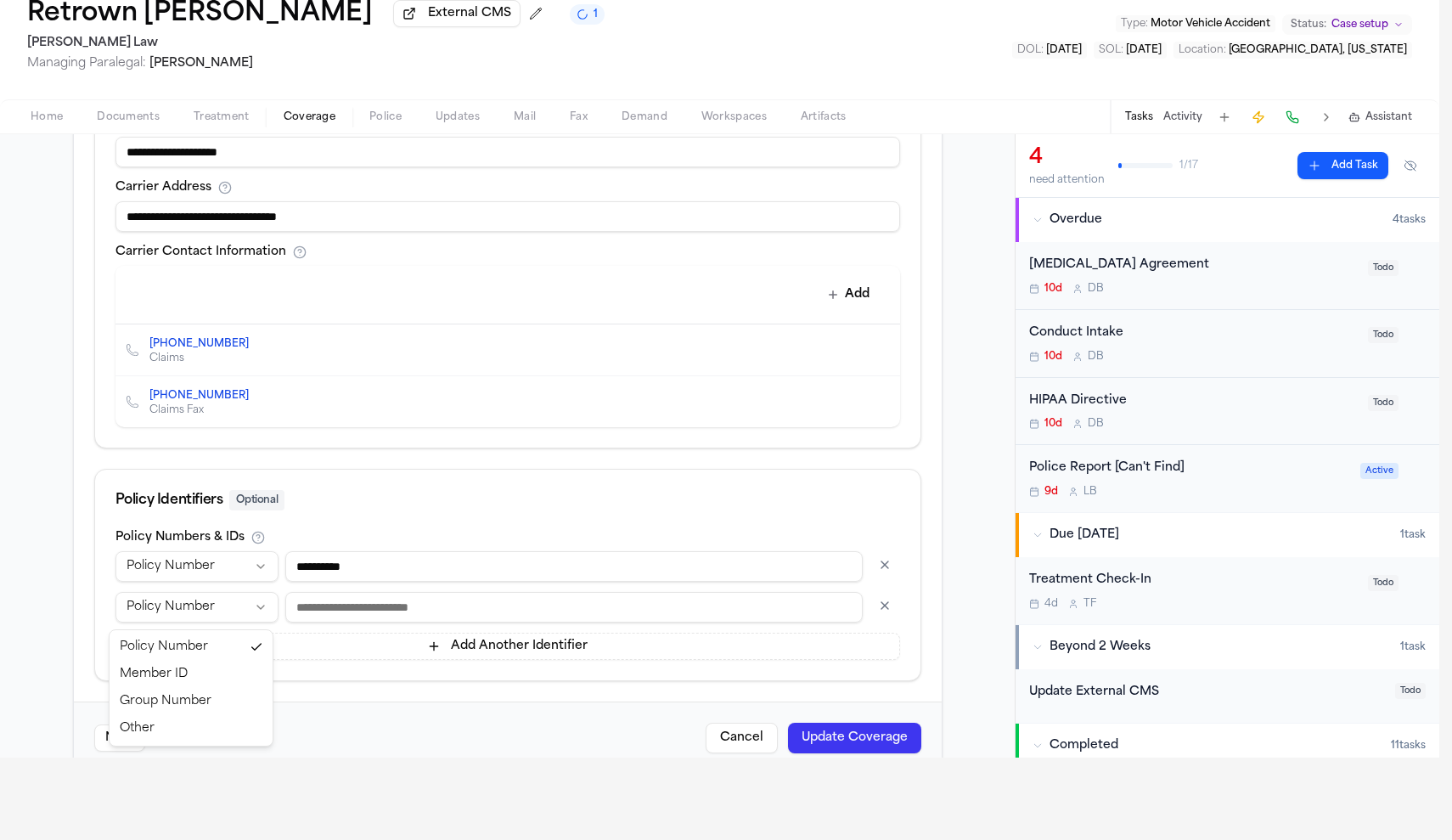
click at [260, 614] on html "Intakes Day 1 Matters Overview Tasks Firms The Flock AB Retrown Burley External…" at bounding box center [726, 338] width 1452 height 840
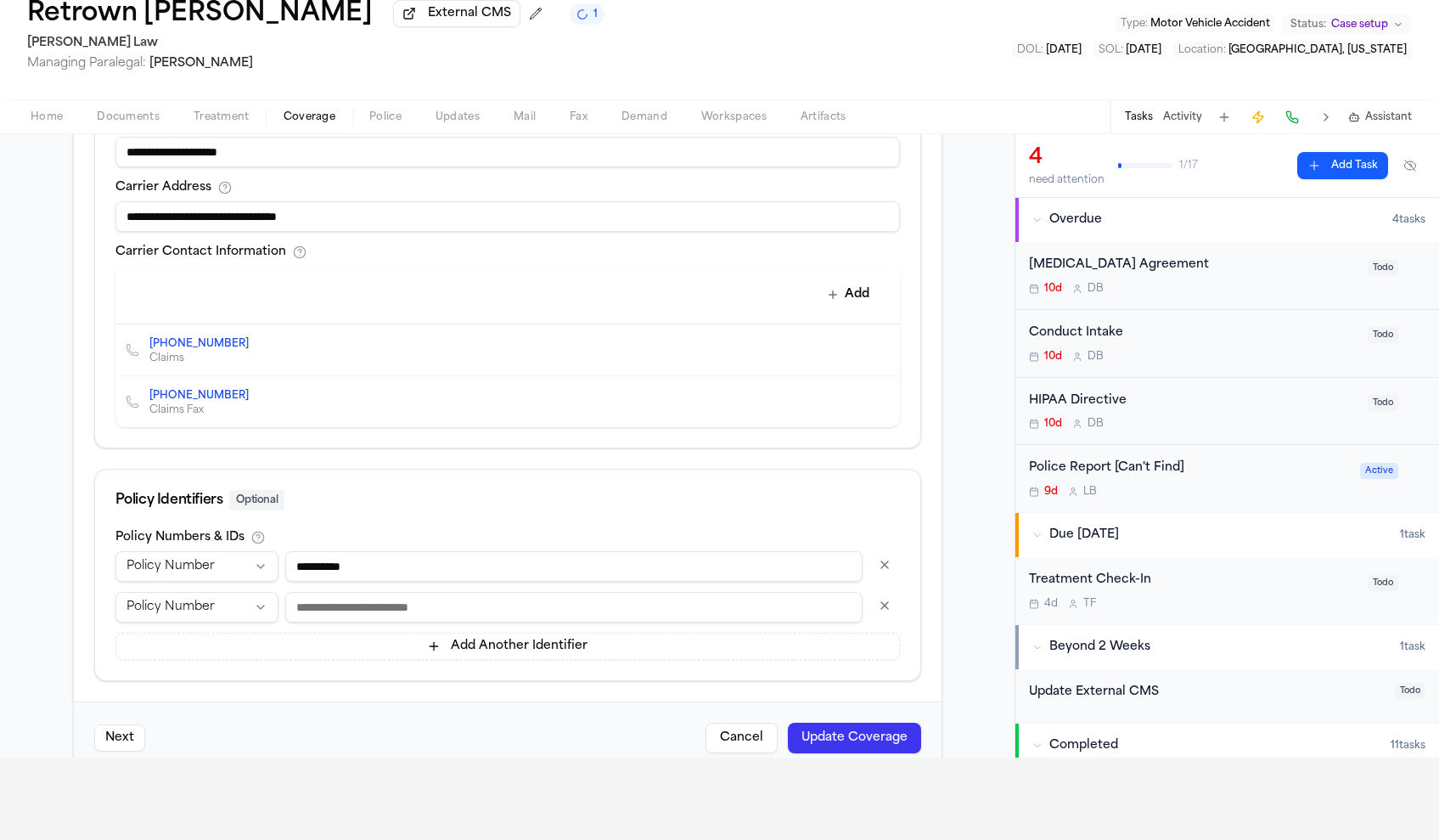
click at [872, 605] on button "button" at bounding box center [884, 605] width 31 height 27
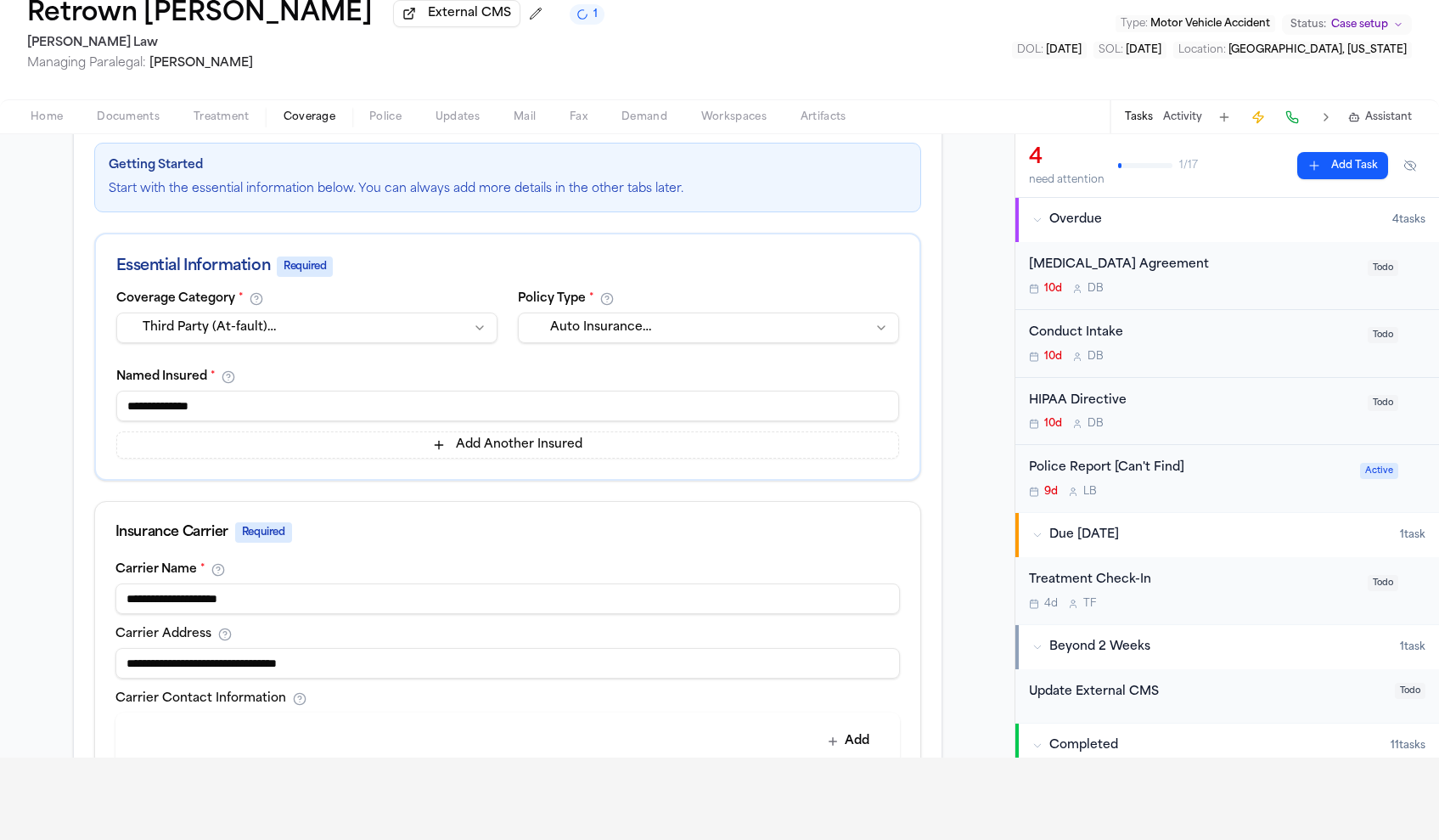
scroll to position [69, 0]
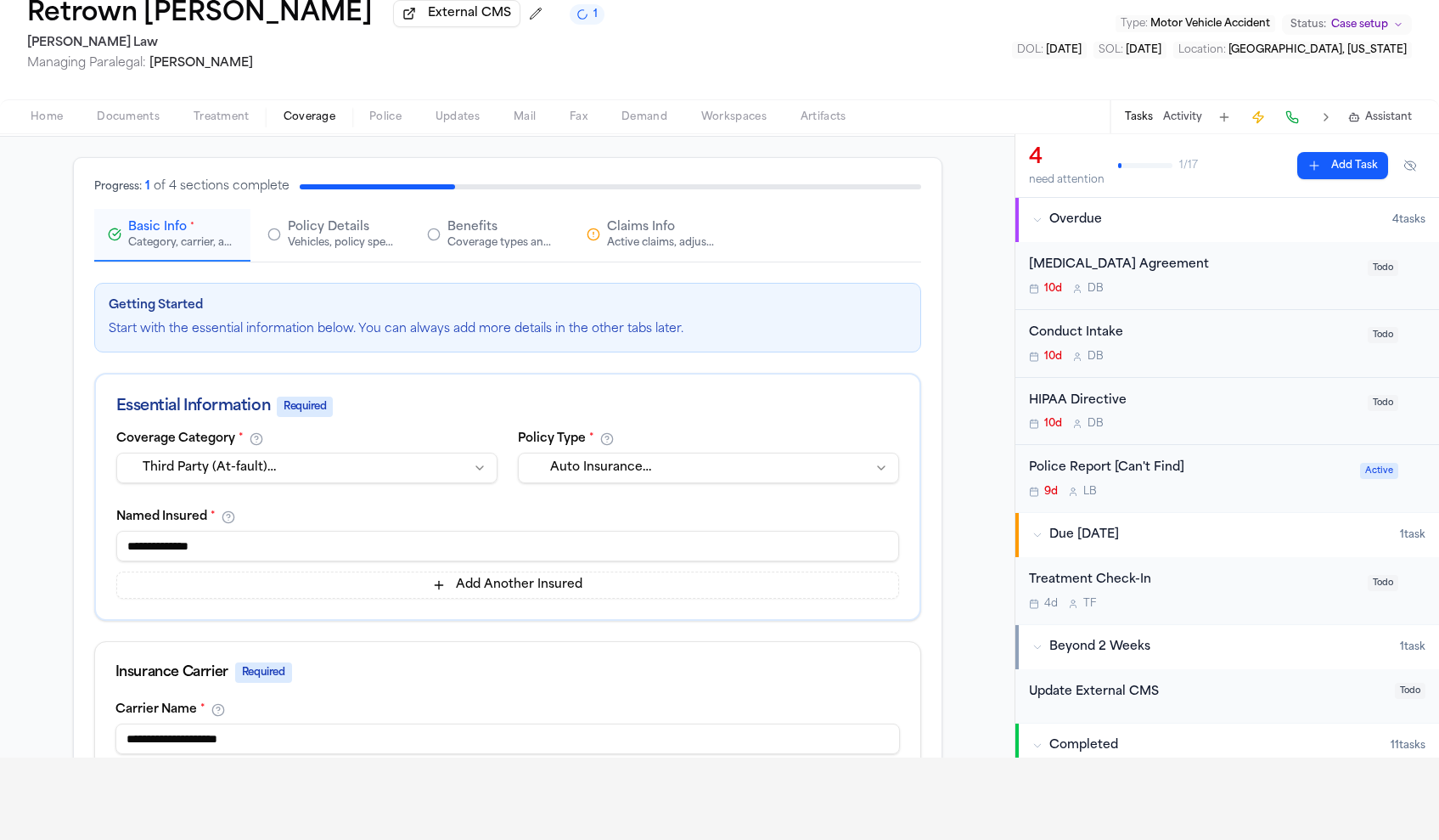
click at [343, 250] on div "Vehicles, policy specifics, and additional details" at bounding box center [342, 243] width 109 height 14
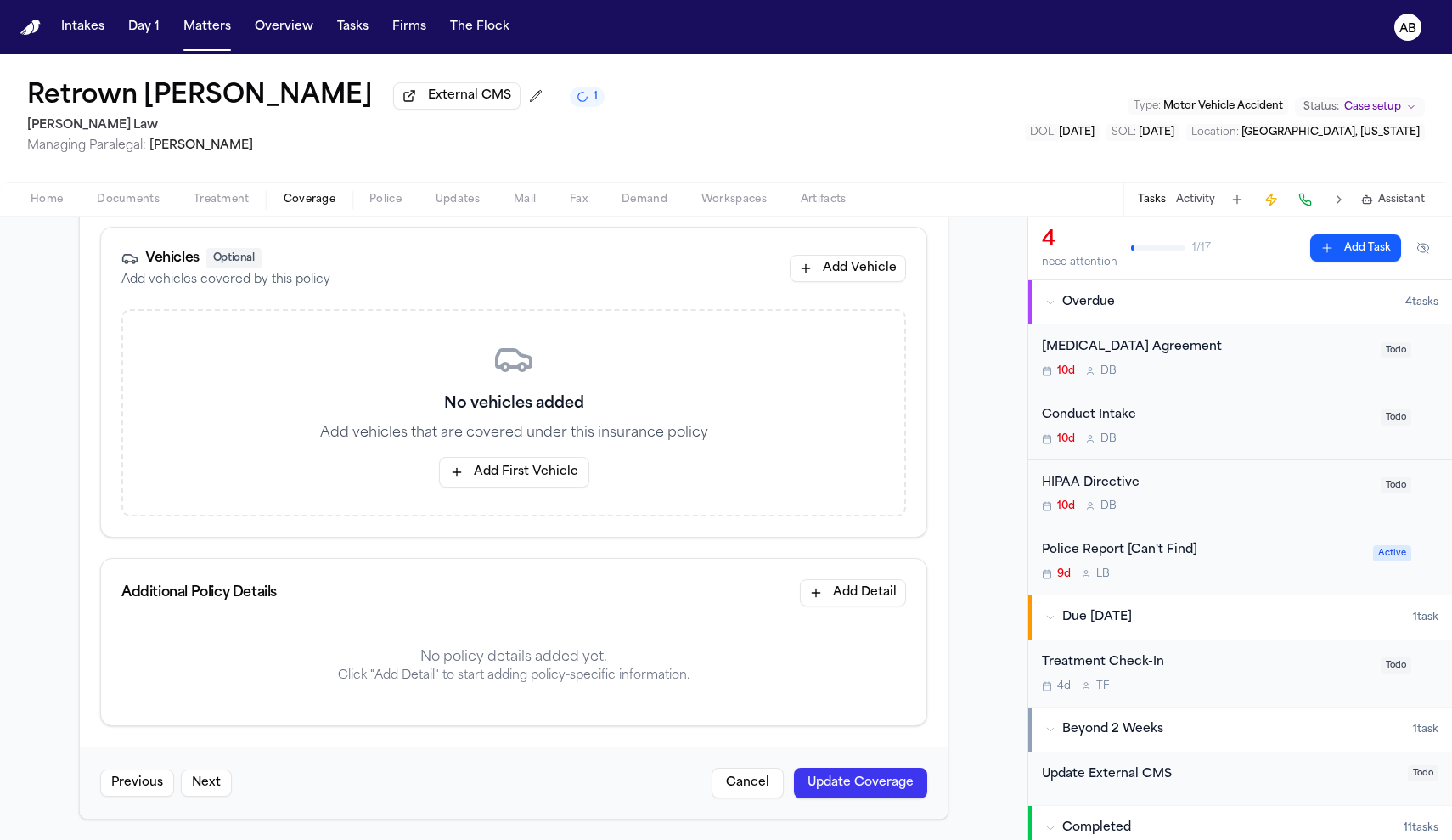
scroll to position [0, 0]
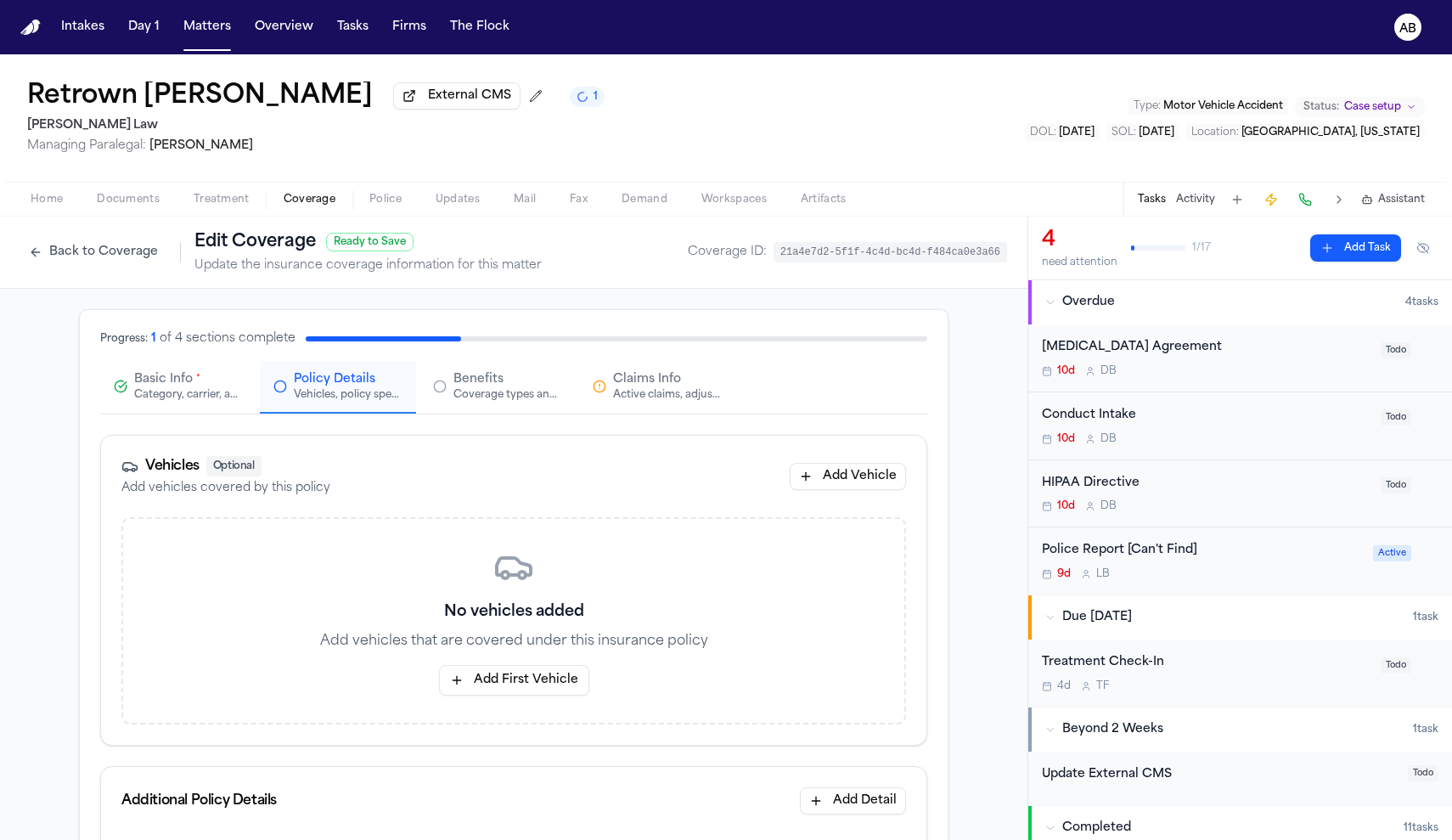
click at [462, 387] on span "Benefits" at bounding box center [479, 379] width 50 height 17
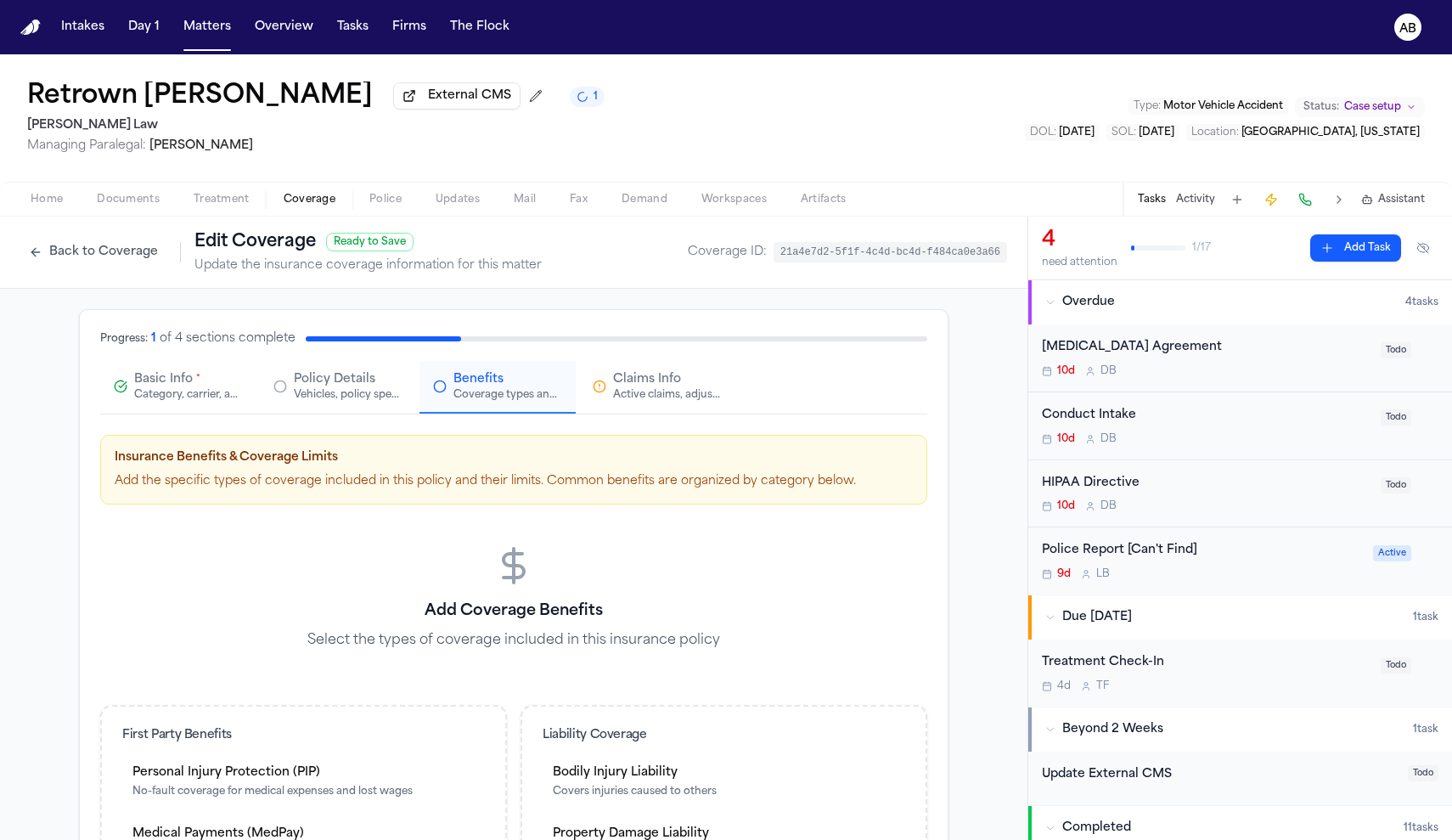
click at [673, 385] on span "Claims Info" at bounding box center [646, 379] width 68 height 17
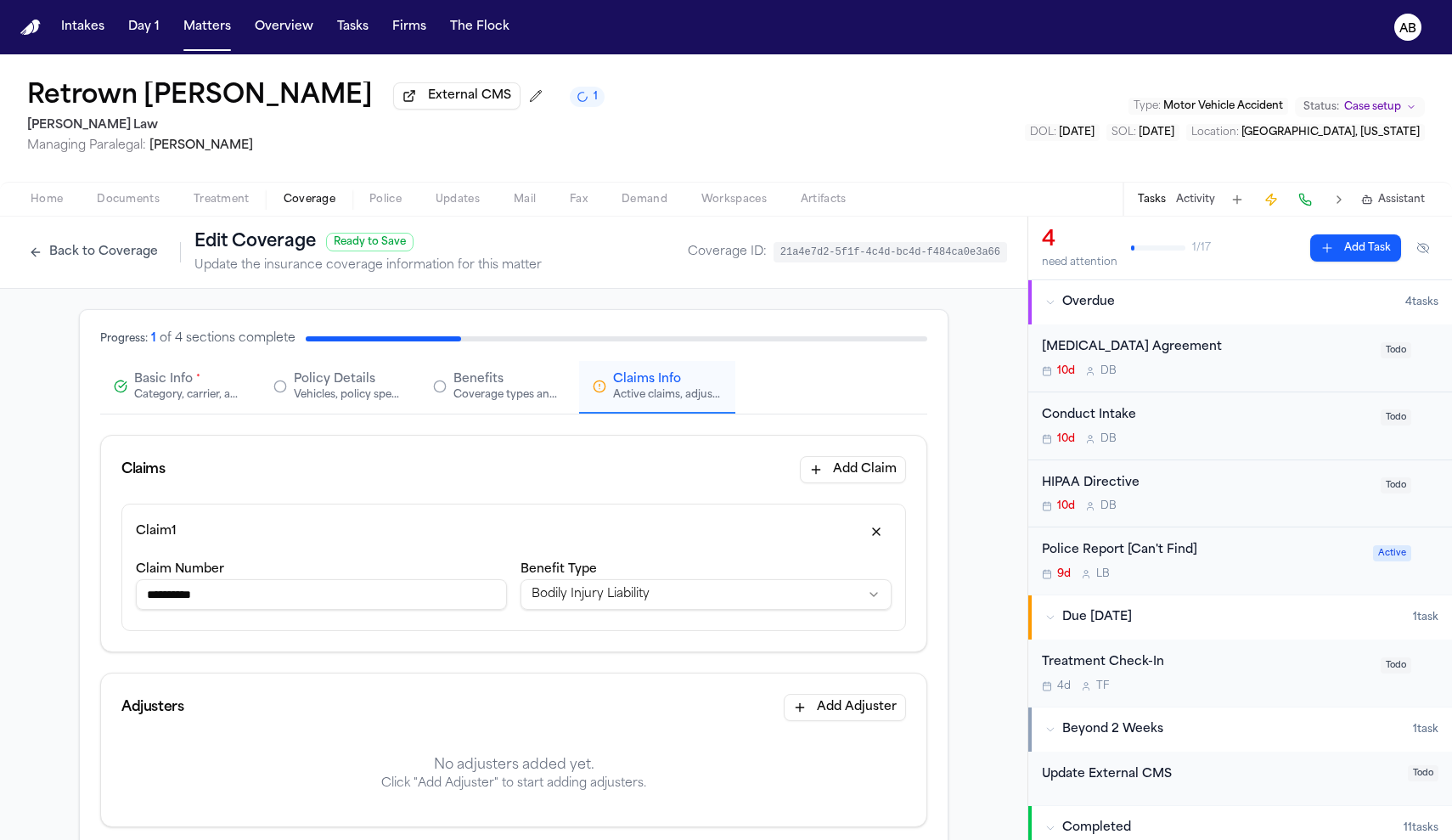
click at [115, 249] on button "Back to Coverage" at bounding box center [93, 252] width 146 height 27
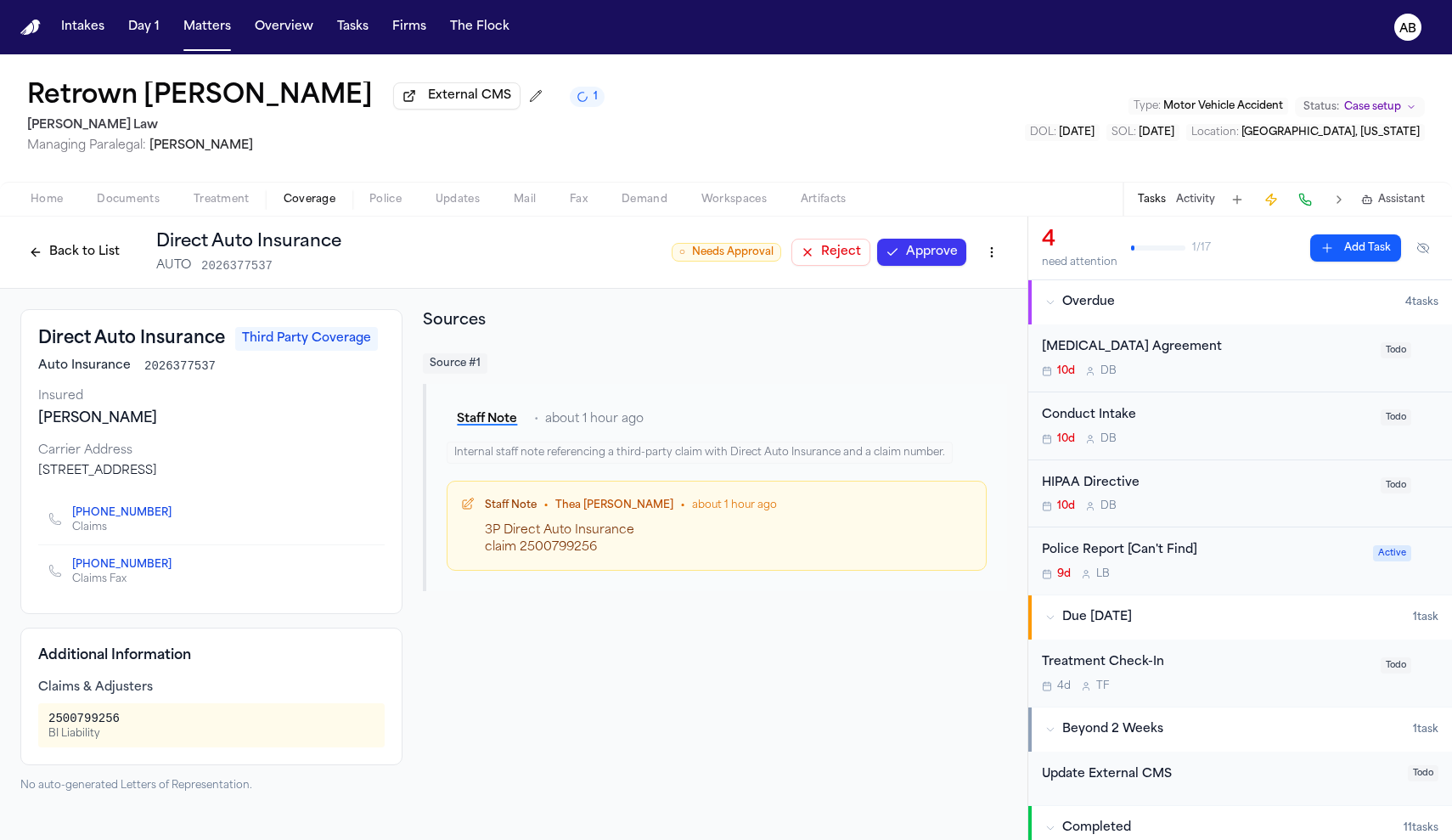
click at [109, 250] on button "Back to List" at bounding box center [74, 252] width 108 height 27
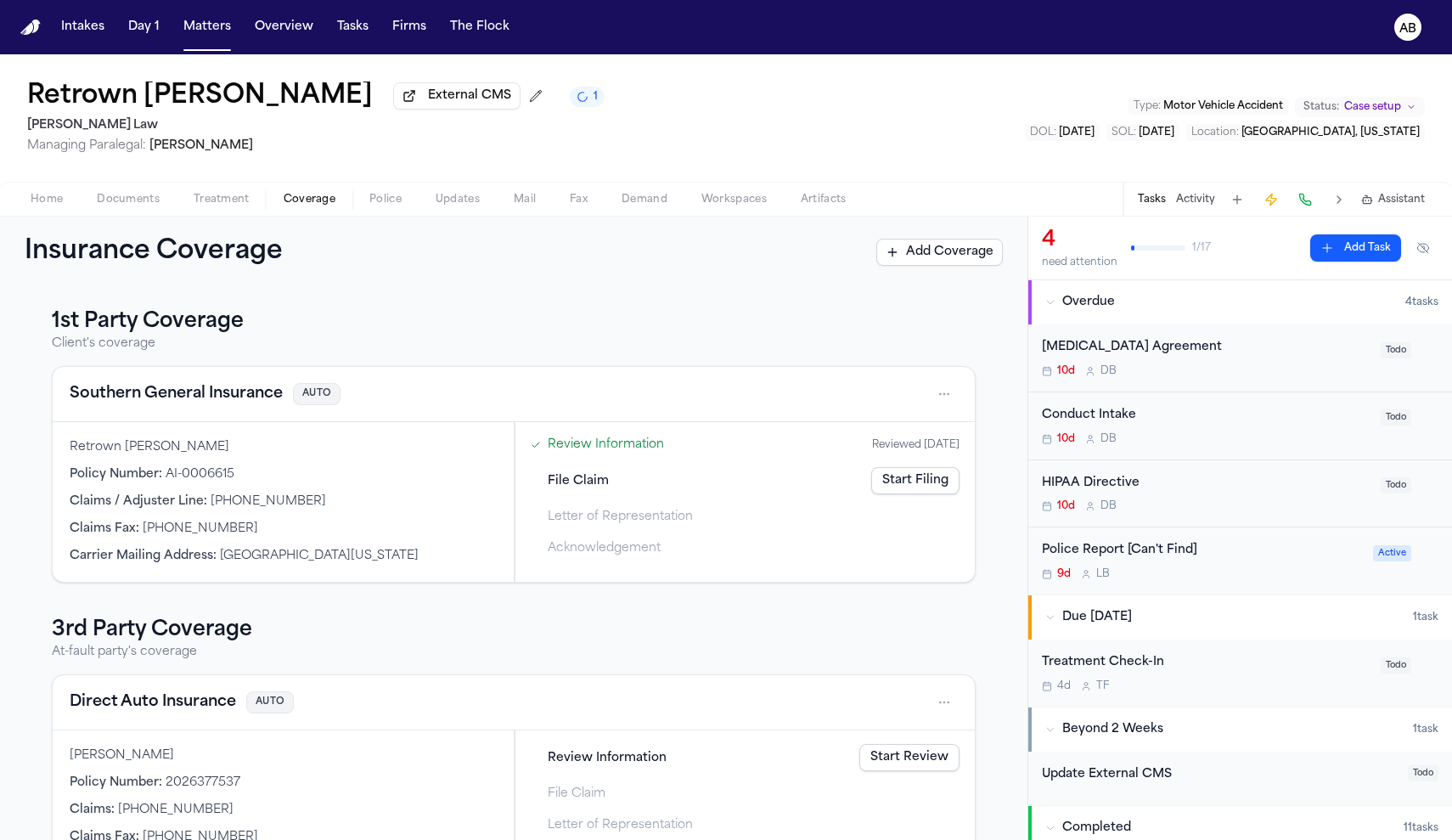
click at [220, 395] on button "Southern General Insurance" at bounding box center [175, 394] width 213 height 24
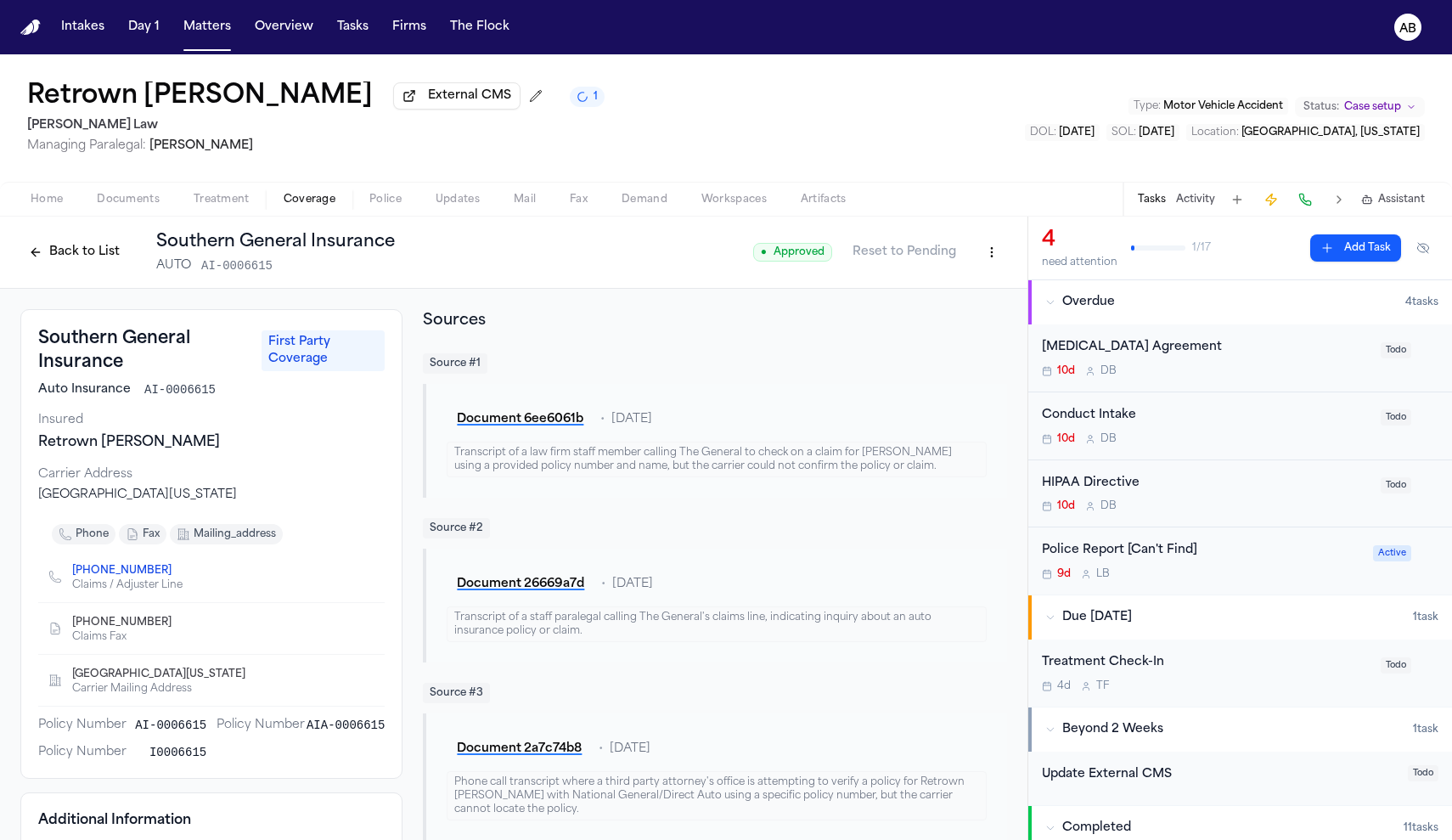
click at [91, 261] on button "Back to List" at bounding box center [74, 252] width 108 height 27
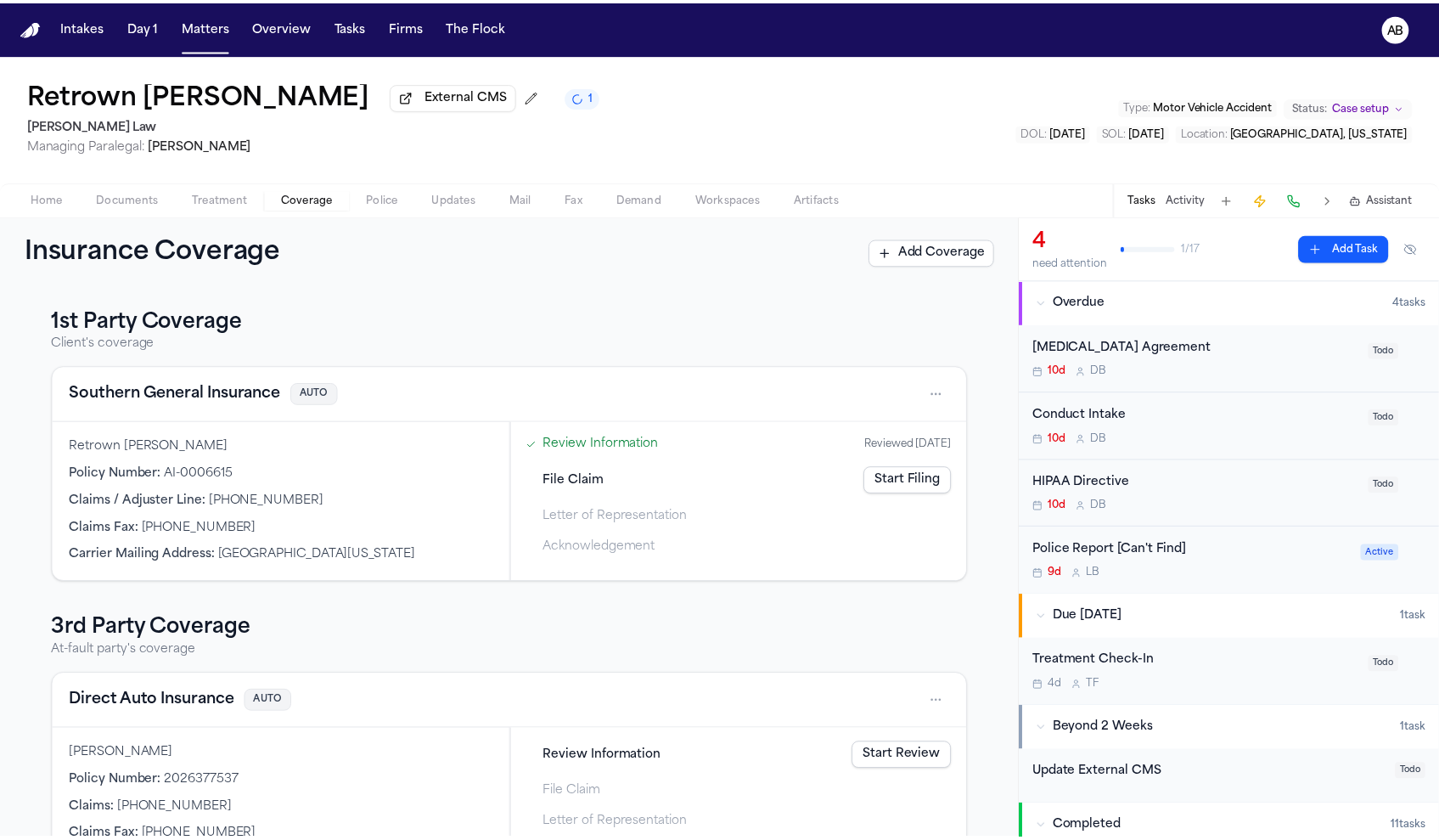
scroll to position [64, 0]
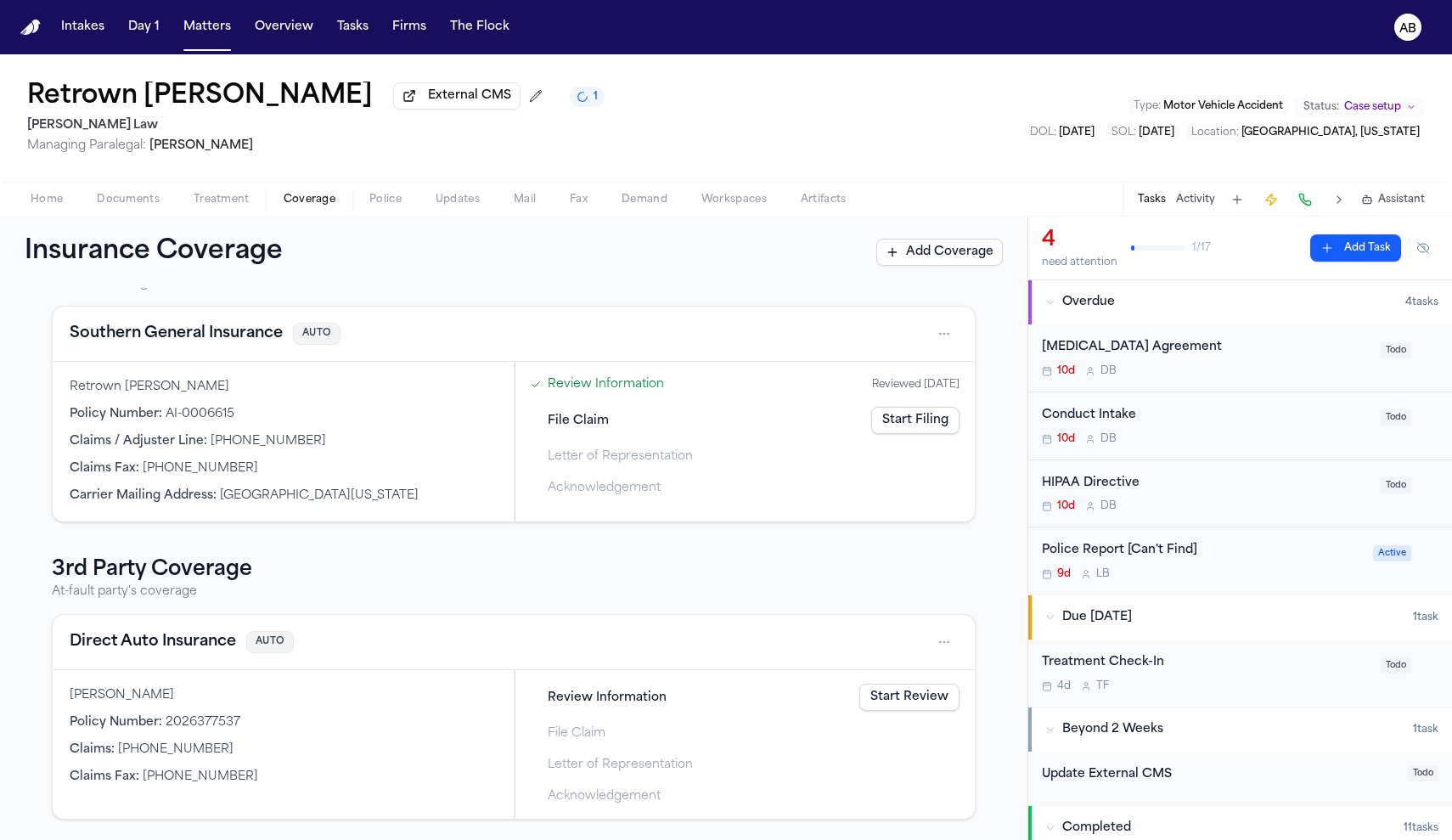
click at [944, 650] on html "Intakes Day 1 Matters Overview Tasks Firms The Flock AB Retrown Burley External…" at bounding box center [726, 420] width 1452 height 840
click at [888, 679] on div "View coverage details" at bounding box center [881, 685] width 127 height 44
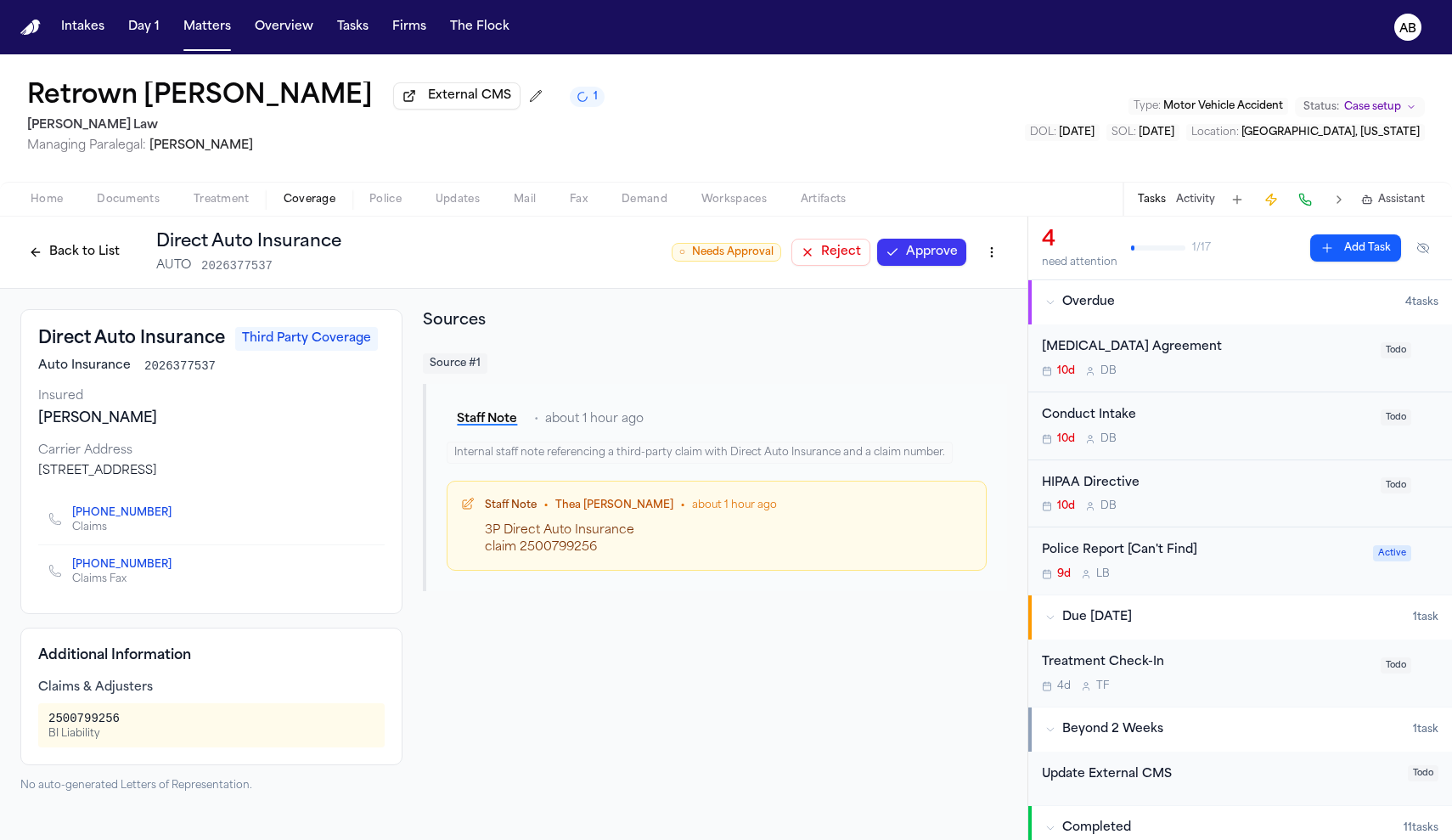
click at [136, 520] on link "(800) 403-1077" at bounding box center [121, 513] width 99 height 14
click at [998, 257] on html "Intakes Day 1 Matters Overview Tasks Firms The Flock AB Retrown Burley External…" at bounding box center [726, 420] width 1452 height 840
click at [946, 295] on div "Edit Coverage" at bounding box center [932, 292] width 143 height 27
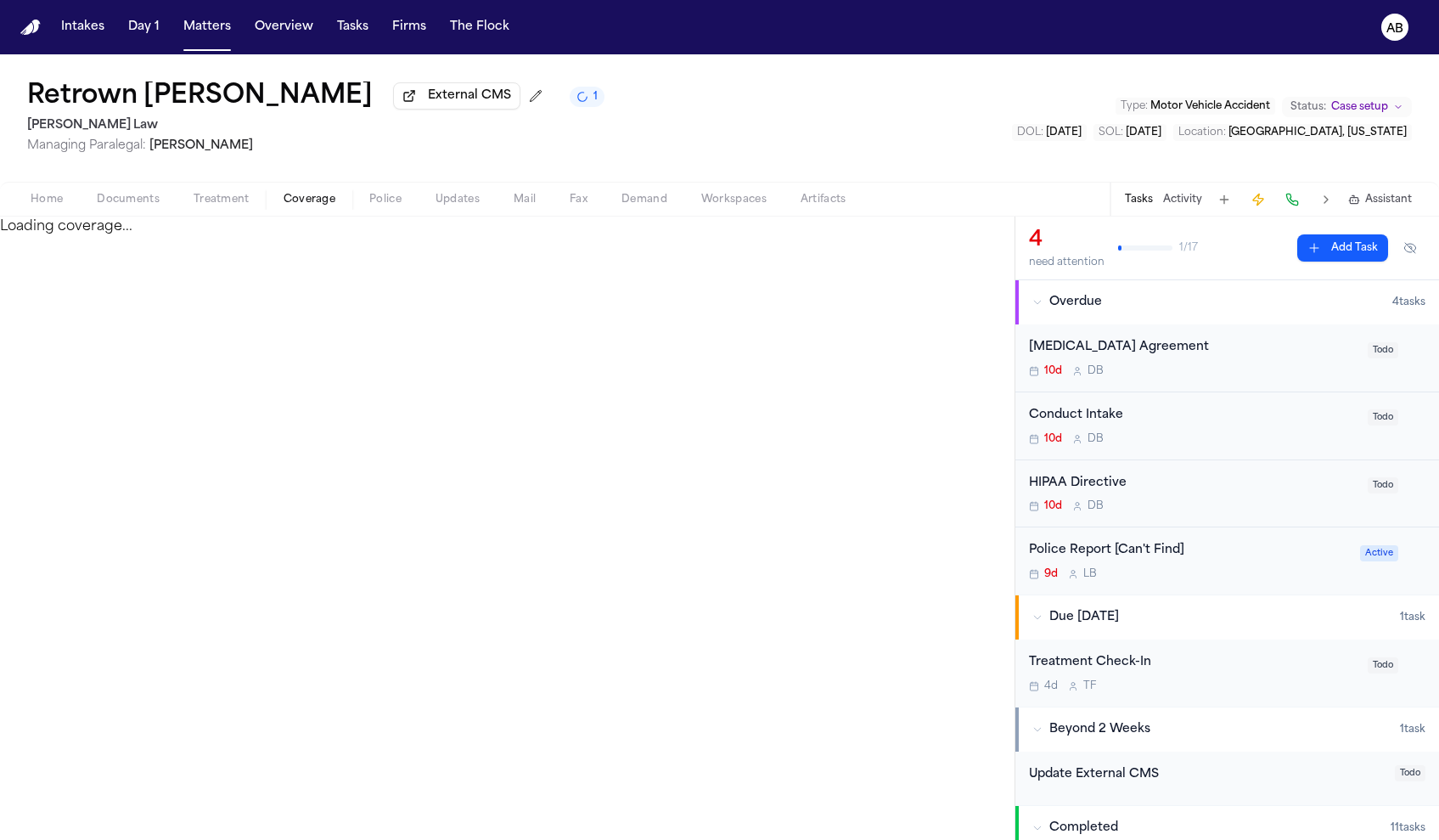
select select "**********"
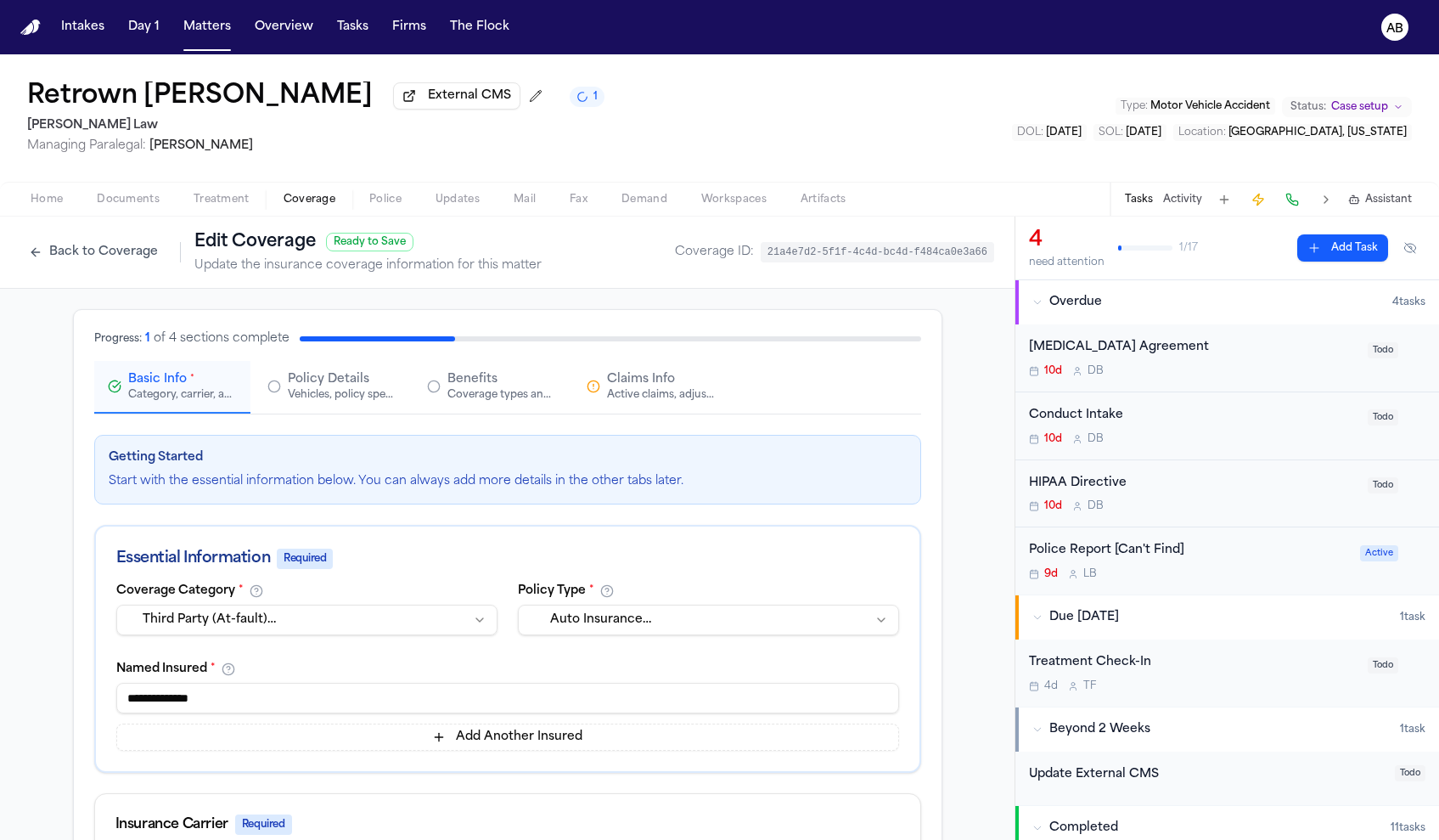
click at [691, 397] on div "Active claims, adjusters, and subrogation details" at bounding box center [661, 395] width 109 height 14
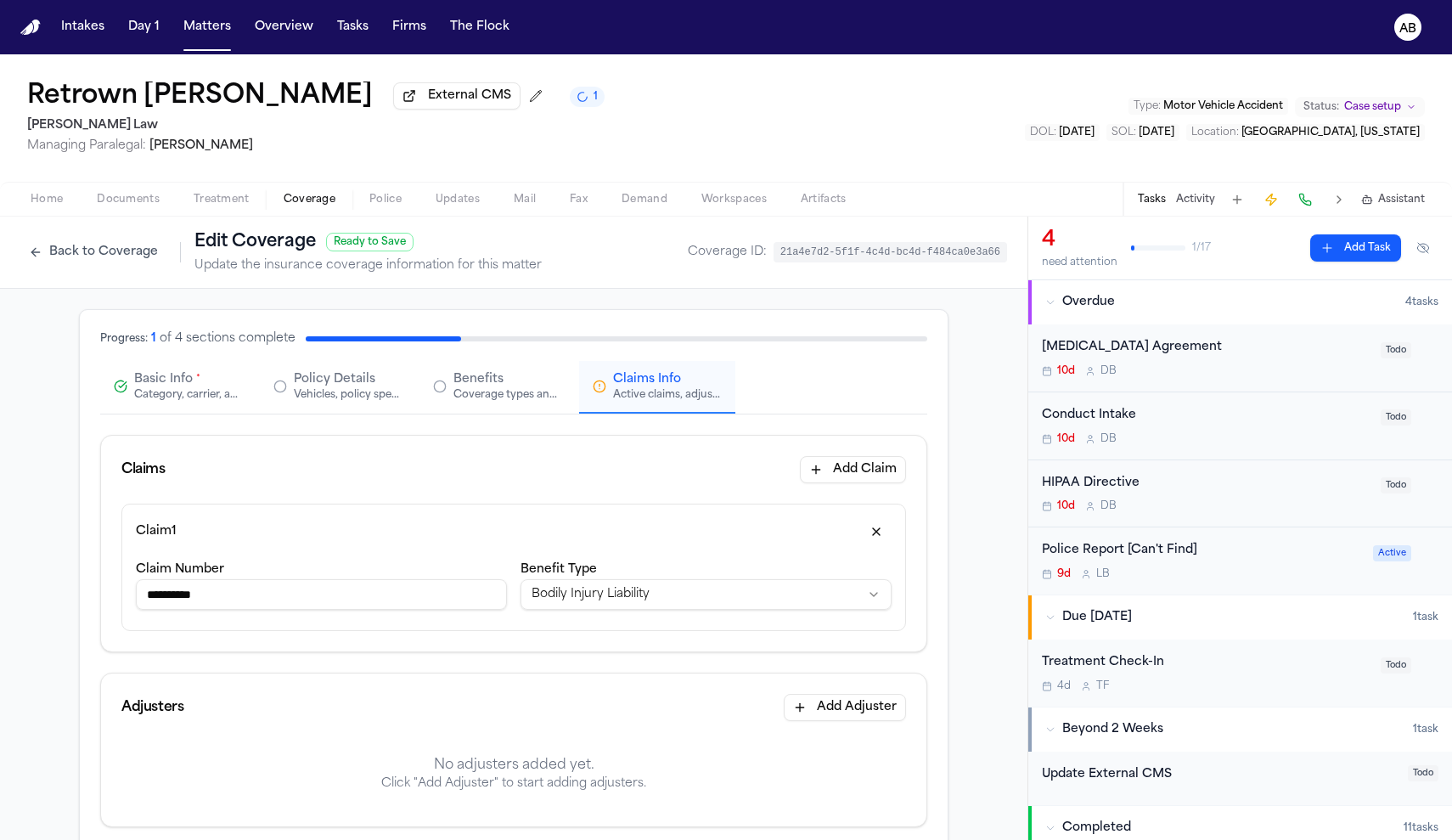
drag, startPoint x: 254, startPoint y: 602, endPoint x: 65, endPoint y: 591, distance: 189.3
click at [65, 591] on div "**********" at bounding box center [514, 852] width 1027 height 1126
click at [196, 386] on span "*" at bounding box center [197, 379] width 4 height 14
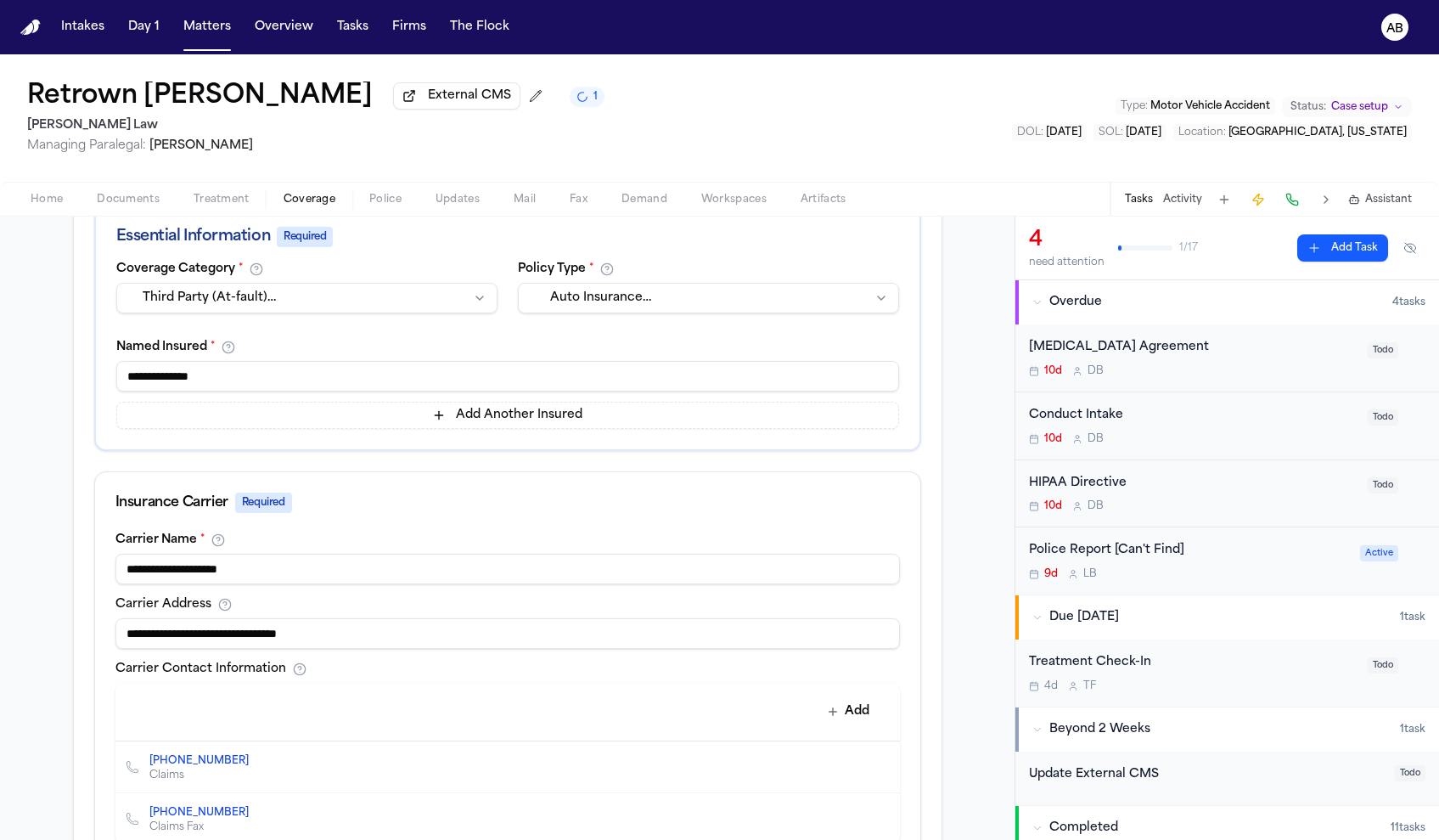
scroll to position [449, 0]
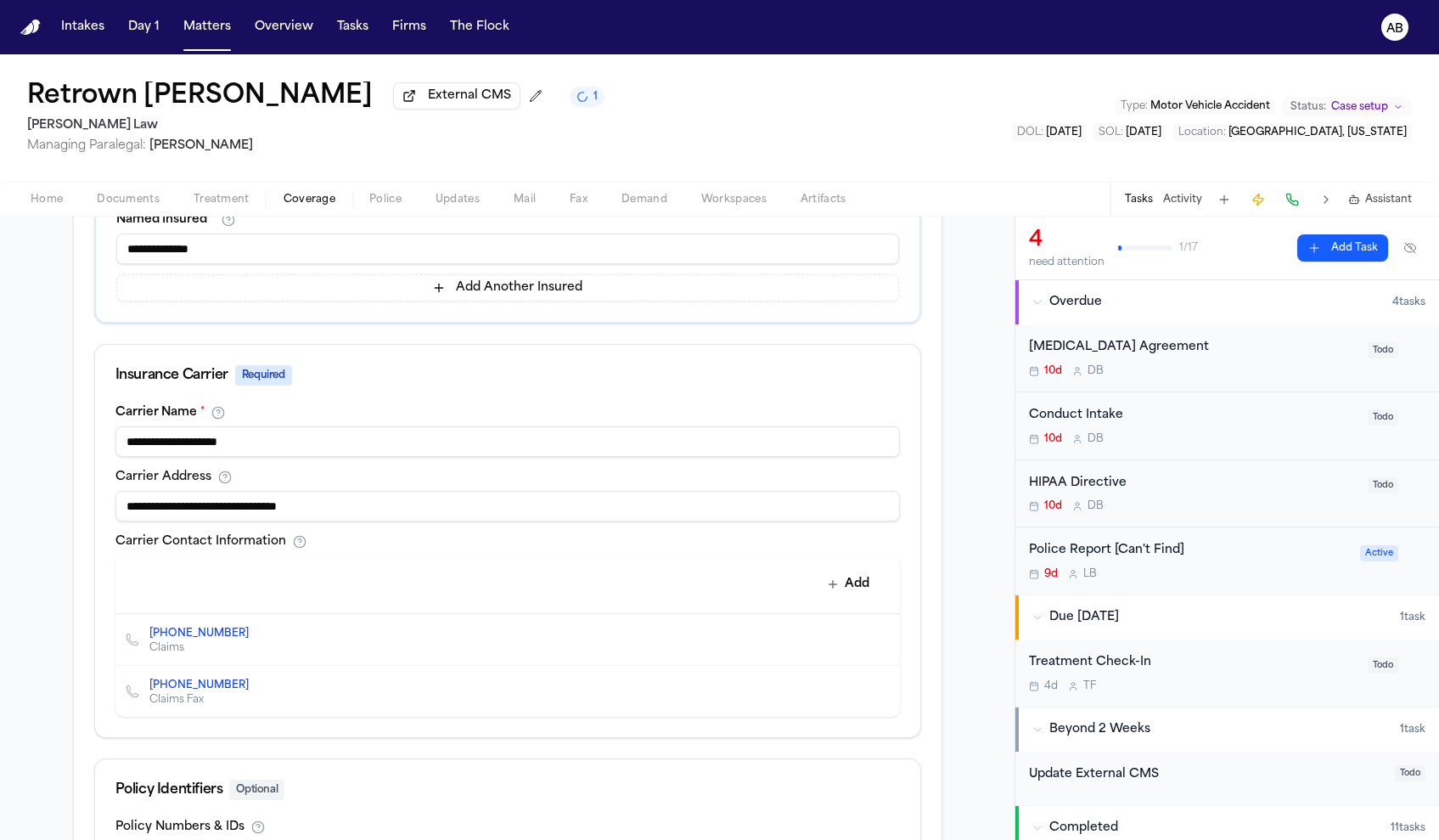
click at [179, 640] on link "(800) 403-1077" at bounding box center [199, 633] width 99 height 14
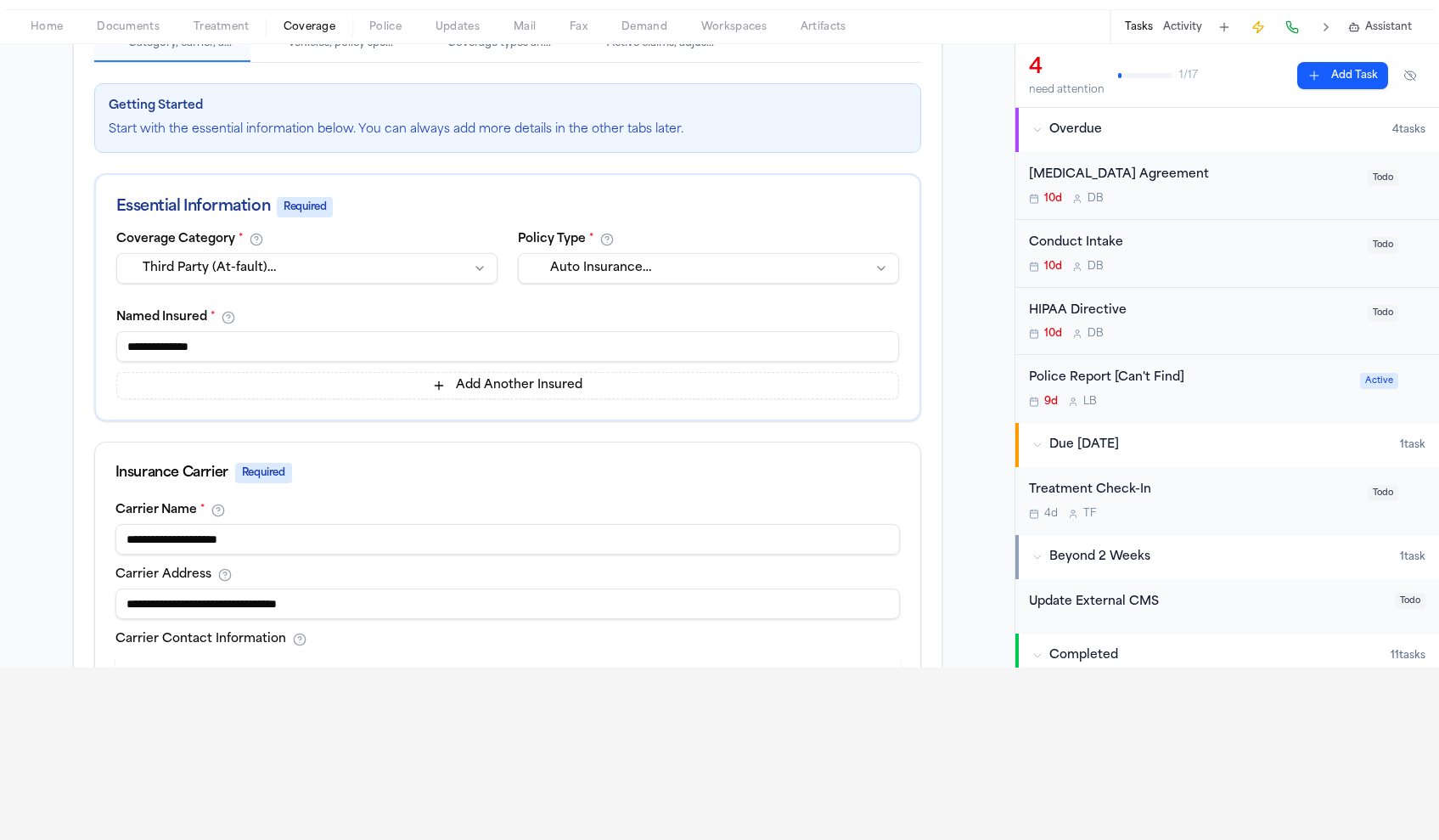
scroll to position [38, 0]
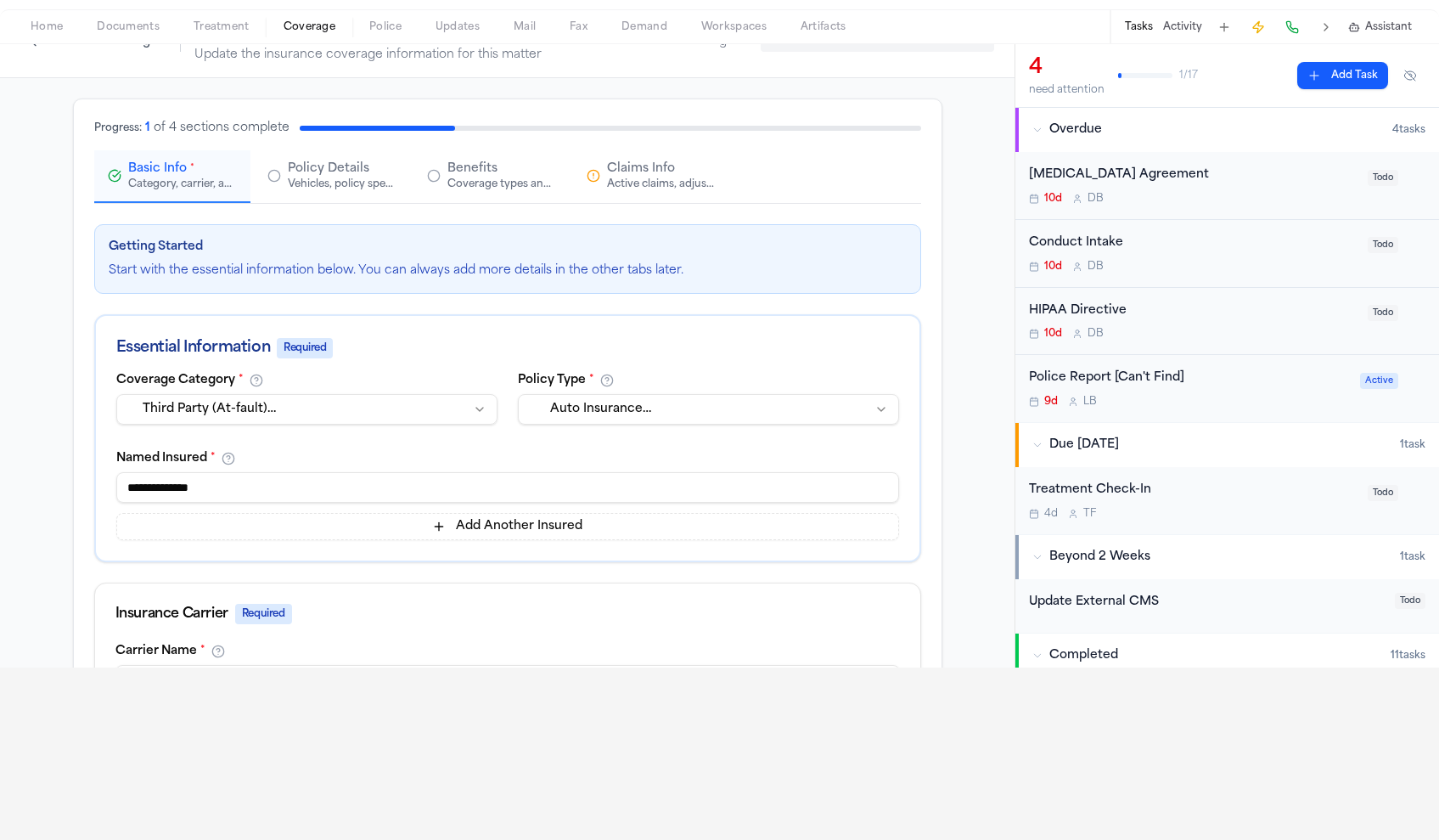
click at [626, 187] on div "Active claims, adjusters, and subrogation details" at bounding box center [661, 185] width 109 height 14
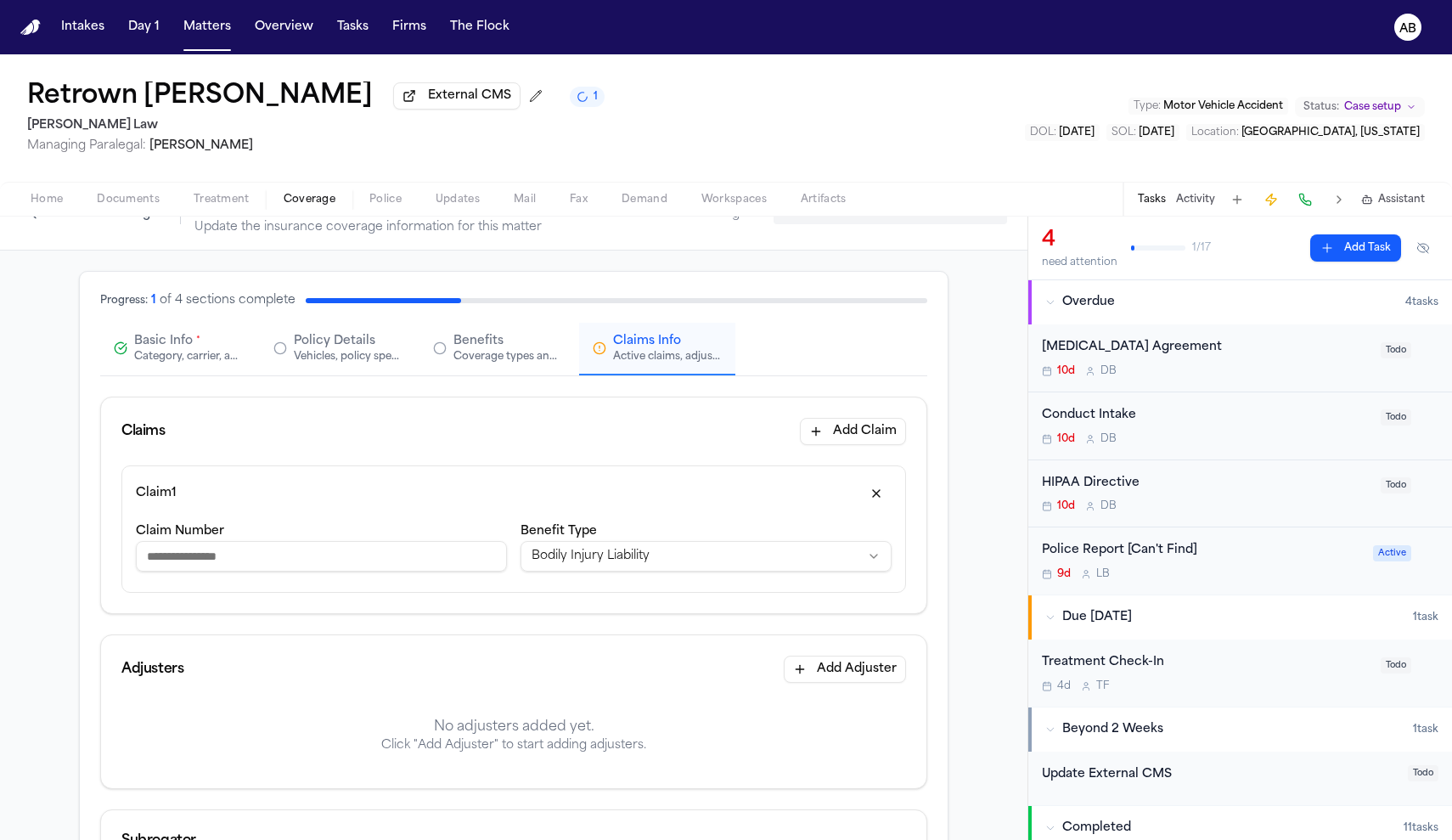
click at [352, 566] on input "Claim Number" at bounding box center [321, 556] width 371 height 31
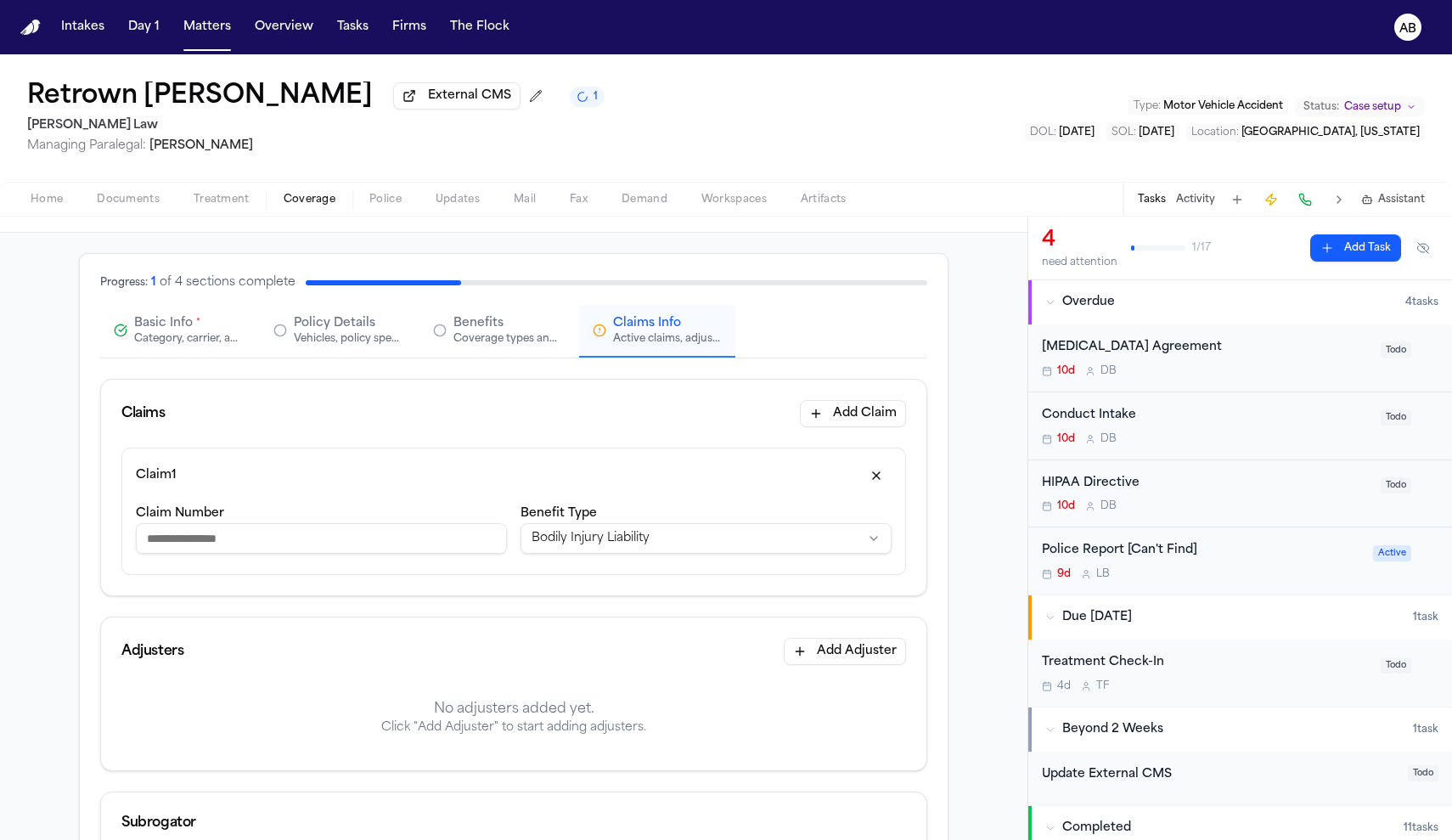
scroll to position [103, 0]
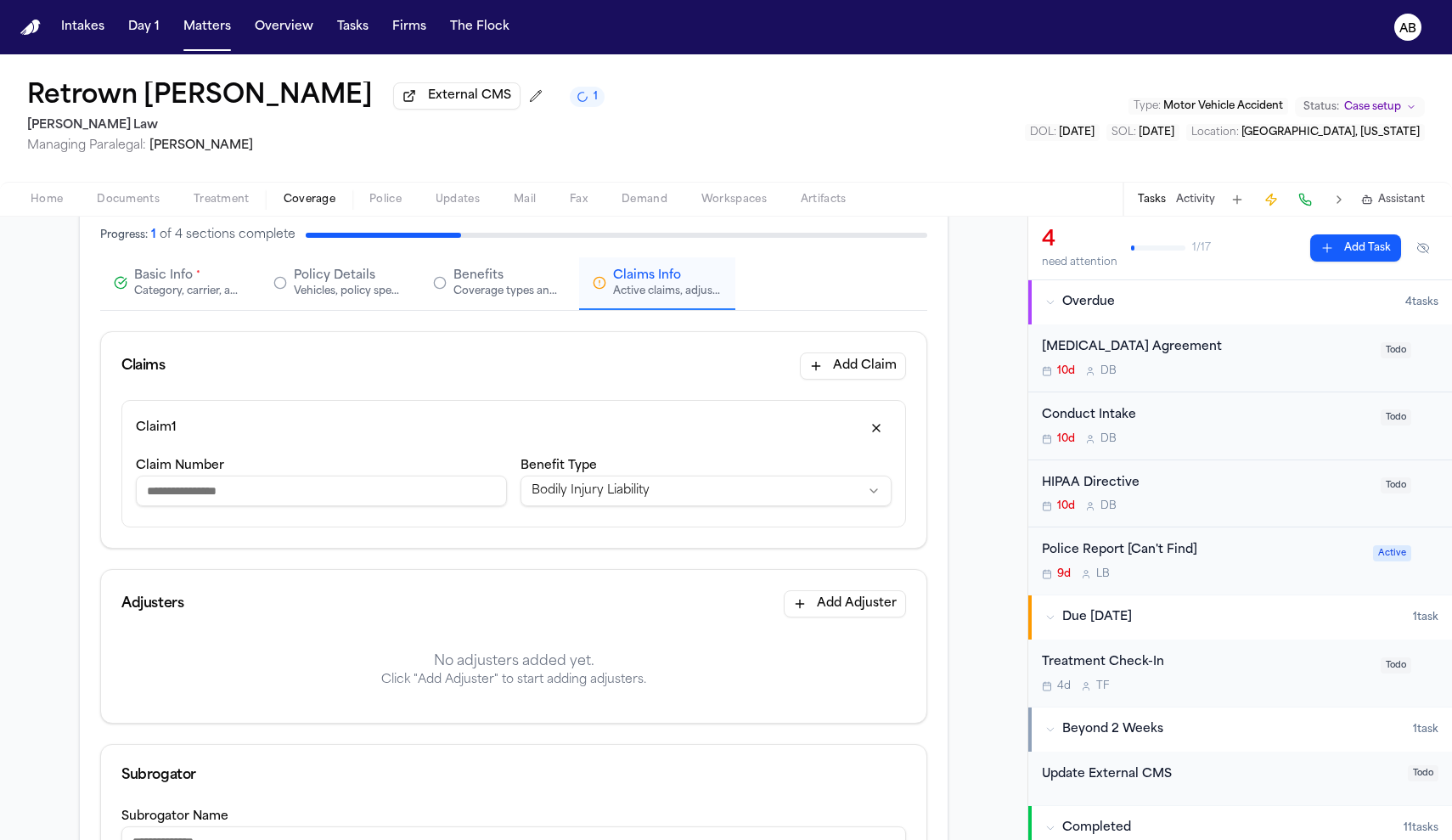
click at [145, 204] on span "Documents" at bounding box center [128, 200] width 63 height 14
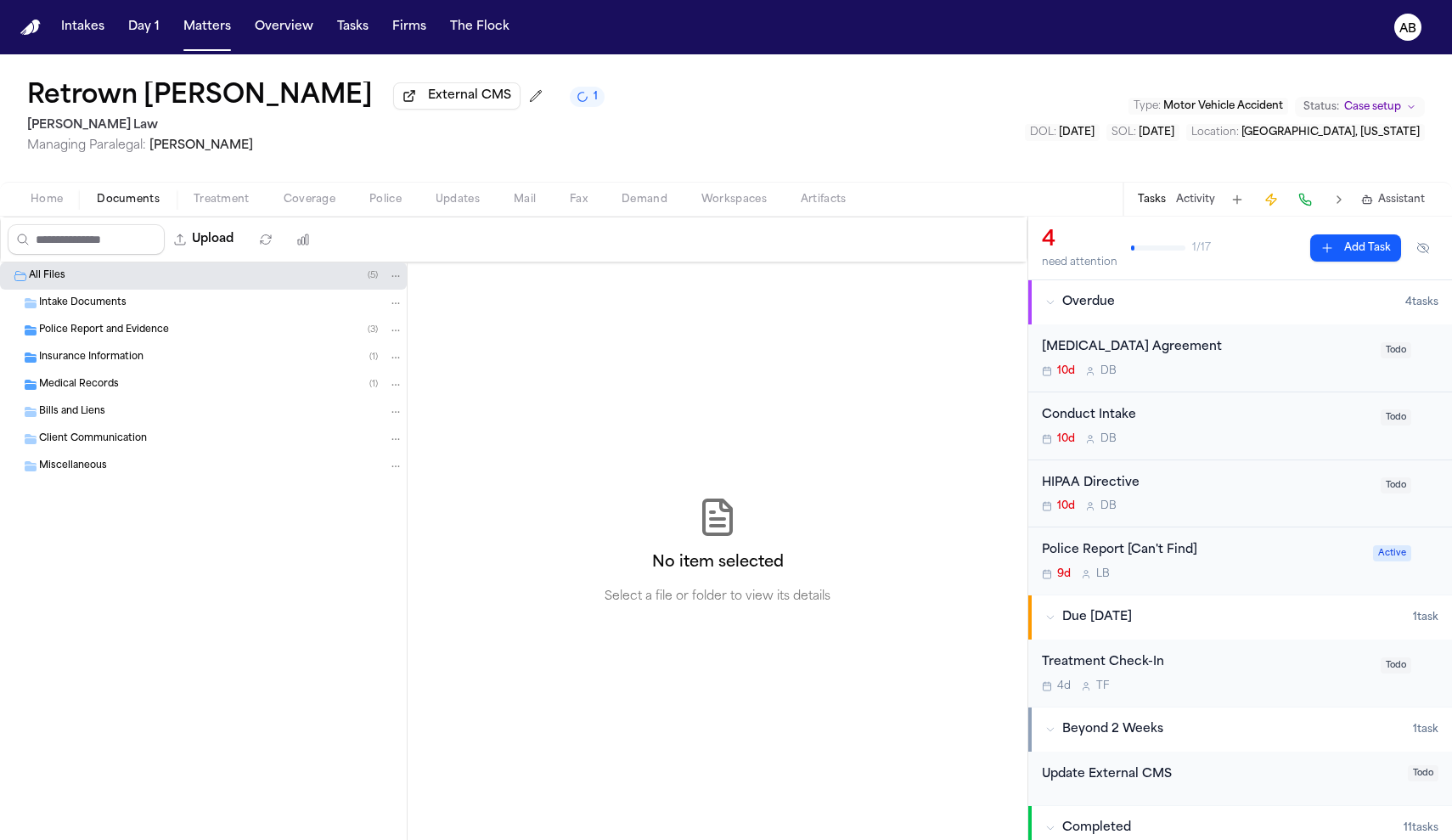
click at [103, 338] on div "Police Report and Evidence ( 3 )" at bounding box center [221, 331] width 364 height 15
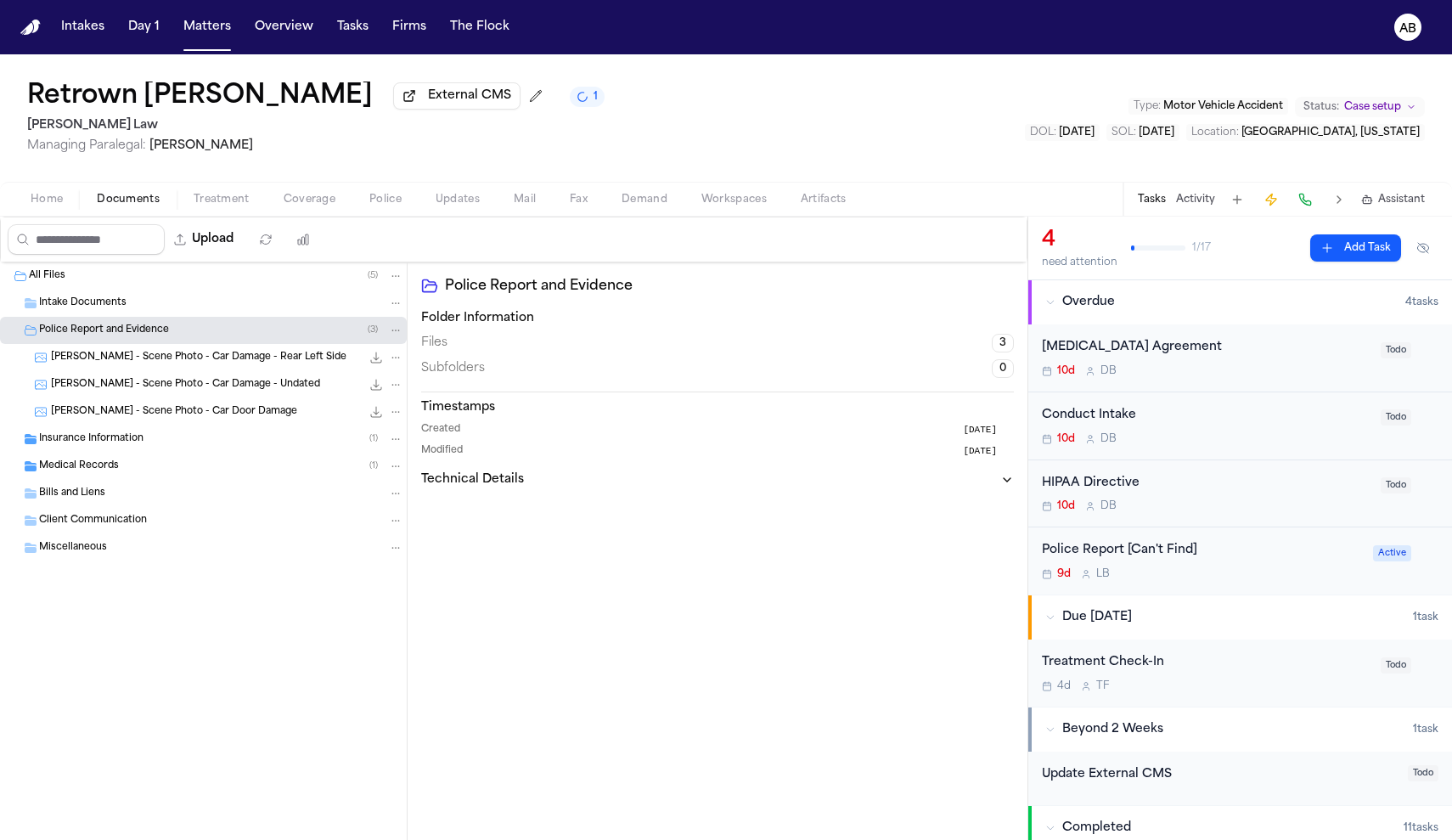
click at [68, 445] on span "Insurance Information" at bounding box center [91, 439] width 104 height 15
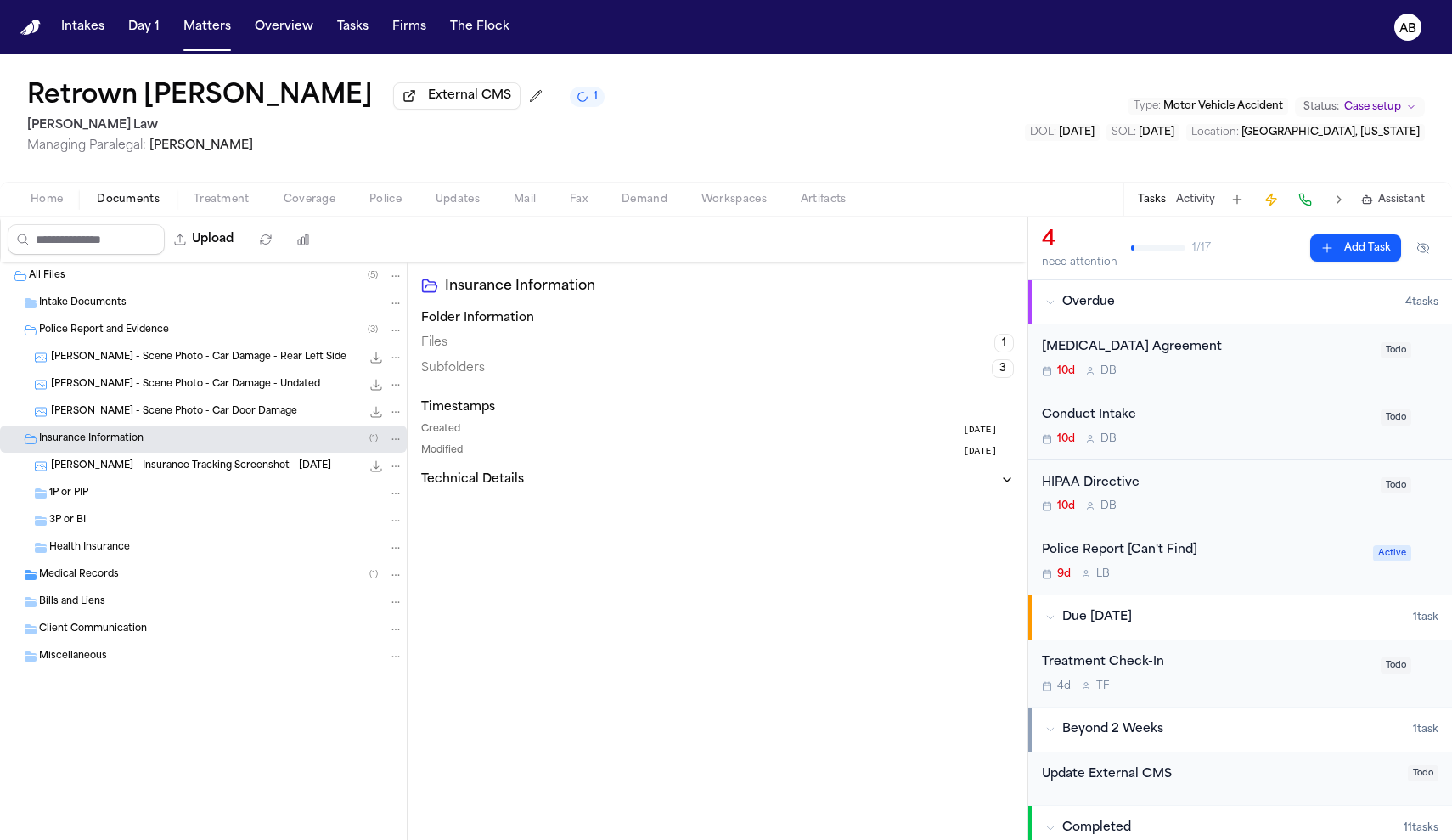
click at [115, 473] on span "R. Burley - Insurance Tracking Screenshot - 9.30.25" at bounding box center [191, 466] width 280 height 15
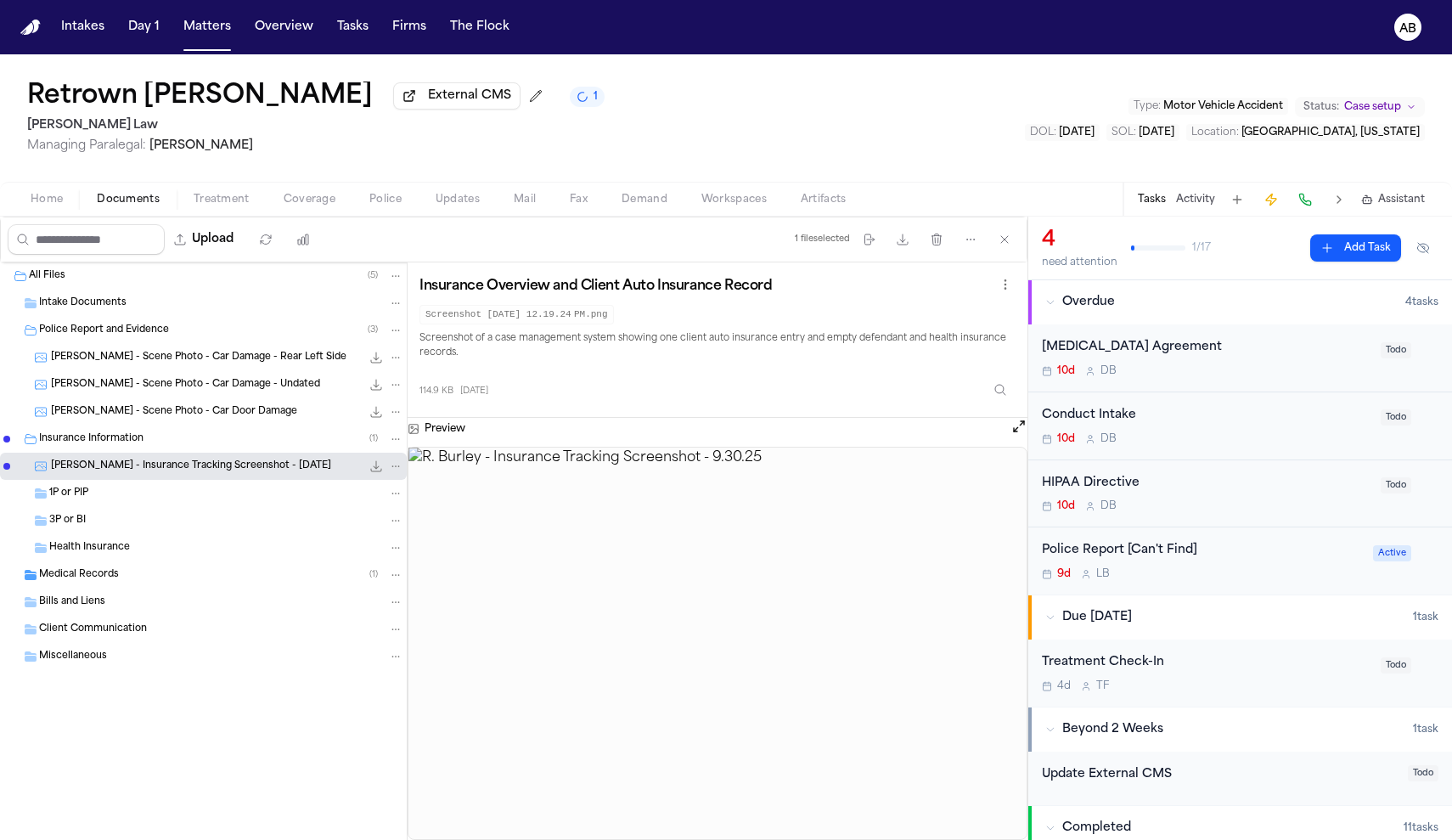
click at [113, 450] on div "Insurance Information ( 1 )" at bounding box center [203, 439] width 407 height 27
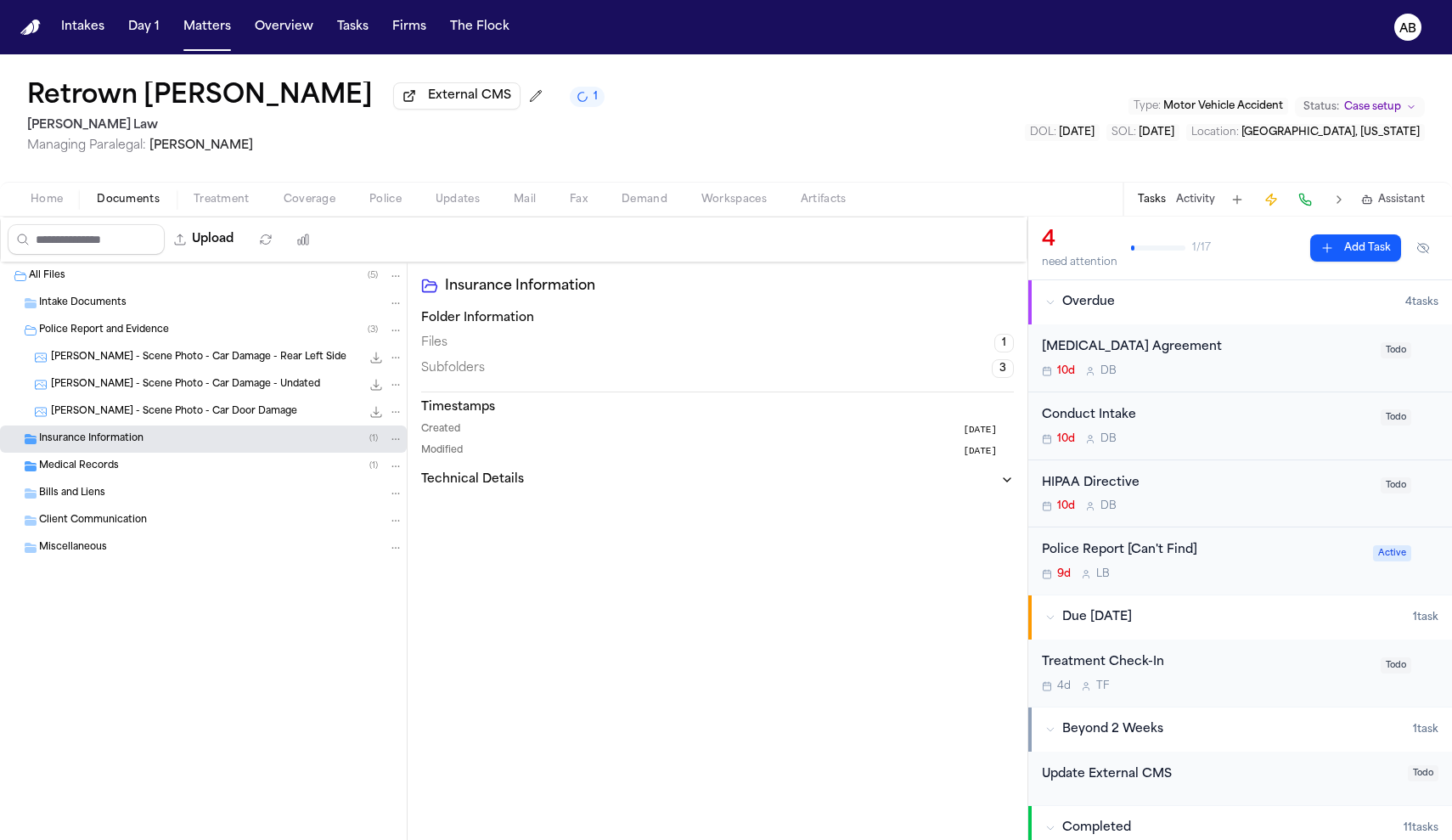
click at [114, 335] on span "Police Report and Evidence" at bounding box center [104, 331] width 130 height 15
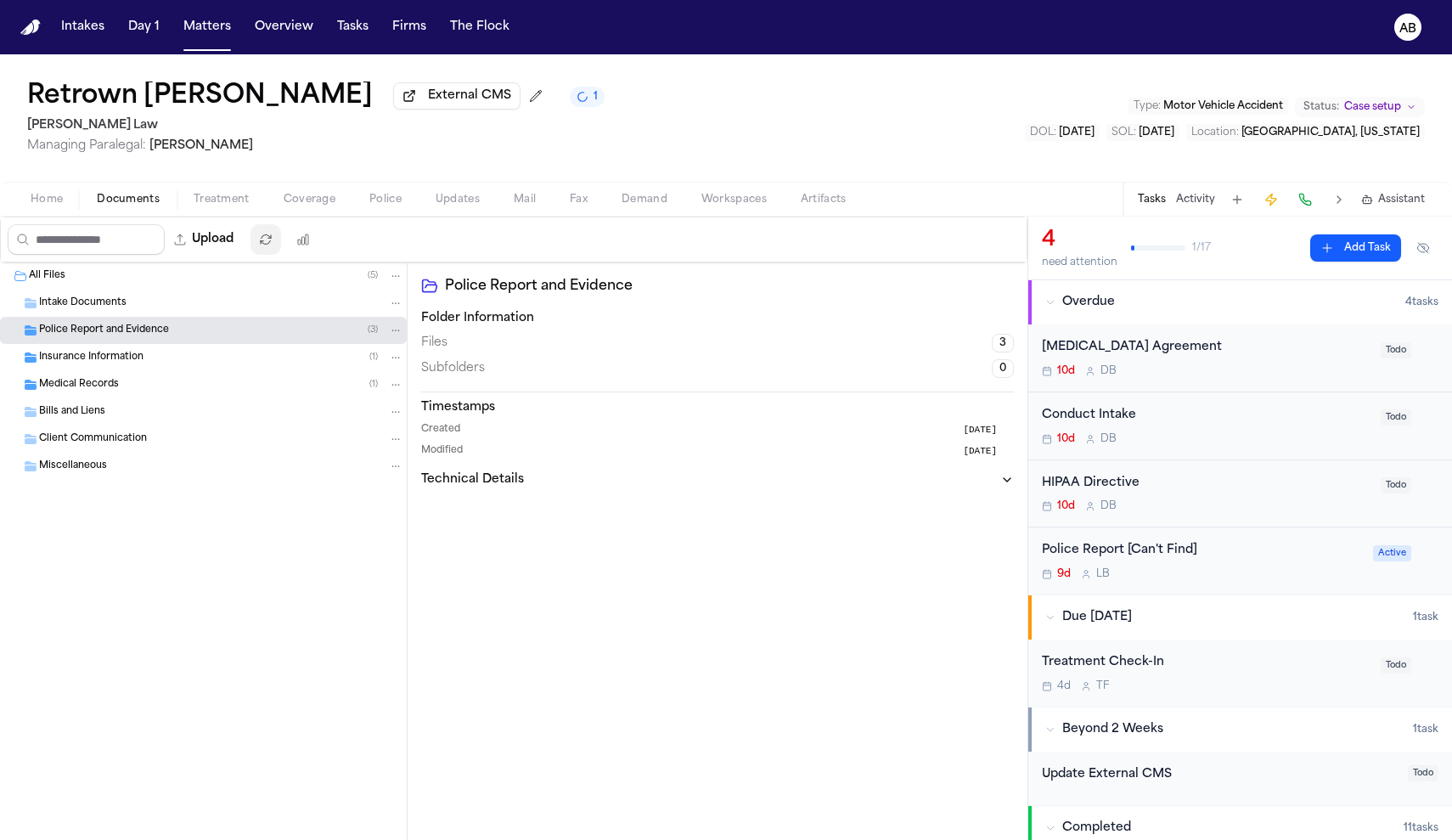
click at [315, 205] on span "Coverage" at bounding box center [309, 200] width 52 height 14
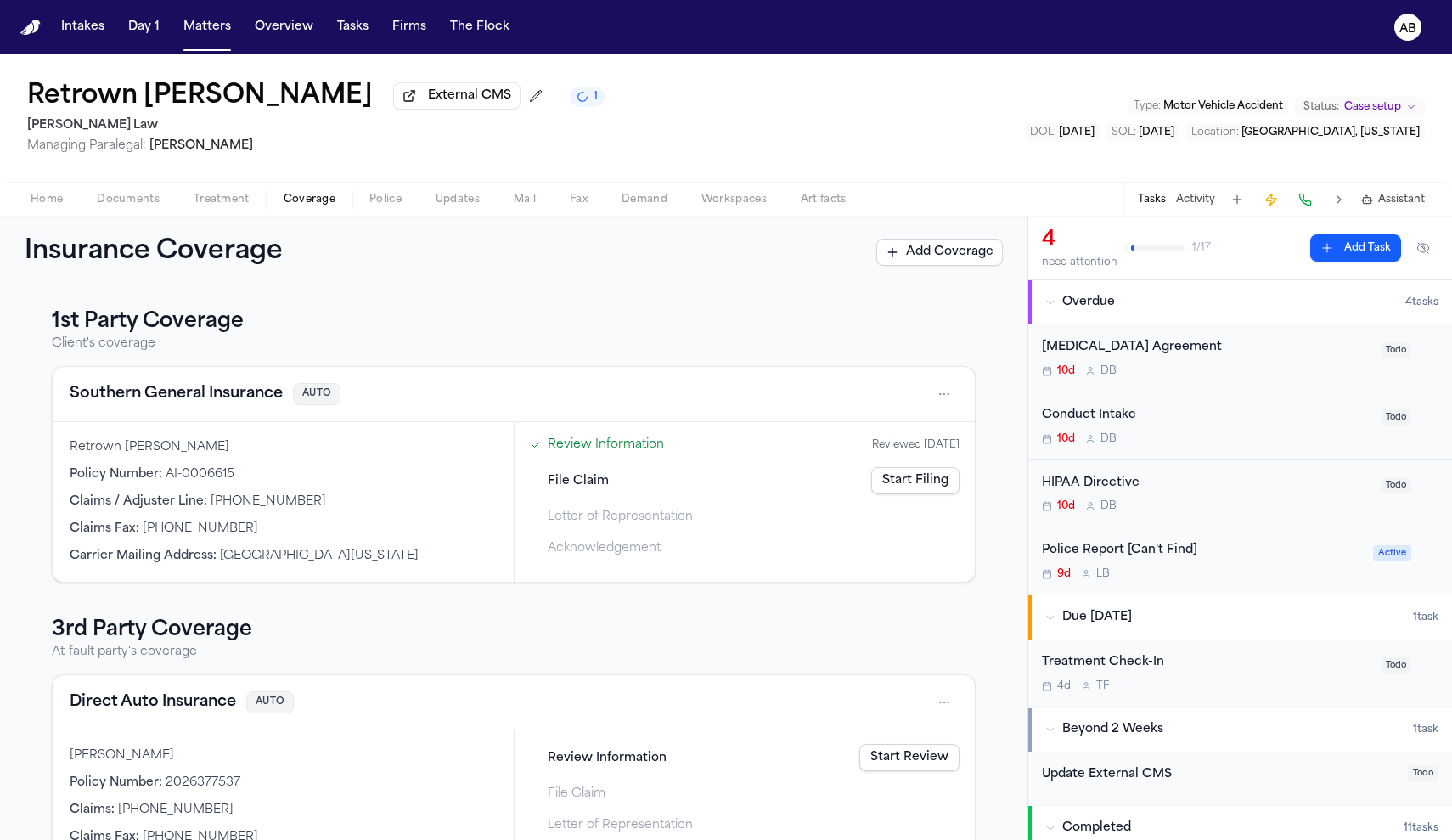
scroll to position [64, 0]
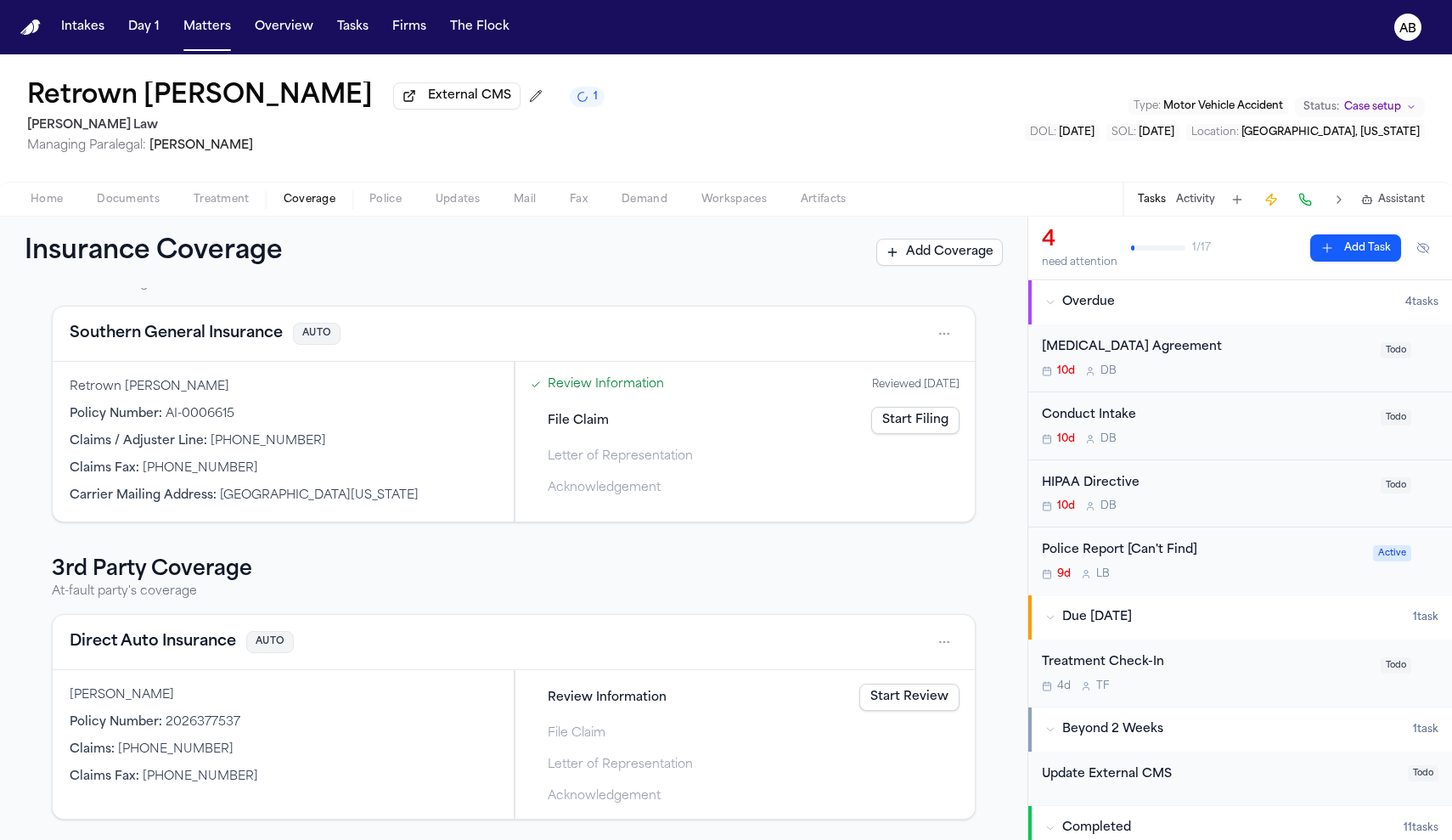
click at [948, 643] on html "Intakes Day 1 Matters Overview Tasks Firms The Flock AB Retrown Burley External…" at bounding box center [726, 420] width 1452 height 840
click at [896, 693] on div "View coverage details" at bounding box center [881, 685] width 127 height 44
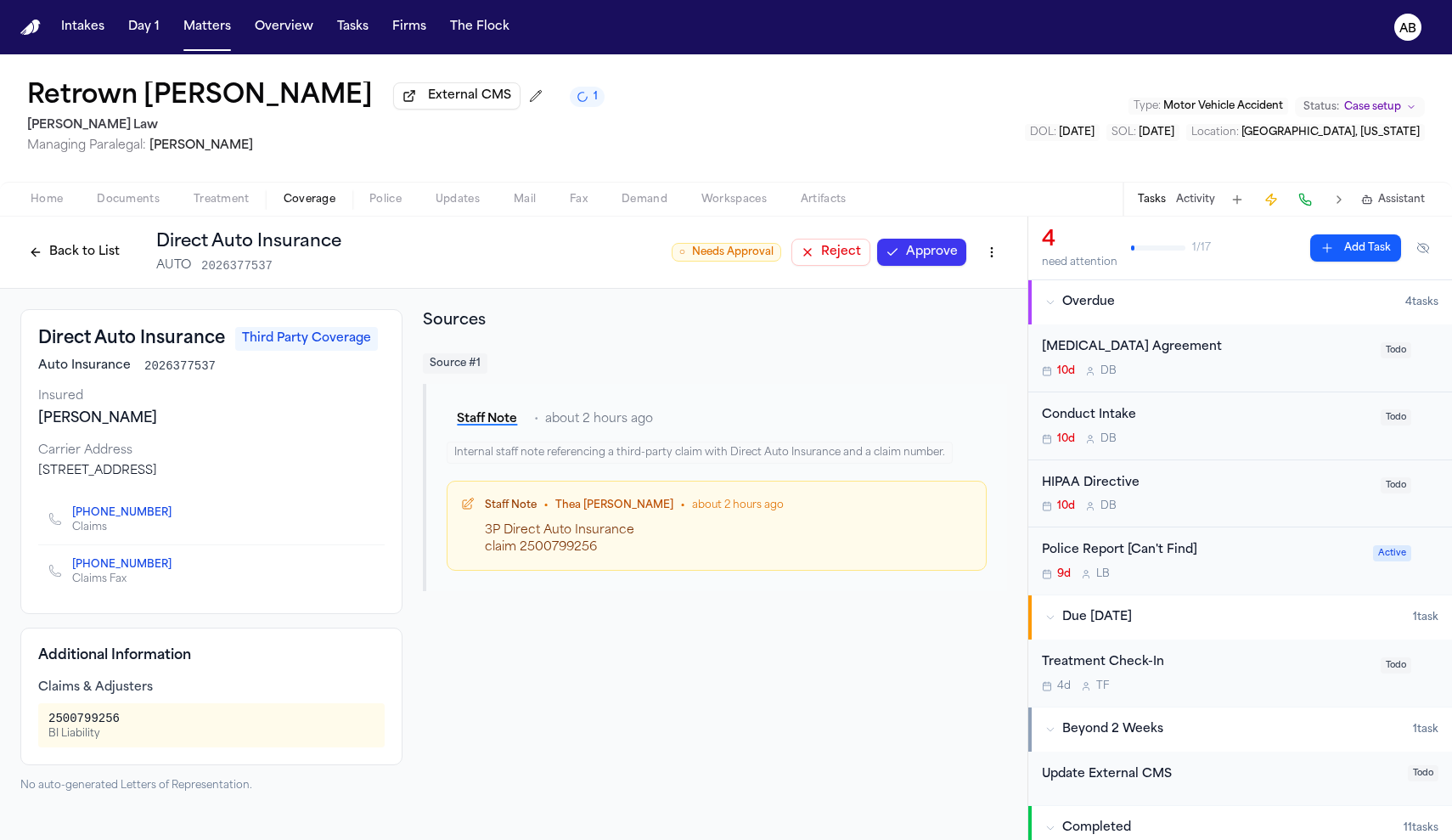
click at [985, 256] on html "Intakes Day 1 Matters Overview Tasks Firms The Flock AB Retrown Burley External…" at bounding box center [726, 420] width 1452 height 840
click at [958, 298] on div "Edit Coverage" at bounding box center [932, 292] width 143 height 27
select select "**********"
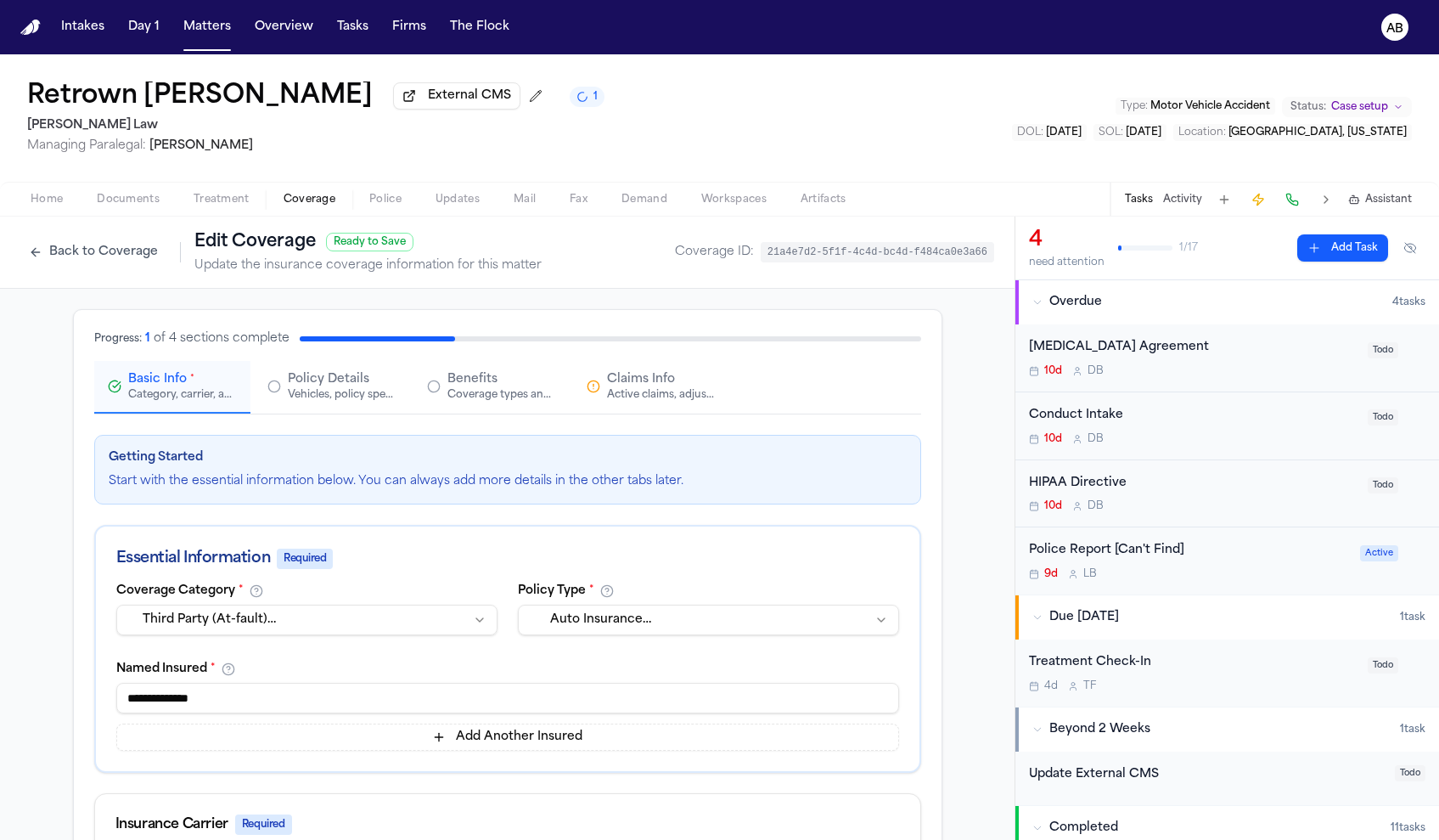
click at [658, 399] on div "Active claims, adjusters, and subrogation details" at bounding box center [661, 395] width 109 height 14
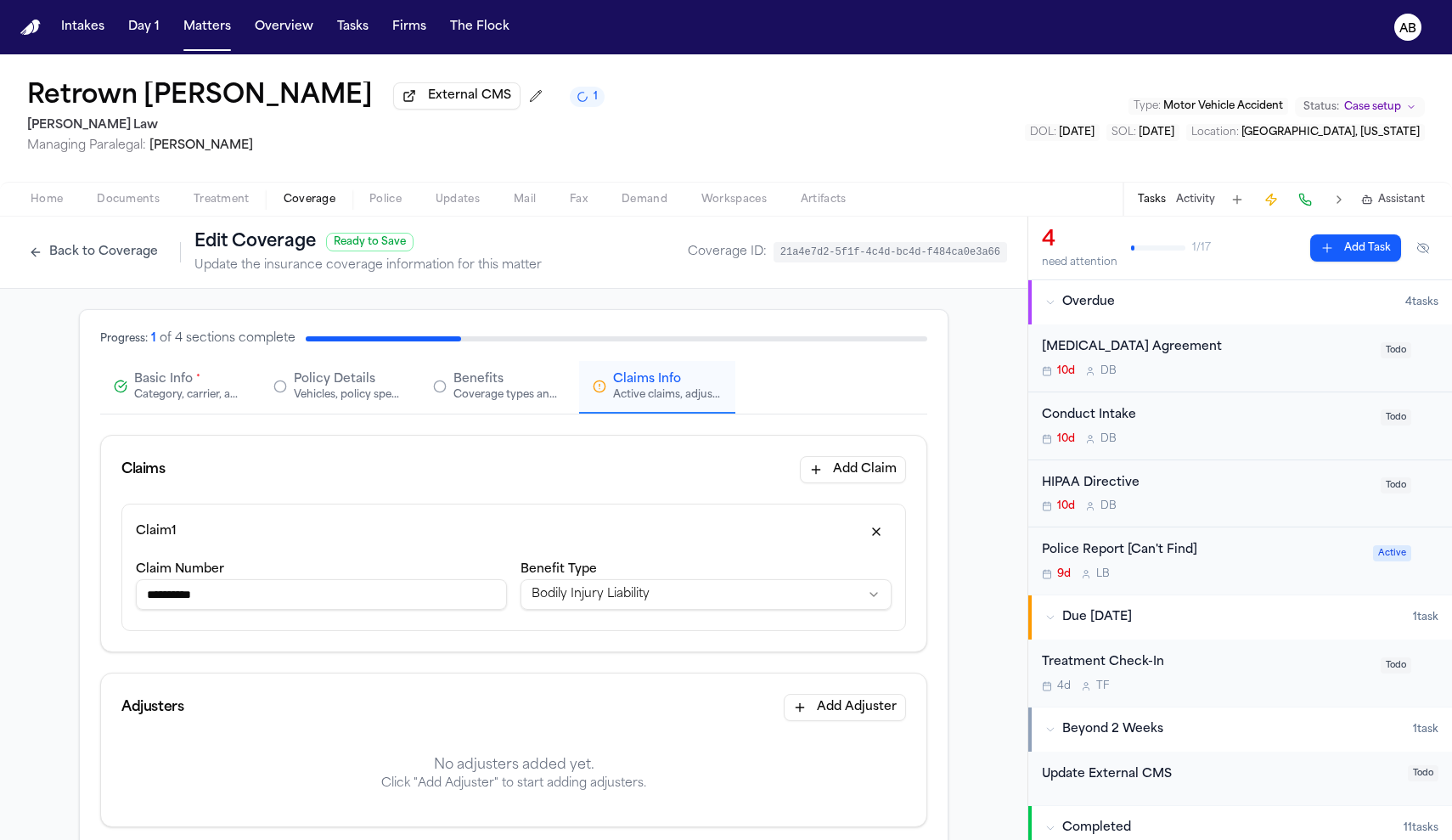
drag, startPoint x: 331, startPoint y: 597, endPoint x: 79, endPoint y: 598, distance: 252.0
click at [79, 598] on div "**********" at bounding box center [513, 852] width 867 height 1084
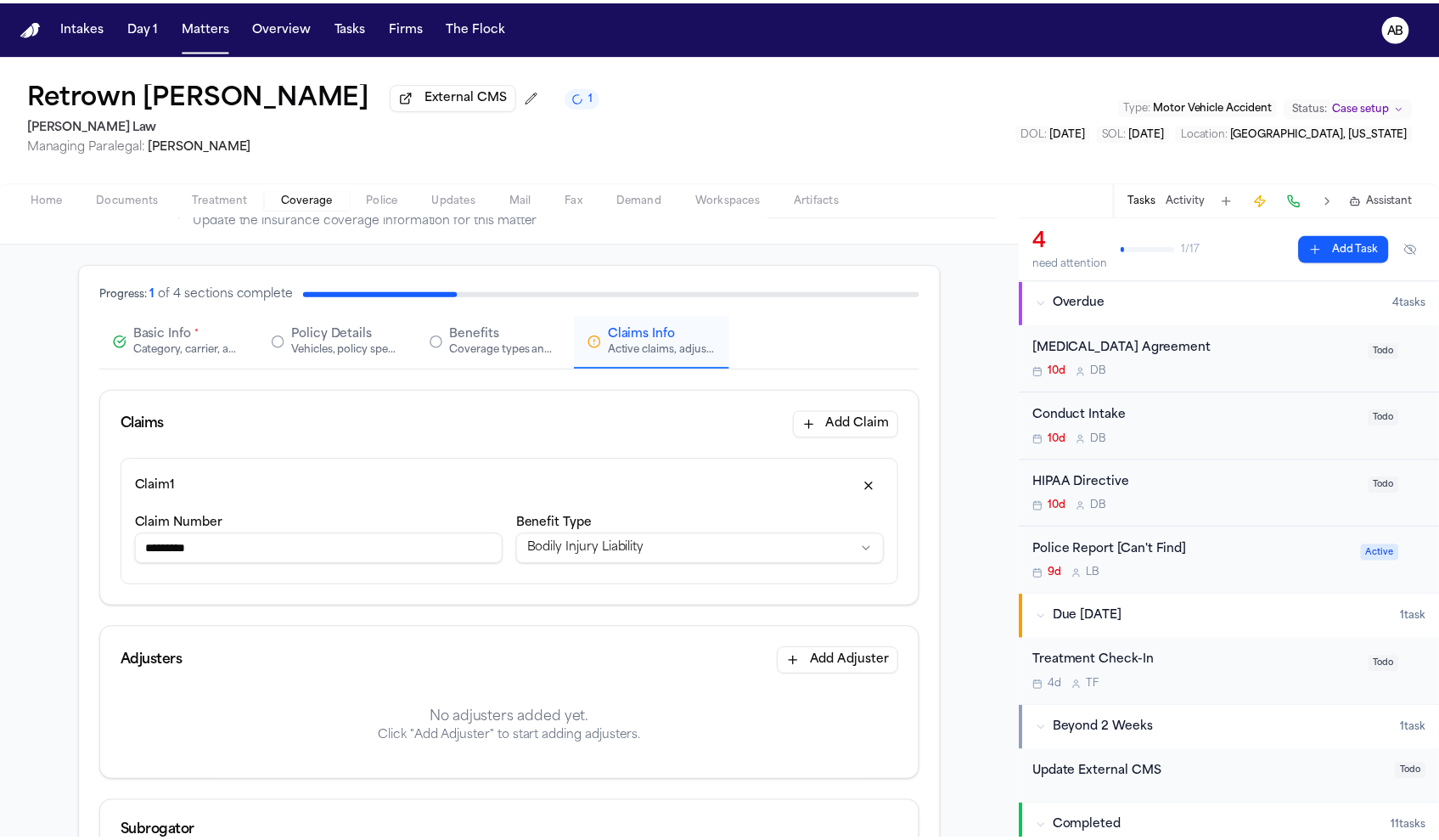
scroll to position [241, 0]
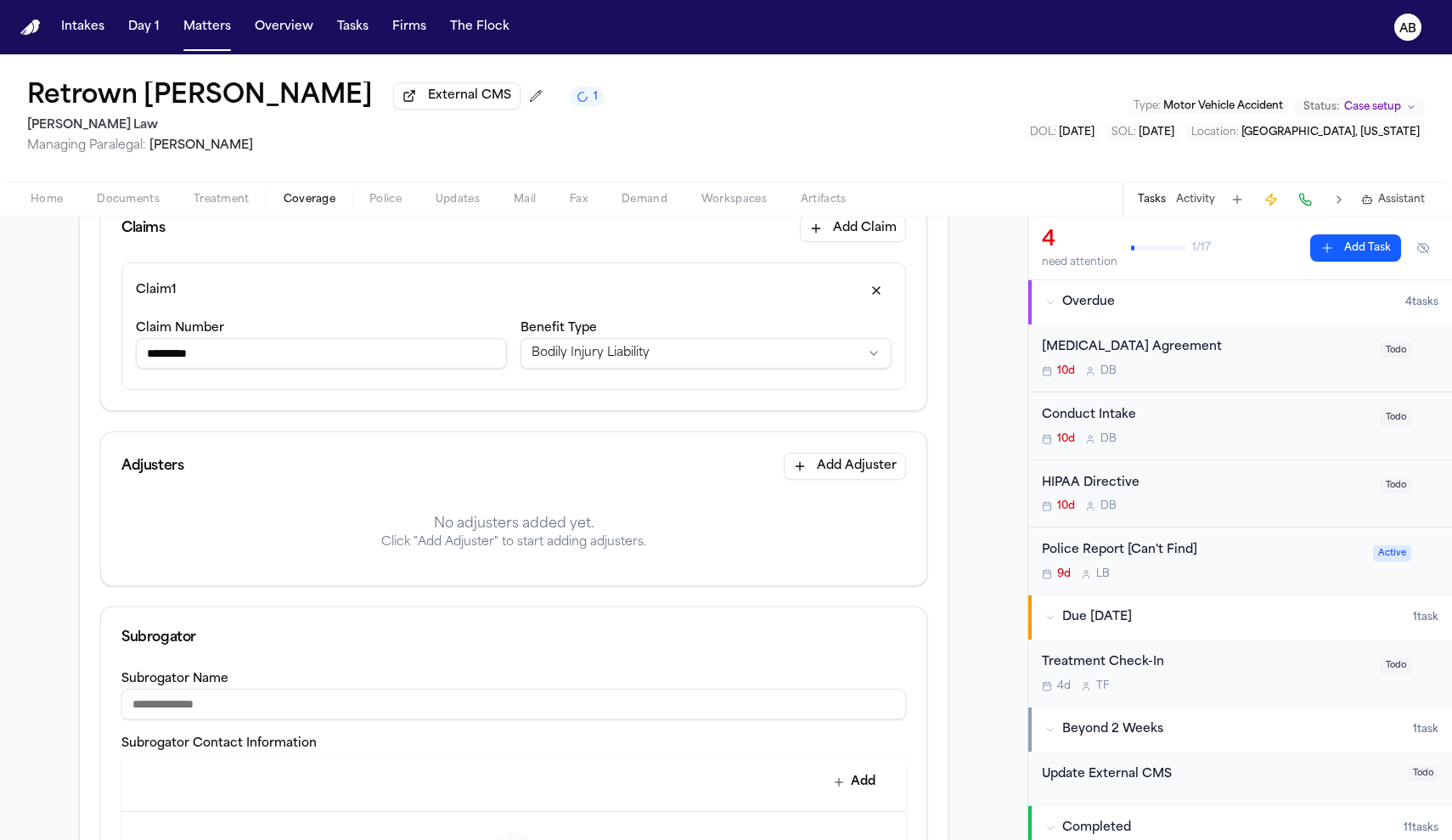
type input "*********"
click at [818, 468] on button "Add Adjuster" at bounding box center [844, 467] width 122 height 27
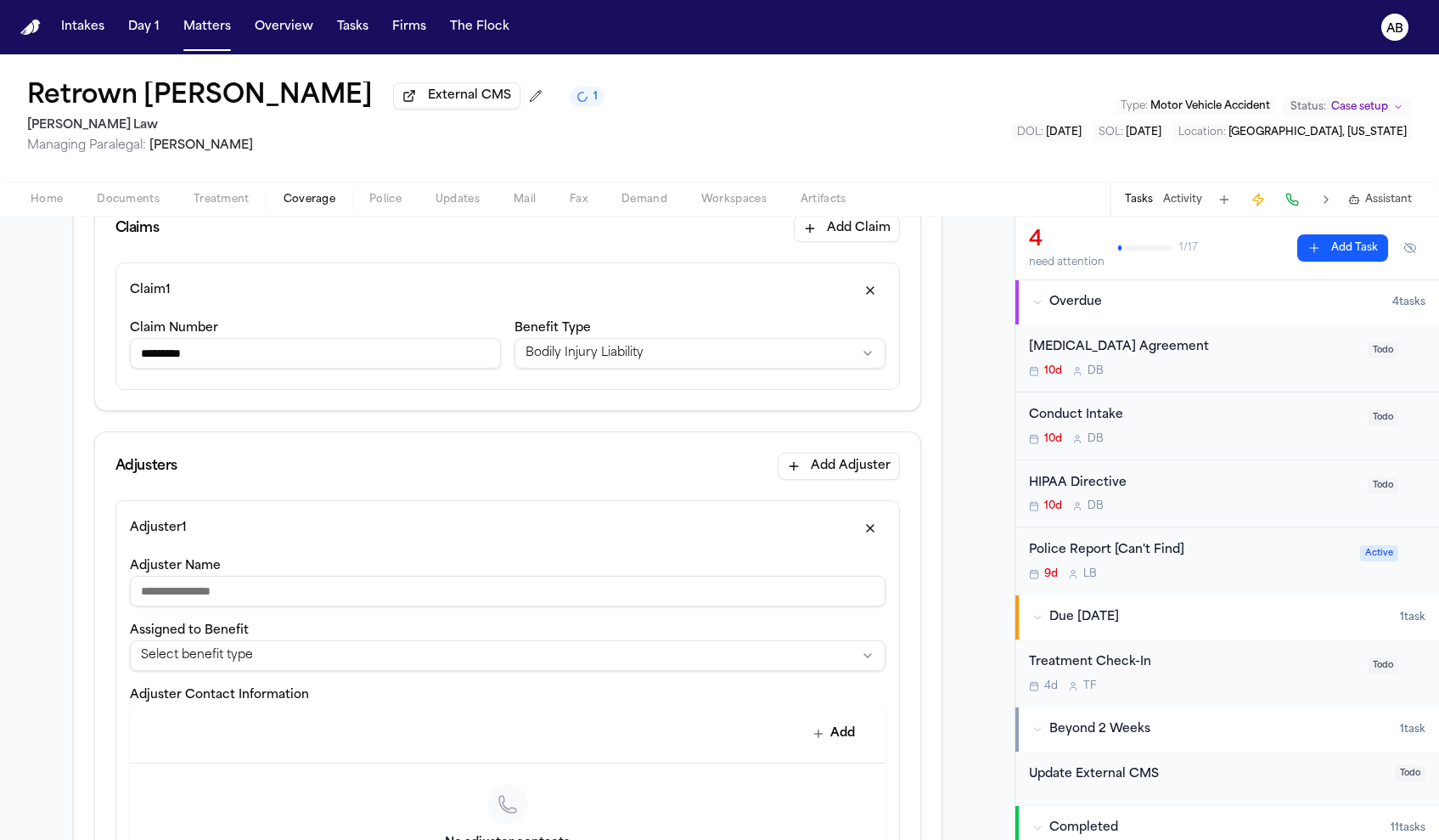
click at [351, 598] on input "Adjuster Name" at bounding box center [508, 591] width 755 height 31
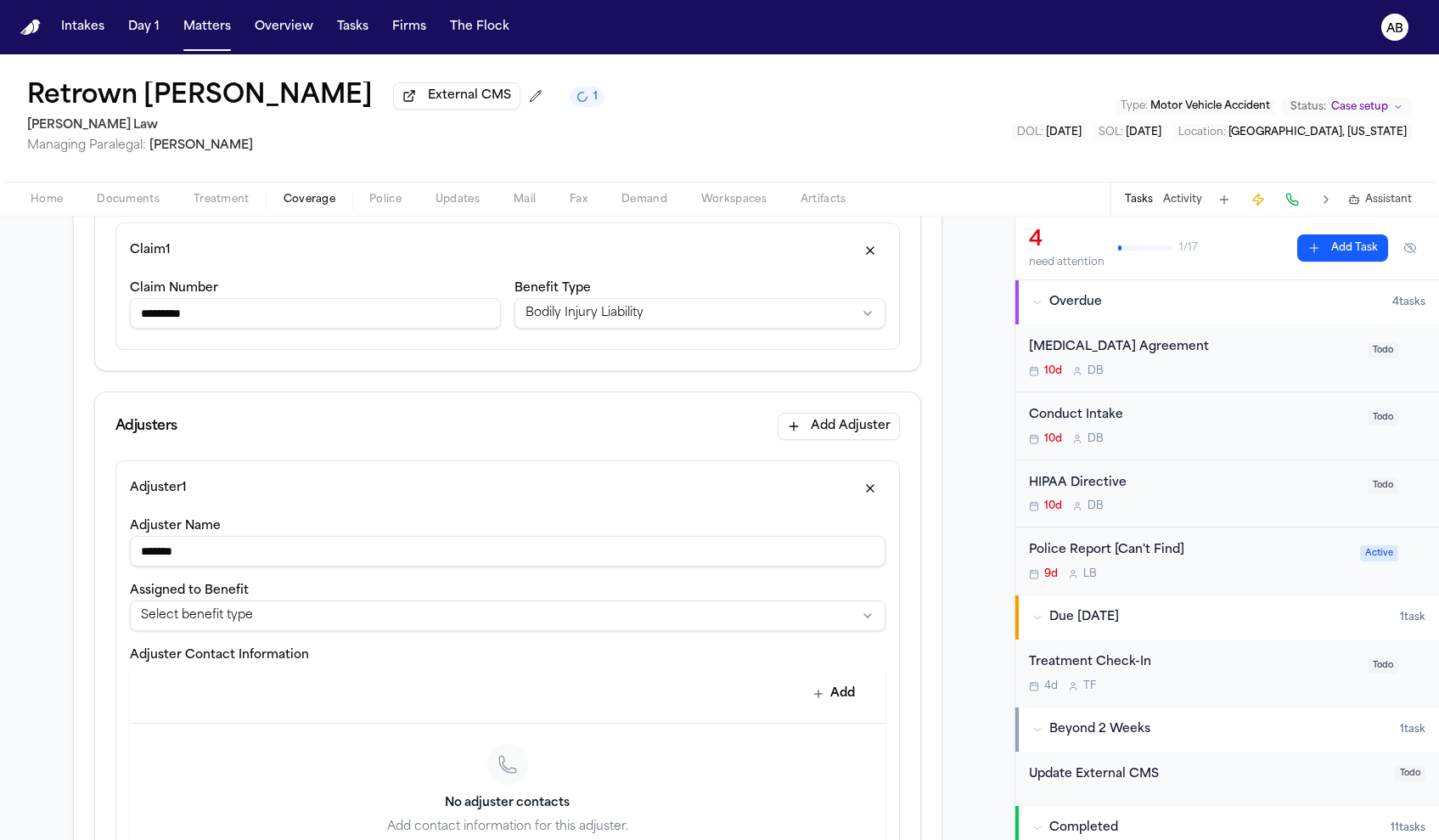
scroll to position [299, 0]
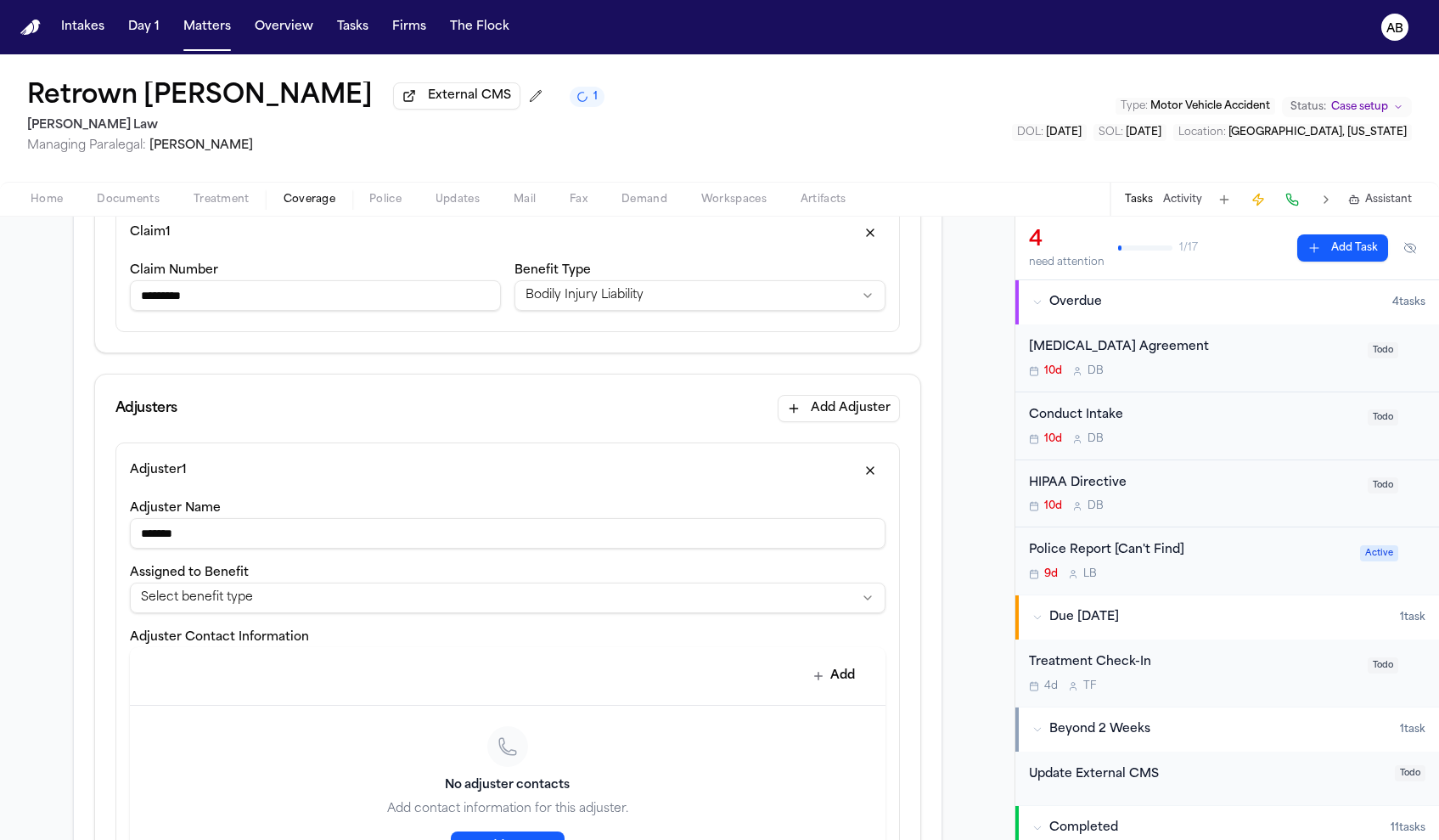
type input "******"
click at [351, 594] on html "**********" at bounding box center [725, 420] width 1452 height 840
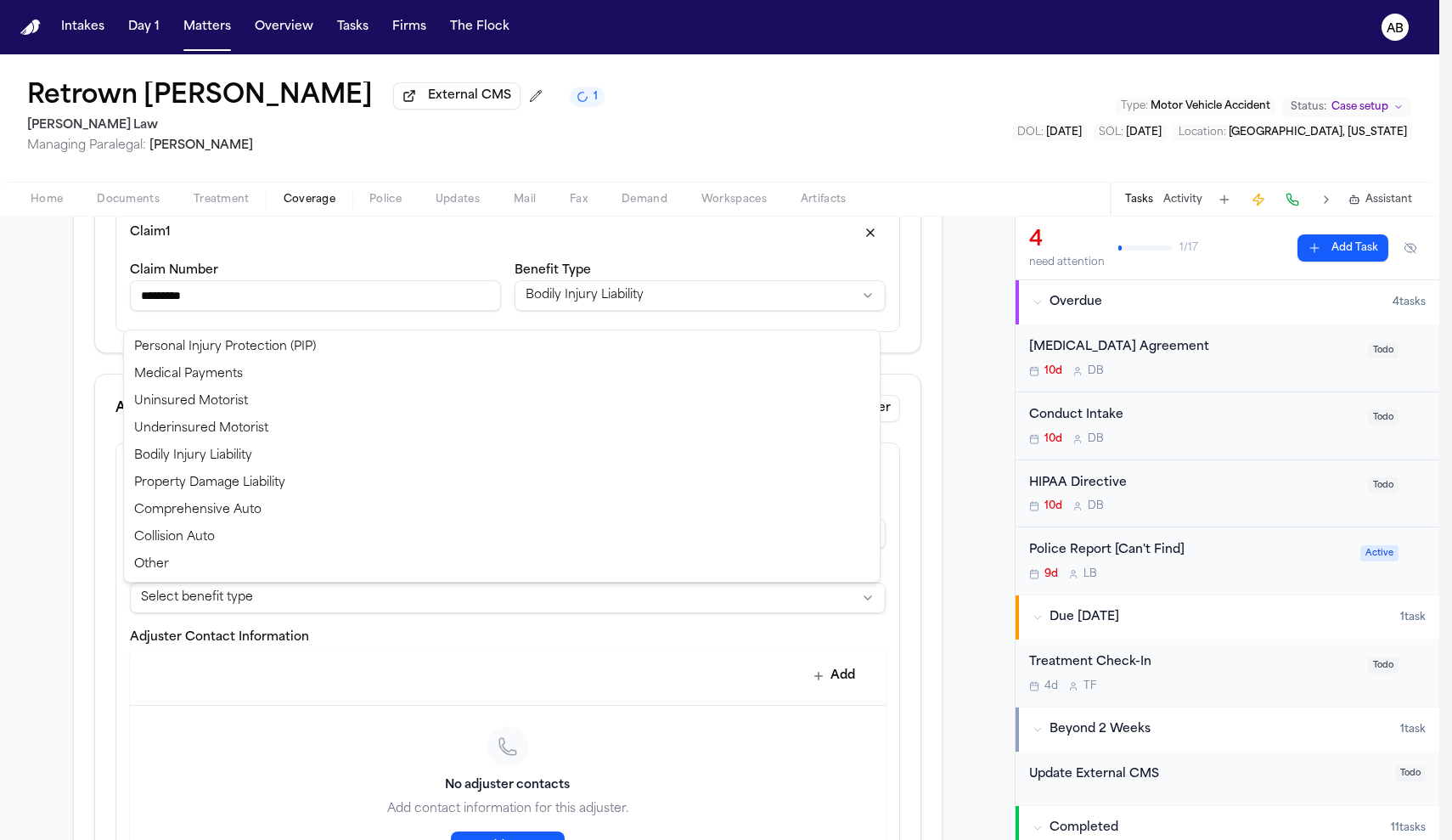
select select "**********"
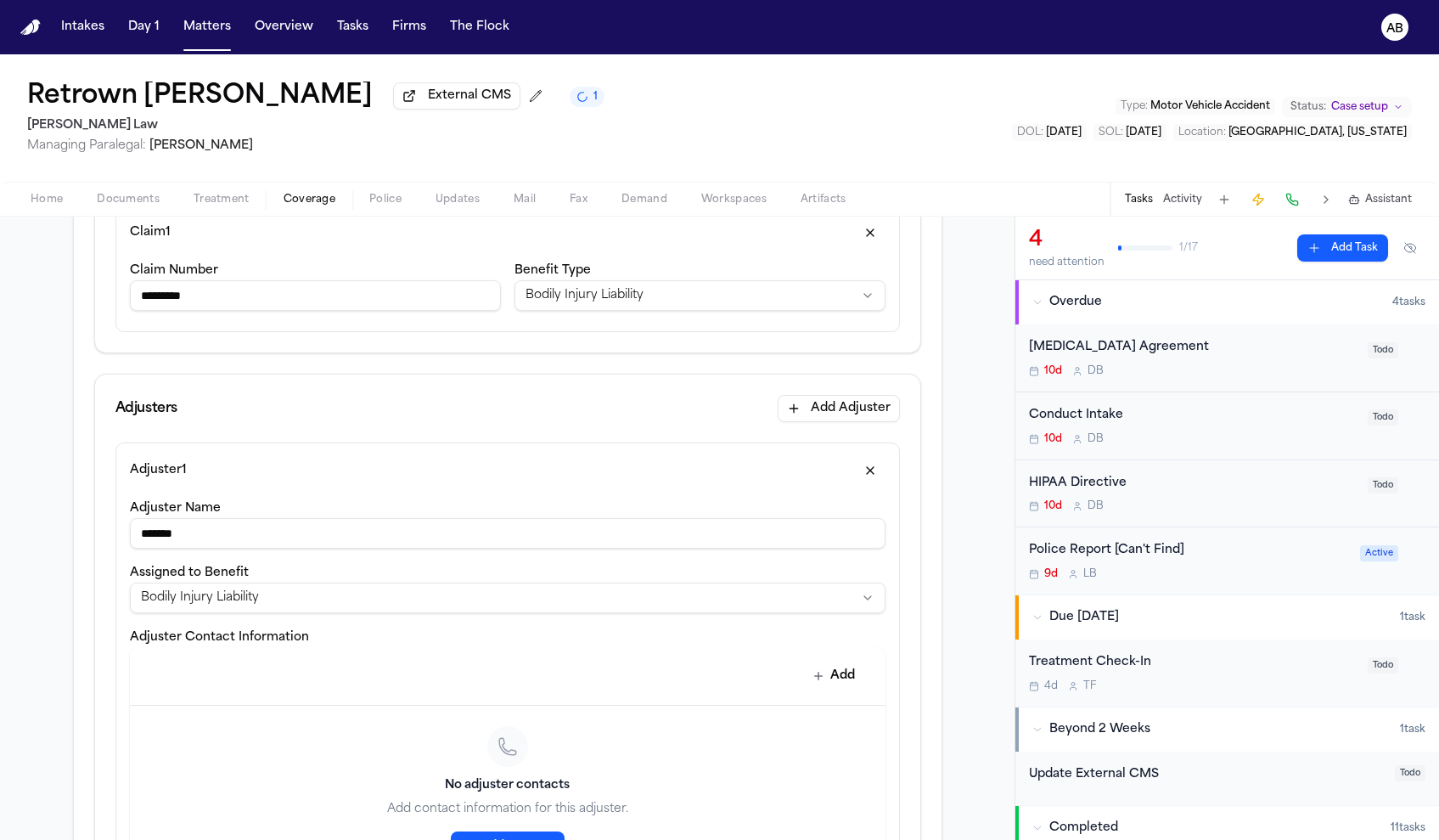
click at [257, 538] on input "******" at bounding box center [508, 533] width 755 height 31
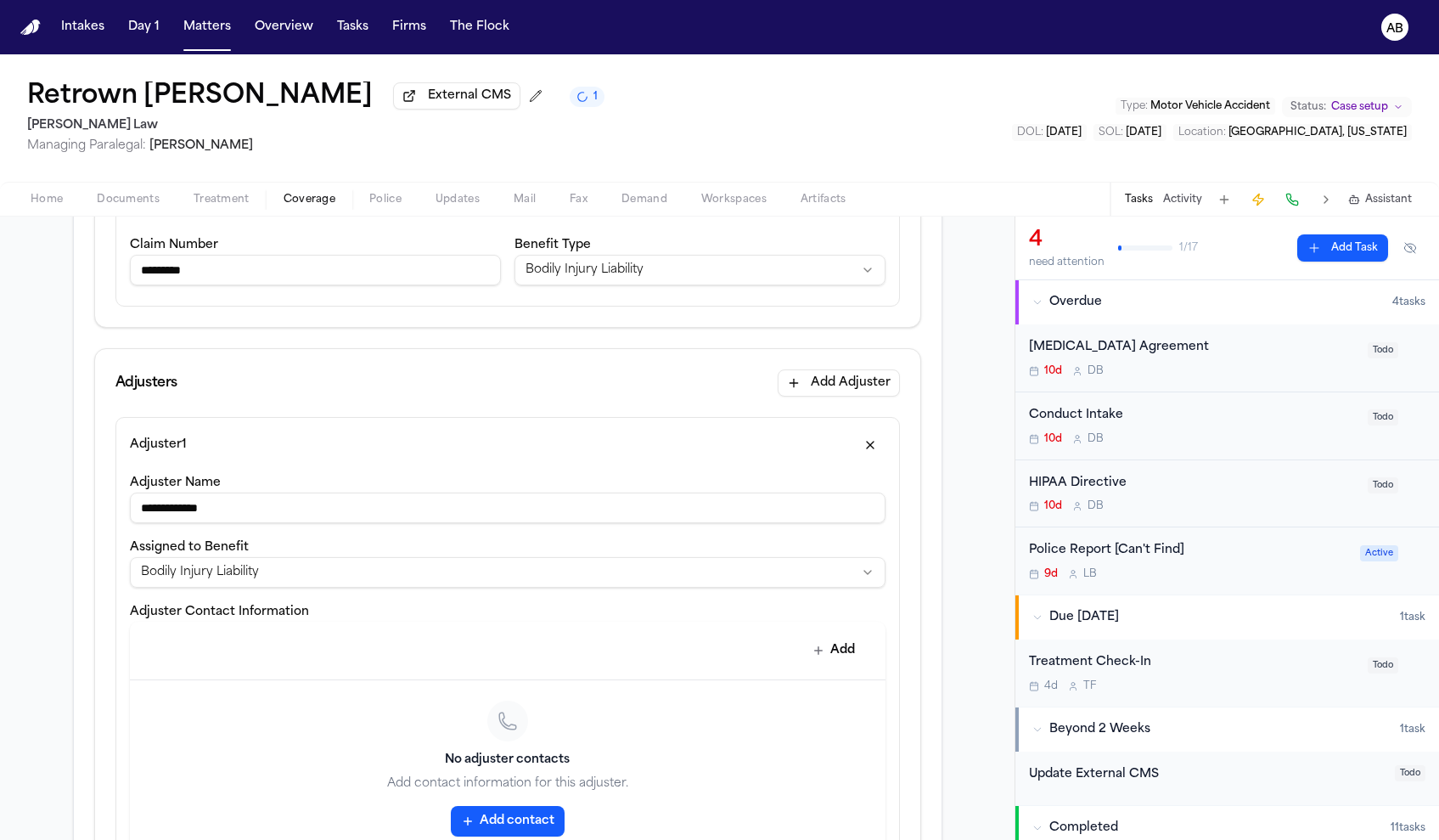
type input "**********"
click at [552, 828] on button "Add contact" at bounding box center [508, 821] width 114 height 31
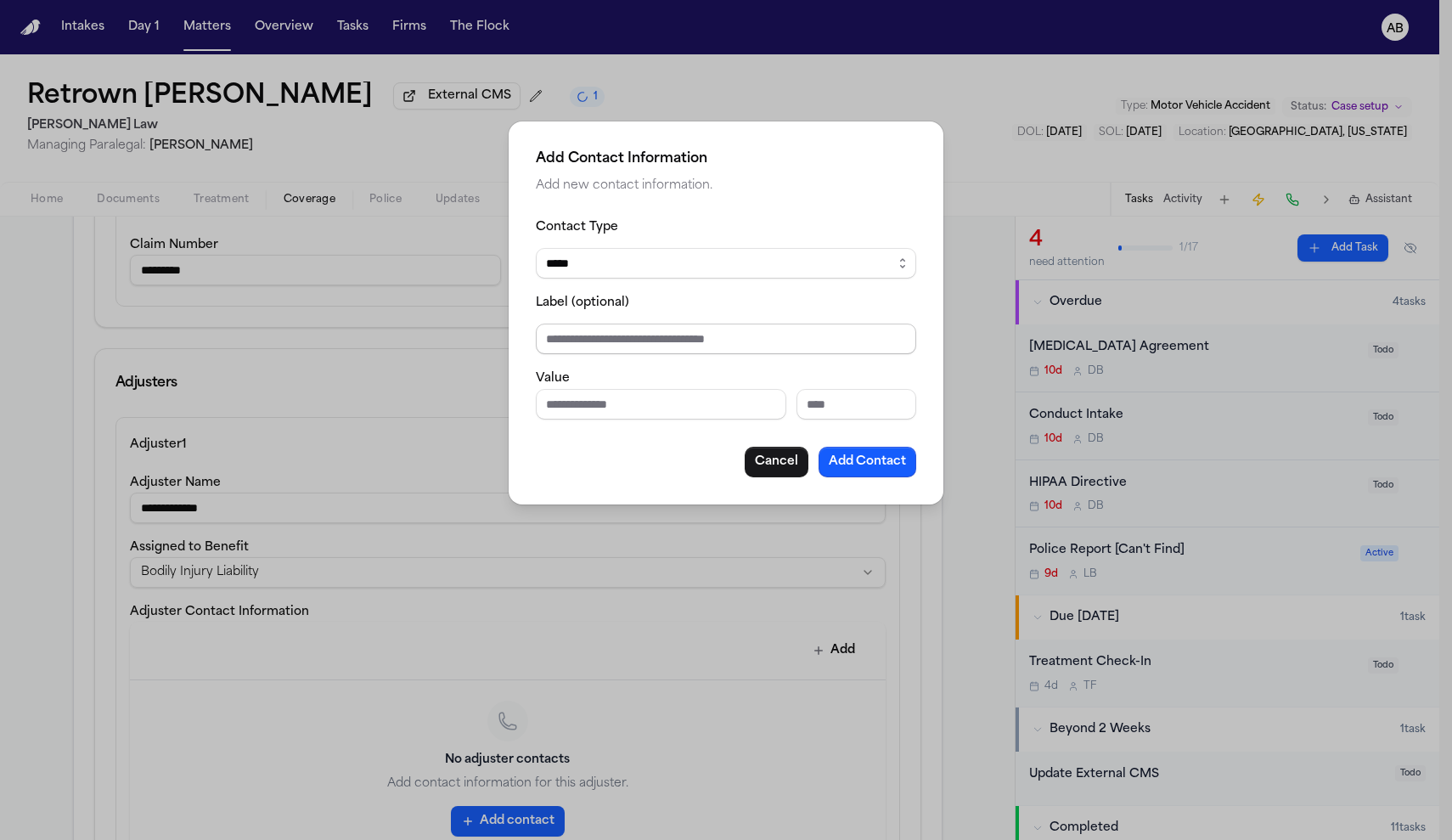
click at [669, 358] on fieldset "Contact Type ***** ***** ******* *** ***** Label (optional) Value" at bounding box center [726, 317] width 380 height 203
click at [636, 338] on input "Label (optional)" at bounding box center [726, 339] width 380 height 31
type input "**********"
click at [891, 468] on button "Add Contact" at bounding box center [867, 462] width 97 height 31
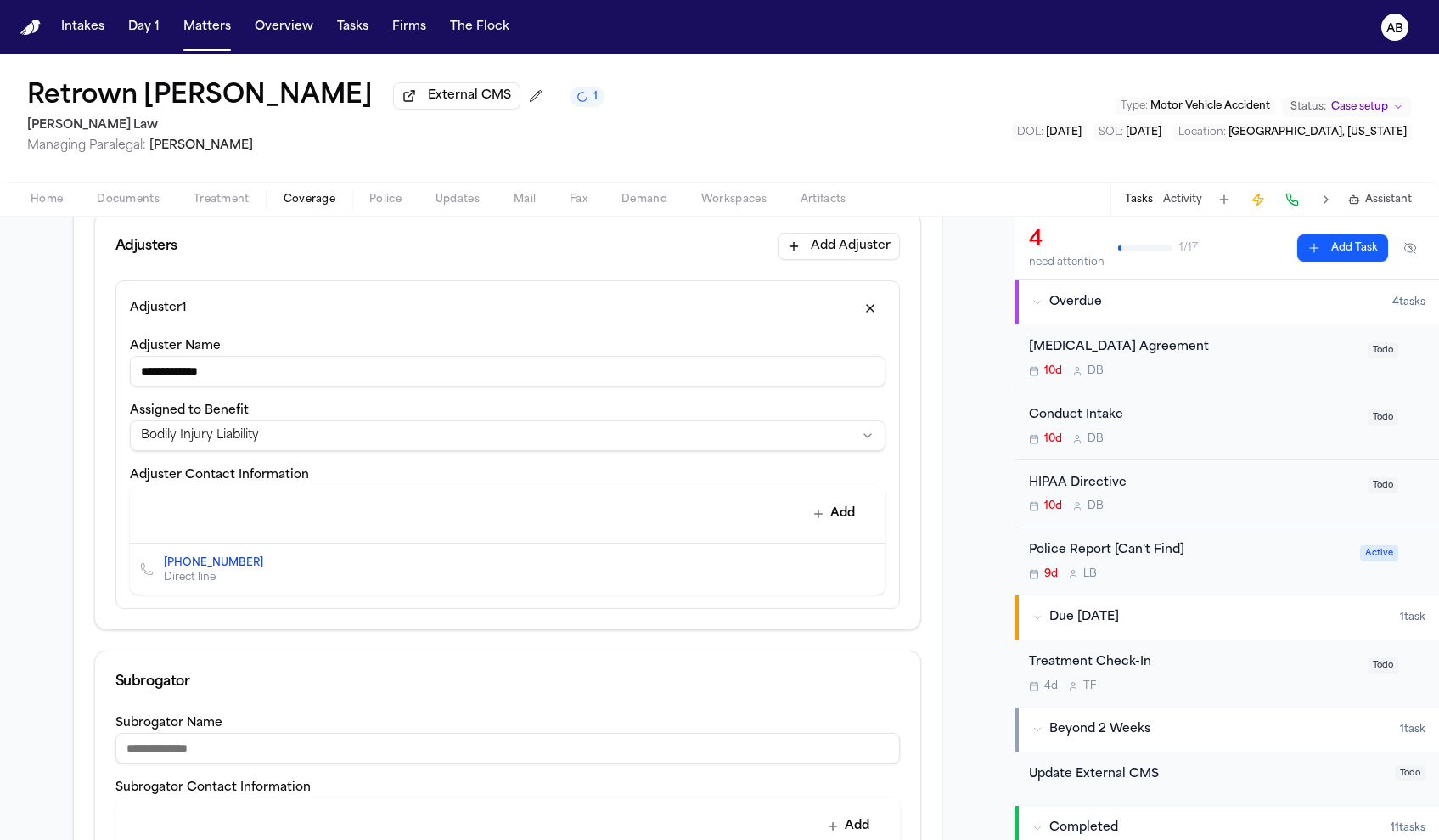
scroll to position [488, 0]
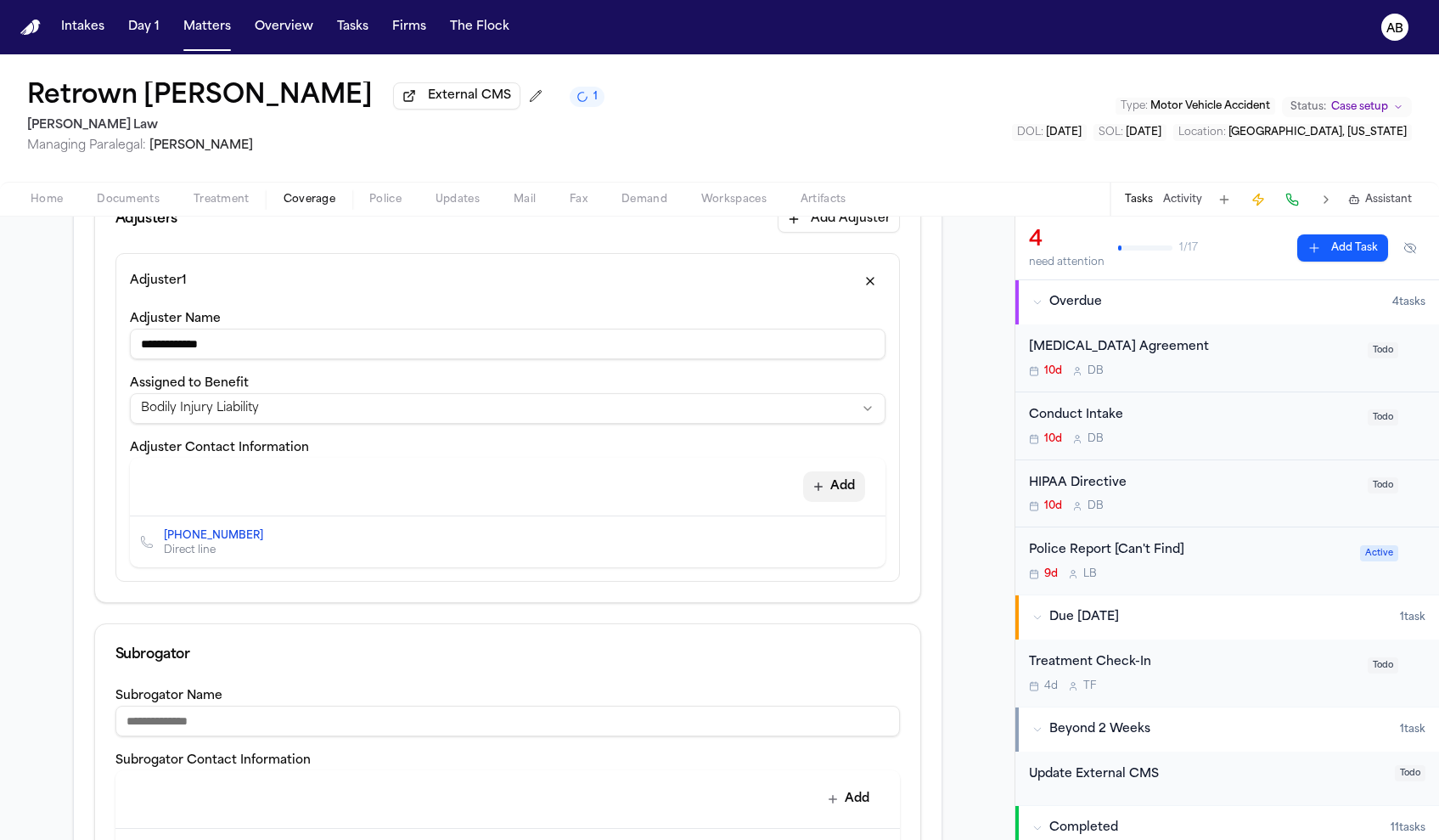
click at [812, 489] on icon "button" at bounding box center [819, 486] width 14 height 14
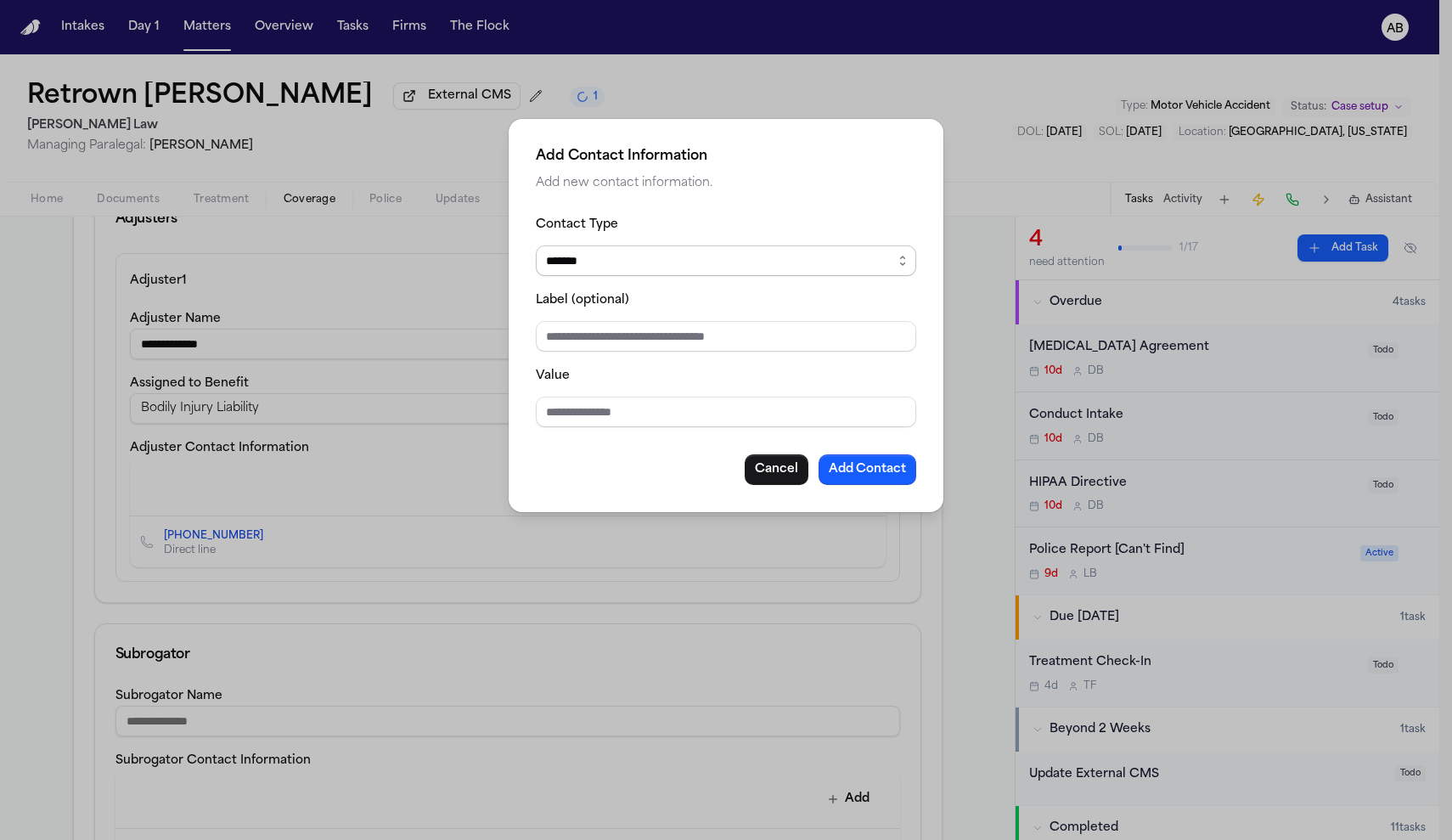
select select "*****"
click at [595, 423] on input "Value" at bounding box center [726, 412] width 380 height 31
type input "**********"
click at [691, 336] on input "Label (optional)" at bounding box center [726, 337] width 380 height 31
type input "**********"
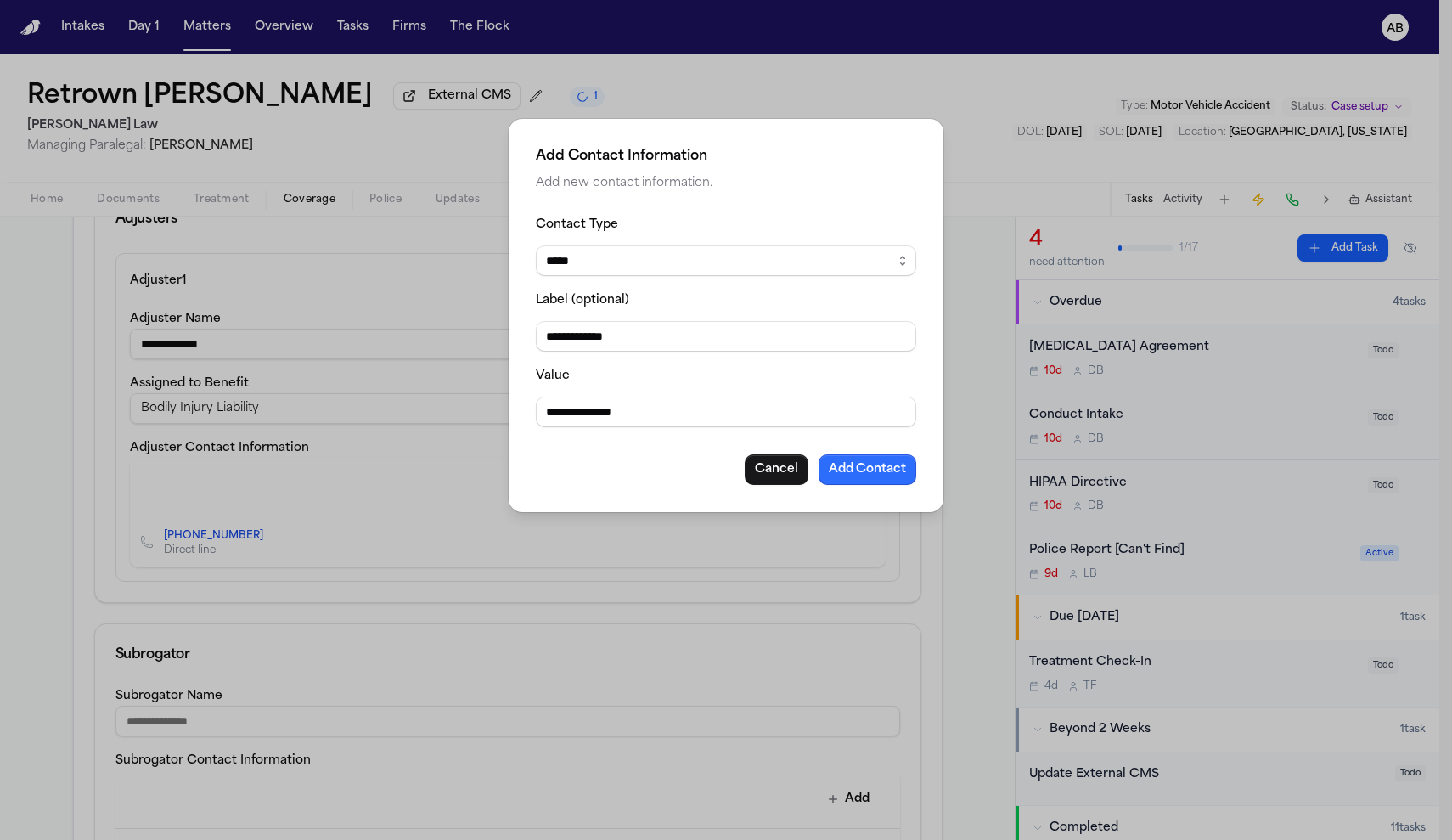
click at [861, 468] on button "Add Contact" at bounding box center [867, 470] width 97 height 31
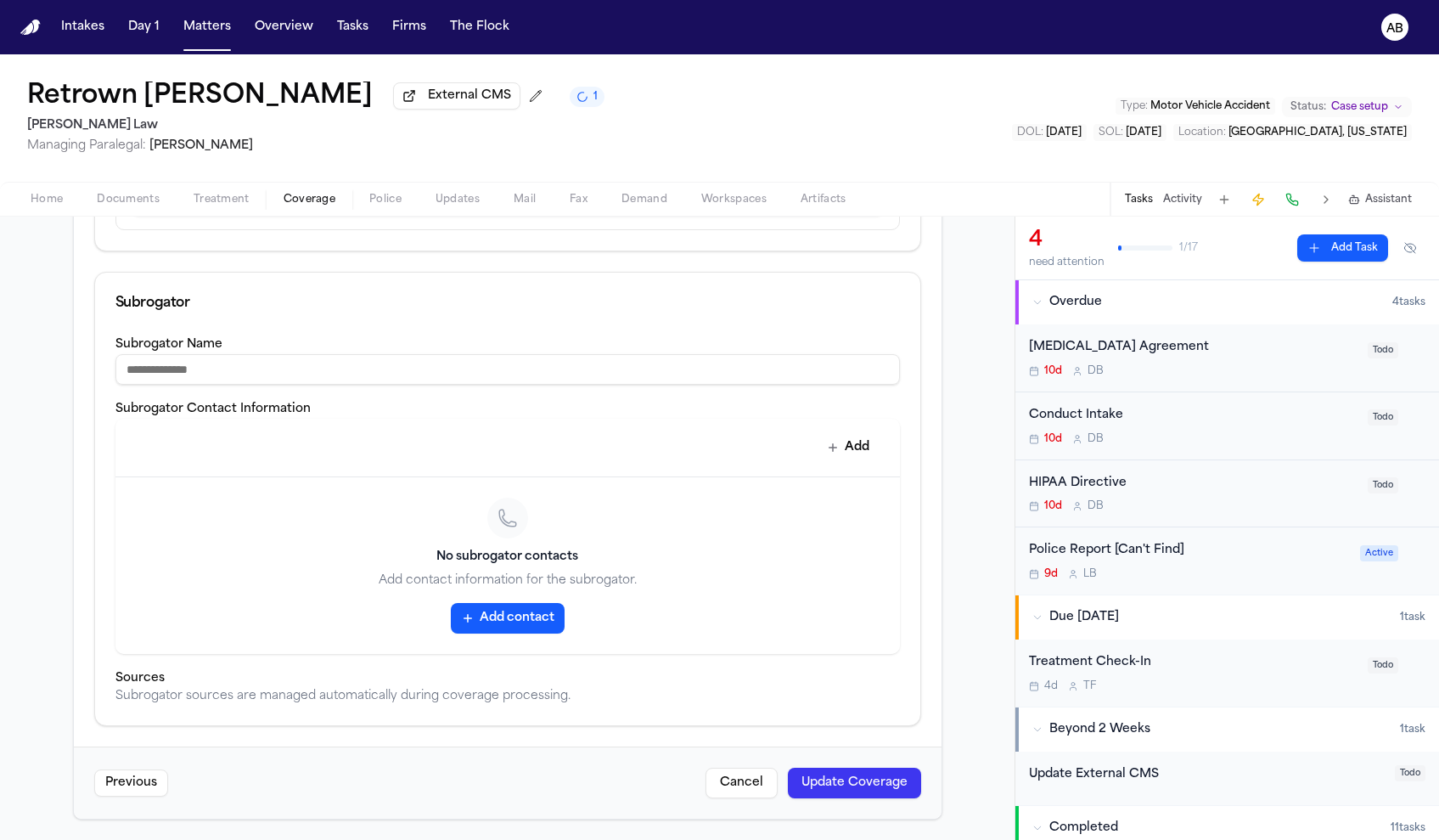
scroll to position [97, 0]
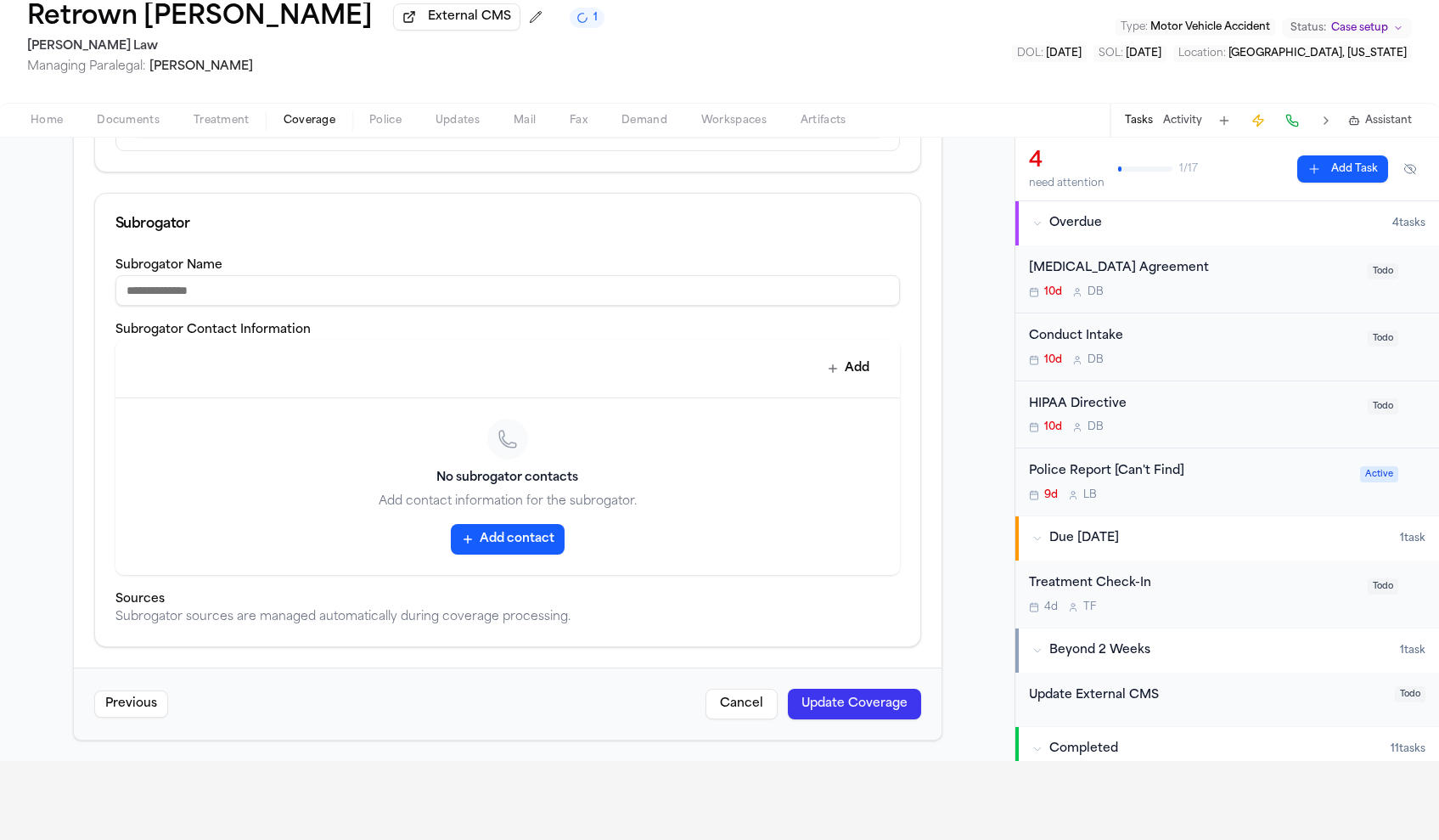
click at [841, 689] on button "Update Coverage" at bounding box center [855, 704] width 133 height 31
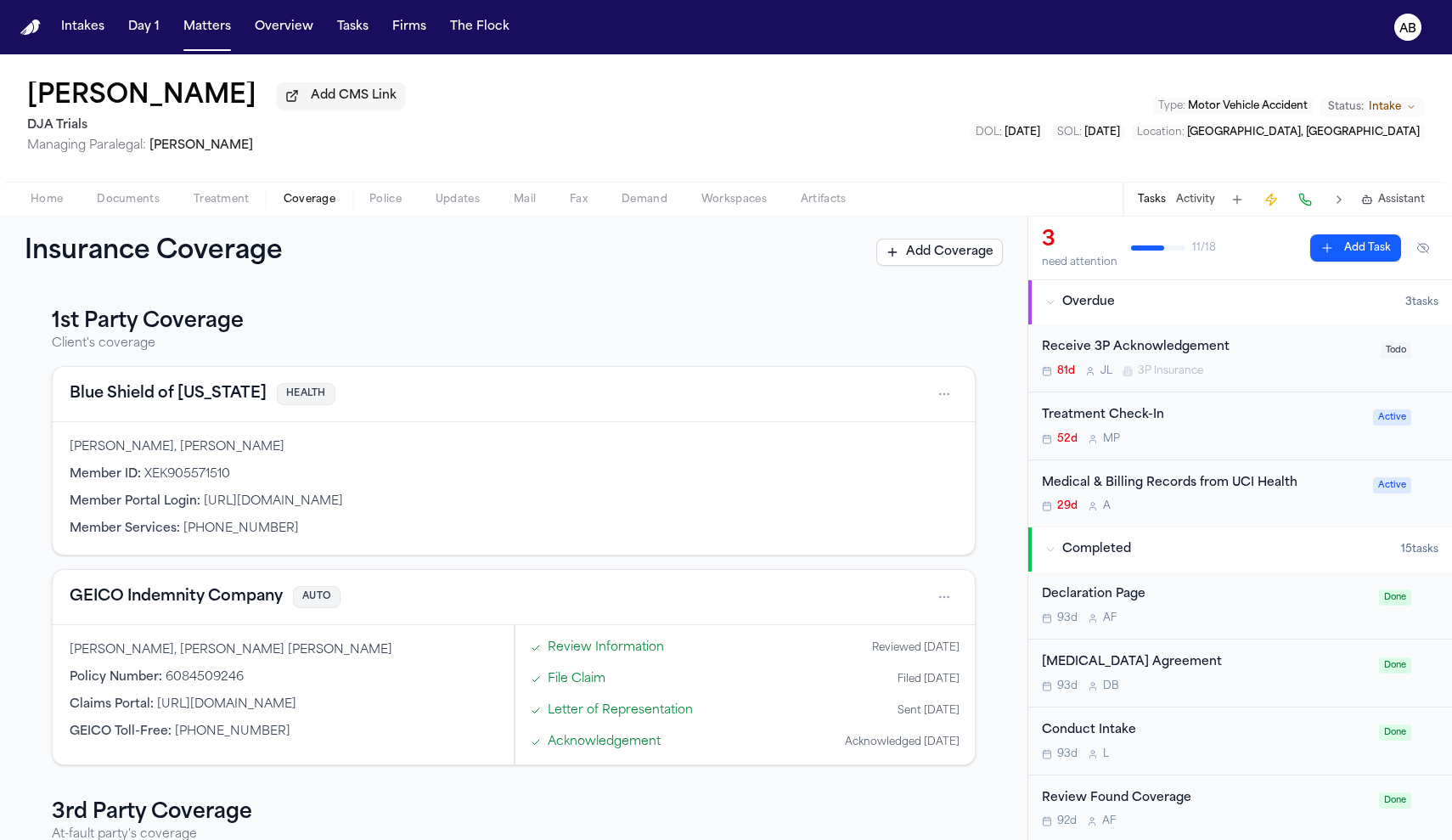
scroll to position [246, 0]
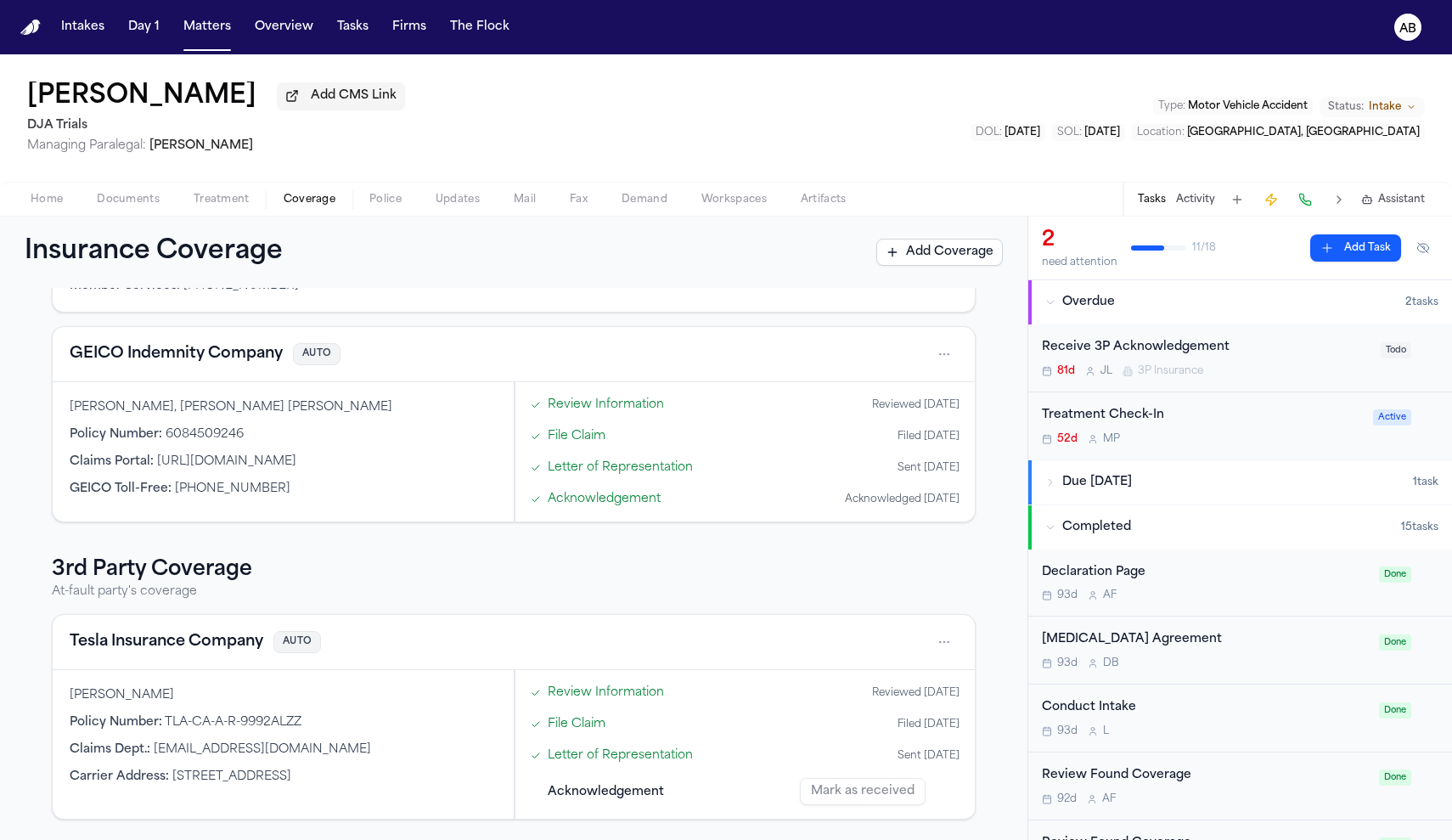
click at [315, 729] on div "Policy Number : TLA-CA-A-R-9992ALZZ" at bounding box center [283, 723] width 427 height 17
drag, startPoint x: 300, startPoint y: 723, endPoint x: 162, endPoint y: 721, distance: 138.0
click at [162, 721] on div "Policy Number : TLA-CA-A-R-9992ALZZ" at bounding box center [283, 723] width 427 height 17
copy div "TLA-CA-A-R-9992ALZZ"
click at [1273, 373] on div "81d [PERSON_NAME] 3P Insurance" at bounding box center [1206, 371] width 328 height 14
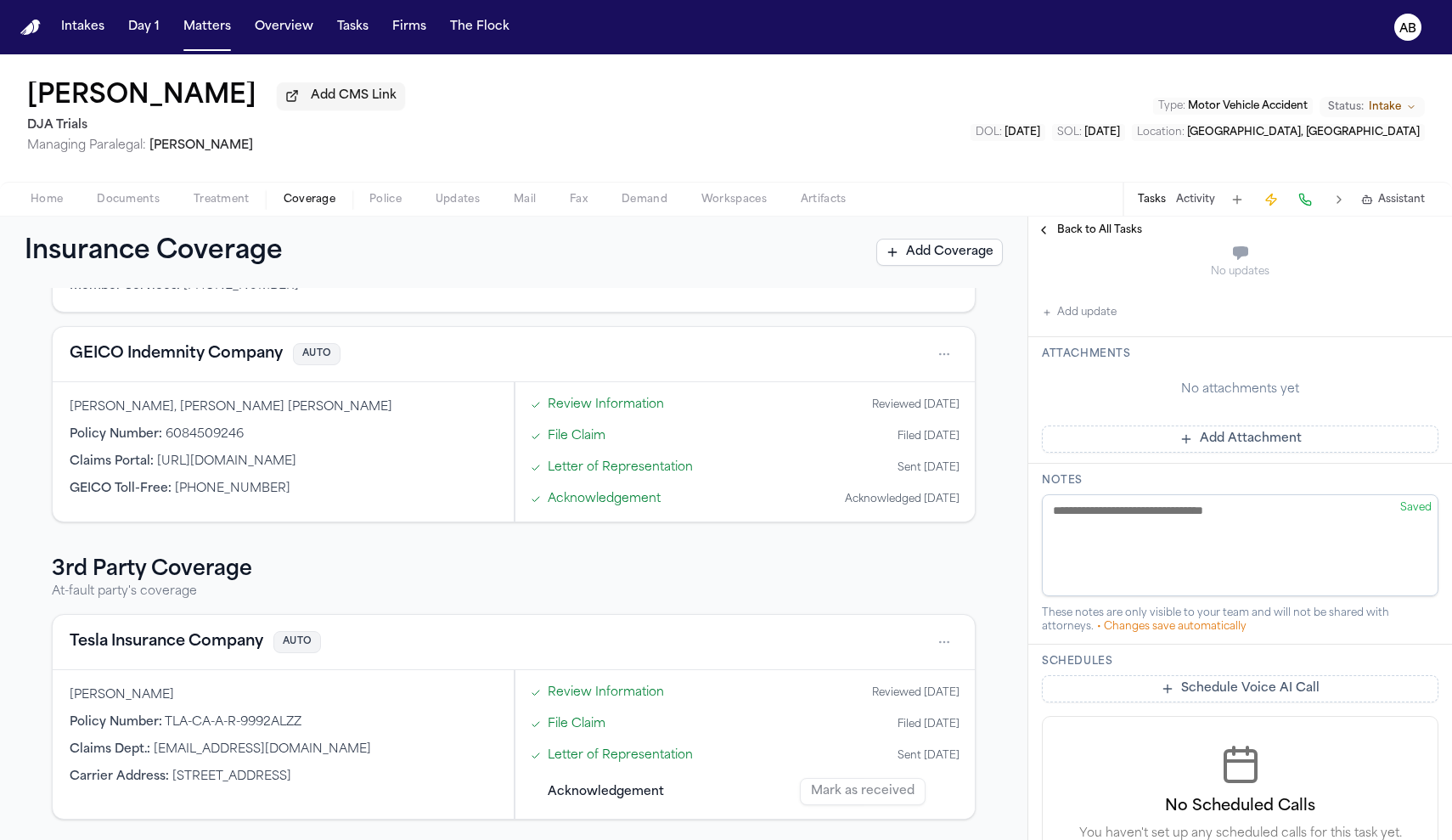
scroll to position [402, 0]
click at [1129, 509] on textarea at bounding box center [1240, 541] width 397 height 102
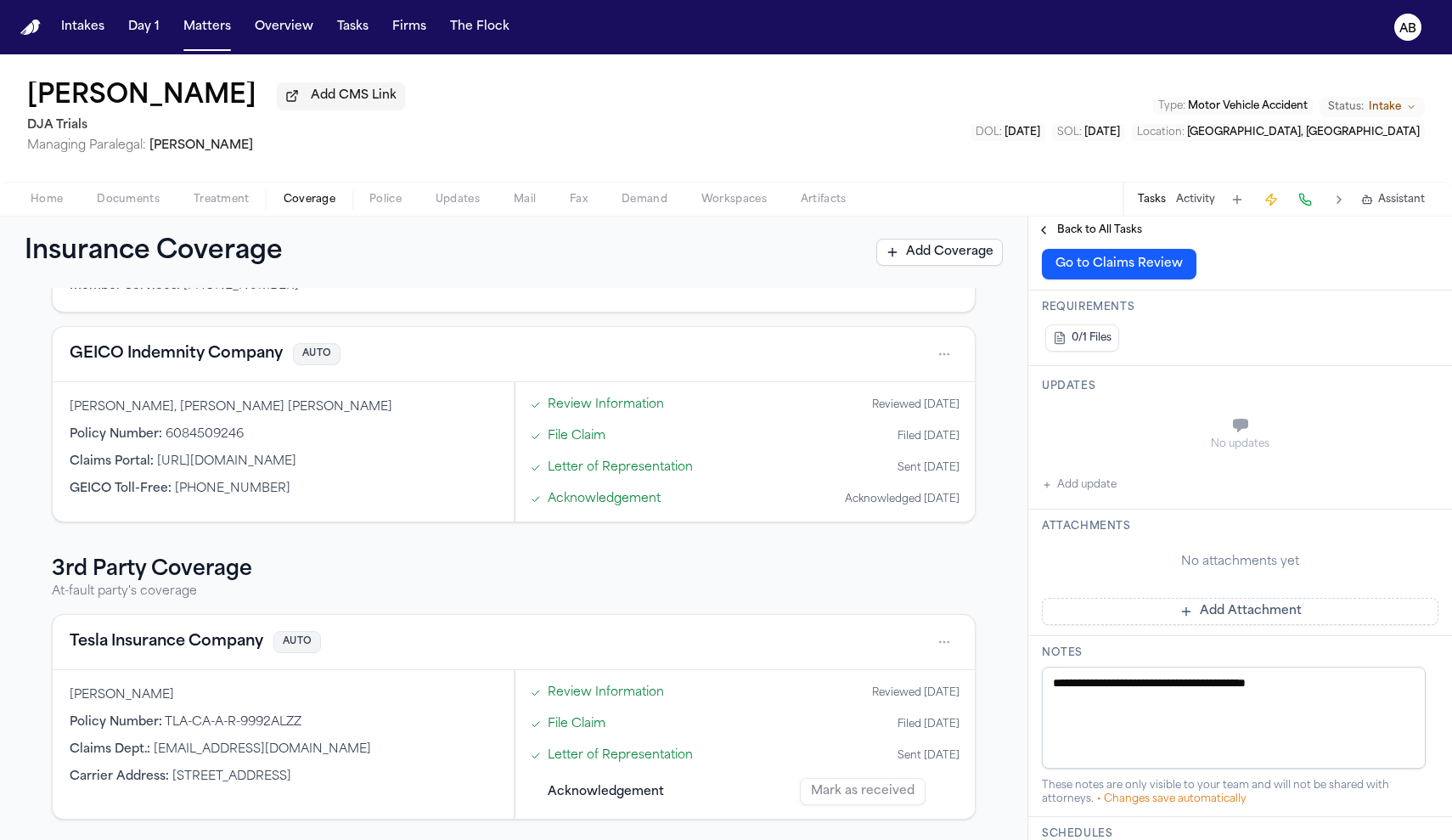
scroll to position [0, 0]
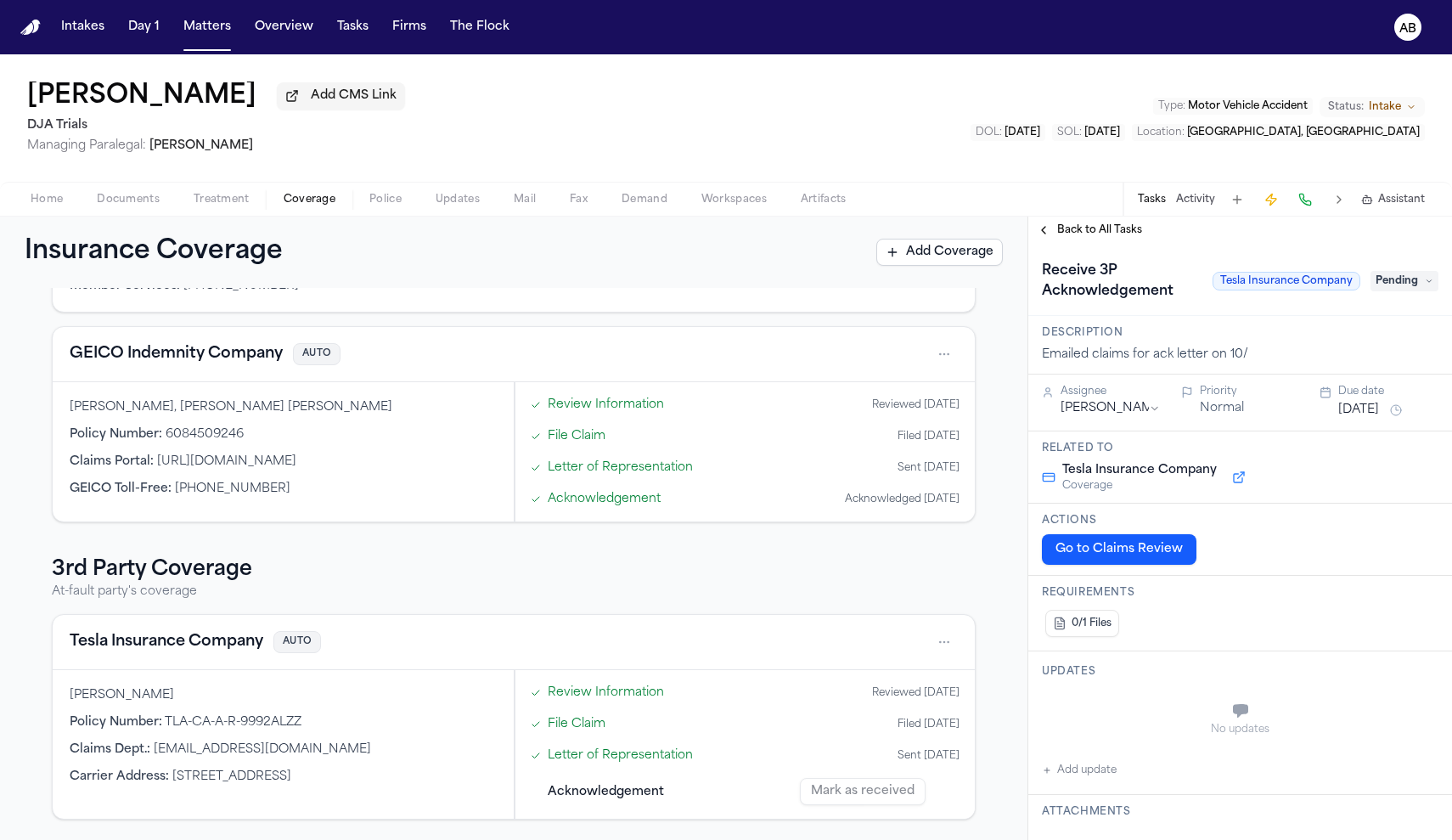
type textarea "**********"
click at [1143, 415] on html "Intakes Day 1 Matters Overview Tasks Firms The Flock AB [PERSON_NAME] Add CMS L…" at bounding box center [726, 420] width 1452 height 840
click at [1354, 410] on button "[DATE]" at bounding box center [1359, 410] width 41 height 17
click at [1380, 585] on button "16" at bounding box center [1373, 582] width 27 height 27
click at [1279, 329] on h3 "Description" at bounding box center [1240, 332] width 397 height 14
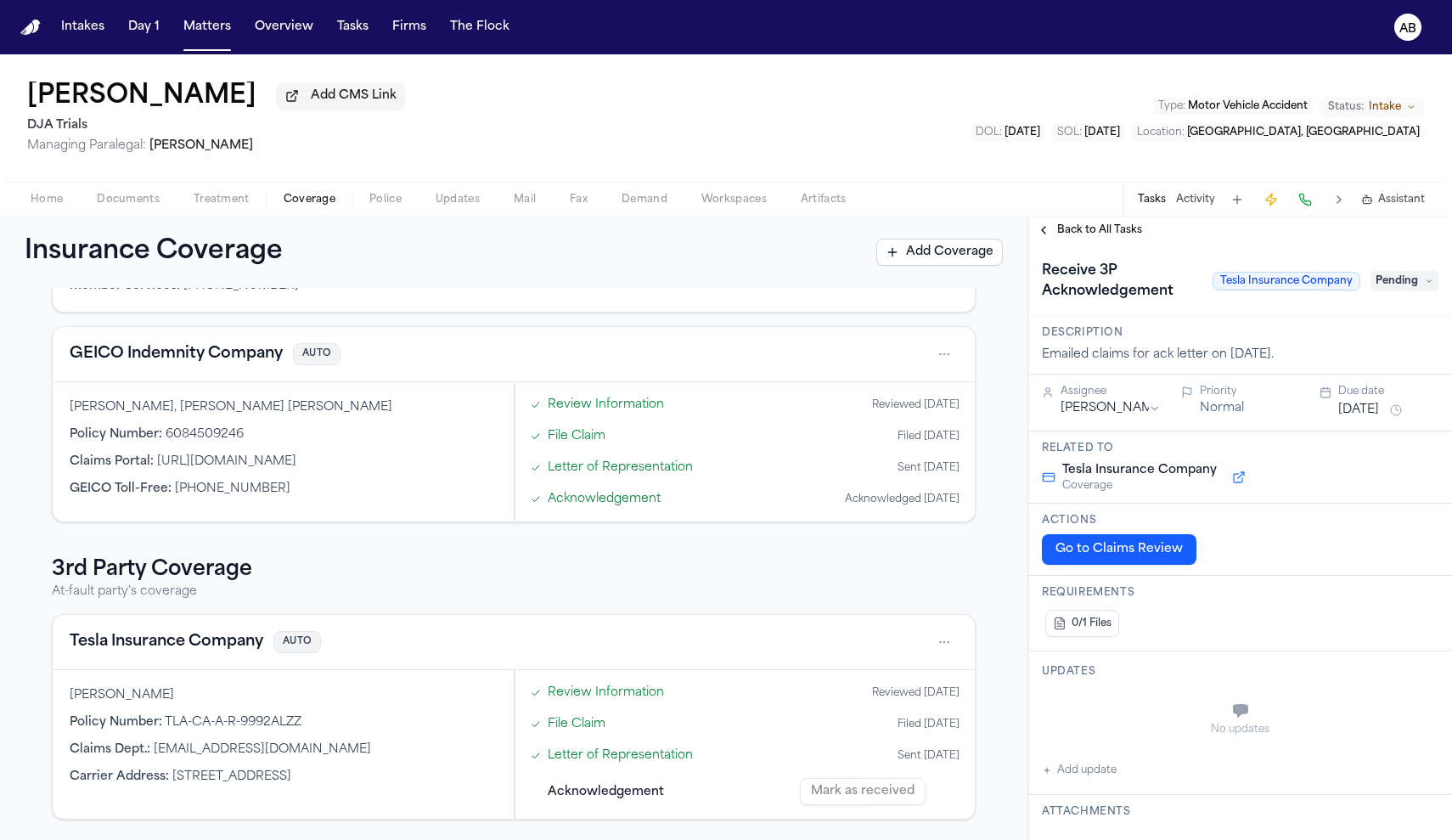
click at [1098, 243] on div "Back to All Tasks" at bounding box center [1240, 230] width 424 height 27
click at [1096, 237] on span "Back to All Tasks" at bounding box center [1099, 230] width 85 height 14
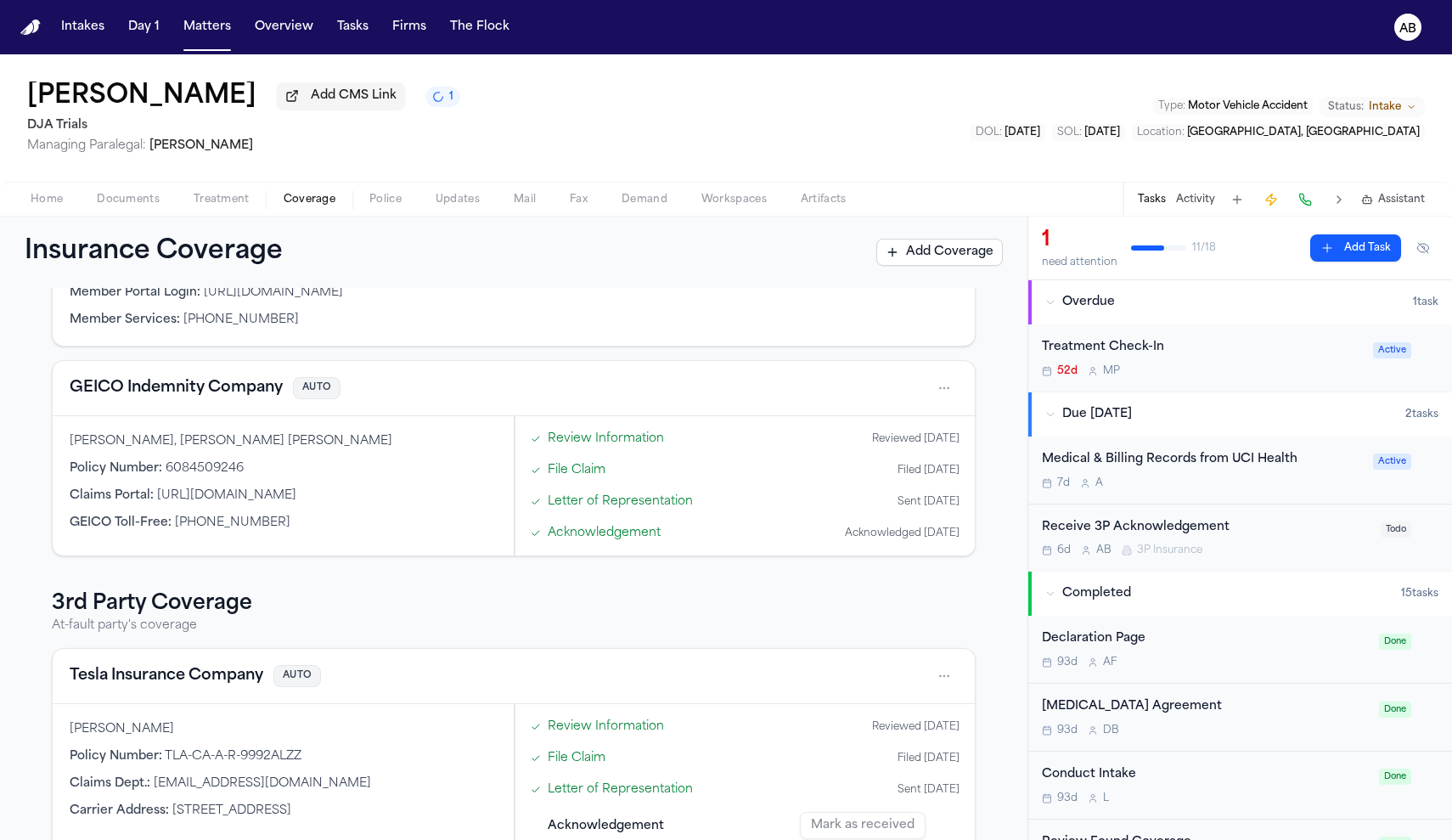
scroll to position [126, 0]
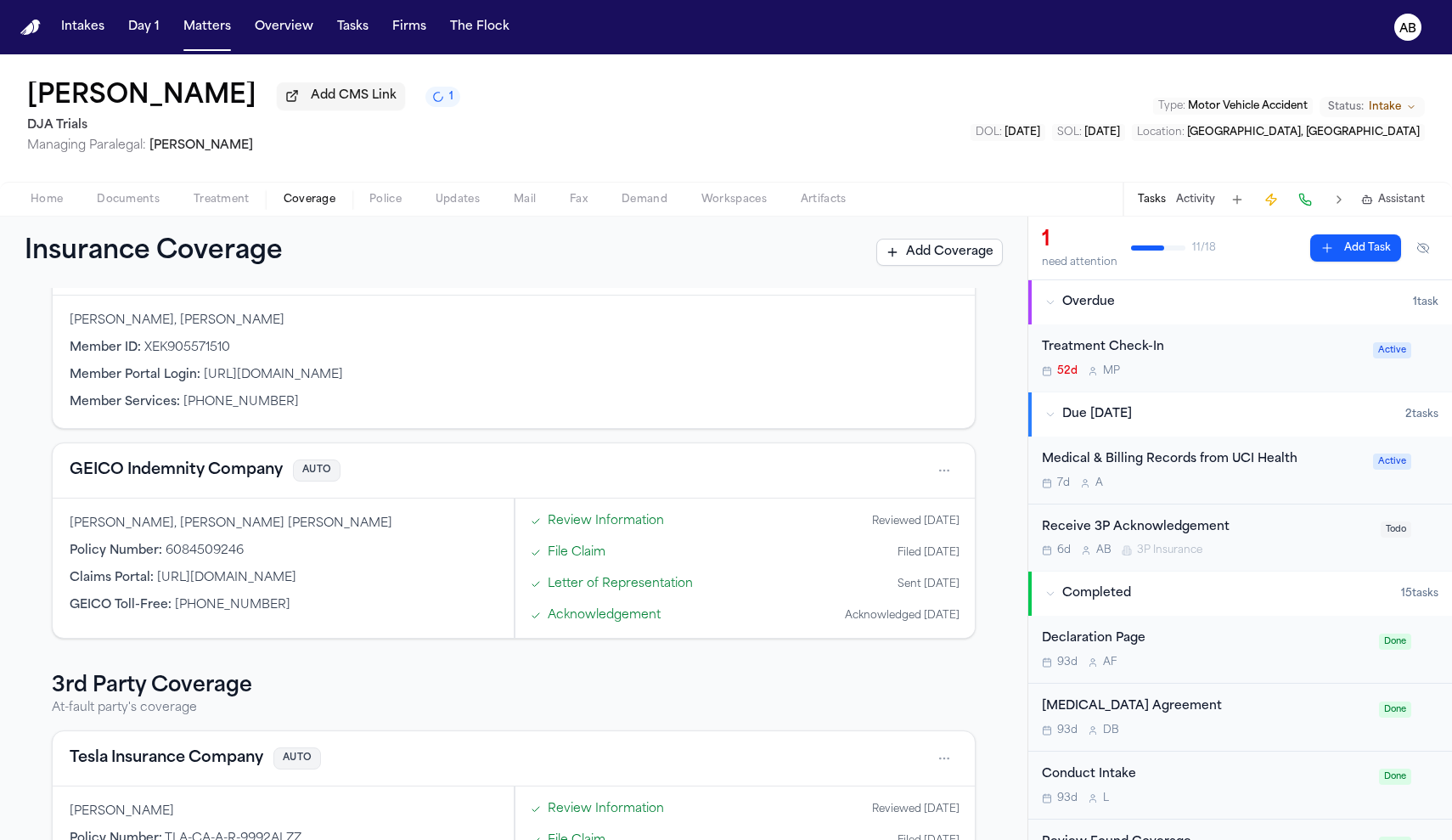
click at [1194, 206] on button "Activity" at bounding box center [1196, 200] width 39 height 14
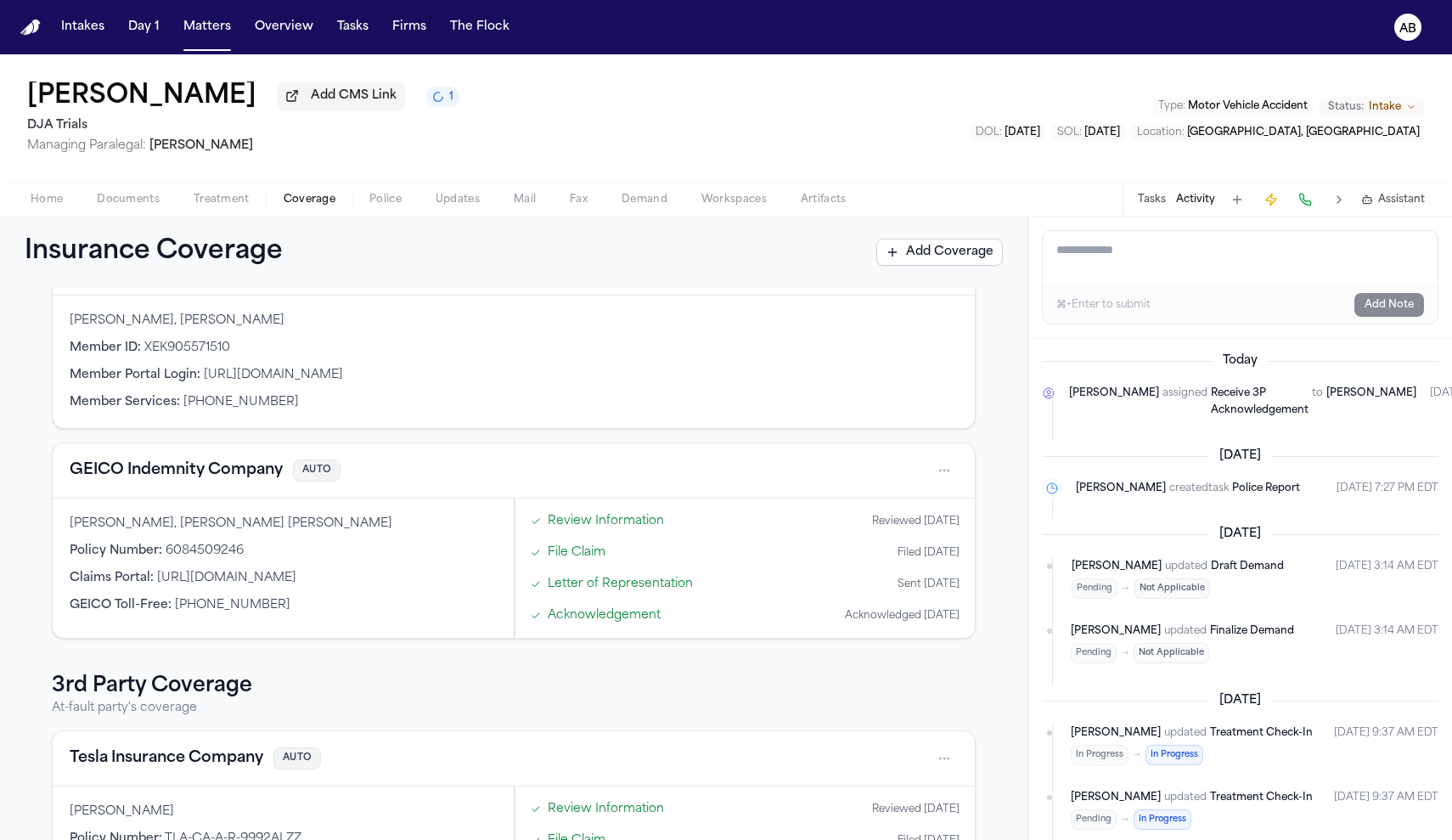
click at [1185, 266] on textarea "Add a note to this matter" at bounding box center [1240, 258] width 395 height 55
type textarea "**********"
click at [1403, 302] on button "Add Note" at bounding box center [1389, 305] width 69 height 24
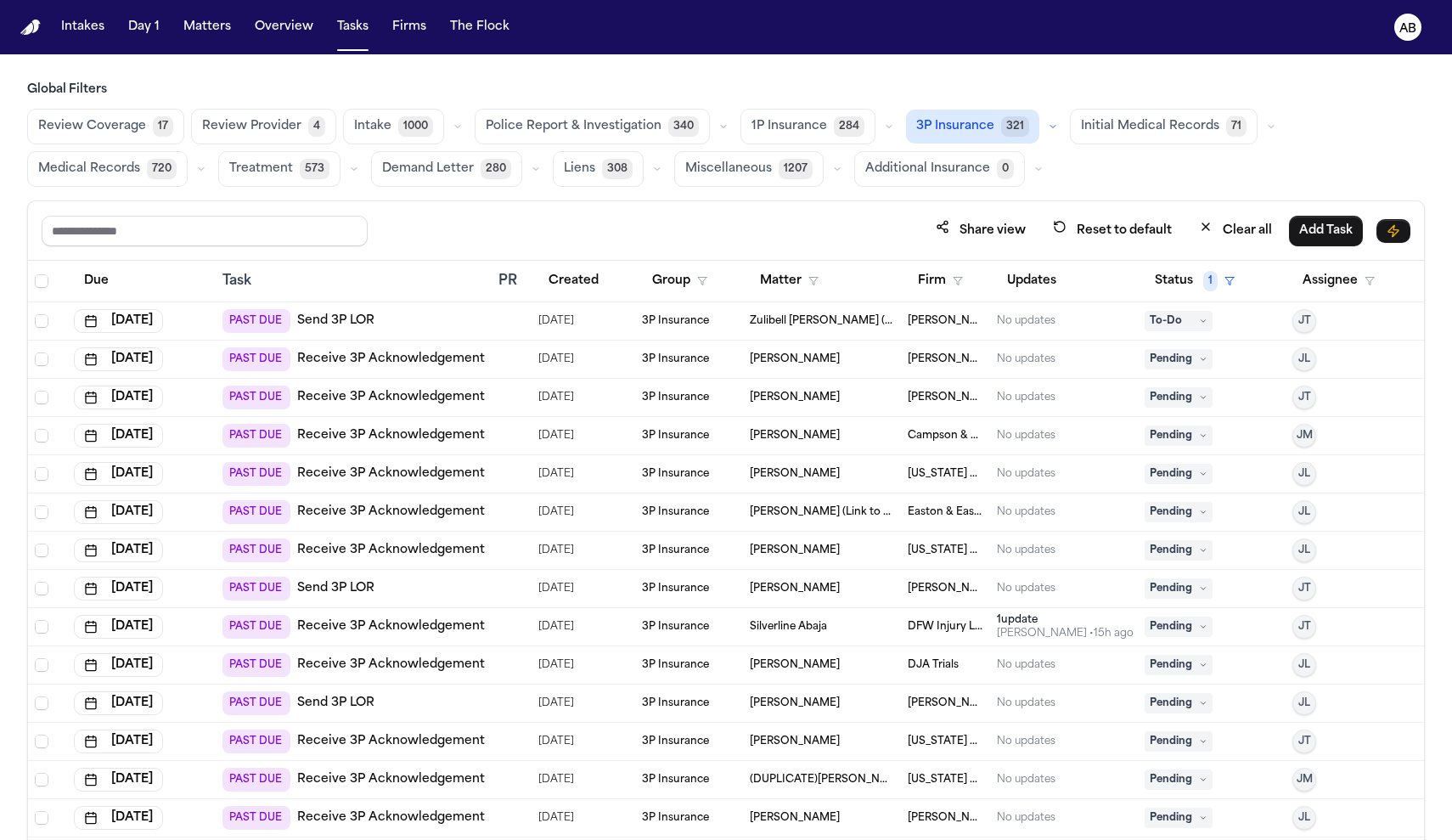
scroll to position [543, 0]
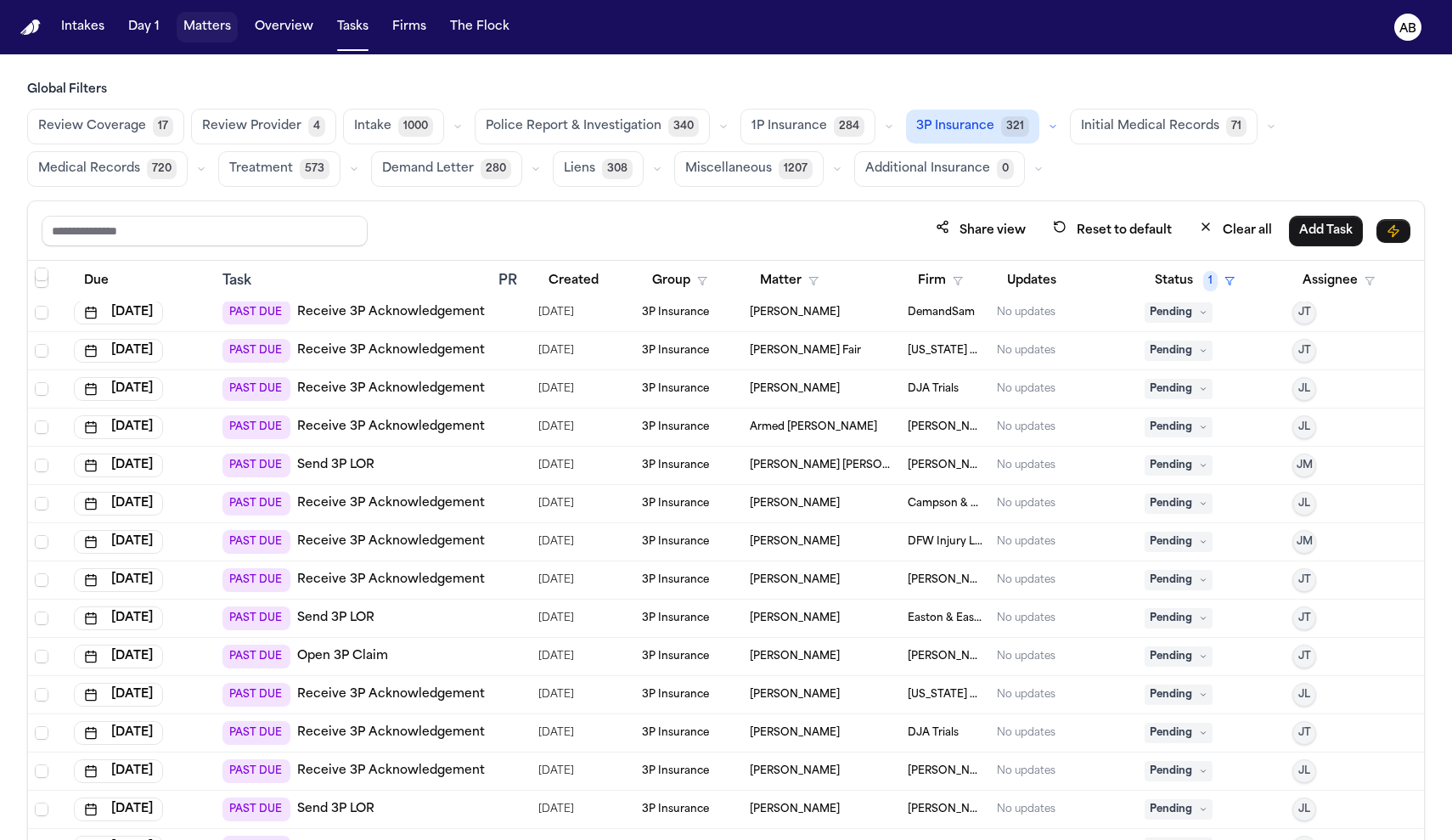
click at [221, 28] on button "Matters" at bounding box center [208, 27] width 62 height 31
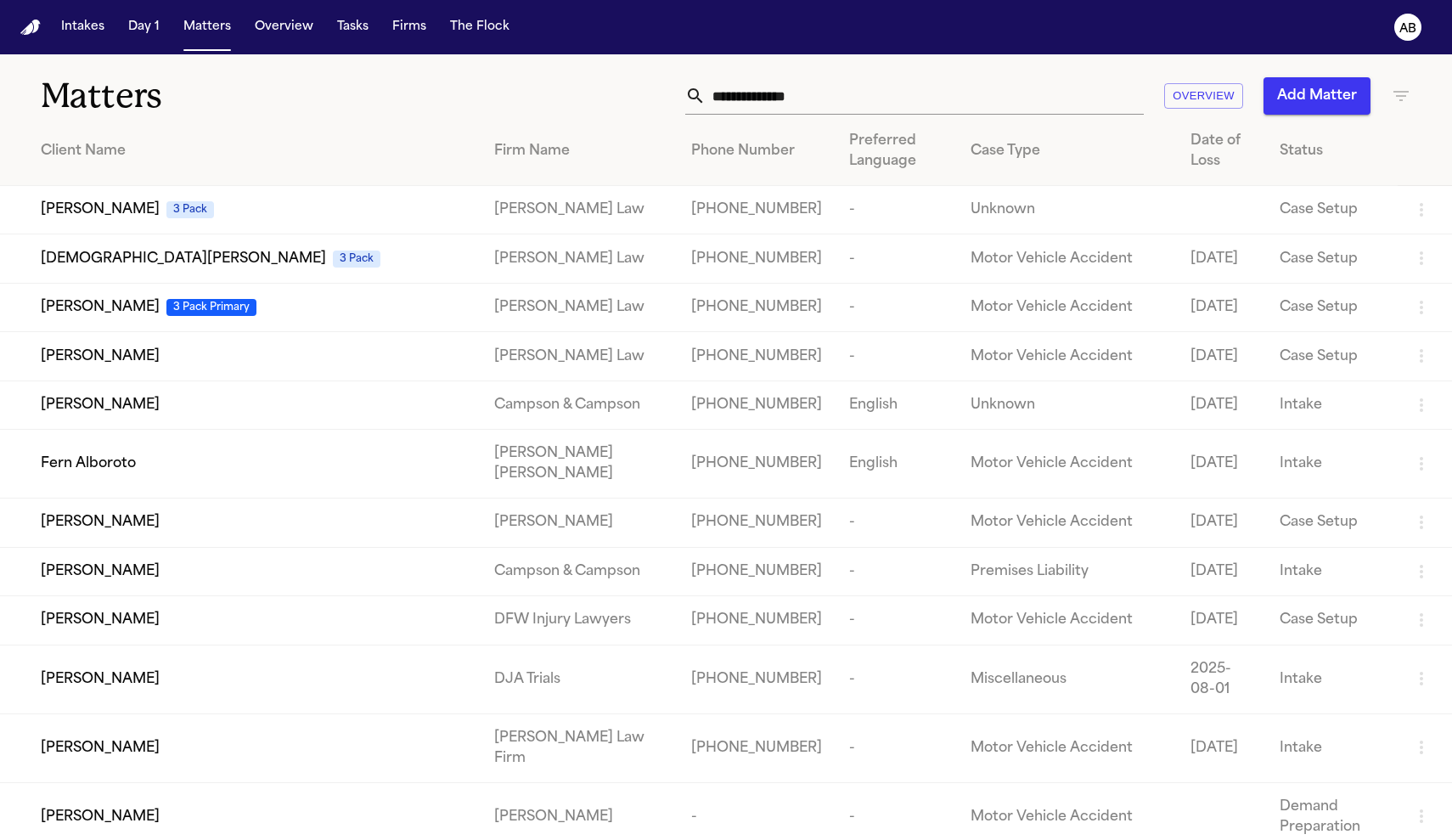
click at [744, 102] on input "text" at bounding box center [925, 96] width 438 height 38
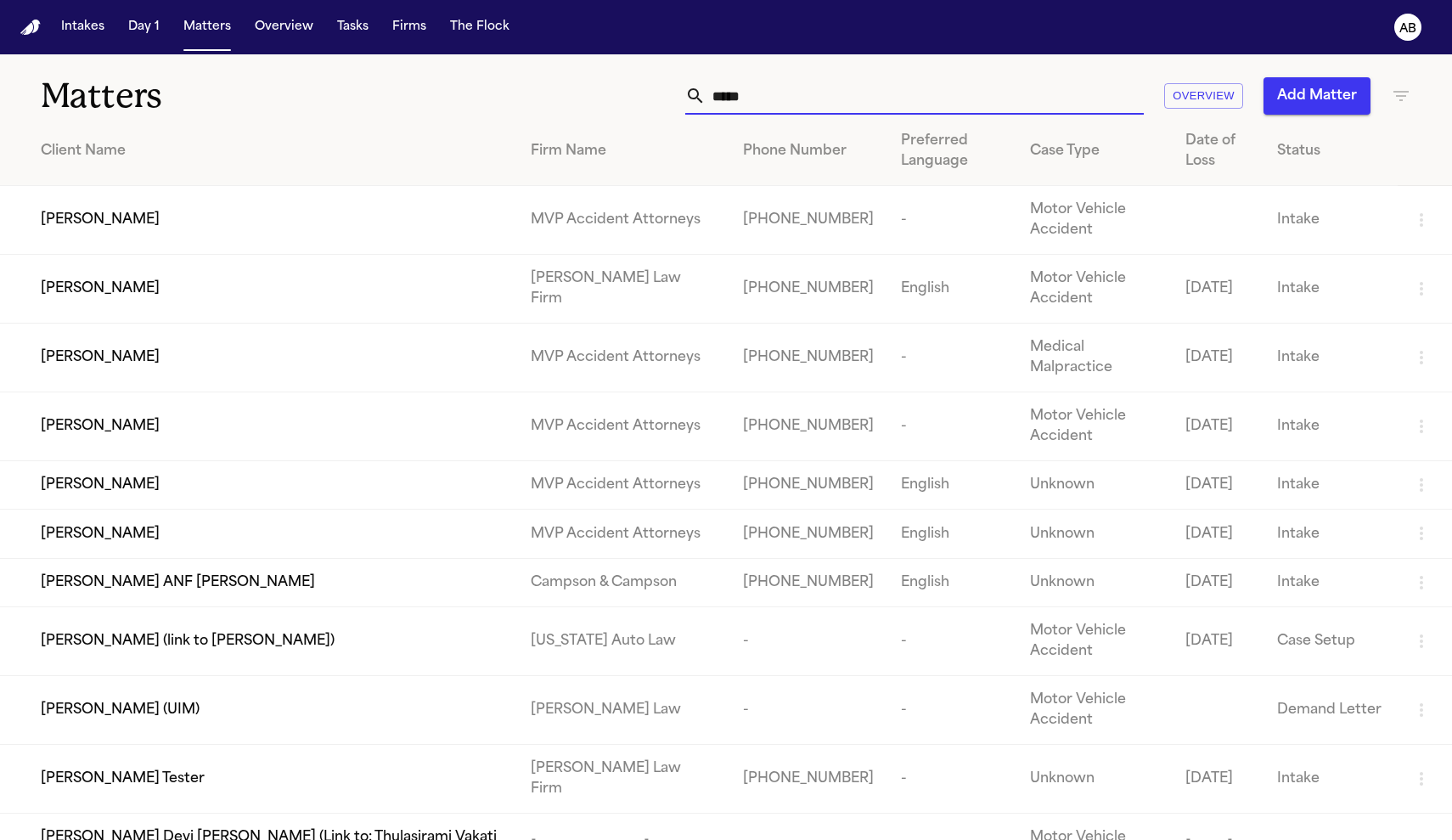
type input "*****"
click at [133, 284] on span "Michael Matos" at bounding box center [100, 289] width 119 height 21
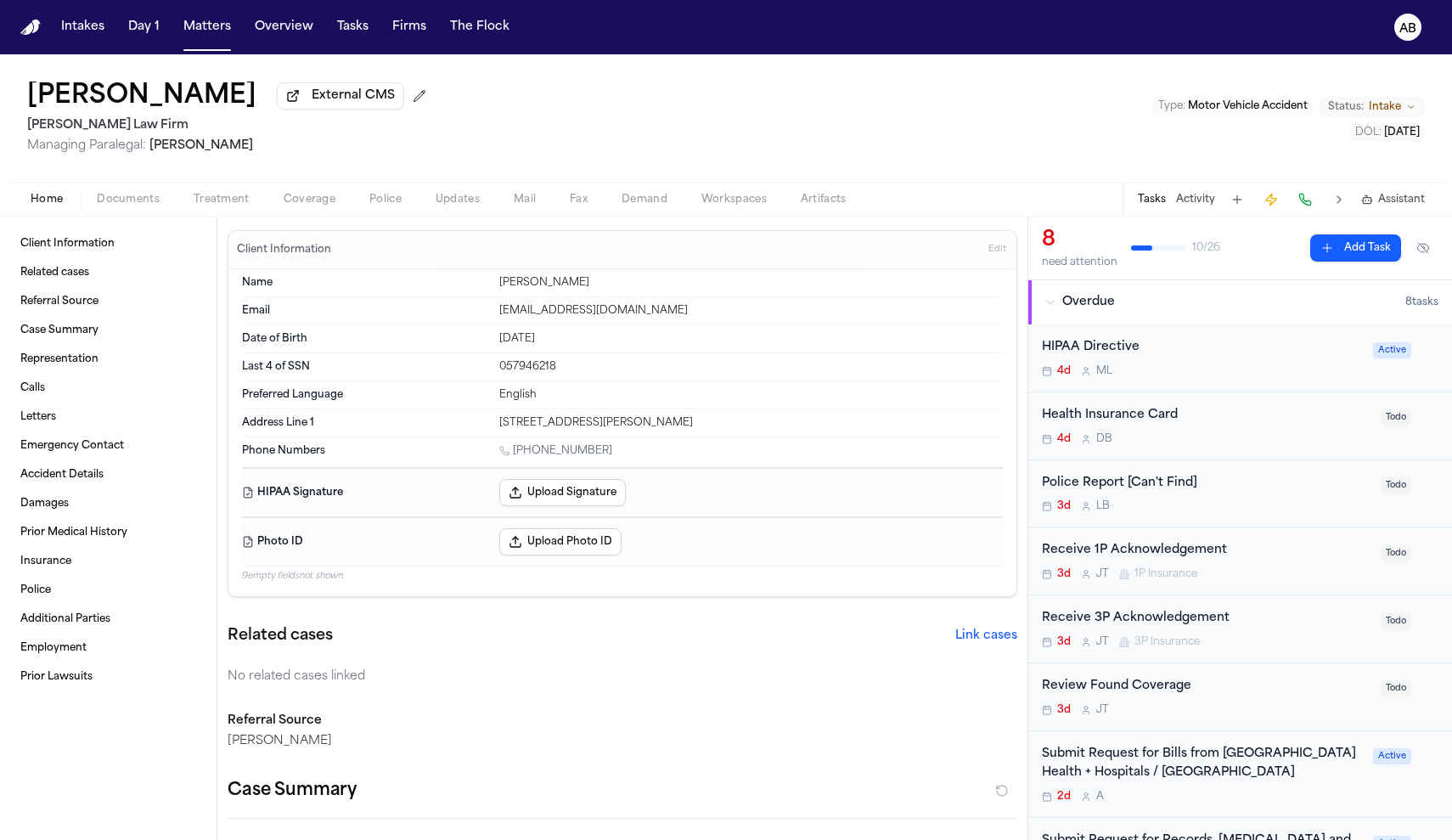
click at [323, 206] on span "Coverage" at bounding box center [309, 200] width 52 height 14
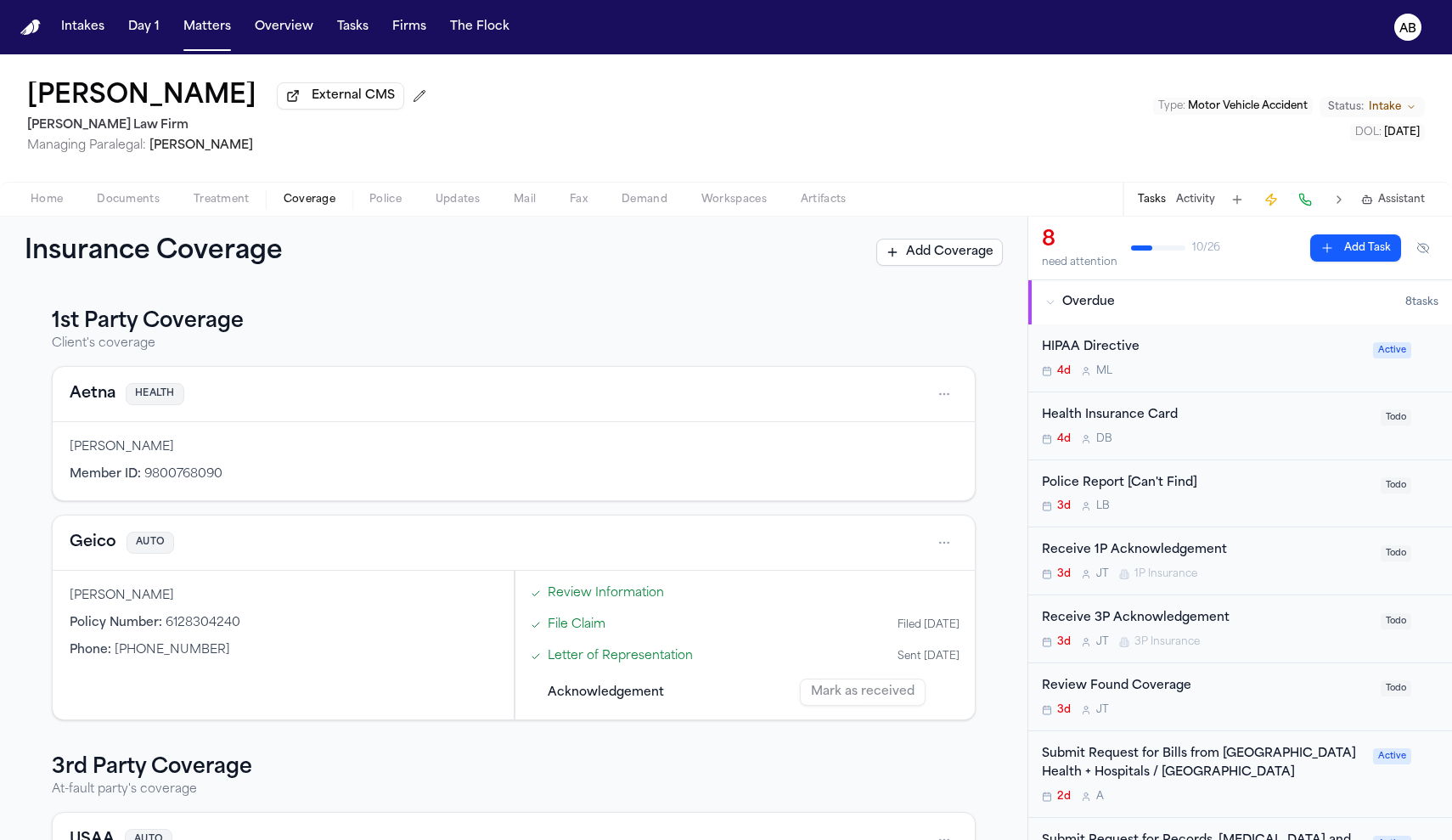
click at [215, 197] on span "Treatment" at bounding box center [222, 200] width 56 height 14
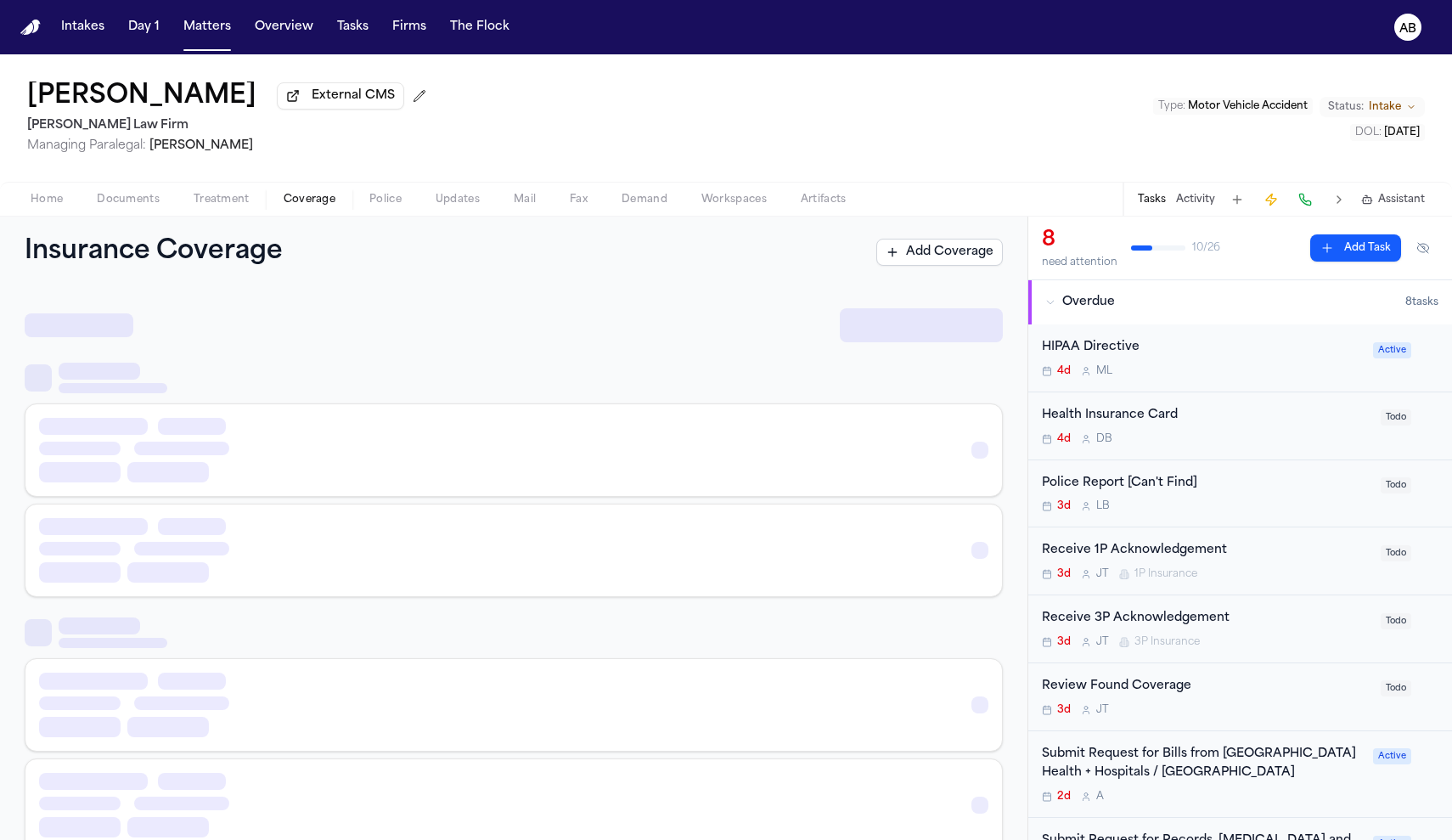
click at [306, 203] on span "Coverage" at bounding box center [309, 200] width 52 height 14
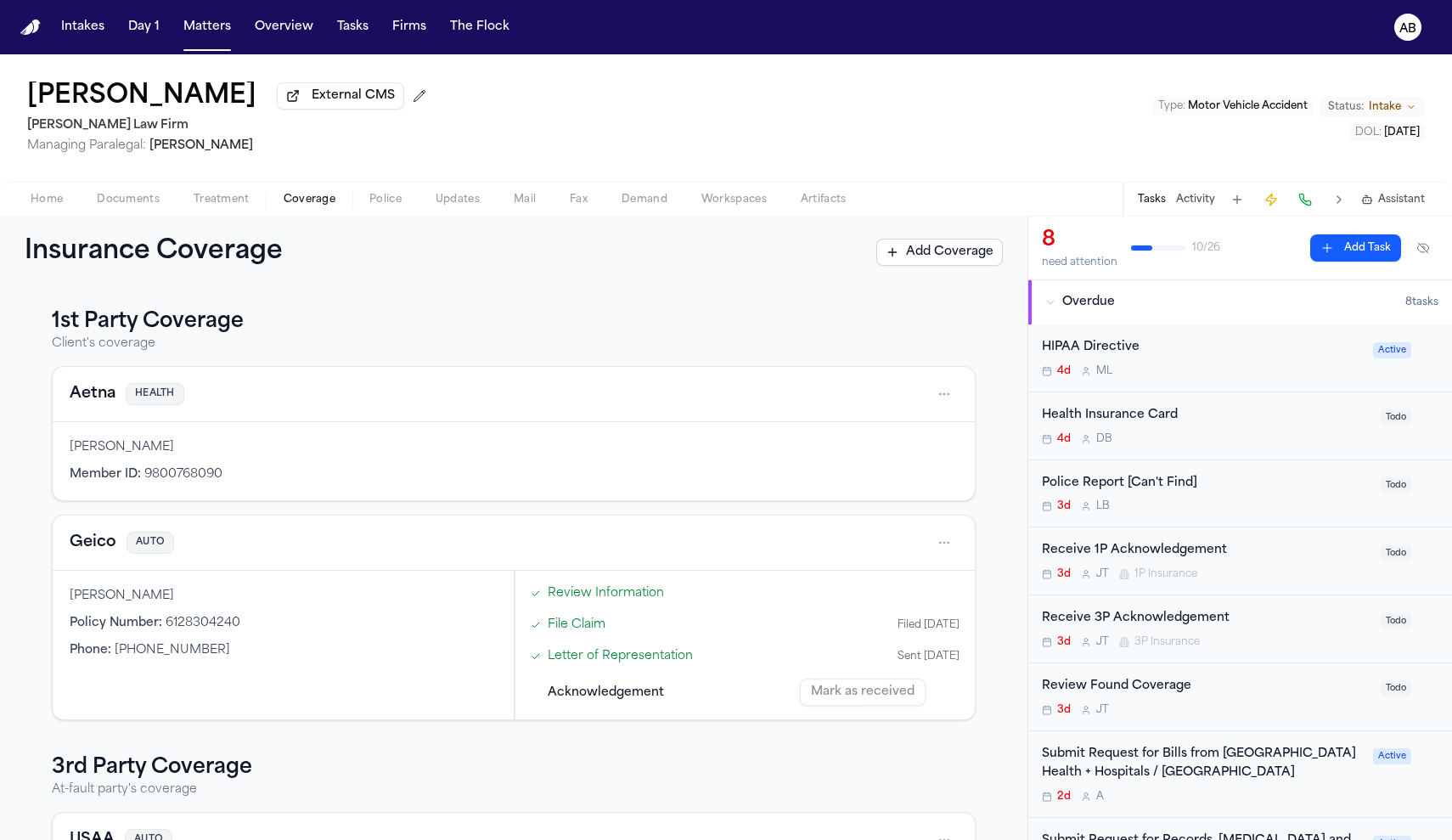
scroll to position [32, 0]
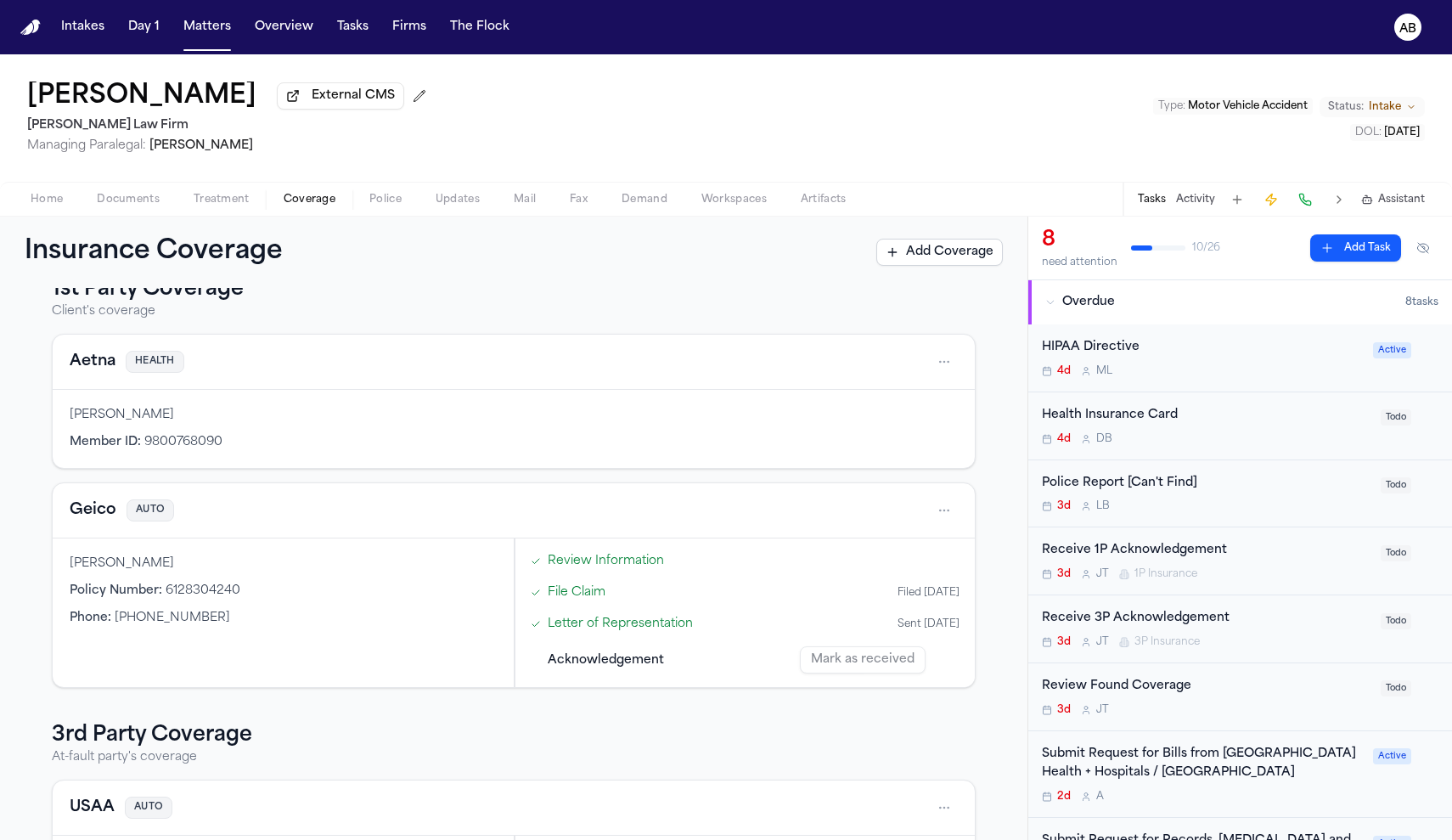
click at [95, 518] on button "Geico" at bounding box center [92, 510] width 47 height 24
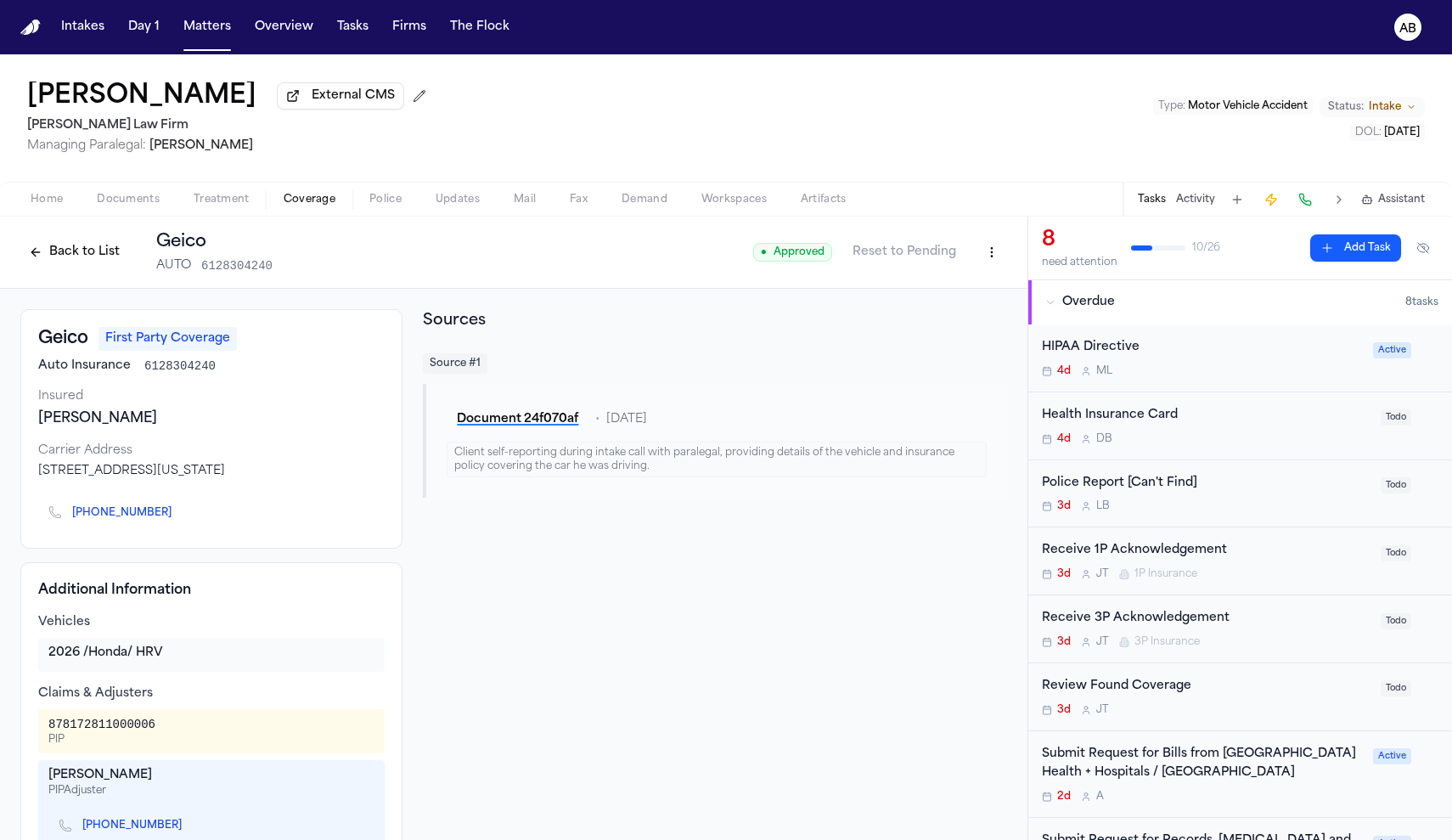
scroll to position [109, 0]
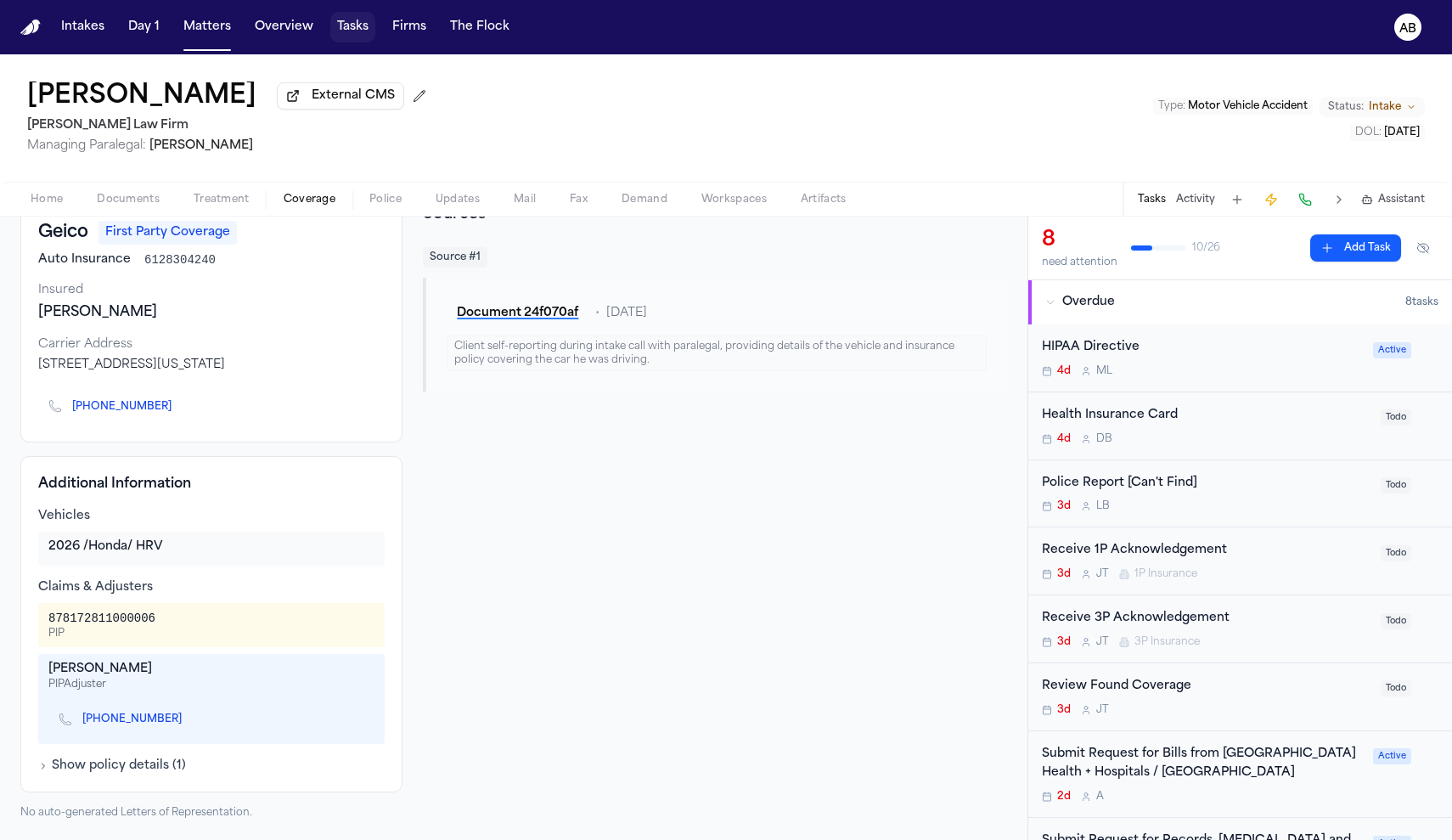
click at [357, 23] on button "Tasks" at bounding box center [352, 27] width 45 height 31
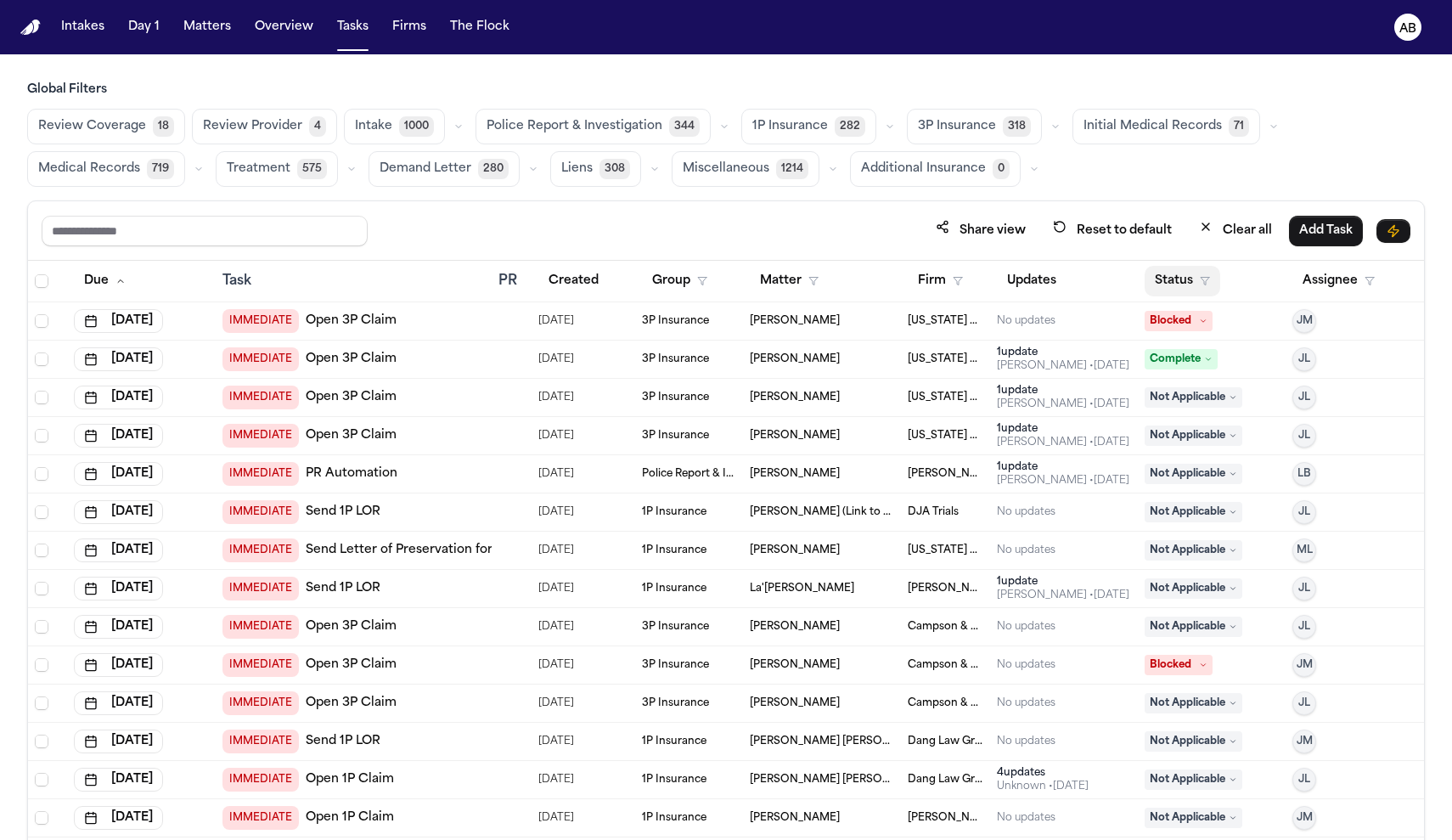
click at [1190, 270] on button "Status" at bounding box center [1182, 281] width 75 height 31
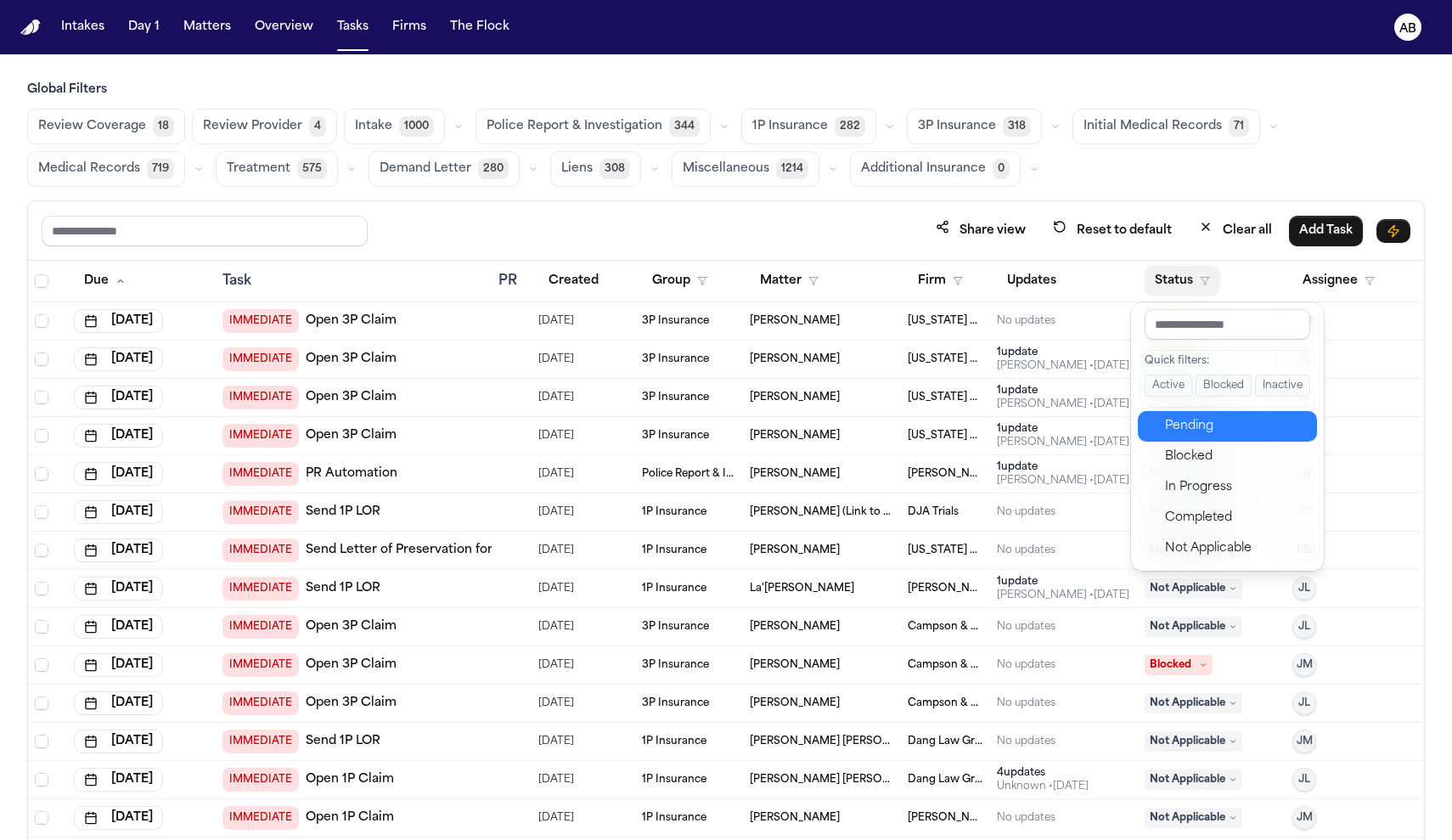
click at [1194, 436] on div "Pending" at bounding box center [1236, 426] width 142 height 21
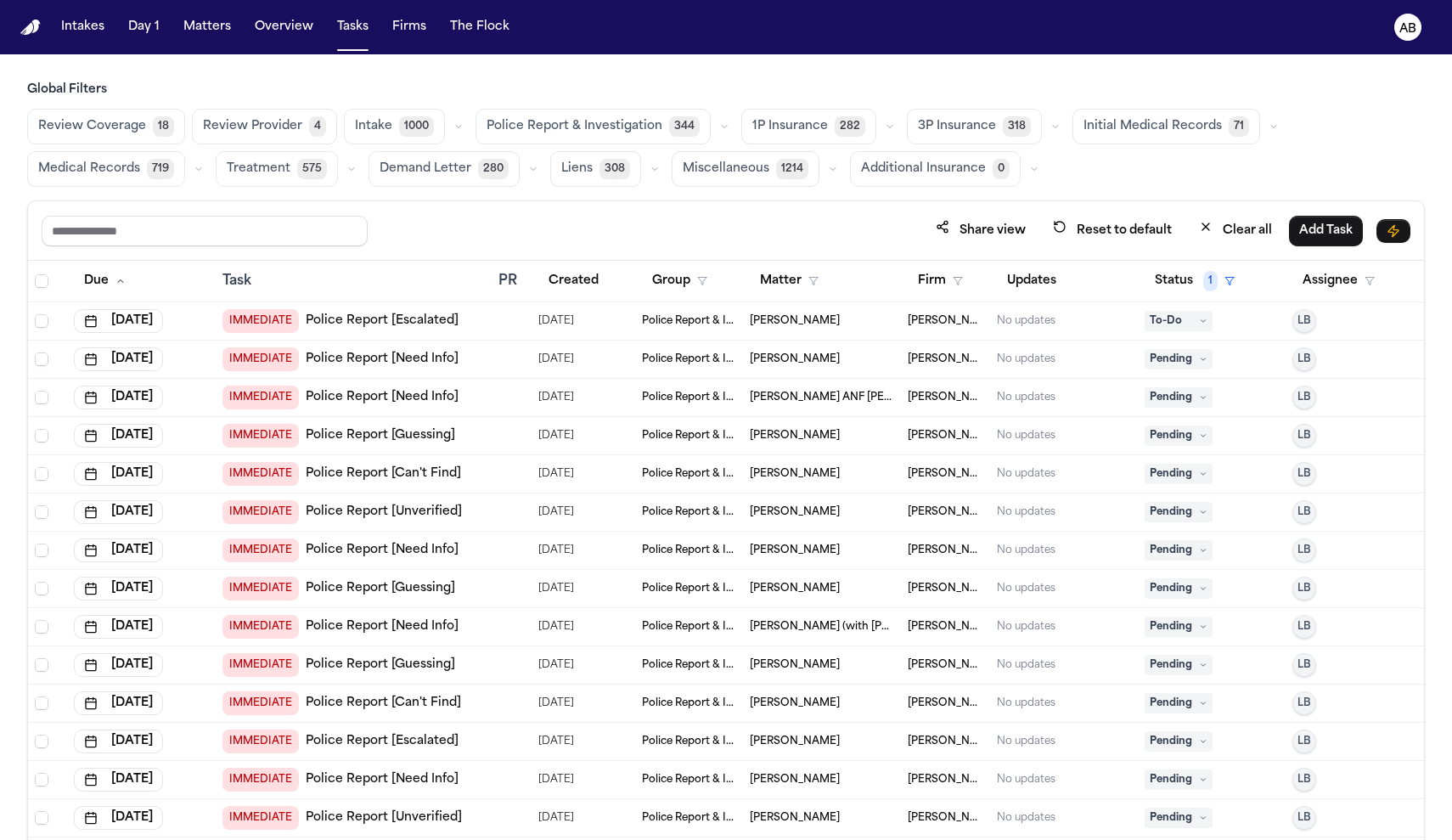
click at [945, 120] on span "3P Insurance" at bounding box center [956, 126] width 78 height 17
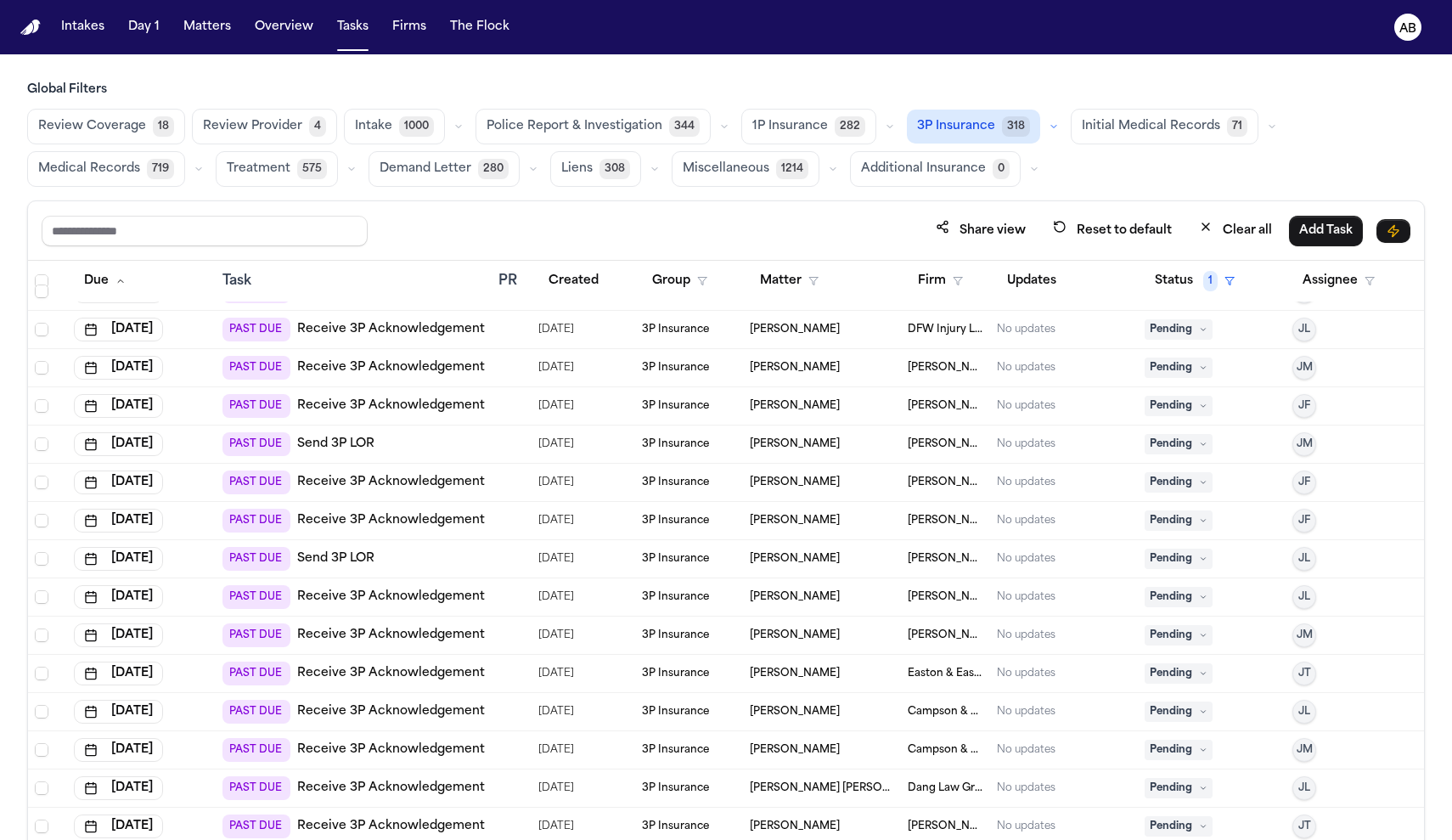
scroll to position [1503, 0]
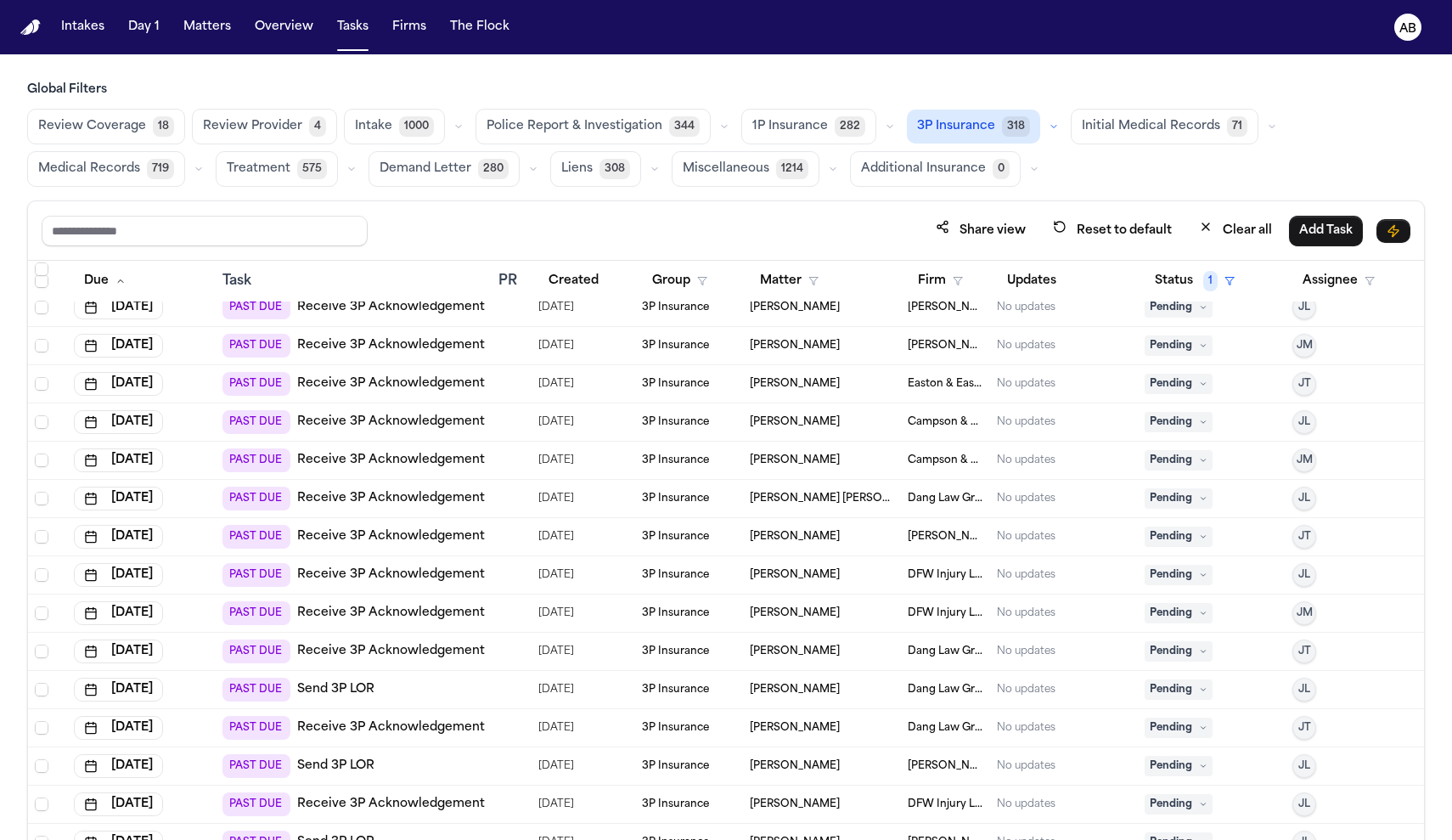
click at [385, 538] on link "Receive 3P Acknowledgement" at bounding box center [391, 537] width 188 height 17
click at [206, 38] on button "Matters" at bounding box center [208, 27] width 62 height 31
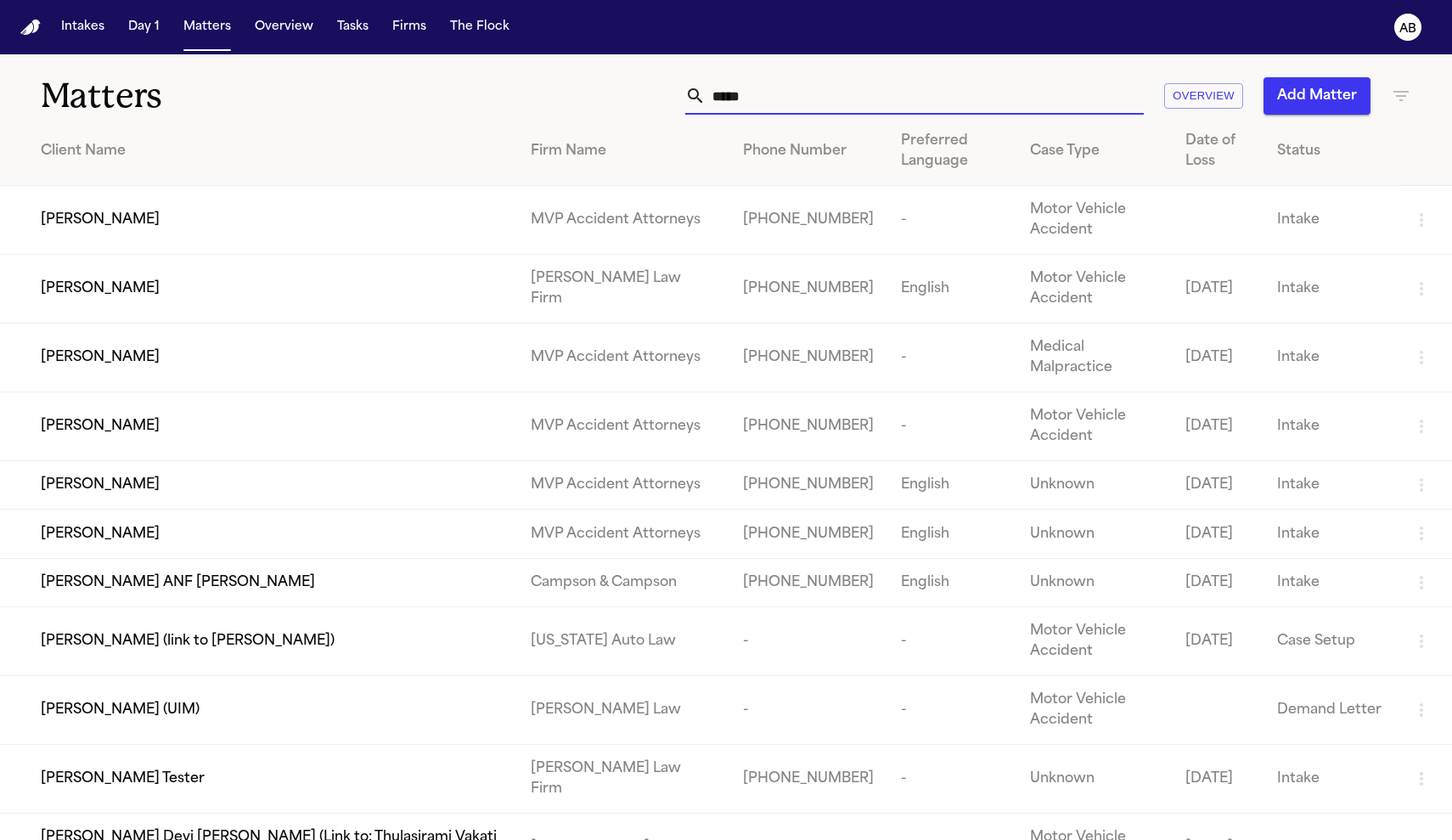
drag, startPoint x: 779, startPoint y: 104, endPoint x: 550, endPoint y: 103, distance: 229.0
click at [550, 103] on div "***** Overview Add Matter" at bounding box center [921, 96] width 979 height 38
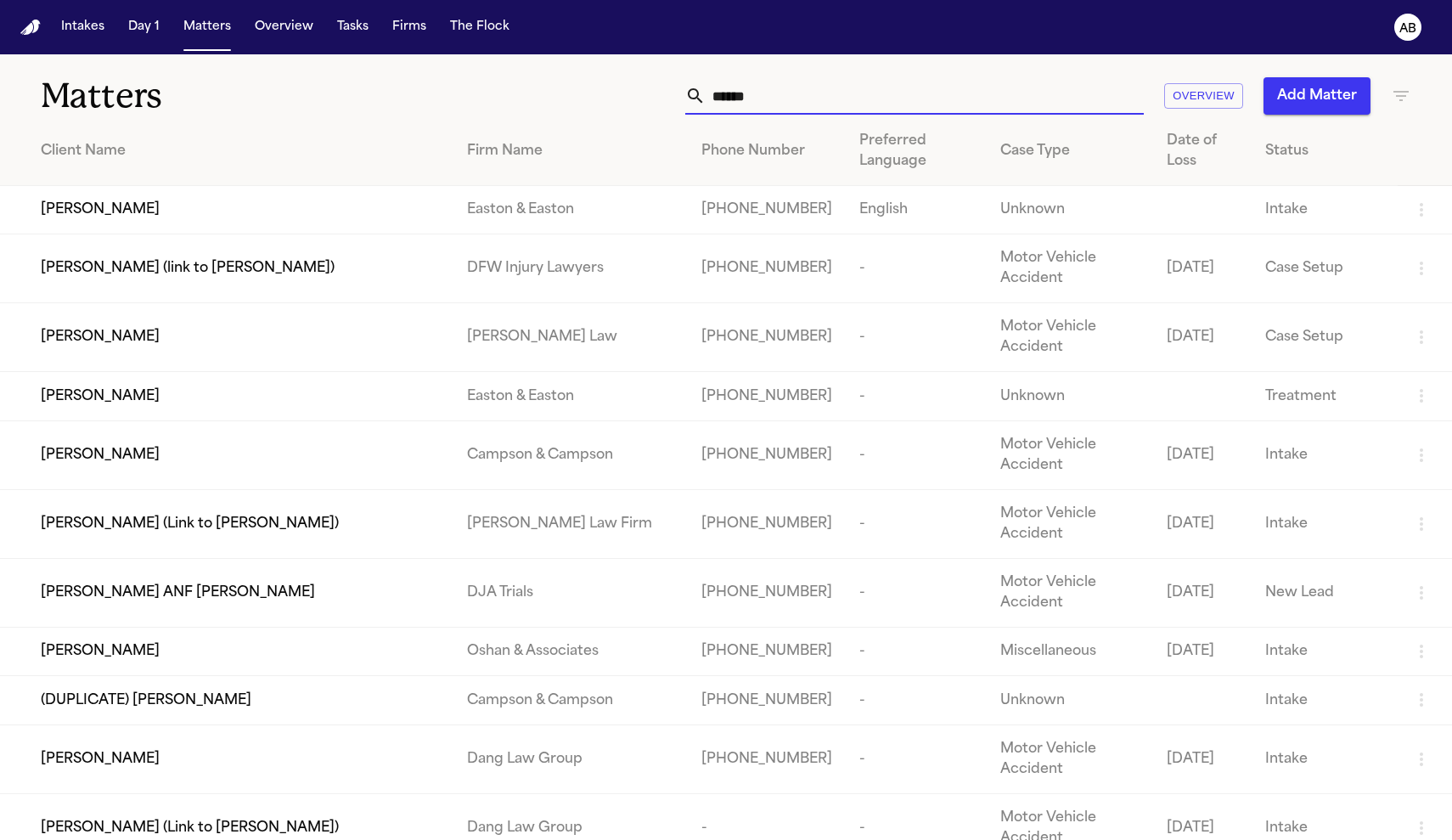
drag, startPoint x: 725, startPoint y: 98, endPoint x: 504, endPoint y: 68, distance: 223.0
click at [504, 68] on div "Matters ****** Overview Add Matter" at bounding box center [726, 86] width 1452 height 63
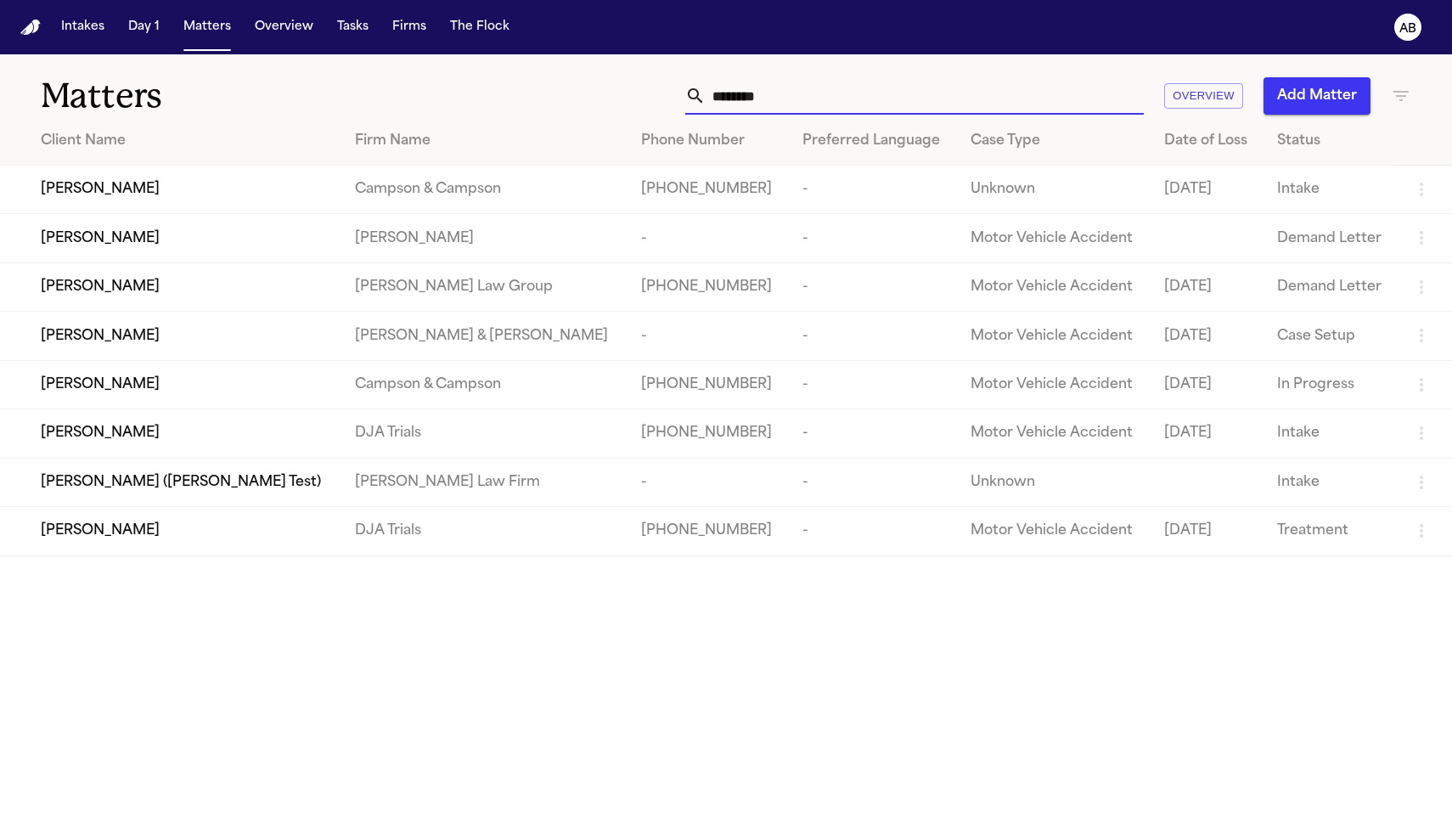
type input "*******"
click at [162, 443] on div "Matthew Duncan" at bounding box center [185, 433] width 287 height 21
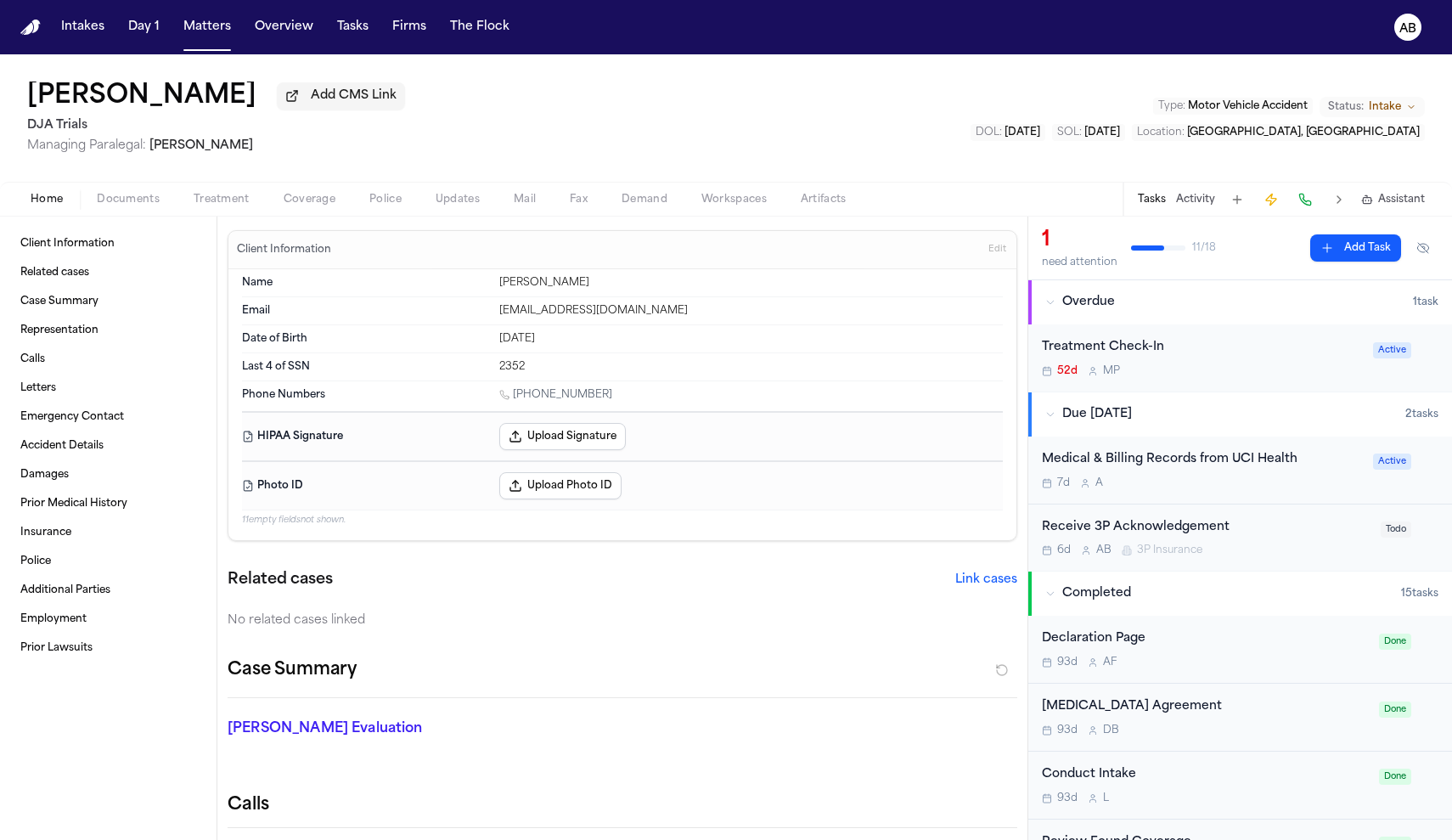
click at [305, 201] on span "Coverage" at bounding box center [309, 200] width 52 height 14
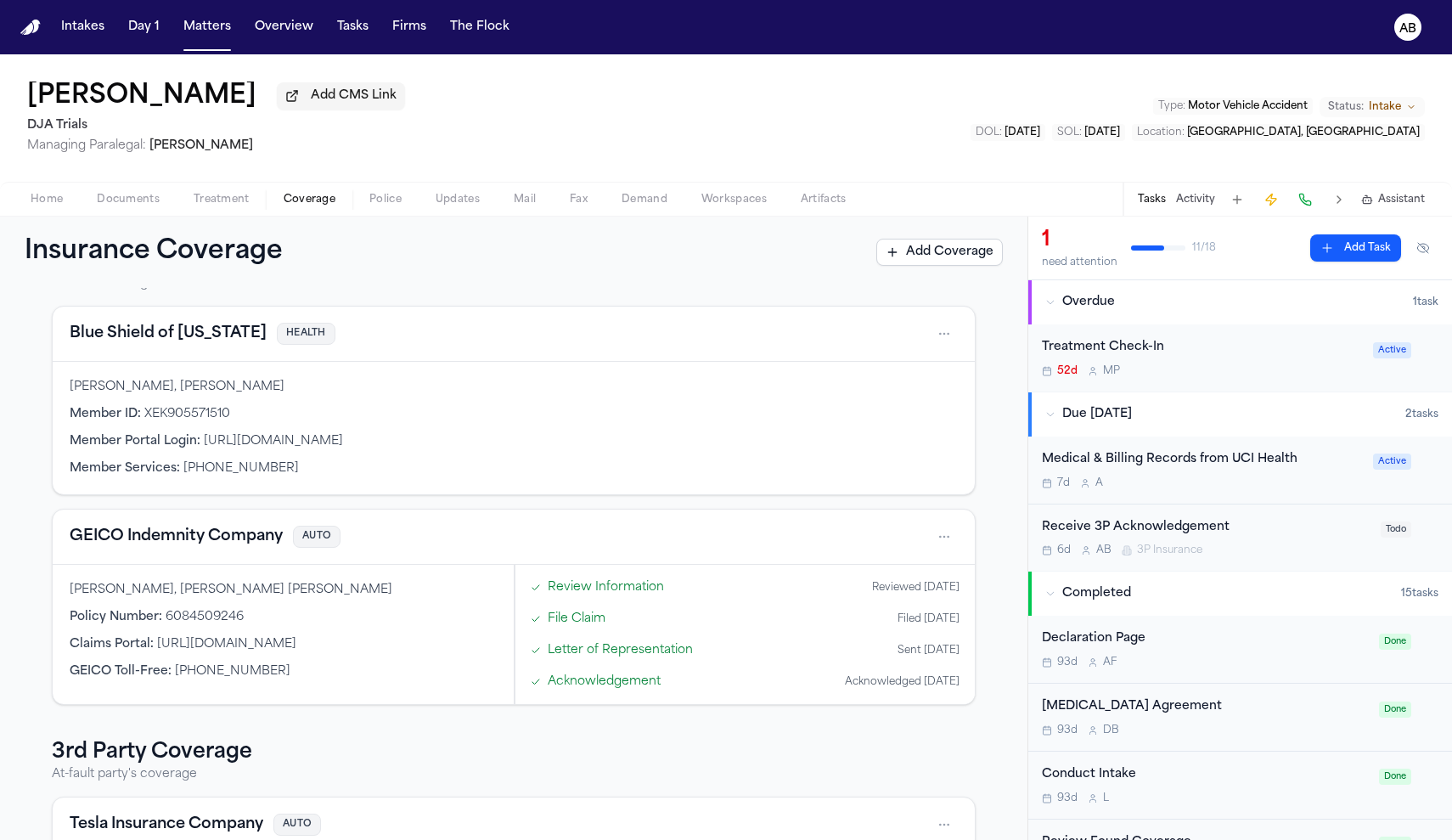
scroll to position [246, 0]
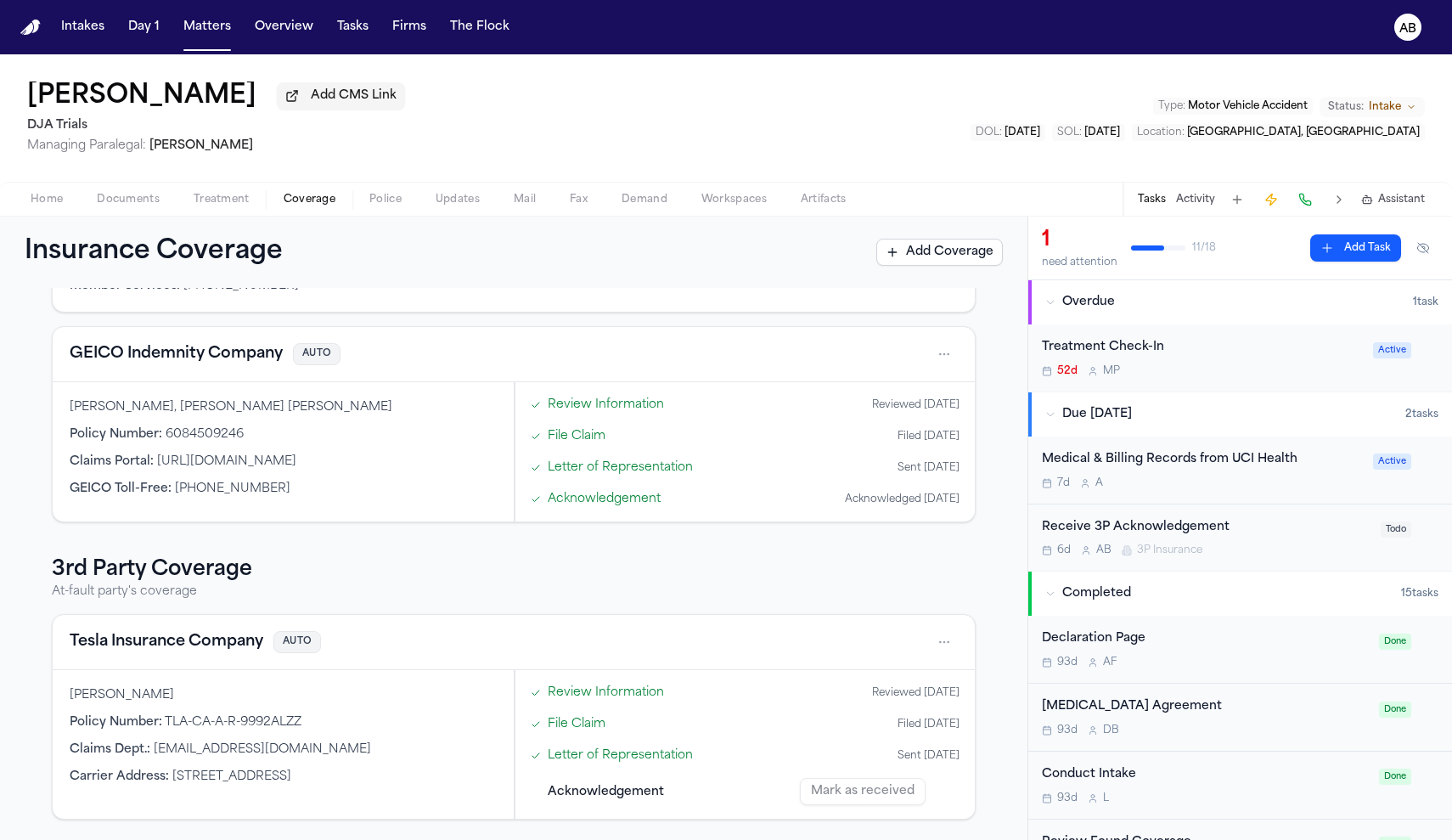
click at [937, 633] on html "Intakes Day 1 Matters Overview Tasks Firms The Flock AB Matthew Duncan Add CMS …" at bounding box center [726, 420] width 1452 height 840
click at [891, 685] on div "View coverage details" at bounding box center [881, 685] width 127 height 44
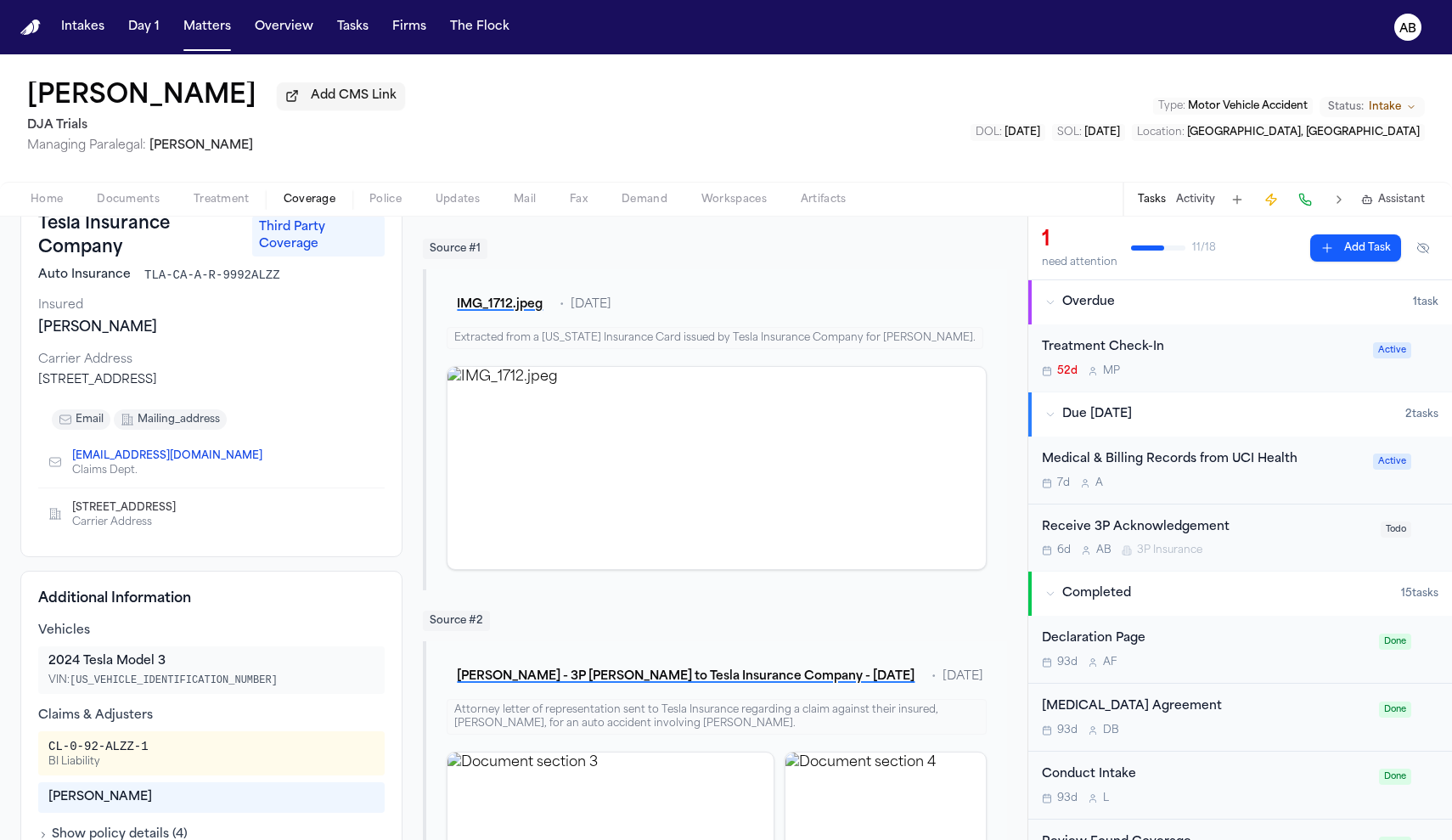
scroll to position [142, 0]
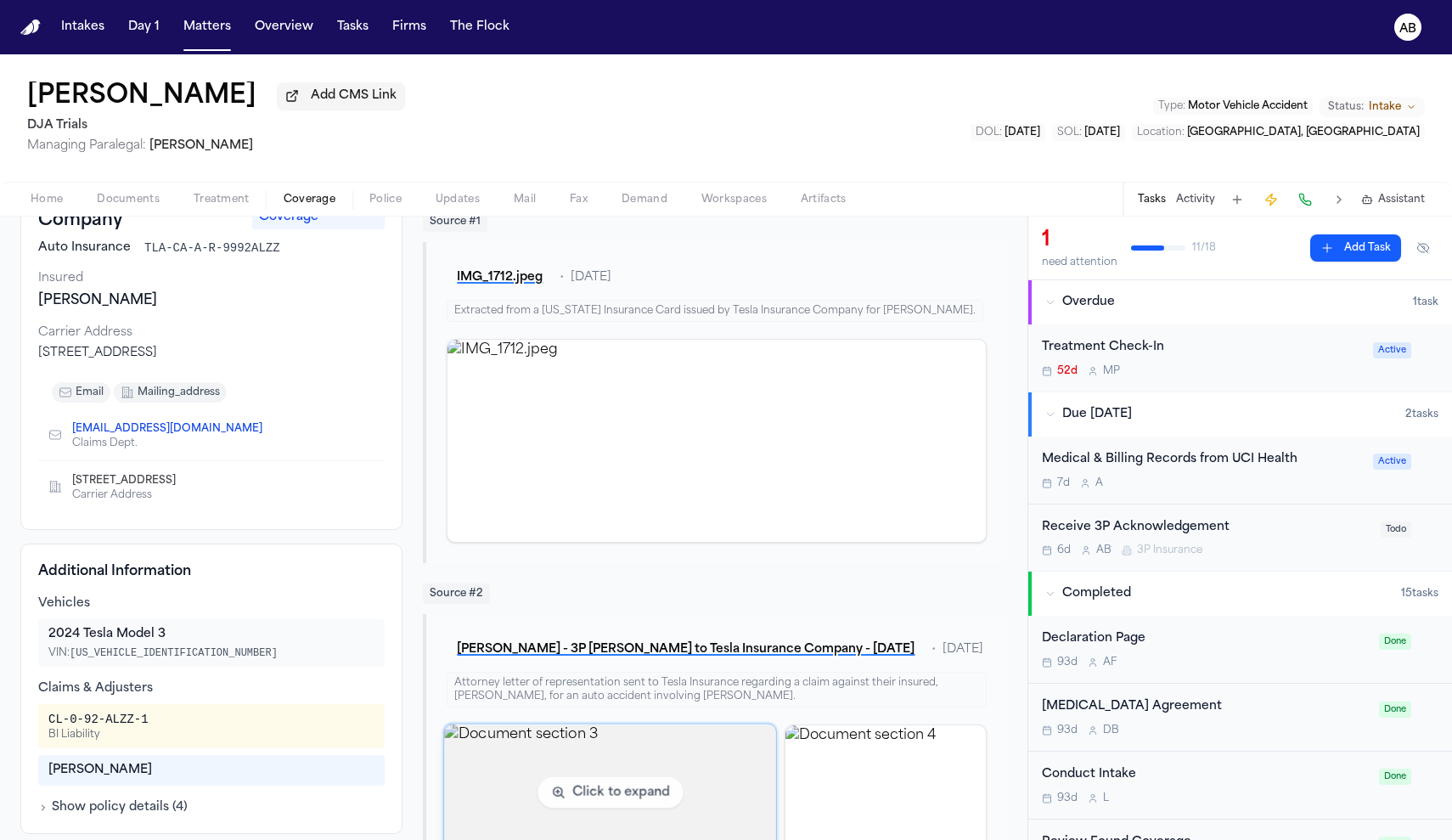
click at [632, 794] on img "View document section 3" at bounding box center [611, 791] width 332 height 137
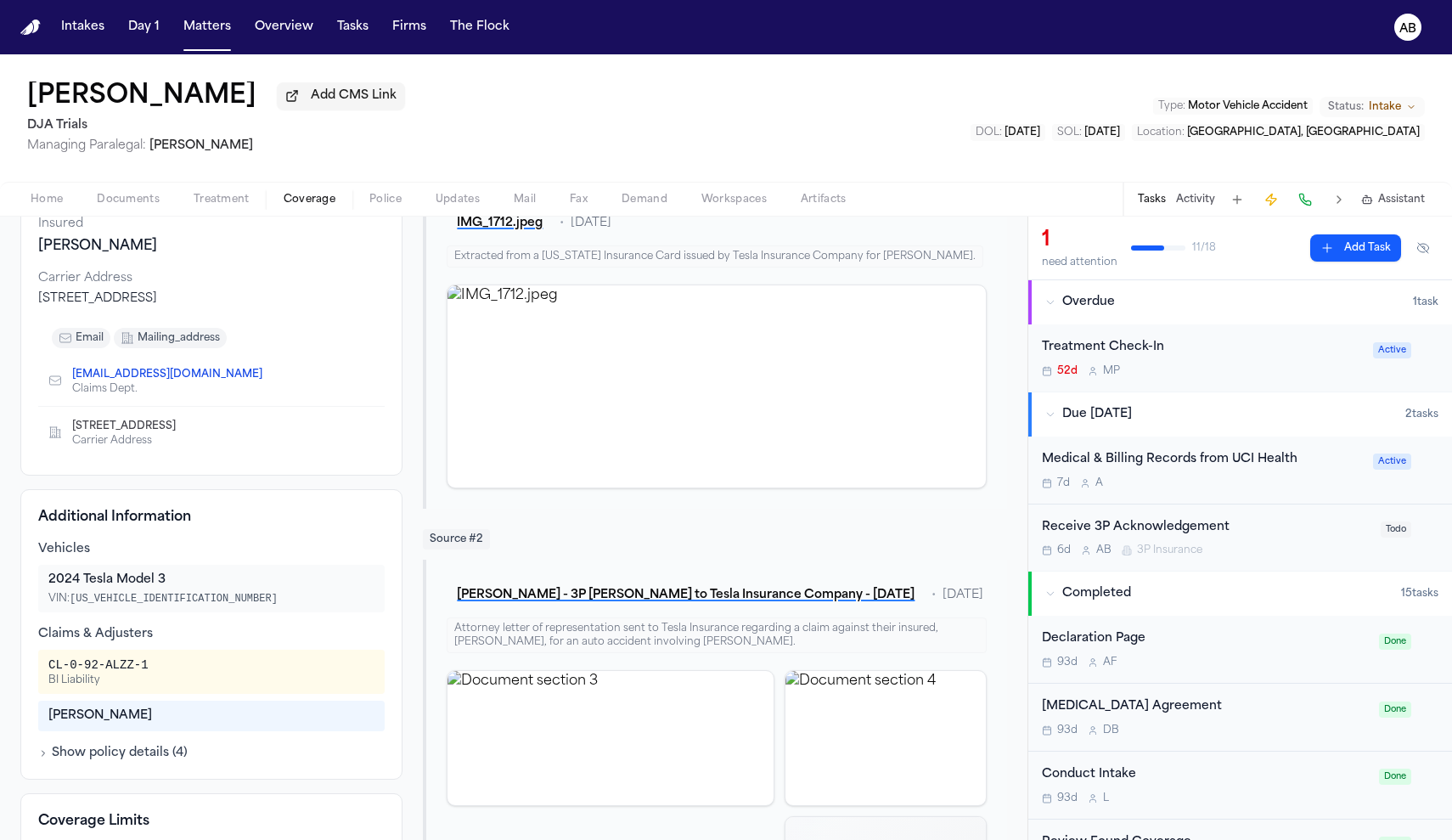
scroll to position [267, 0]
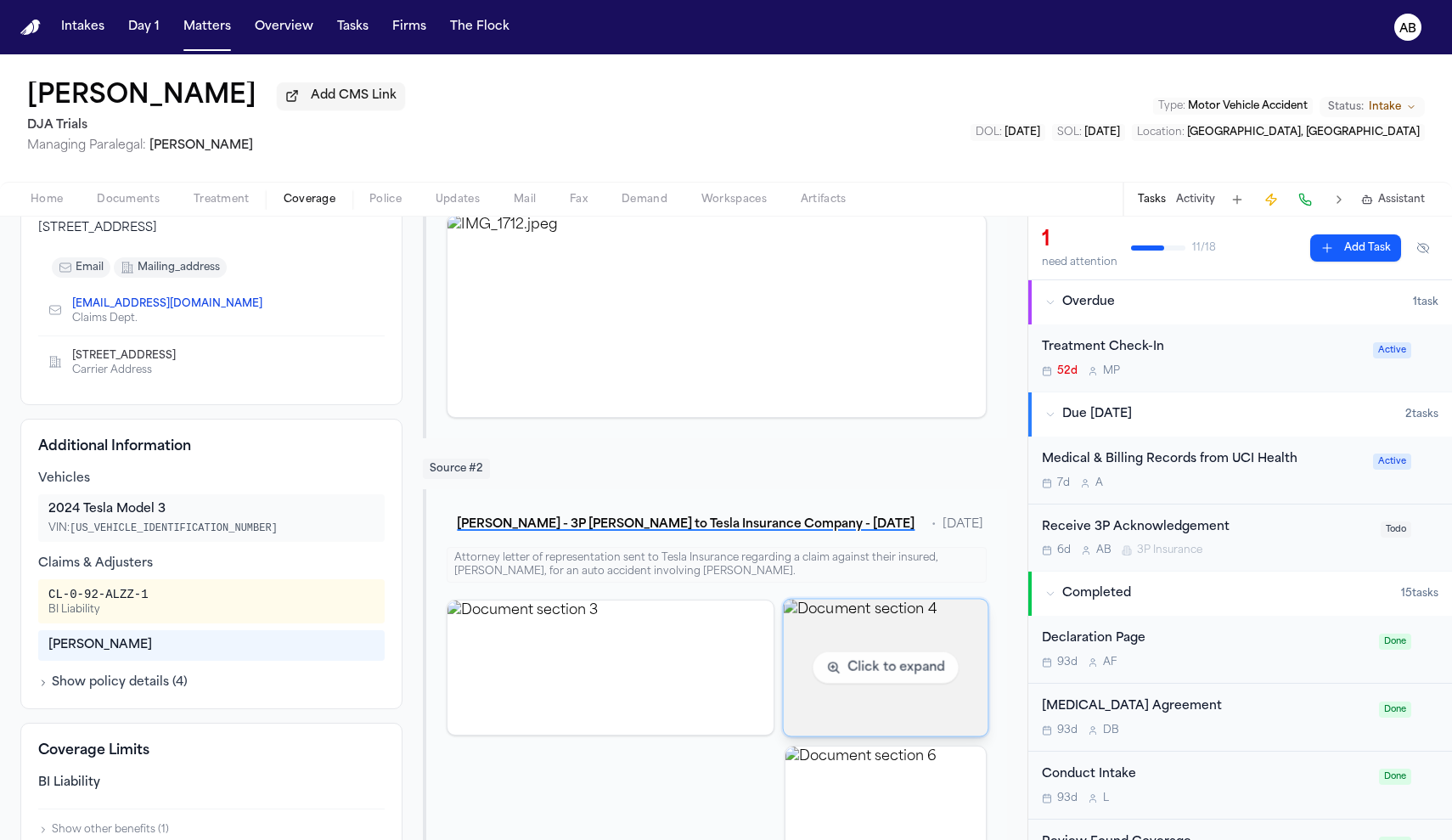
click at [886, 649] on img "View document section 4" at bounding box center [885, 667] width 204 height 137
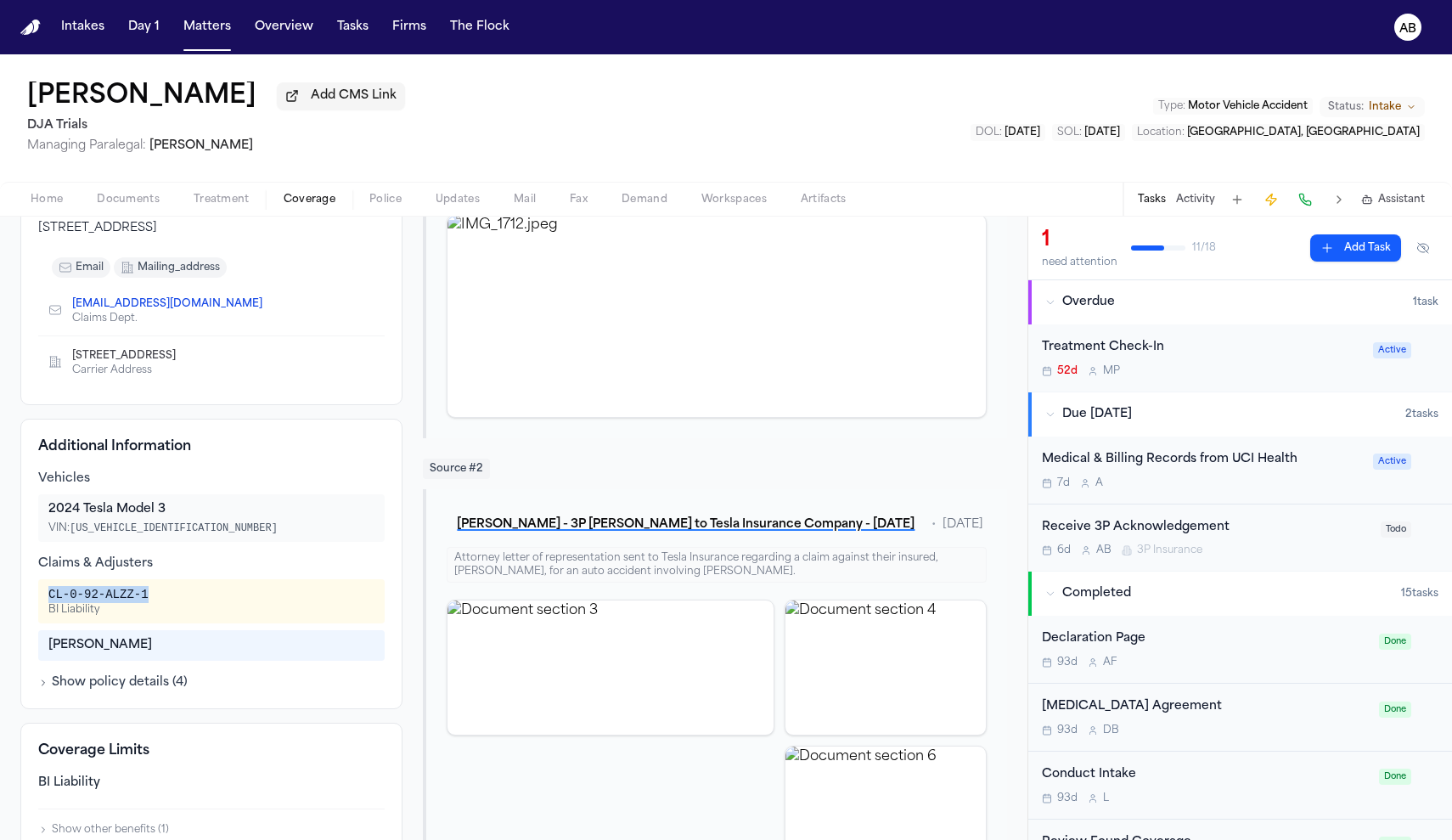
drag, startPoint x: 153, startPoint y: 599, endPoint x: 54, endPoint y: 589, distance: 99.5
click at [54, 589] on div "CL-0-92-ALZZ-1 BI Liability" at bounding box center [211, 602] width 346 height 44
copy div "CL-0-92-ALZZ-1"
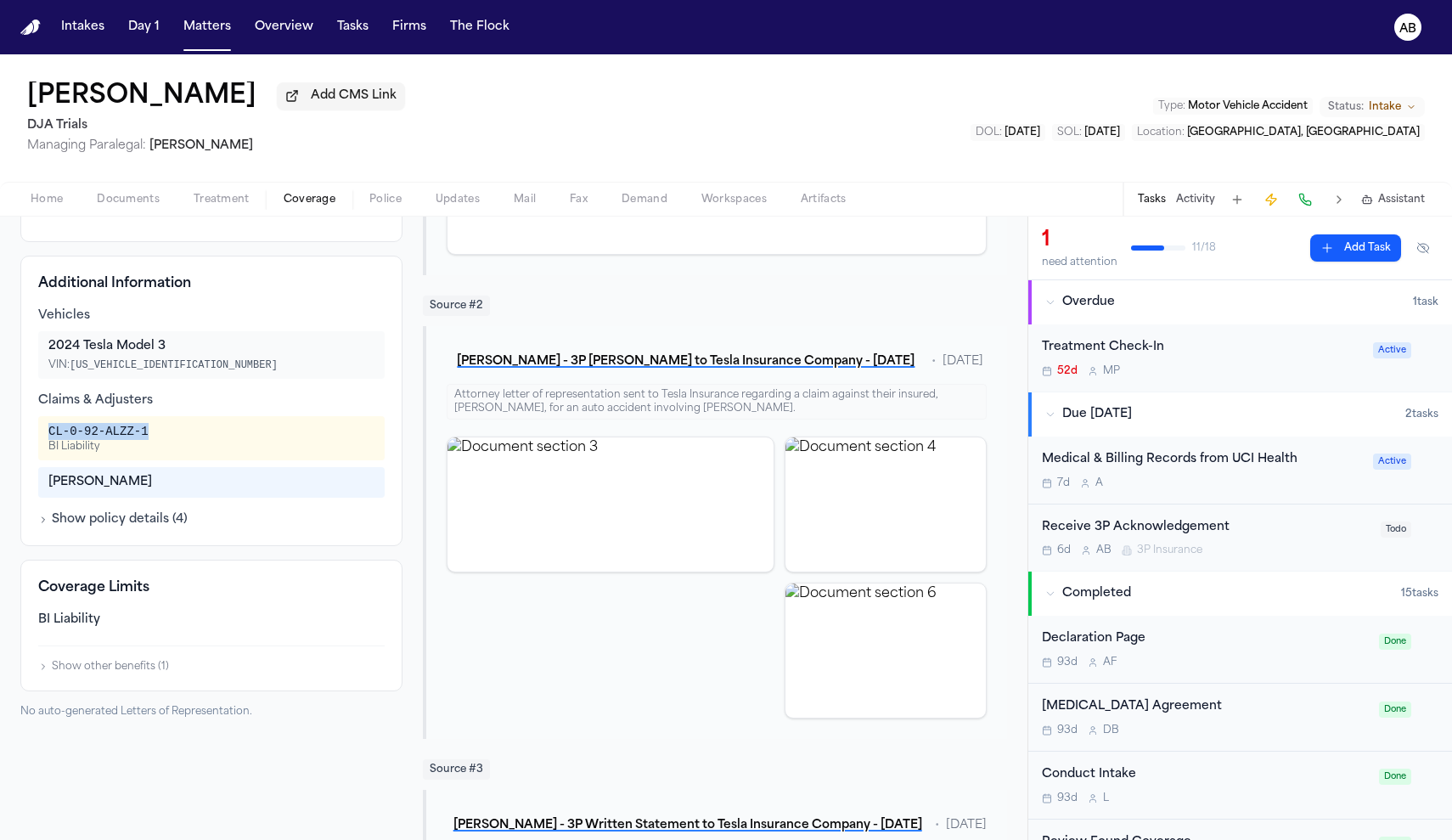
scroll to position [448, 0]
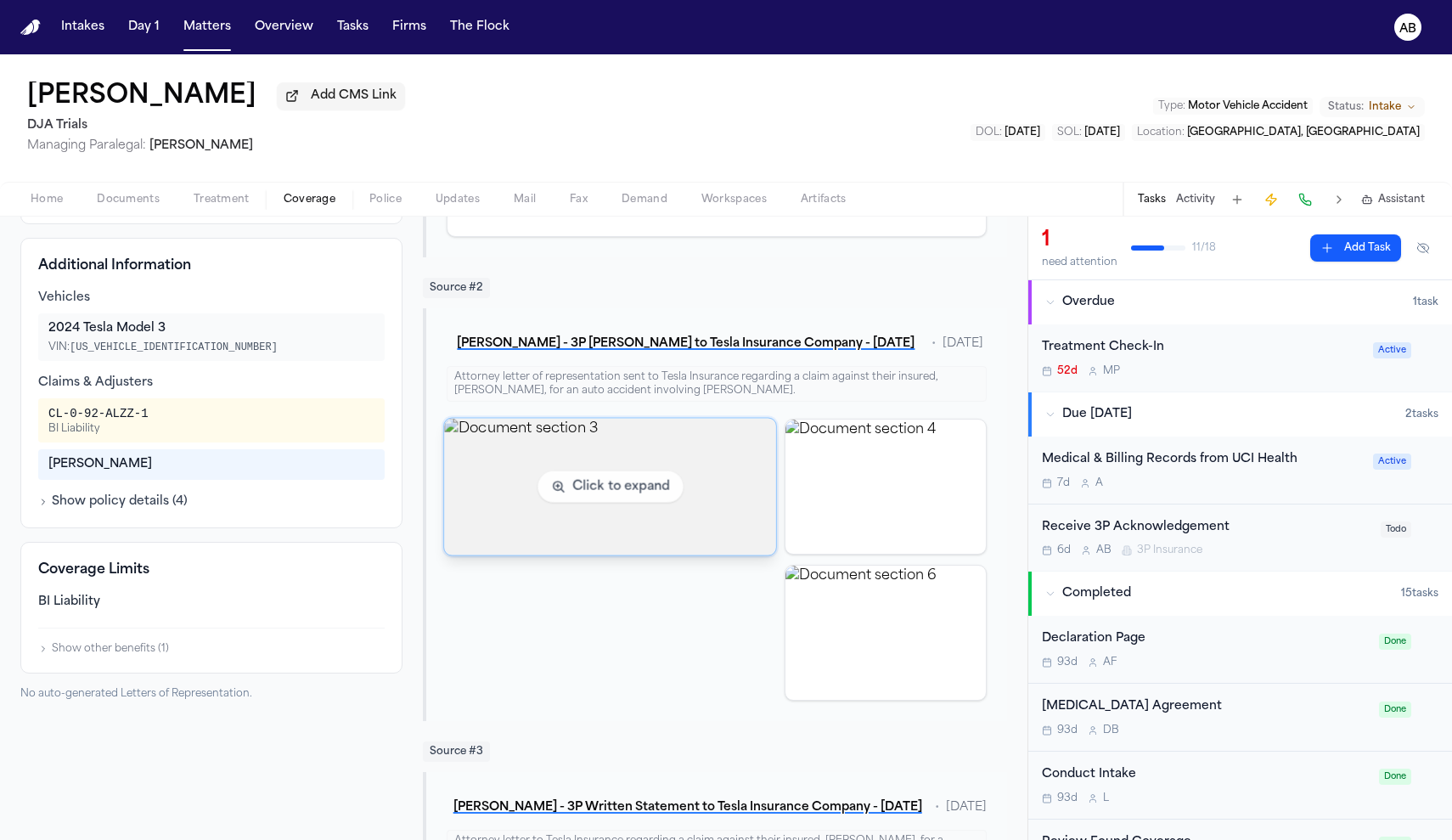
click at [608, 504] on img "View document section 3" at bounding box center [611, 486] width 332 height 137
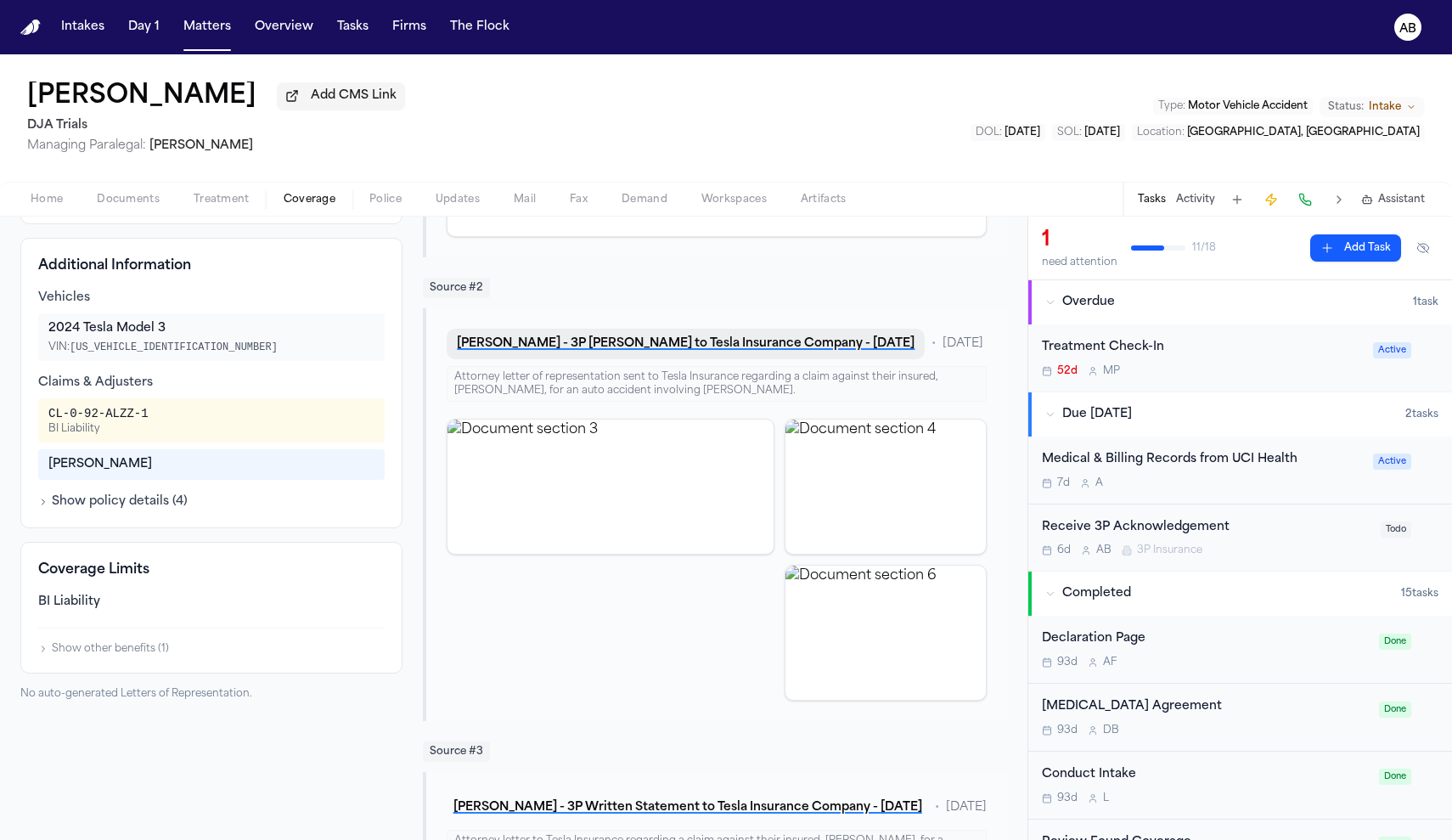
click at [625, 359] on button "M. Duncan - 3P LOR to Tesla Insurance Company - 7.9.25" at bounding box center [685, 344] width 478 height 31
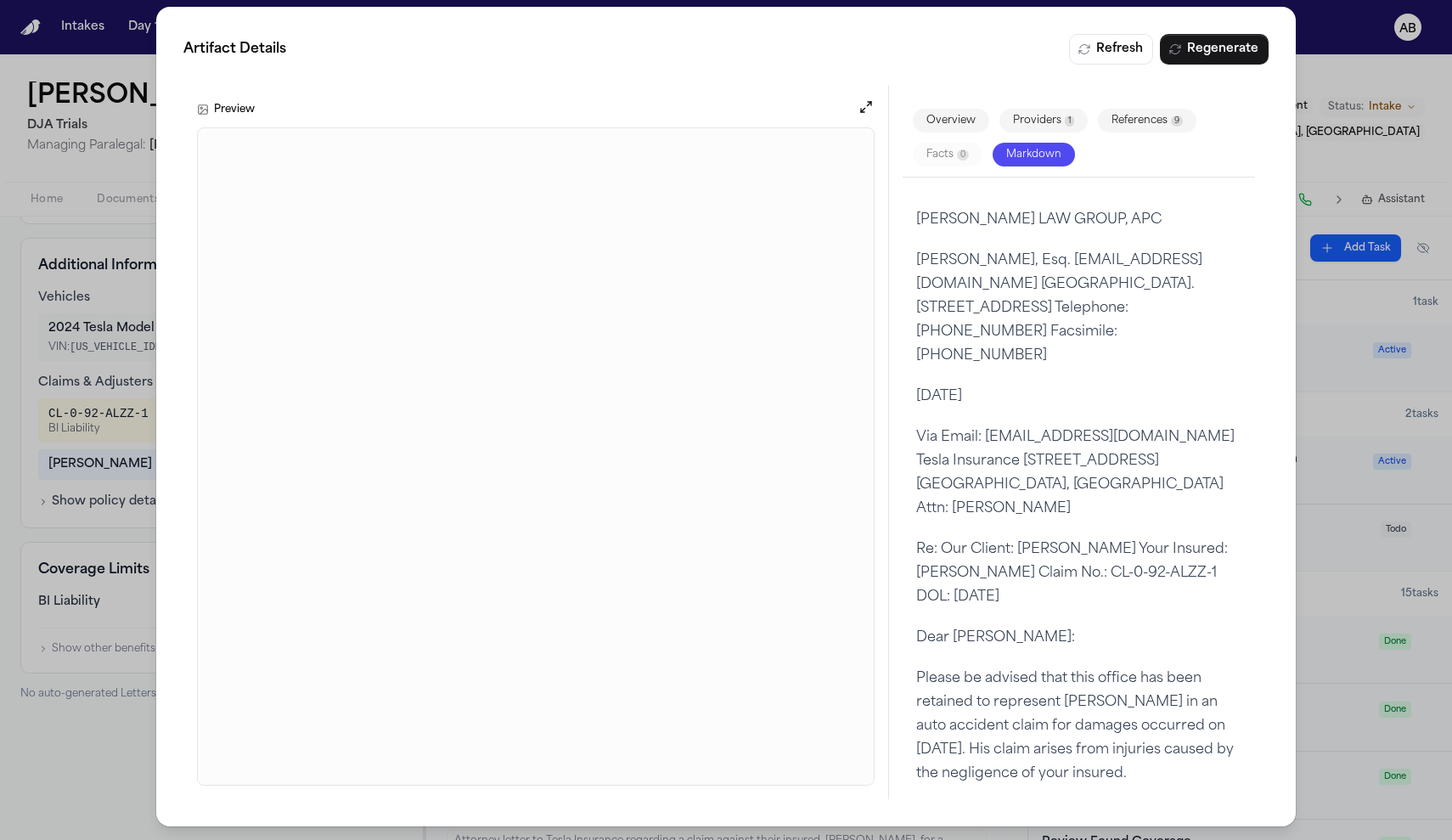
scroll to position [0, 0]
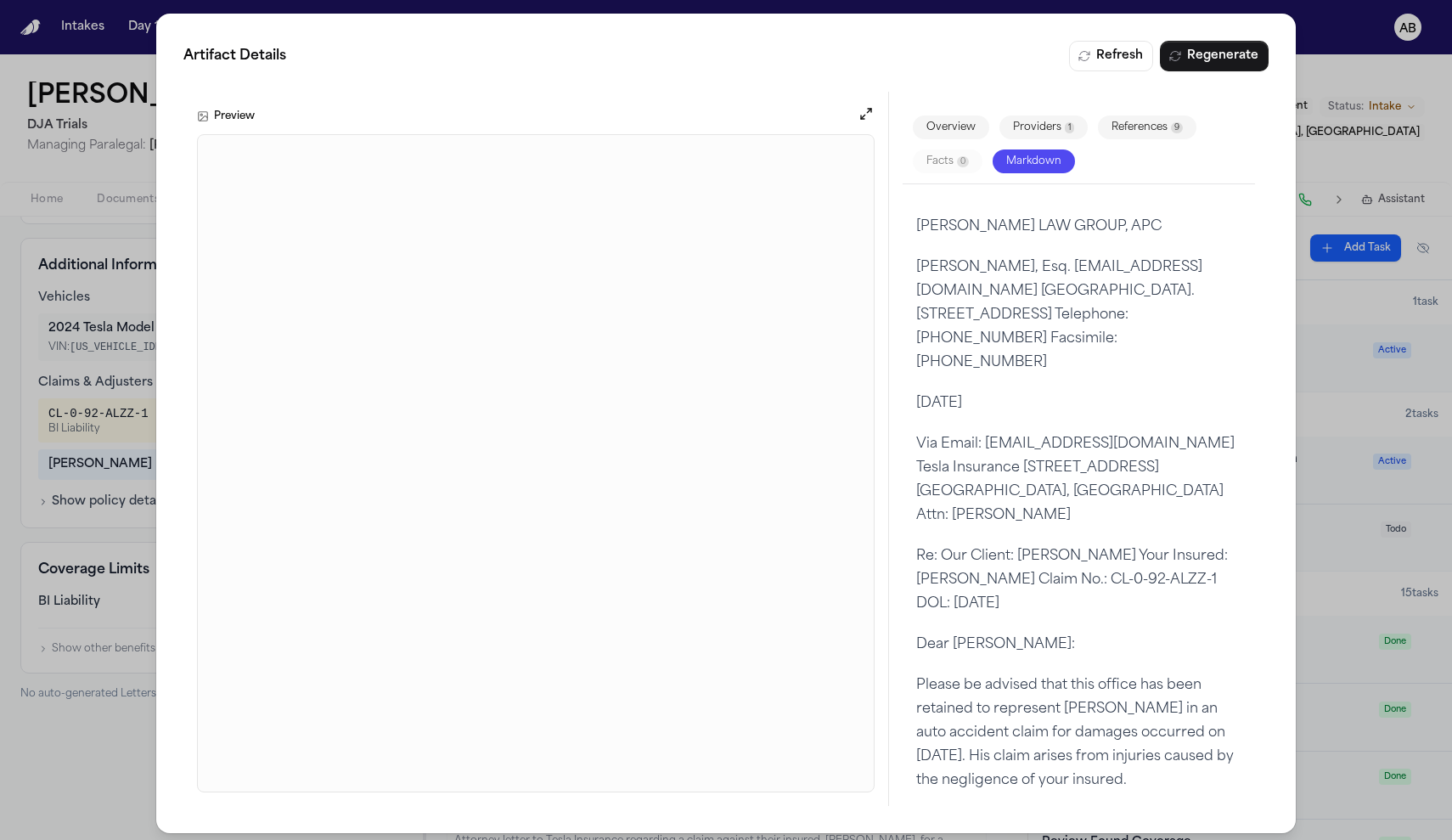
click at [117, 140] on div "Artifact Details Refresh Regenerate Preview Overview Providers 1 References 9 F…" at bounding box center [726, 423] width 1452 height 846
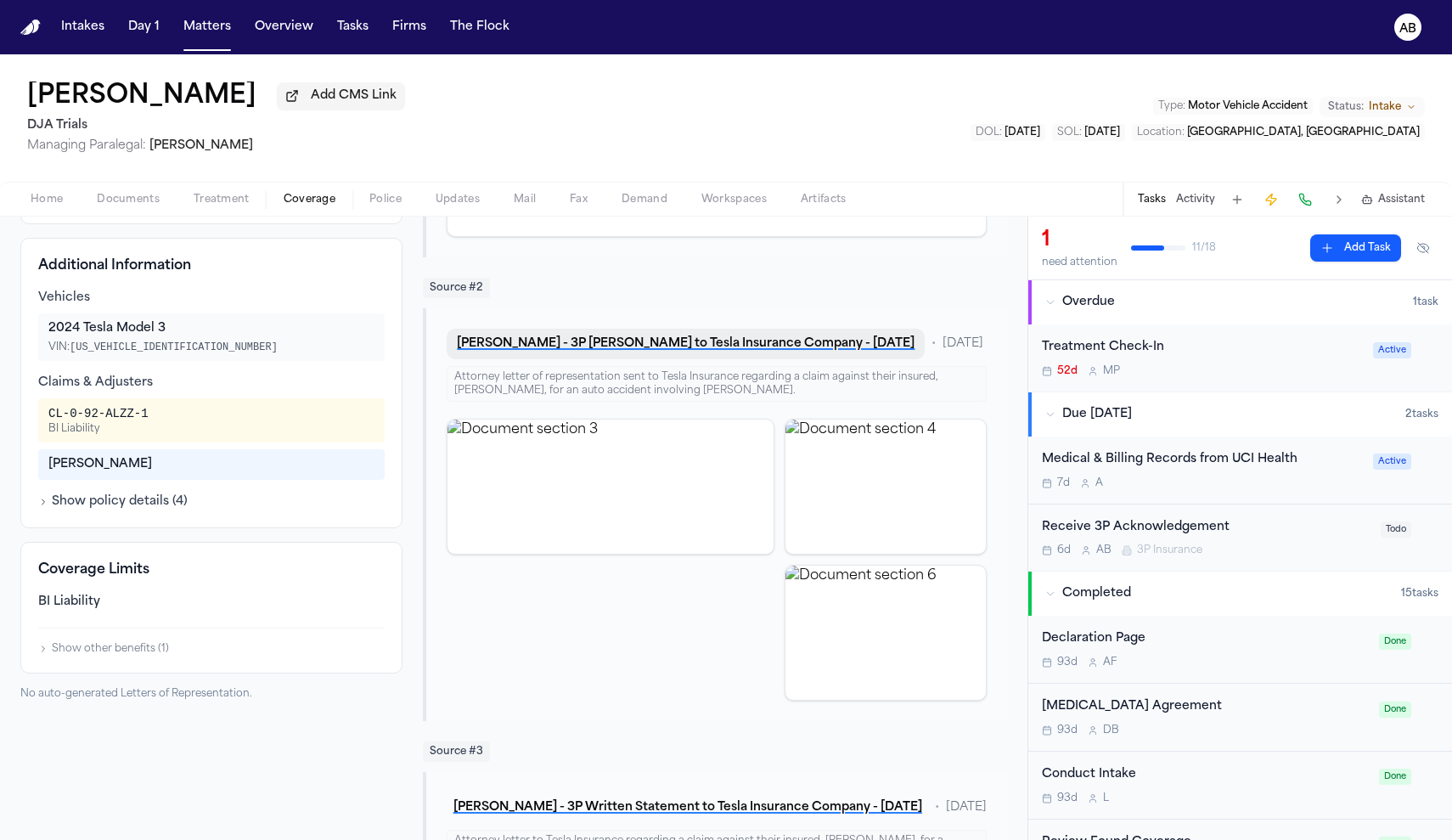
click at [638, 355] on button "M. Duncan - 3P LOR to Tesla Insurance Company - 7.9.25" at bounding box center [685, 344] width 478 height 31
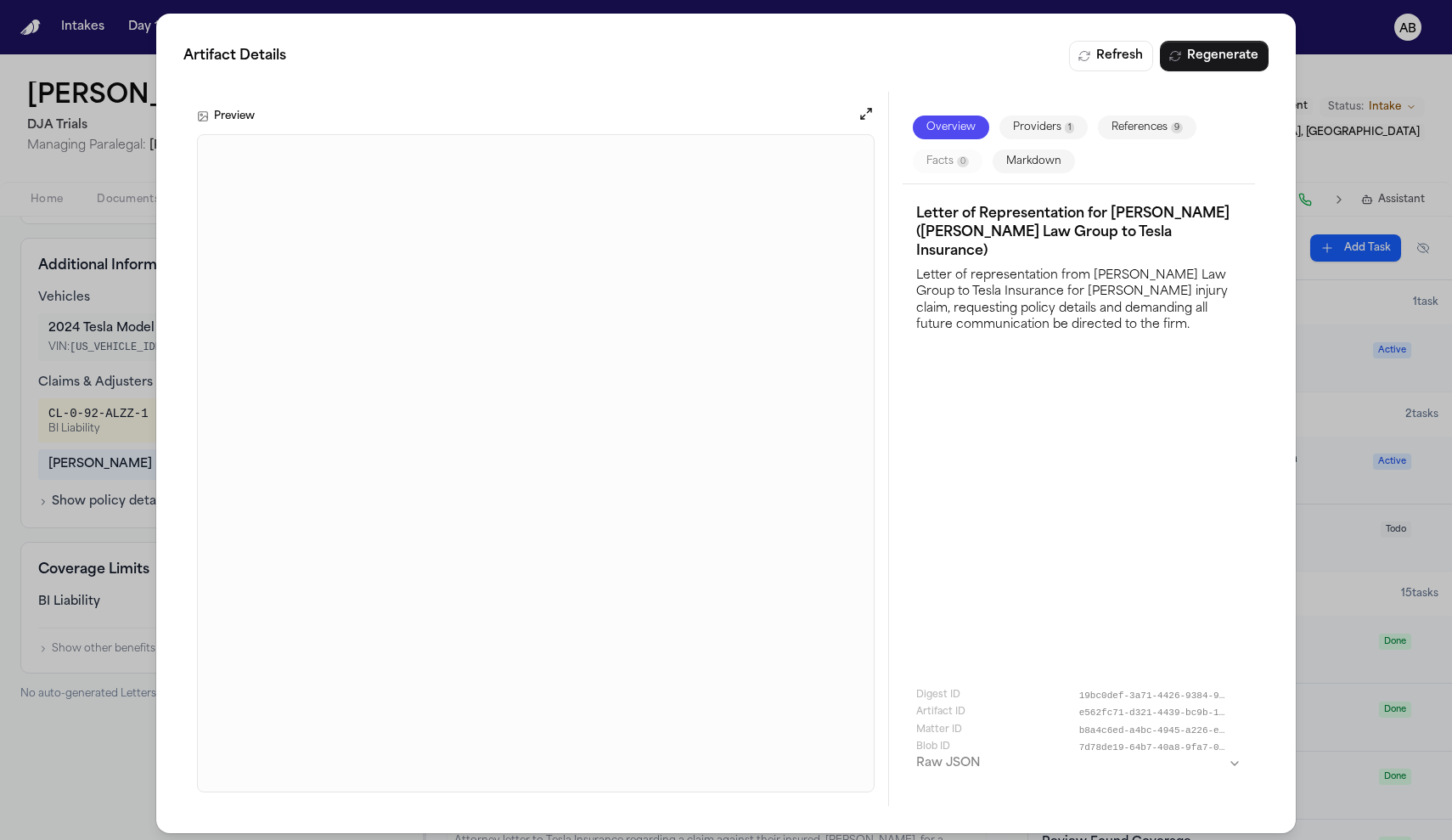
click at [102, 179] on div "Artifact Details Refresh Regenerate Preview Overview Providers 1 References 9 F…" at bounding box center [726, 423] width 1452 height 846
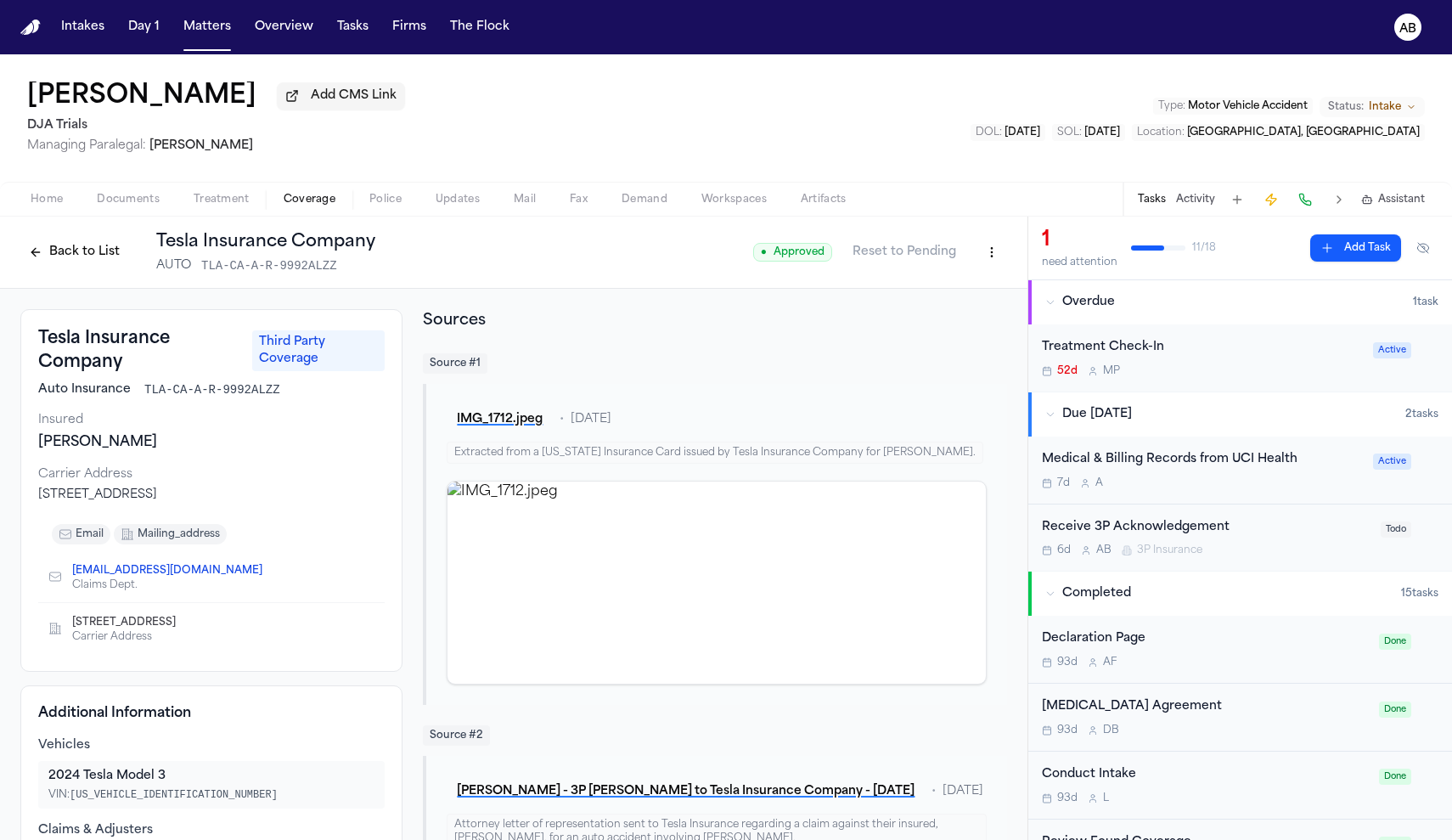
click at [960, 261] on div "● Approved Reset to Pending" at bounding box center [879, 252] width 254 height 31
click at [975, 255] on html "Intakes Day 1 Matters Overview Tasks Firms The Flock AB Matthew Duncan Add CMS …" at bounding box center [726, 420] width 1452 height 840
click at [140, 348] on html "Intakes Day 1 Matters Overview Tasks Firms The Flock AB Matthew Duncan Add CMS …" at bounding box center [726, 420] width 1452 height 840
click at [212, 260] on div "Tesla Insurance Company AUTO TLA-CA-A-R-9992ALZZ" at bounding box center [266, 252] width 219 height 44
click at [216, 253] on h1 "Tesla Insurance Company" at bounding box center [266, 242] width 219 height 24
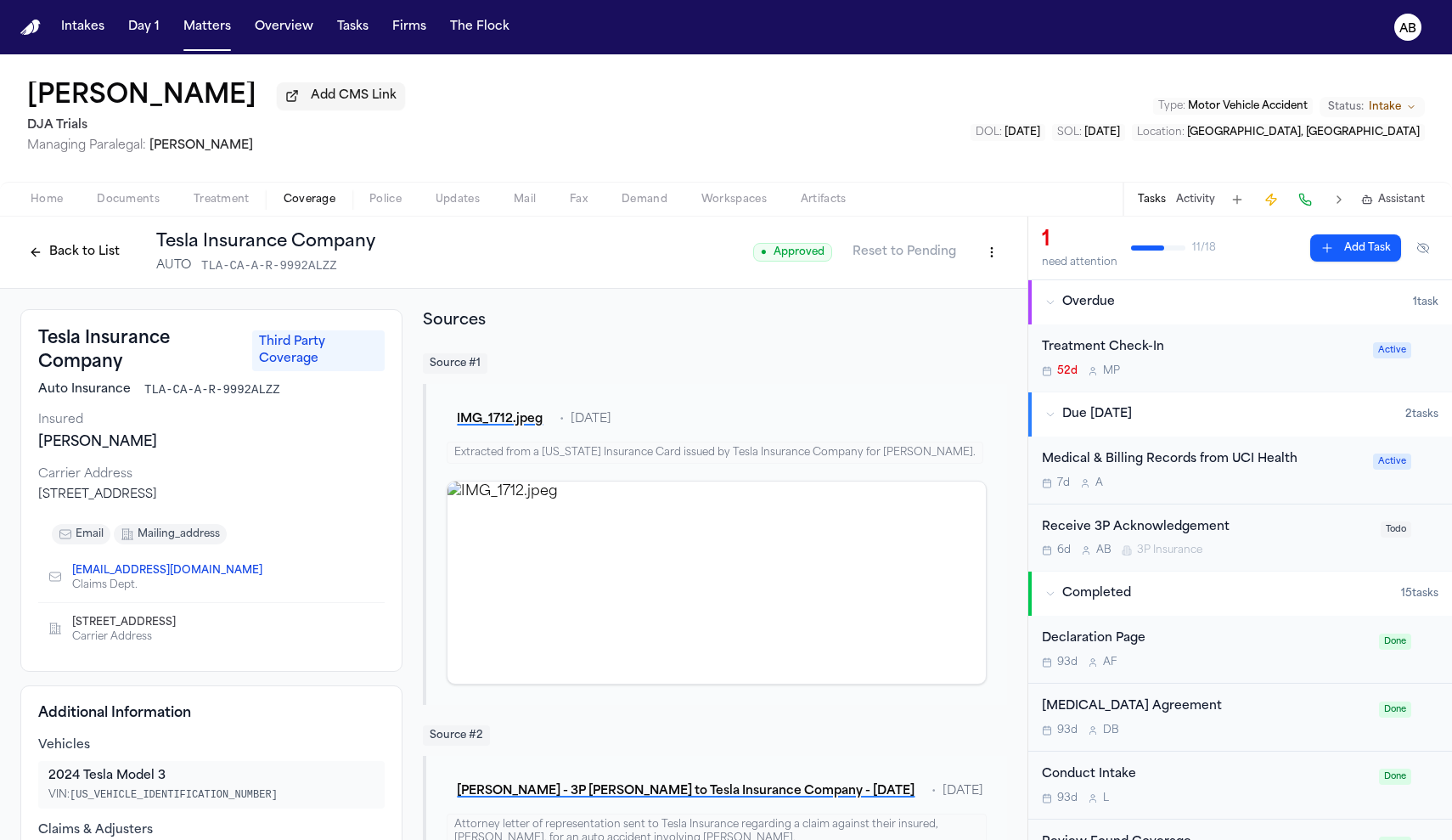
click at [90, 270] on div "Back to List Tesla Insurance Company AUTO TLA-CA-A-R-9992ALZZ" at bounding box center [197, 252] width 355 height 44
click at [92, 261] on button "Back to List" at bounding box center [74, 252] width 108 height 27
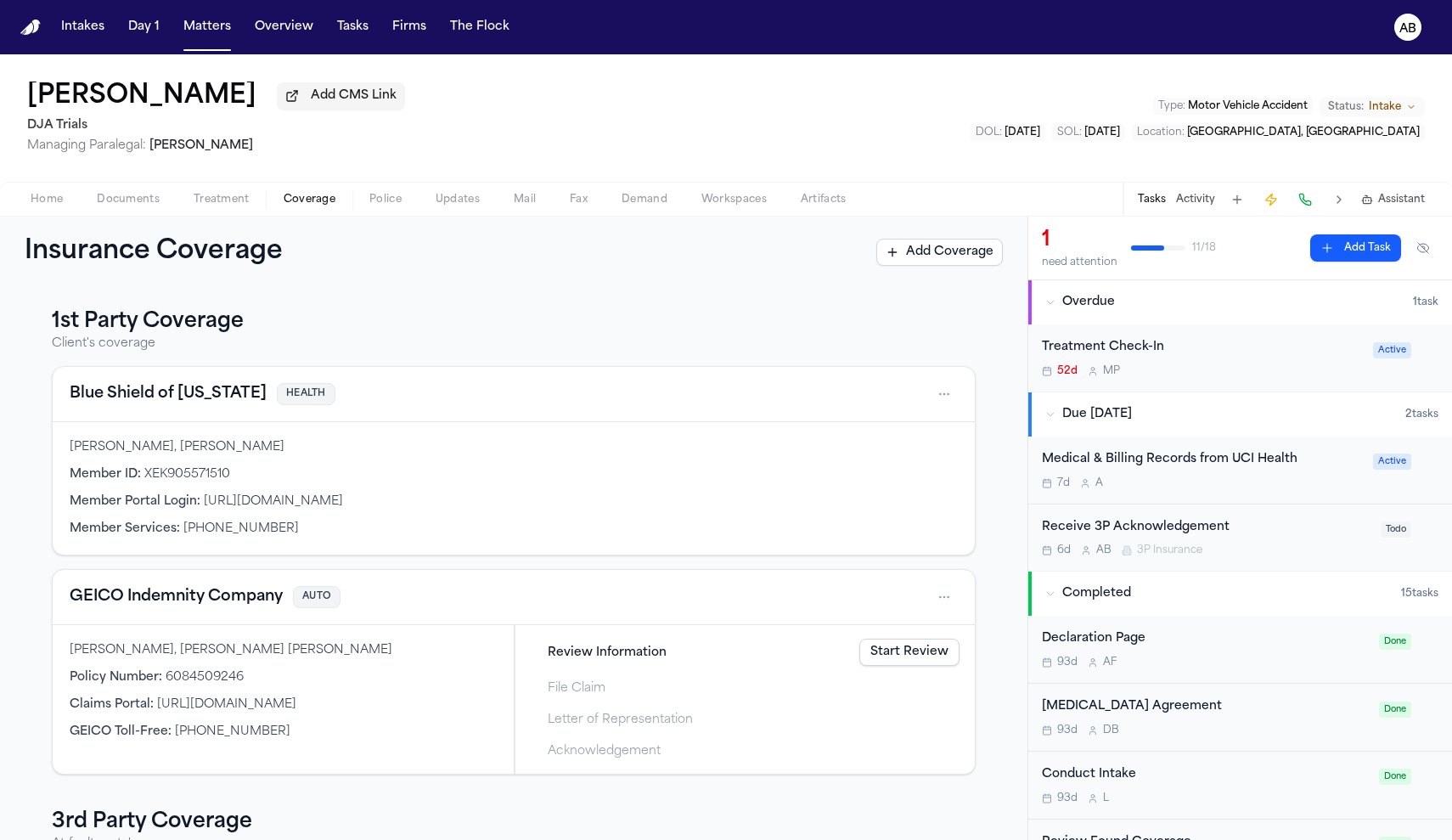
scroll to position [246, 0]
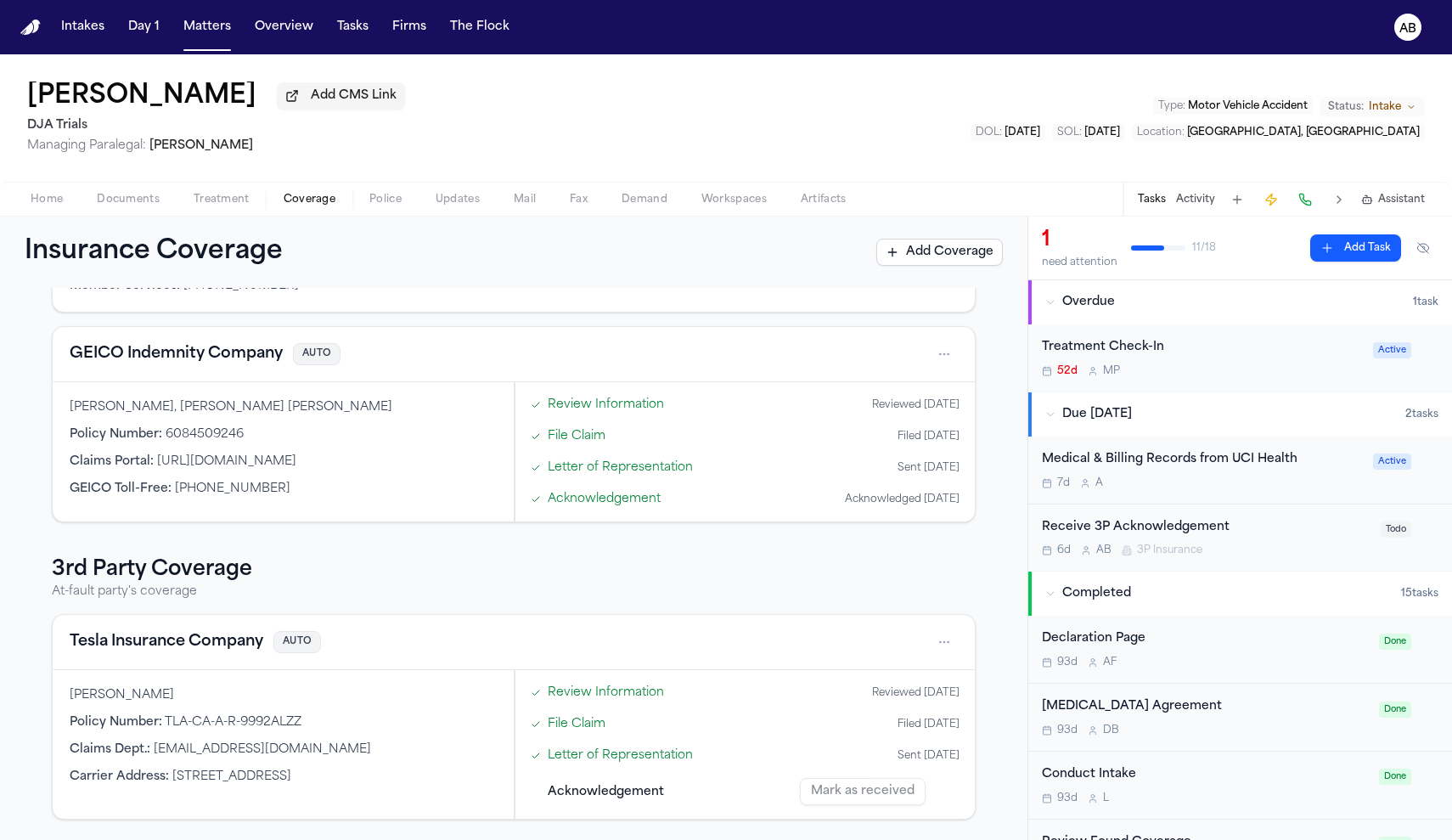
click at [183, 643] on button "Tesla Insurance Company" at bounding box center [166, 642] width 194 height 24
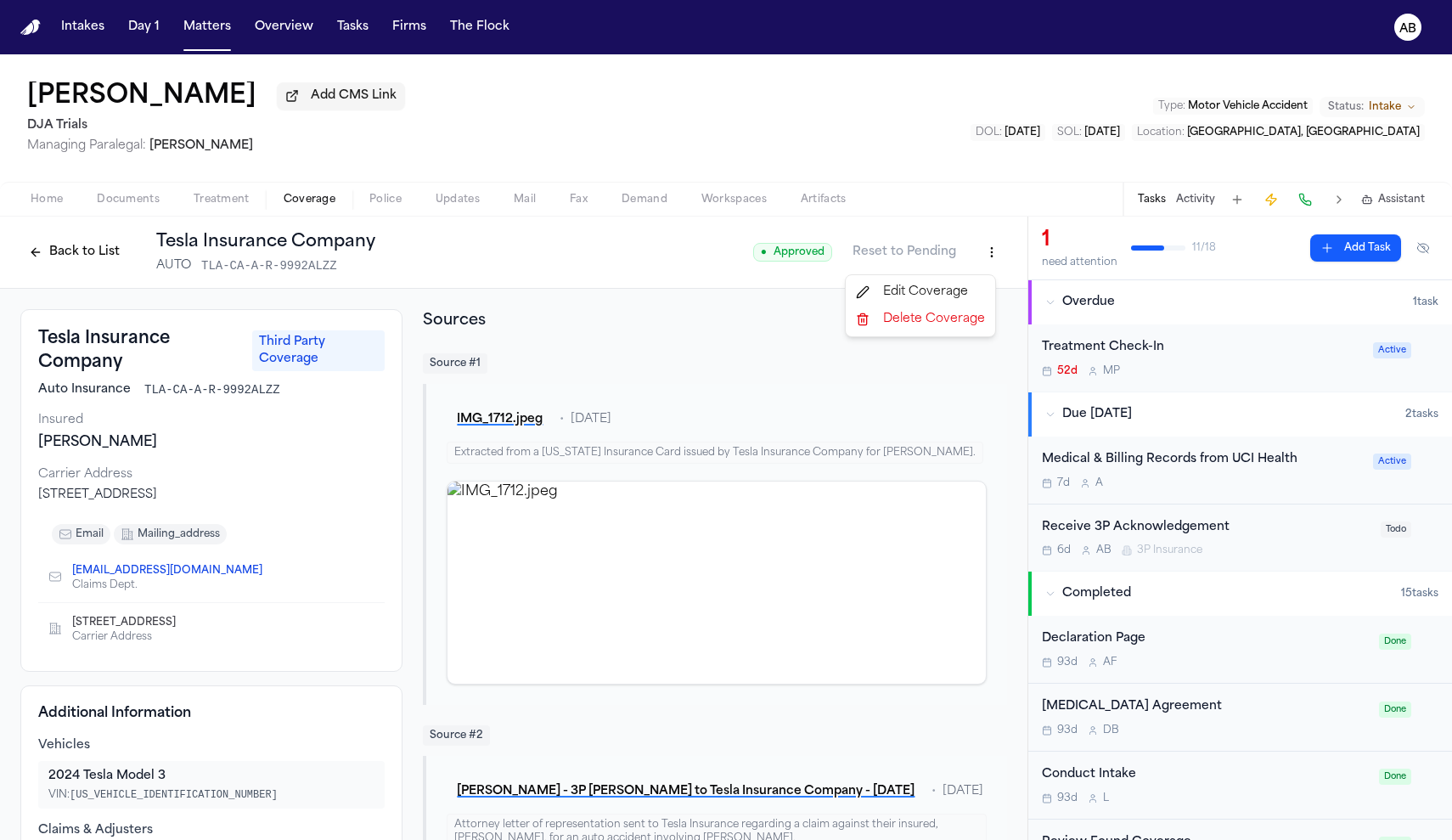
click at [967, 252] on html "Intakes Day 1 Matters Overview Tasks Firms The Flock AB Matthew Duncan Add CMS …" at bounding box center [726, 420] width 1452 height 840
click at [920, 287] on div "Edit Coverage" at bounding box center [920, 292] width 143 height 27
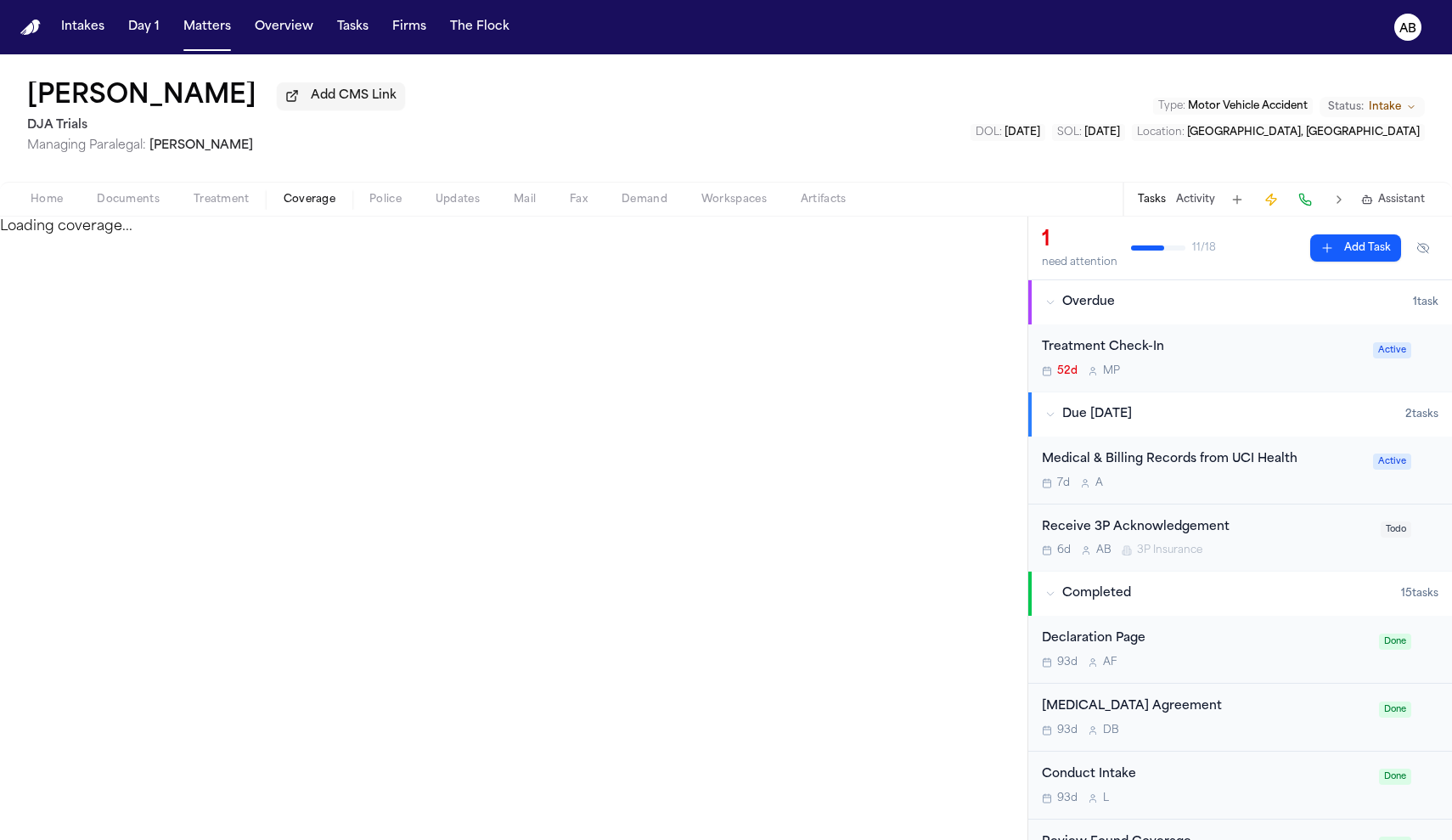
select select "**********"
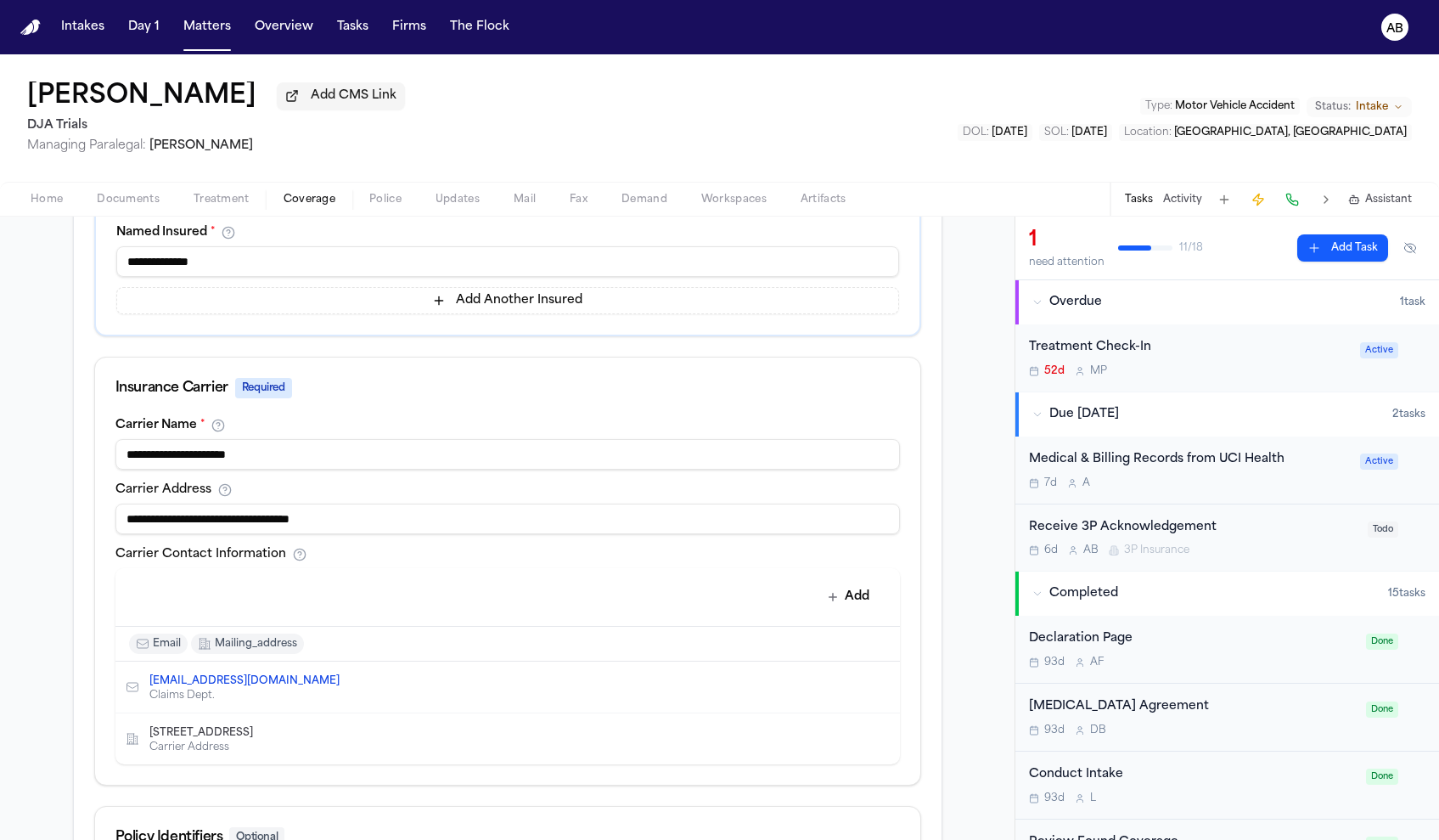
scroll to position [578, 0]
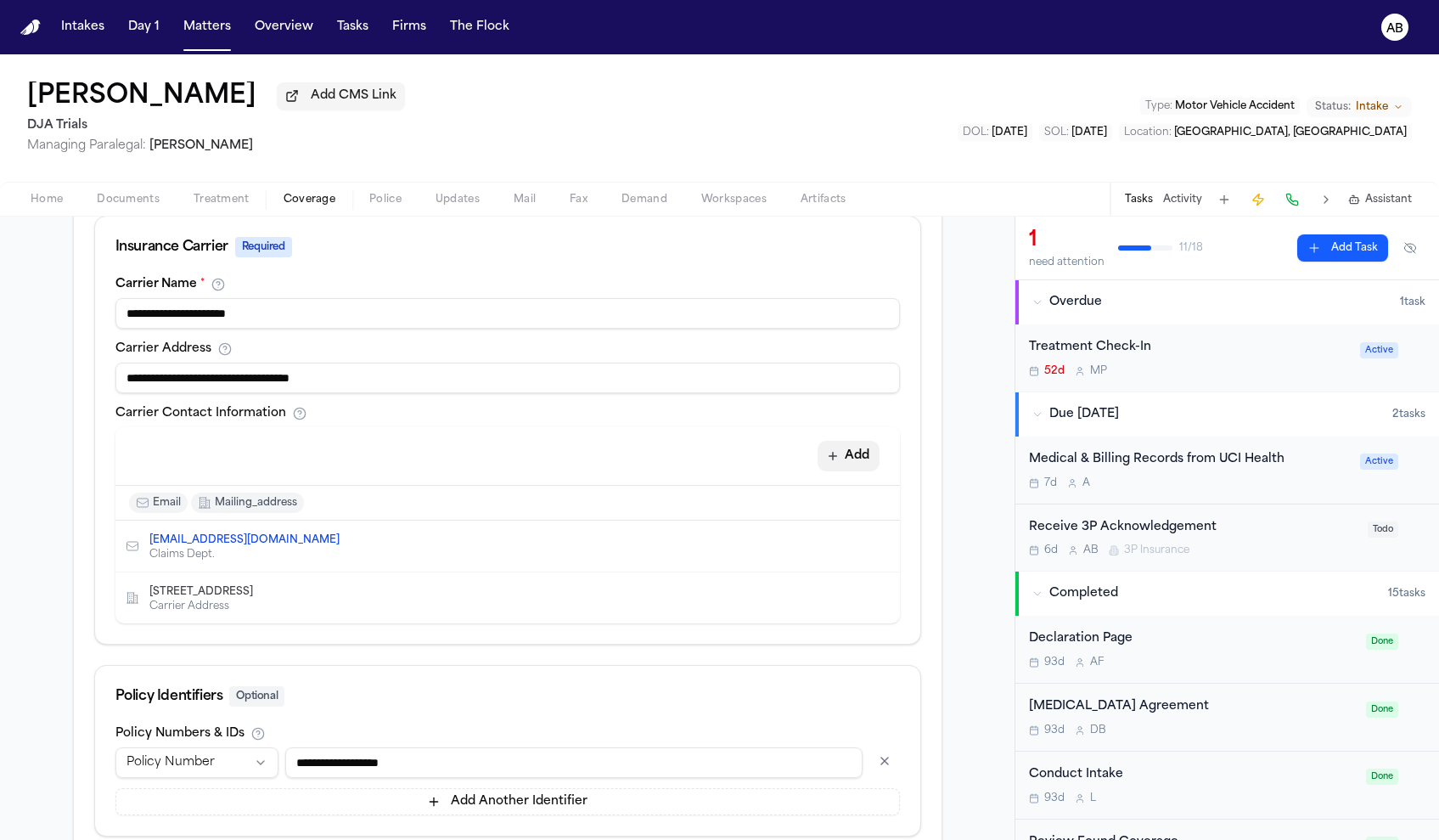
click at [828, 455] on icon "button" at bounding box center [833, 456] width 14 height 14
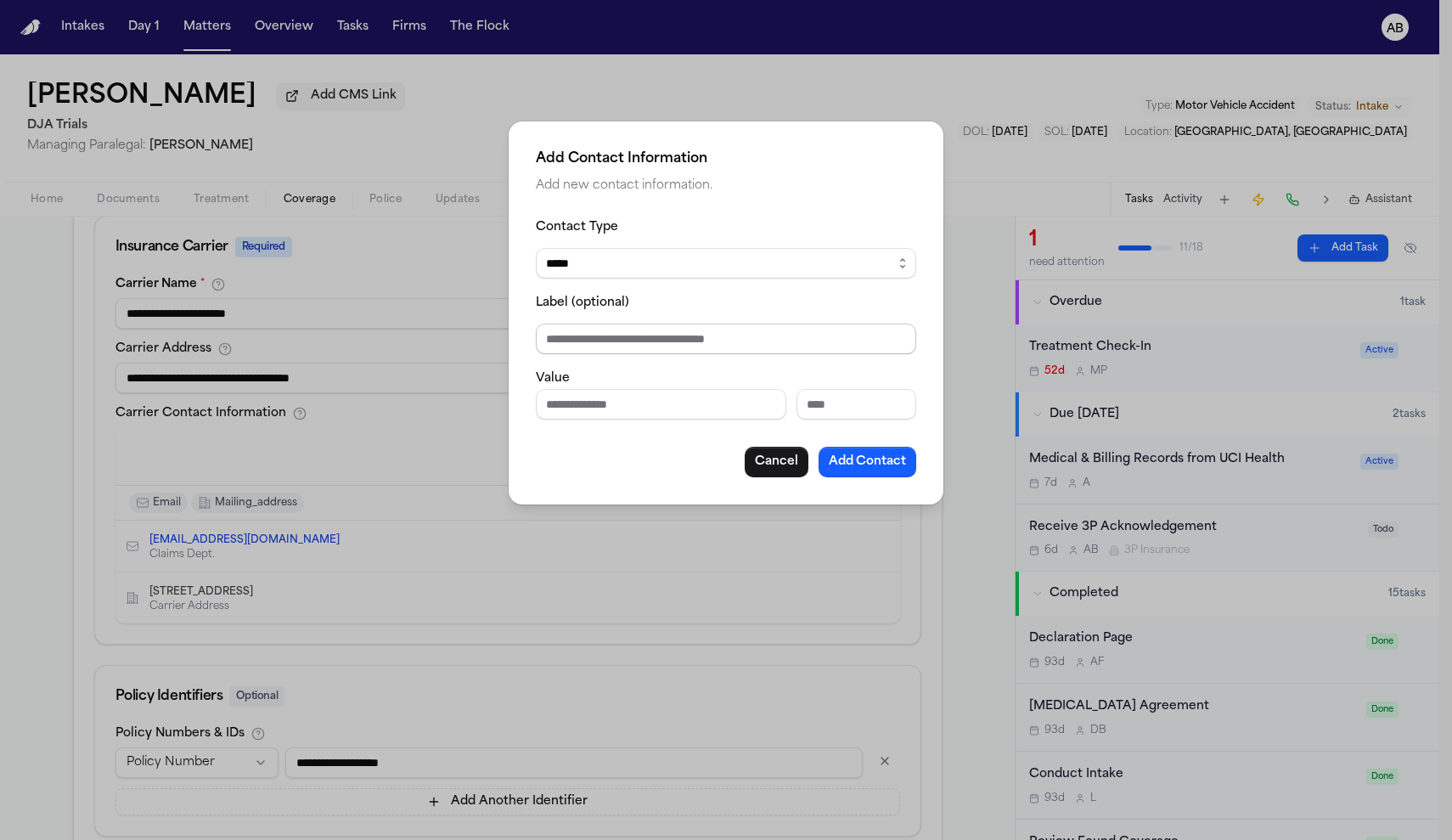
click at [643, 347] on input "Label (optional)" at bounding box center [726, 339] width 380 height 31
type input "**********"
click at [850, 457] on button "Add Contact" at bounding box center [867, 462] width 97 height 31
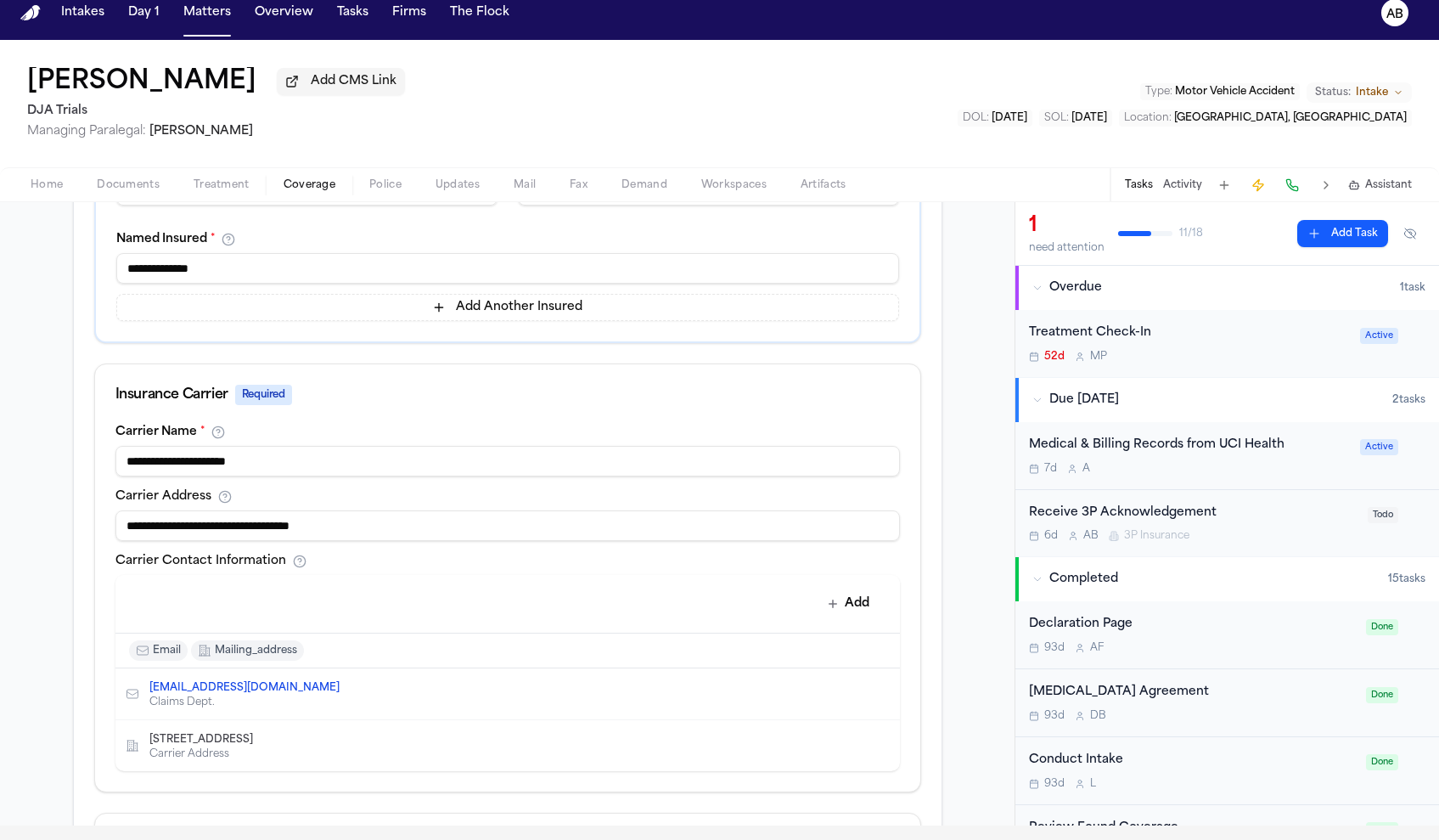
scroll to position [502, 0]
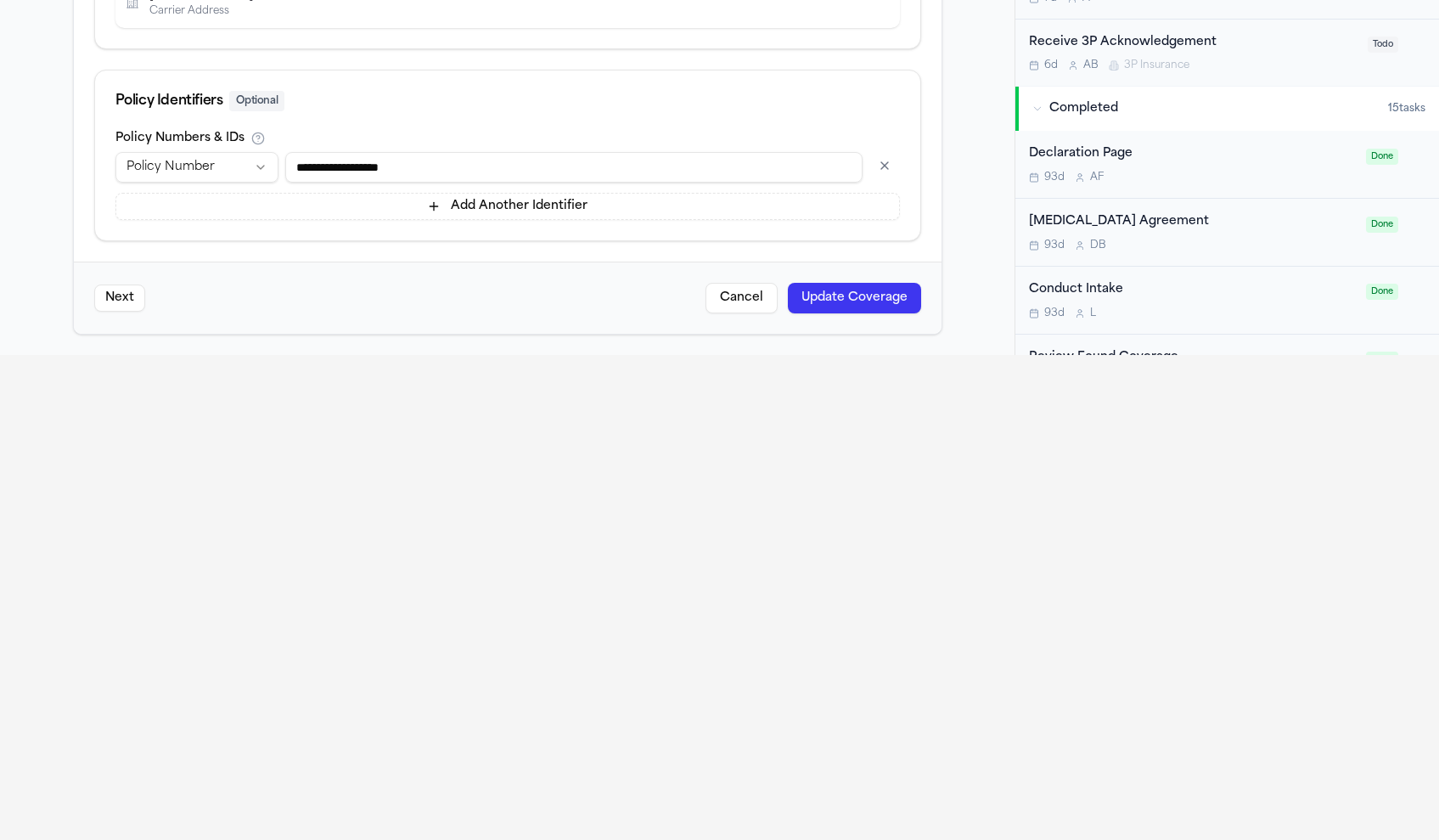
click at [841, 283] on button "Update Coverage" at bounding box center [855, 298] width 133 height 31
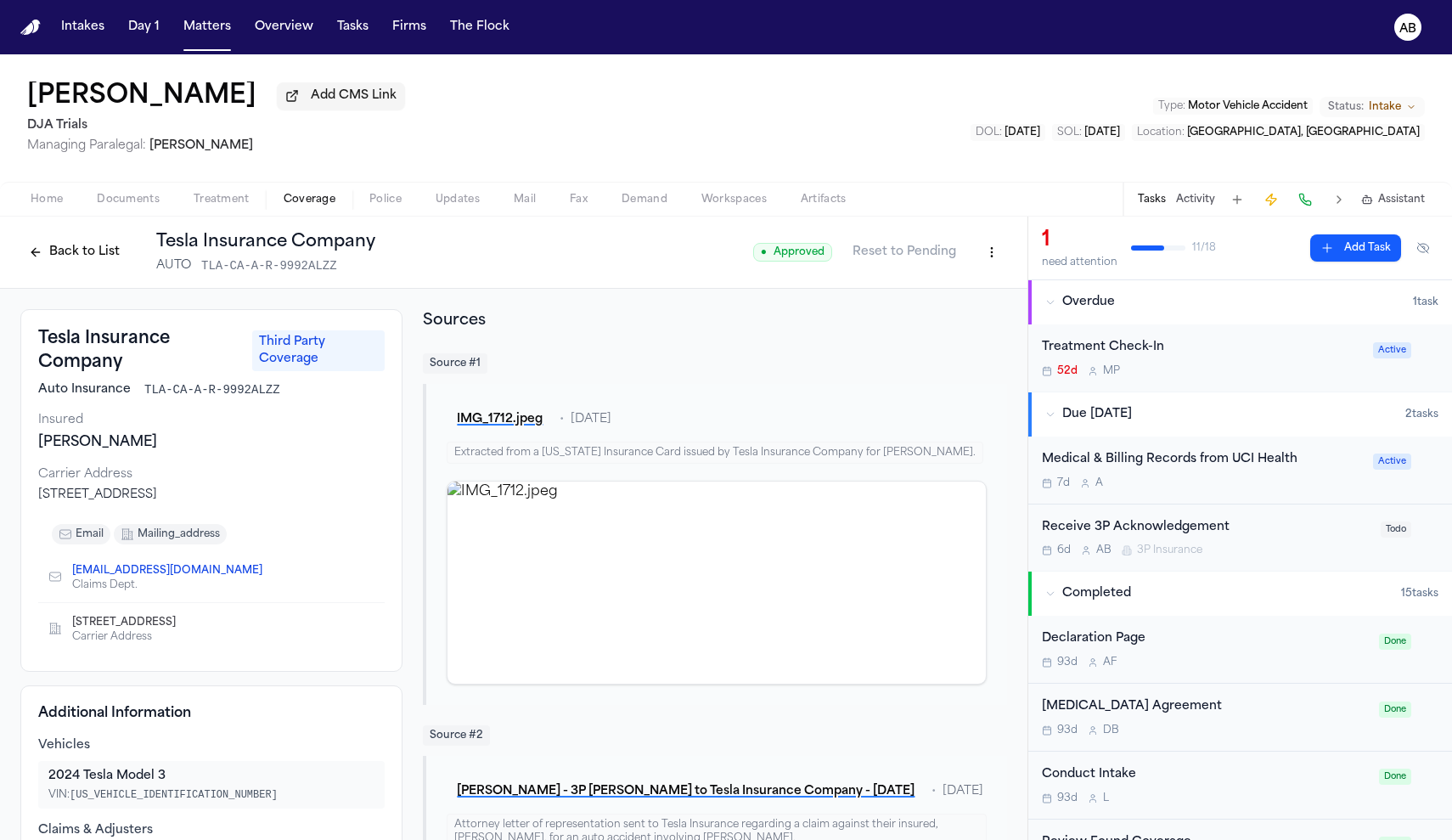
click at [980, 263] on html "Intakes Day 1 Matters Overview Tasks Firms The Flock AB Matthew Duncan Add CMS …" at bounding box center [726, 420] width 1452 height 840
click at [948, 289] on div "Edit Coverage" at bounding box center [920, 292] width 143 height 27
select select "**********"
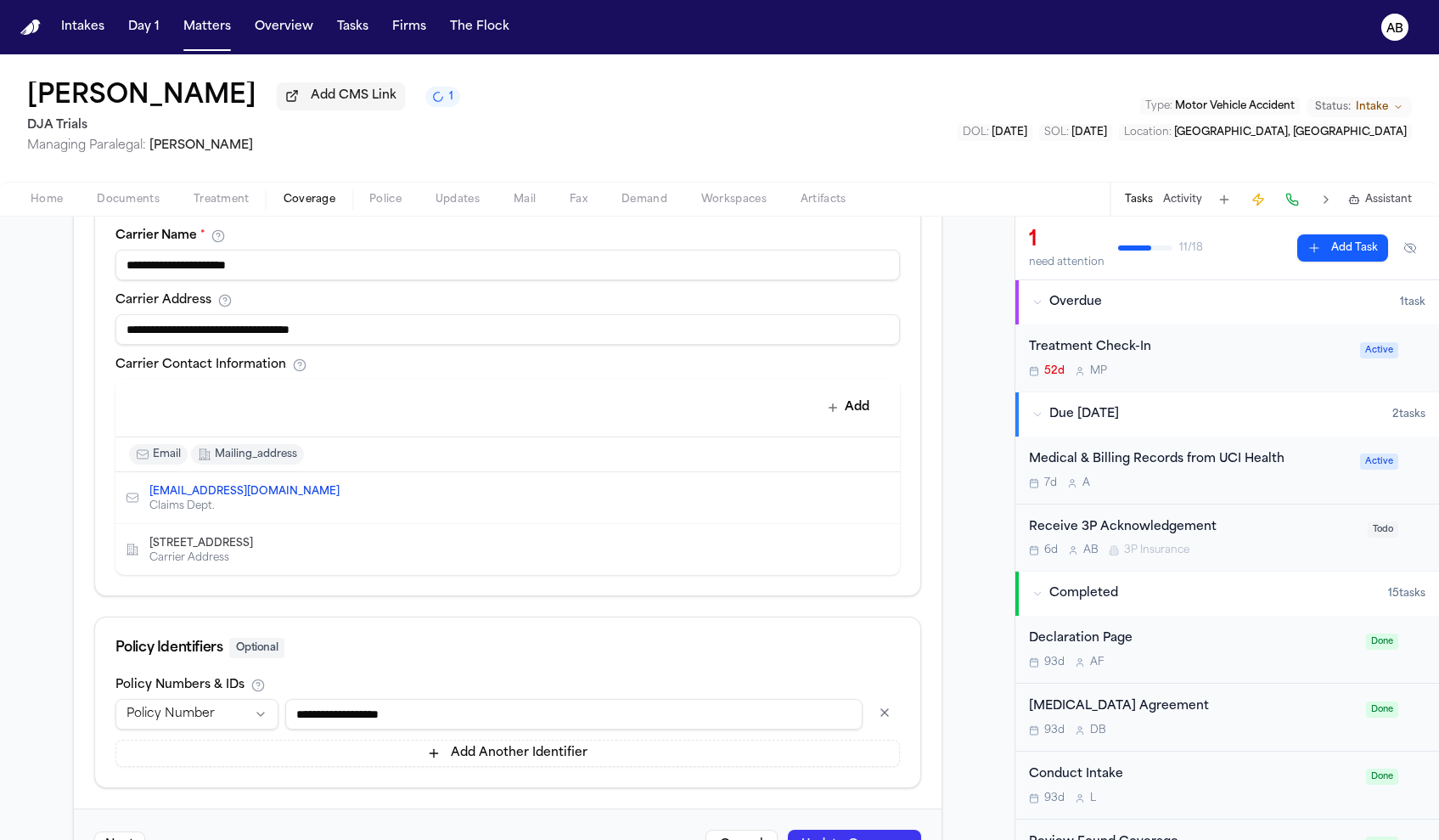
scroll to position [636, 0]
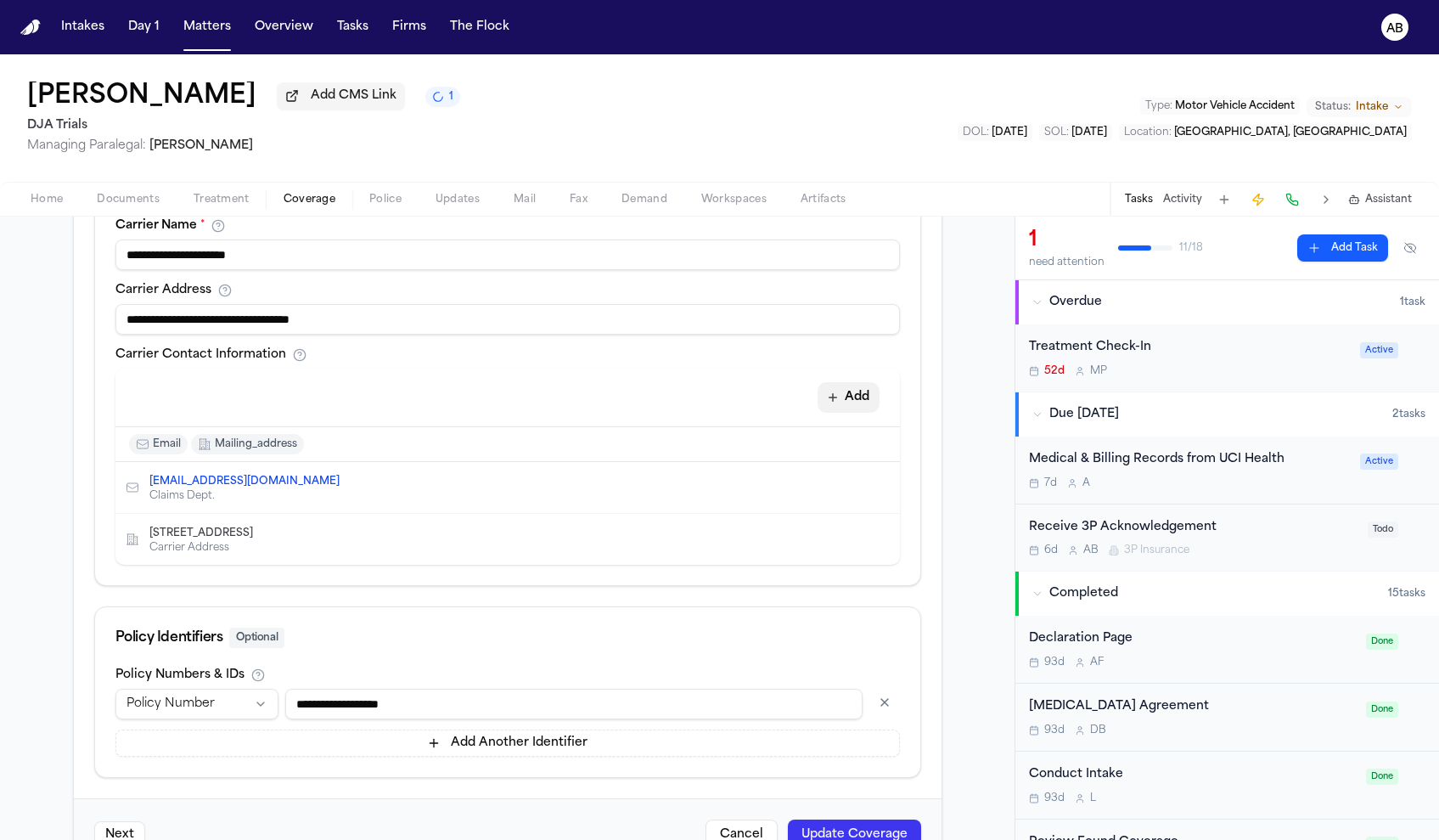
click at [846, 404] on button "Add" at bounding box center [849, 397] width 62 height 31
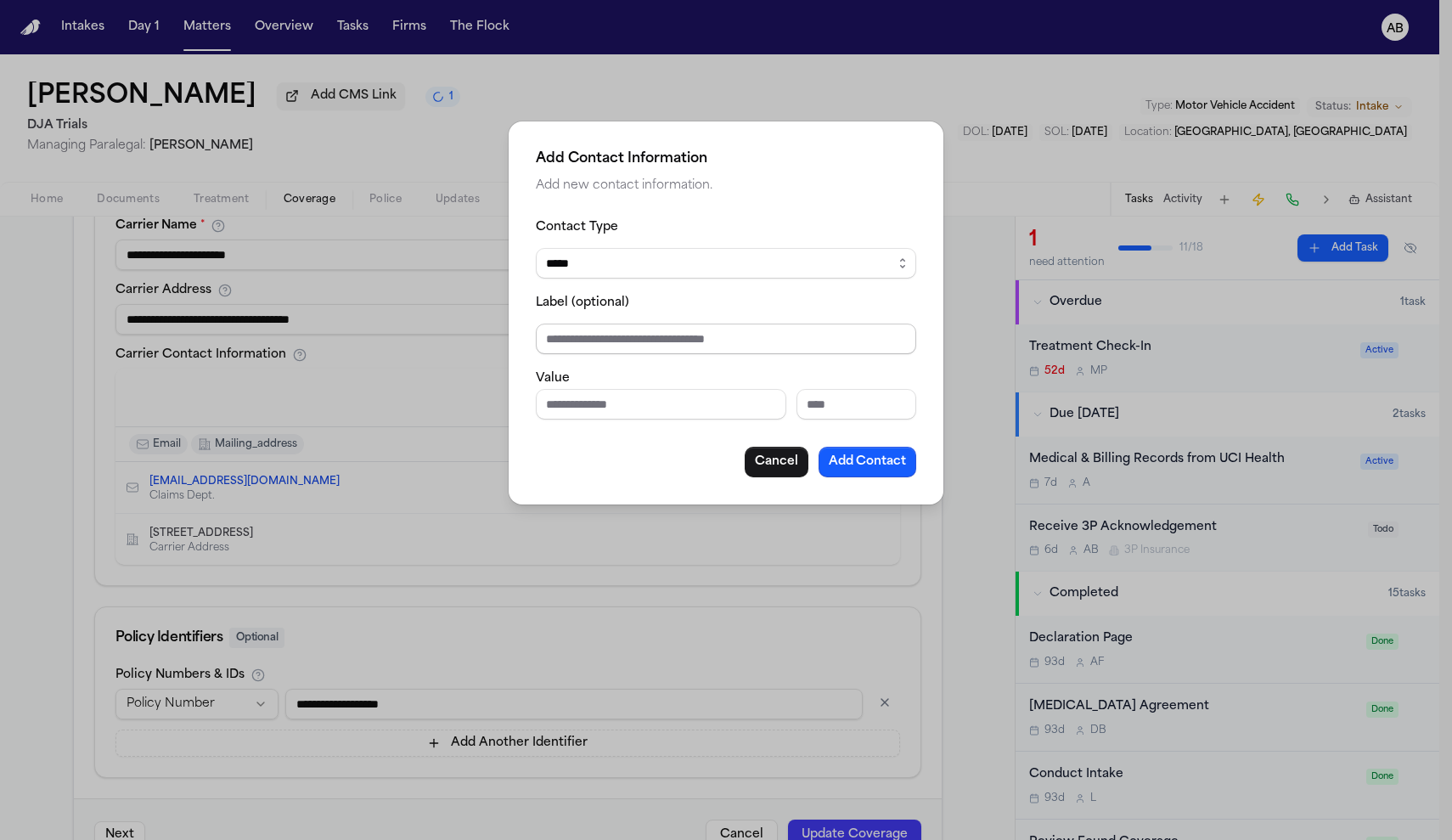
click at [615, 340] on input "Label (optional)" at bounding box center [726, 339] width 380 height 31
type input "**********"
click at [868, 468] on button "Add Contact" at bounding box center [867, 462] width 97 height 31
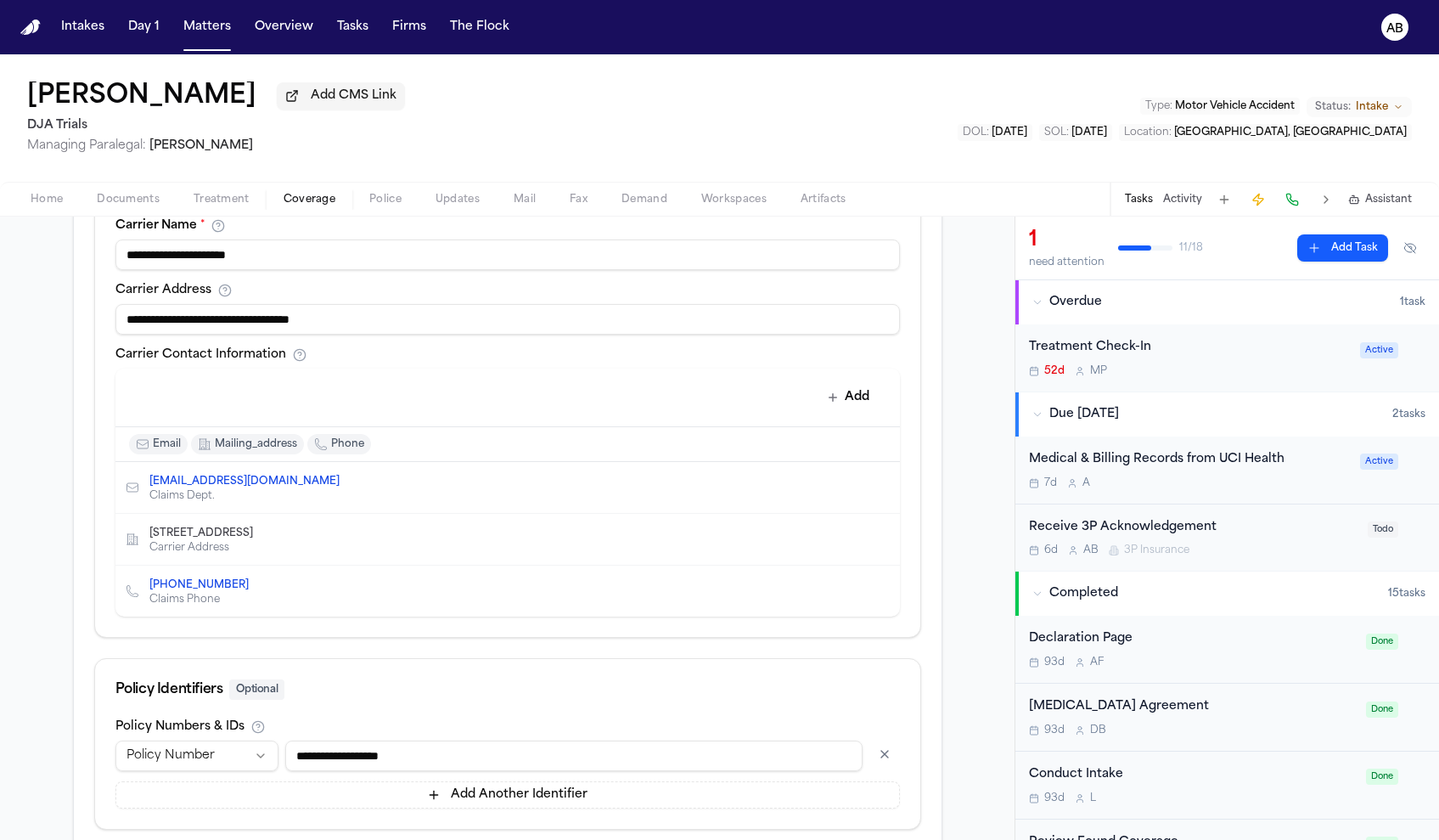
scroll to position [643, 0]
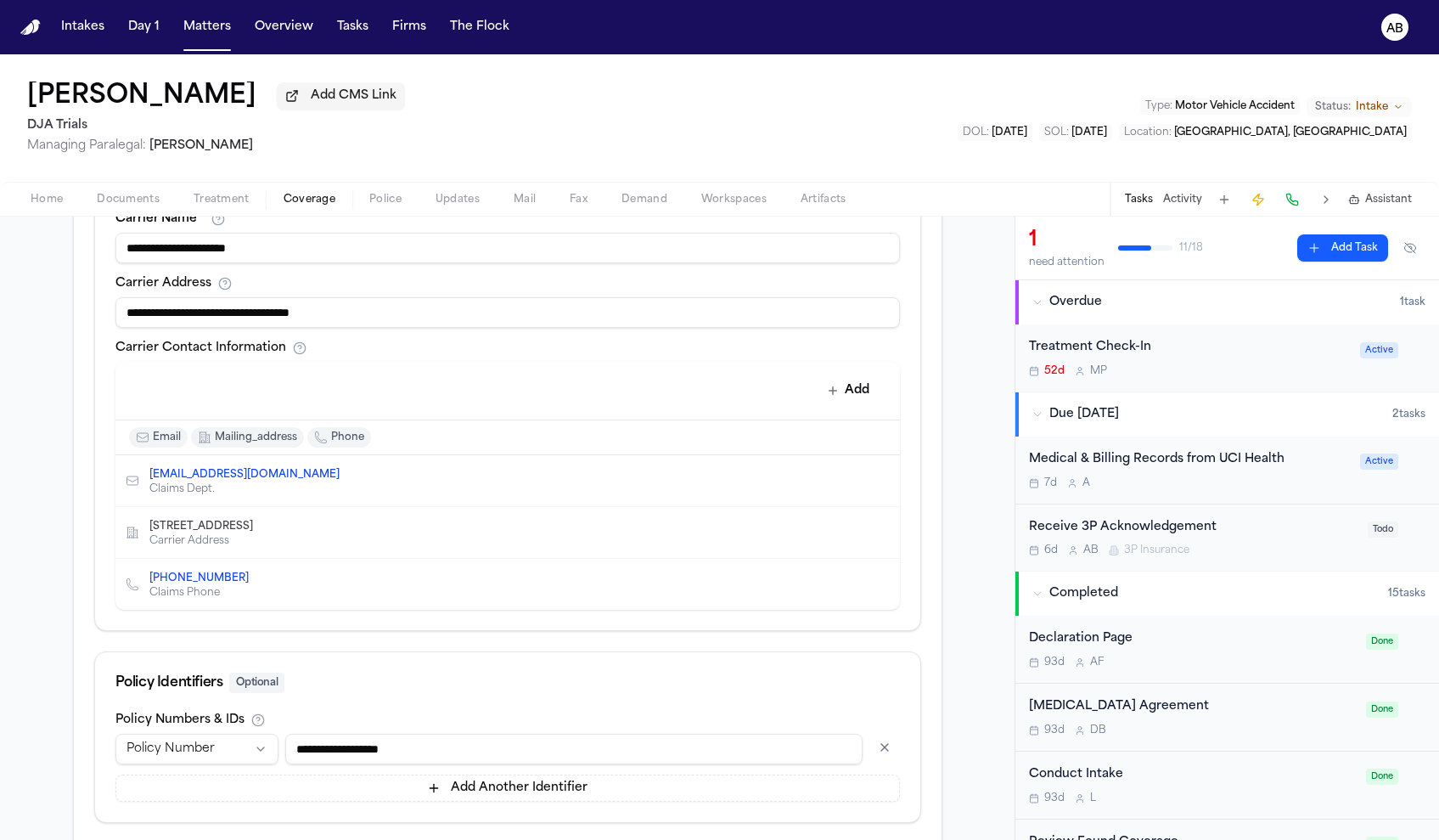
click at [208, 581] on link "(844) 348-3752" at bounding box center [199, 579] width 99 height 14
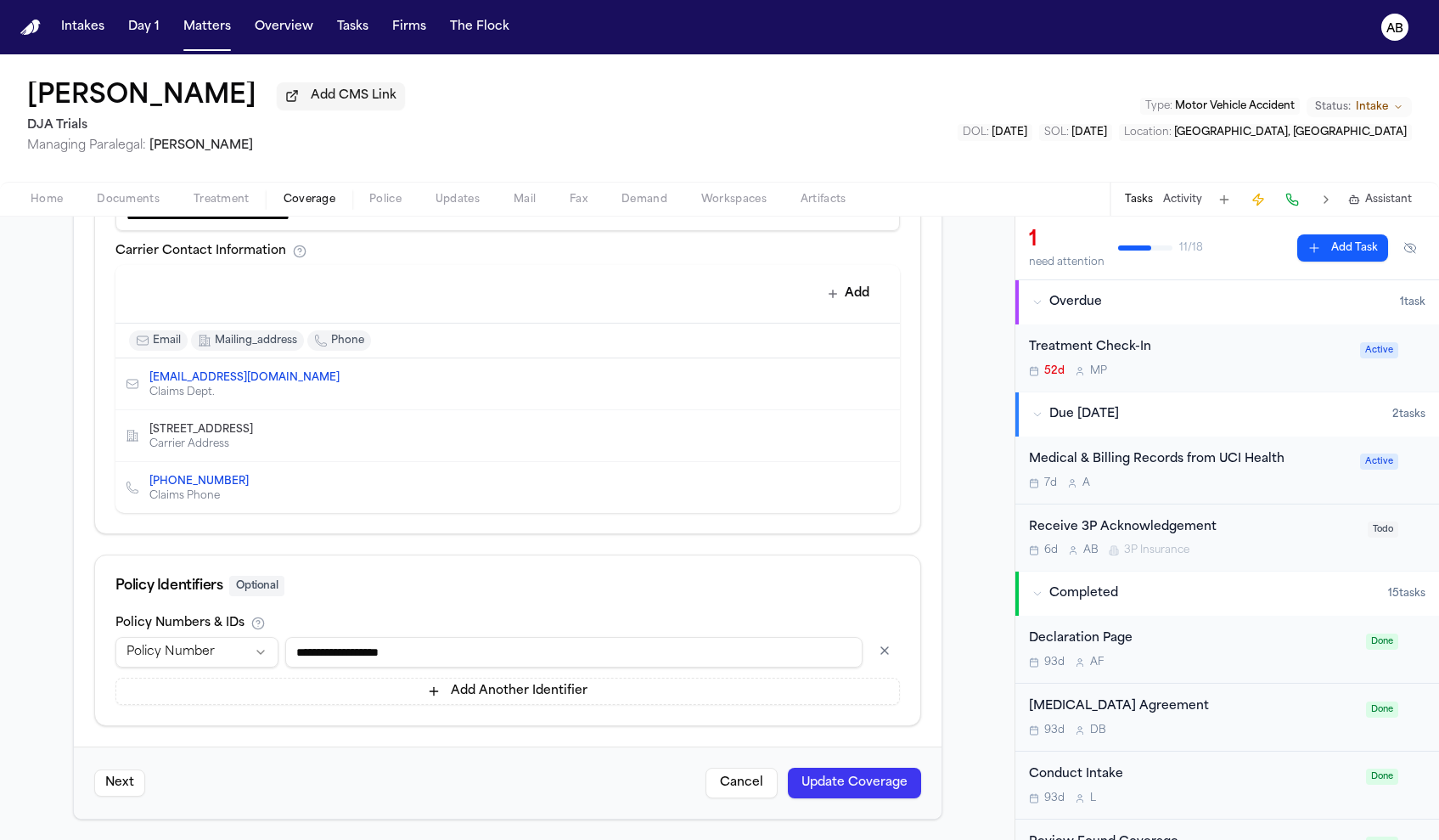
scroll to position [295, 0]
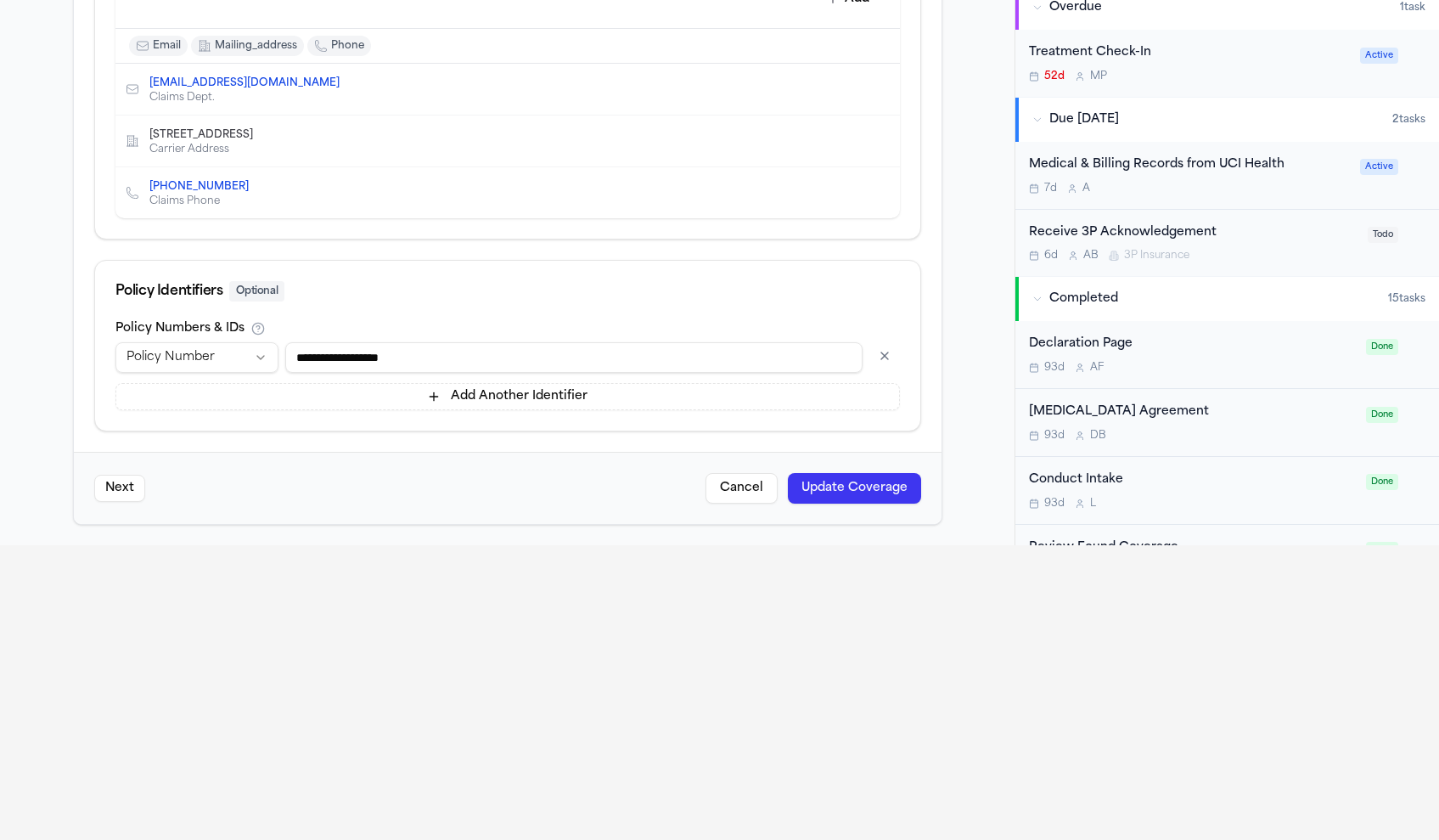
click at [828, 475] on button "Update Coverage" at bounding box center [855, 488] width 133 height 31
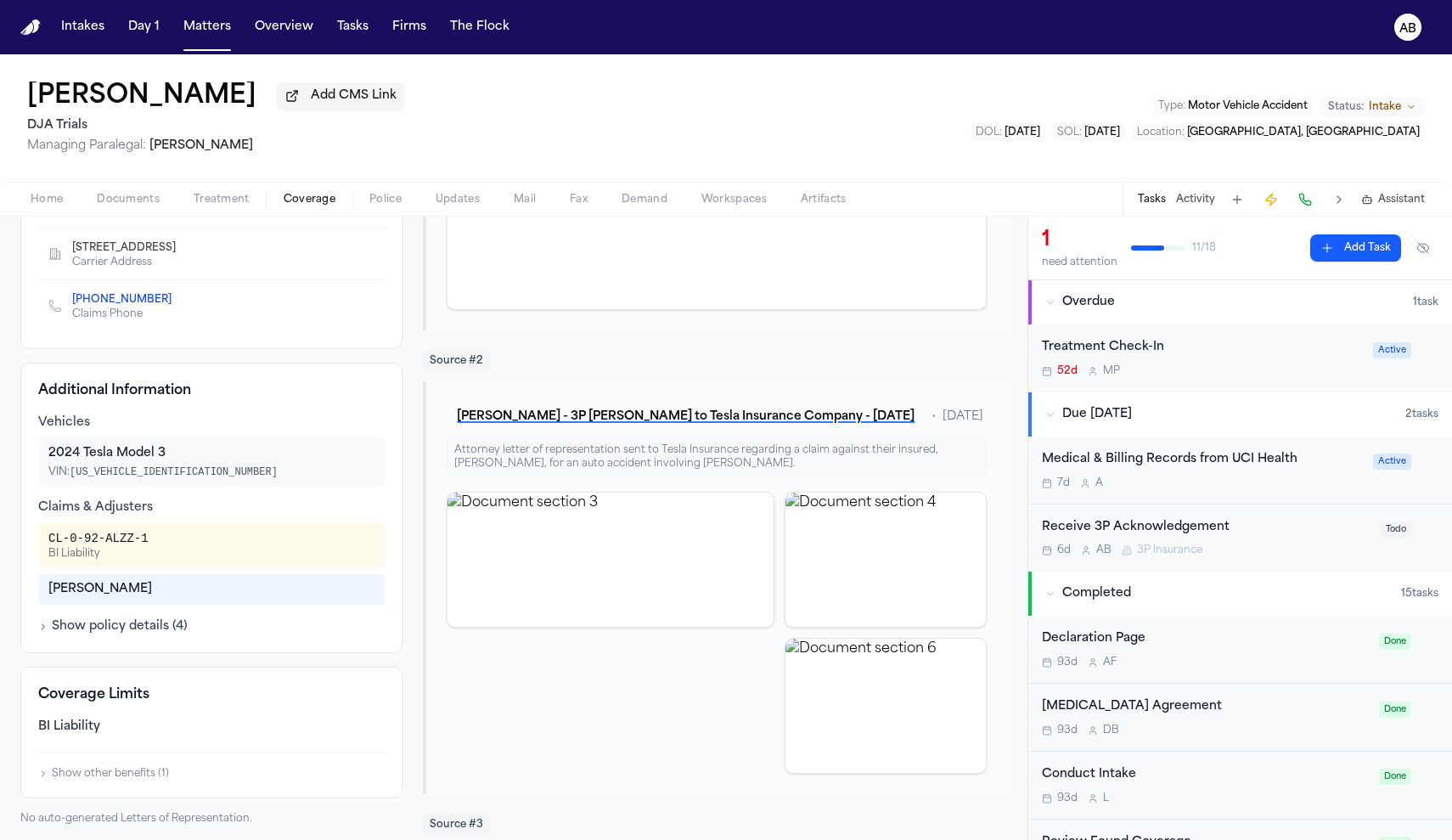
scroll to position [445, 0]
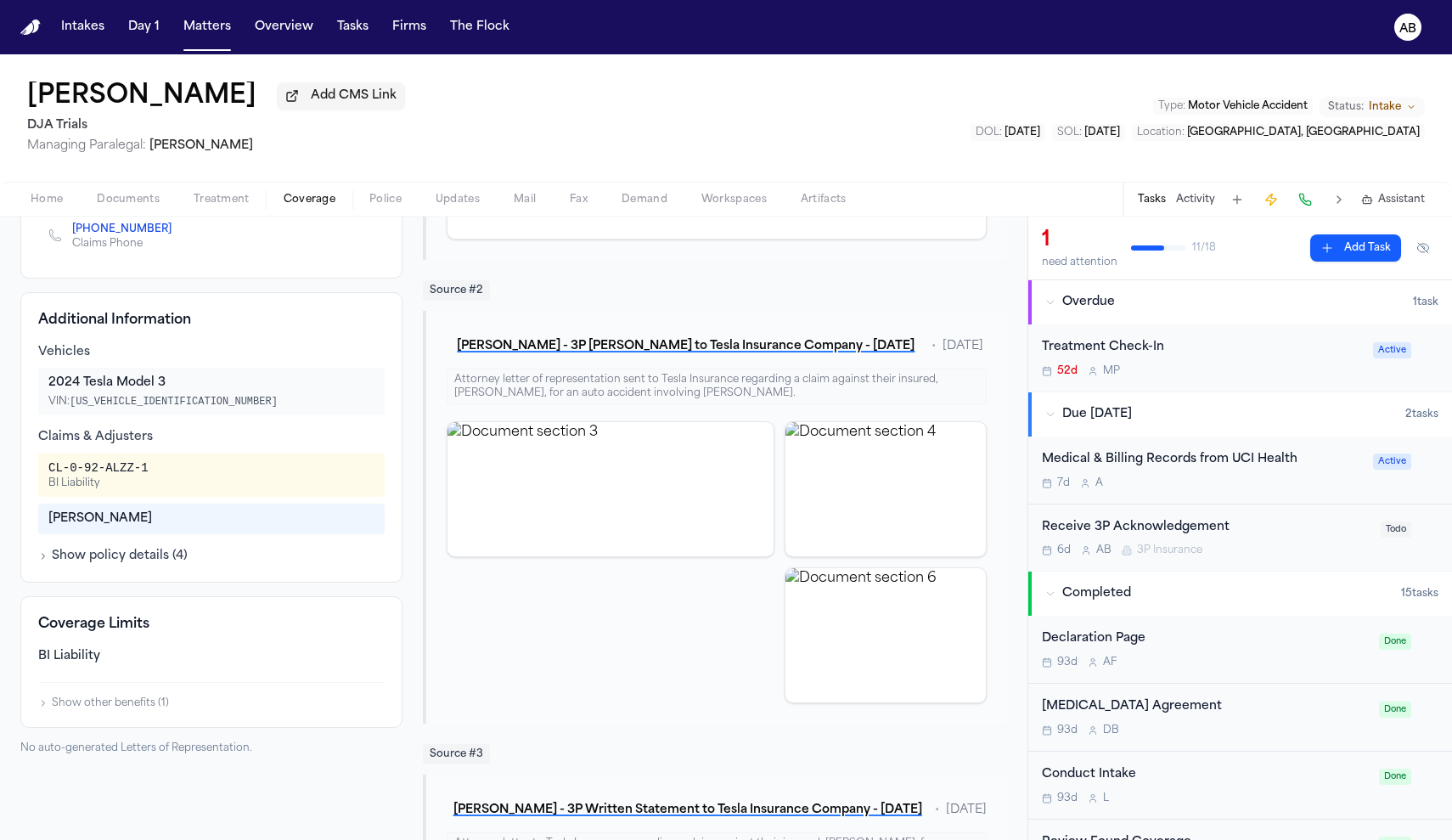
click at [133, 105] on h1 "[PERSON_NAME]" at bounding box center [142, 97] width 229 height 31
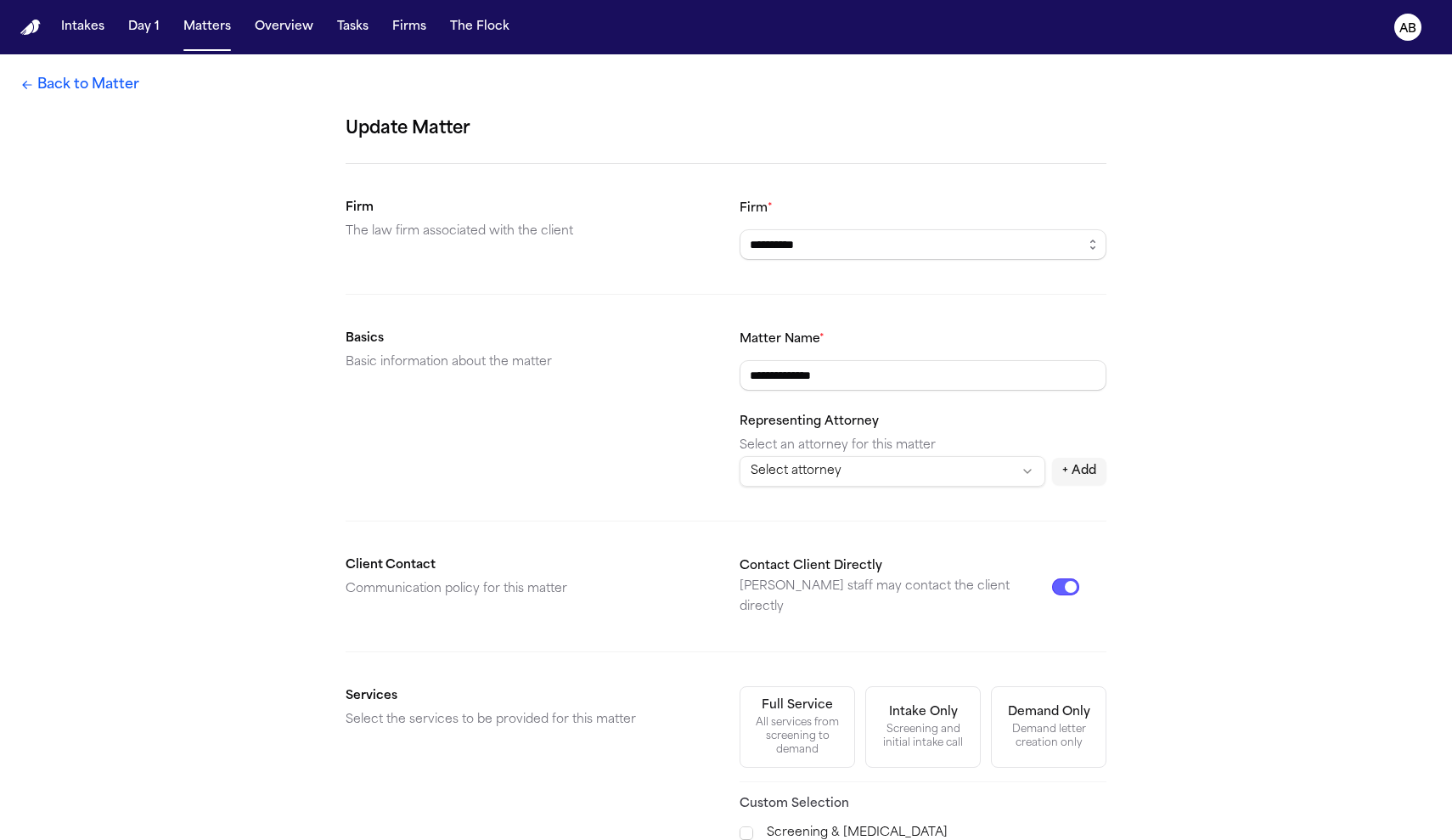
click at [117, 91] on link "Back to Matter" at bounding box center [79, 85] width 119 height 21
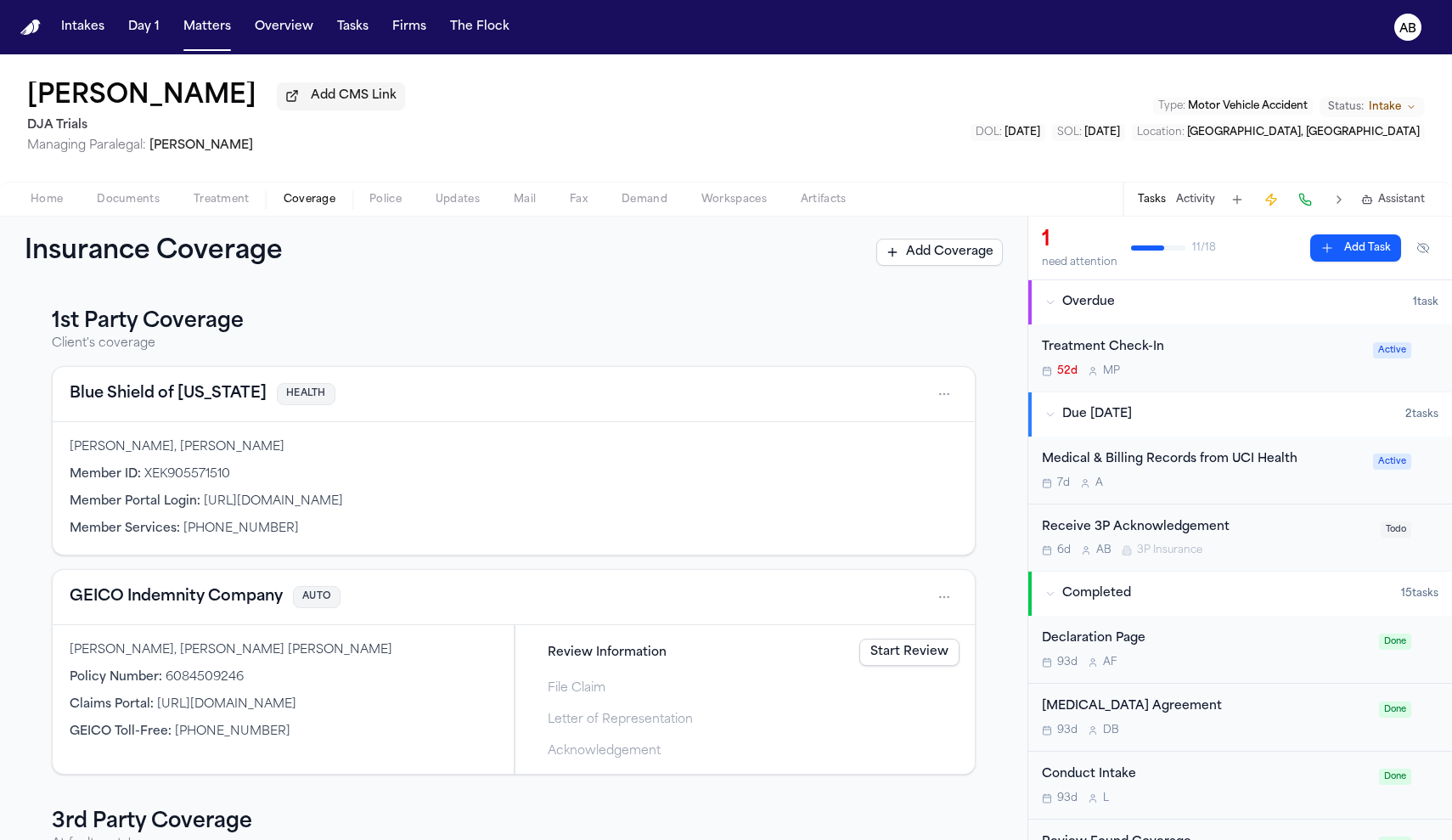
click at [297, 202] on span "Coverage" at bounding box center [309, 200] width 52 height 14
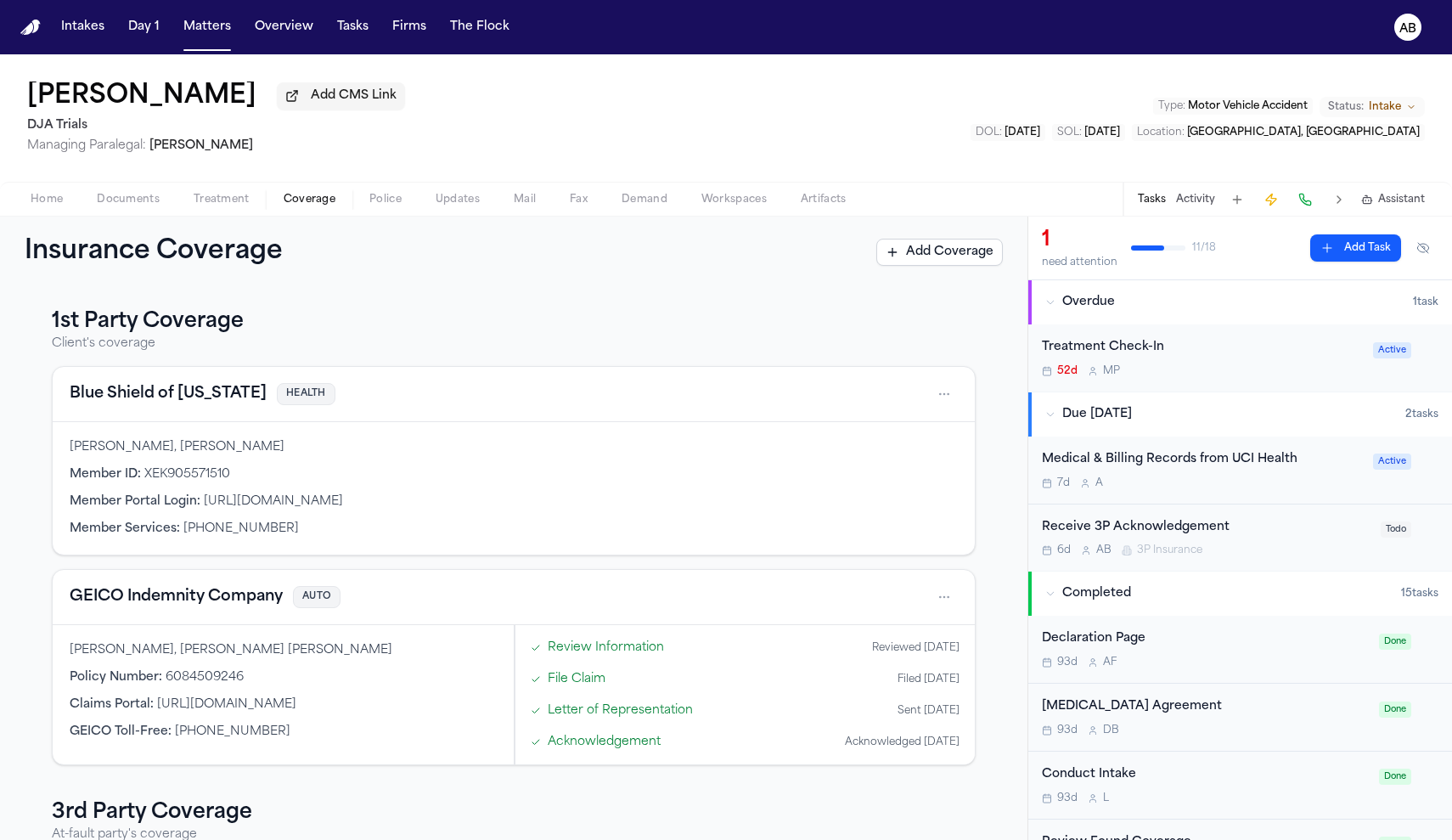
scroll to position [285, 0]
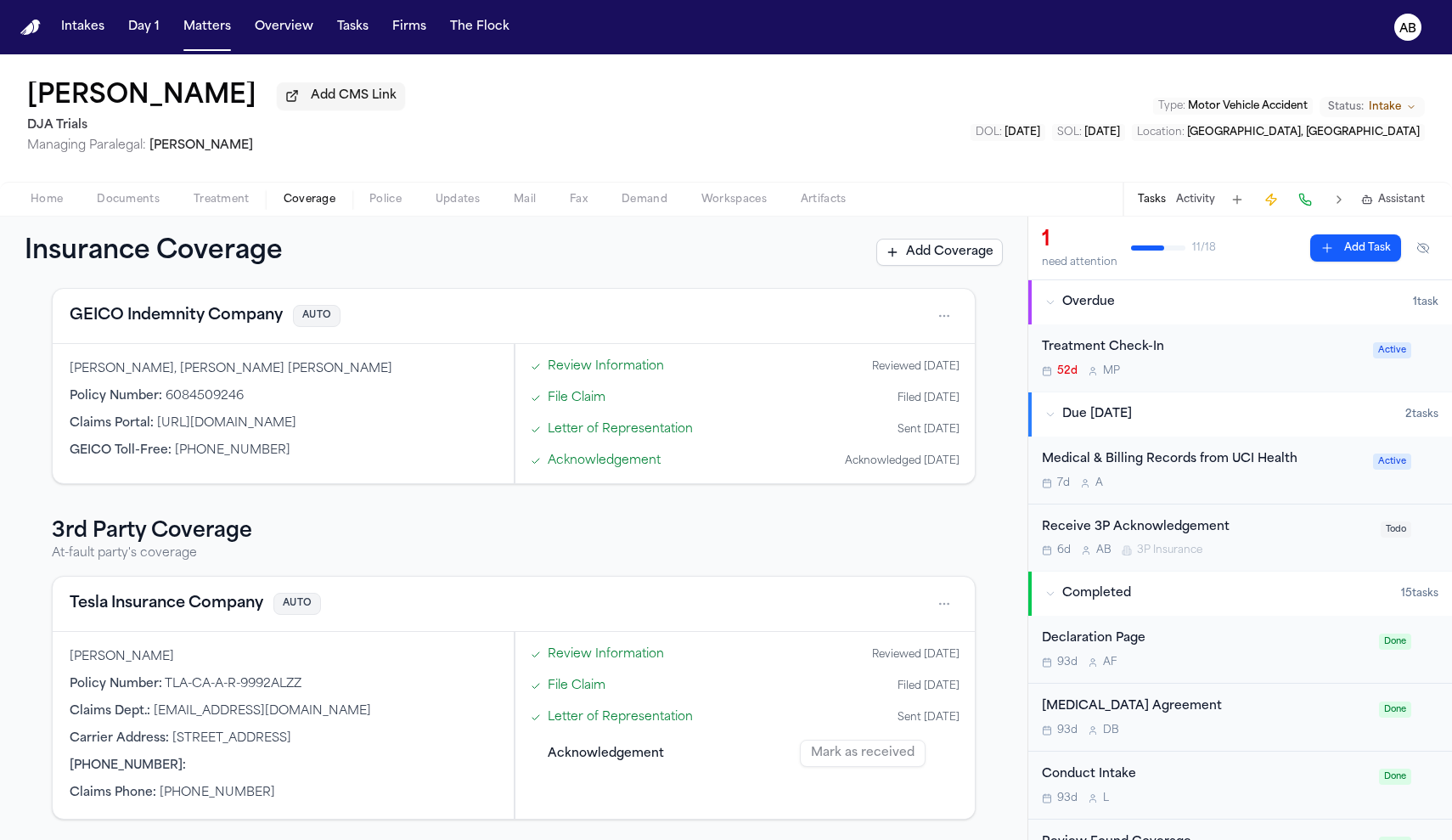
click at [160, 596] on button "Tesla Insurance Company" at bounding box center [166, 603] width 194 height 24
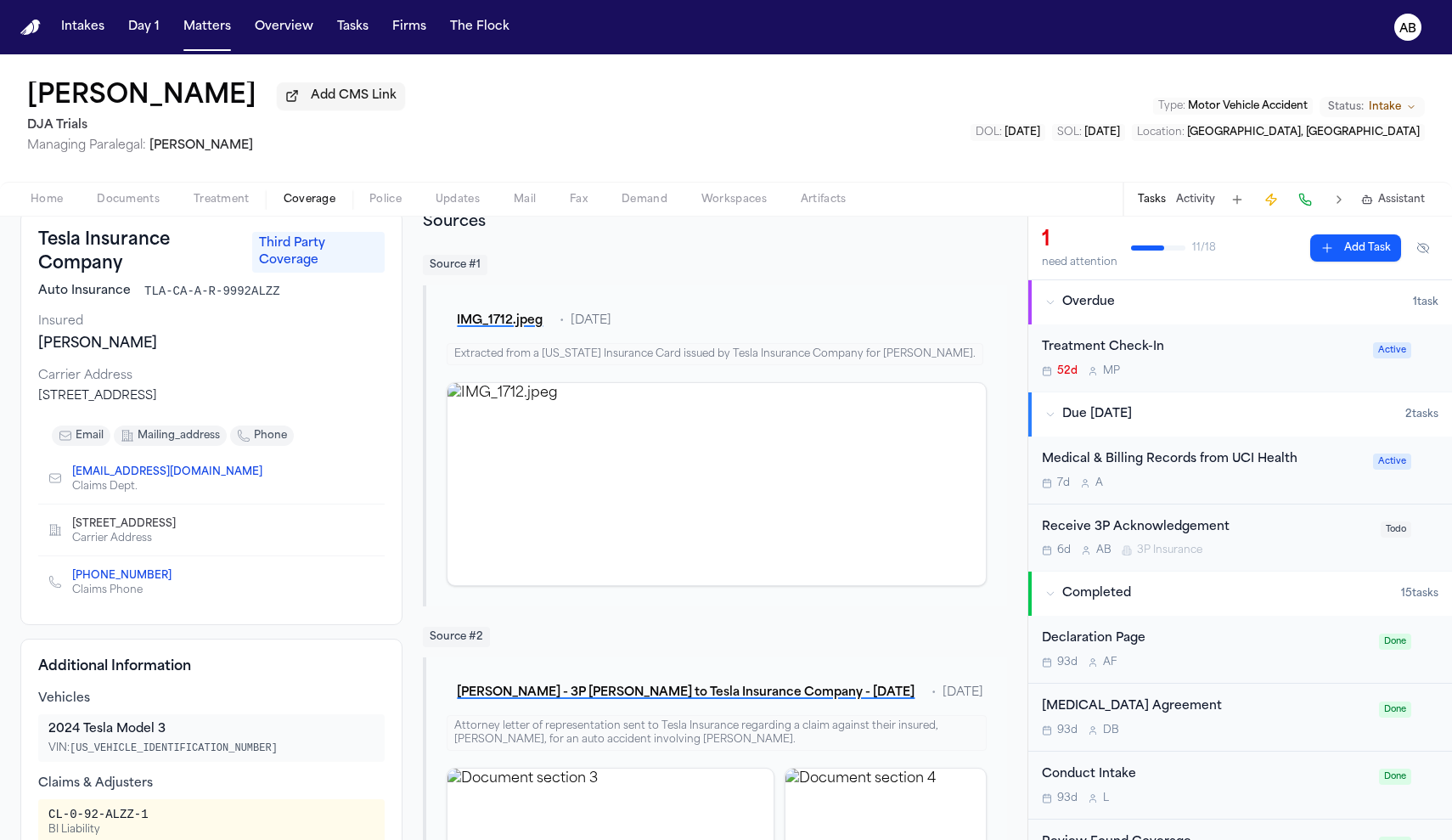
scroll to position [226, 0]
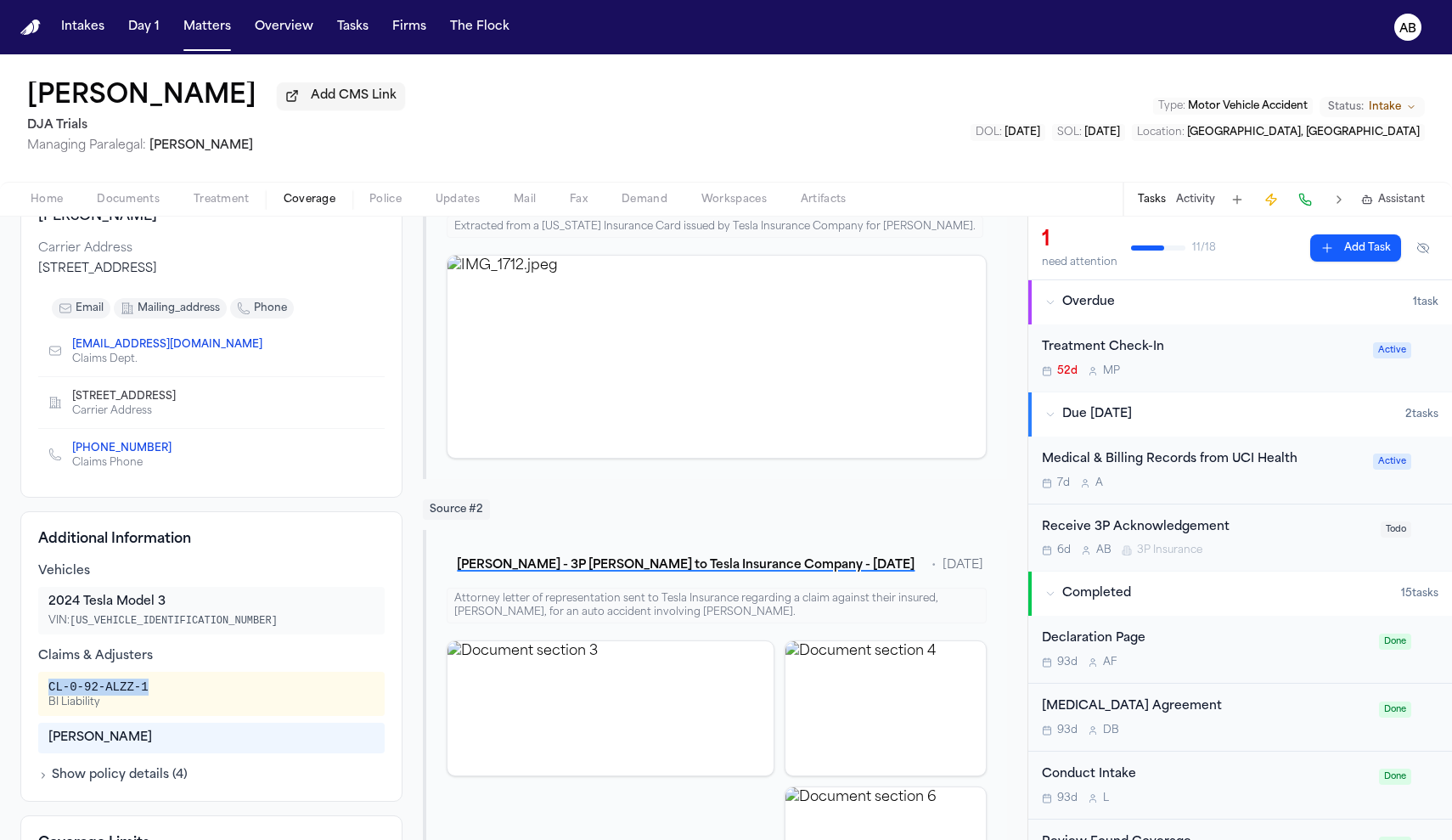
drag, startPoint x: 155, startPoint y: 694, endPoint x: 38, endPoint y: 697, distance: 117.0
click at [38, 697] on div "Additional Information Vehicles 2024 Tesla Model 3 VIN: 5YJ3E1EA2RF736166 Claim…" at bounding box center [211, 656] width 382 height 291
copy div "CL-0-92-ALZZ-1"
click at [1205, 202] on button "Activity" at bounding box center [1196, 200] width 39 height 14
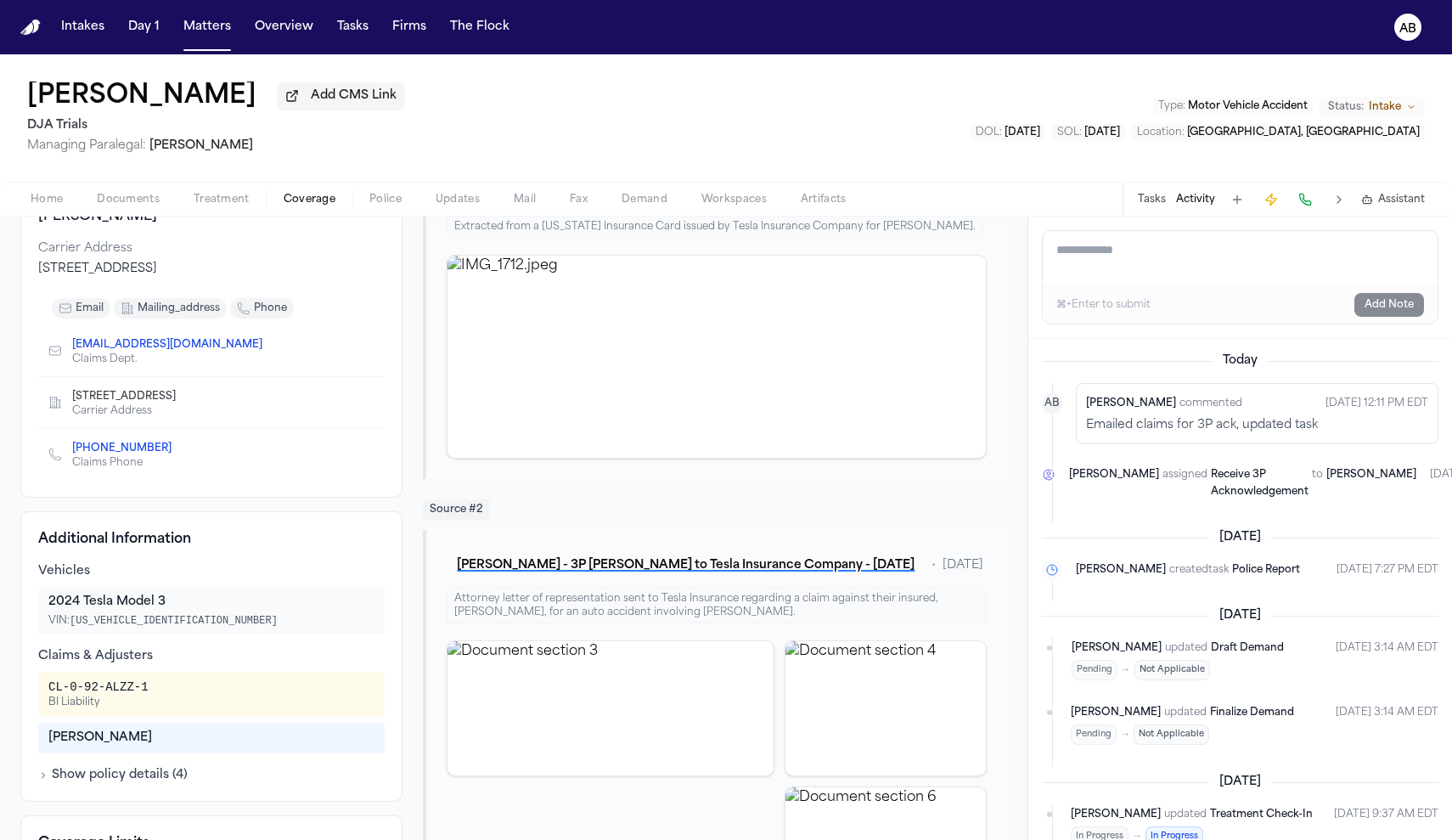
click at [1173, 275] on textarea "Add a note to this matter" at bounding box center [1240, 258] width 395 height 55
type textarea "**********"
click at [1386, 312] on button "Add Note" at bounding box center [1389, 305] width 69 height 24
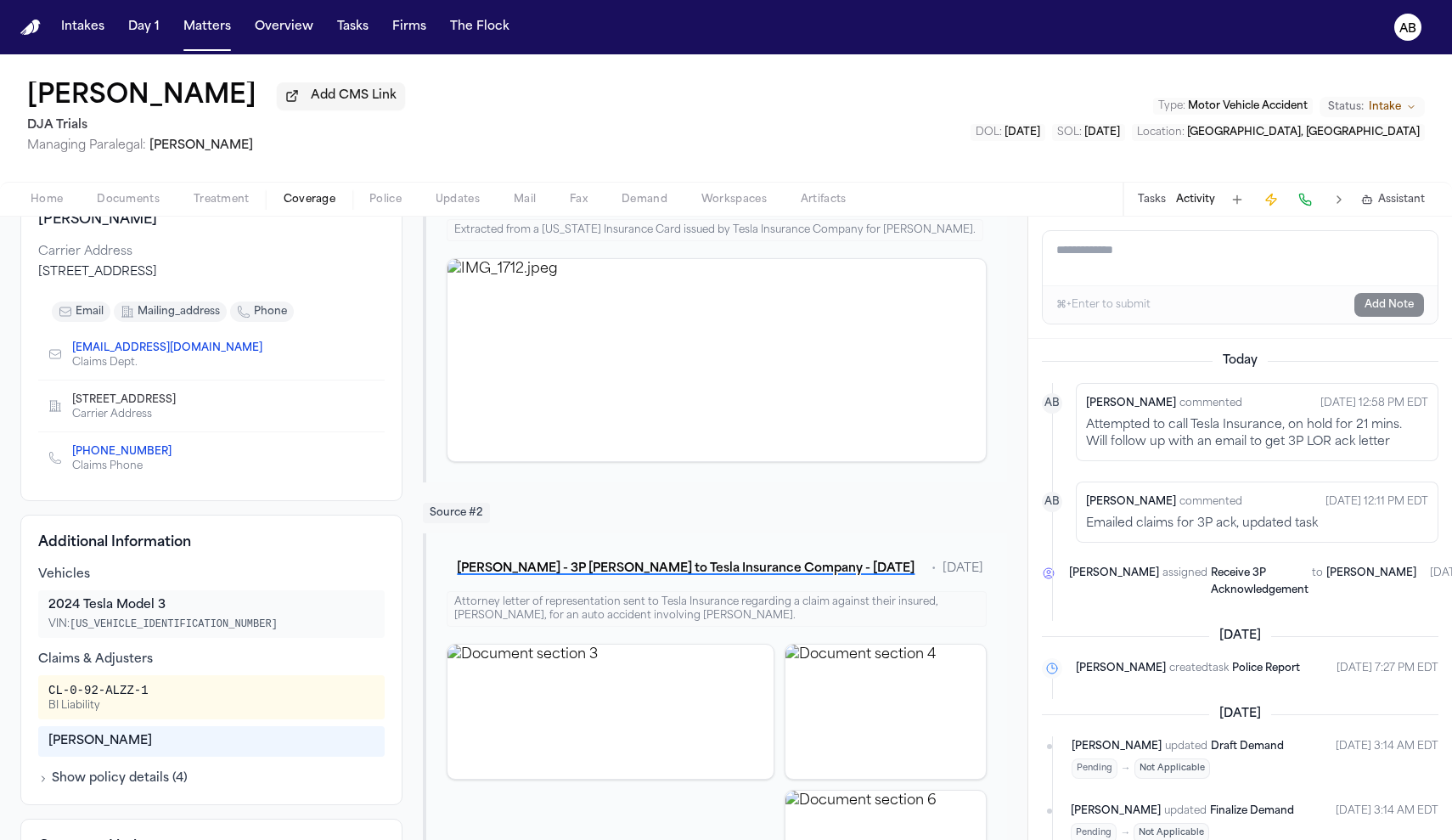
scroll to position [100, 0]
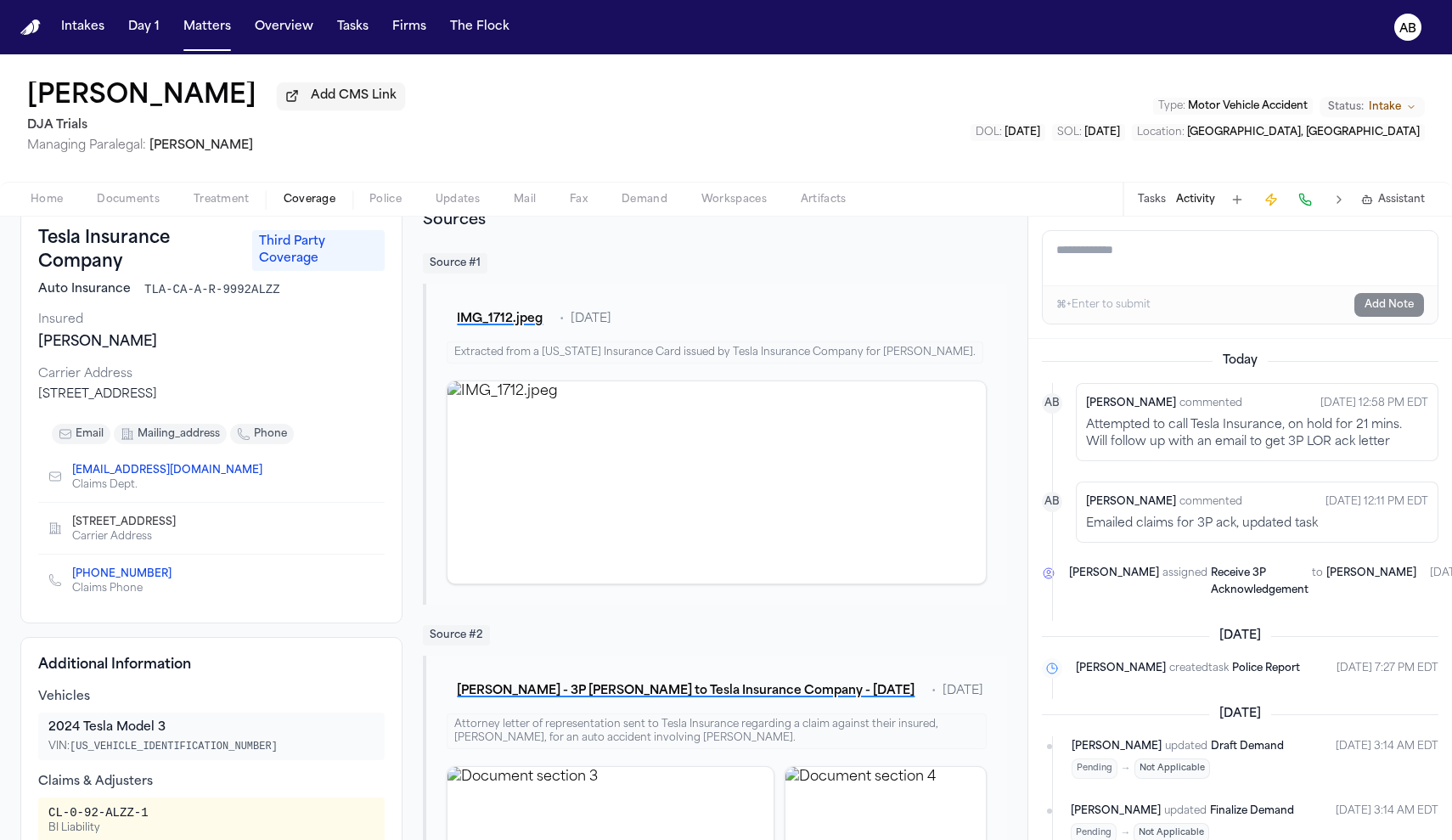
drag, startPoint x: 284, startPoint y: 479, endPoint x: 73, endPoint y: 475, distance: 211.0
click at [73, 475] on span "claims@reply.teslainsuranceservices.com" at bounding box center [173, 470] width 203 height 14
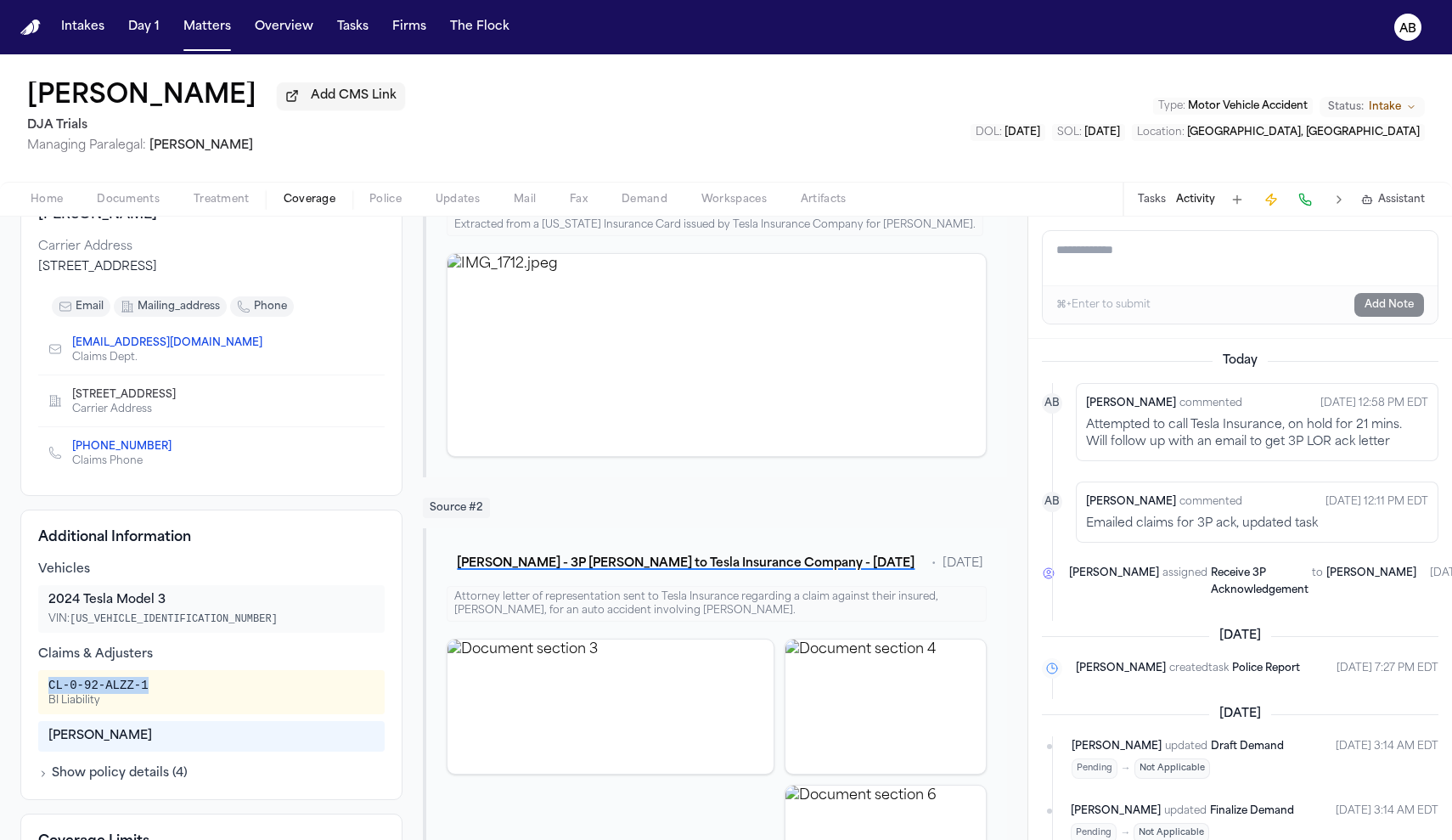
drag, startPoint x: 155, startPoint y: 688, endPoint x: 43, endPoint y: 691, distance: 112.0
click at [43, 691] on div "CL-0-92-ALZZ-1 BI Liability" at bounding box center [211, 692] width 346 height 44
copy div "CL-0-92-ALZZ-1"
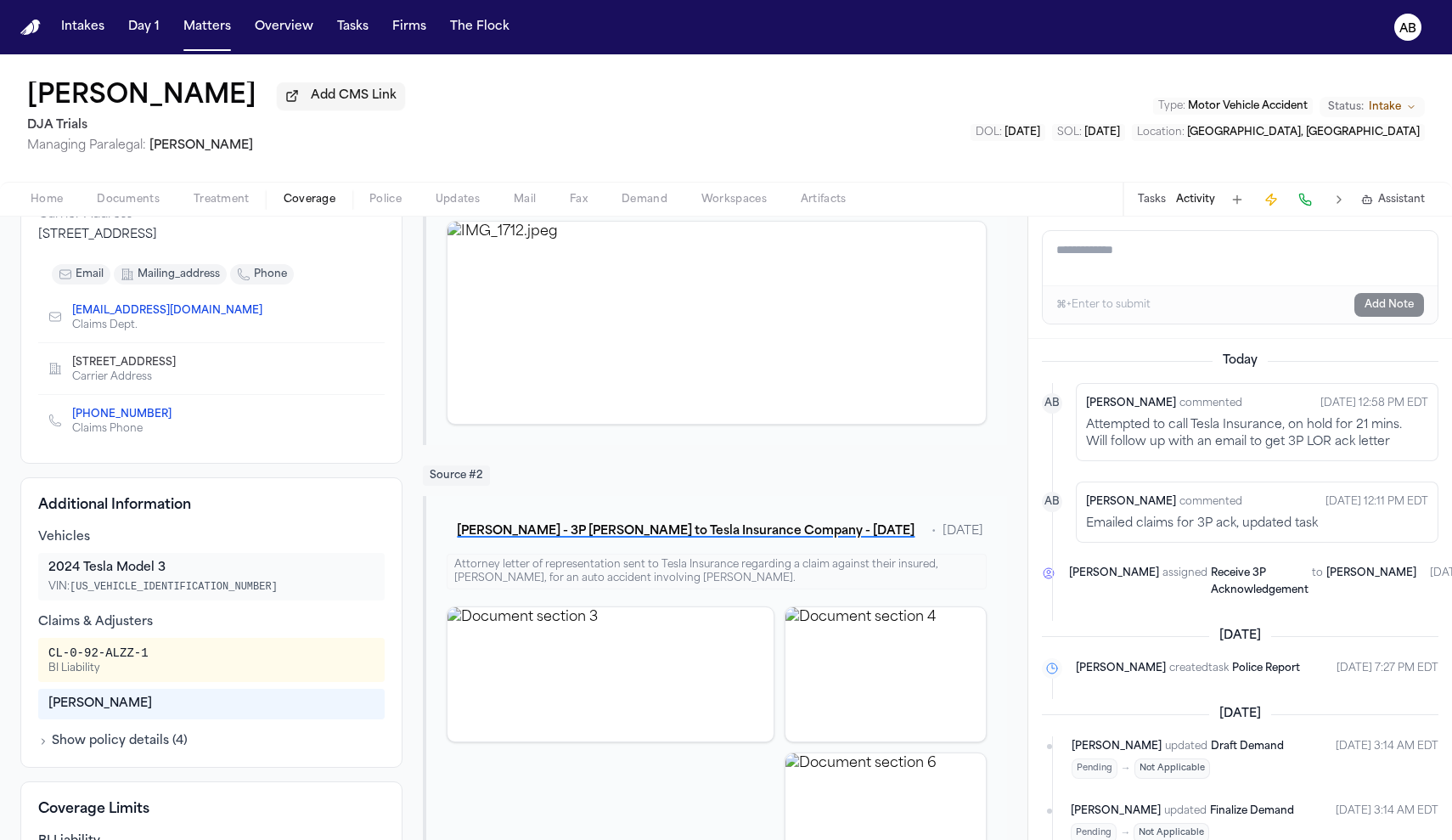
click at [1162, 253] on textarea "Add a note to this matter" at bounding box center [1240, 258] width 395 height 55
type textarea "**********"
click at [1391, 315] on button "Add Note" at bounding box center [1389, 305] width 69 height 24
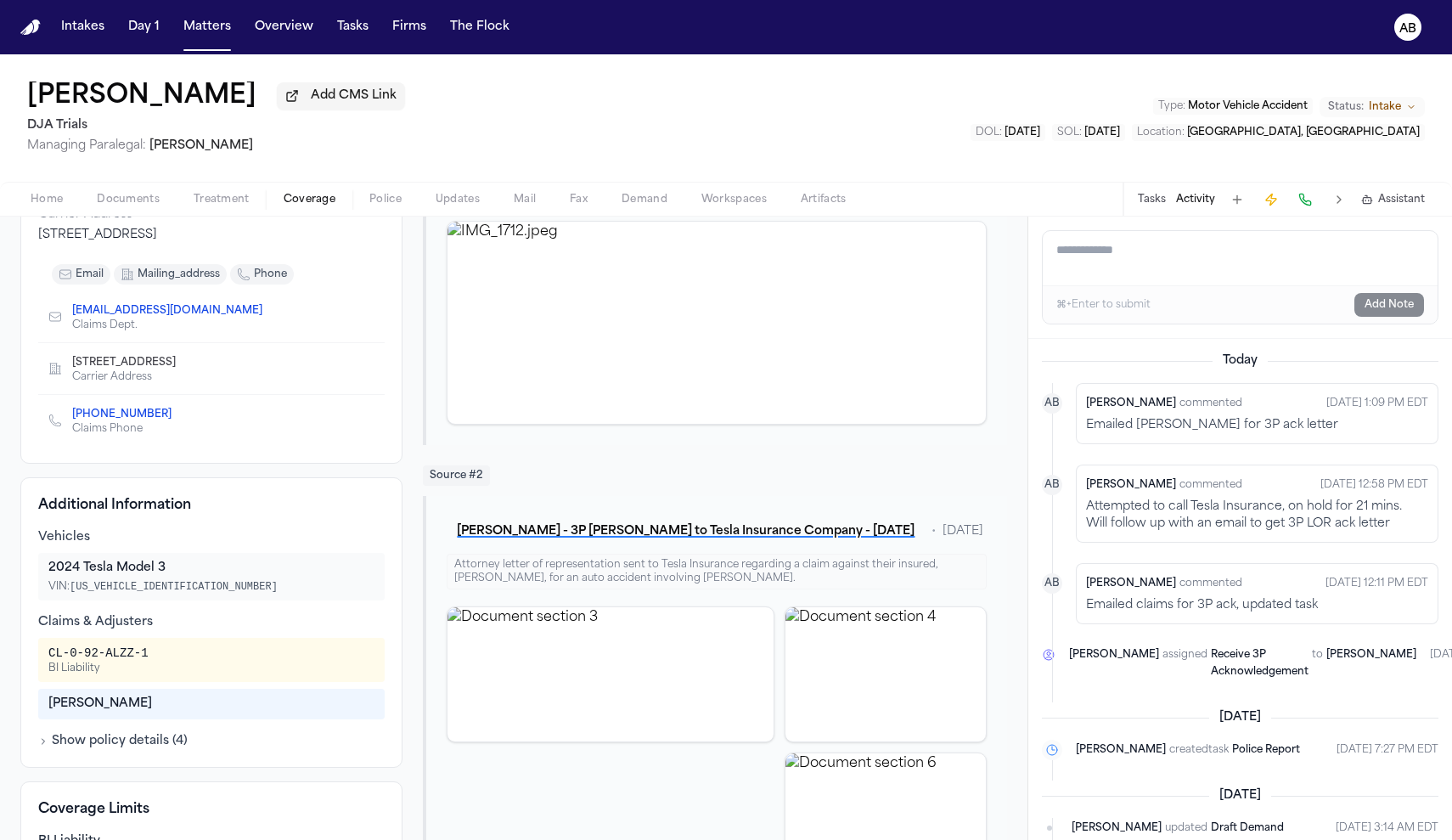
click at [979, 2] on nav "Intakes Day 1 Matters Overview Tasks Firms The Flock AB" at bounding box center [726, 27] width 1452 height 55
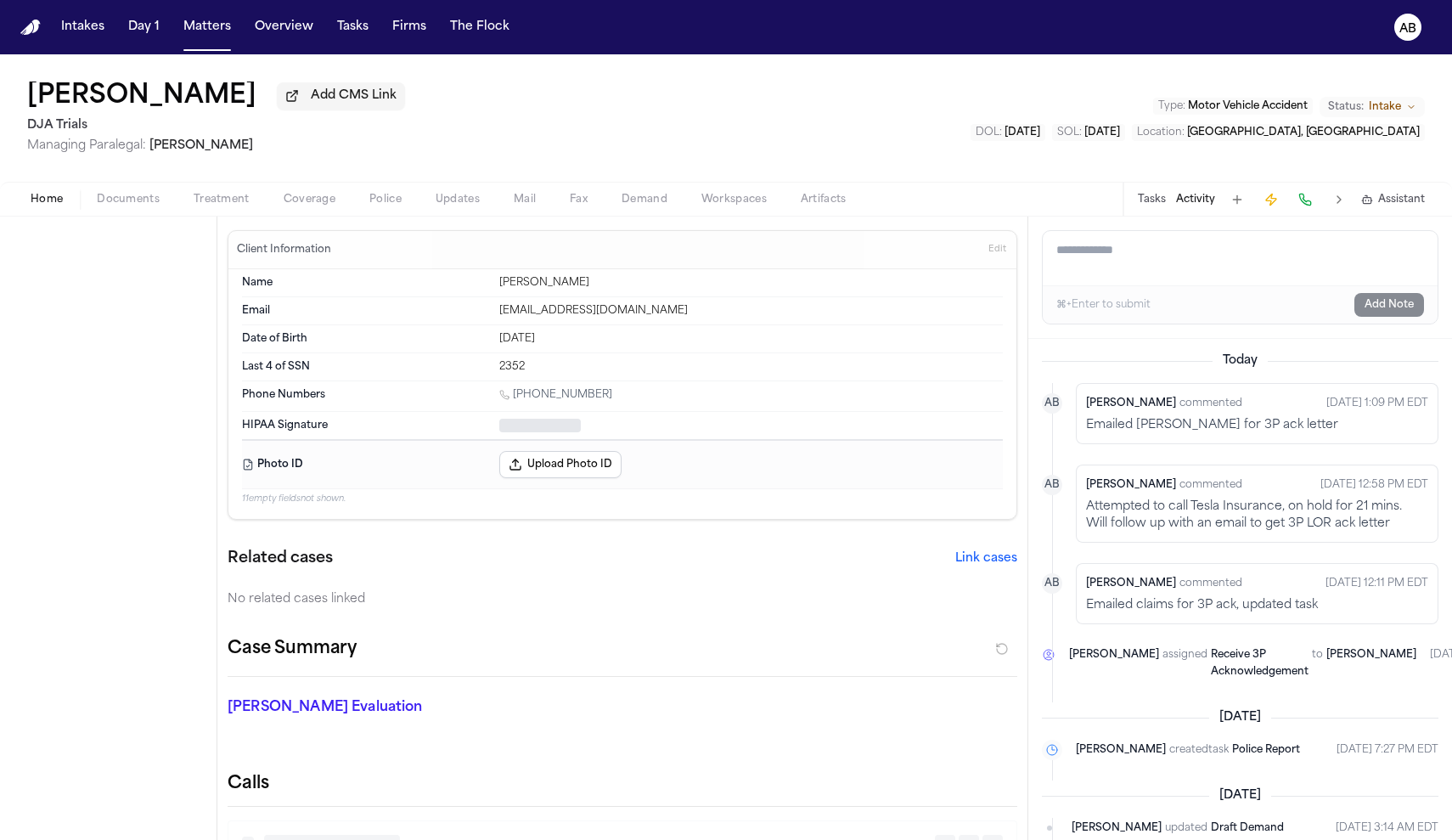
click at [35, 200] on span "Home" at bounding box center [47, 200] width 32 height 14
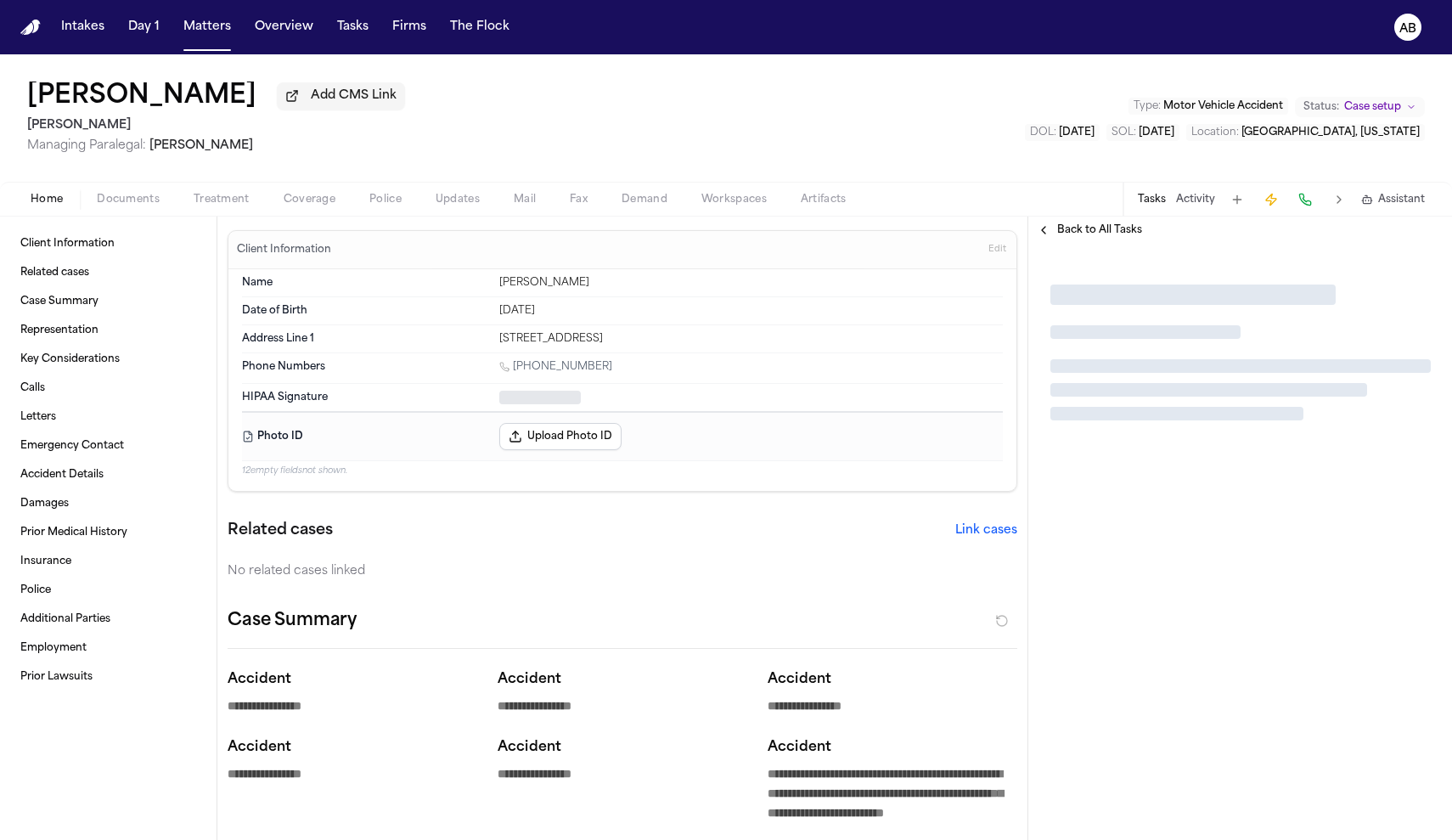
type textarea "*"
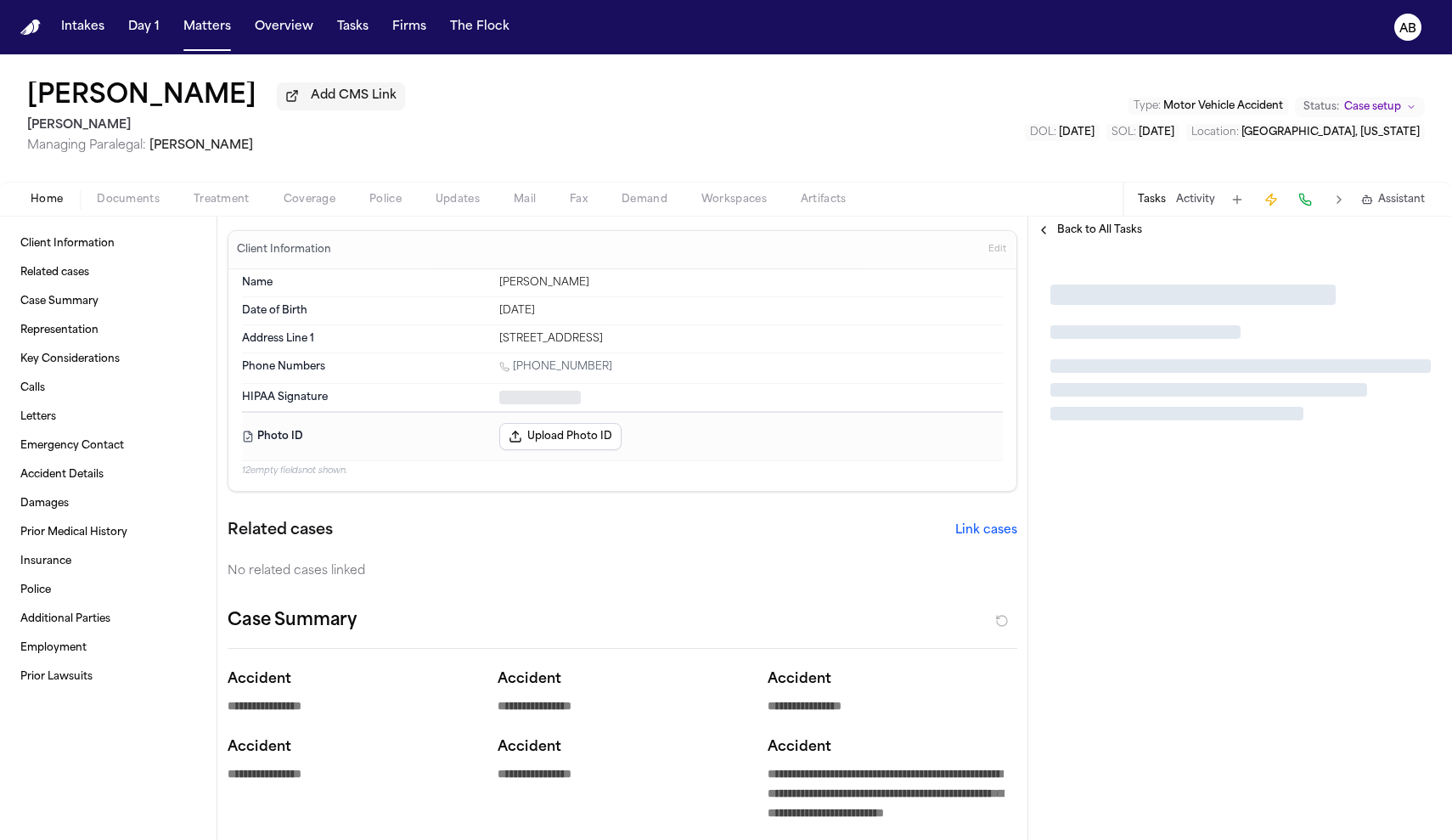
type textarea "*"
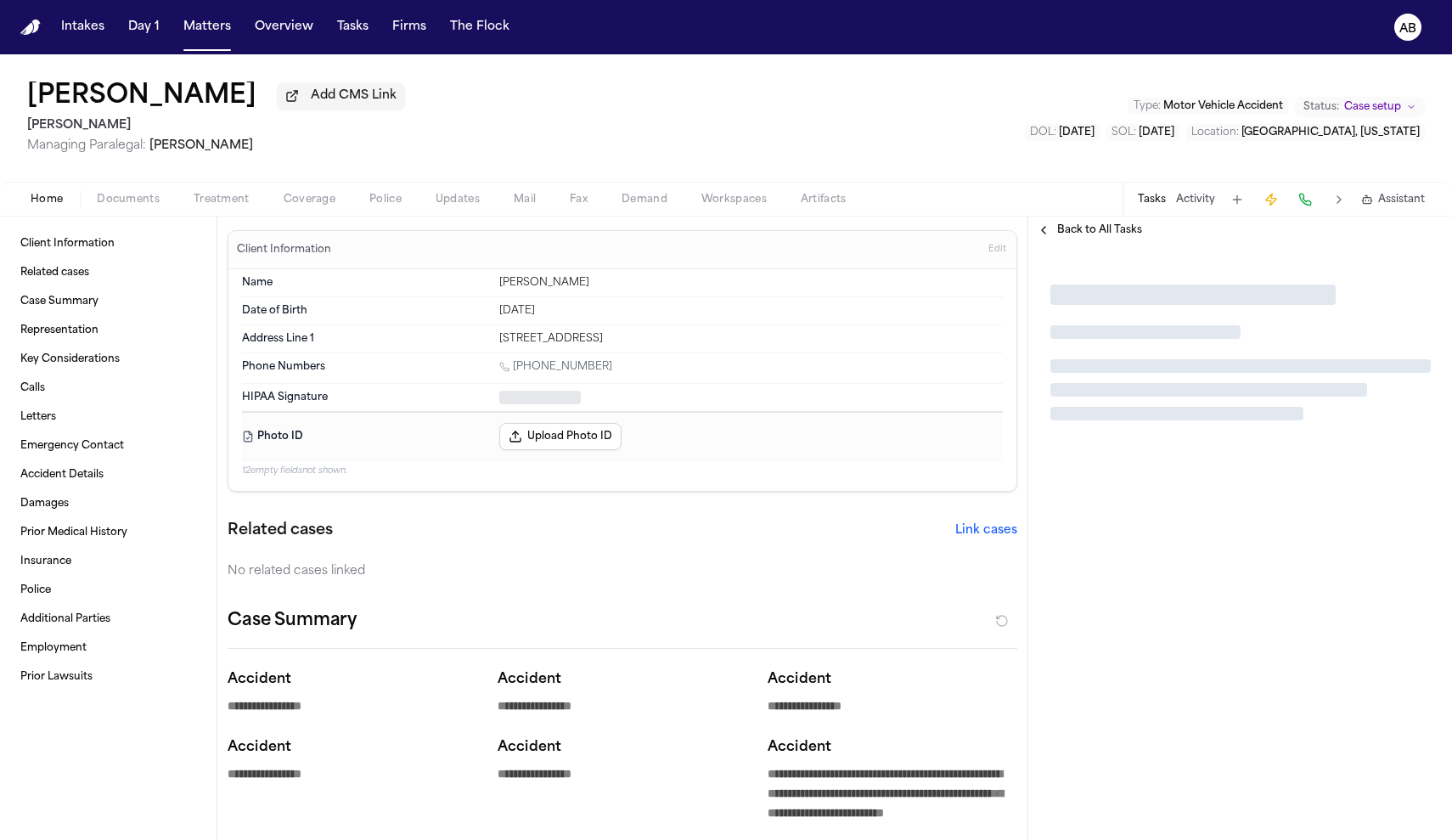
type textarea "*"
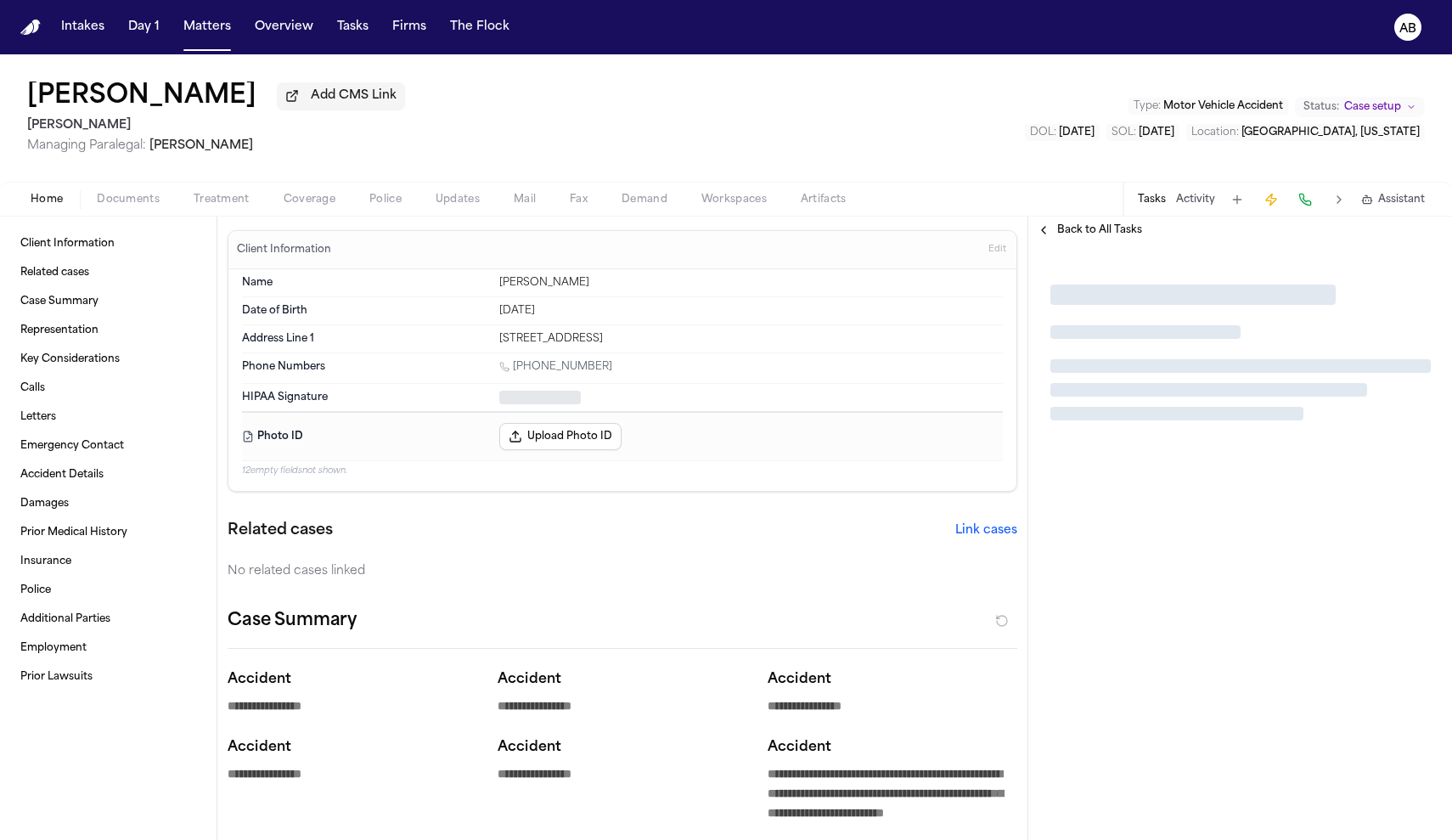
type textarea "*"
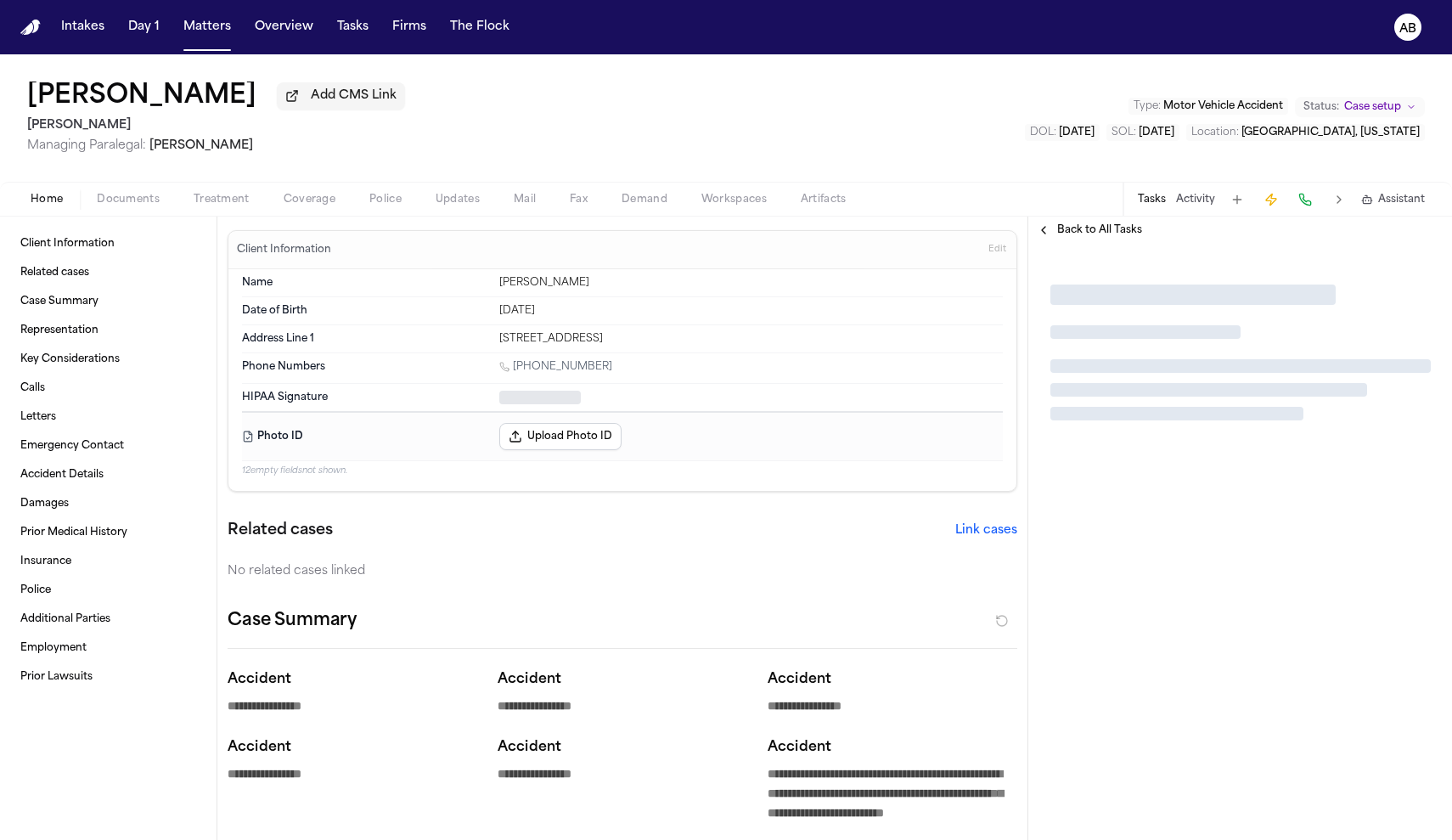
type textarea "*"
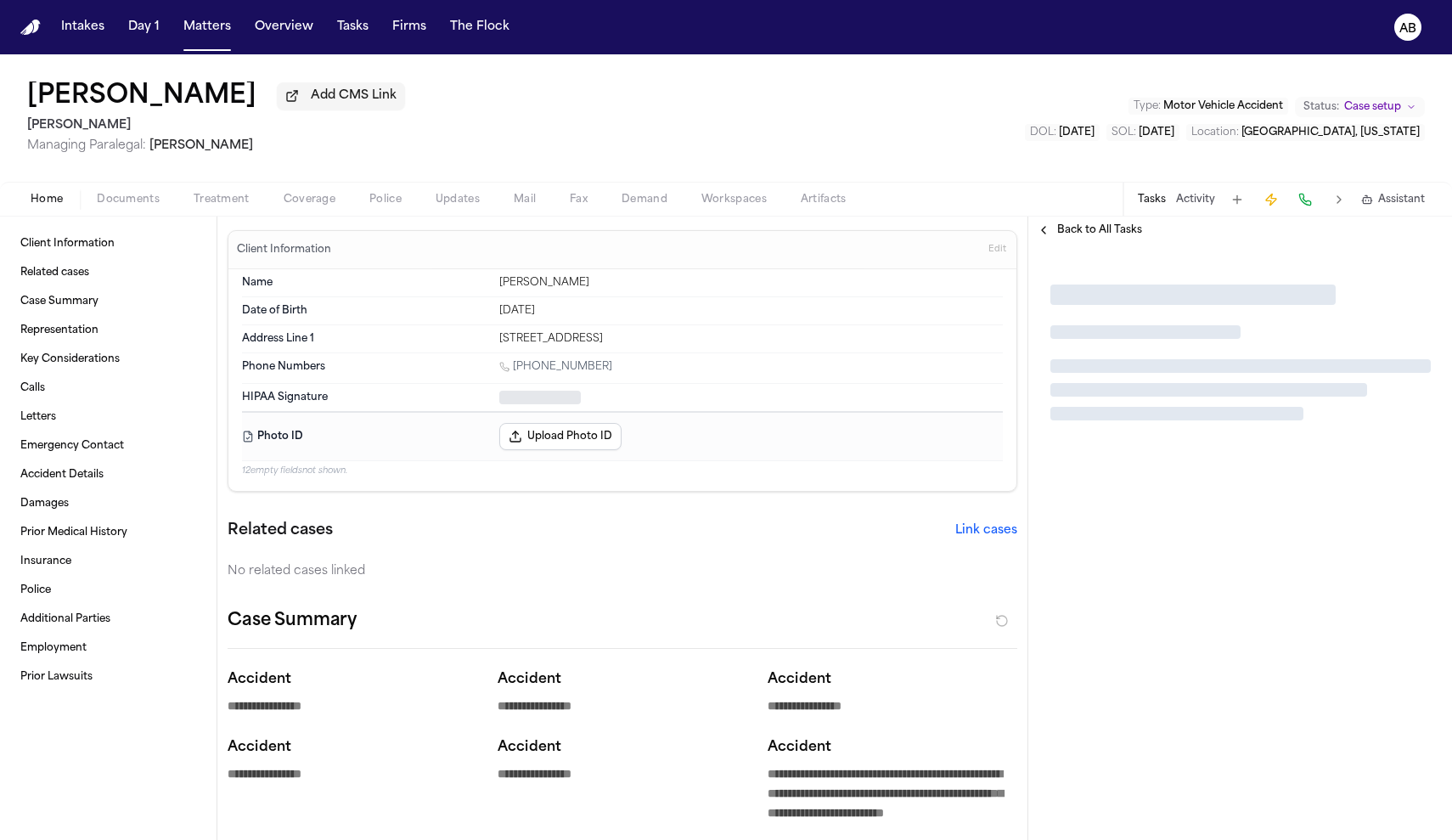
type textarea "*"
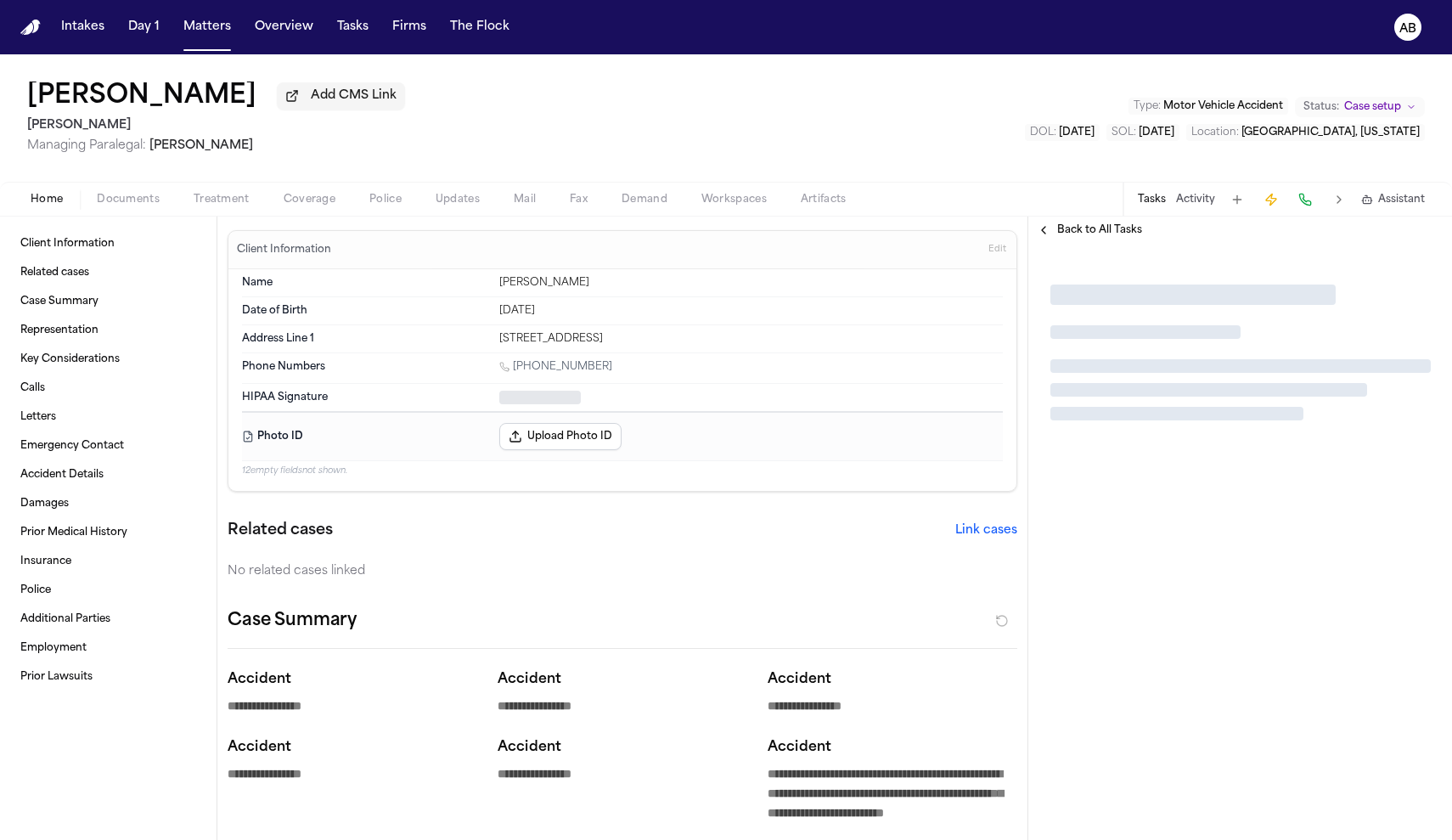
type textarea "*"
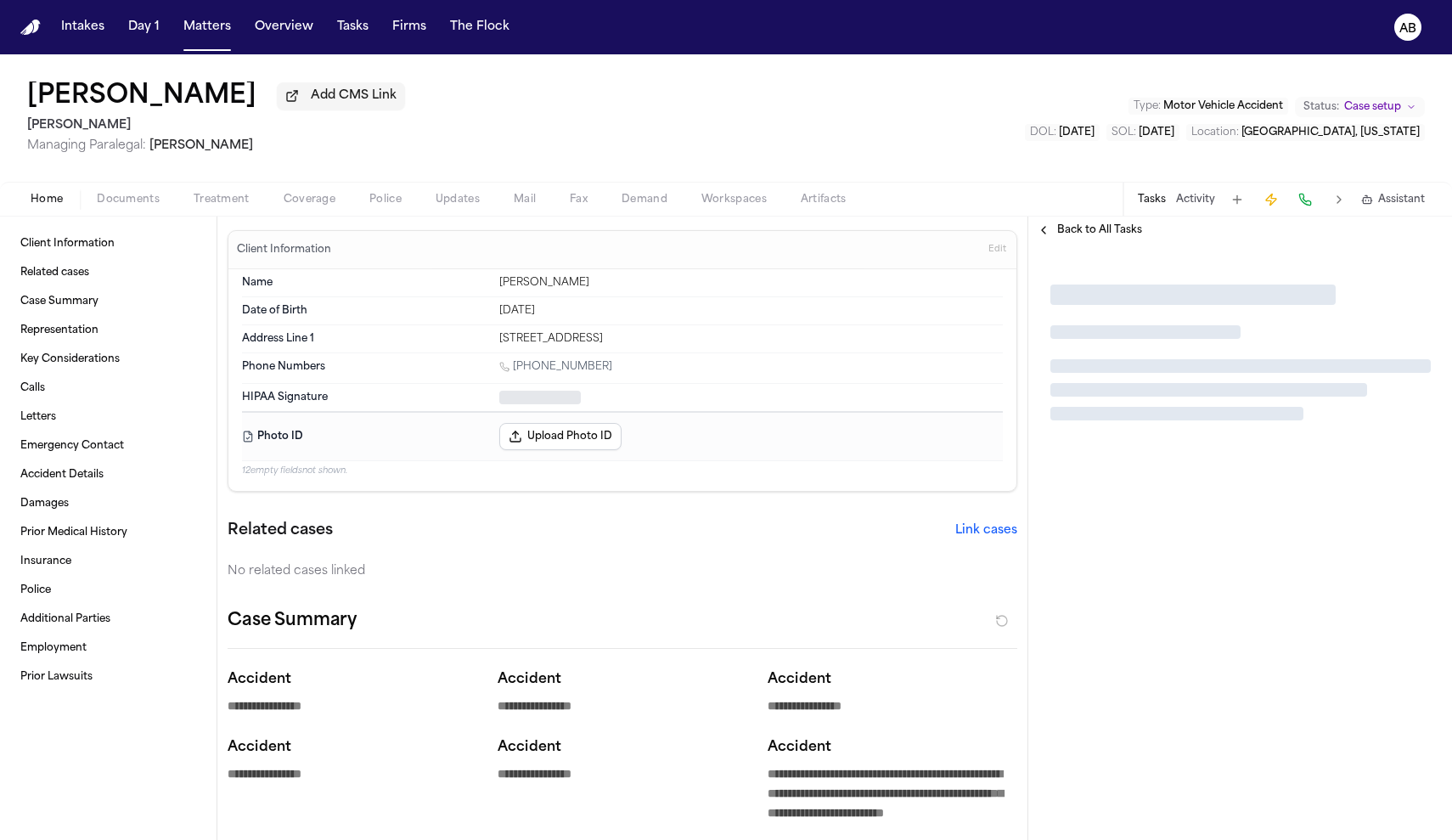
type textarea "*"
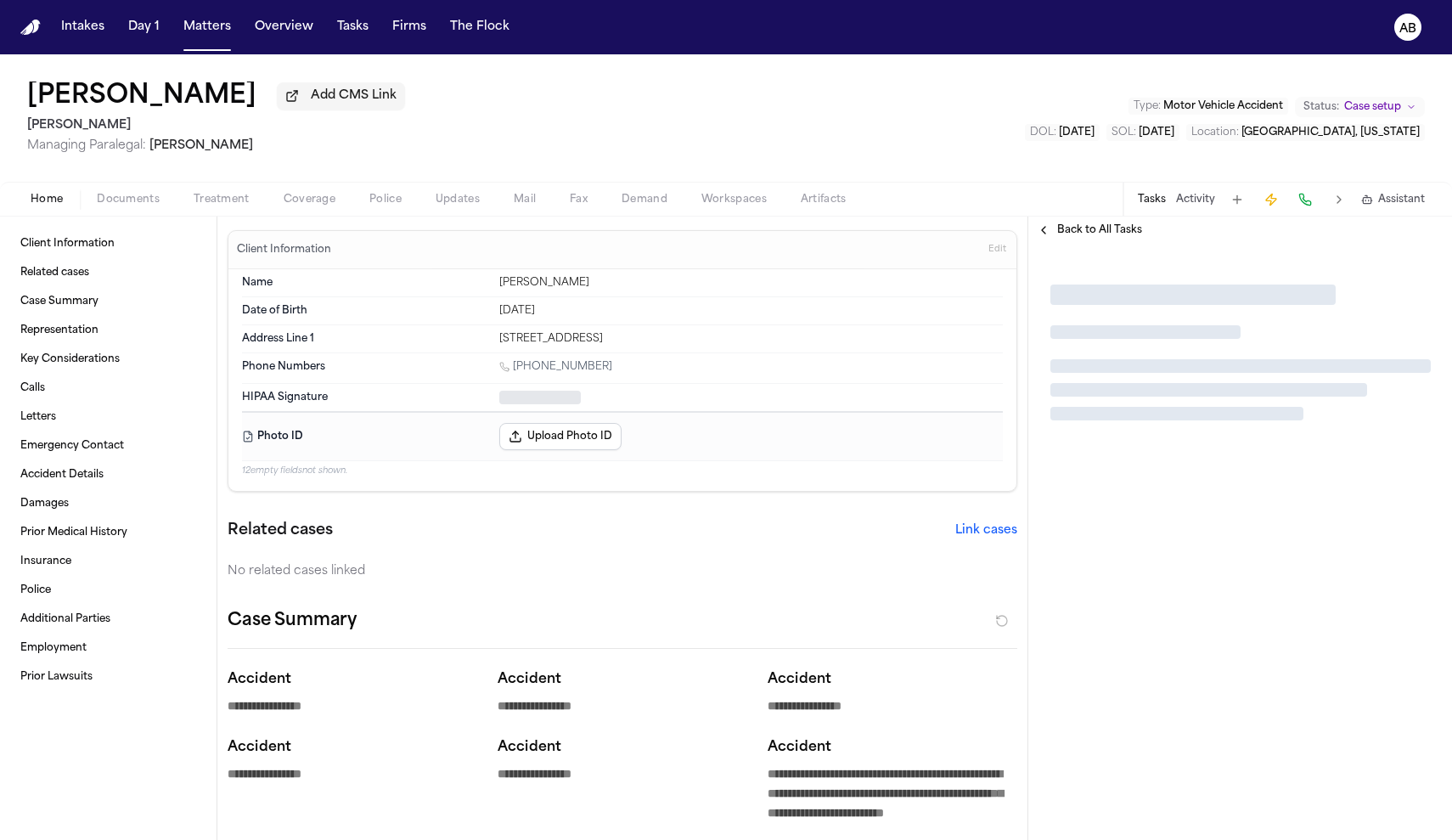
type textarea "*"
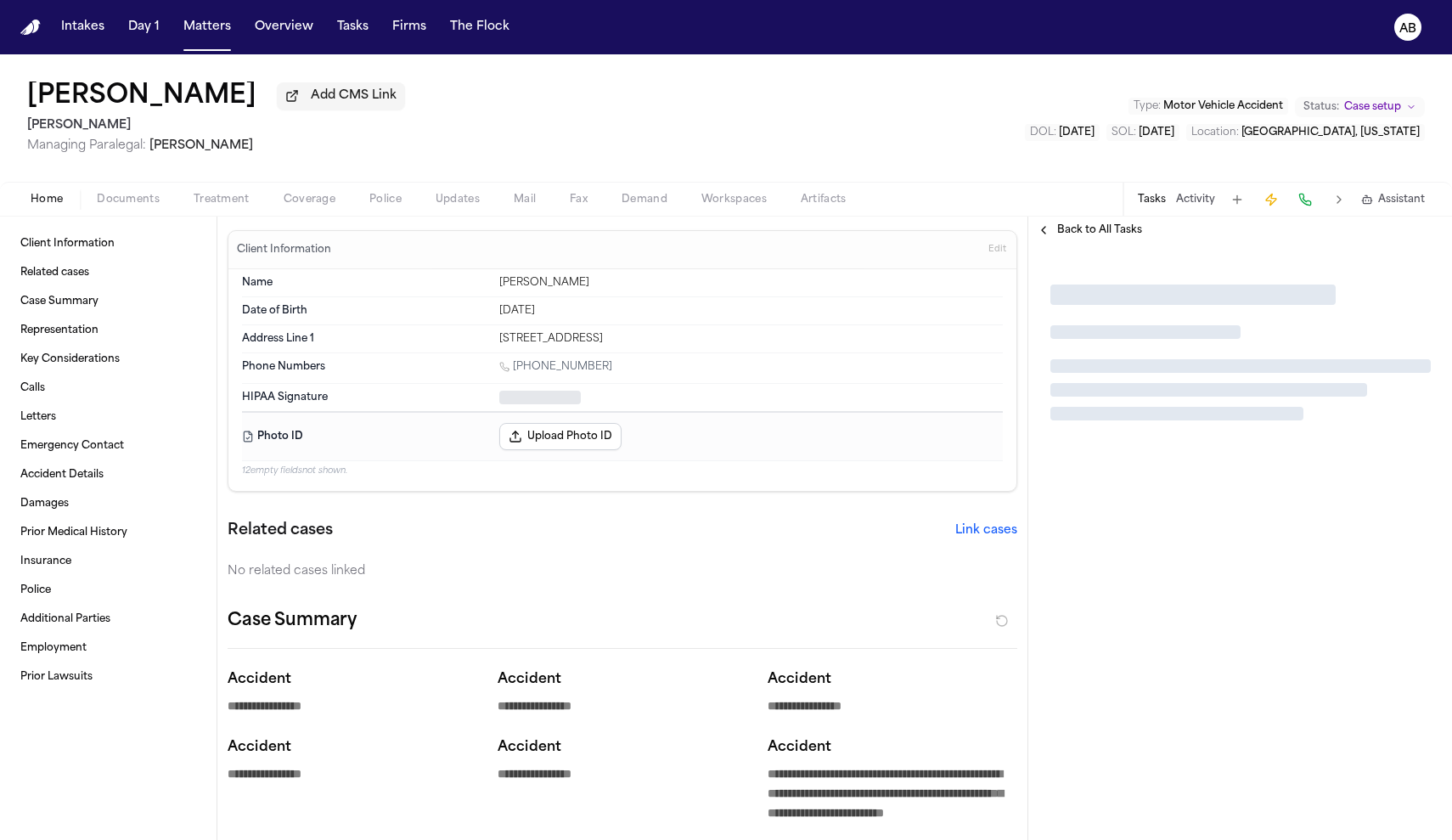
type textarea "*"
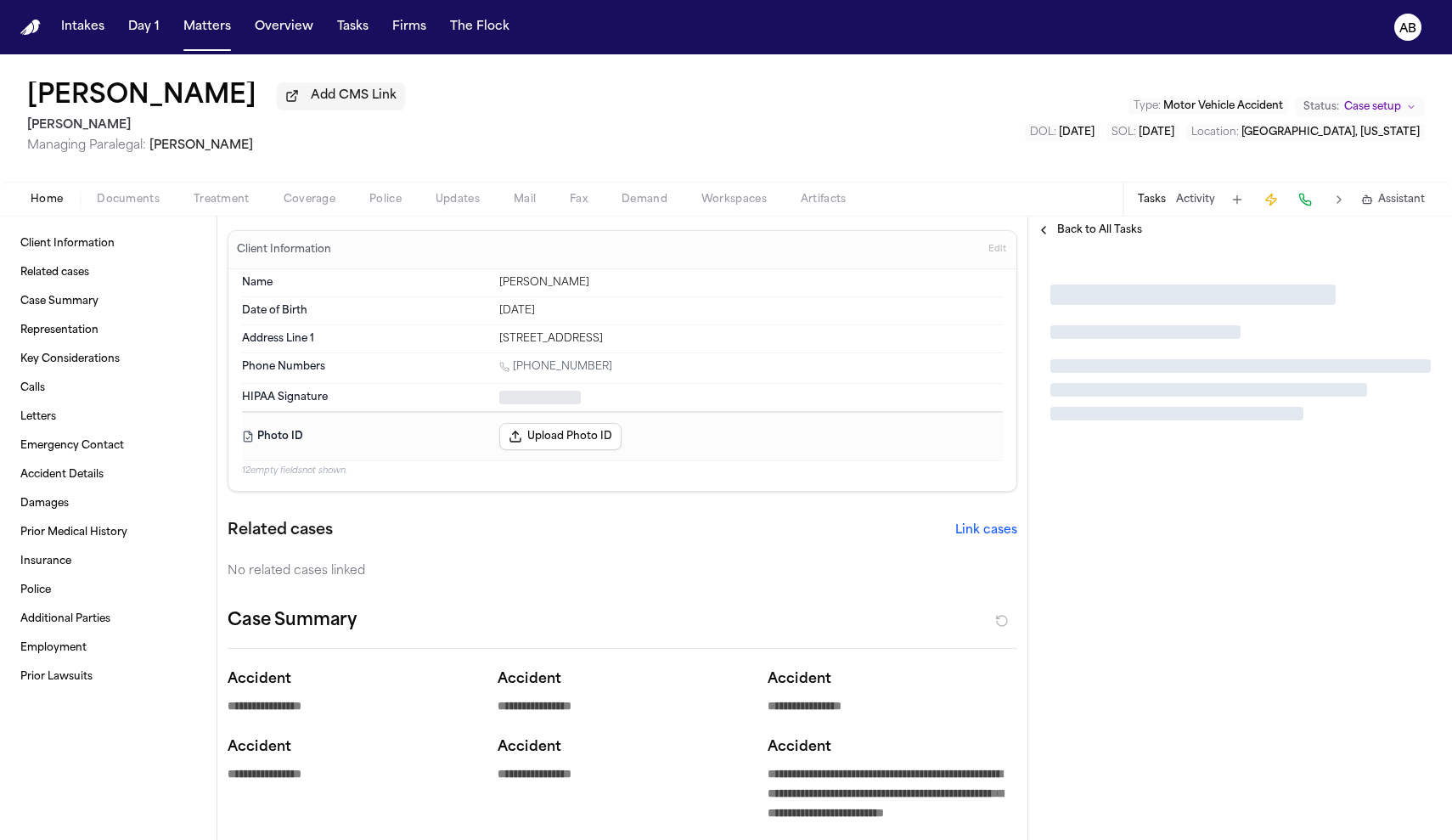
type textarea "*"
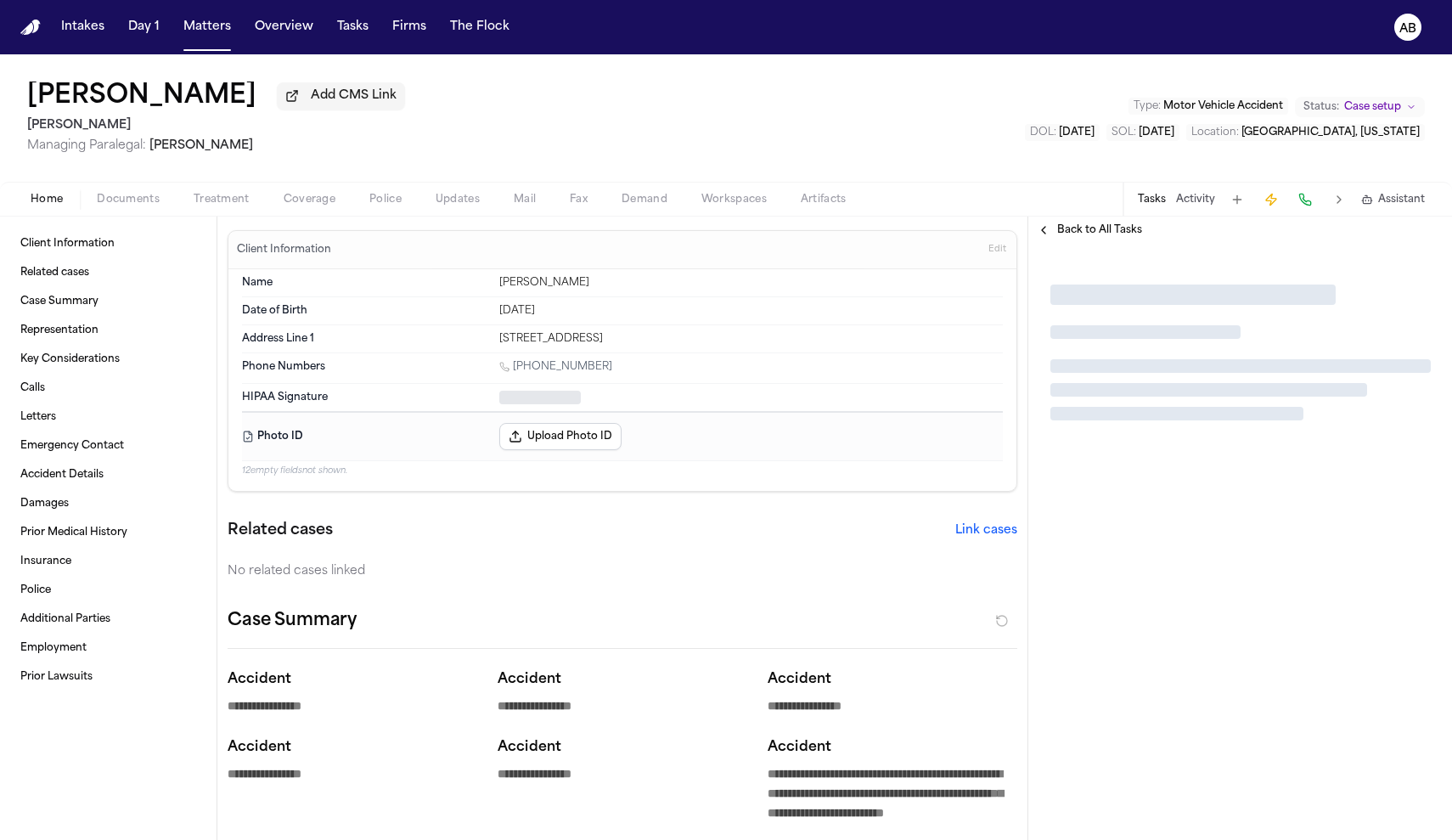
type textarea "*"
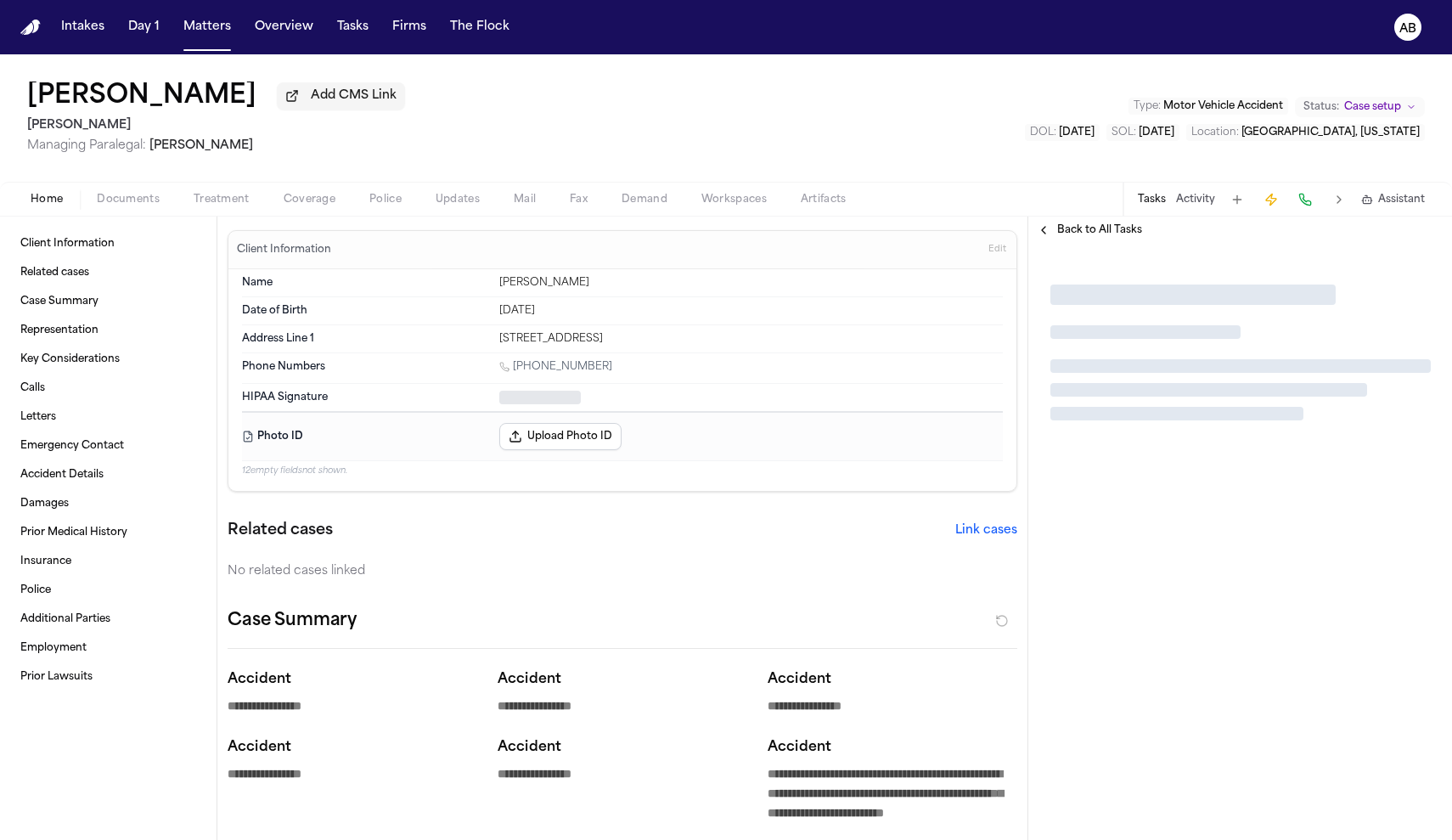
type textarea "*"
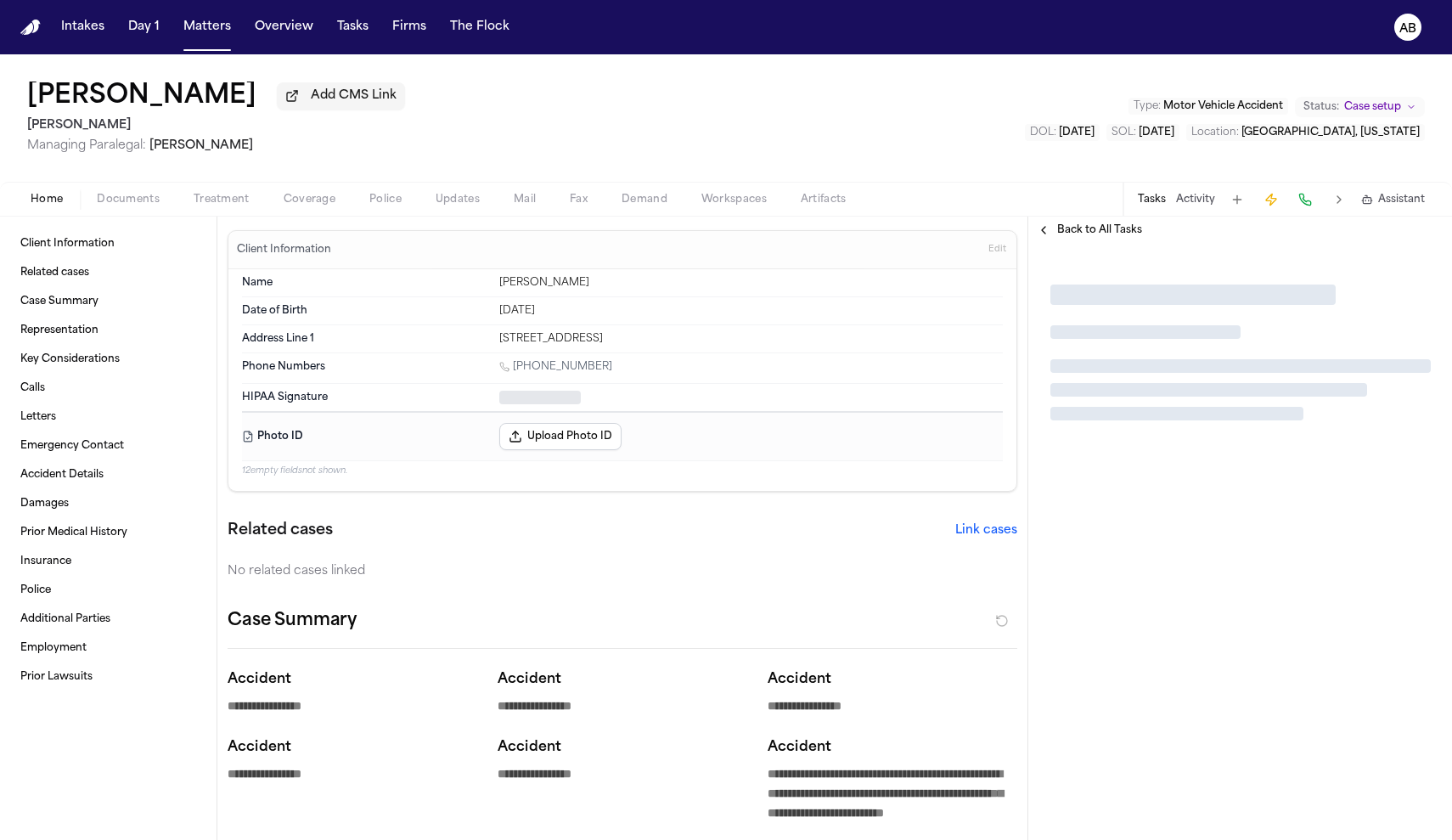
type textarea "*"
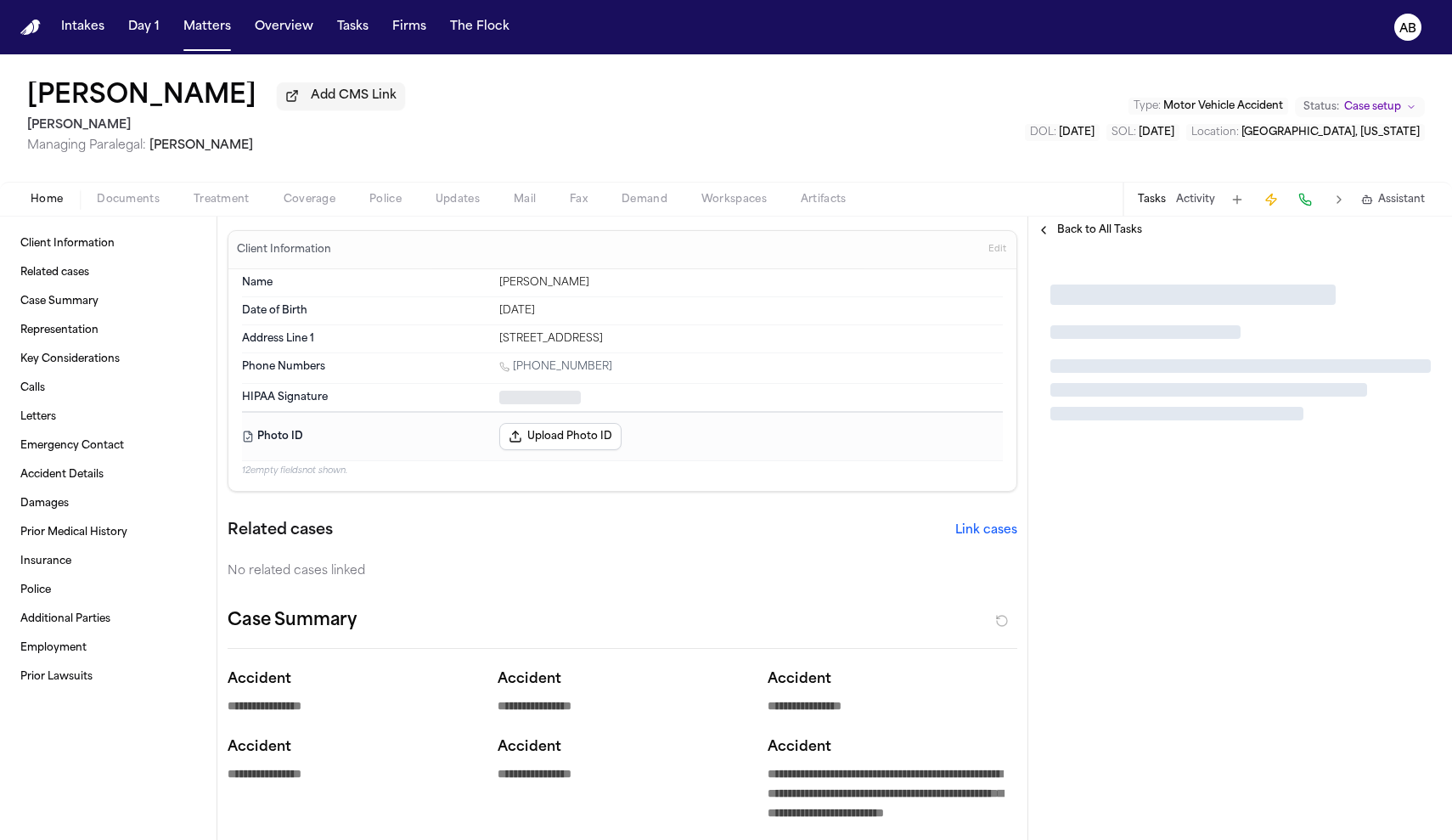
type textarea "*"
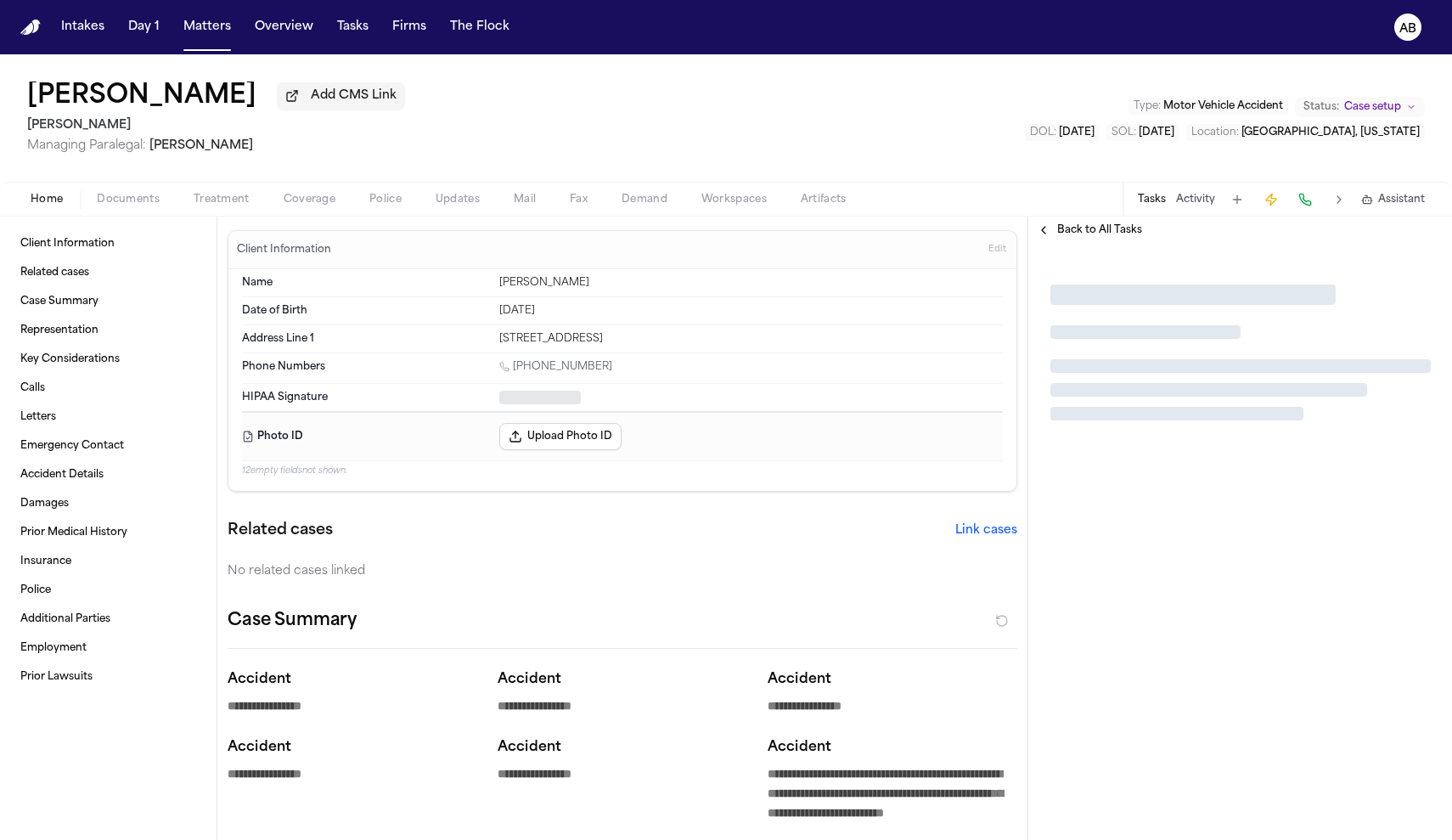
type textarea "*"
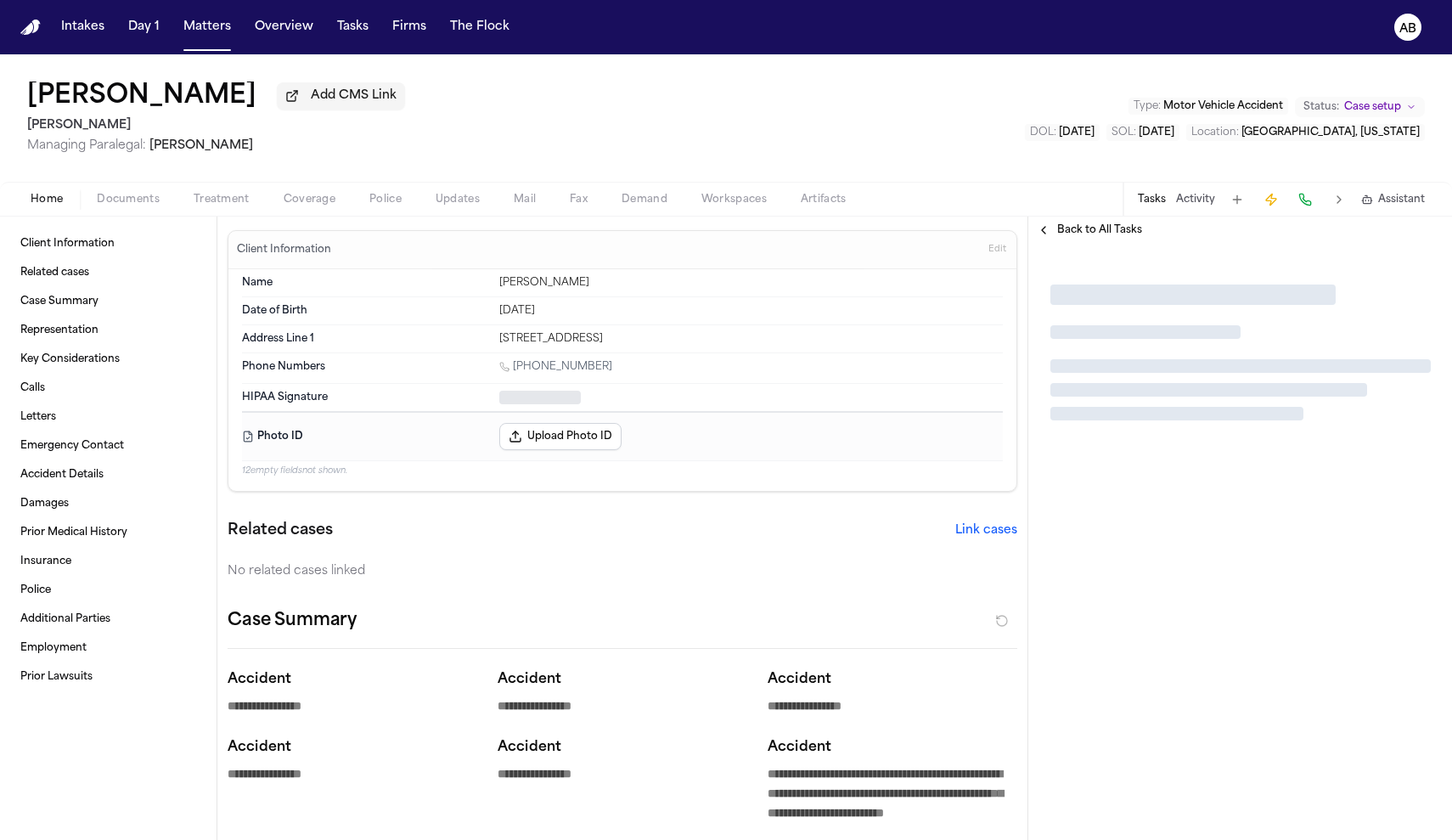
type textarea "*"
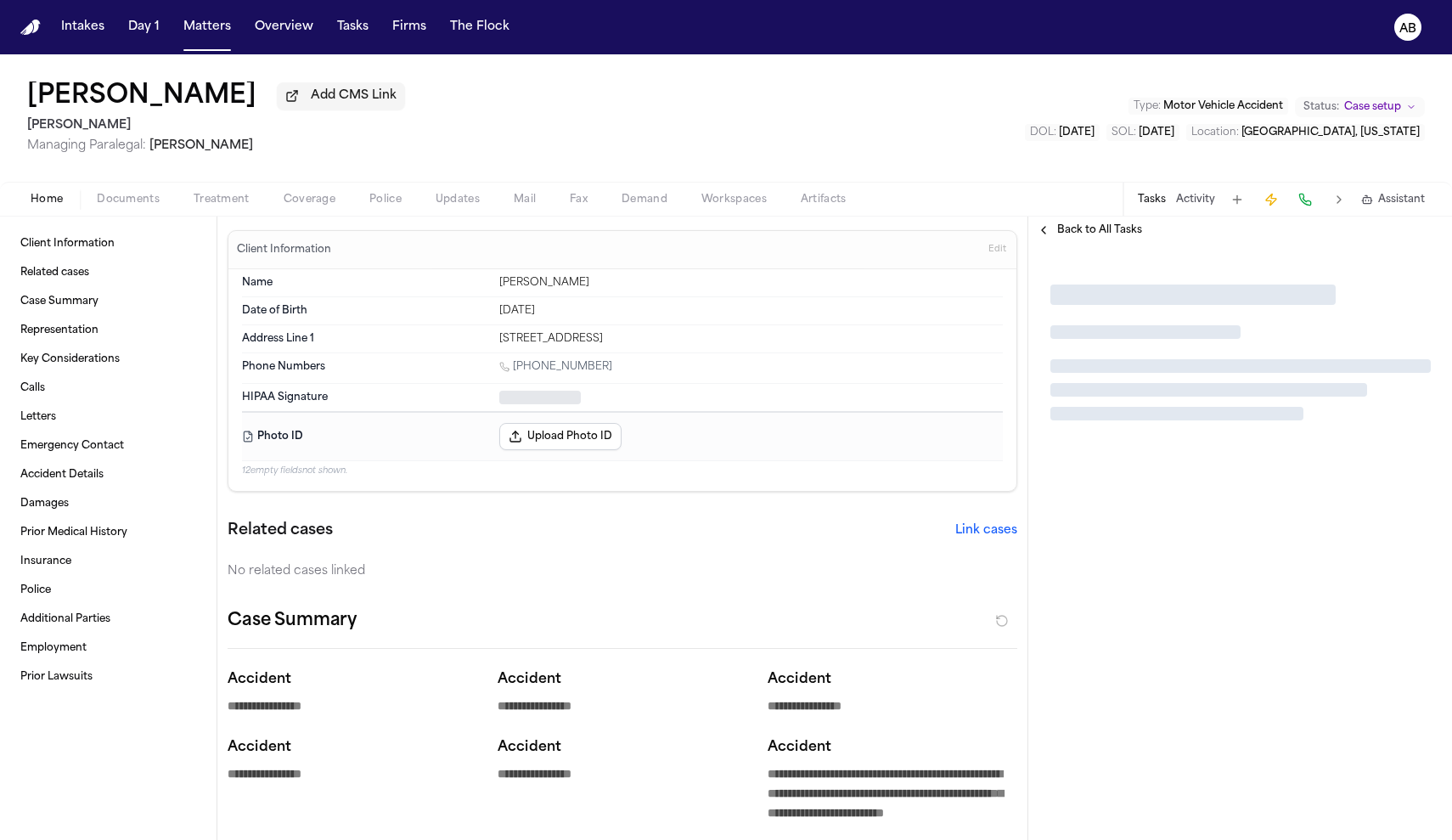
type textarea "*"
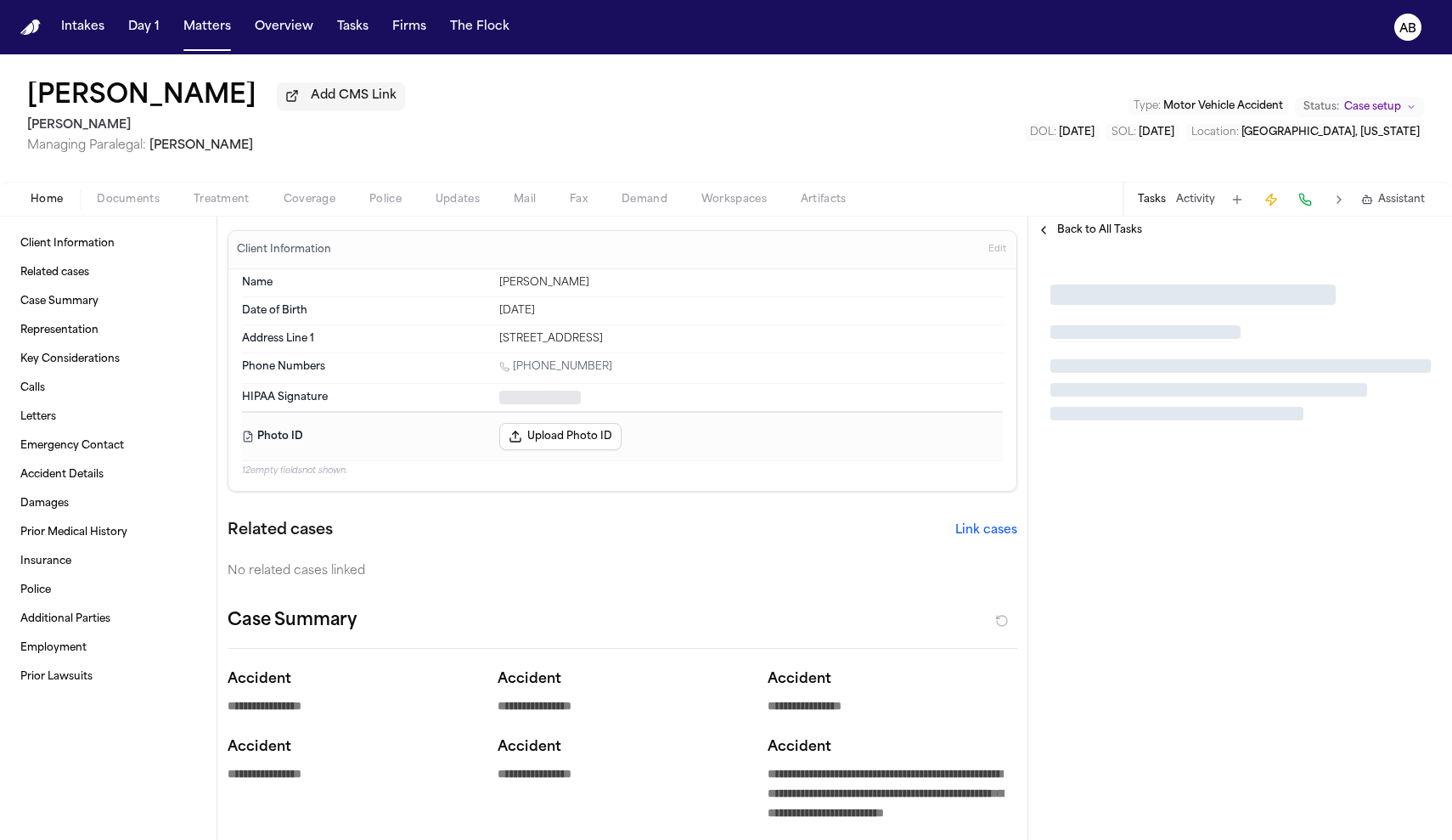
type textarea "*"
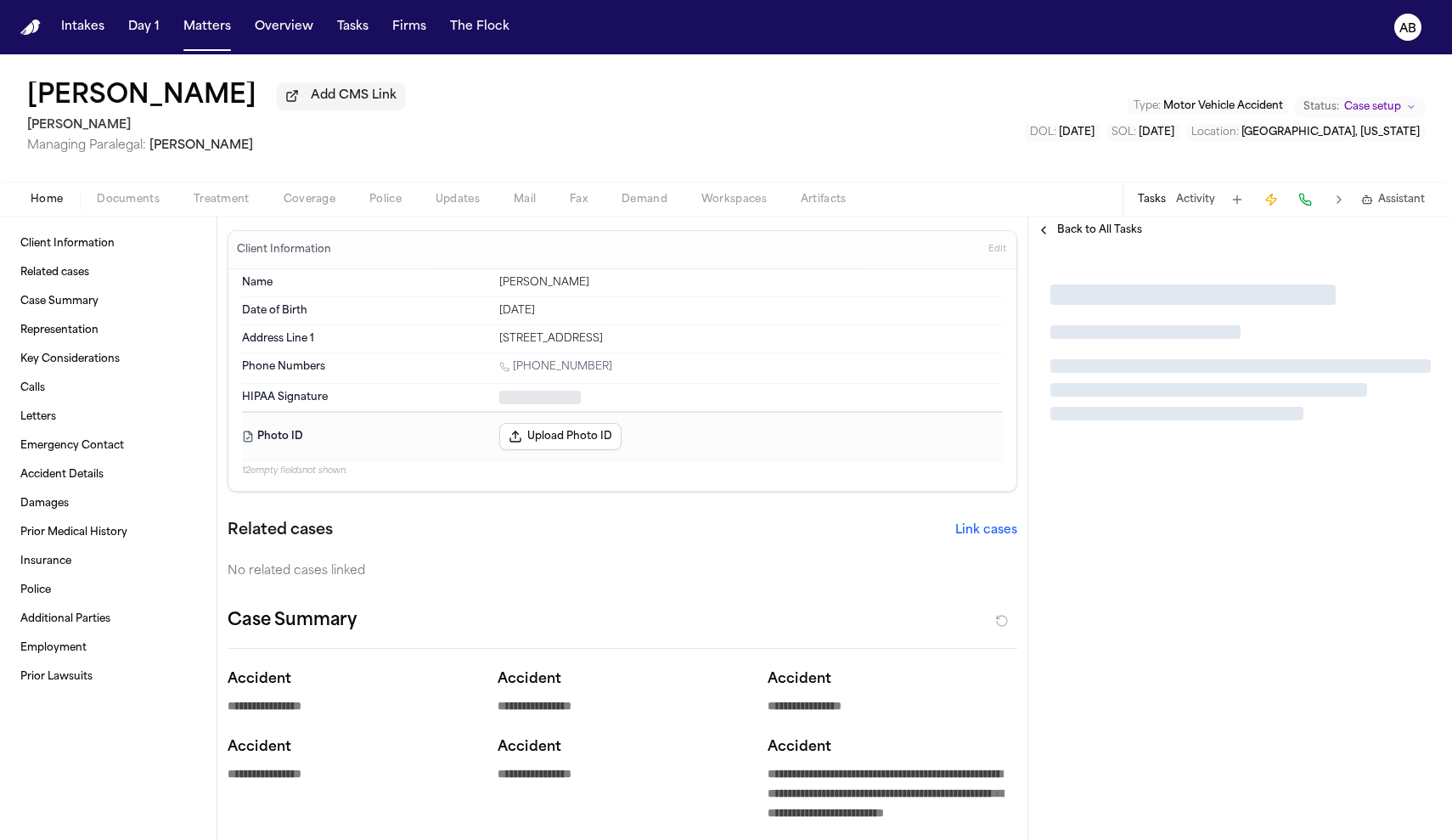
type textarea "*"
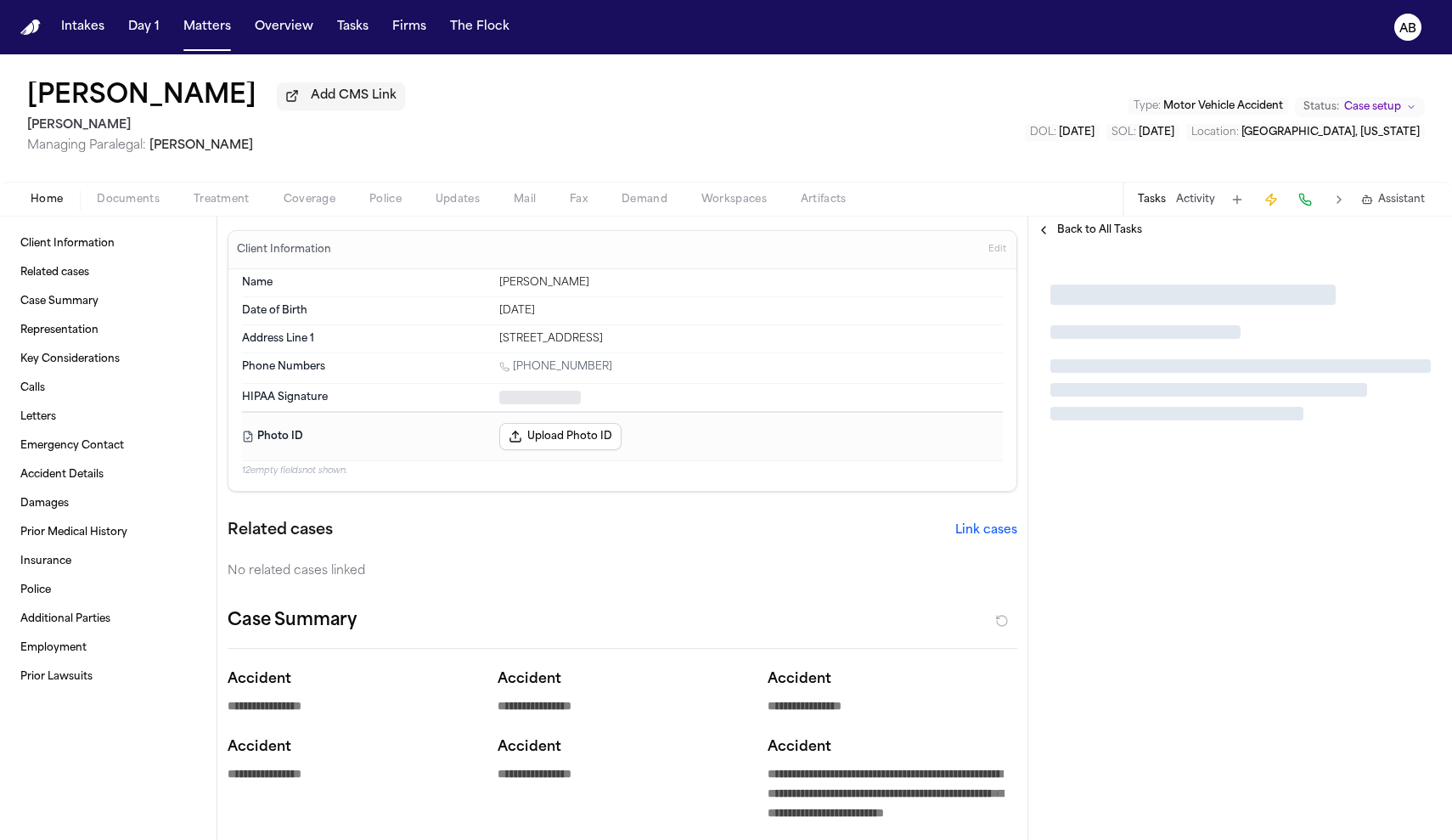
type textarea "*"
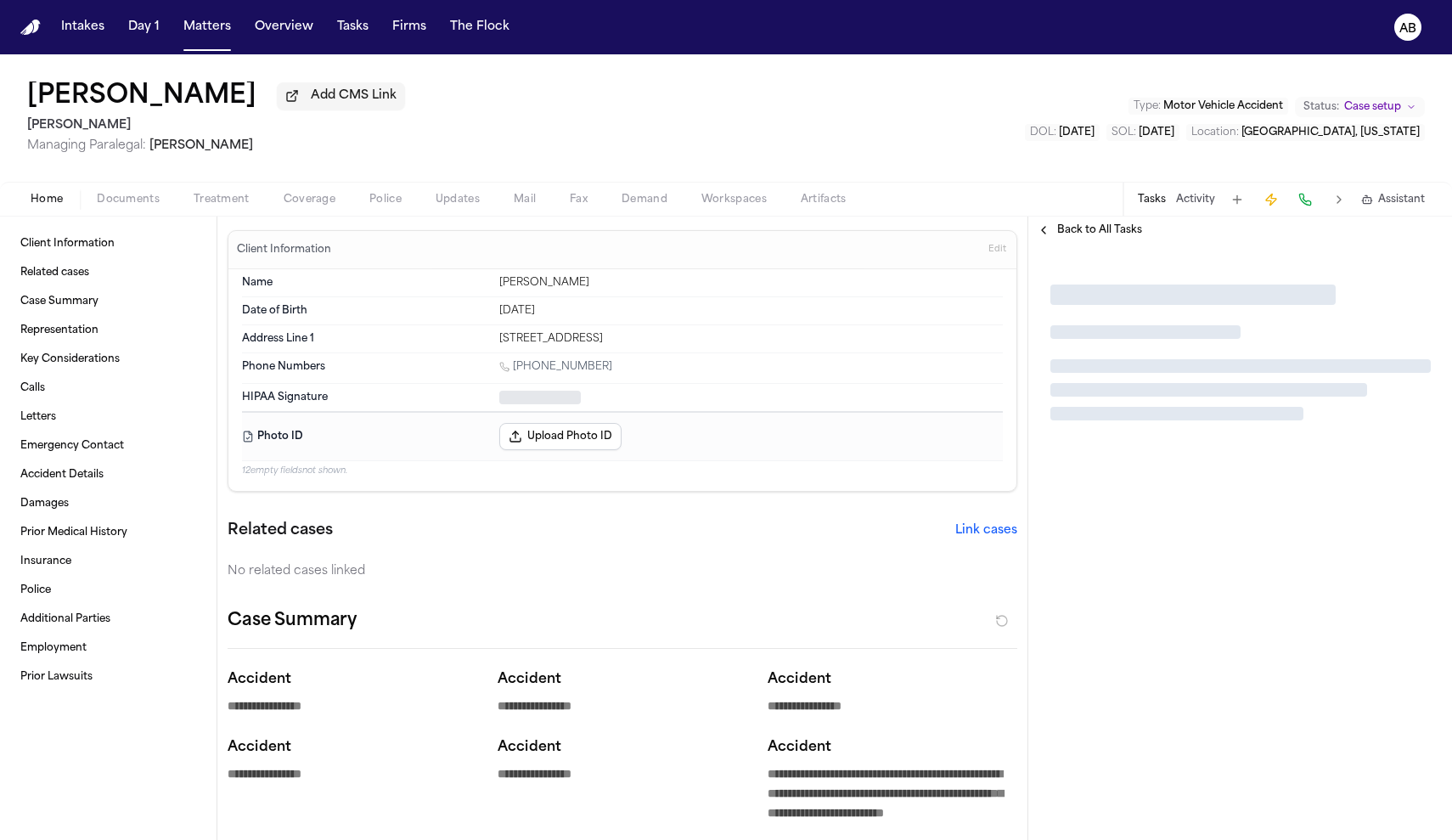
type textarea "*"
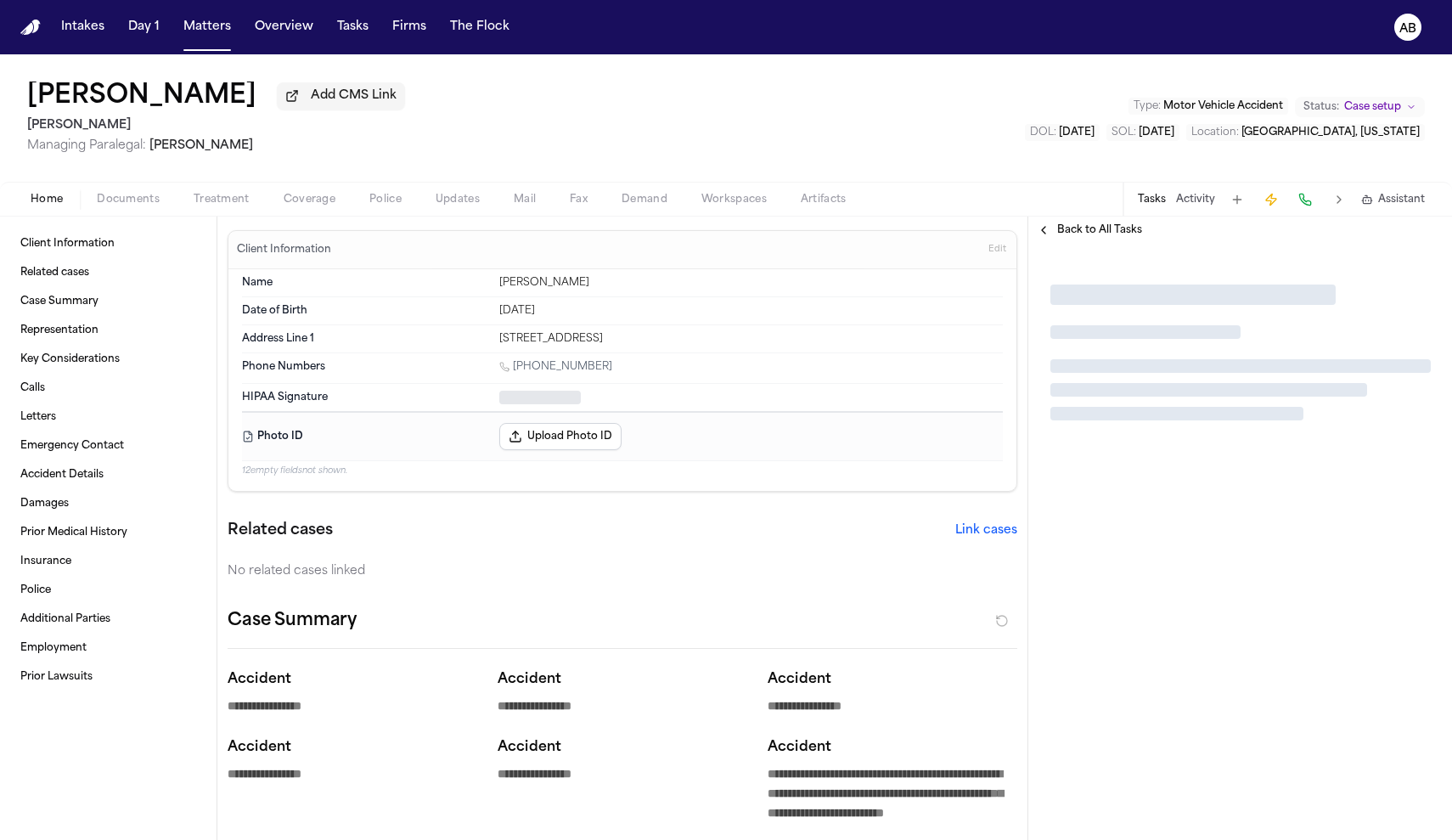
type textarea "*"
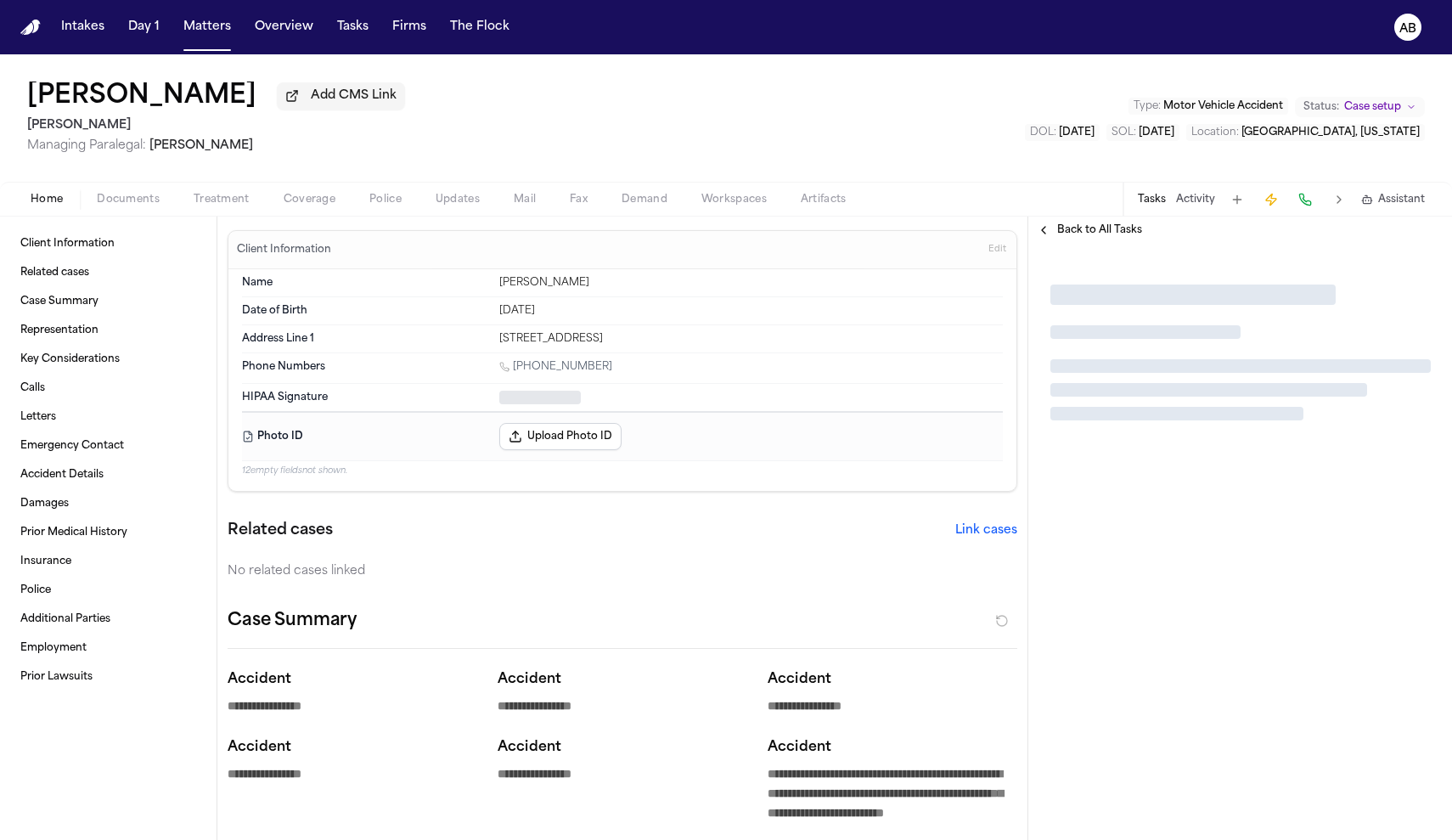
type textarea "*"
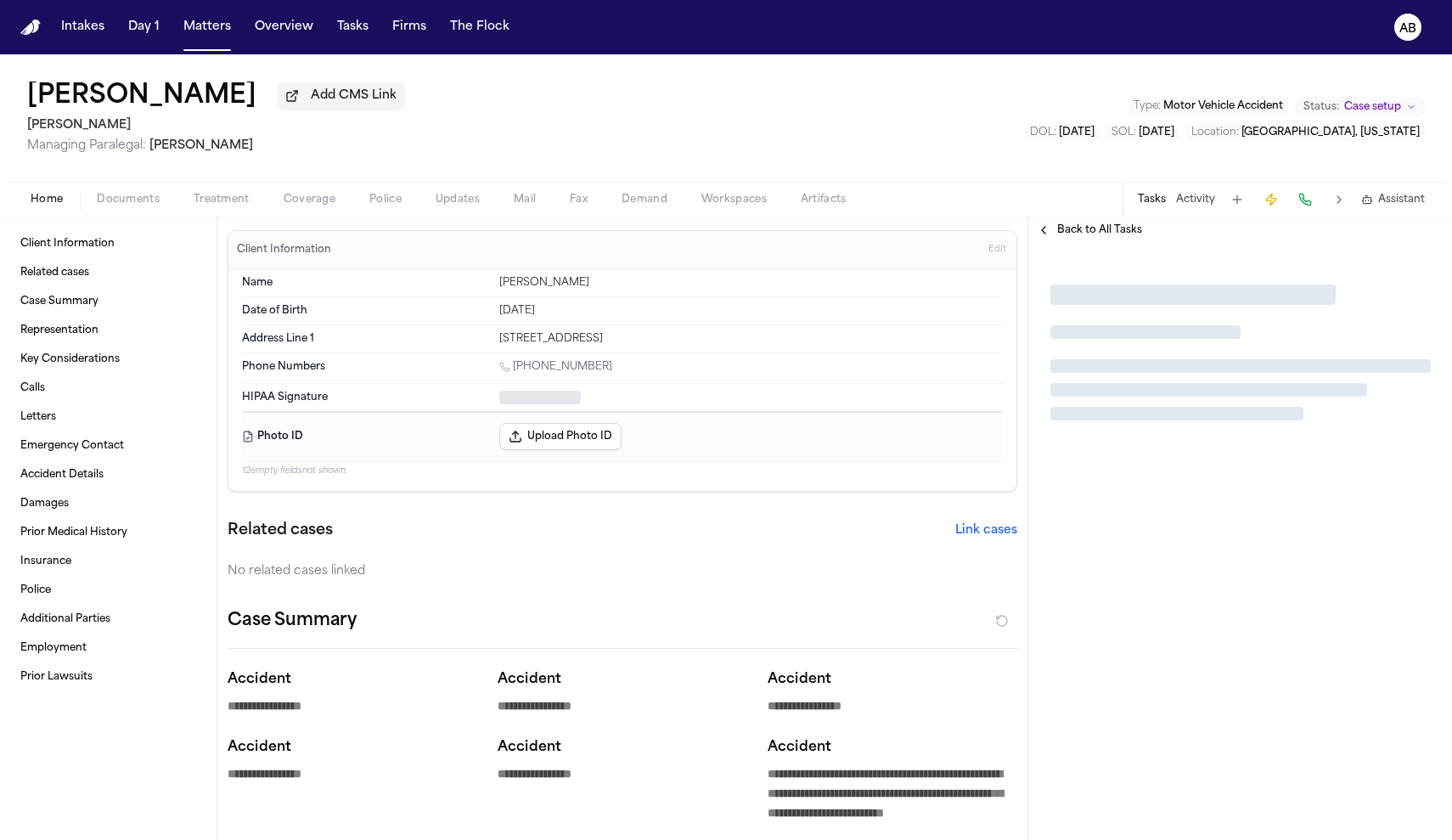
type textarea "*"
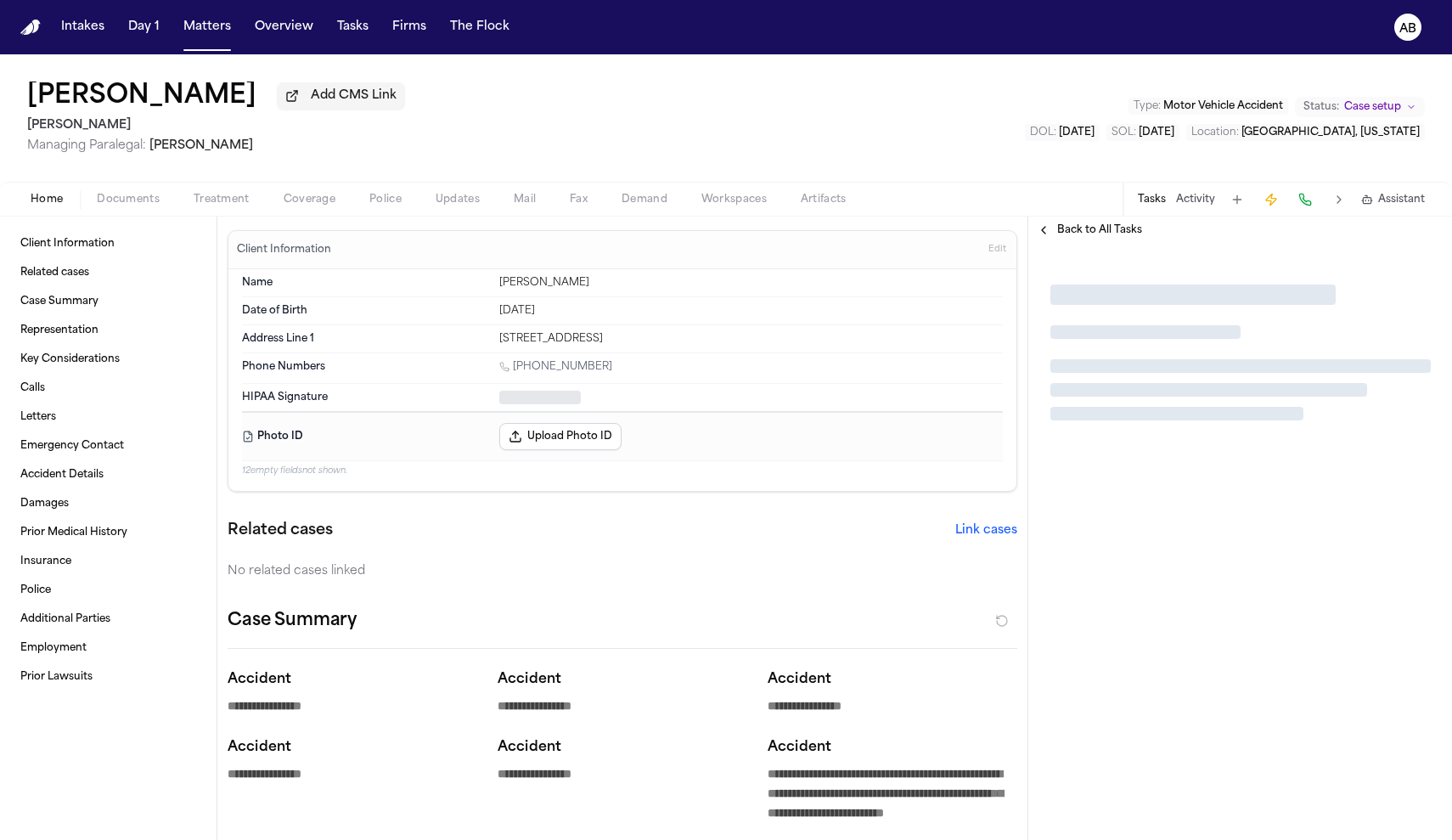
type textarea "*"
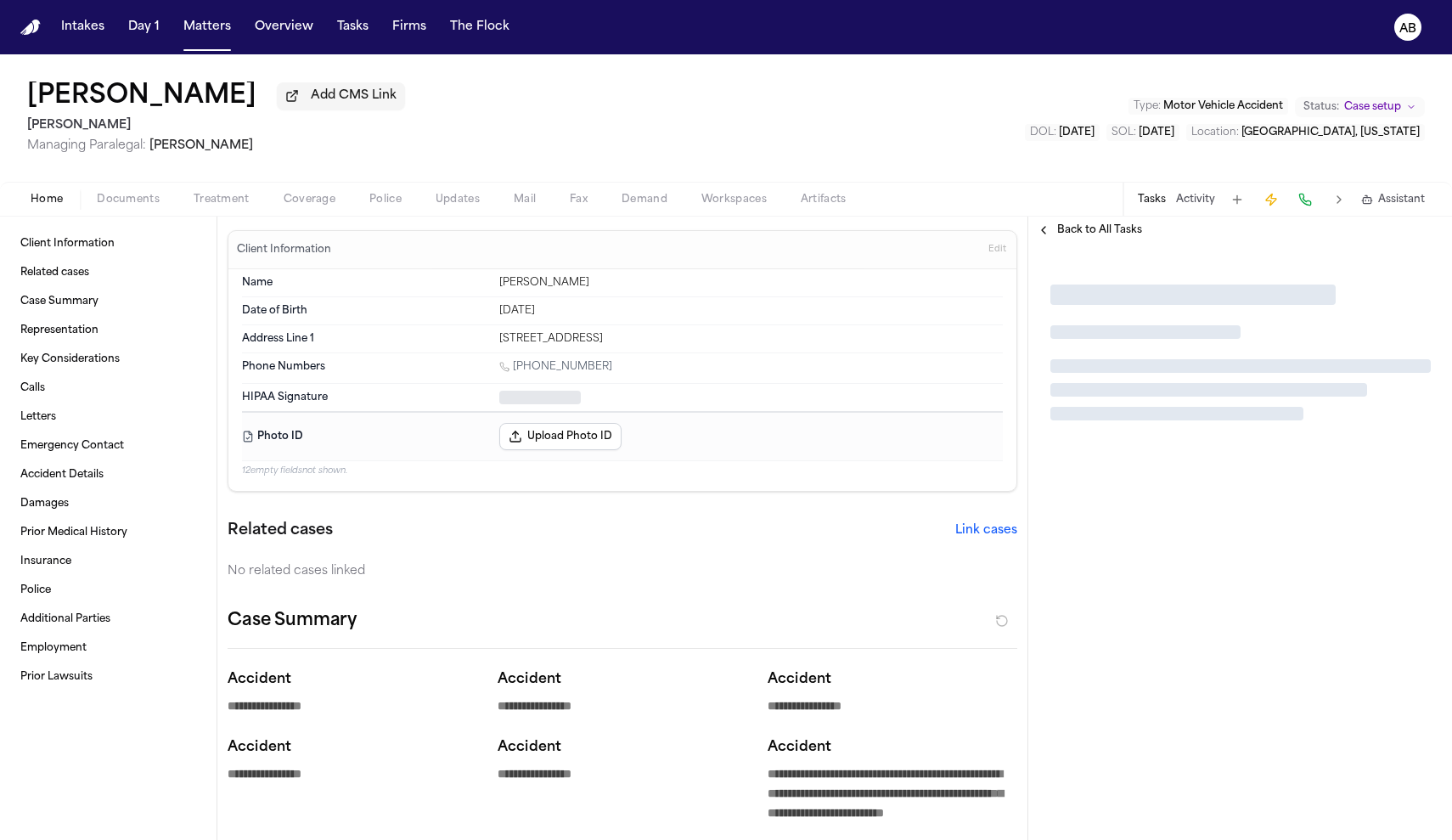
type textarea "*"
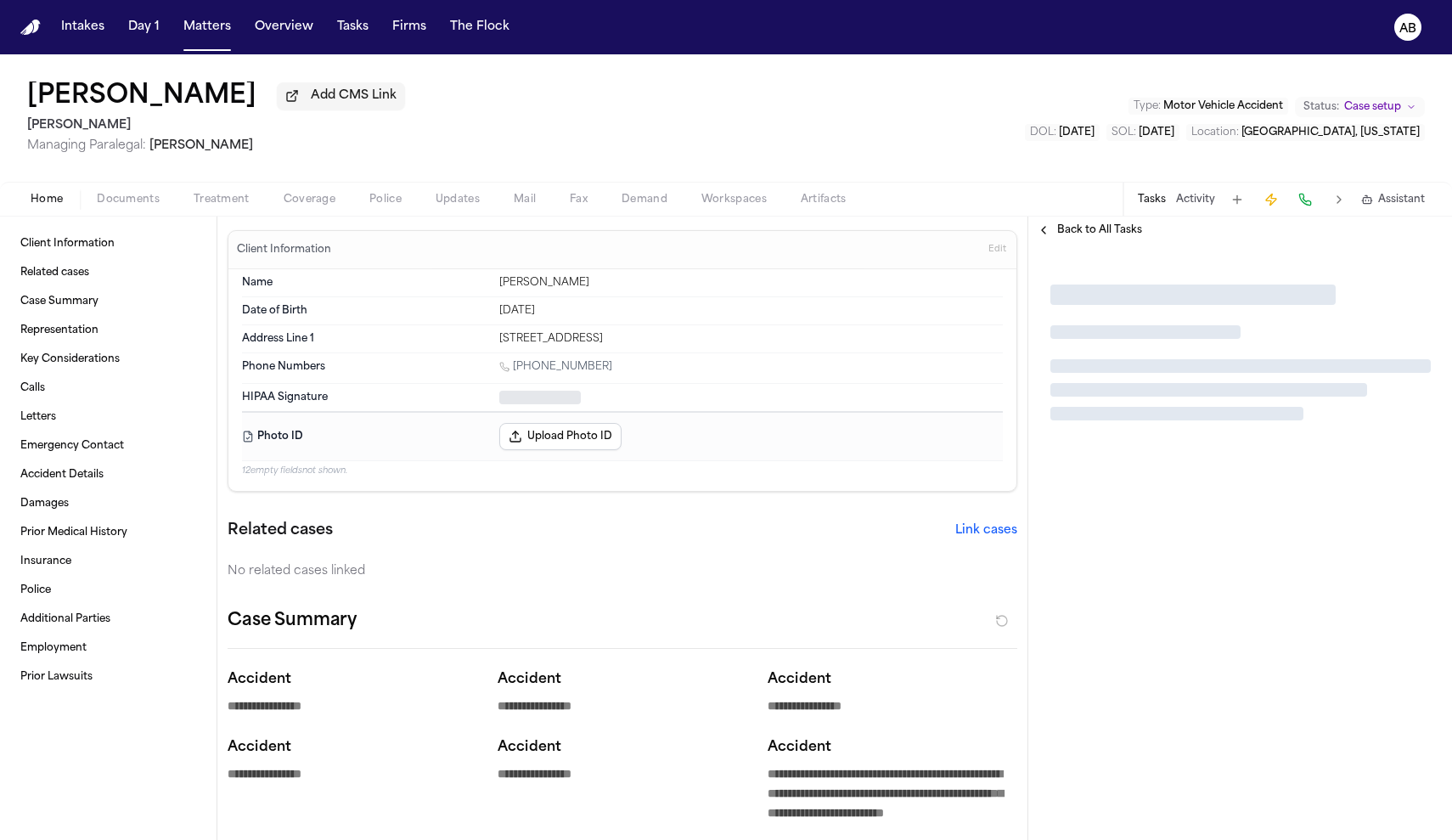
type textarea "*"
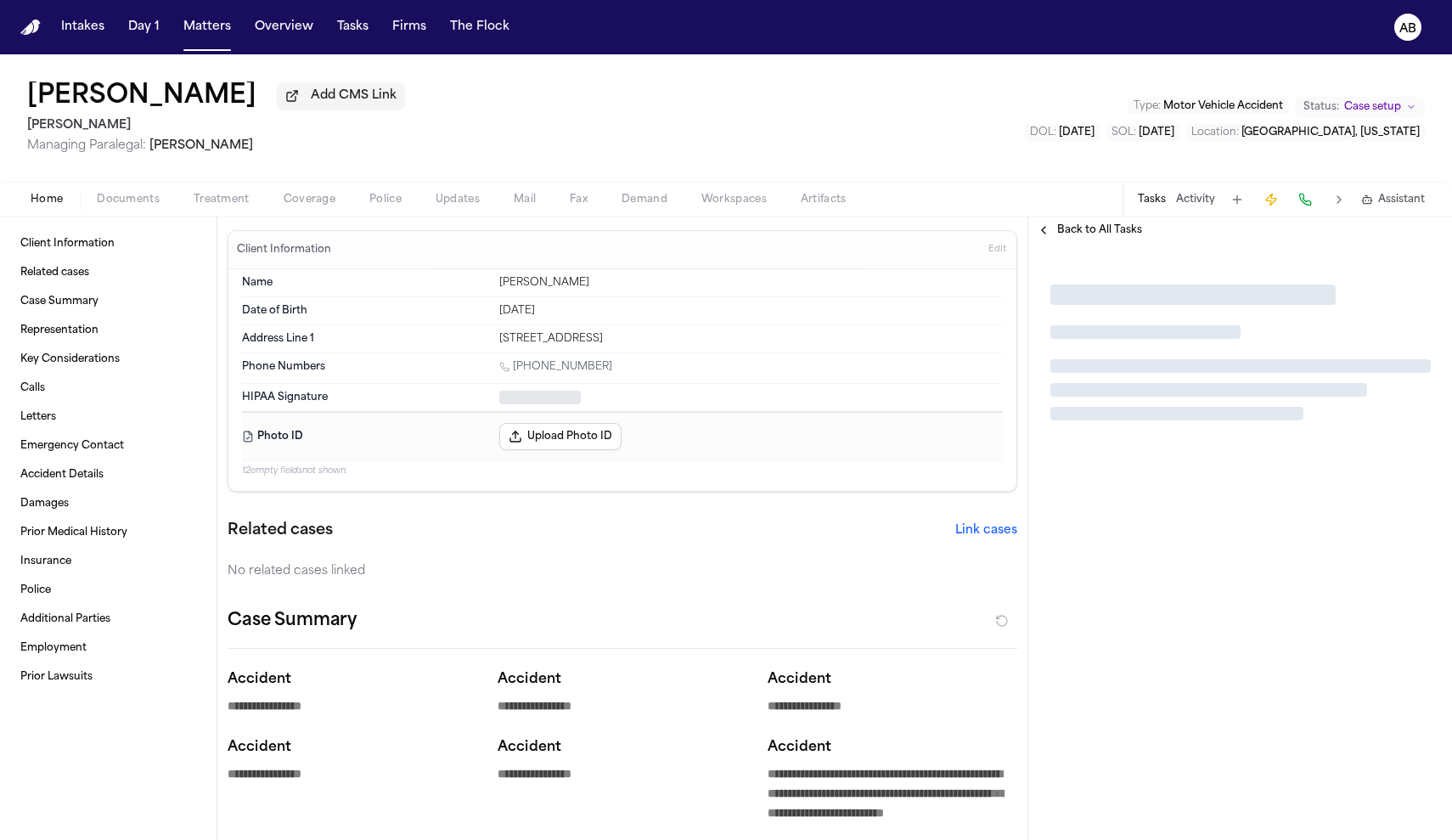
type textarea "*"
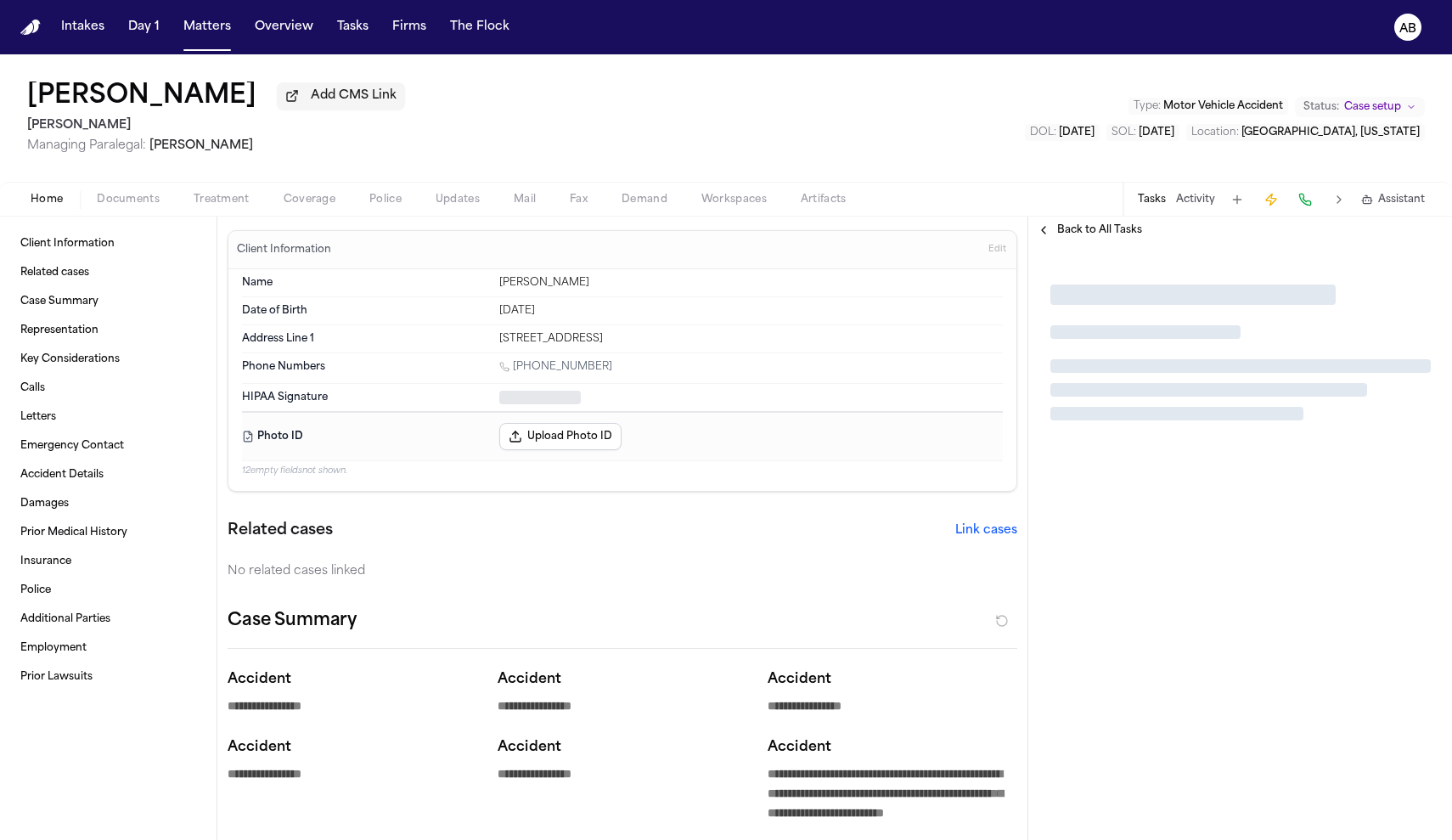
type textarea "*"
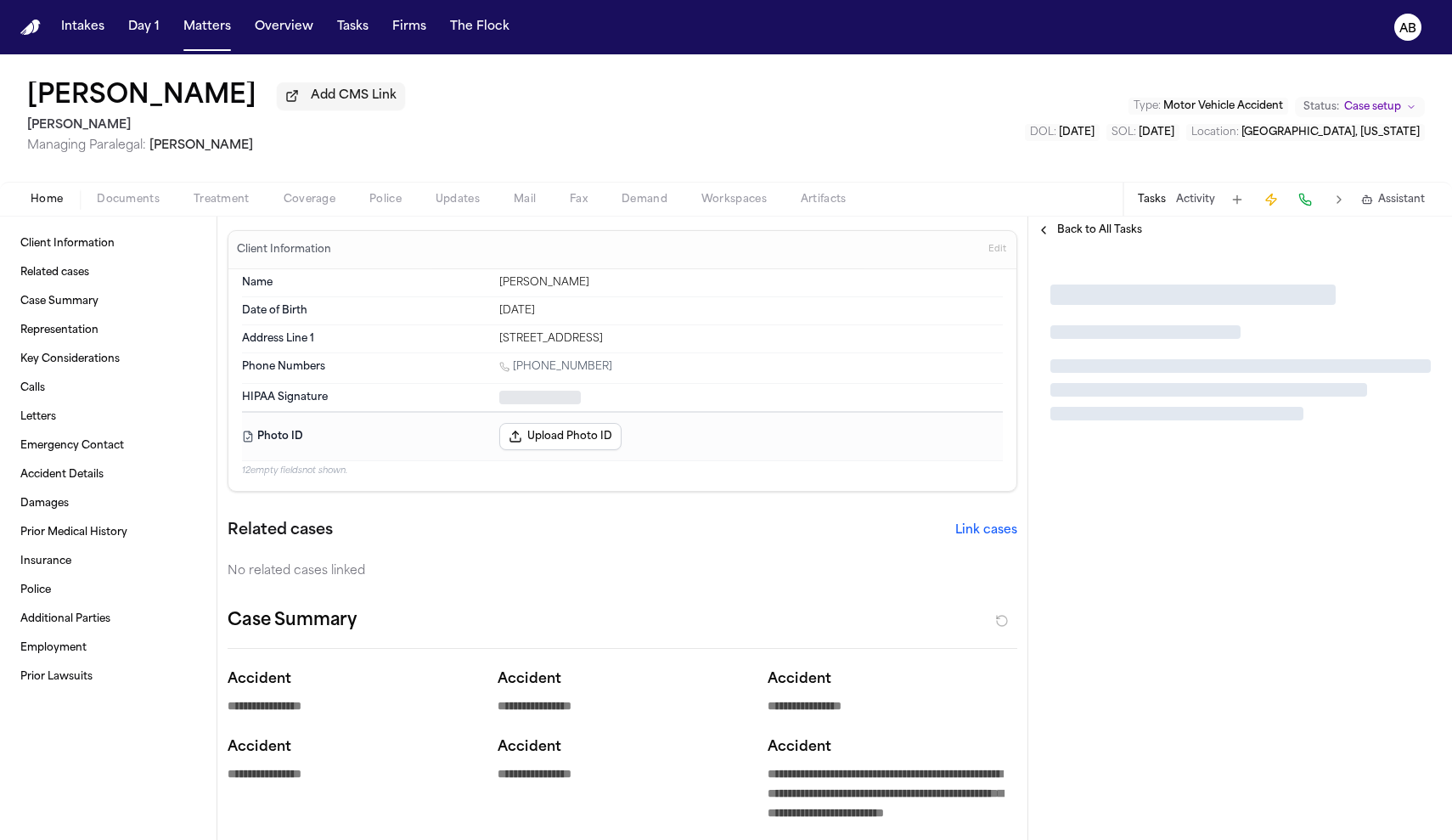
type textarea "*"
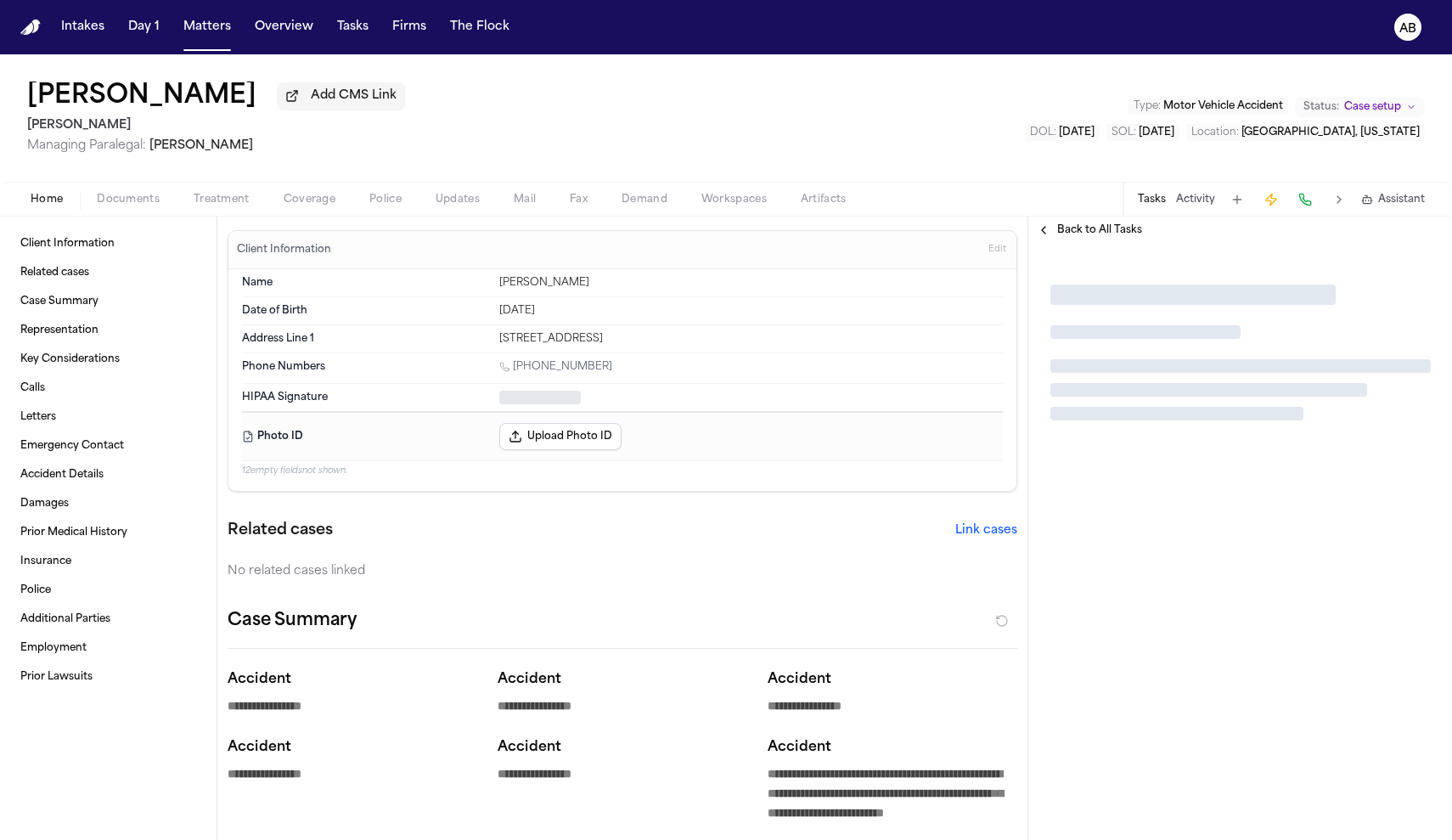
type textarea "*"
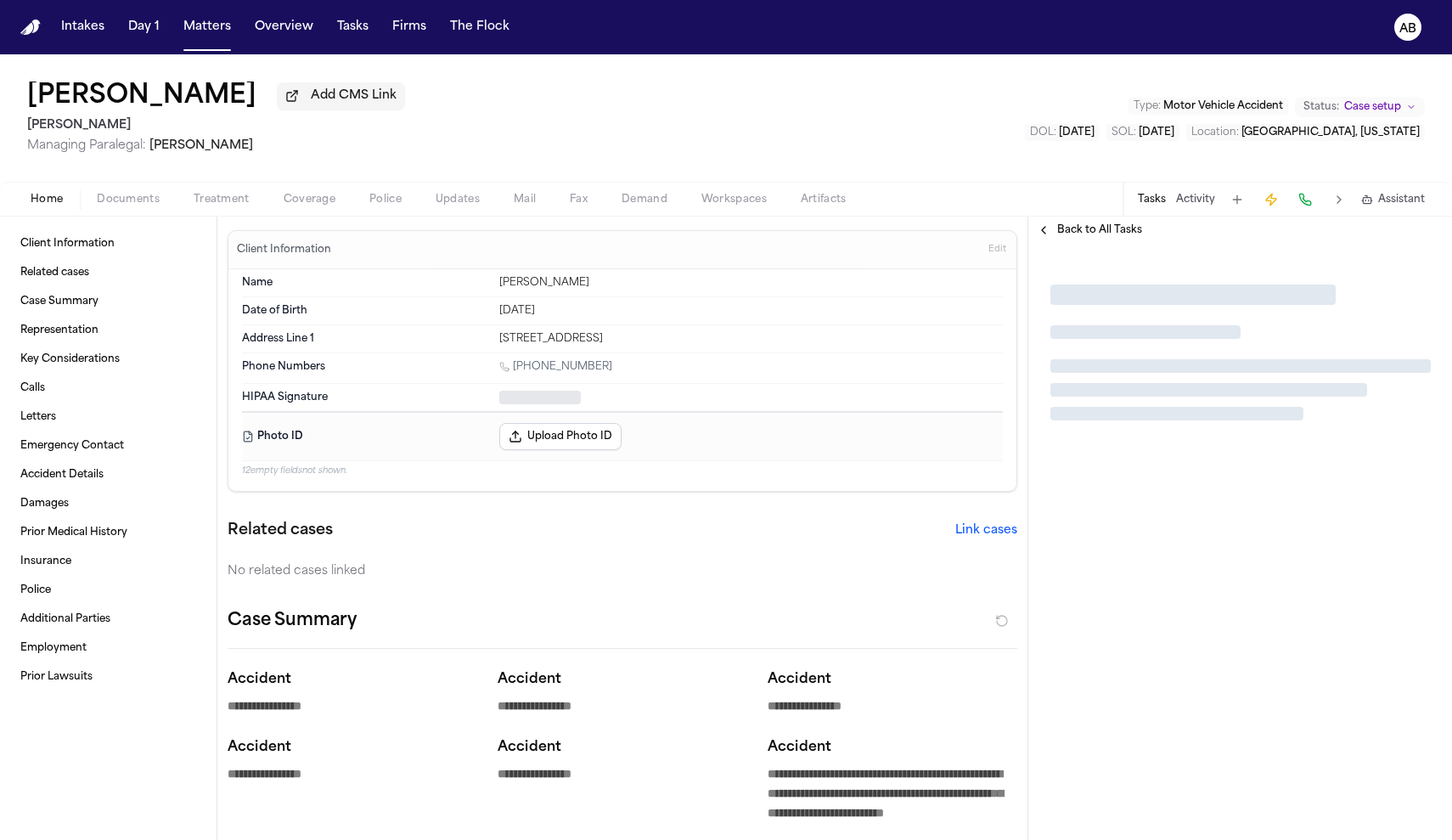
type textarea "*"
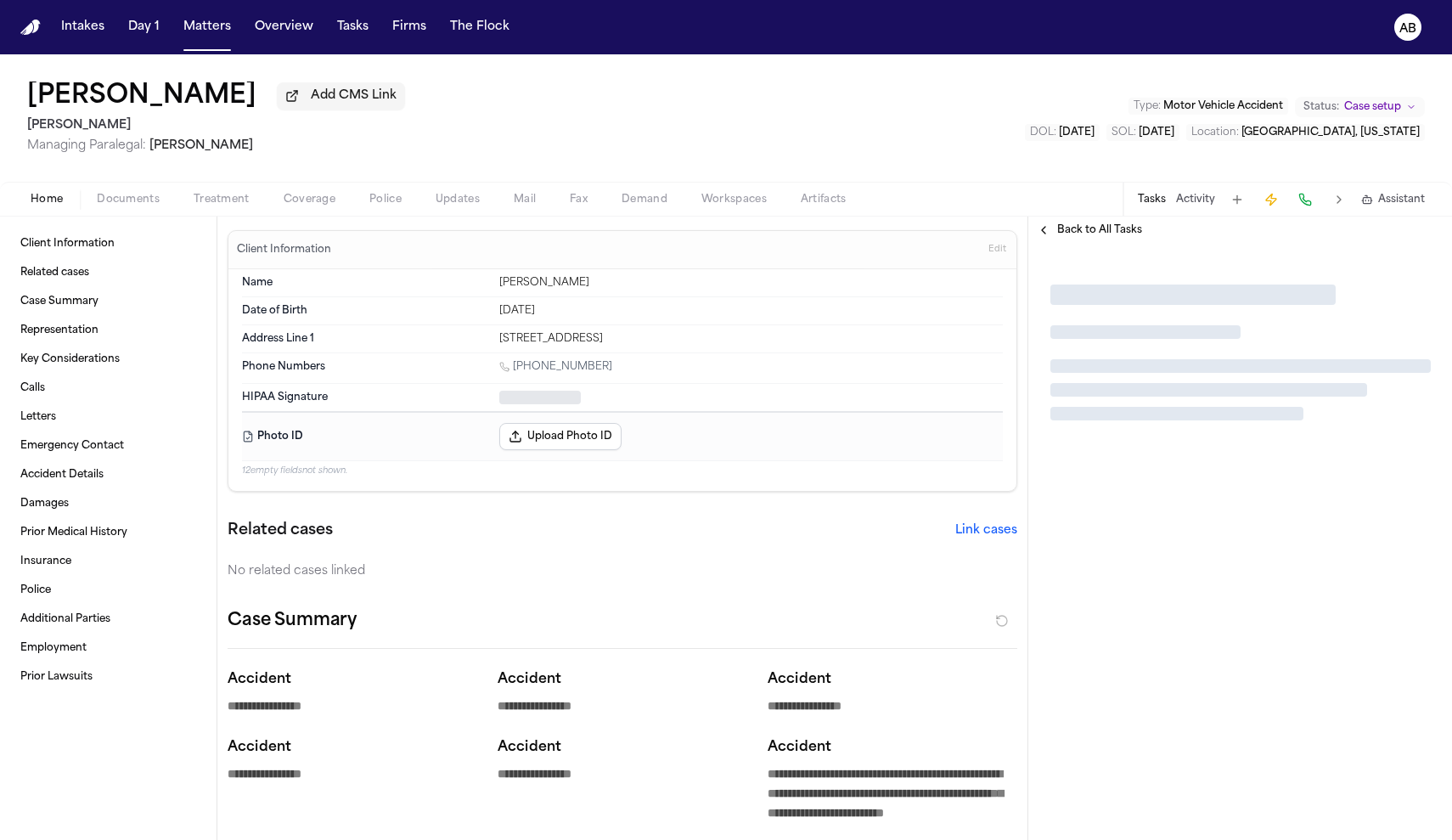
type textarea "*"
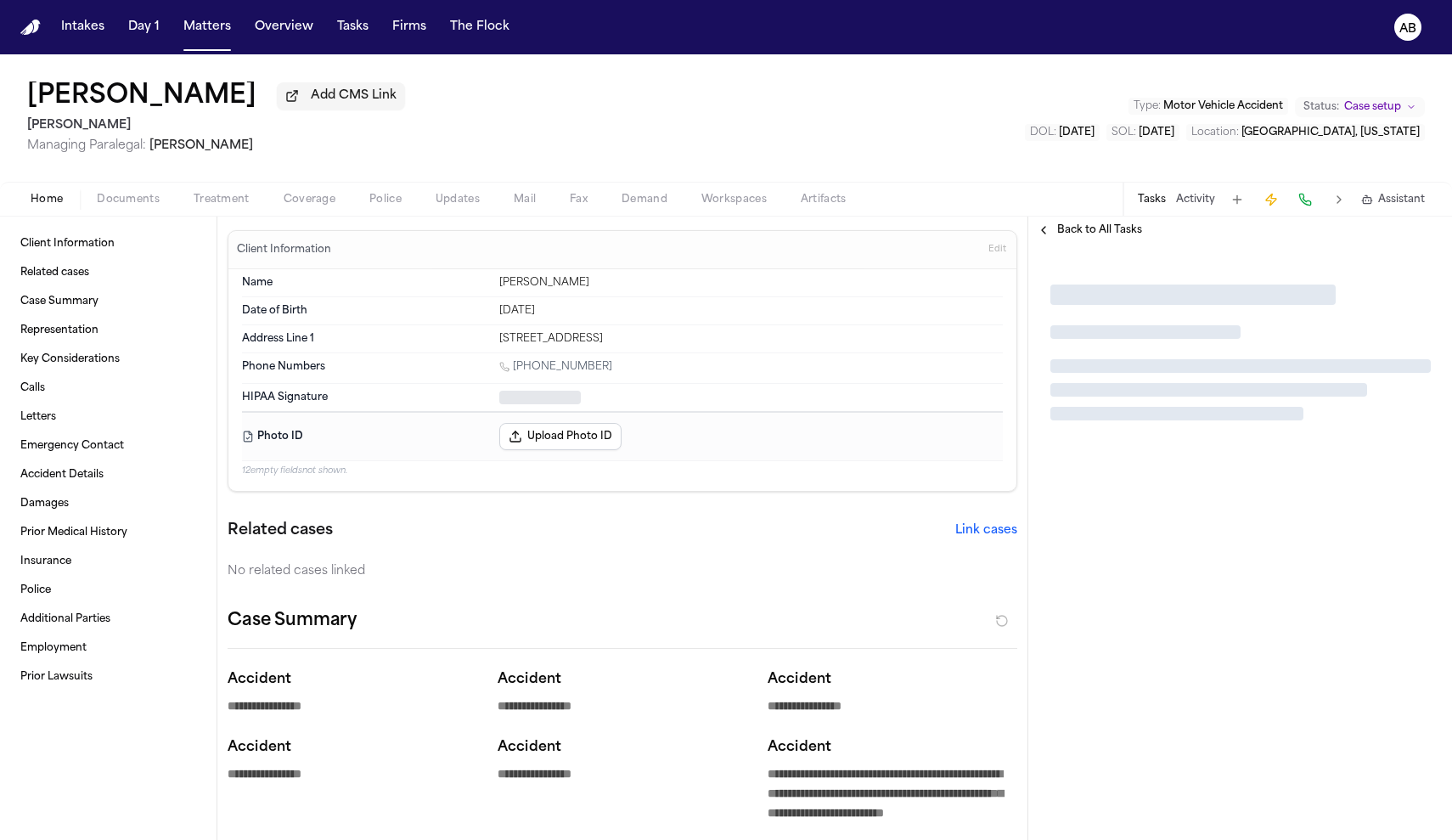
type textarea "*"
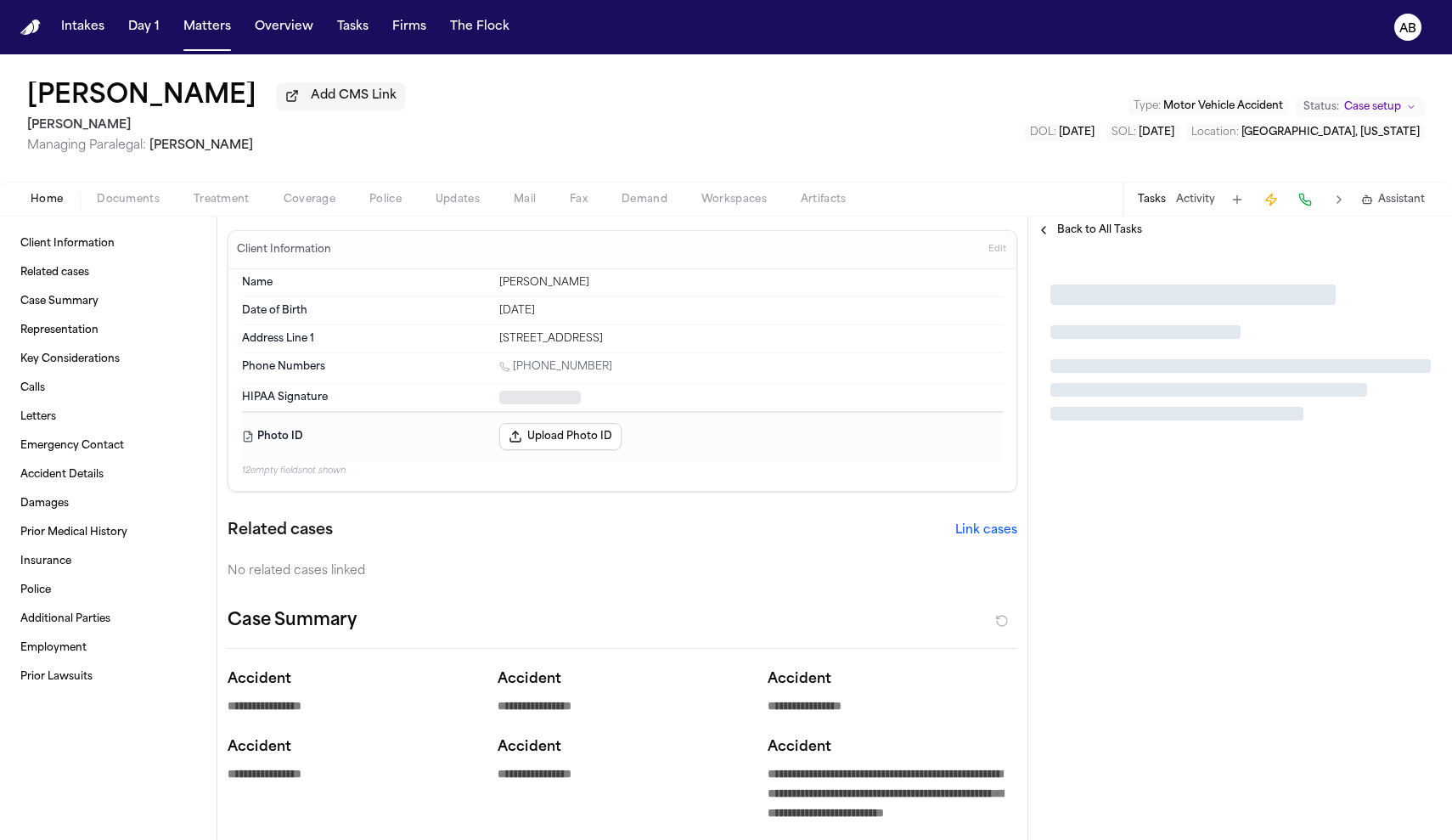
type textarea "*"
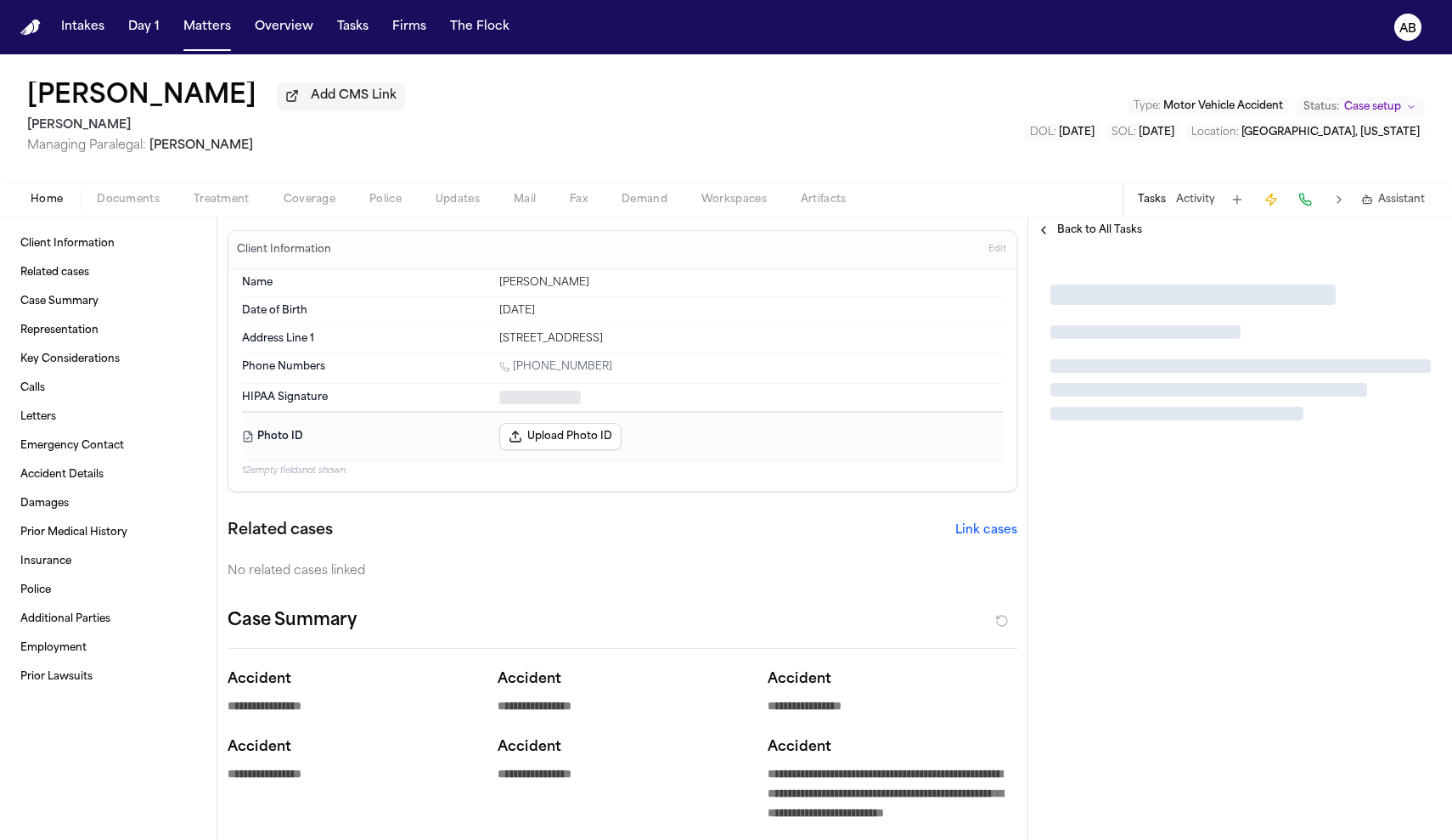
type textarea "*"
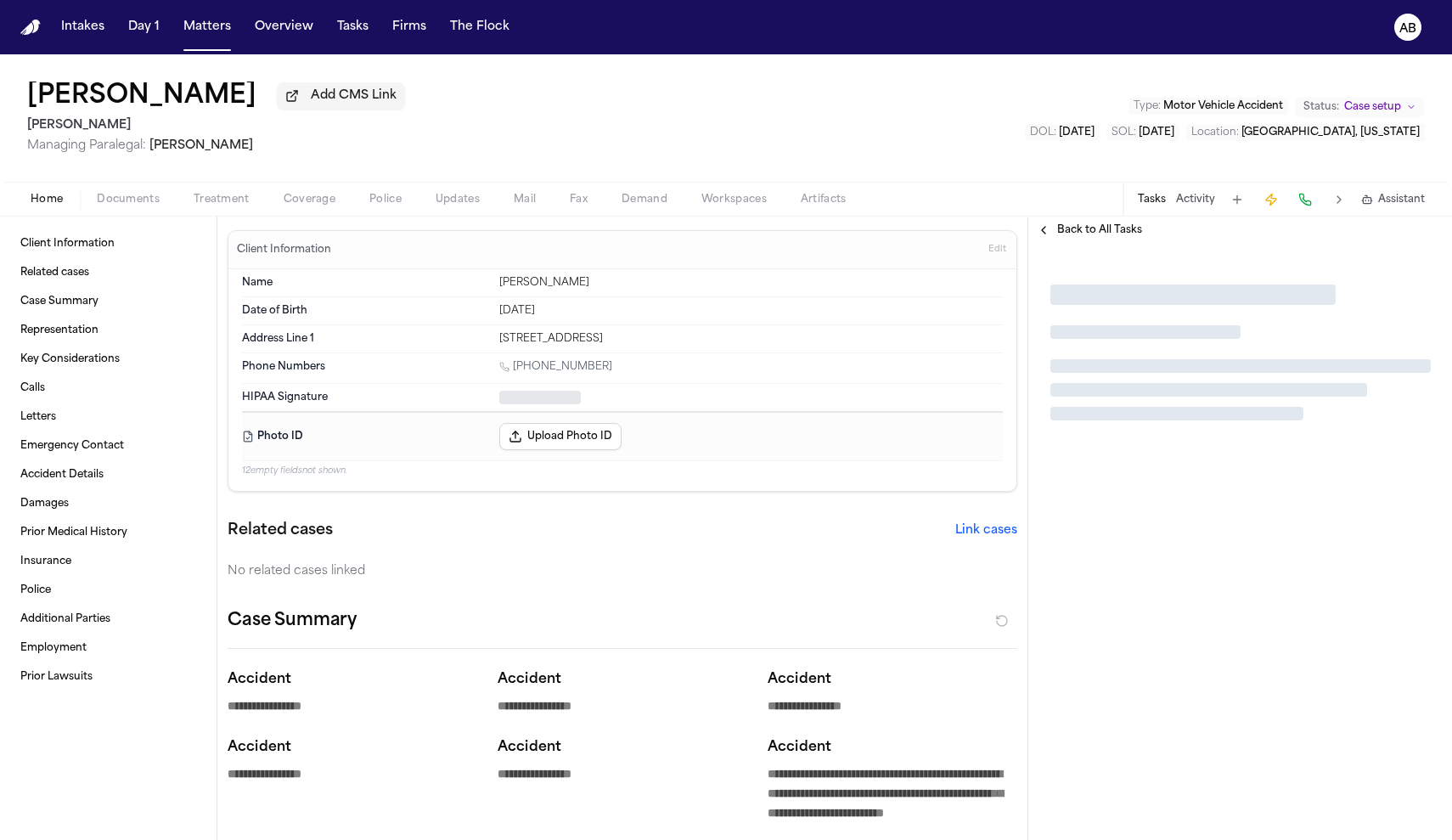
type textarea "*"
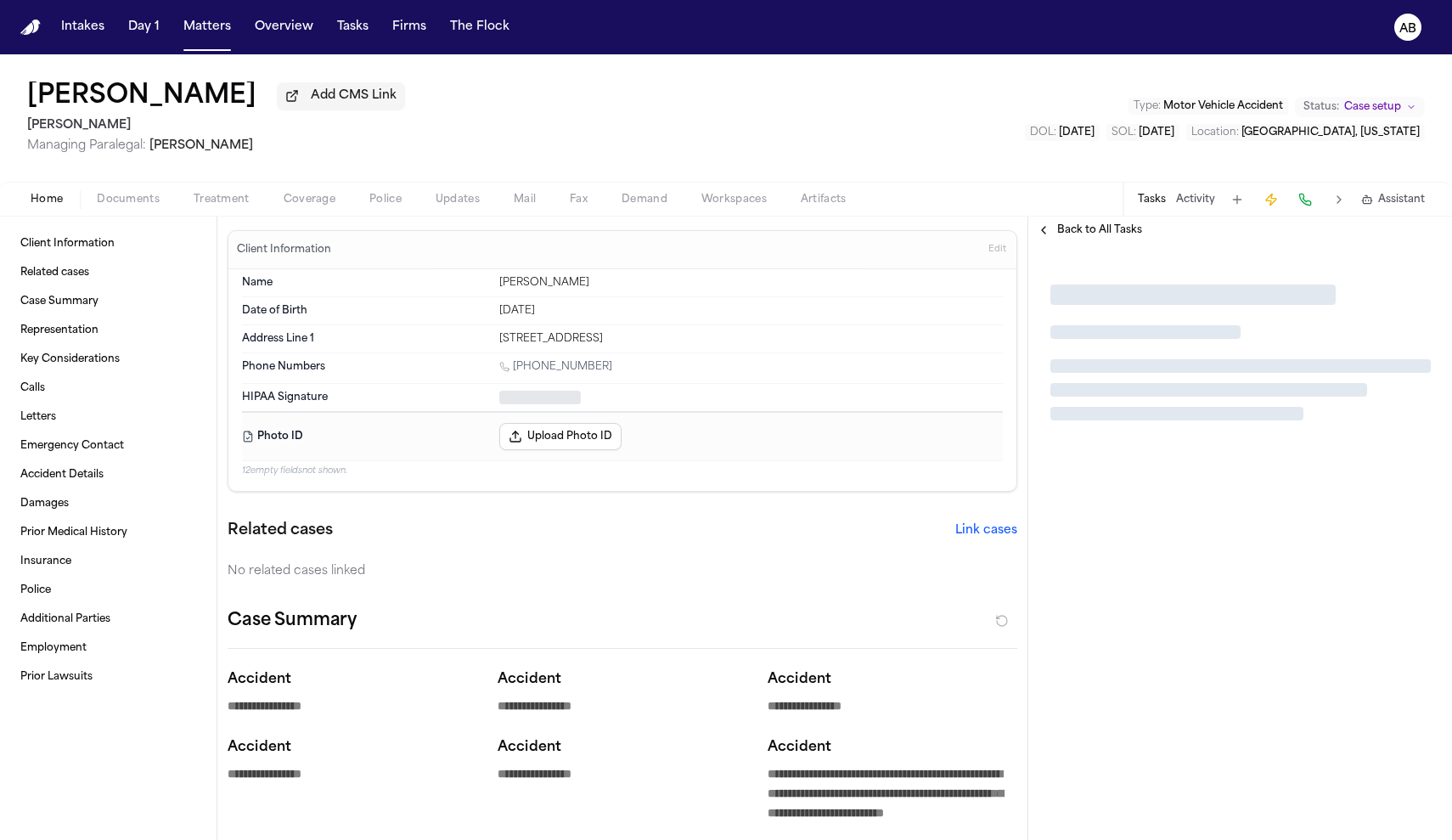
type textarea "*"
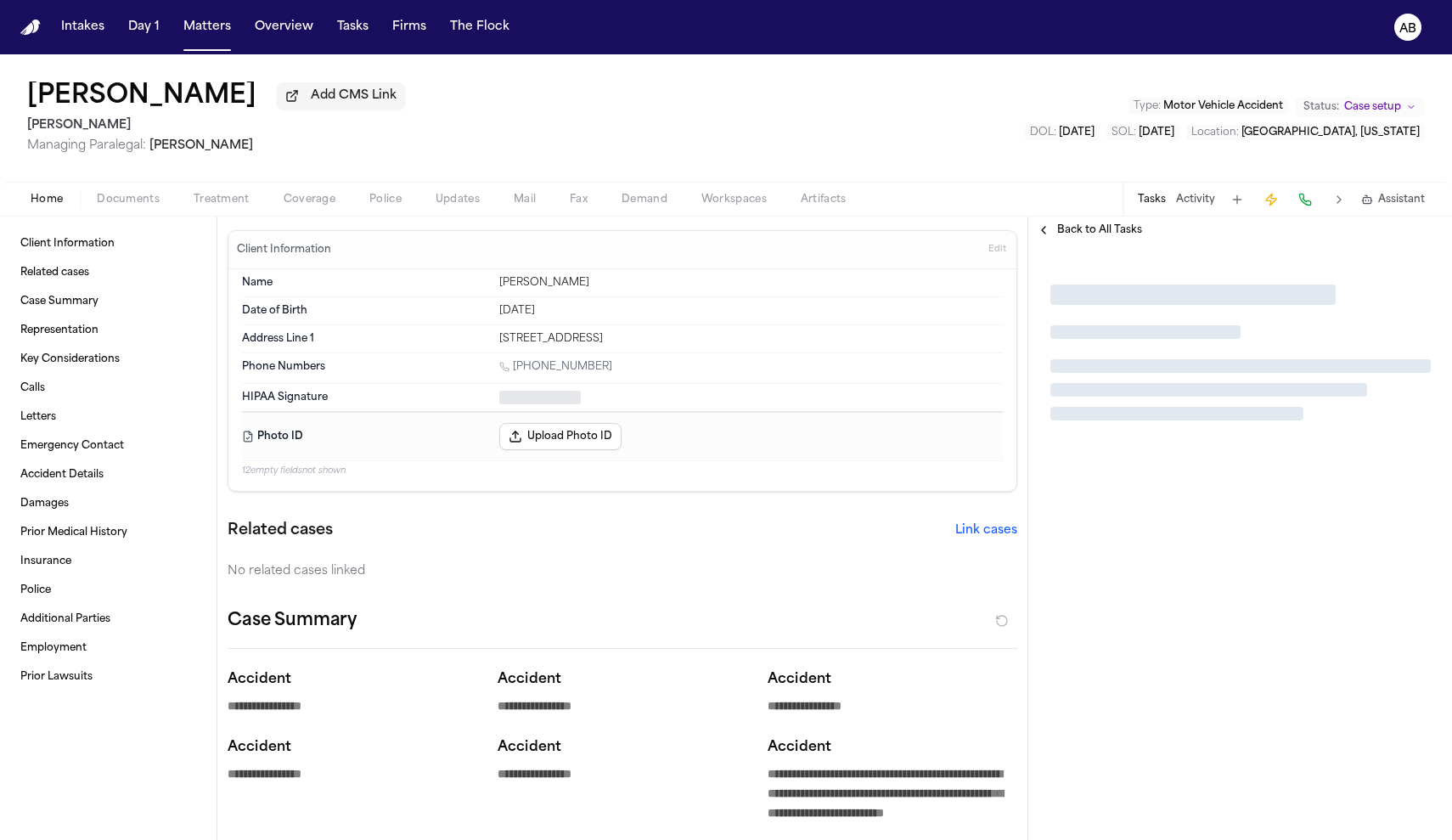
type textarea "*"
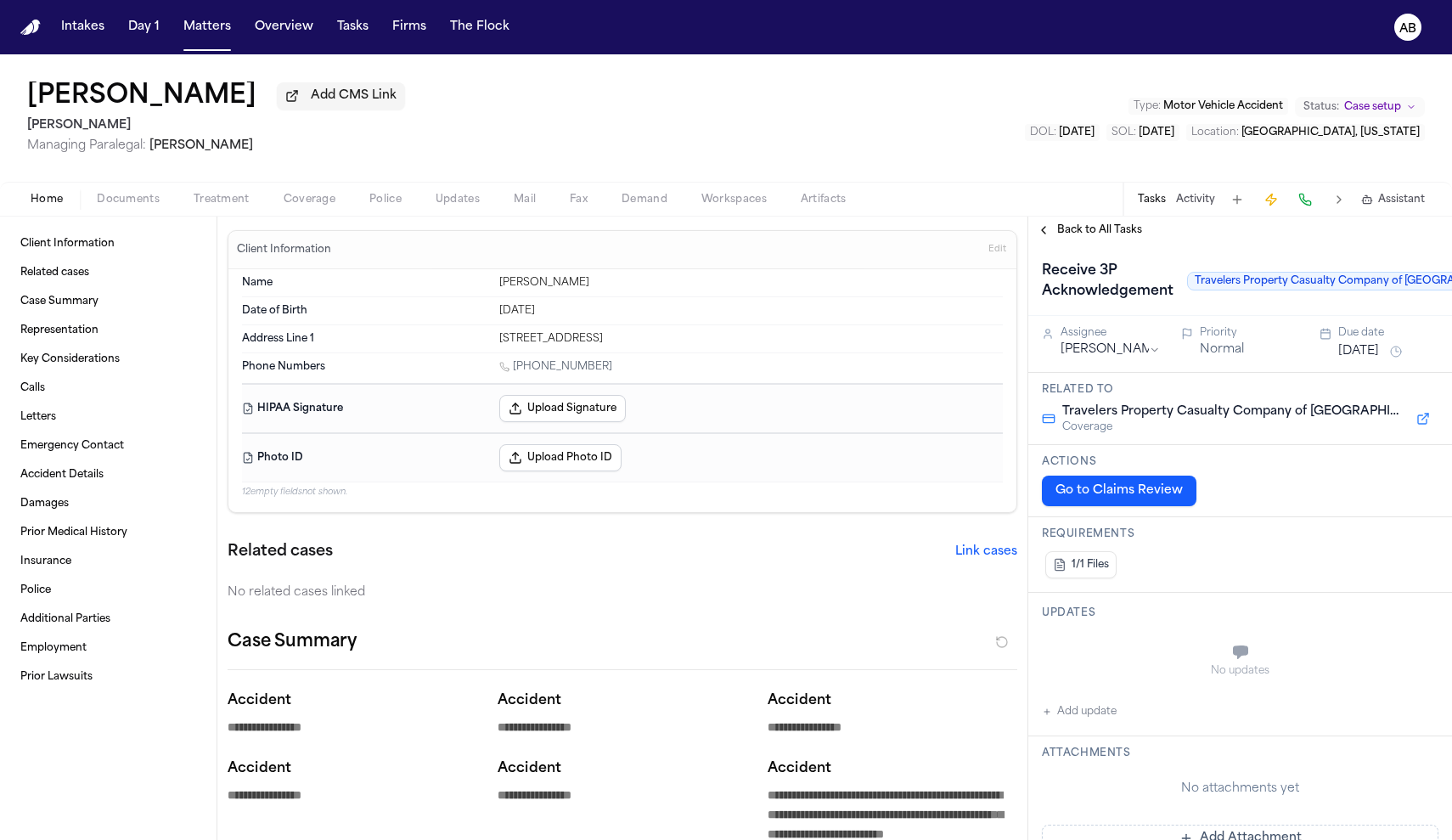
click at [140, 197] on span "Documents" at bounding box center [128, 200] width 63 height 14
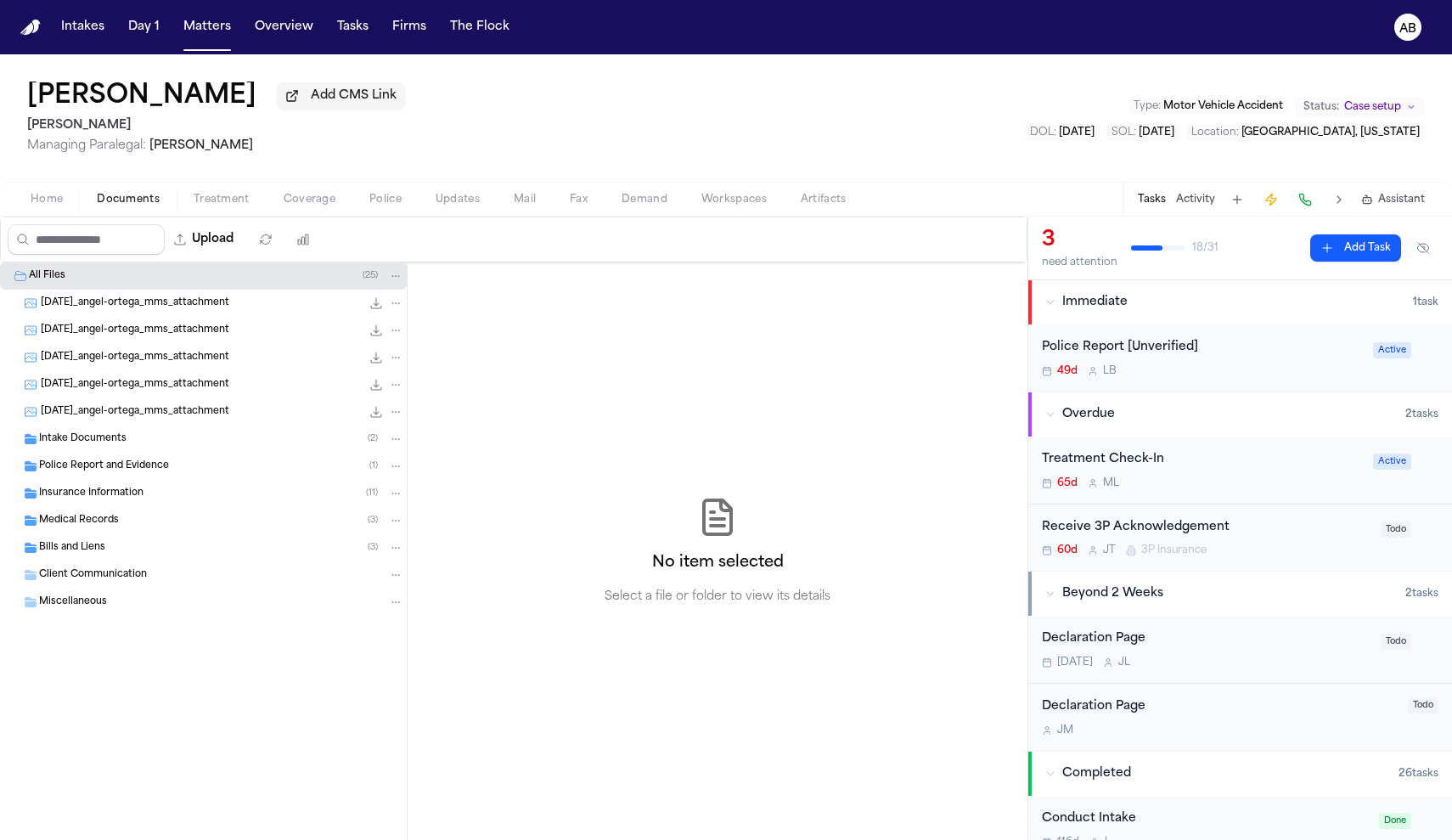
click at [101, 490] on span "Insurance Information" at bounding box center [91, 493] width 104 height 15
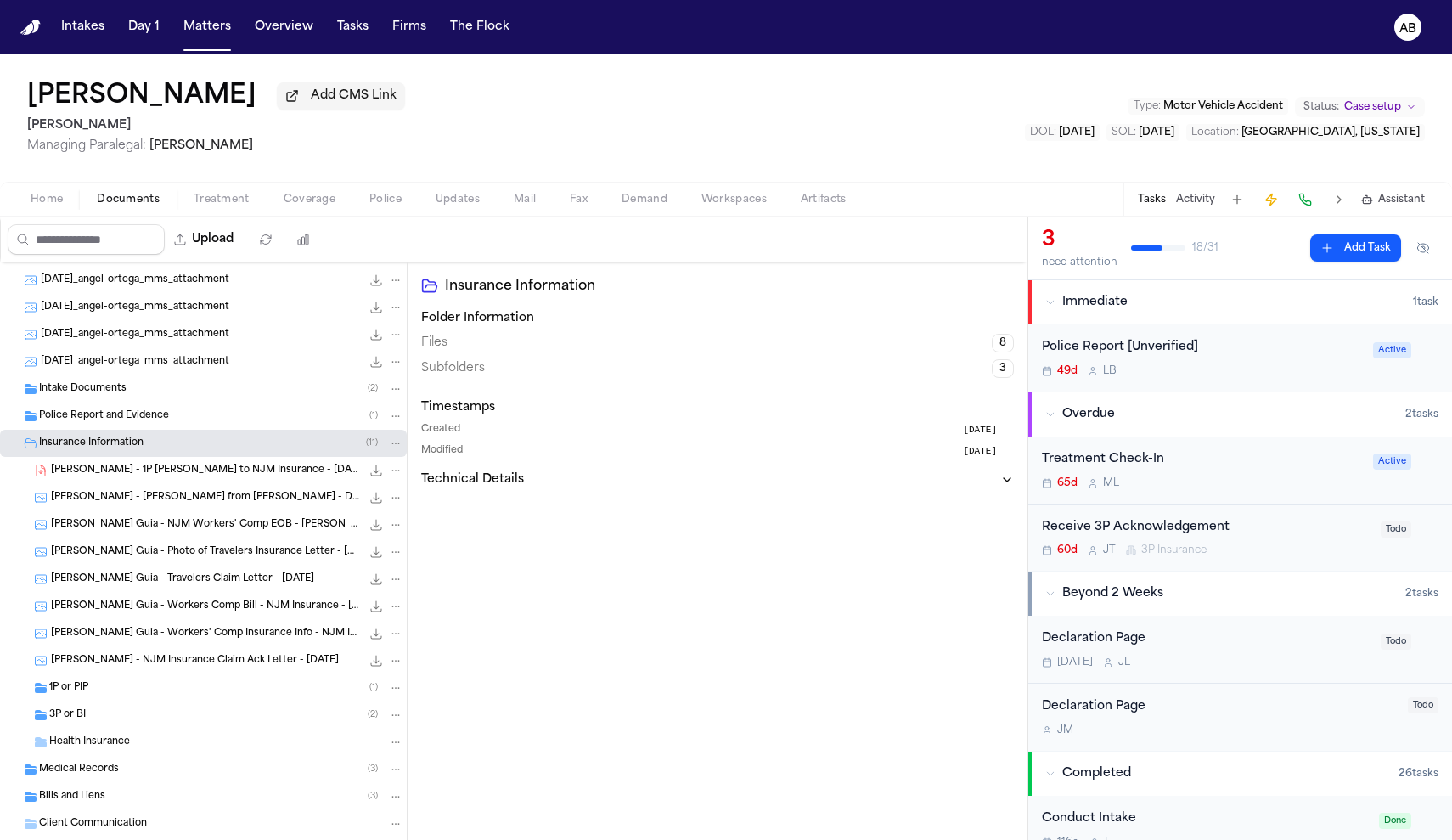
scroll to position [117, 0]
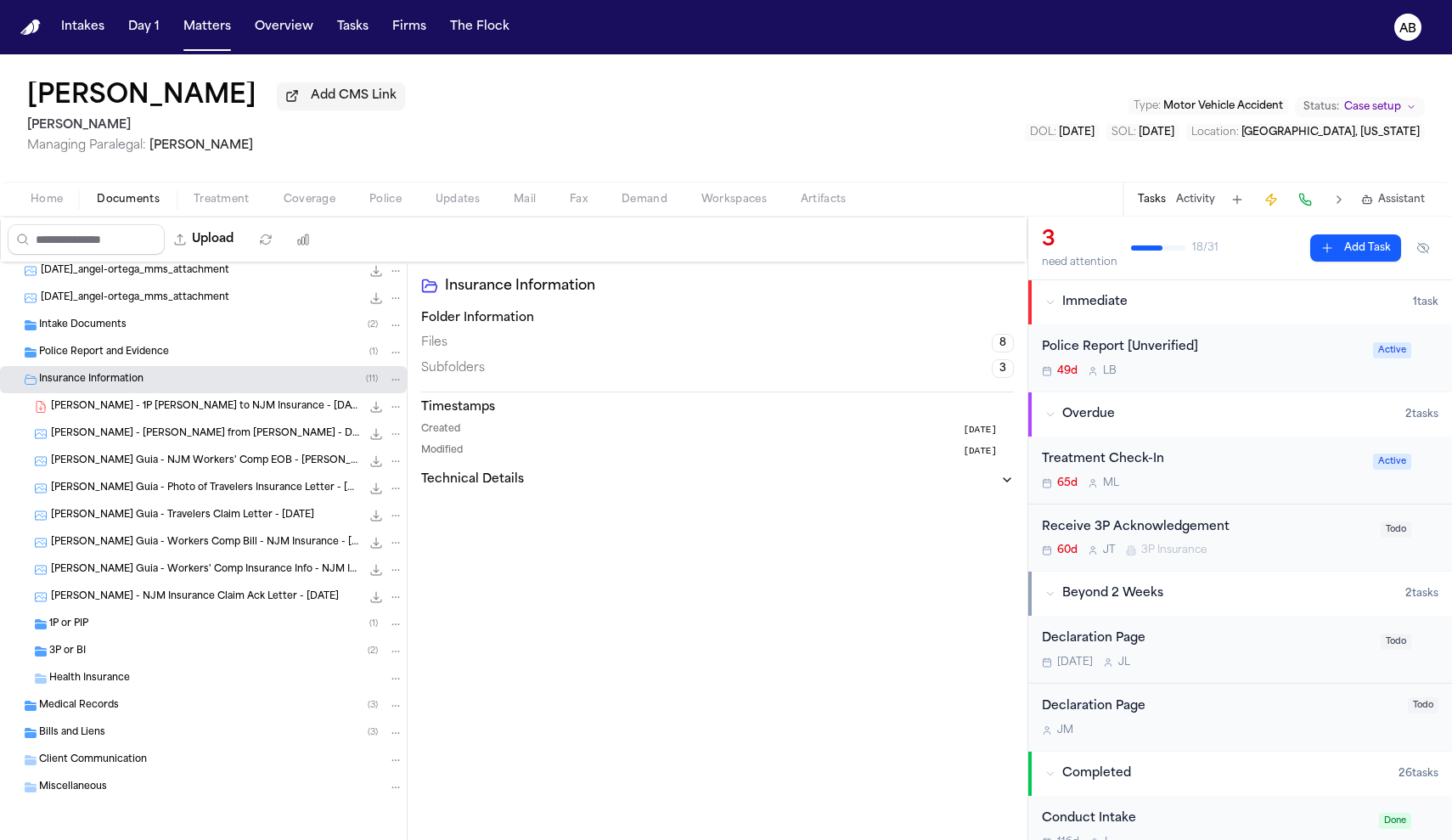
click at [41, 661] on div "3P or BI ( 2 )" at bounding box center [203, 651] width 407 height 27
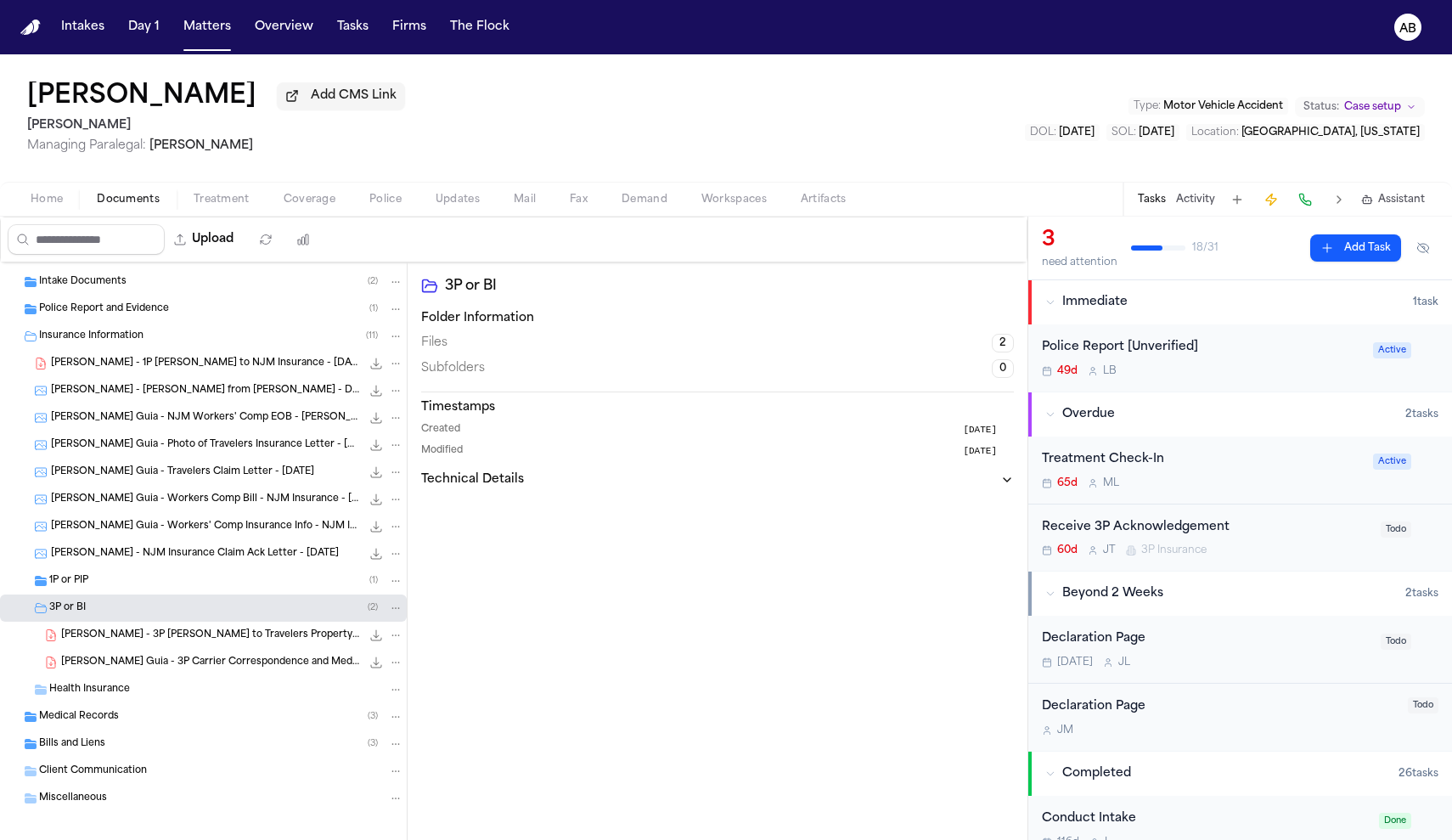
scroll to position [172, 0]
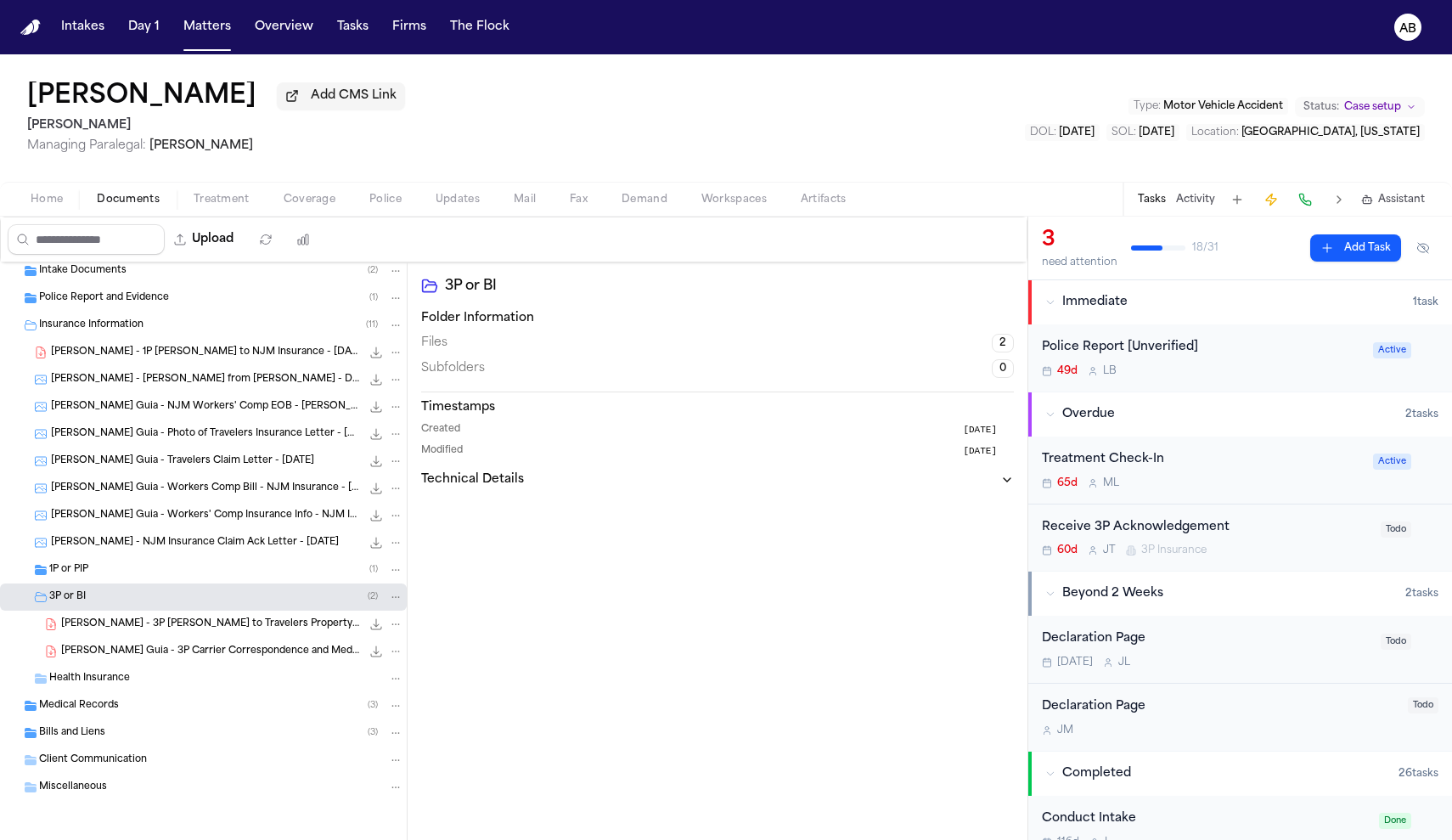
click at [195, 624] on span "A. Ortega - 3P LOR to Travelers Property Casualty Company of America - 8.5.25" at bounding box center [211, 624] width 300 height 15
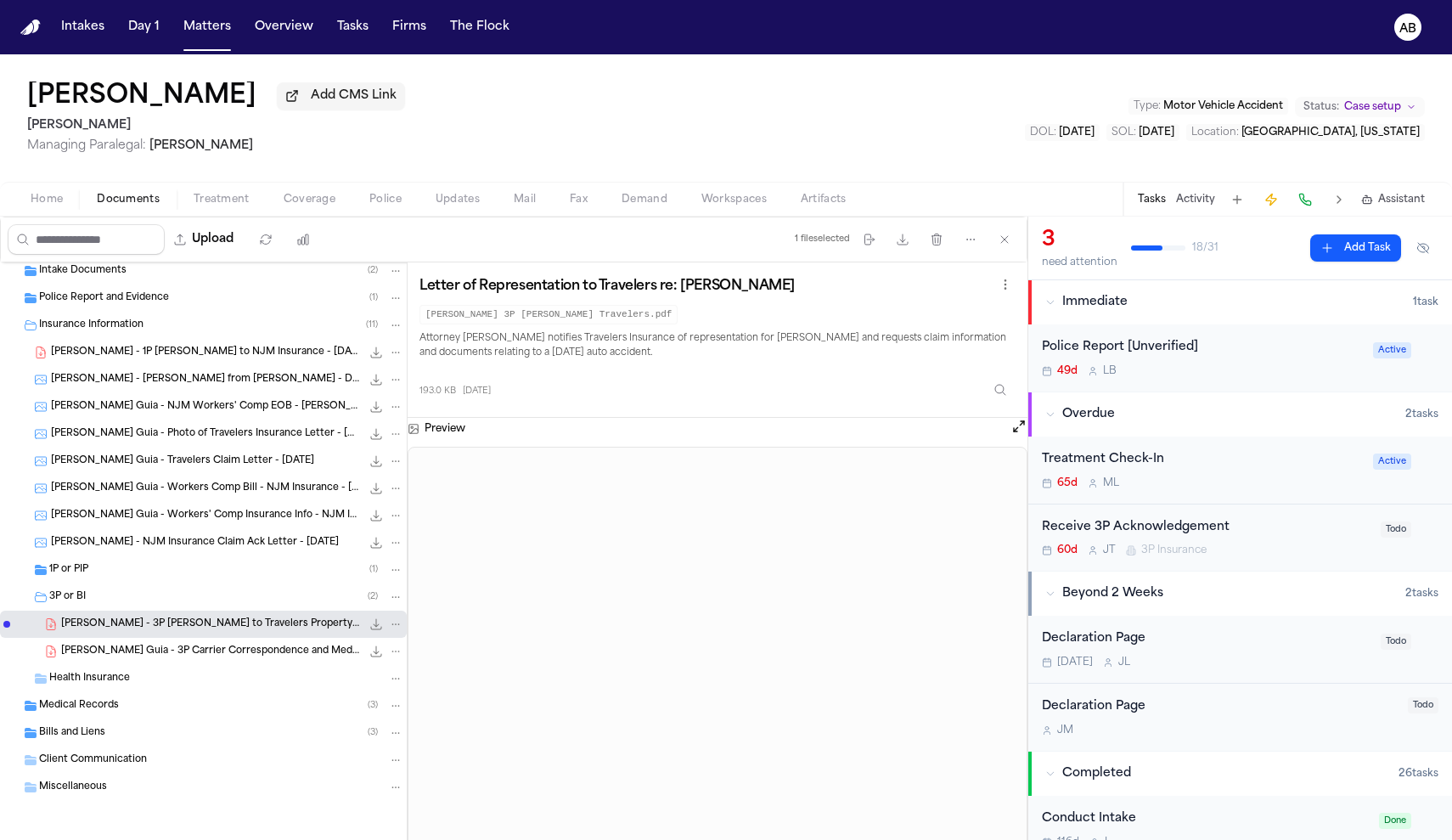
click at [172, 301] on div "Police Report and Evidence ( 1 )" at bounding box center [221, 298] width 364 height 15
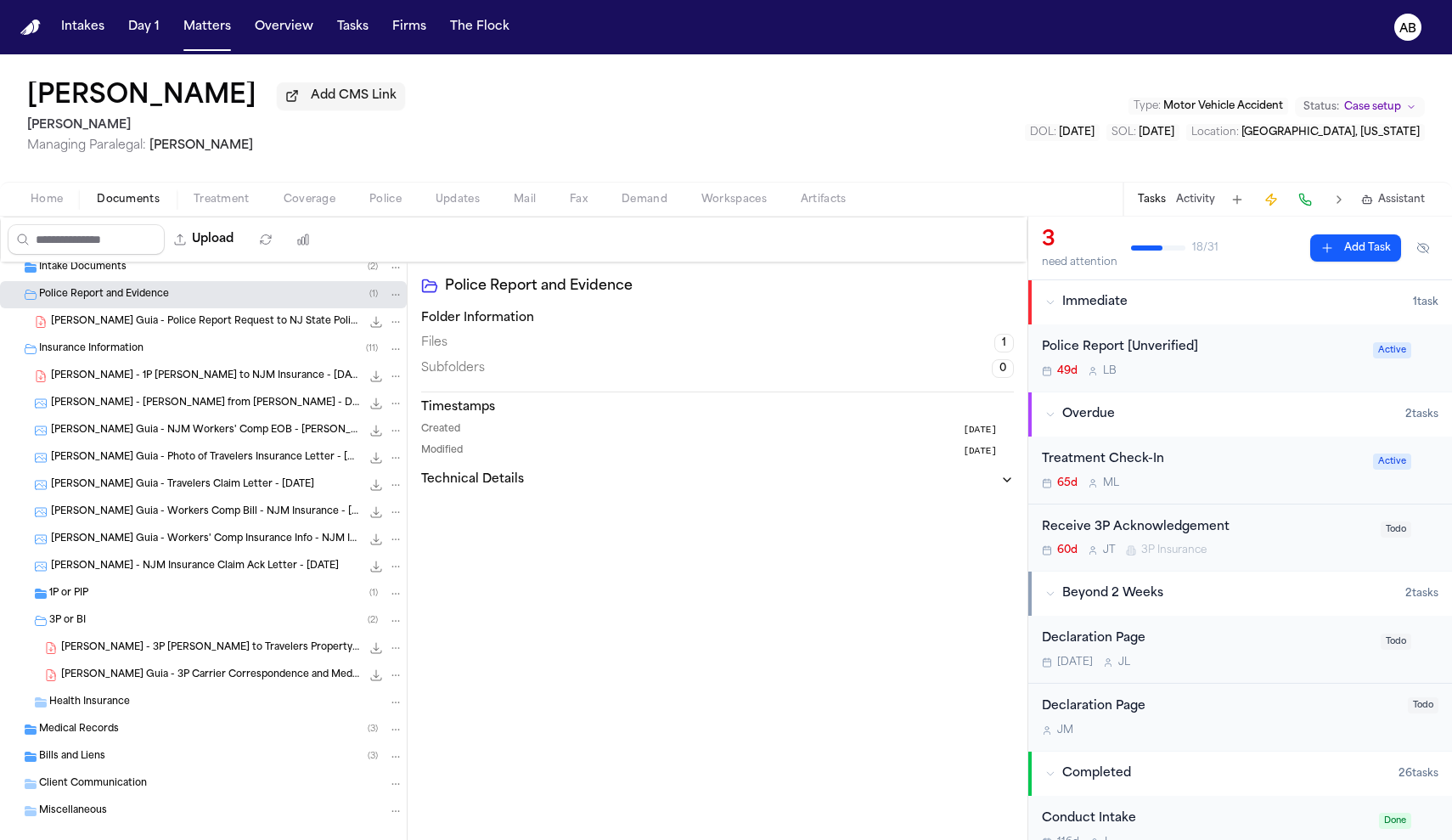
scroll to position [198, 0]
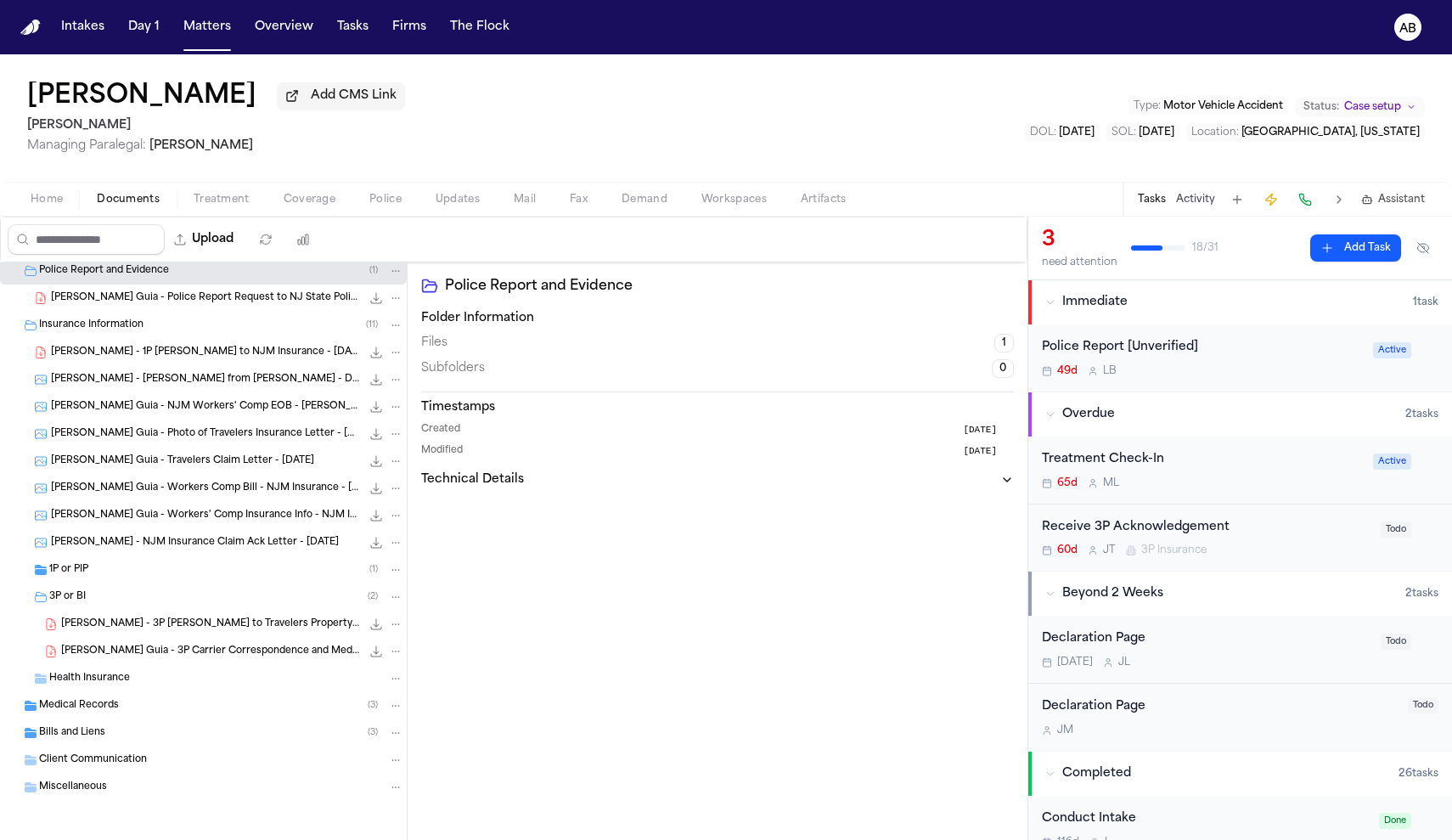
click at [168, 623] on span "A. Ortega - 3P LOR to Travelers Property Casualty Company of America - 8.5.25" at bounding box center [211, 624] width 300 height 15
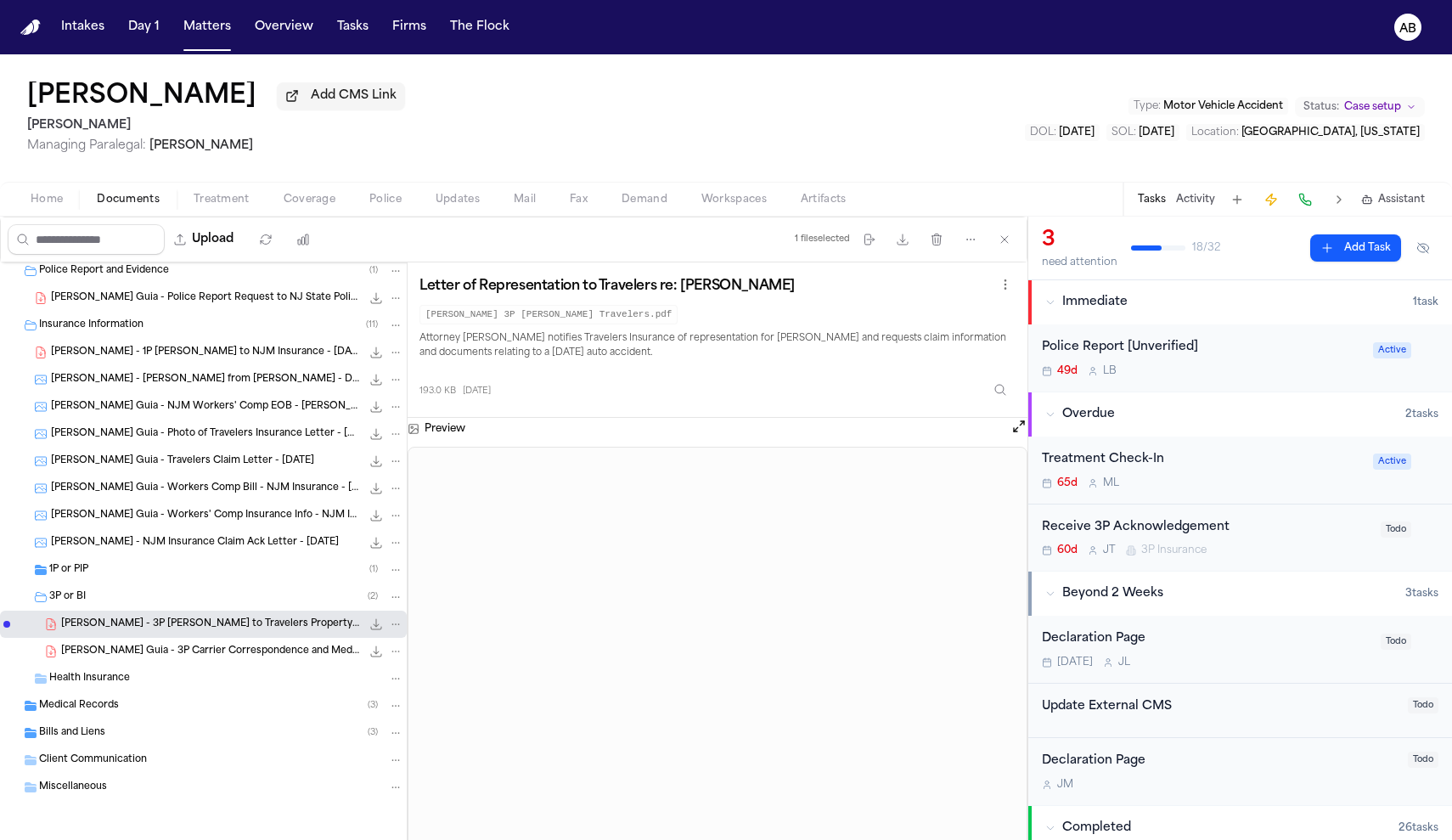
scroll to position [177, 0]
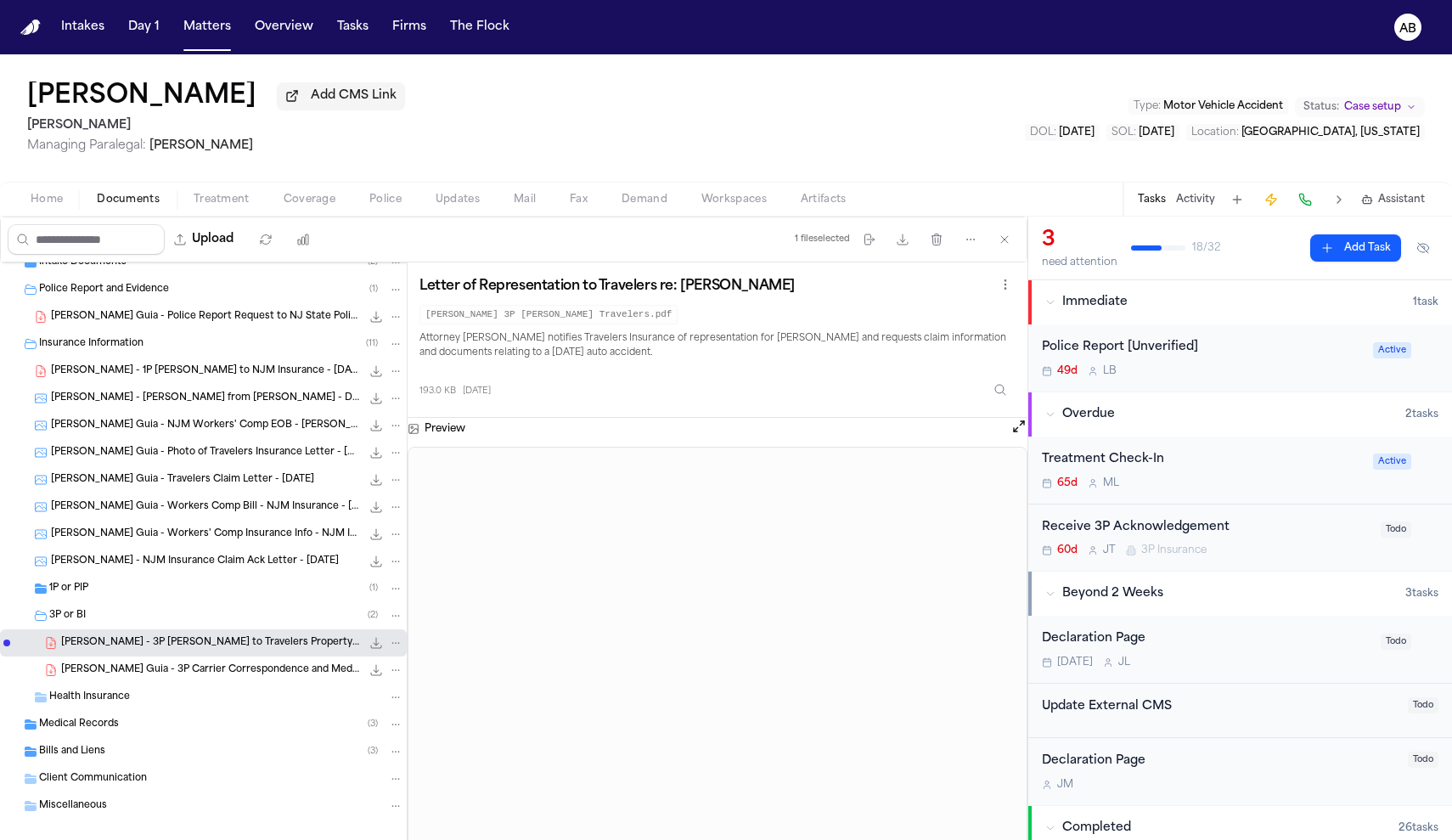
click at [1290, 360] on div "Police Report [Unverified] 49d L B" at bounding box center [1202, 357] width 321 height 40
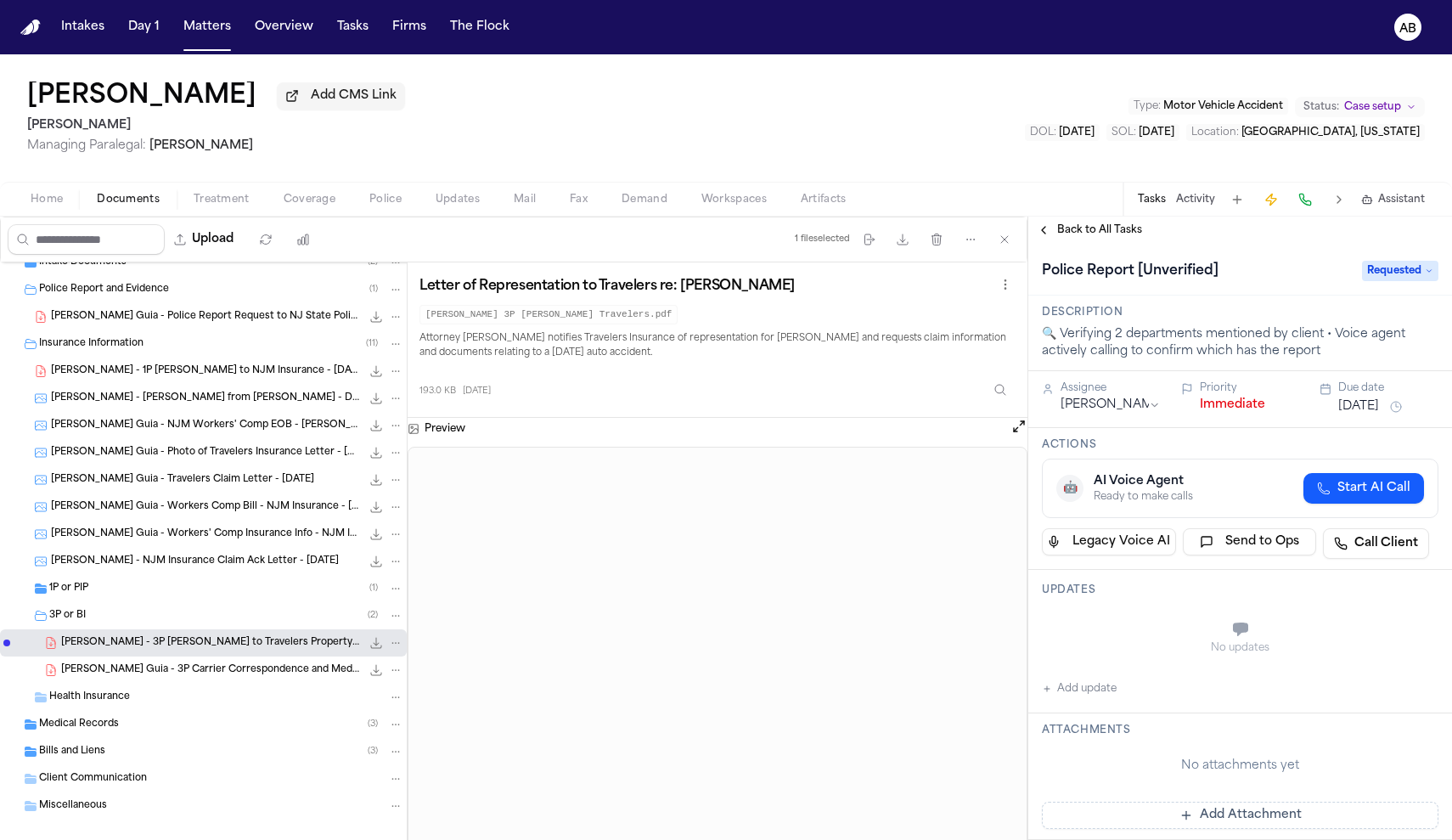
click at [1379, 415] on button "Aug 22, 2025" at bounding box center [1359, 407] width 41 height 17
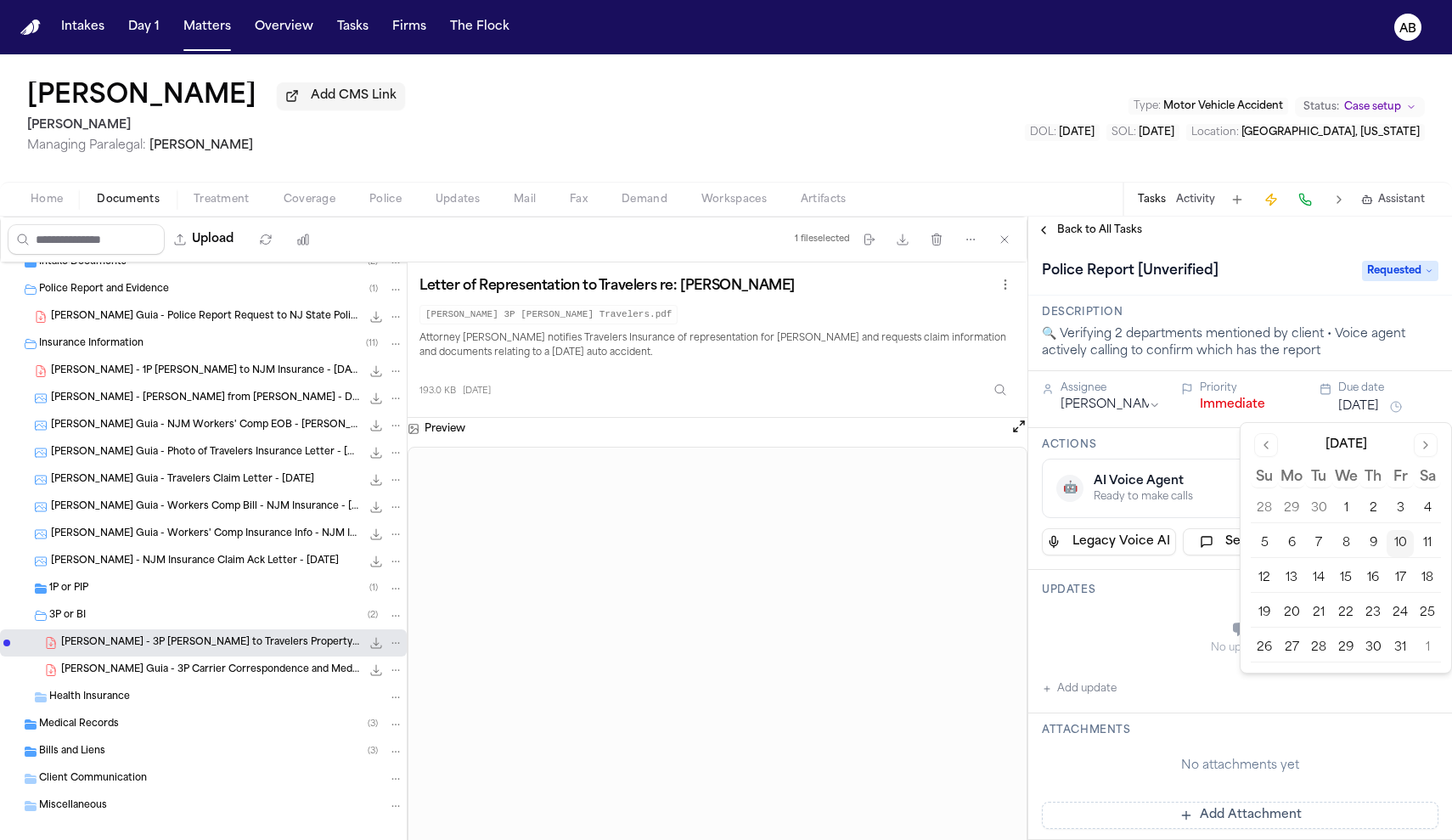
click at [1393, 579] on button "17" at bounding box center [1400, 579] width 27 height 27
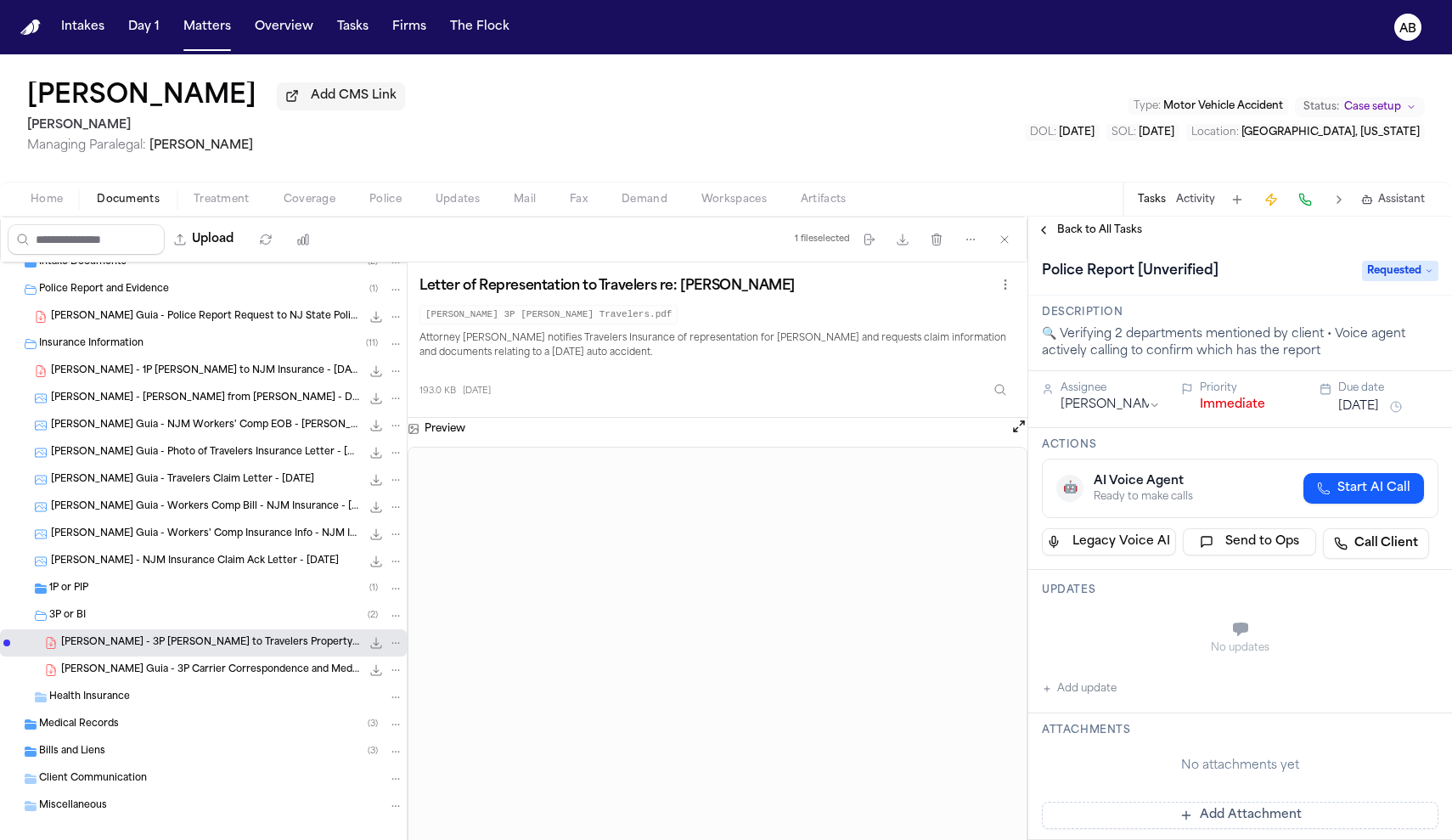
click at [1220, 407] on button "Immediate" at bounding box center [1232, 405] width 65 height 17
click at [1106, 237] on span "Back to All Tasks" at bounding box center [1099, 230] width 85 height 14
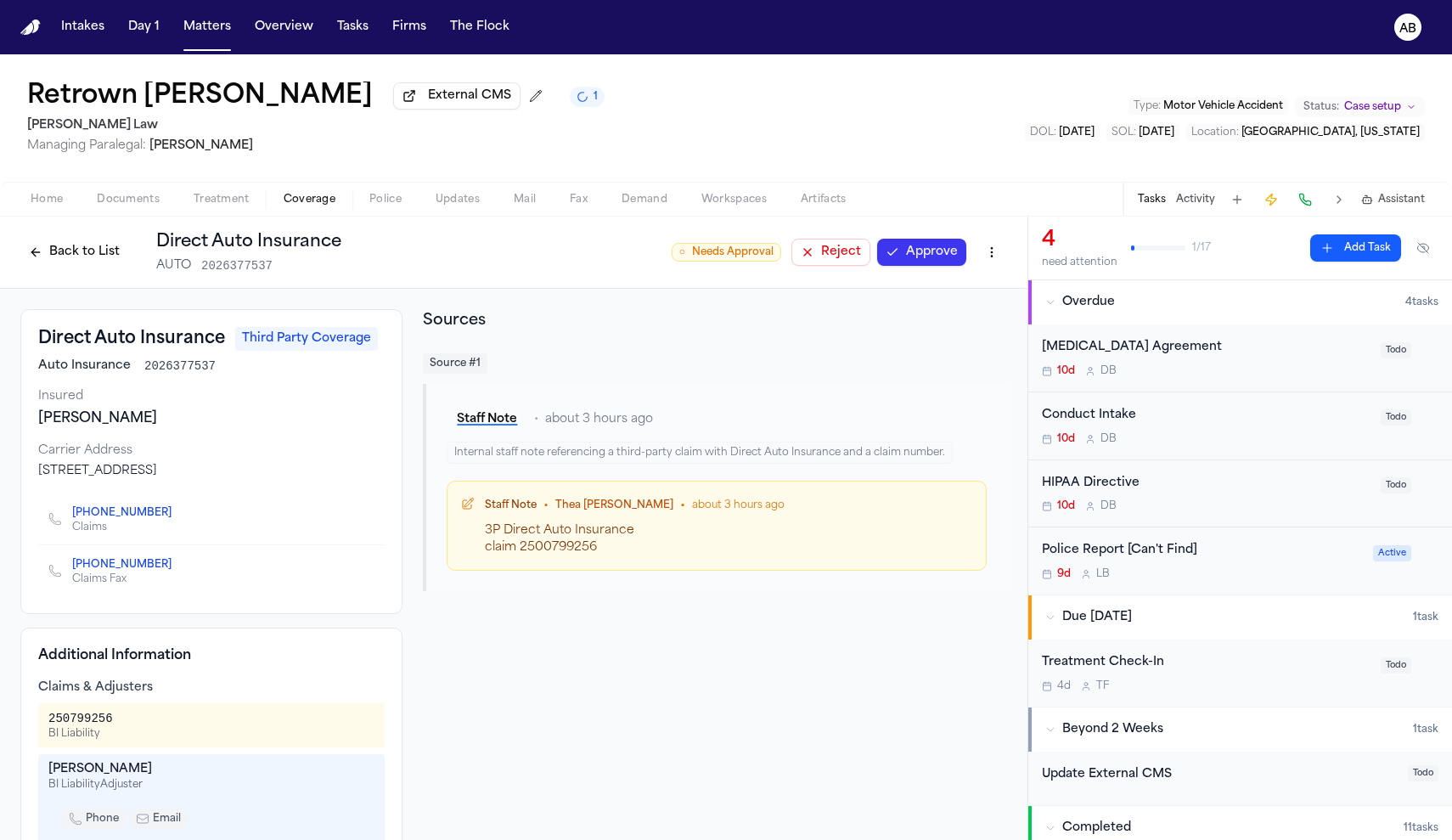
click at [65, 259] on button "Back to List" at bounding box center [74, 252] width 108 height 27
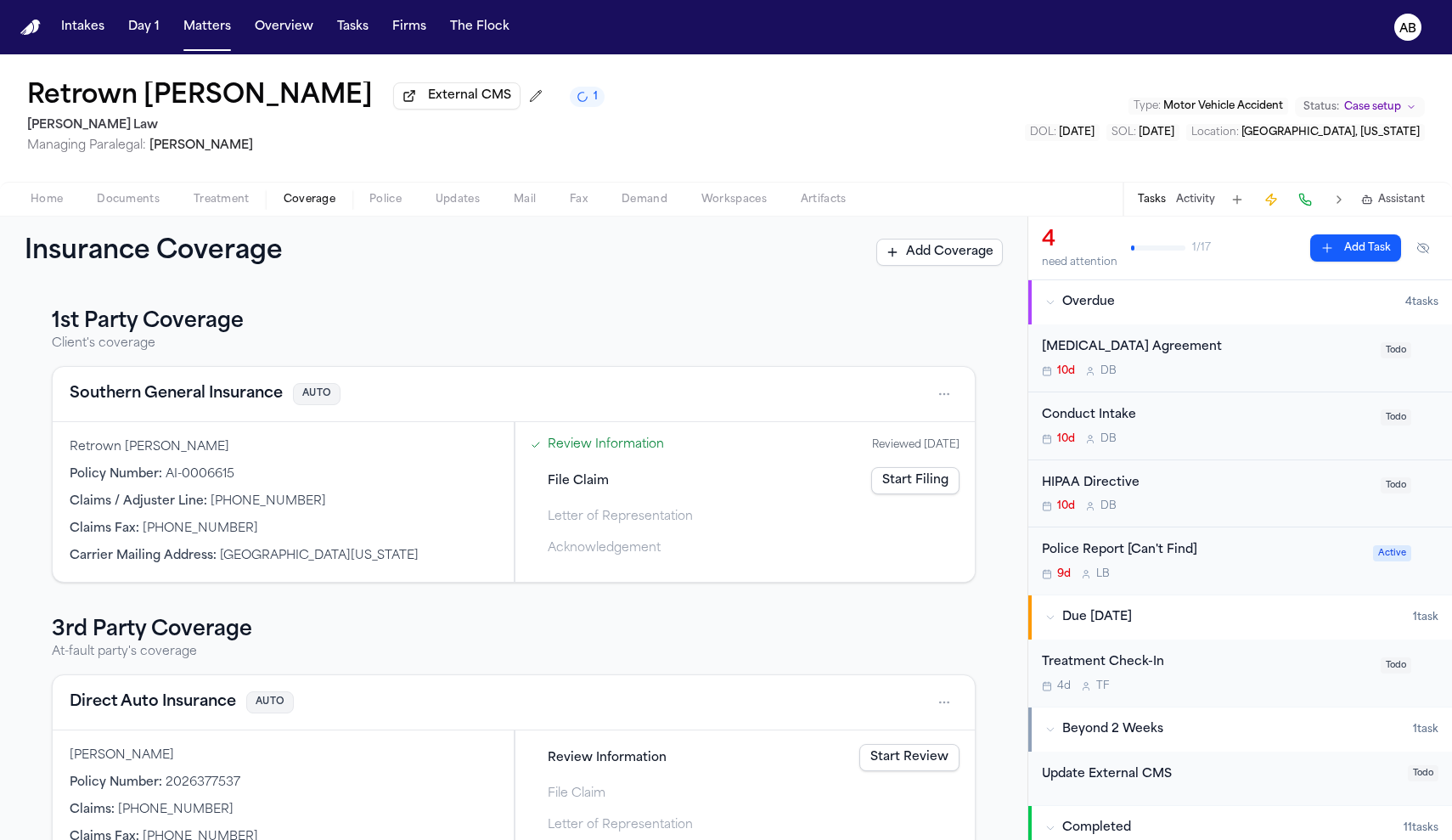
scroll to position [64, 0]
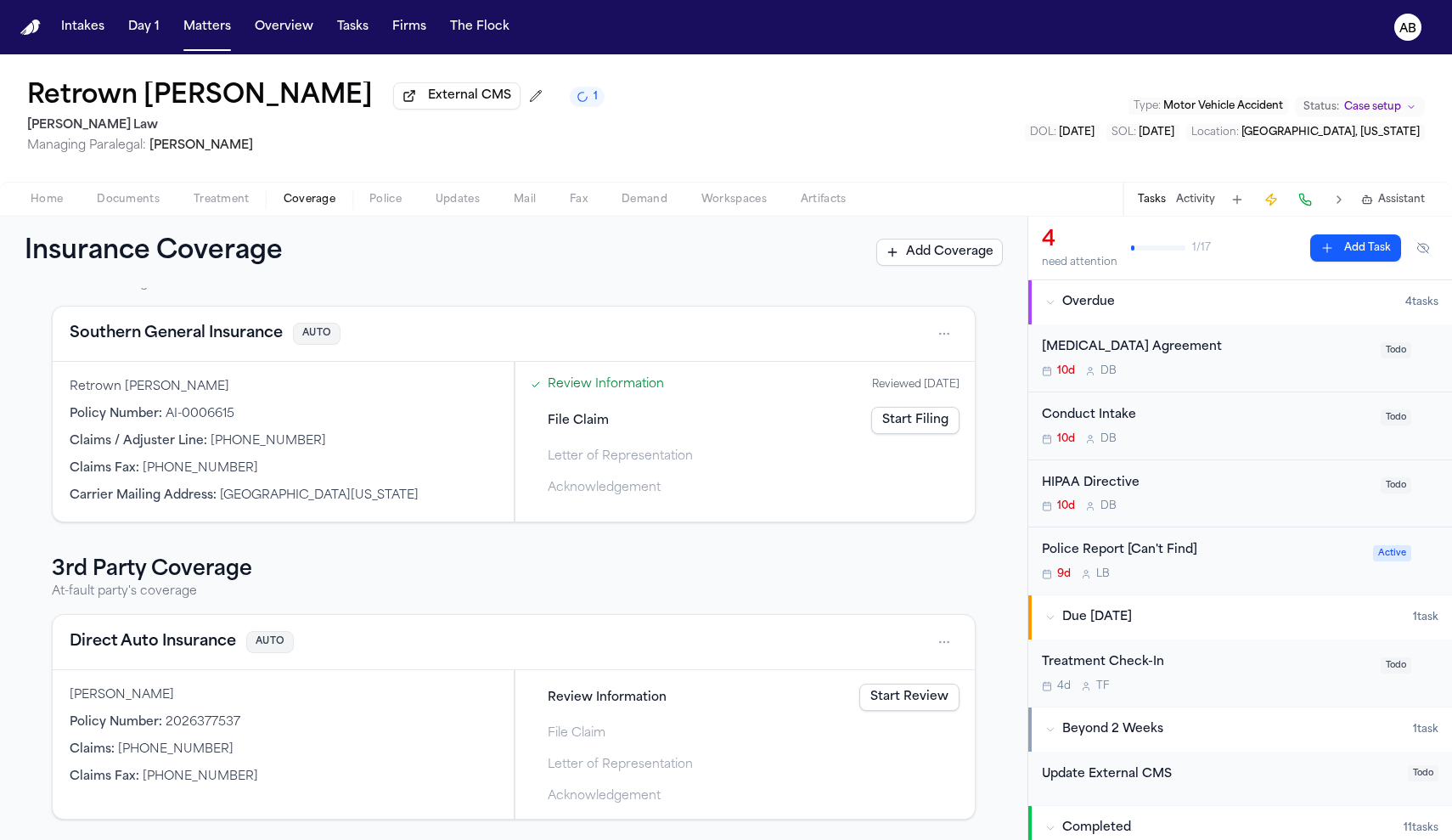
click at [917, 692] on link "Start Review" at bounding box center [908, 697] width 100 height 27
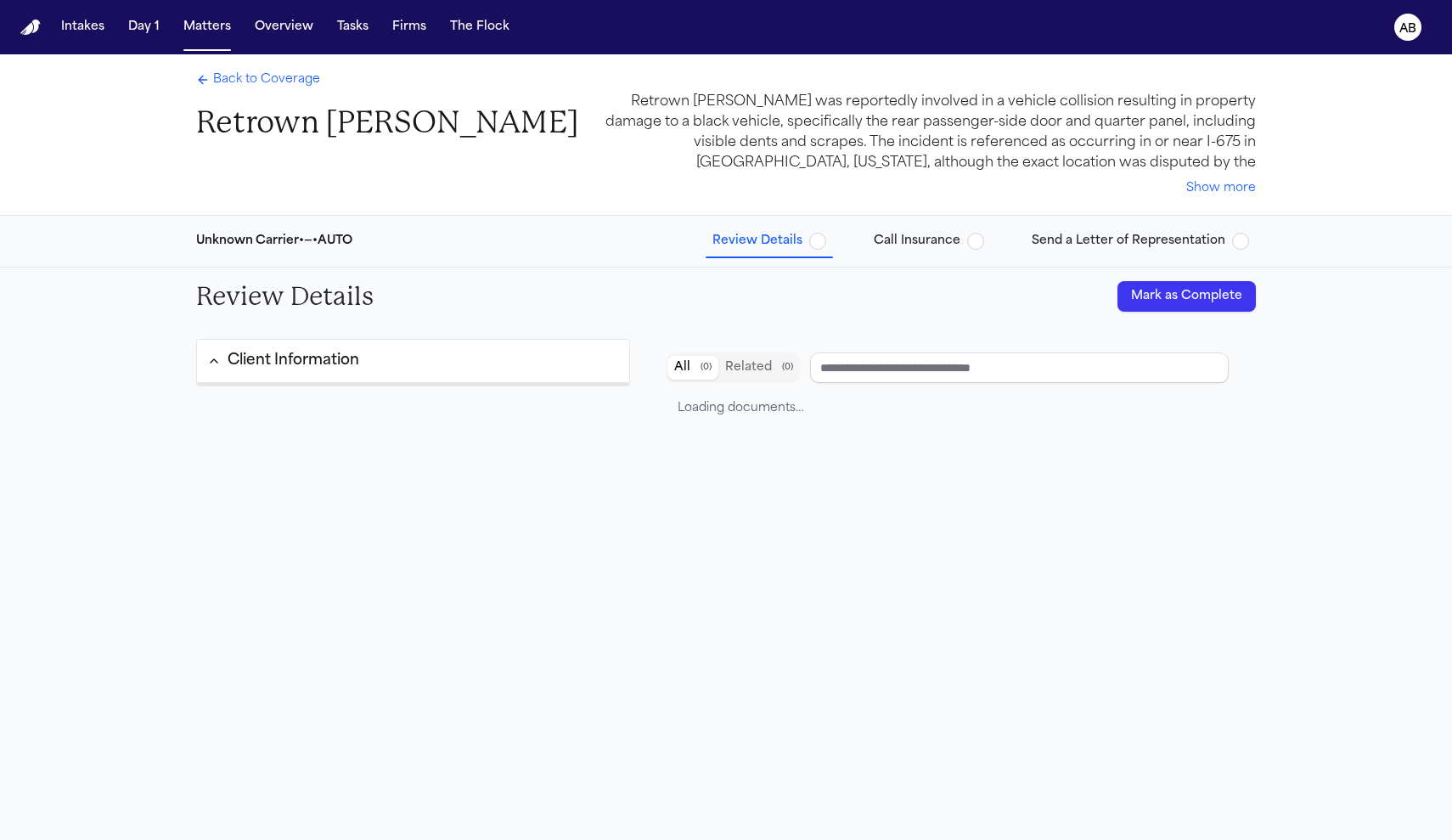
type input "**********"
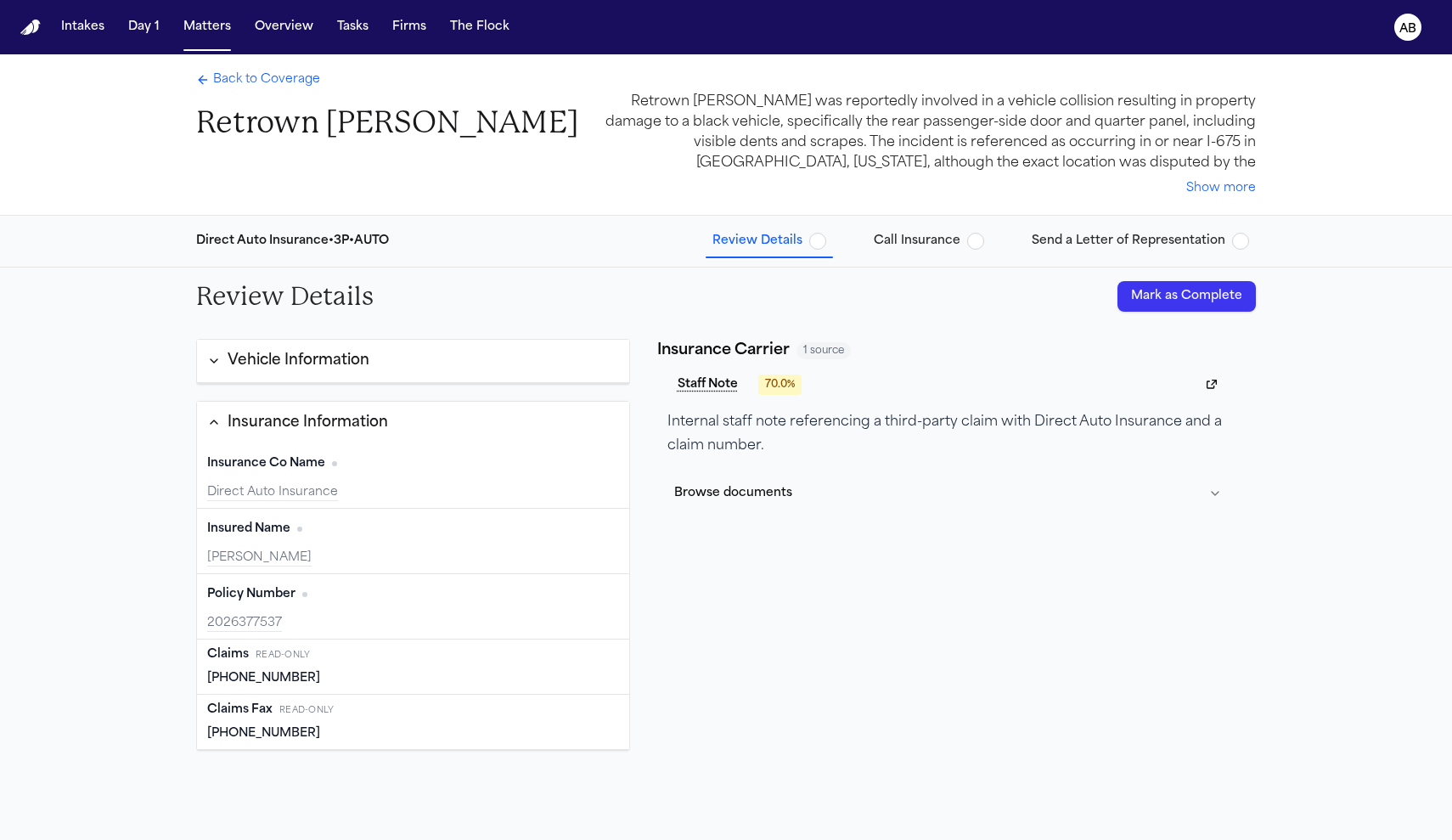
click at [366, 369] on div "Vehicle Information" at bounding box center [298, 361] width 142 height 22
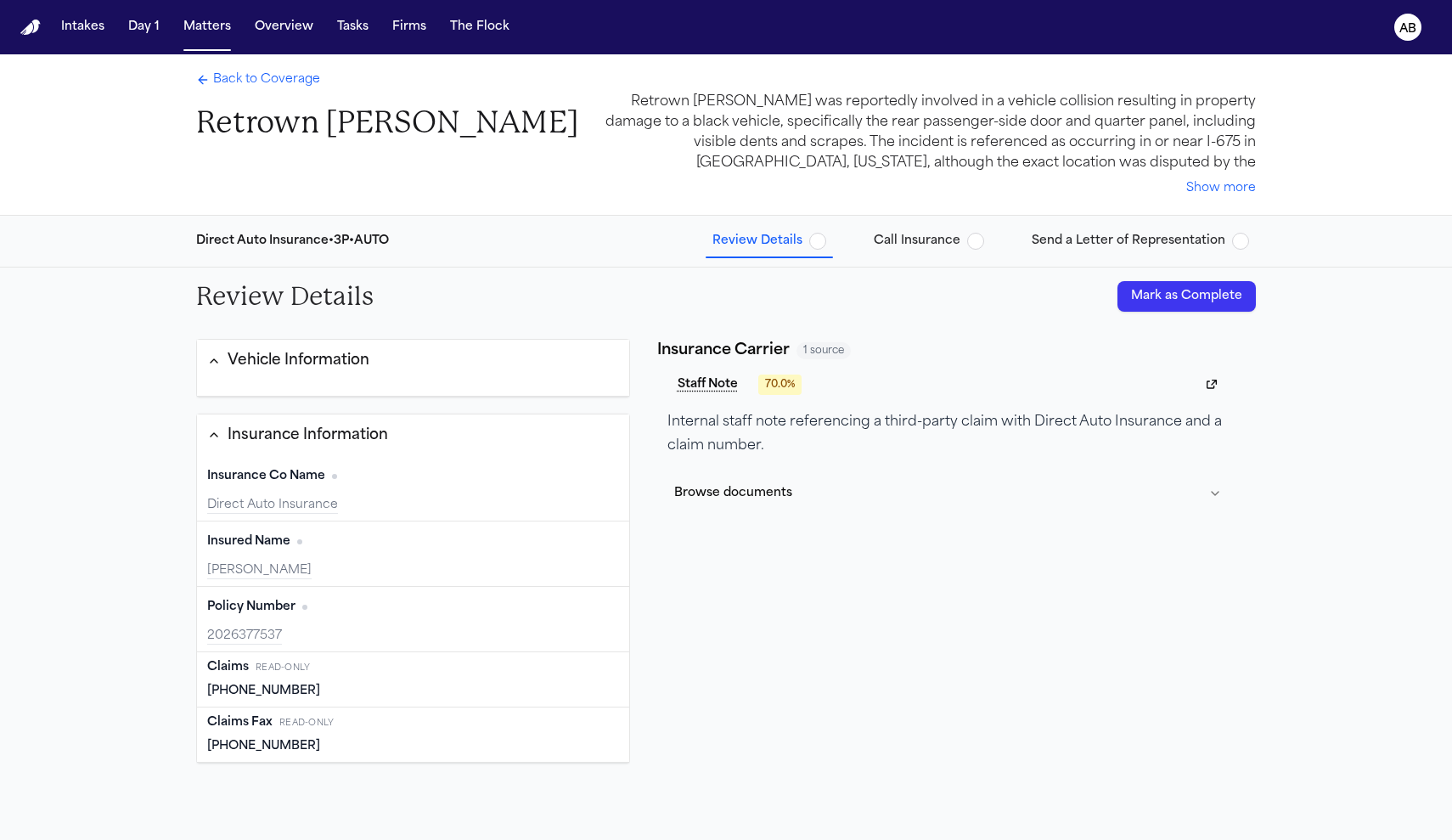
click at [291, 70] on div "Back to Coverage Retrown [PERSON_NAME] Retrown [PERSON_NAME] was reportedly inv…" at bounding box center [726, 135] width 1087 height 161
click at [287, 79] on span "Back to Coverage" at bounding box center [266, 79] width 107 height 17
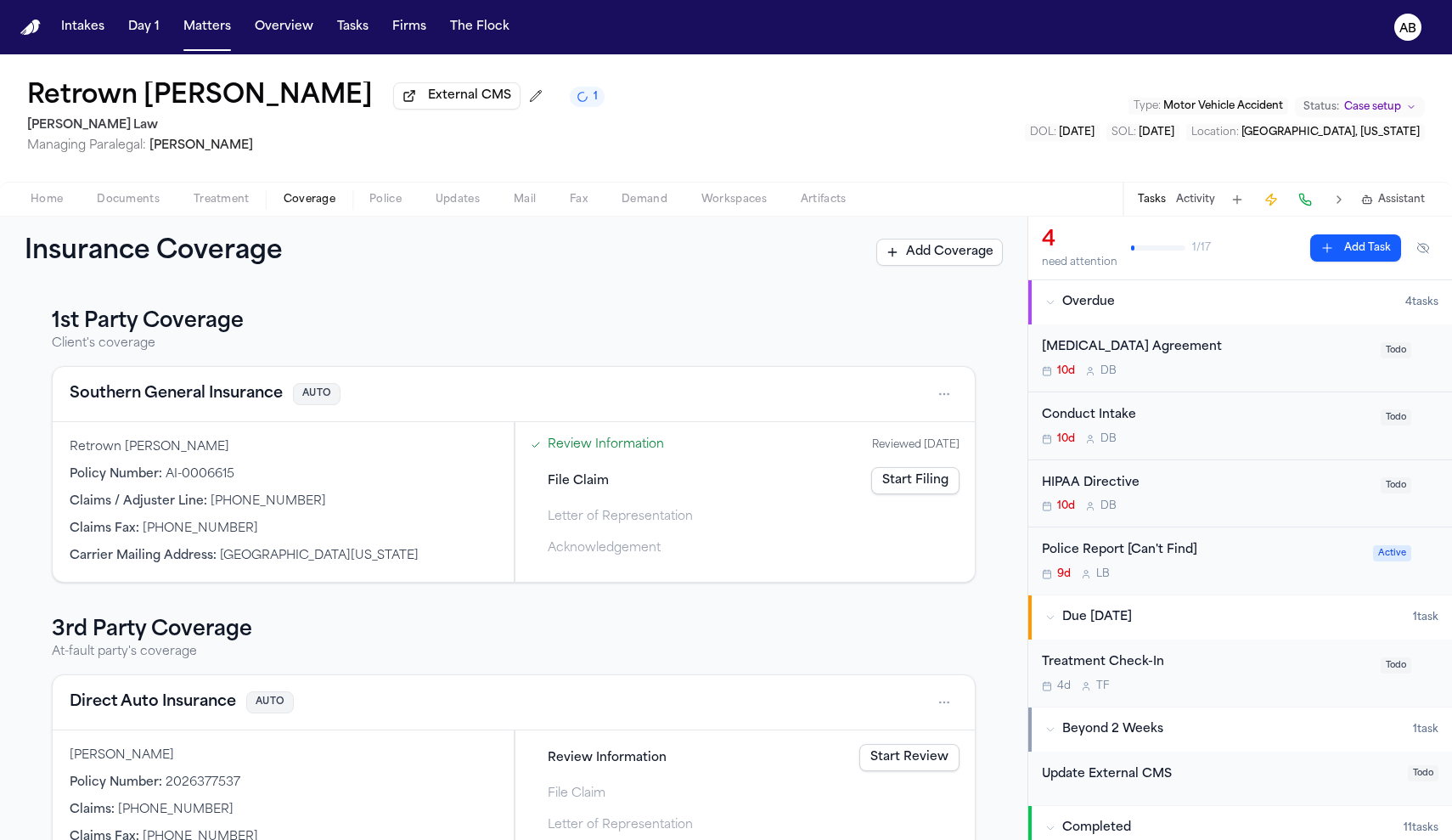
click at [934, 704] on html "Intakes Day 1 Matters Overview Tasks Firms The Flock AB Retrown [PERSON_NAME] E…" at bounding box center [726, 420] width 1452 height 840
click at [885, 740] on div "View coverage details" at bounding box center [881, 749] width 127 height 44
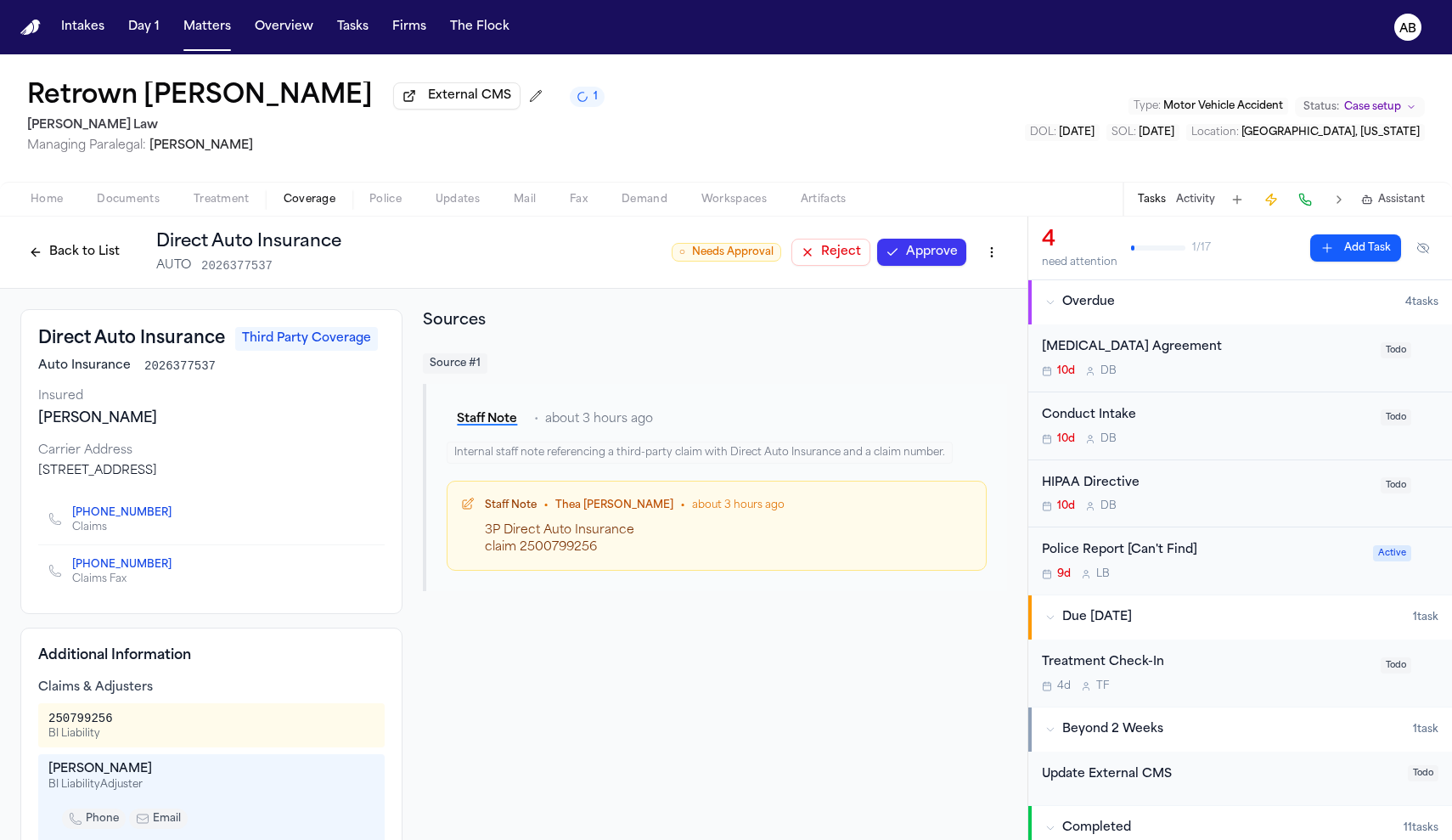
click at [889, 249] on button "Approve" at bounding box center [921, 252] width 89 height 27
click at [81, 244] on button "Back to List" at bounding box center [74, 252] width 108 height 27
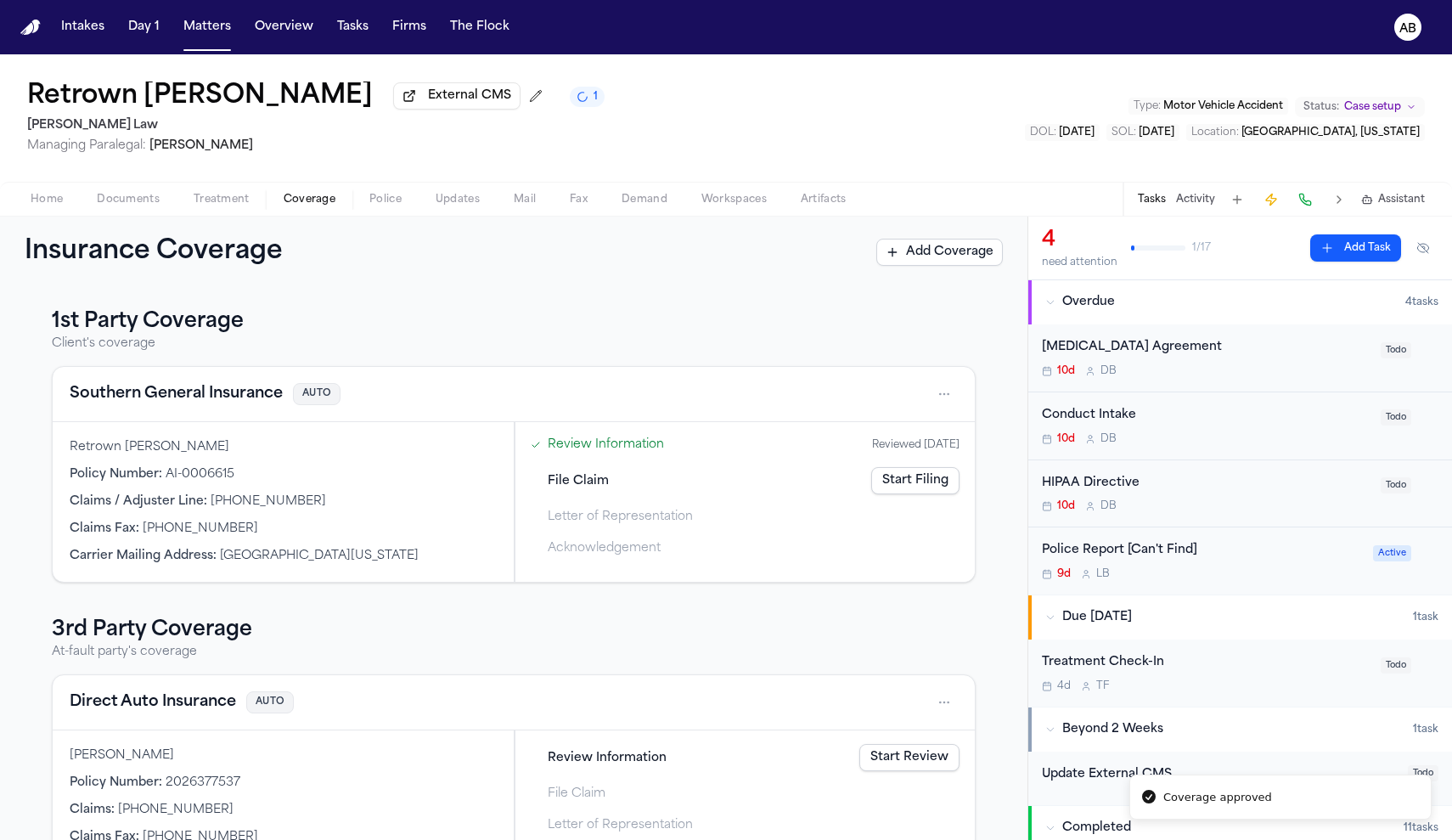
scroll to position [64, 0]
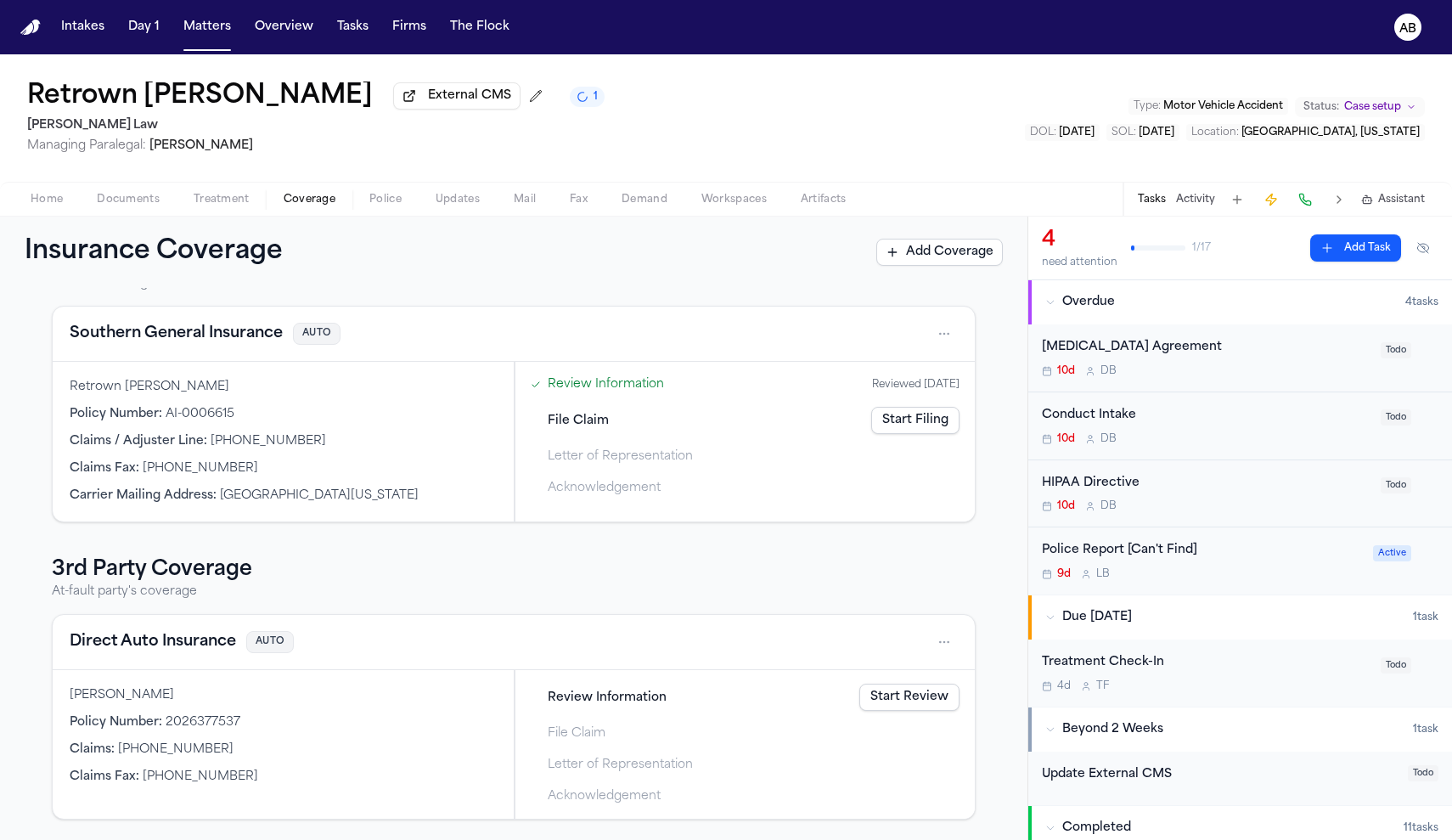
click at [875, 695] on link "Start Review" at bounding box center [908, 697] width 100 height 27
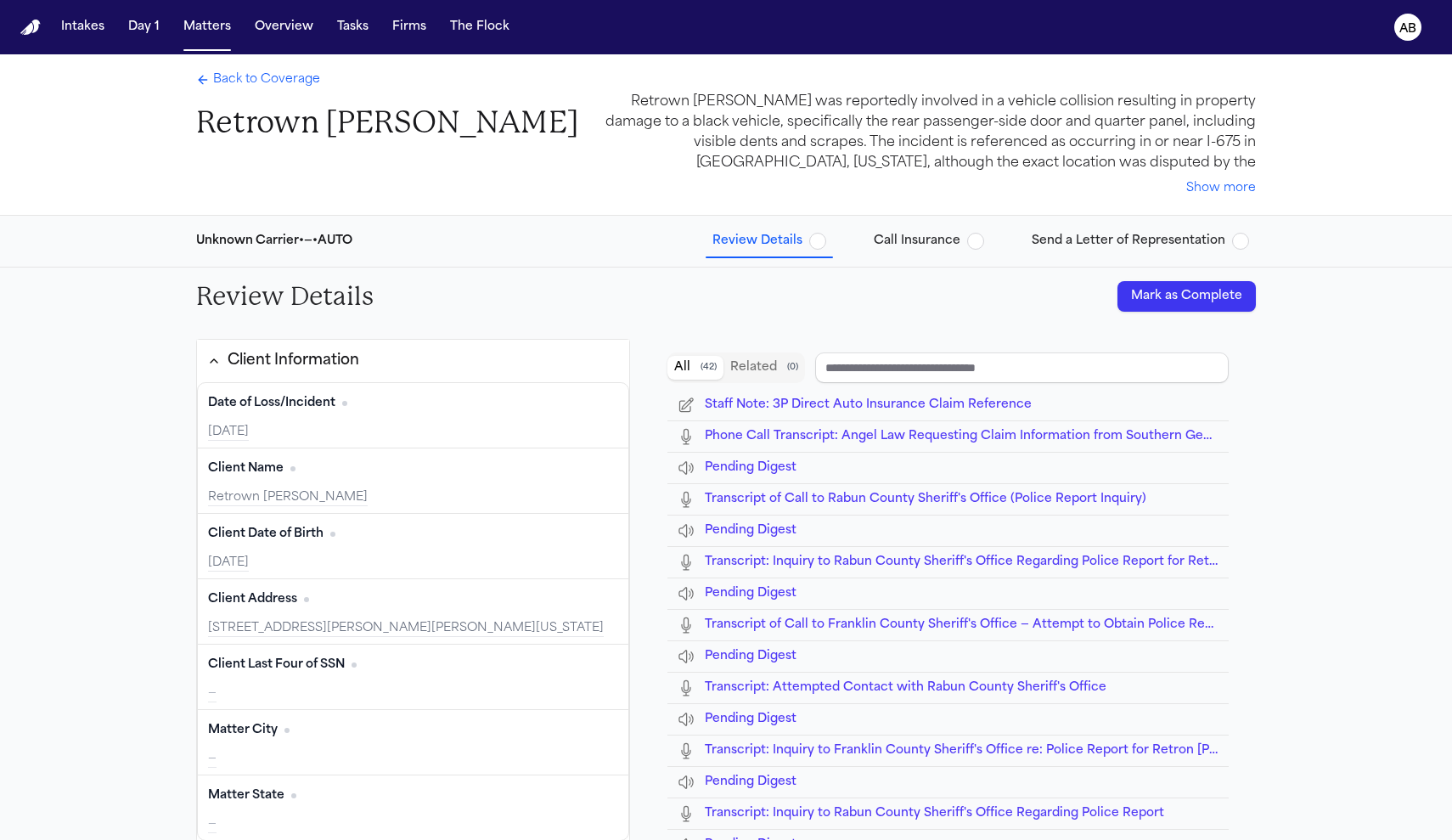
type input "**********"
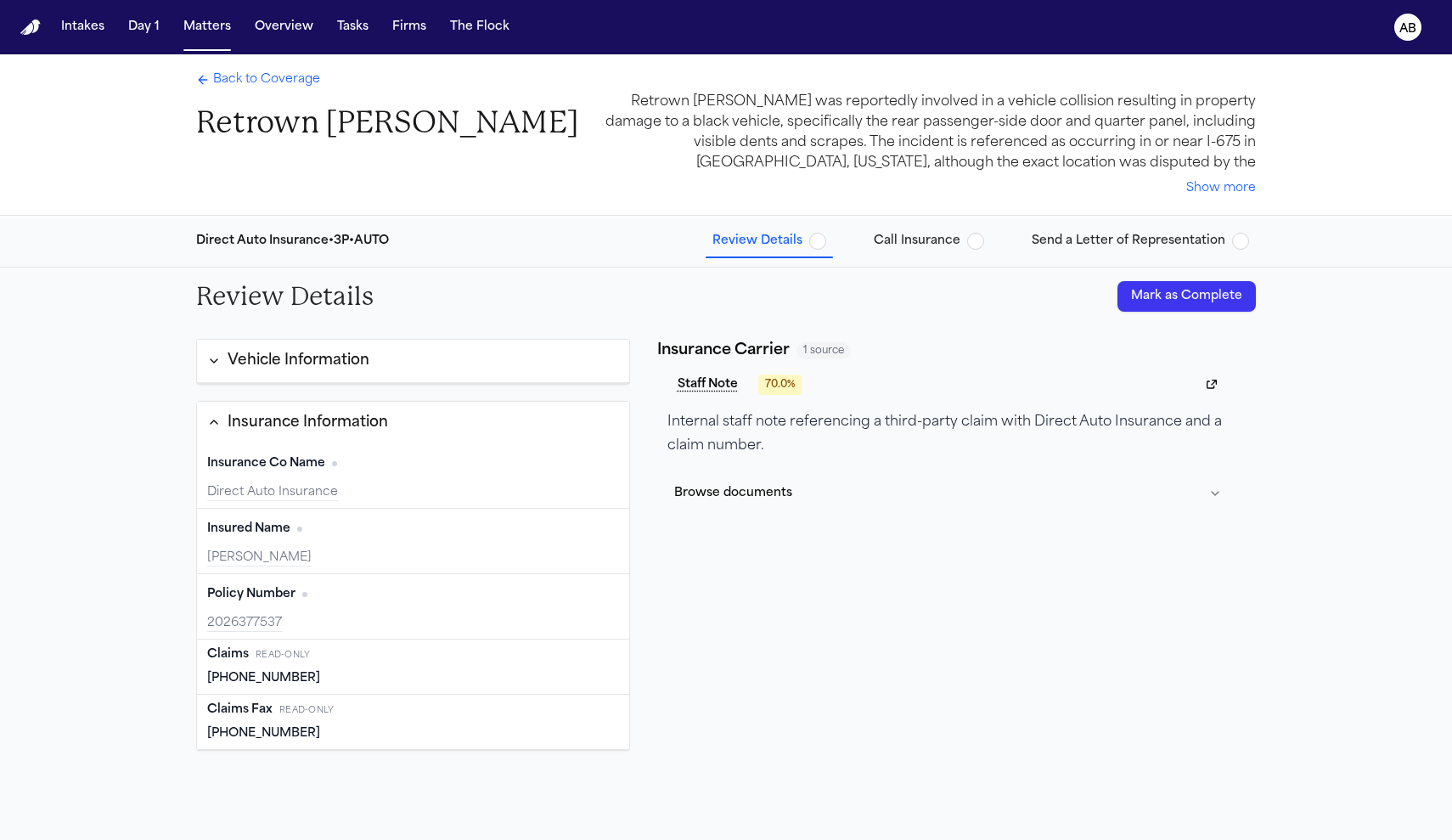
click at [1185, 311] on div "Review Details [PERSON_NAME] as Complete" at bounding box center [726, 297] width 1087 height 58
click at [1190, 300] on button "Mark as Complete" at bounding box center [1186, 297] width 138 height 31
click at [975, 241] on span "button" at bounding box center [976, 241] width 17 height 17
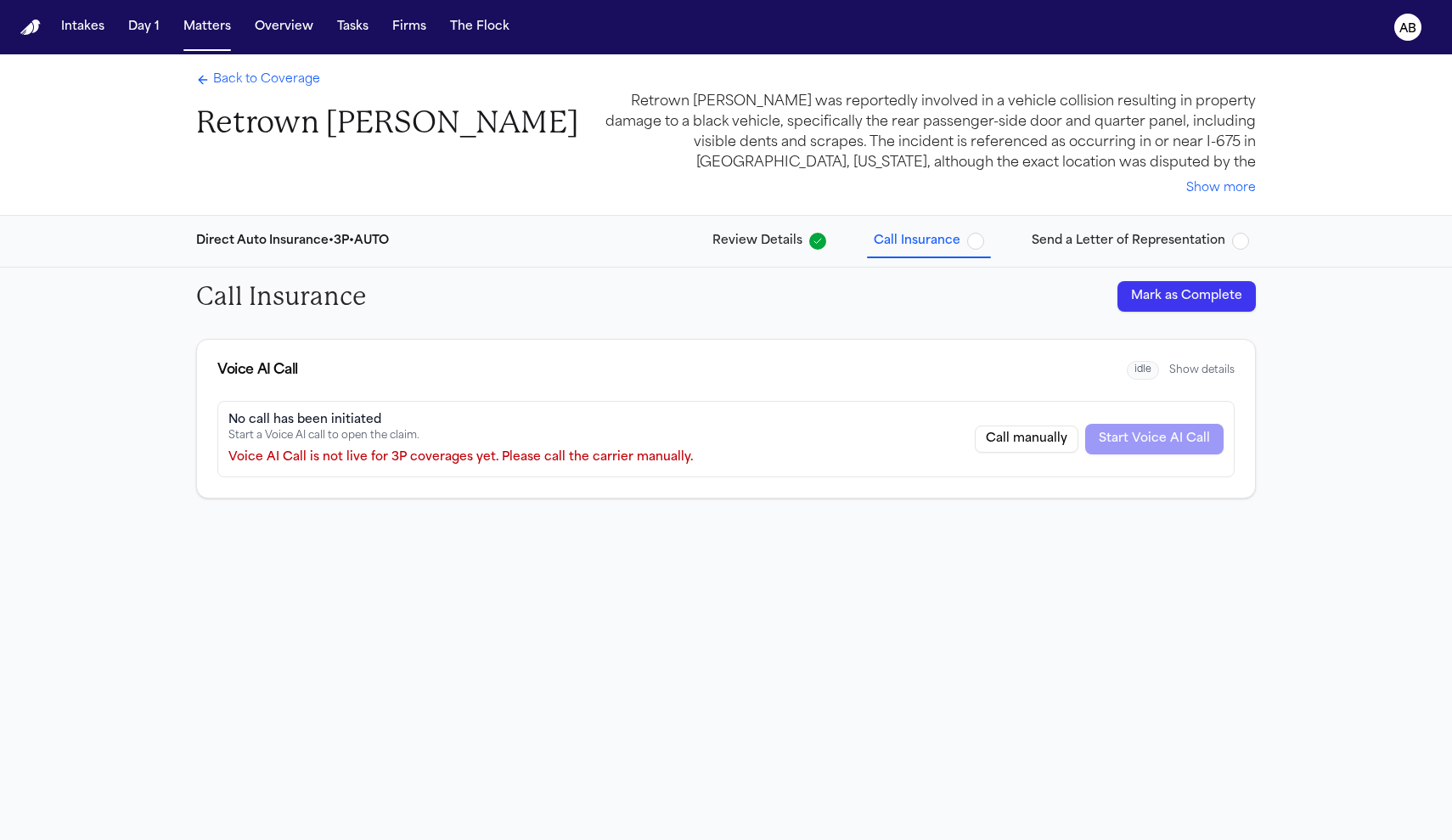
click at [977, 240] on span "button" at bounding box center [976, 241] width 17 height 17
click at [1164, 293] on button "Mark as Complete" at bounding box center [1186, 297] width 138 height 31
click at [260, 83] on span "Back to Coverage" at bounding box center [266, 79] width 107 height 17
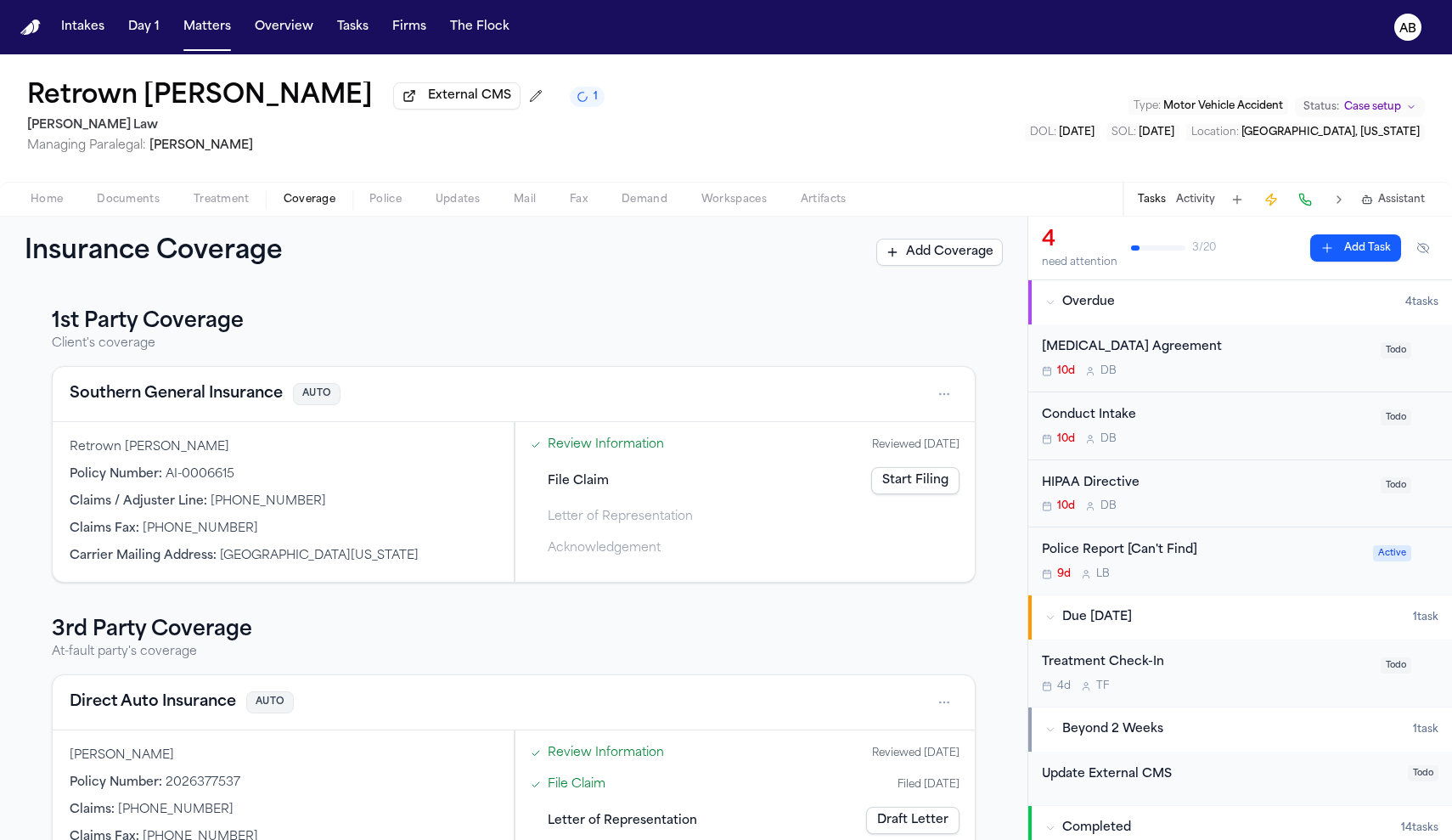
click at [147, 209] on span "button" at bounding box center [127, 209] width 83 height 2
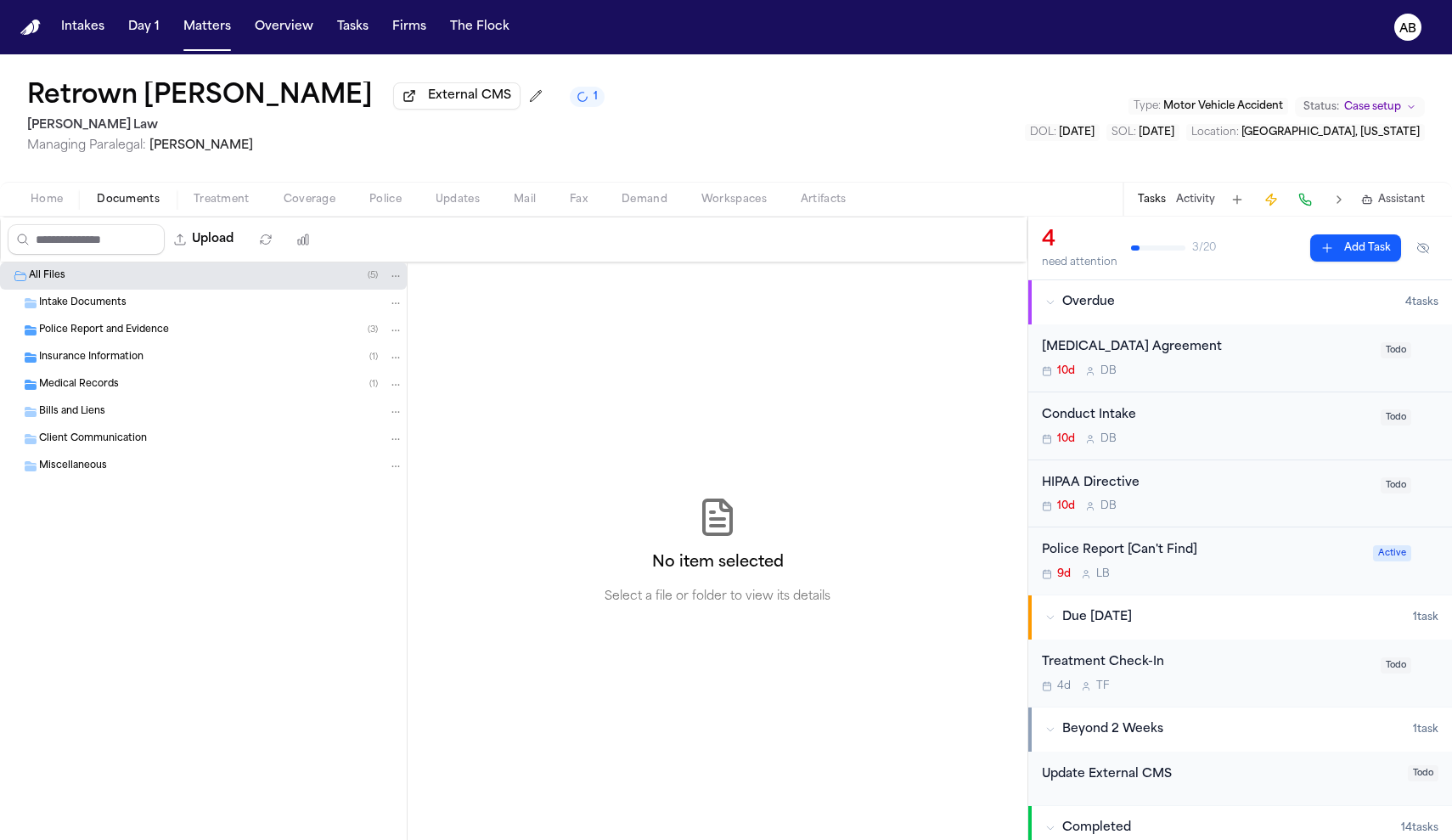
click at [127, 361] on span "Insurance Information" at bounding box center [91, 357] width 104 height 15
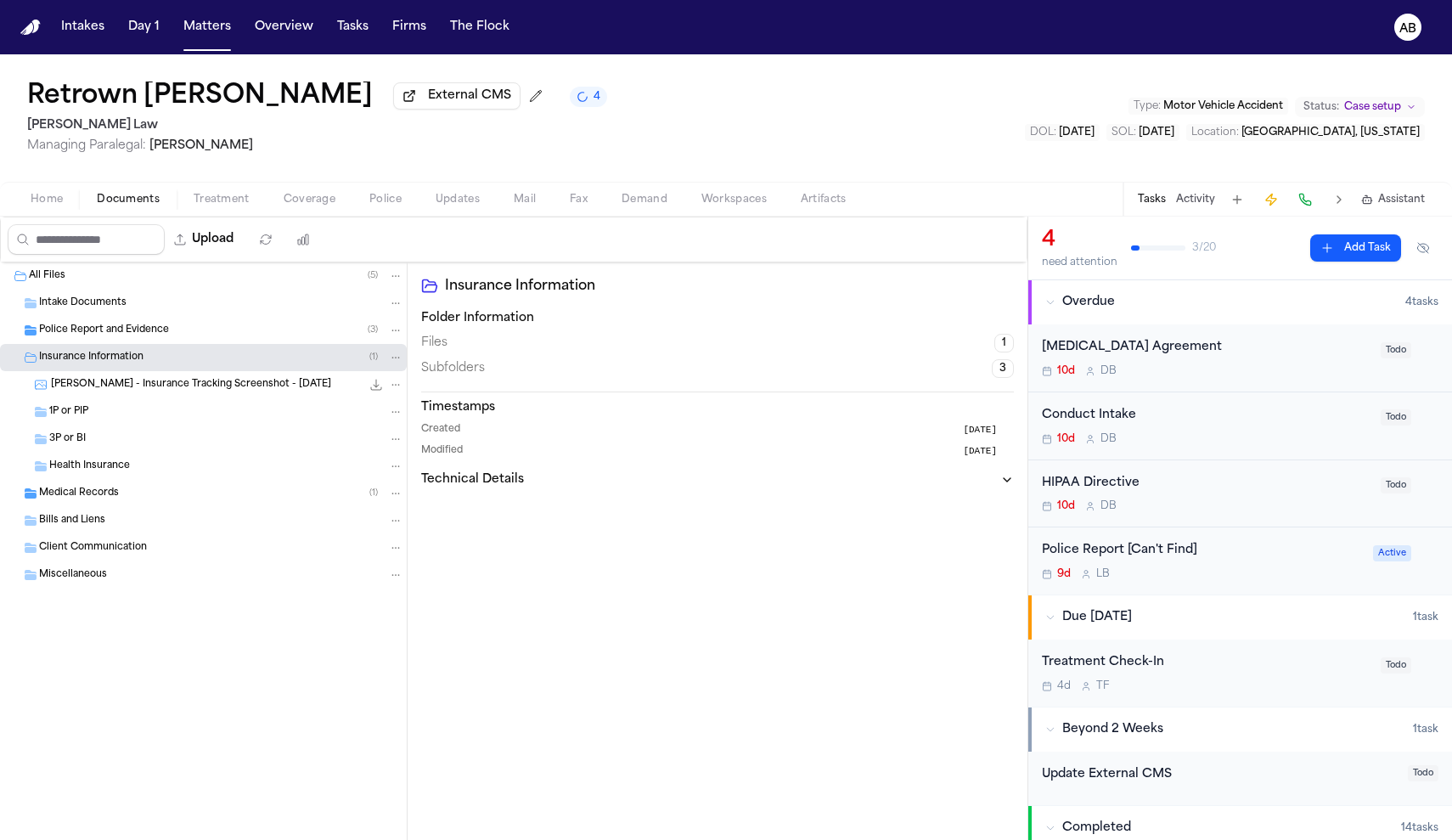
click at [302, 203] on span "Coverage" at bounding box center [309, 200] width 52 height 14
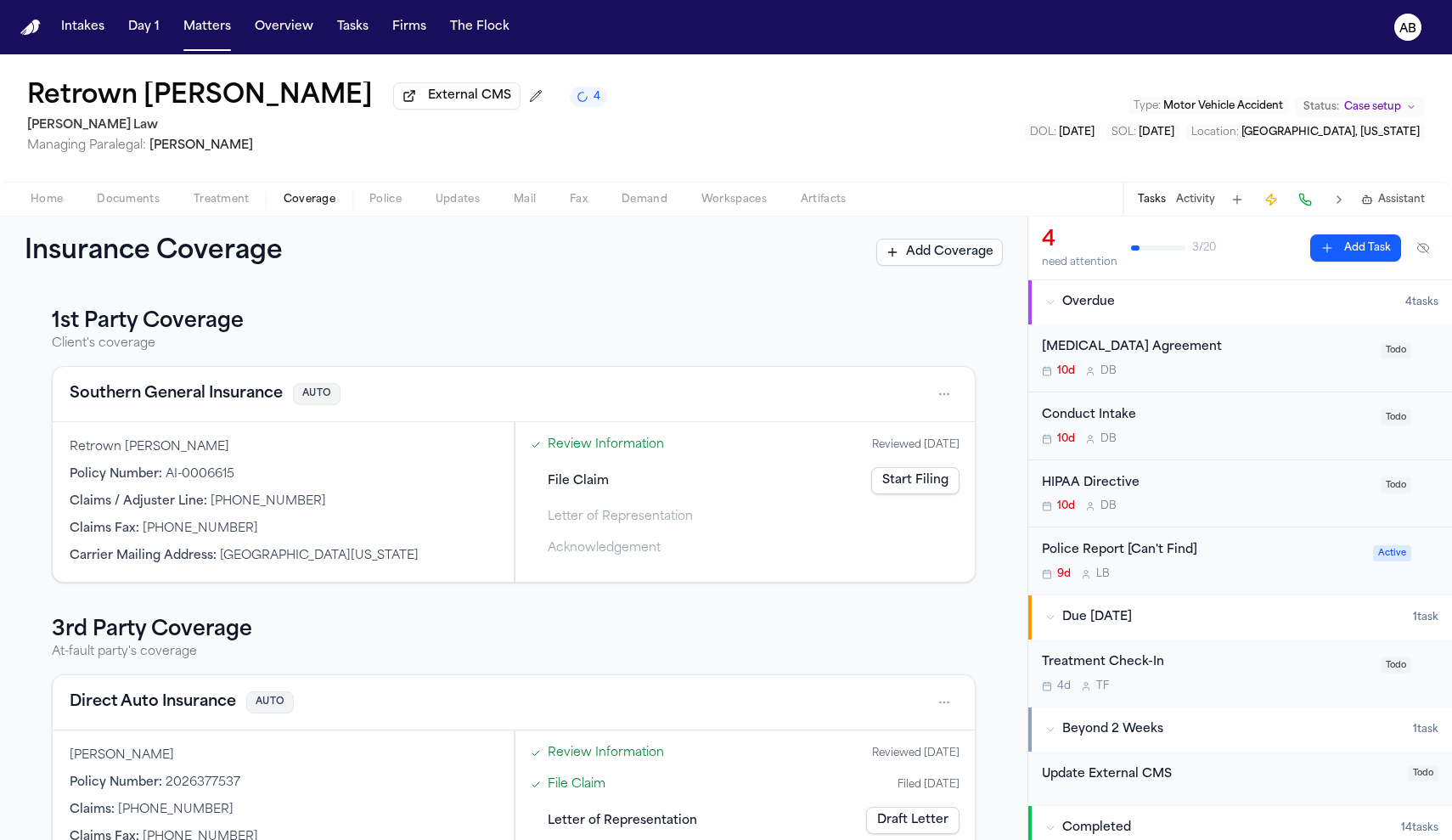
scroll to position [64, 0]
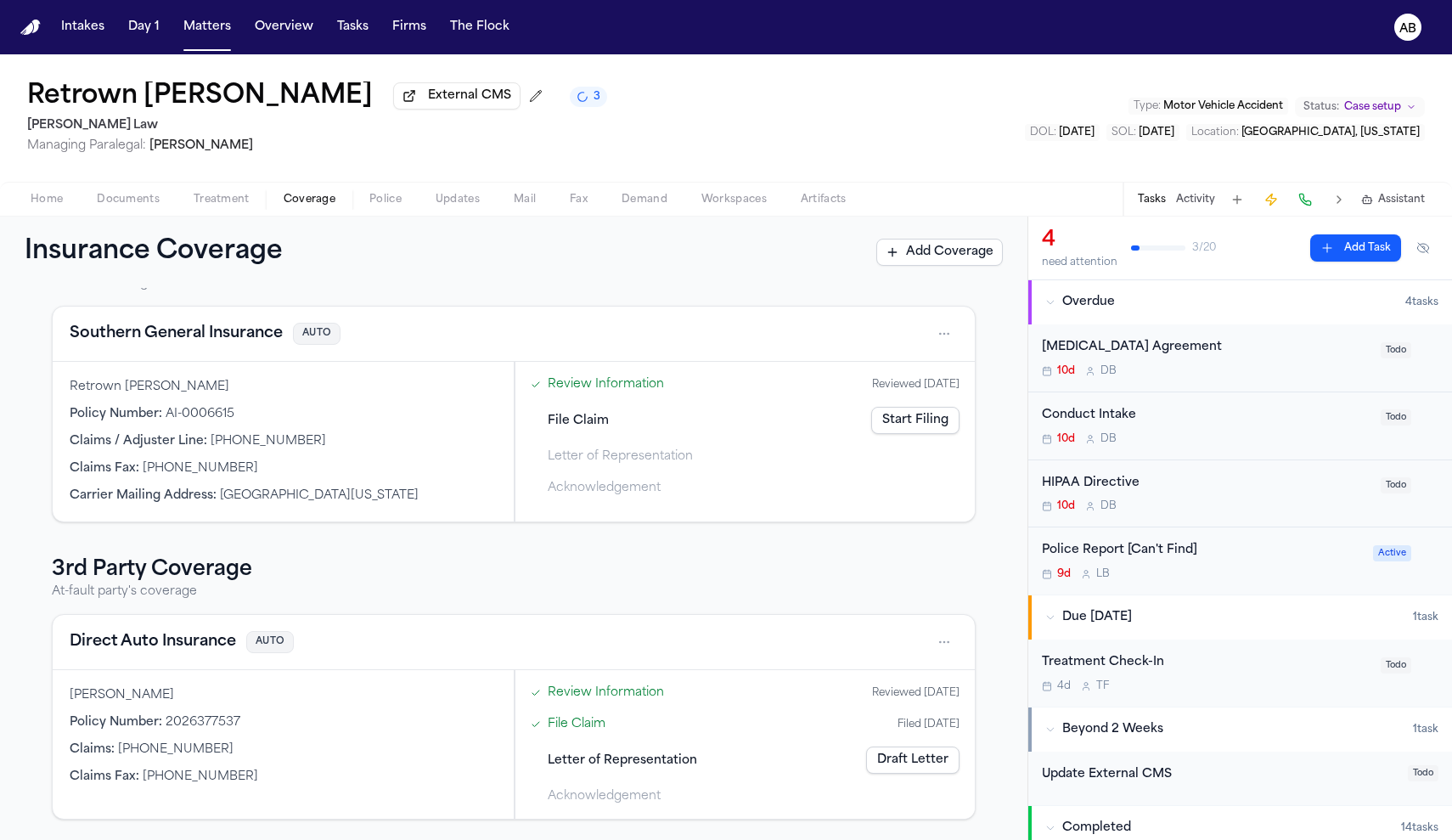
click at [896, 768] on link "Draft Letter" at bounding box center [912, 760] width 93 height 27
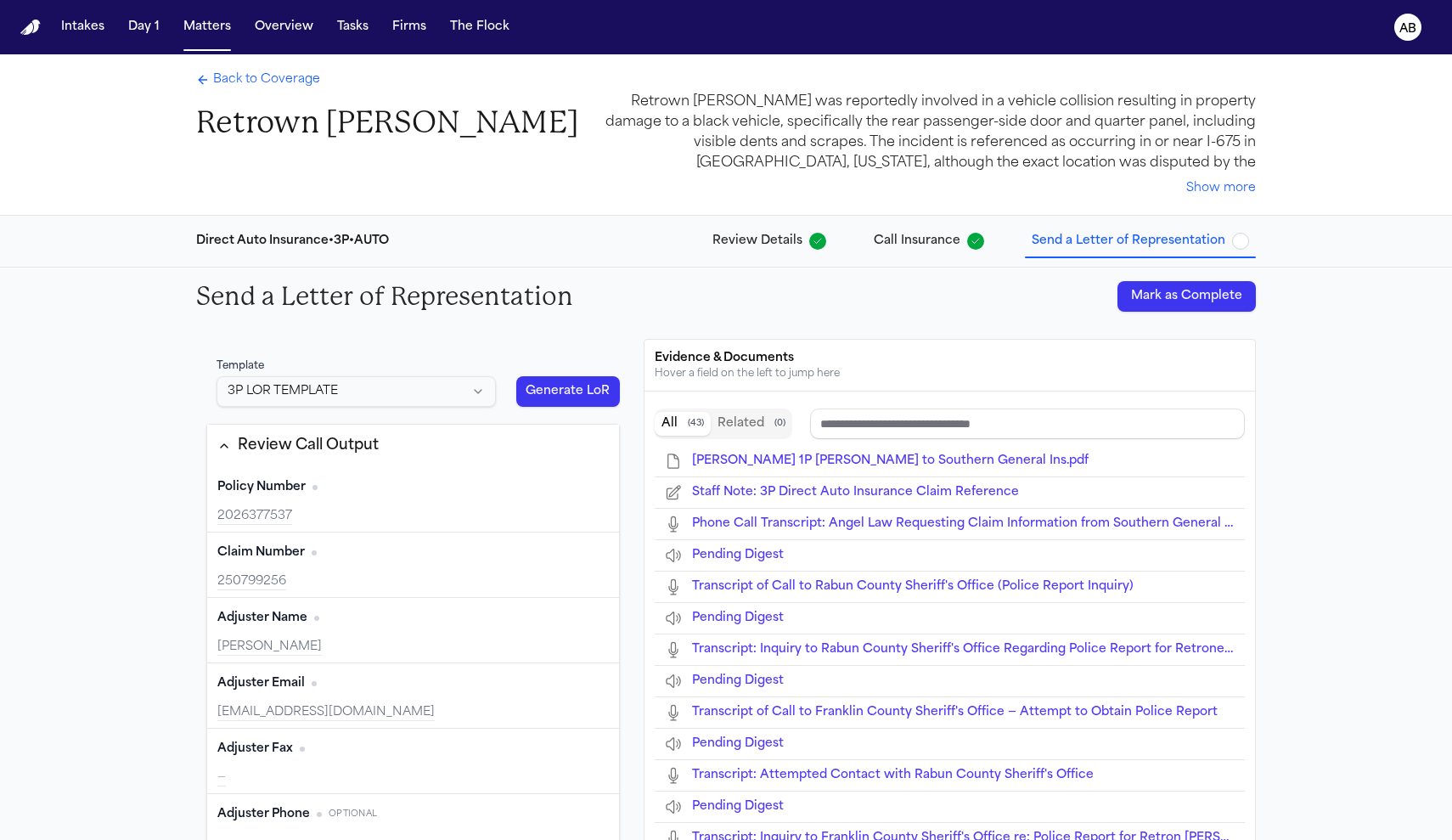
click at [1202, 296] on button "Mark as Complete" at bounding box center [1186, 297] width 138 height 31
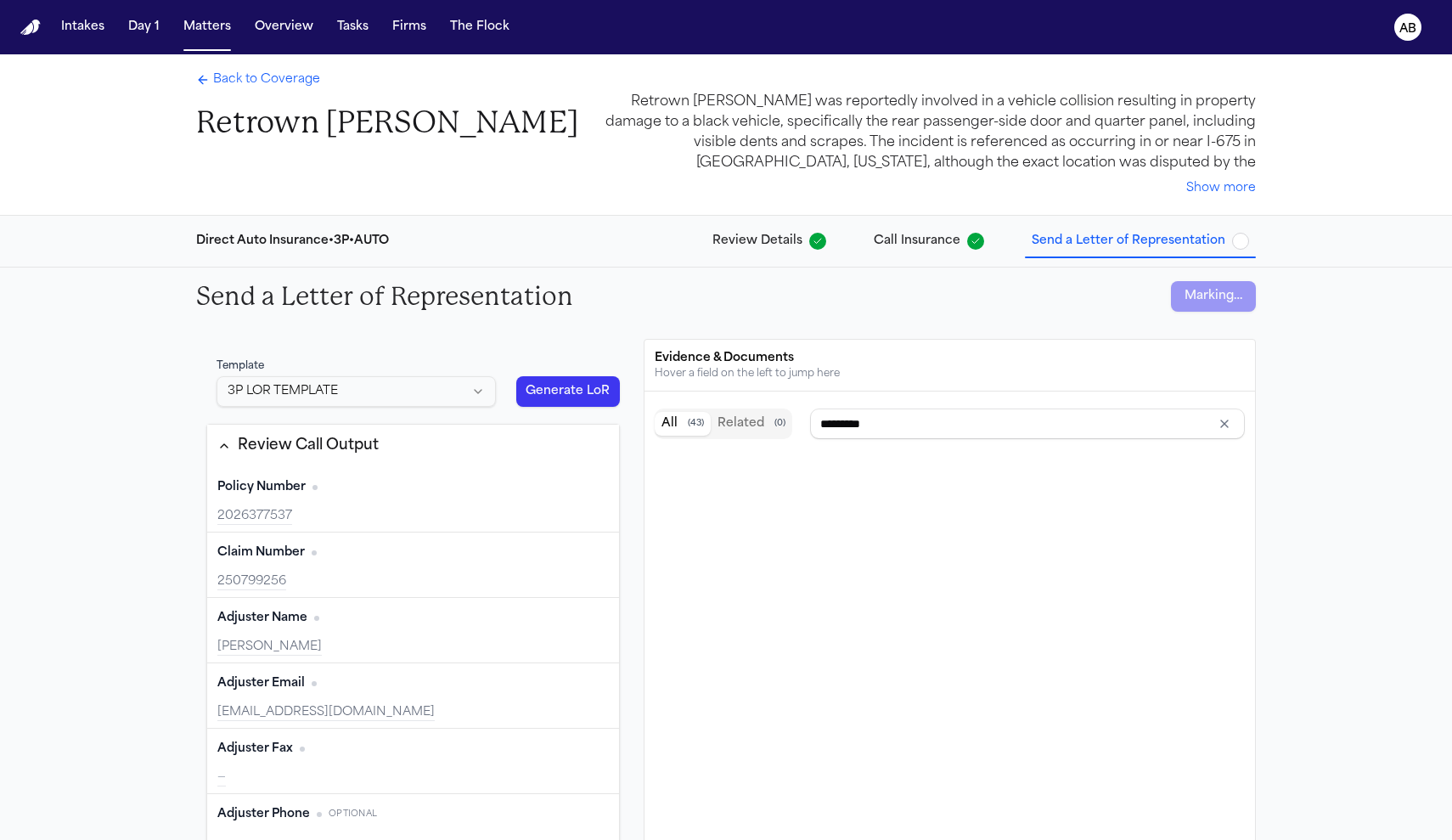
type input "**********"
click at [240, 78] on span "Back to Coverage" at bounding box center [266, 79] width 107 height 17
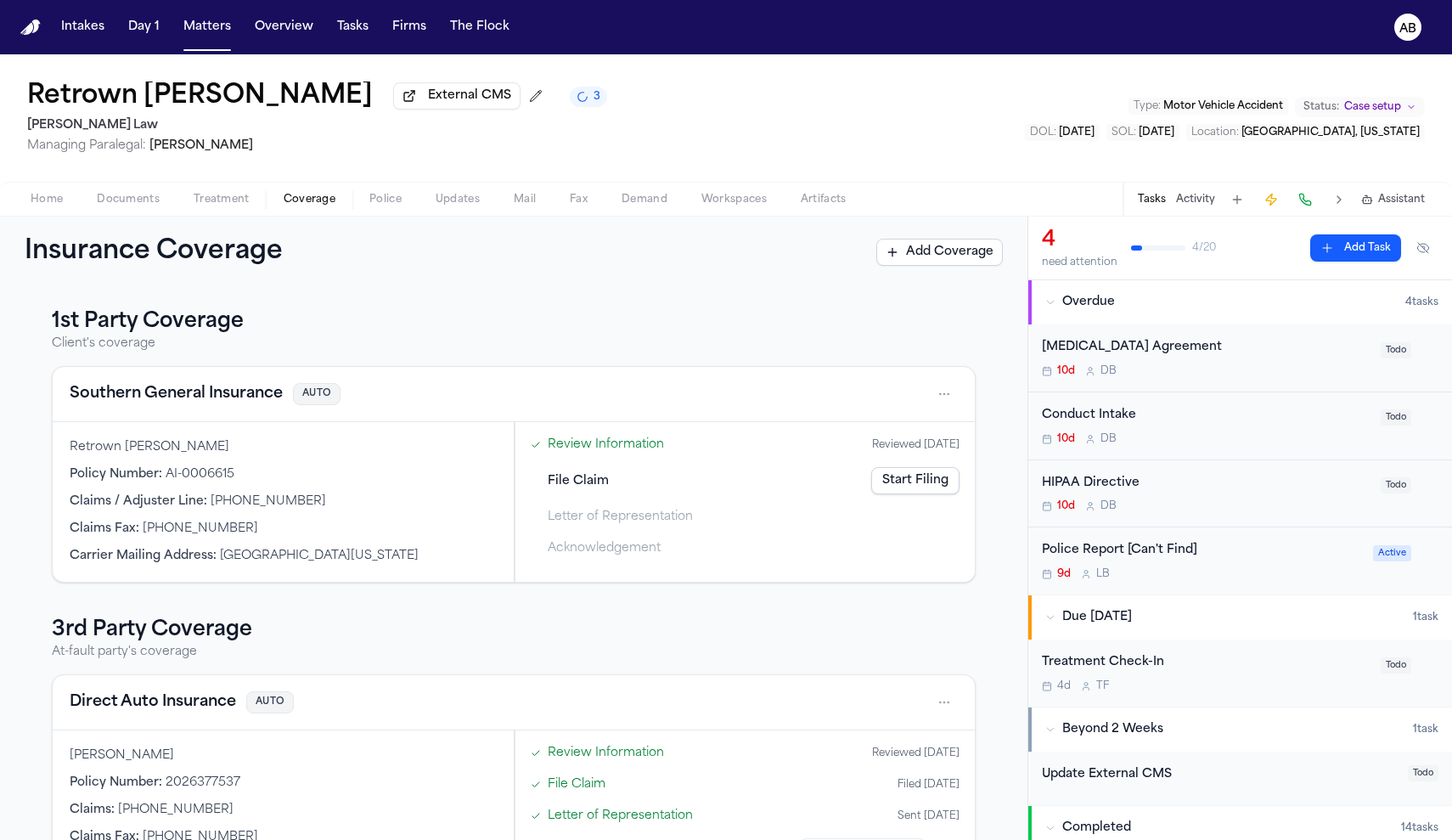
scroll to position [64, 0]
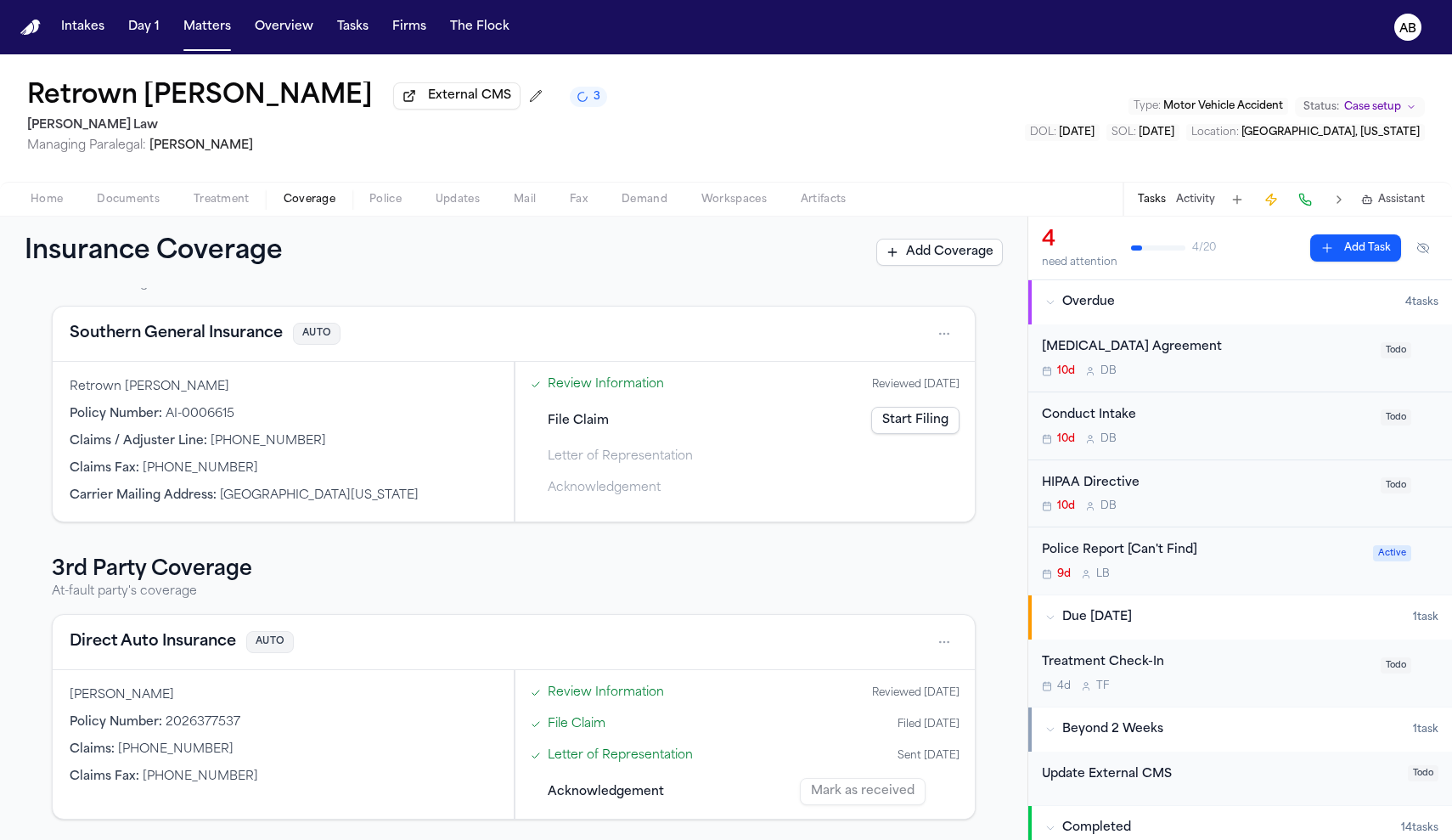
click at [908, 426] on link "Start Filing" at bounding box center [914, 420] width 88 height 27
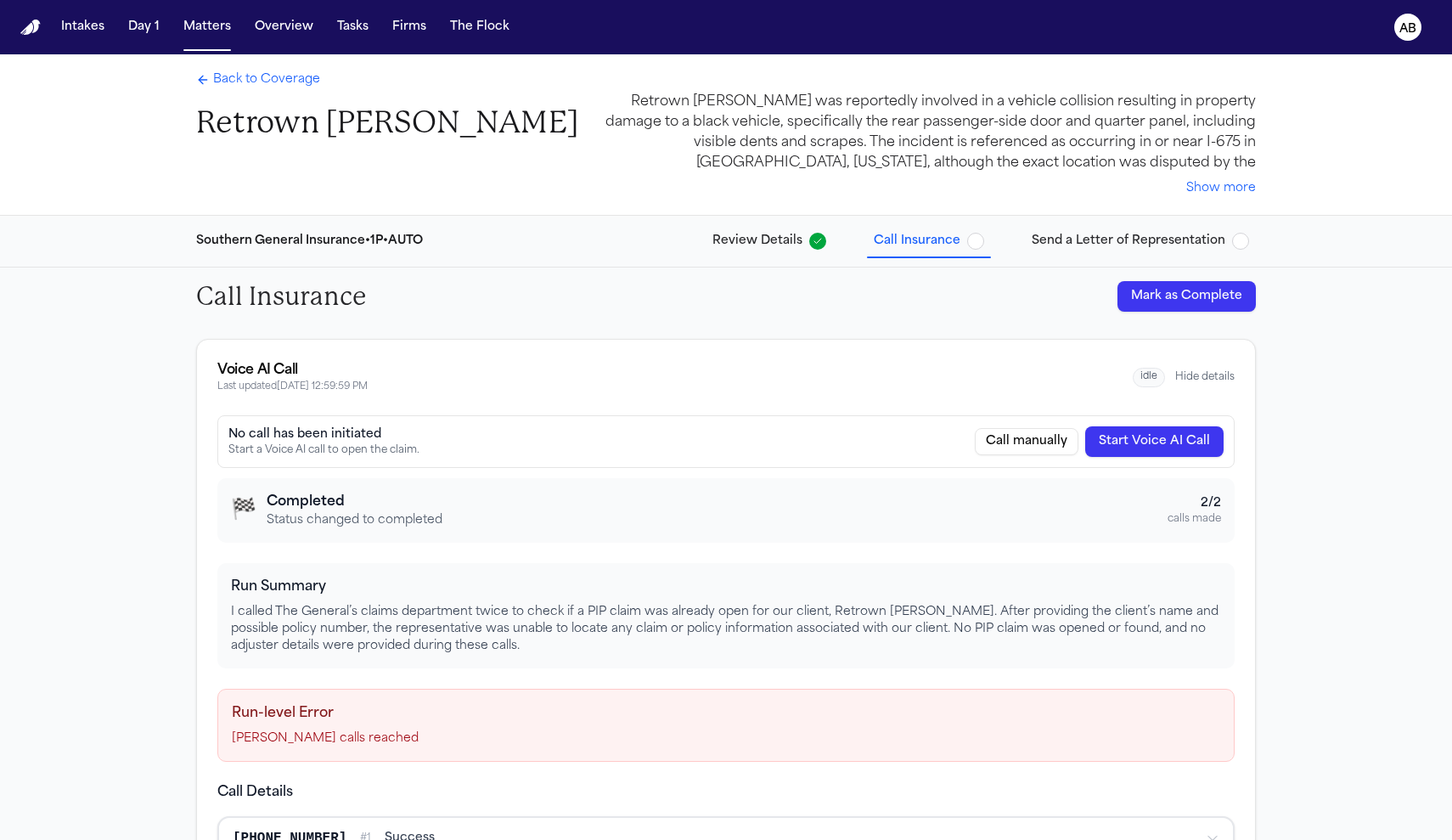
click at [295, 85] on span "Back to Coverage" at bounding box center [266, 79] width 107 height 17
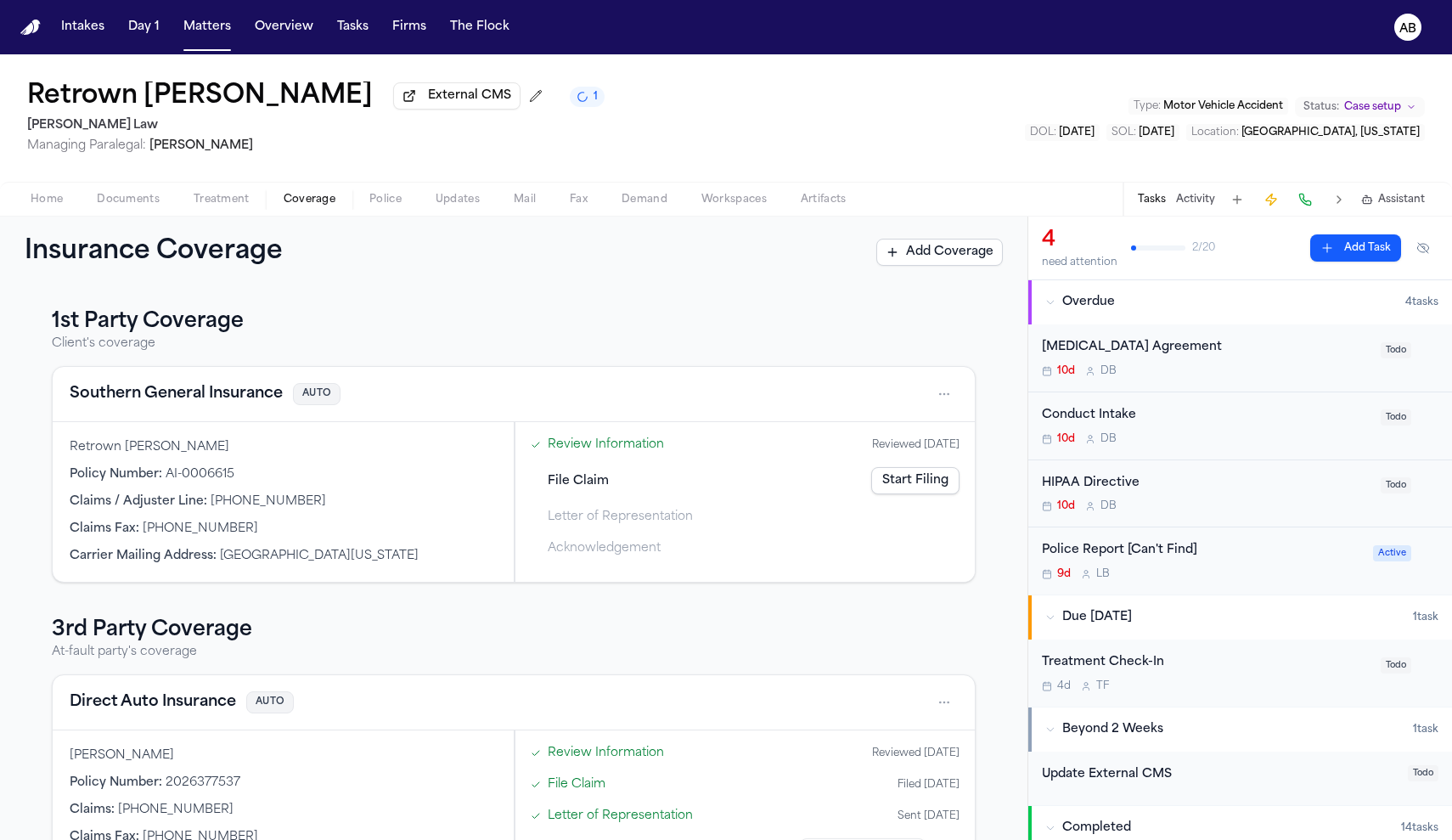
scroll to position [64, 0]
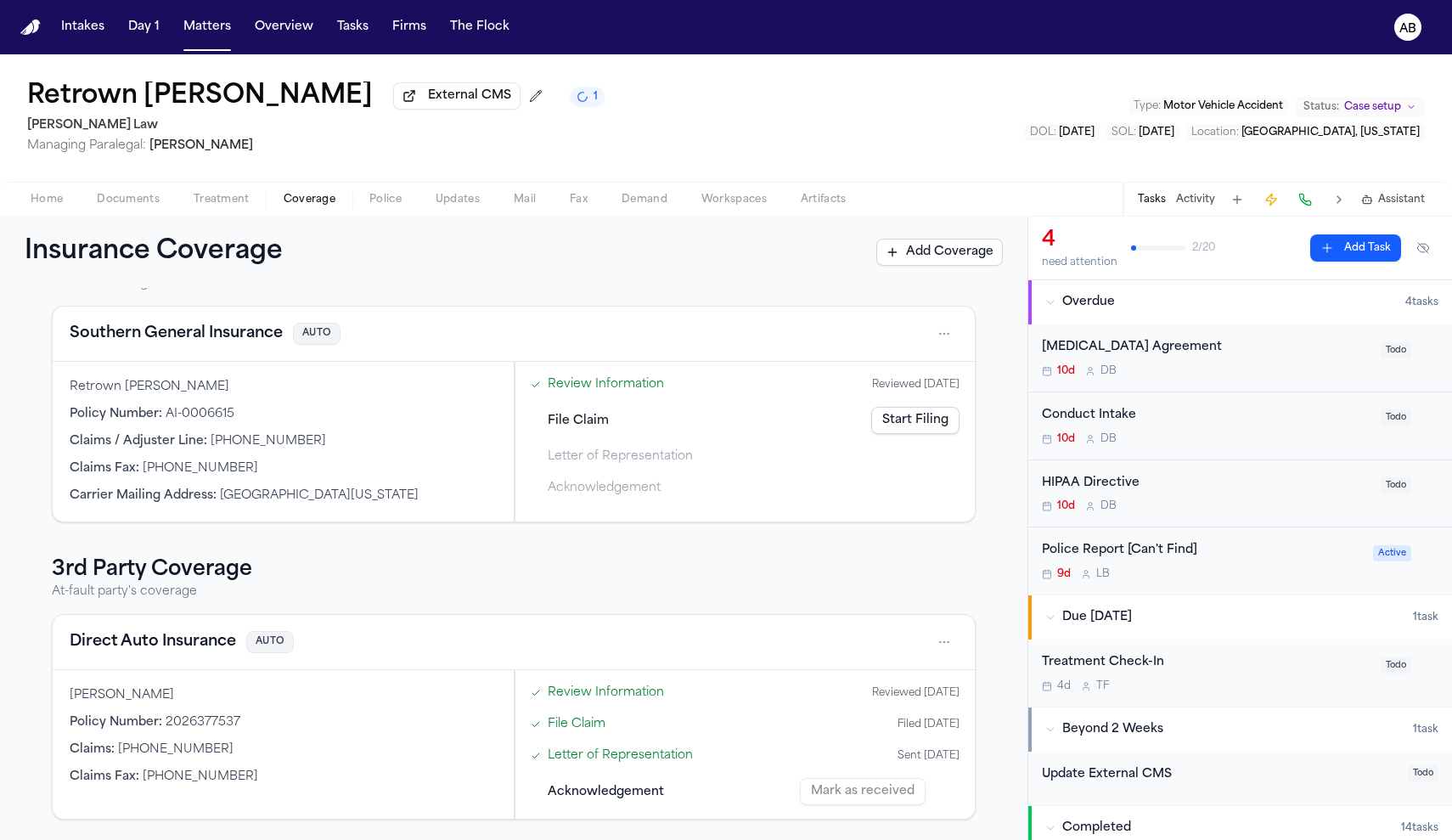
click at [151, 641] on button "Direct Auto Insurance" at bounding box center [152, 642] width 167 height 24
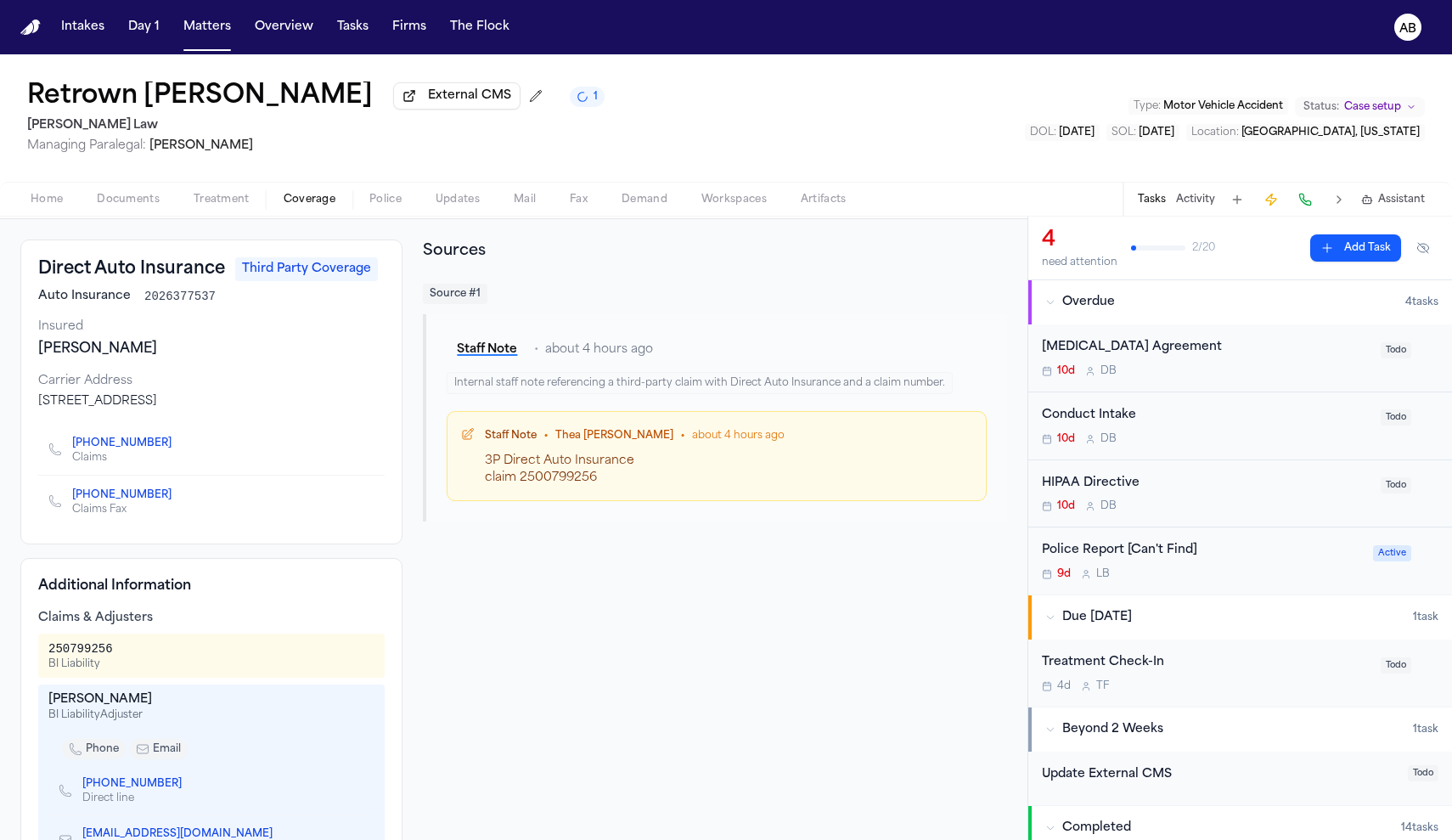
scroll to position [169, 0]
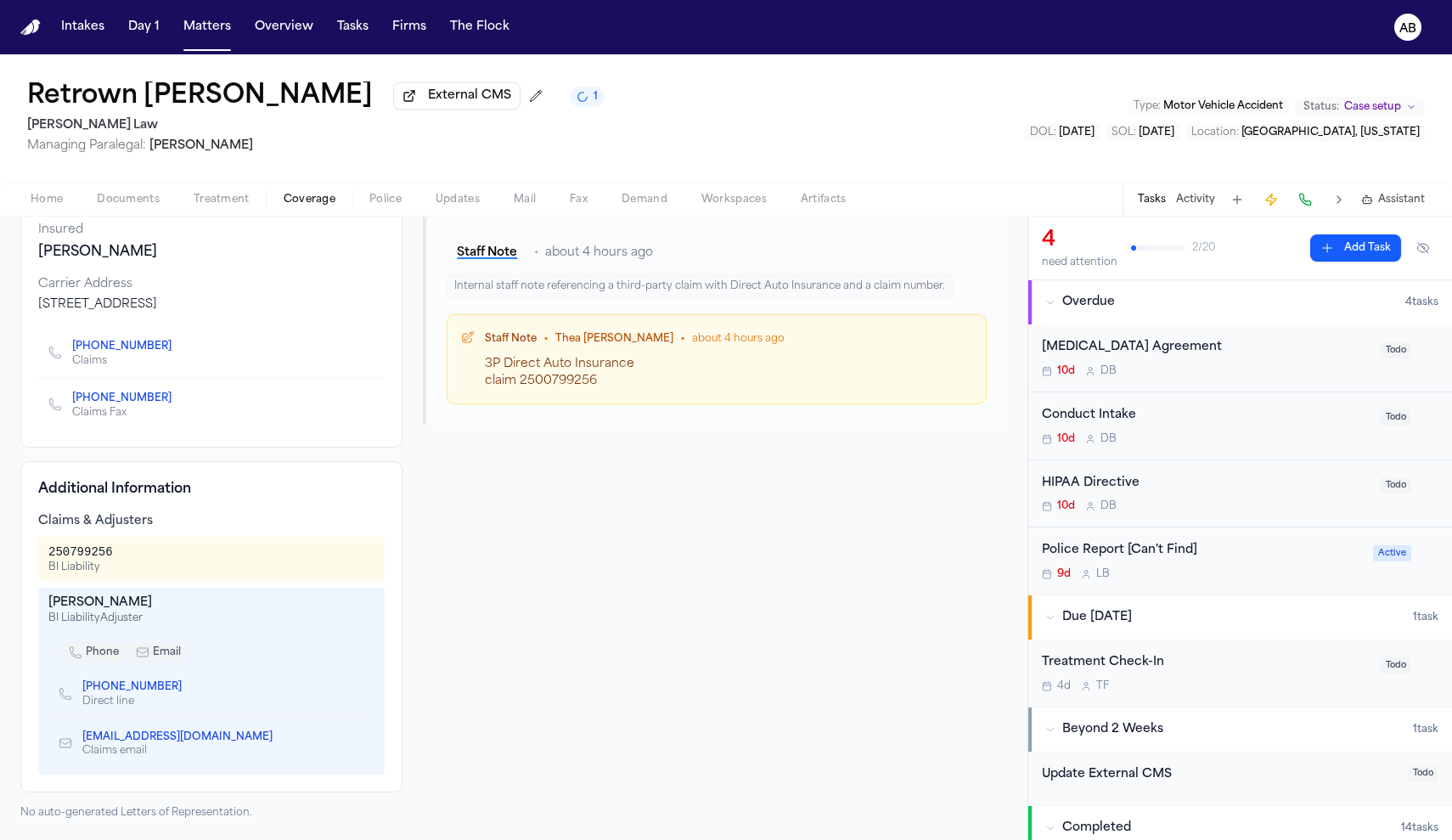
click at [147, 690] on link "[PHONE_NUMBER]" at bounding box center [132, 687] width 99 height 14
click at [1198, 206] on button "Activity" at bounding box center [1196, 200] width 39 height 14
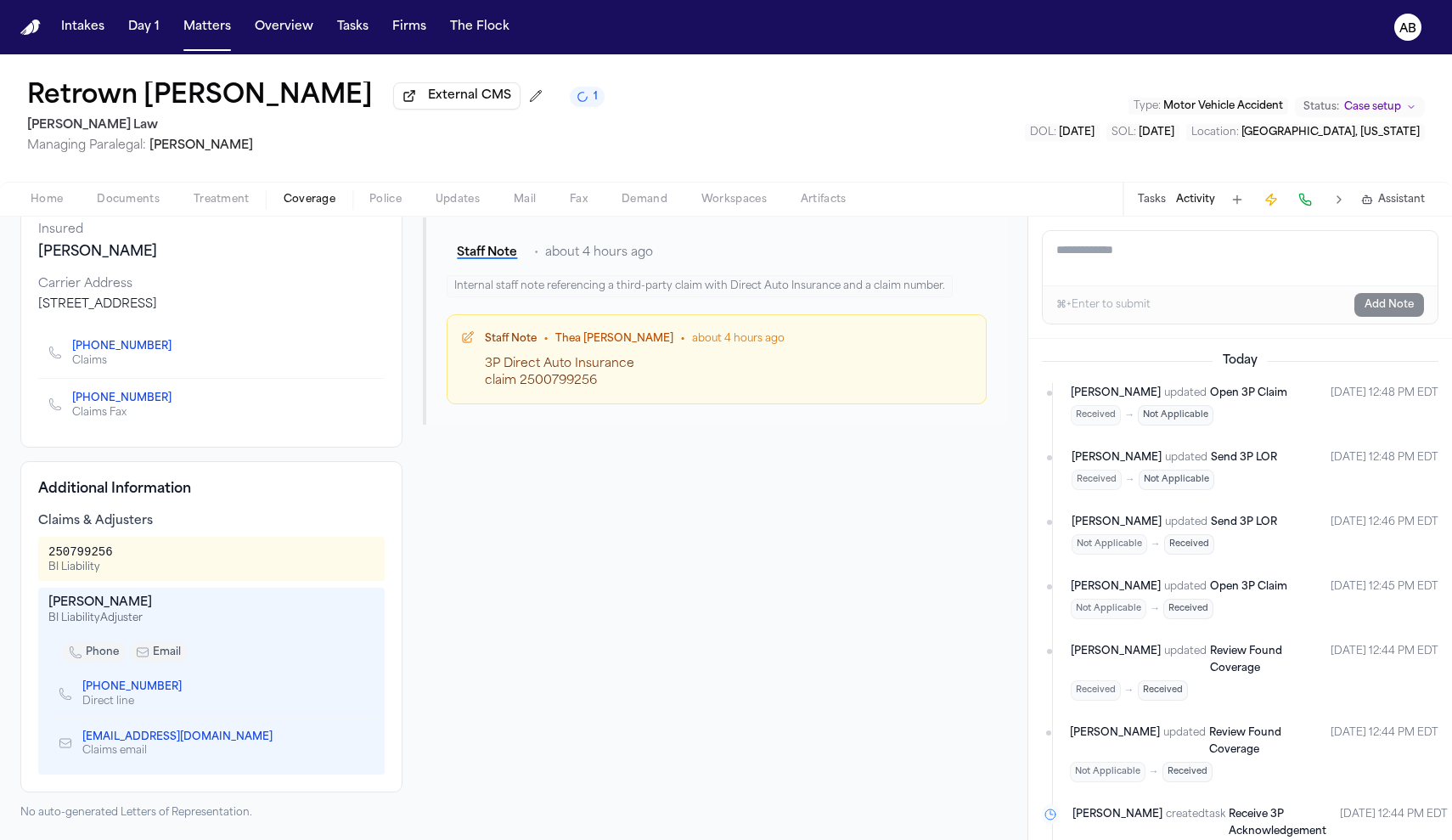
click at [1211, 257] on textarea "Add a note to this matter" at bounding box center [1240, 258] width 395 height 55
type textarea "**********"
click at [1381, 317] on button "Add Note" at bounding box center [1389, 305] width 69 height 24
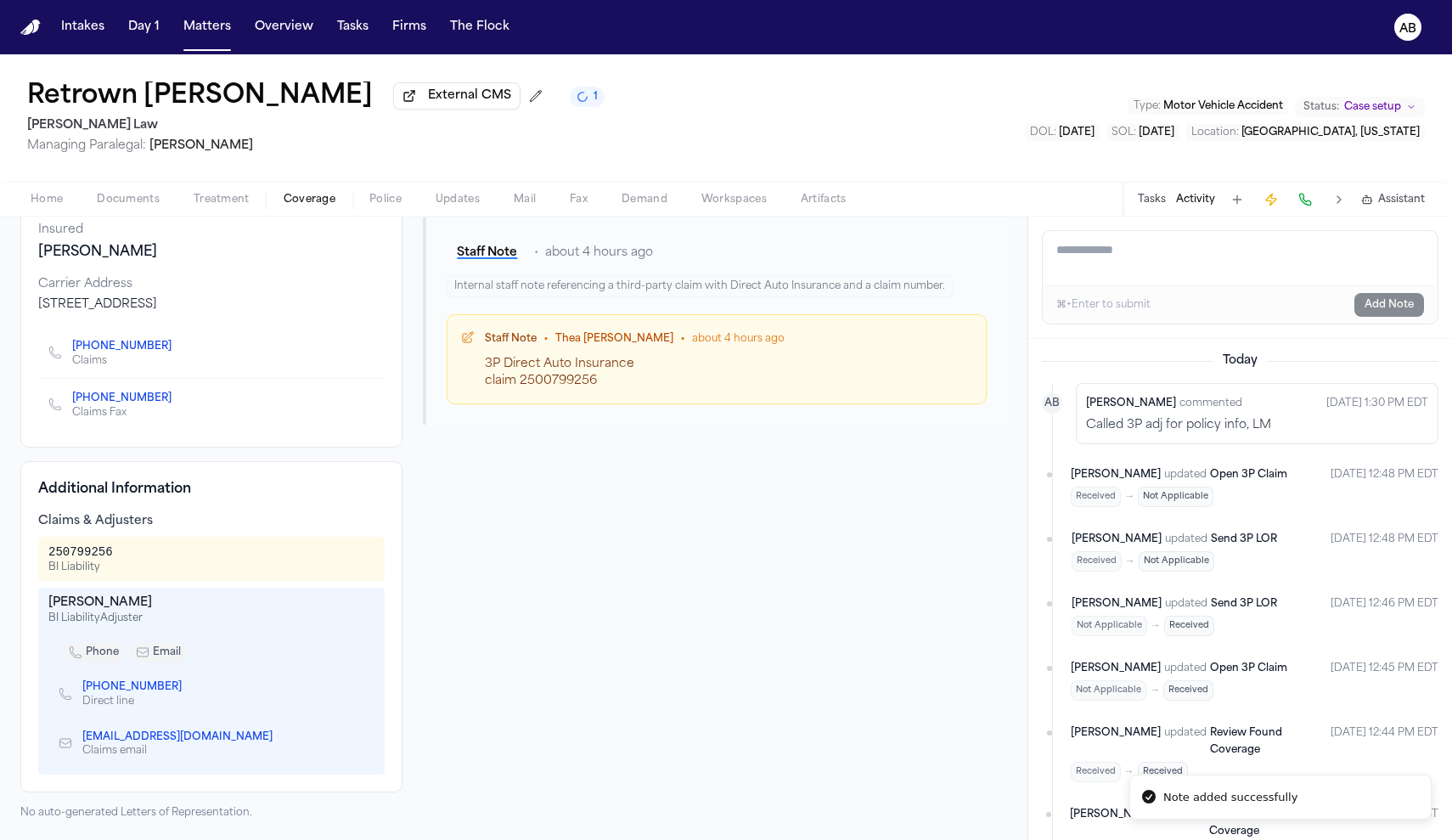
click at [57, 214] on div "Home Documents Treatment Coverage Police Updates Mail Fax Demand Workspaces Art…" at bounding box center [726, 199] width 1452 height 34
click at [66, 209] on button "Home" at bounding box center [46, 200] width 66 height 21
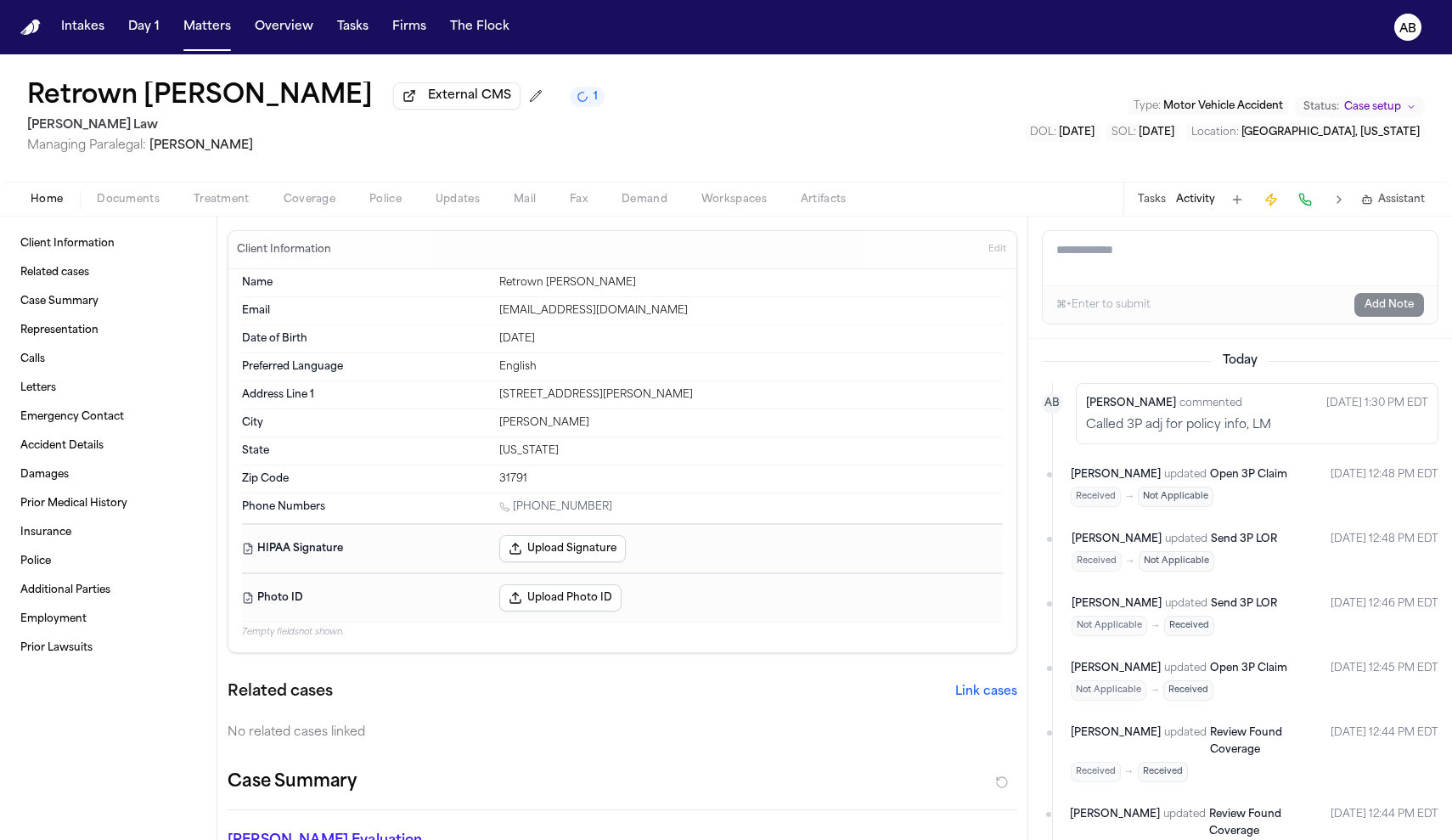
click at [1132, 198] on div "Tasks Activity Assistant" at bounding box center [1280, 199] width 316 height 33
click at [1143, 200] on button "Tasks" at bounding box center [1151, 200] width 28 height 14
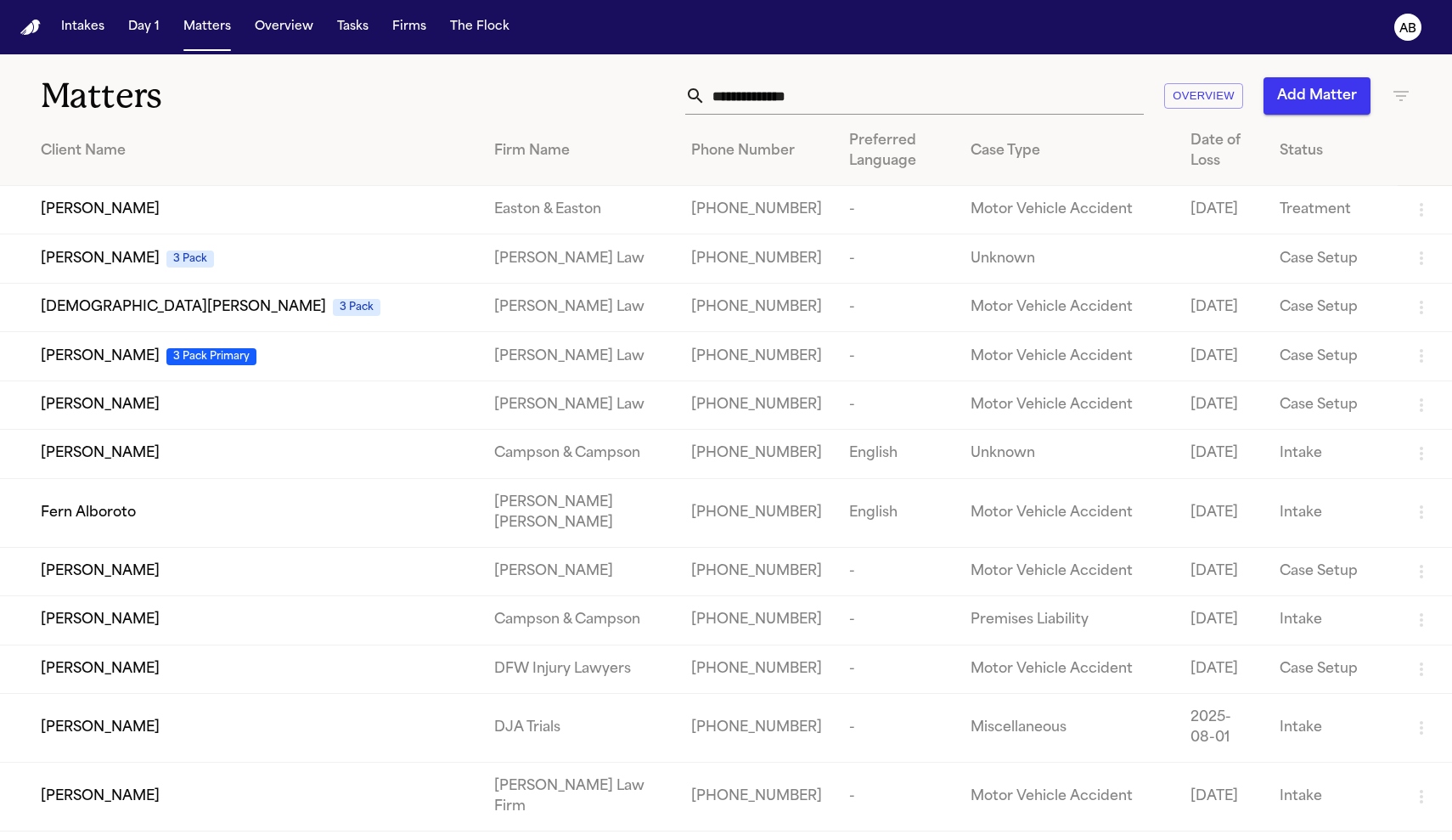
click at [768, 94] on input "text" at bounding box center [925, 96] width 438 height 38
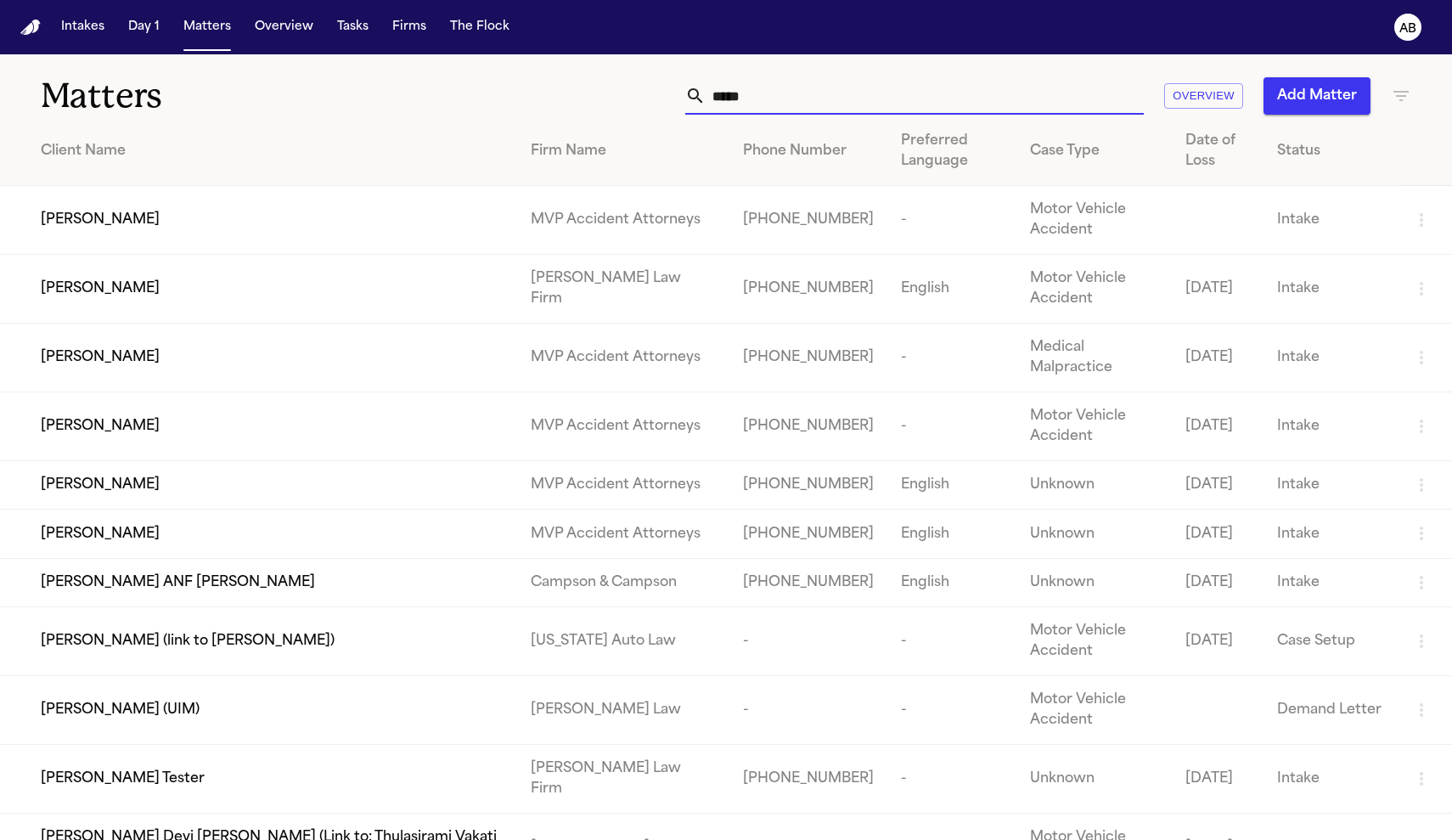
type input "*****"
click at [120, 286] on span "[PERSON_NAME]" at bounding box center [100, 289] width 119 height 21
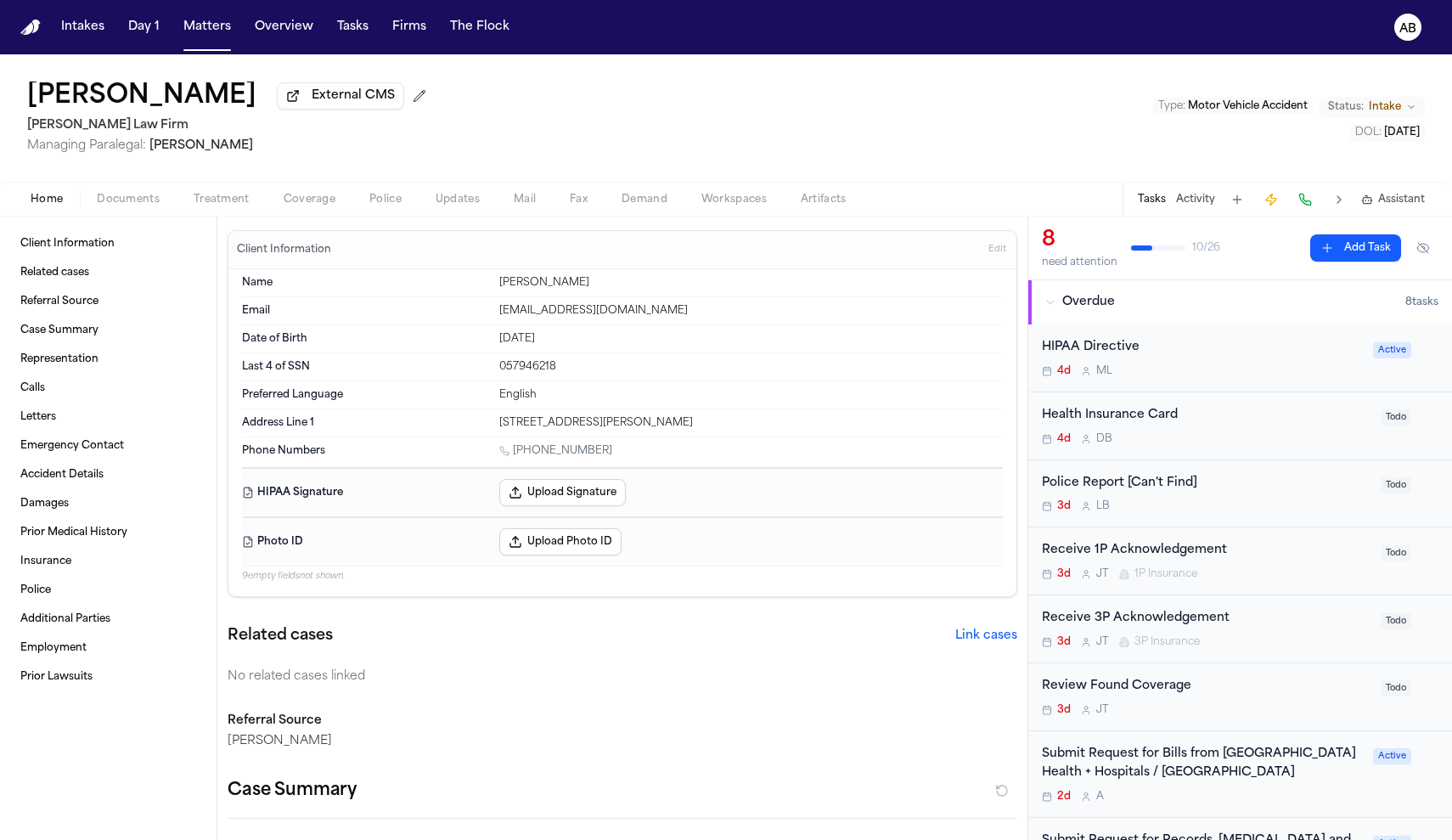
click at [1199, 201] on button "Activity" at bounding box center [1196, 200] width 39 height 14
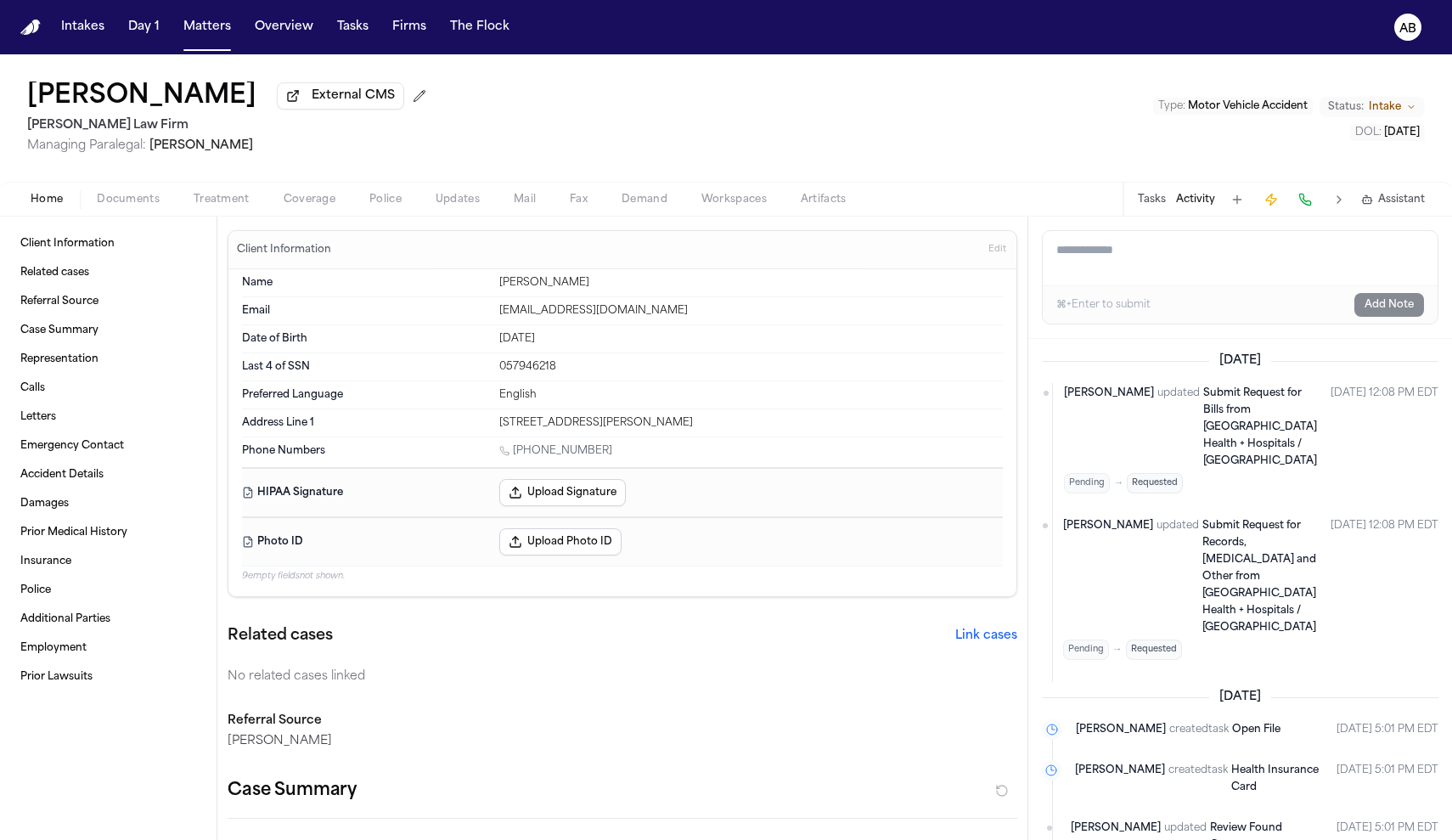
click at [1200, 206] on button "Activity" at bounding box center [1196, 200] width 39 height 14
click at [1196, 206] on button "Activity" at bounding box center [1196, 200] width 39 height 14
click at [1206, 267] on textarea "Add a note to this matter" at bounding box center [1240, 258] width 395 height 55
drag, startPoint x: 1389, startPoint y: 266, endPoint x: 1011, endPoint y: 254, distance: 378.2
click at [1011, 254] on div "Client Information Related cases Referral Source Case Summary Representation Ca…" at bounding box center [726, 527] width 1452 height 623
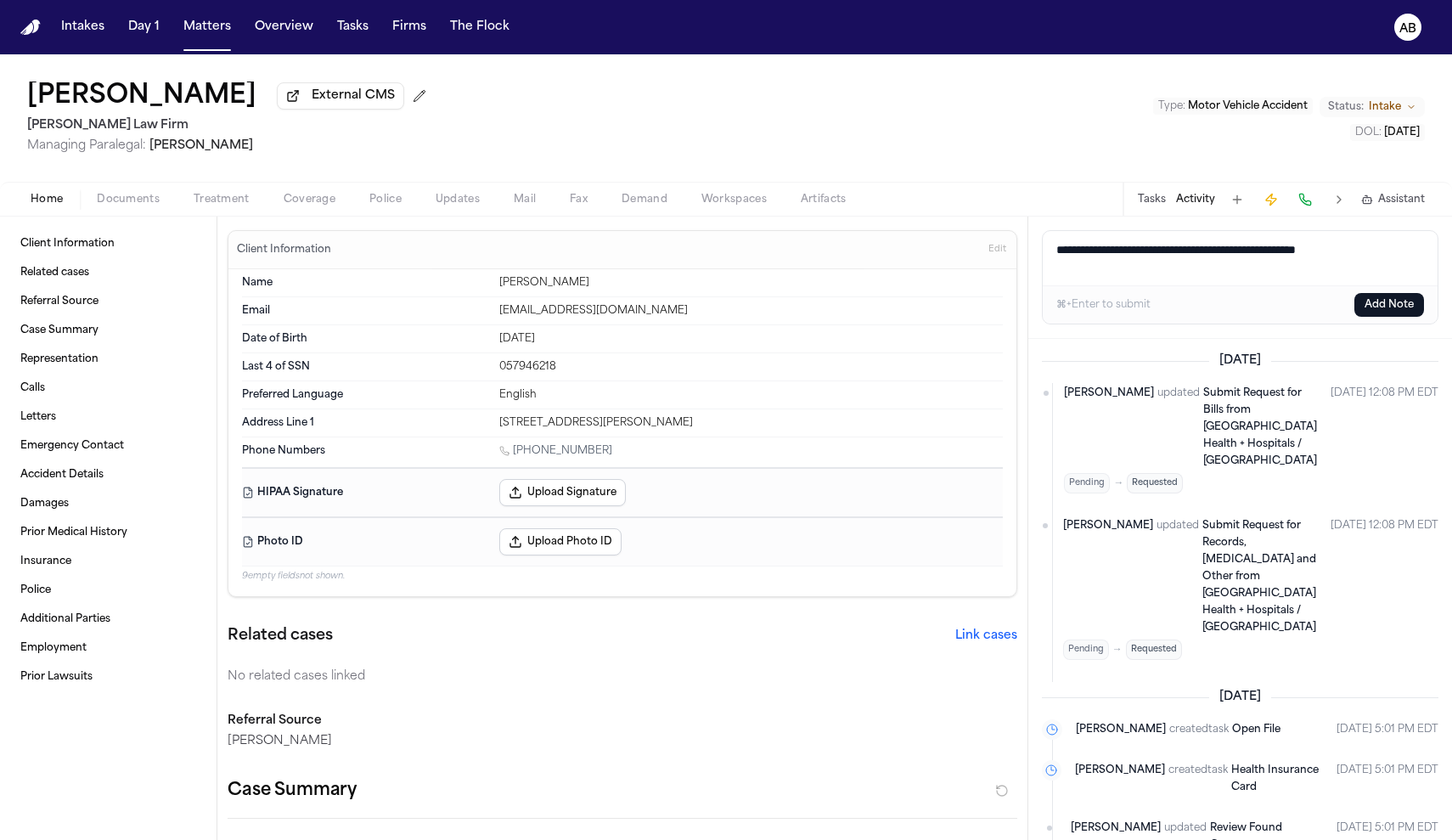
type textarea "**********"
click at [1373, 308] on button "Add Note" at bounding box center [1389, 305] width 69 height 24
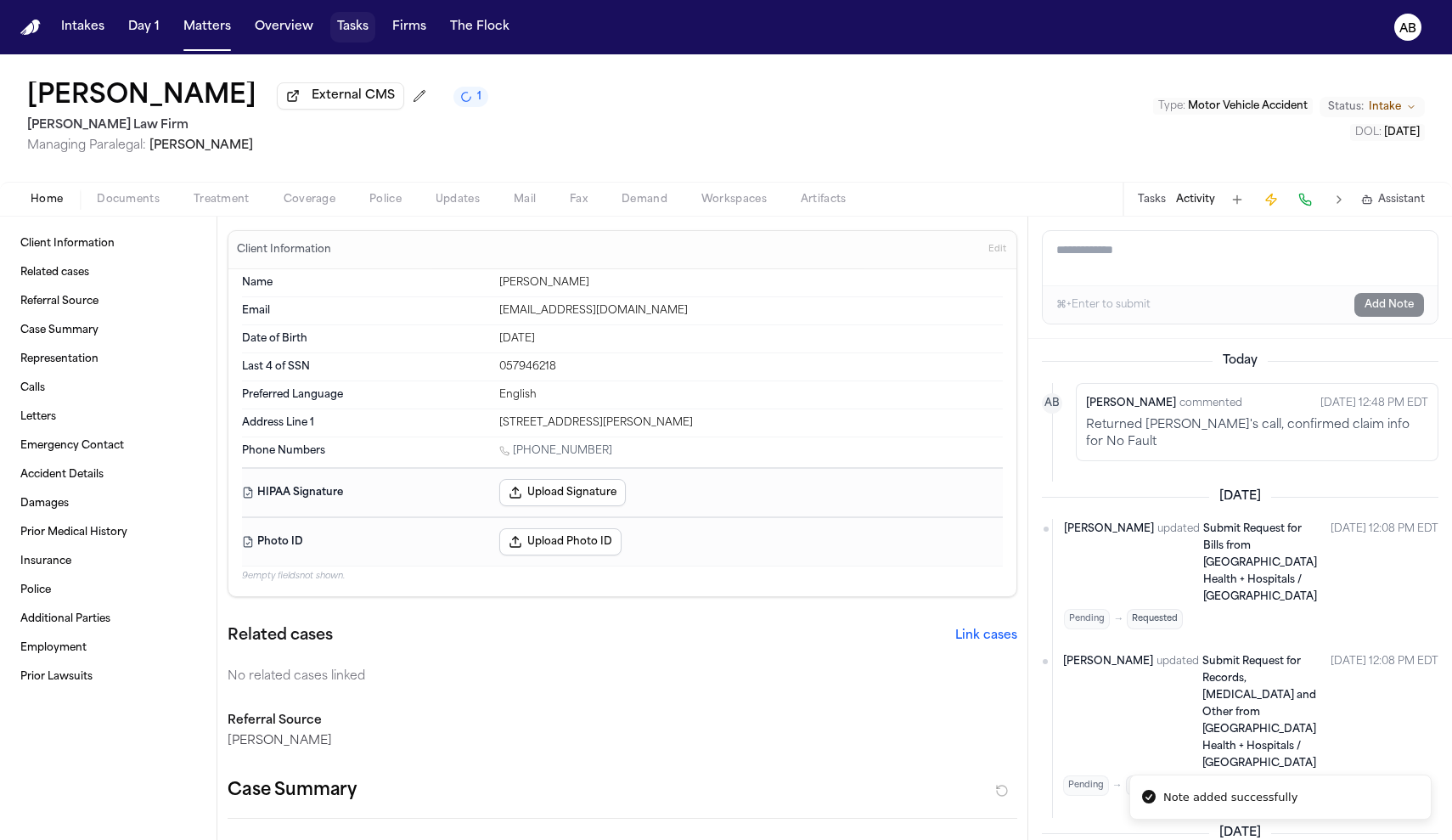
click at [332, 34] on button "Tasks" at bounding box center [352, 27] width 45 height 31
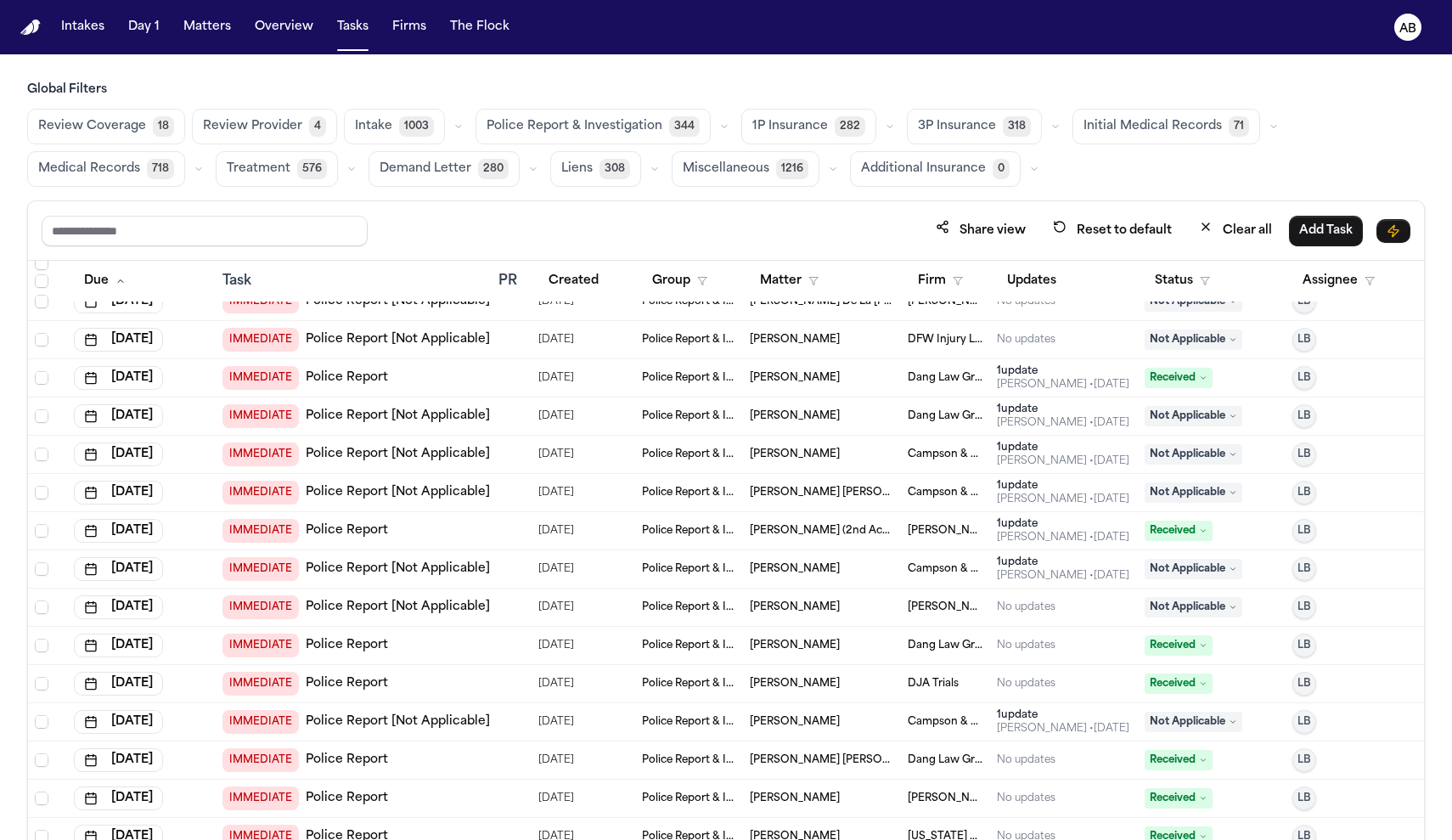
scroll to position [609, 0]
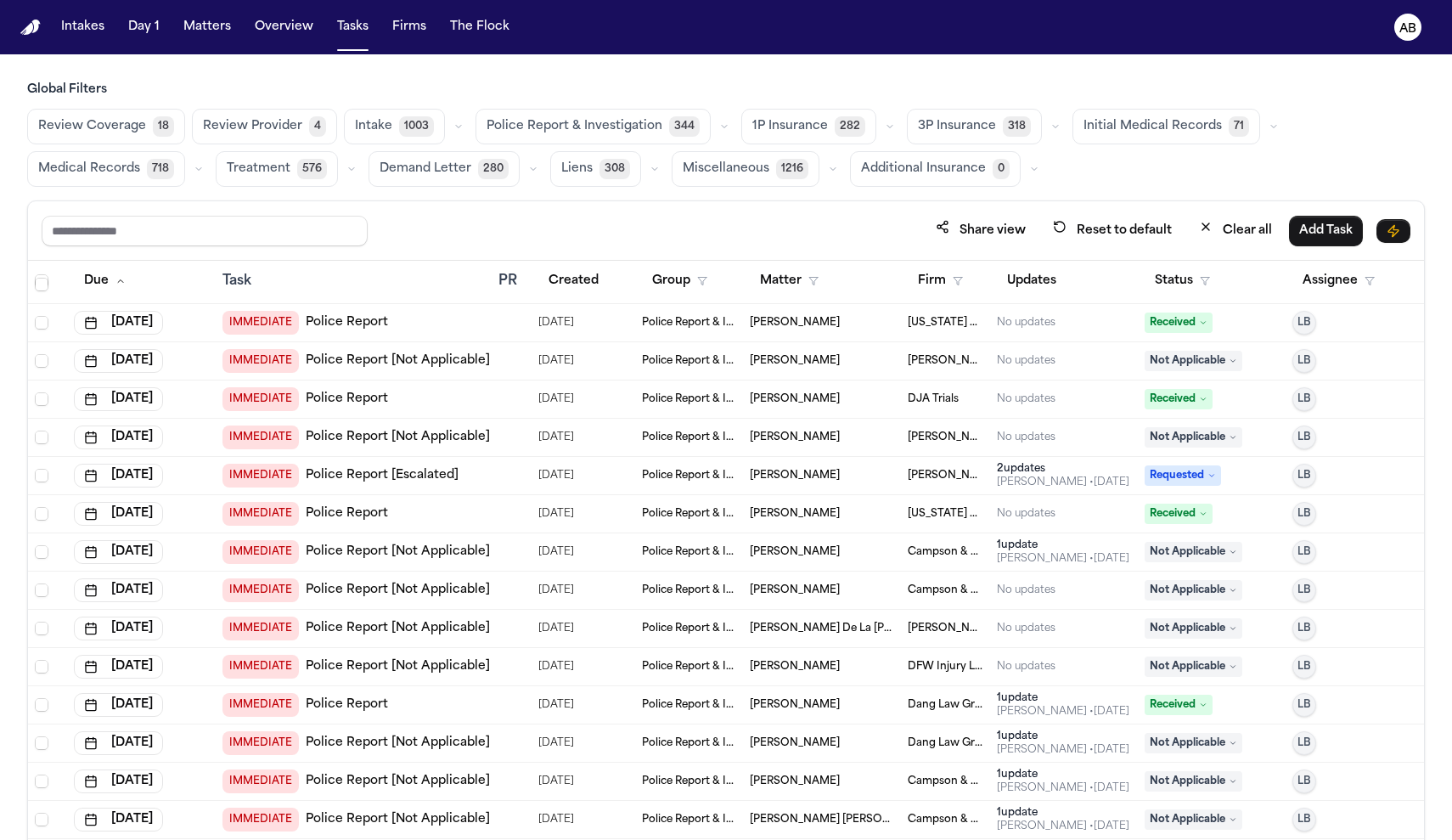
click at [793, 127] on span "1P Insurance" at bounding box center [790, 126] width 75 height 17
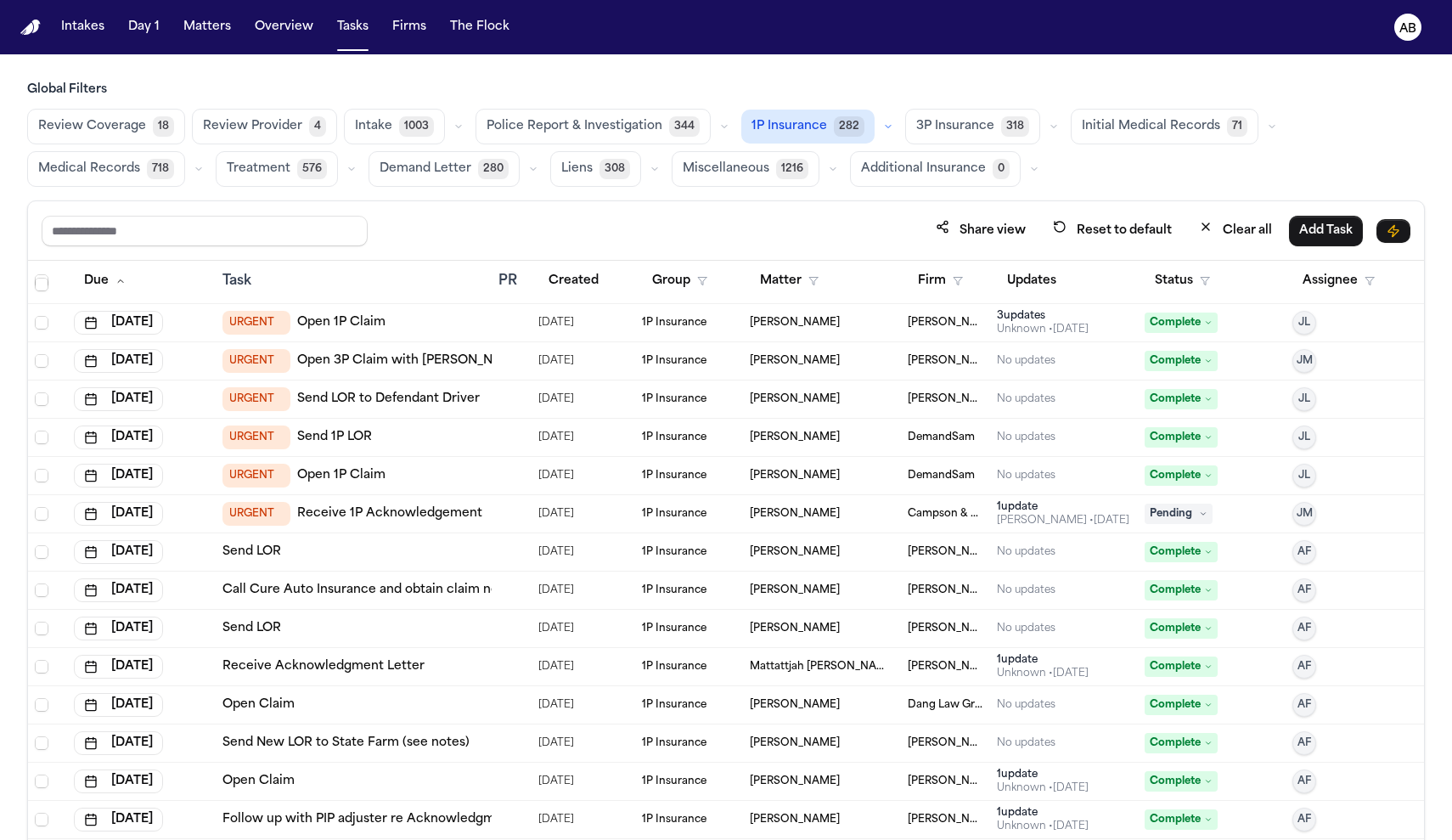
click at [423, 326] on div "URGENT Open 1P Claim" at bounding box center [353, 323] width 262 height 24
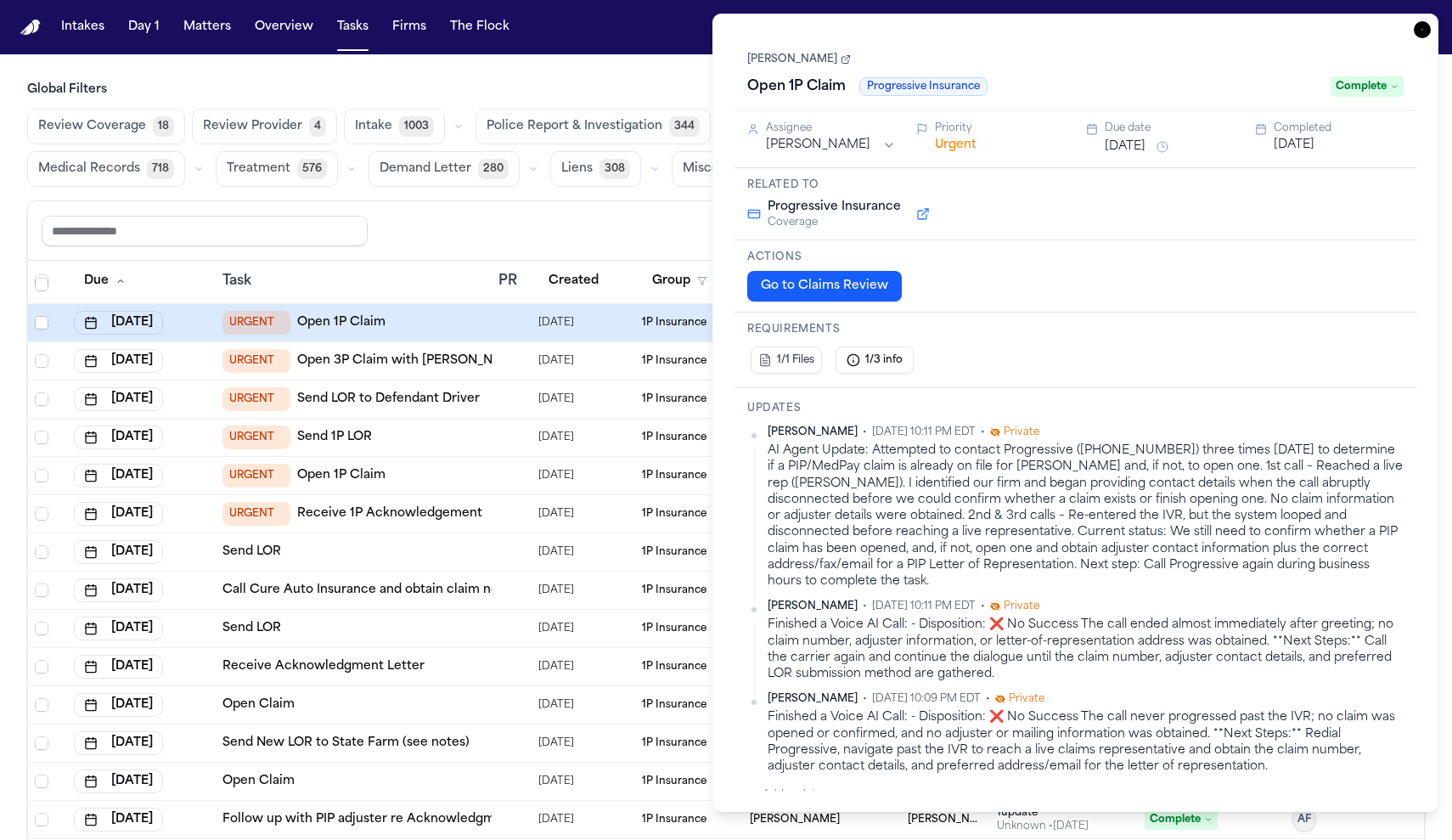
click at [973, 156] on div "Priority Urgent" at bounding box center [991, 139] width 149 height 36
click at [973, 152] on button "Urgent" at bounding box center [955, 145] width 42 height 17
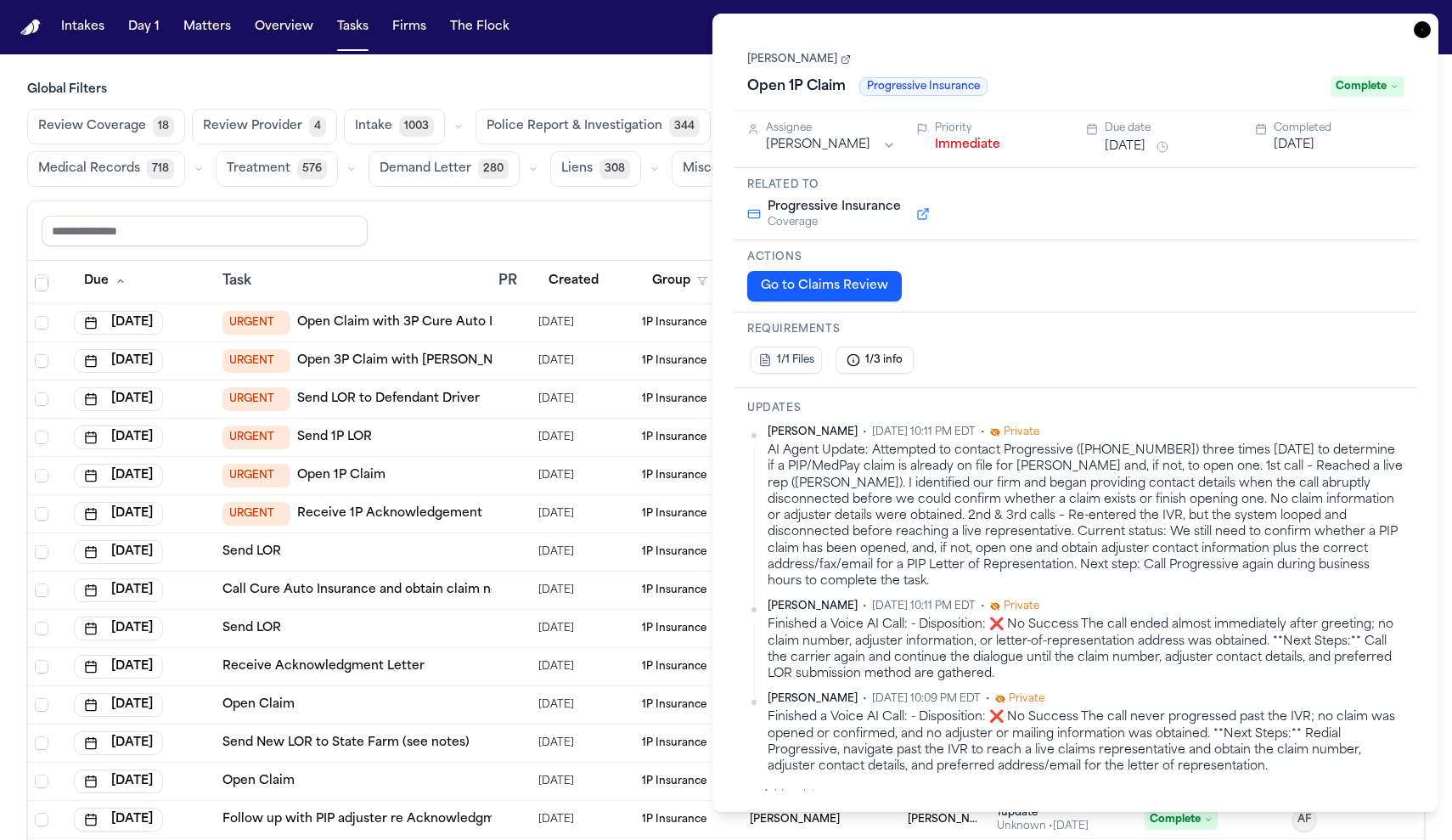
click at [973, 152] on button "Immediate" at bounding box center [967, 145] width 65 height 17
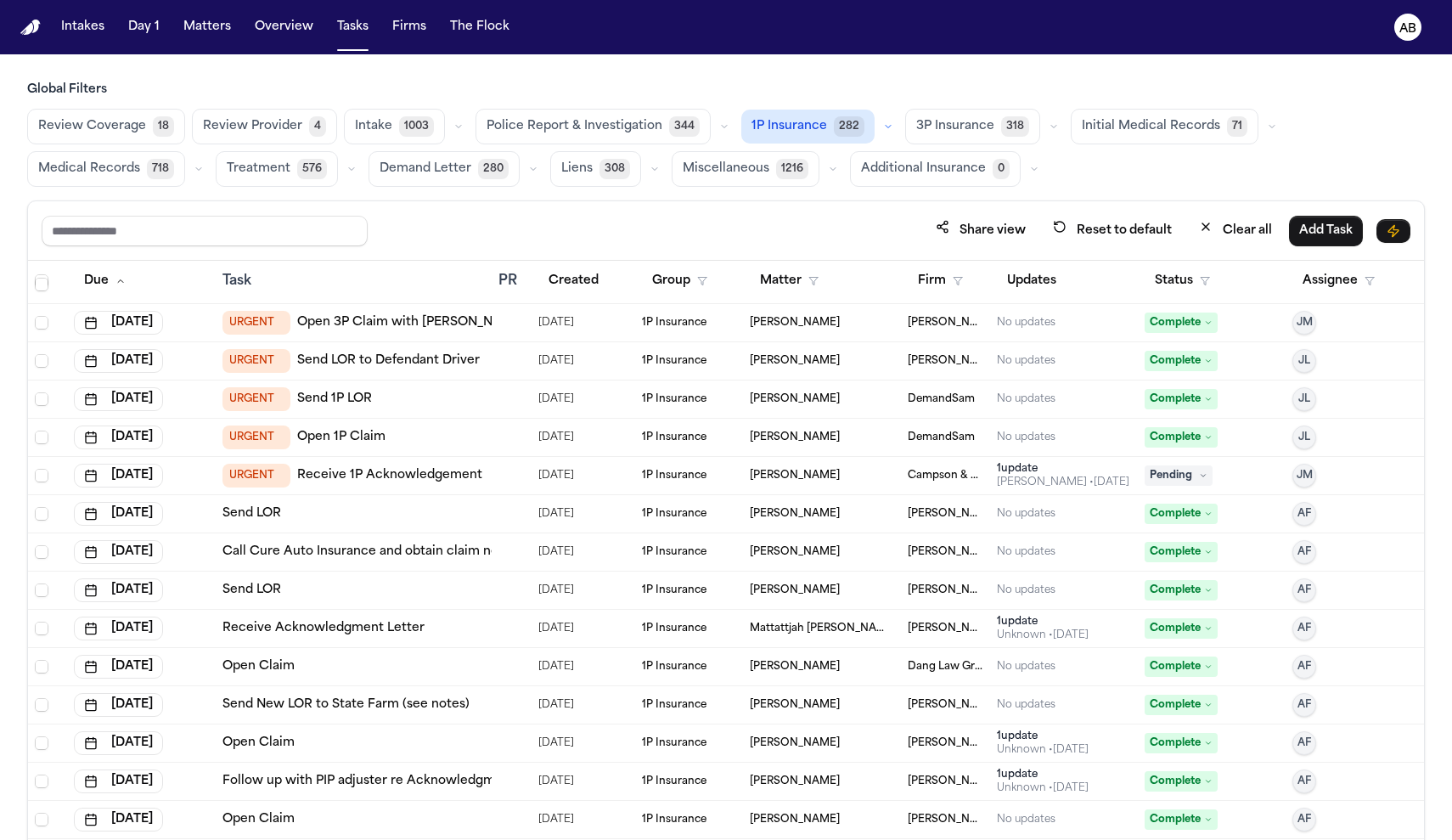
click at [446, 385] on td "URGENT Send 1P LOR" at bounding box center [353, 399] width 276 height 38
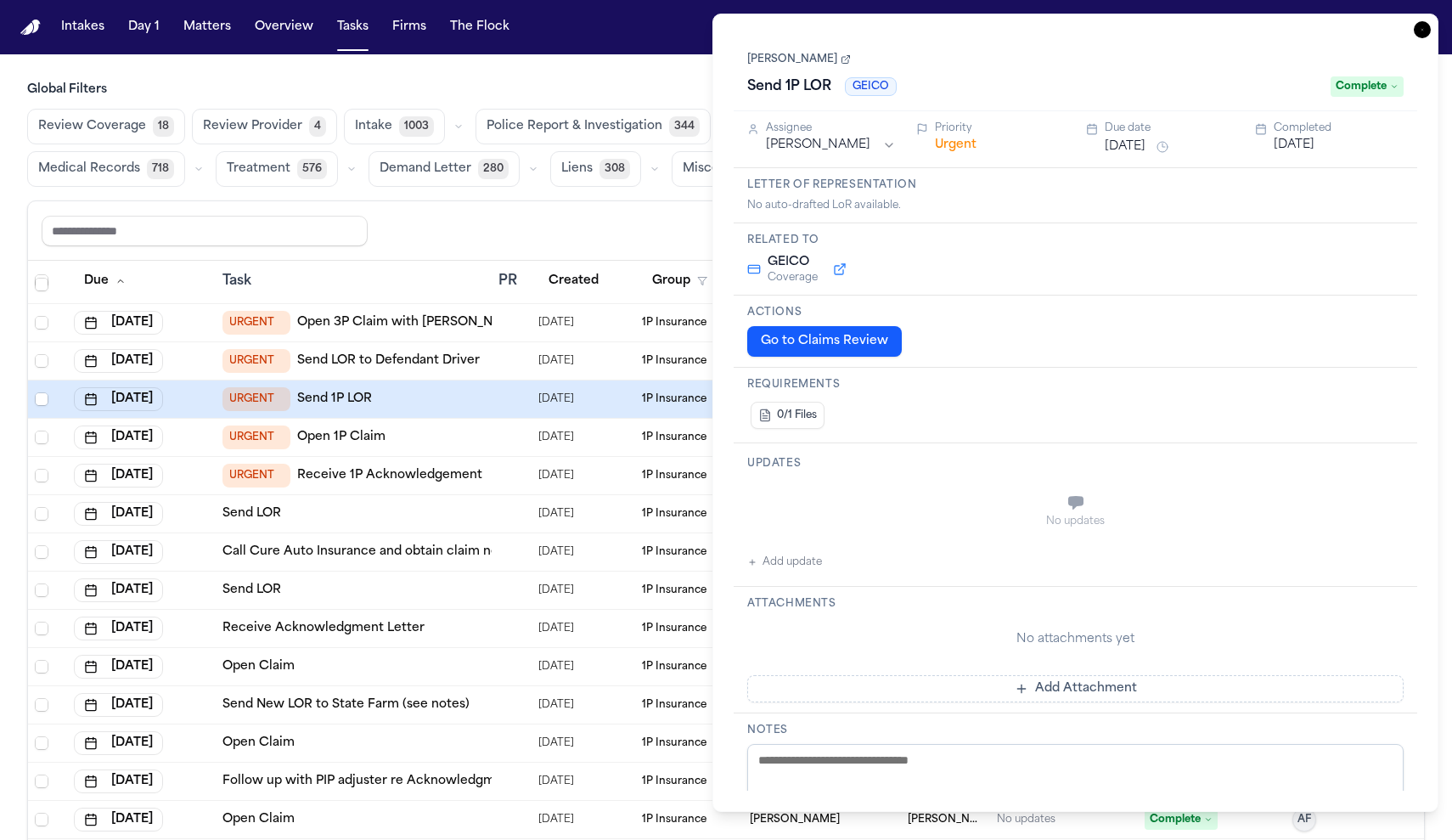
click at [958, 151] on button "Urgent" at bounding box center [955, 145] width 42 height 17
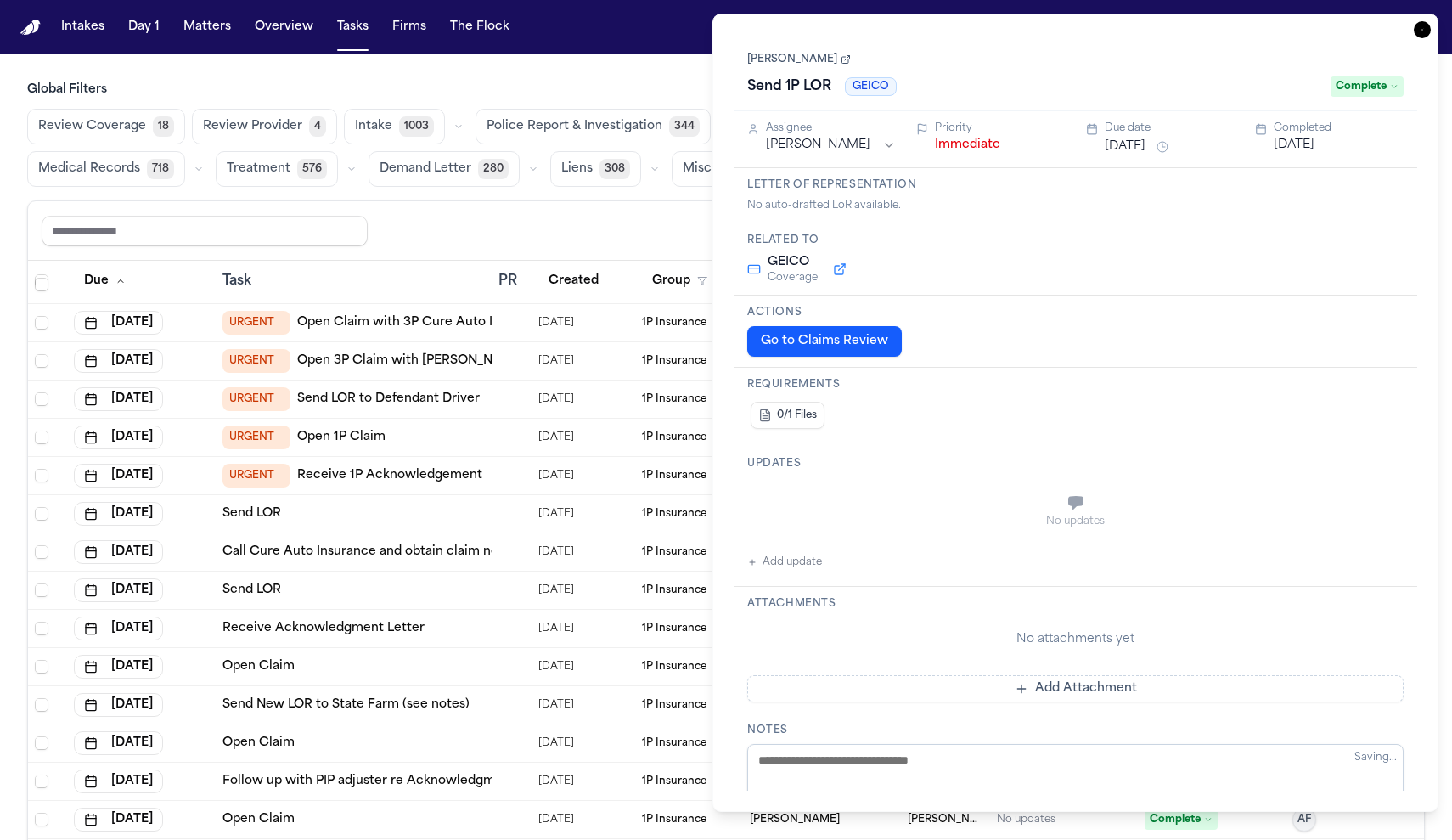
click at [958, 151] on button "Immediate" at bounding box center [967, 145] width 65 height 17
click at [458, 237] on div "Share view Reset to default Clear all Add Task" at bounding box center [726, 230] width 1368 height 32
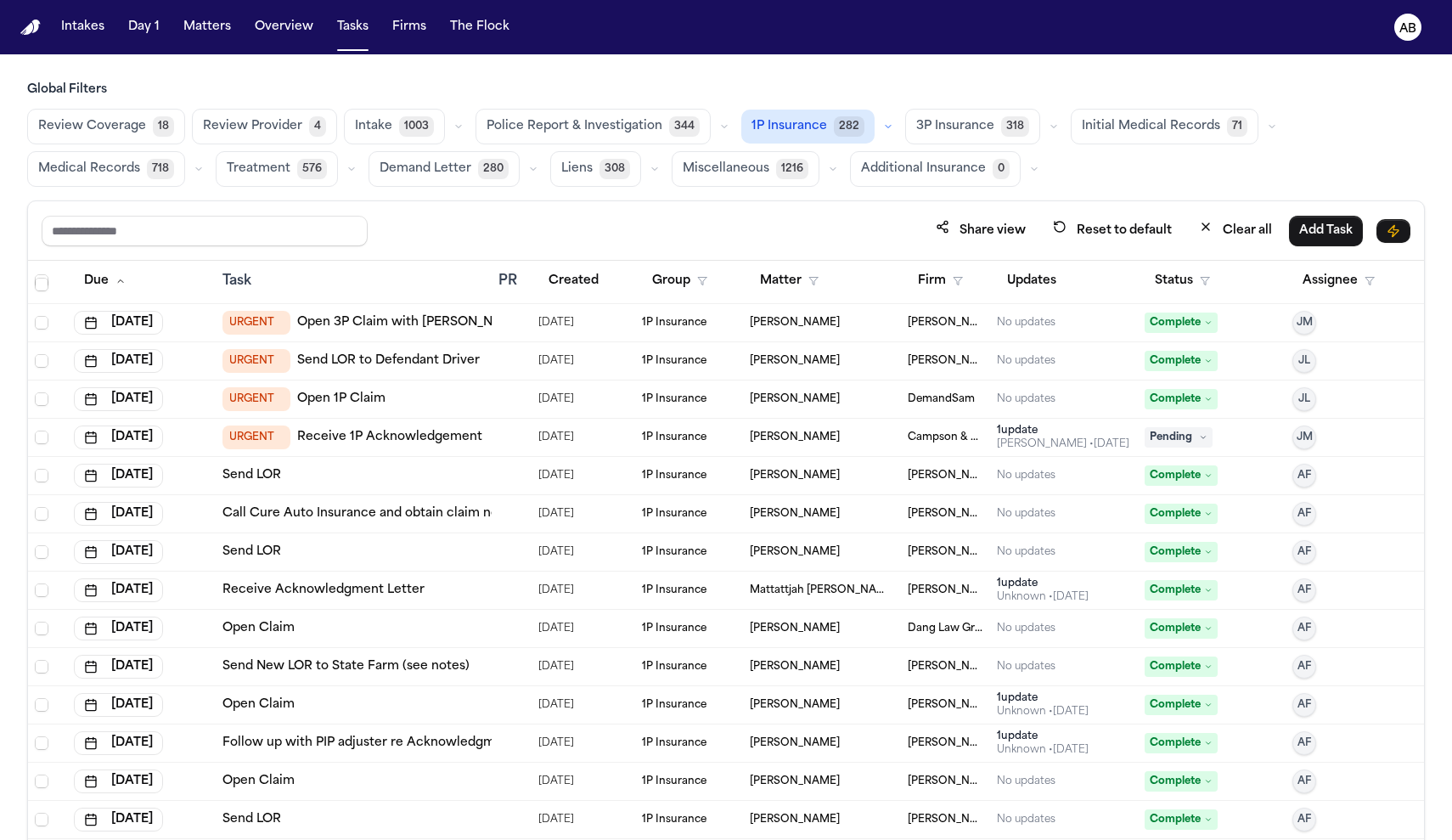
click at [517, 326] on div at bounding box center [511, 323] width 26 height 14
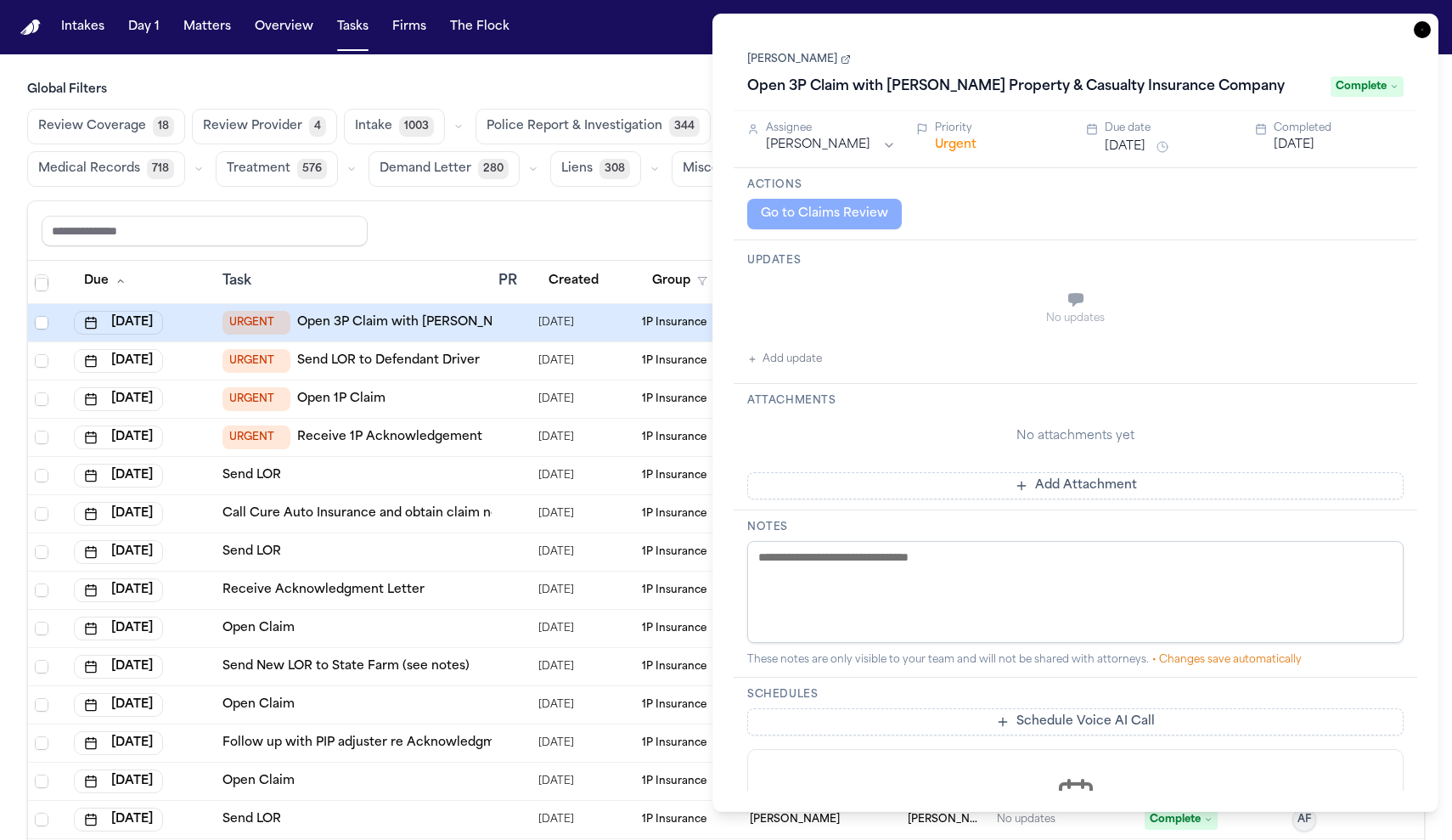
click at [946, 152] on button "Urgent" at bounding box center [955, 145] width 42 height 17
click at [946, 152] on button "Immediate" at bounding box center [967, 145] width 65 height 17
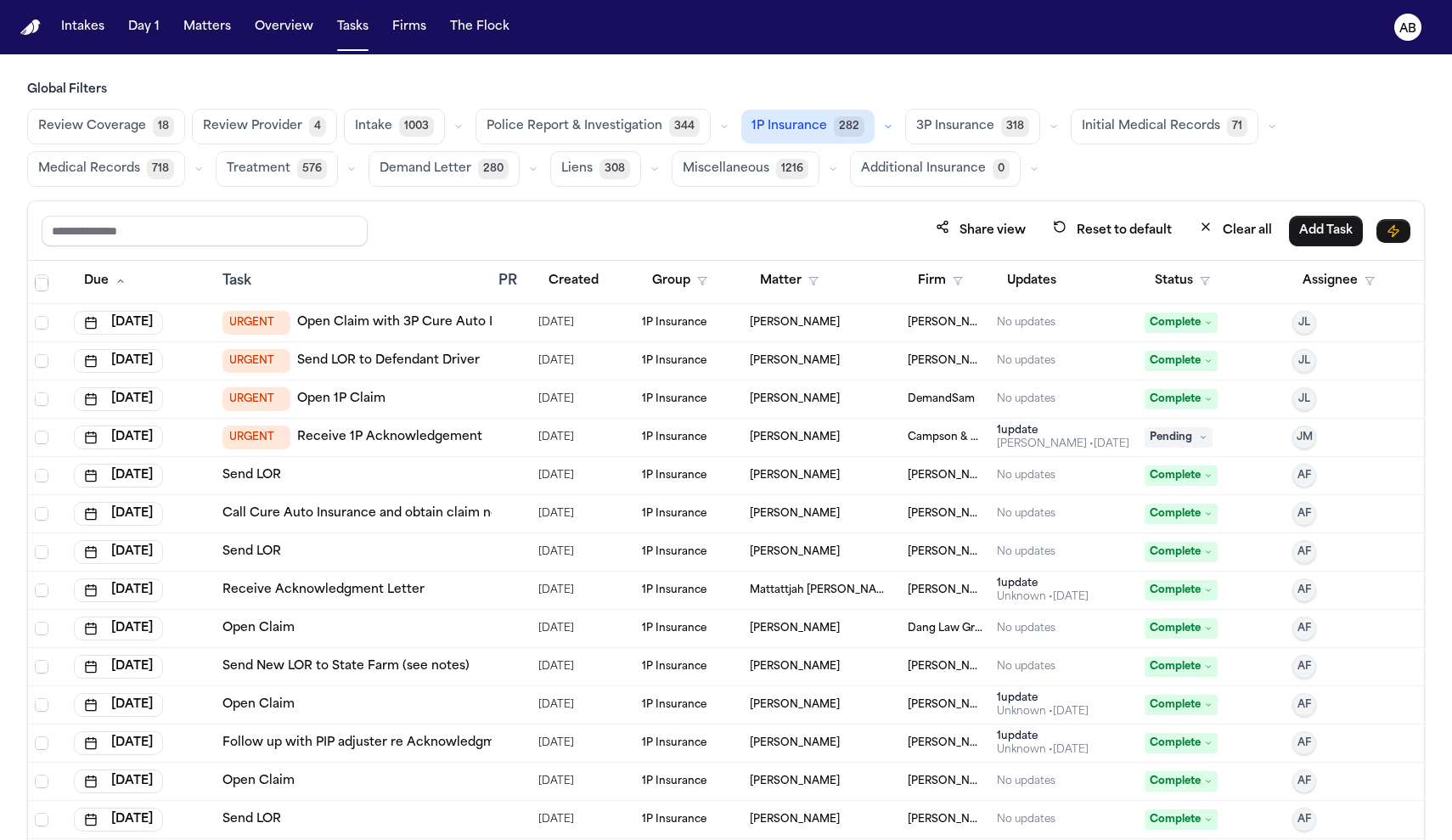
click at [463, 223] on div "Share view Reset to default Clear all Add Task" at bounding box center [726, 230] width 1368 height 32
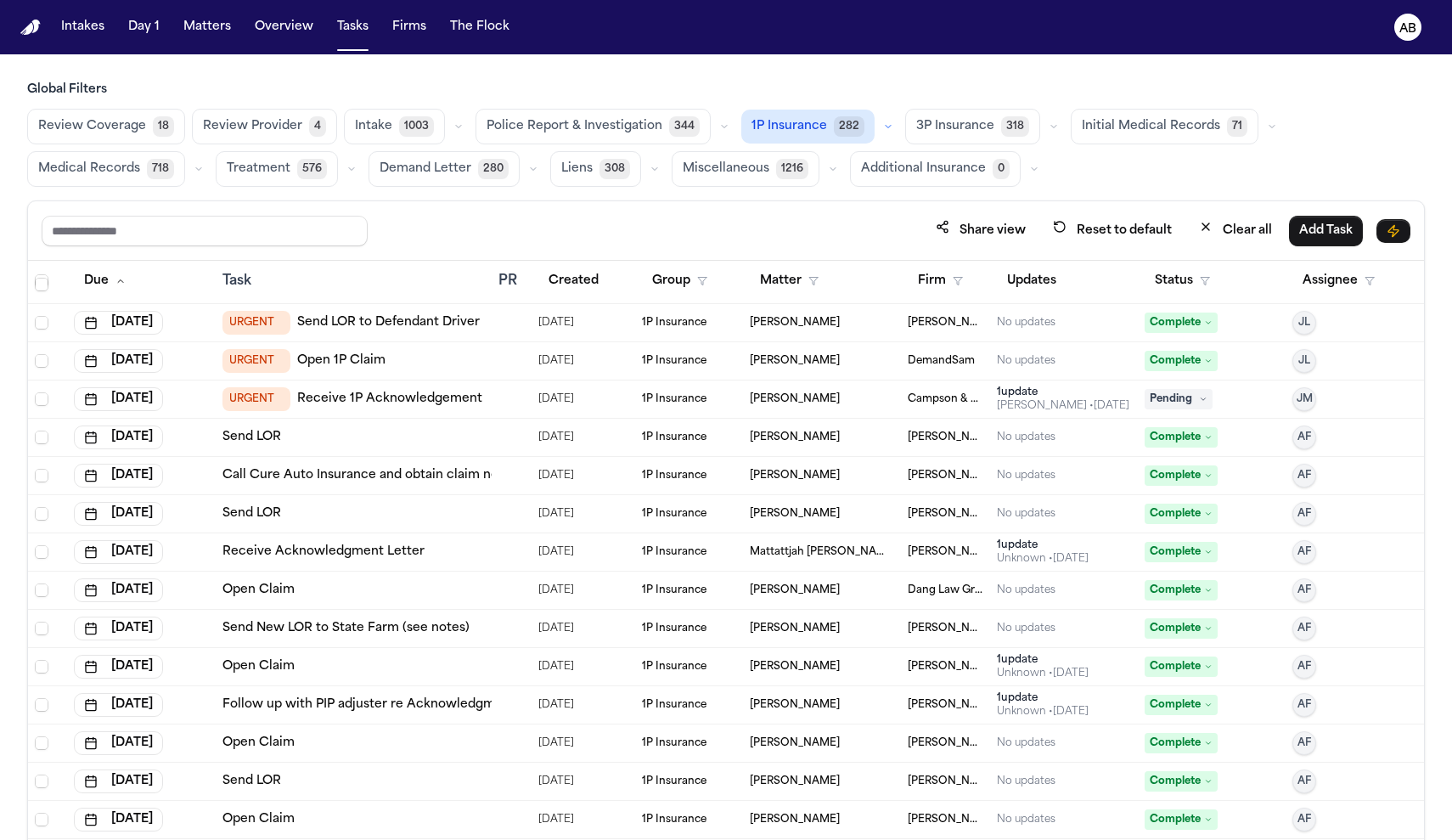
click at [456, 367] on div "URGENT Open 1P Claim" at bounding box center [353, 361] width 262 height 24
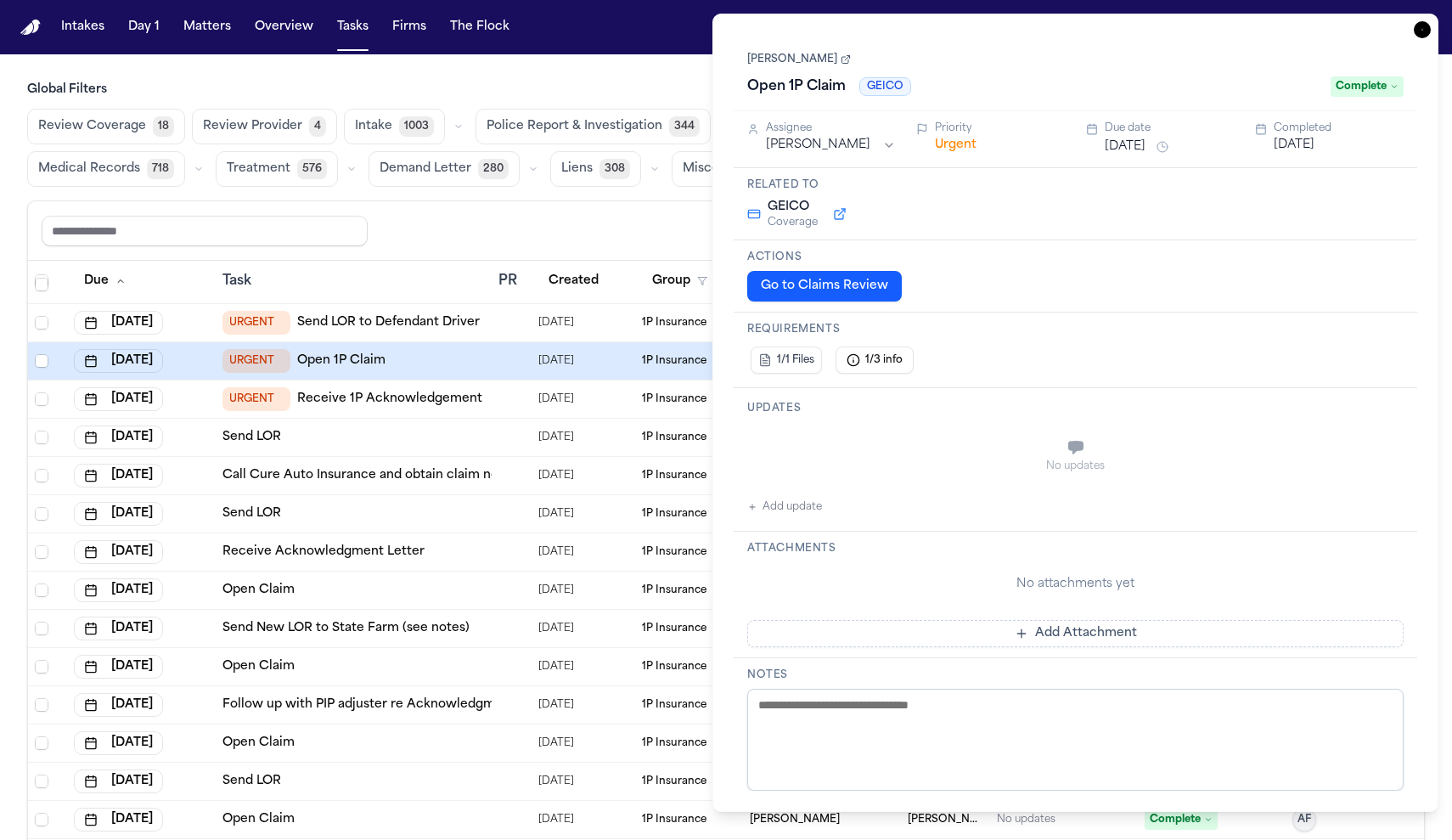
click at [944, 144] on button "Urgent" at bounding box center [955, 145] width 42 height 17
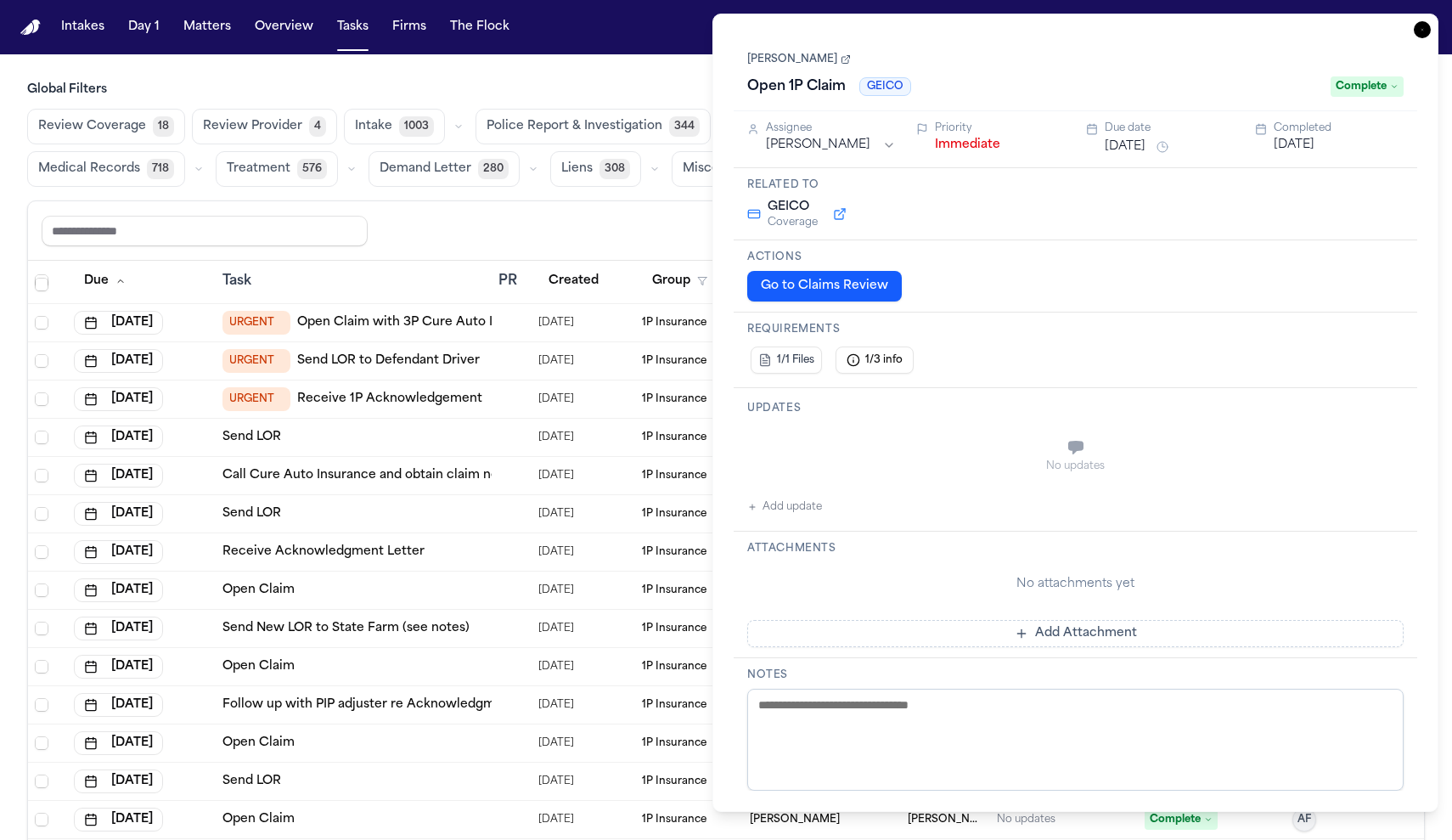
click at [944, 144] on button "Immediate" at bounding box center [967, 145] width 65 height 17
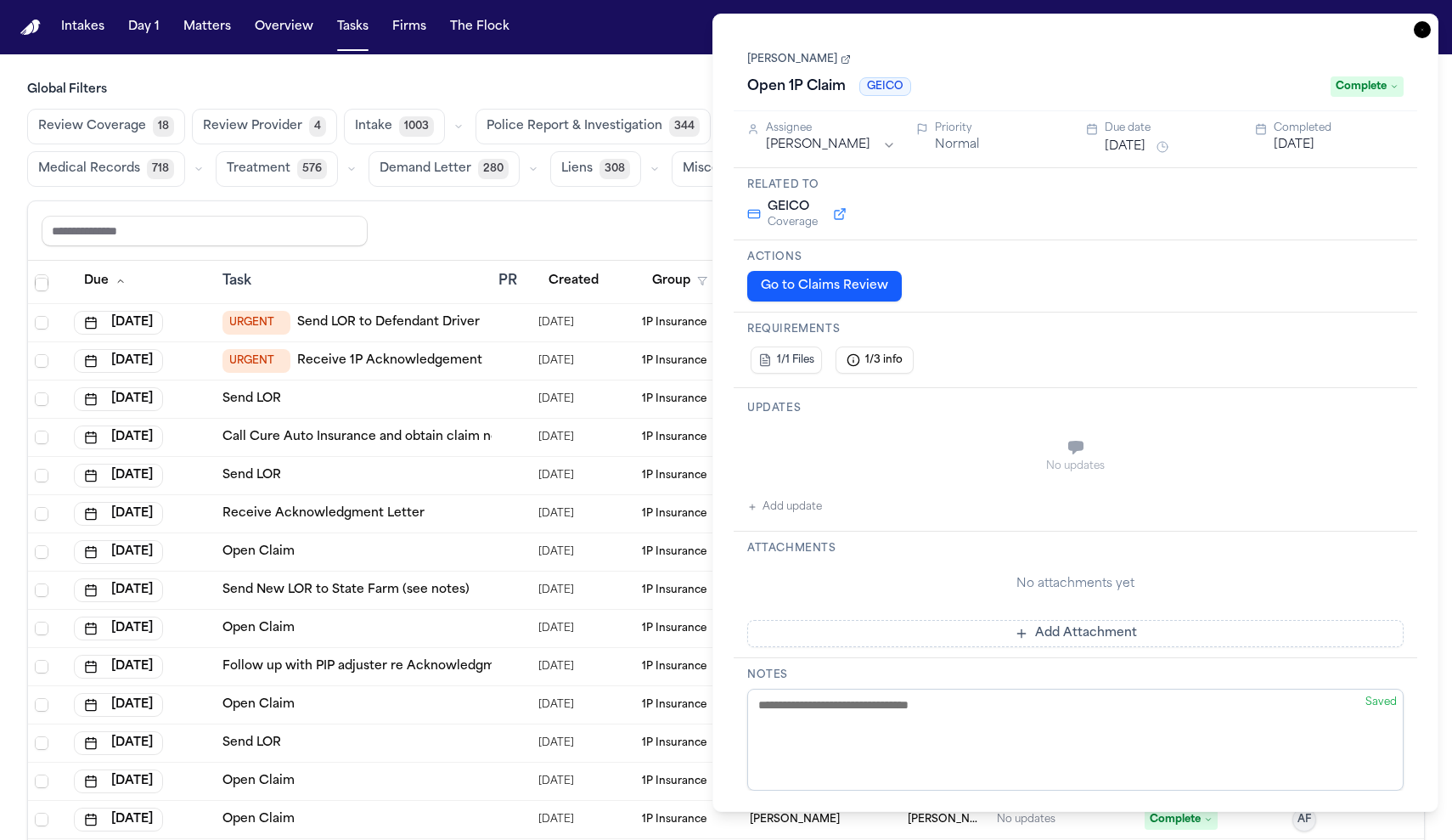
click at [443, 273] on div "Task" at bounding box center [353, 281] width 262 height 21
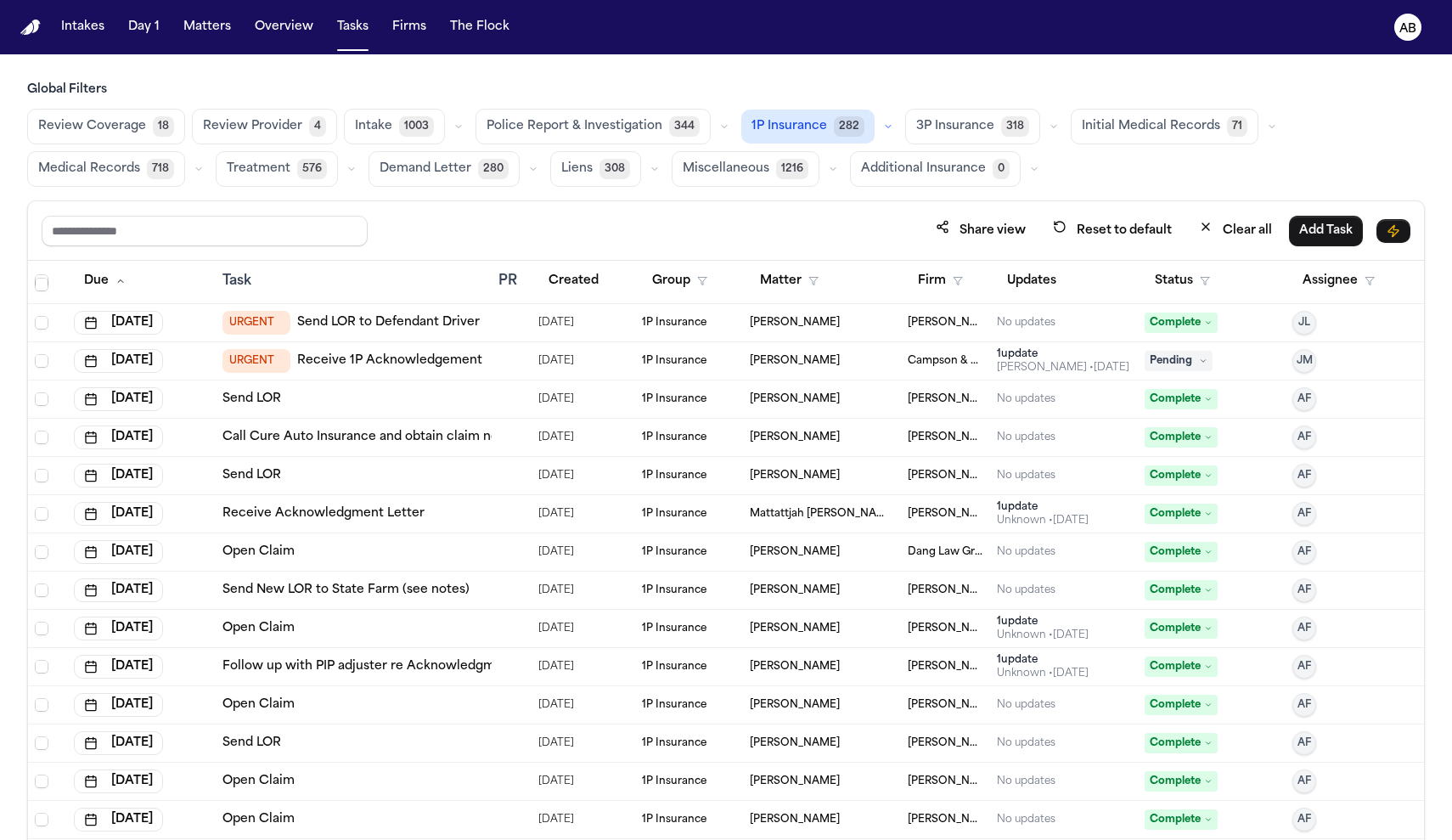
click at [498, 326] on div at bounding box center [505, 323] width 14 height 14
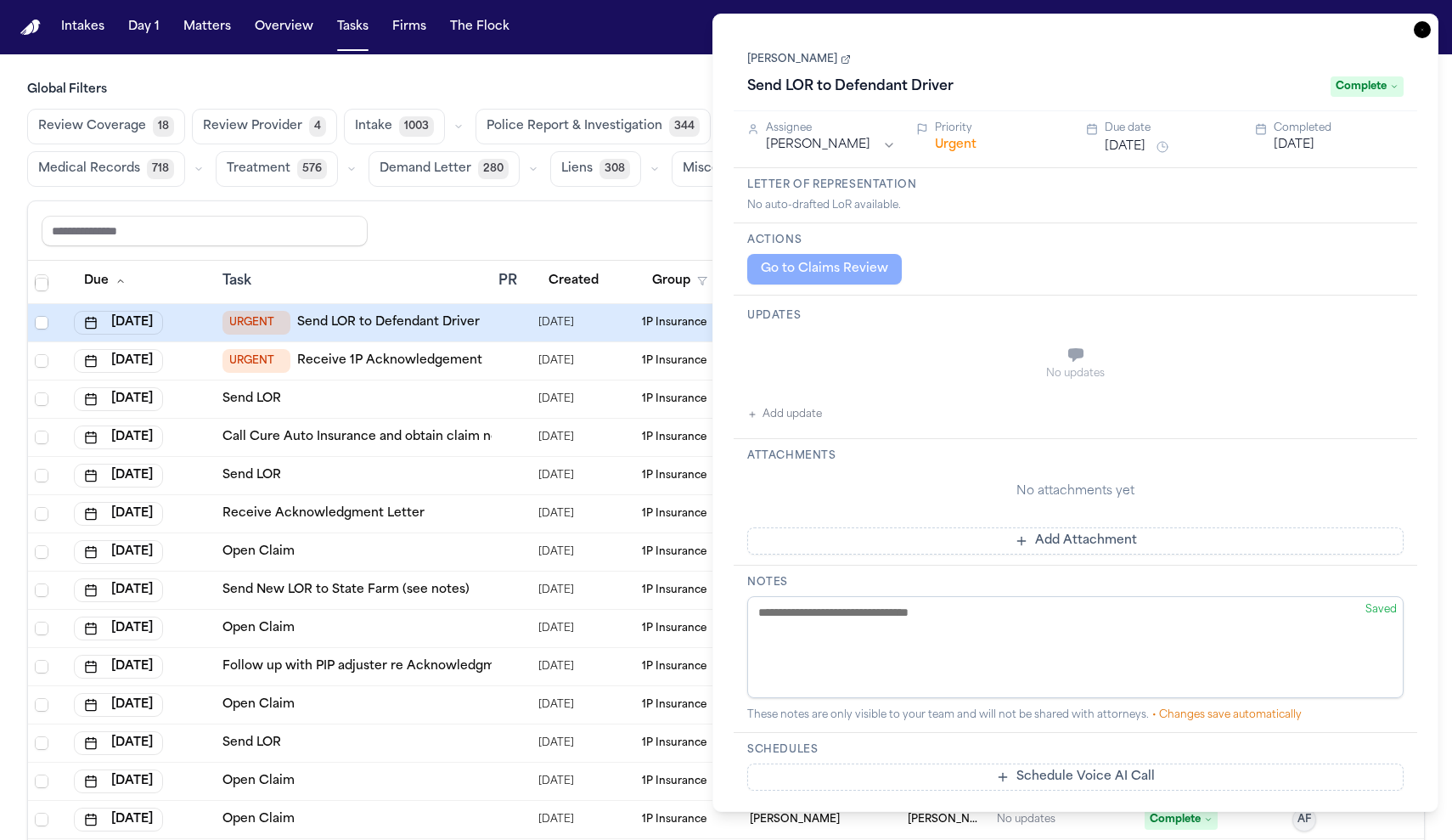
click at [957, 150] on button "Urgent" at bounding box center [955, 145] width 42 height 17
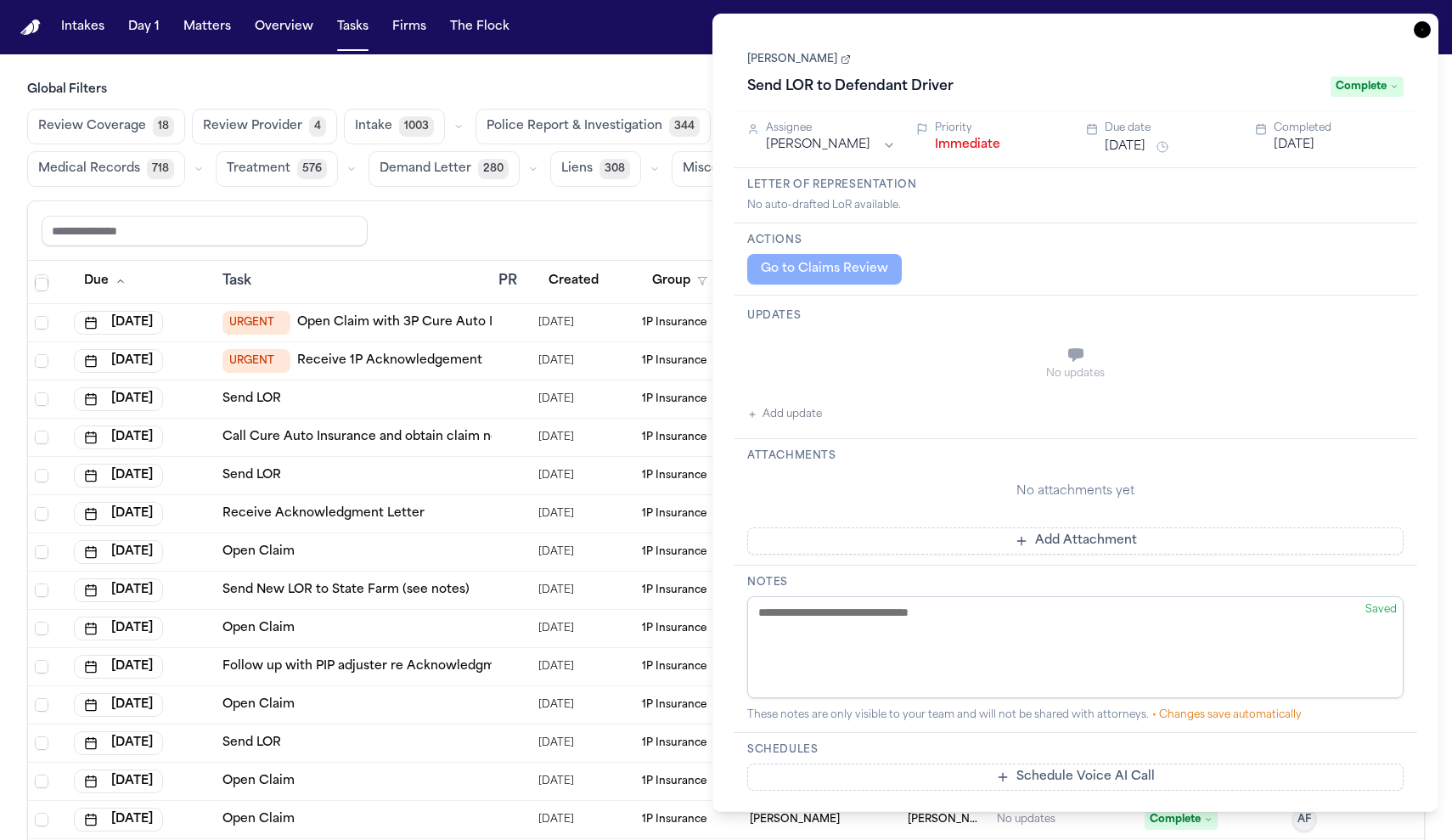
click at [957, 150] on button "Immediate" at bounding box center [967, 145] width 65 height 17
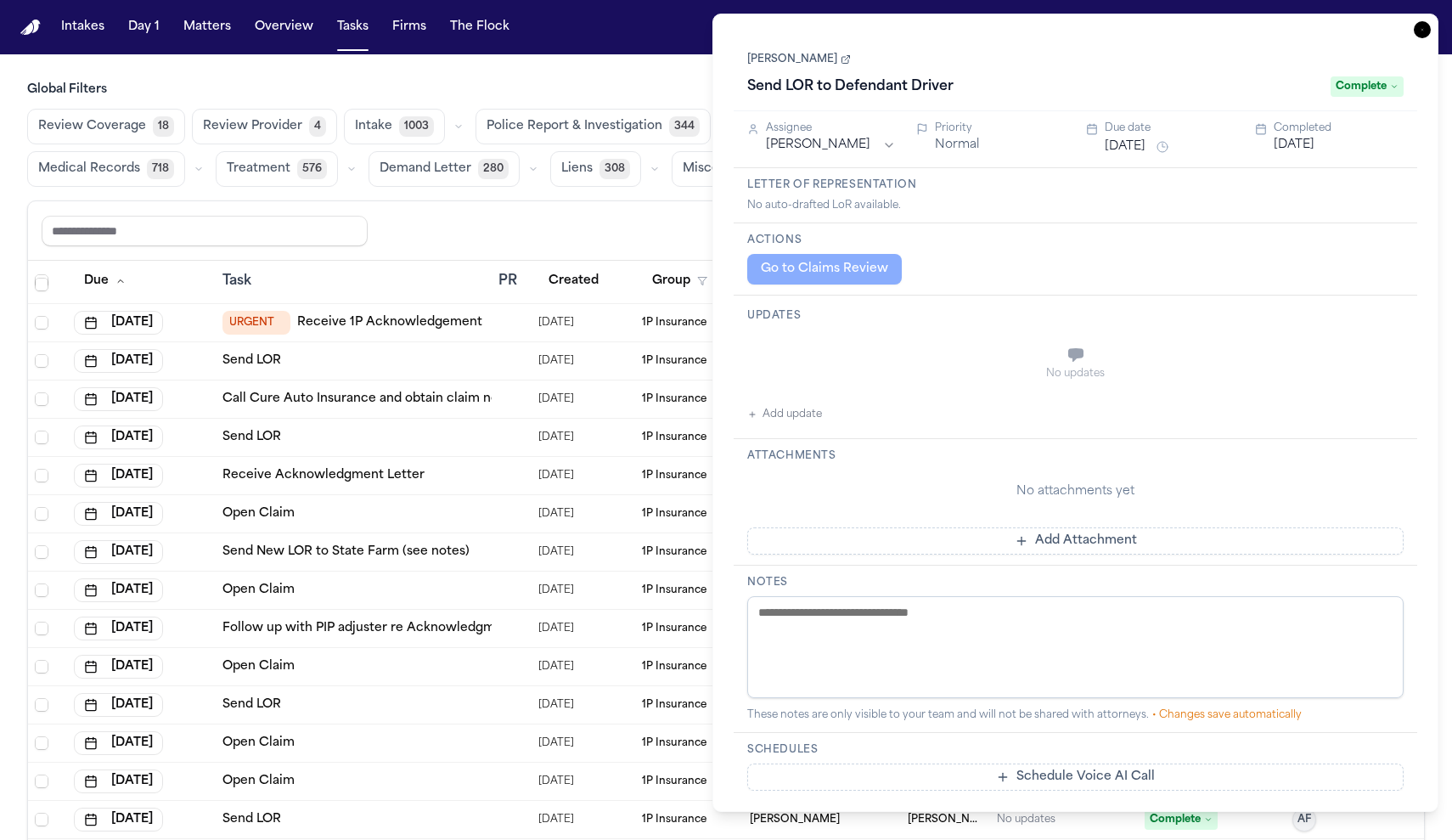
click at [543, 233] on div "Share view Reset to default Clear all Add Task" at bounding box center [726, 230] width 1368 height 32
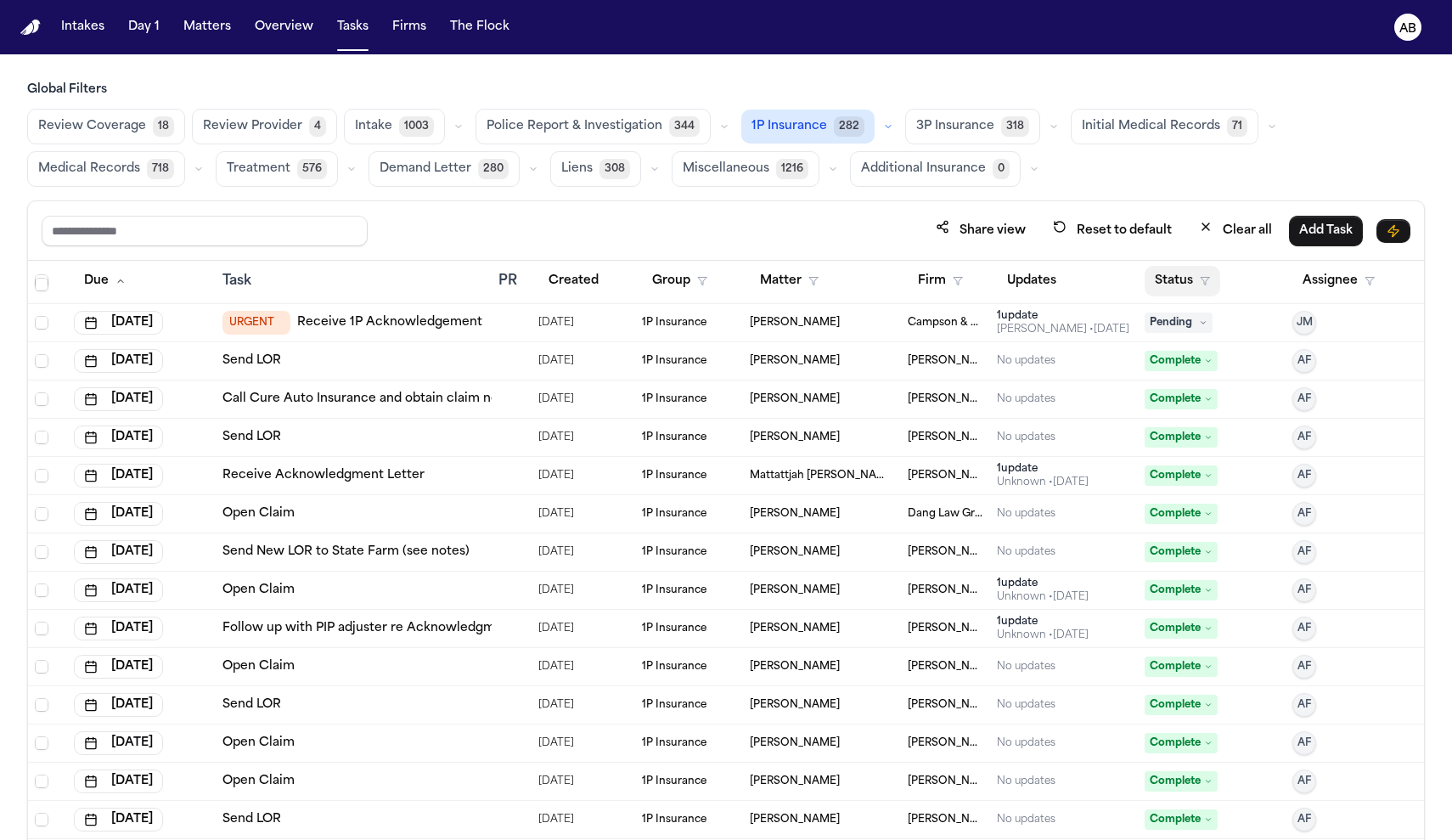
click at [1181, 278] on button "Status" at bounding box center [1182, 281] width 75 height 31
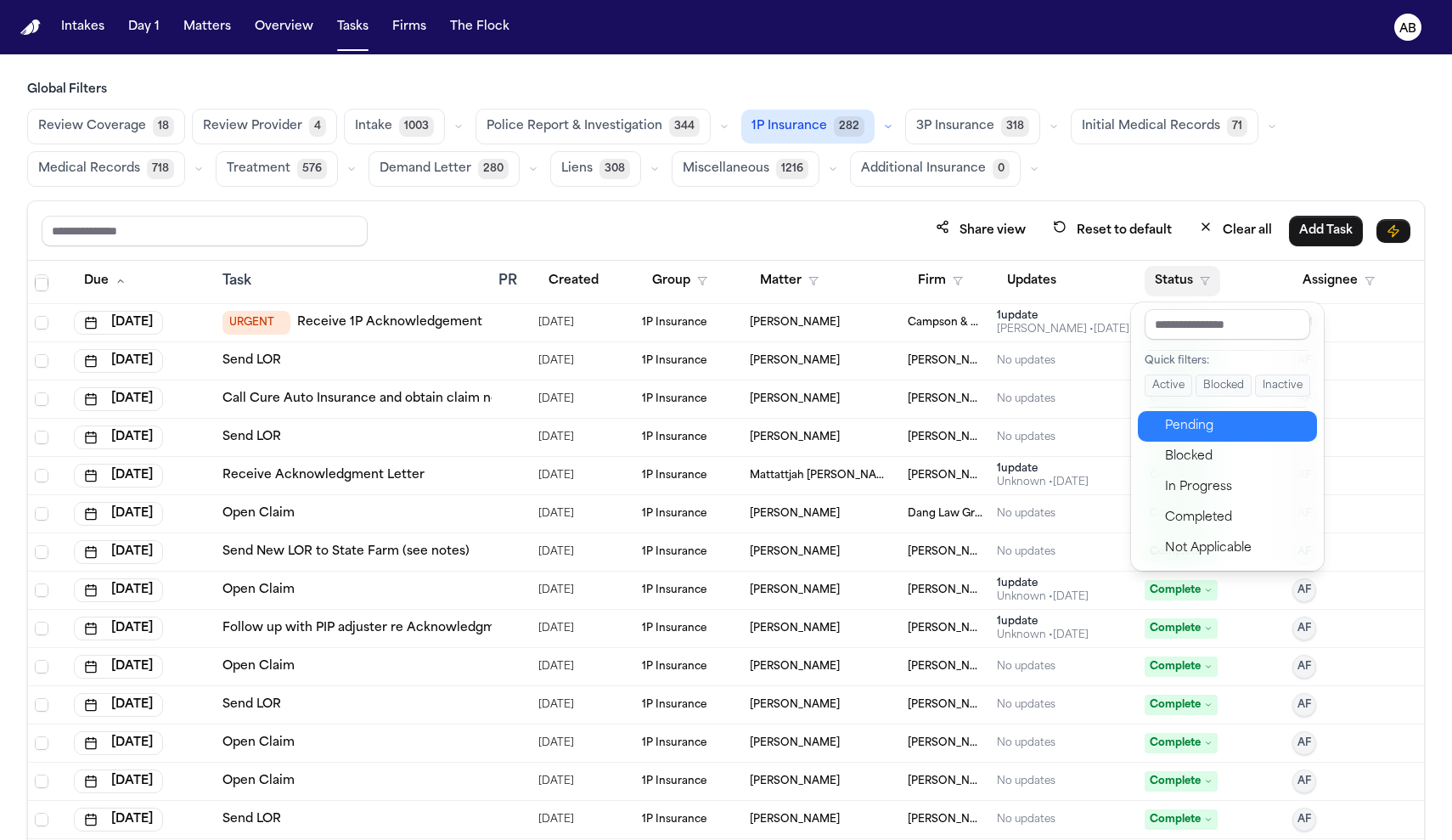
click at [1185, 424] on div "Pending" at bounding box center [1236, 426] width 142 height 21
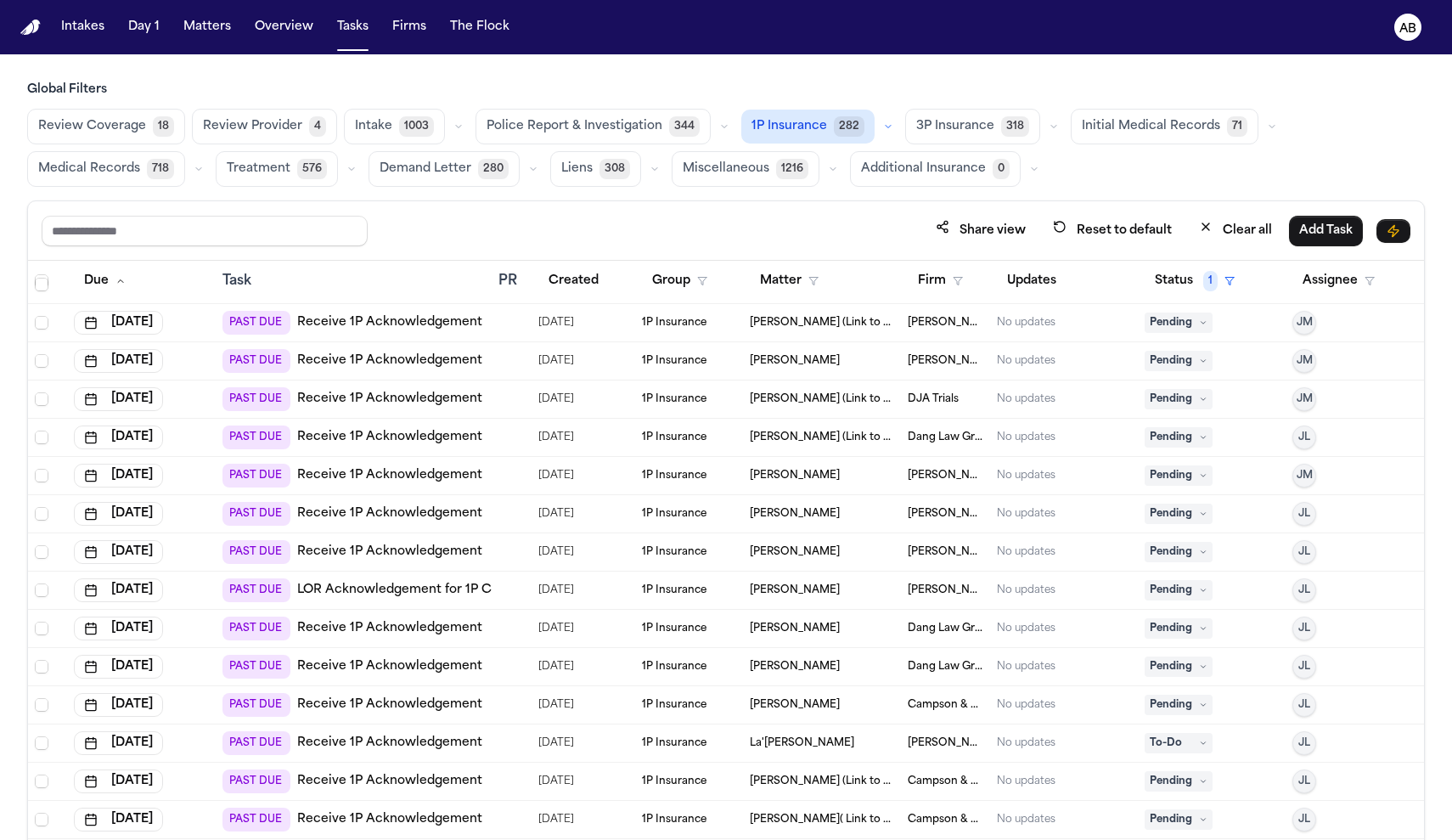
click at [409, 398] on link "Receive 1P Acknowledgement" at bounding box center [390, 399] width 185 height 17
click at [221, 29] on button "Matters" at bounding box center [208, 27] width 62 height 31
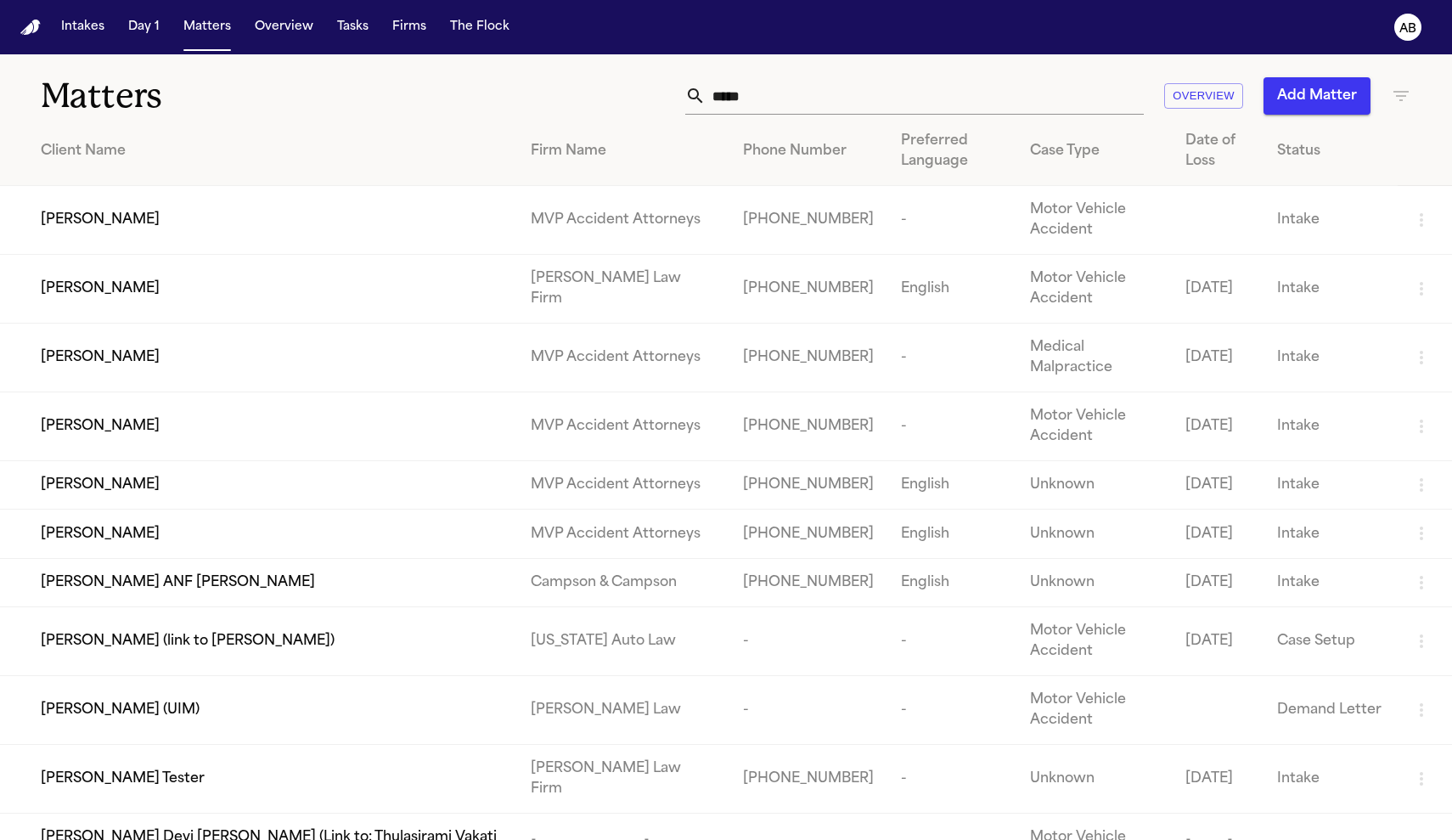
click at [772, 100] on input "*****" at bounding box center [925, 96] width 438 height 38
drag, startPoint x: 784, startPoint y: 100, endPoint x: 505, endPoint y: 79, distance: 279.8
click at [505, 79] on div "***** Overview Add Matter" at bounding box center [921, 96] width 979 height 38
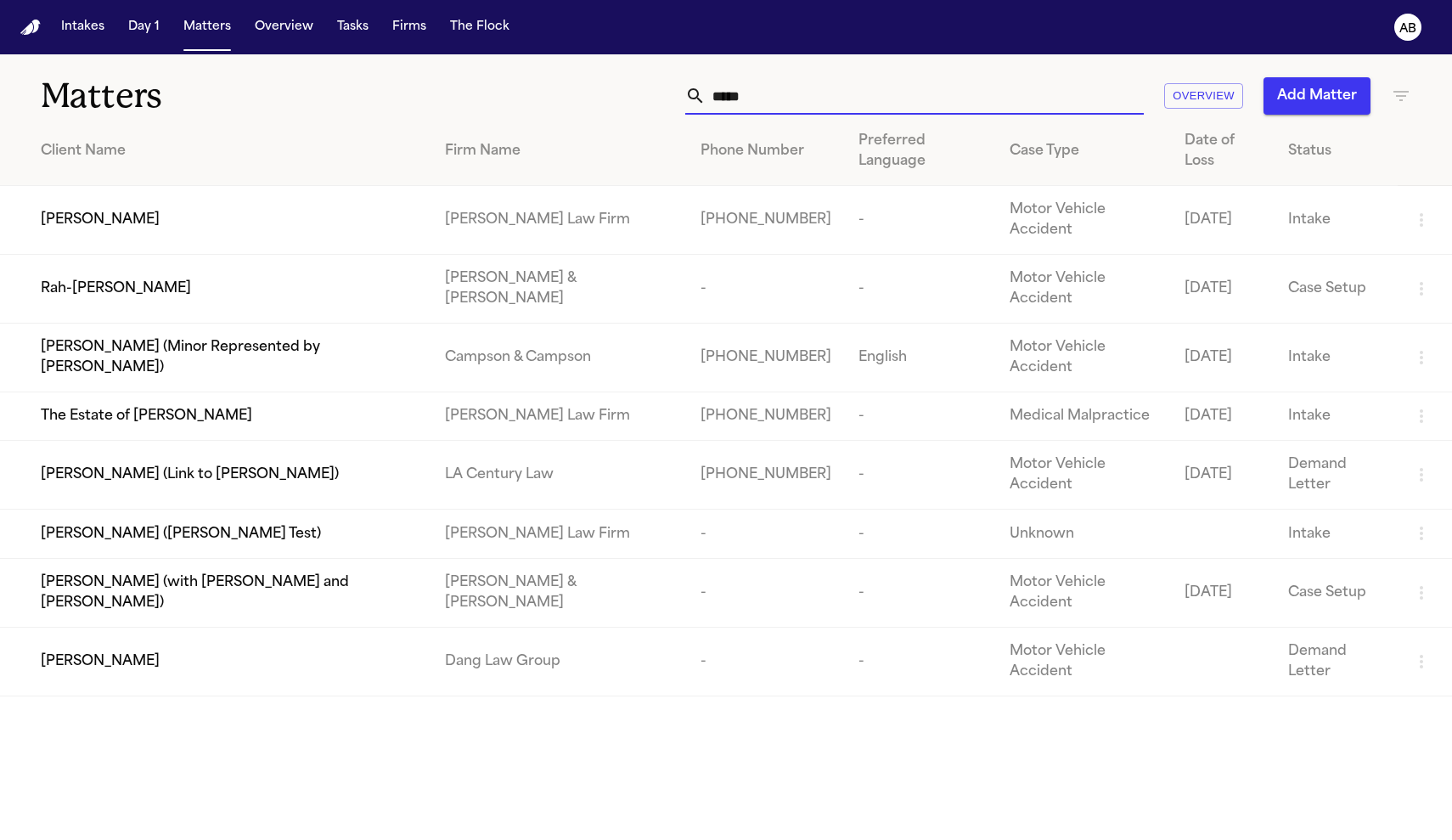
type input "*****"
click at [138, 225] on span "Jaquonna Hardy" at bounding box center [100, 220] width 119 height 21
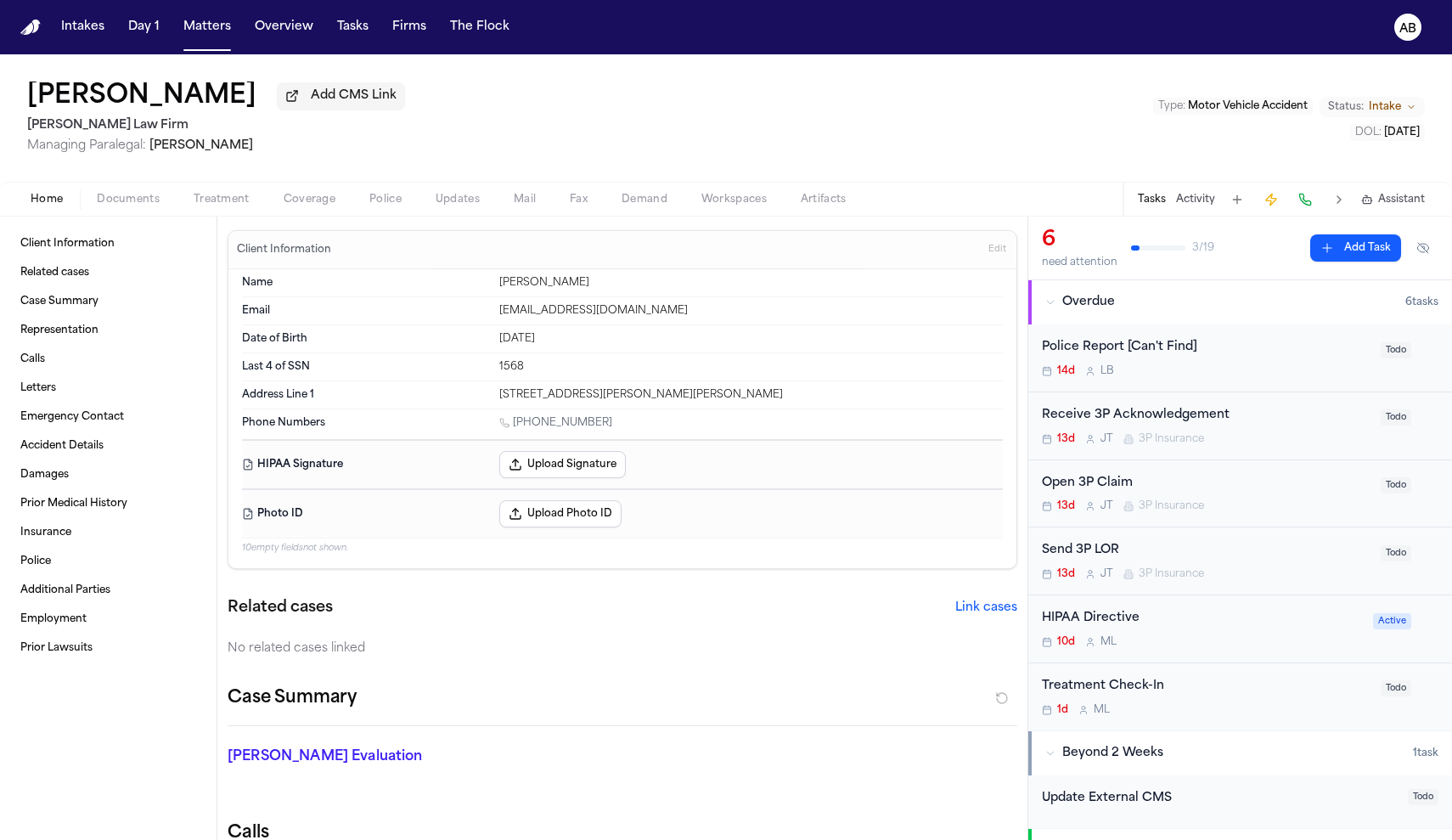
click at [316, 203] on span "Coverage" at bounding box center [309, 200] width 52 height 14
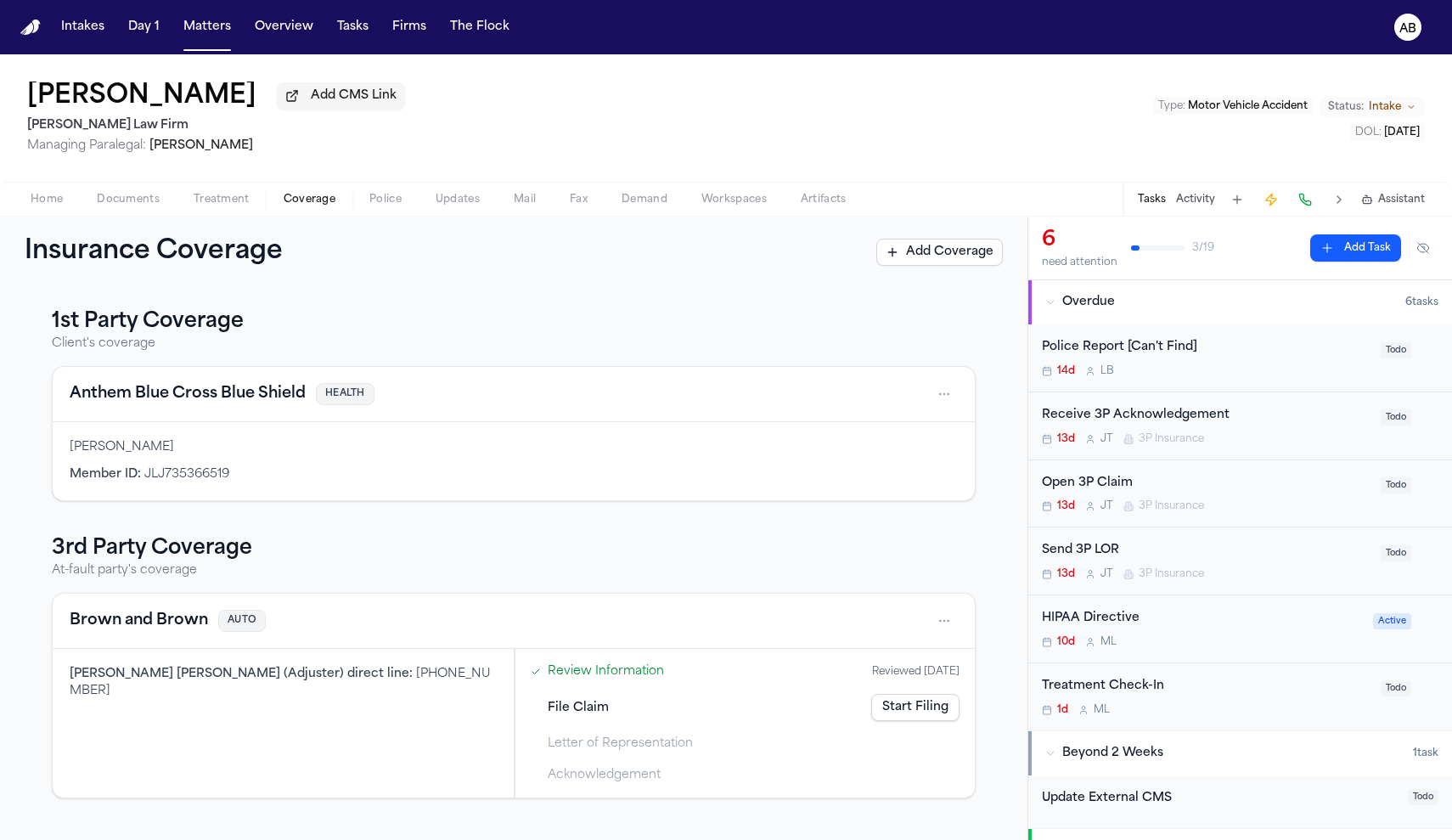
click at [316, 679] on span "+1 (845) 743-7036" at bounding box center [279, 682] width 421 height 30
drag, startPoint x: 298, startPoint y: 678, endPoint x: 385, endPoint y: 678, distance: 87.0
click at [385, 678] on span "+1 (845) 743-7036" at bounding box center [279, 682] width 421 height 30
click at [928, 715] on link "Start Filing" at bounding box center [914, 708] width 88 height 27
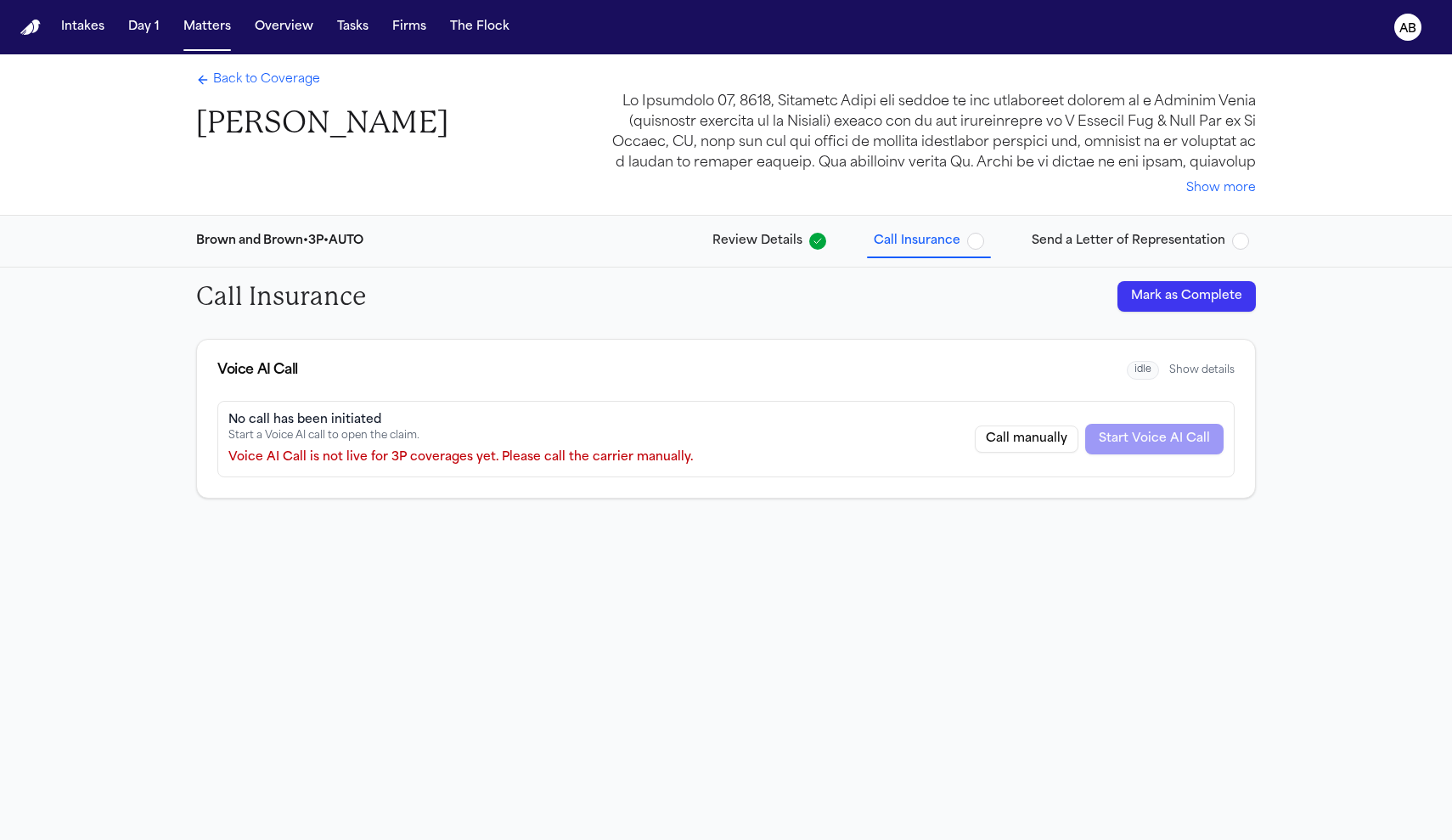
click at [1024, 437] on button "Call manually" at bounding box center [1026, 439] width 103 height 27
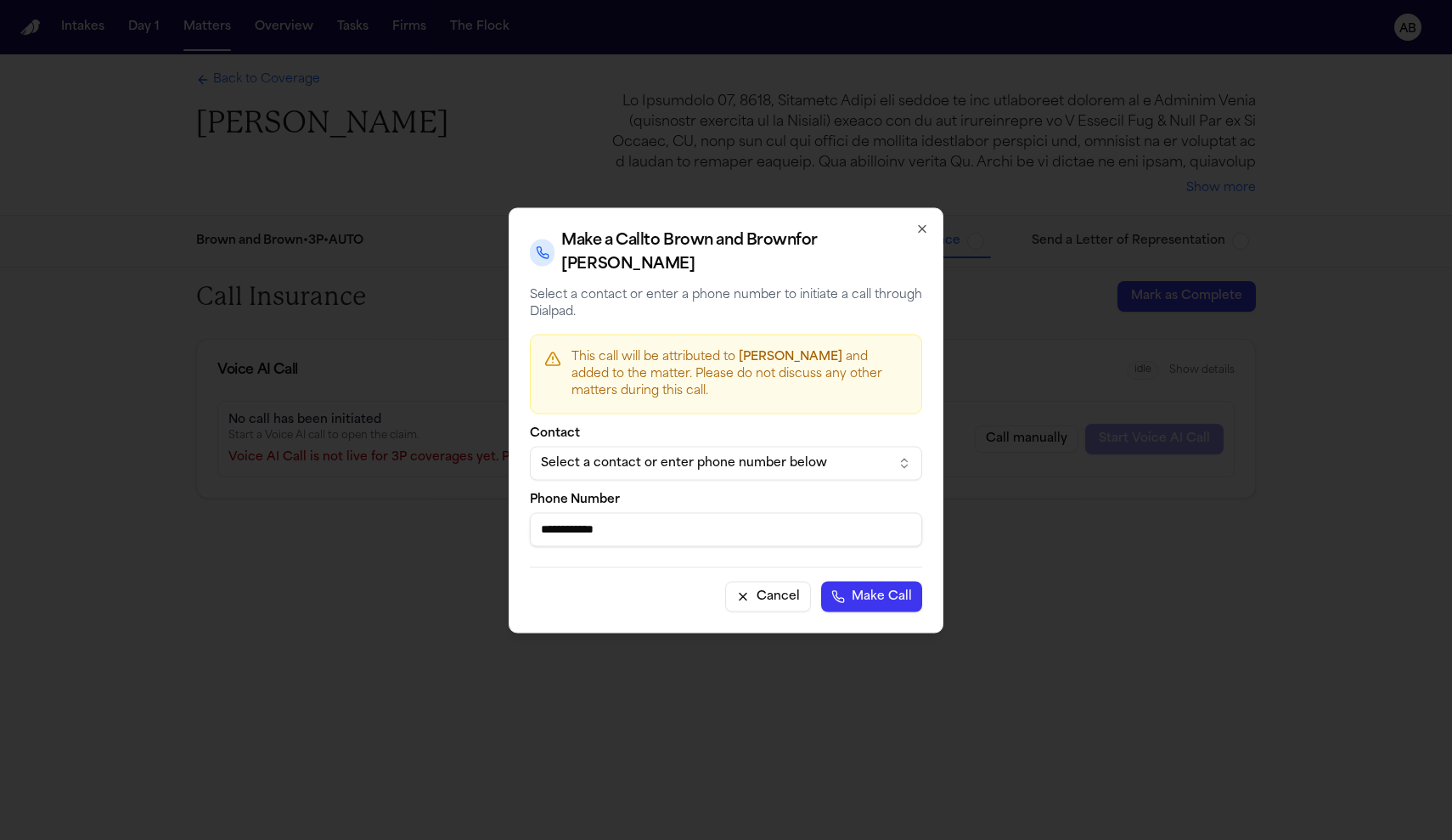
click at [673, 469] on div "Select a contact or enter phone number below" at bounding box center [712, 463] width 343 height 17
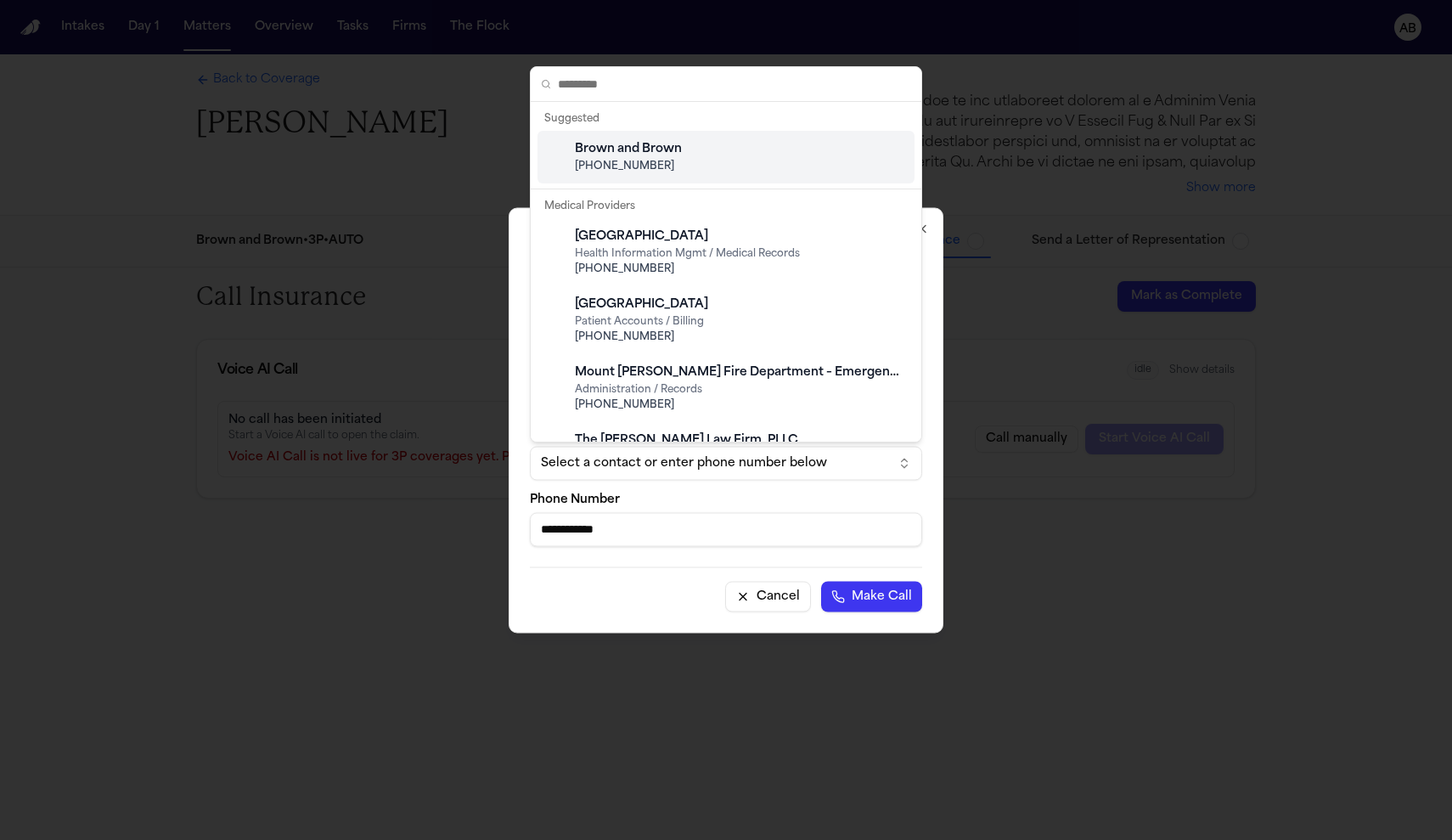
click at [651, 165] on span "+1 (845) 743-7036" at bounding box center [739, 167] width 329 height 14
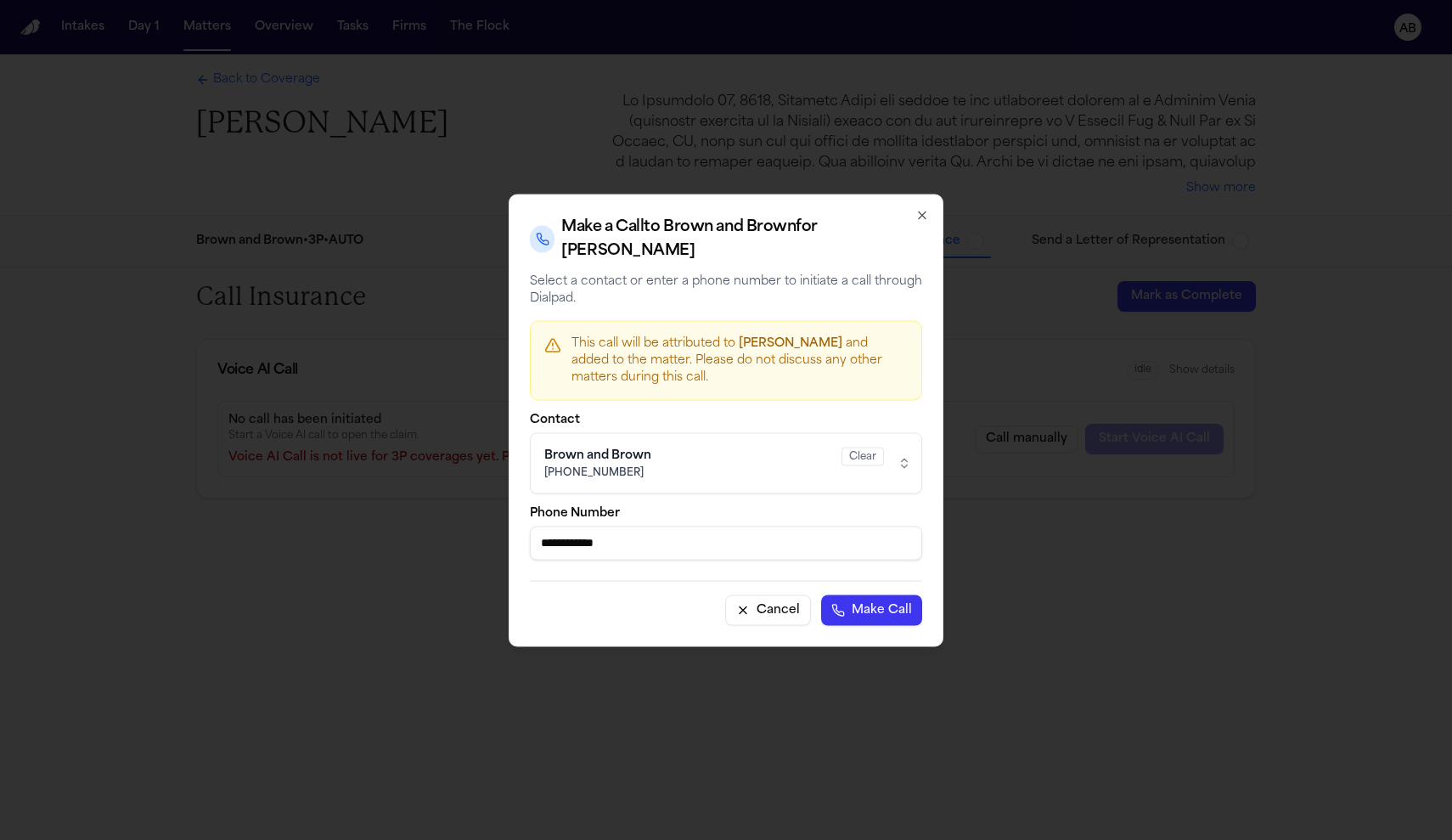
click at [862, 611] on button "Make Call" at bounding box center [872, 609] width 101 height 31
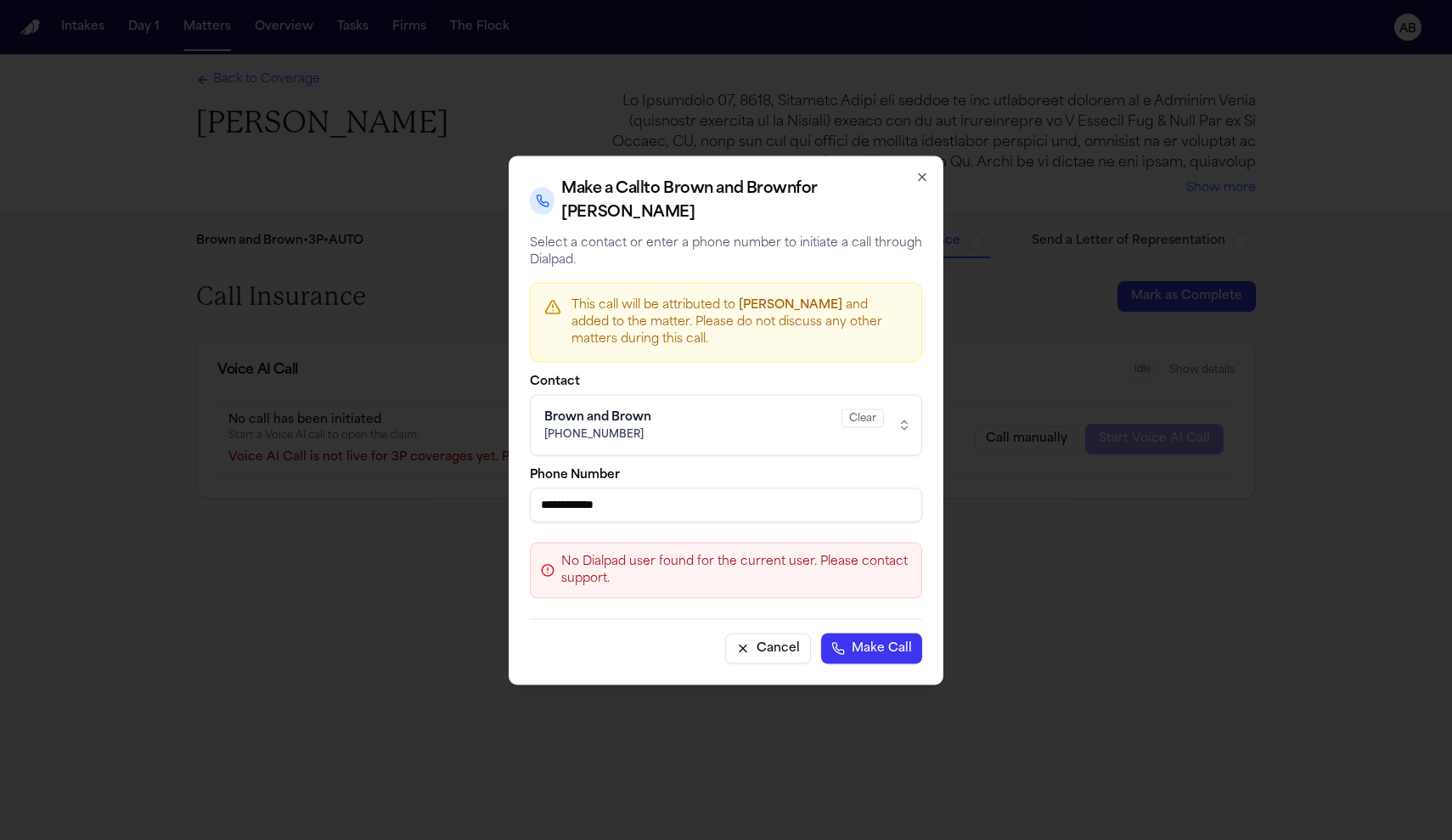
click at [875, 424] on div "Clear" at bounding box center [863, 418] width 43 height 19
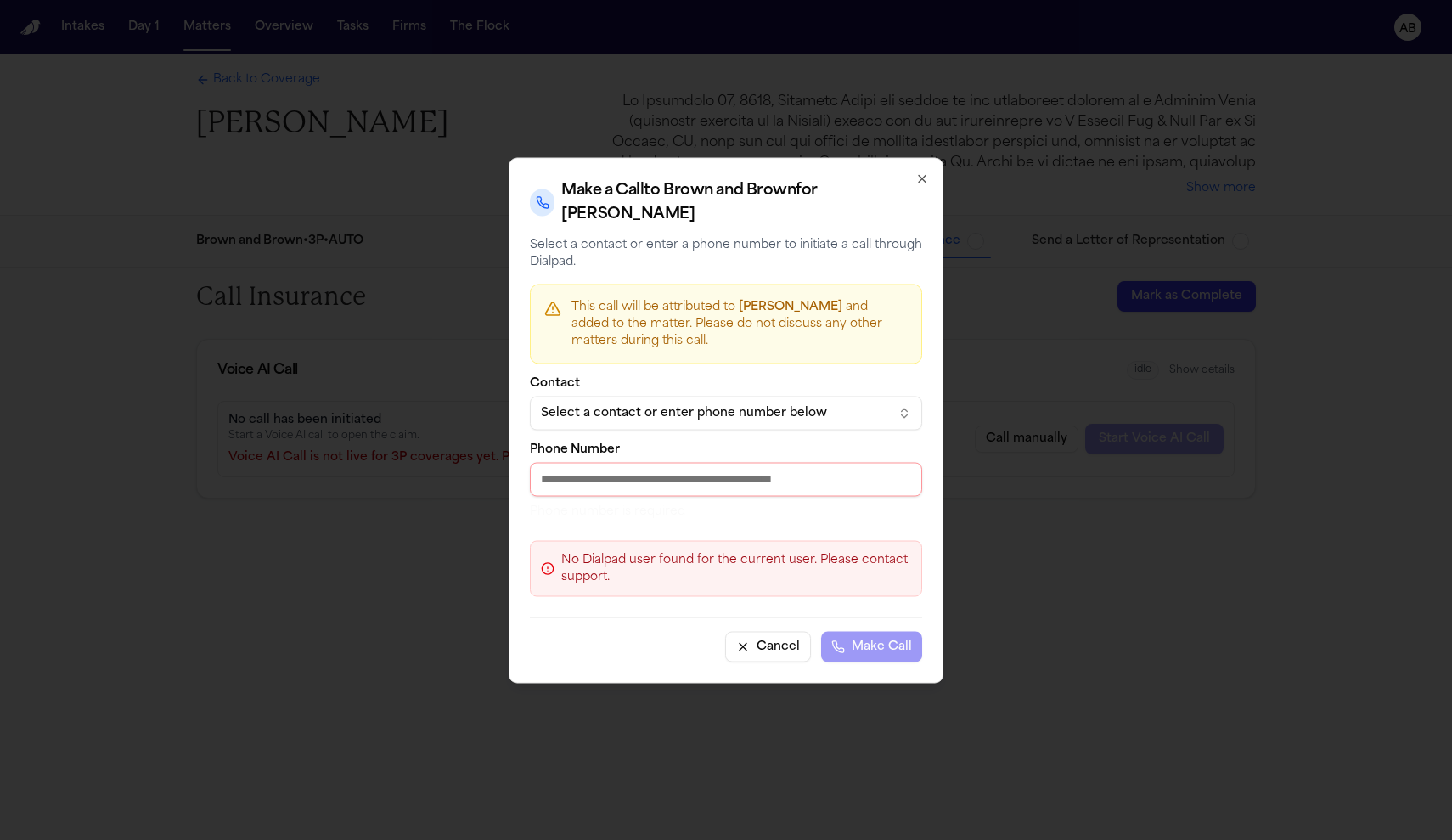
click at [802, 645] on button "Cancel" at bounding box center [767, 646] width 85 height 31
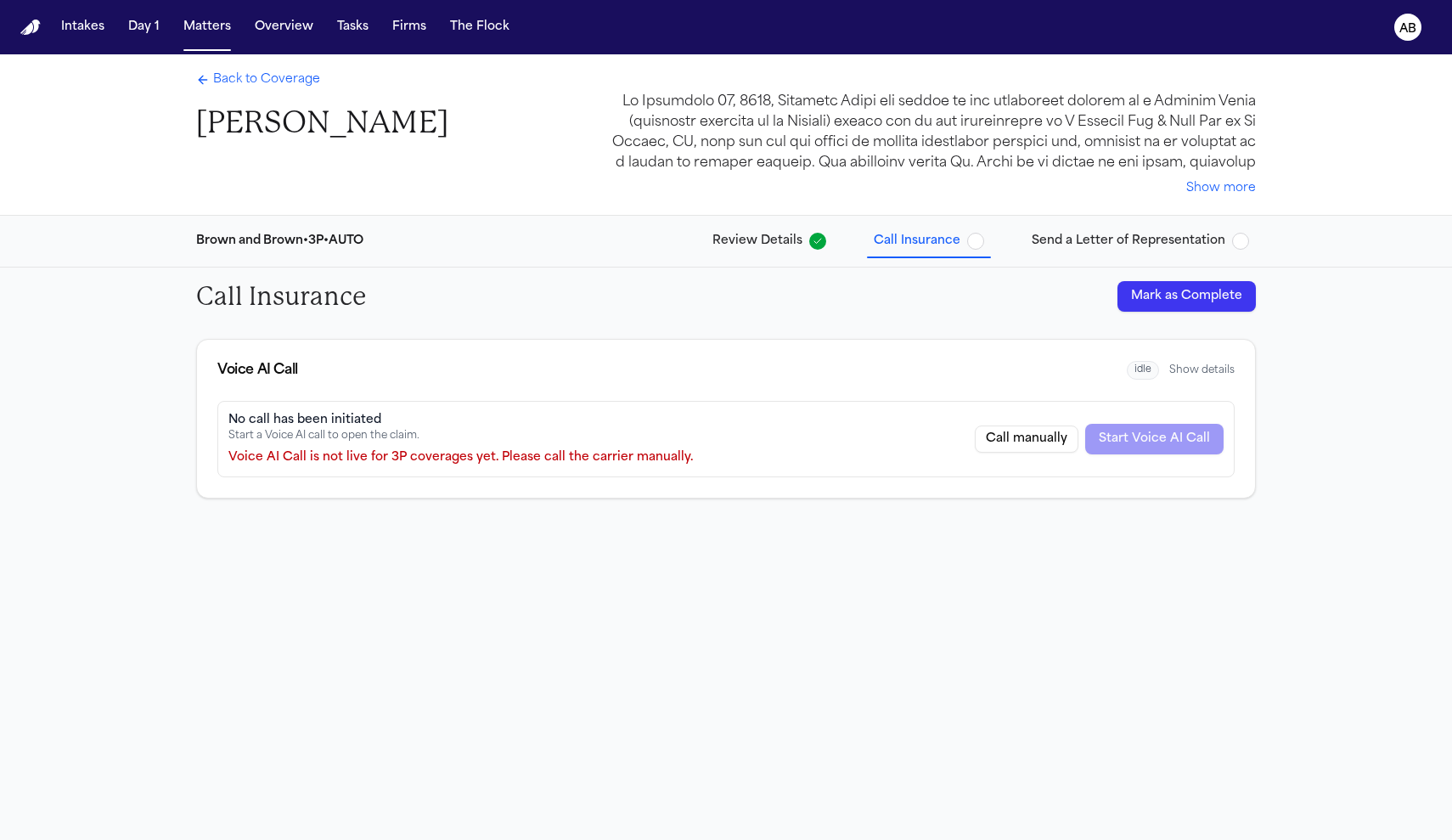
click at [1018, 435] on button "Call manually" at bounding box center [1026, 439] width 103 height 27
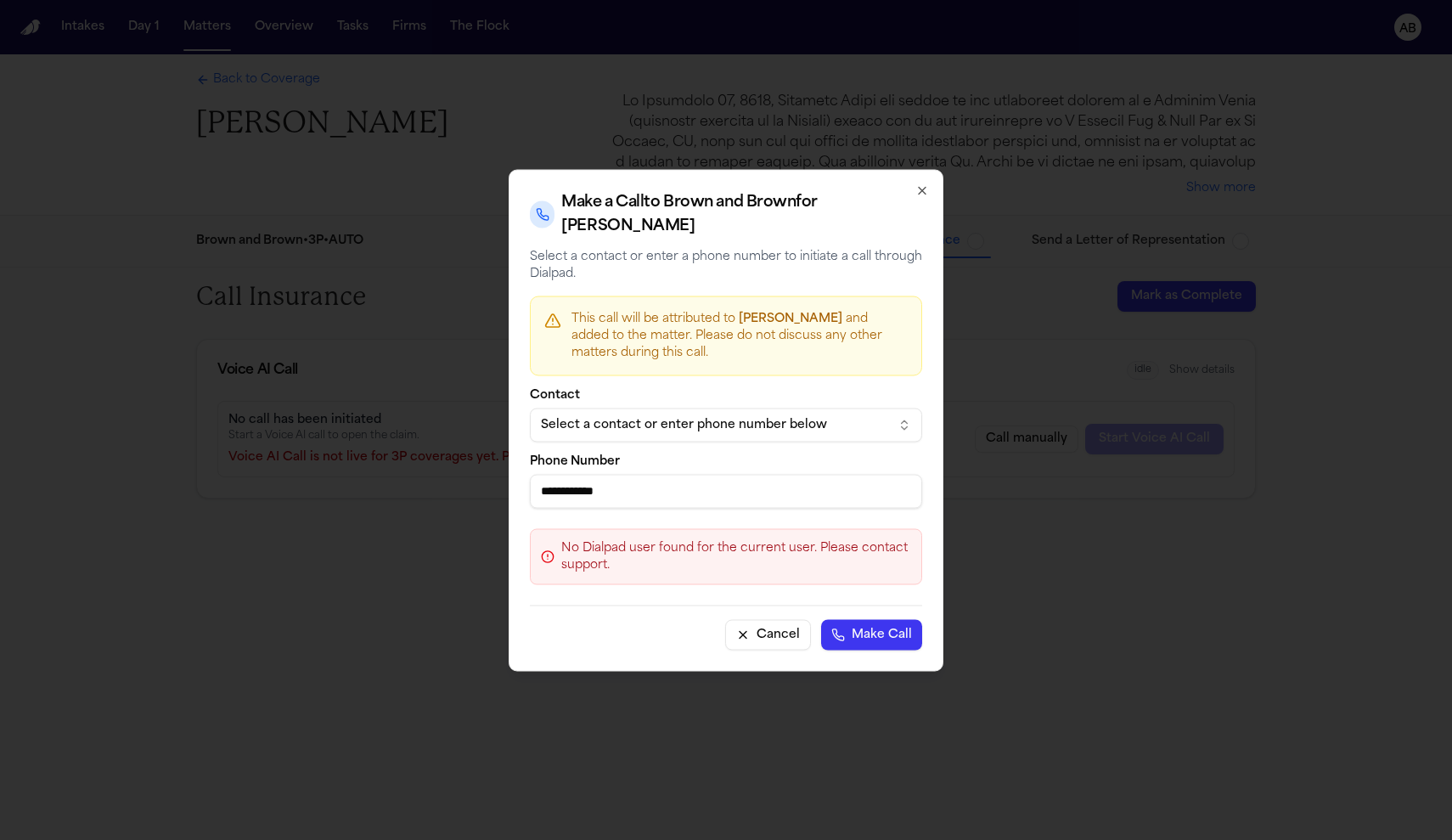
click at [861, 641] on button "Make Call" at bounding box center [872, 634] width 101 height 31
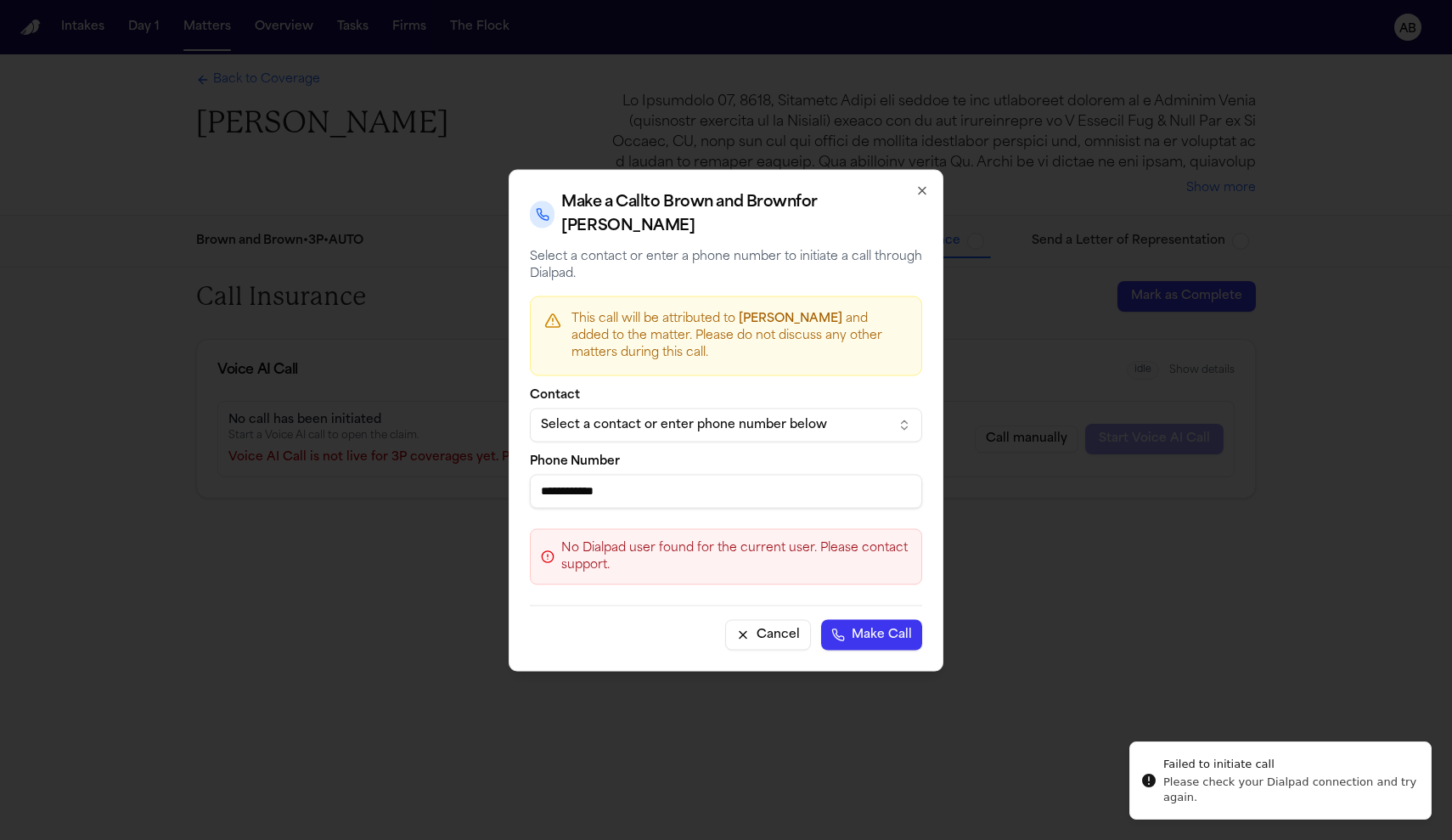
click at [765, 631] on button "Cancel" at bounding box center [767, 634] width 85 height 31
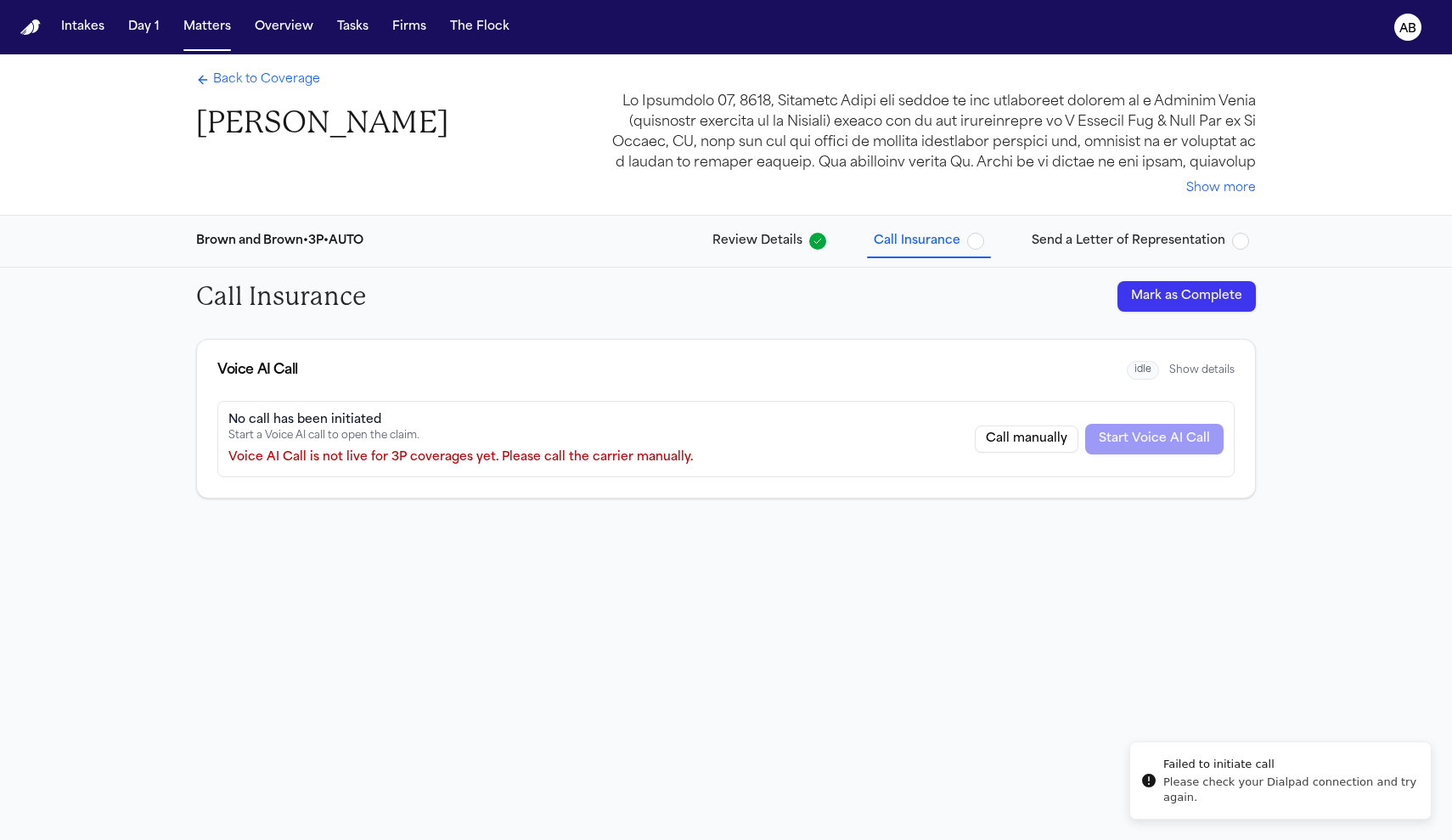
click at [260, 79] on span "Back to Coverage" at bounding box center [266, 79] width 107 height 17
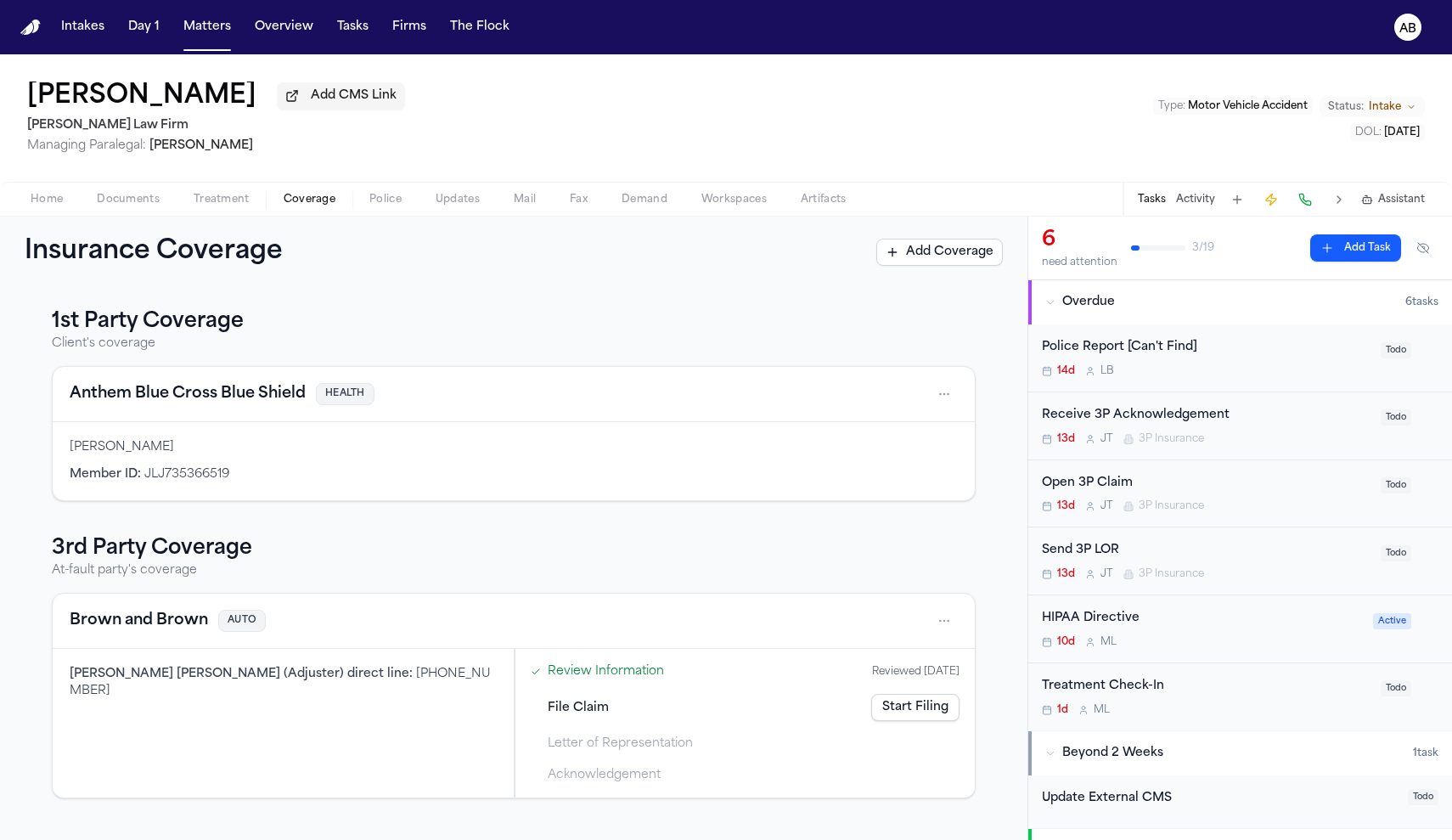
drag, startPoint x: 391, startPoint y: 678, endPoint x: 298, endPoint y: 680, distance: 93.0
click at [298, 680] on div "Kim Sam Soto (Adjuster) direct line : +1 (845) 743-7036" at bounding box center [283, 683] width 427 height 34
copy span "(845) 743-7036"
click at [1197, 205] on button "Activity" at bounding box center [1196, 200] width 39 height 14
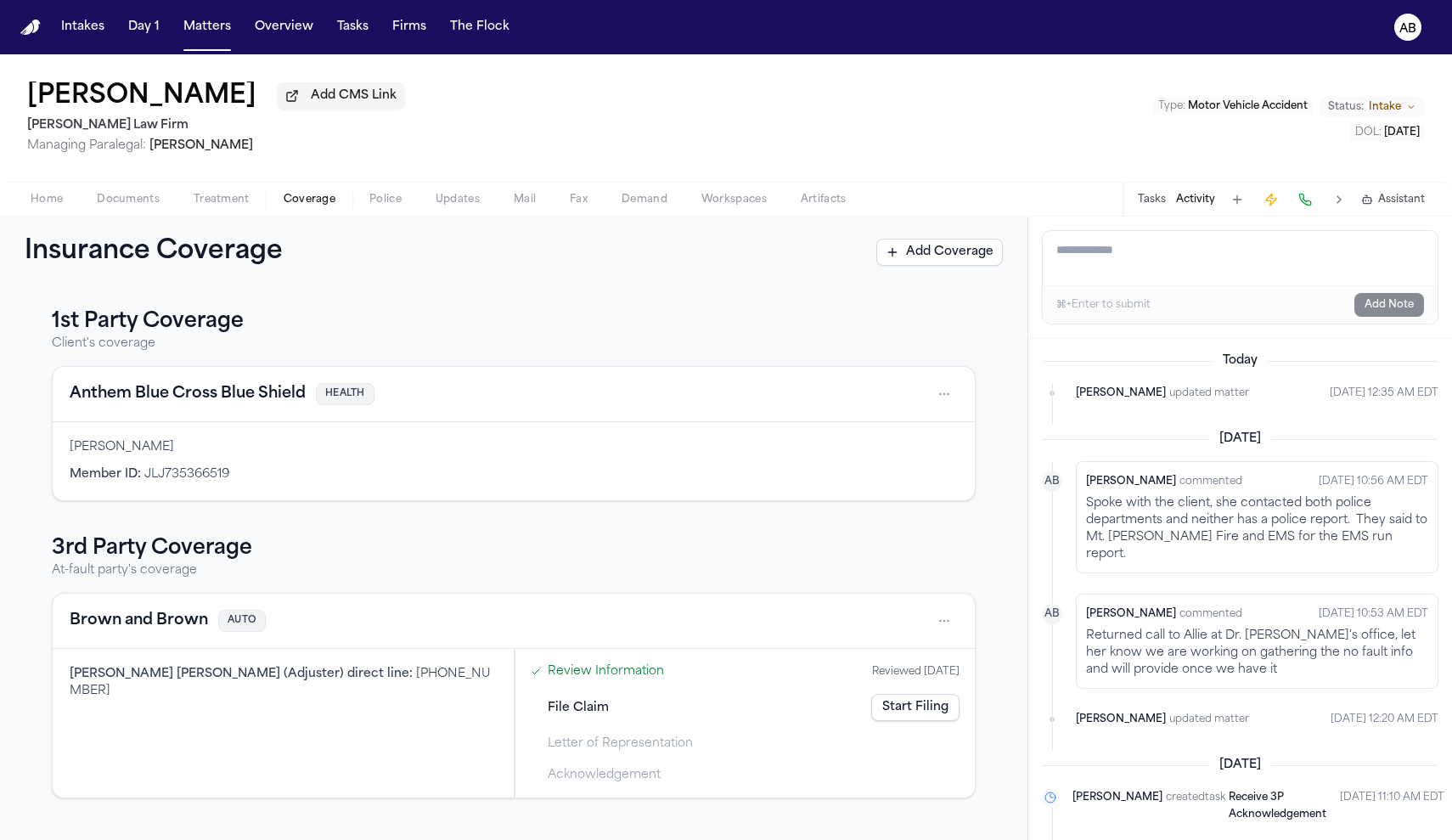
click at [1103, 263] on textarea "Add a note to this matter" at bounding box center [1240, 258] width 395 height 55
type textarea "**********"
click at [1366, 308] on button "Add Note" at bounding box center [1389, 305] width 69 height 24
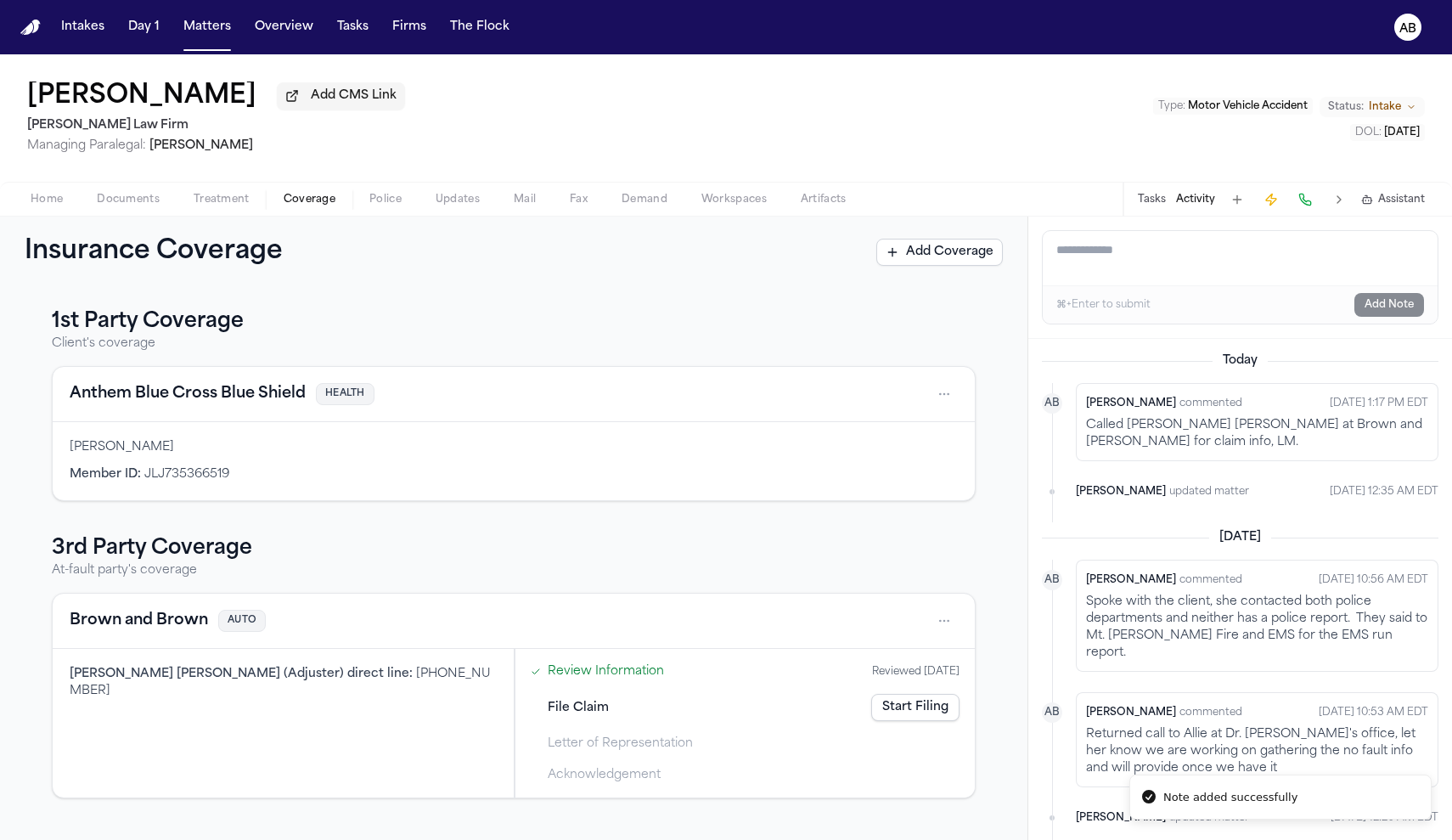
click at [911, 255] on button "Add Coverage" at bounding box center [939, 252] width 126 height 27
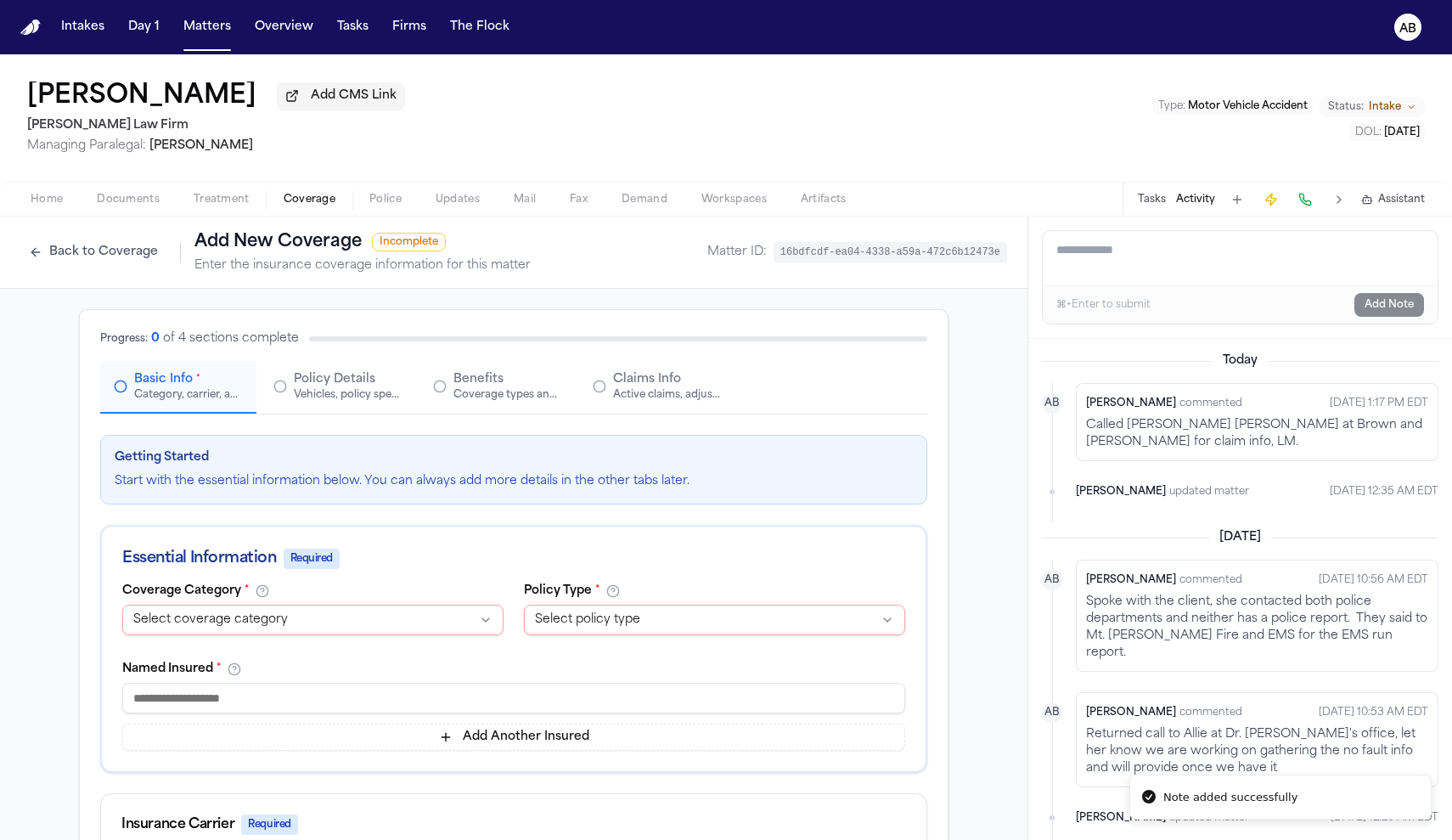
click at [393, 607] on div "**********" at bounding box center [313, 614] width 381 height 58
click at [391, 615] on html "Note added successfully Intakes Day 1 Matters Overview Tasks Firms The Flock AB…" at bounding box center [726, 420] width 1452 height 840
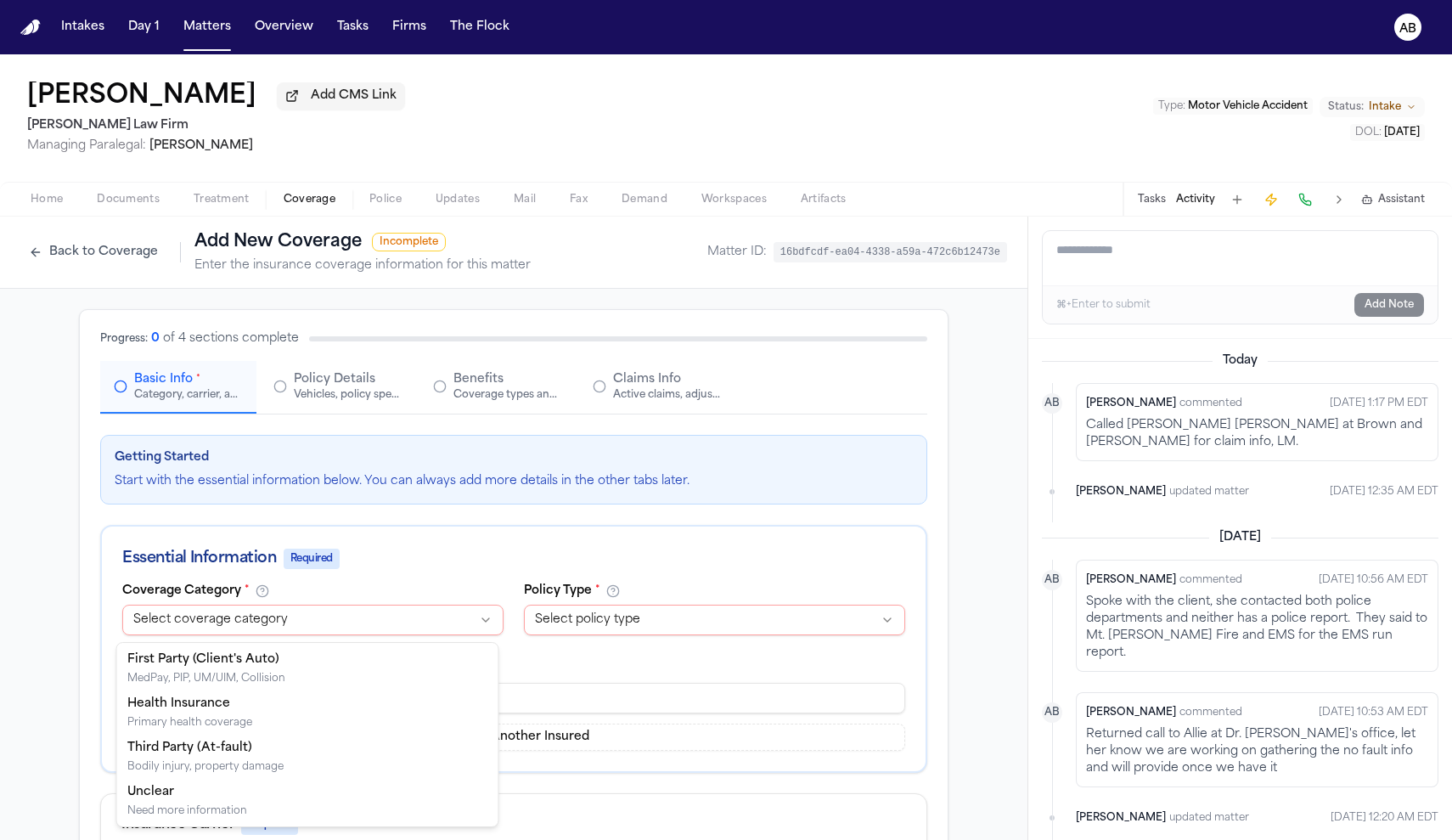
select select "**********"
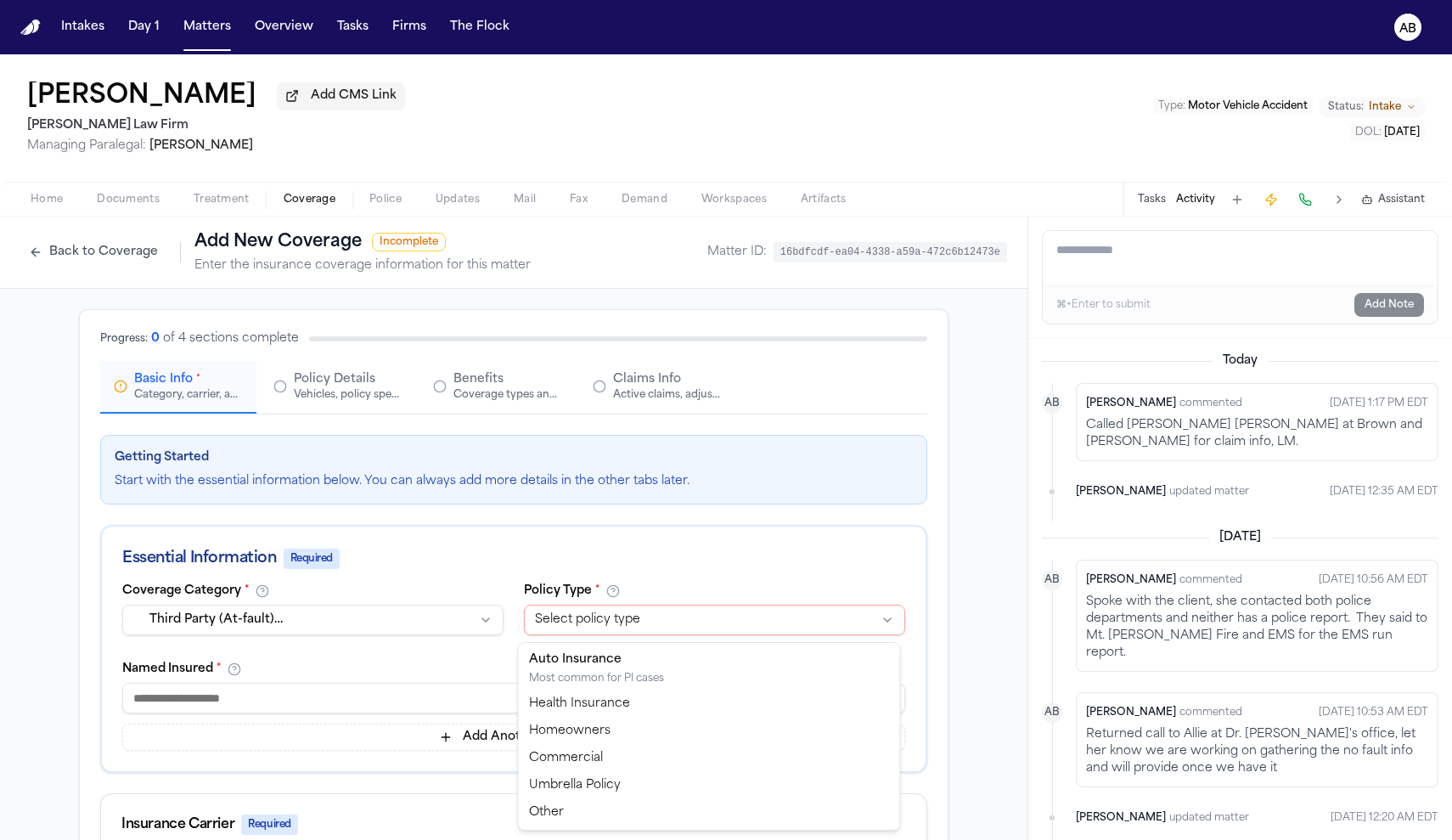
click at [587, 627] on html "Intakes Day 1 Matters Overview Tasks Firms The Flock AB Jaquonna Hardy Add CMS …" at bounding box center [726, 420] width 1452 height 840
select select "****"
paste input "**********"
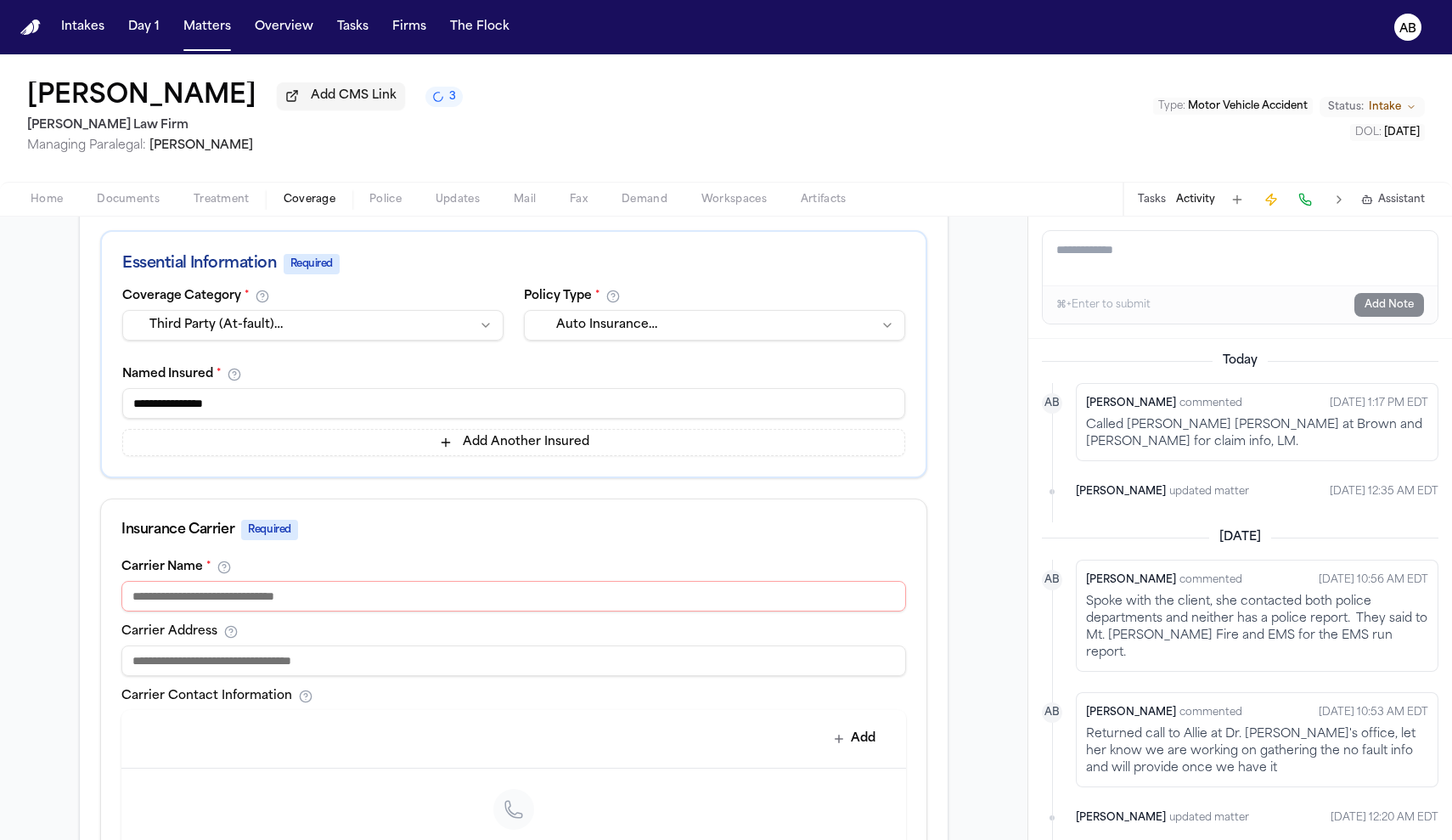
scroll to position [455, 0]
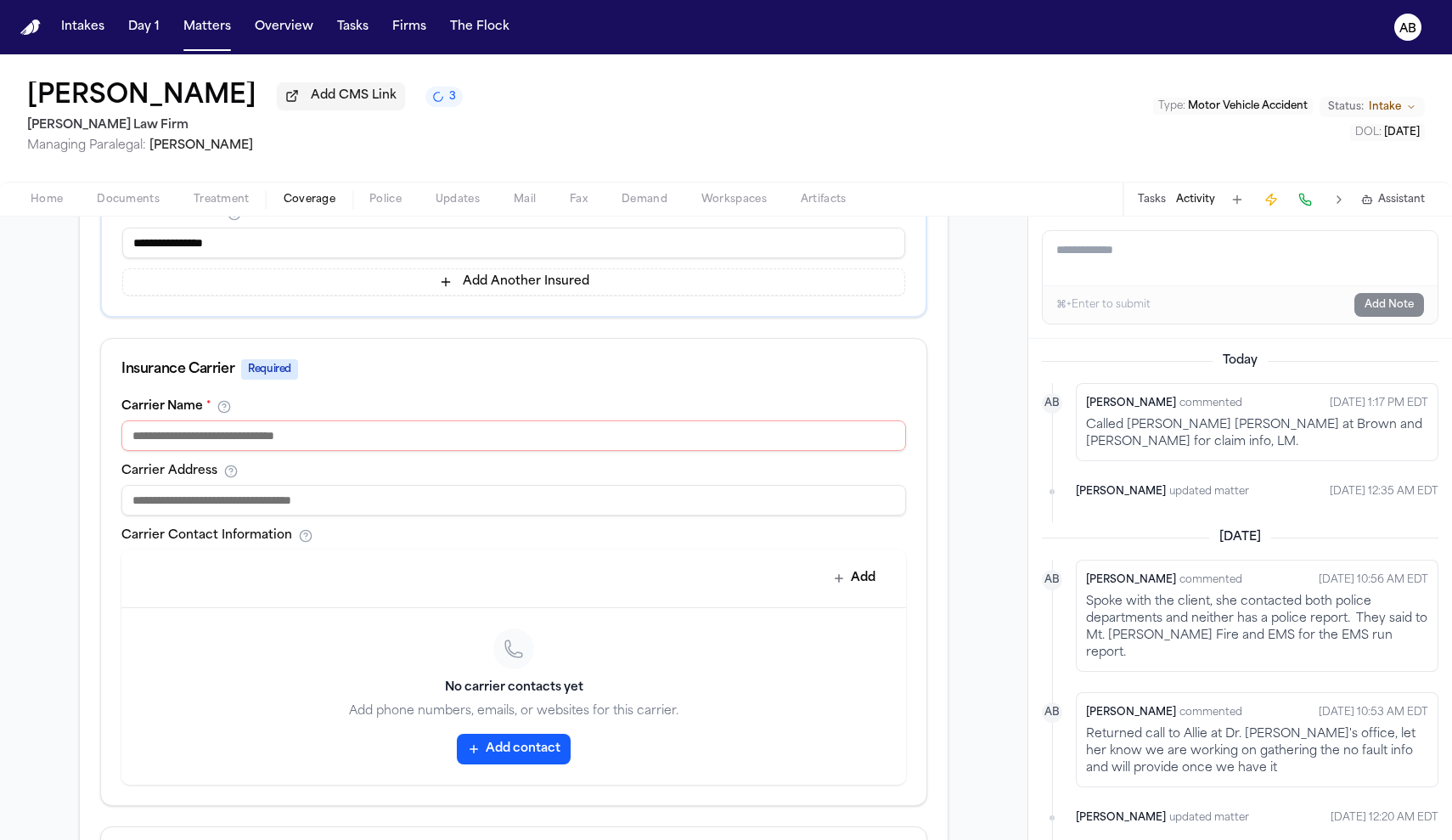
type input "**********"
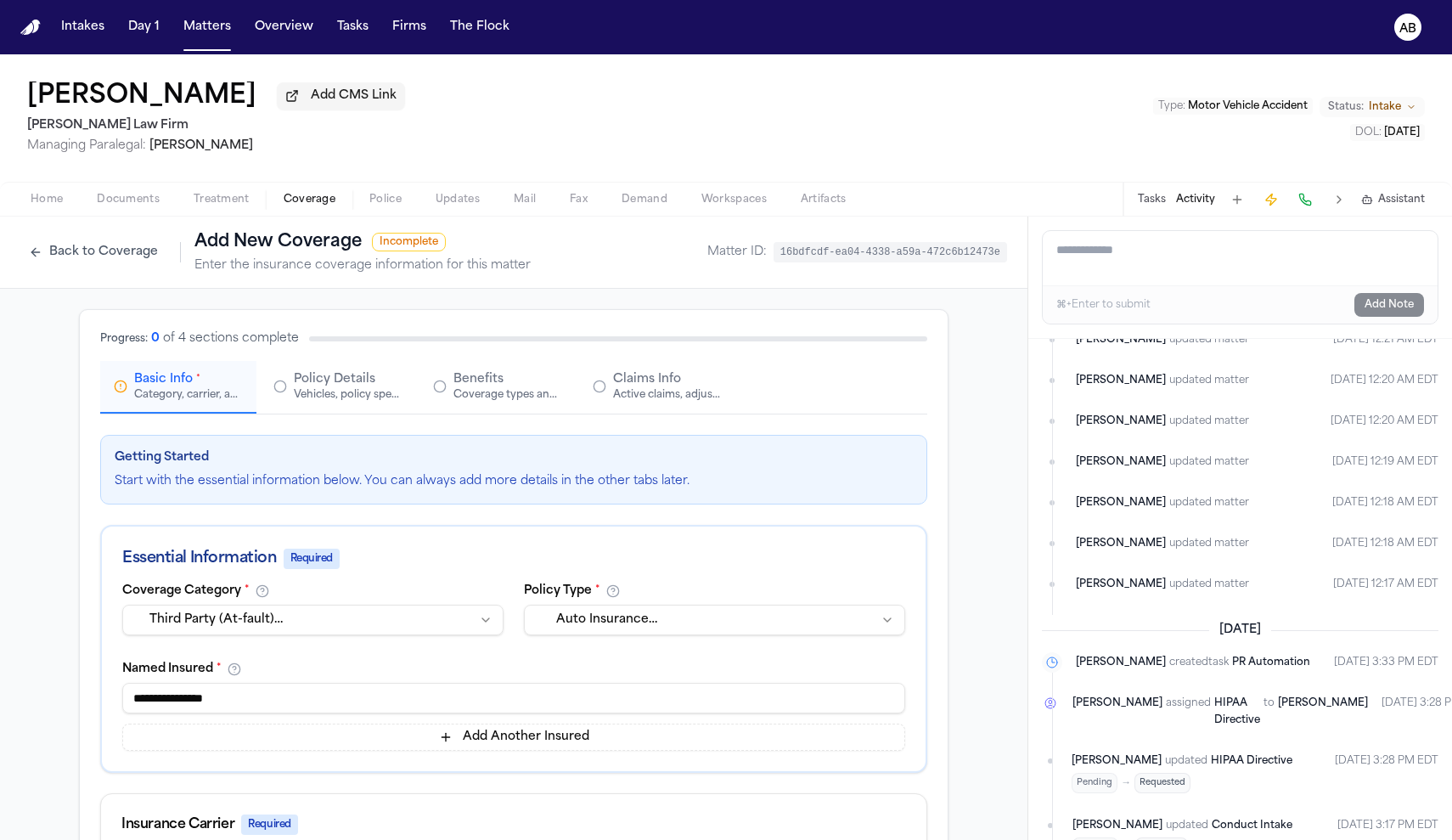
scroll to position [2683, 0]
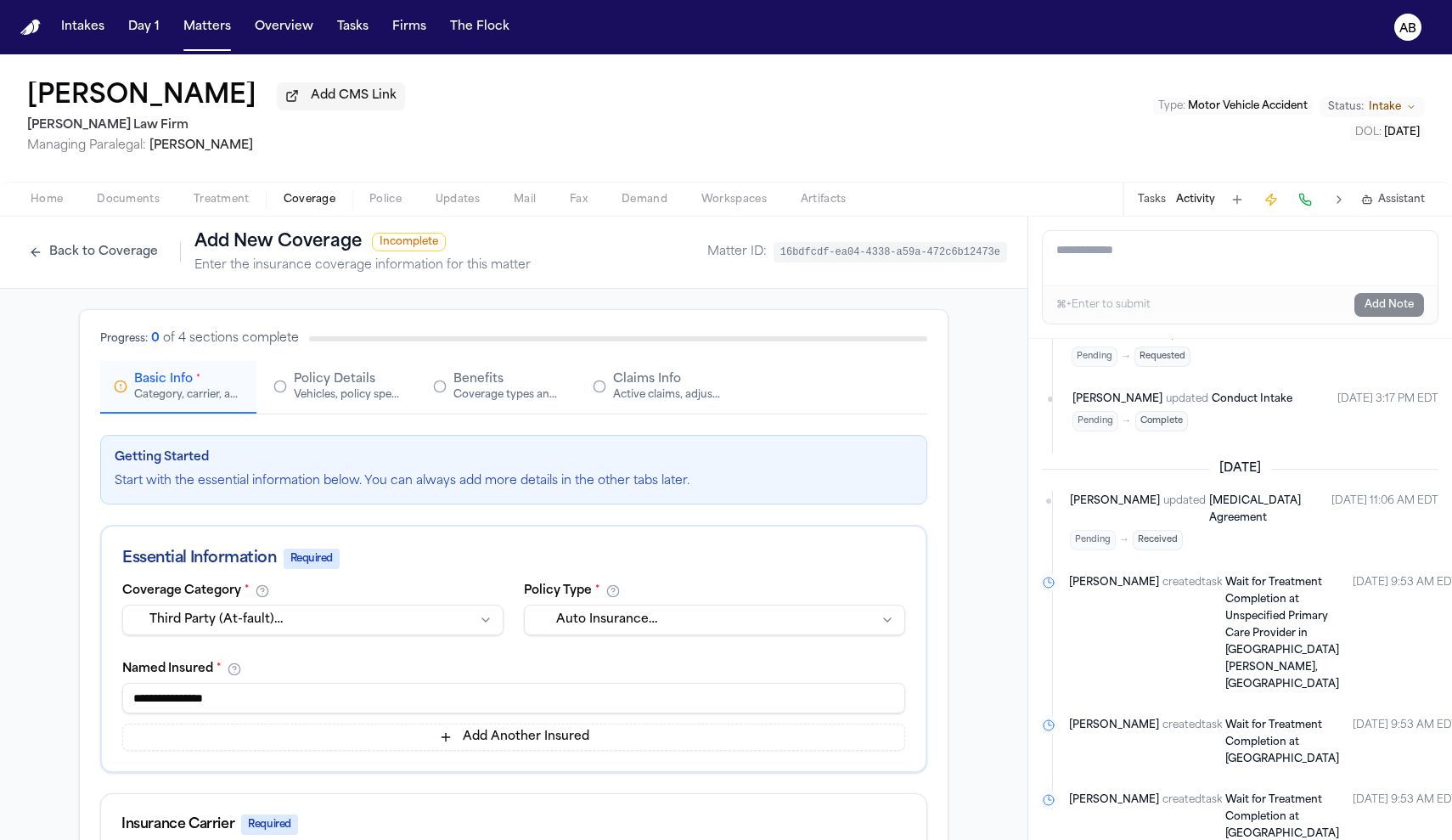
click at [61, 204] on span "Home" at bounding box center [47, 200] width 32 height 14
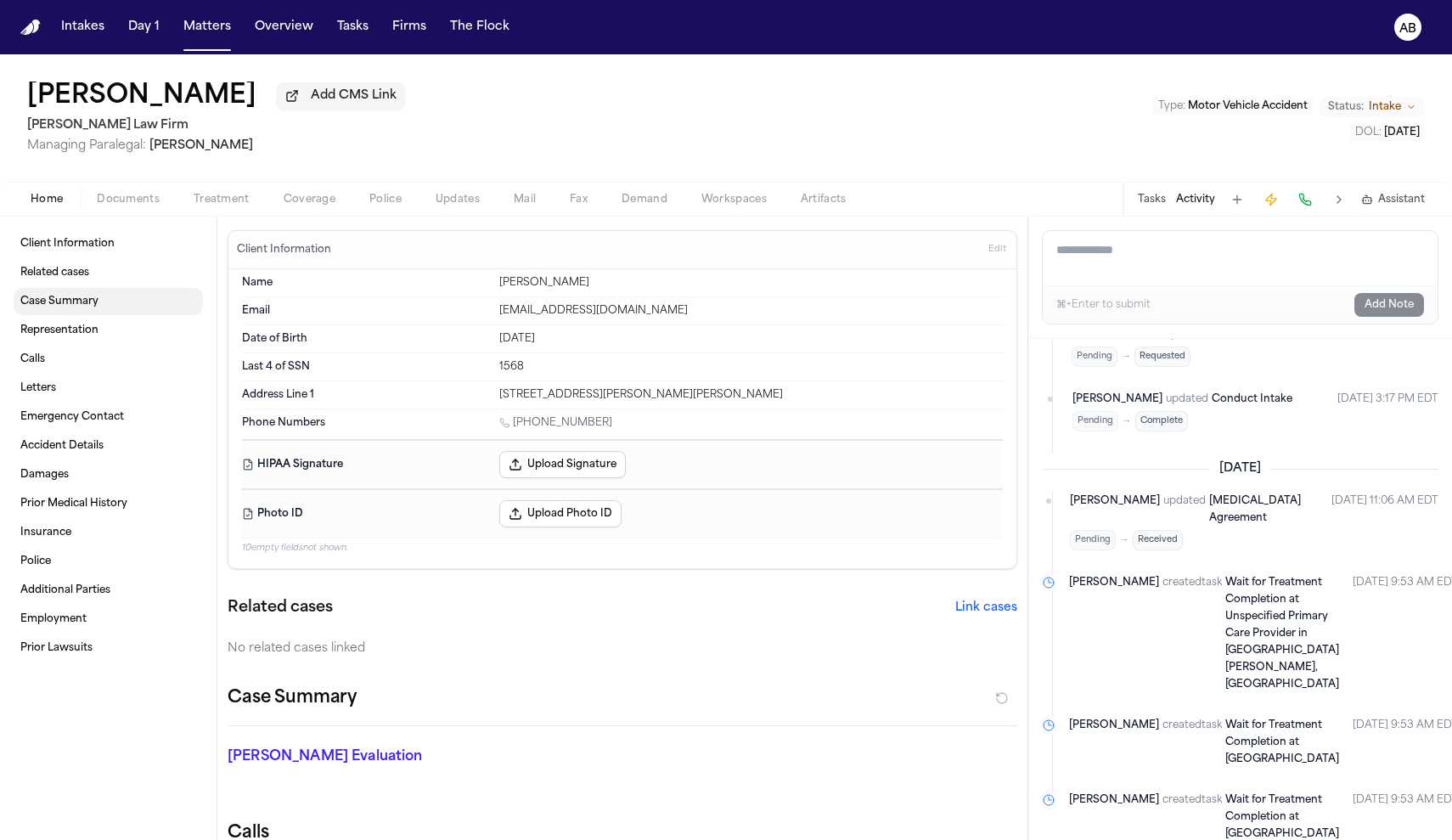
click at [82, 315] on link "Case Summary" at bounding box center [109, 302] width 190 height 27
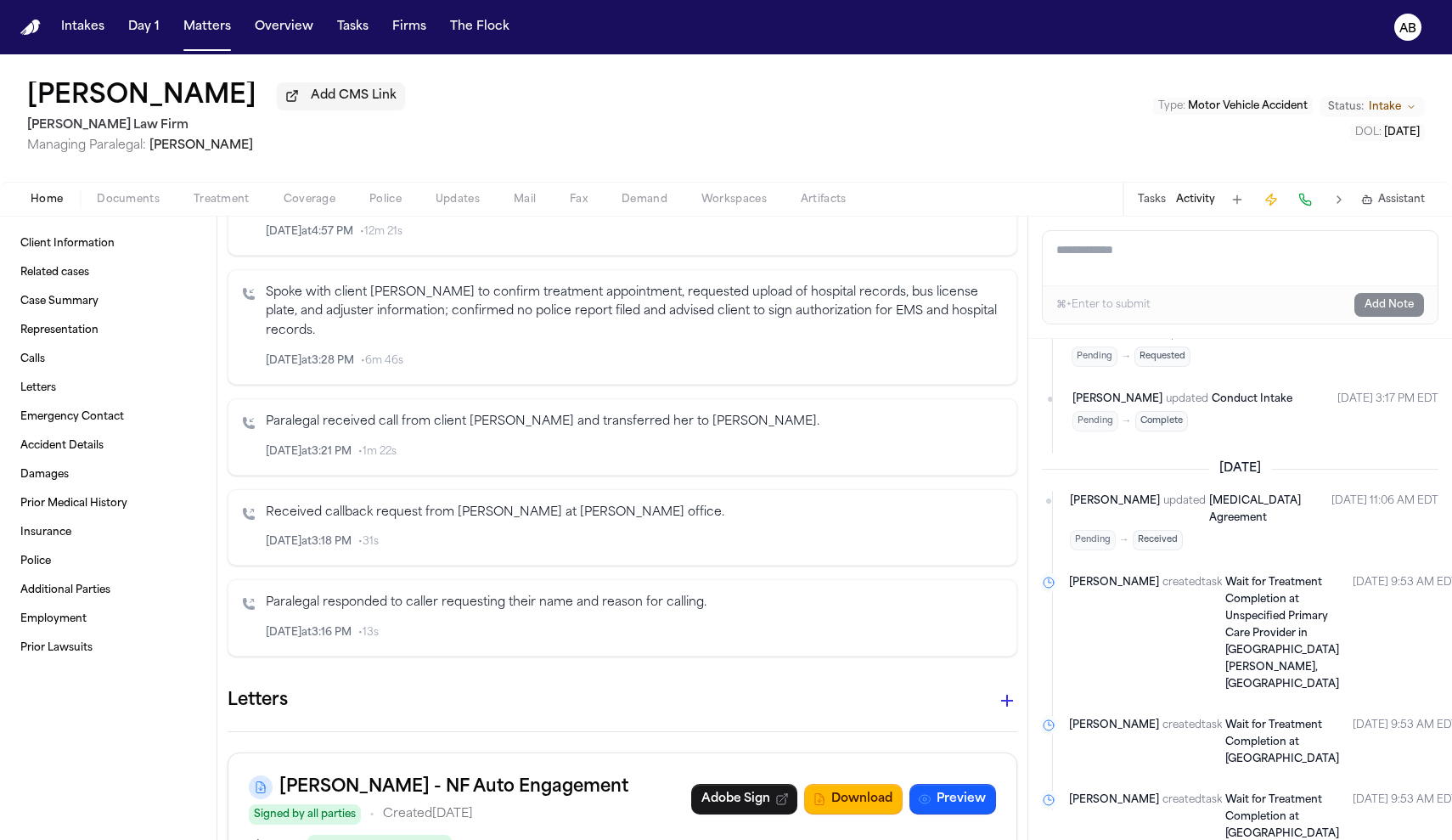
scroll to position [1183, 0]
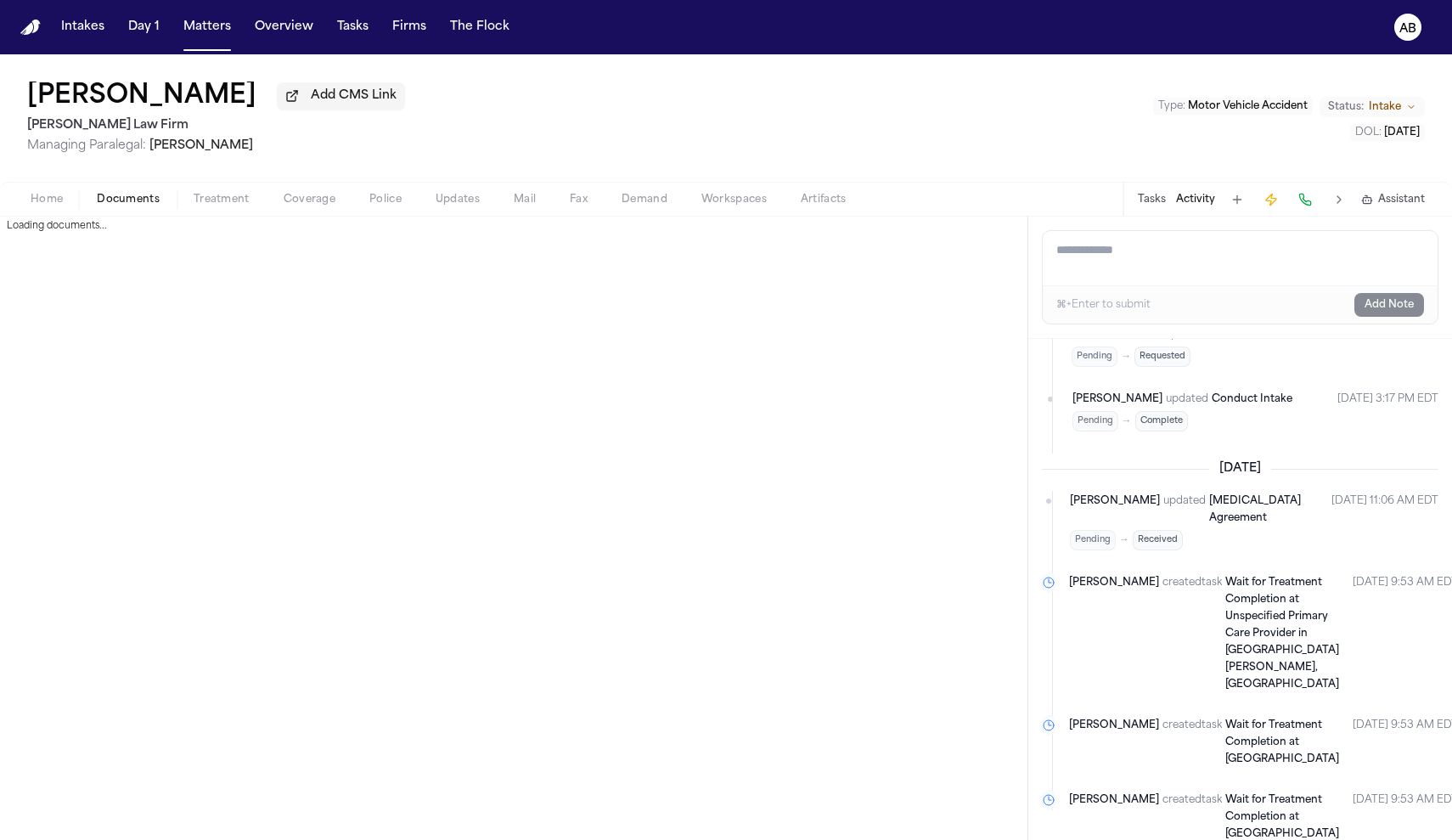
click at [100, 206] on span "Documents" at bounding box center [128, 200] width 63 height 14
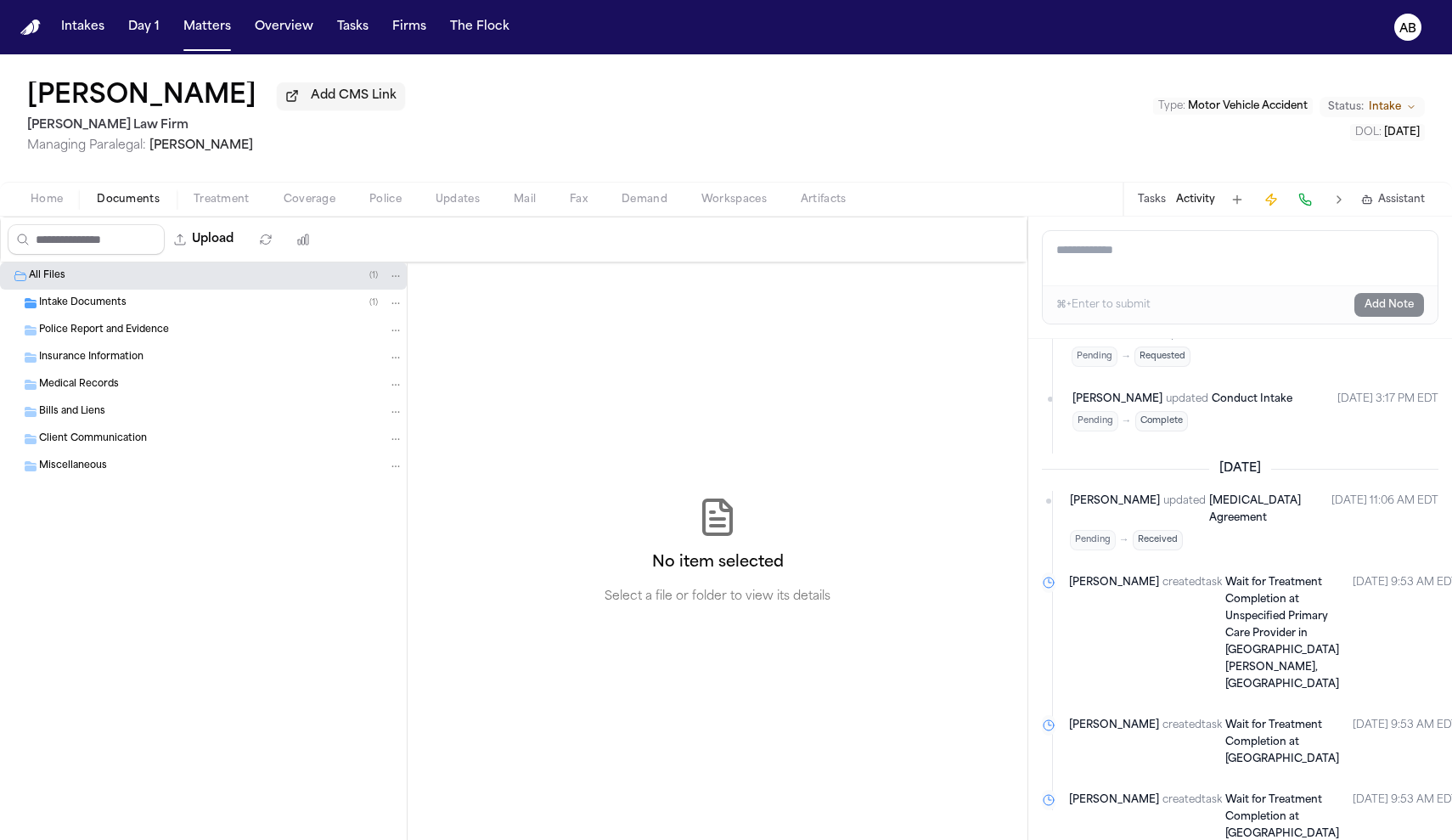
click at [73, 299] on div "Intake Documents ( 1 )" at bounding box center [221, 303] width 364 height 15
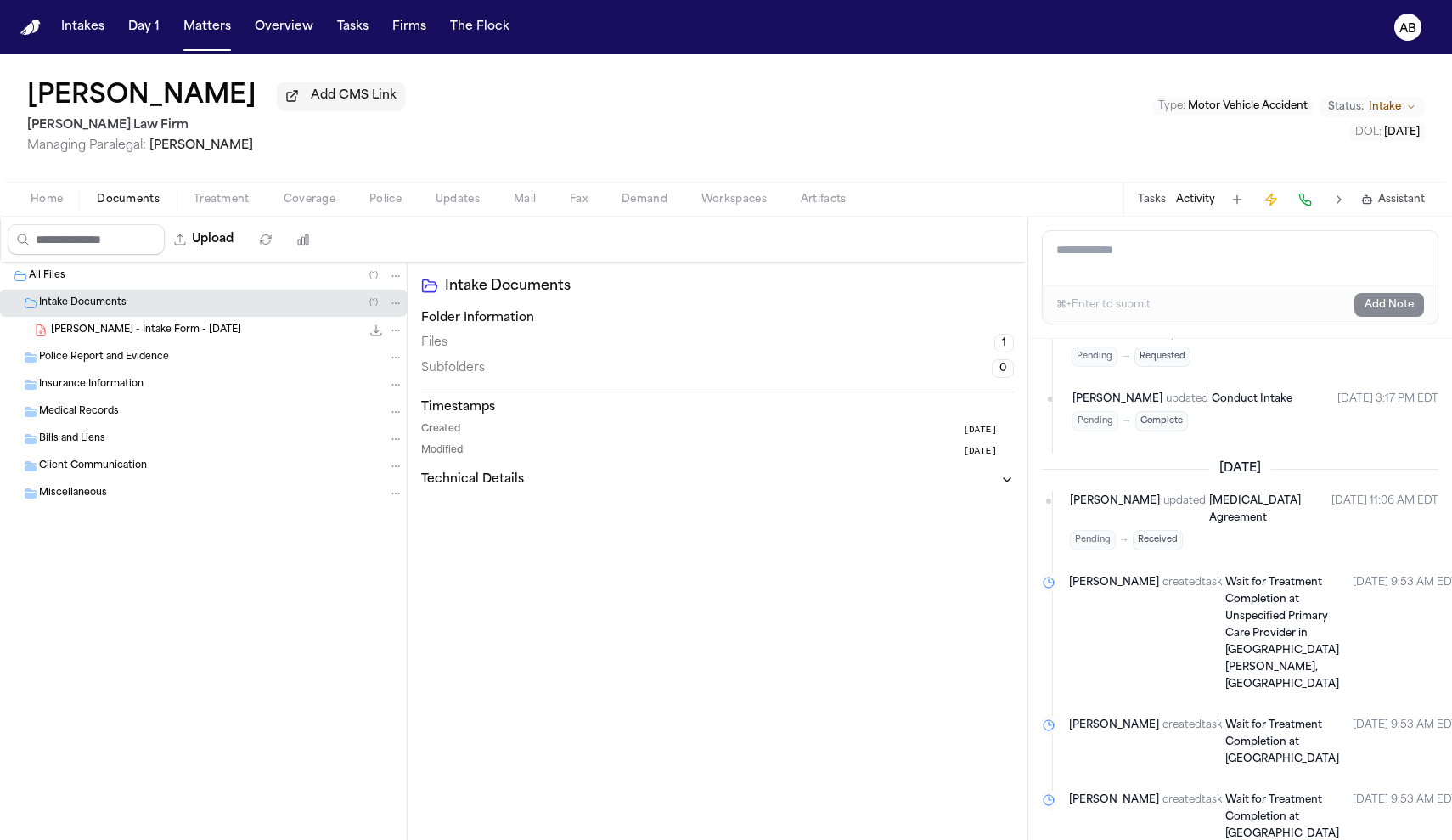
click at [152, 338] on div "J. Hardy - Intake Form - 9.25.25 22.7 KB • PDF" at bounding box center [227, 331] width 352 height 17
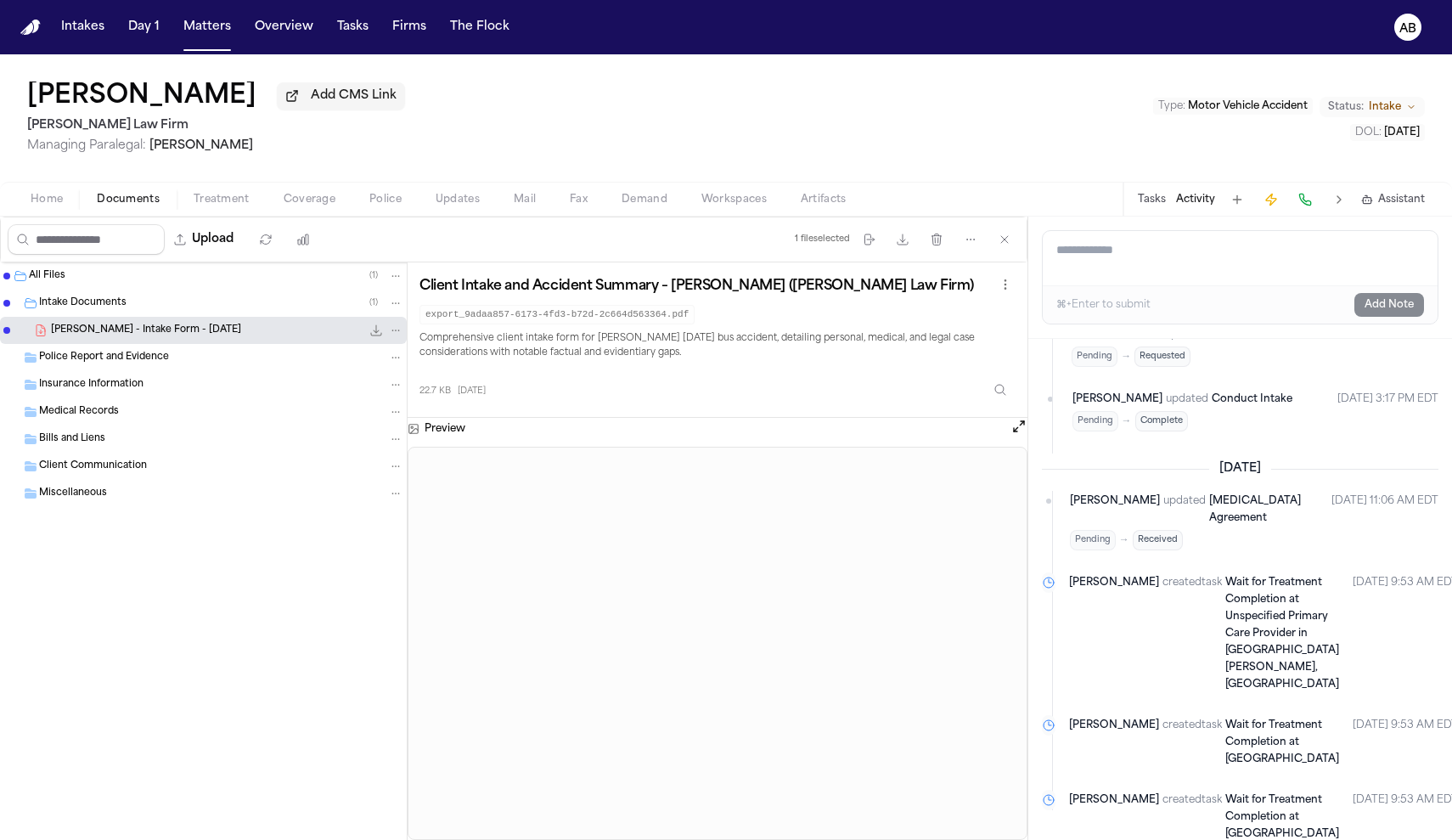
click at [1075, 269] on textarea "Add a note to this matter" at bounding box center [1240, 258] width 395 height 55
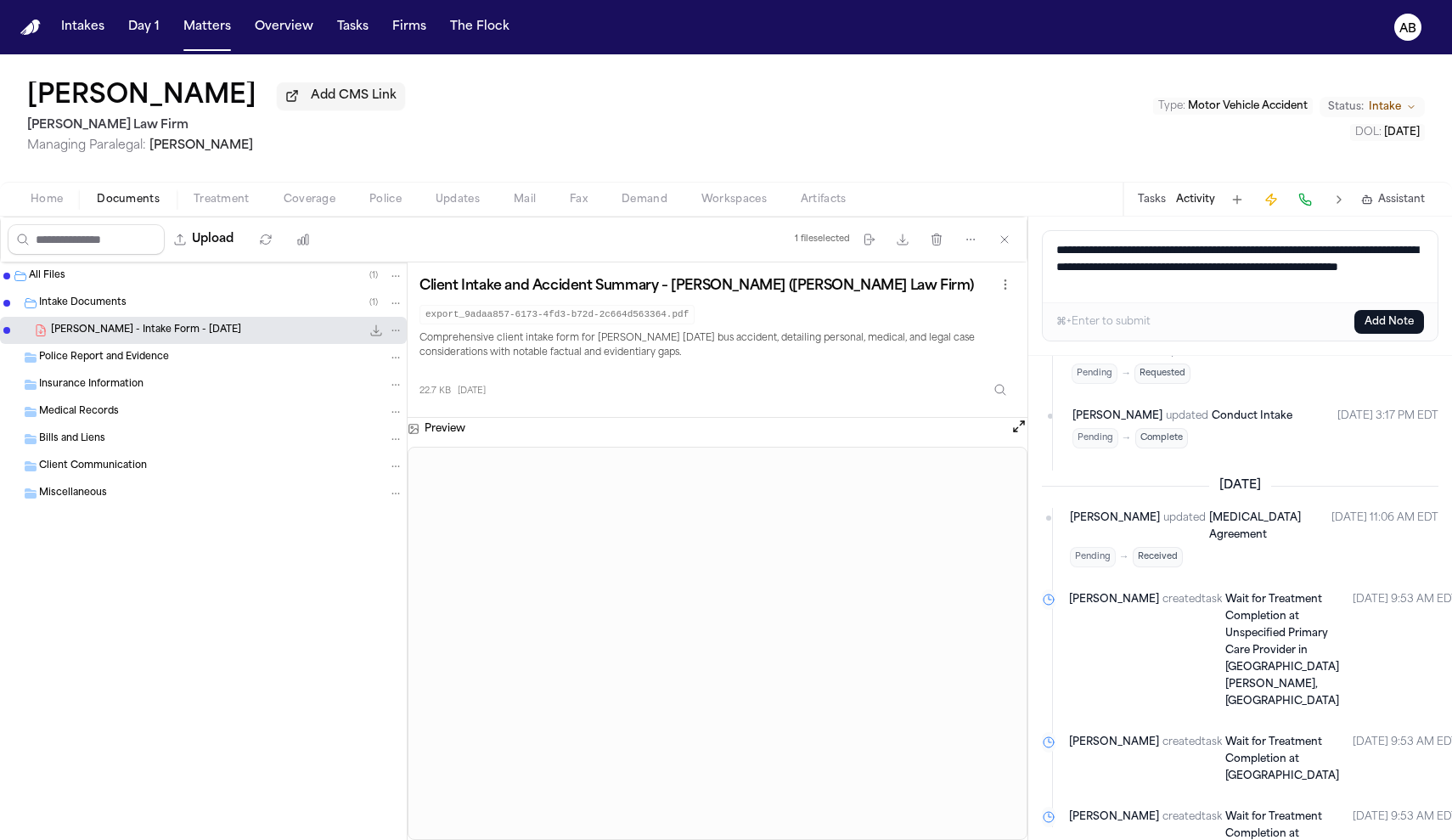
type textarea "**********"
click at [1401, 320] on button "Add Note" at bounding box center [1389, 322] width 69 height 24
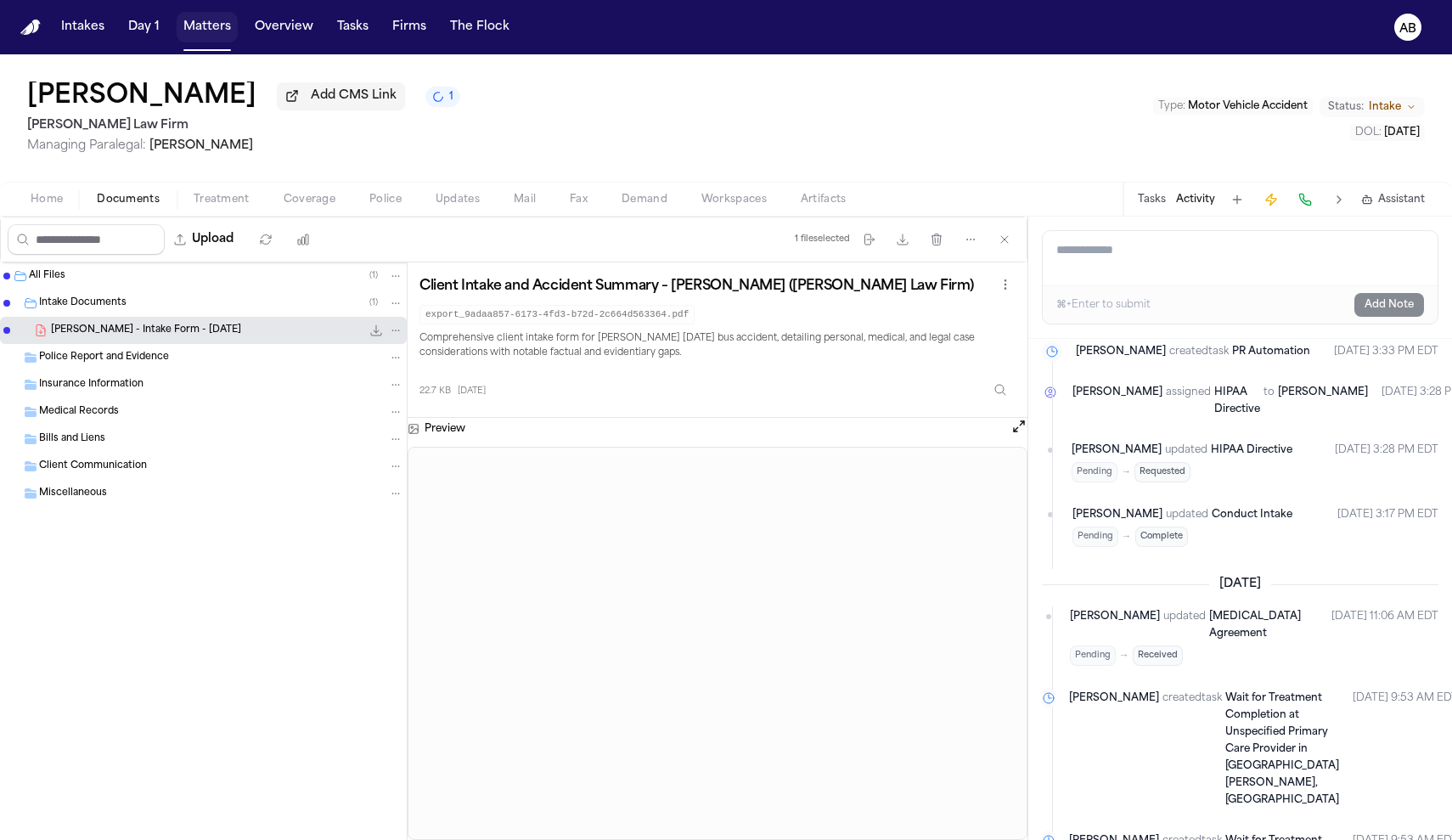
click at [188, 24] on button "Matters" at bounding box center [208, 27] width 62 height 31
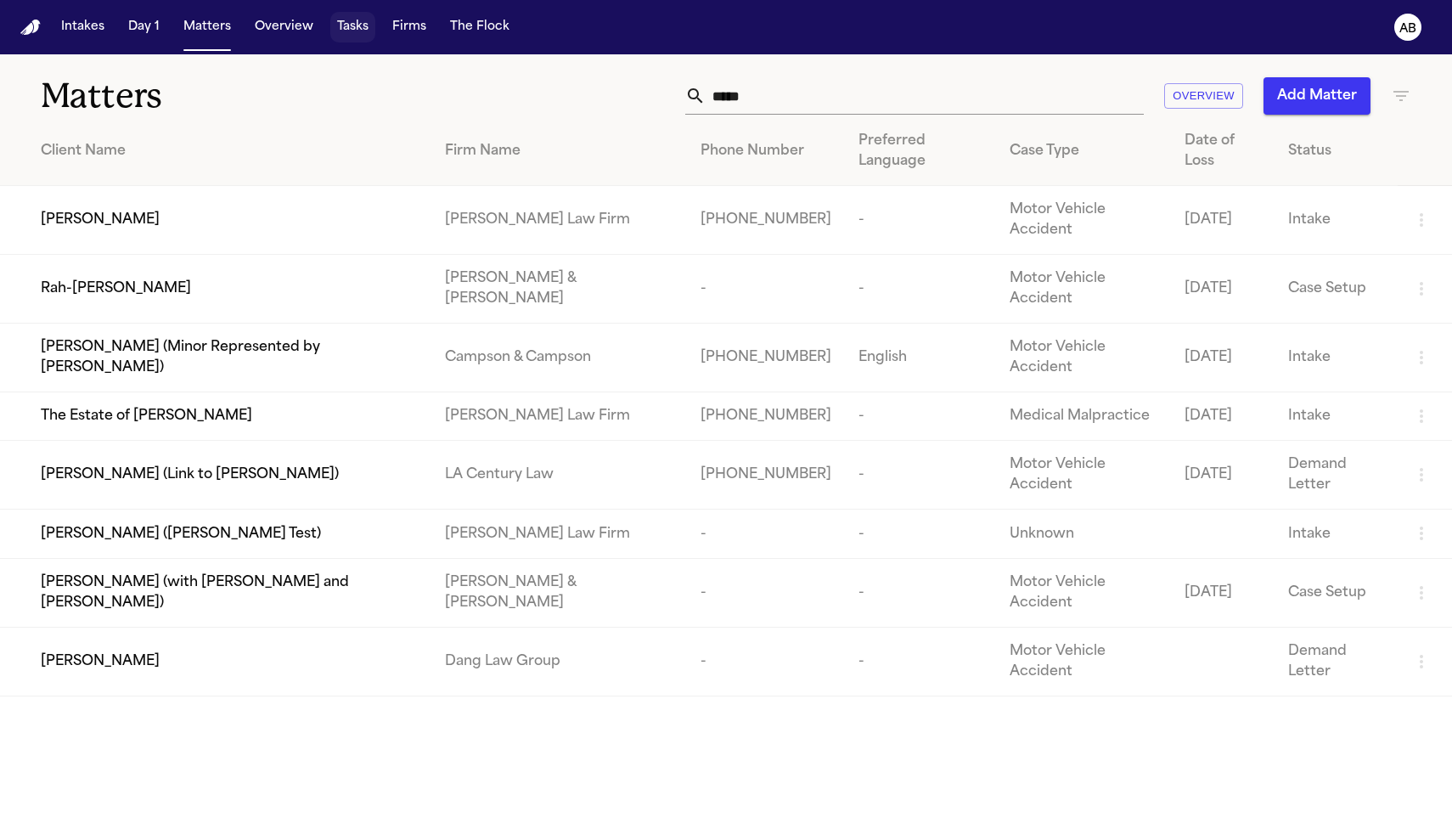
click at [367, 26] on button "Tasks" at bounding box center [352, 27] width 45 height 31
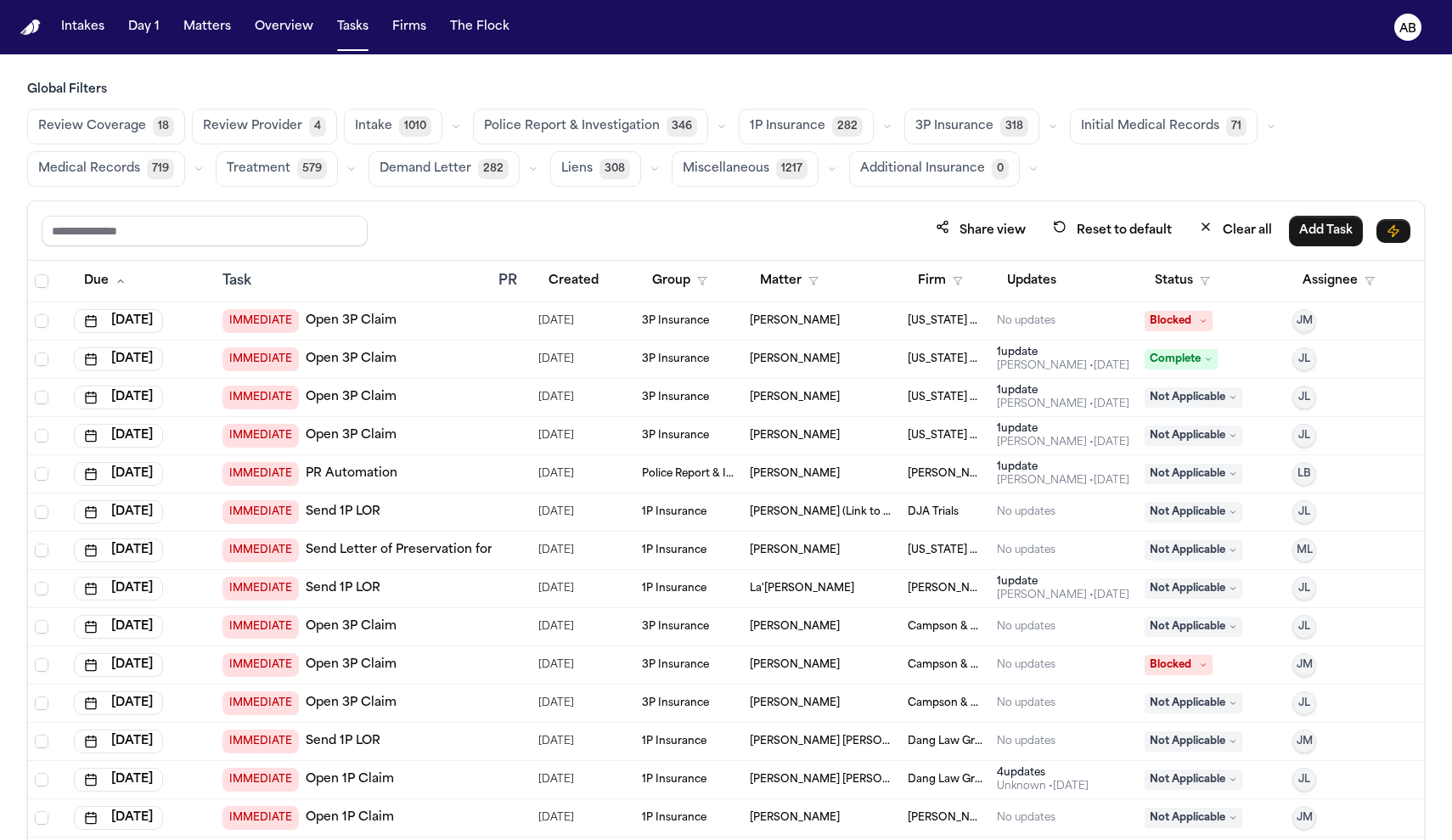
click at [793, 132] on span "1P Insurance" at bounding box center [787, 126] width 75 height 17
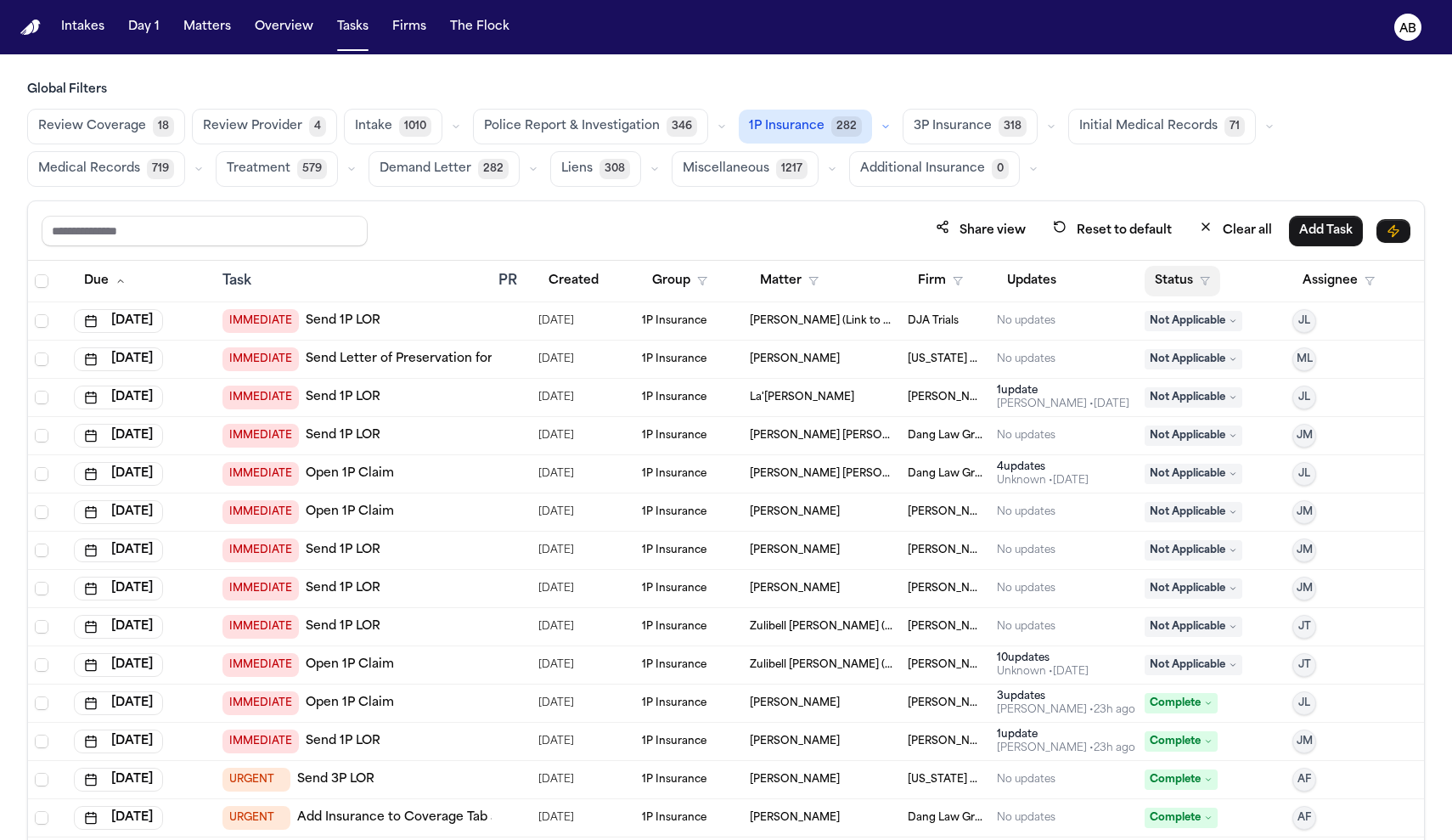
click at [1202, 283] on button "Status" at bounding box center [1182, 281] width 75 height 31
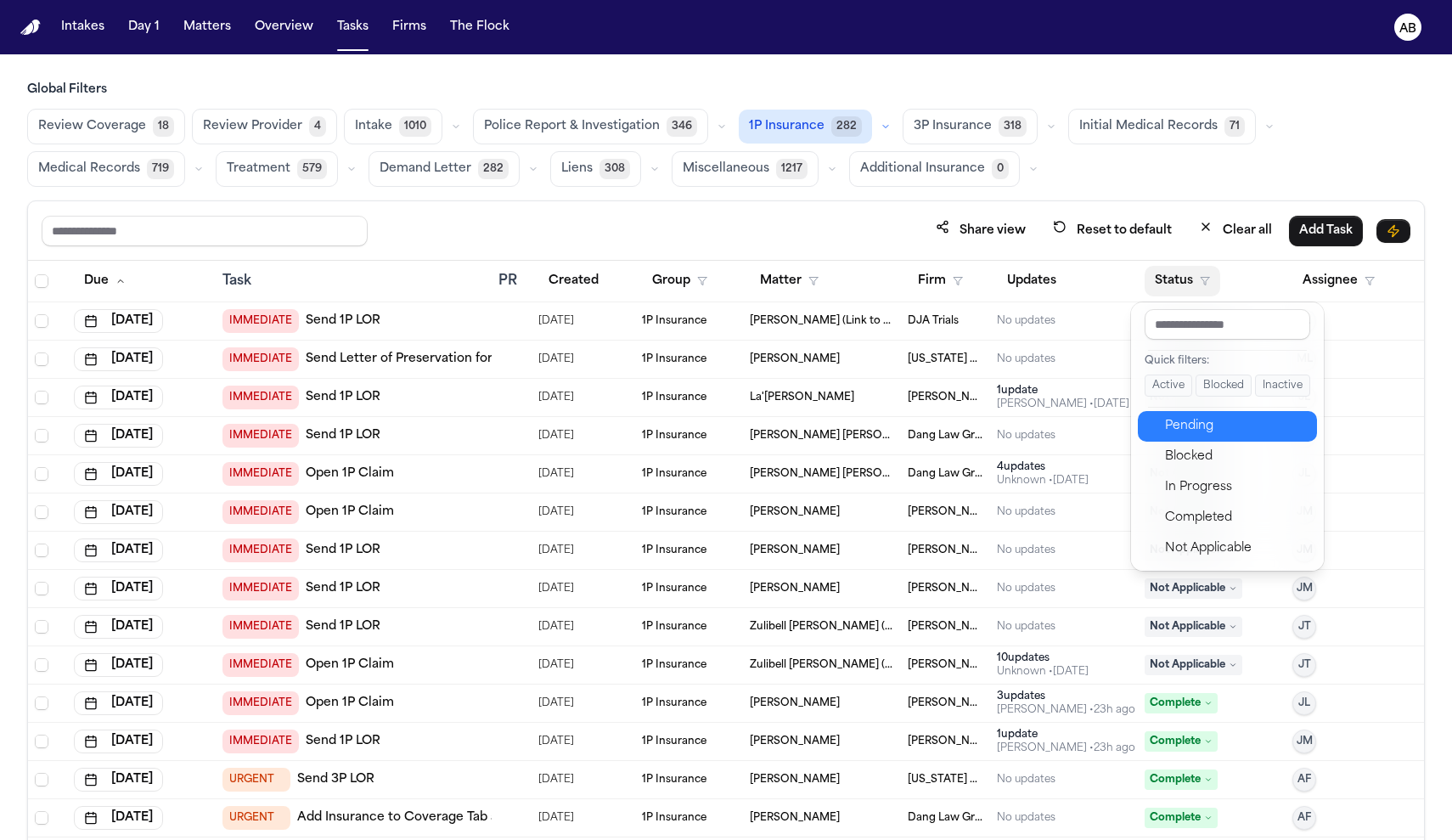
click at [1215, 428] on div "Pending" at bounding box center [1236, 426] width 142 height 21
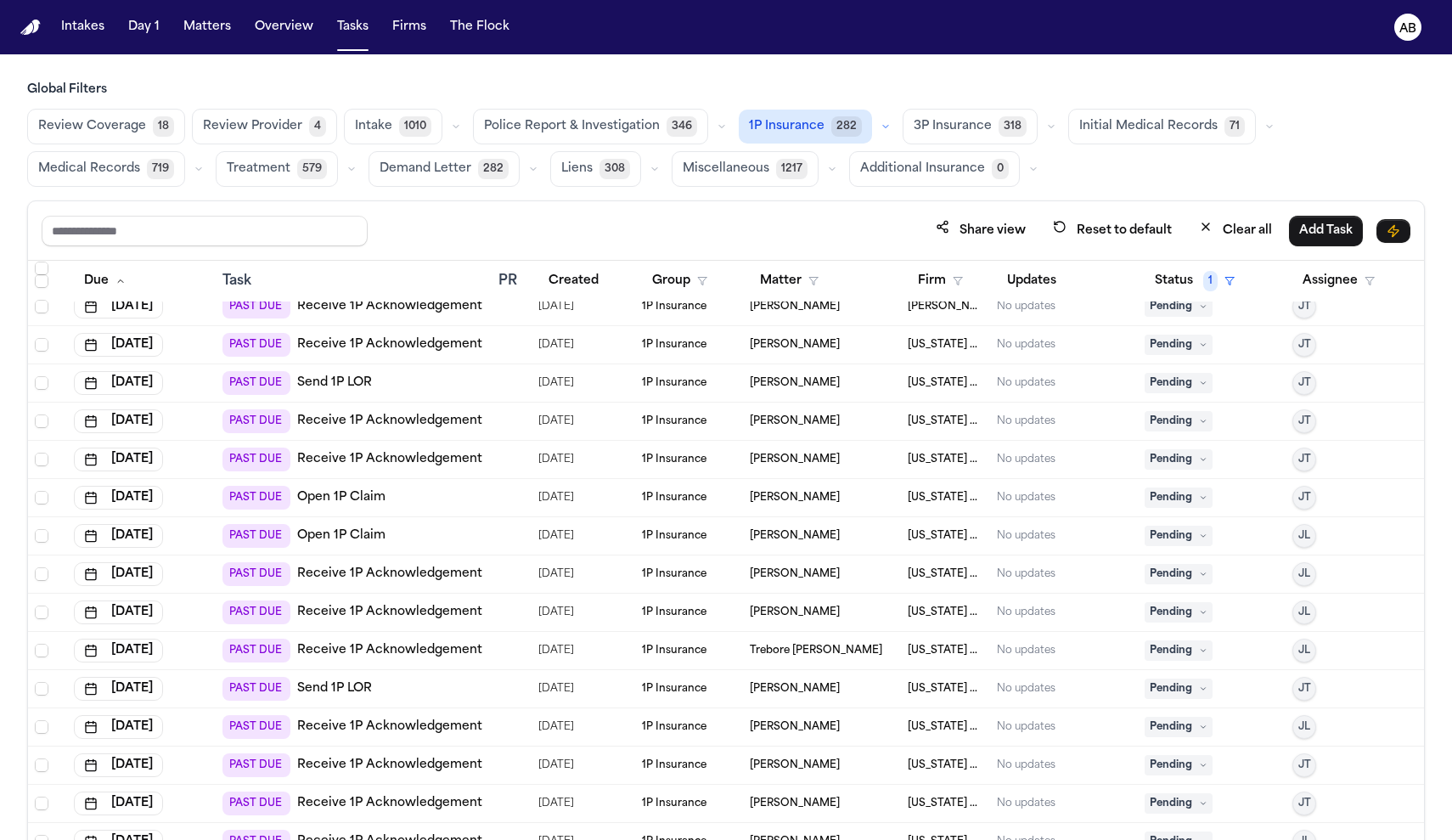
scroll to position [5716, 0]
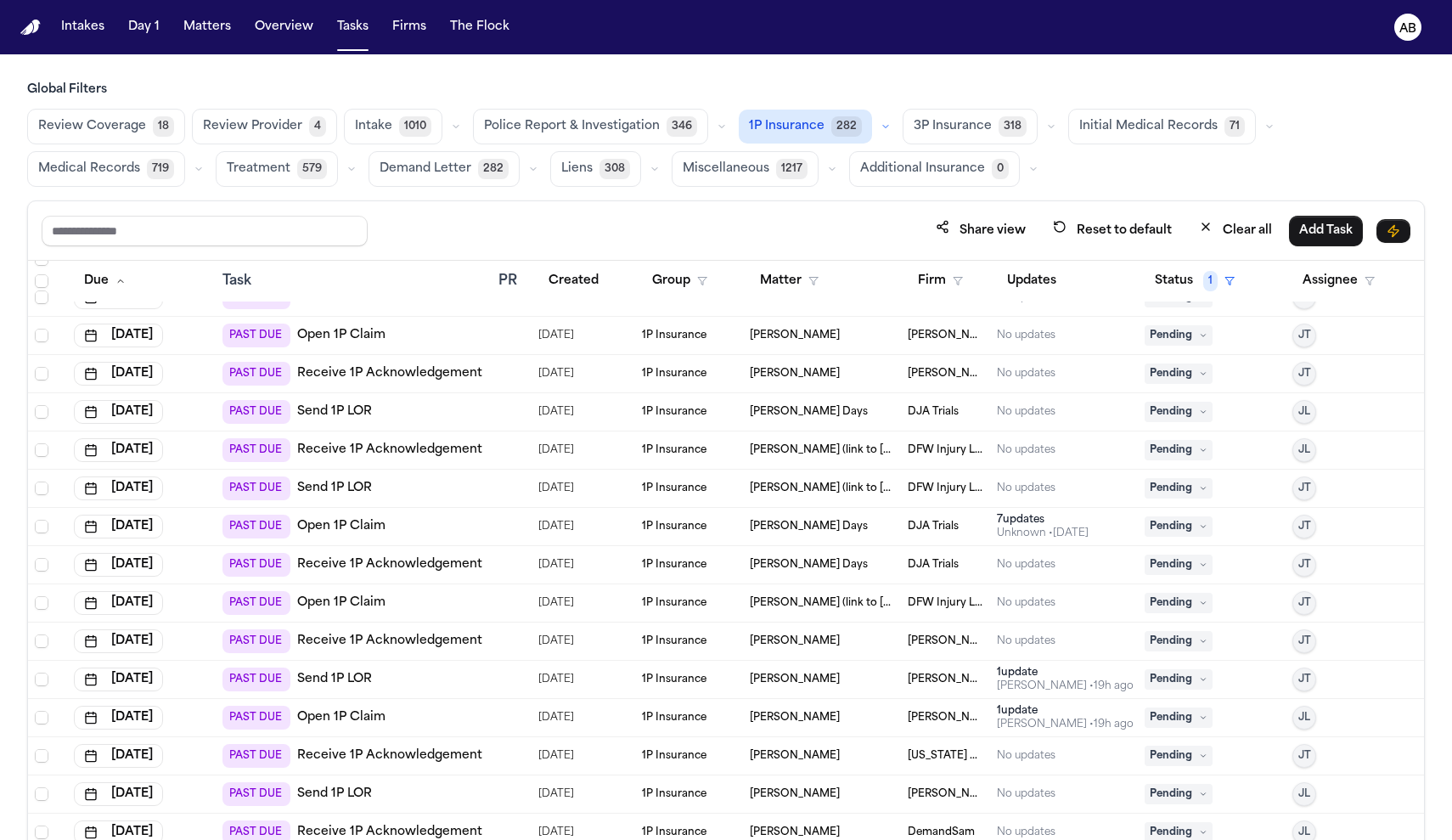
click at [362, 561] on link "Receive 1P Acknowledgement" at bounding box center [390, 565] width 185 height 17
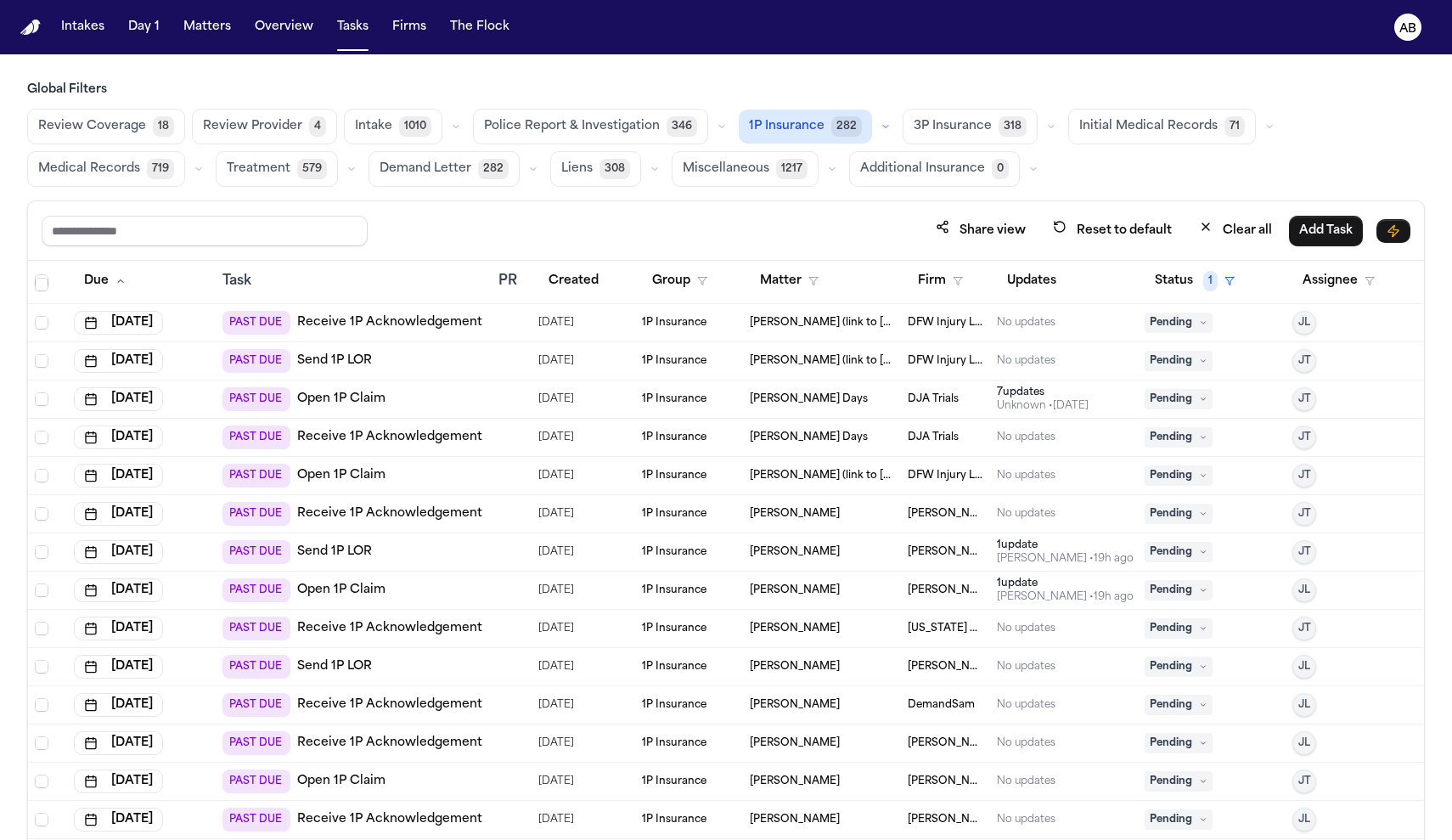
scroll to position [5857, 0]
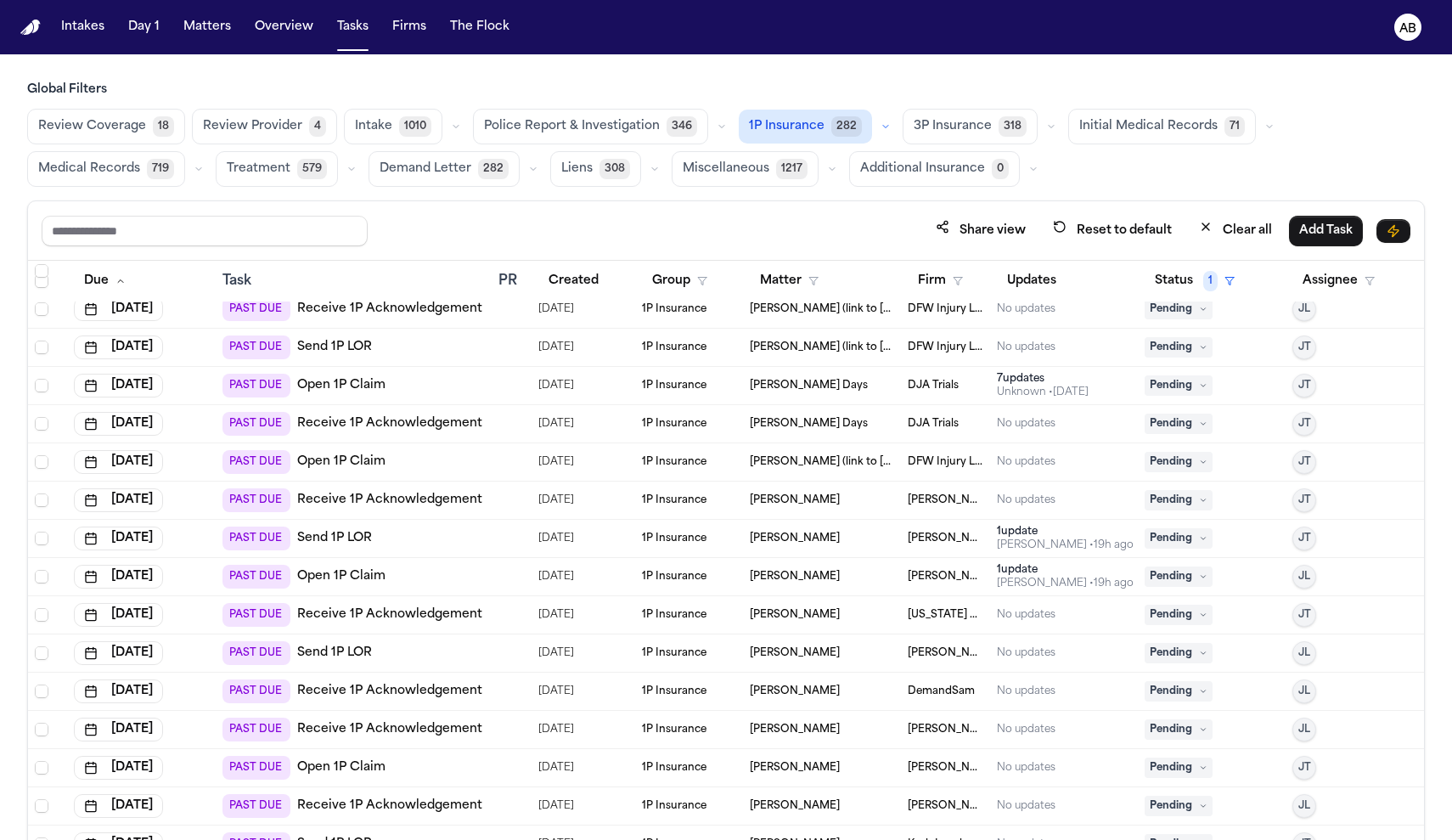
click at [384, 493] on link "Receive 1P Acknowledgement" at bounding box center [390, 500] width 185 height 17
click at [929, 132] on span "3P Insurance" at bounding box center [952, 126] width 78 height 17
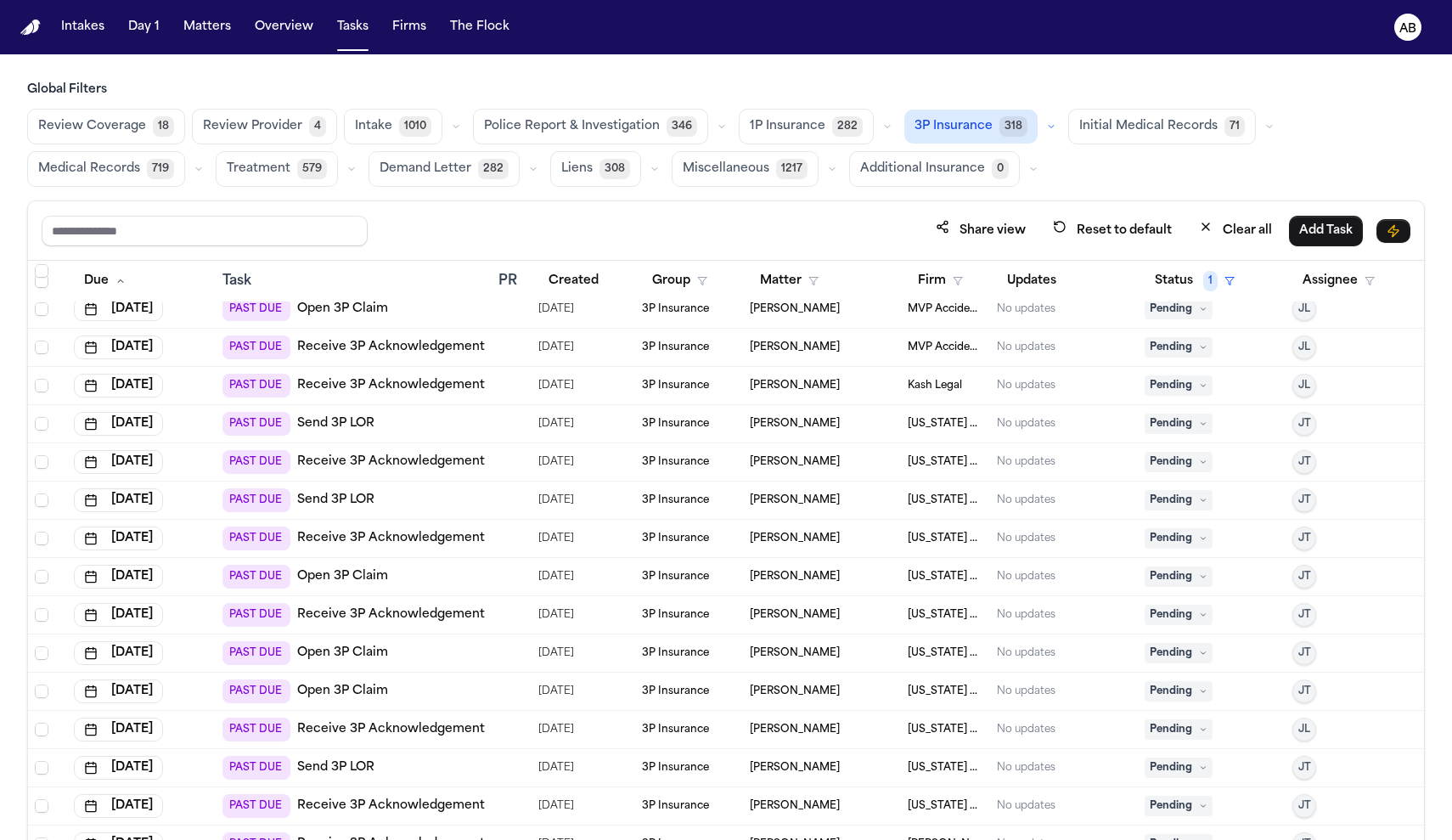
click at [409, 390] on link "Receive 3P Acknowledgement" at bounding box center [391, 385] width 188 height 17
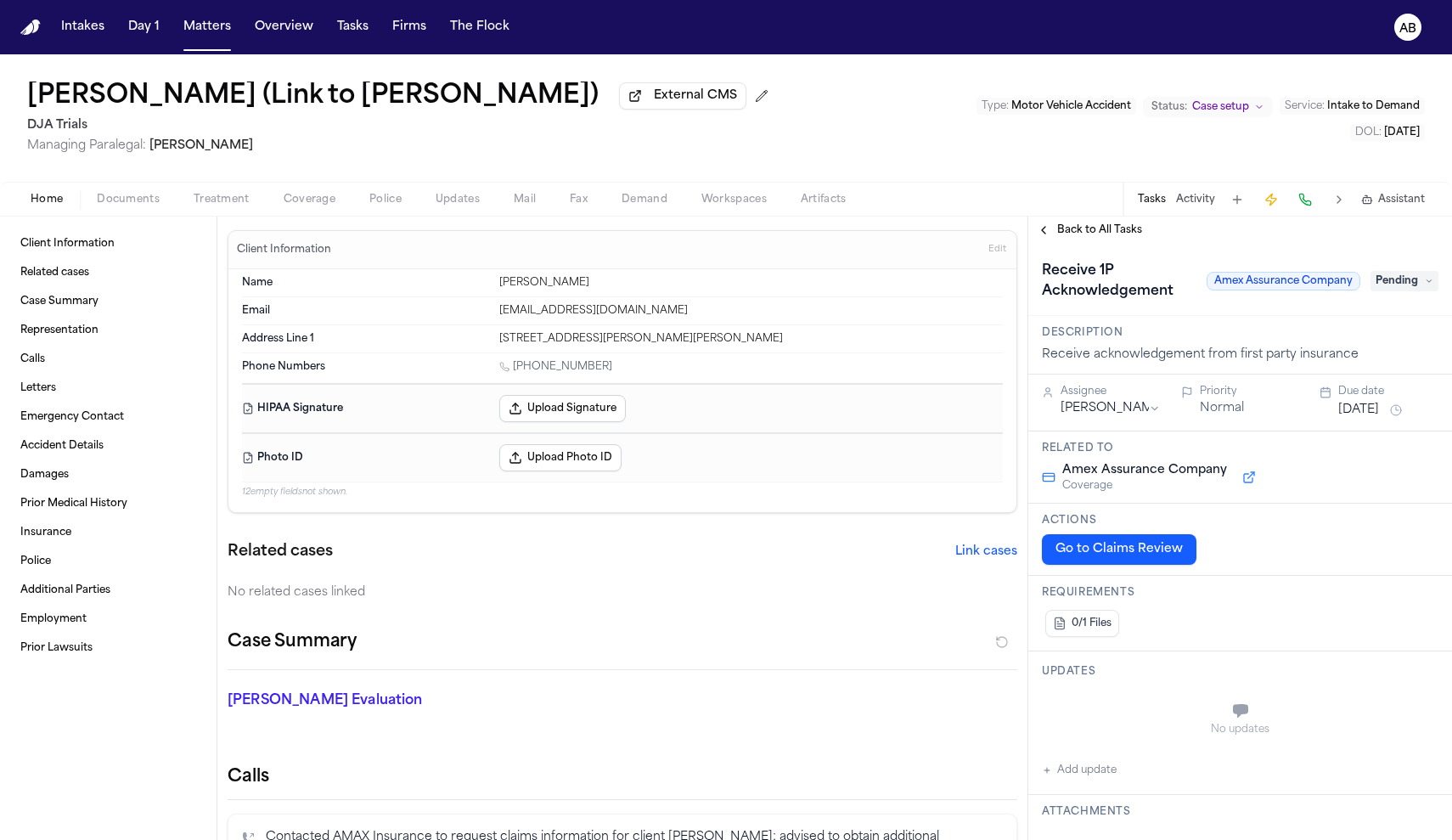
click at [155, 195] on span "Documents" at bounding box center [128, 200] width 63 height 14
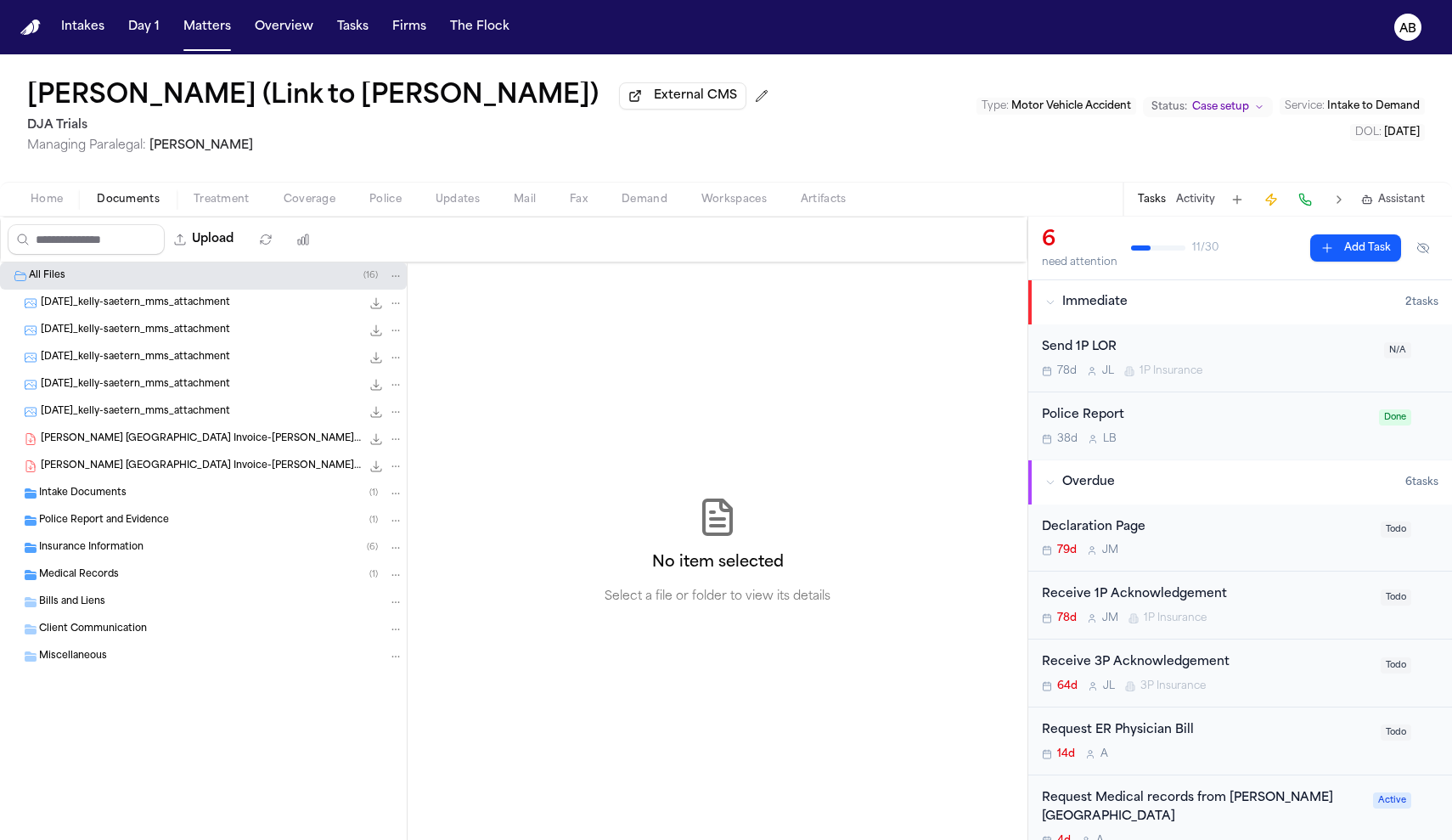
click at [104, 546] on span "Insurance Information" at bounding box center [91, 548] width 104 height 15
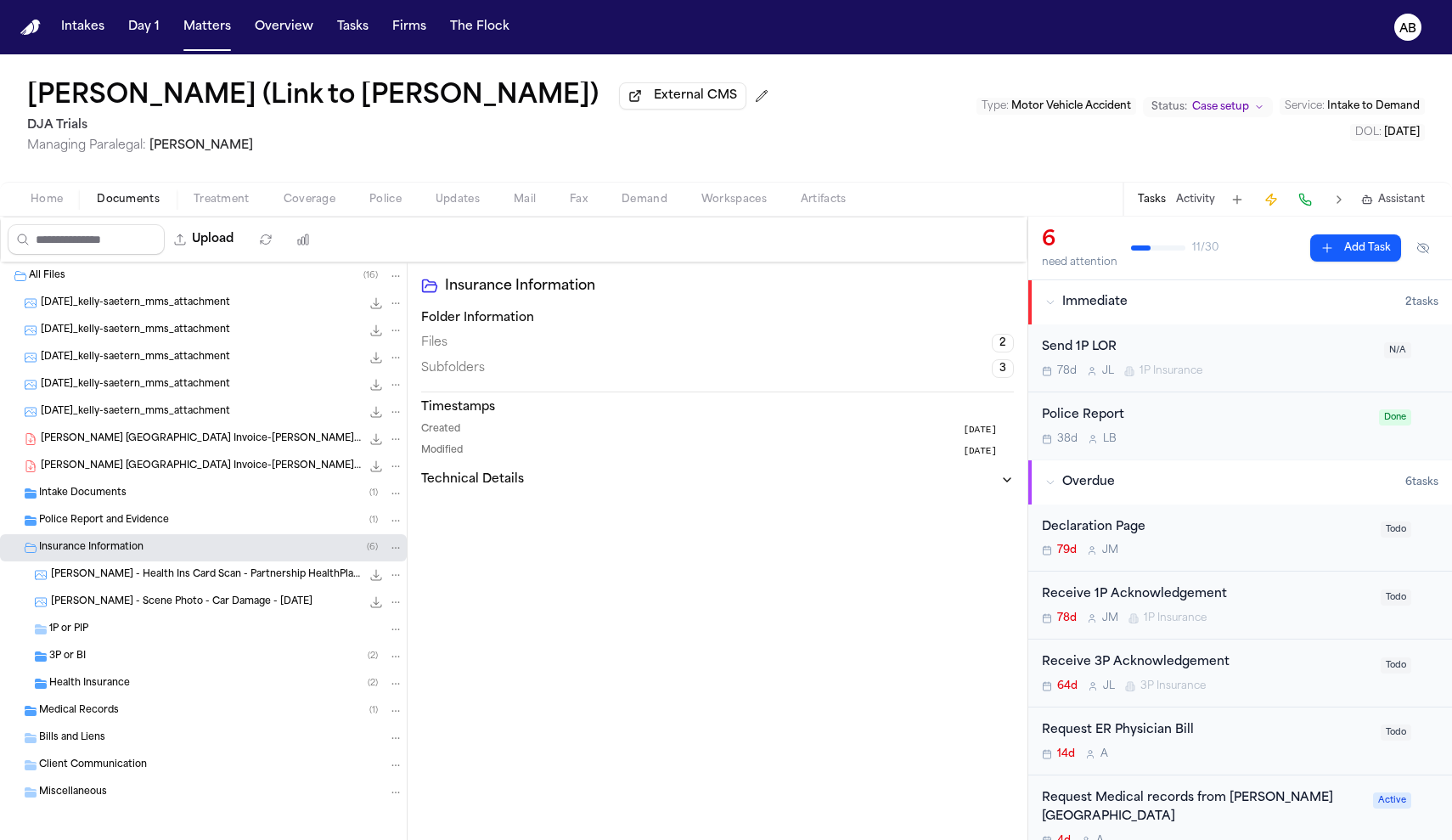
click at [91, 630] on div "1P or PIP" at bounding box center [226, 629] width 354 height 15
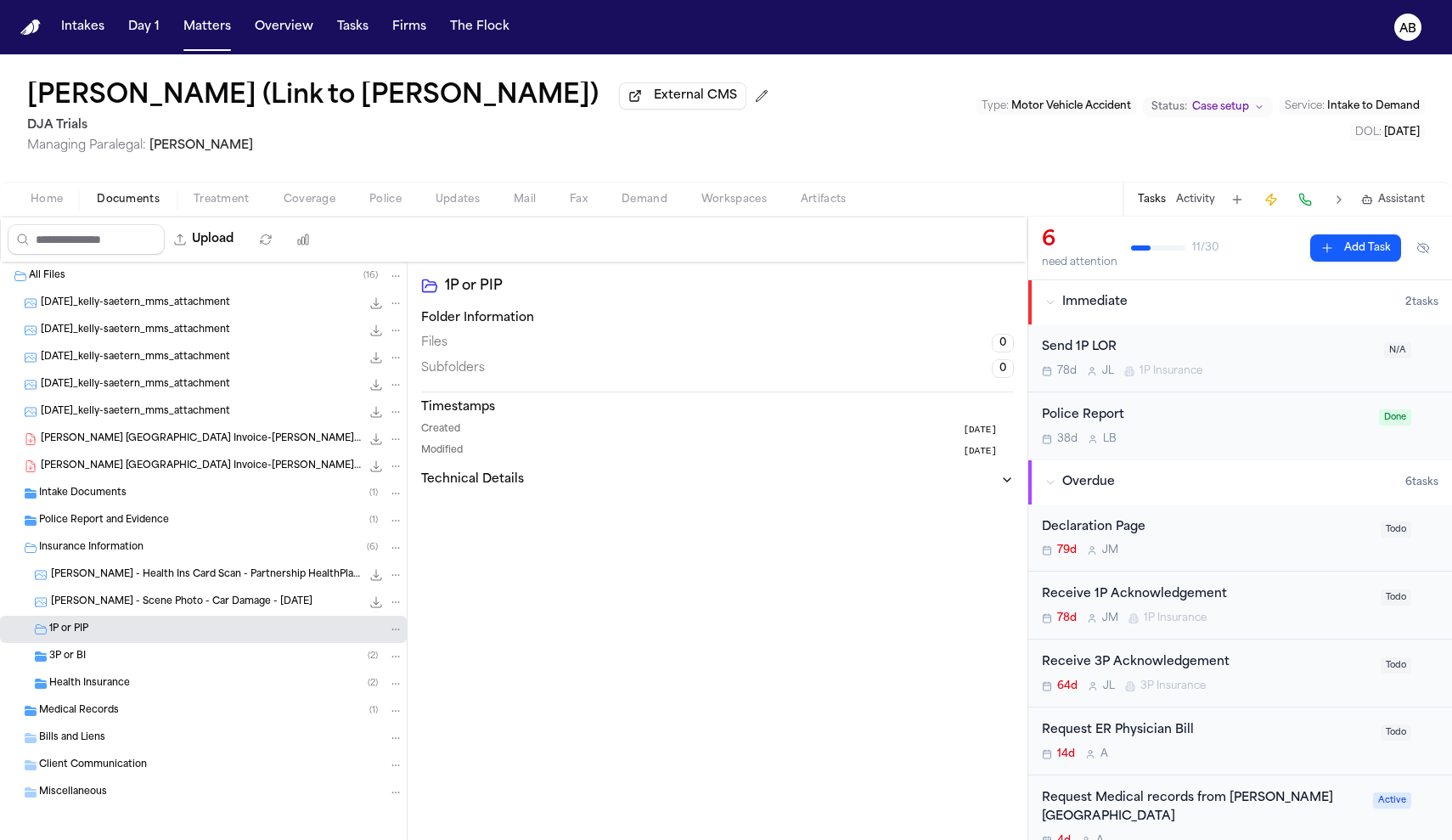
click at [1237, 432] on div "Police Report 38d L B" at bounding box center [1205, 426] width 326 height 40
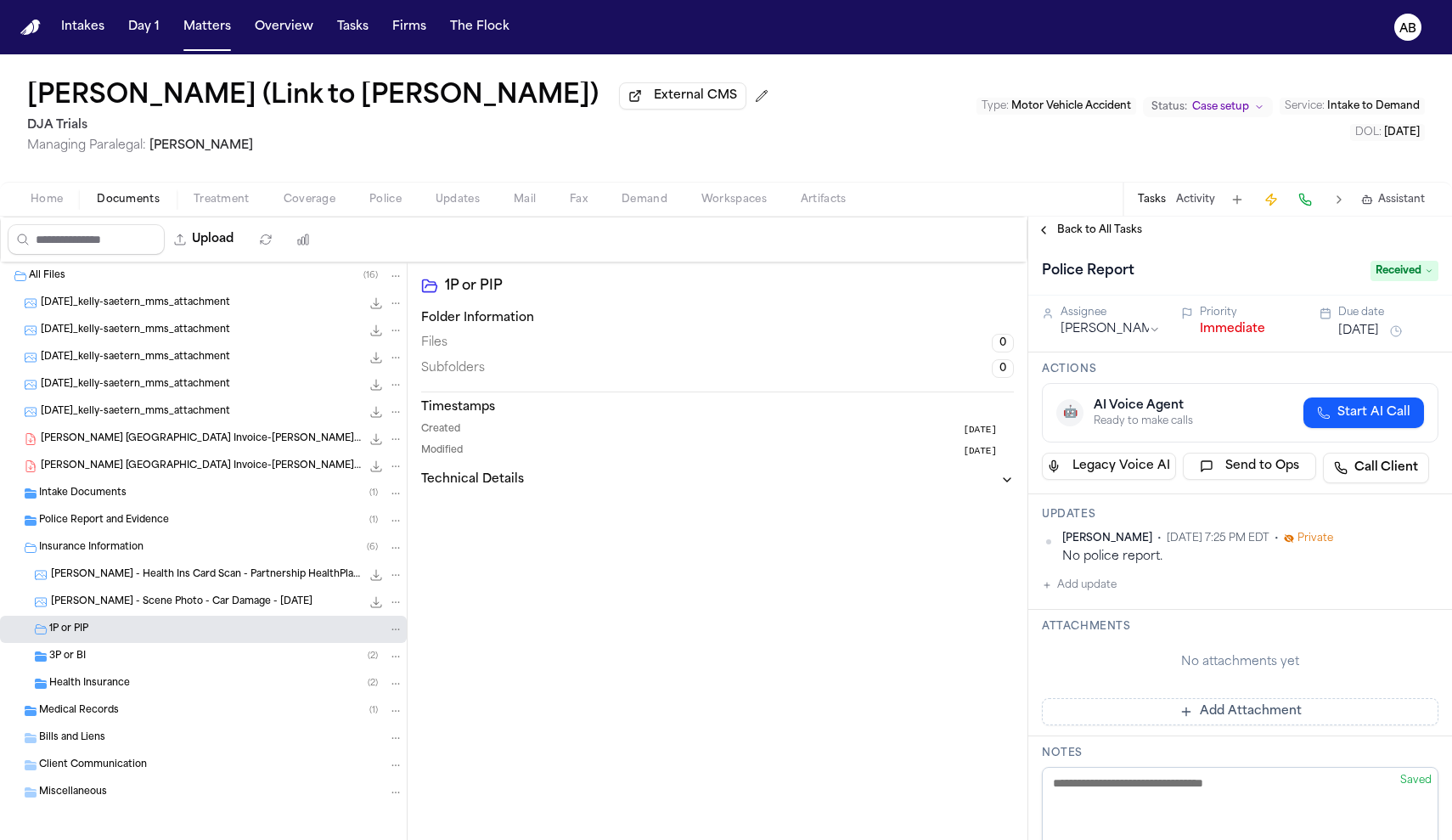
click at [1243, 338] on button "Immediate" at bounding box center [1232, 330] width 65 height 17
click at [1043, 235] on button "Back to All Tasks" at bounding box center [1089, 230] width 122 height 14
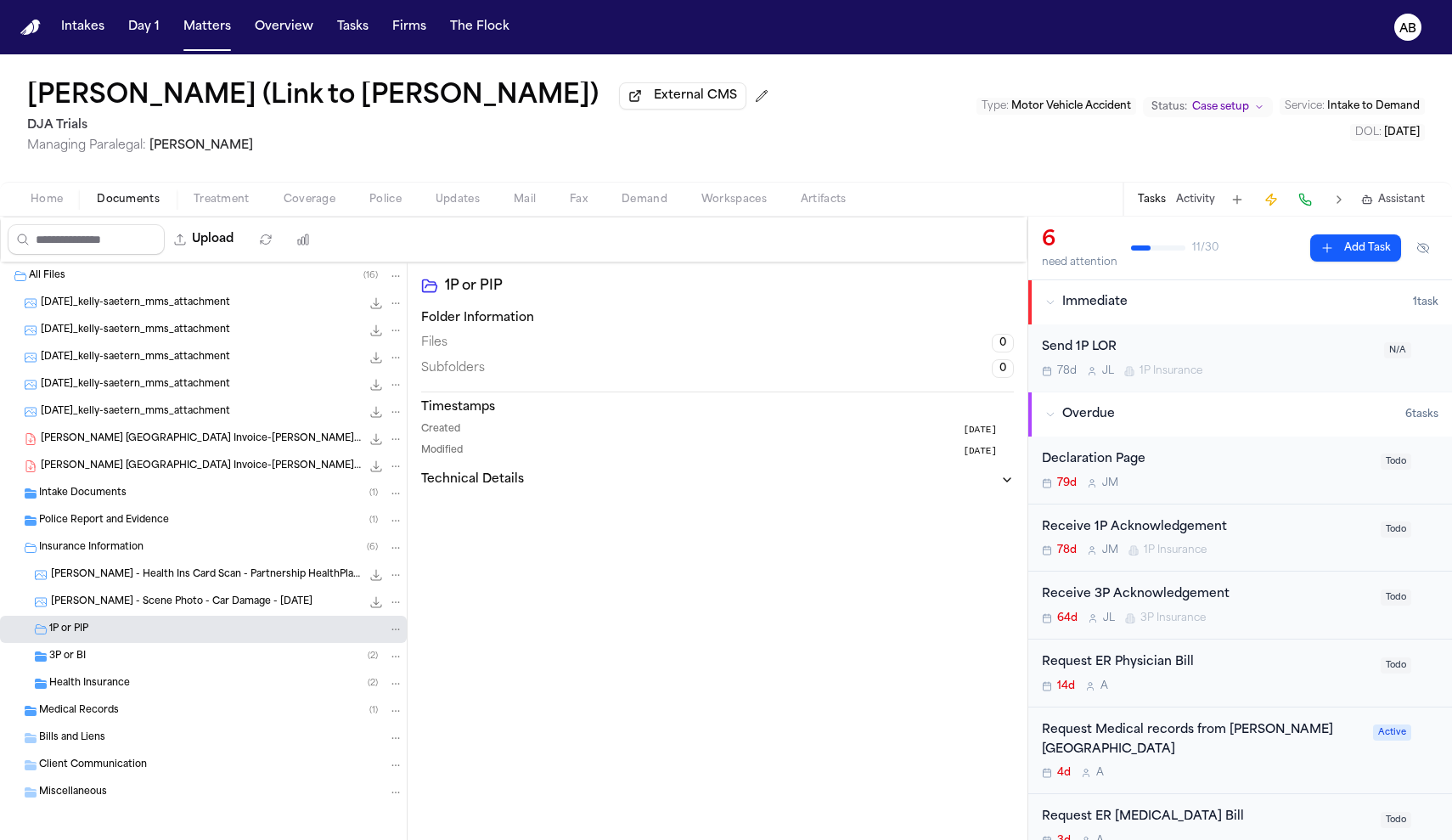
click at [97, 489] on div "Intake Documents ( 1 )" at bounding box center [221, 493] width 364 height 15
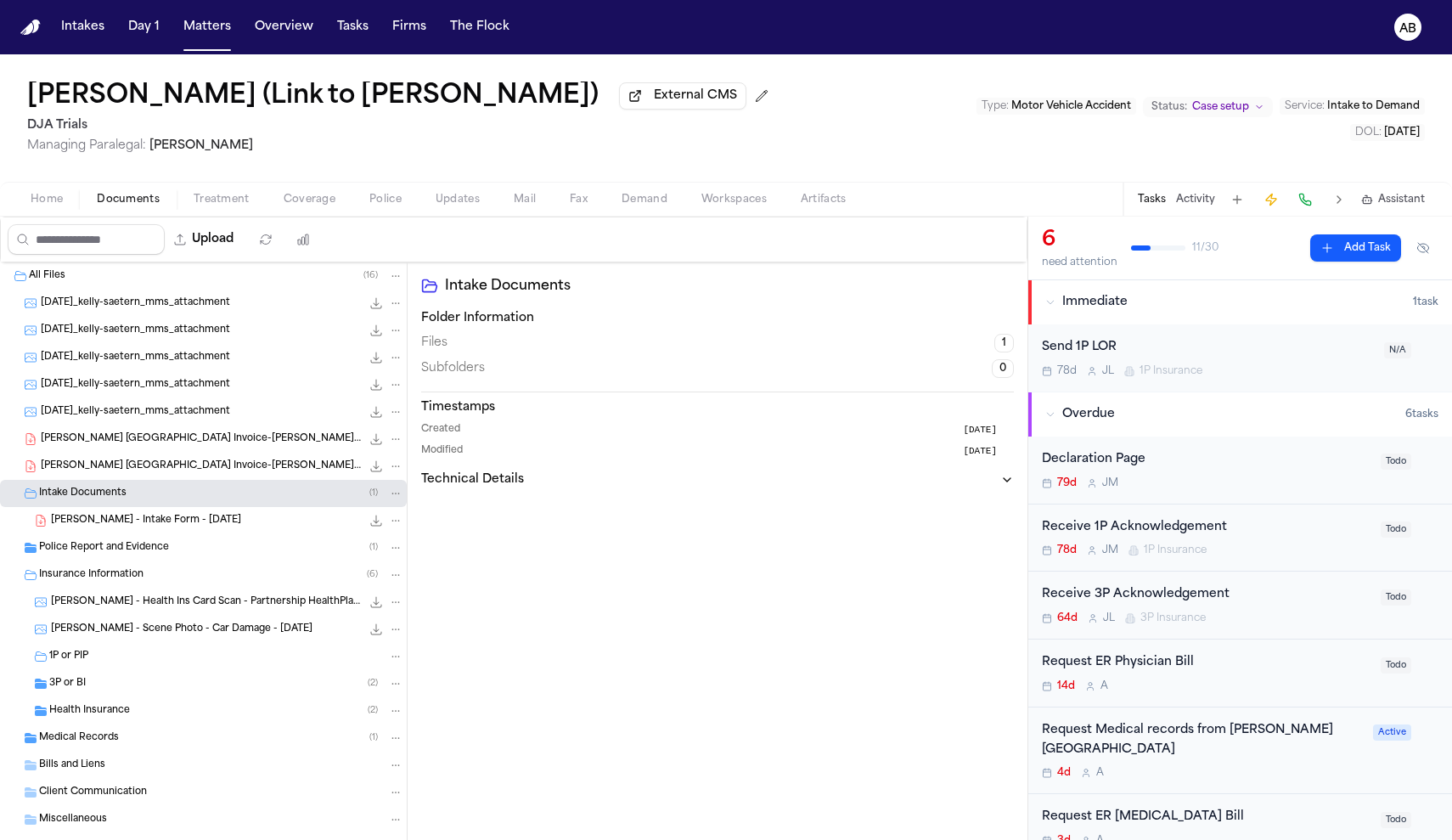
click at [97, 527] on span "[PERSON_NAME] - Intake Form - [DATE]" at bounding box center [146, 520] width 191 height 15
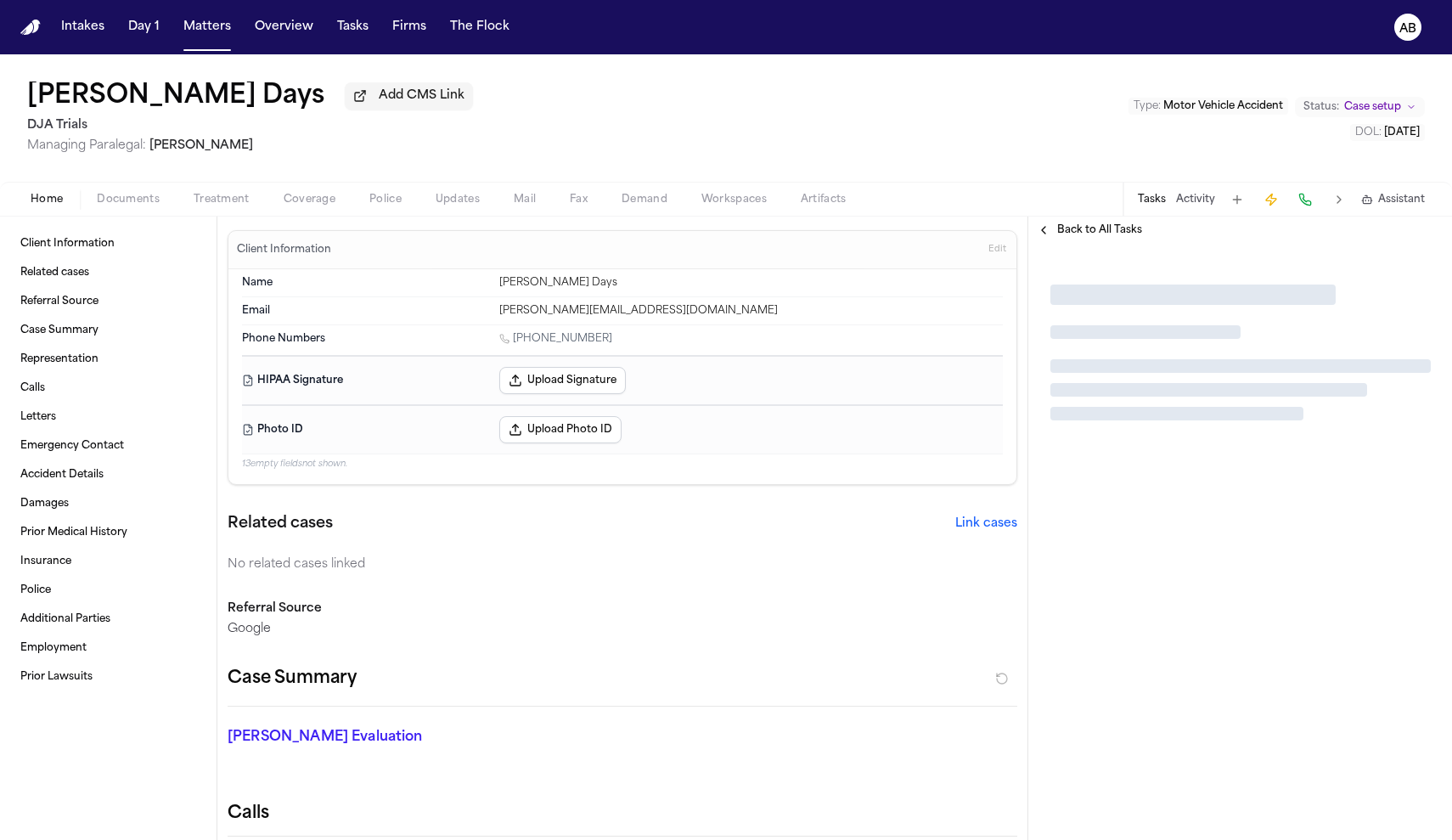
click at [142, 213] on div "Home Documents Treatment Coverage Police Updates Mail Fax Demand Workspaces Art…" at bounding box center [726, 199] width 1452 height 34
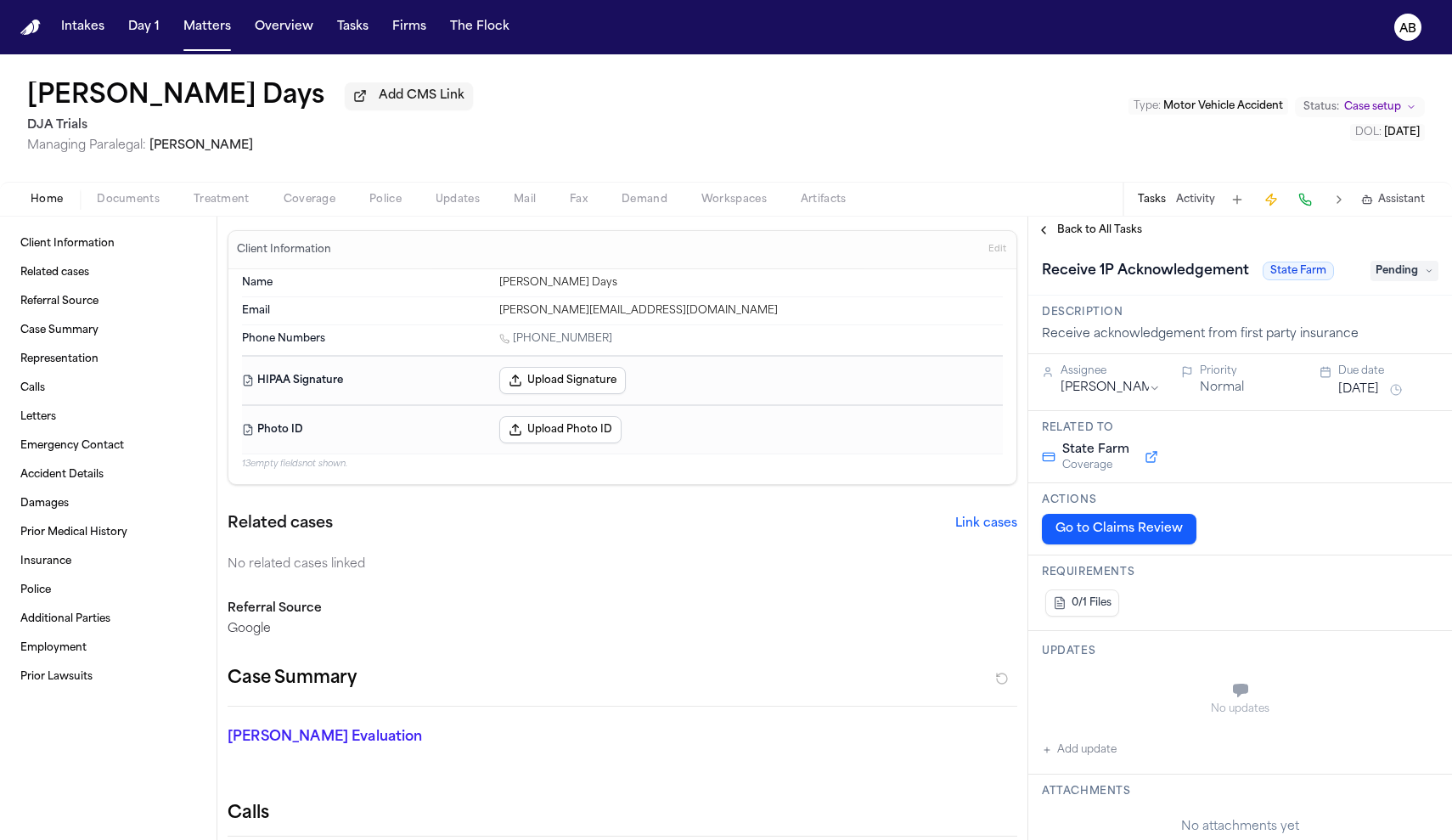
click at [142, 206] on span "Documents" at bounding box center [128, 200] width 63 height 14
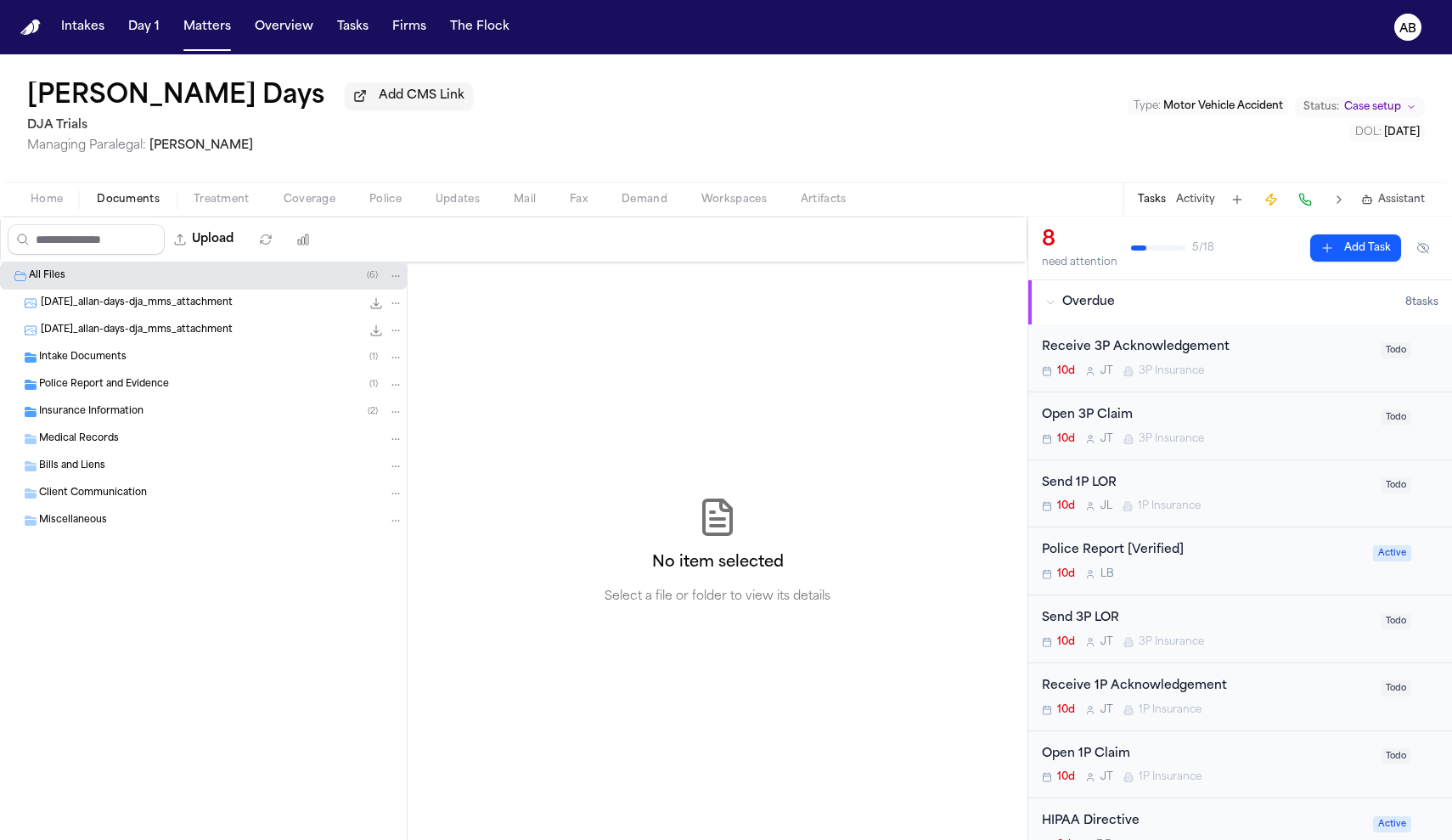
click at [113, 410] on span "Insurance Information" at bounding box center [91, 412] width 104 height 15
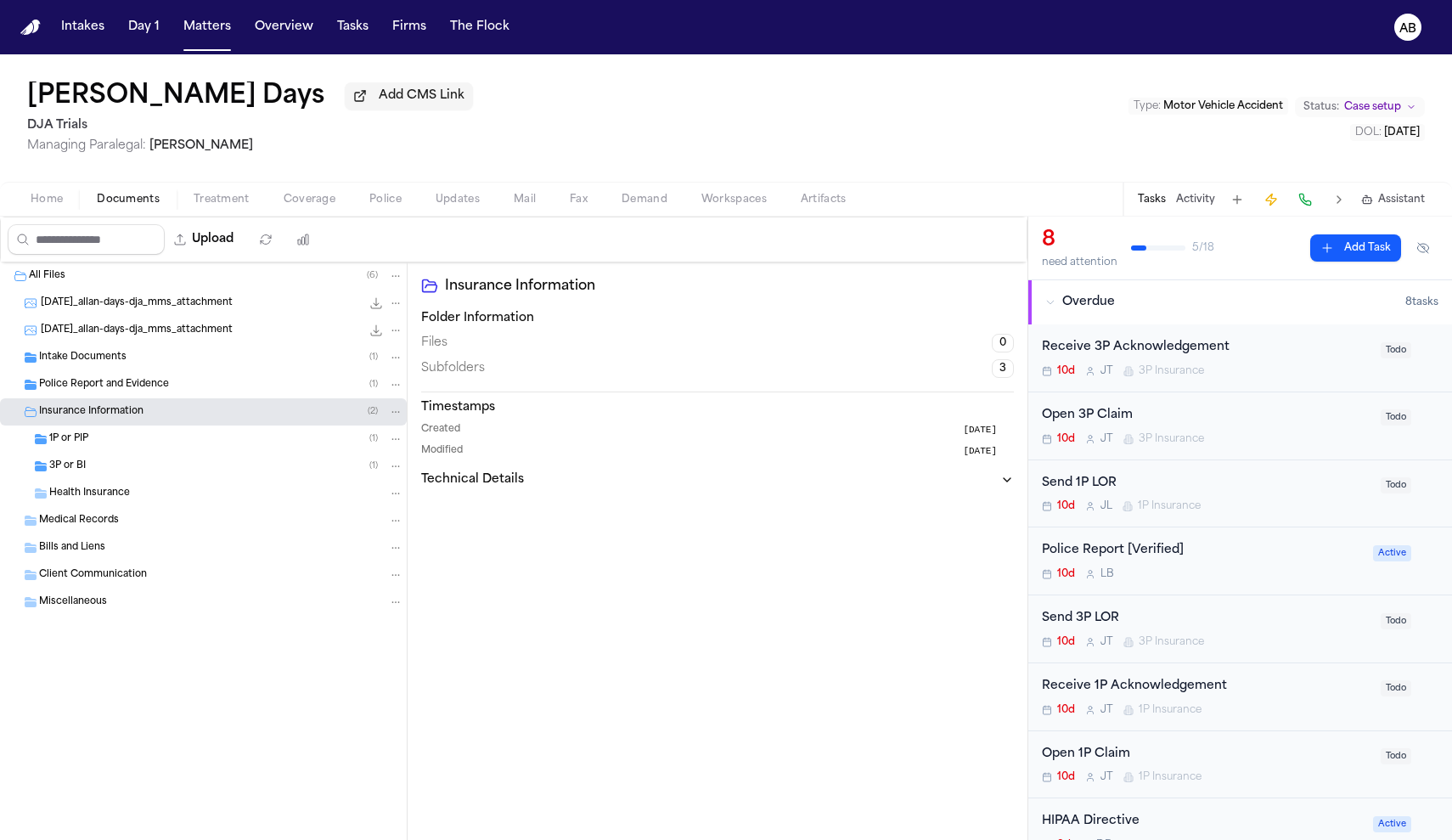
click at [103, 458] on div "3P or BI ( 1 )" at bounding box center [203, 467] width 407 height 27
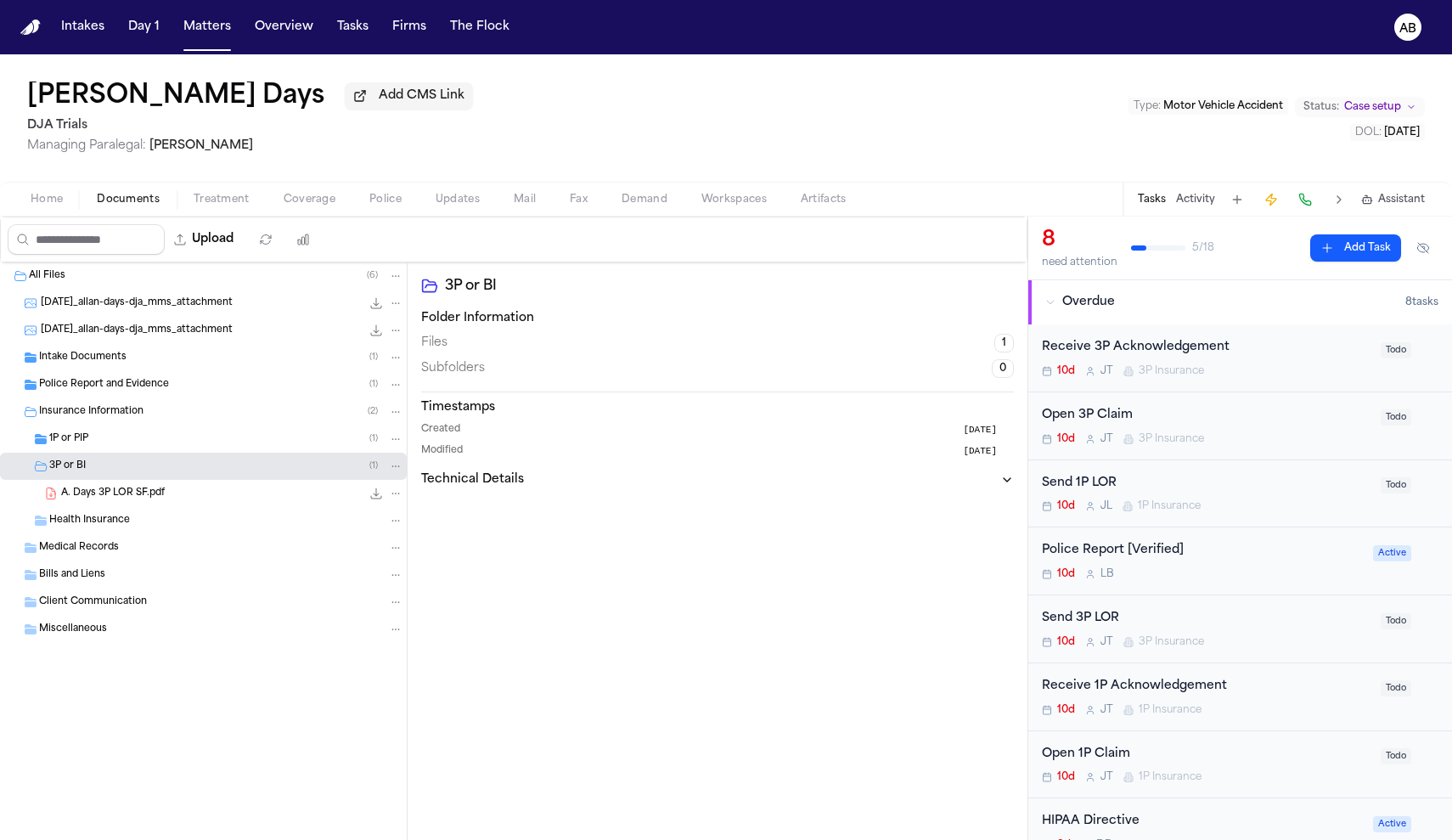
click at [106, 440] on div "1P or PIP ( 1 )" at bounding box center [226, 439] width 354 height 15
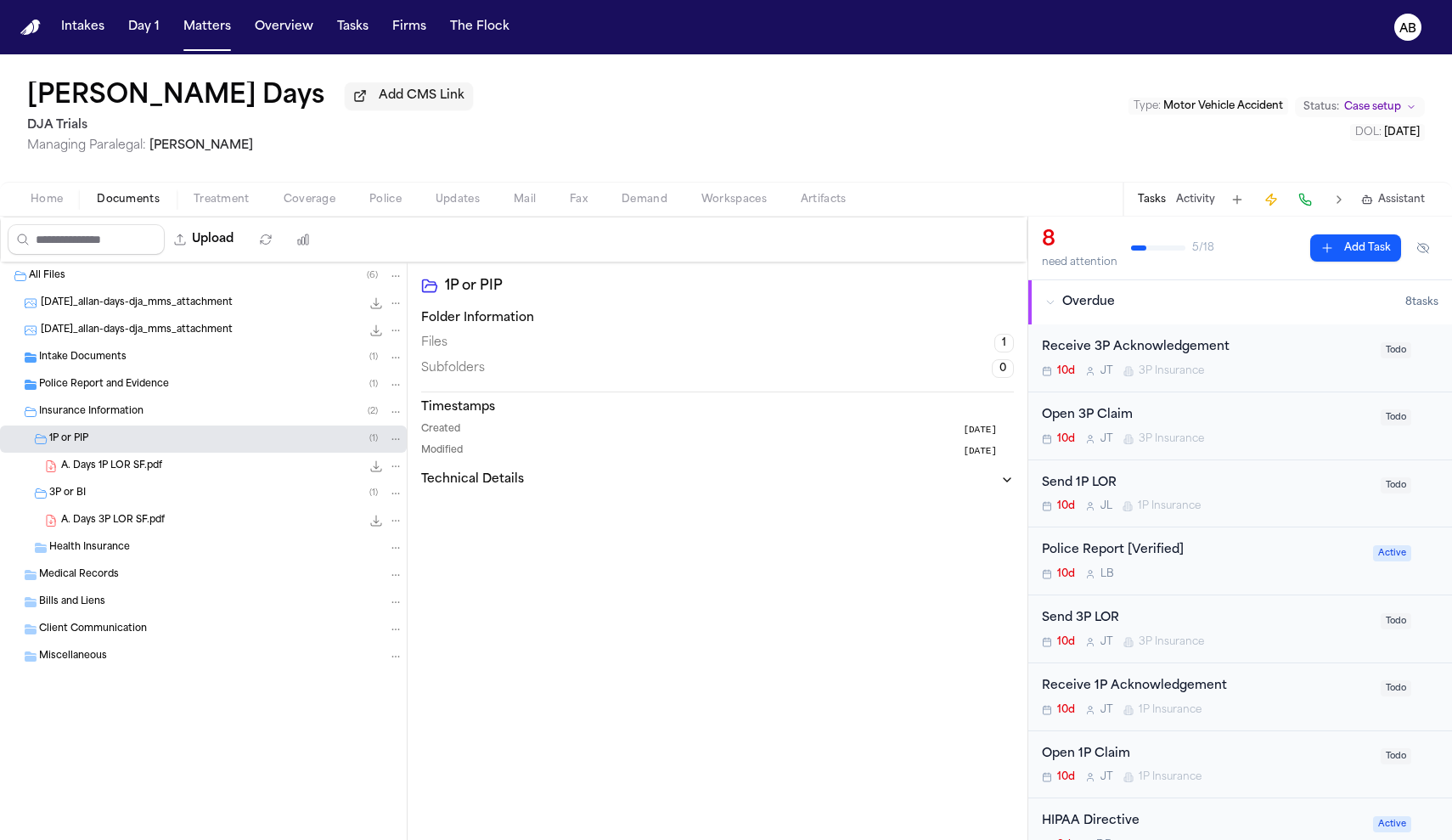
click at [106, 464] on span "A. Days 1P LOR SF.pdf" at bounding box center [112, 466] width 101 height 15
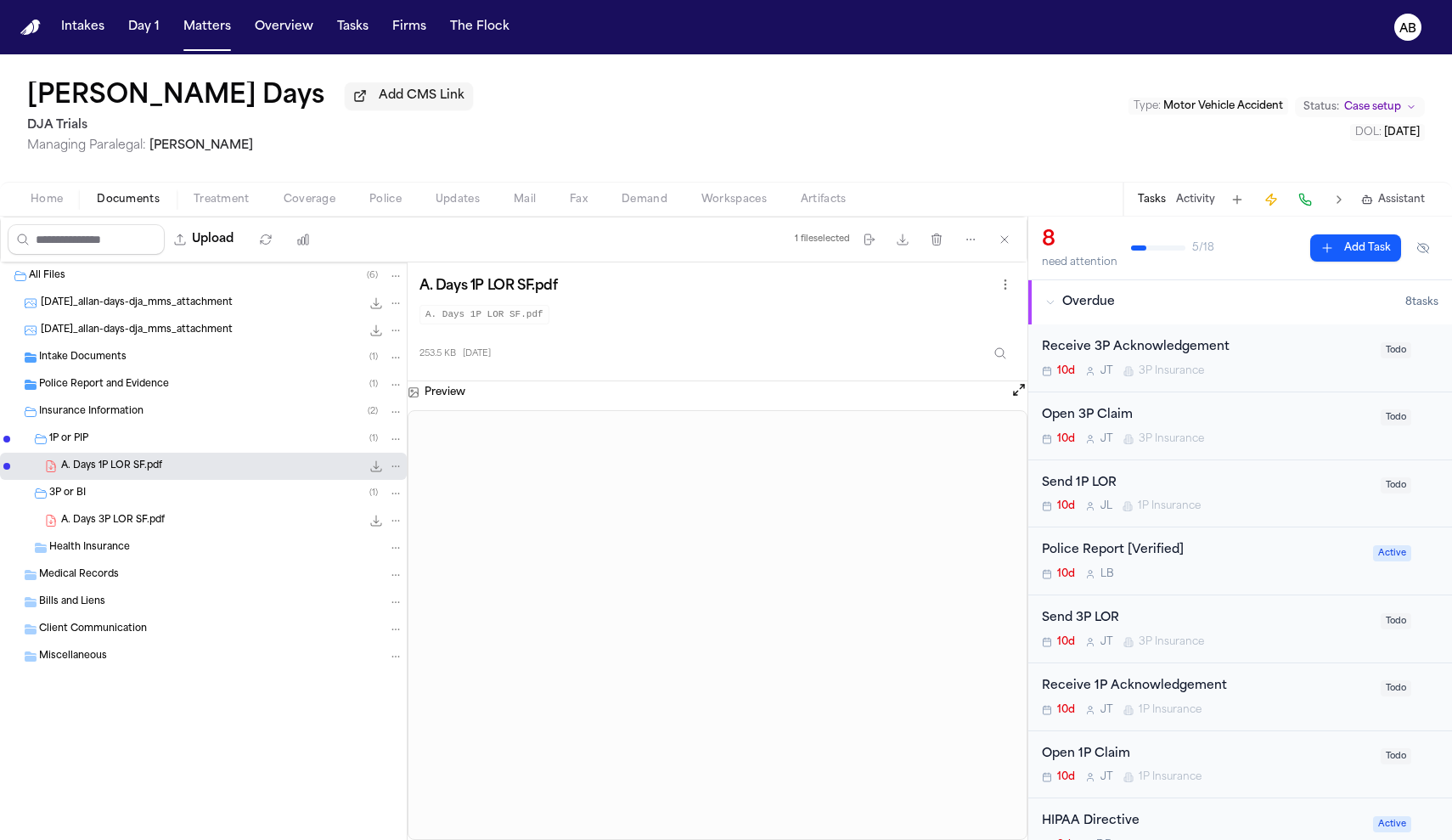
click at [132, 529] on div "A. Days 3P LOR SF.pdf 267.7 KB • PDF" at bounding box center [232, 520] width 342 height 17
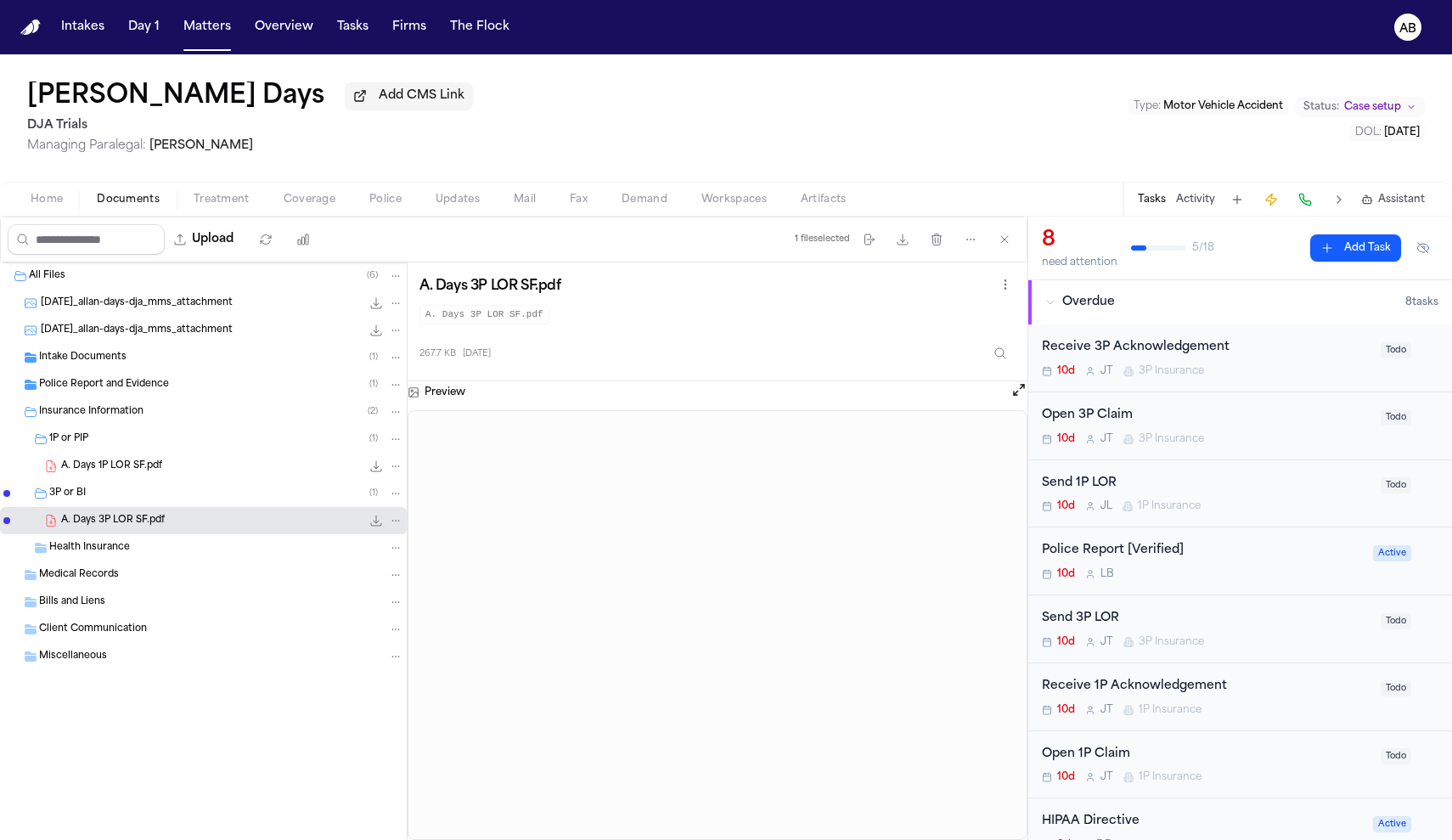
click at [124, 467] on span "A. Days 1P LOR SF.pdf" at bounding box center [112, 466] width 101 height 15
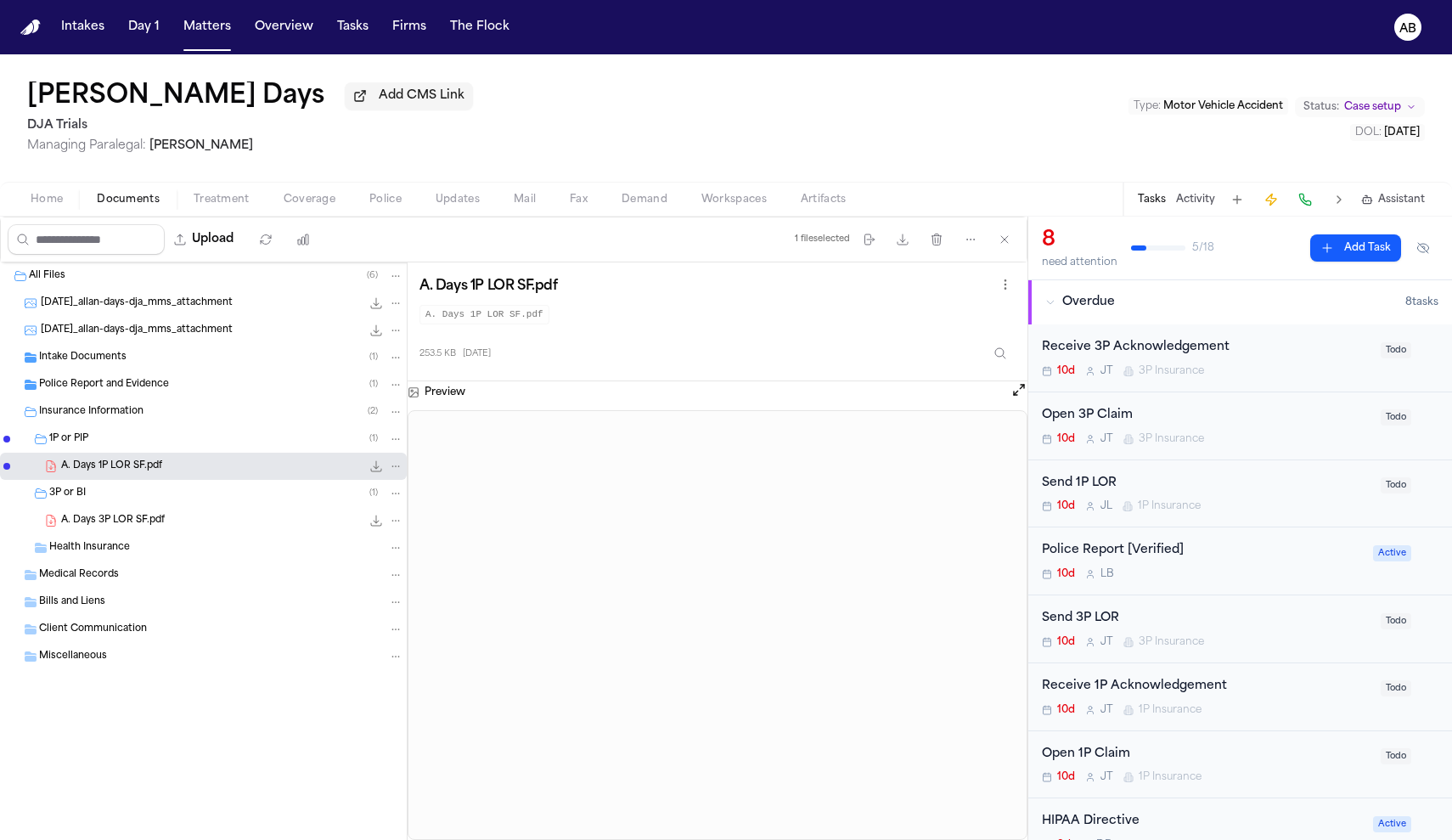
click at [1255, 492] on div "Send 1P LOR" at bounding box center [1206, 483] width 328 height 20
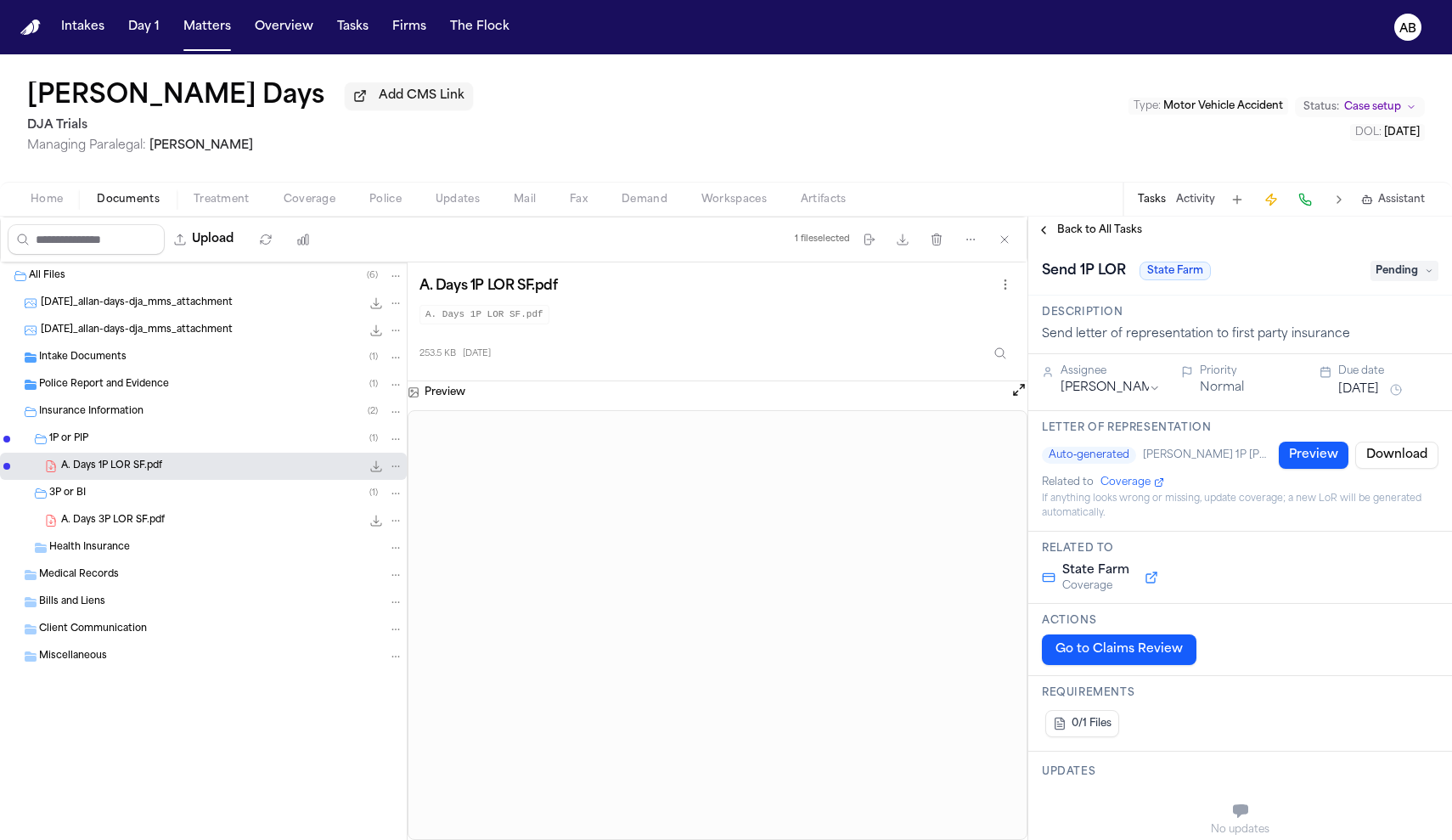
click at [1409, 278] on span "Pending" at bounding box center [1403, 271] width 68 height 21
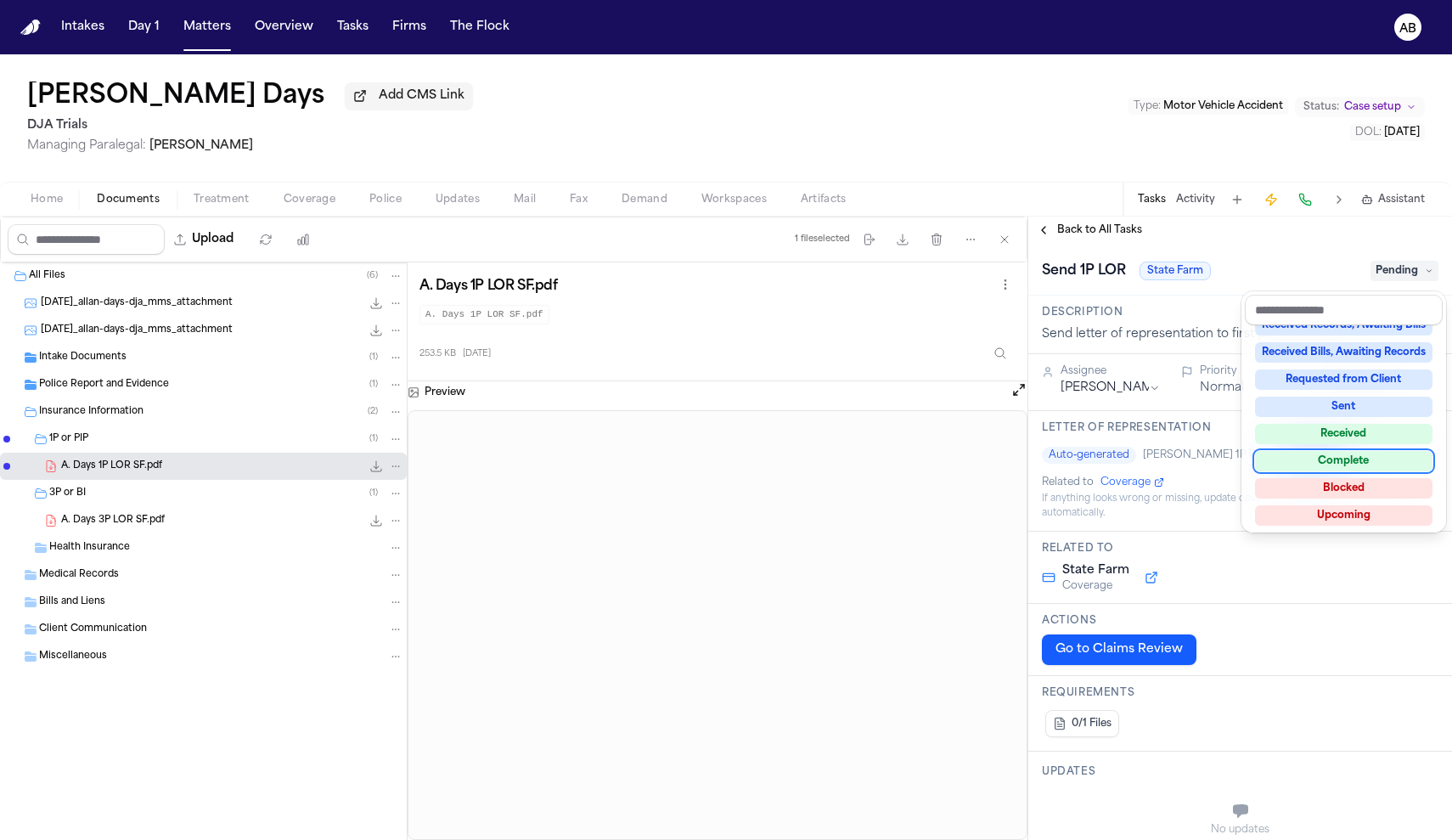
click at [1364, 465] on div "Complete" at bounding box center [1343, 461] width 178 height 21
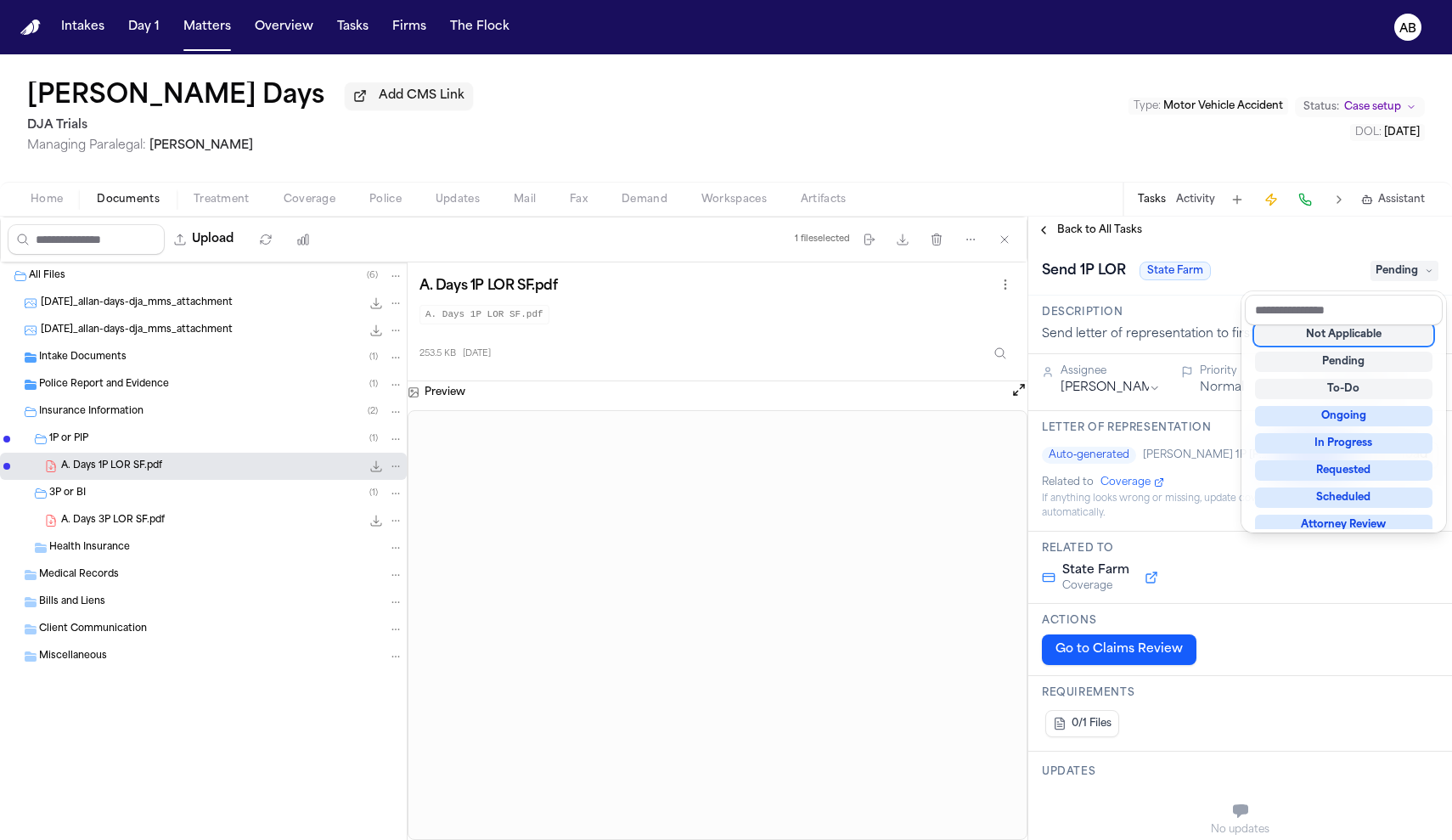
scroll to position [7, 0]
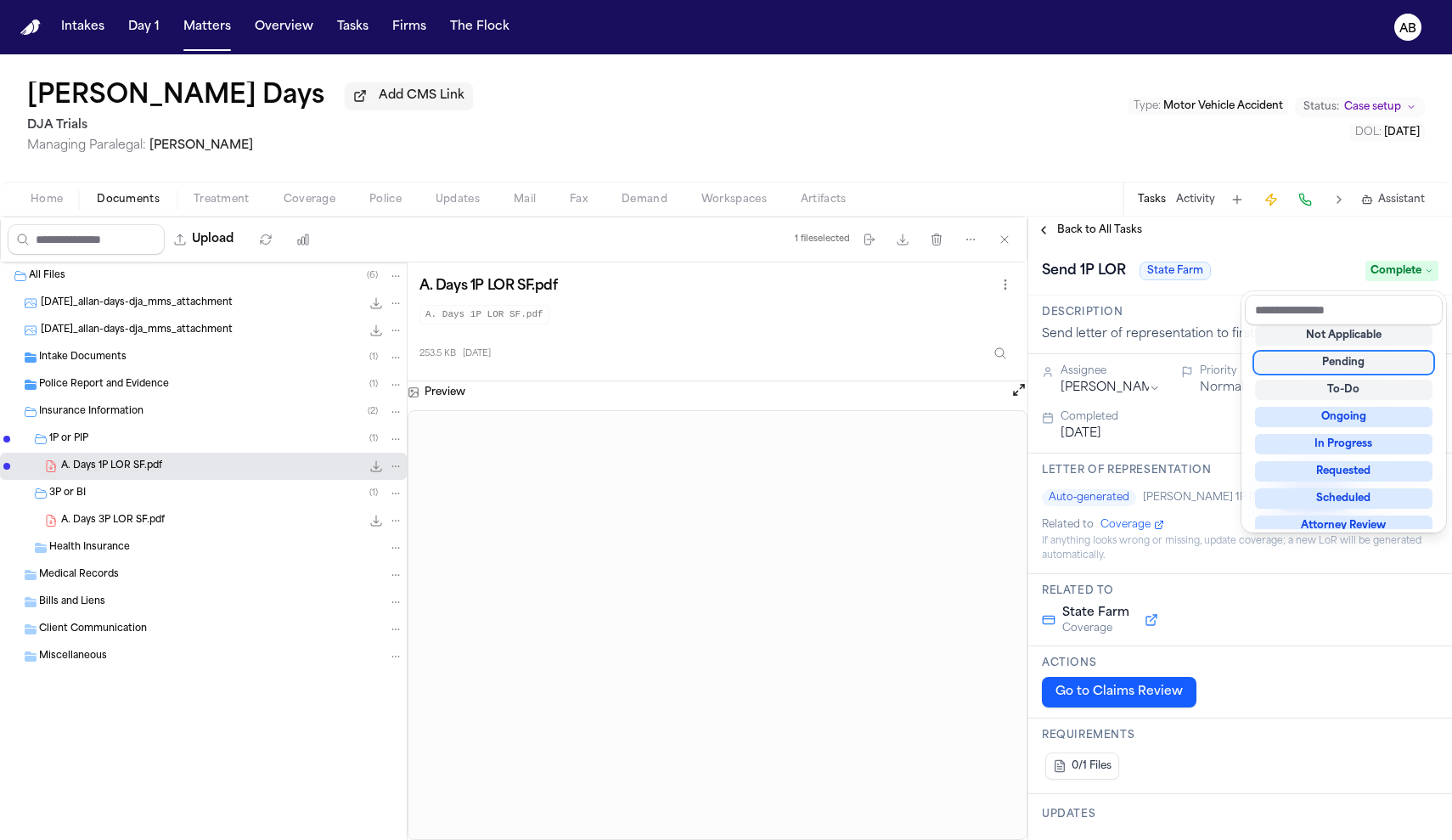
click at [1236, 254] on div "Send 1P LOR State Farm Complete" at bounding box center [1240, 269] width 424 height 52
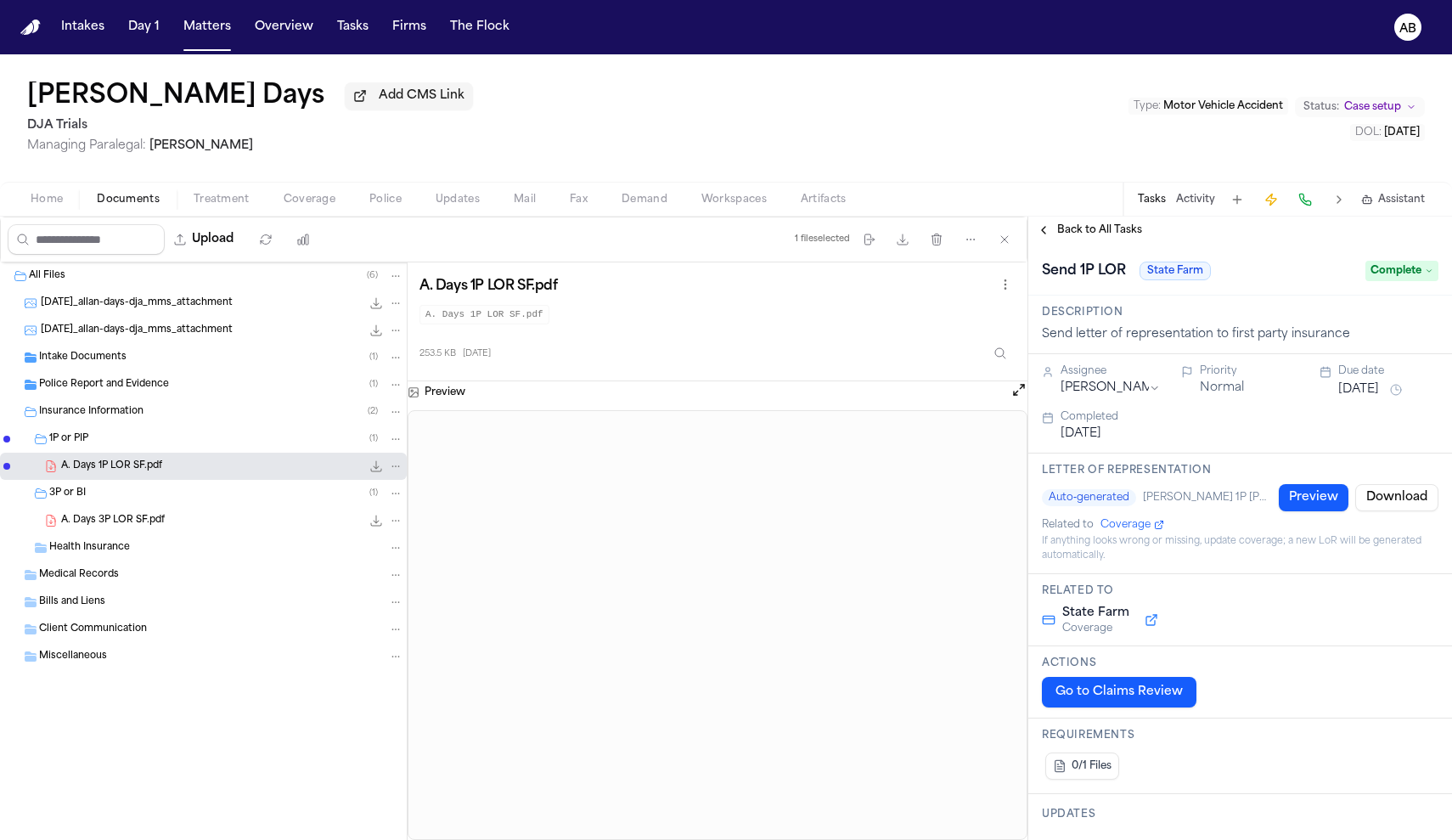
click at [1112, 237] on span "Back to All Tasks" at bounding box center [1099, 230] width 85 height 14
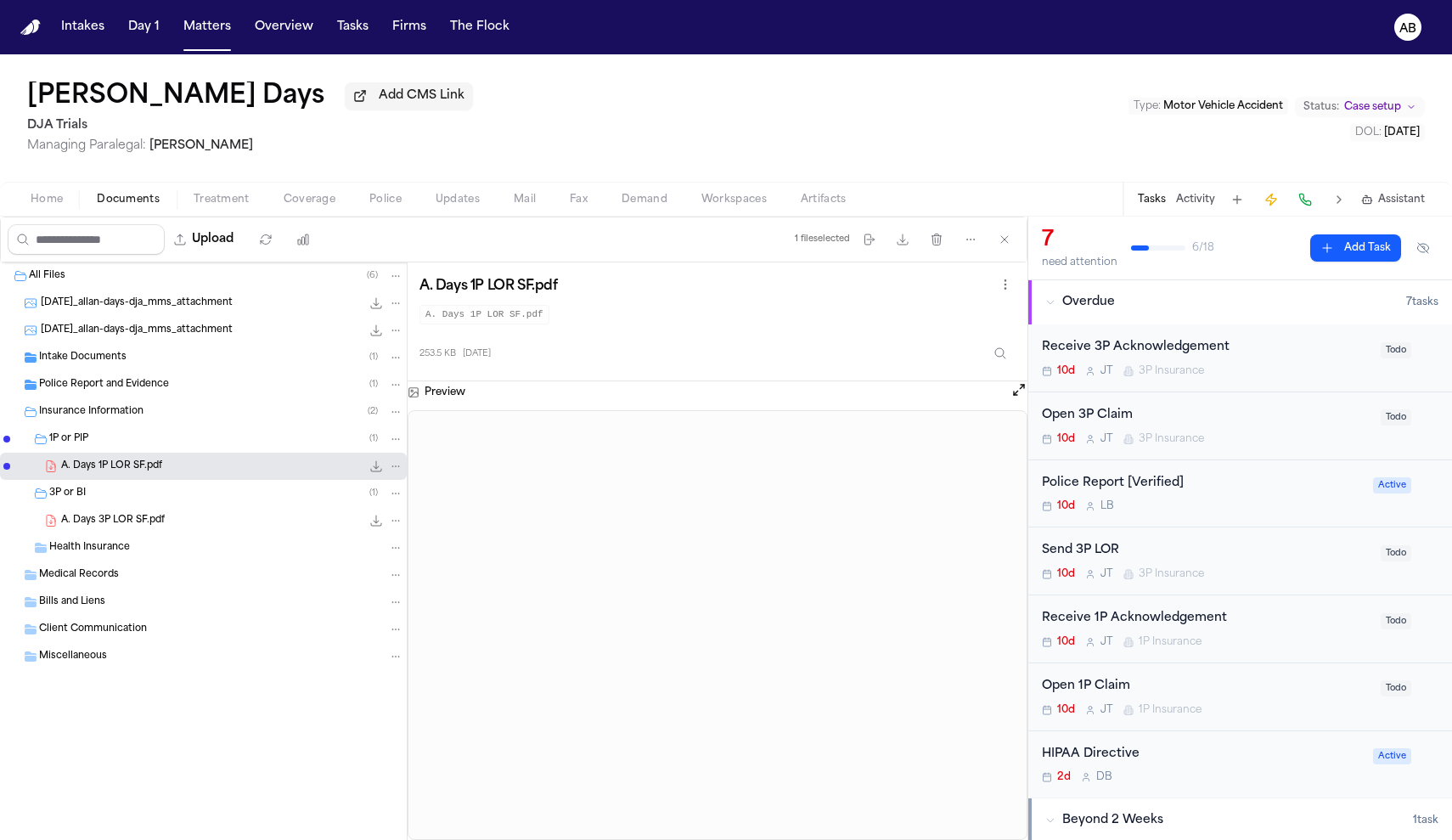
click at [130, 519] on span "A. Days 3P LOR SF.pdf" at bounding box center [113, 520] width 103 height 15
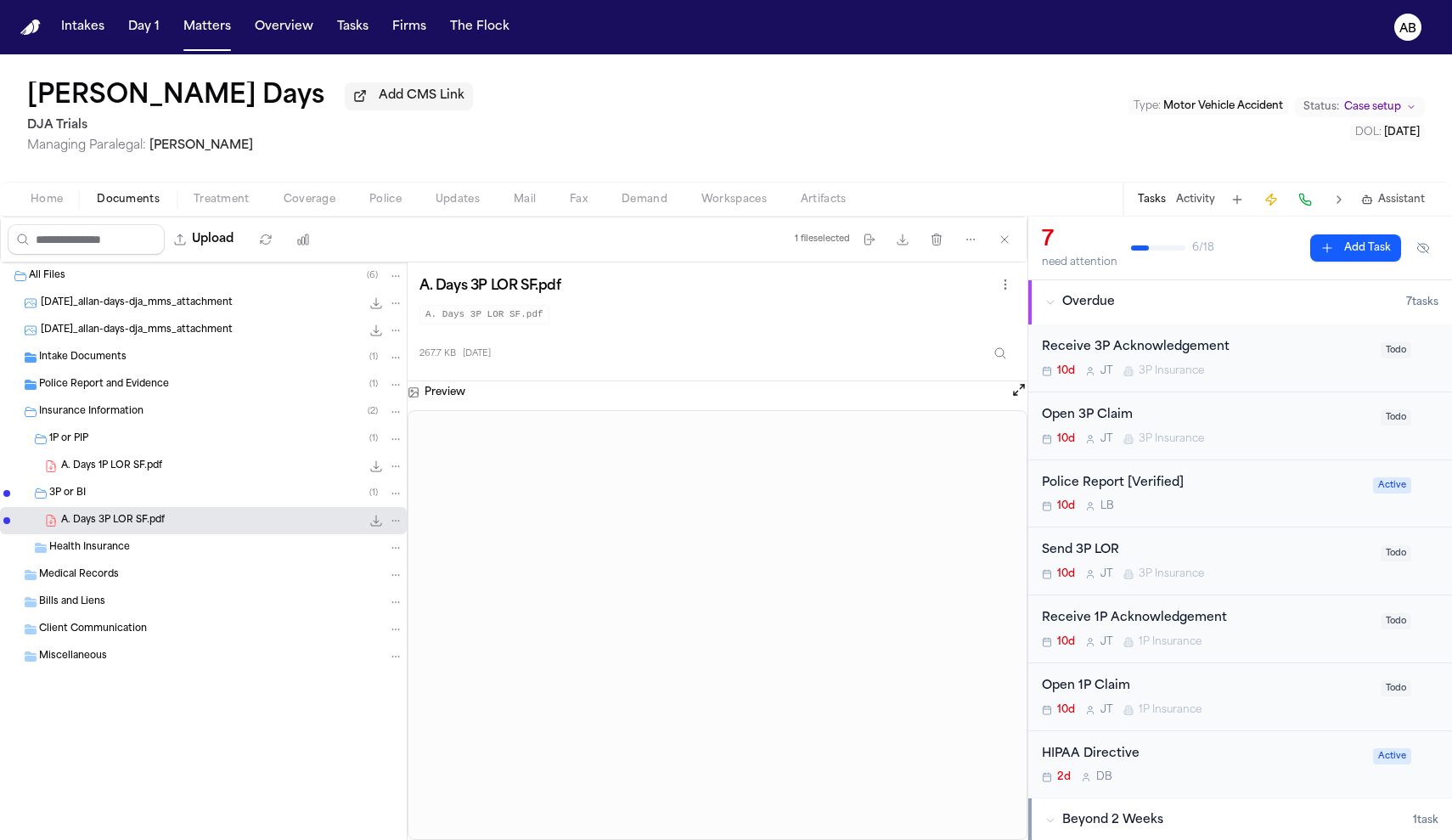
click at [1209, 546] on div "Send 3P LOR" at bounding box center [1206, 550] width 328 height 20
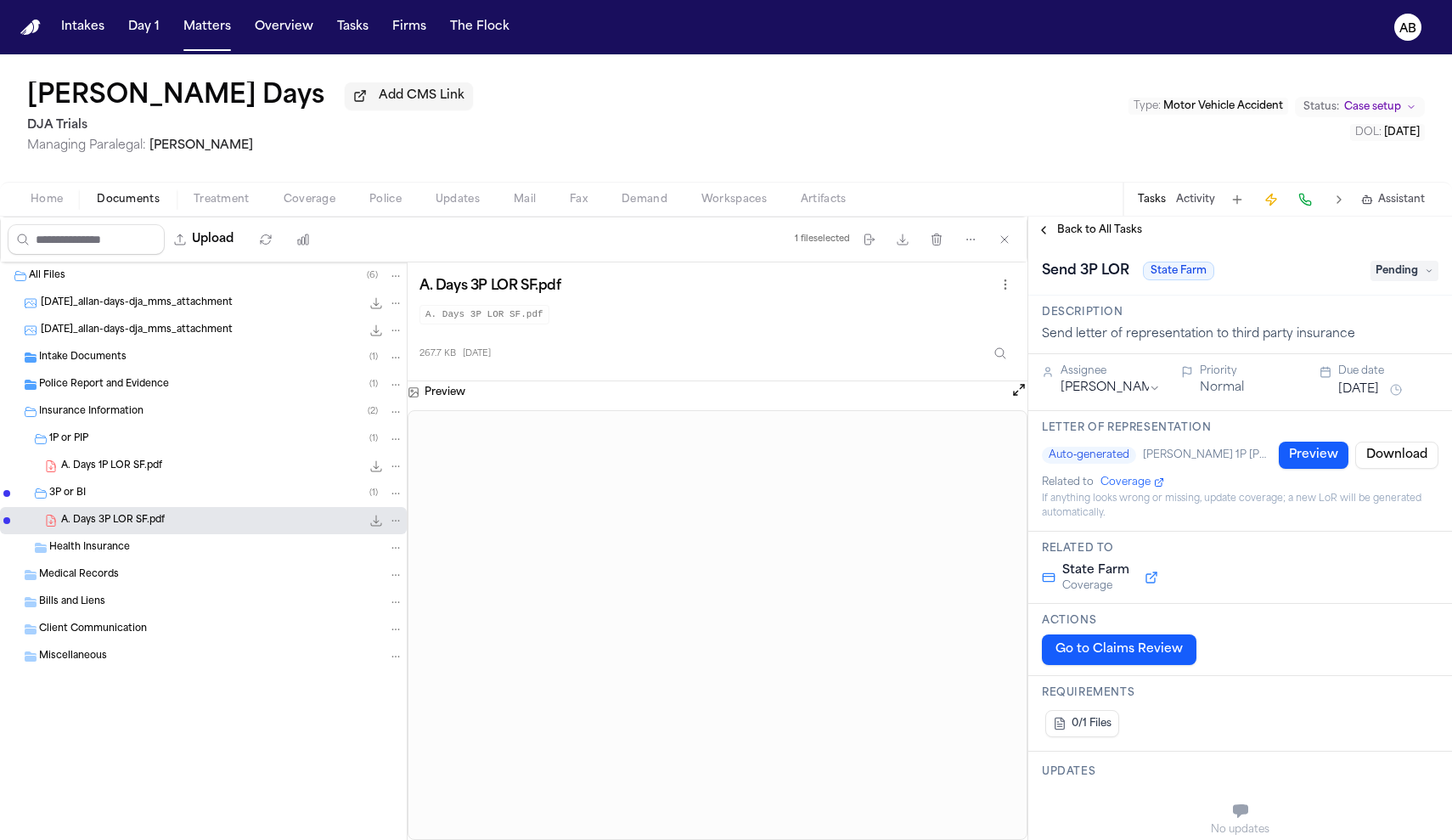
click at [1405, 276] on span "Pending" at bounding box center [1403, 271] width 68 height 21
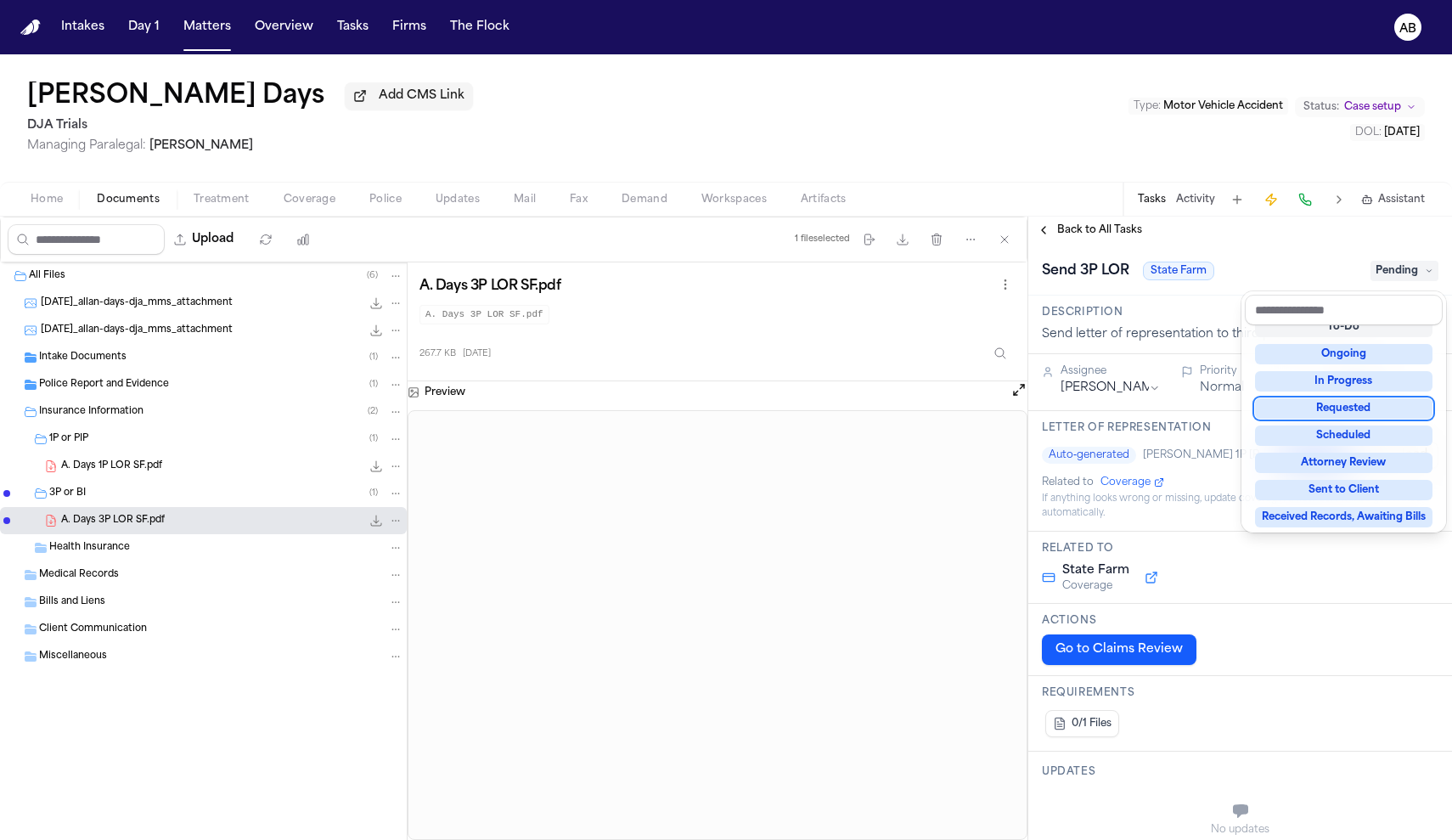
scroll to position [197, 0]
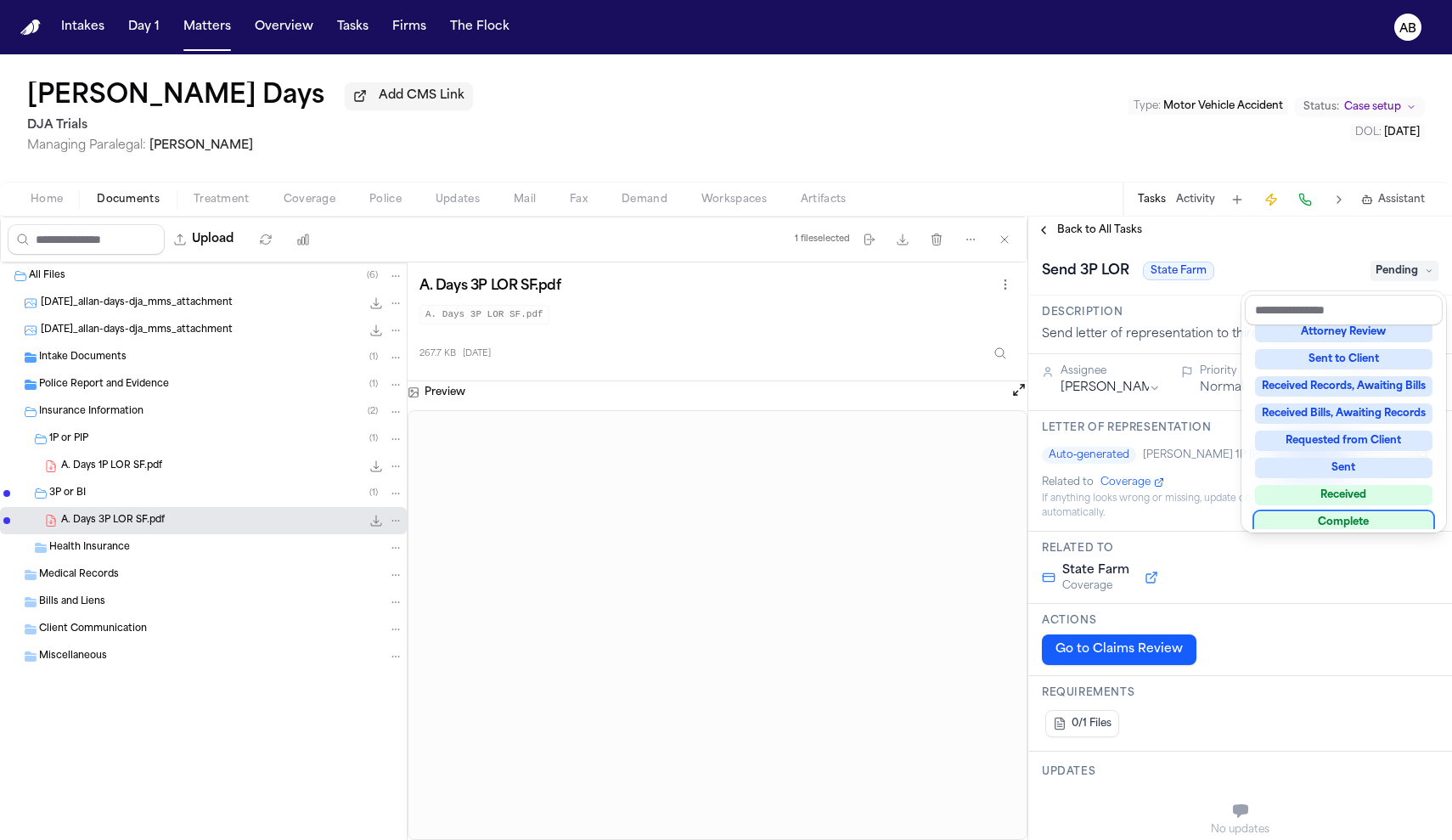
click at [1349, 521] on div "Complete" at bounding box center [1343, 522] width 178 height 21
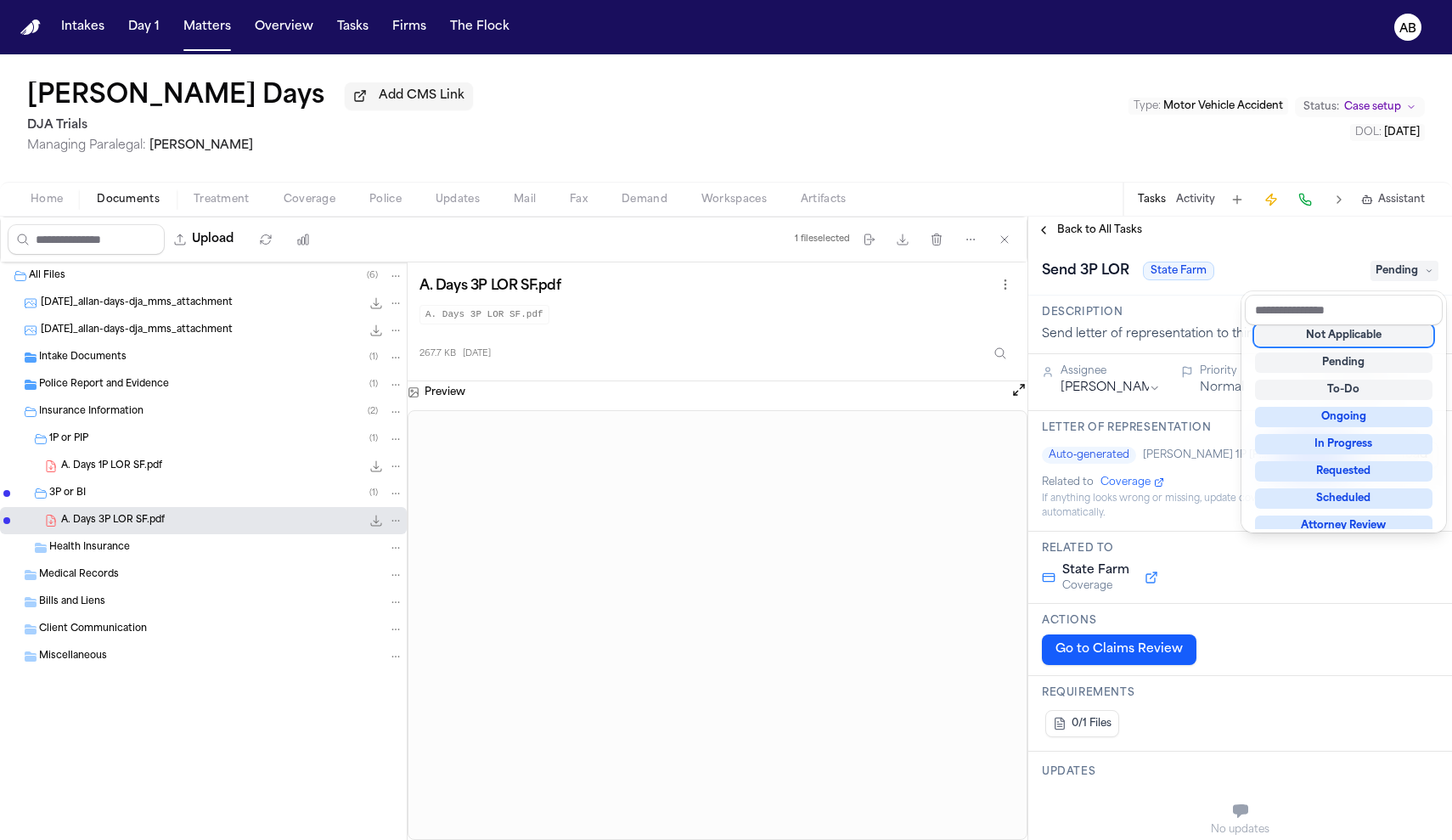
scroll to position [10, 0]
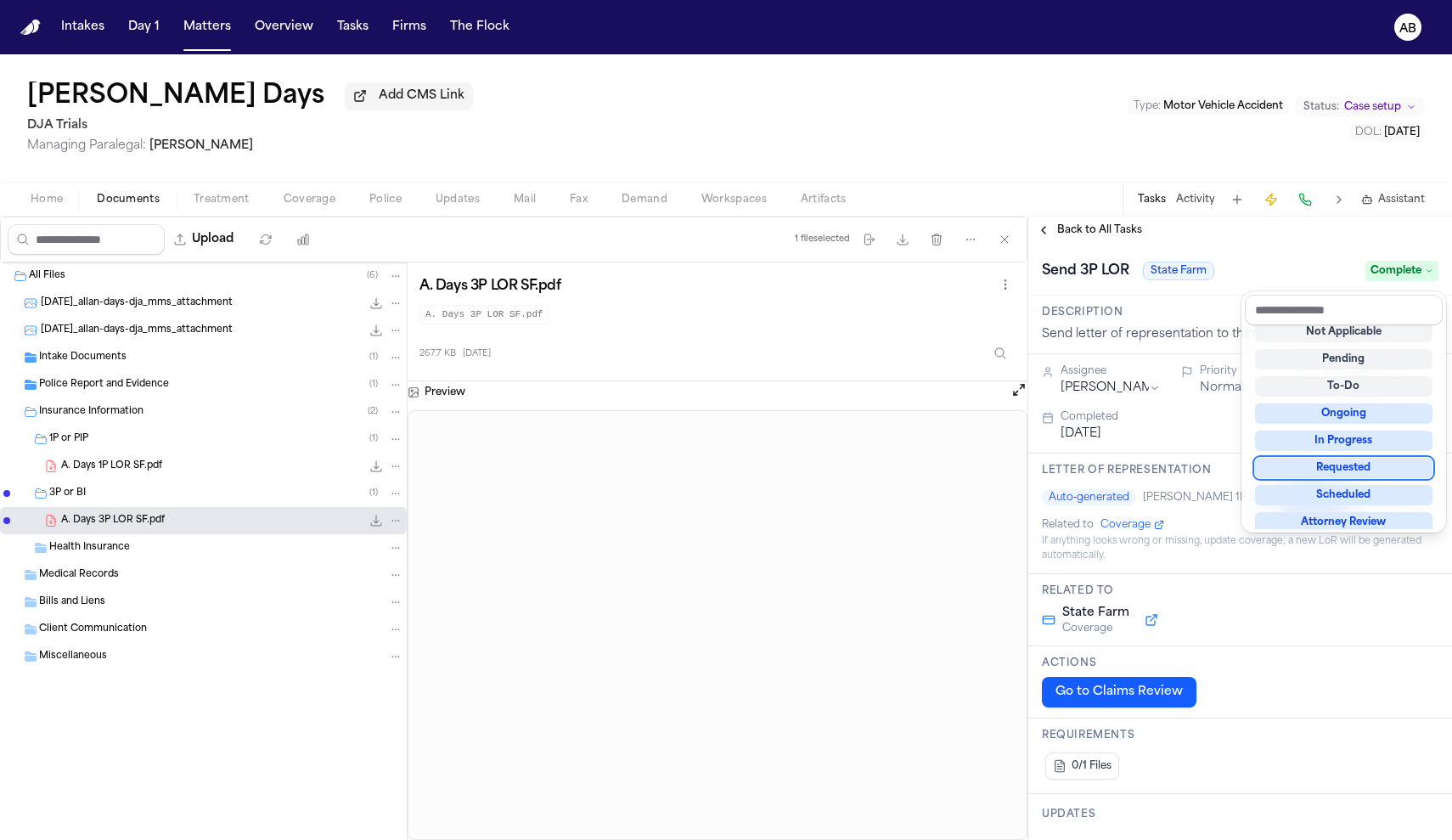
click at [1243, 240] on div "**********" at bounding box center [1240, 527] width 424 height 623
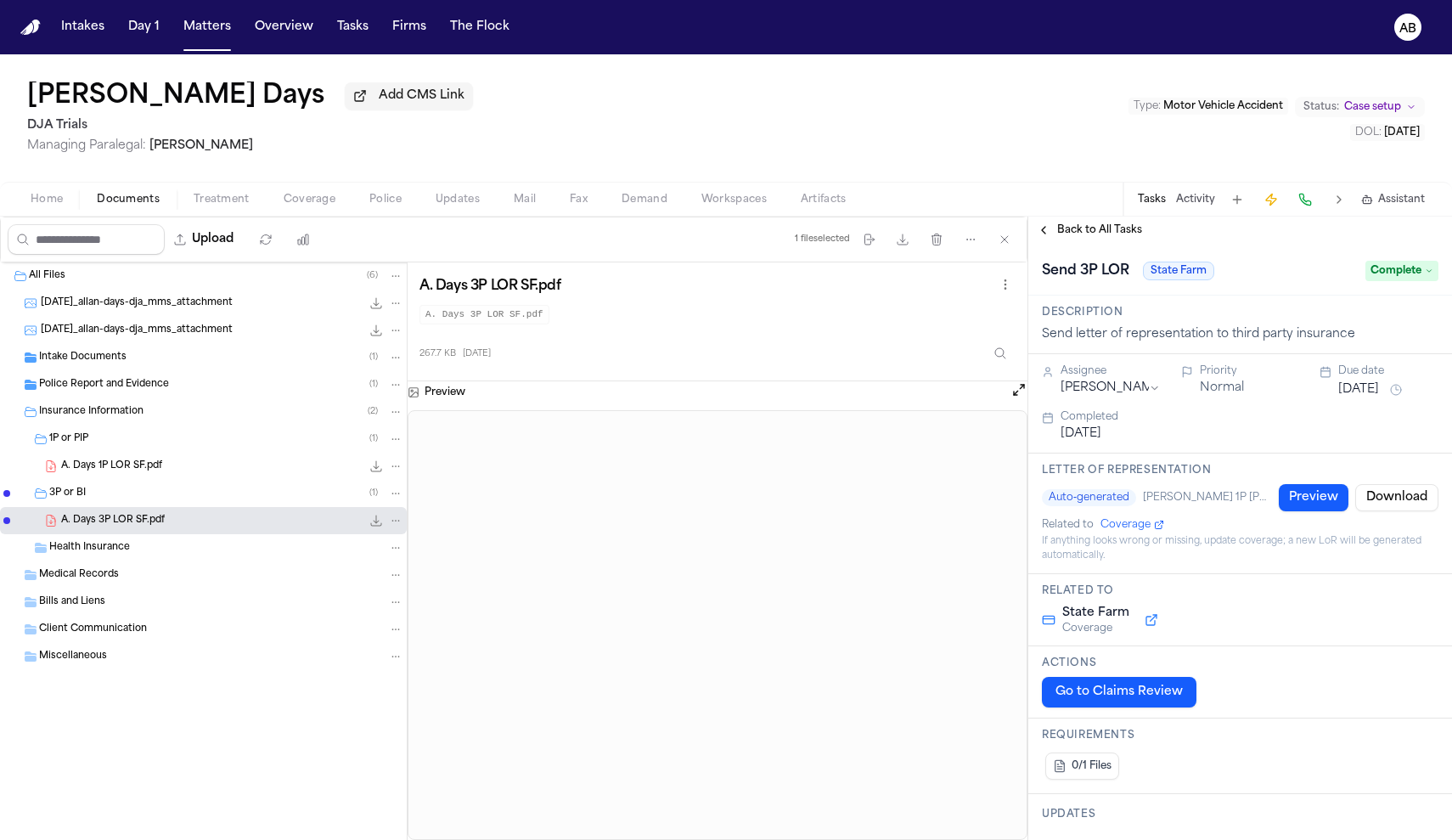
click at [1114, 244] on div "Back to All Tasks" at bounding box center [1240, 230] width 424 height 27
click at [1115, 237] on span "Back to All Tasks" at bounding box center [1099, 230] width 85 height 14
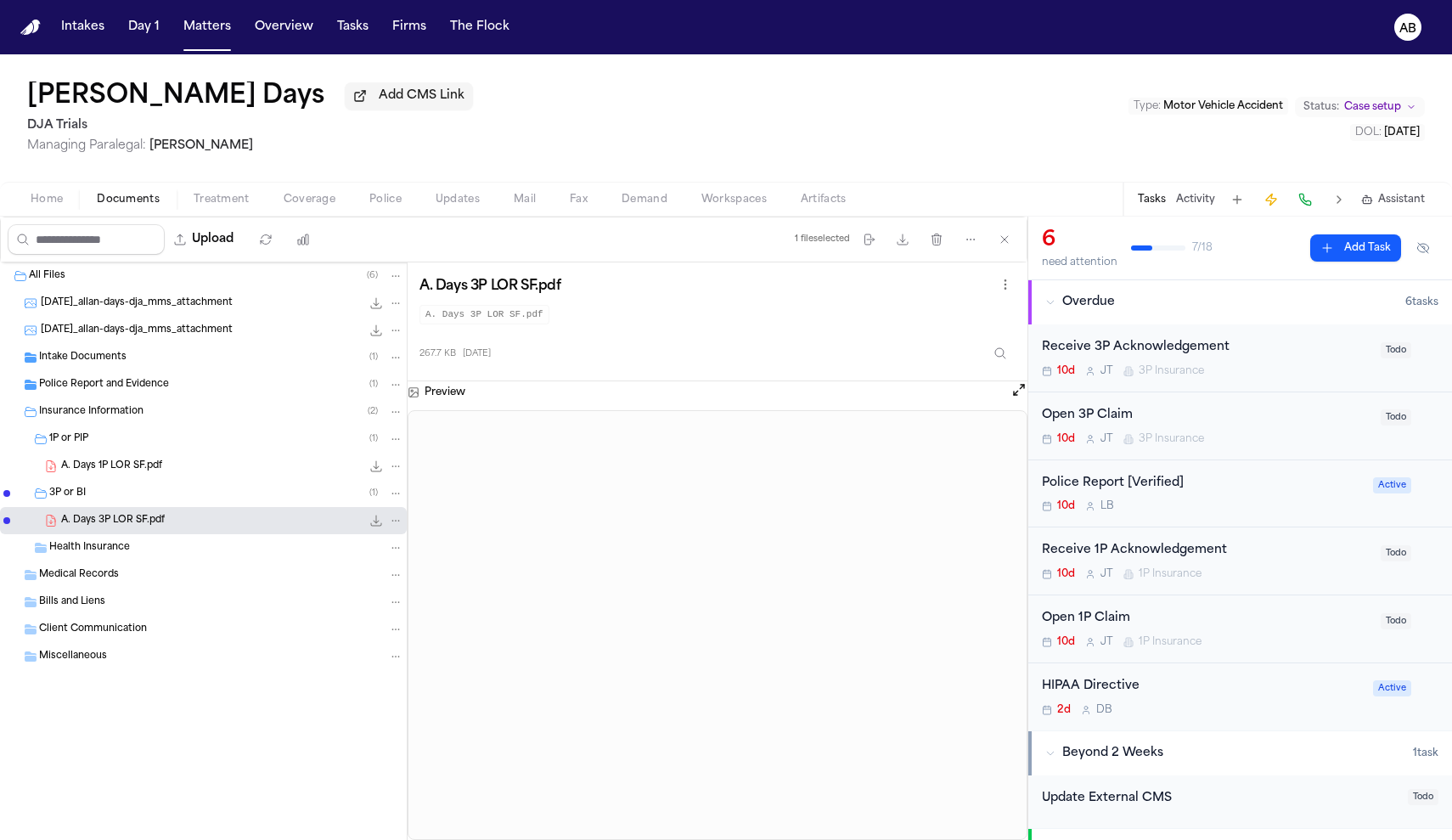
click at [1208, 428] on div "Open 3P Claim 10d J T 3P Insurance" at bounding box center [1206, 426] width 328 height 40
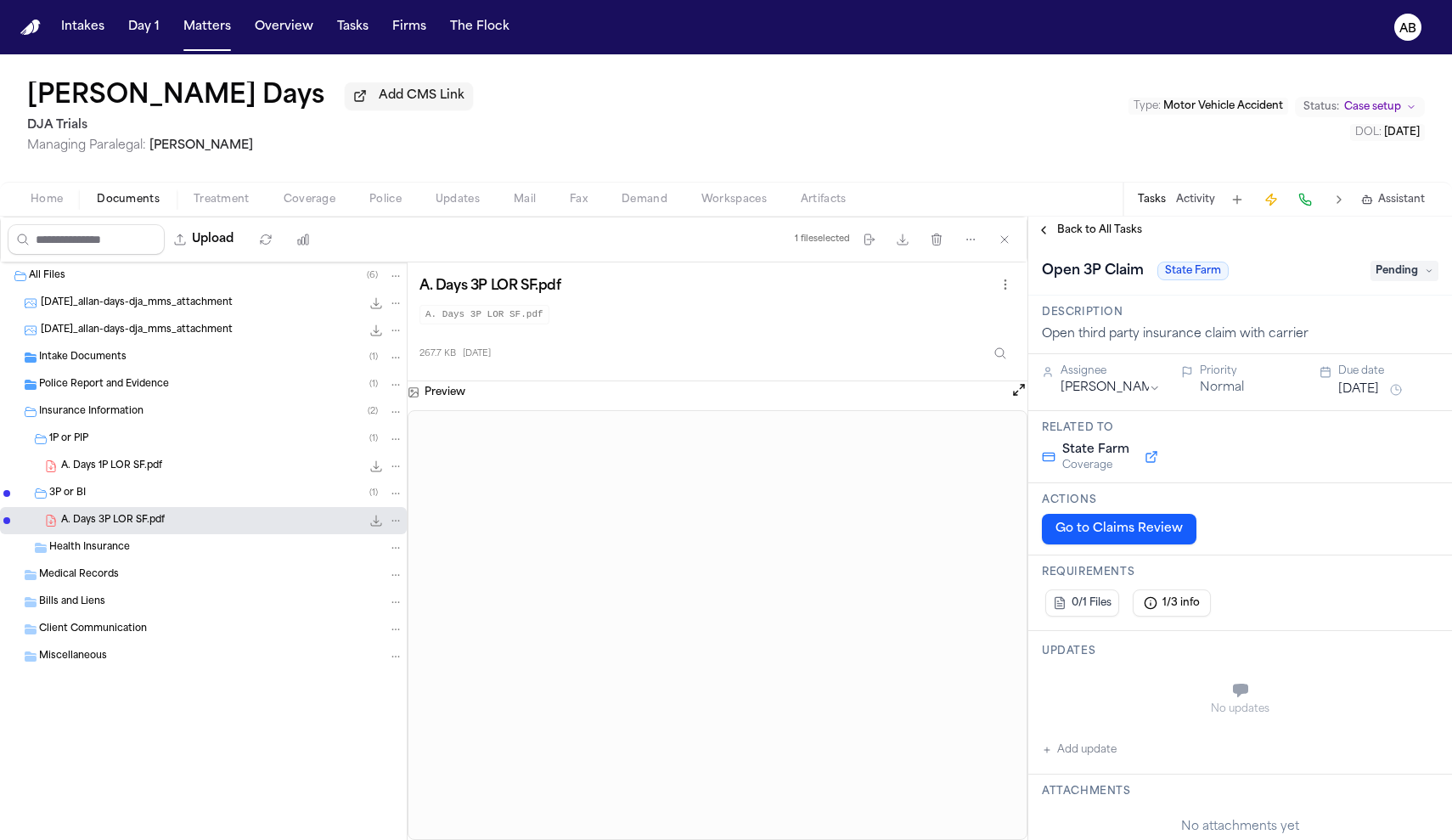
click at [1399, 272] on span "Pending" at bounding box center [1403, 271] width 68 height 21
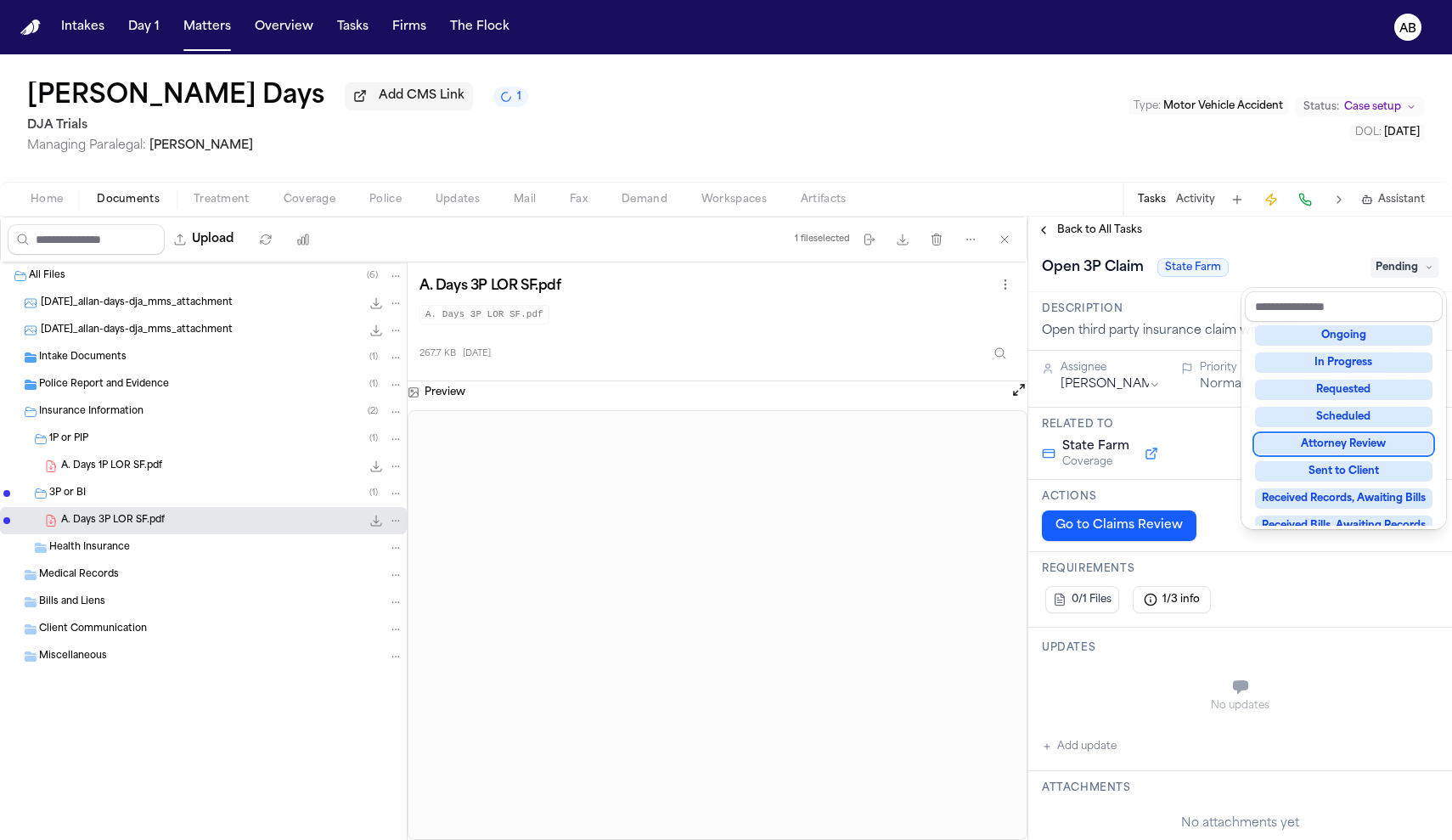
scroll to position [226, 0]
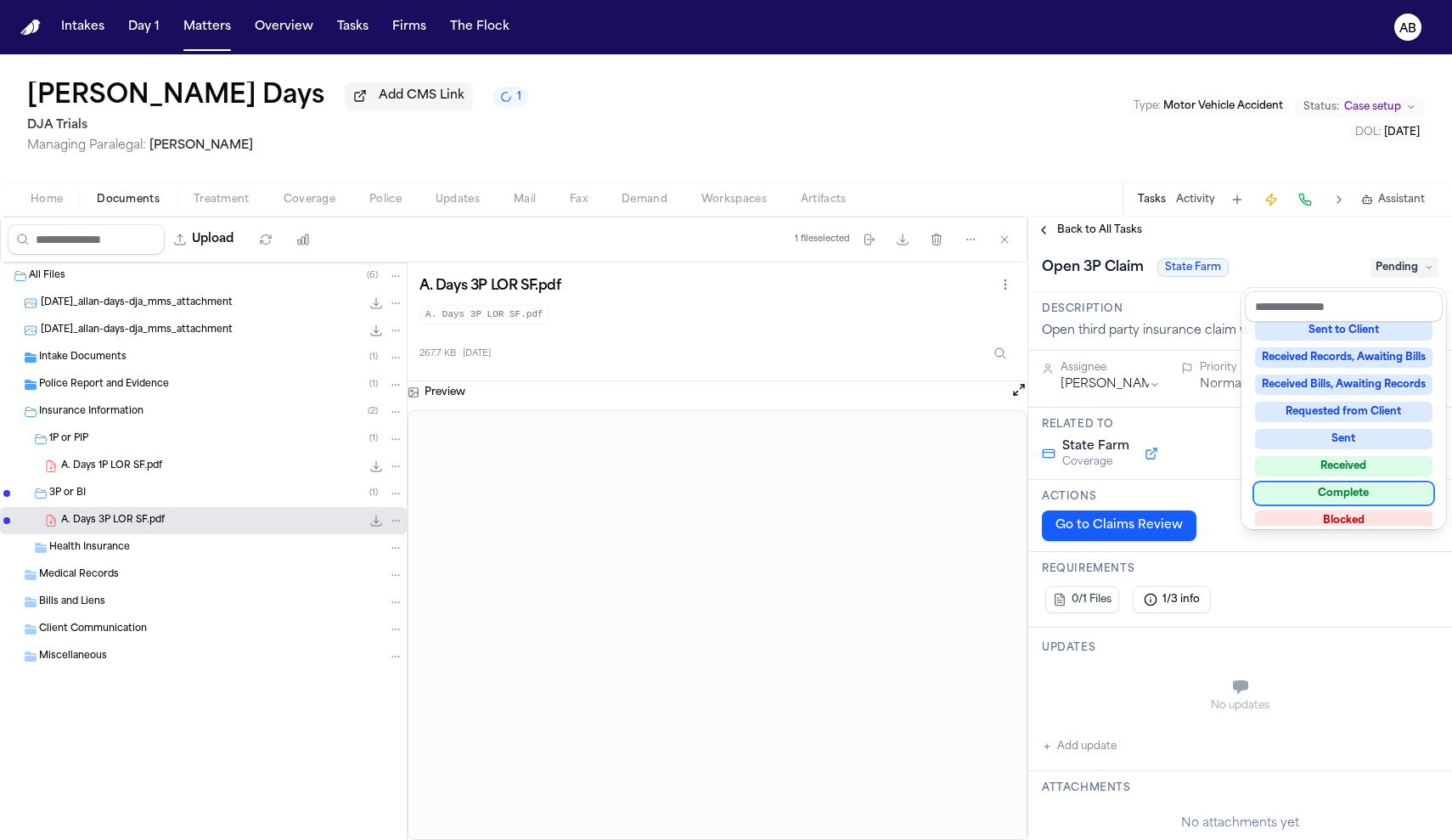
click at [1335, 490] on div "Complete" at bounding box center [1343, 493] width 178 height 21
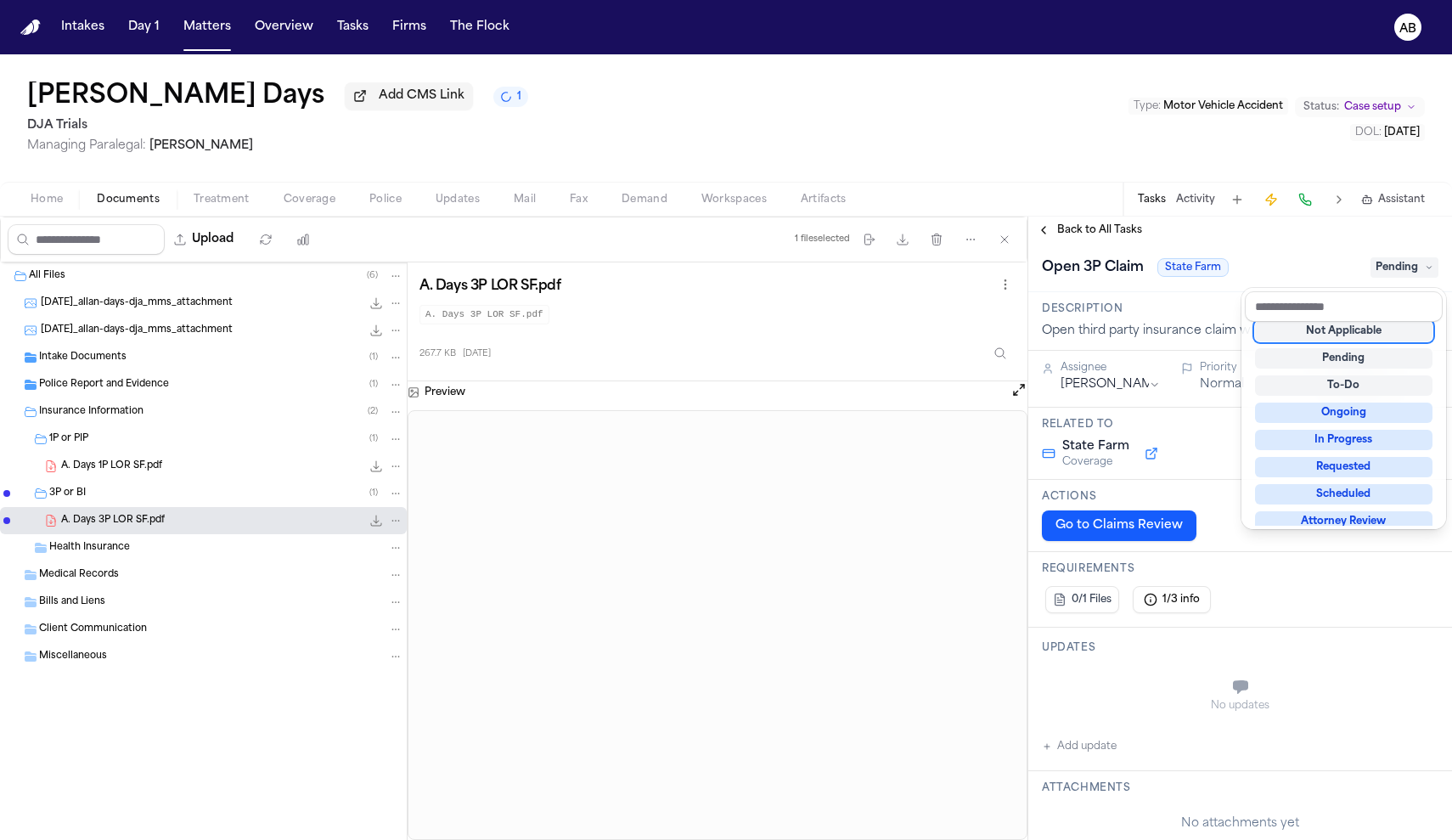
scroll to position [7, 0]
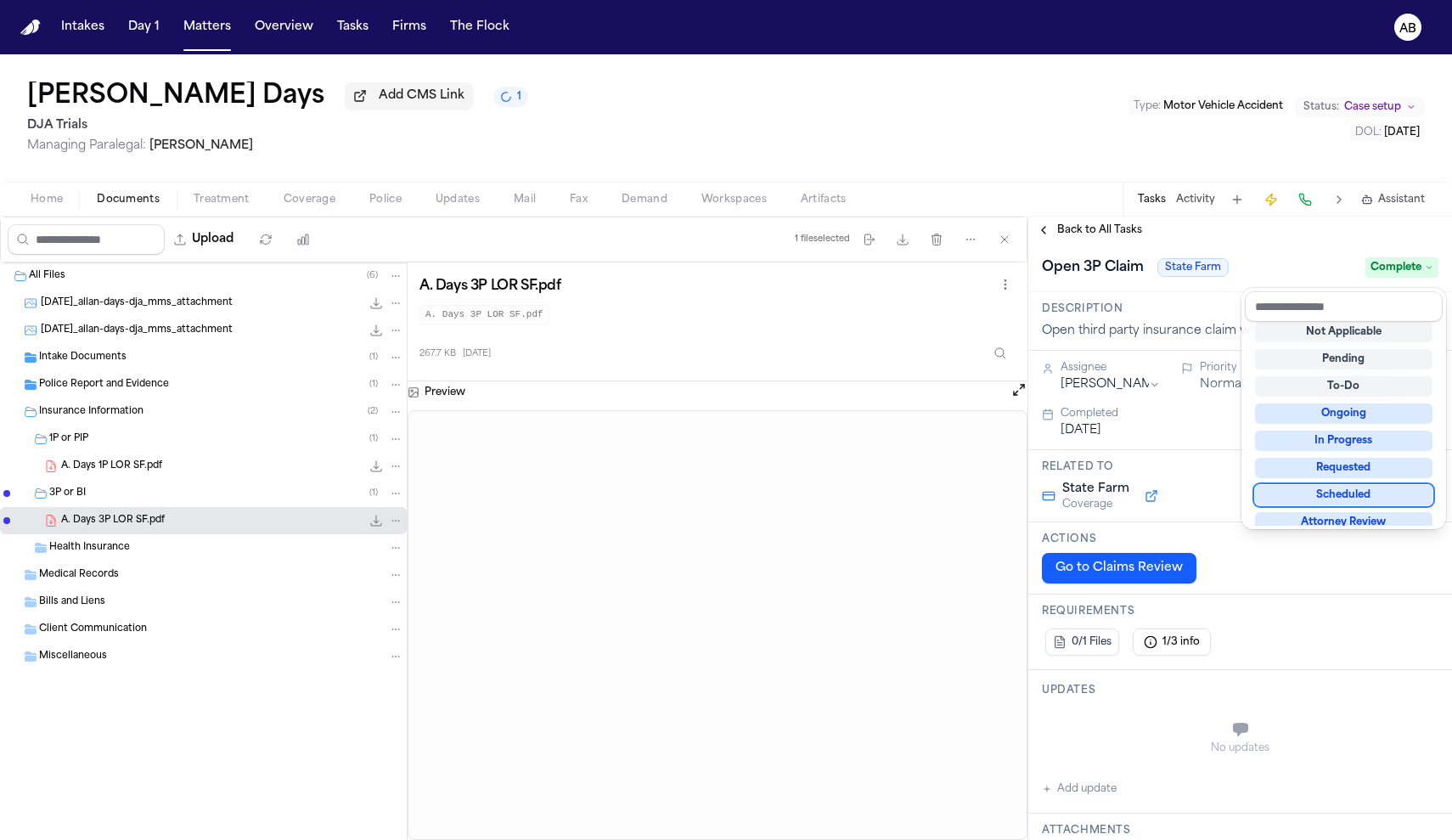
click at [1262, 255] on div "Open 3P Claim State Farm Complete" at bounding box center [1240, 266] width 424 height 52
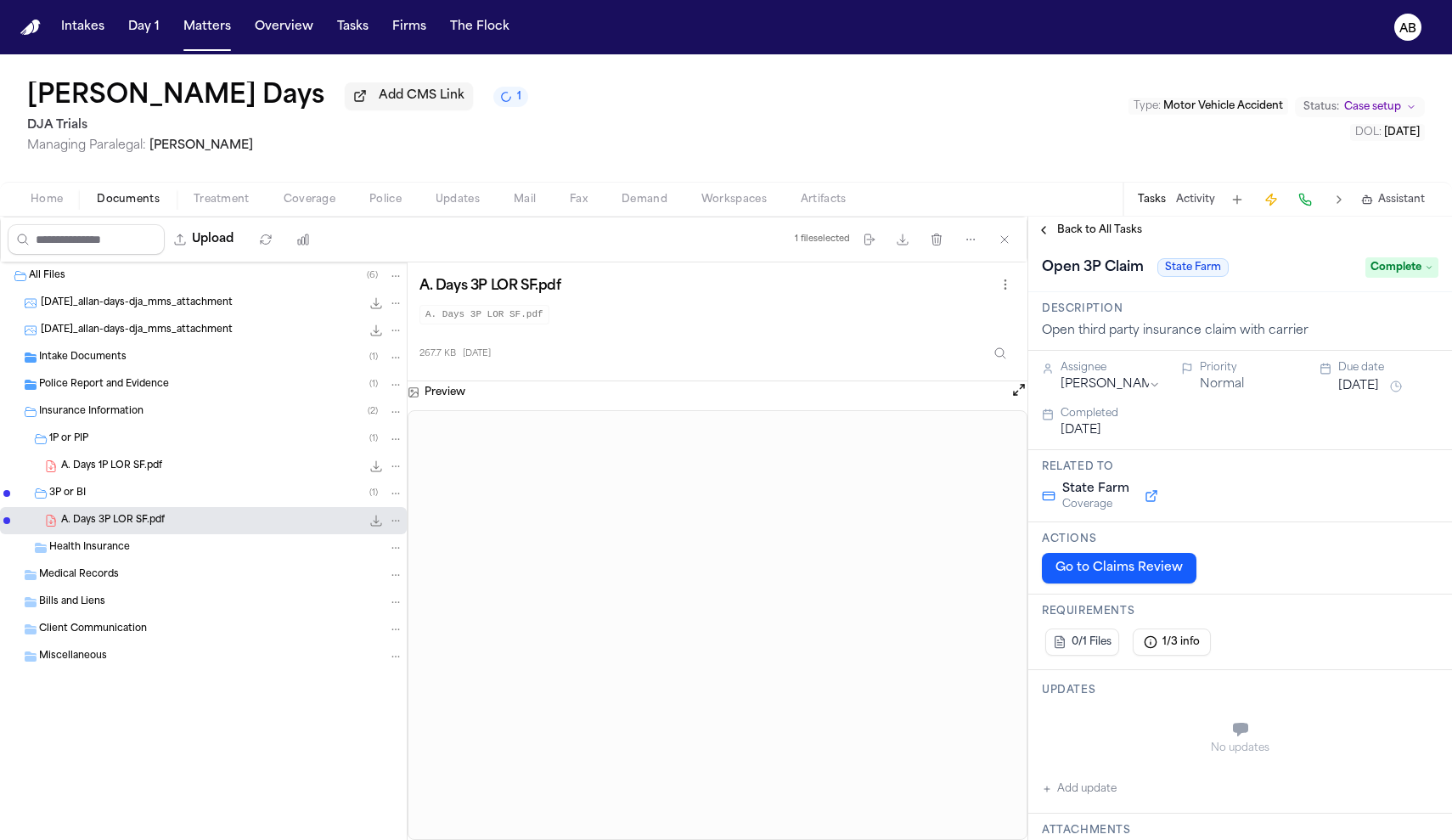
click at [1137, 234] on span "Back to All Tasks" at bounding box center [1099, 230] width 85 height 14
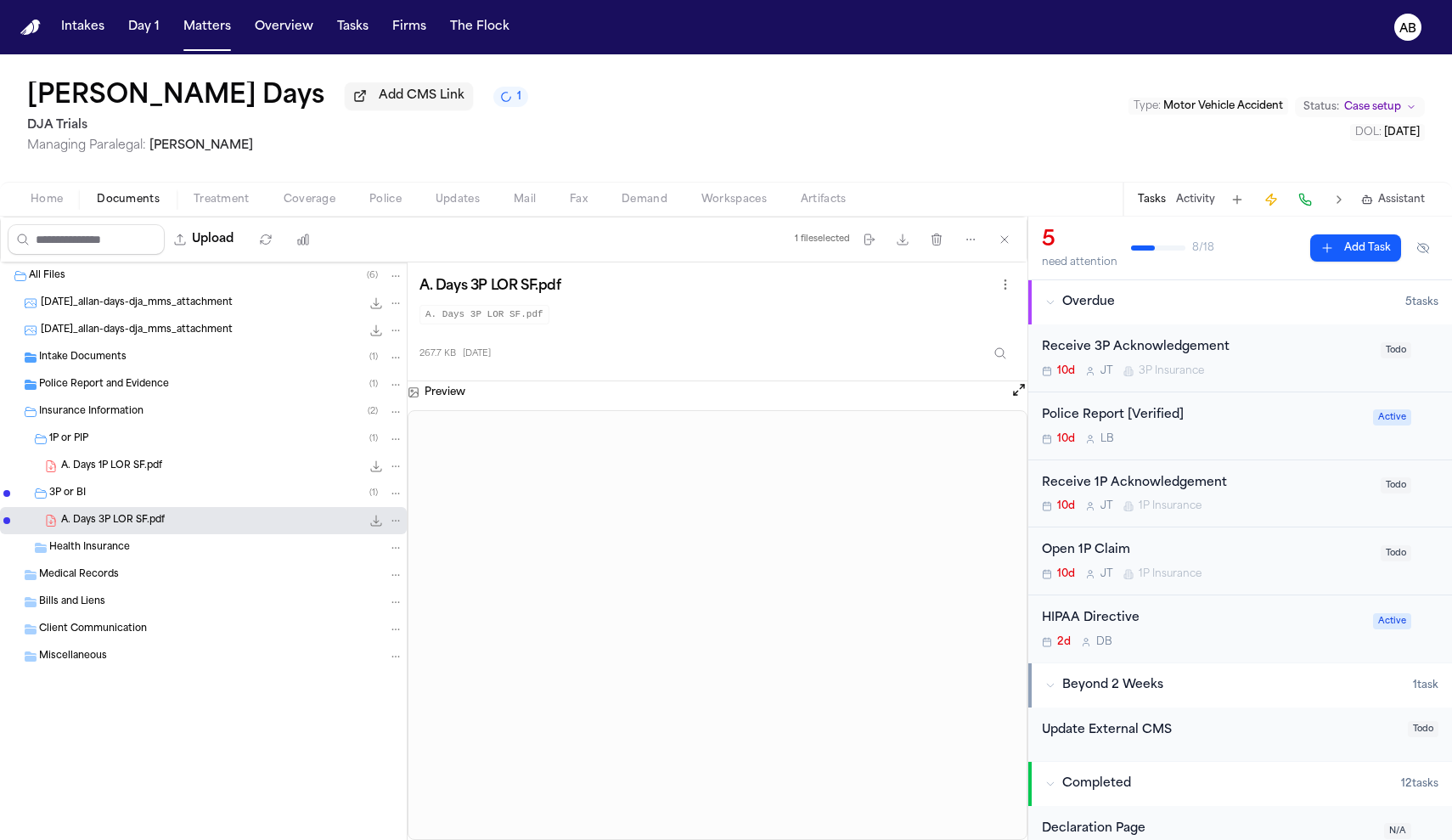
click at [1219, 547] on div "Open 1P Claim" at bounding box center [1206, 550] width 328 height 20
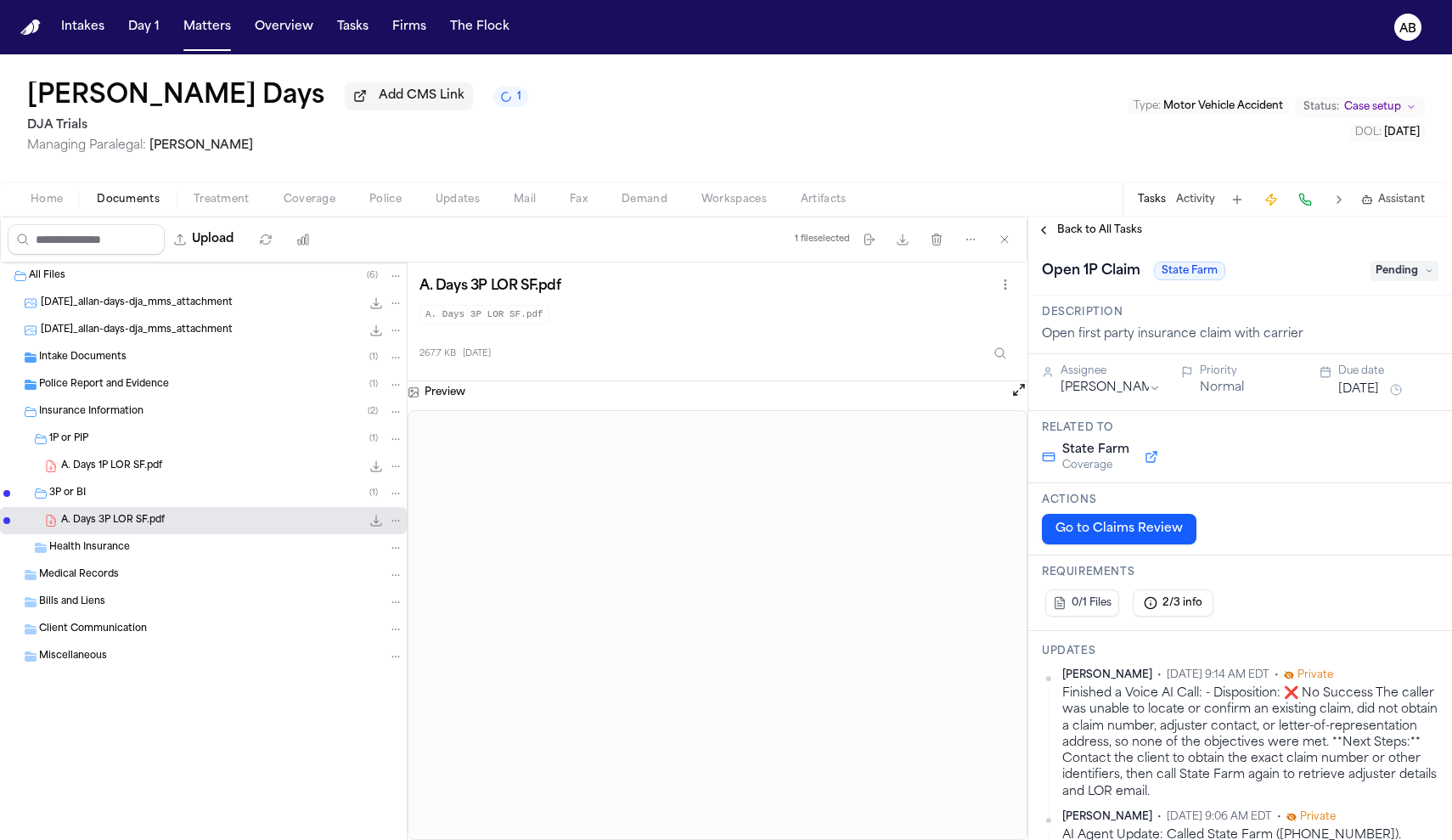
click at [1383, 279] on span "Pending" at bounding box center [1403, 271] width 68 height 21
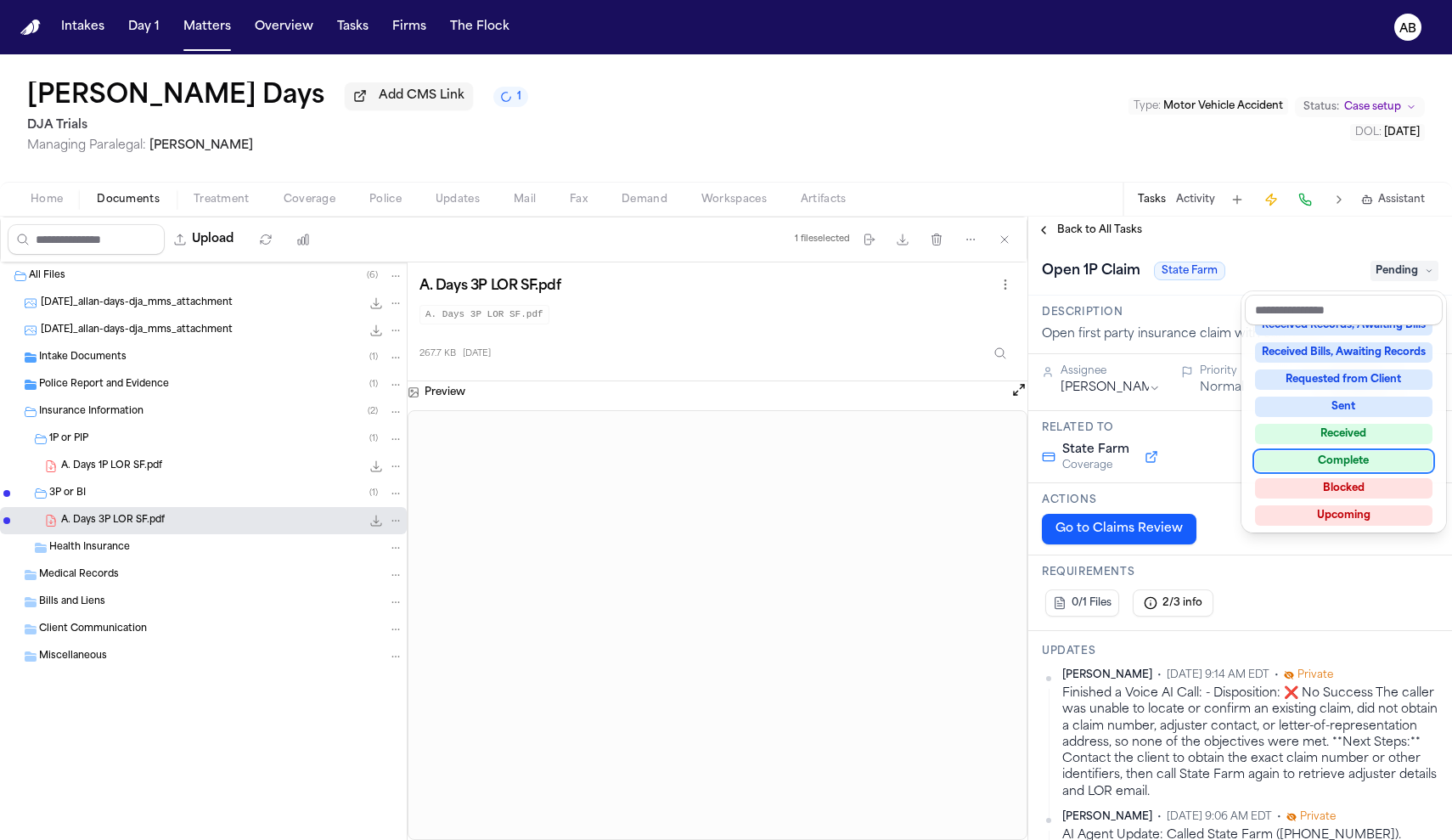
click at [1351, 466] on div "Complete" at bounding box center [1343, 461] width 178 height 21
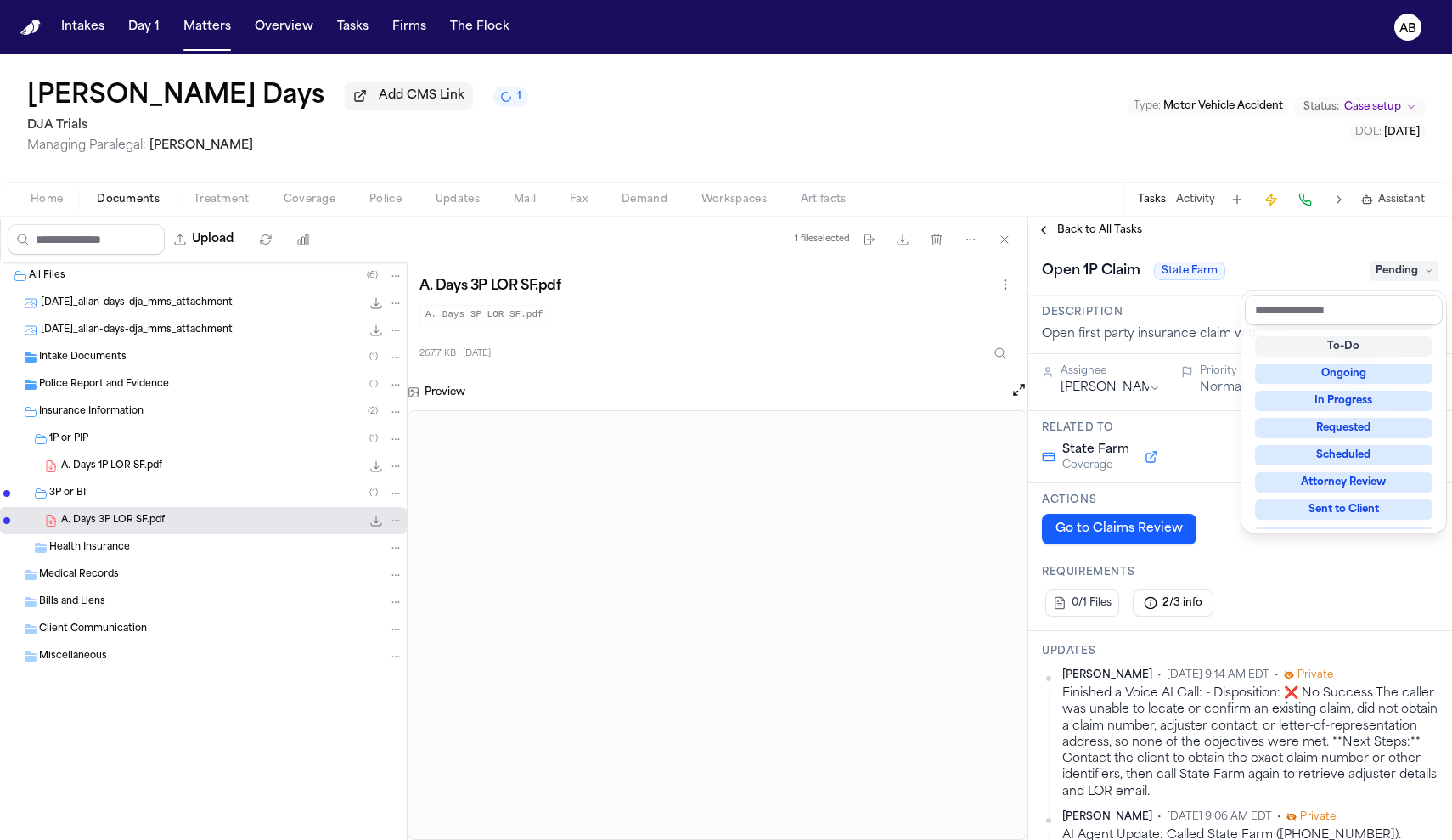
scroll to position [7, 0]
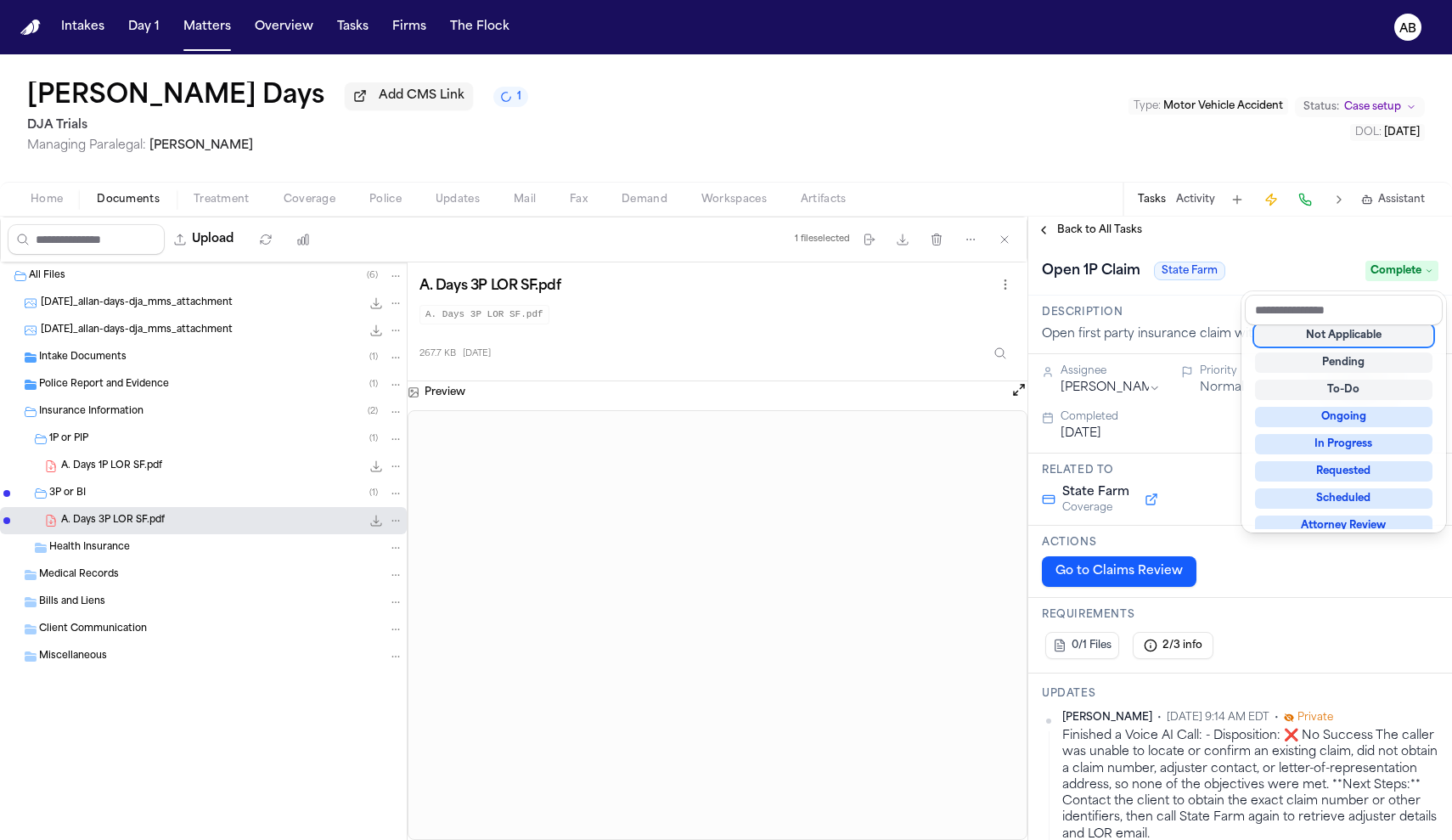
click at [1290, 245] on div "Back to All Tasks Open 1P Claim State Farm Complete Description Open first part…" at bounding box center [1240, 527] width 424 height 623
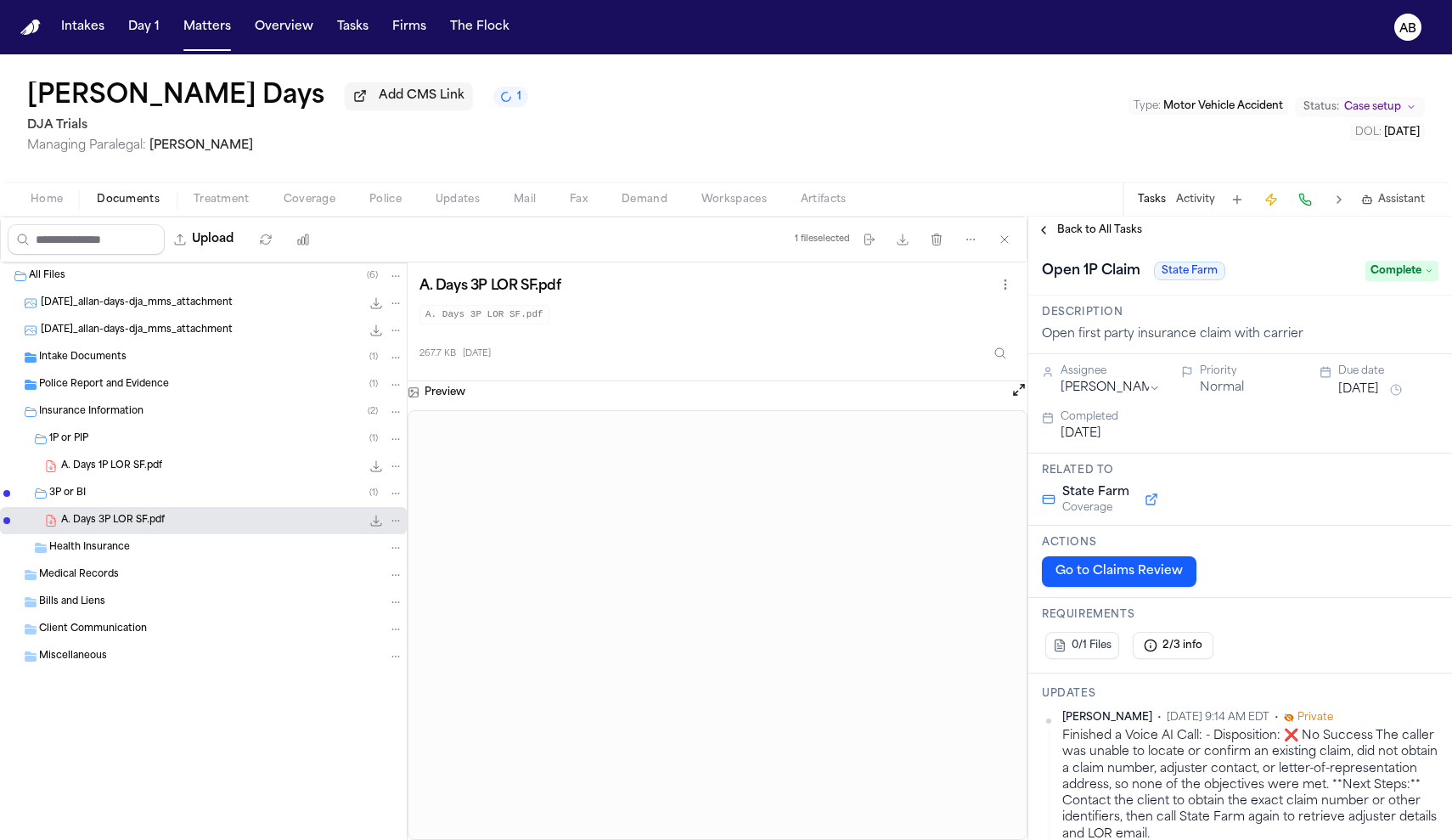
click at [1130, 236] on span "Back to All Tasks" at bounding box center [1099, 230] width 85 height 14
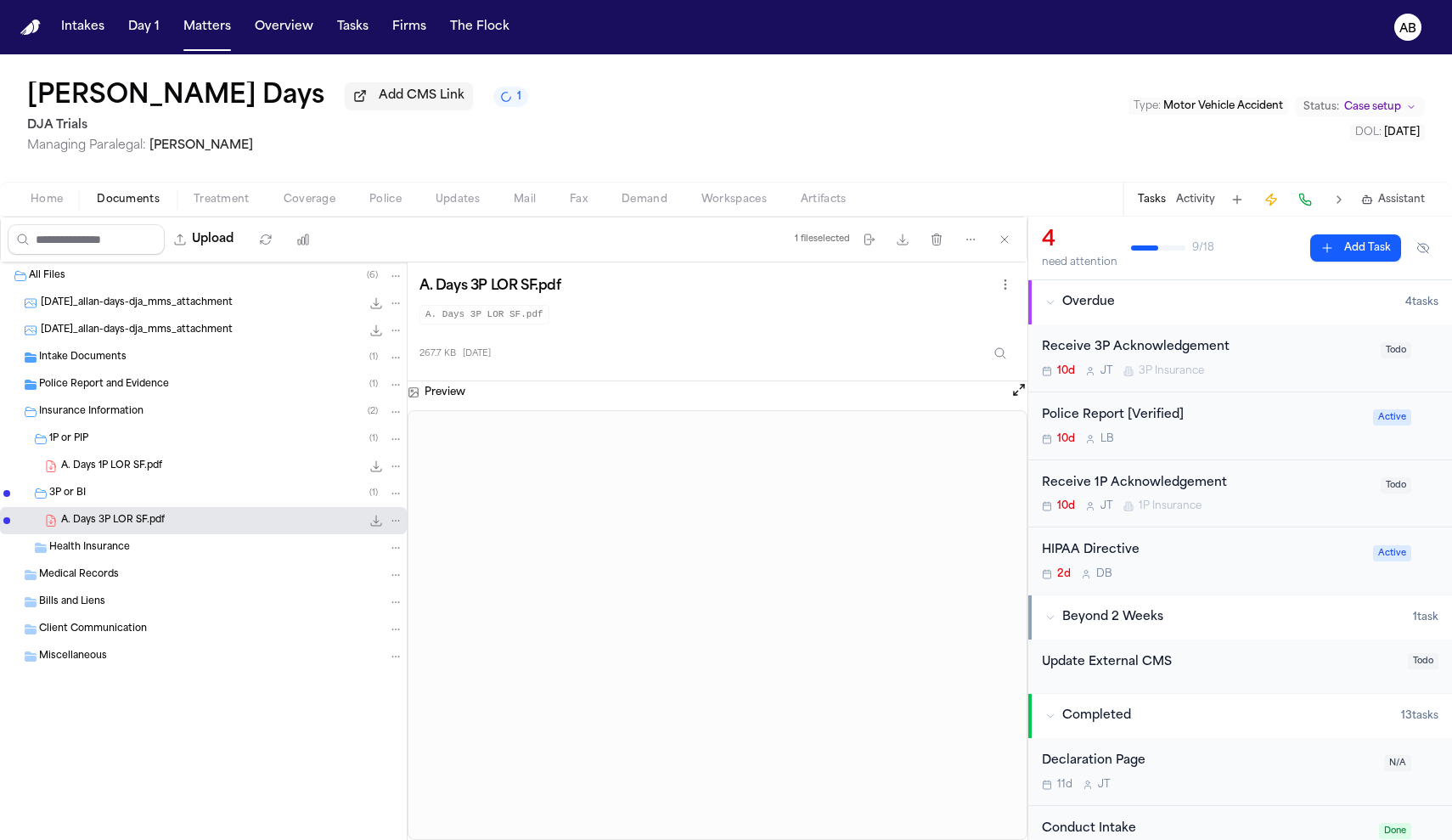
click at [1274, 367] on div "10d J T 3P Insurance" at bounding box center [1206, 371] width 328 height 14
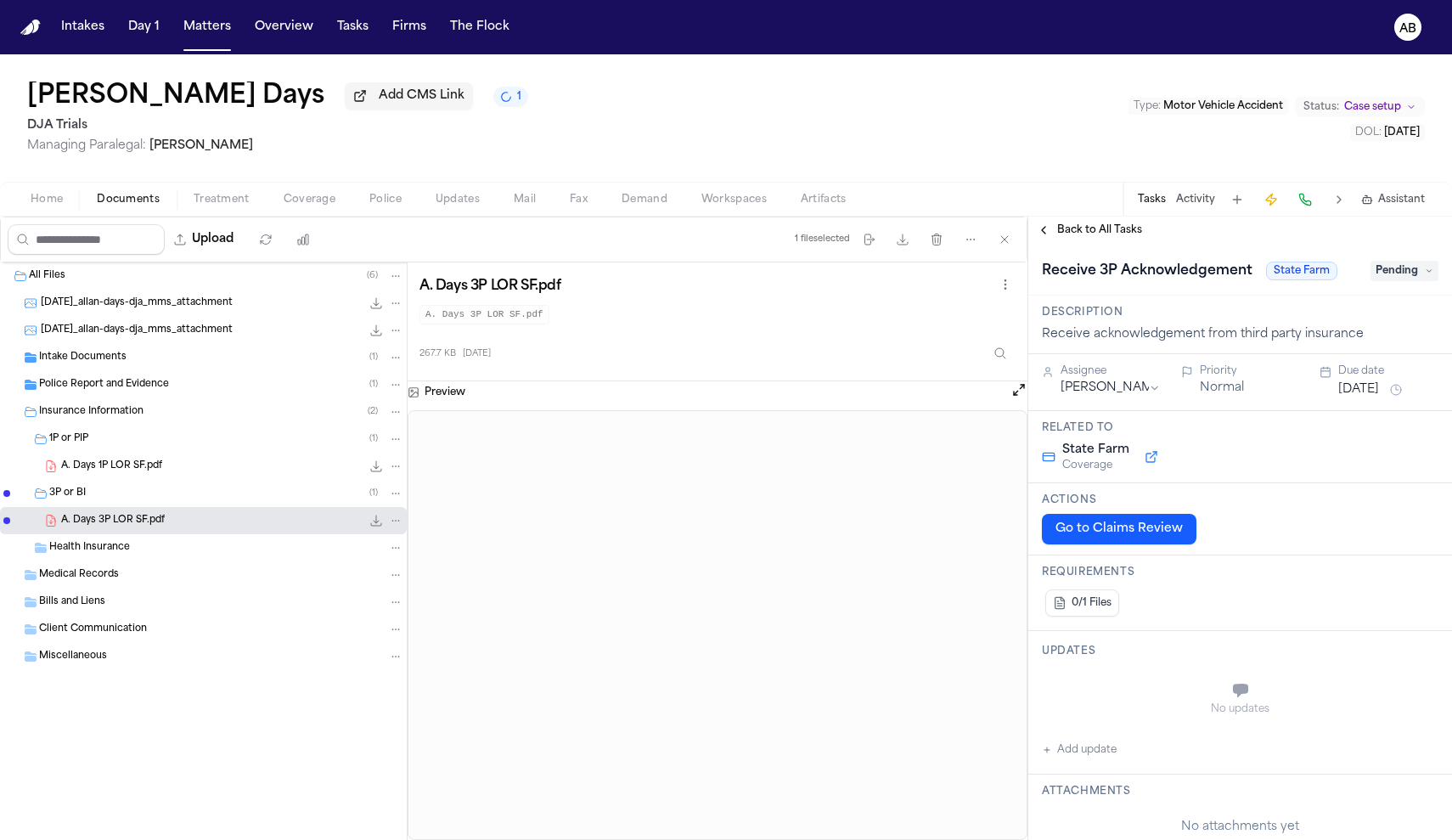
click at [1379, 391] on button "Sep 30, 2025" at bounding box center [1359, 390] width 41 height 17
click at [1286, 589] on button "20" at bounding box center [1291, 596] width 27 height 27
click at [1220, 247] on div "Receive 3P Acknowledgement State Farm Pending" at bounding box center [1240, 269] width 424 height 52
click at [1132, 237] on span "Back to All Tasks" at bounding box center [1099, 230] width 85 height 14
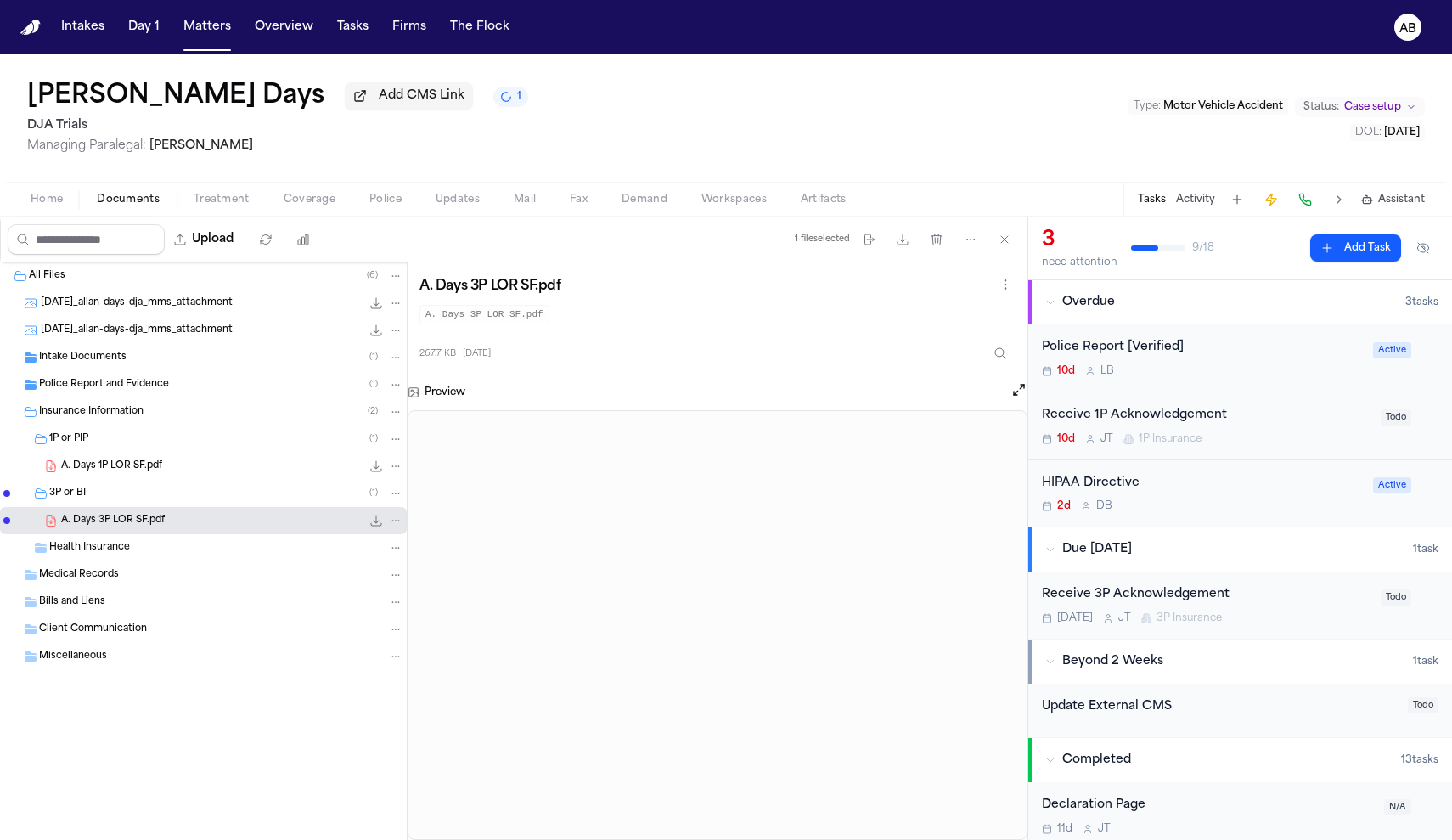
click at [1271, 425] on div "Receive 1P Acknowledgement" at bounding box center [1206, 415] width 328 height 20
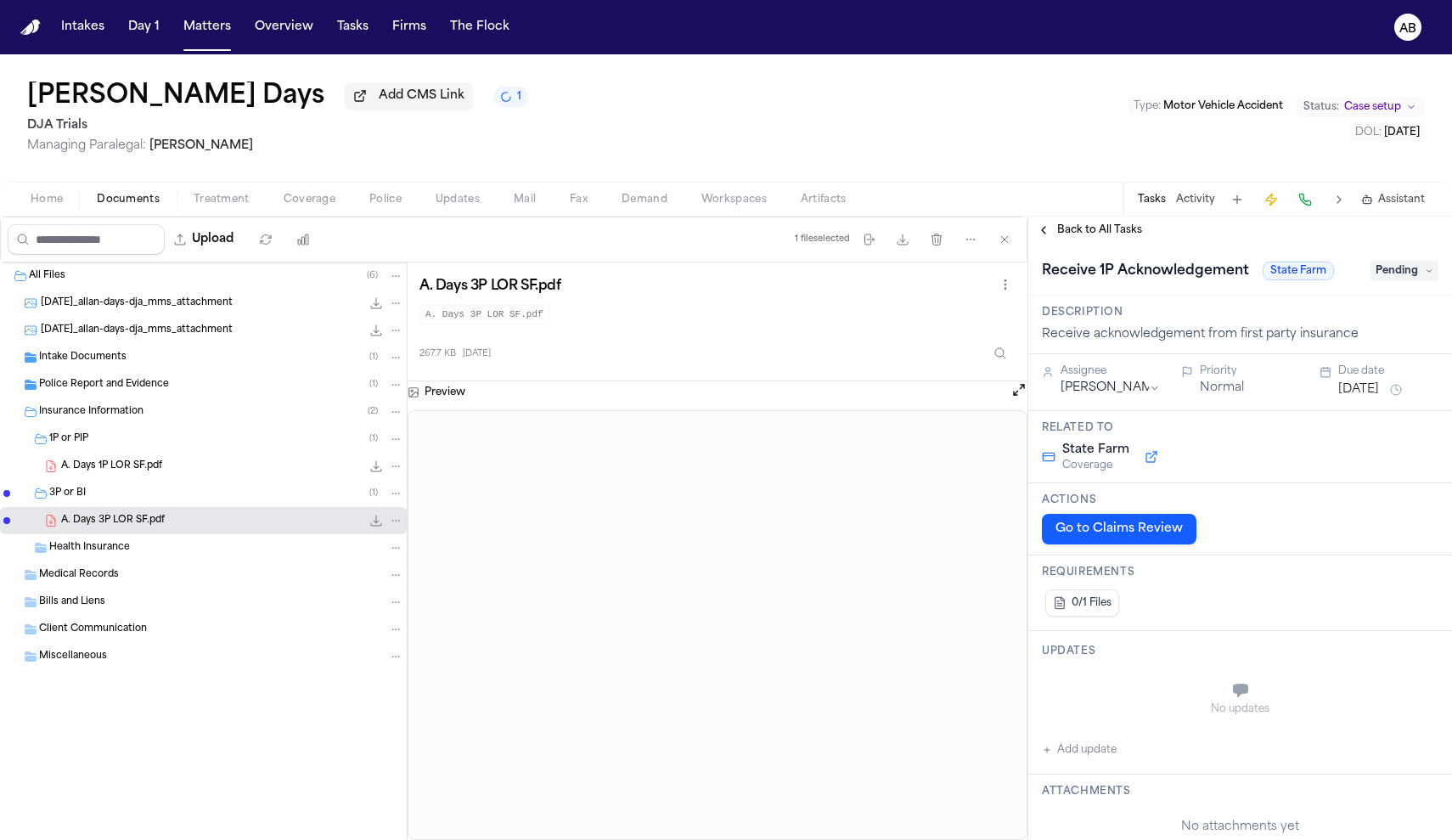
click at [1356, 395] on button "Sep 30, 2025" at bounding box center [1359, 390] width 41 height 17
click at [1296, 590] on button "20" at bounding box center [1291, 596] width 27 height 27
click at [1205, 256] on div "Receive 1P Acknowledgement State Farm Pending" at bounding box center [1240, 269] width 424 height 52
click at [1130, 237] on span "Back to All Tasks" at bounding box center [1099, 230] width 85 height 14
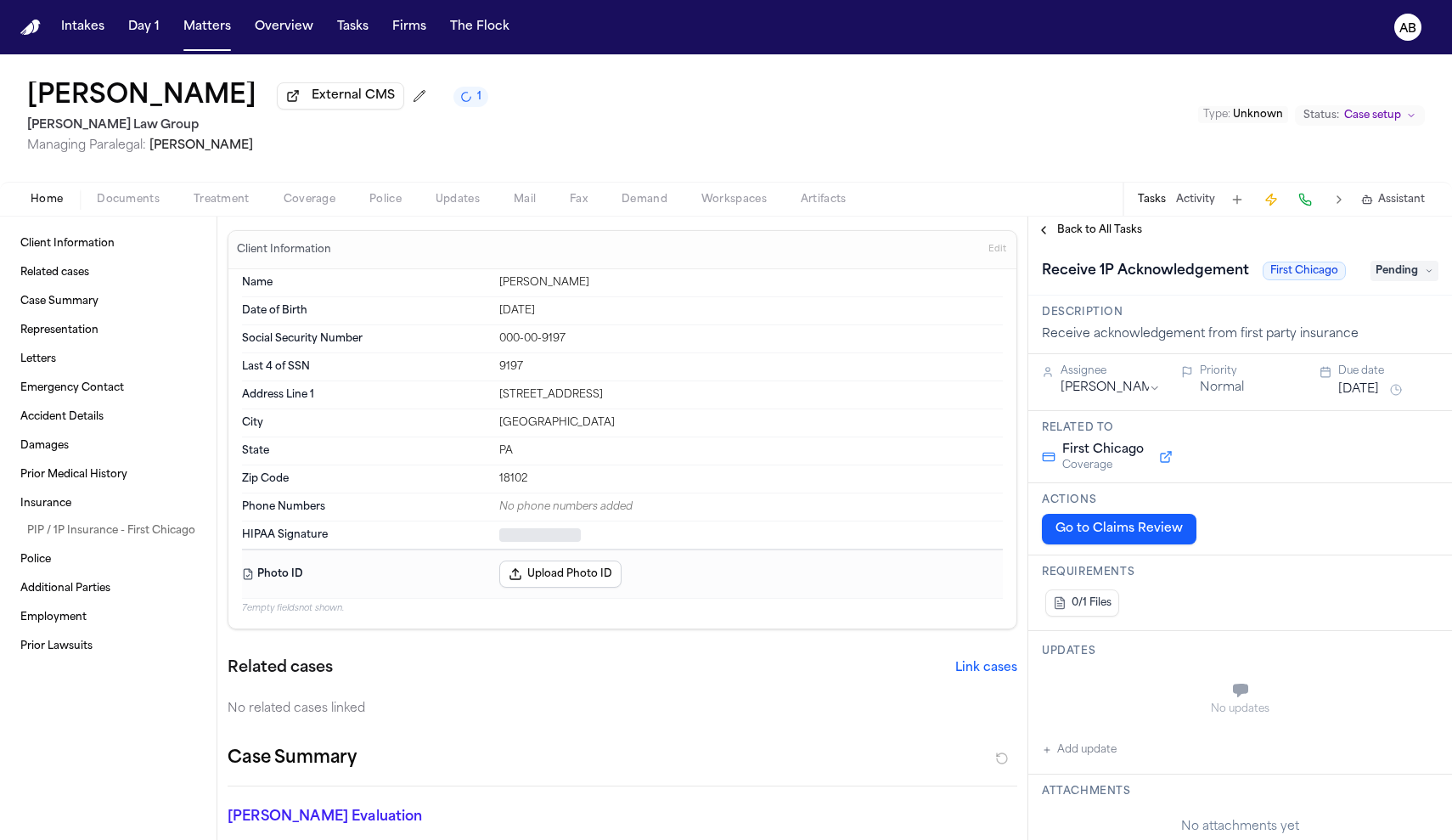
click at [132, 195] on span "Documents" at bounding box center [128, 200] width 63 height 14
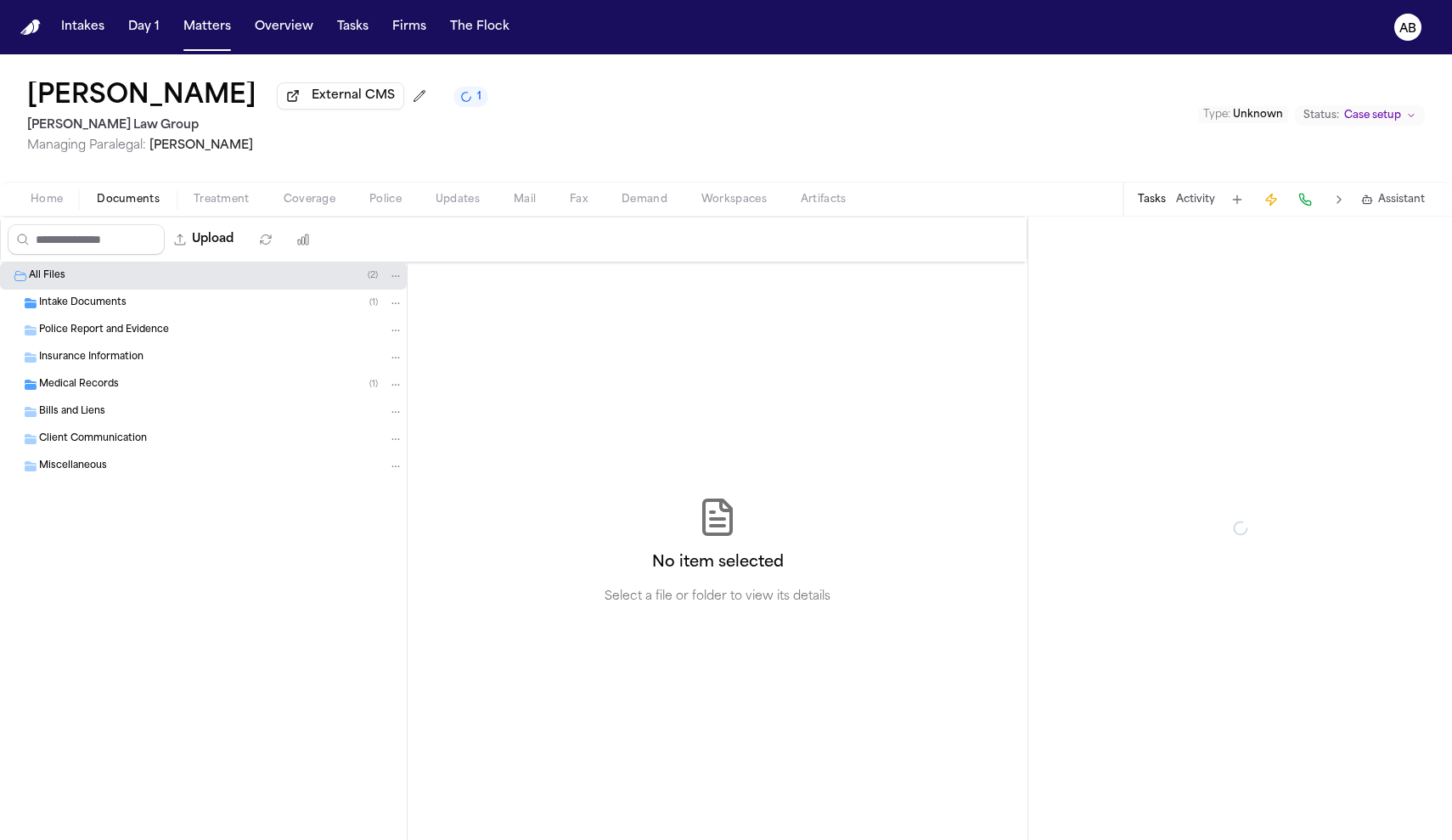
click at [93, 365] on span "Insurance Information" at bounding box center [91, 357] width 104 height 15
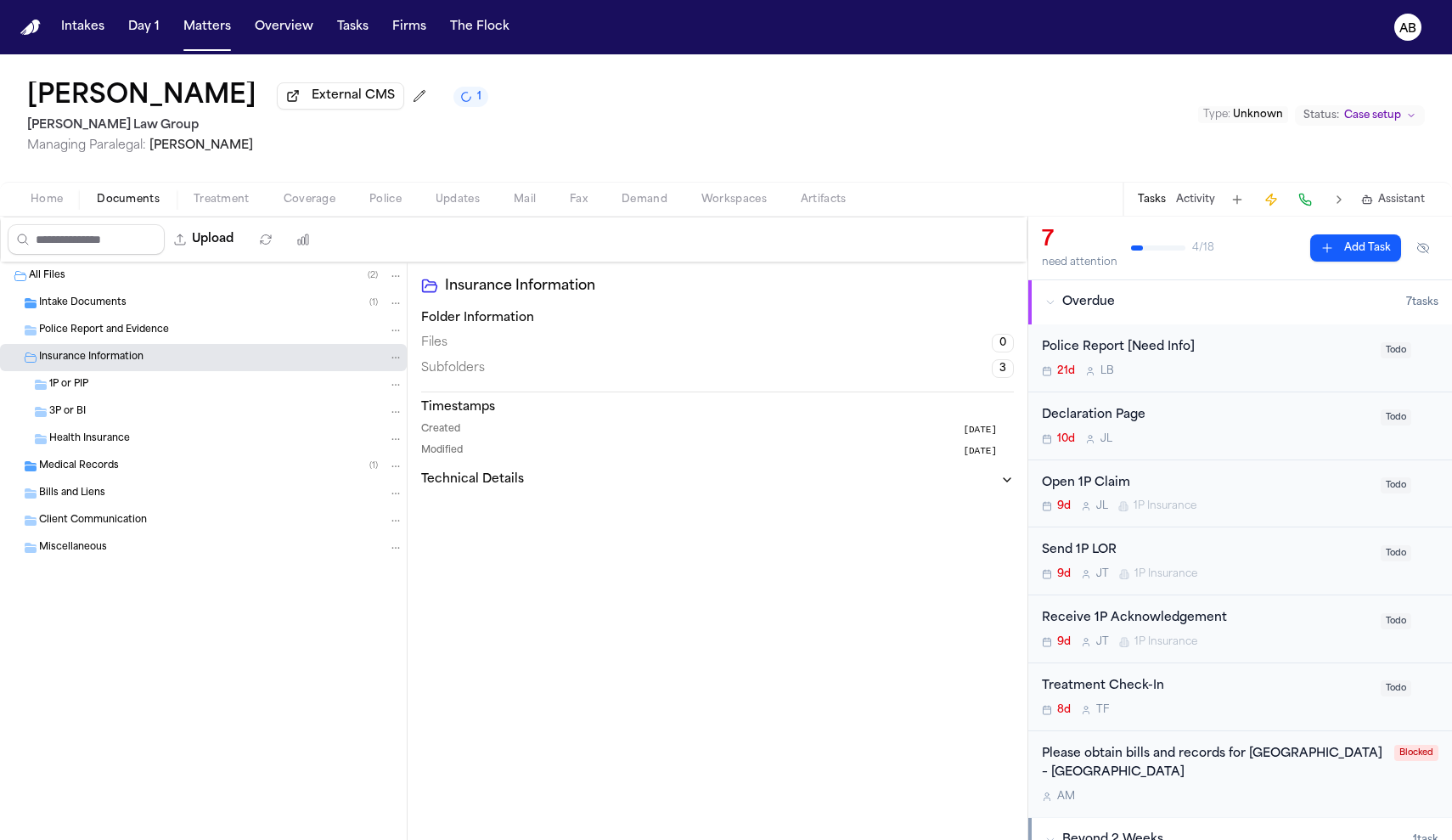
click at [117, 309] on span "Intake Documents" at bounding box center [83, 303] width 87 height 15
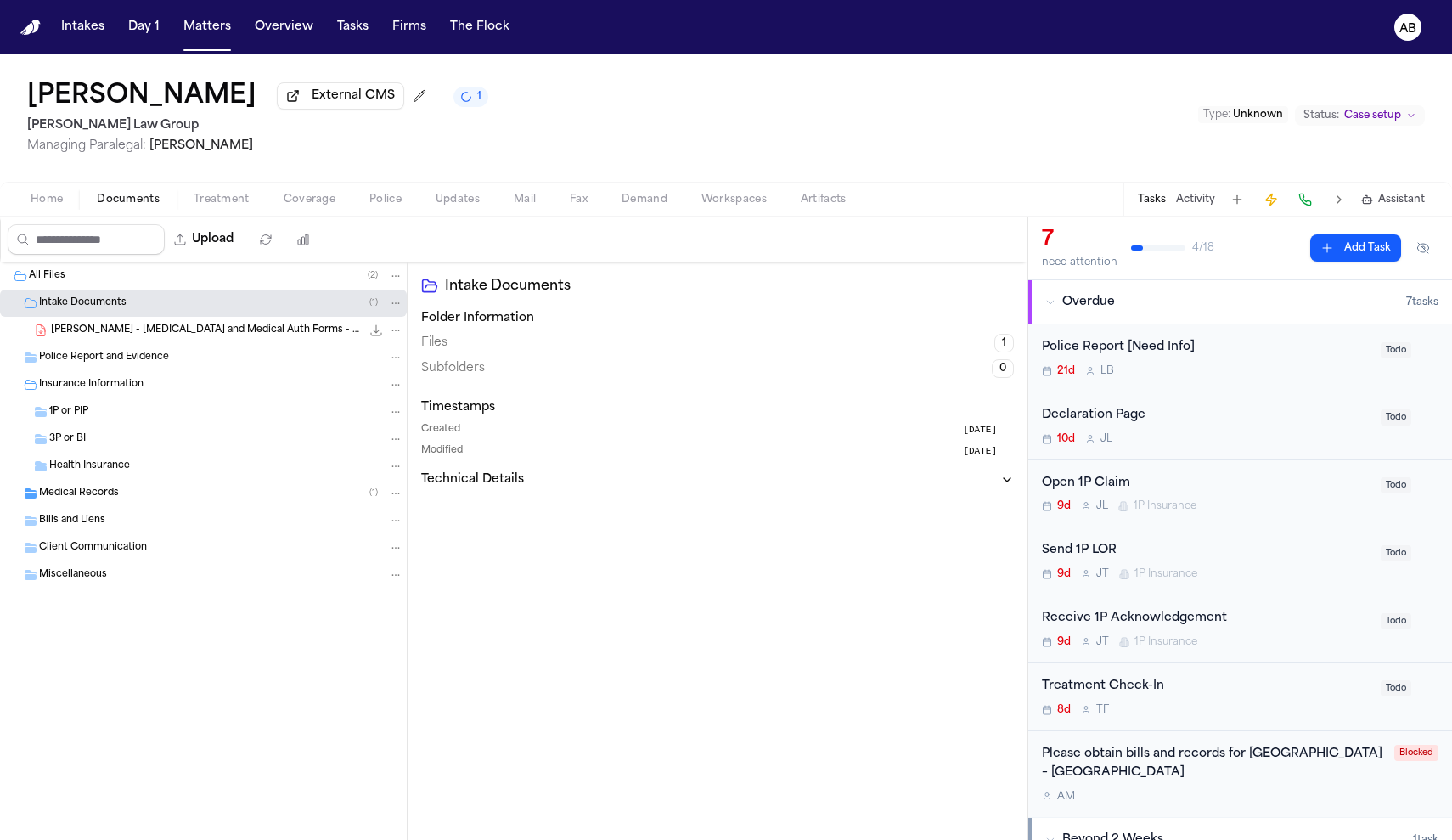
click at [117, 325] on div "[PERSON_NAME] - [MEDICAL_DATA] and Medical Auth Forms - Undated 692.0 KB • PDF" at bounding box center [227, 331] width 352 height 17
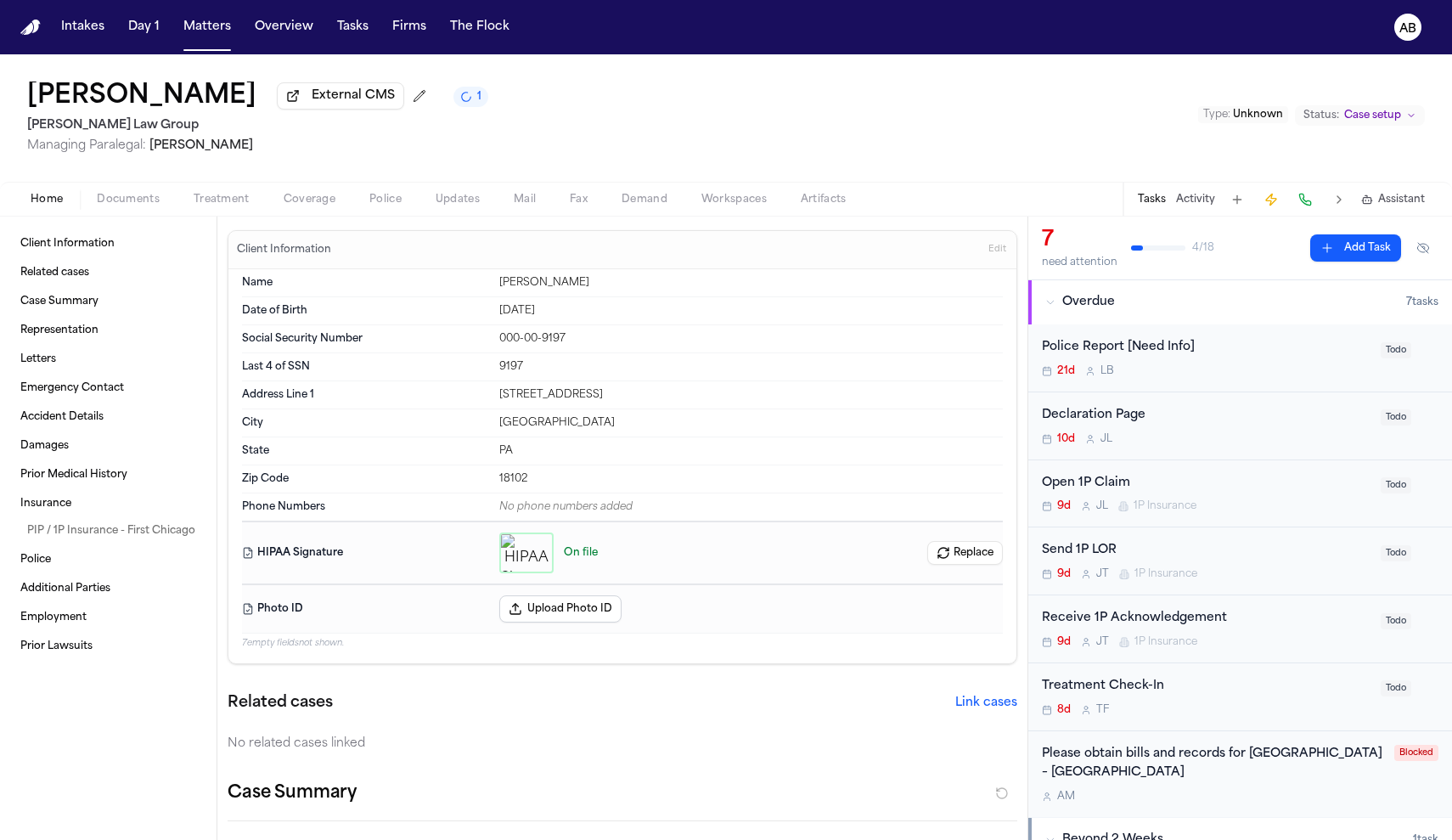
click at [62, 199] on span "Home" at bounding box center [47, 200] width 32 height 14
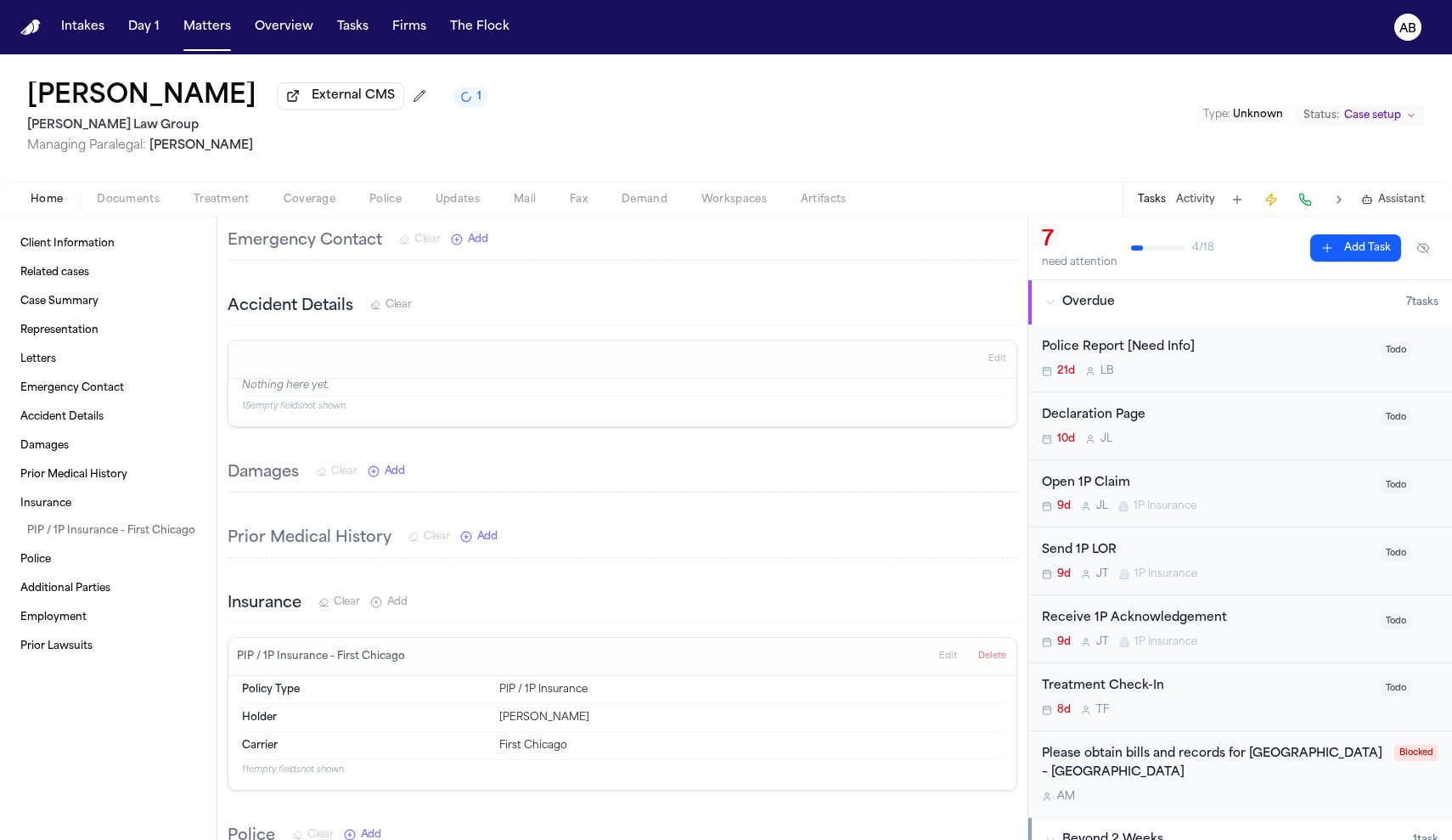
scroll to position [1147, 0]
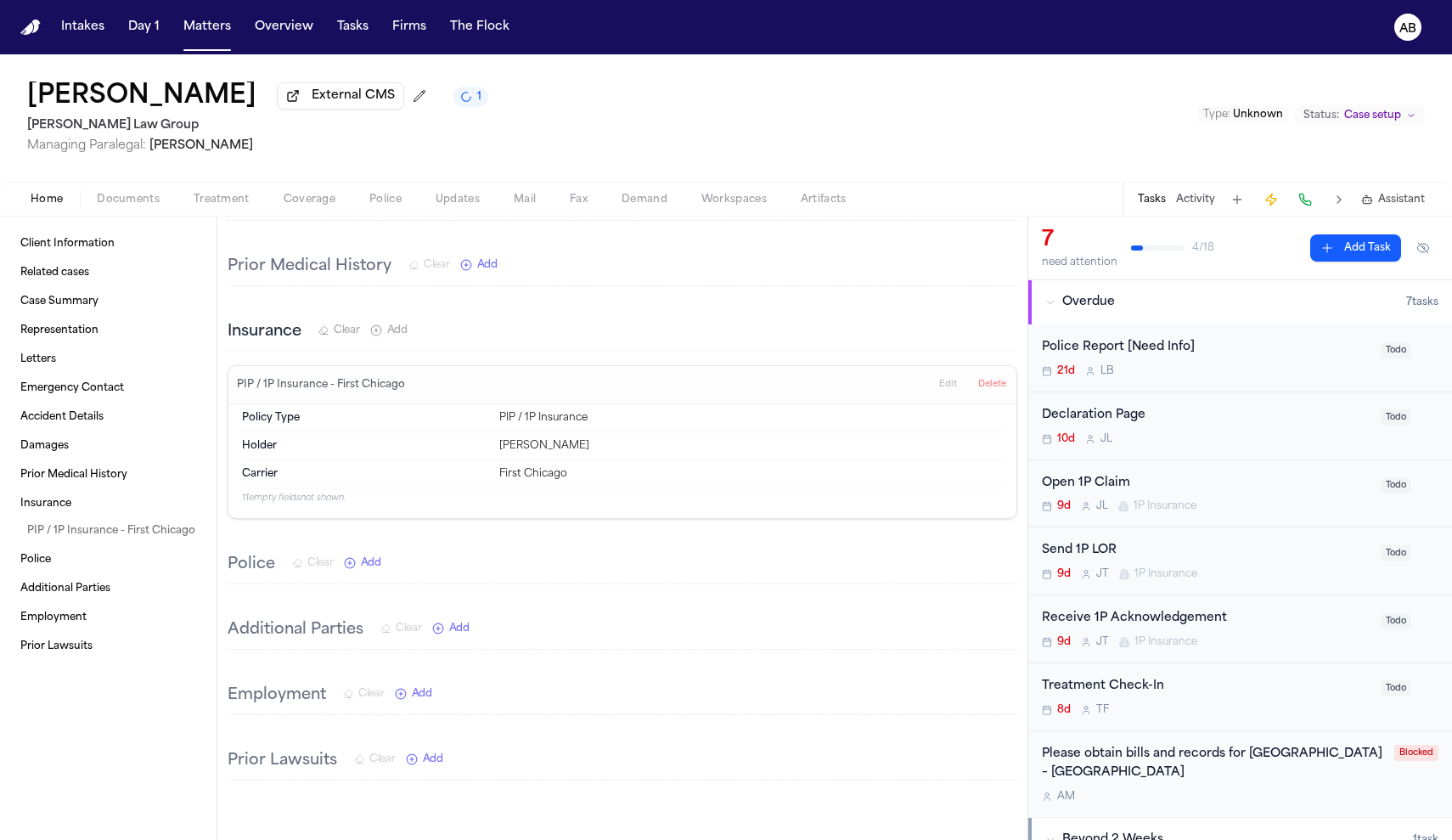
click at [110, 2] on nav "Intakes Day 1 Matters Overview Tasks Firms The Flock AB" at bounding box center [726, 27] width 1452 height 55
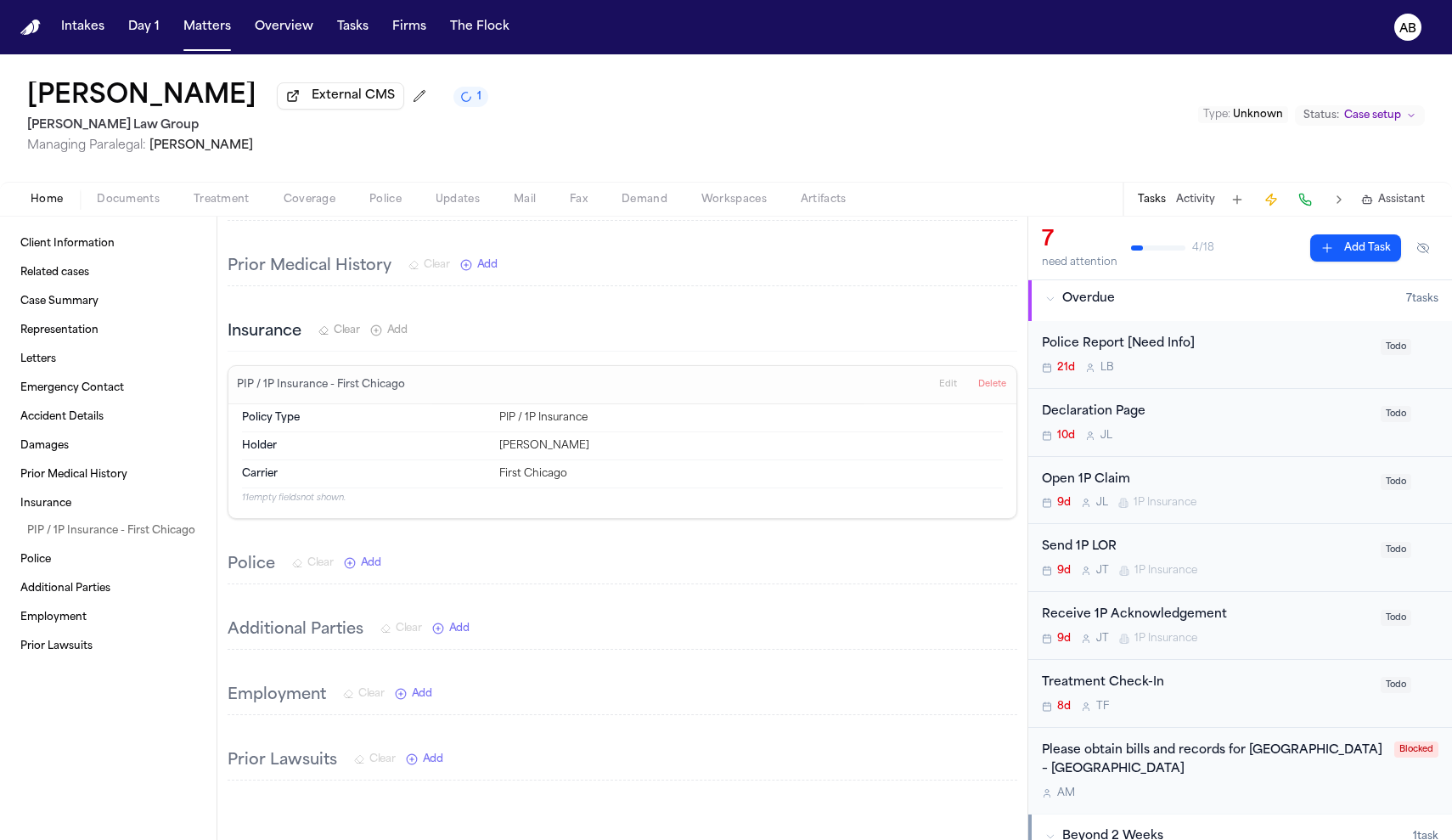
scroll to position [7, 0]
click at [118, 204] on span "Documents" at bounding box center [128, 200] width 63 height 14
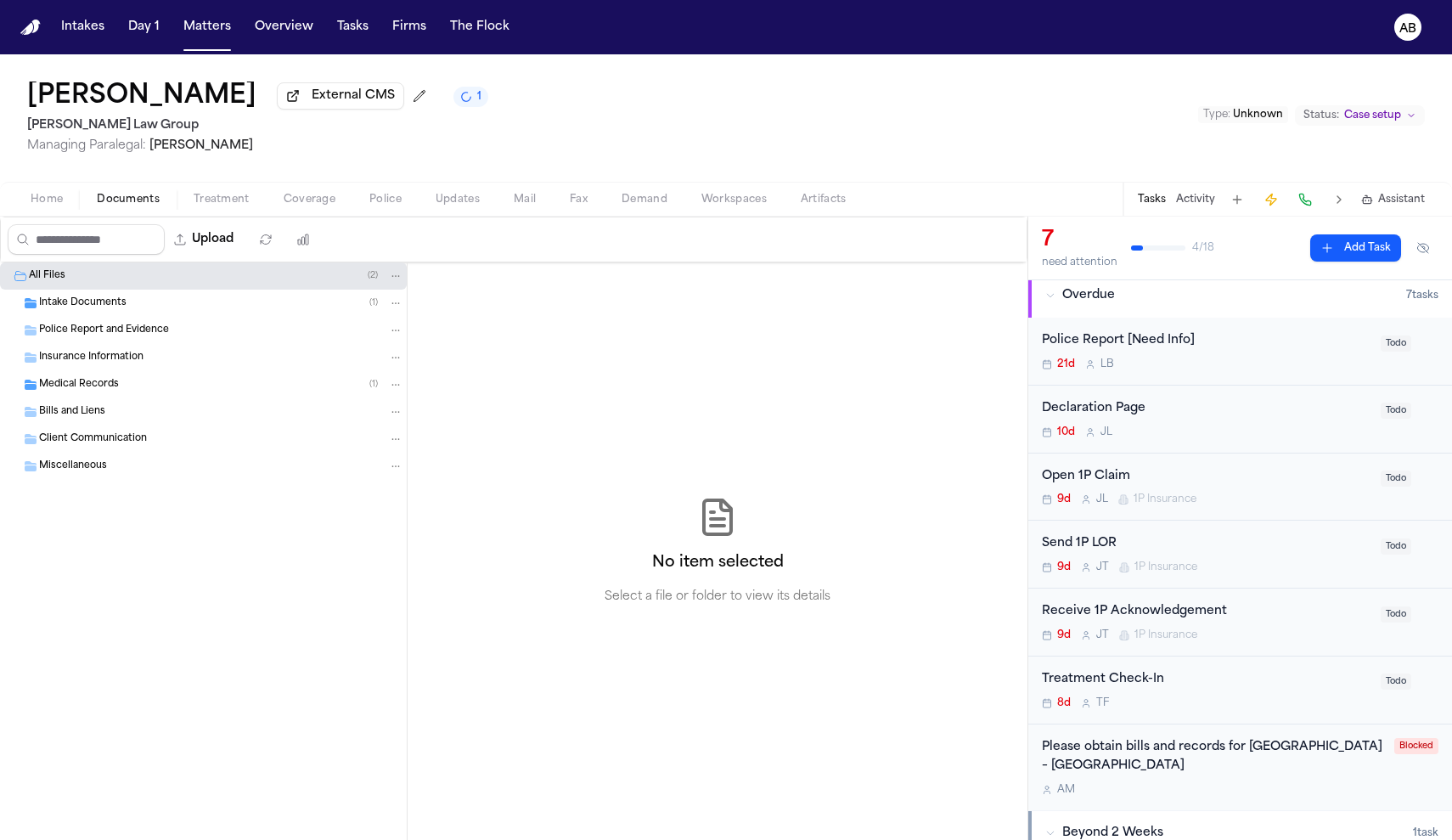
click at [108, 358] on span "Insurance Information" at bounding box center [91, 357] width 104 height 15
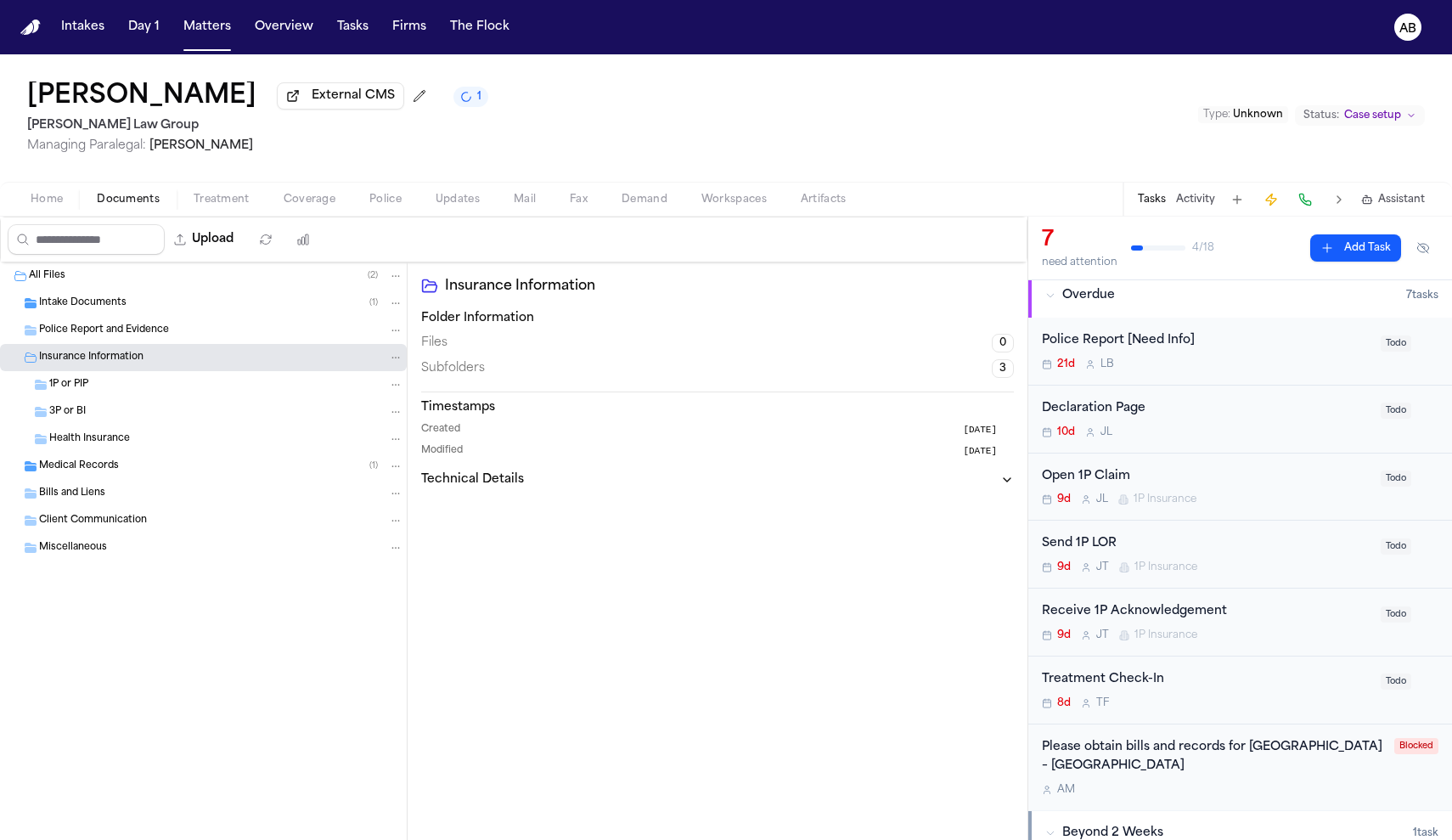
click at [104, 392] on div "1P or PIP" at bounding box center [226, 385] width 354 height 15
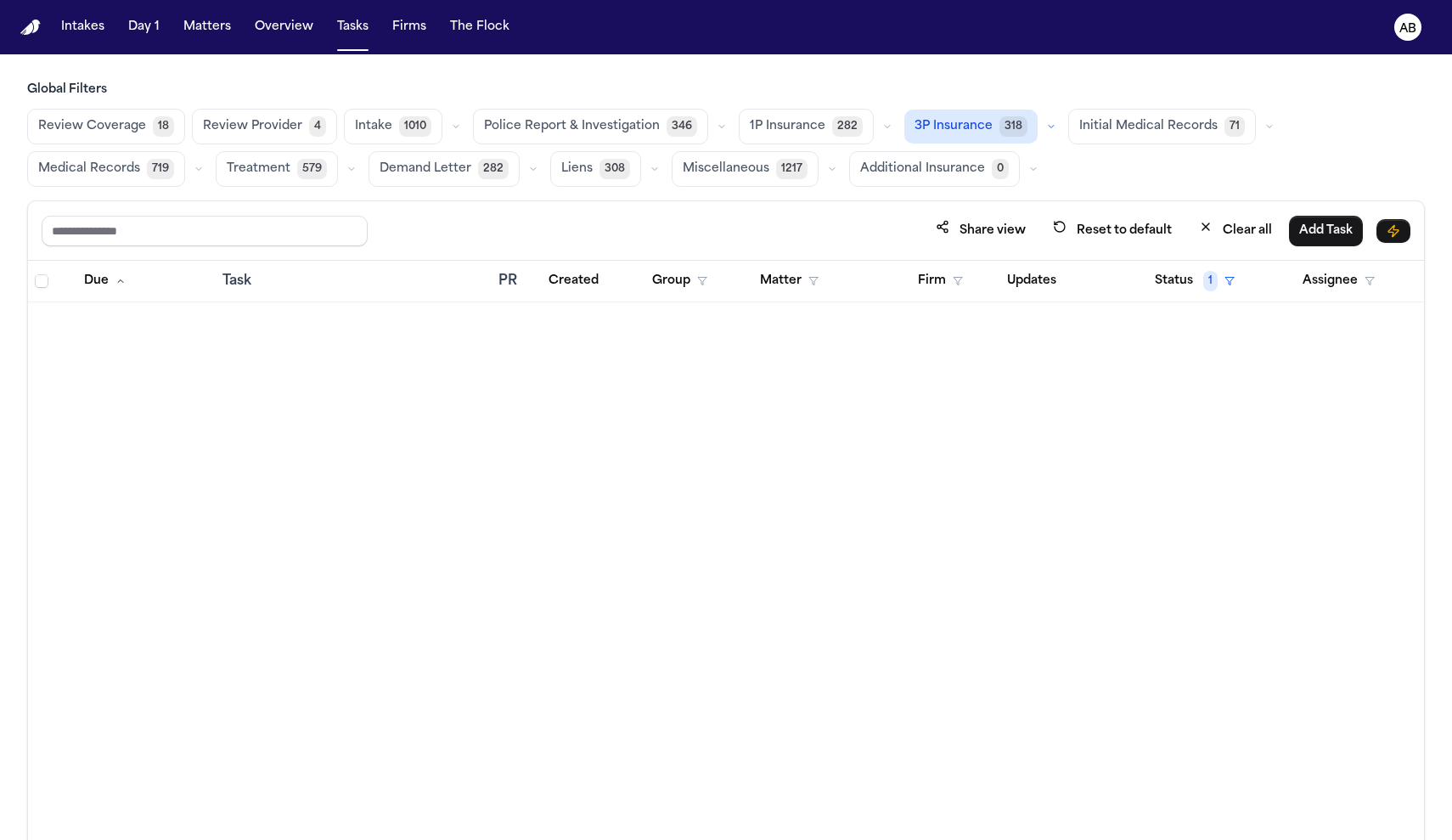
scroll to position [5857, 0]
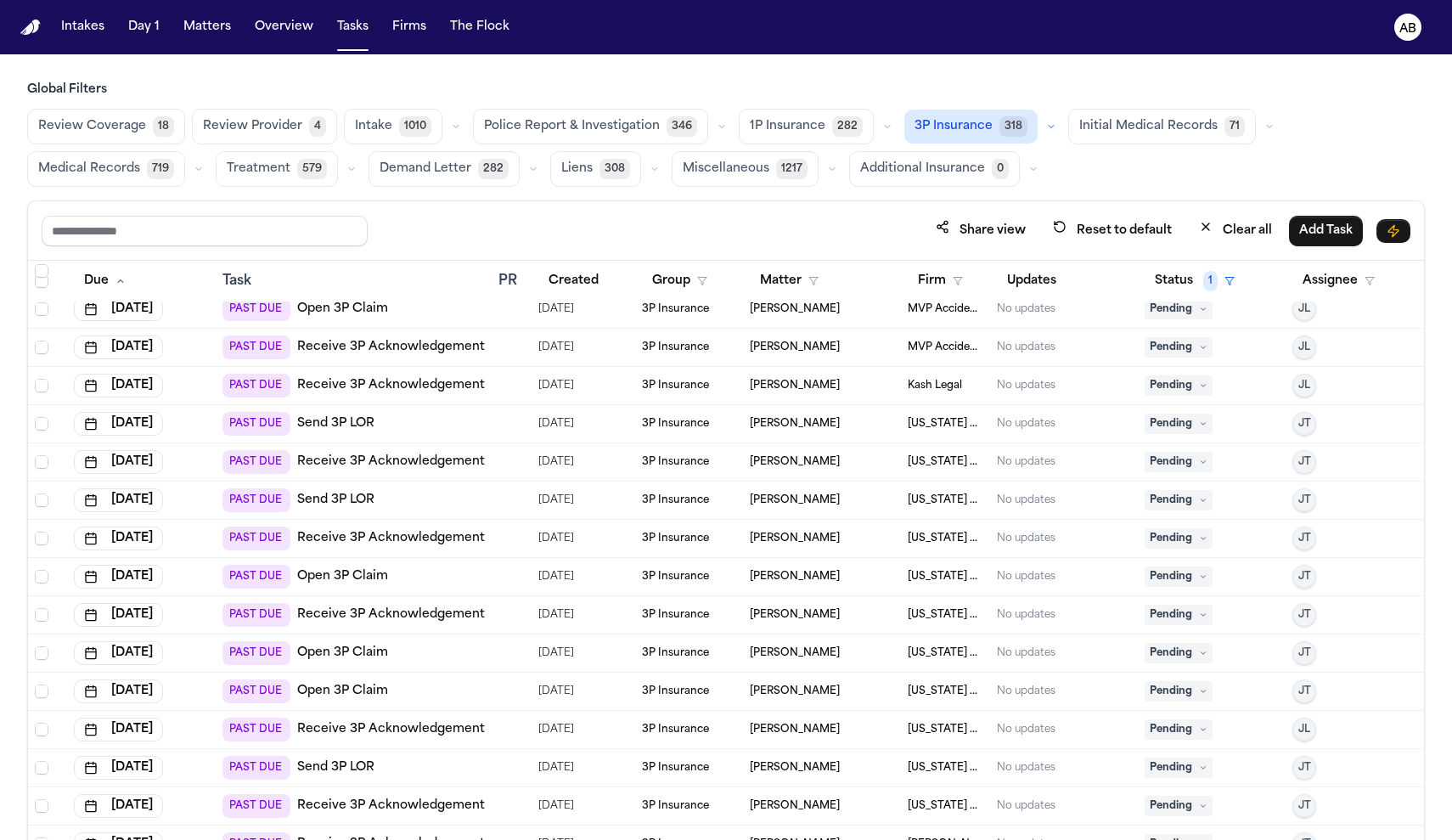
click at [111, 122] on span "Review Coverage" at bounding box center [92, 126] width 108 height 17
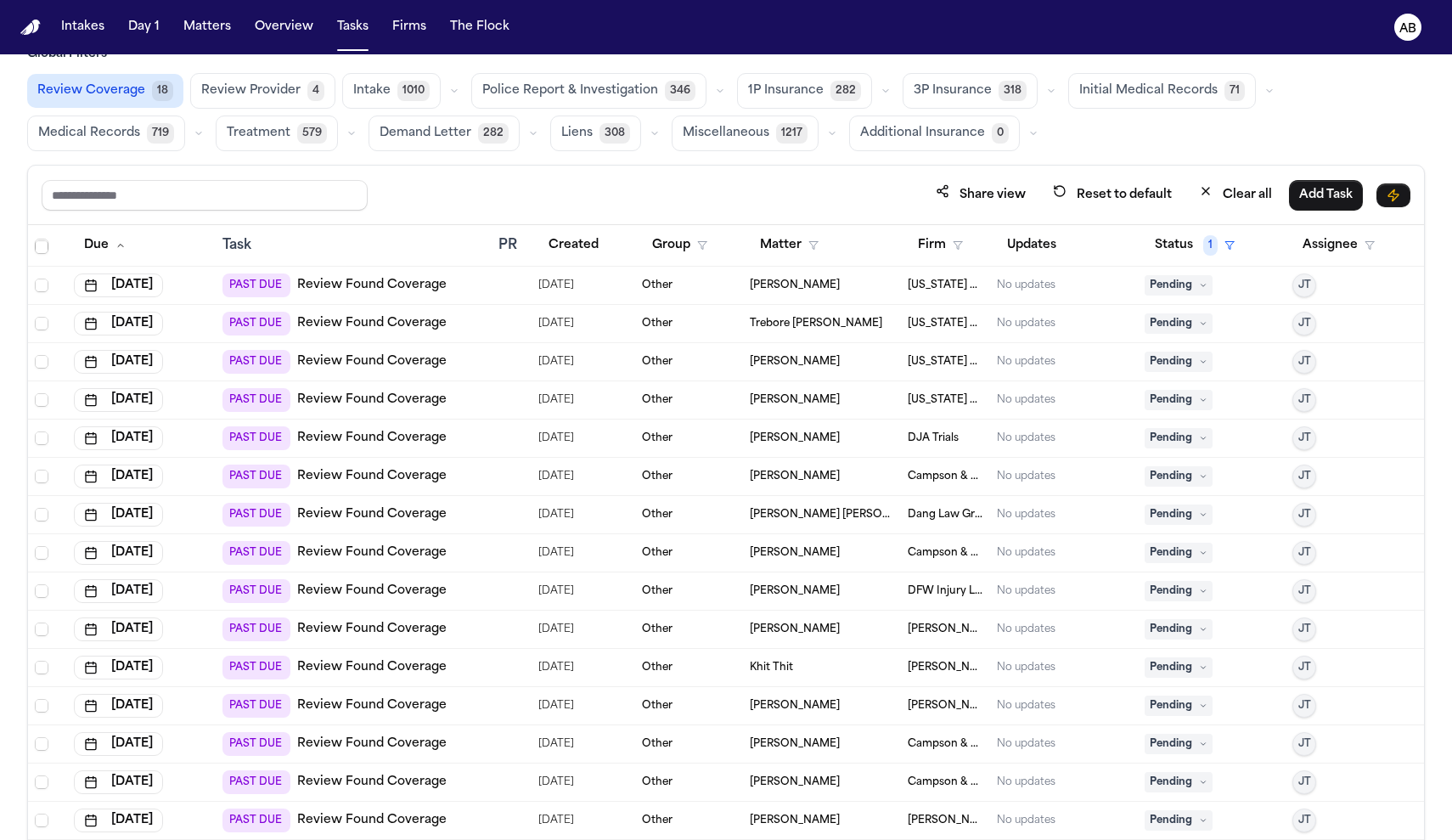
scroll to position [101, 0]
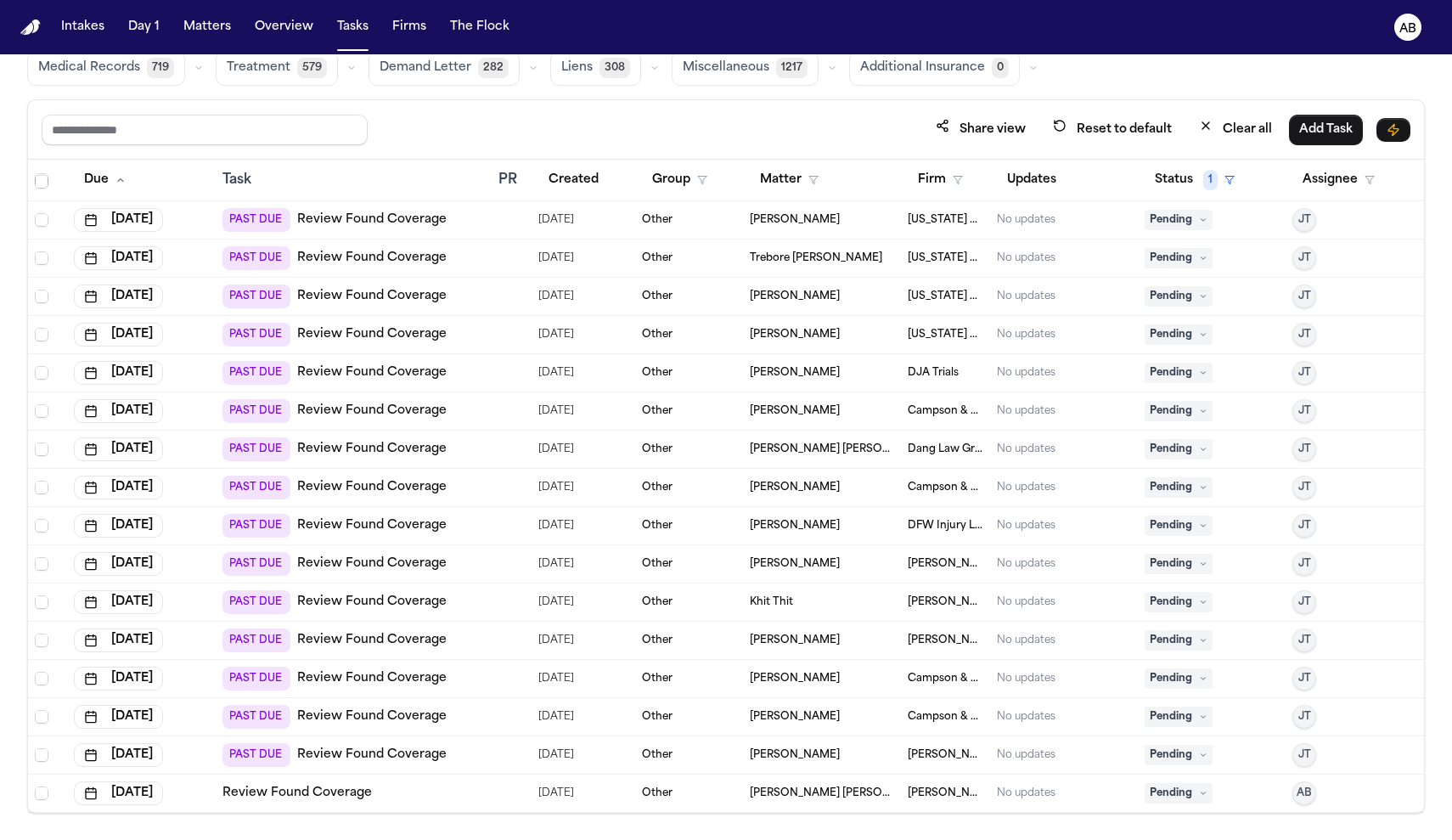
click at [372, 631] on link "Review Found Coverage" at bounding box center [372, 640] width 150 height 17
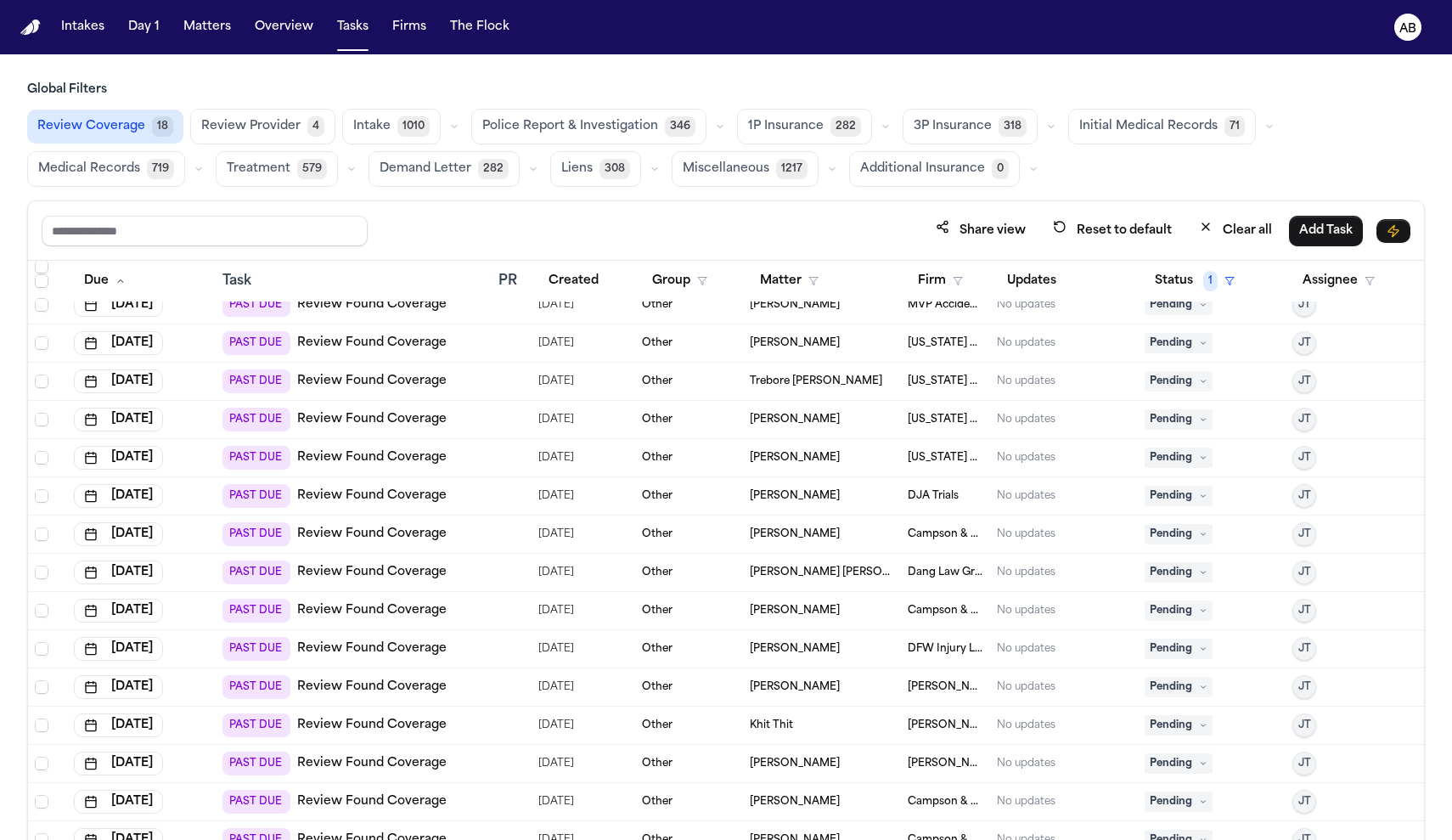
scroll to position [76, 0]
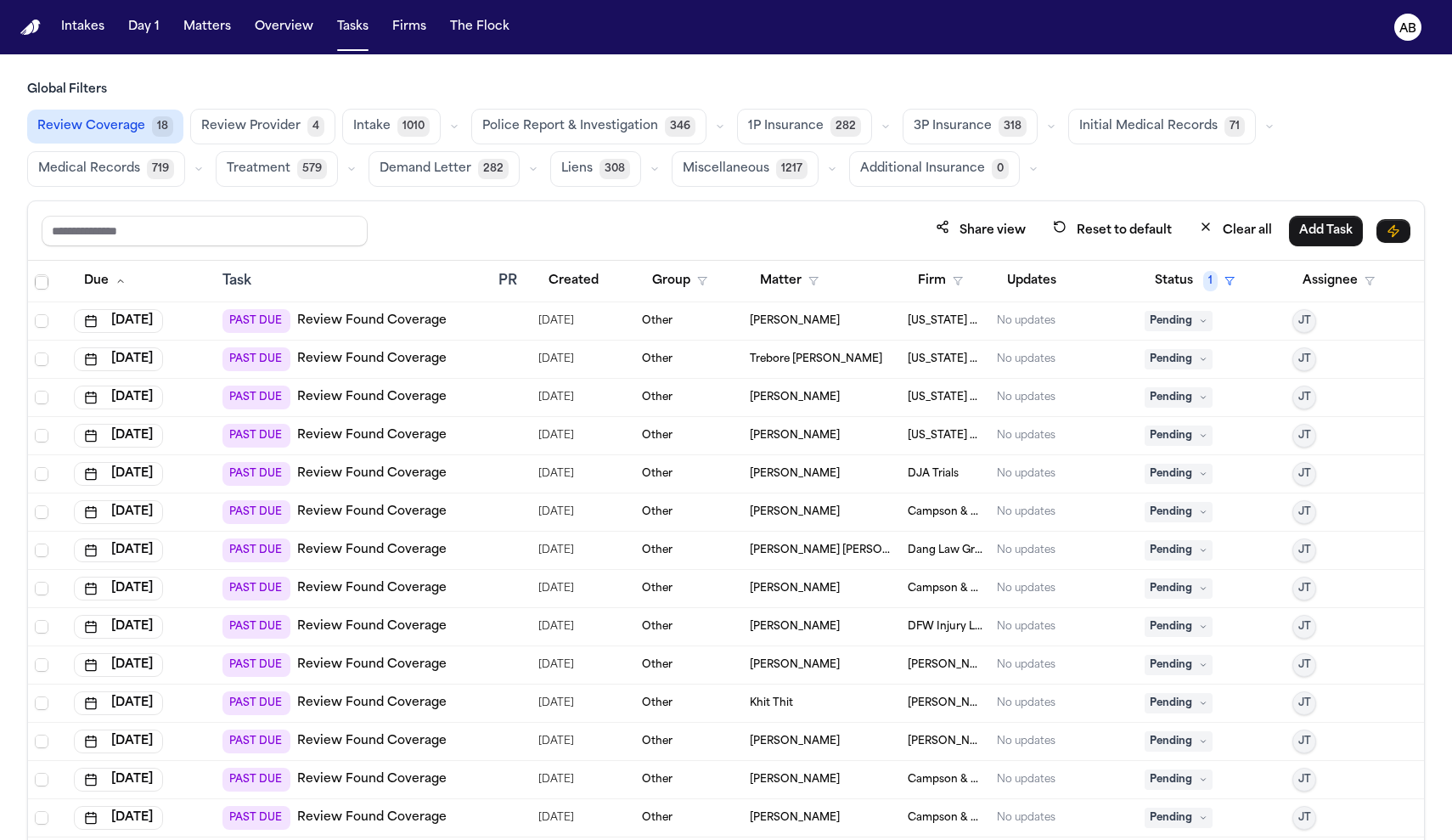
click at [780, 132] on span "1P Insurance" at bounding box center [785, 126] width 75 height 17
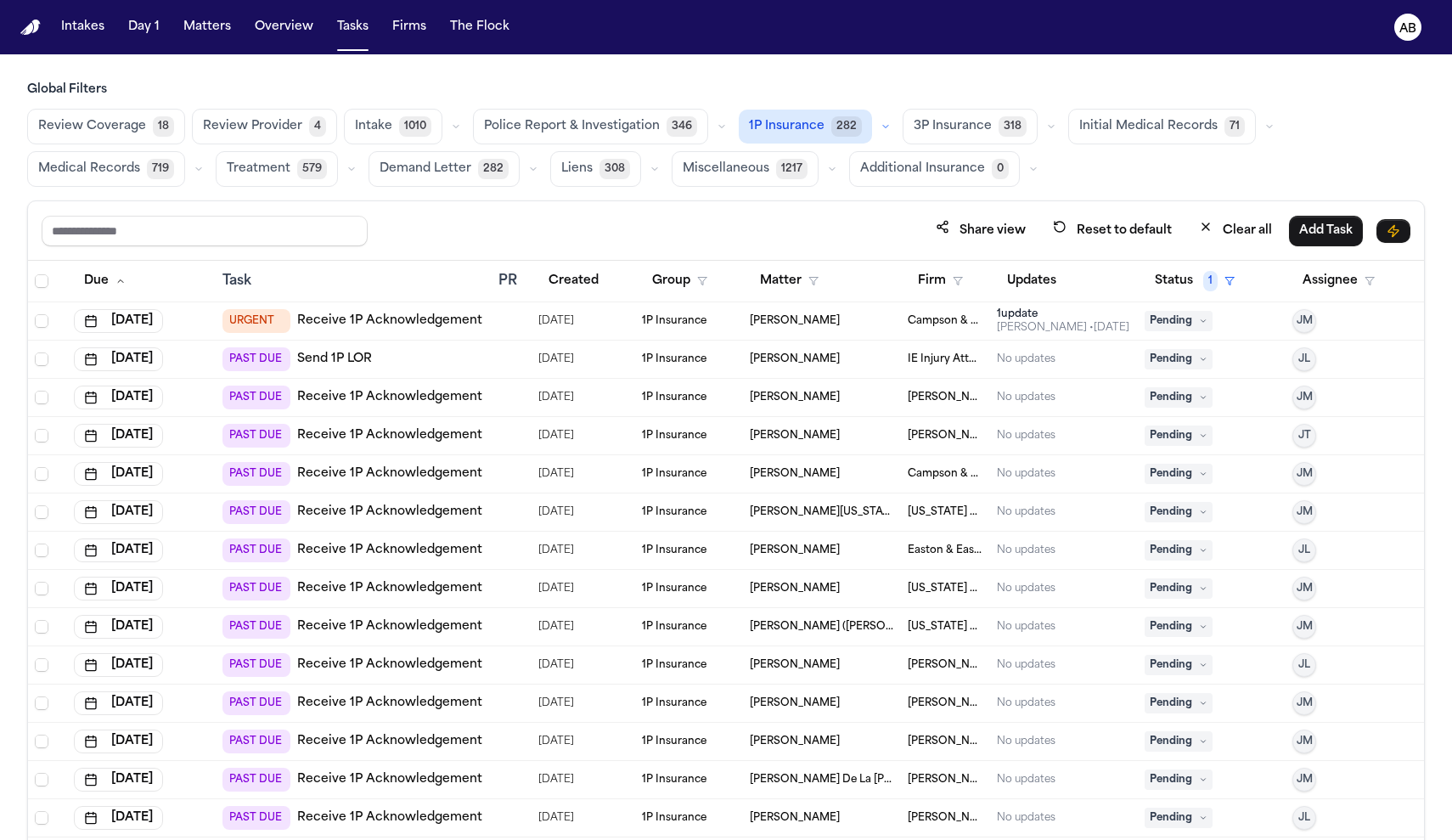
click at [399, 512] on link "Receive 1P Acknowledgement" at bounding box center [390, 512] width 185 height 17
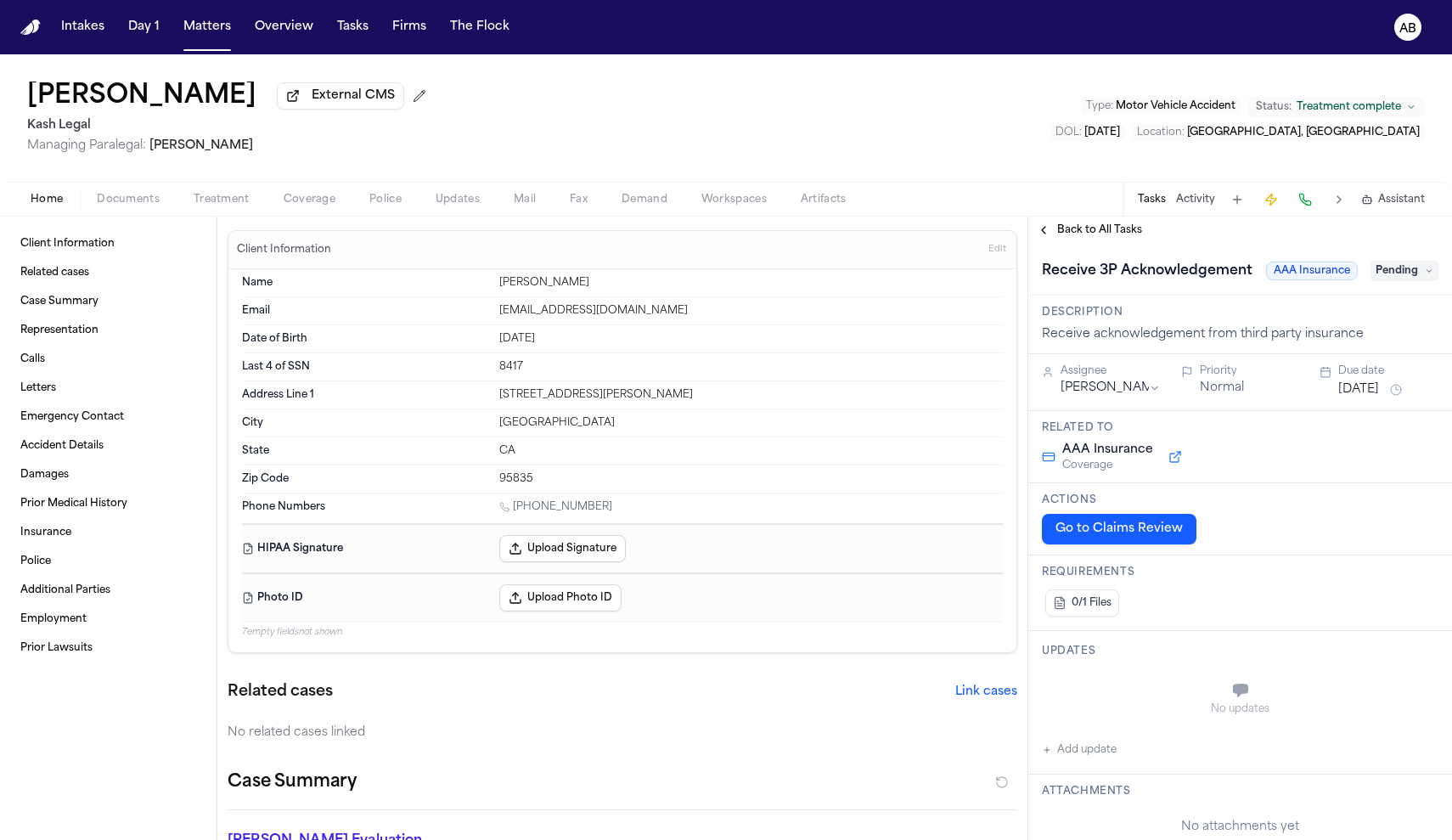
click at [153, 206] on span "Documents" at bounding box center [128, 200] width 63 height 14
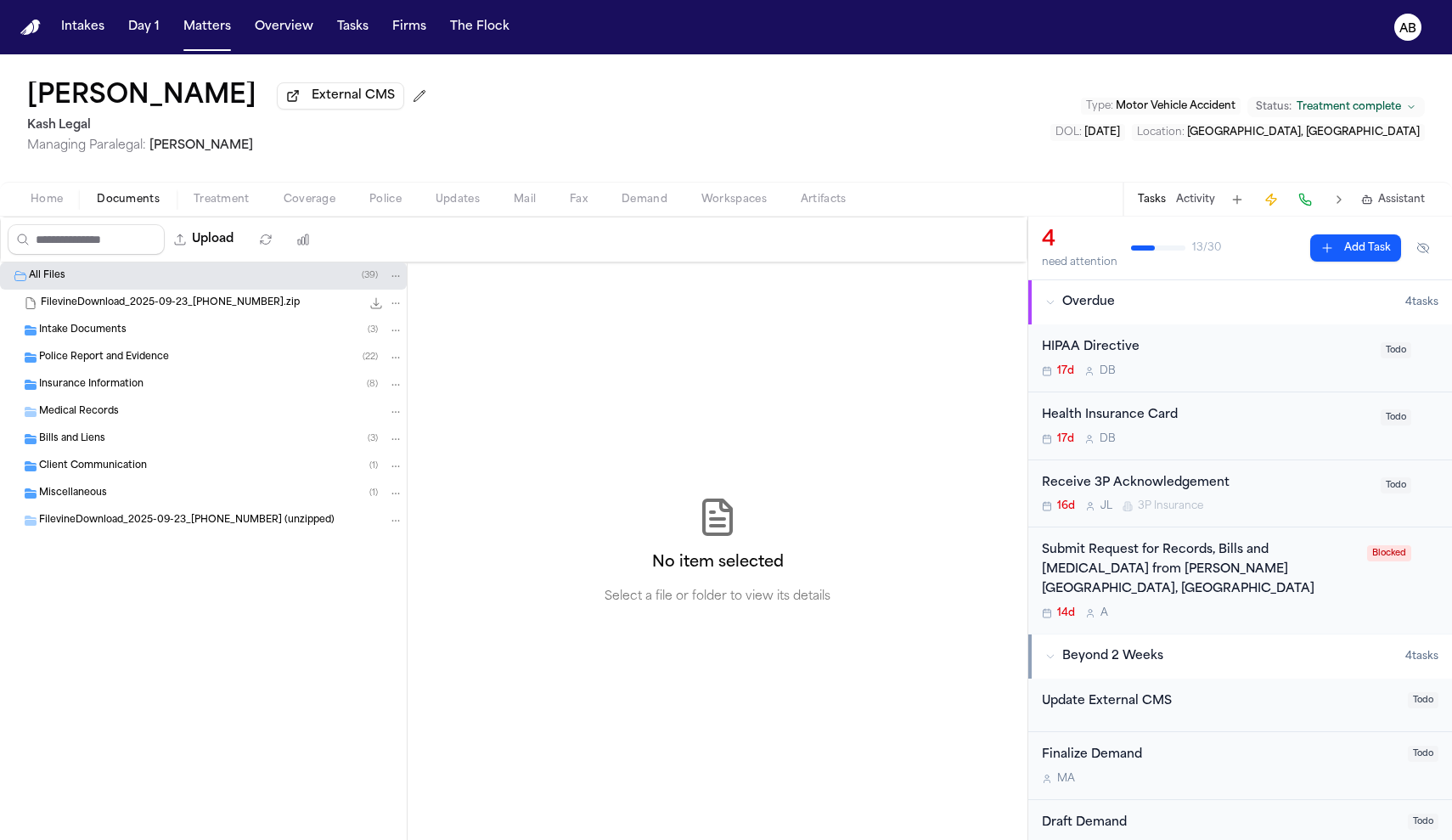
click at [98, 386] on span "Insurance Information" at bounding box center [91, 385] width 104 height 15
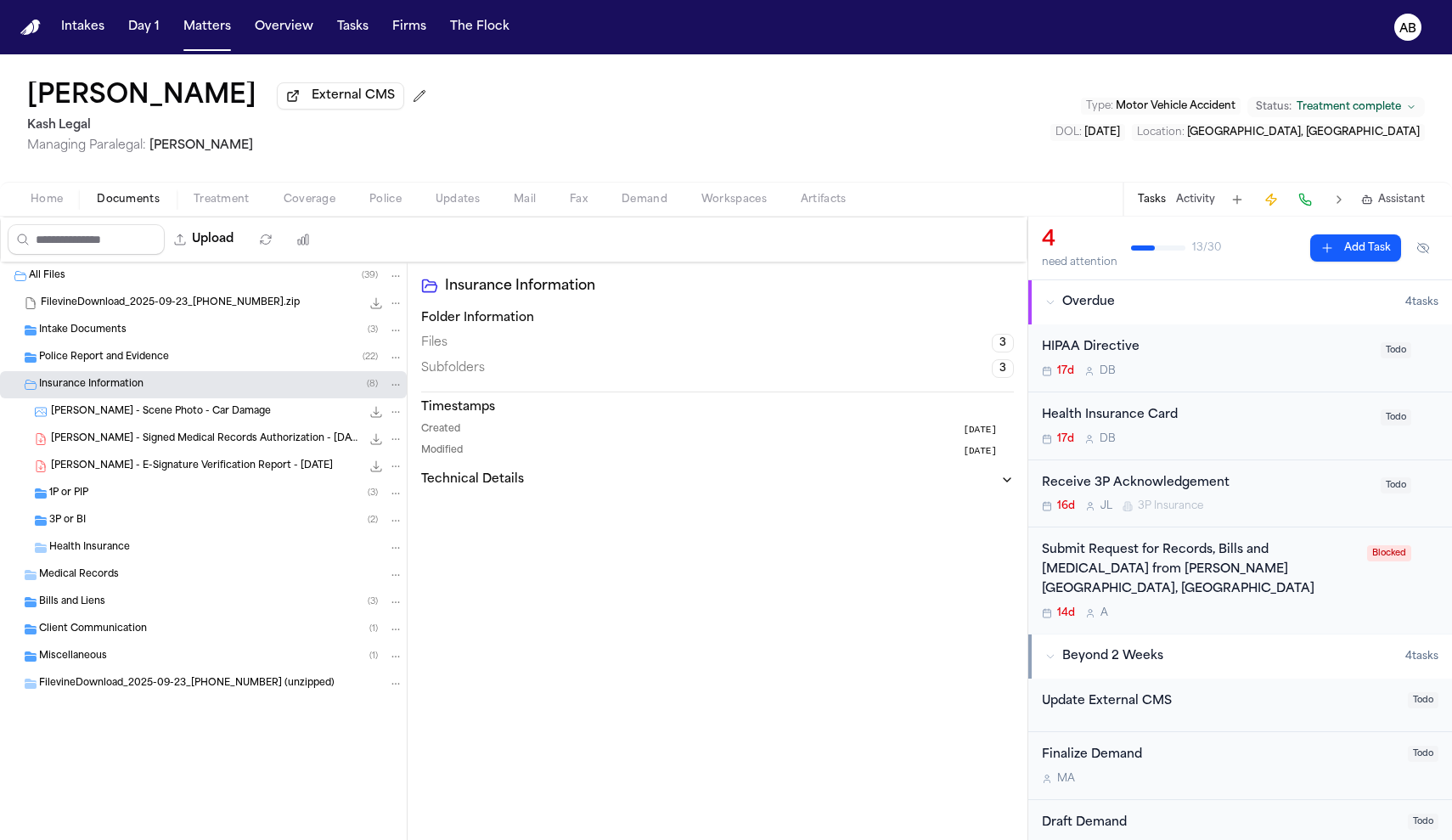
click at [93, 522] on div "3P or BI ( 2 )" at bounding box center [226, 520] width 354 height 15
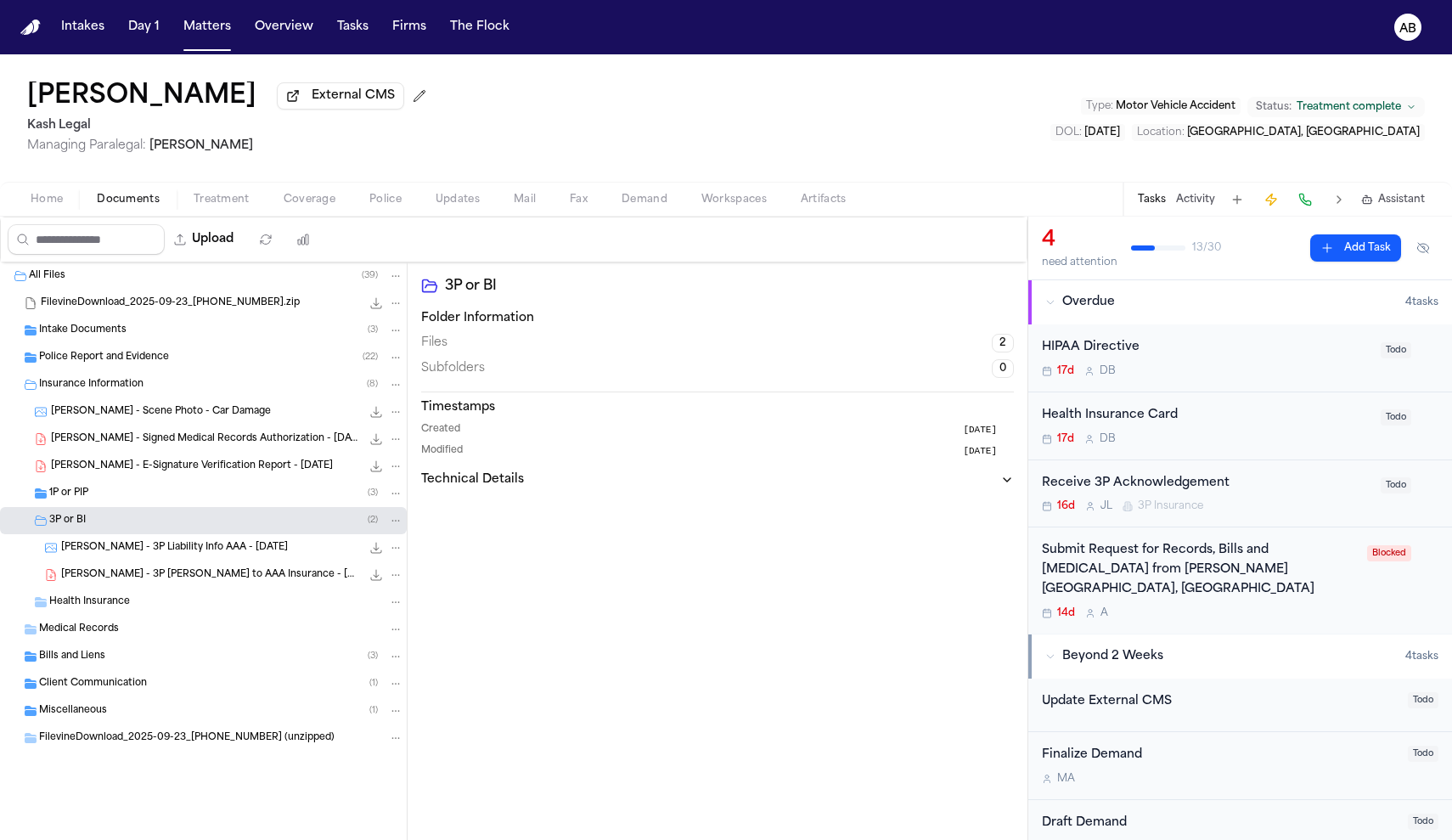
click at [121, 541] on div "[PERSON_NAME] - 3P Liability Info AAA - [DATE] 166.8 KB • PNG" at bounding box center [203, 548] width 407 height 27
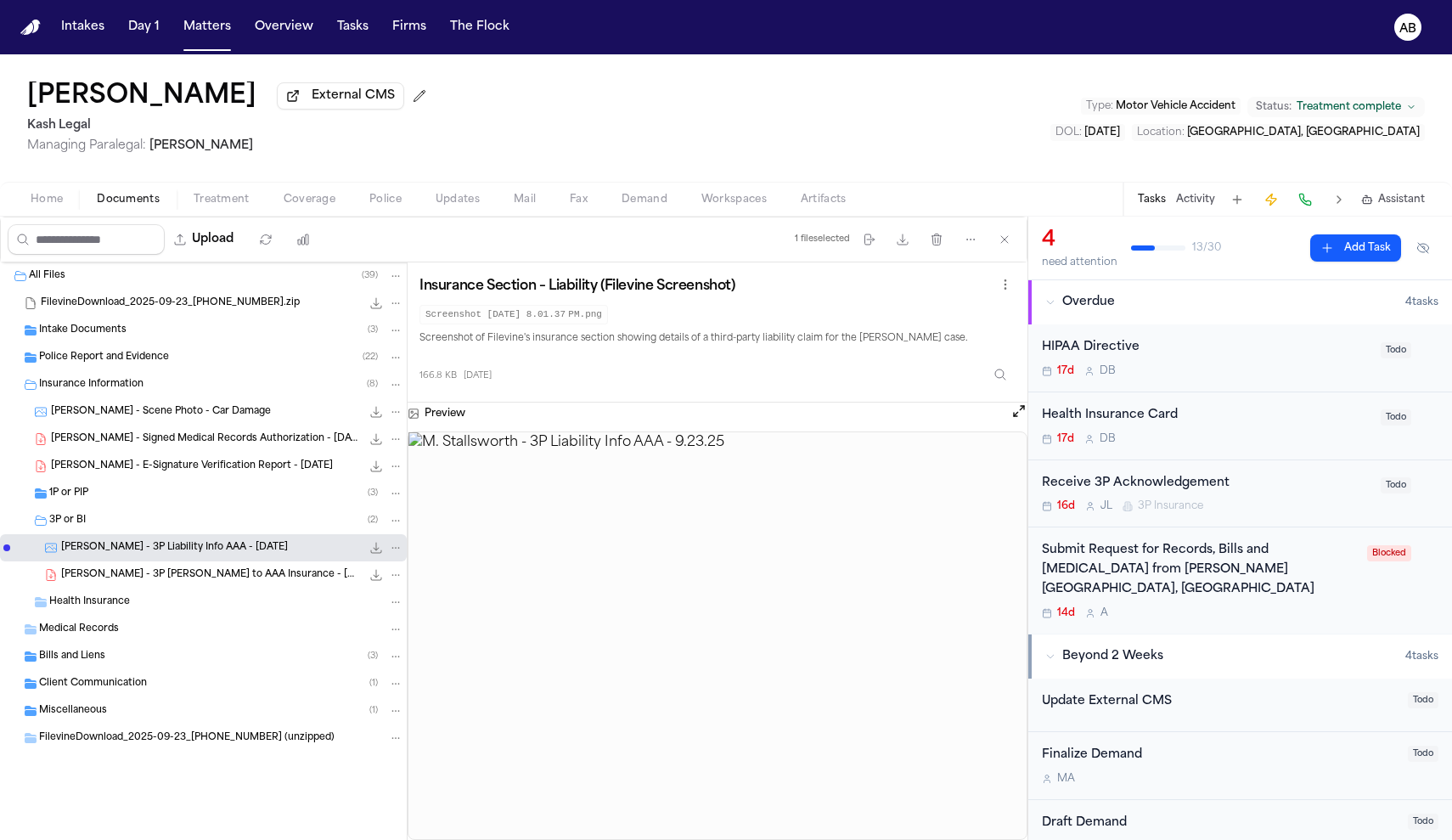
click at [176, 569] on div "[PERSON_NAME] - 3P [PERSON_NAME] to AAA Insurance - [DATE] 385.5 KB • PDF" at bounding box center [203, 575] width 407 height 27
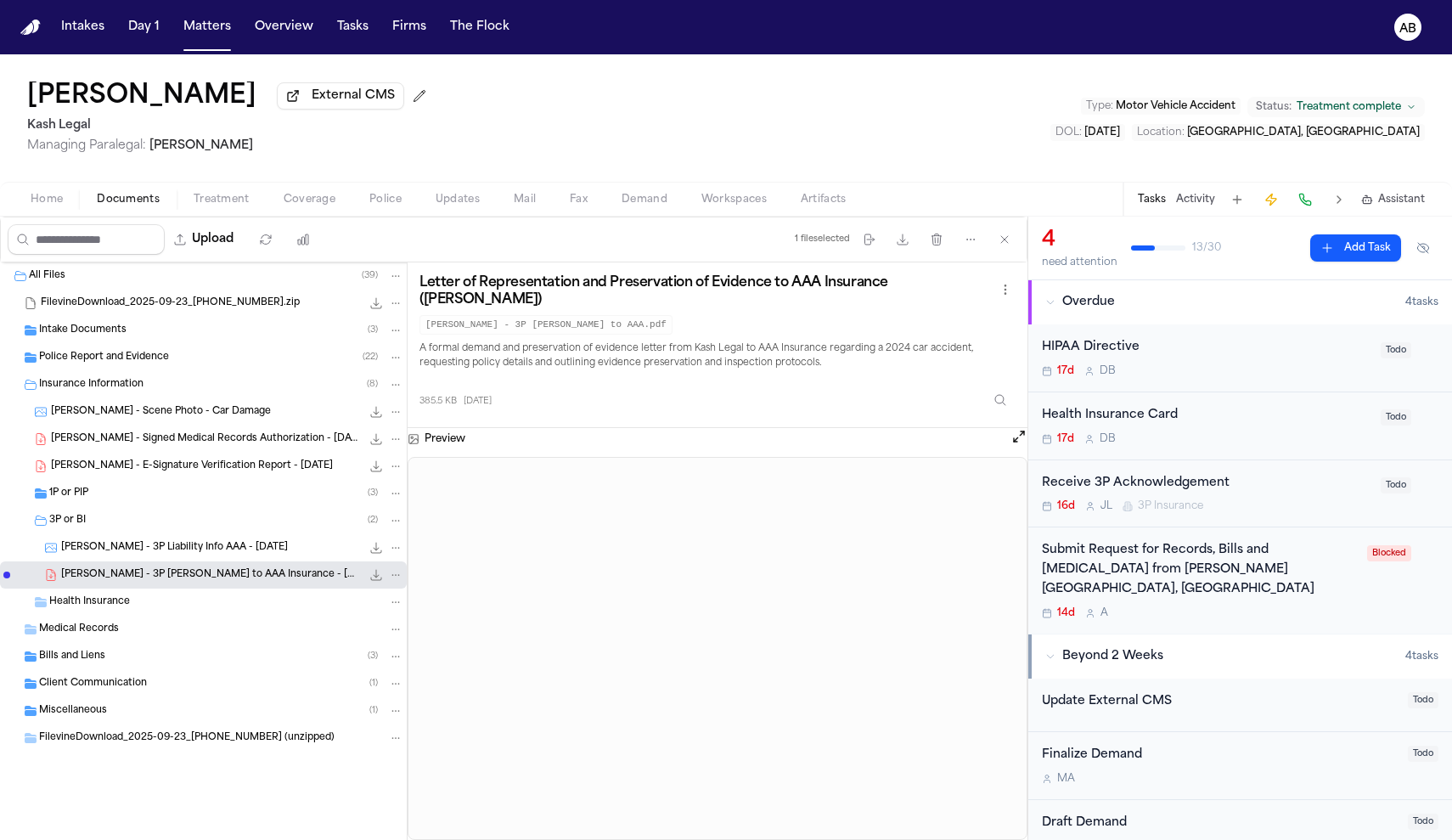
click at [168, 342] on div "Intake Documents ( 3 )" at bounding box center [203, 331] width 407 height 27
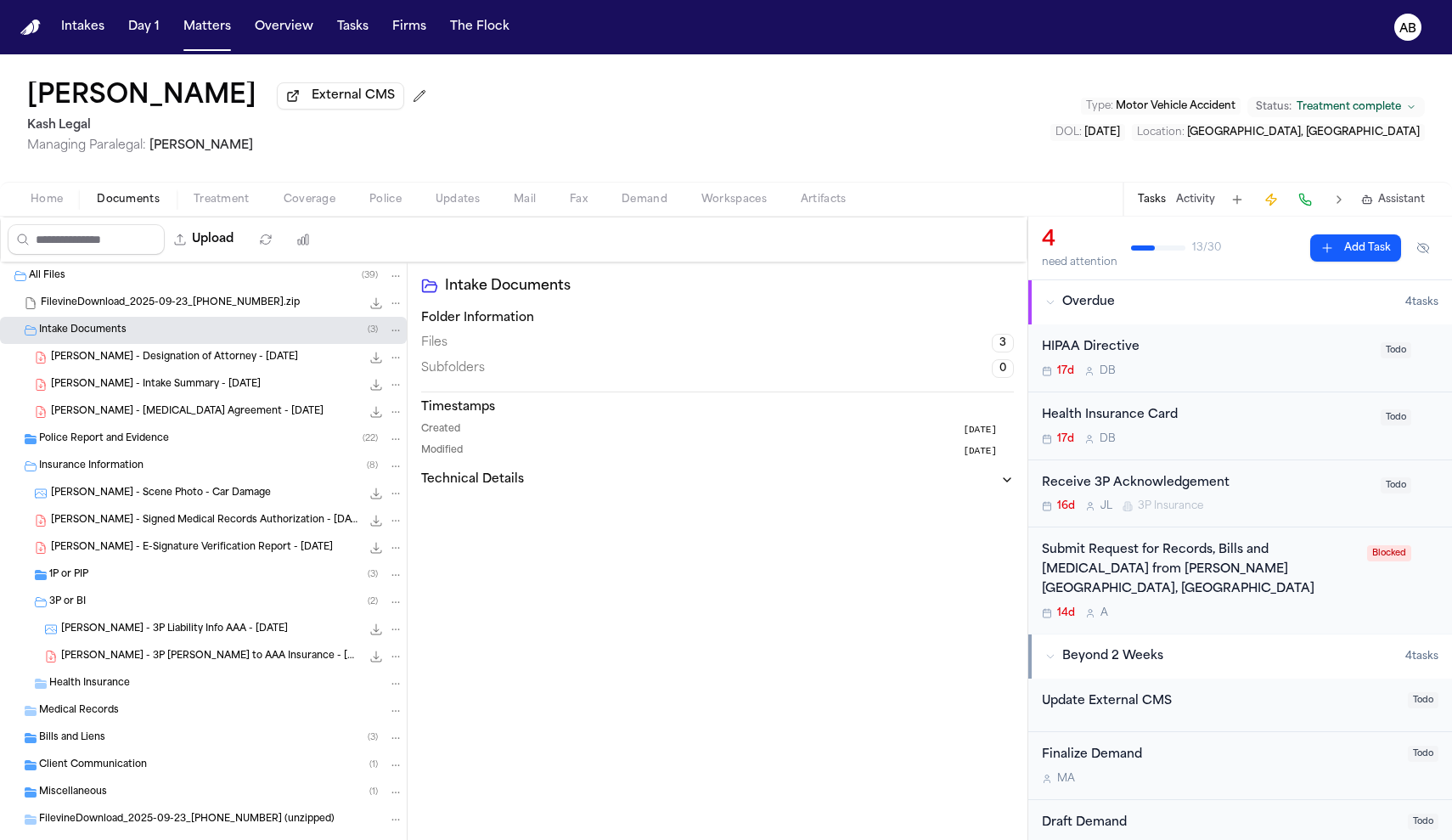
click at [178, 355] on span "[PERSON_NAME] - Designation of Attorney - [DATE]" at bounding box center [174, 357] width 247 height 15
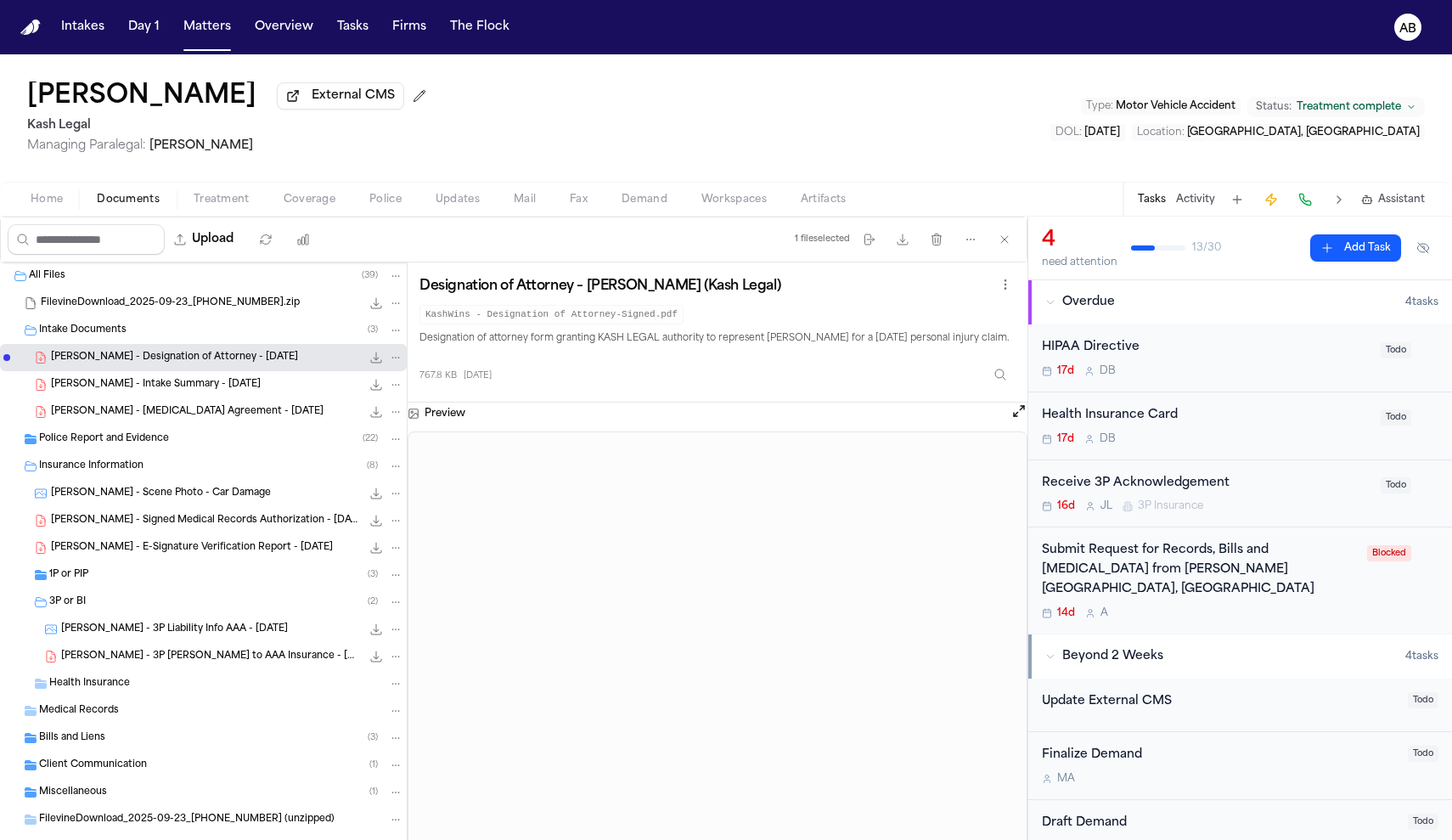
click at [174, 420] on span "[PERSON_NAME] - [MEDICAL_DATA] Agreement - [DATE]" at bounding box center [187, 412] width 273 height 15
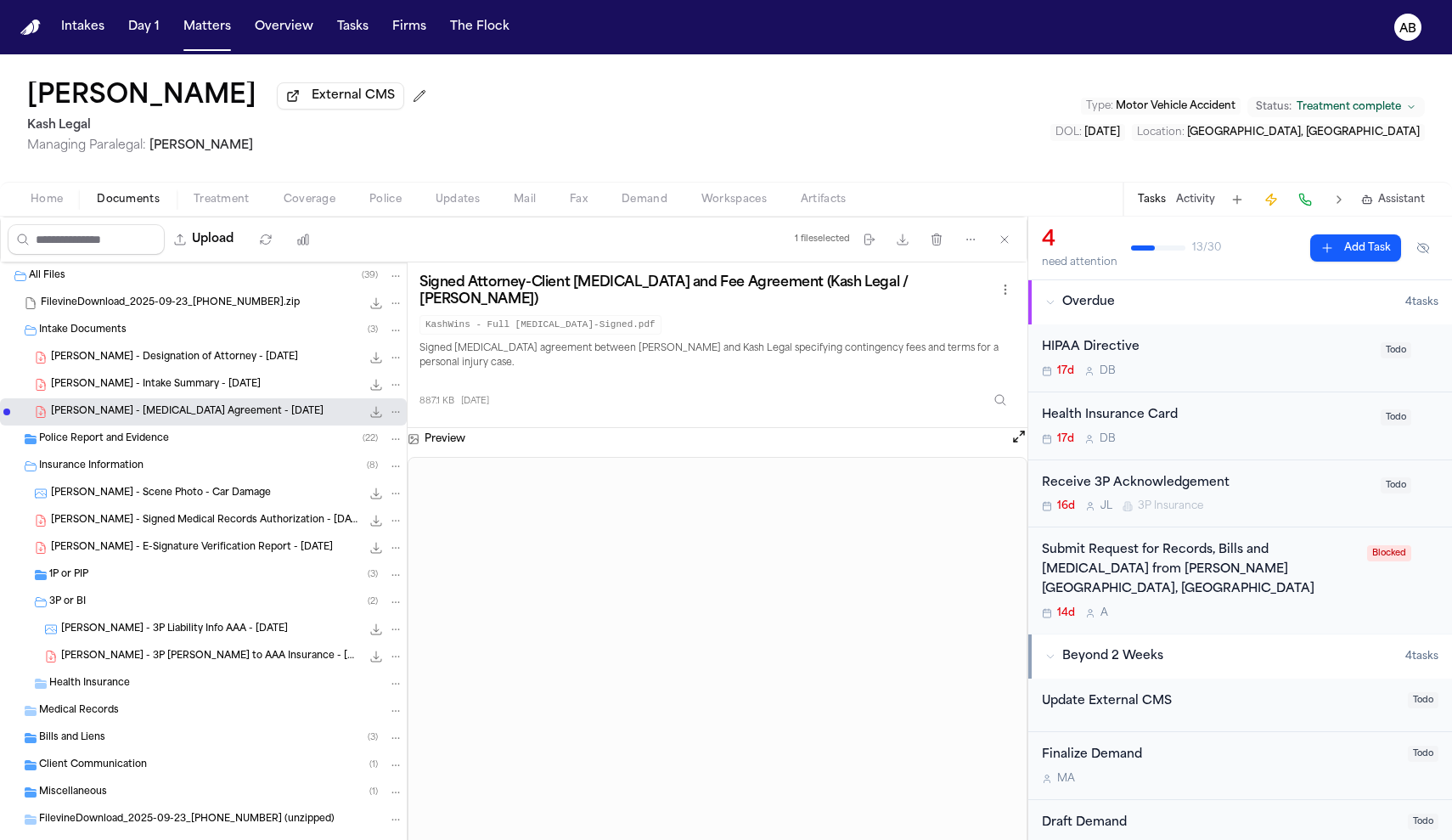
click at [126, 623] on div "[PERSON_NAME] - 3P Liability Info AAA - [DATE] 166.8 KB • PNG" at bounding box center [203, 629] width 407 height 27
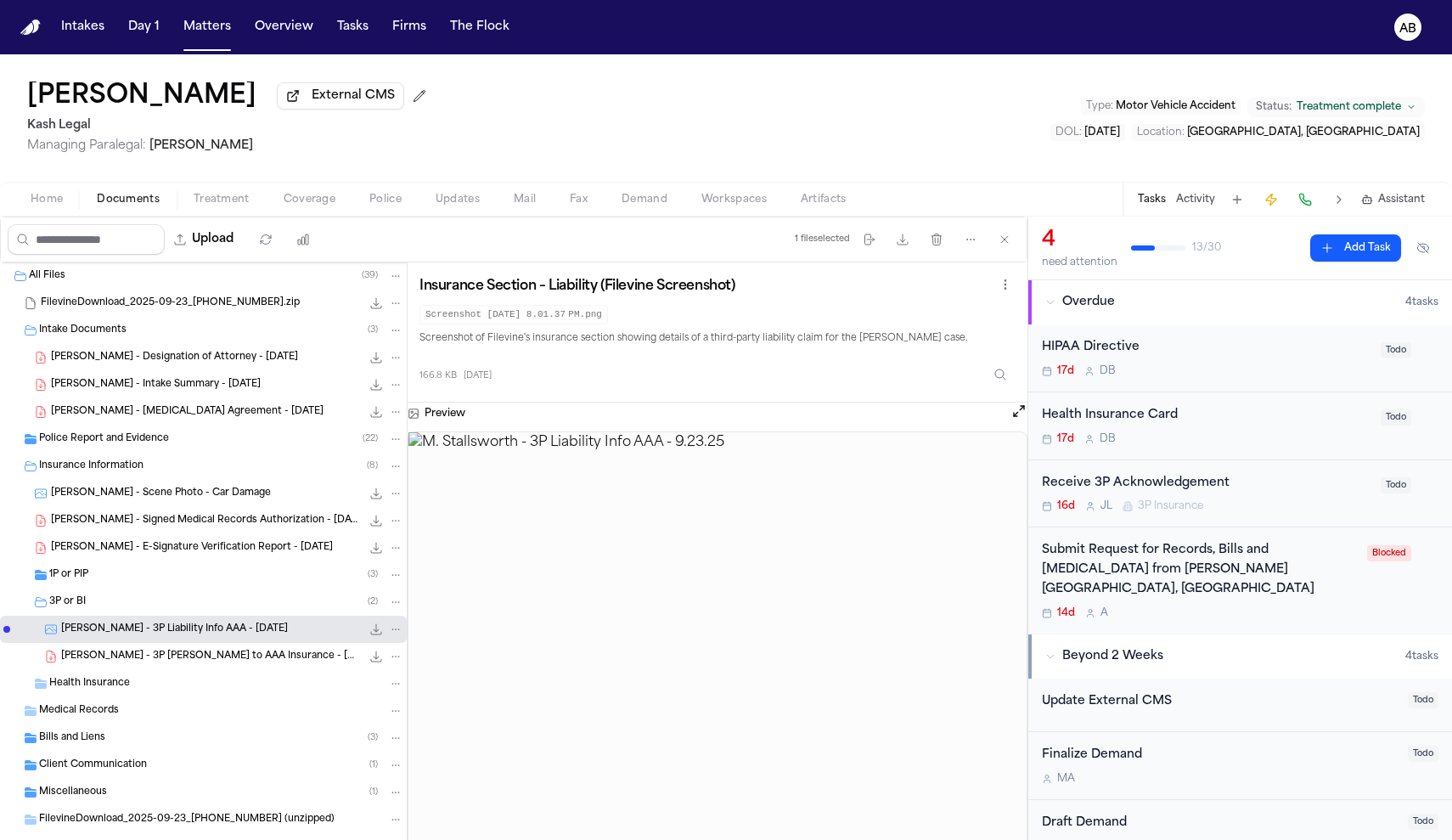
click at [236, 656] on span "[PERSON_NAME] - 3P [PERSON_NAME] to AAA Insurance - [DATE]" at bounding box center [211, 656] width 300 height 15
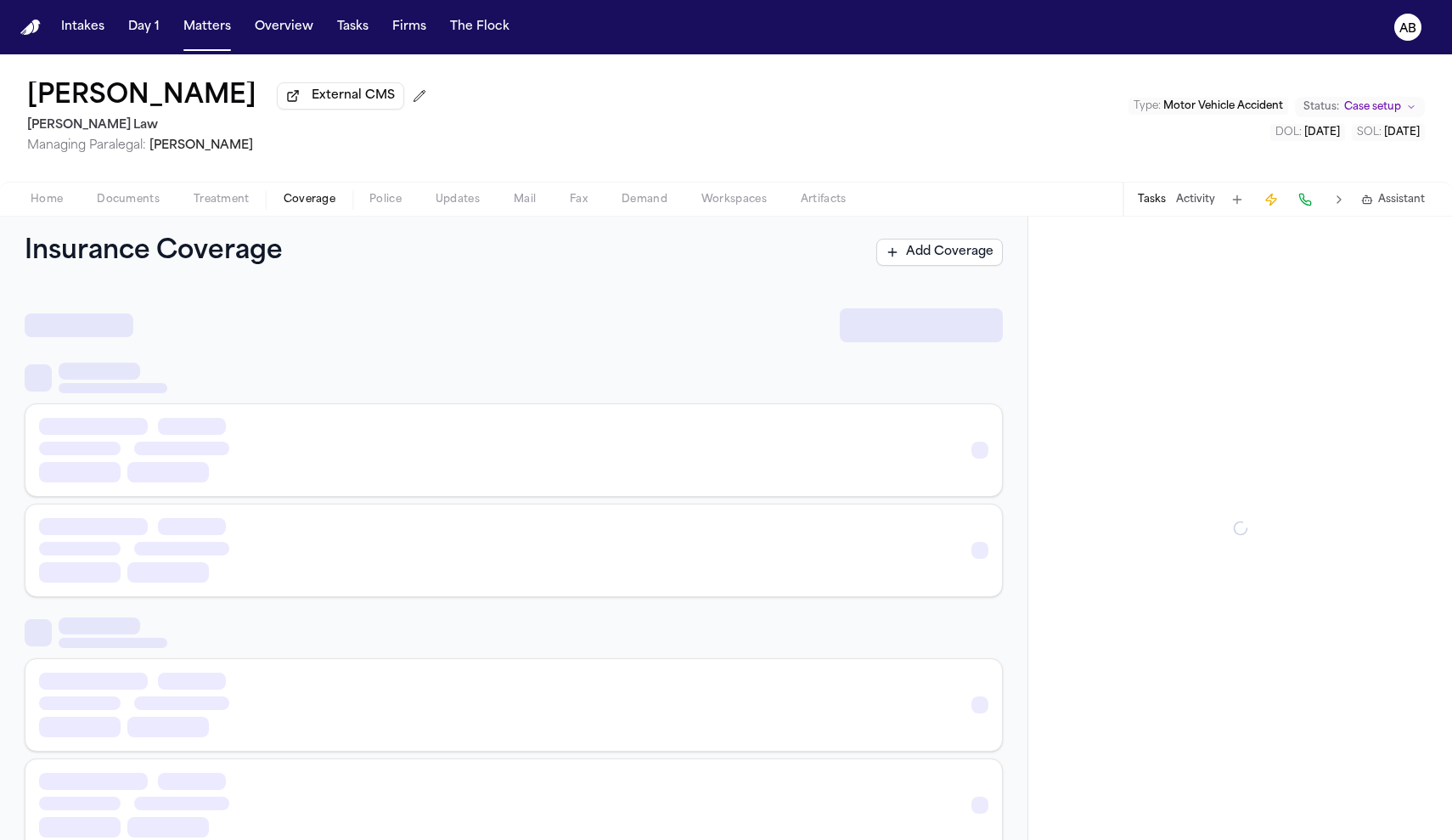
click at [298, 202] on span "Coverage" at bounding box center [309, 200] width 52 height 14
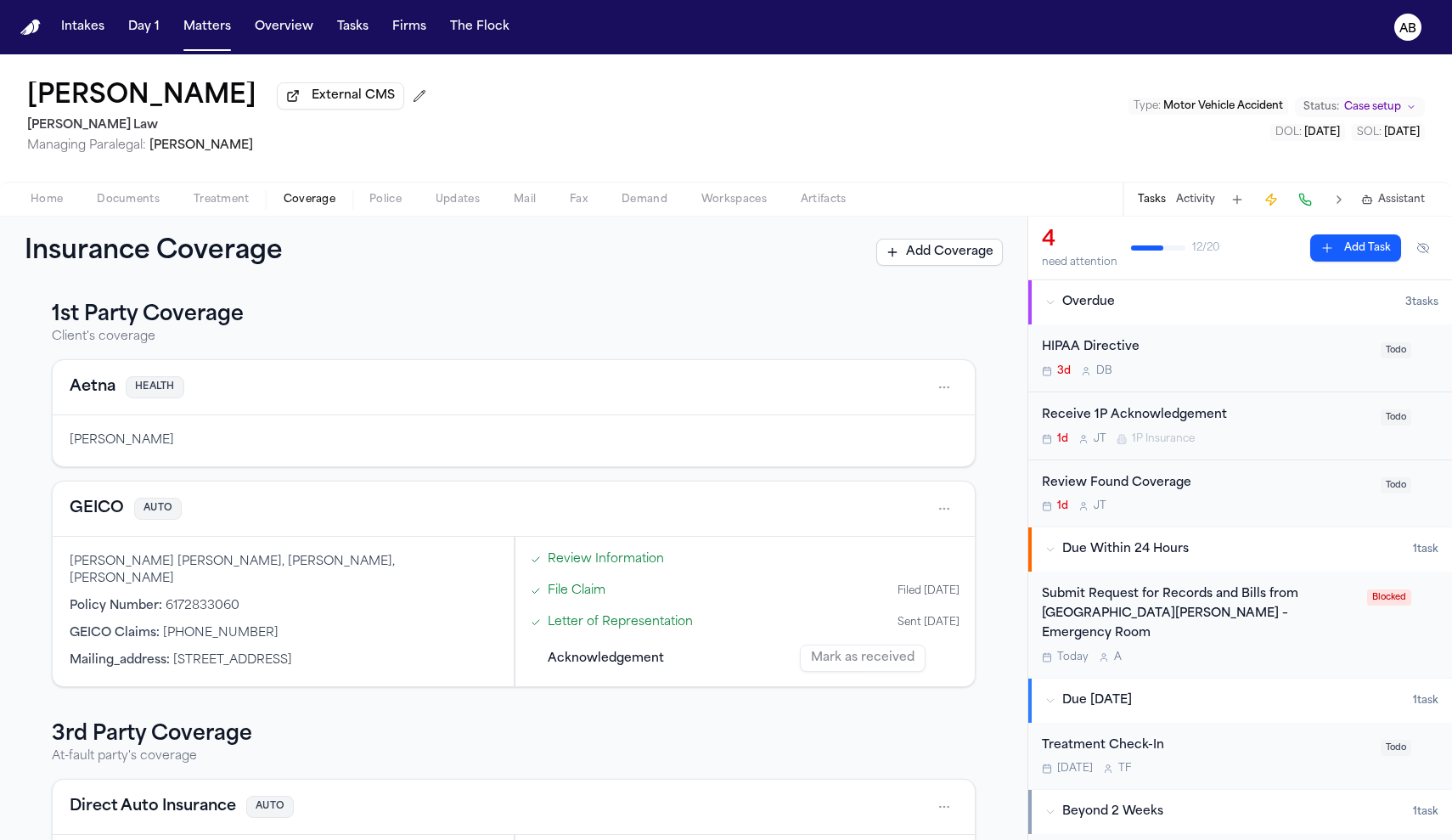
scroll to position [17, 0]
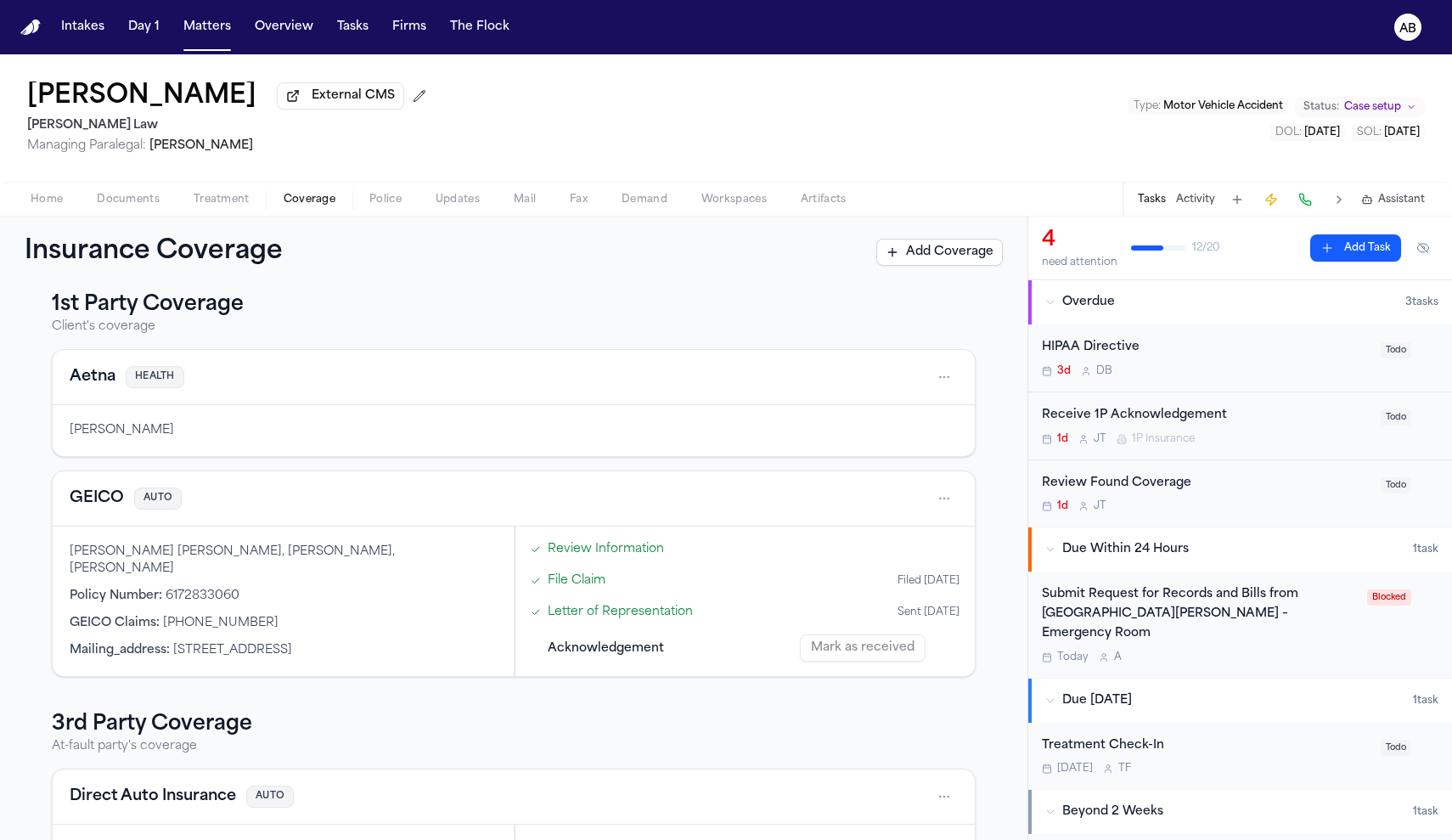
click at [131, 199] on span "Documents" at bounding box center [128, 200] width 63 height 14
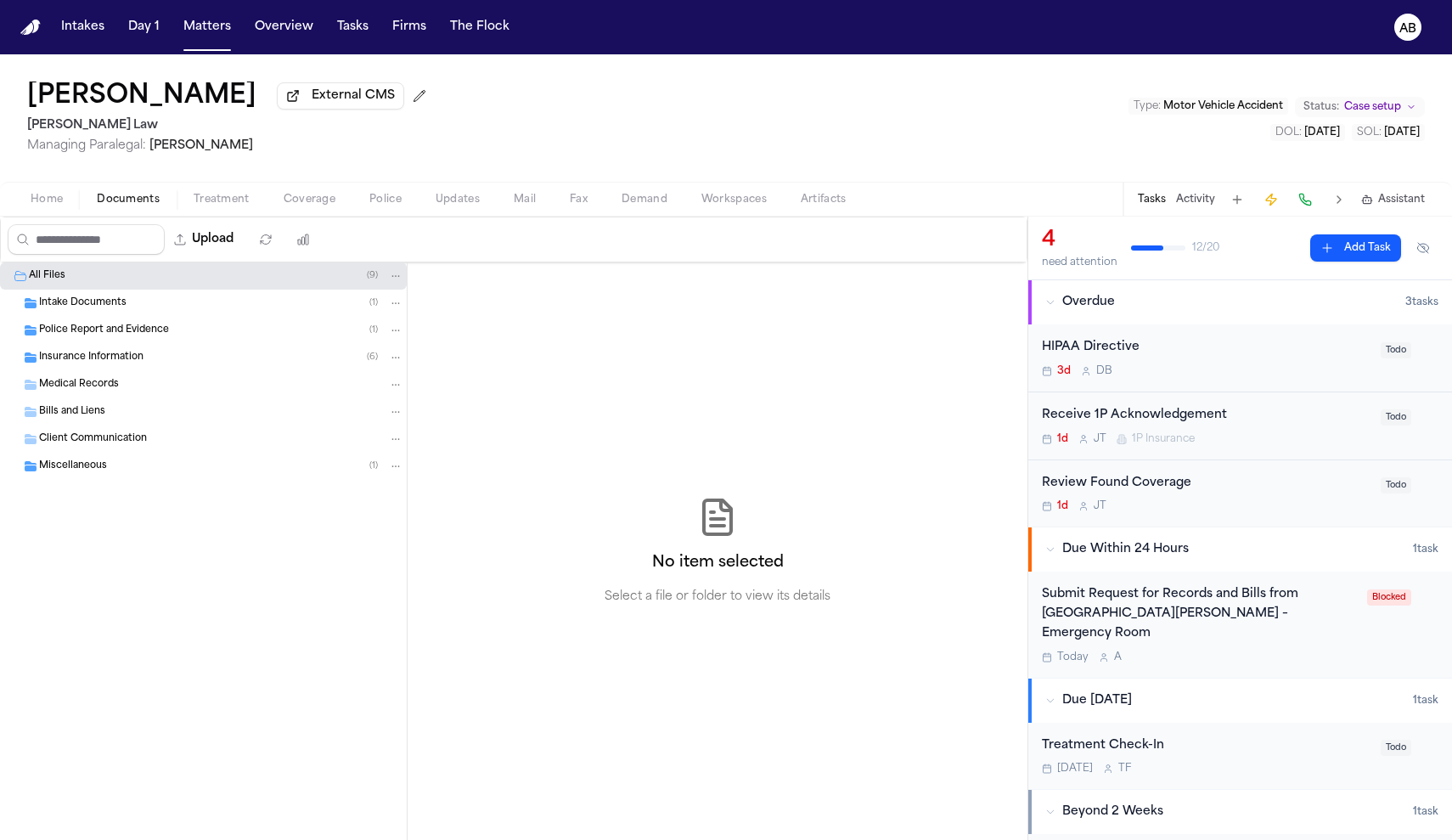
click at [113, 354] on span "Insurance Information" at bounding box center [91, 357] width 104 height 15
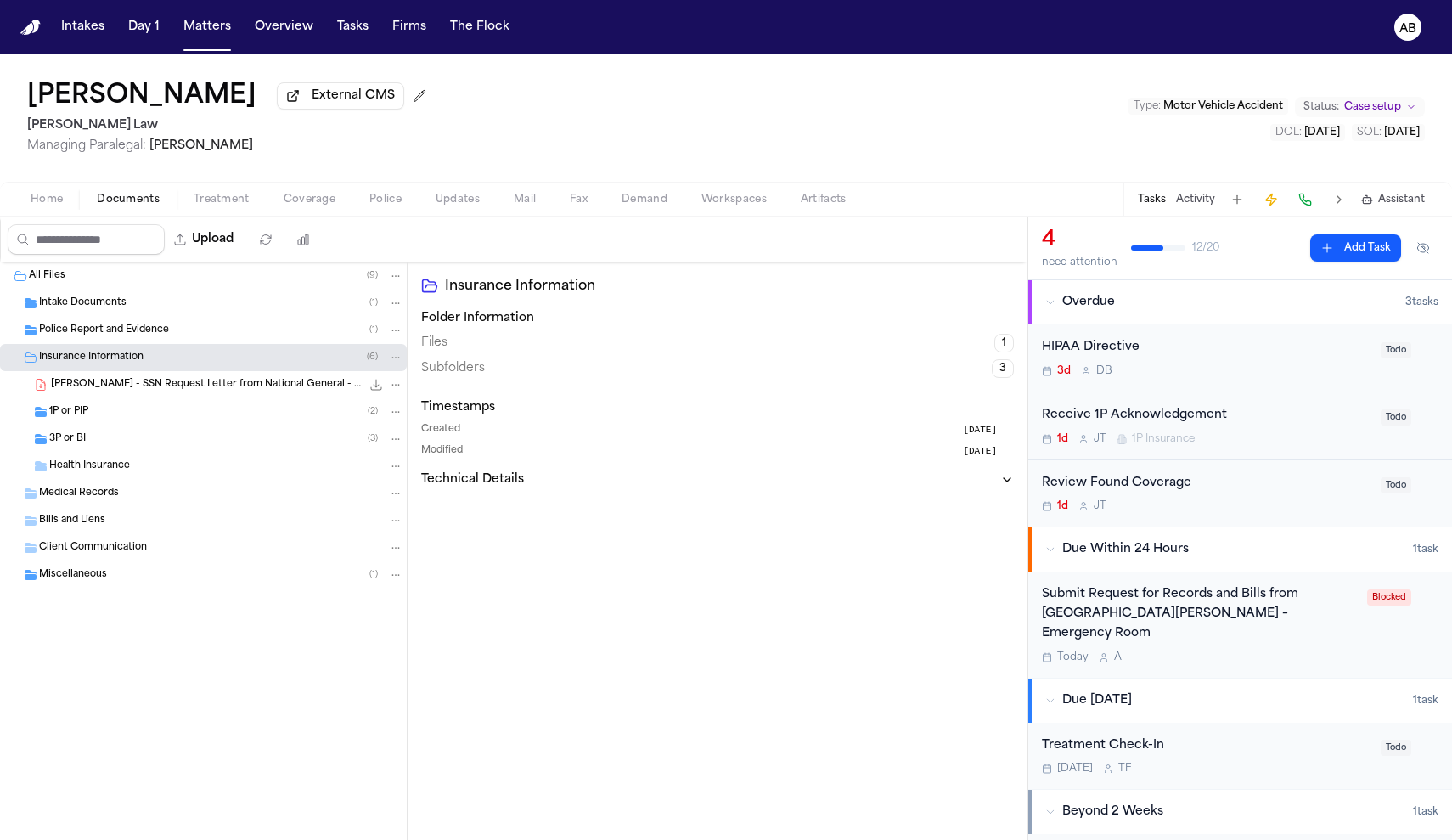
click at [95, 414] on div "1P or PIP ( 2 )" at bounding box center [226, 412] width 354 height 15
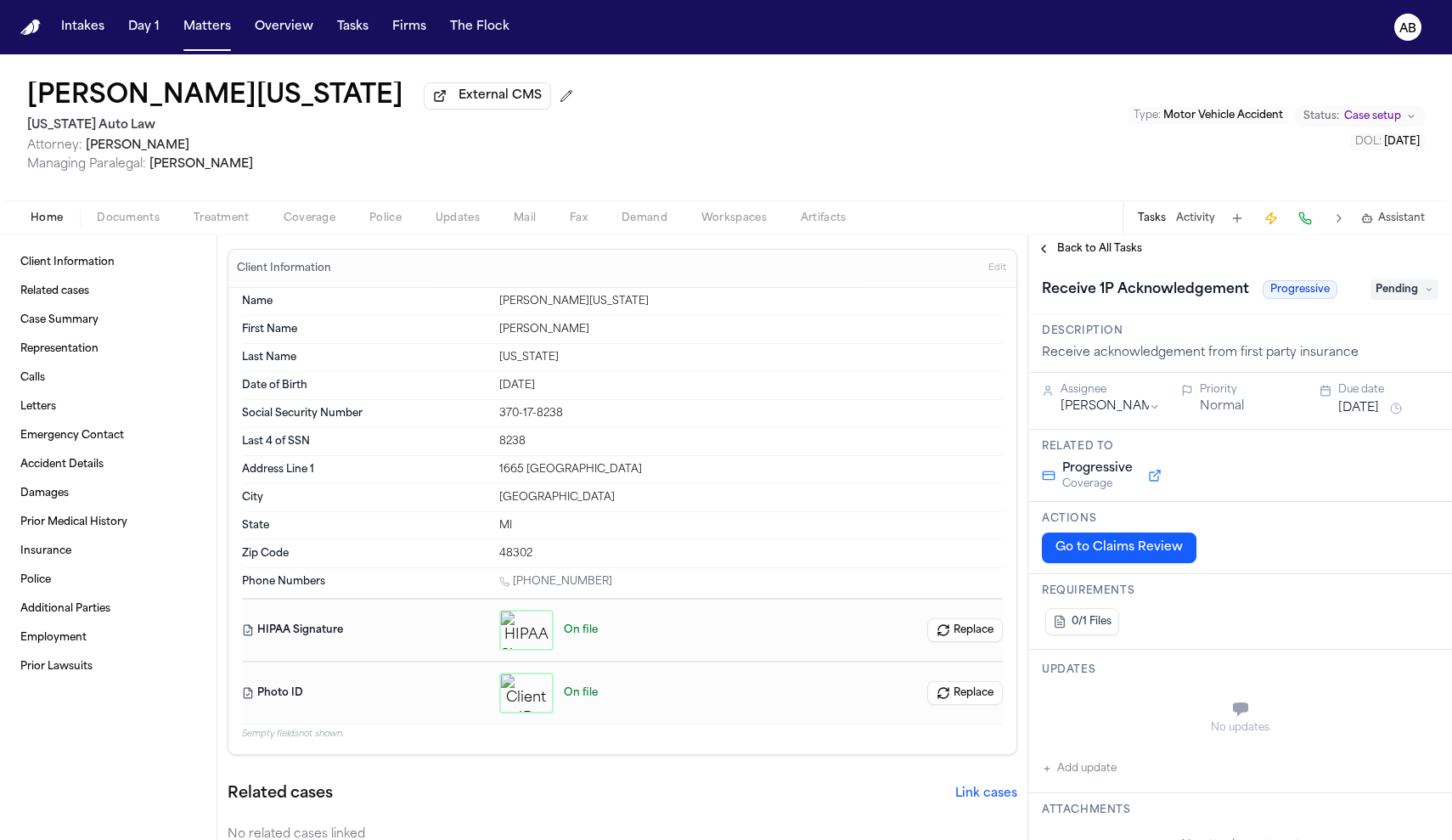
click at [129, 225] on span "Documents" at bounding box center [128, 218] width 63 height 14
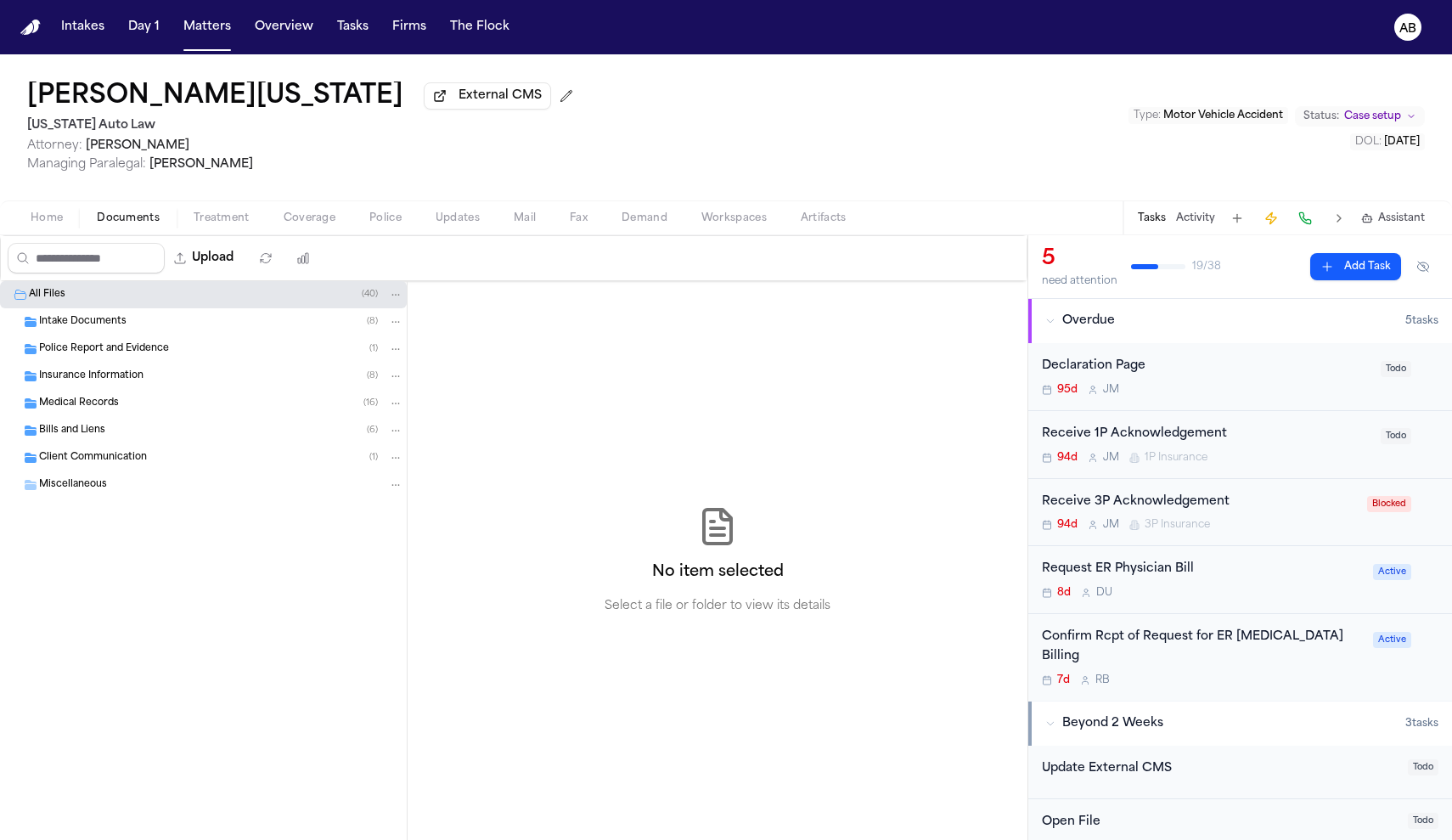
click at [93, 373] on span "Insurance Information" at bounding box center [91, 376] width 104 height 15
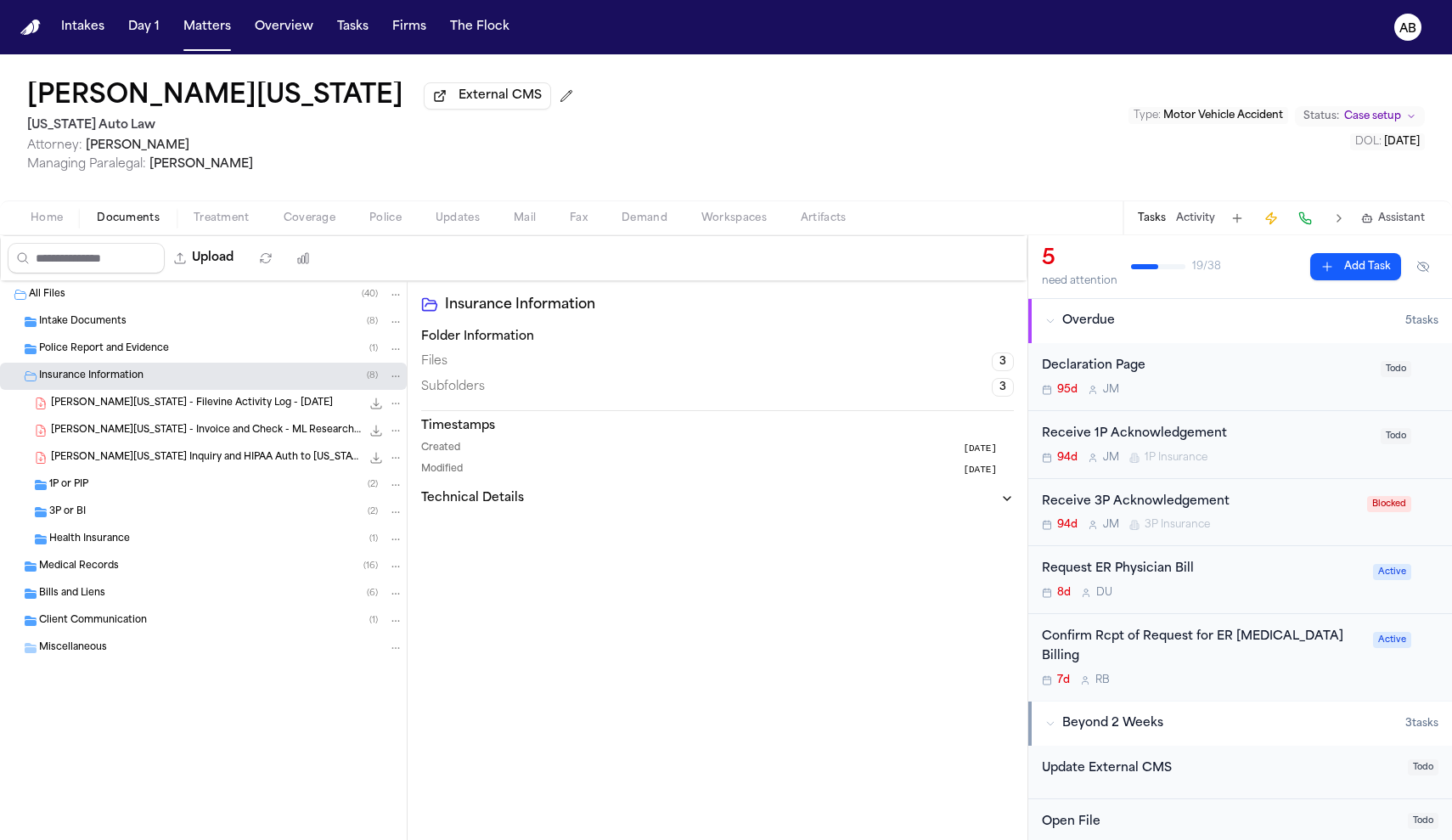
click at [74, 485] on span "1P or PIP" at bounding box center [69, 485] width 39 height 15
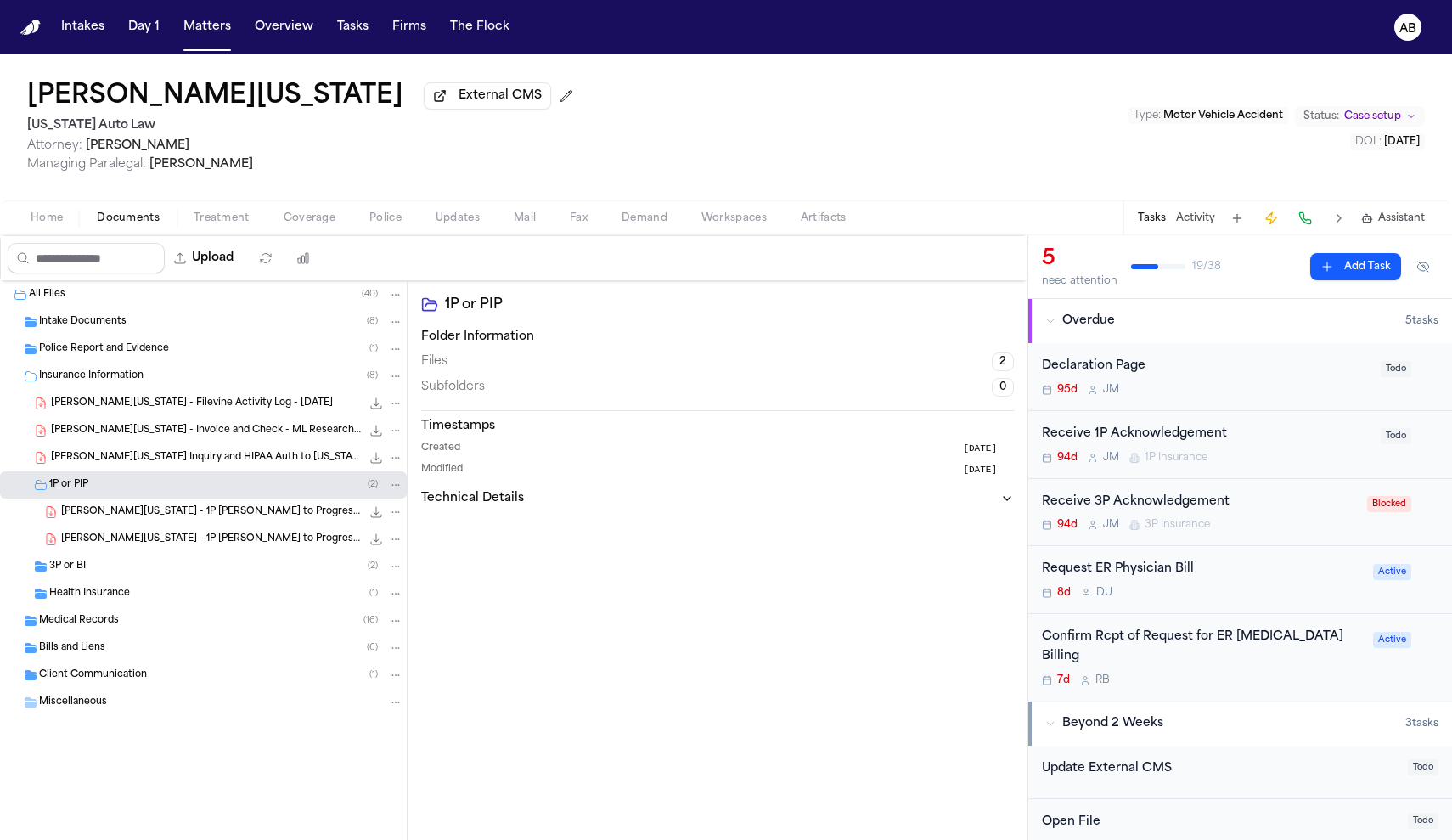
click at [203, 518] on span "S. Washington - 1P LOR to Progressive - 8.26.25" at bounding box center [211, 512] width 300 height 15
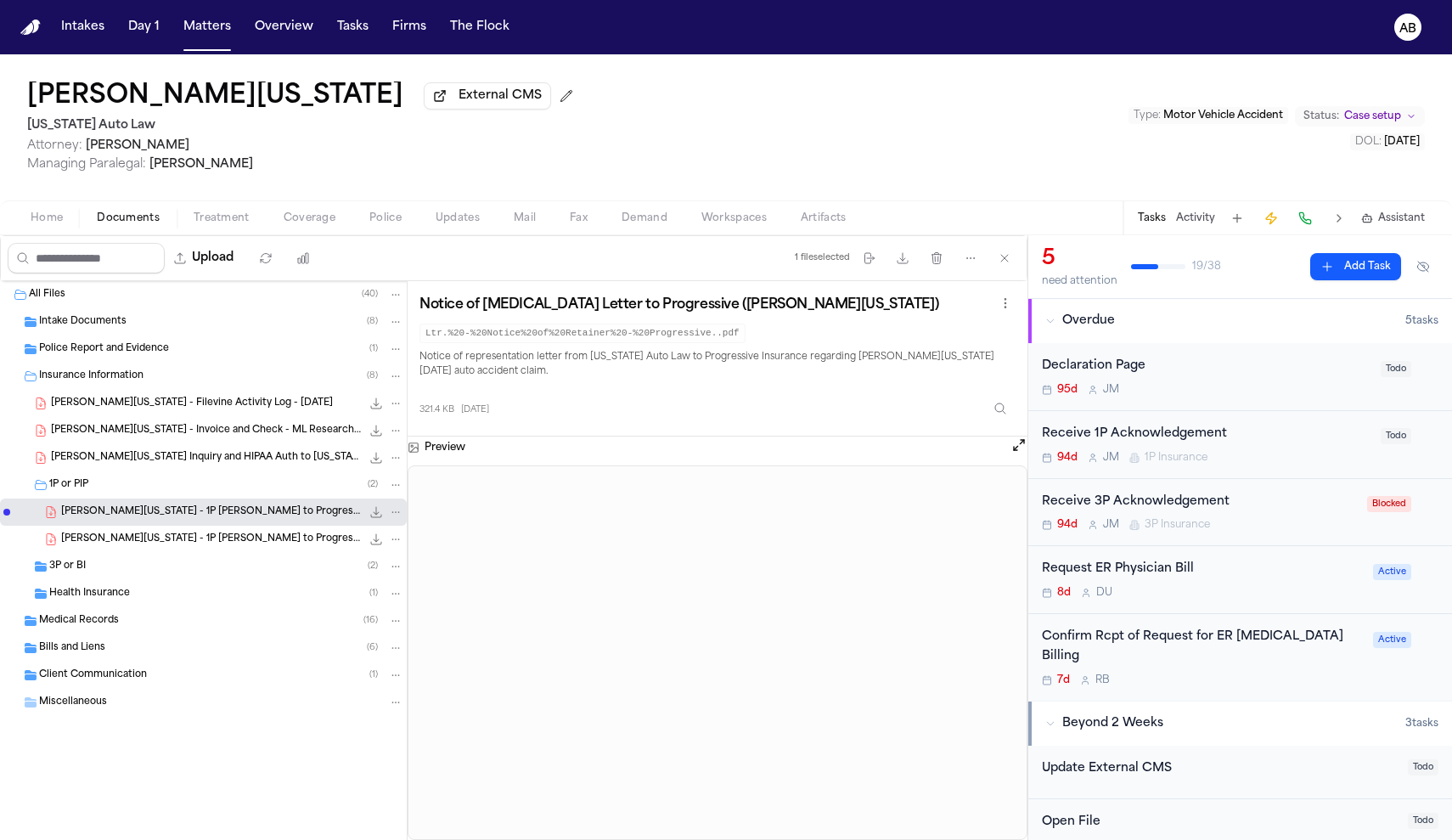
click at [227, 223] on span "Treatment" at bounding box center [222, 218] width 56 height 14
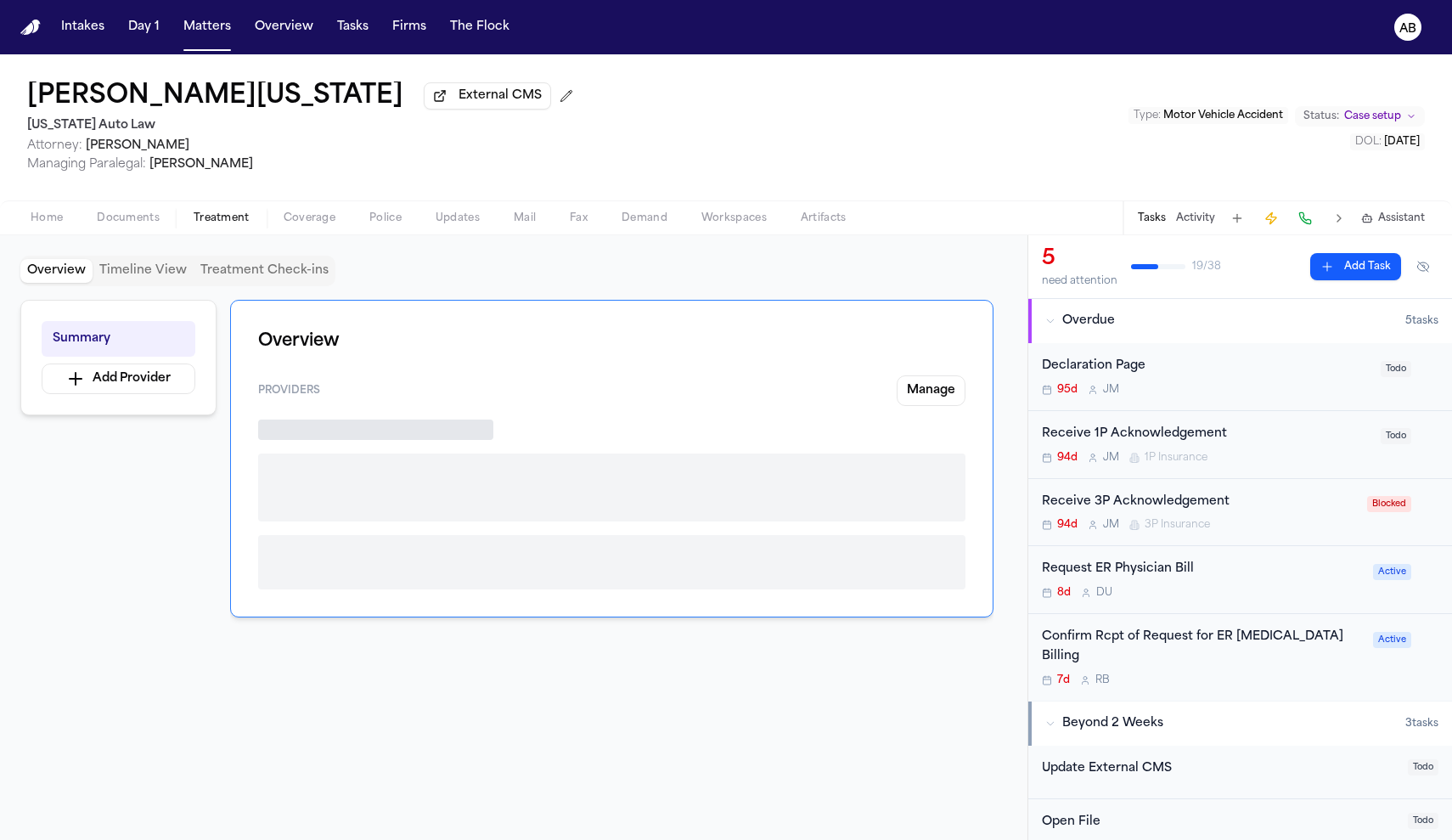
click at [293, 225] on span "Coverage" at bounding box center [309, 218] width 52 height 14
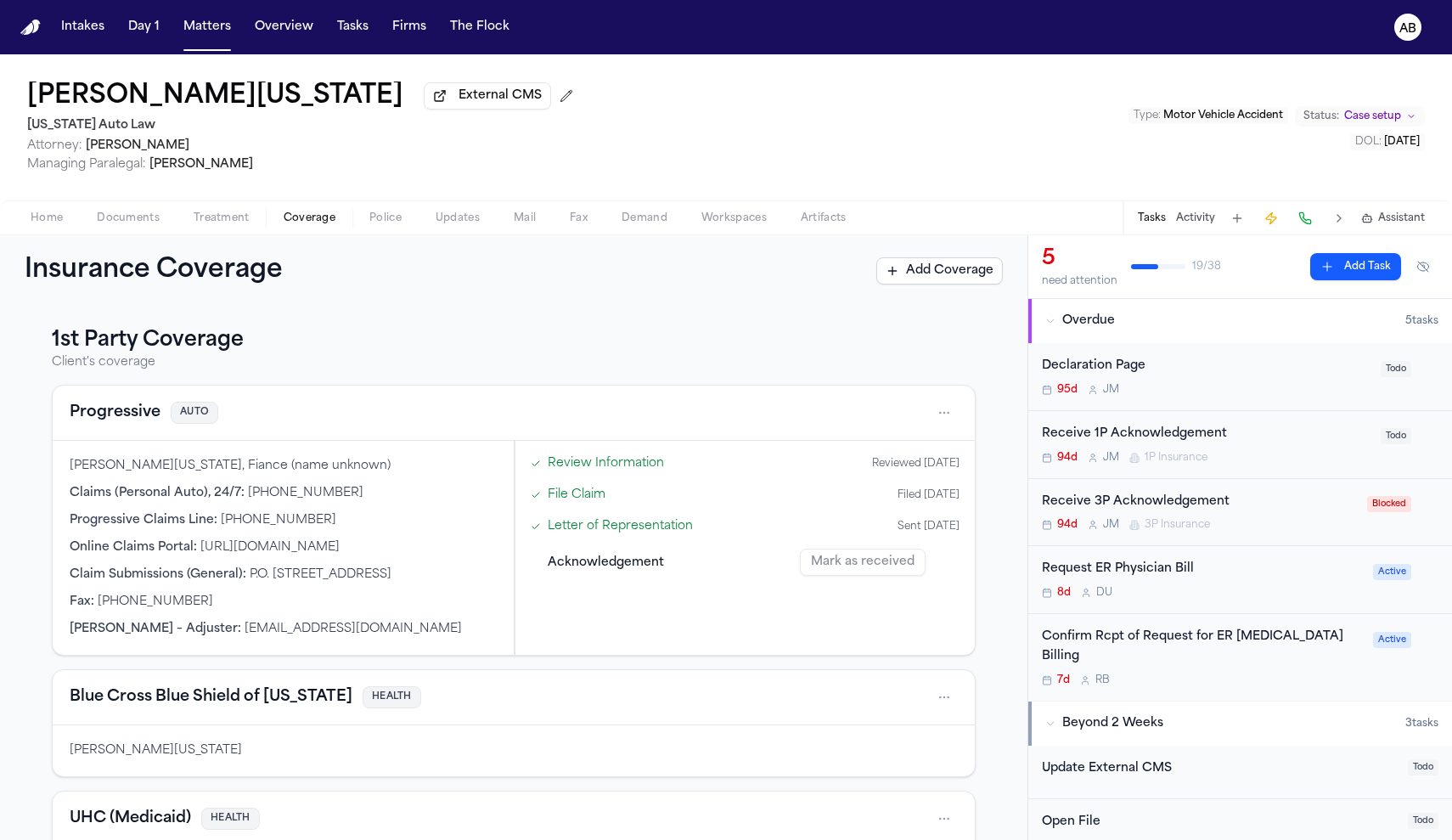
scroll to position [18, 0]
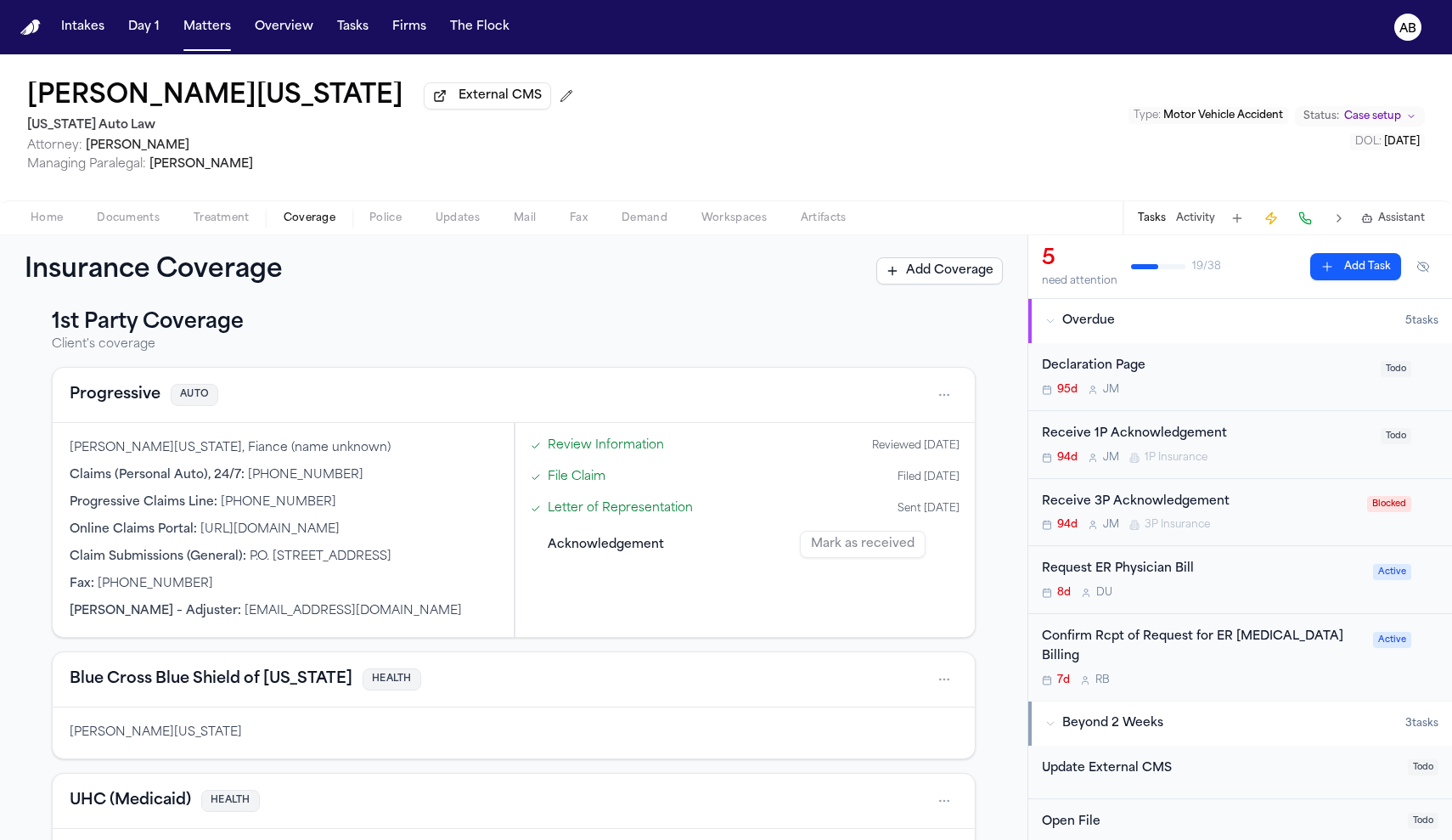
drag, startPoint x: 474, startPoint y: 614, endPoint x: 242, endPoint y: 616, distance: 232.0
click at [242, 616] on div "Concetta Thomas – Adjuster : concetta_m_thomas@progressive.com" at bounding box center [283, 611] width 427 height 17
copy div "concetta_m_thomas@progressive.com"
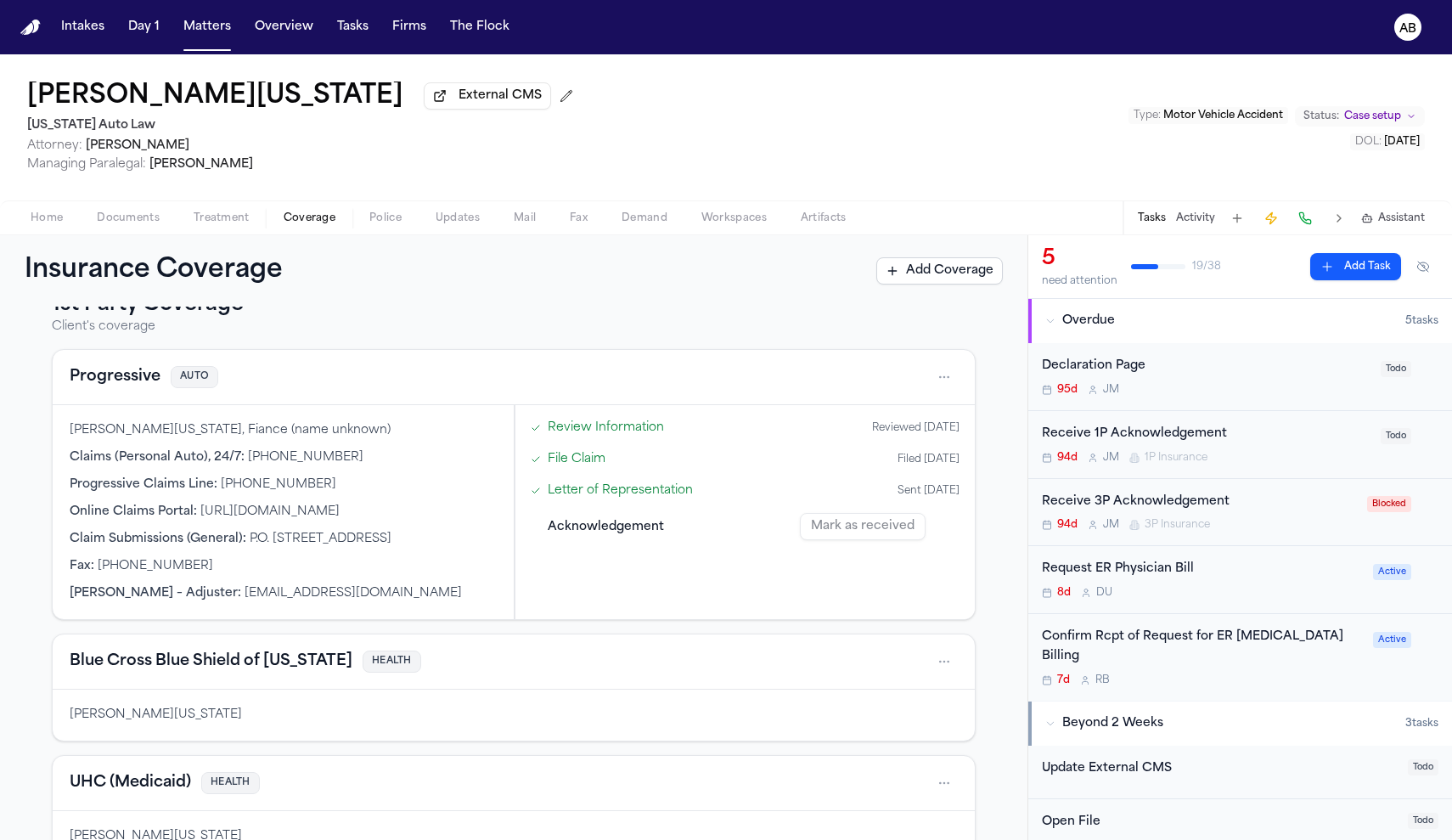
click at [144, 380] on button "Progressive" at bounding box center [115, 377] width 91 height 24
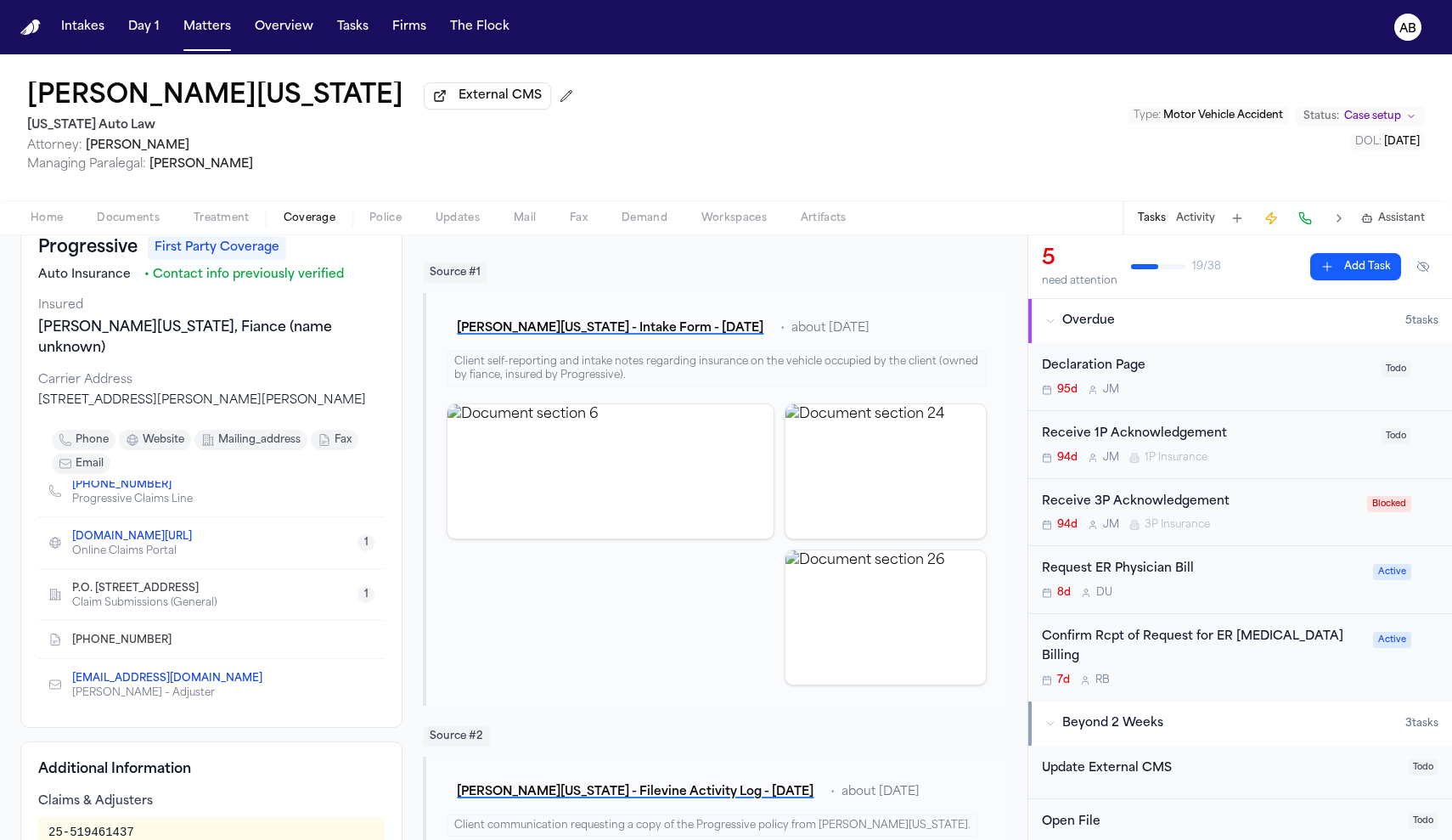
scroll to position [232, 0]
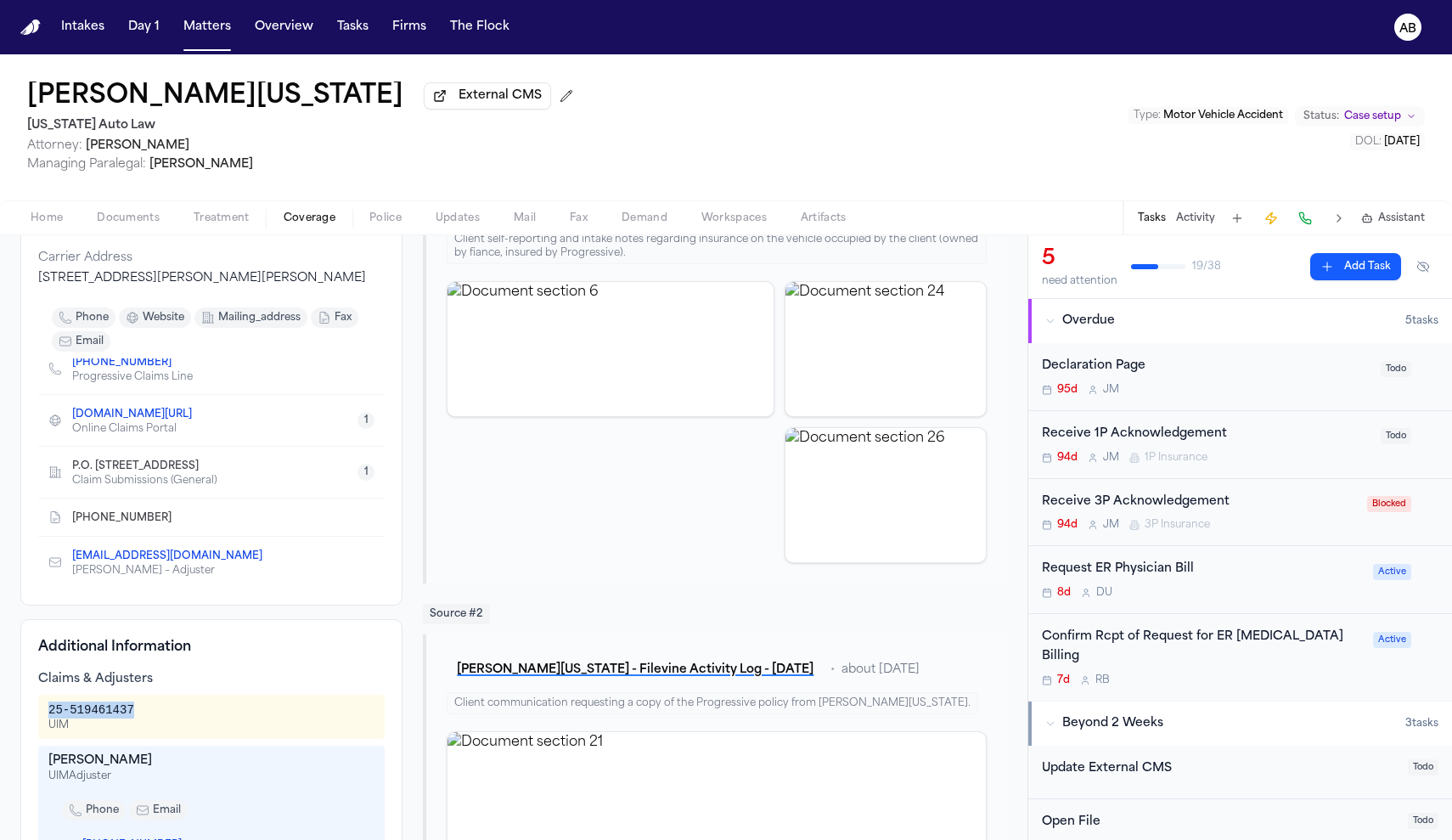
drag, startPoint x: 136, startPoint y: 692, endPoint x: 52, endPoint y: 694, distance: 84.0
click at [52, 702] on div "25-519461437" at bounding box center [91, 710] width 85 height 17
copy div "25-519461437"
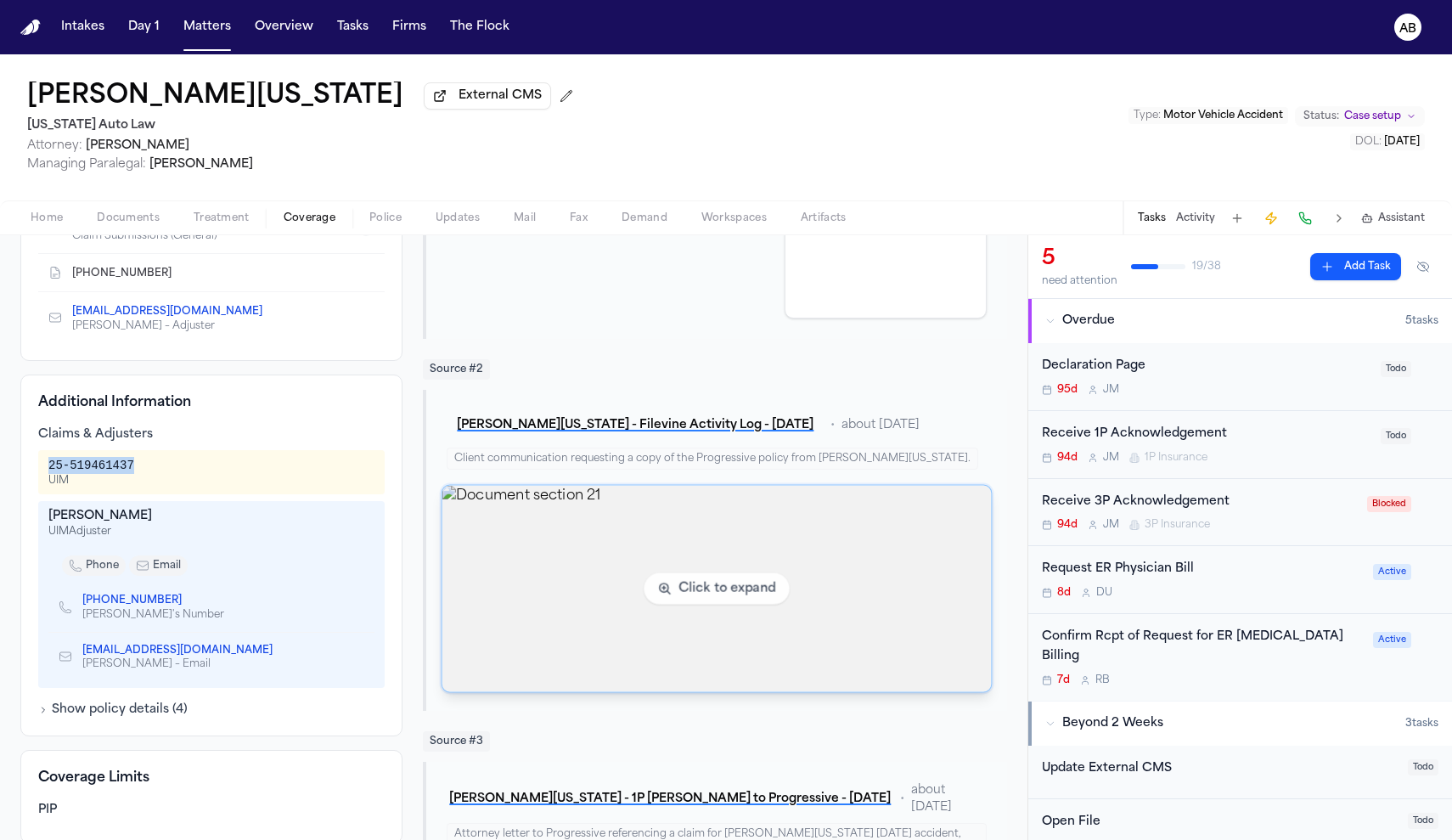
scroll to position [0, 0]
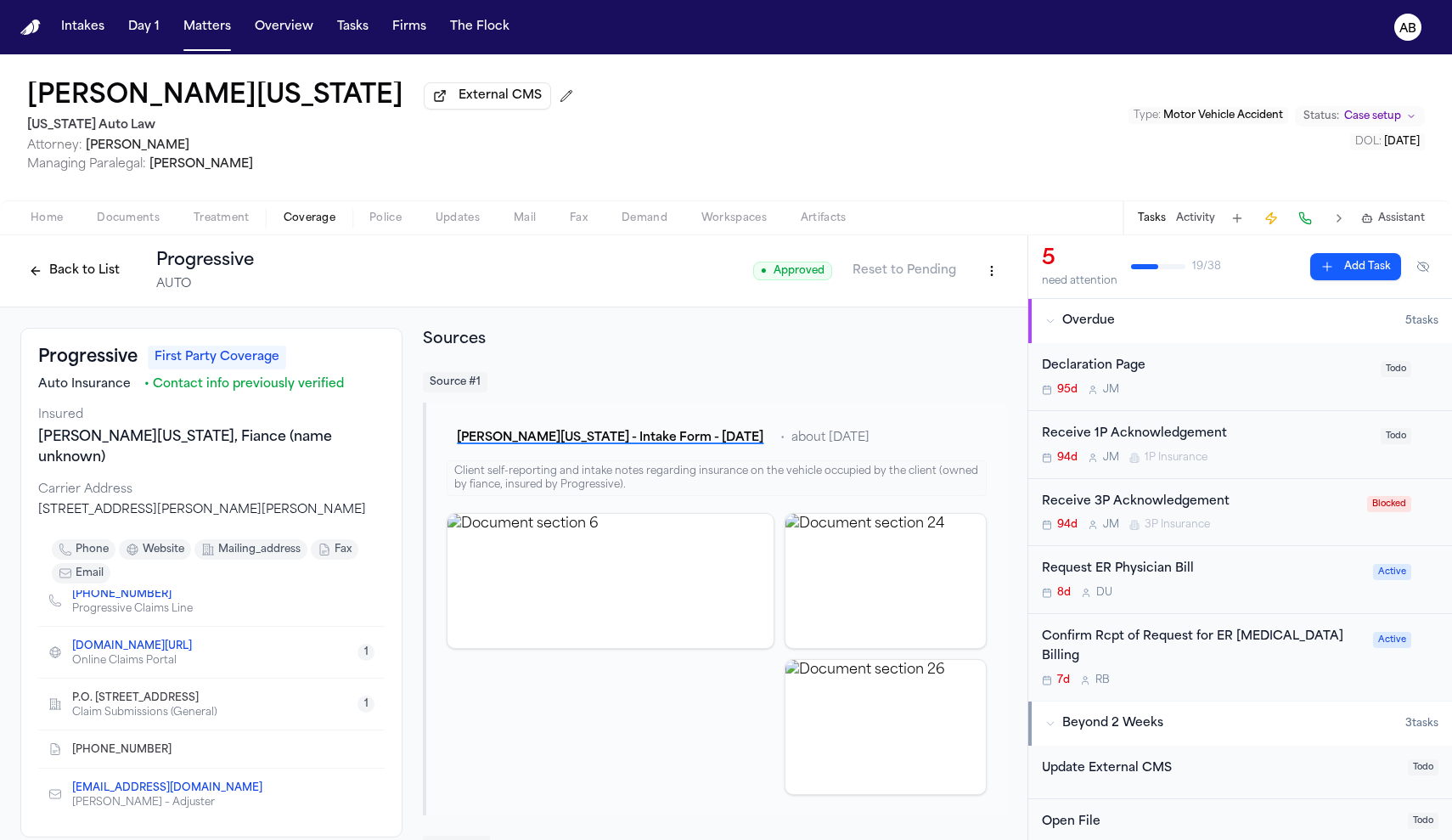
click at [58, 279] on button "Back to List" at bounding box center [74, 271] width 108 height 27
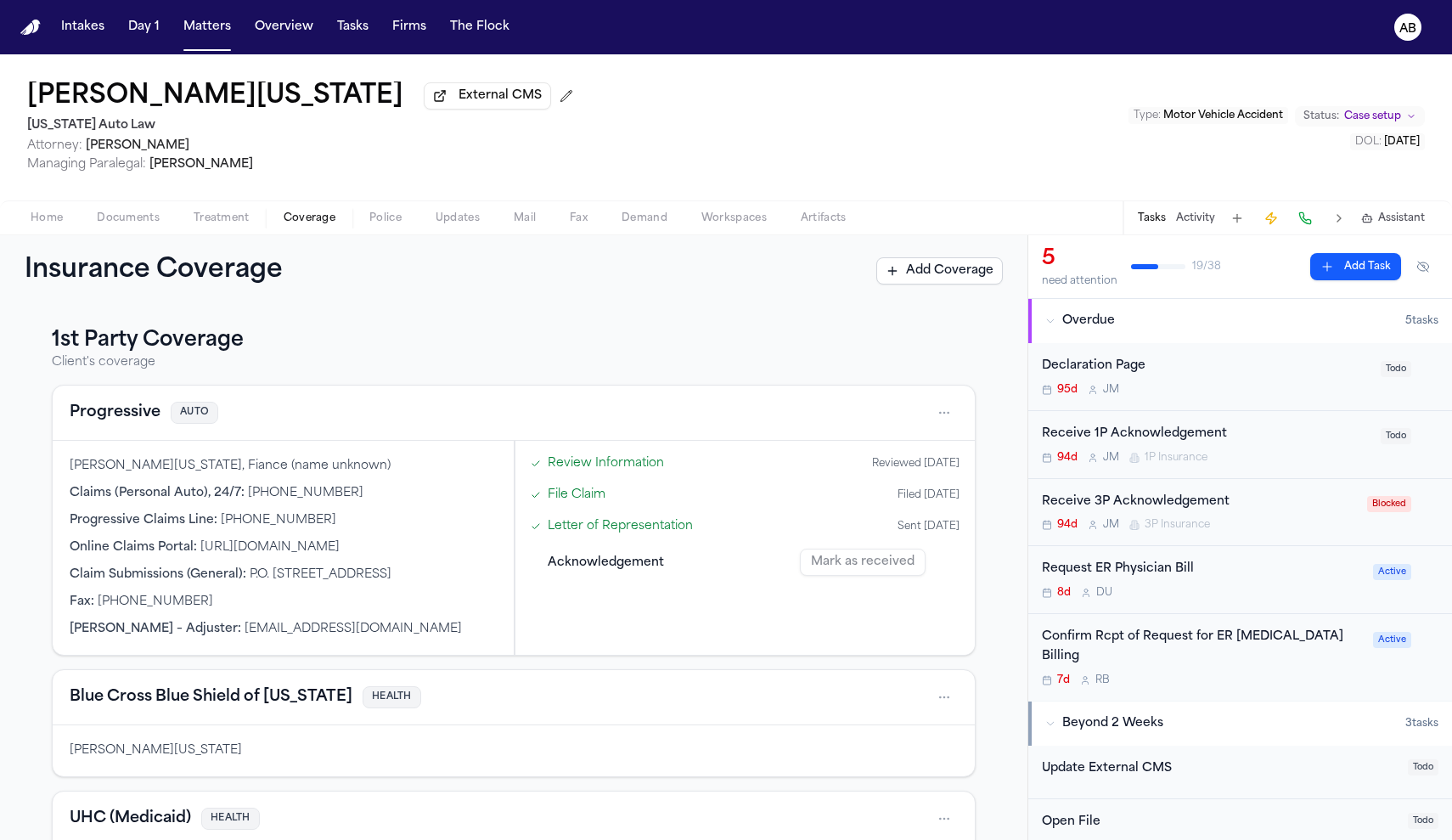
click at [1239, 448] on div "Receive 1P Acknowledgement 94d J M 1P Insurance" at bounding box center [1206, 444] width 328 height 40
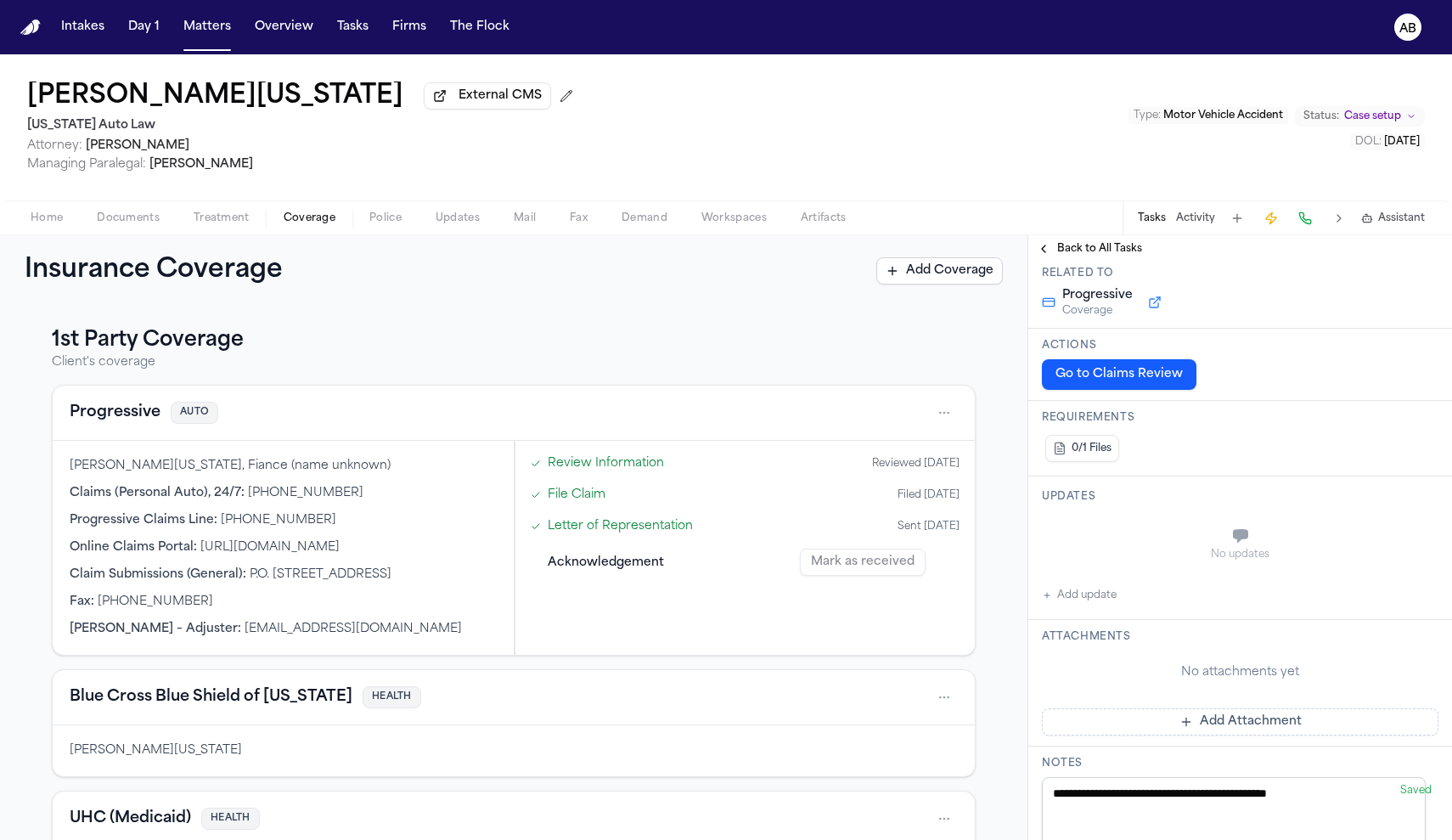
scroll to position [256, 0]
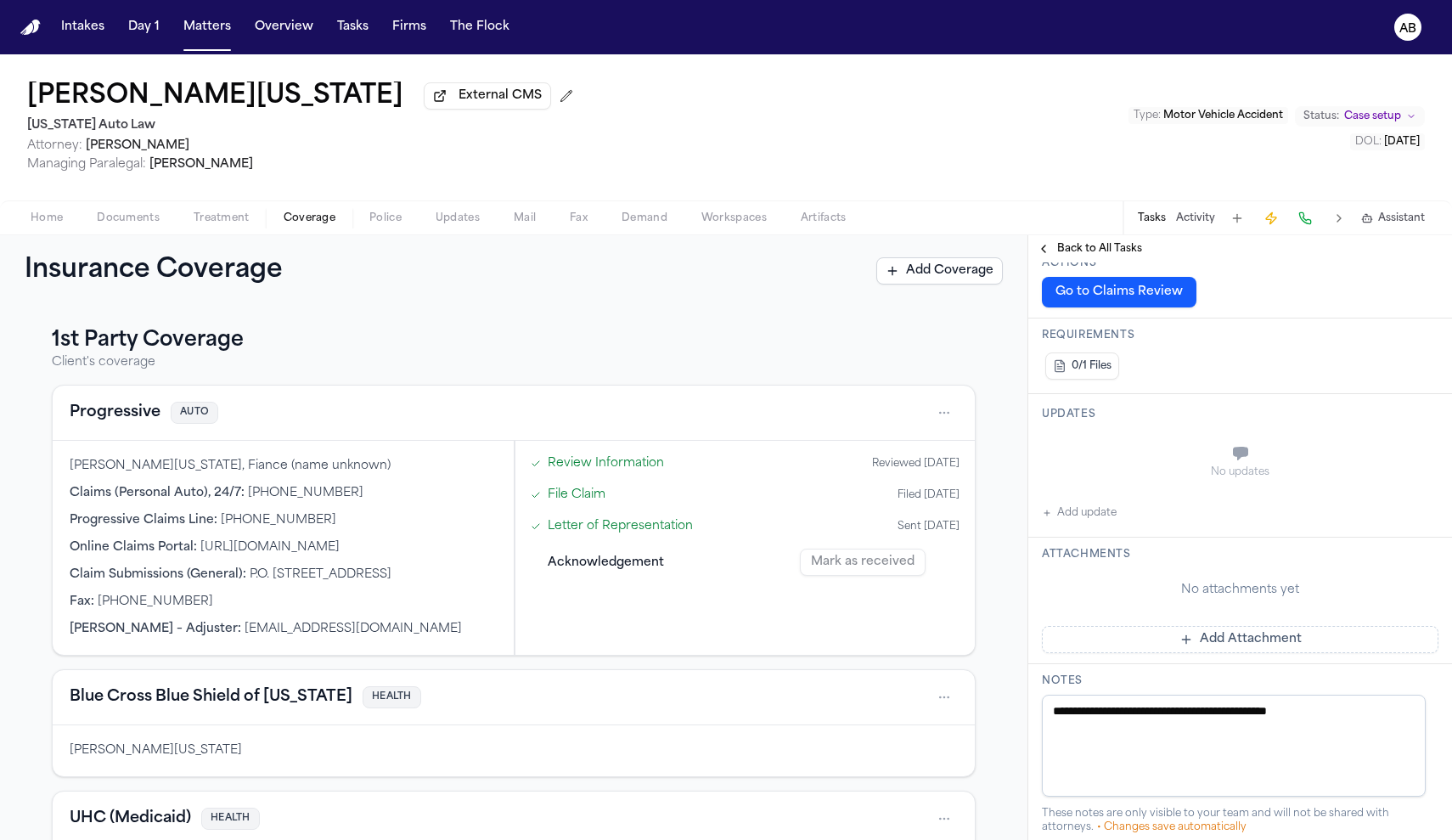
click at [1377, 725] on textarea "**********" at bounding box center [1233, 745] width 384 height 102
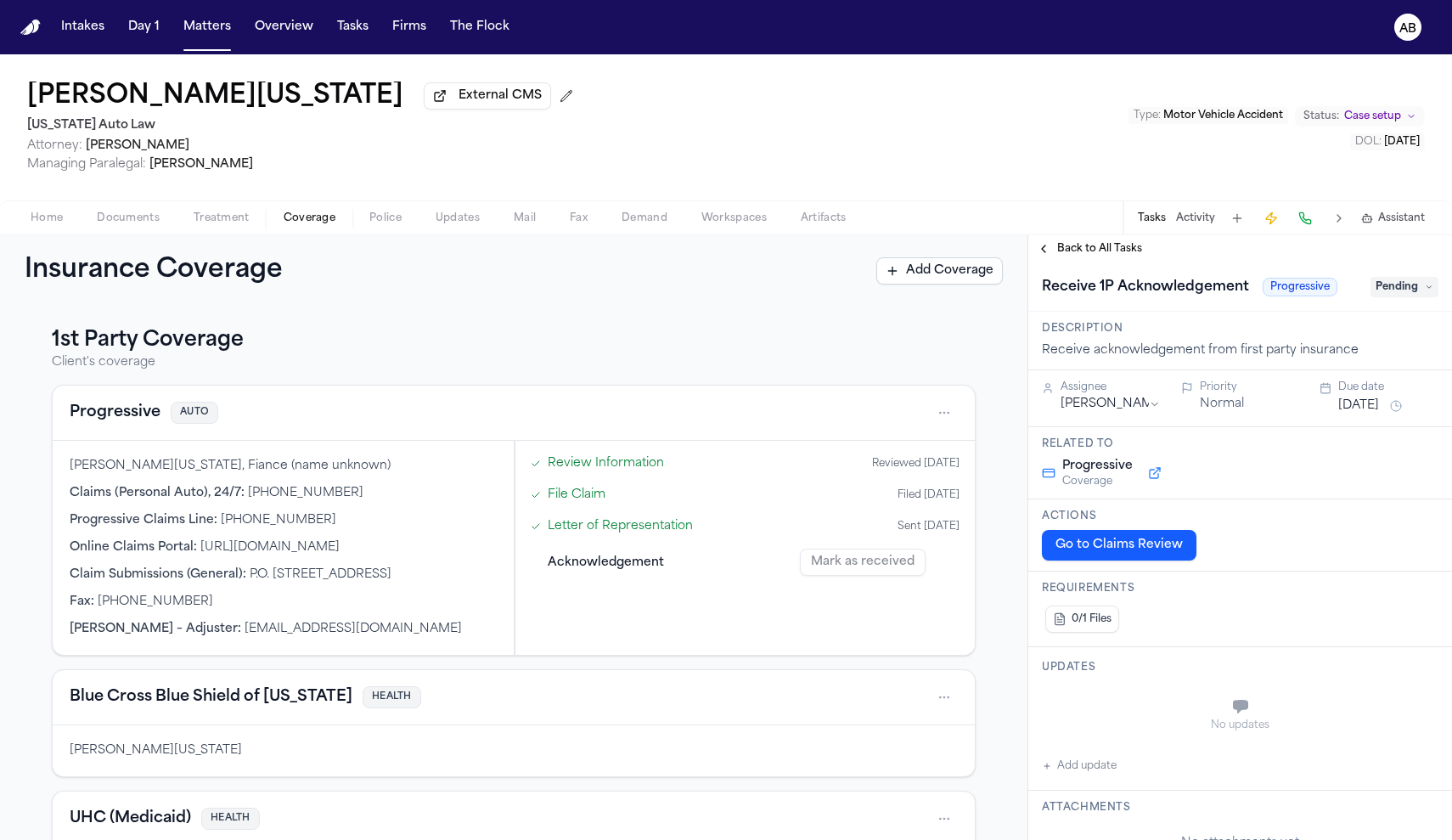
scroll to position [0, 0]
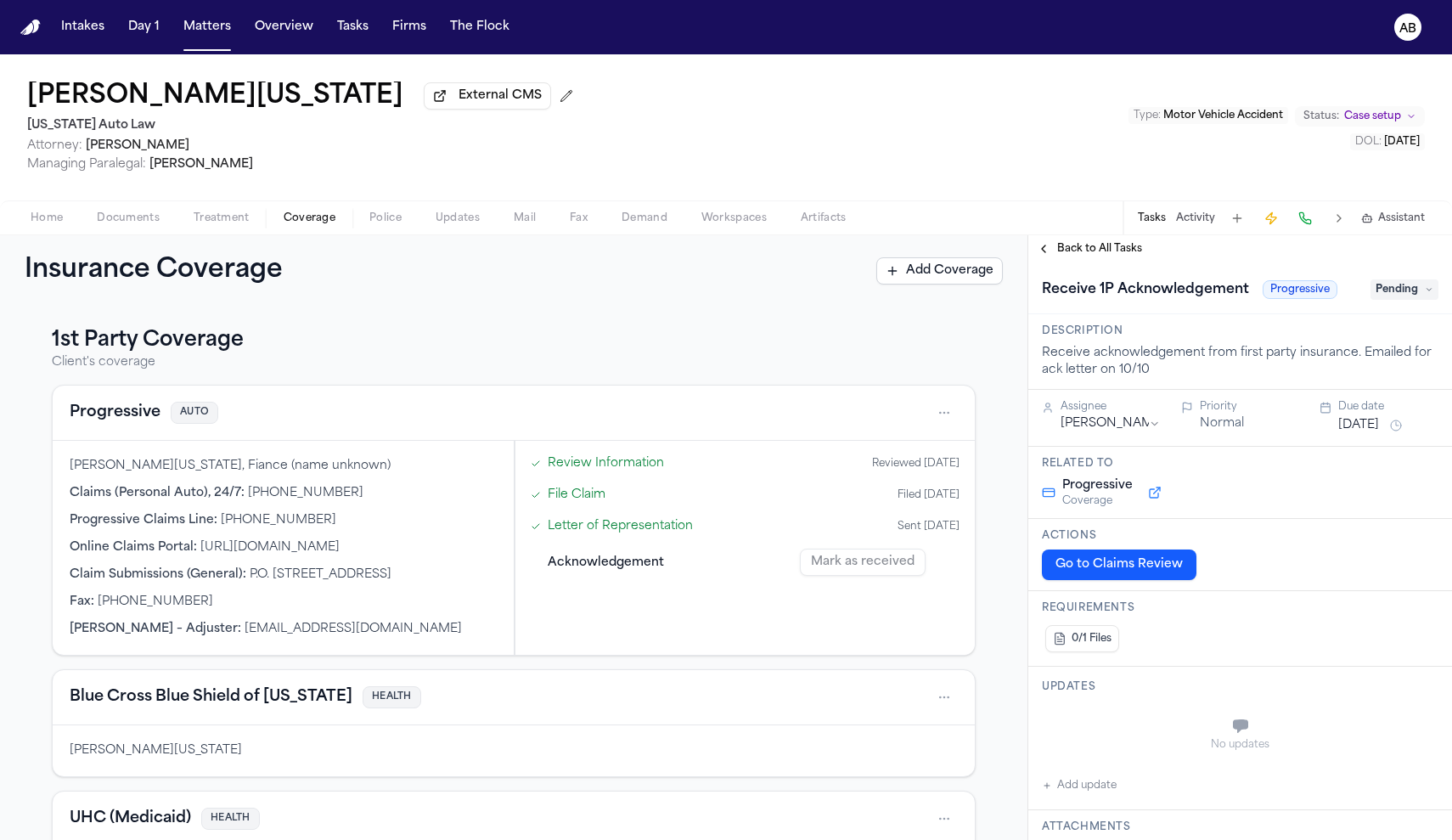
type textarea "**********"
click at [1118, 251] on span "Back to All Tasks" at bounding box center [1099, 249] width 85 height 14
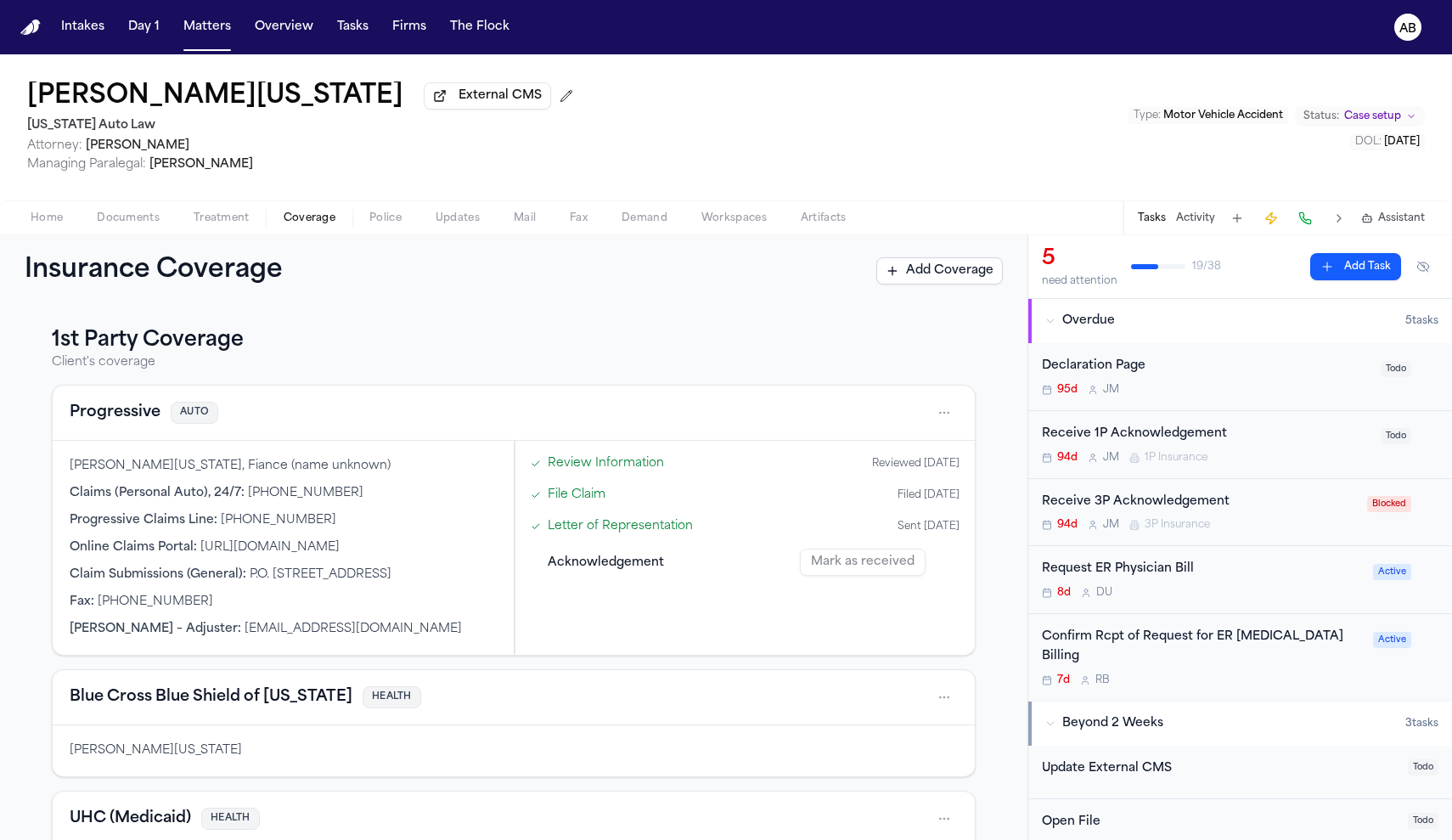
click at [1253, 444] on div "Receive 1P Acknowledgement" at bounding box center [1206, 434] width 328 height 20
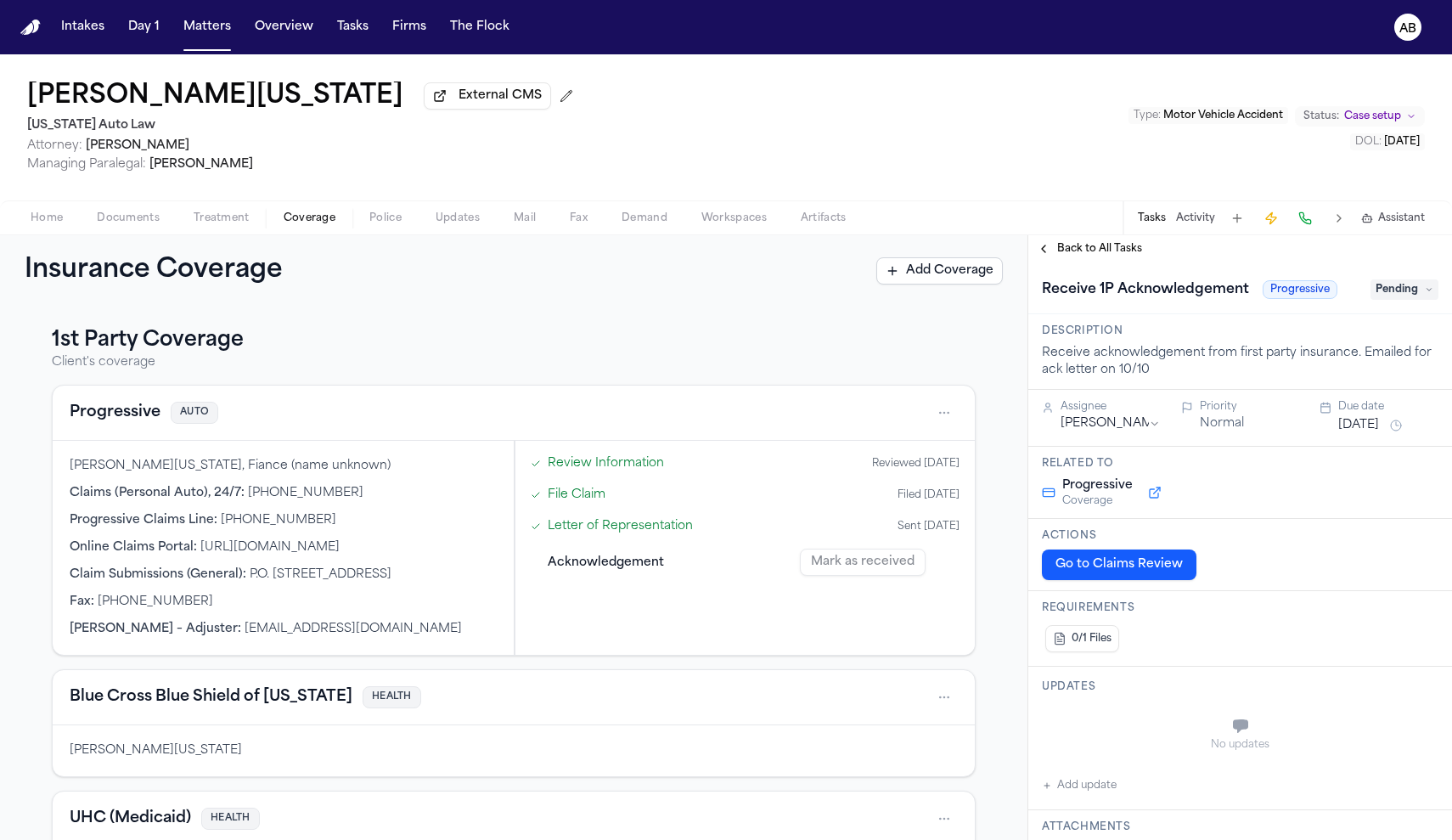
click at [1362, 434] on button "Jul 8, 2025" at bounding box center [1359, 426] width 41 height 17
click at [1329, 592] on button "14" at bounding box center [1319, 597] width 27 height 27
click at [1071, 254] on span "Back to All Tasks" at bounding box center [1099, 249] width 85 height 14
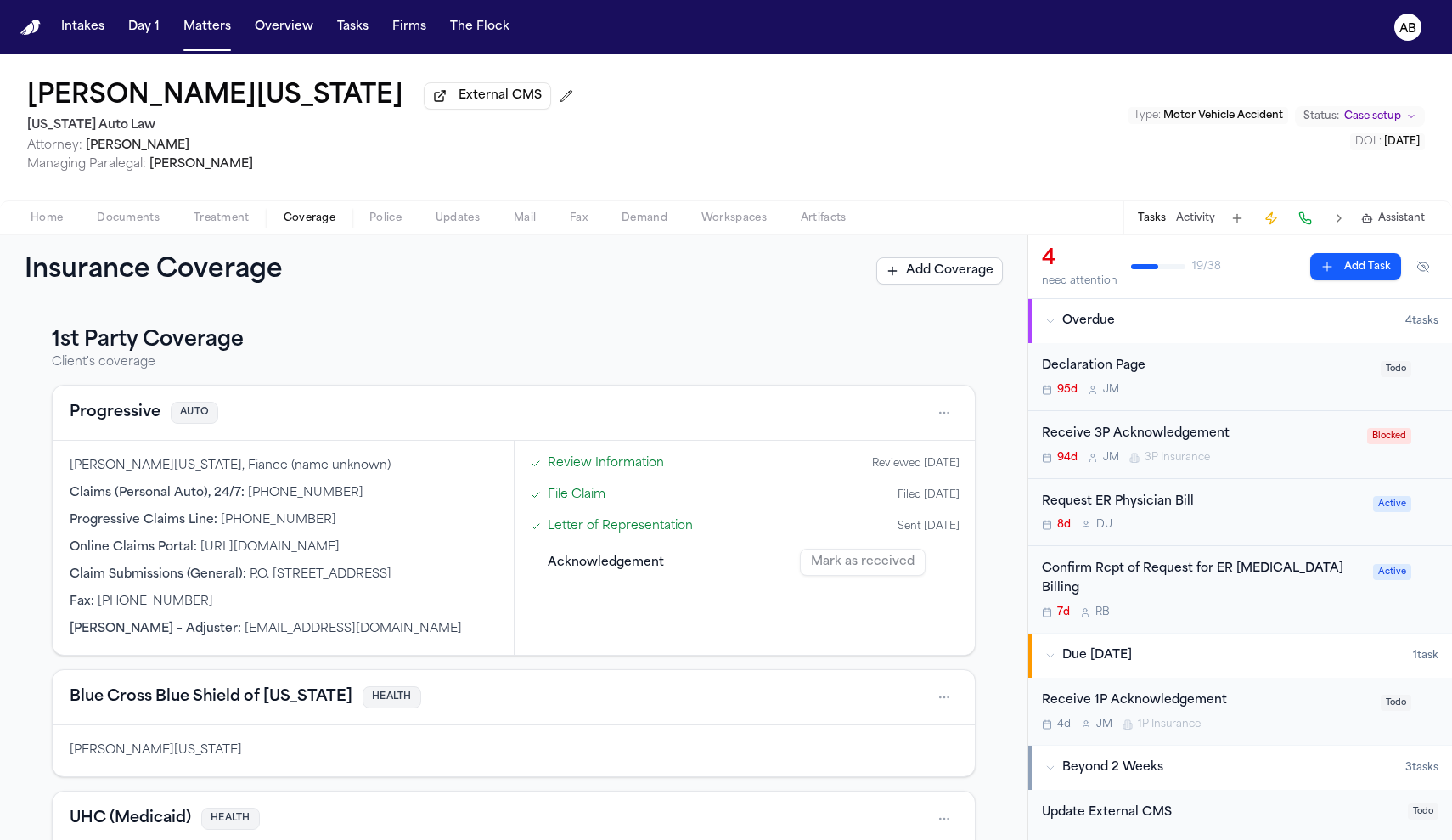
click at [1199, 223] on button "Activity" at bounding box center [1196, 218] width 39 height 14
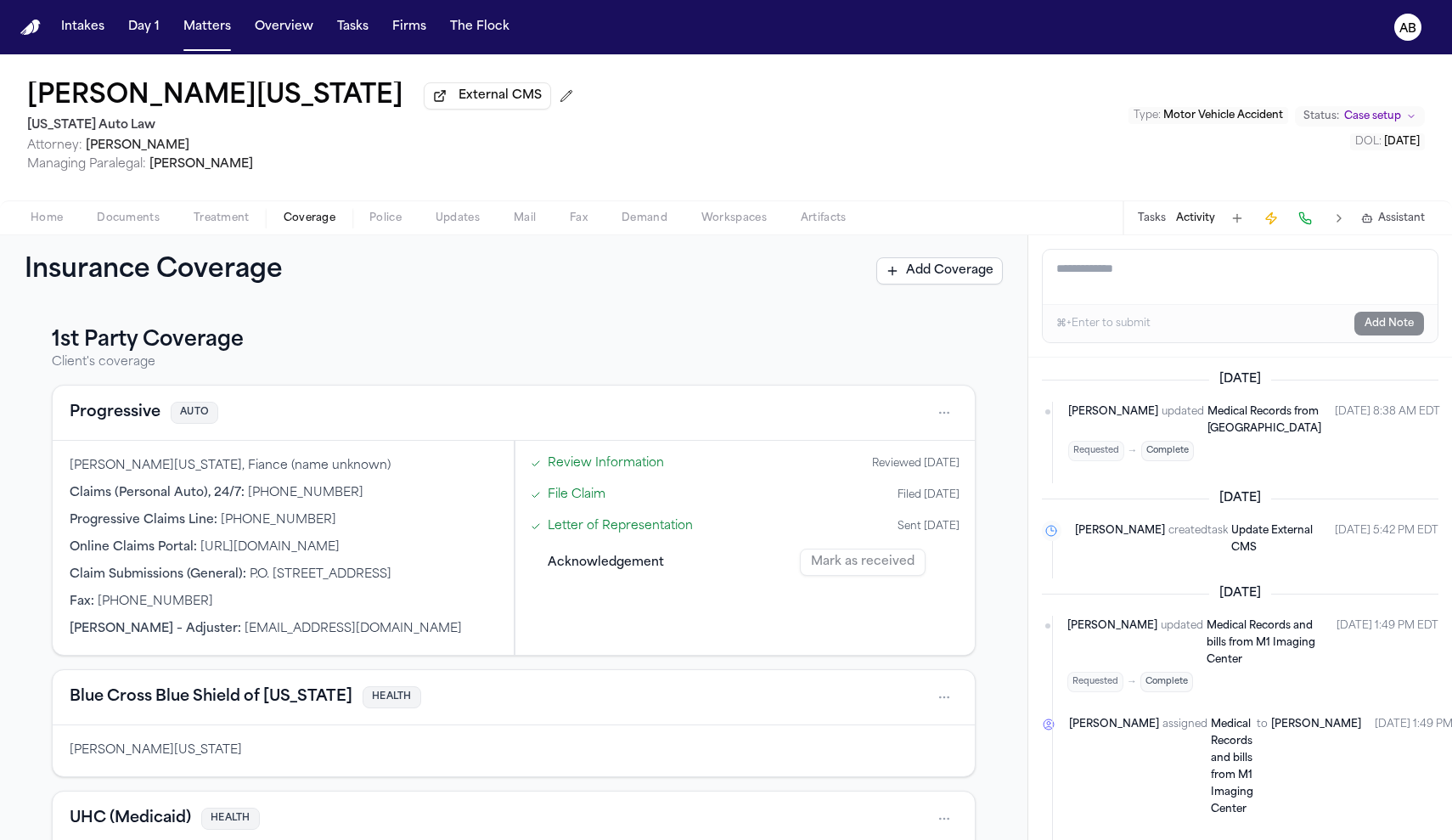
click at [1157, 294] on textarea "Add a note to this matter" at bounding box center [1240, 277] width 395 height 55
type textarea "**********"
click at [1384, 325] on button "Add Note" at bounding box center [1389, 324] width 69 height 24
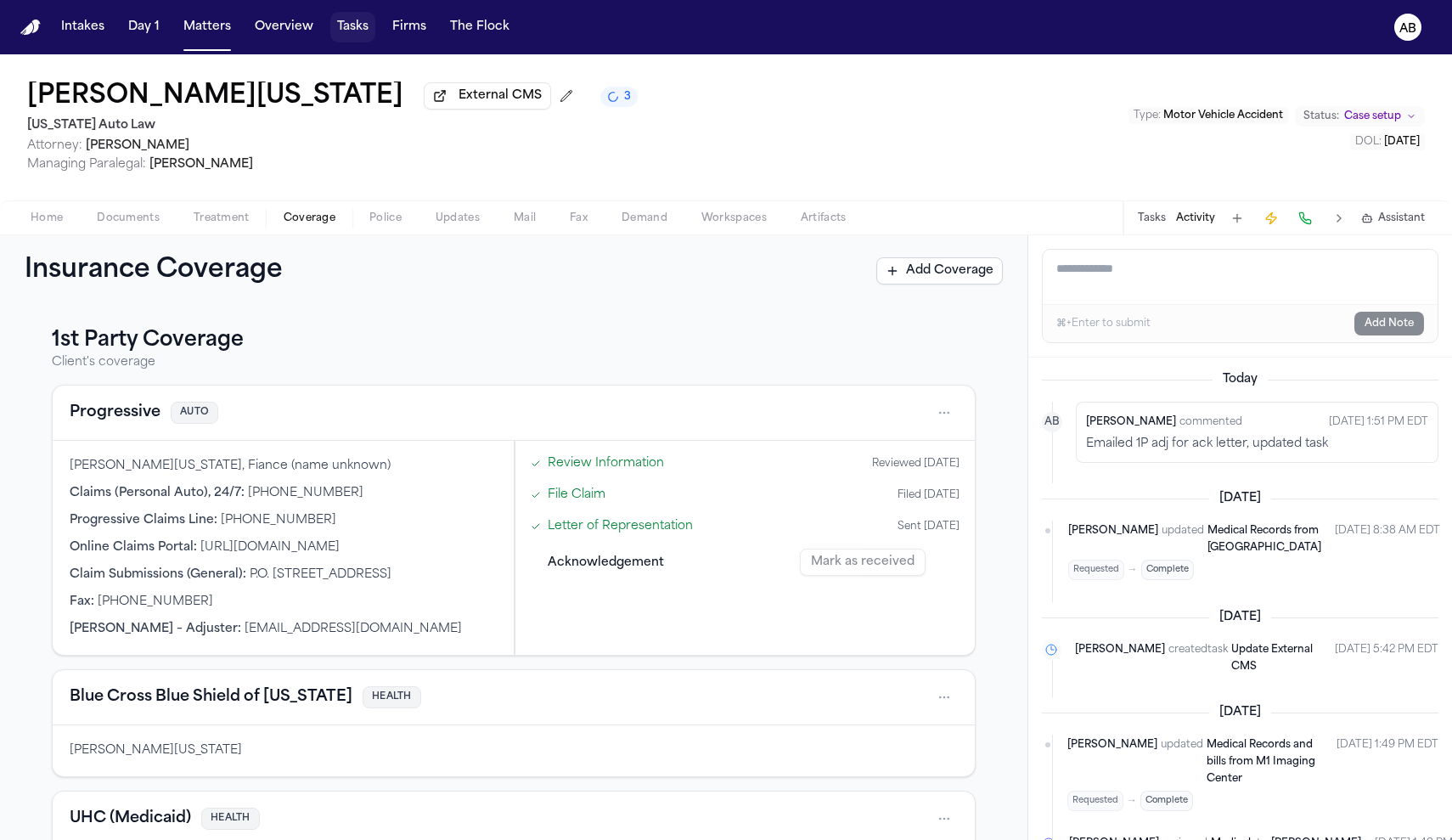
click at [334, 28] on button "Tasks" at bounding box center [352, 27] width 45 height 31
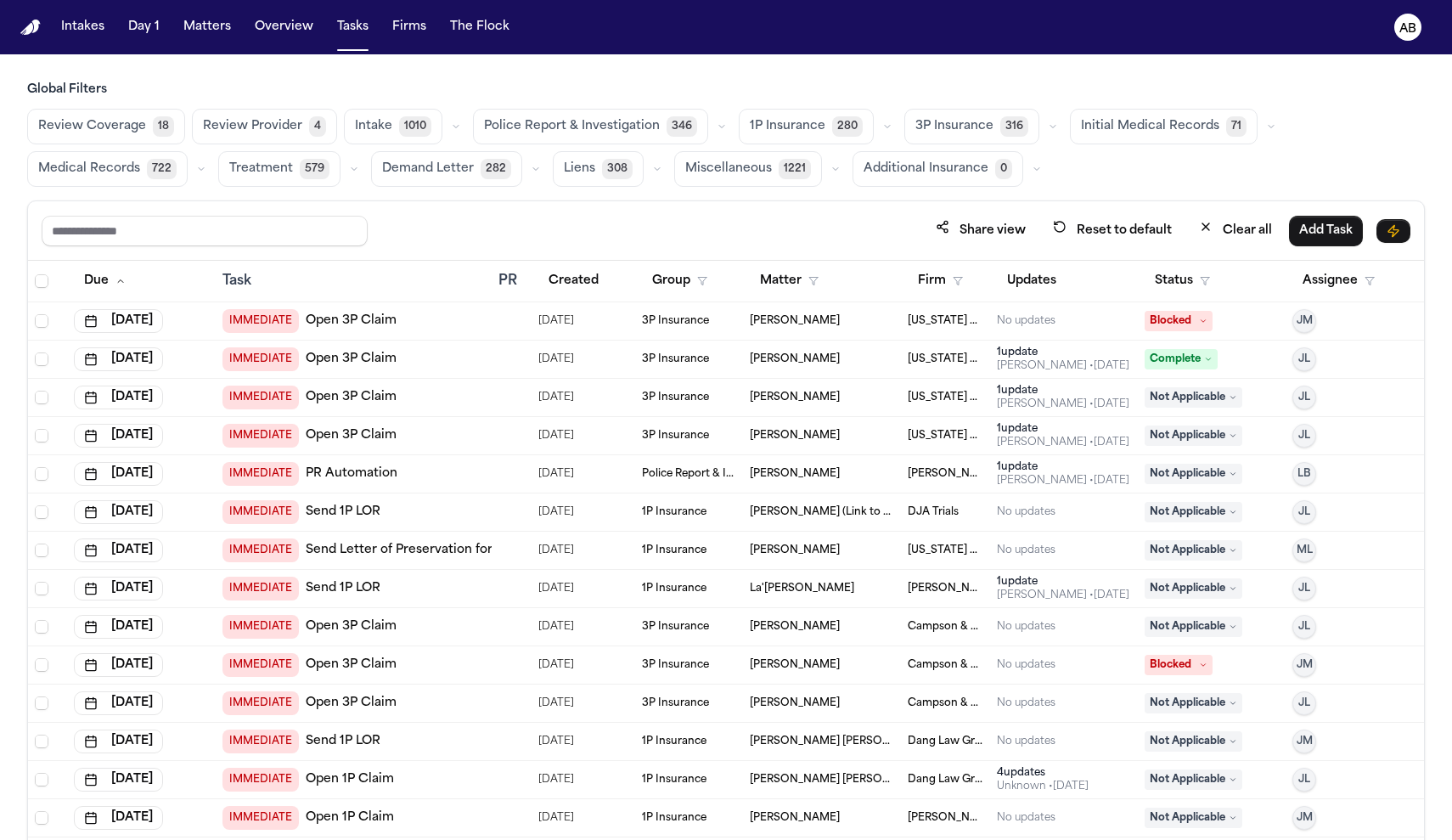
click at [770, 122] on span "1P Insurance" at bounding box center [787, 126] width 75 height 17
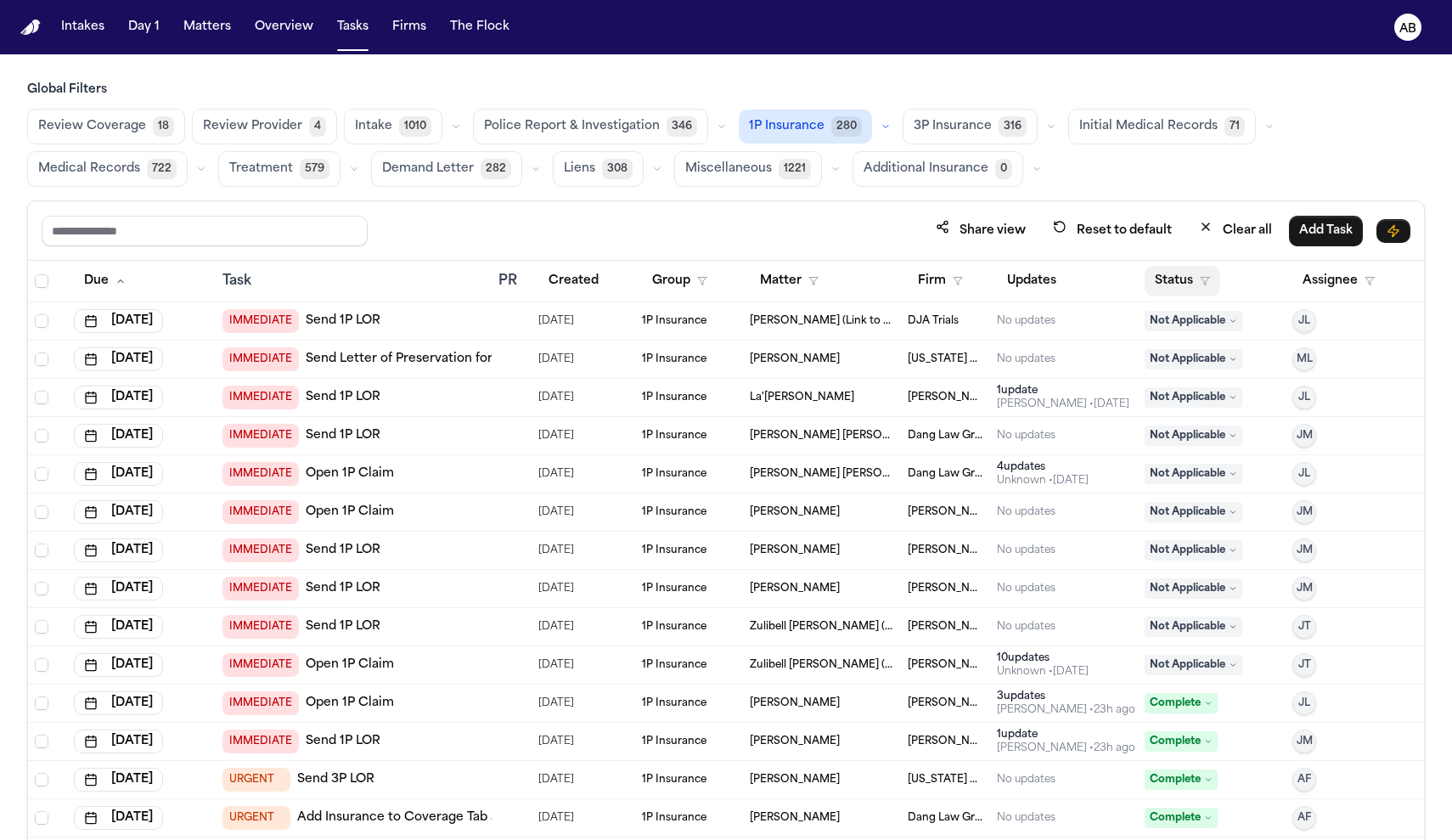
click at [1173, 284] on button "Status" at bounding box center [1182, 281] width 75 height 31
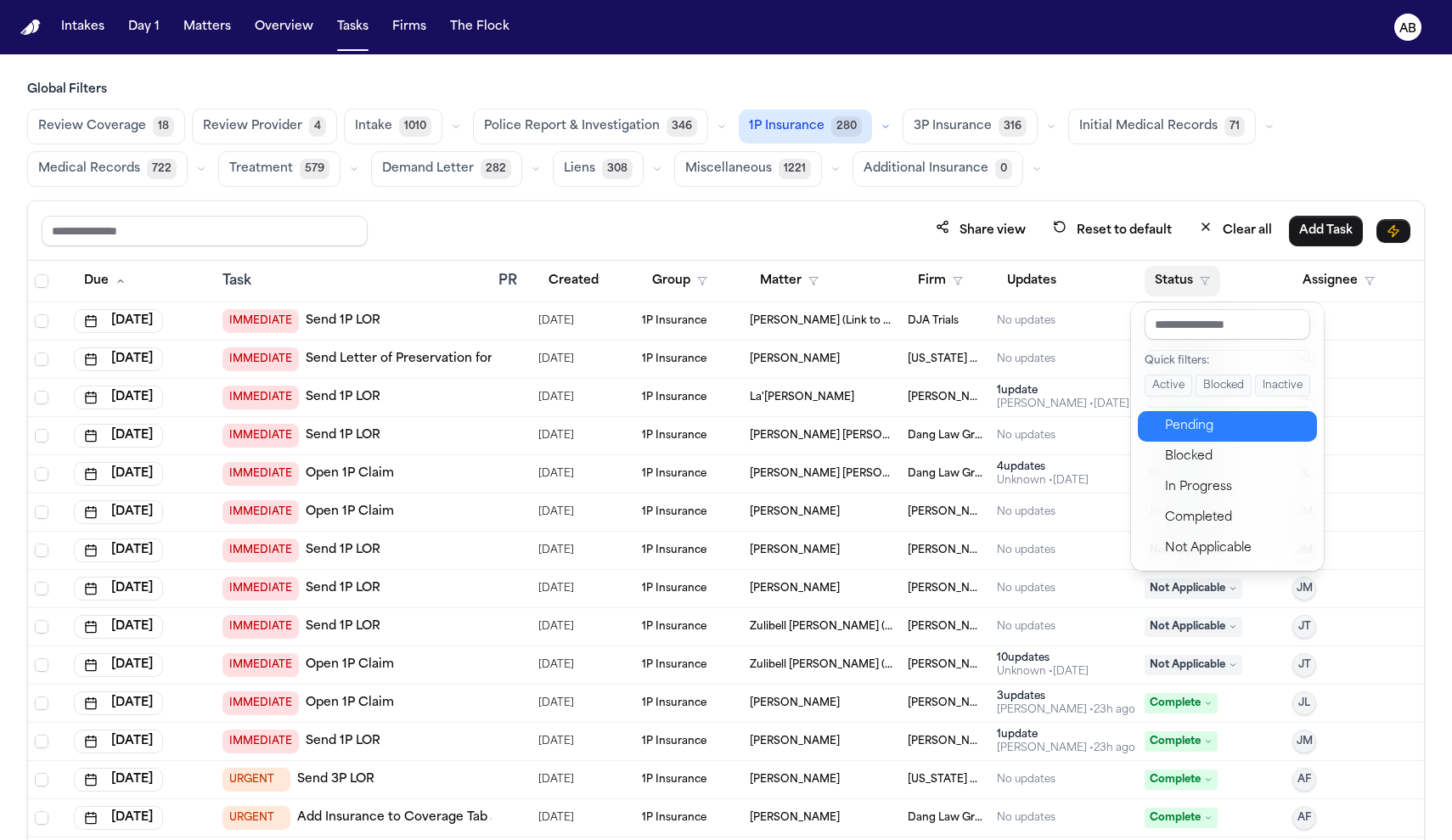
click at [1226, 414] on button "Pending" at bounding box center [1227, 426] width 179 height 31
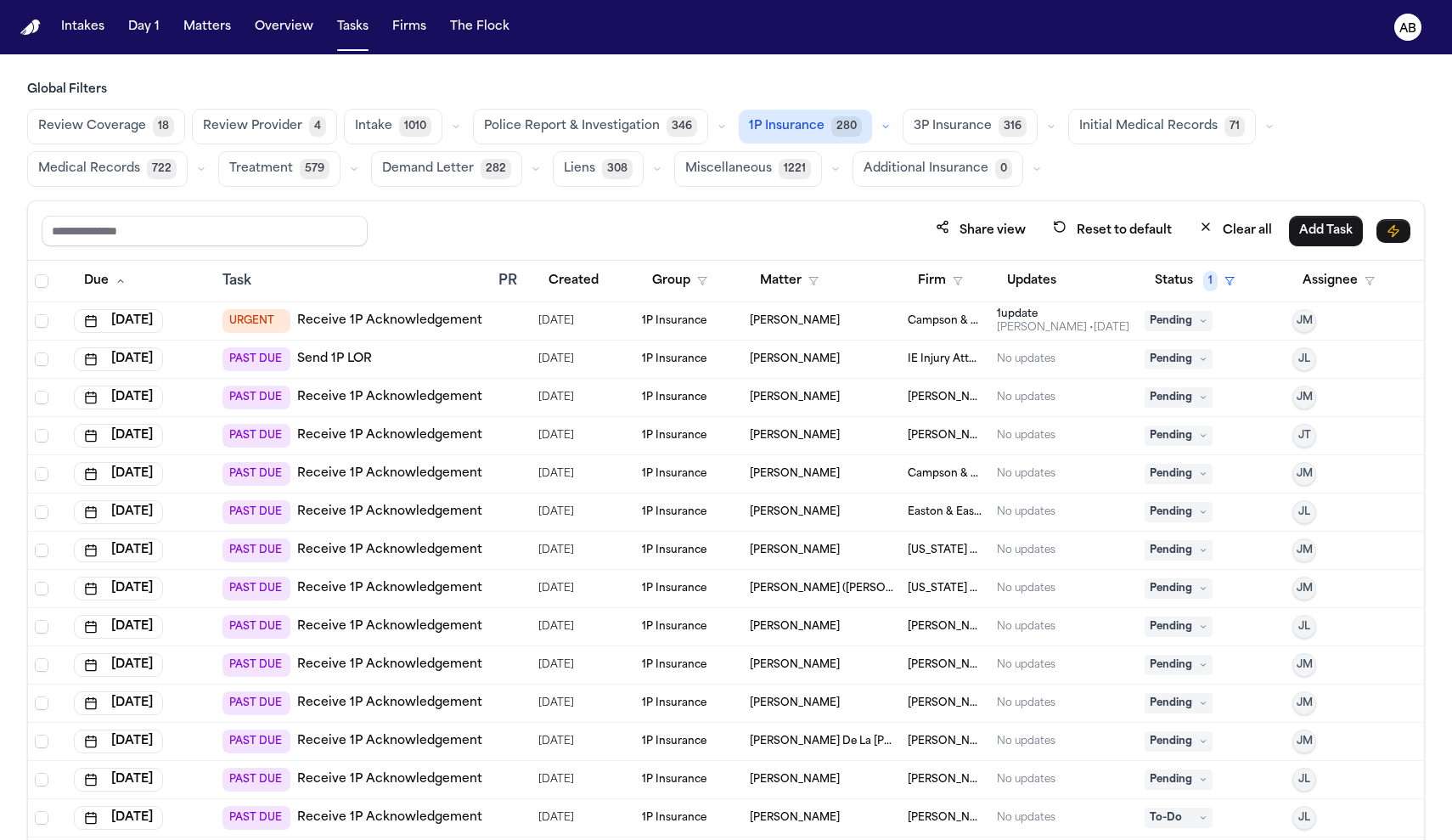
click at [409, 625] on link "Receive 1P Acknowledgement" at bounding box center [390, 626] width 185 height 17
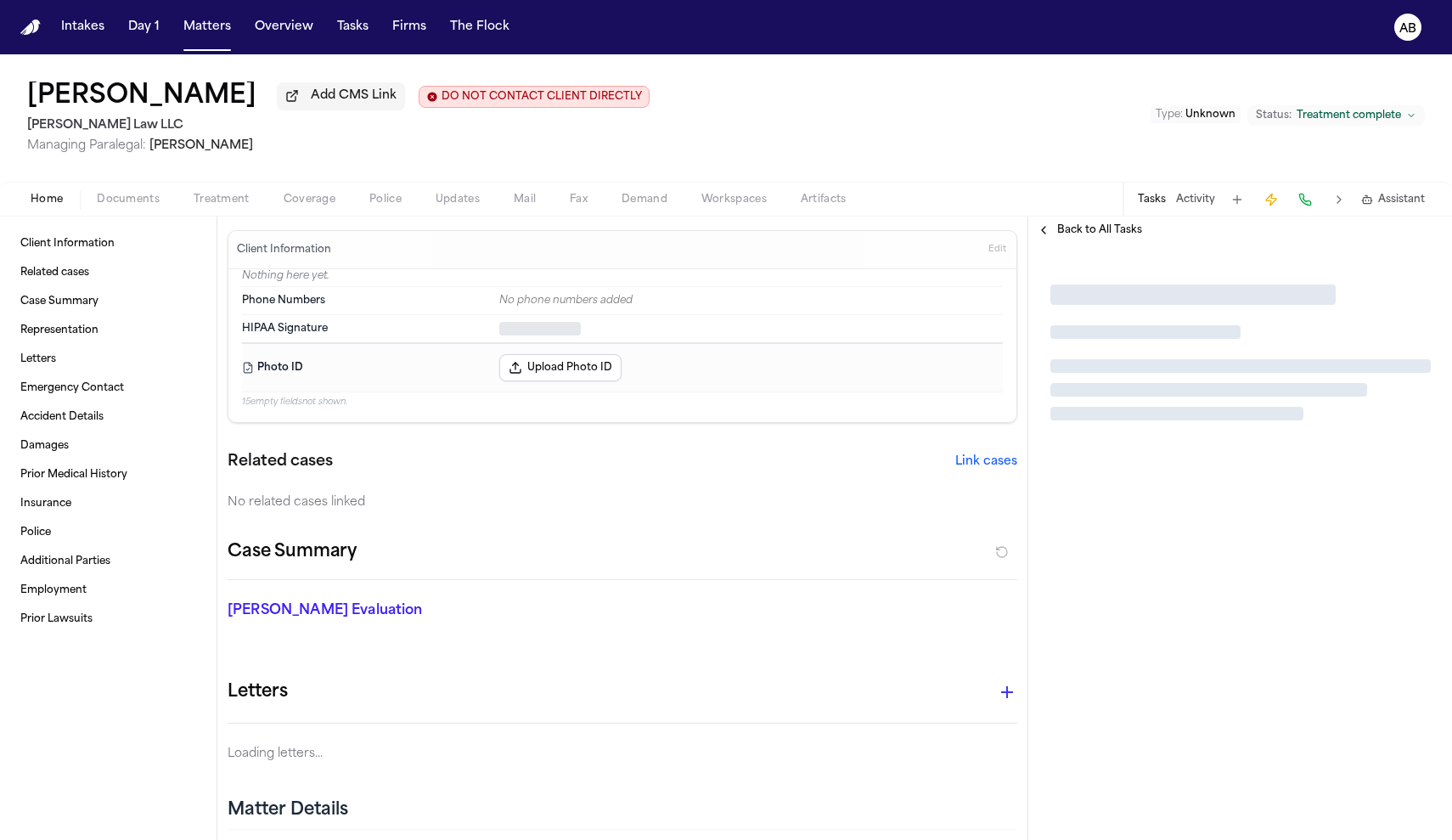
click at [134, 215] on div "Home Documents Treatment Coverage Police Updates Mail Fax Demand Workspaces Art…" at bounding box center [726, 199] width 1452 height 34
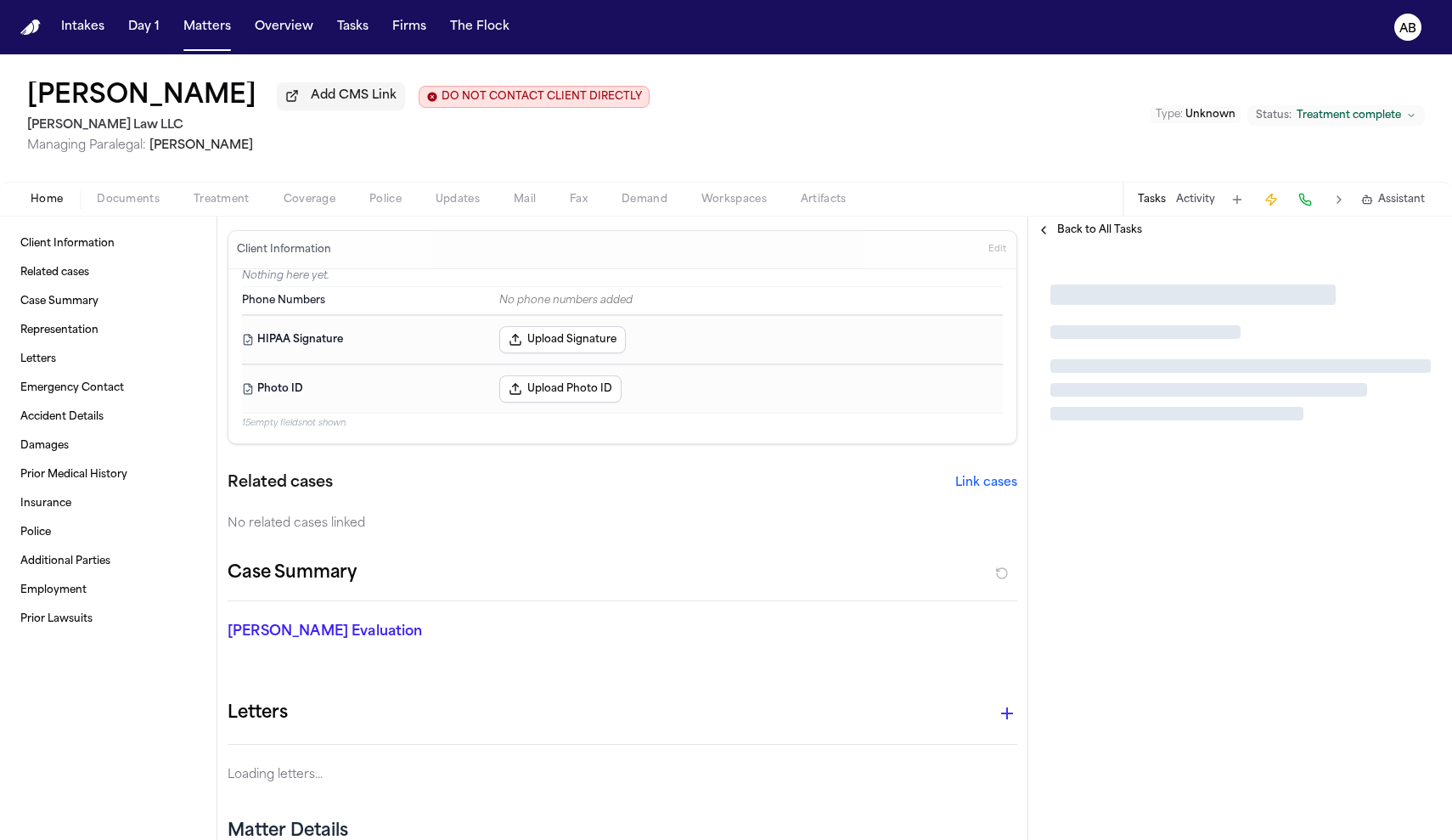
click at [135, 206] on span "Documents" at bounding box center [128, 200] width 63 height 14
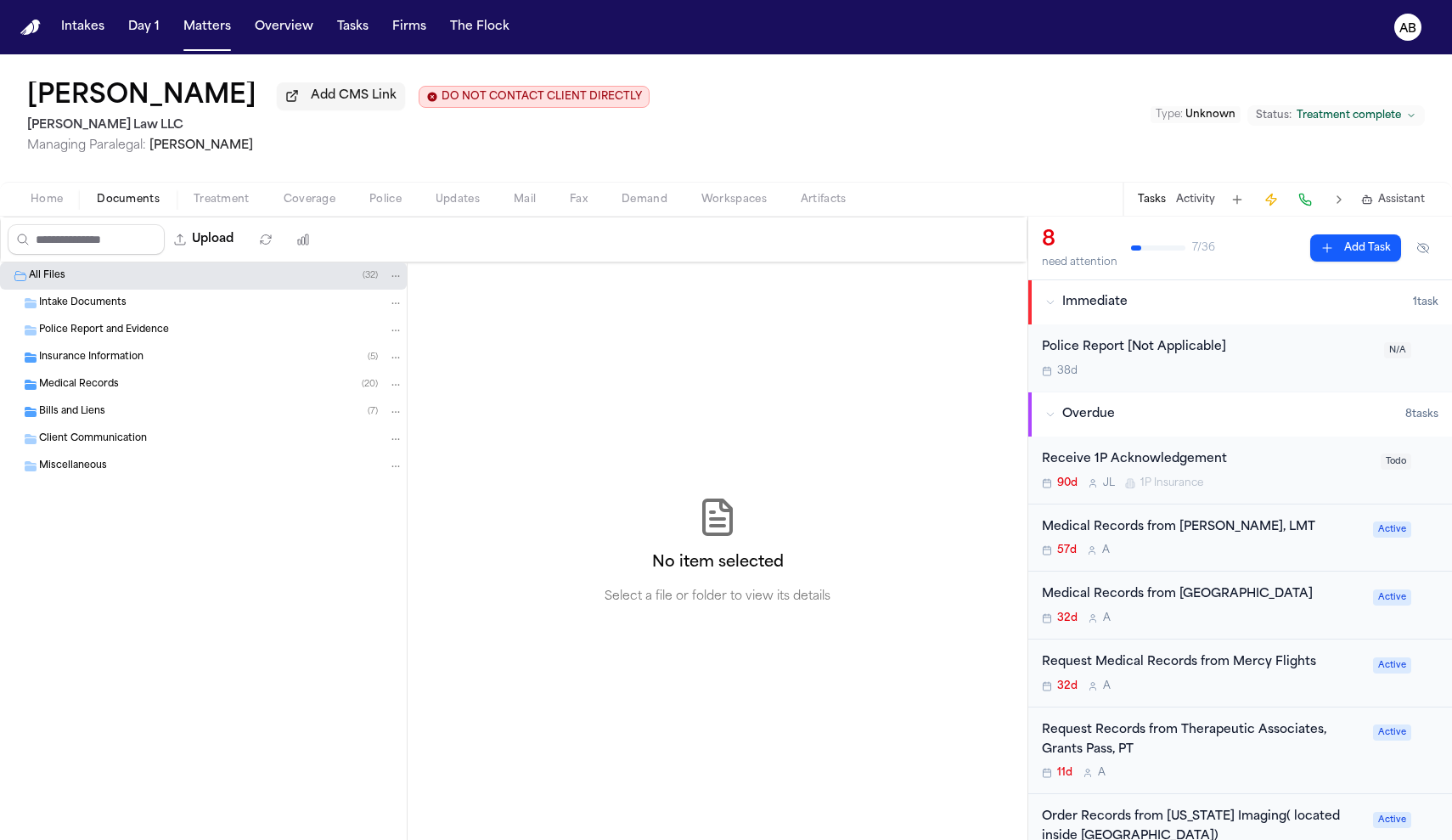
click at [113, 364] on span "Insurance Information" at bounding box center [91, 357] width 104 height 15
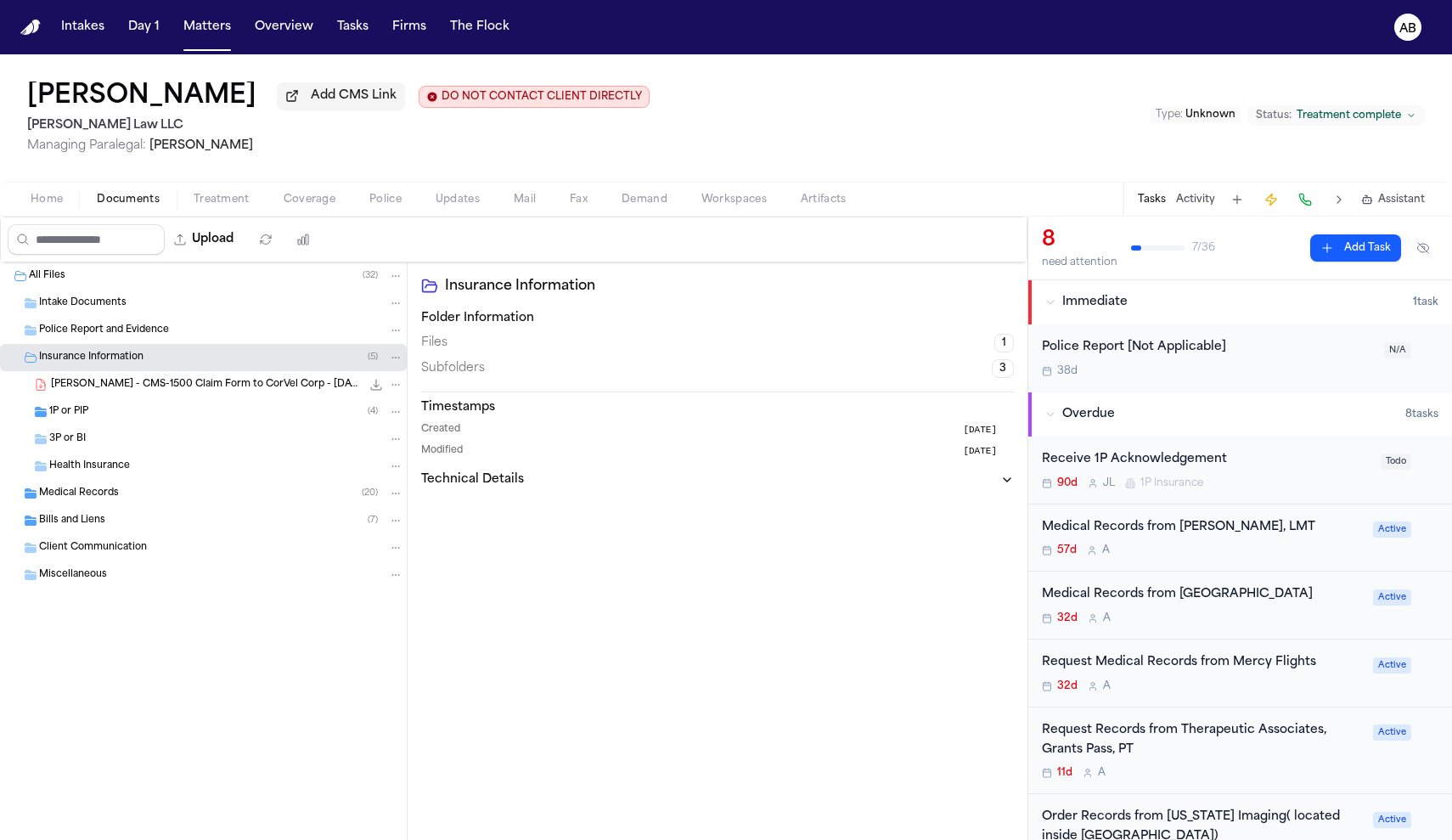
click at [96, 420] on div "1P or PIP ( 4 )" at bounding box center [226, 412] width 354 height 15
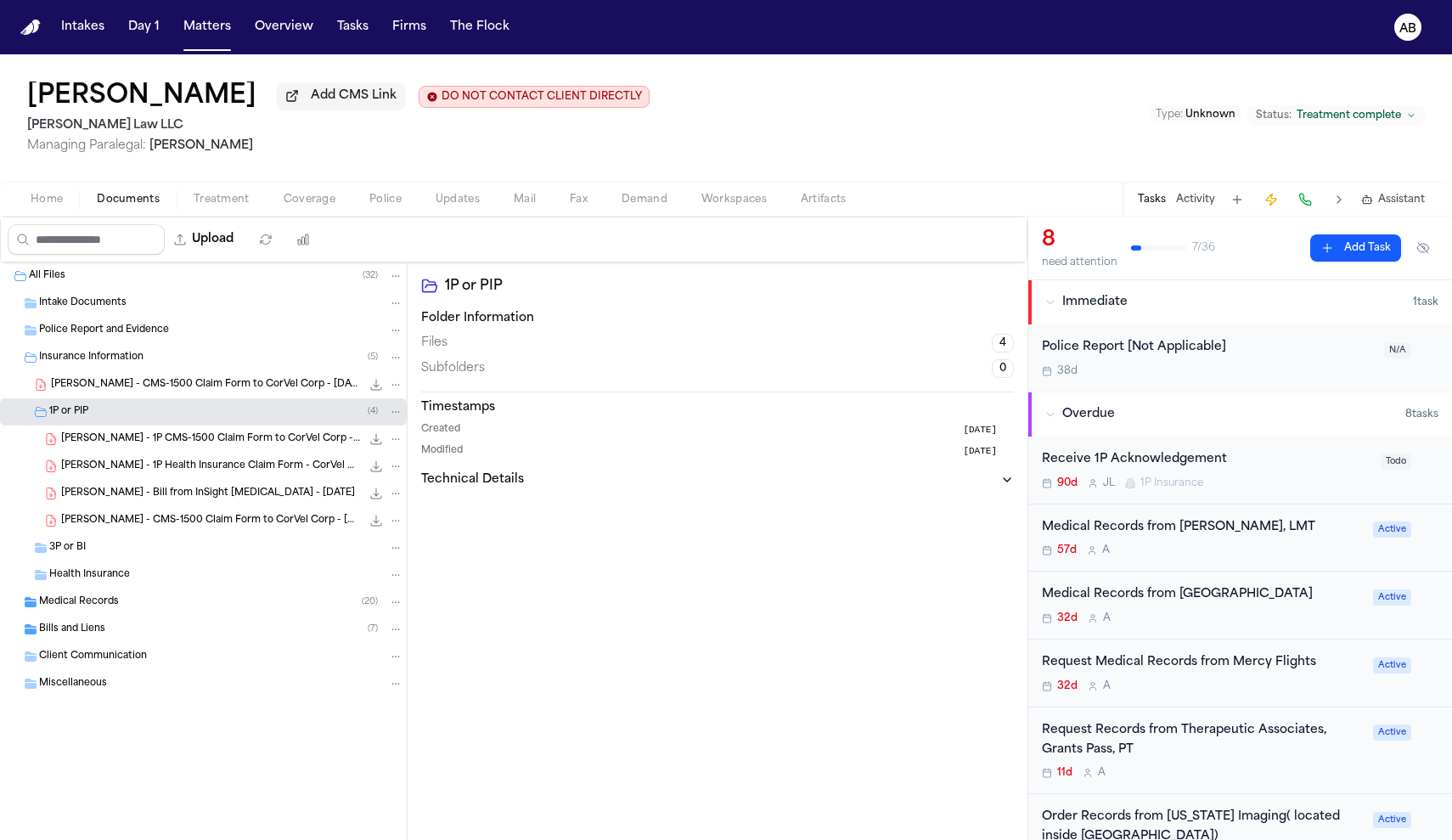
click at [214, 446] on span "[PERSON_NAME] - 1P CMS-1500 Claim Form to CorVel Corp - [DATE]" at bounding box center [211, 439] width 300 height 15
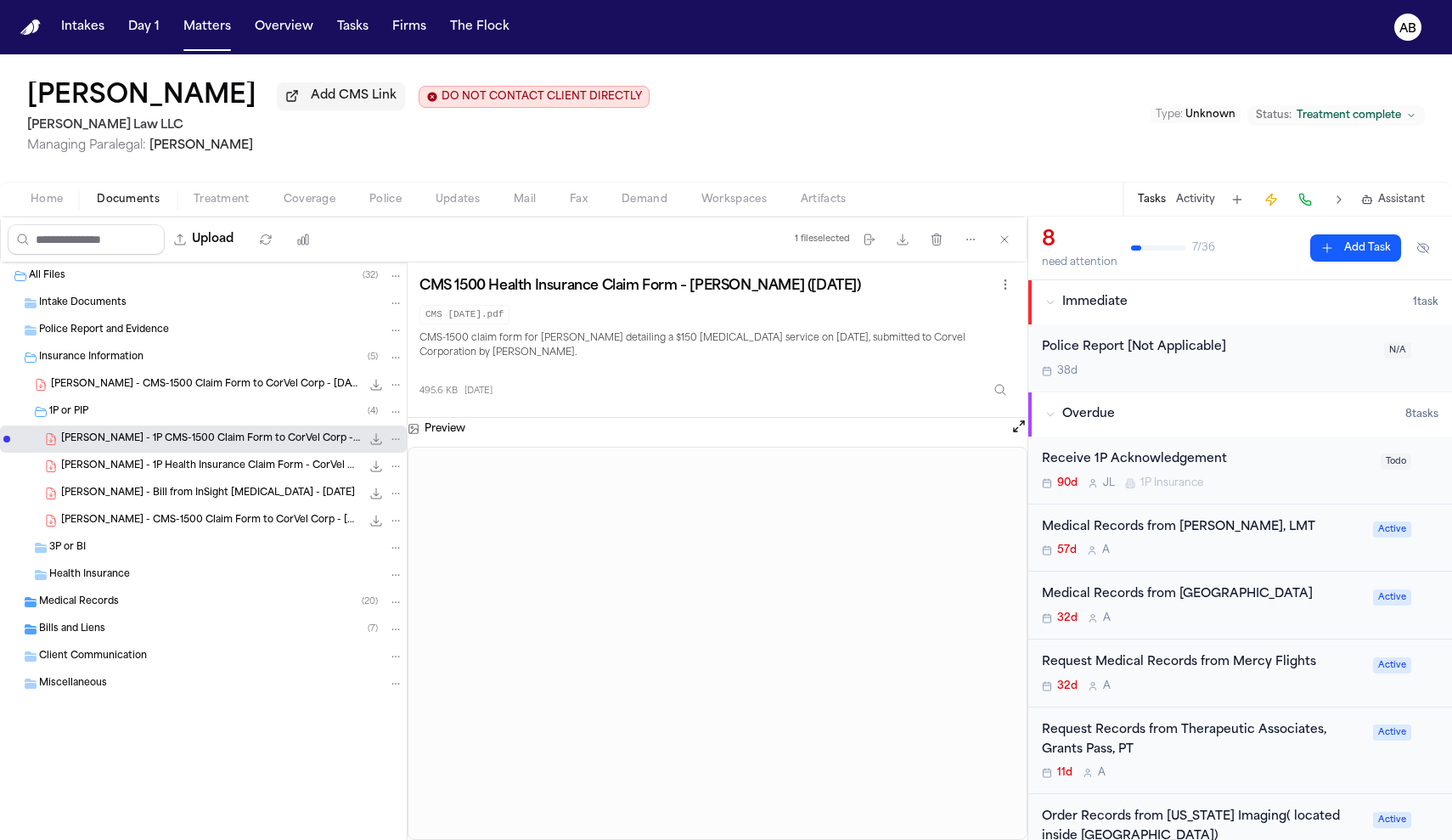
click at [203, 463] on span "[PERSON_NAME] - 1P Health Insurance Claim Form - CorVel Corp - [DATE]" at bounding box center [211, 466] width 300 height 15
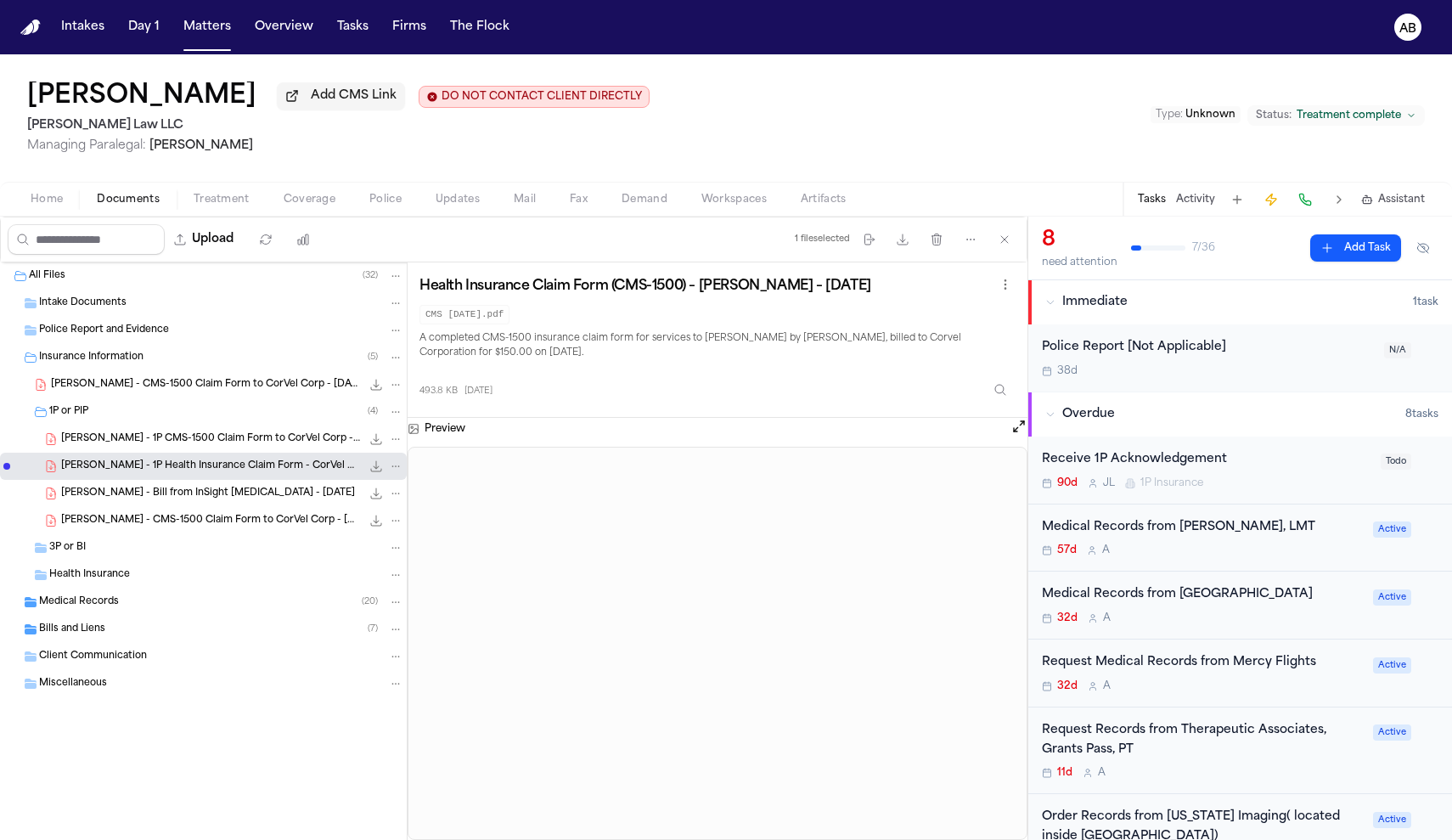
click at [197, 479] on div "[PERSON_NAME] - 1P Health Insurance Claim Form - CorVel Corp - [DATE] 493.8 KB …" at bounding box center [203, 467] width 407 height 27
click at [196, 495] on span "[PERSON_NAME] - Bill from InSight [MEDICAL_DATA] - [DATE]" at bounding box center [209, 493] width 294 height 15
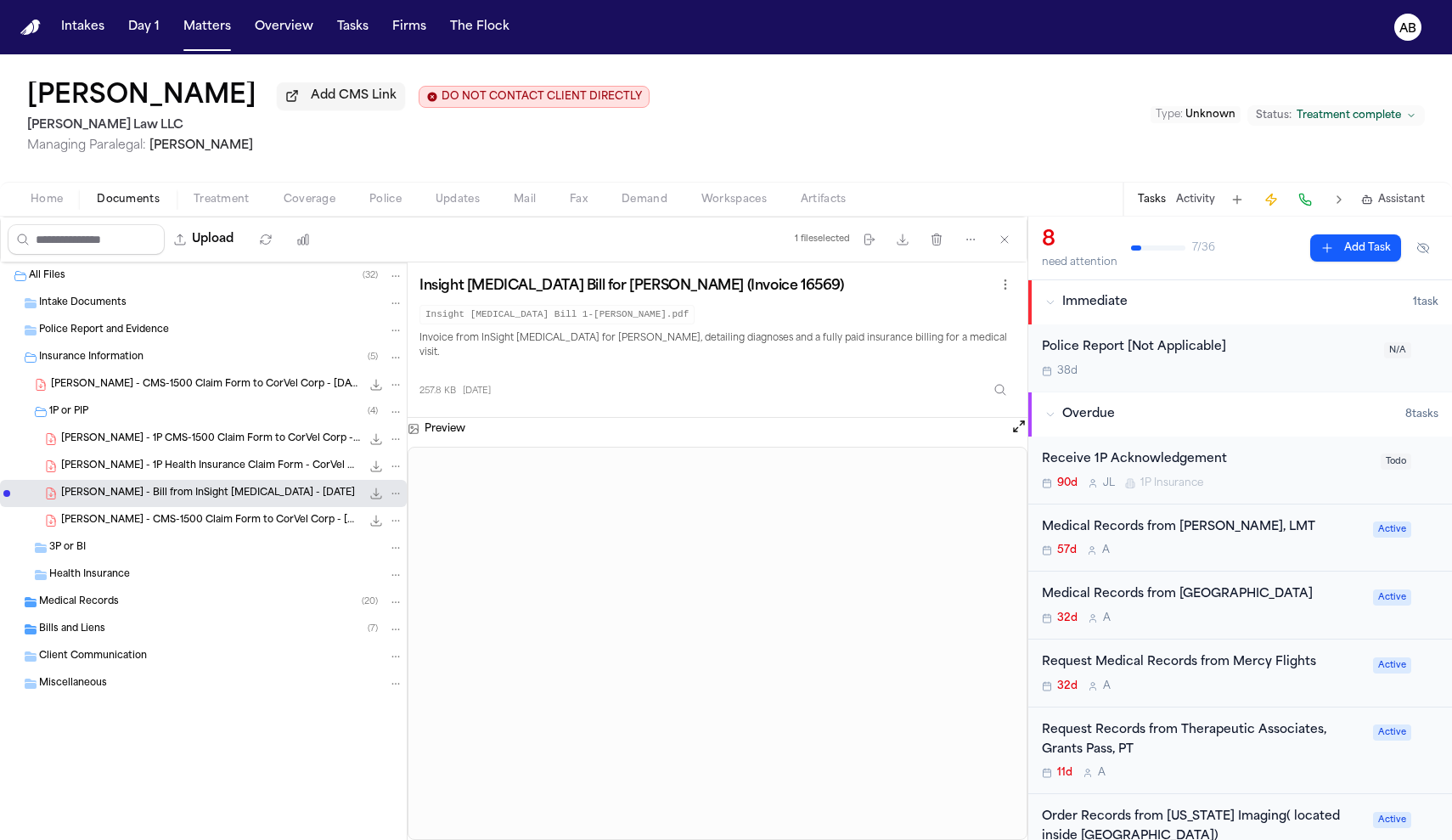
click at [191, 520] on span "[PERSON_NAME] - CMS-1500 Claim Form to CorVel Corp - [DATE]" at bounding box center [211, 520] width 300 height 15
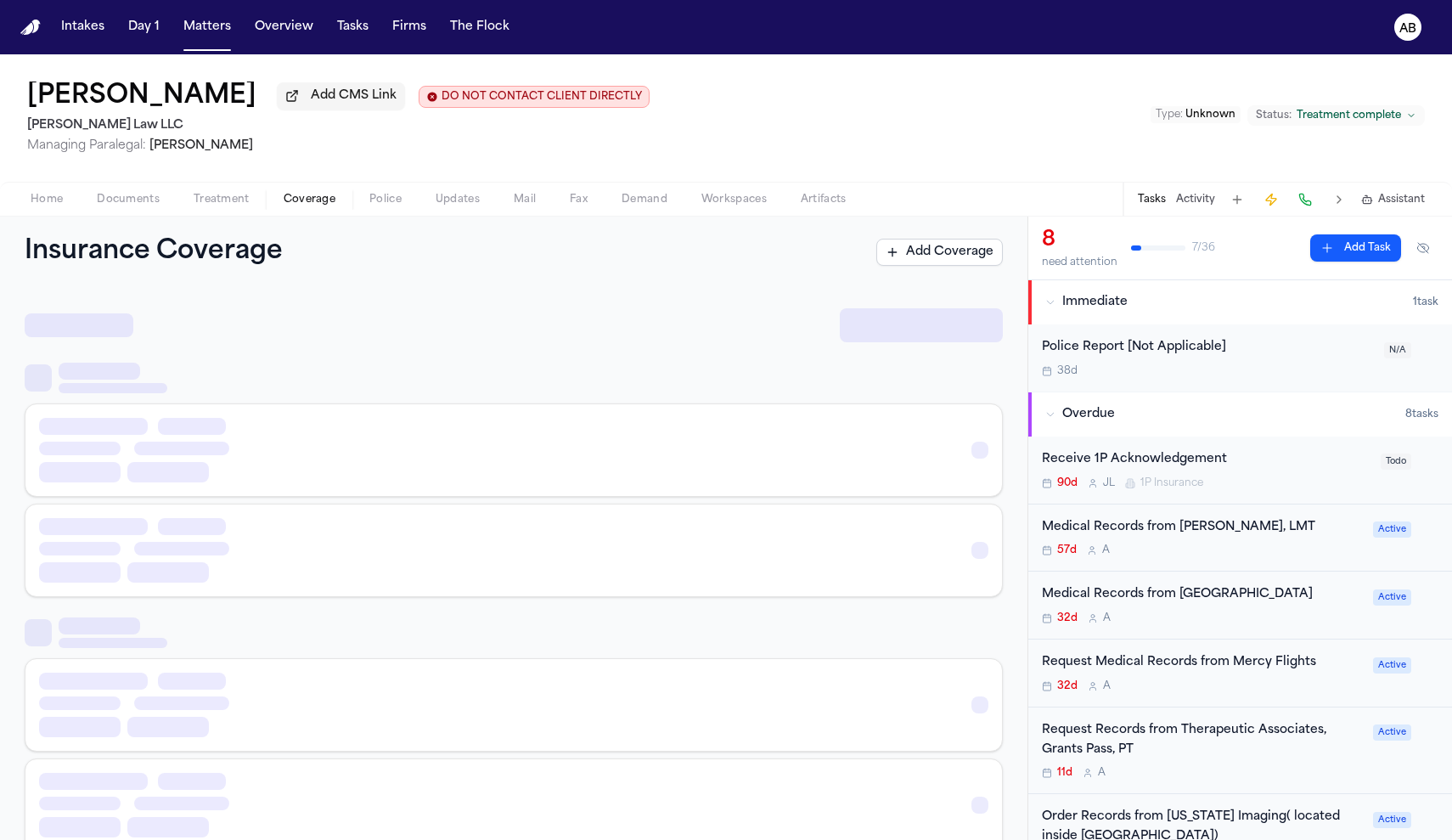
click at [310, 206] on span "Coverage" at bounding box center [309, 200] width 52 height 14
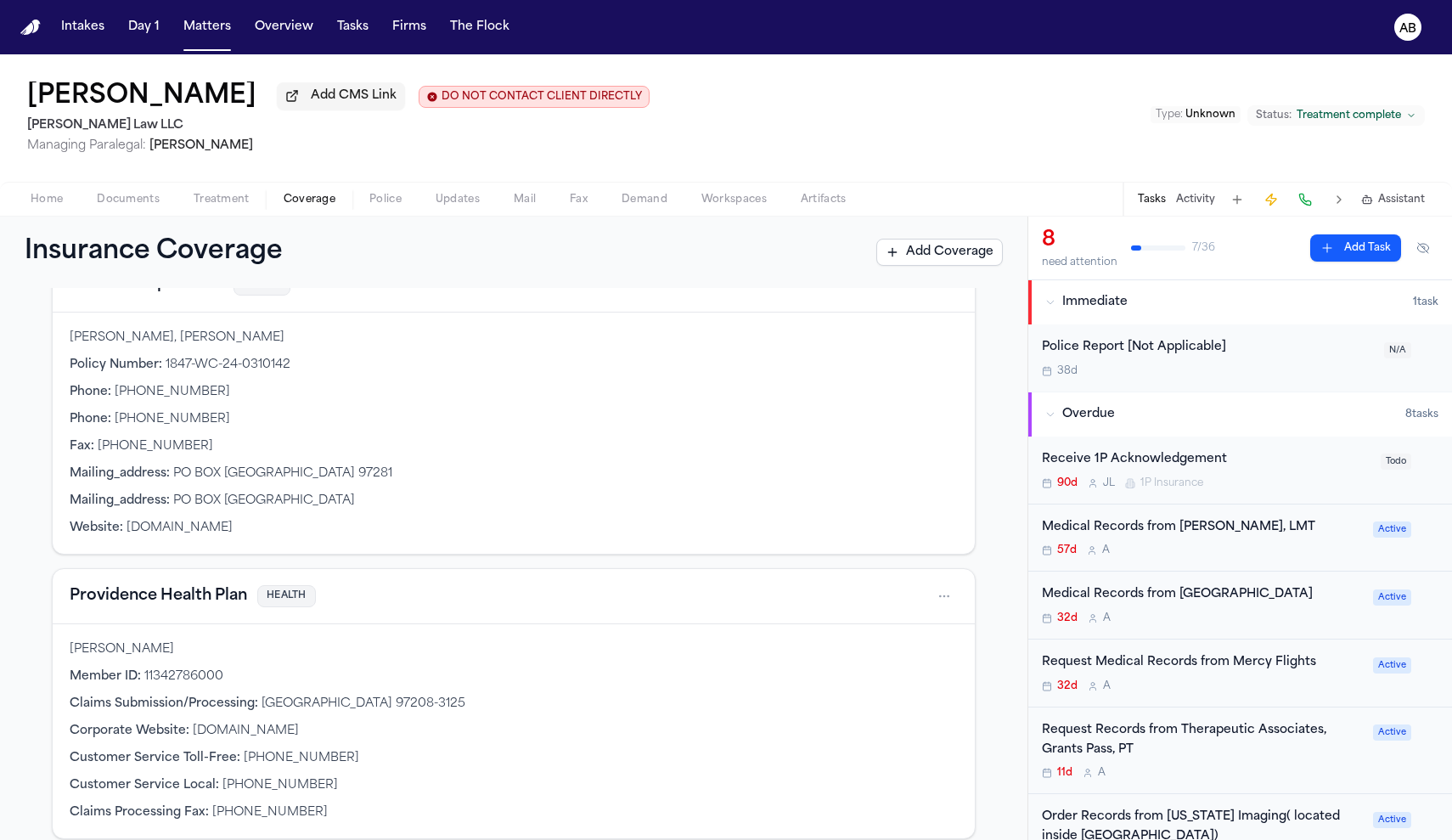
scroll to position [213, 0]
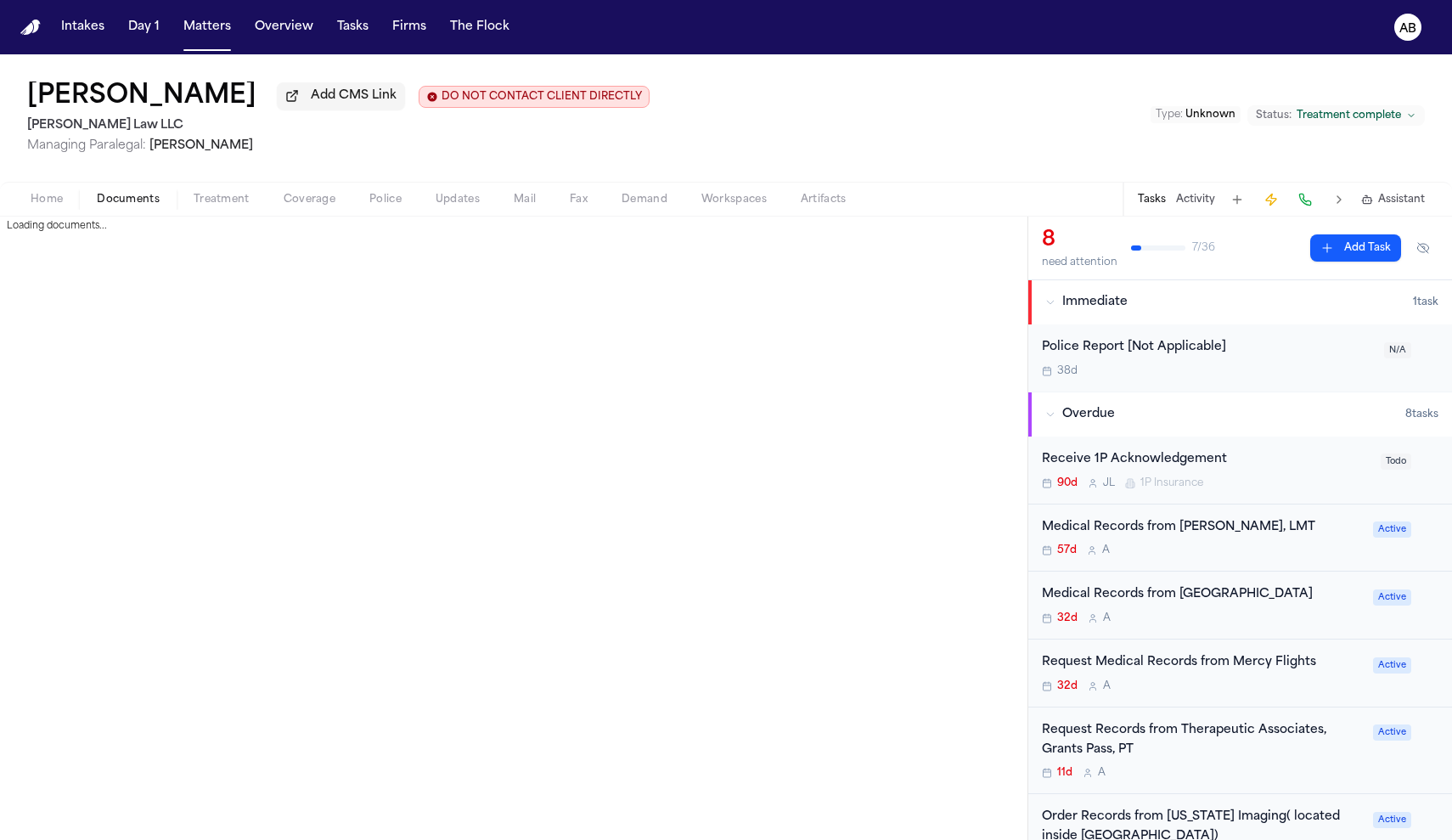
click at [132, 206] on span "Documents" at bounding box center [128, 200] width 63 height 14
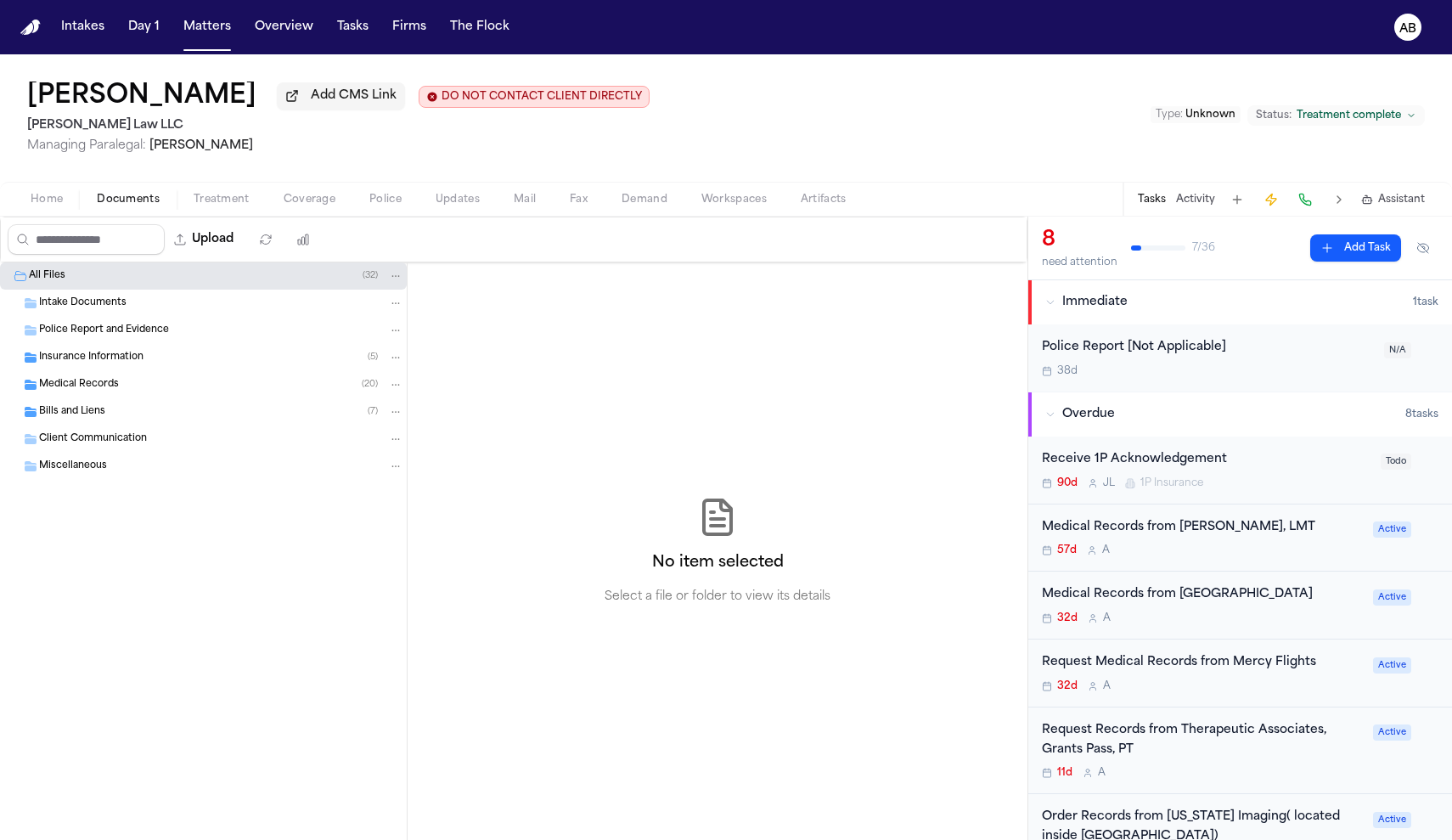
click at [126, 358] on span "Insurance Information" at bounding box center [91, 357] width 104 height 15
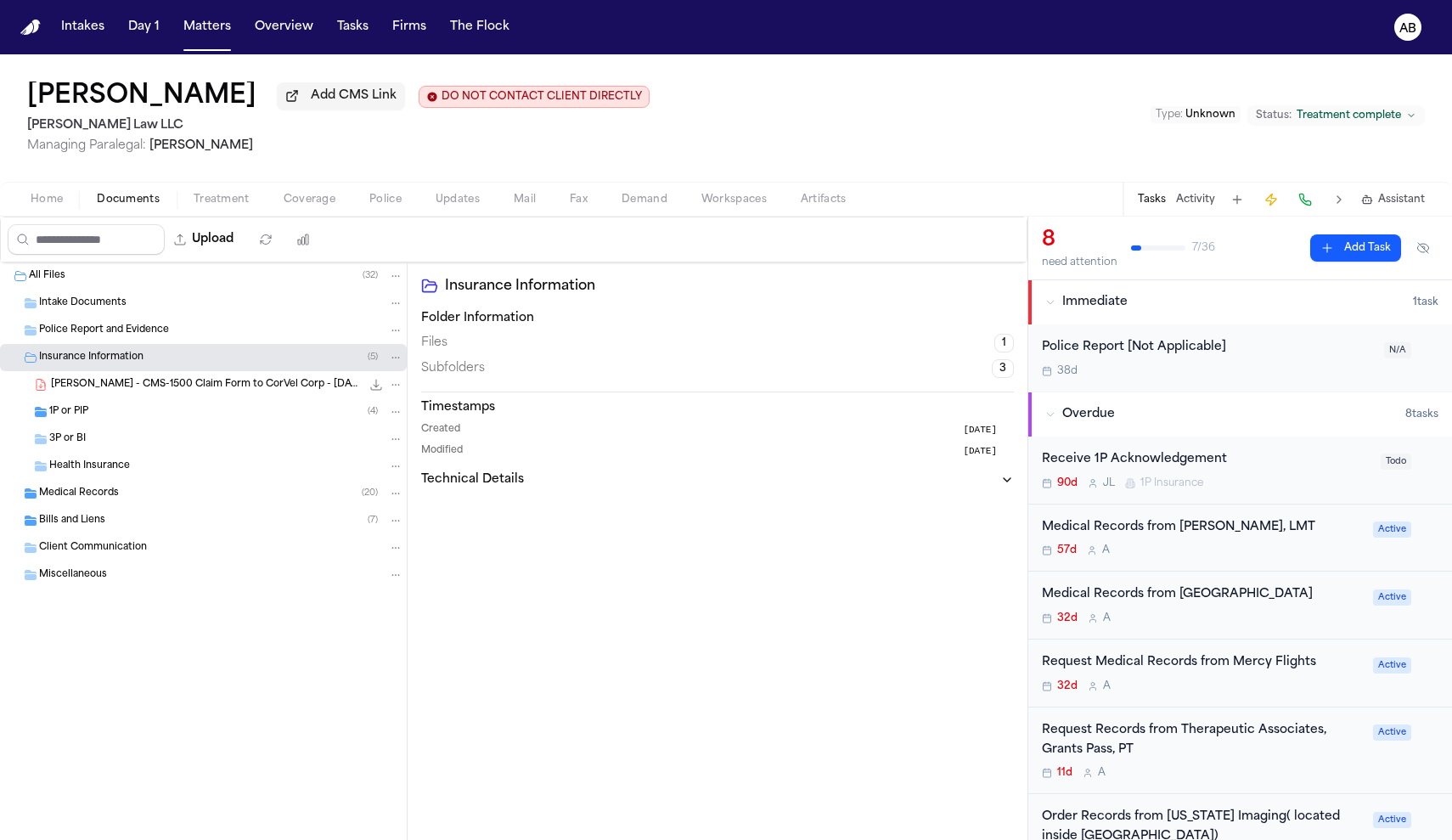
click at [98, 412] on div "1P or PIP ( 4 )" at bounding box center [226, 412] width 354 height 15
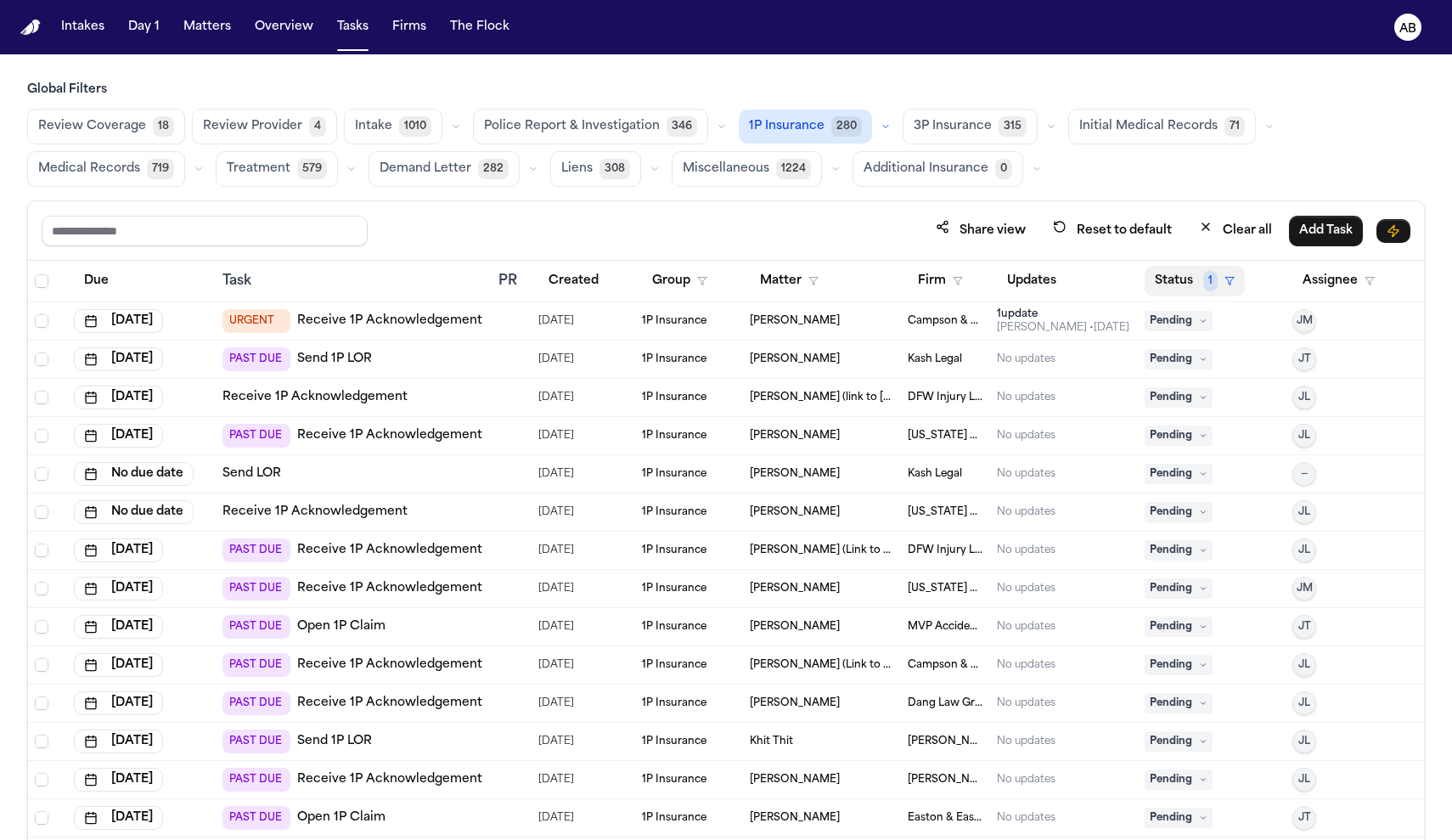
click at [1225, 280] on icon "button" at bounding box center [1230, 281] width 10 height 10
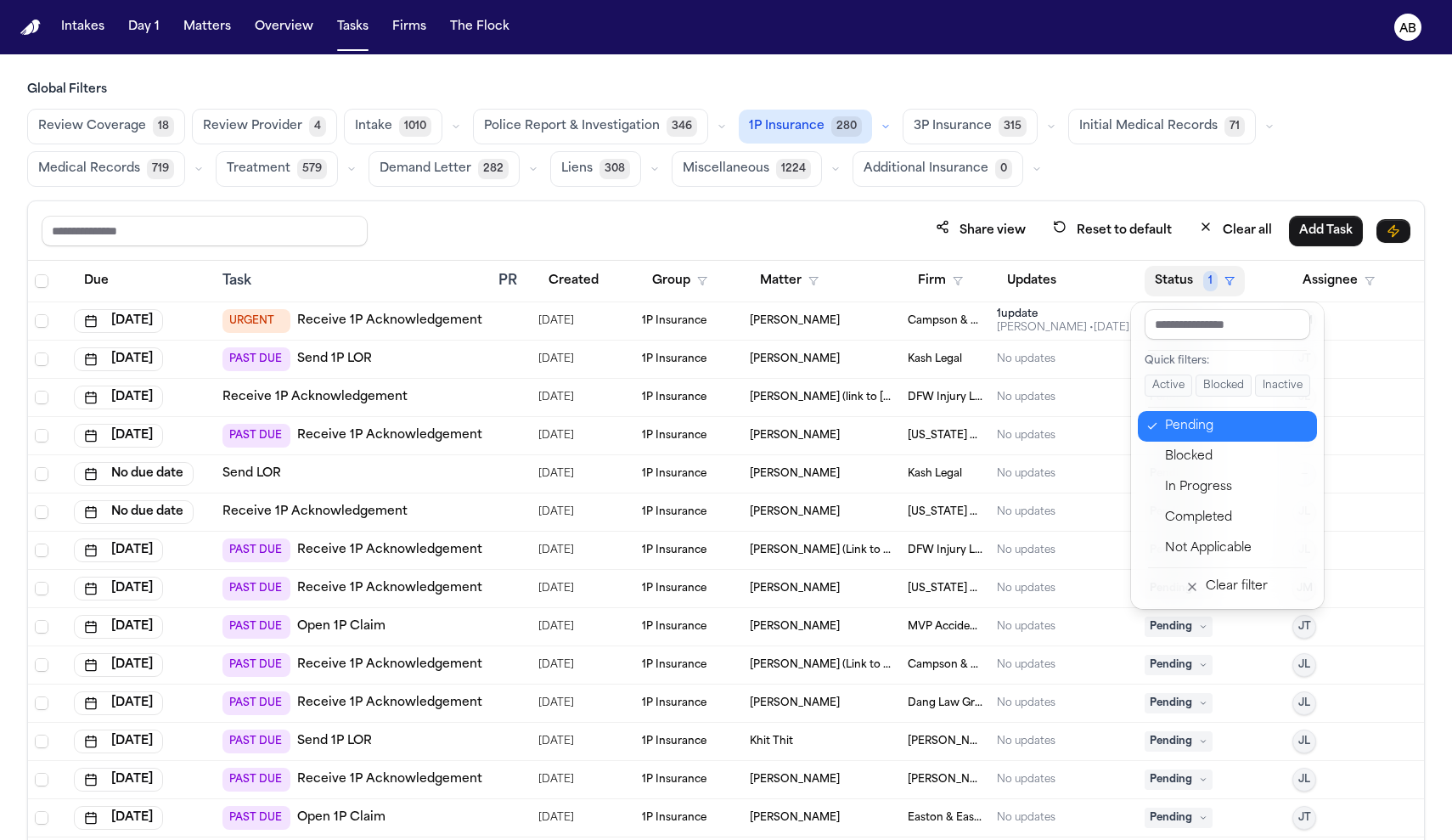
click at [1203, 430] on div "Pending" at bounding box center [1236, 426] width 142 height 21
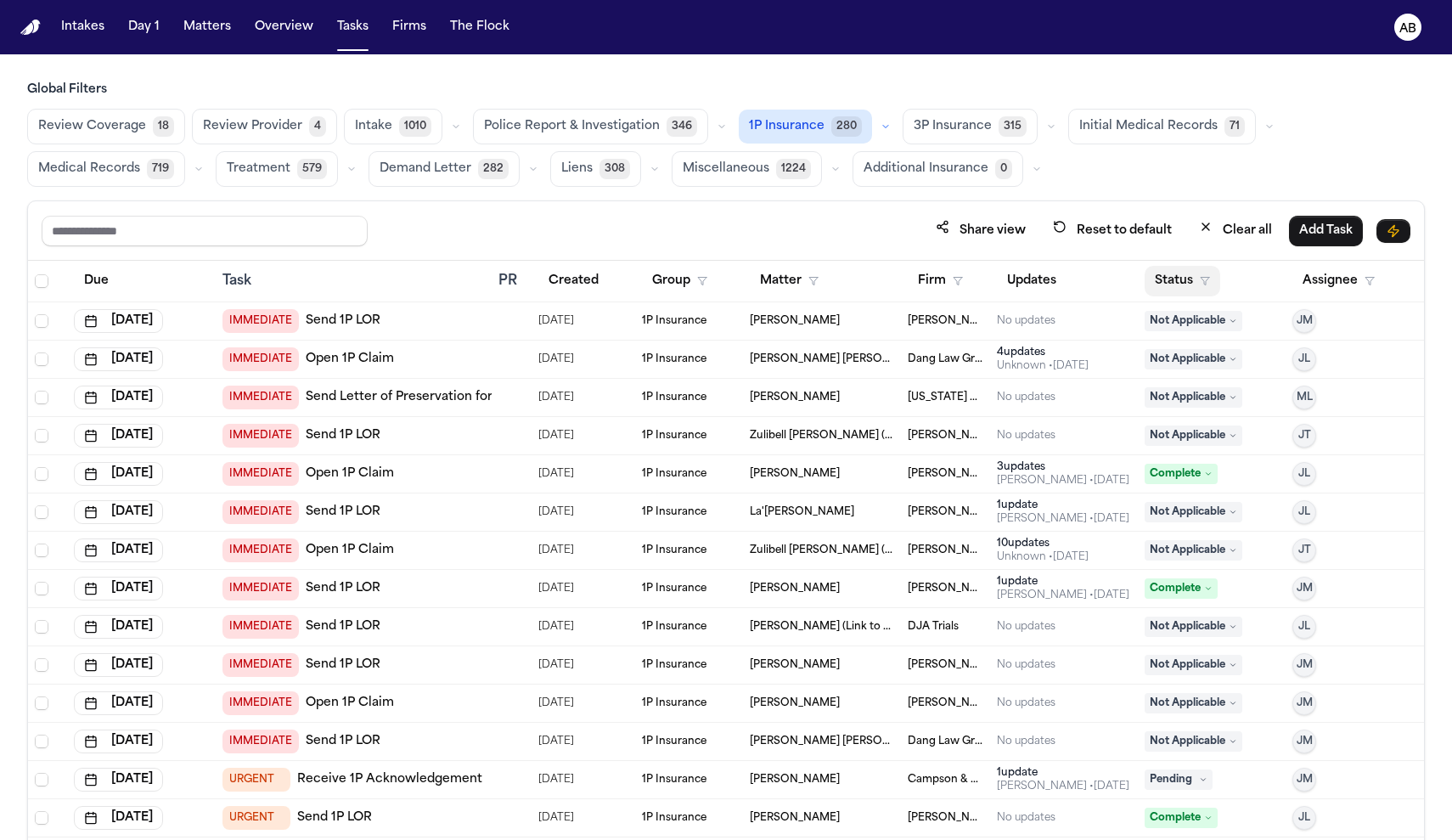
click at [1204, 277] on button "Status" at bounding box center [1182, 281] width 75 height 31
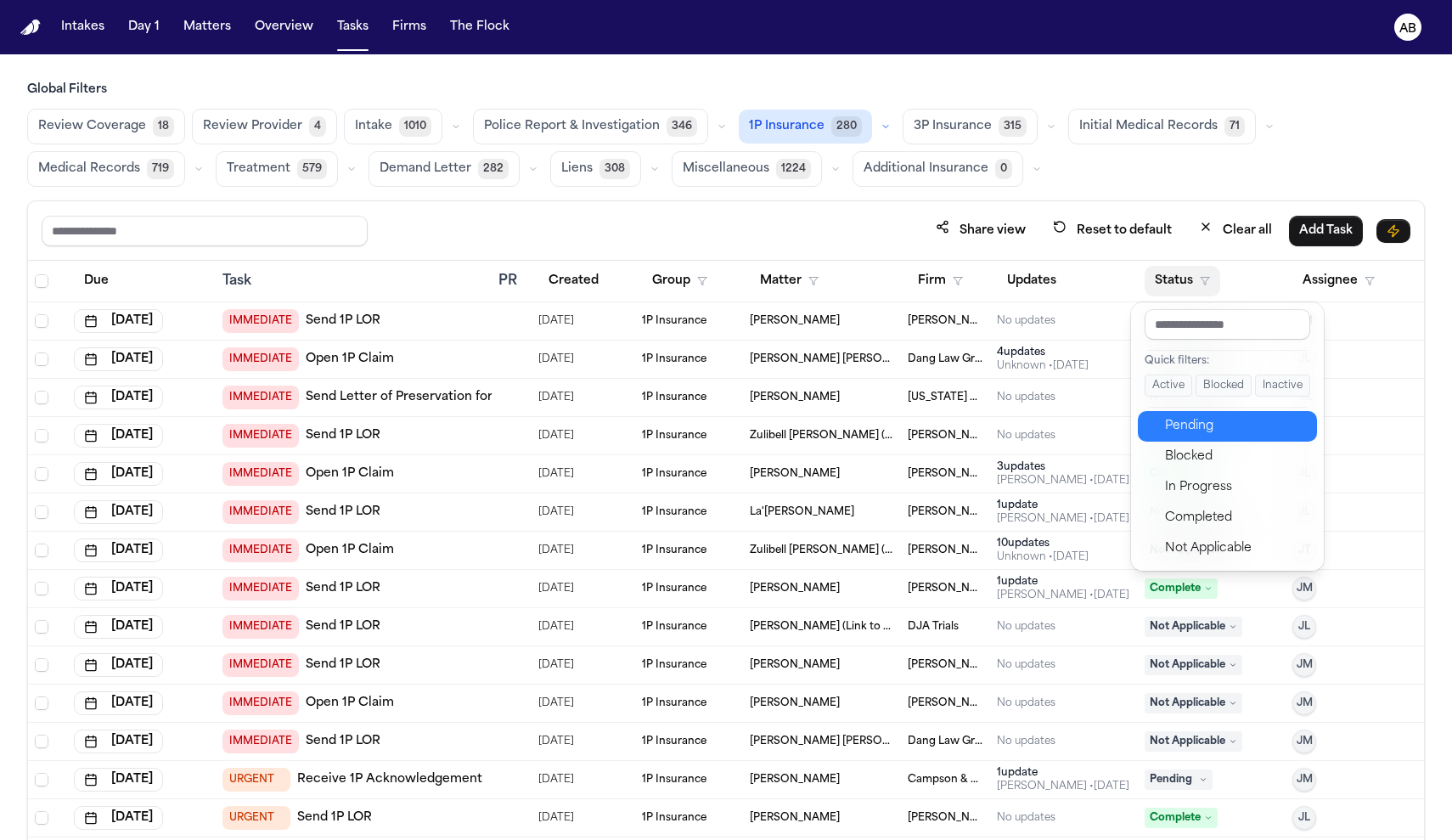
click at [1180, 427] on div "Pending" at bounding box center [1236, 426] width 142 height 21
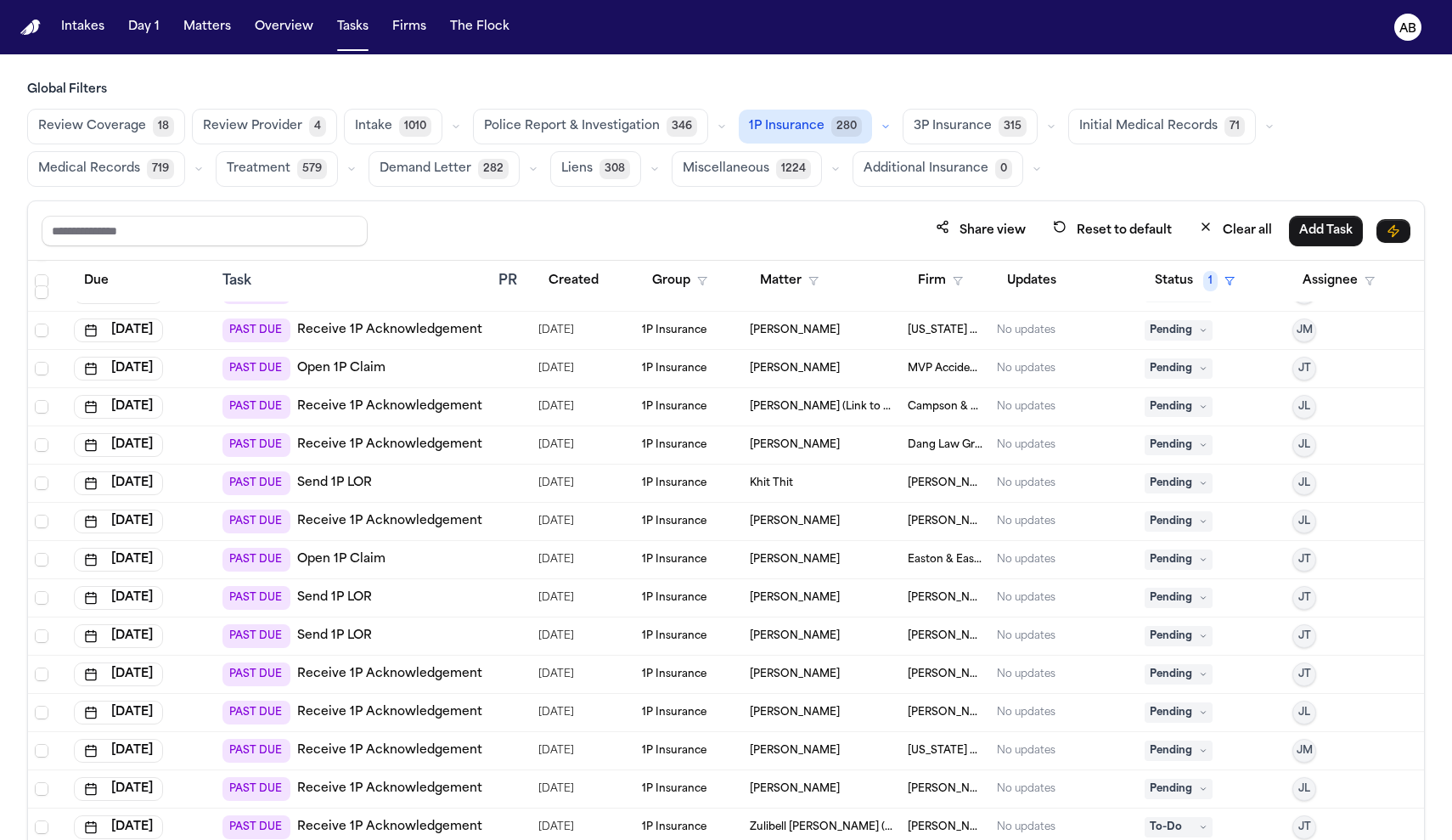
scroll to position [306, 0]
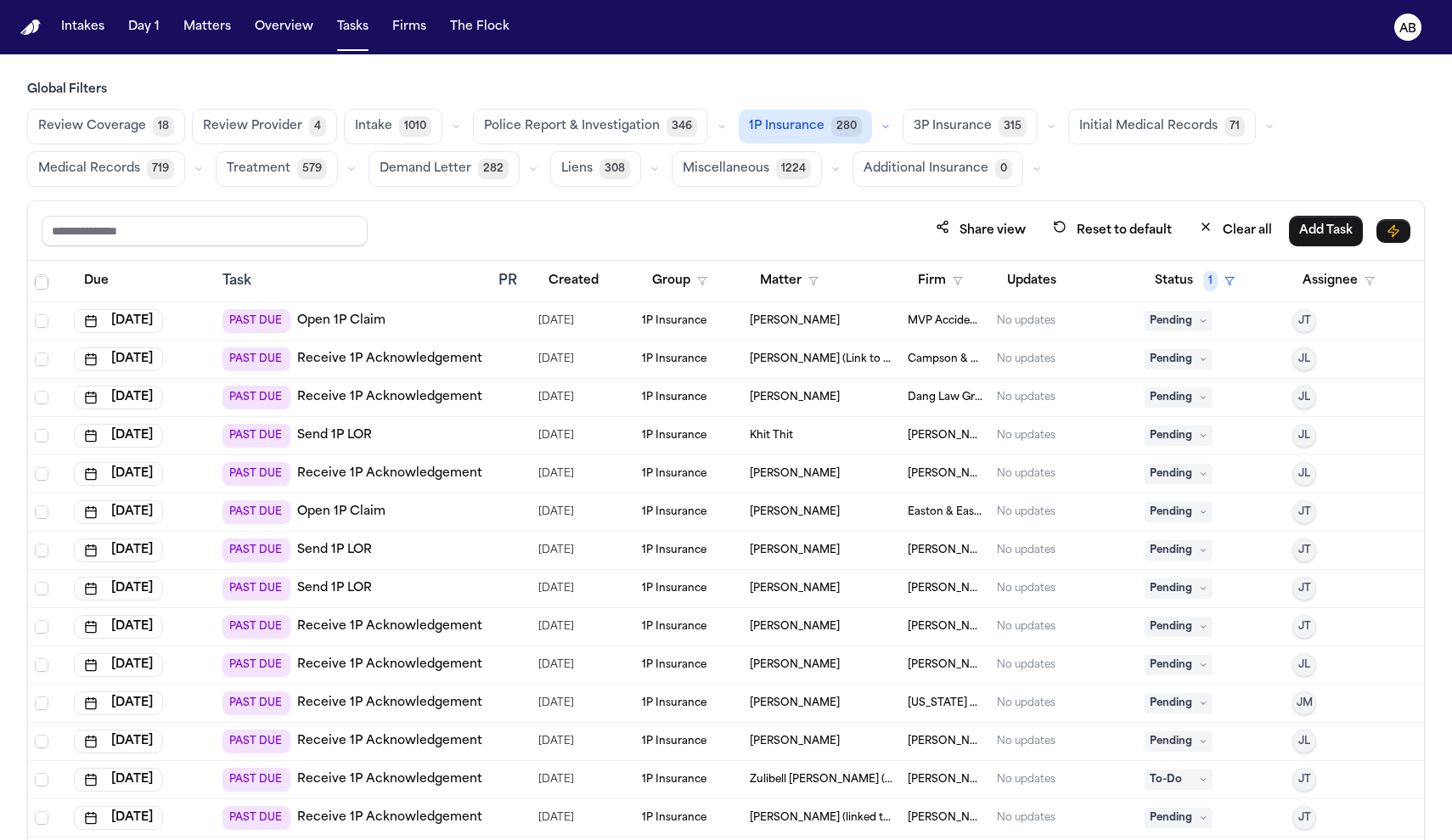
click at [348, 509] on link "Open 1P Claim" at bounding box center [341, 512] width 88 height 17
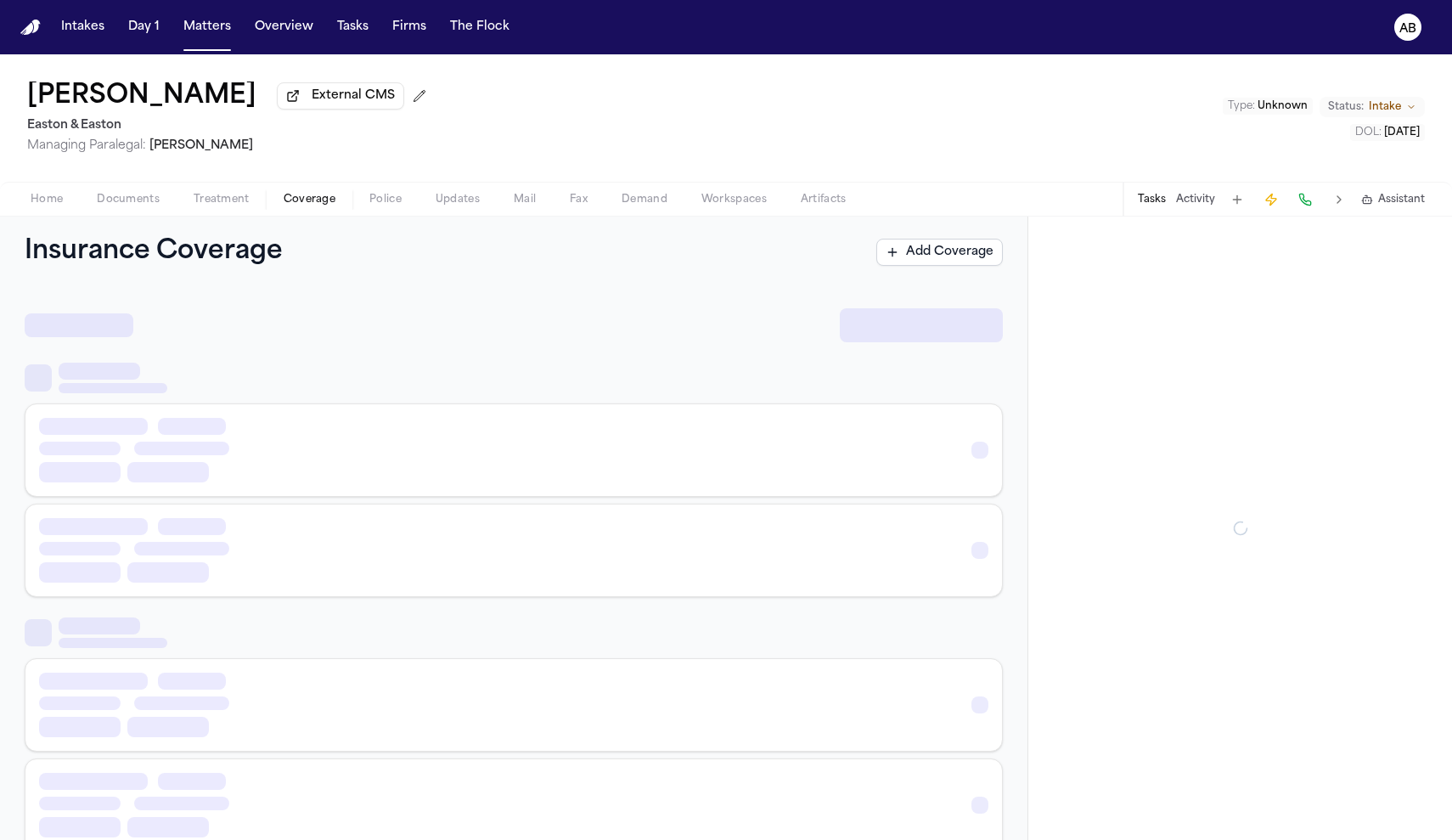
click at [323, 209] on span "button" at bounding box center [309, 209] width 72 height 2
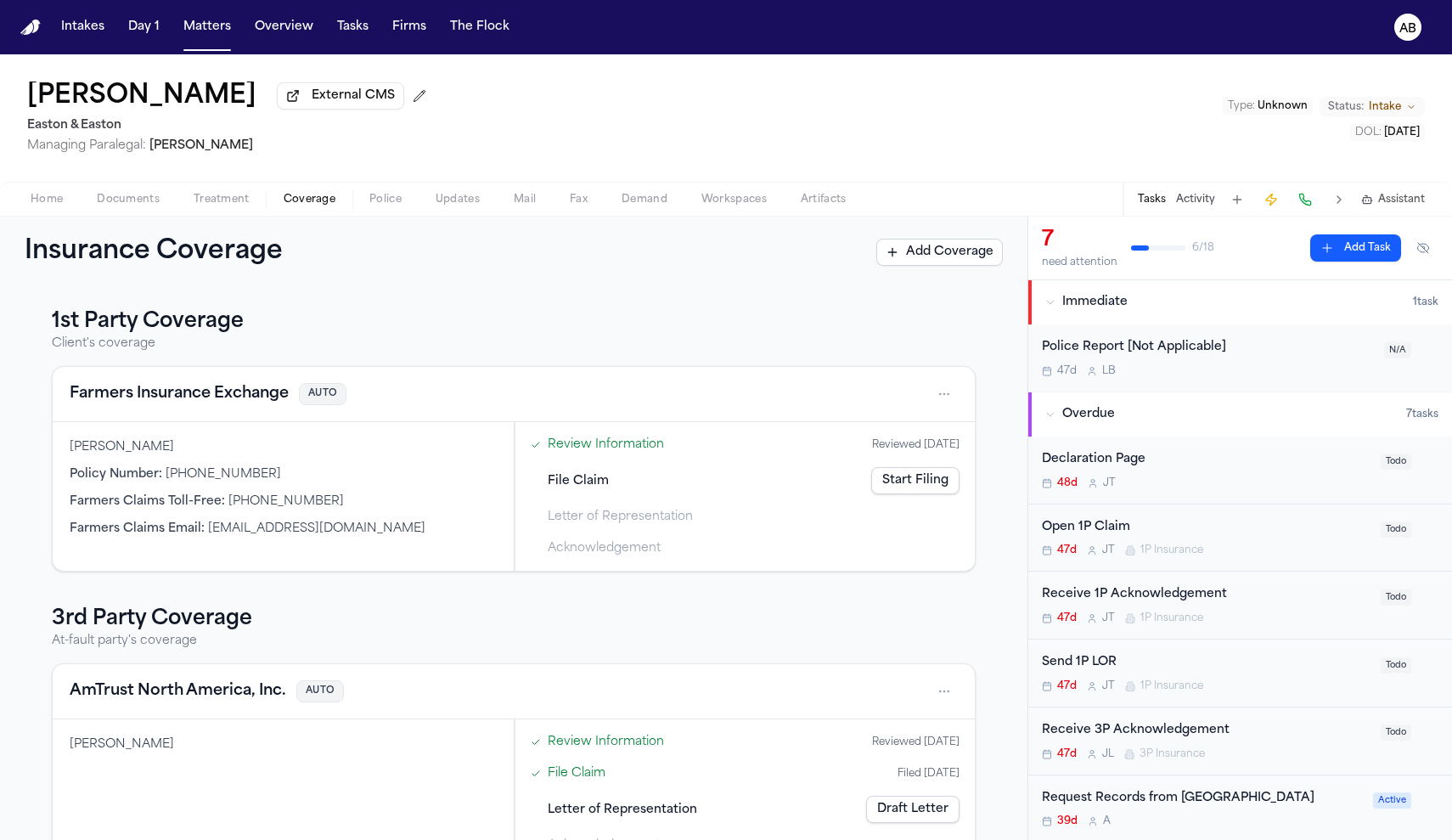
click at [898, 485] on link "Start Filing" at bounding box center [914, 480] width 88 height 27
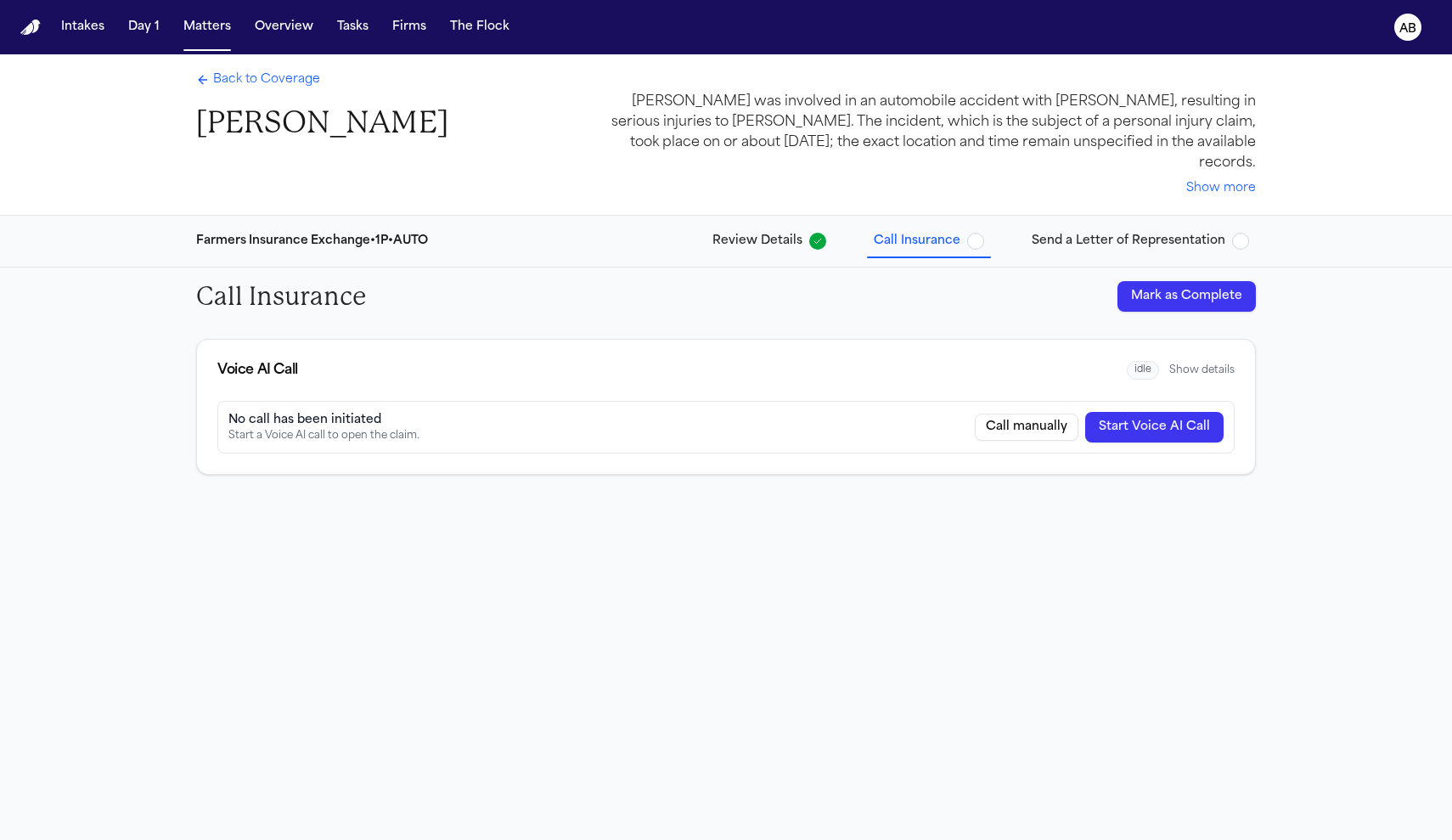
click at [277, 88] on span "Back to Coverage" at bounding box center [266, 79] width 107 height 17
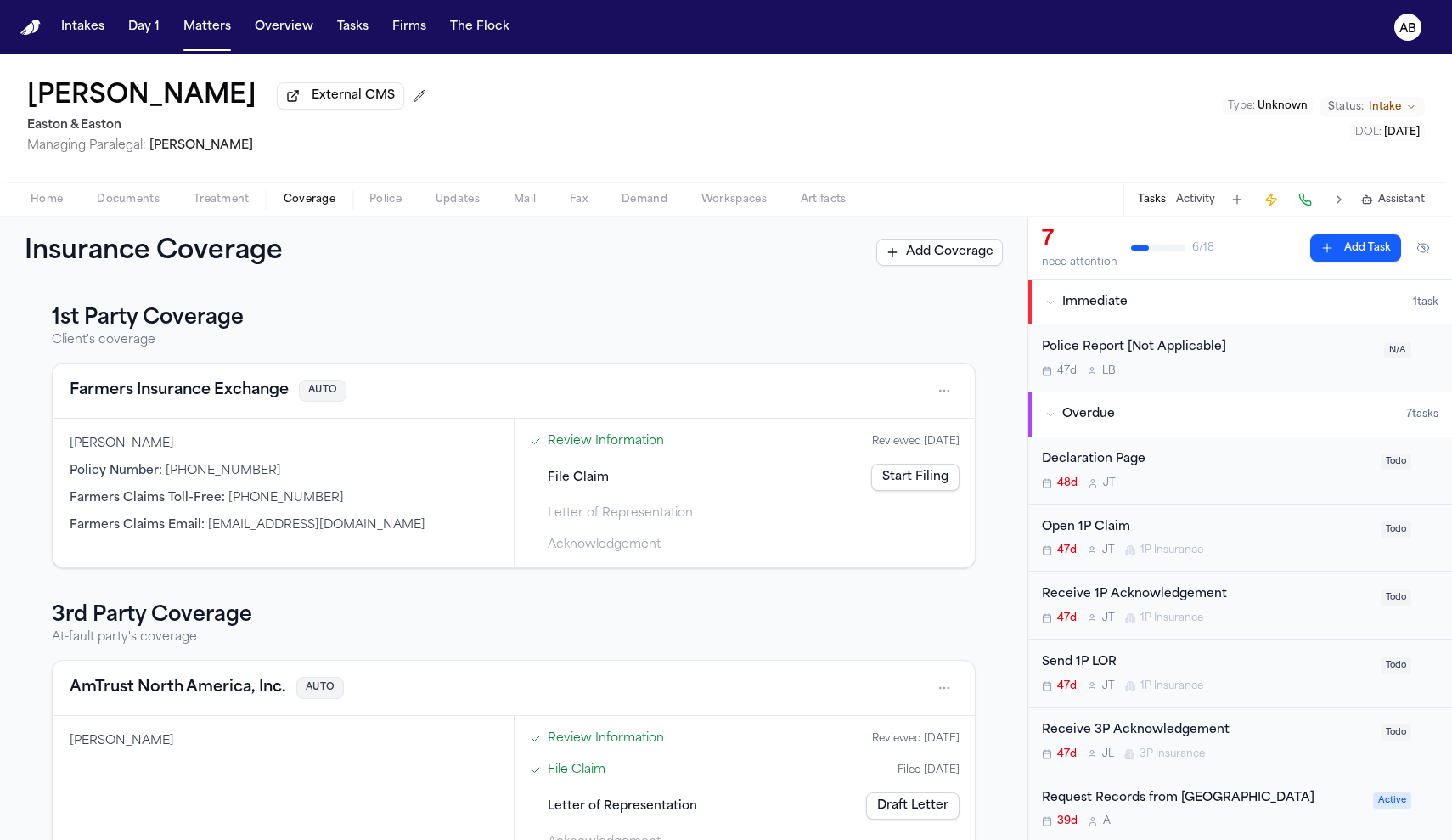
scroll to position [7, 0]
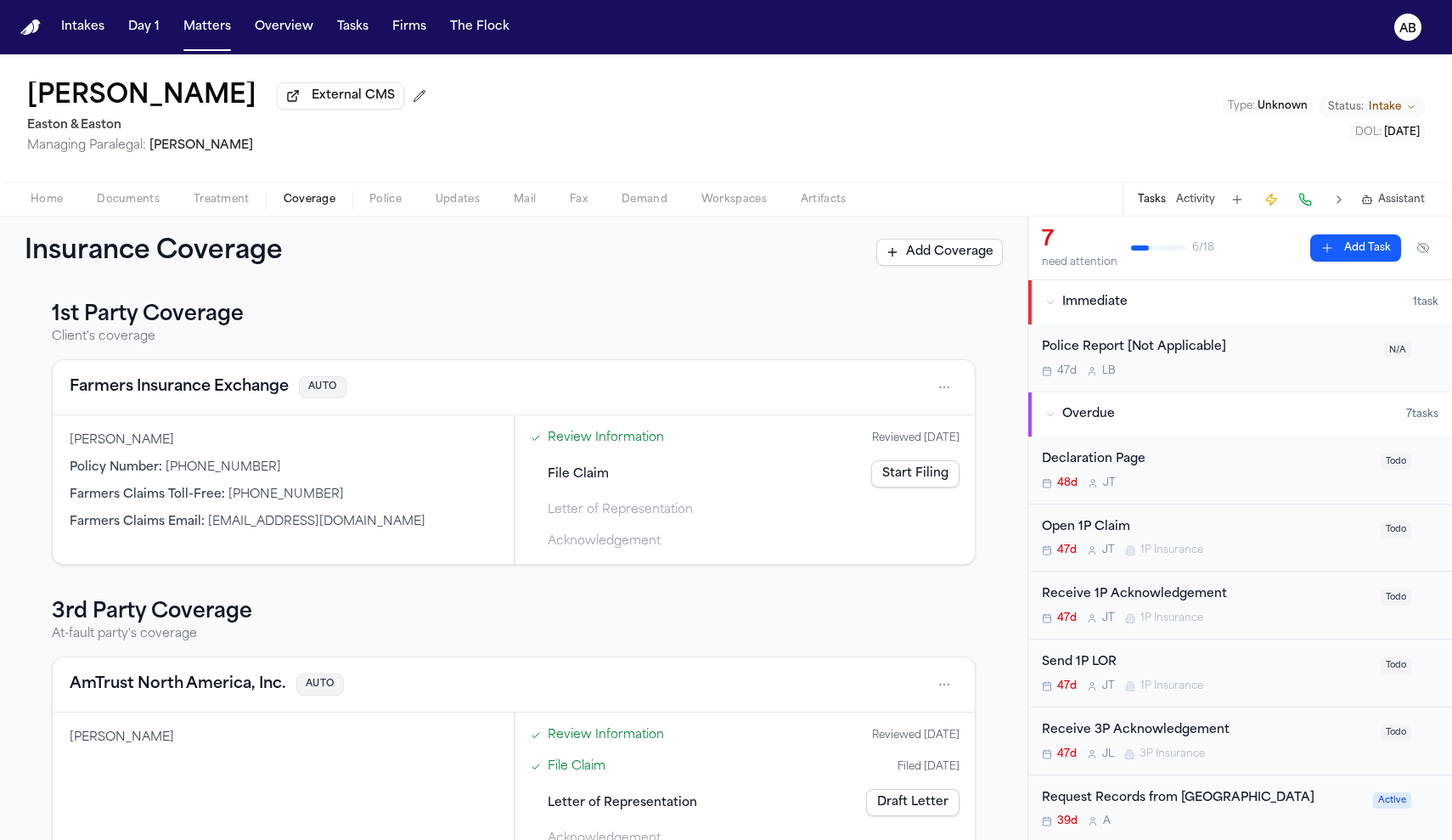
click at [908, 486] on link "Start Filing" at bounding box center [914, 473] width 88 height 27
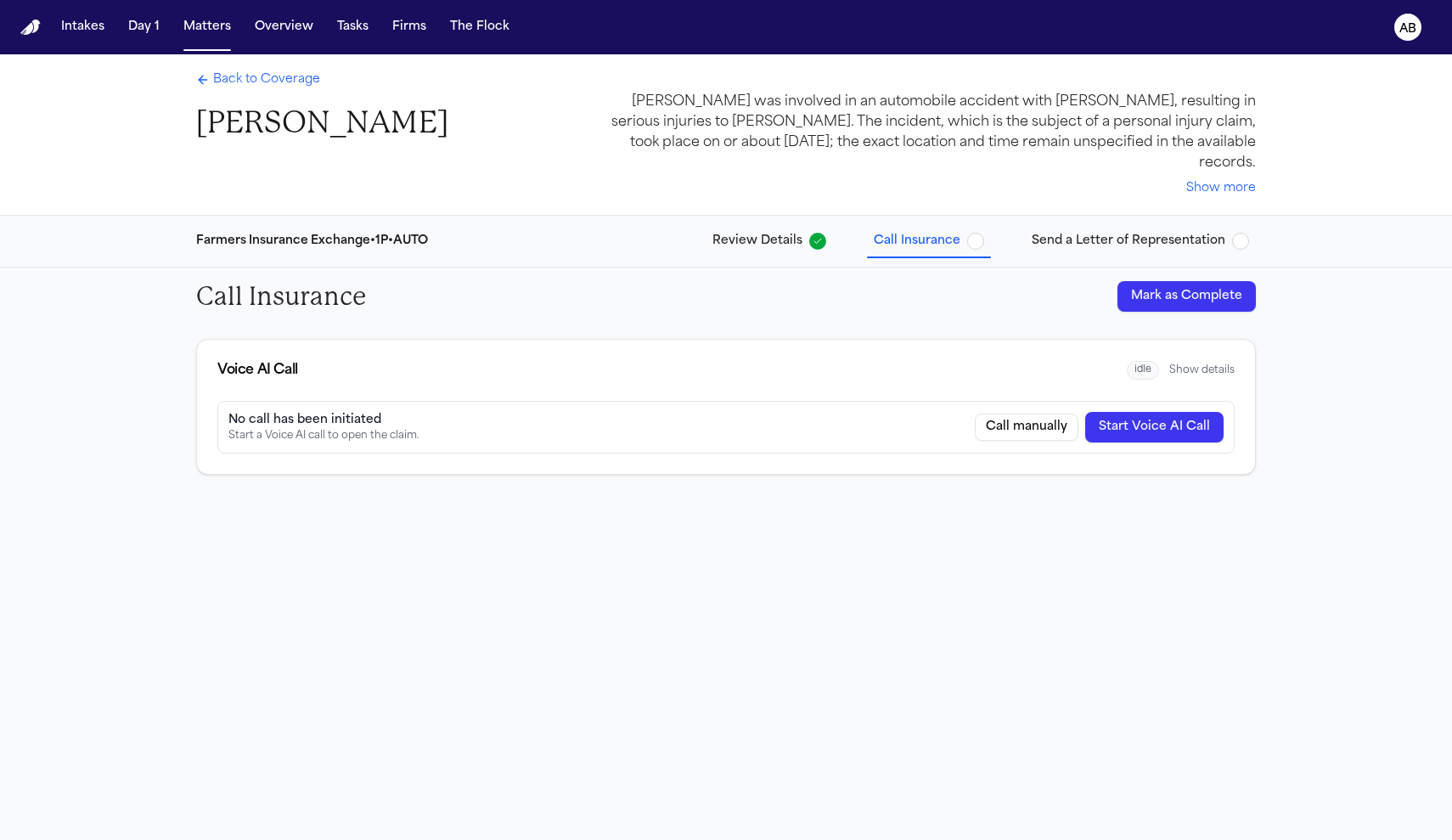
click at [1146, 414] on button "Start Voice AI Call" at bounding box center [1155, 427] width 138 height 31
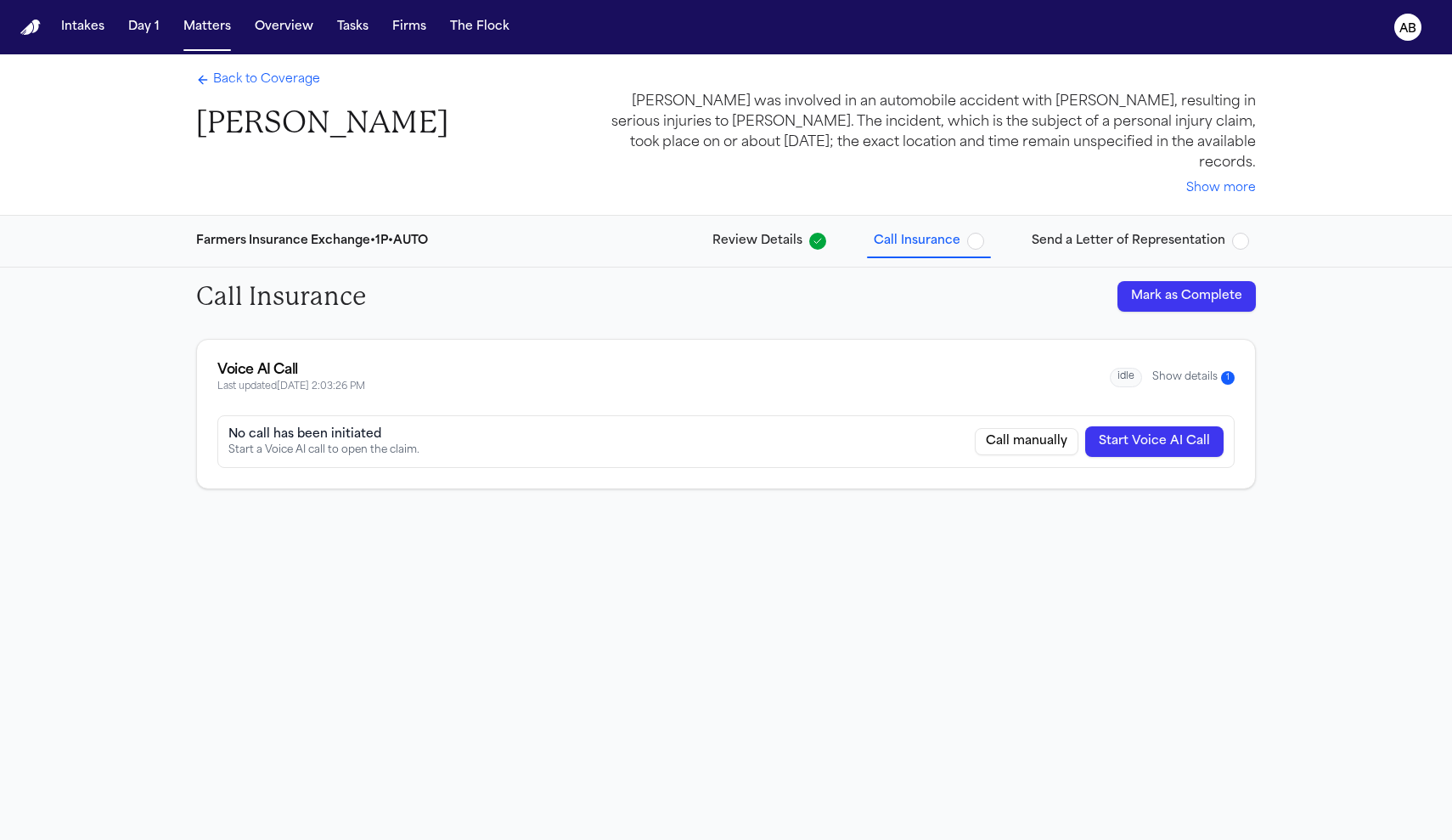
click at [1206, 370] on button "Show details 1" at bounding box center [1193, 377] width 82 height 15
